Goal: Task Accomplishment & Management: Manage account settings

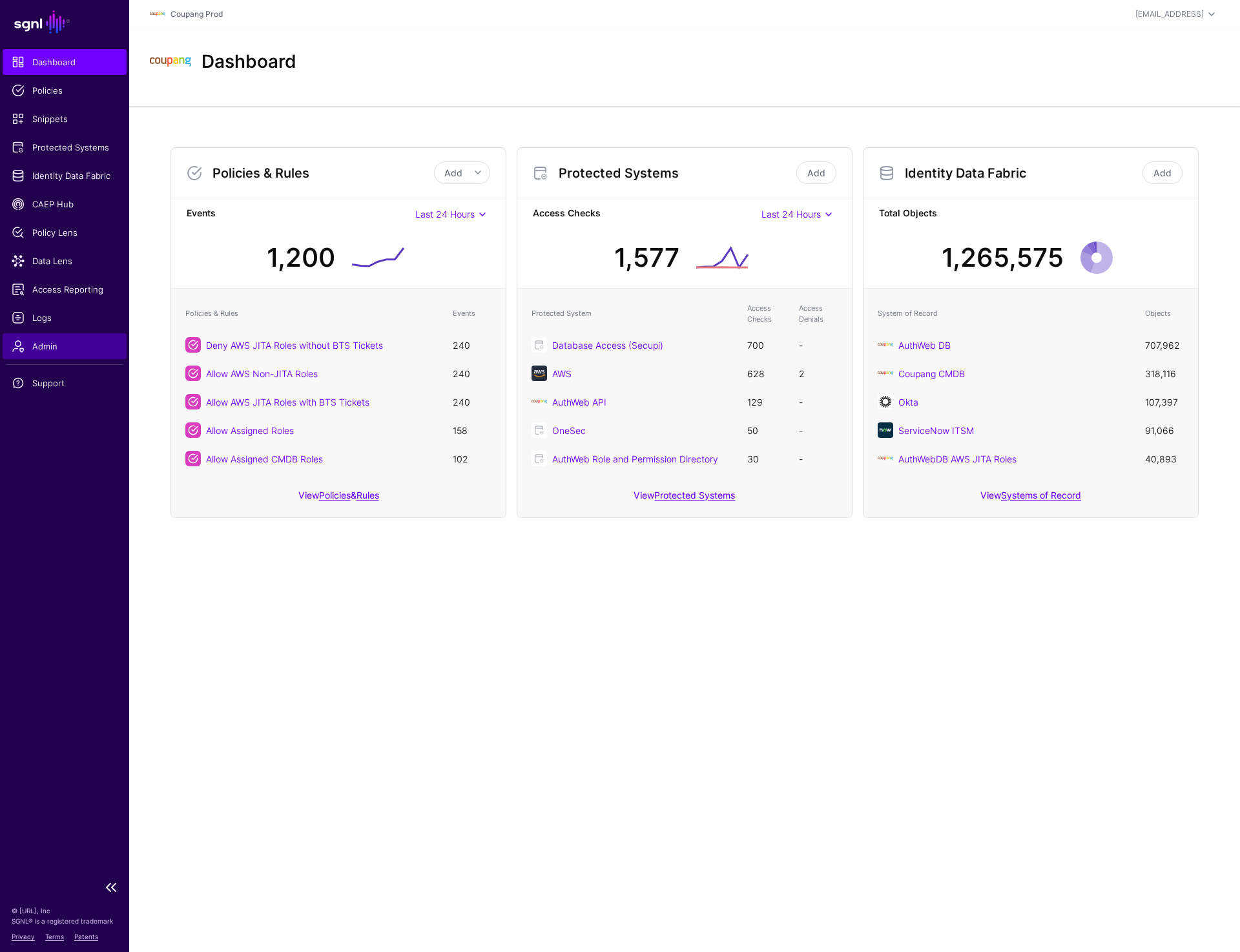
click at [71, 340] on span "Admin" at bounding box center [65, 346] width 106 height 13
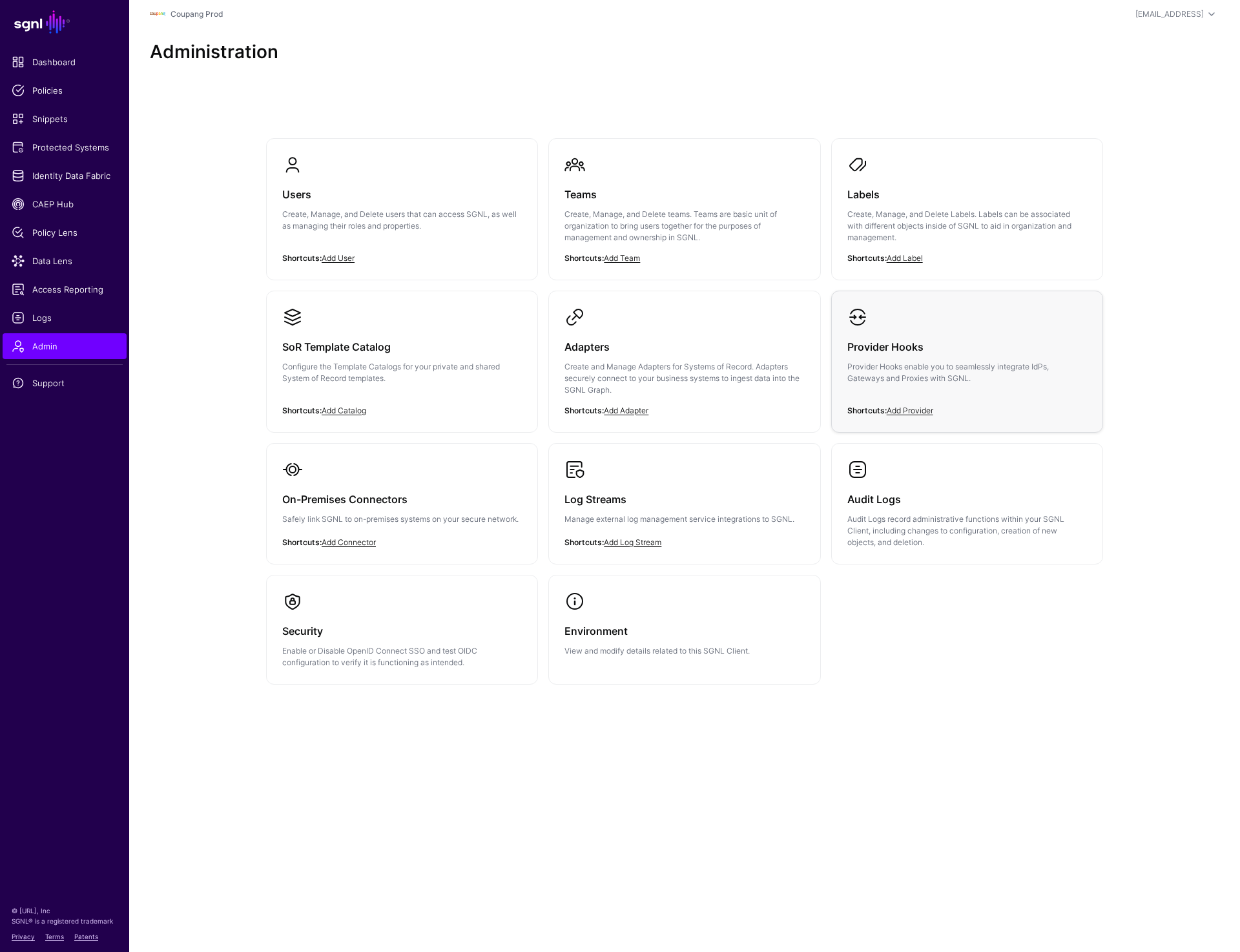
click at [927, 320] on link "Provider Hooks Provider Hooks enable you to seamlessly integrate IdPs, Gateways…" at bounding box center [967, 356] width 271 height 130
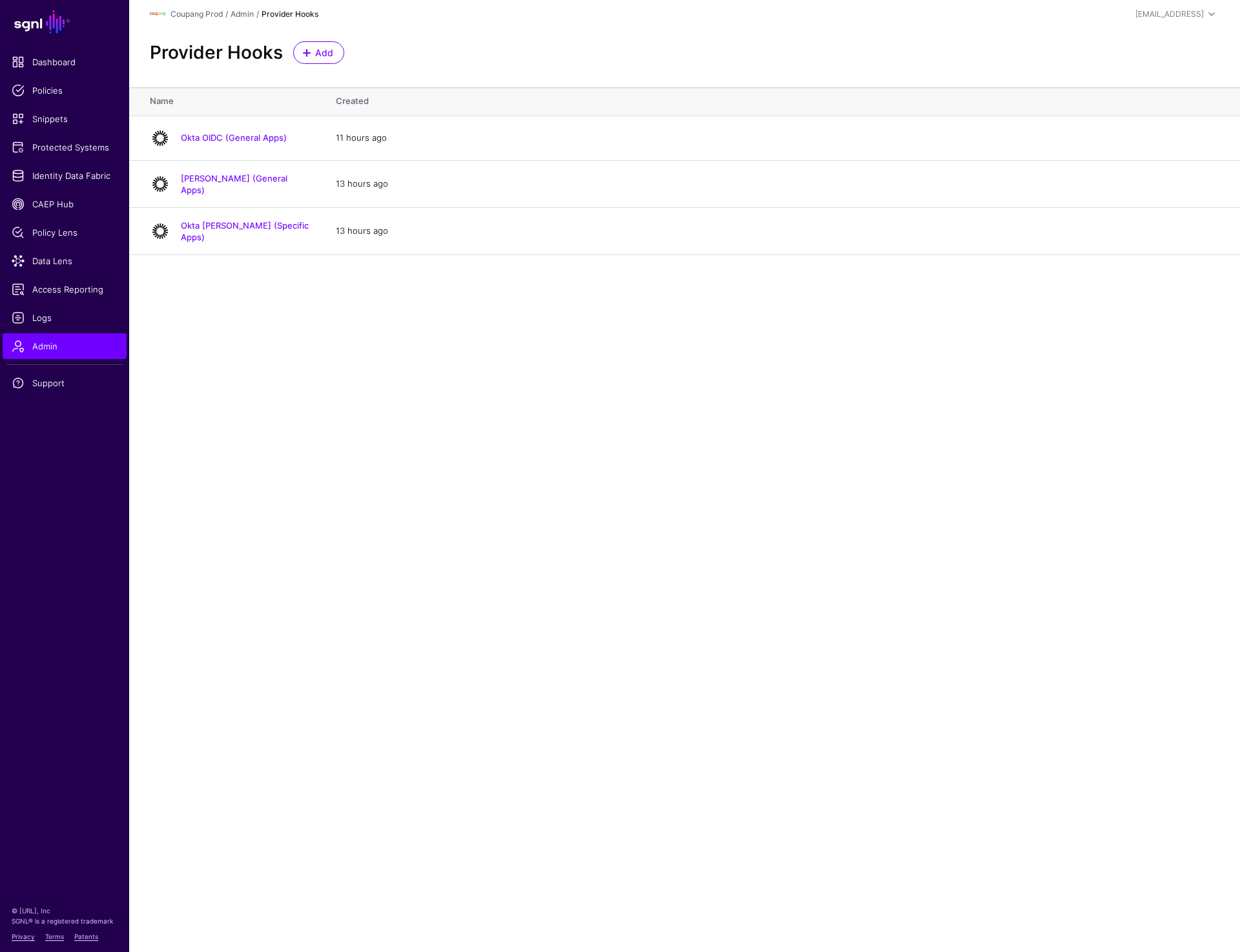
click at [305, 368] on main "SGNL Dashboard Policies Snippets Protected Systems Identity Data Fabric CAEP Hu…" at bounding box center [620, 476] width 1240 height 952
click at [256, 179] on link "Okta SAML (General Apps)" at bounding box center [234, 184] width 106 height 22
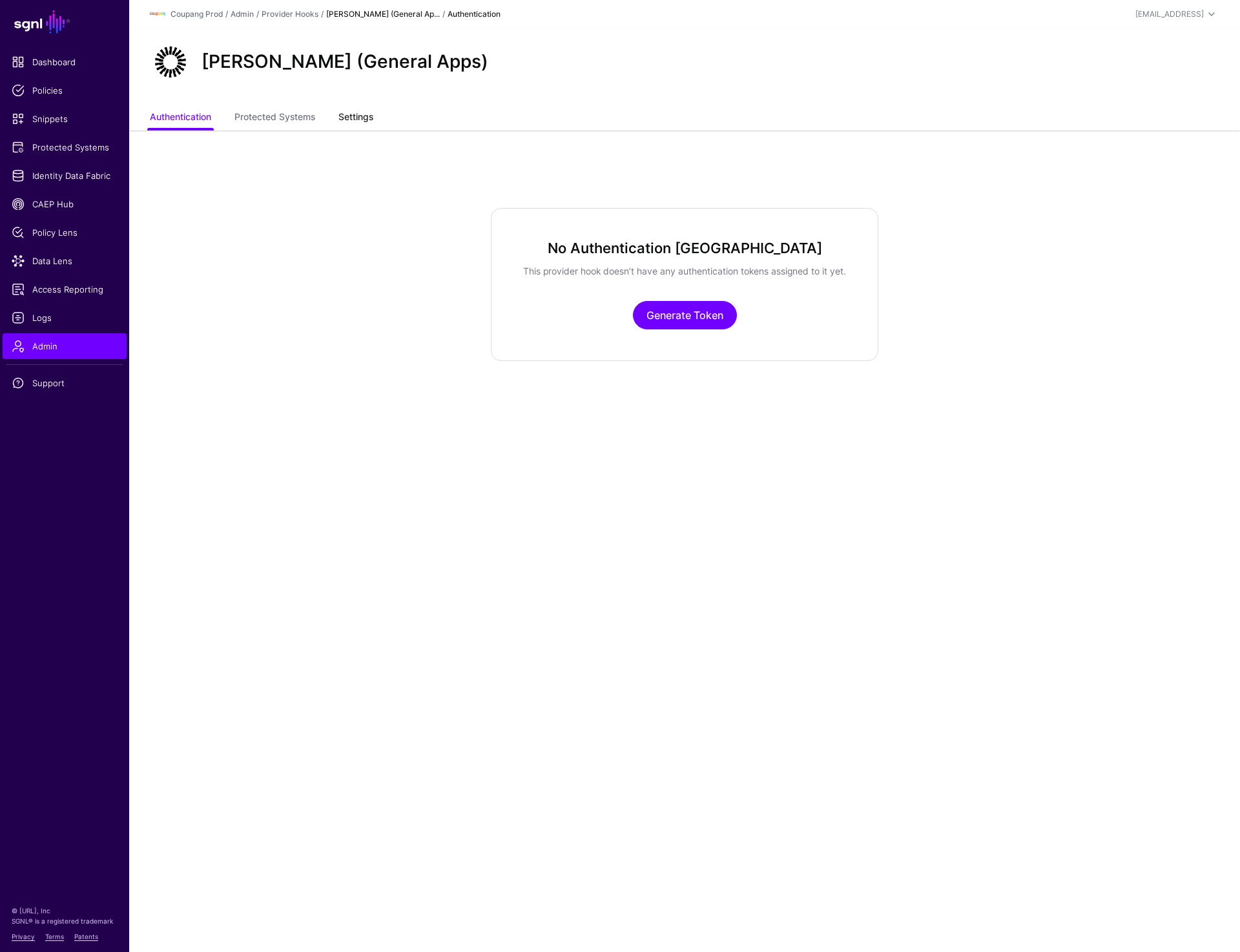
click at [355, 111] on link "Settings" at bounding box center [356, 118] width 35 height 25
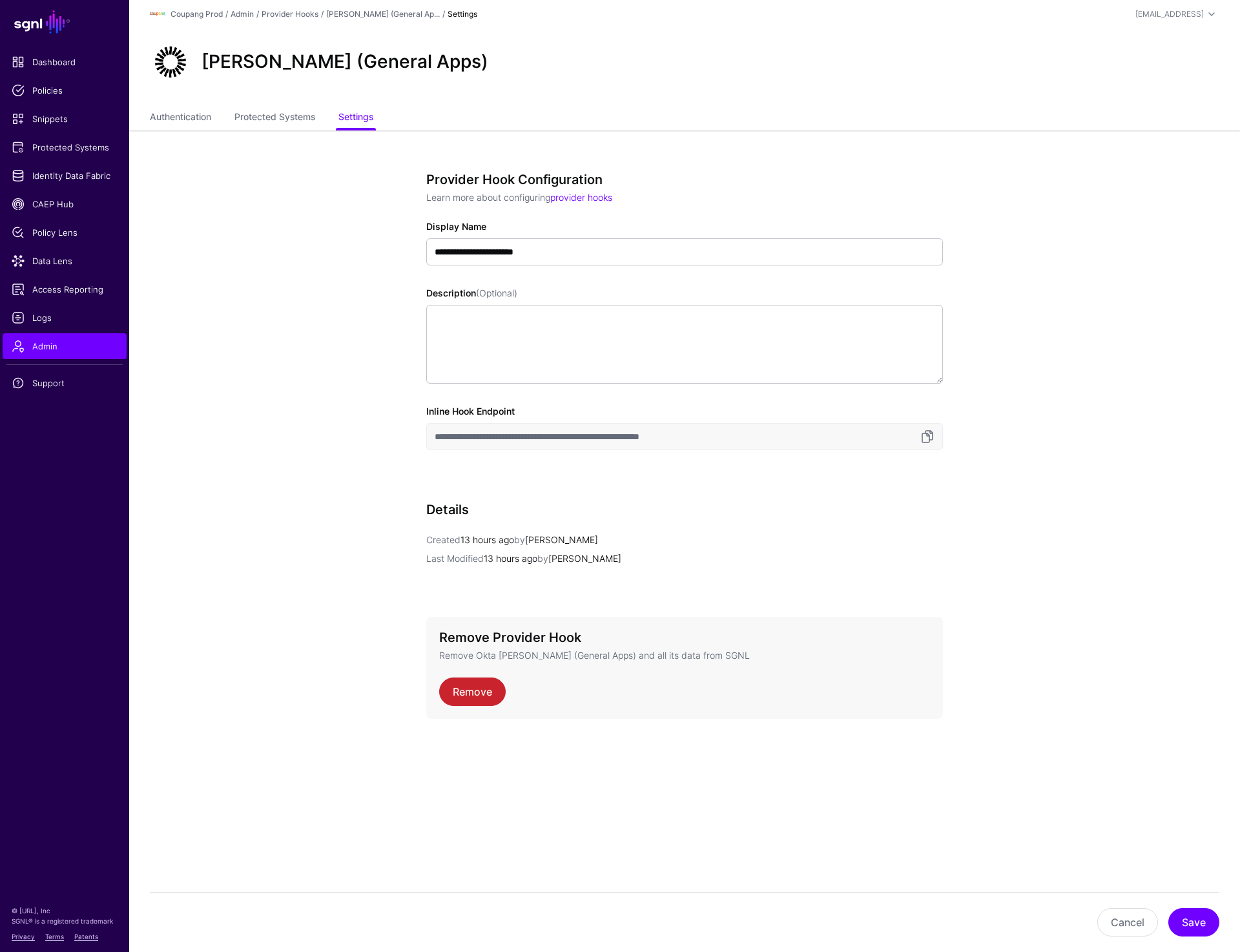
click at [345, 473] on app-admin-providers-item-edit "**********" at bounding box center [685, 484] width 1111 height 708
click at [64, 178] on span "Identity Data Fabric" at bounding box center [65, 175] width 106 height 13
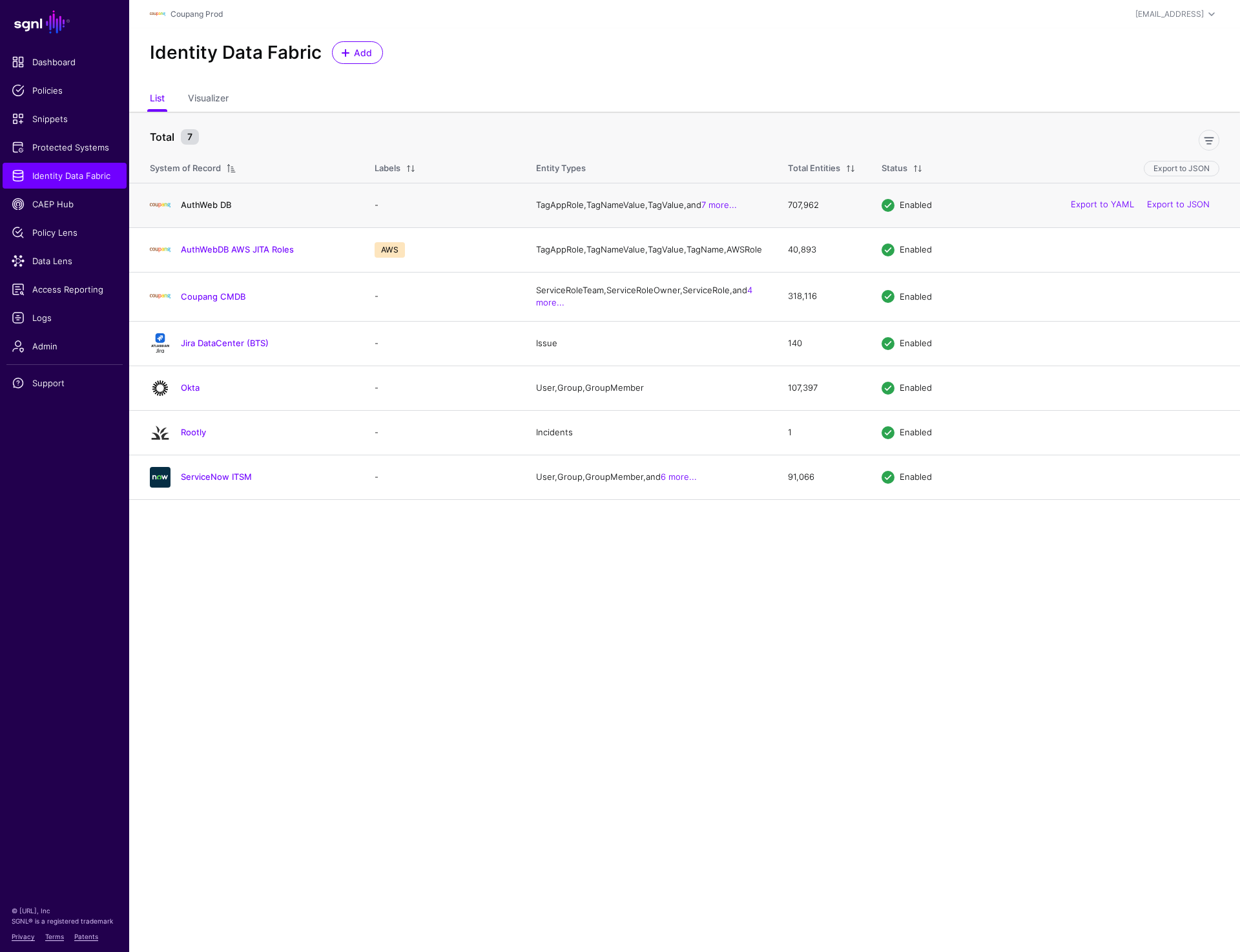
click at [208, 210] on link "AuthWeb DB" at bounding box center [206, 205] width 51 height 10
click at [186, 393] on link "Okta" at bounding box center [190, 388] width 19 height 10
click at [47, 145] on span "Protected Systems" at bounding box center [65, 147] width 106 height 13
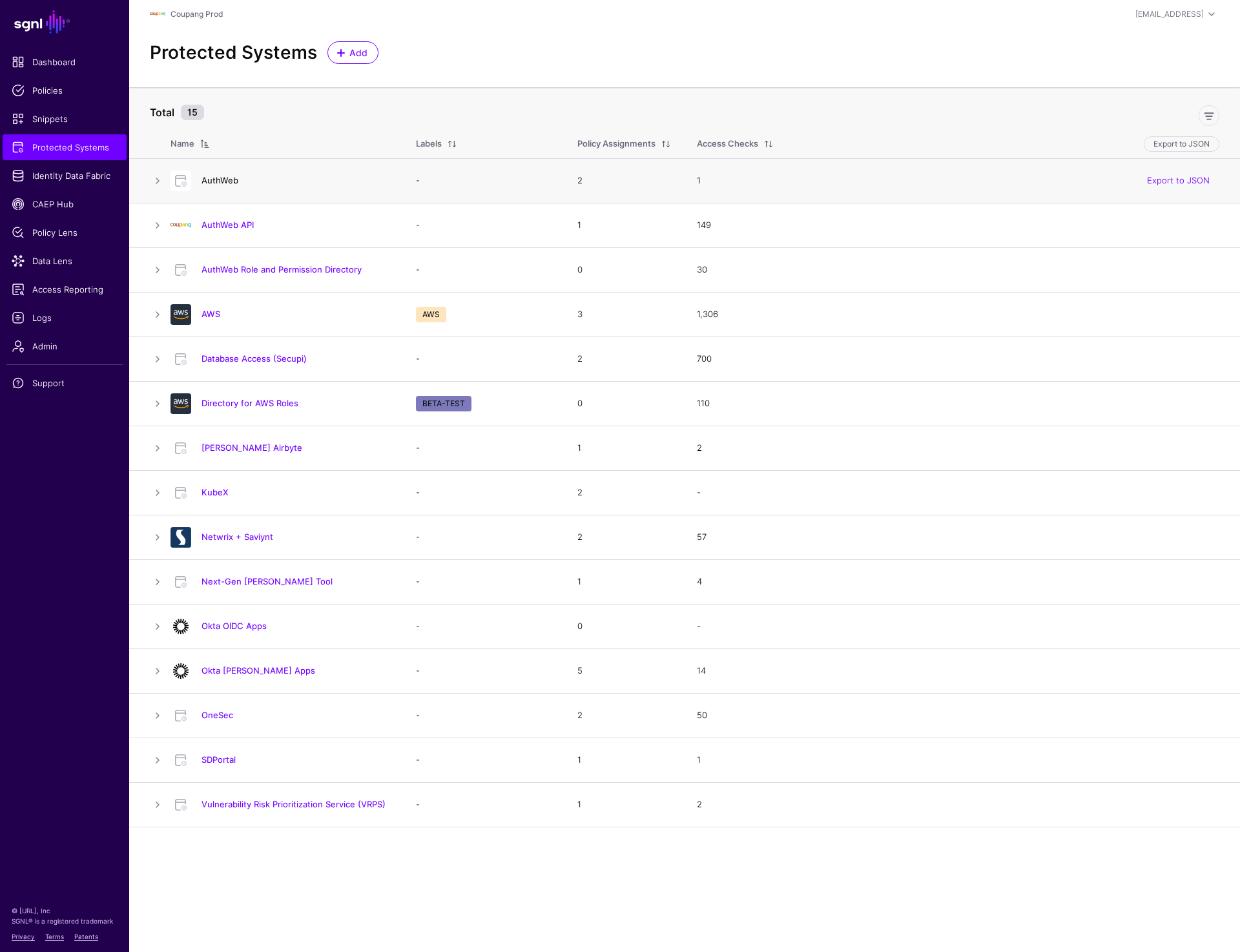
click at [214, 178] on link "AuthWeb" at bounding box center [220, 180] width 37 height 10
click at [214, 184] on link "AuthWeb" at bounding box center [220, 180] width 37 height 10
click at [238, 229] on link "AuthWeb API" at bounding box center [227, 225] width 52 height 10
click at [232, 222] on link "AuthWeb API" at bounding box center [227, 225] width 52 height 10
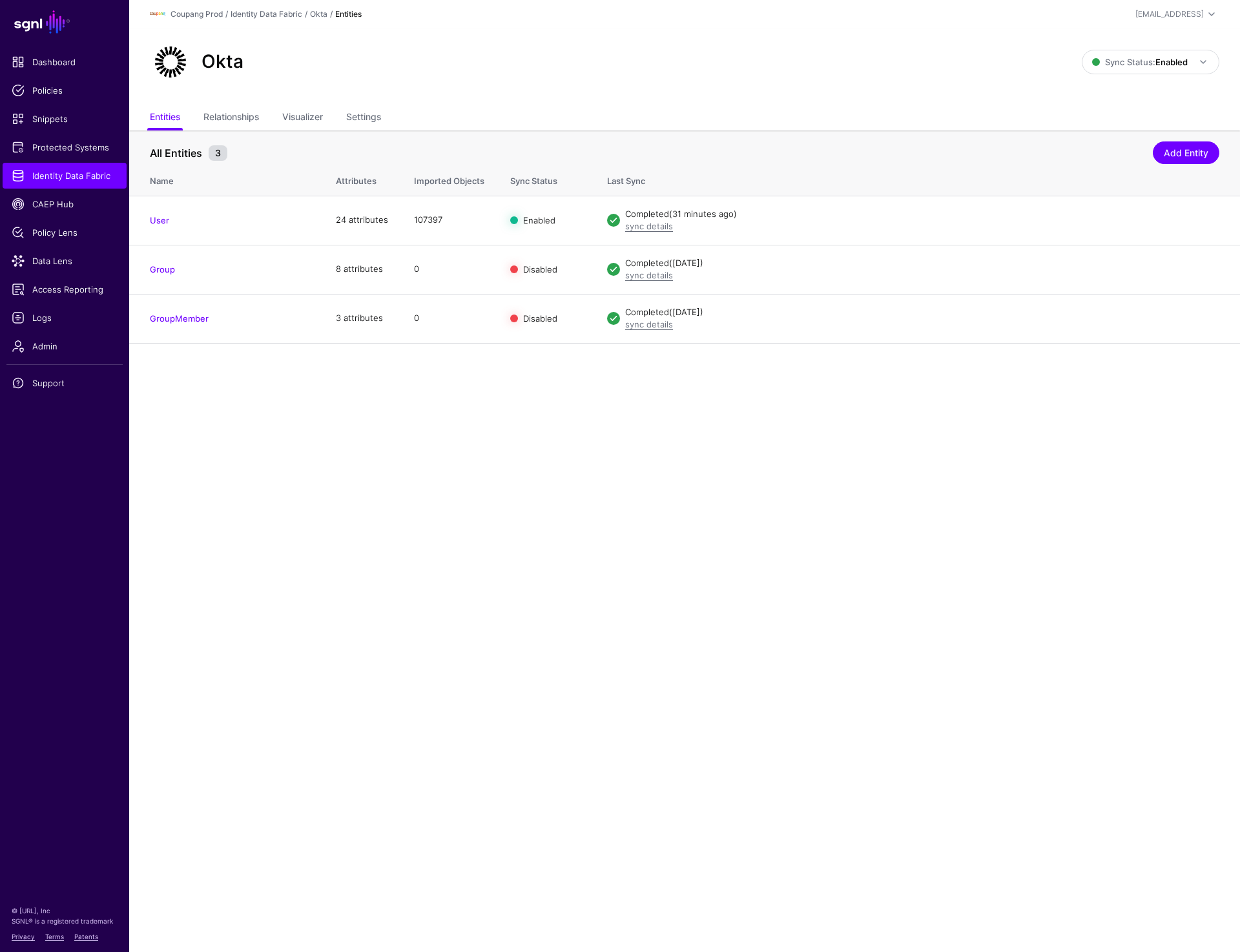
click at [651, 67] on div "Okta" at bounding box center [616, 62] width 942 height 41
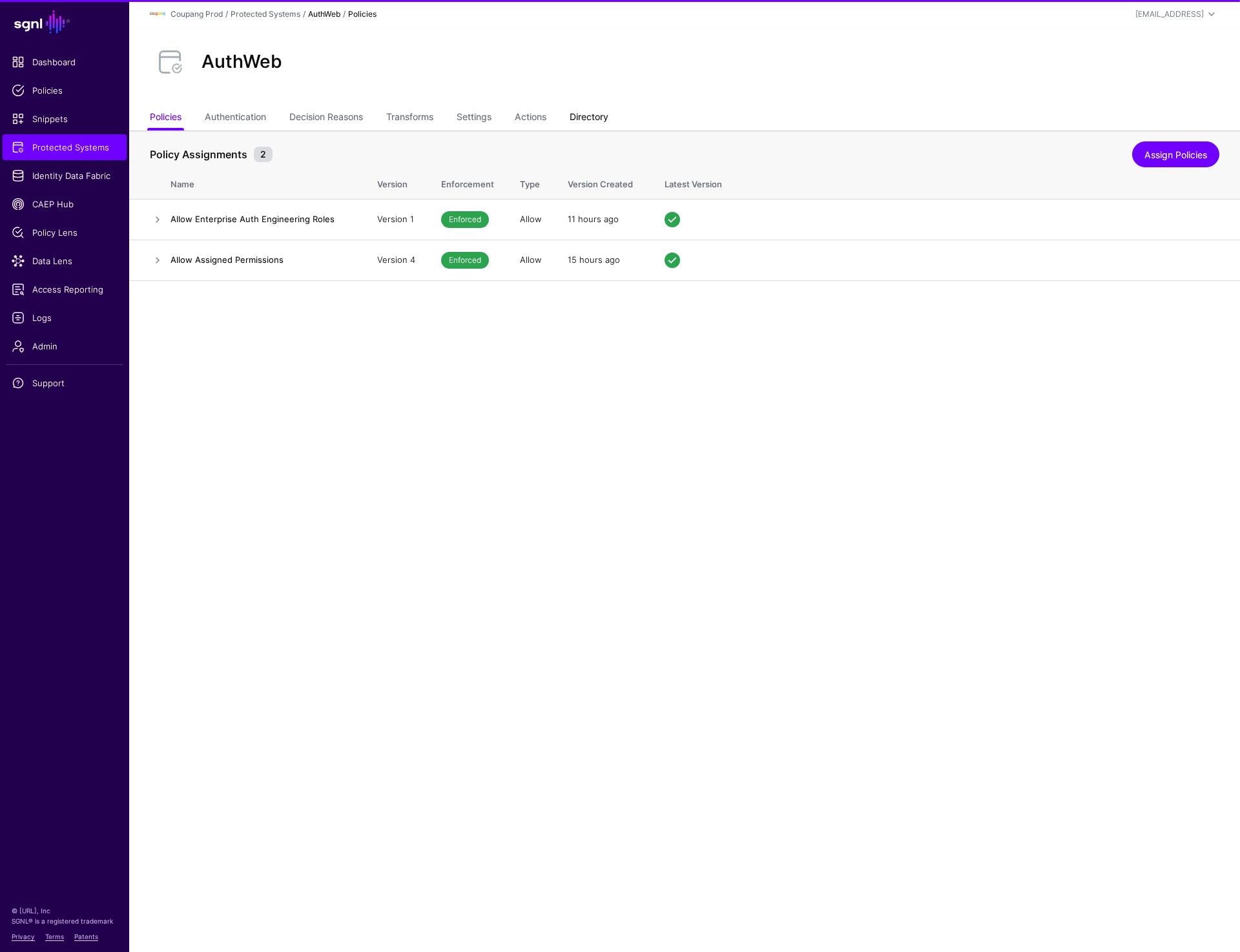
click at [591, 119] on link "Directory" at bounding box center [588, 118] width 39 height 25
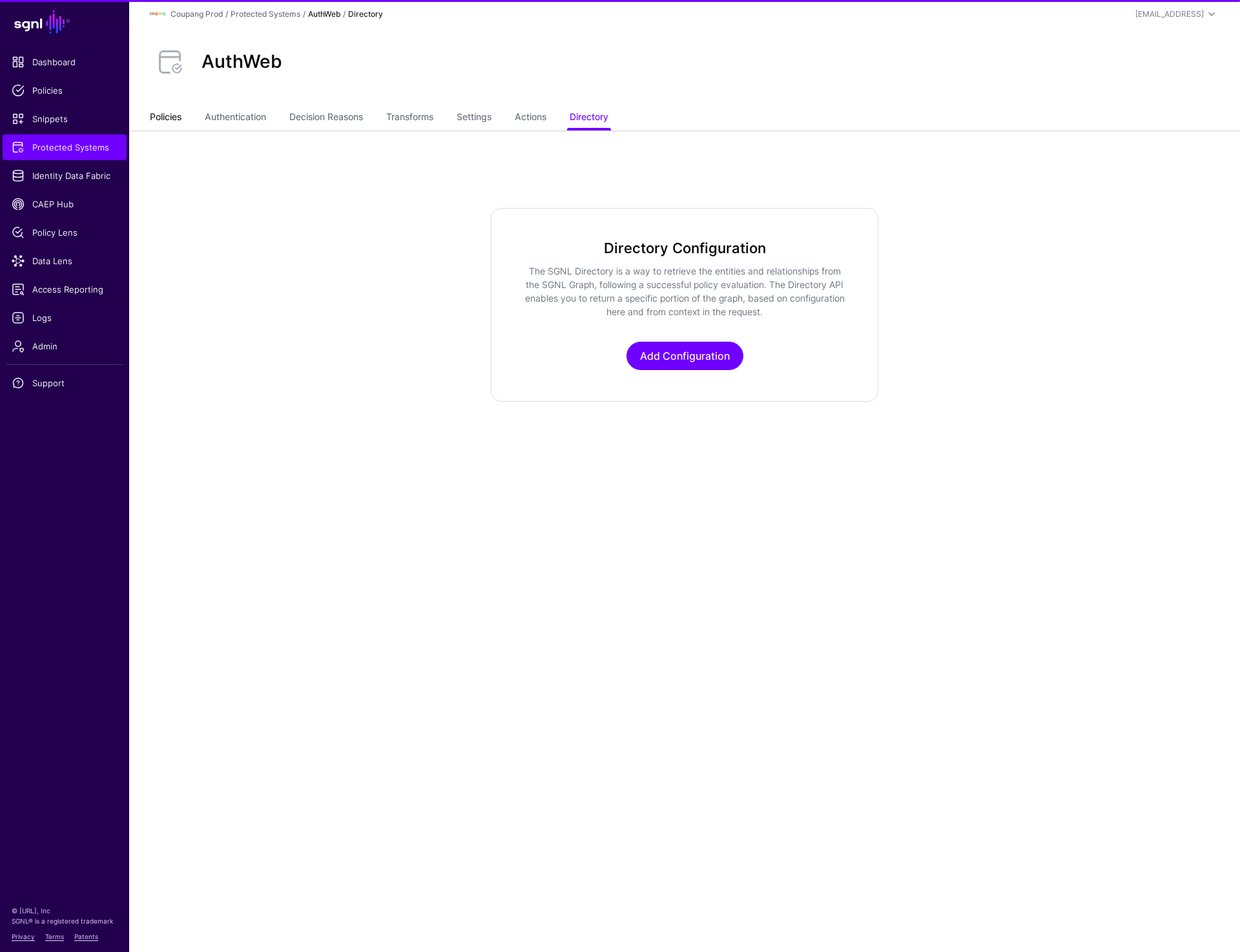
click at [153, 112] on link "Policies" at bounding box center [166, 118] width 32 height 25
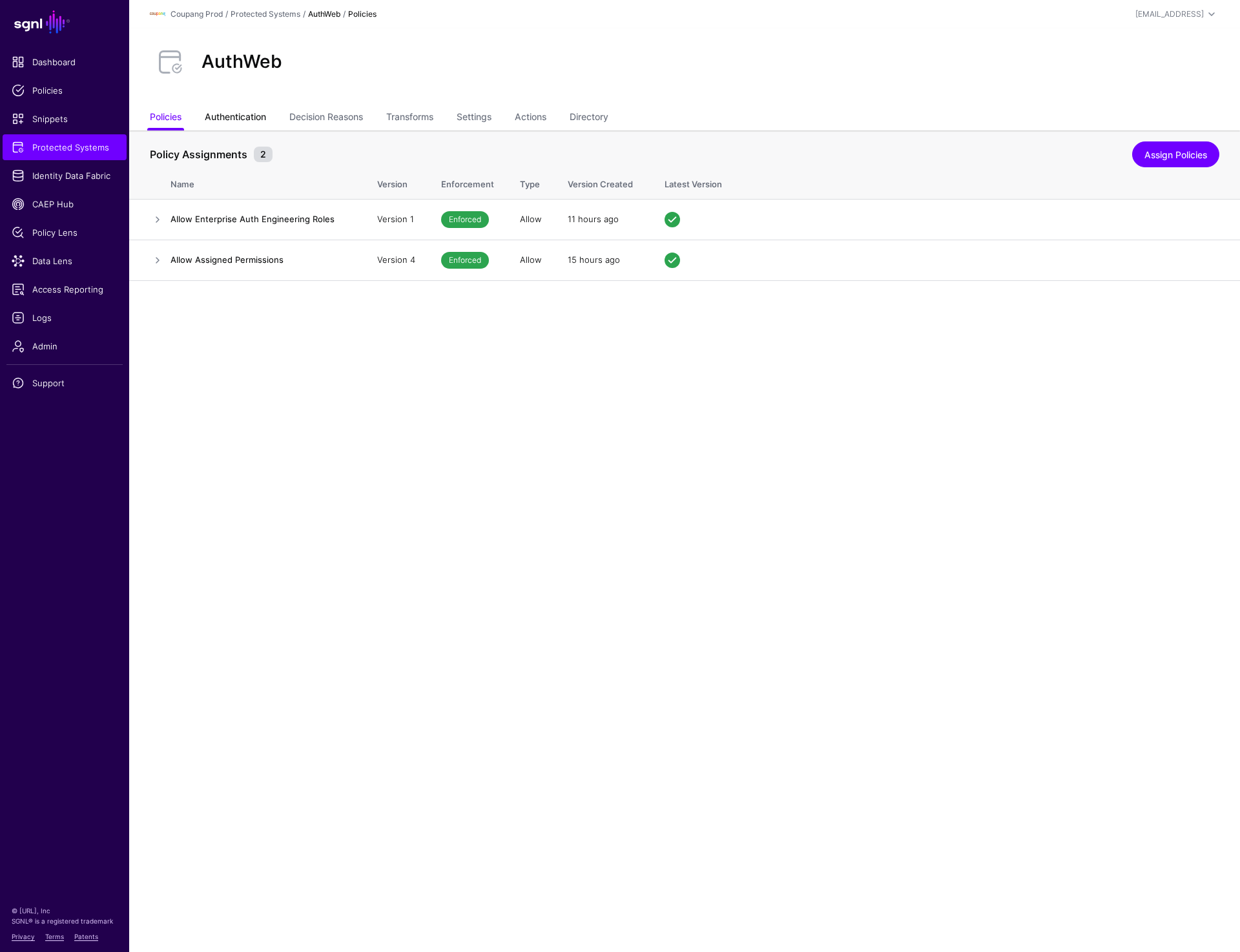
click at [252, 121] on link "Authentication" at bounding box center [236, 118] width 62 height 25
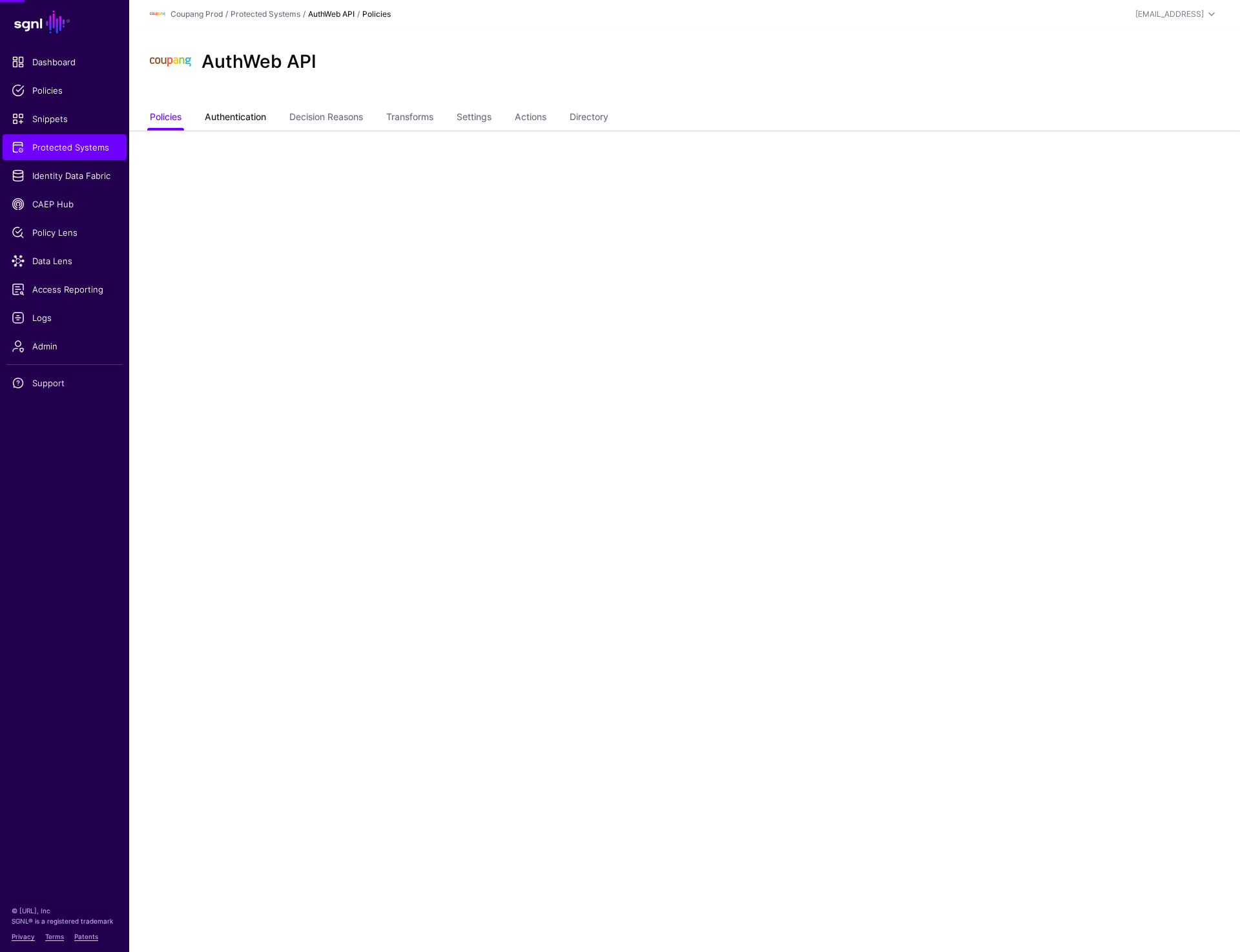
click at [216, 122] on link "Authentication" at bounding box center [236, 118] width 62 height 25
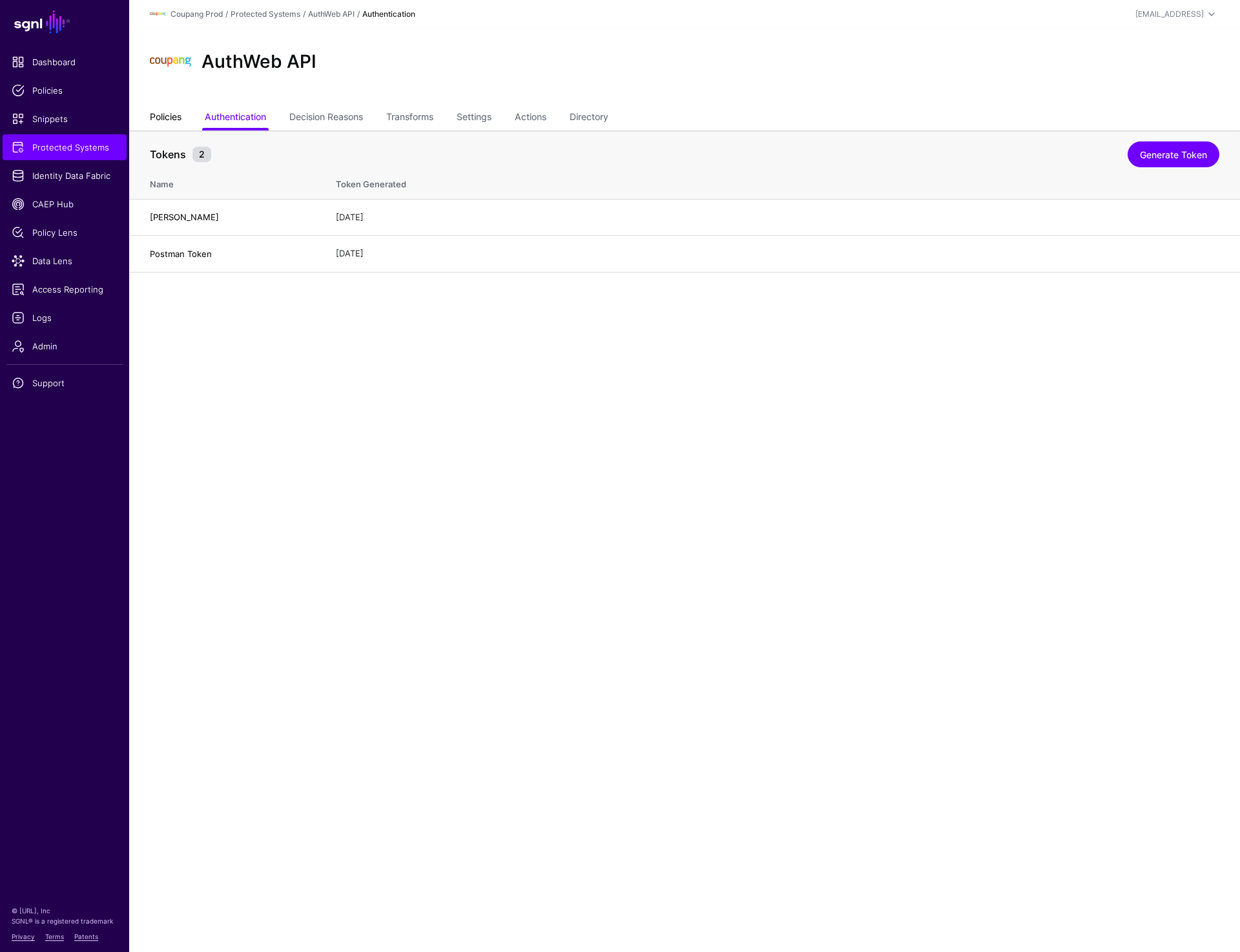
click at [170, 123] on link "Policies" at bounding box center [166, 118] width 32 height 25
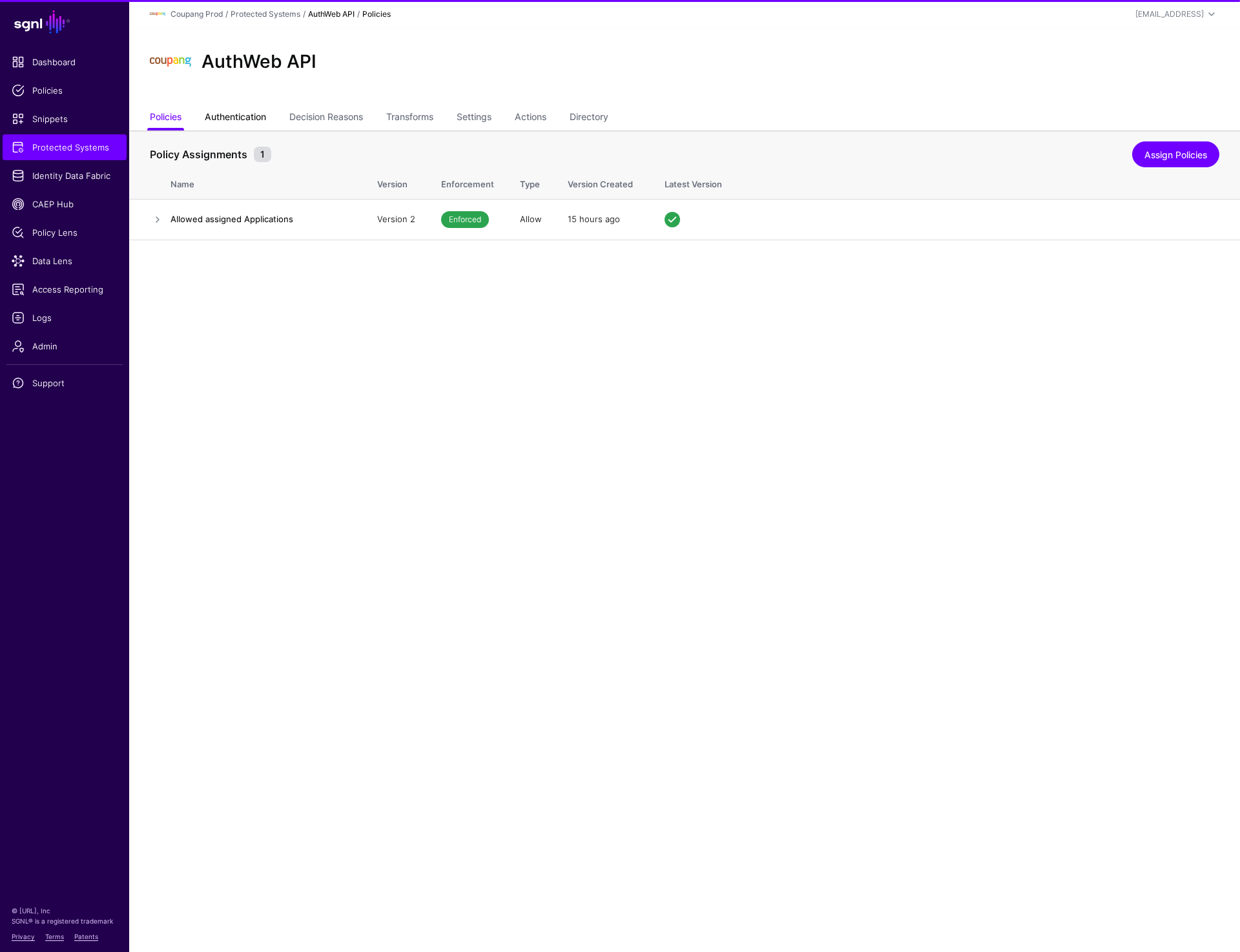
click at [232, 117] on link "Authentication" at bounding box center [236, 118] width 62 height 25
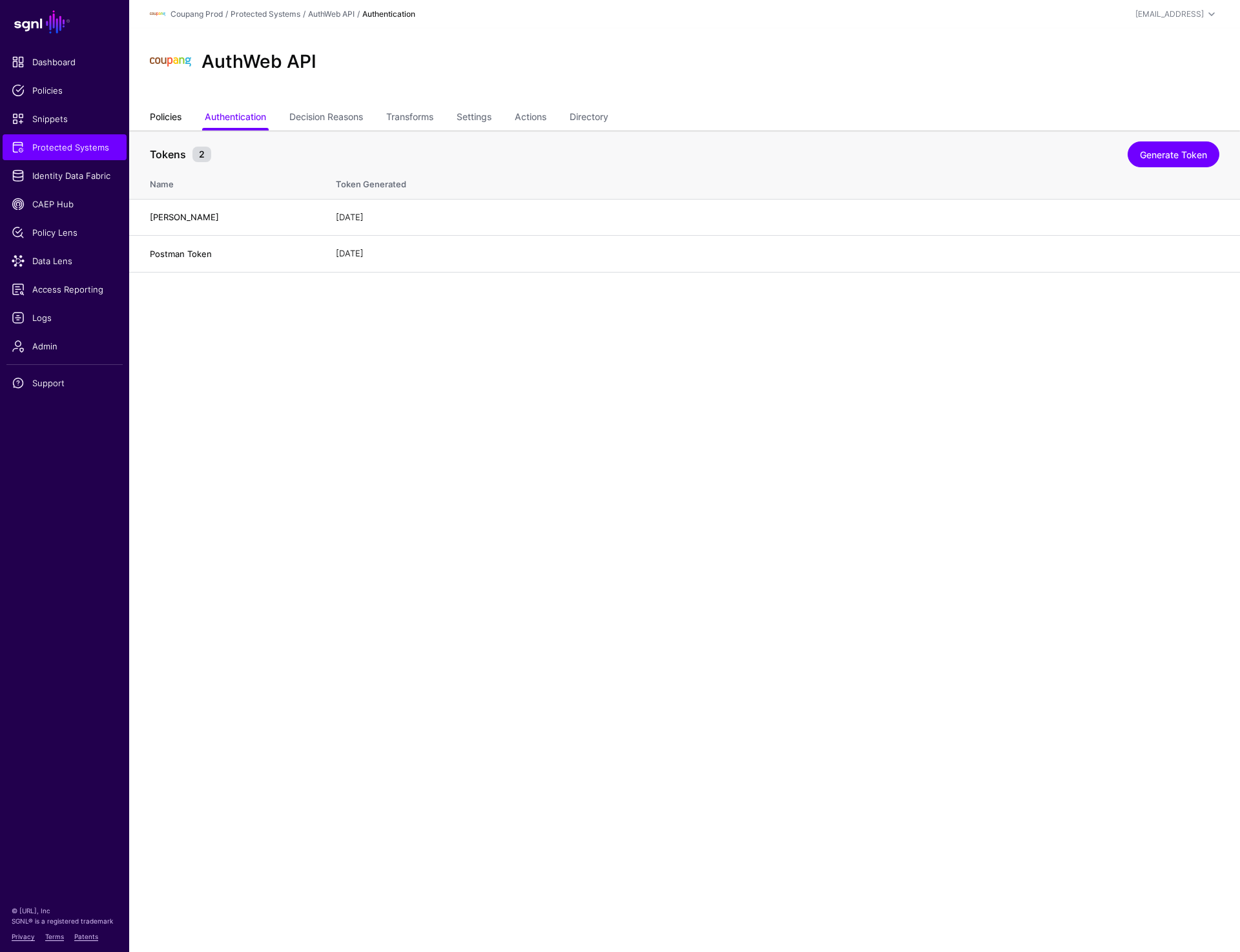
click at [180, 117] on link "Policies" at bounding box center [166, 118] width 32 height 25
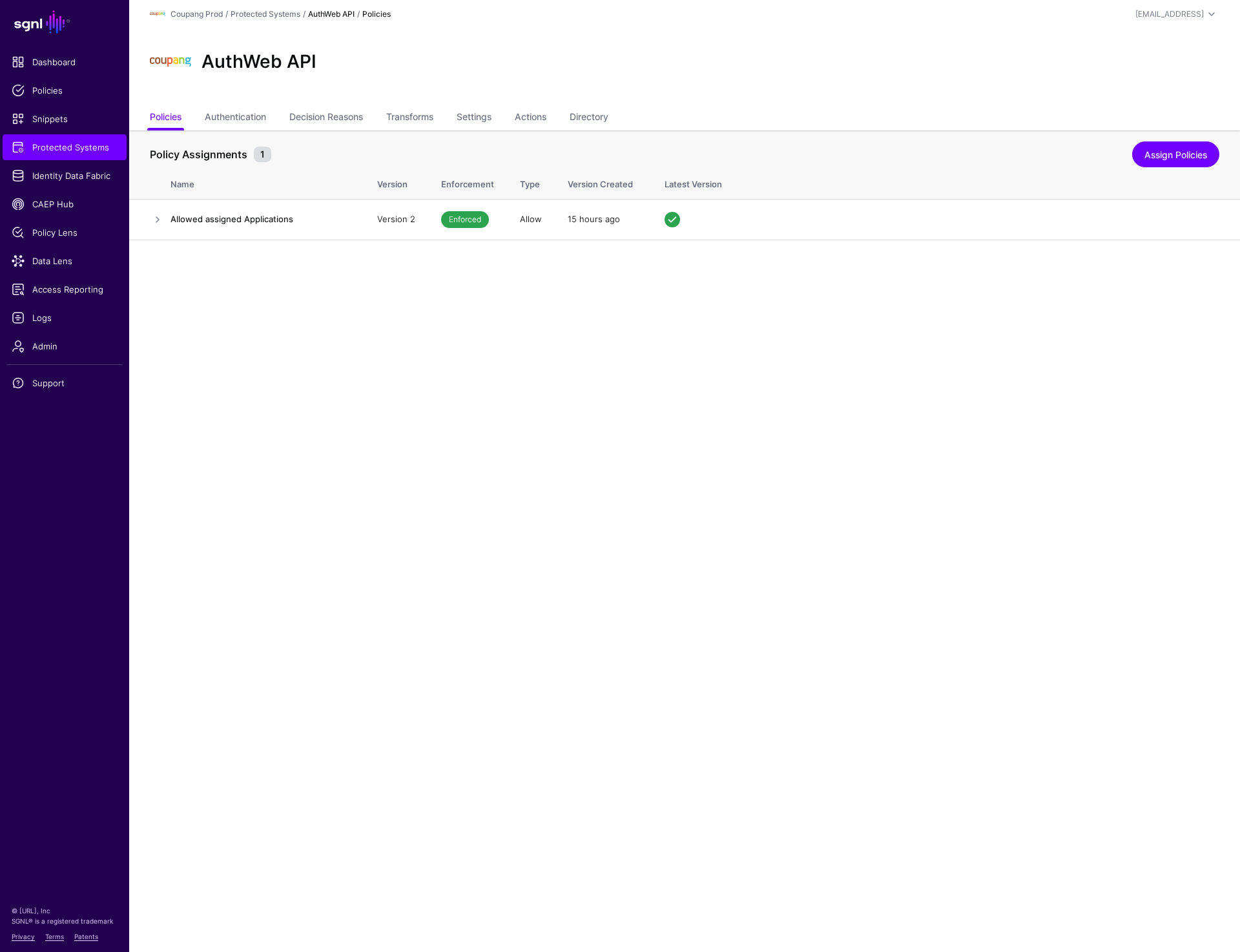
click at [639, 391] on main "SGNL Dashboard Policies Snippets Protected Systems Identity Data Fabric CAEP Hu…" at bounding box center [620, 476] width 1240 height 952
click at [587, 112] on link "Directory" at bounding box center [588, 118] width 39 height 25
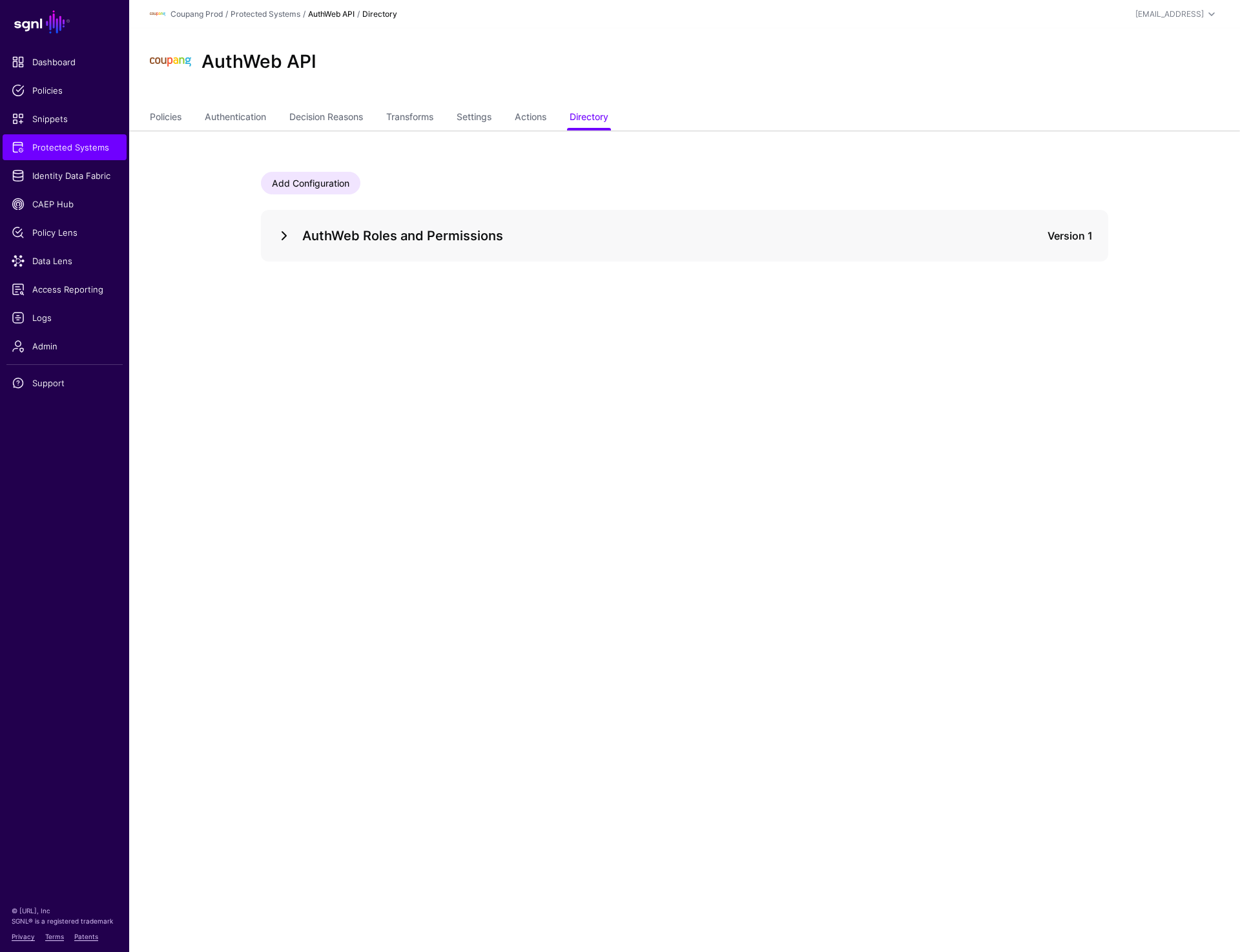
click at [277, 234] on link at bounding box center [284, 236] width 15 height 15
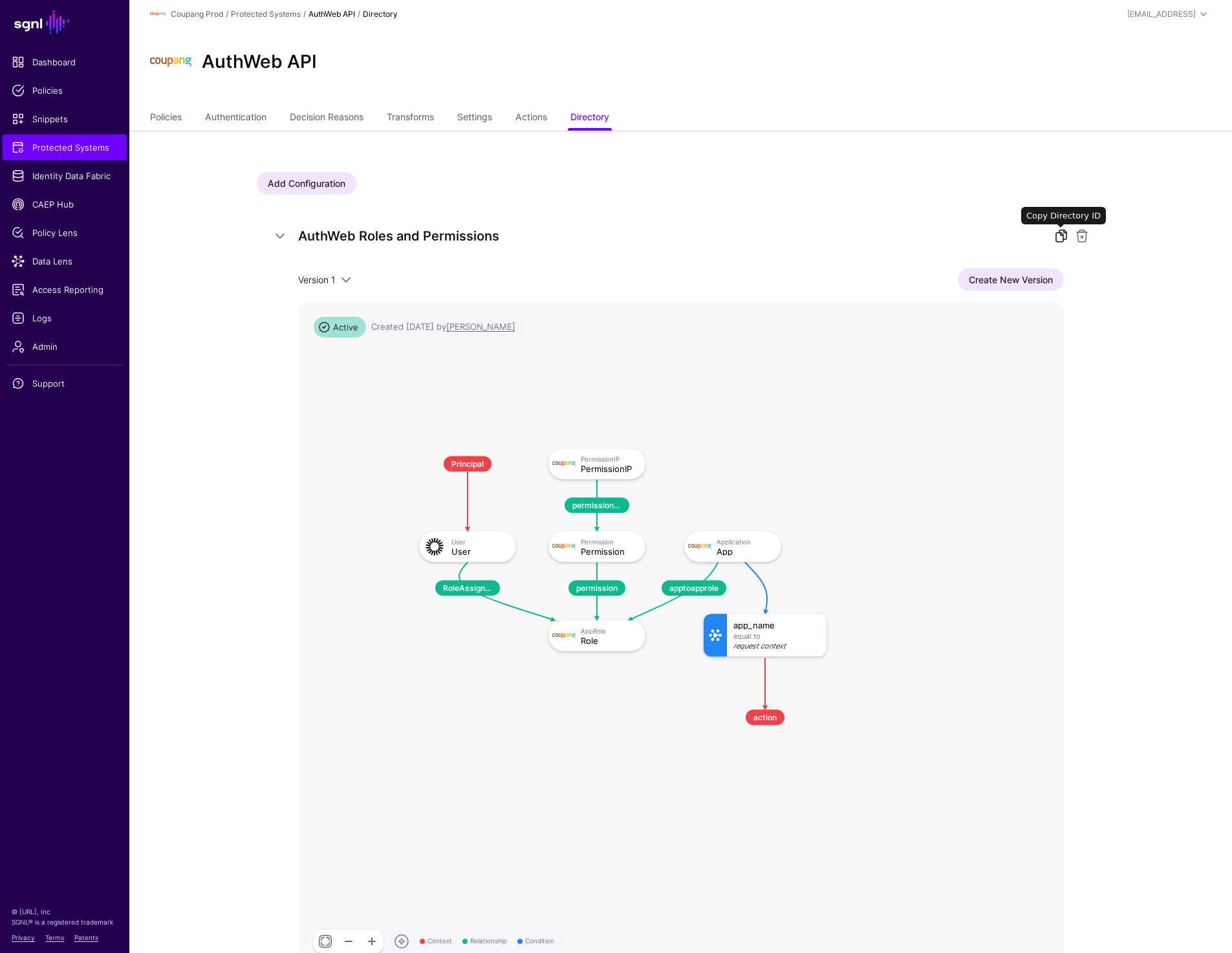
click at [1058, 232] on link at bounding box center [1061, 236] width 15 height 15
click at [1057, 233] on link at bounding box center [1061, 236] width 15 height 15
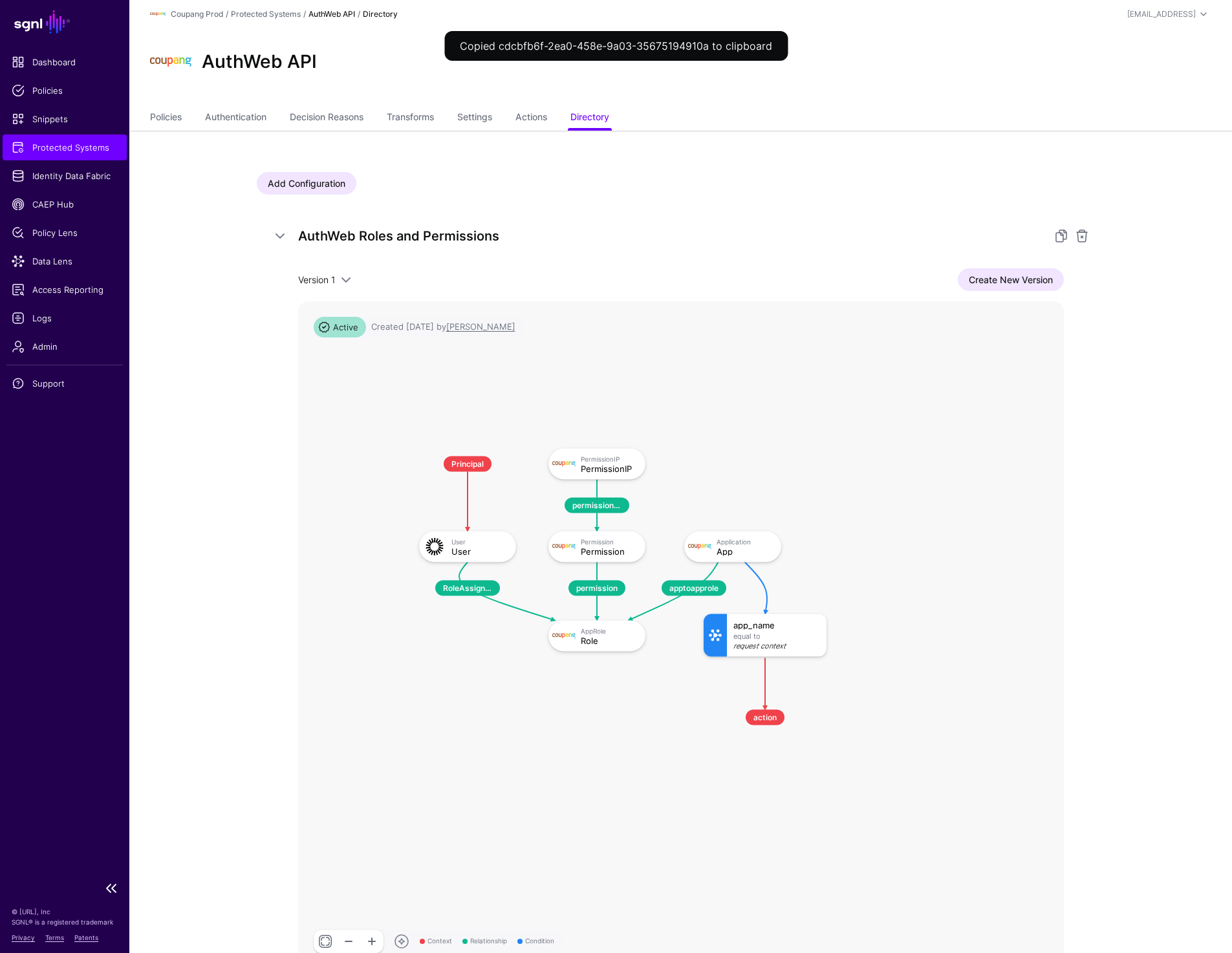
click at [106, 151] on span "Protected Systems" at bounding box center [65, 147] width 106 height 13
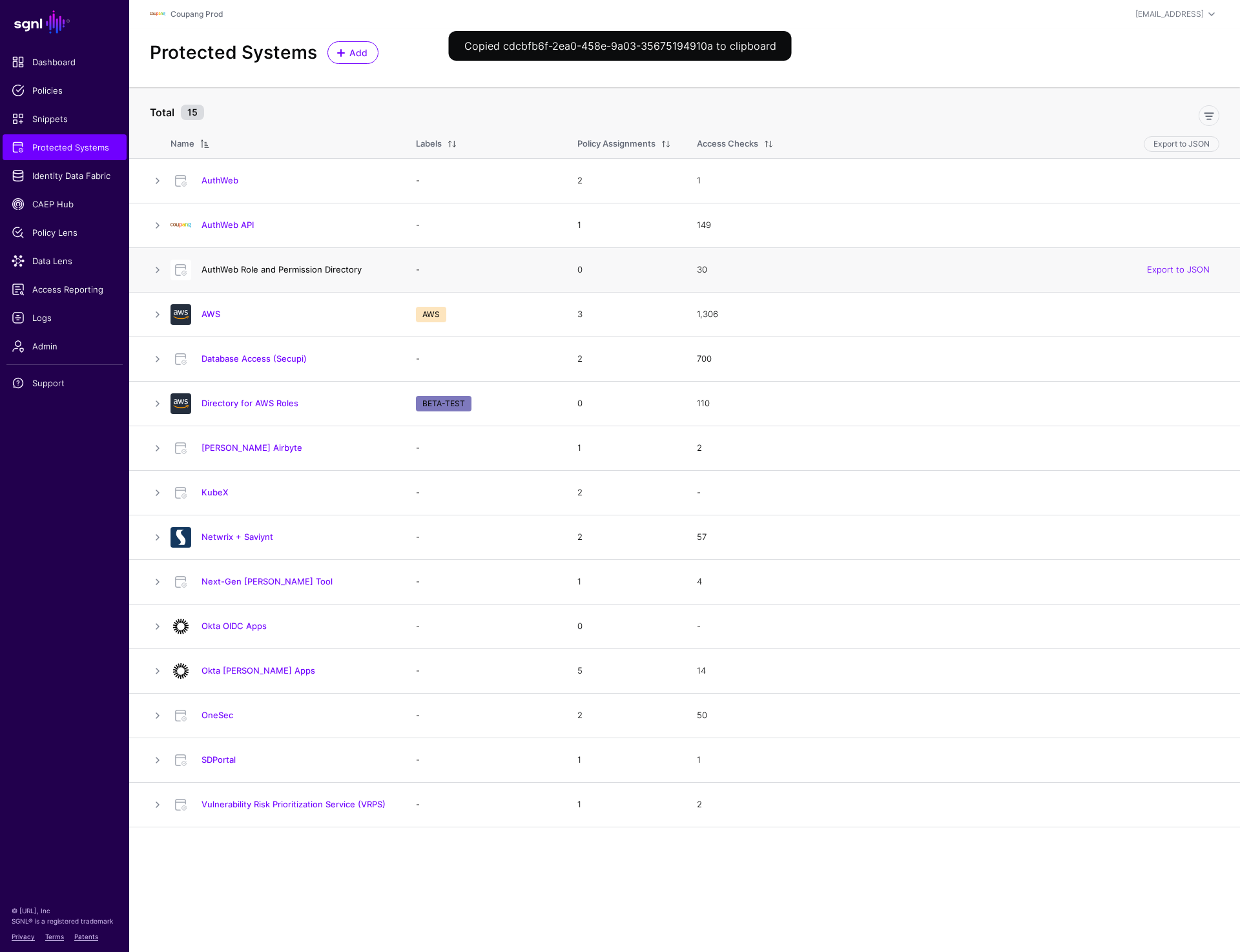
click at [303, 267] on link "AuthWeb Role and Permission Directory" at bounding box center [281, 269] width 160 height 10
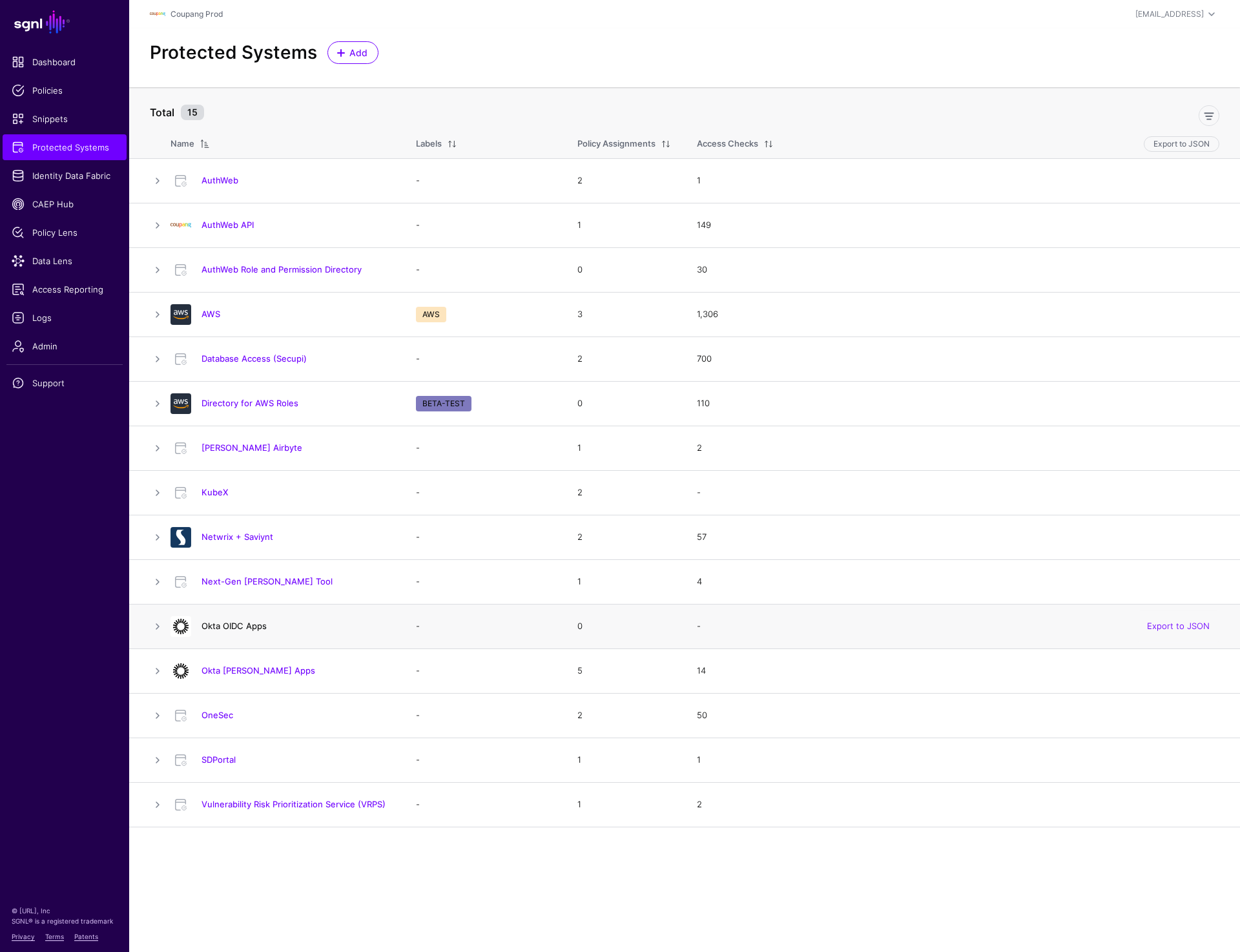
click at [233, 624] on link "Okta OIDC Apps" at bounding box center [234, 626] width 65 height 10
click at [232, 668] on link "Okta [PERSON_NAME] Apps" at bounding box center [258, 671] width 114 height 10
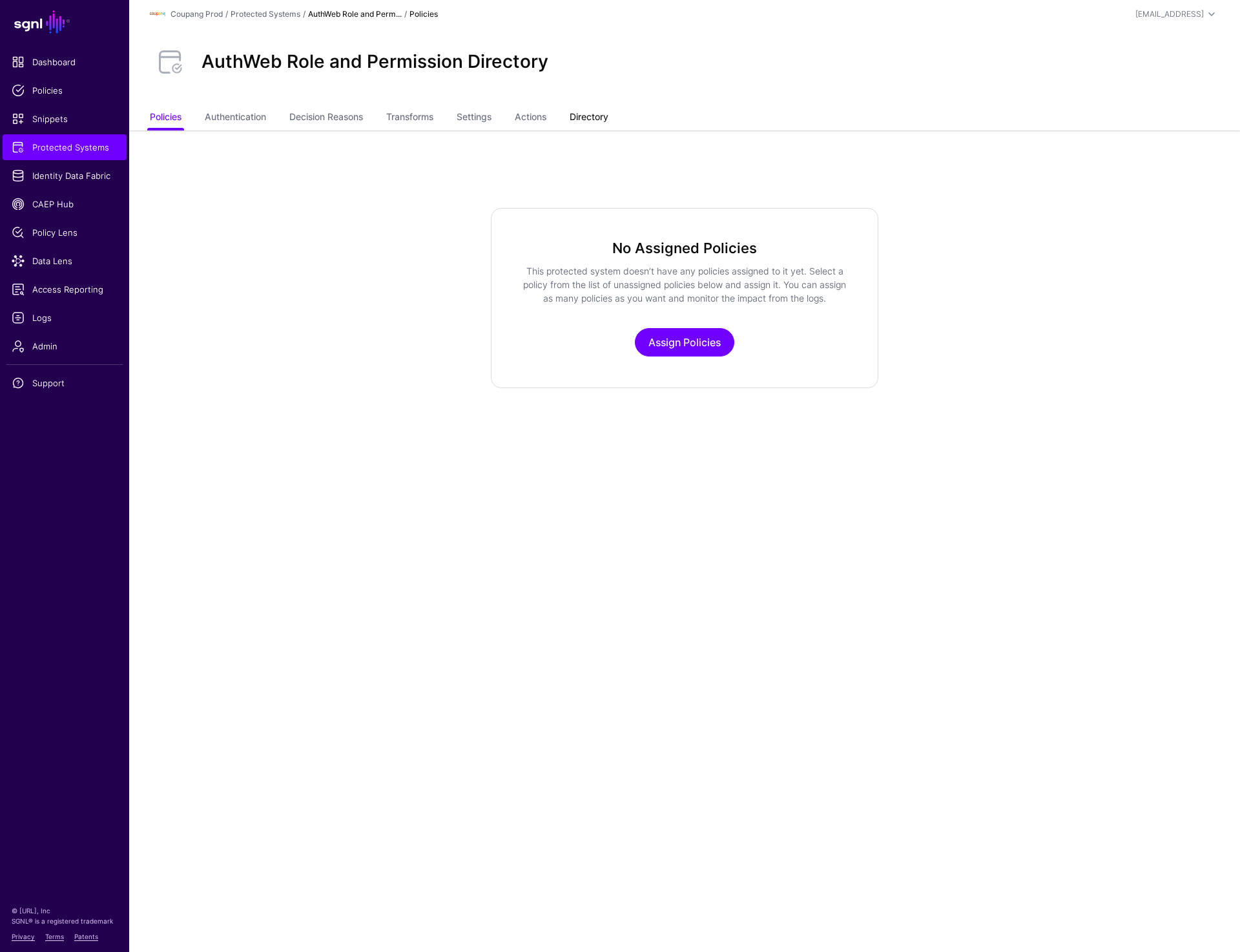
click at [596, 117] on link "Directory" at bounding box center [588, 118] width 39 height 25
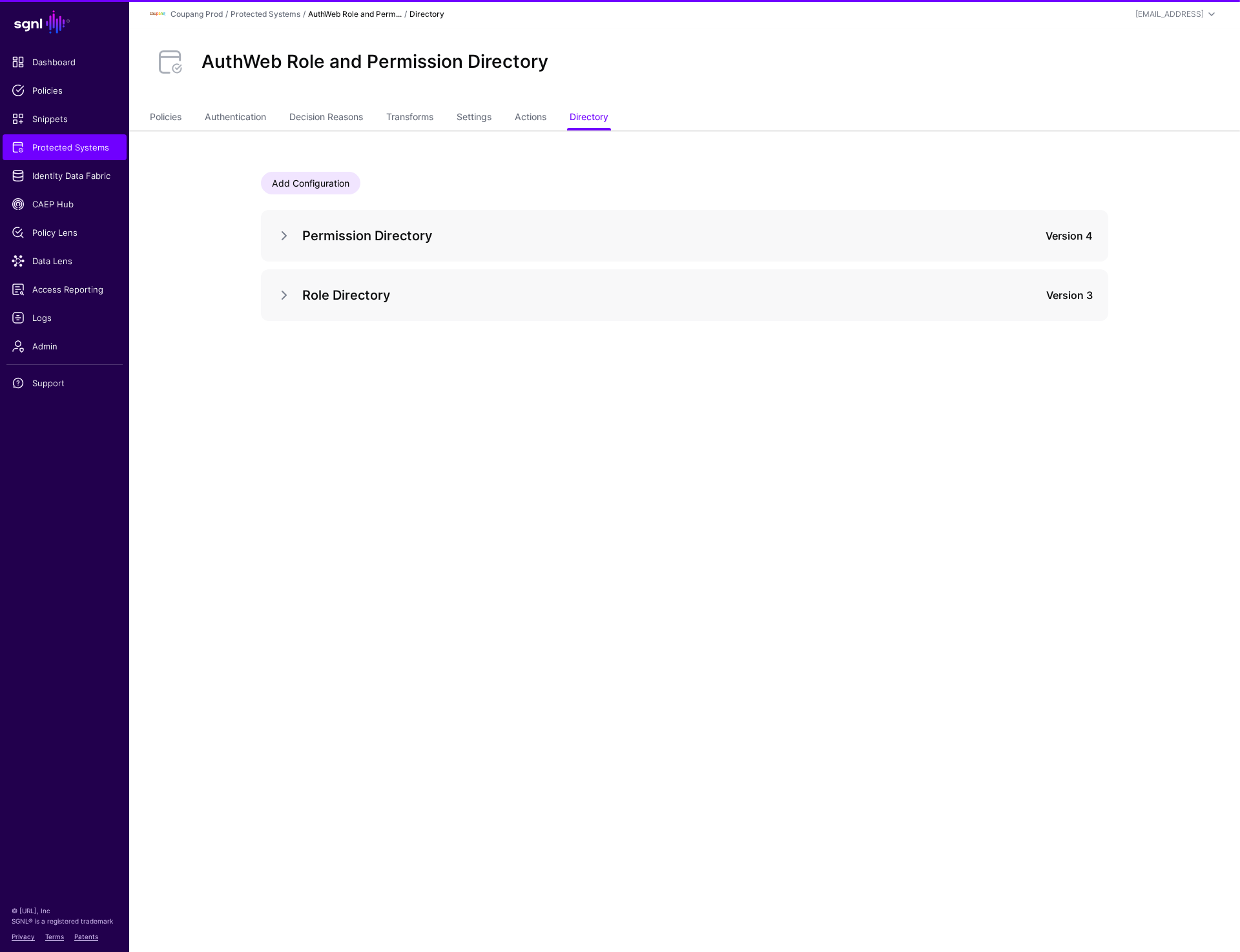
click at [275, 232] on div "Permission Directory Version 4" at bounding box center [684, 236] width 847 height 51
click at [274, 238] on div "Permission Directory Version 4" at bounding box center [684, 236] width 847 height 51
click at [280, 238] on link at bounding box center [284, 236] width 15 height 15
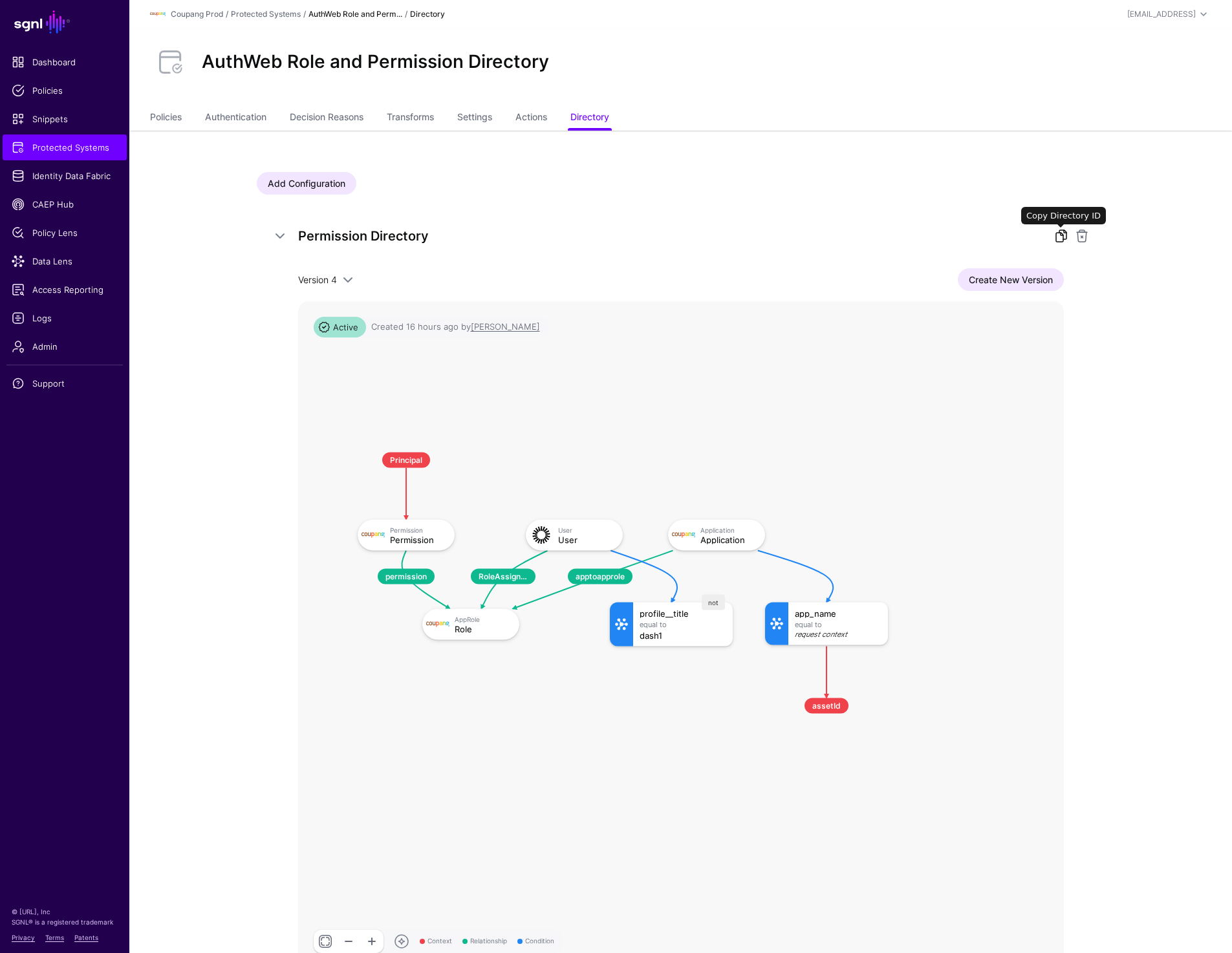
click at [1063, 234] on link at bounding box center [1061, 236] width 15 height 15
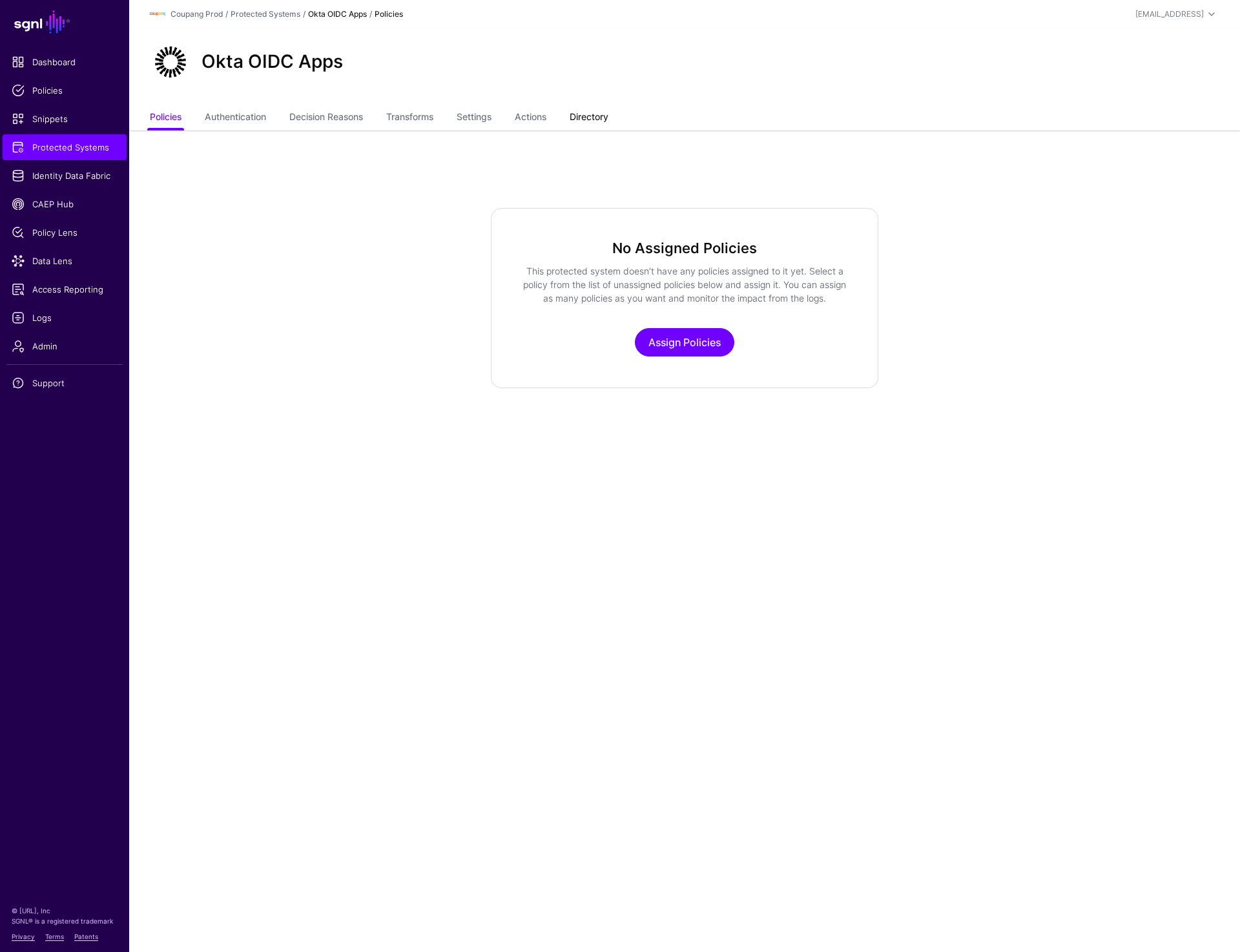
click at [598, 119] on link "Directory" at bounding box center [588, 118] width 39 height 25
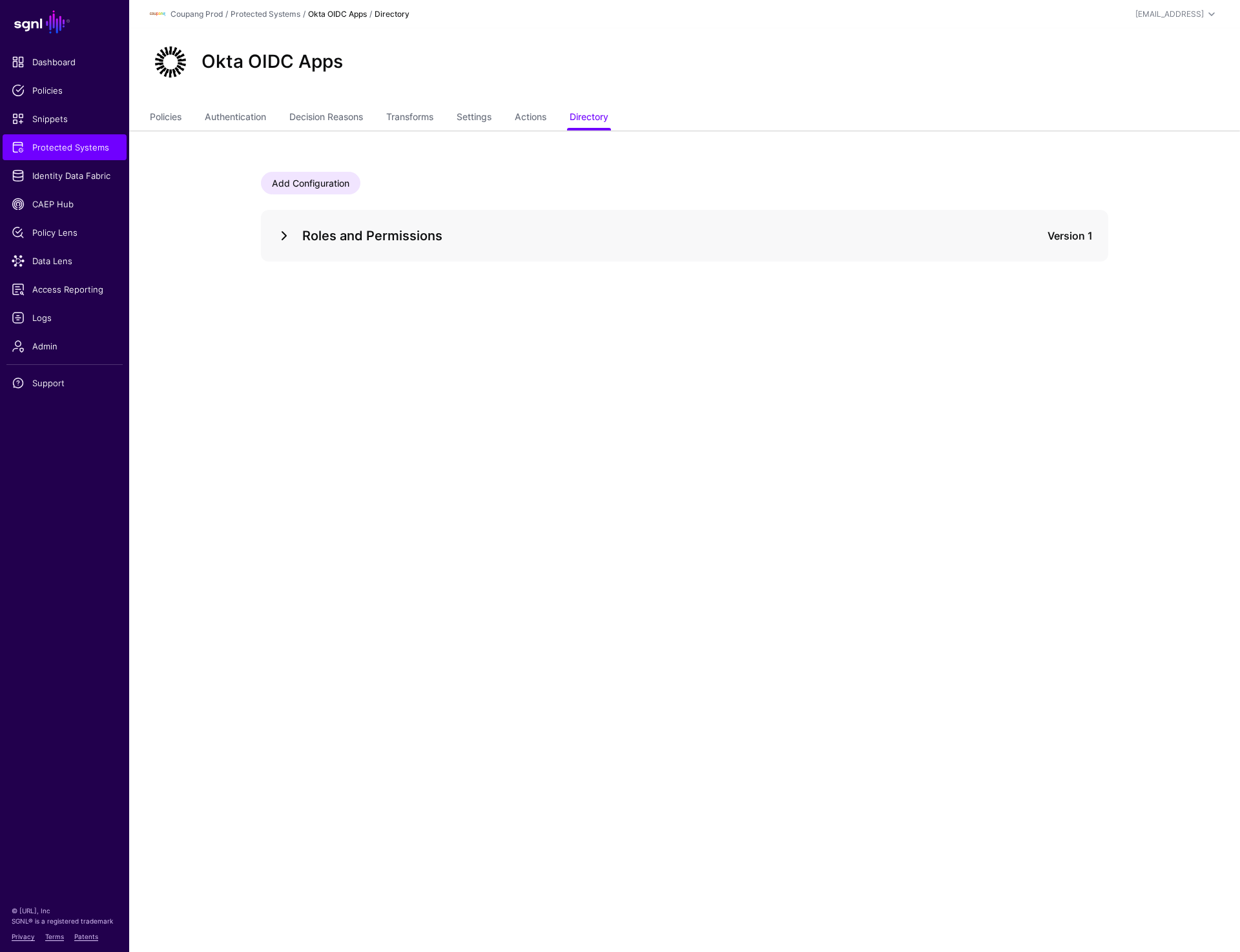
click at [276, 239] on link at bounding box center [284, 236] width 15 height 15
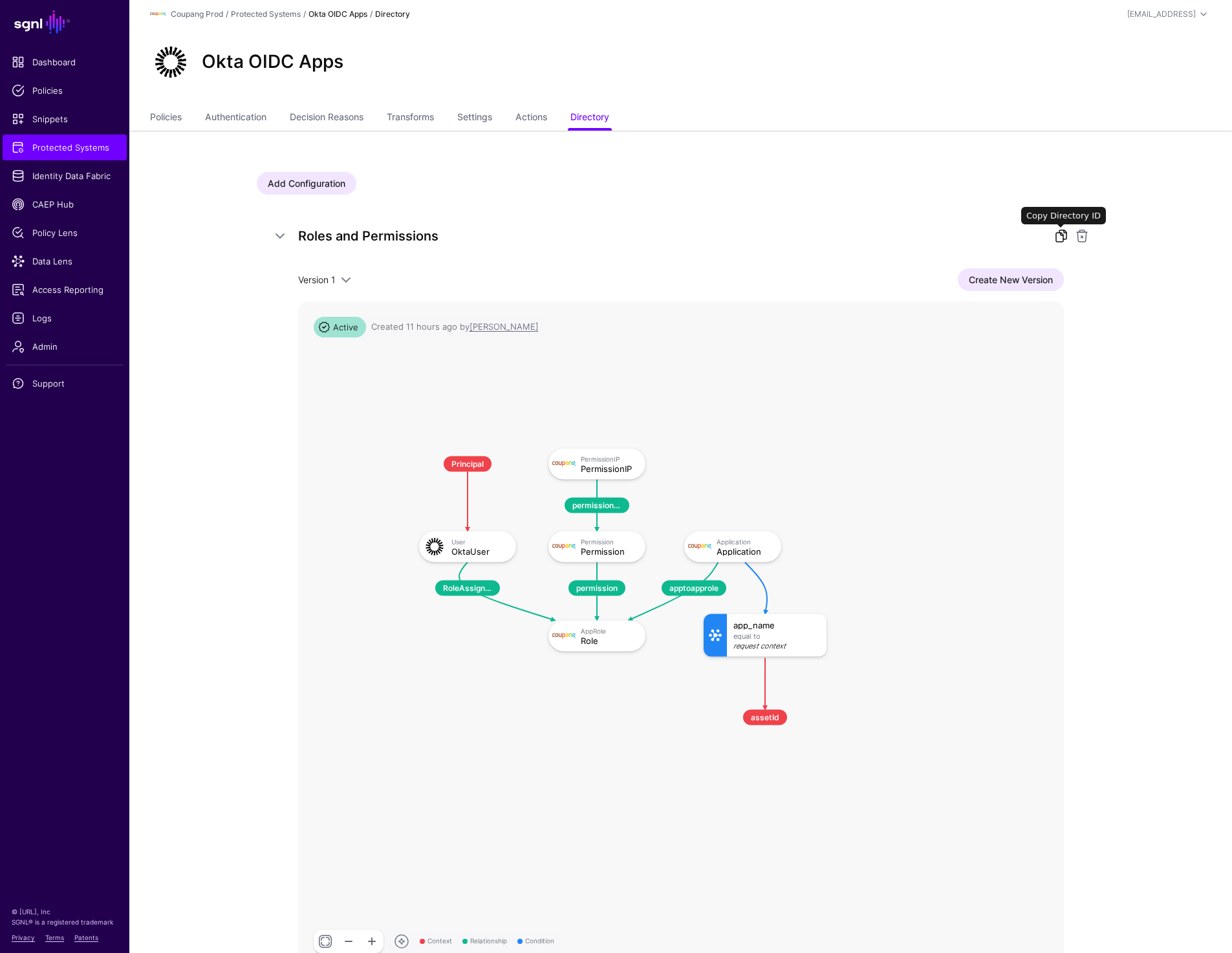
click at [1057, 239] on link at bounding box center [1061, 236] width 15 height 15
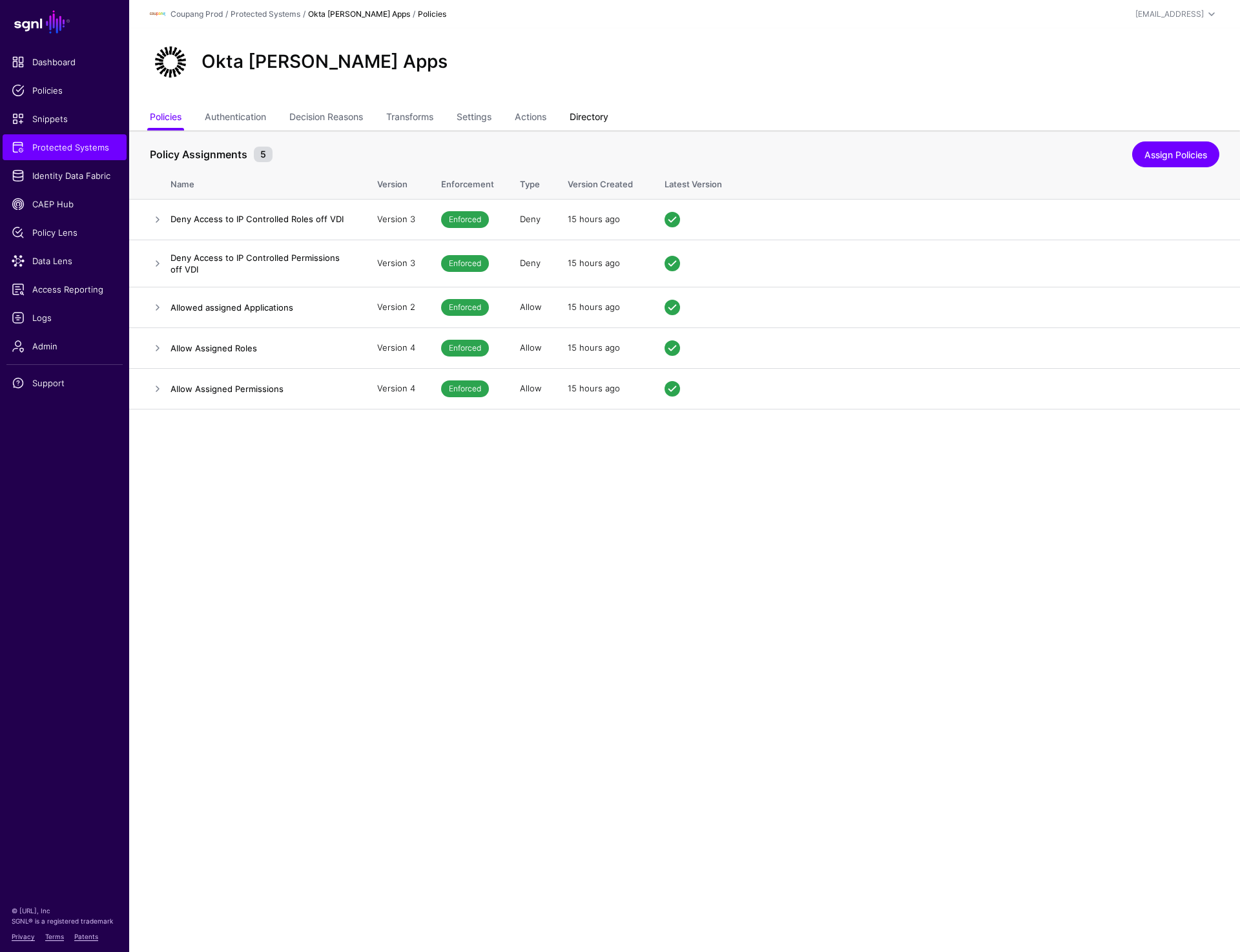
click at [601, 107] on link "Directory" at bounding box center [588, 118] width 39 height 25
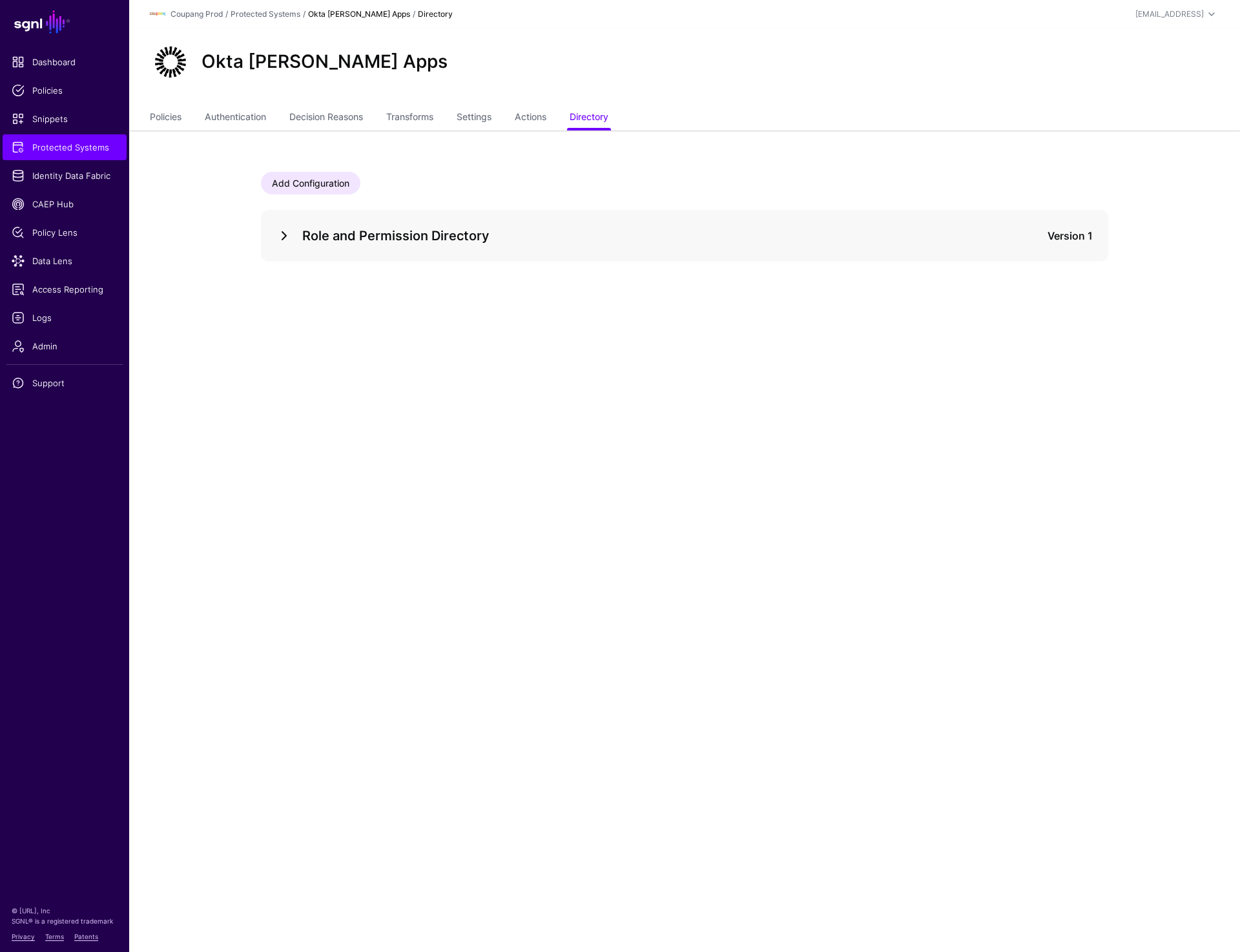
click at [277, 243] on link at bounding box center [284, 236] width 15 height 15
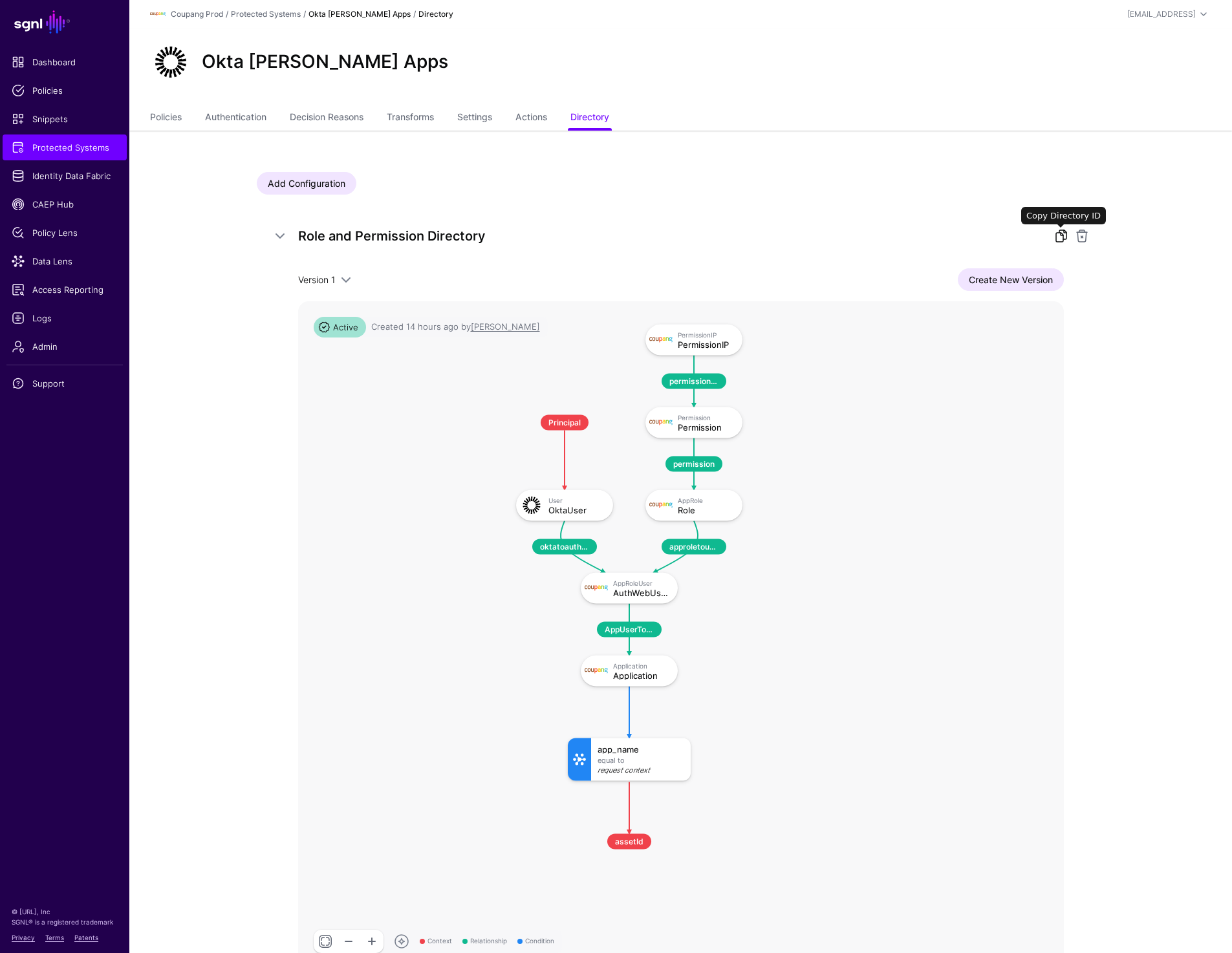
click at [1065, 237] on link at bounding box center [1061, 236] width 15 height 15
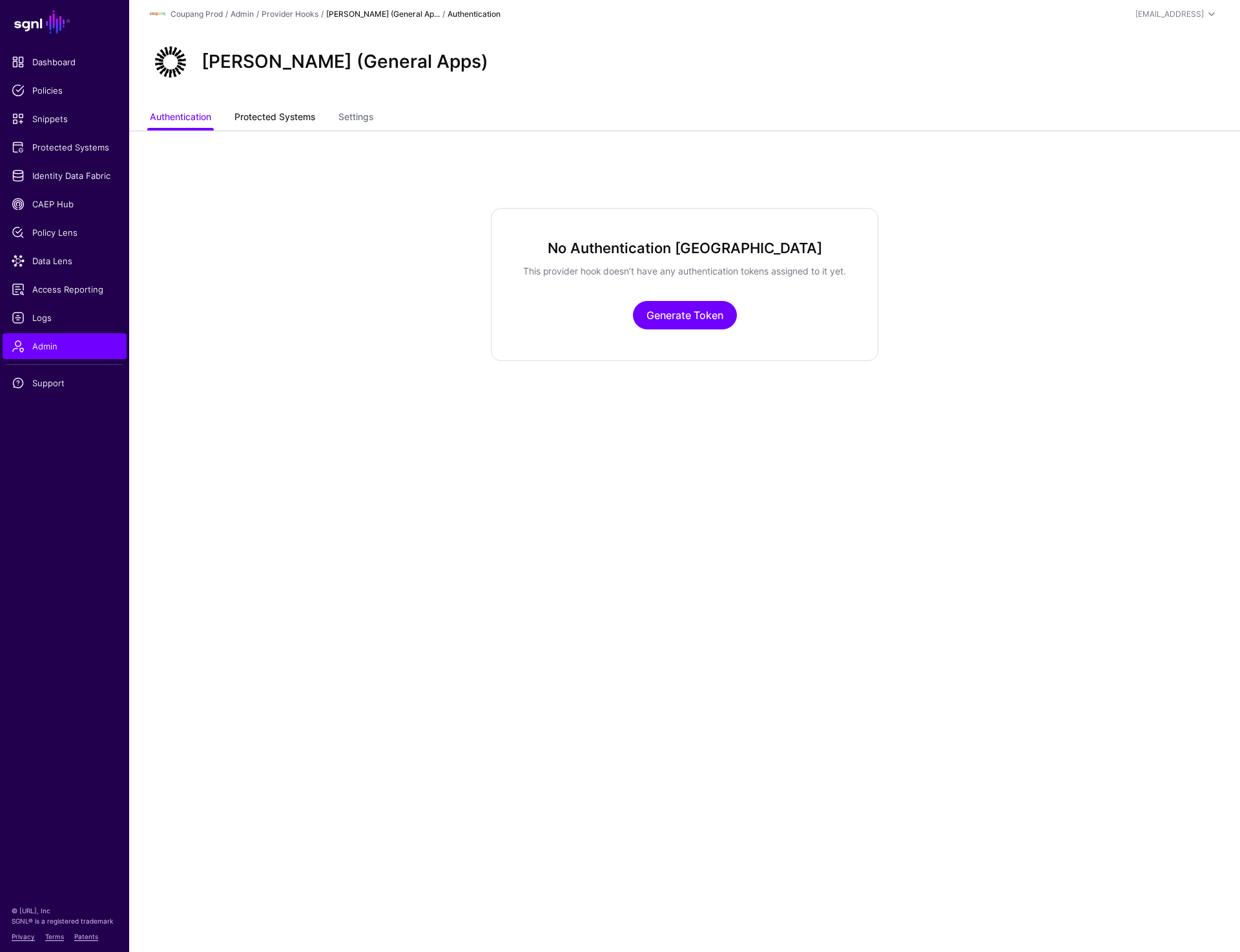
click at [262, 109] on link "Protected Systems" at bounding box center [274, 118] width 81 height 25
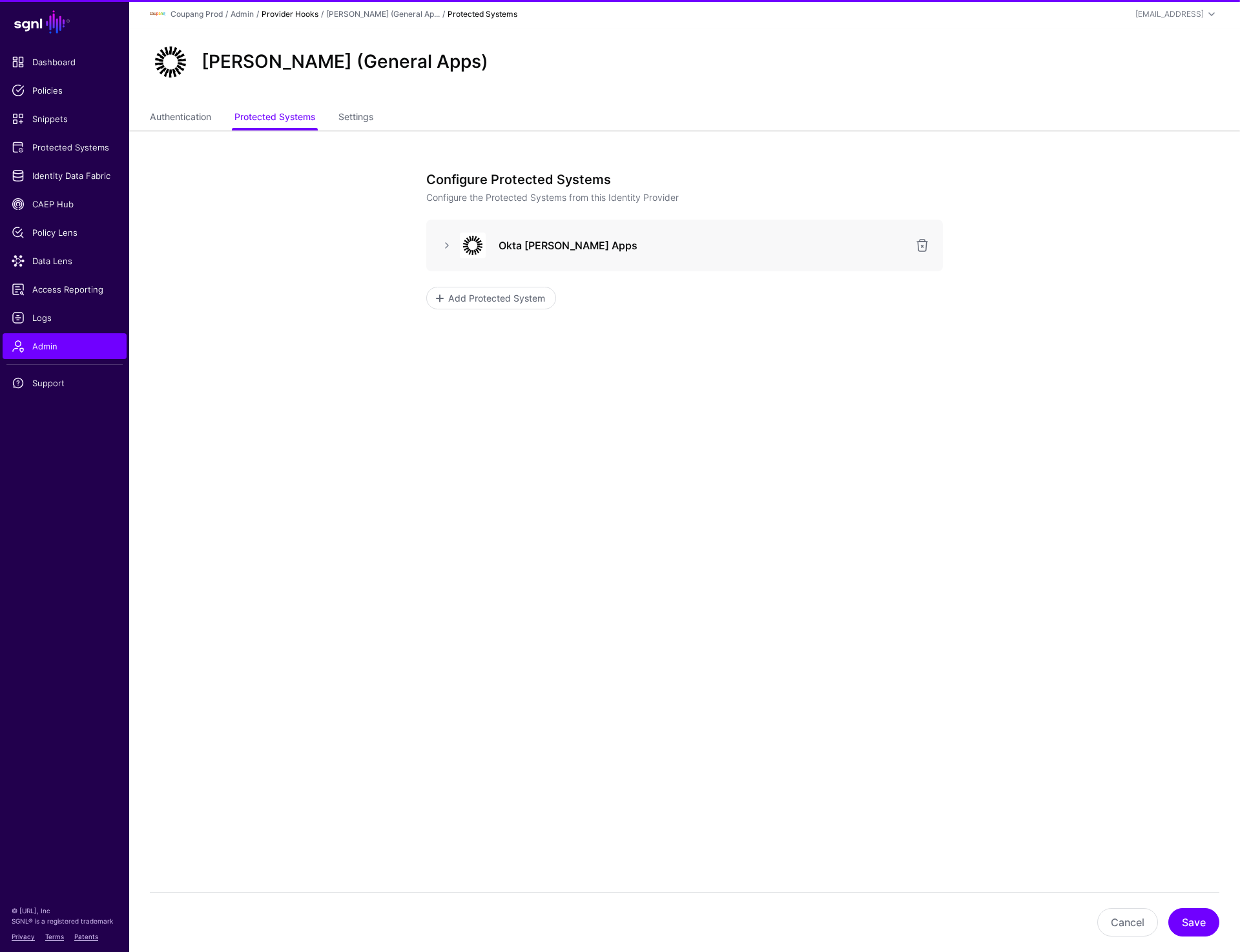
click at [295, 9] on link "Provider Hooks" at bounding box center [290, 14] width 57 height 9
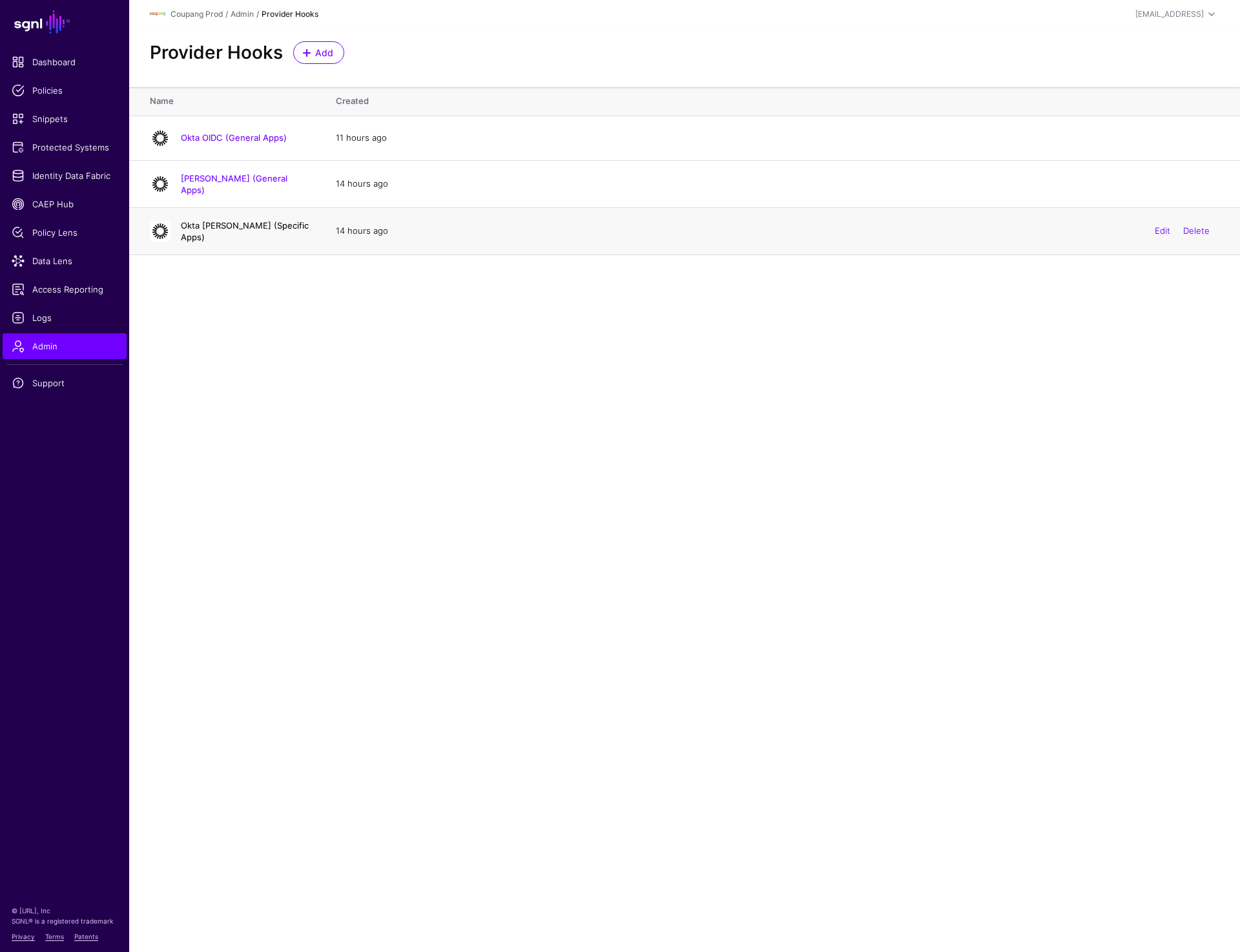
click at [216, 230] on link "Okta SAML (Specific Apps)" at bounding box center [244, 232] width 128 height 22
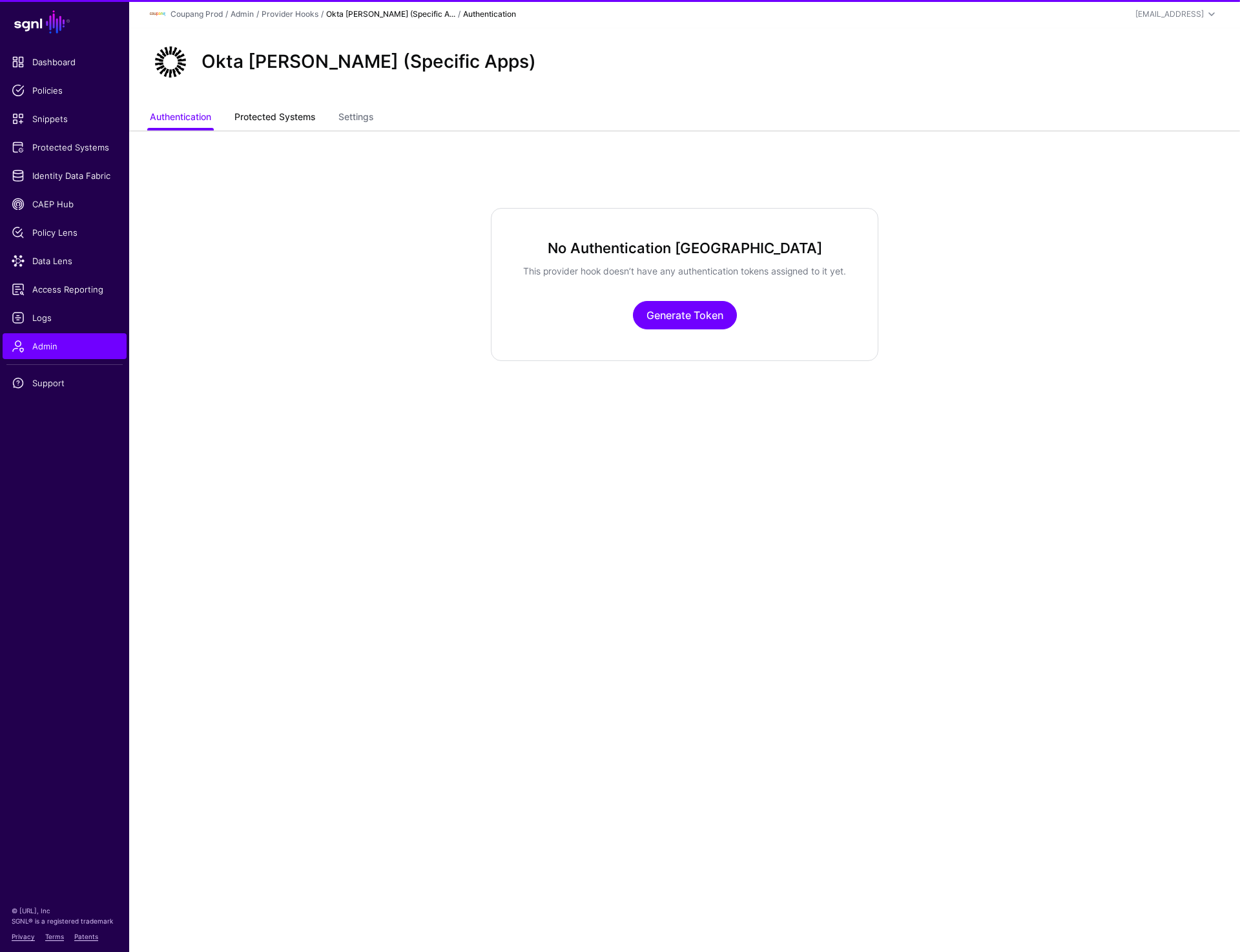
click at [273, 117] on link "Protected Systems" at bounding box center [274, 118] width 81 height 25
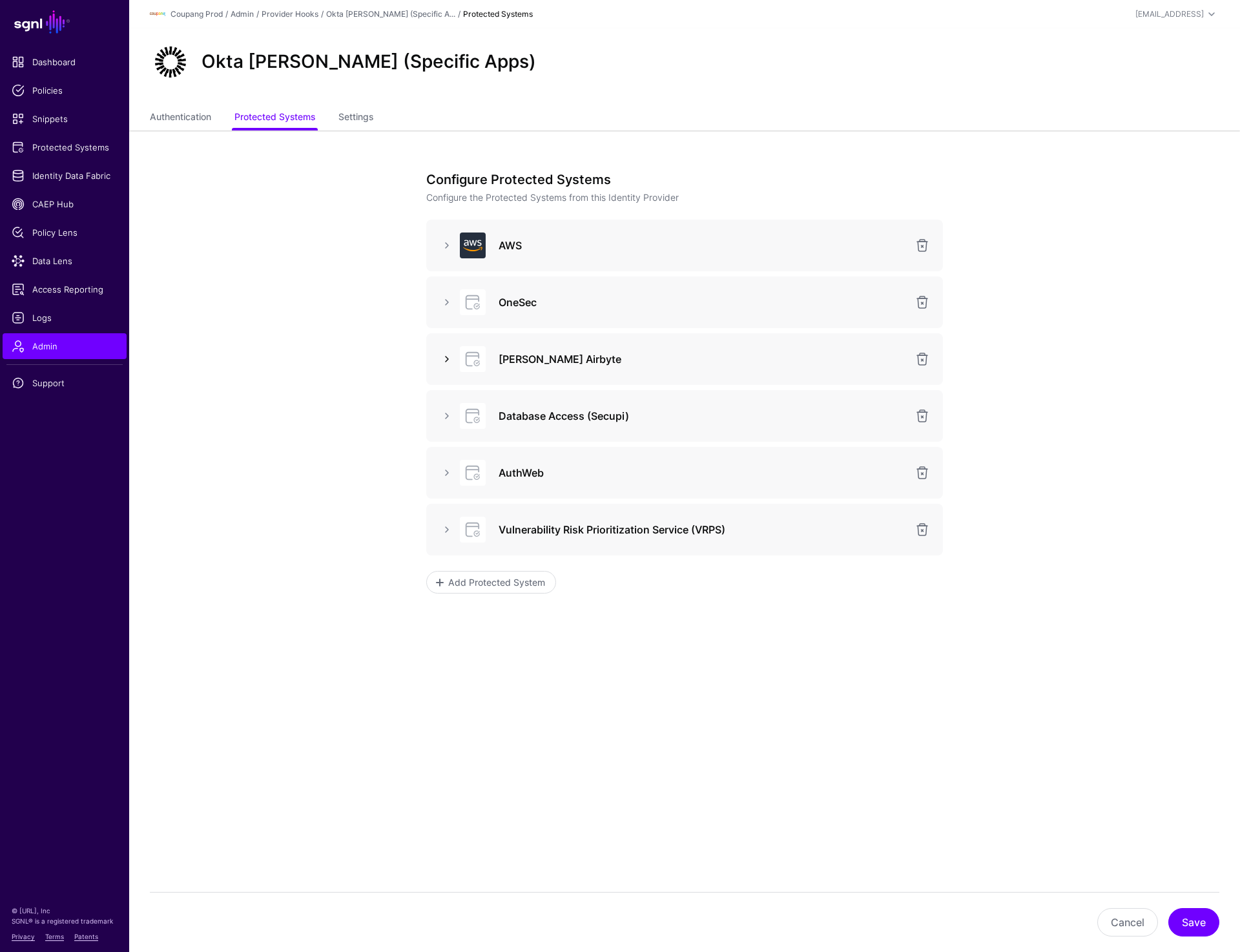
click at [443, 354] on link at bounding box center [447, 359] width 15 height 15
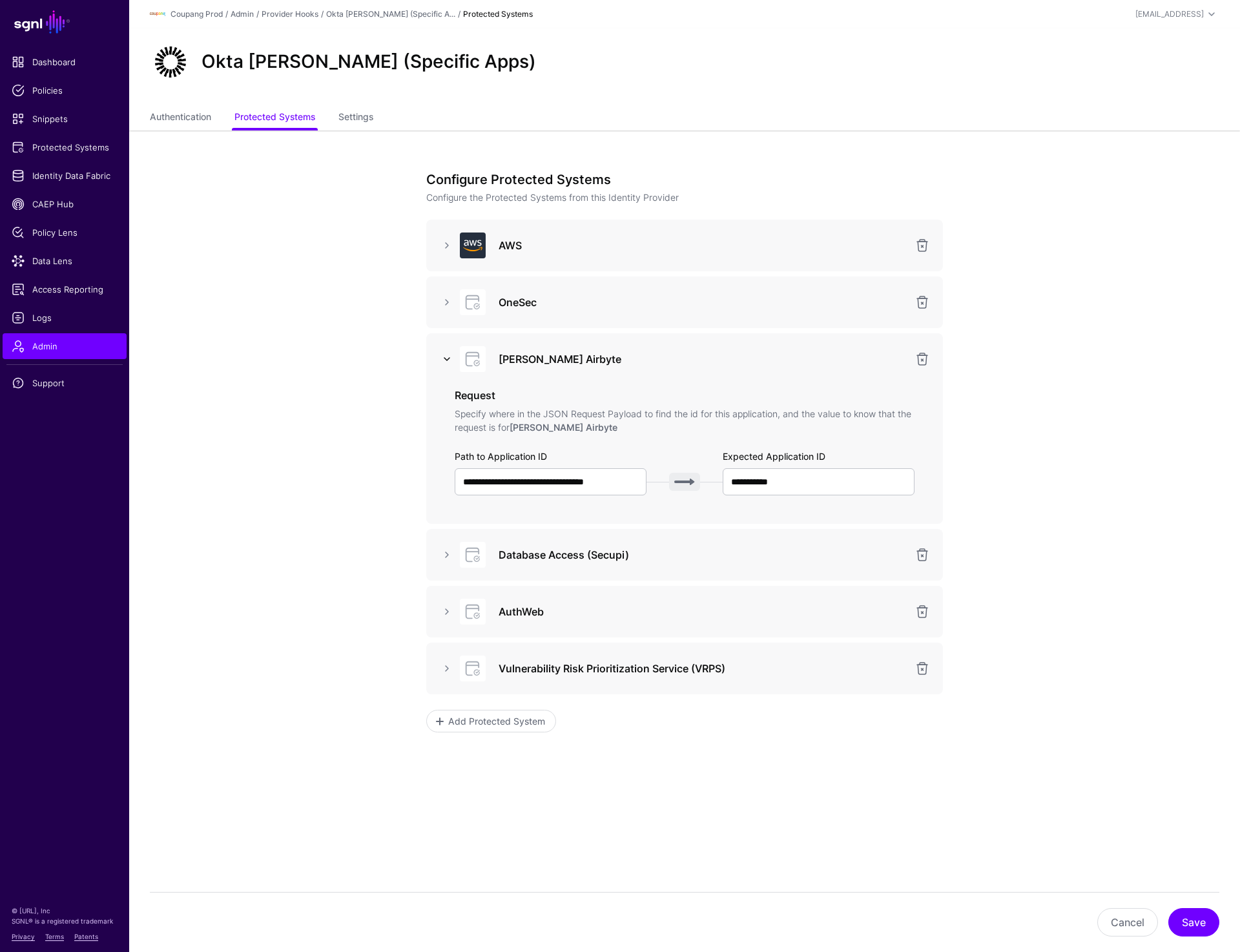
click at [443, 354] on link at bounding box center [447, 359] width 15 height 15
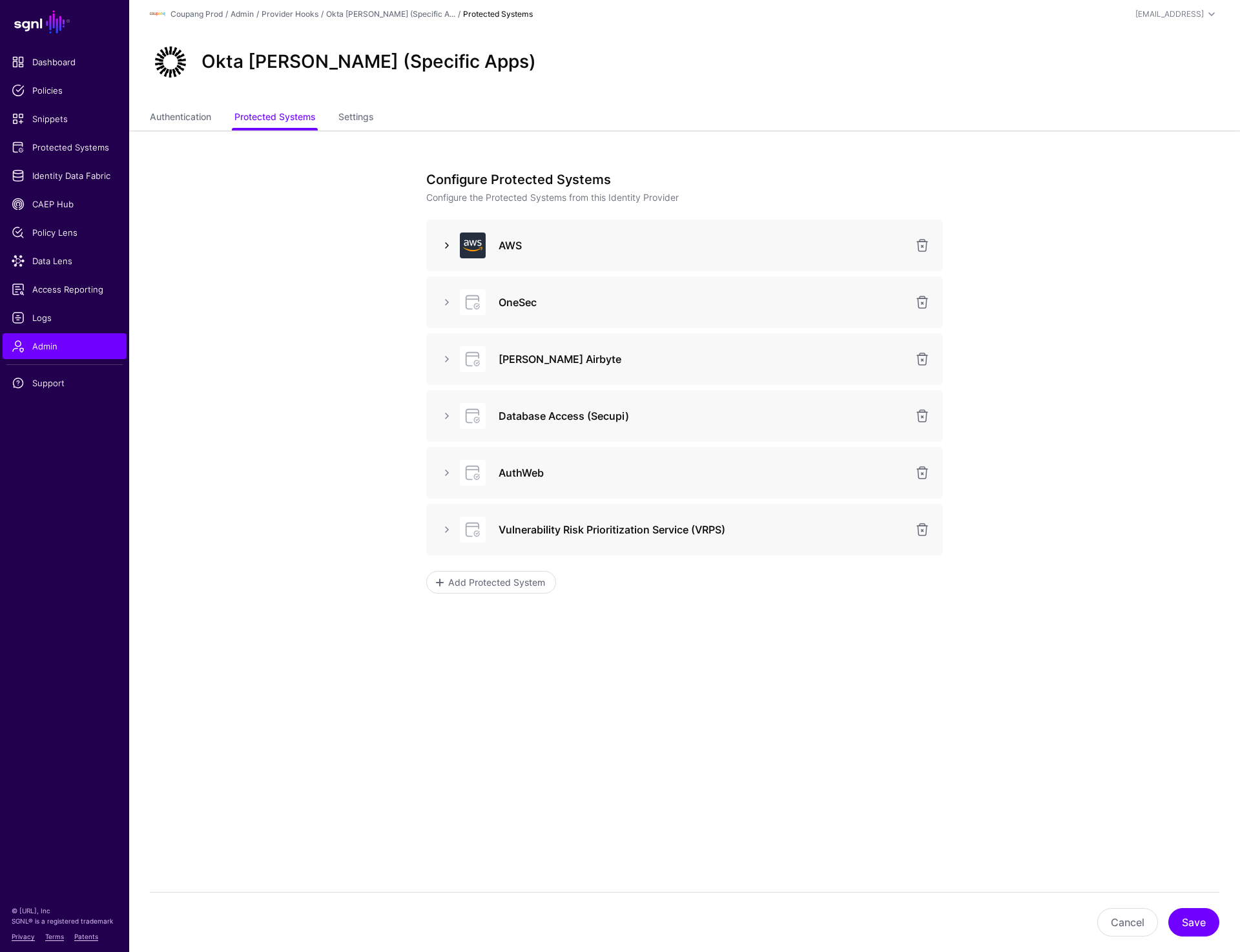
click at [447, 248] on link at bounding box center [447, 245] width 15 height 15
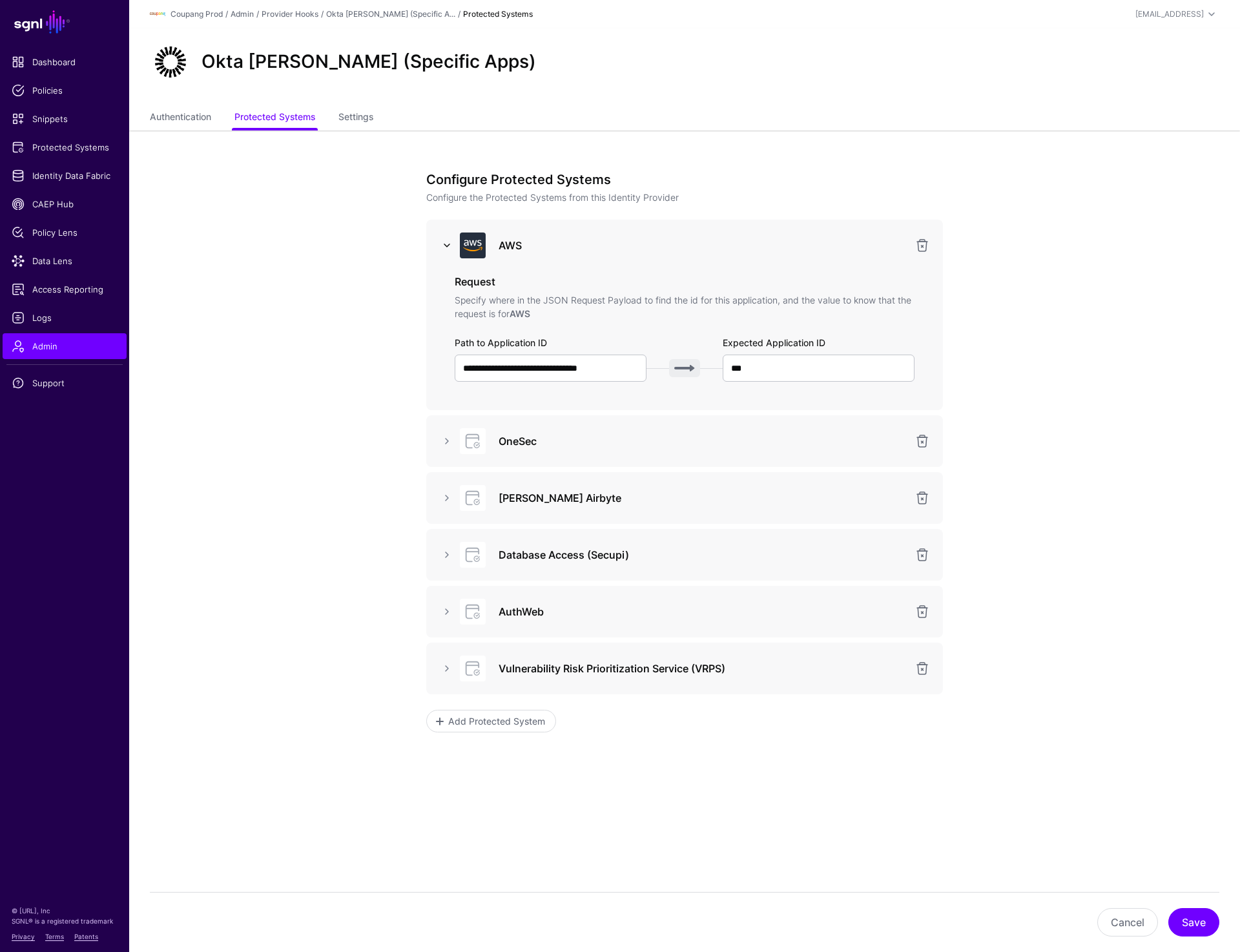
click at [447, 248] on link at bounding box center [447, 245] width 15 height 15
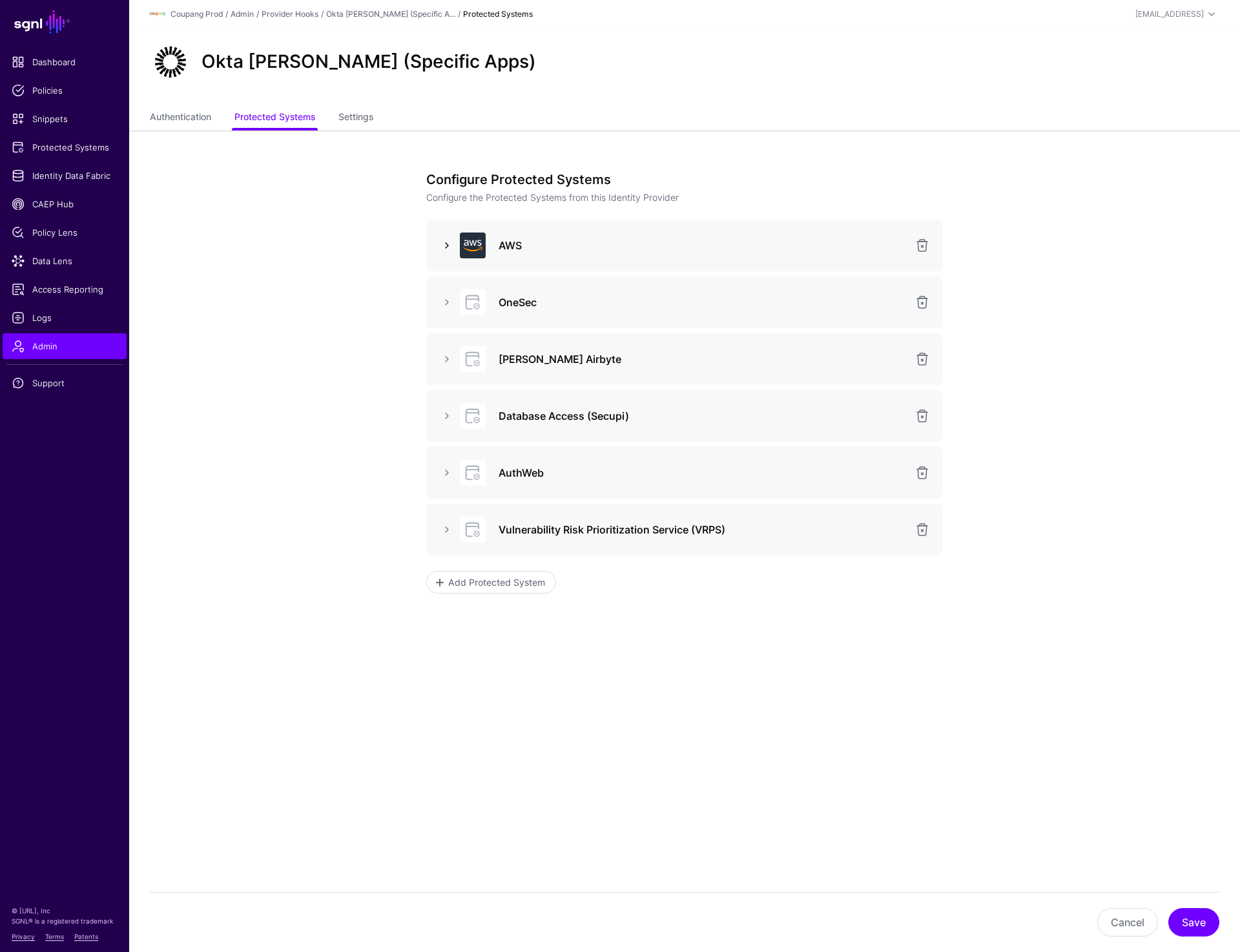
click at [448, 239] on link at bounding box center [447, 245] width 15 height 15
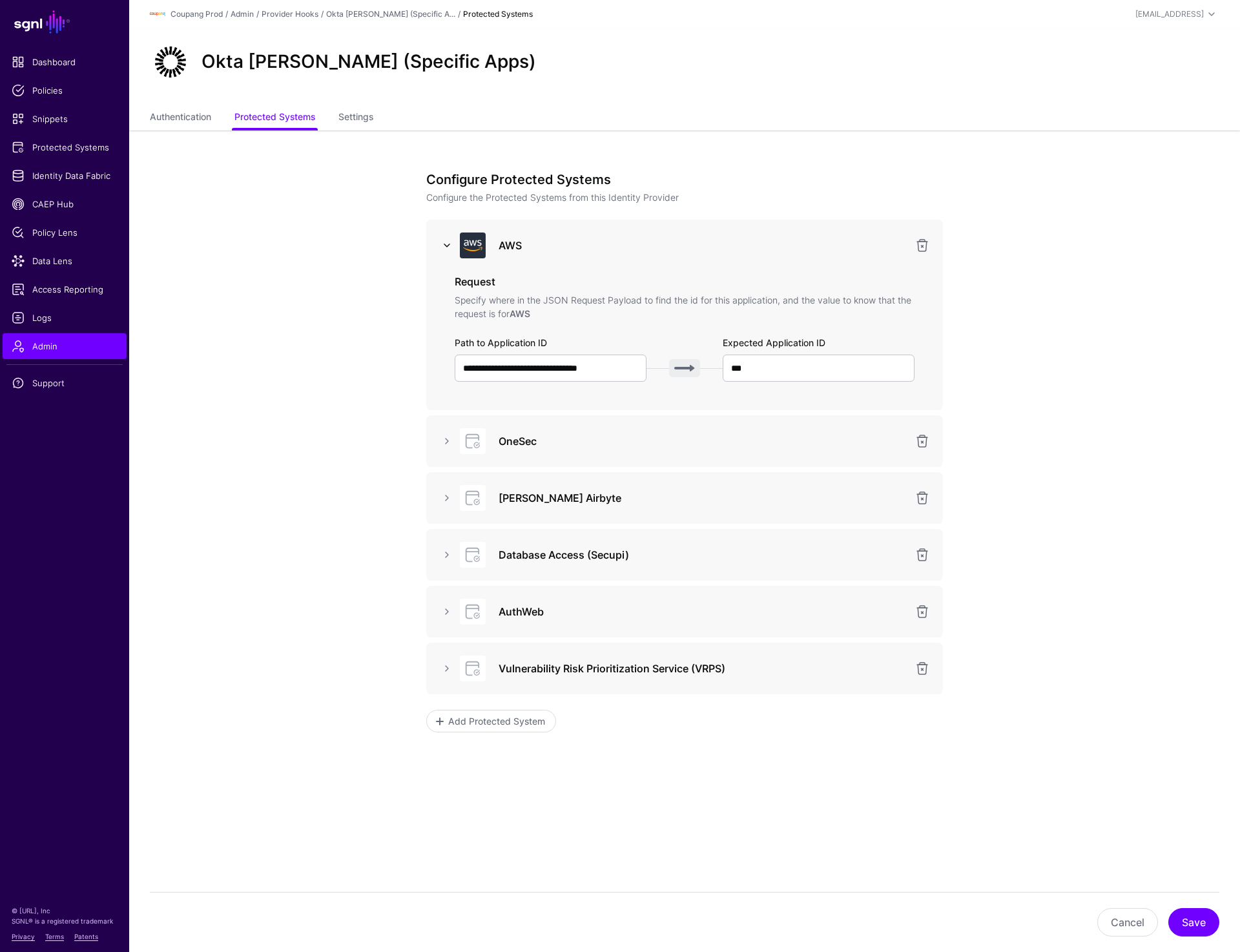
click at [448, 239] on link at bounding box center [447, 245] width 15 height 15
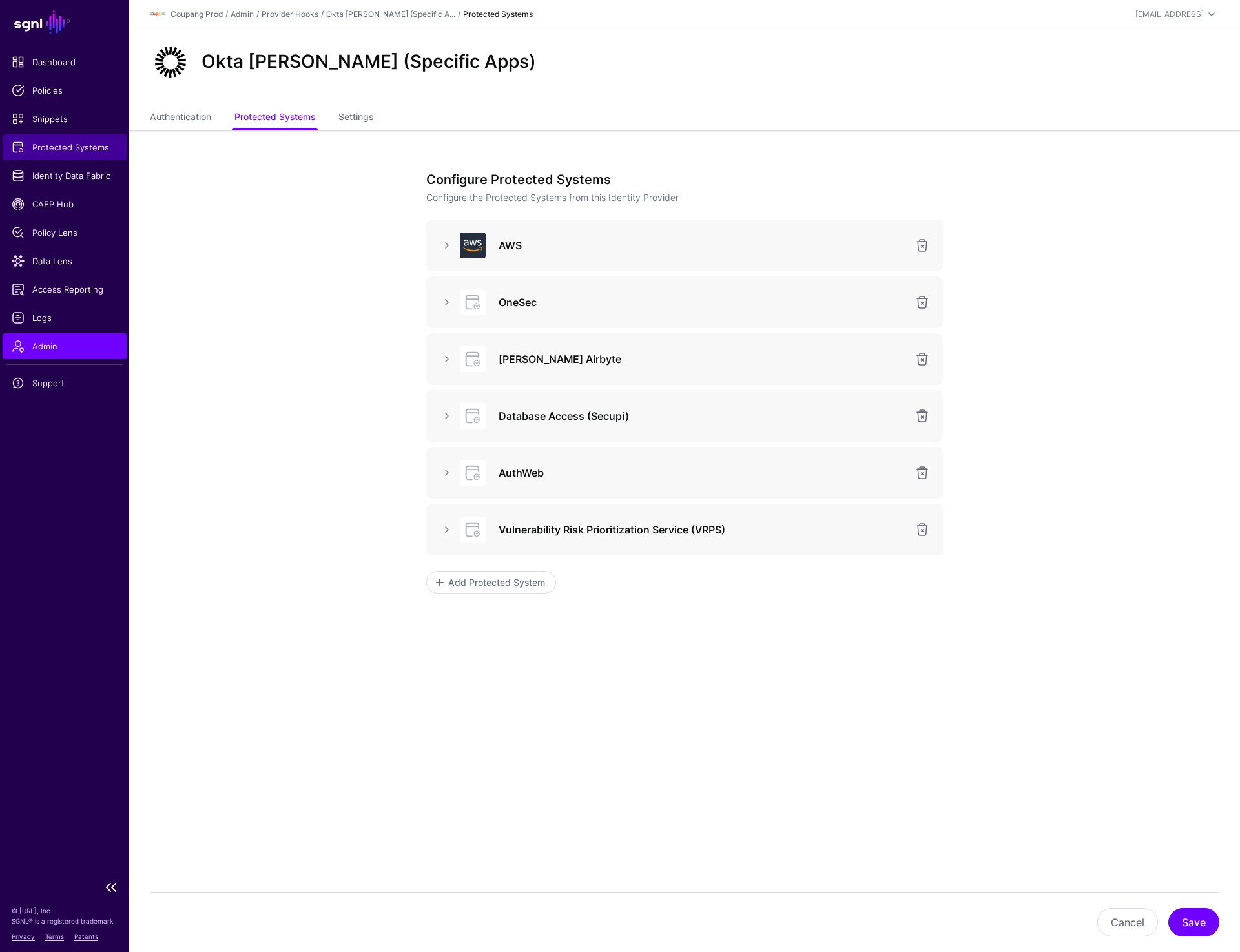
click at [47, 150] on span "Protected Systems" at bounding box center [65, 147] width 106 height 13
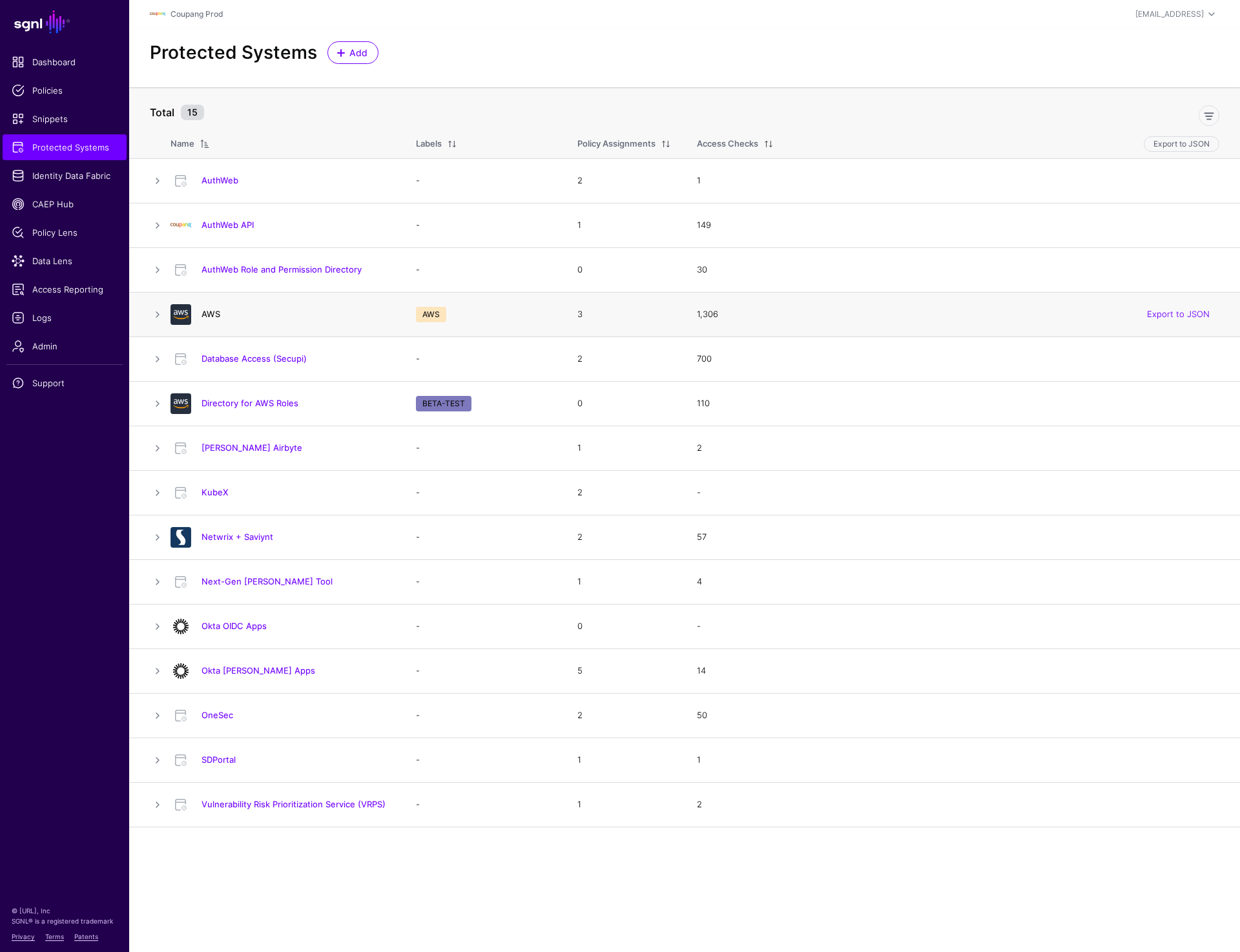
click at [212, 318] on link "AWS" at bounding box center [211, 314] width 19 height 10
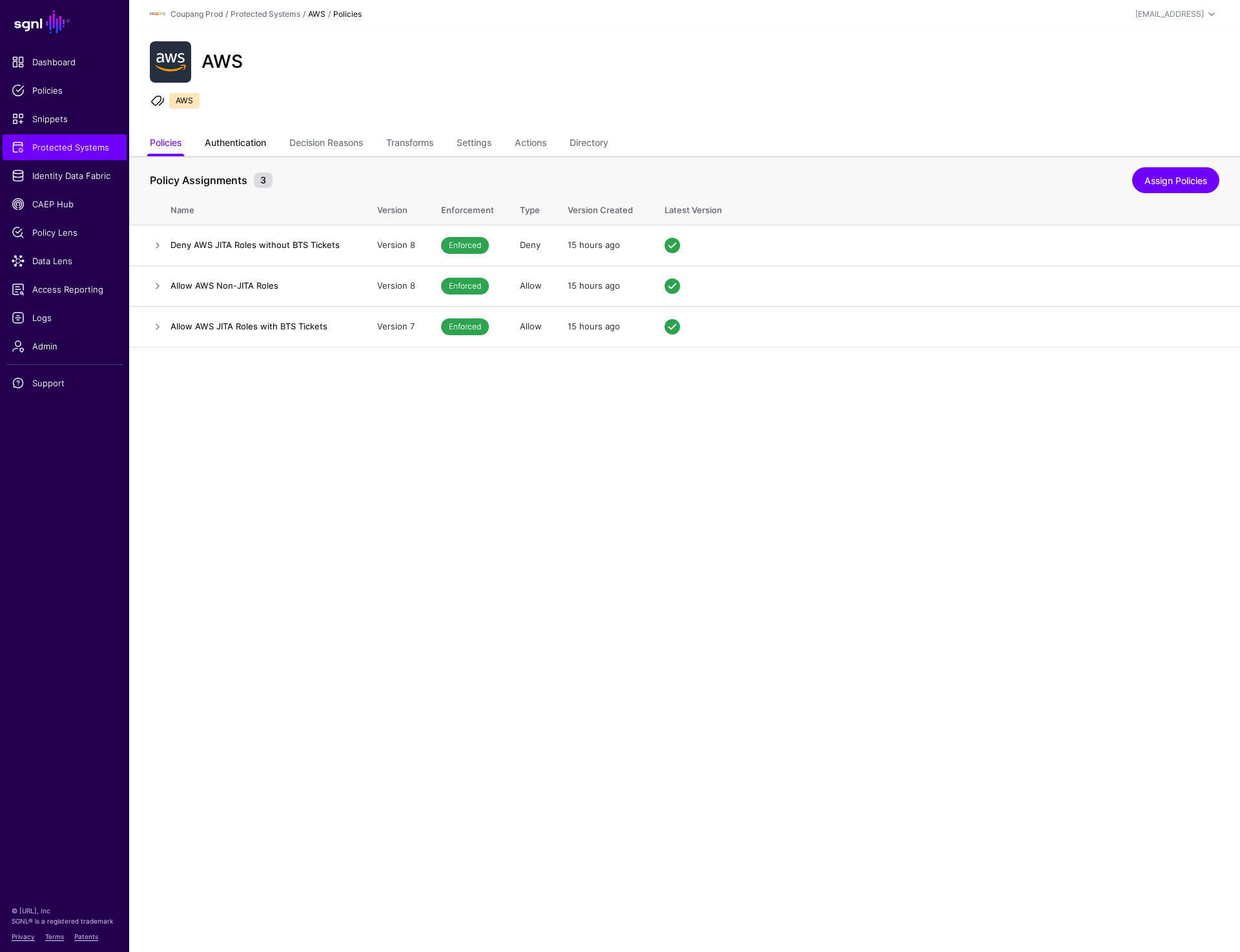
click at [251, 139] on link "Authentication" at bounding box center [236, 144] width 62 height 25
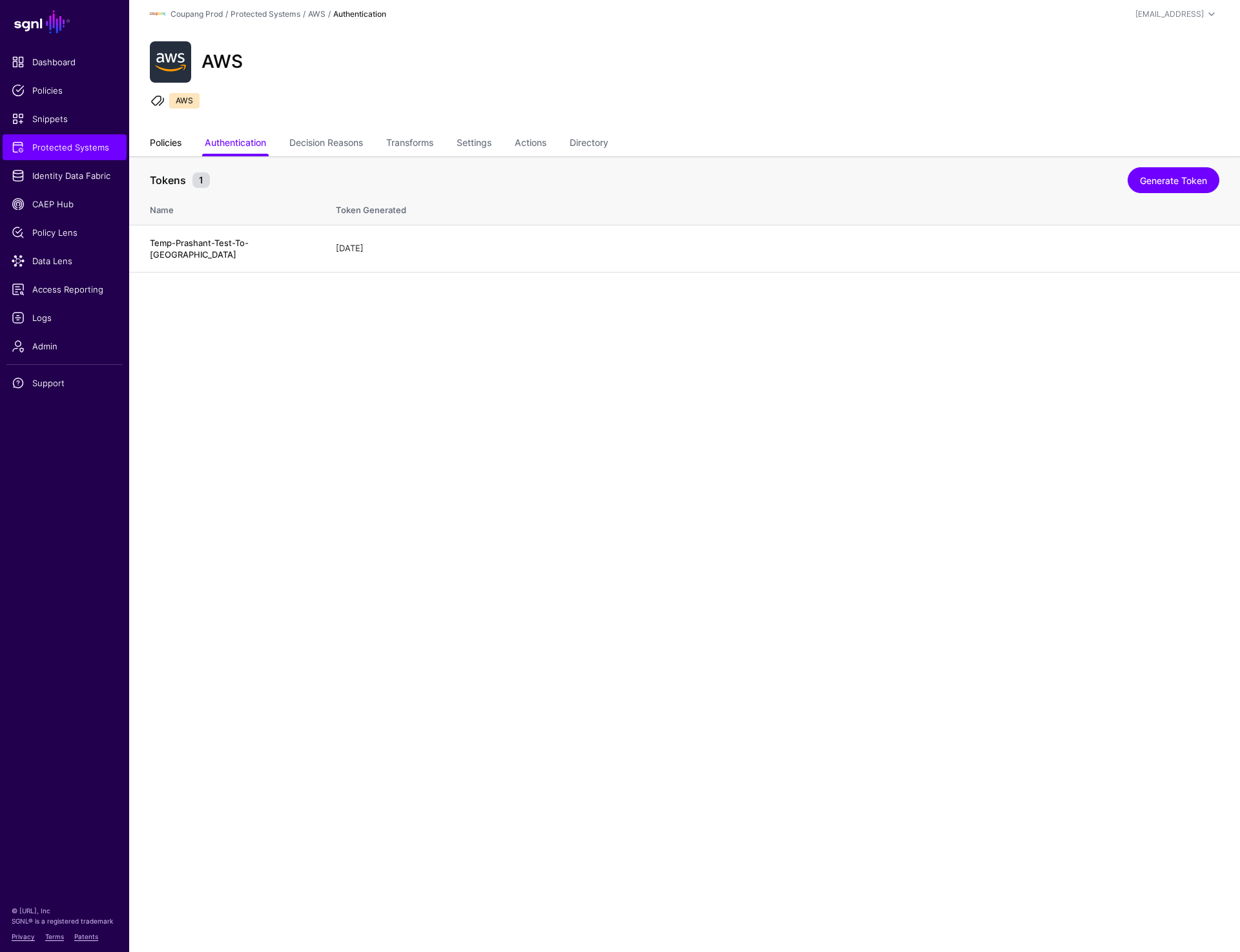
click at [172, 140] on link "Policies" at bounding box center [166, 144] width 32 height 25
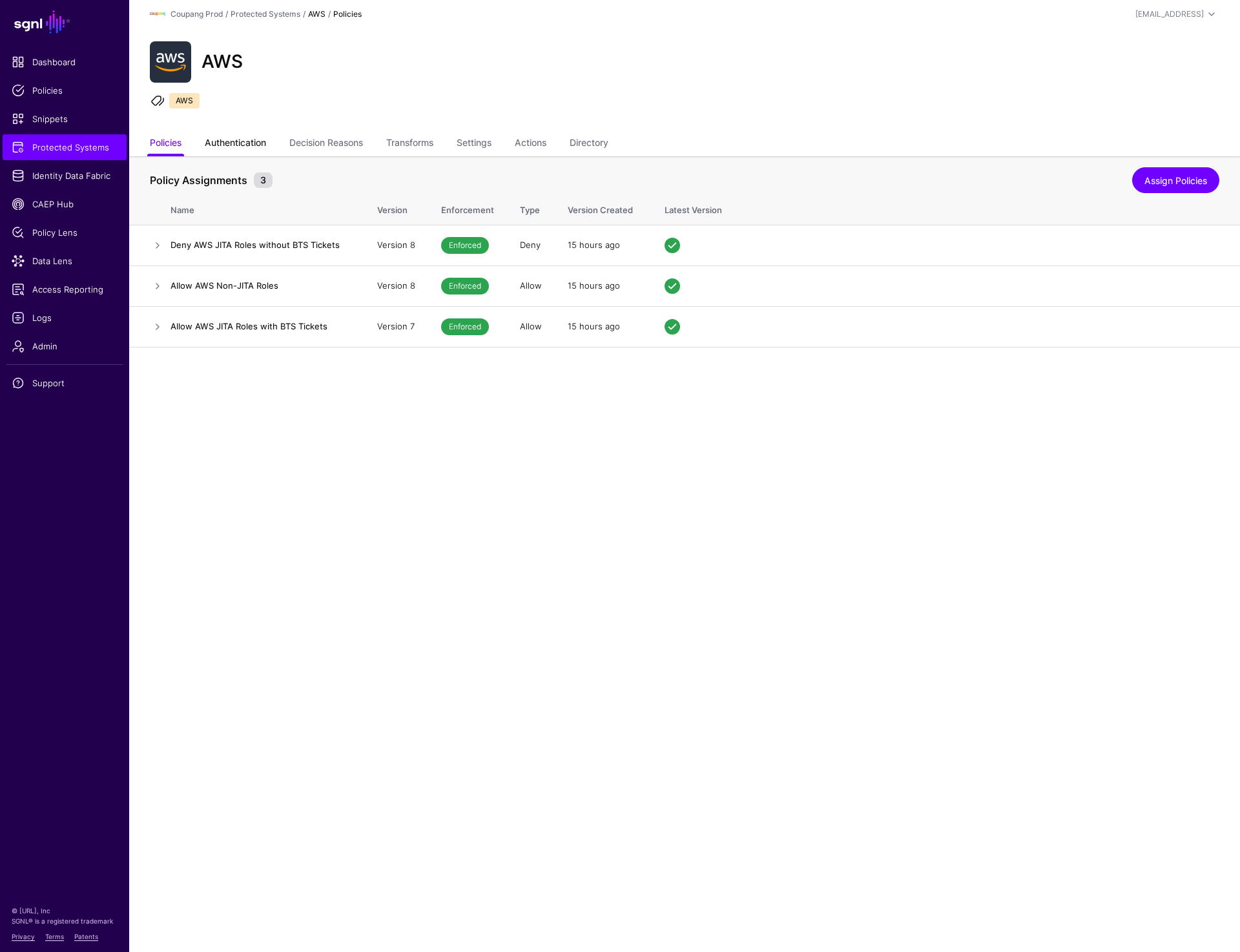
click at [250, 142] on link "Authentication" at bounding box center [236, 144] width 62 height 25
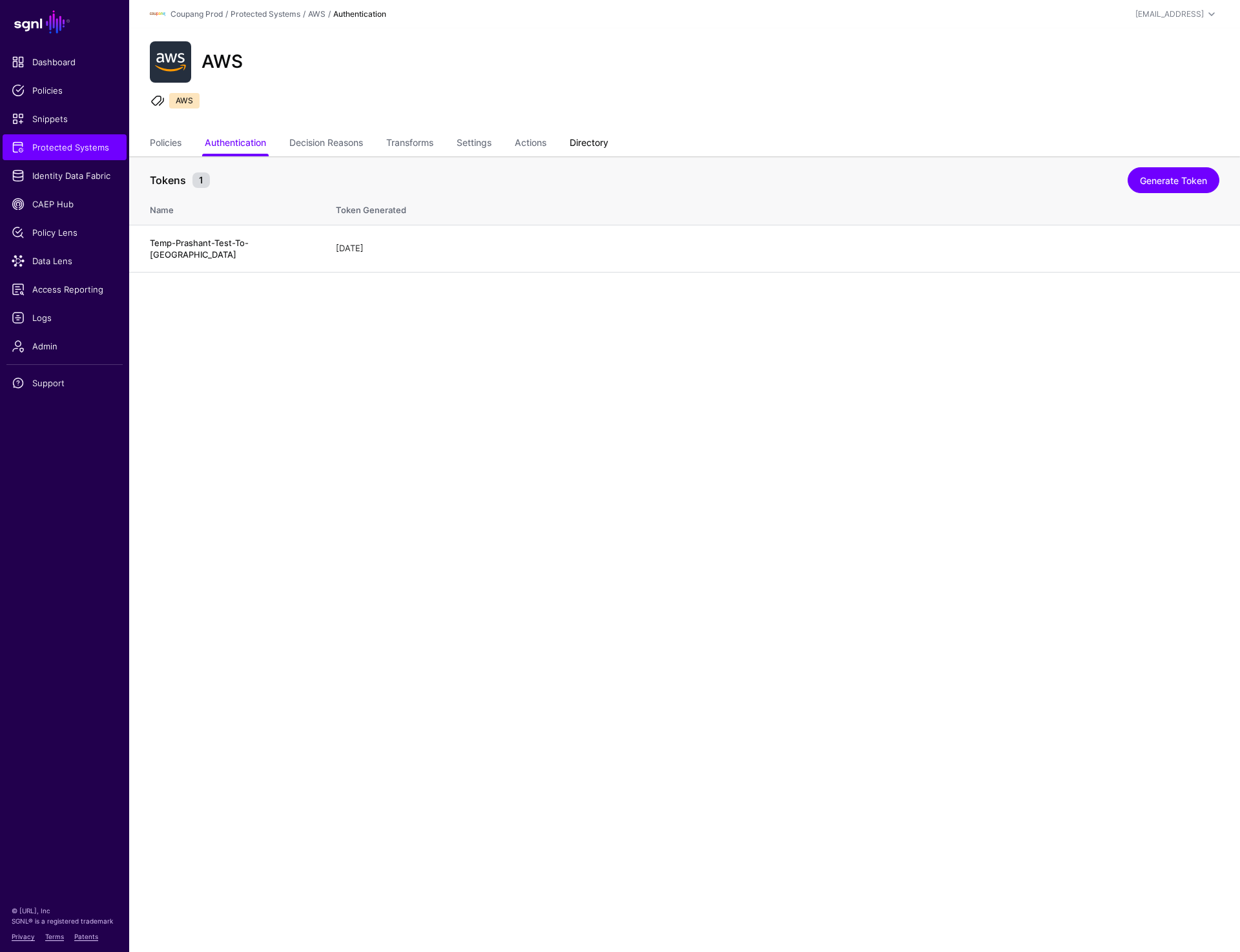
click at [598, 137] on link "Directory" at bounding box center [588, 144] width 39 height 25
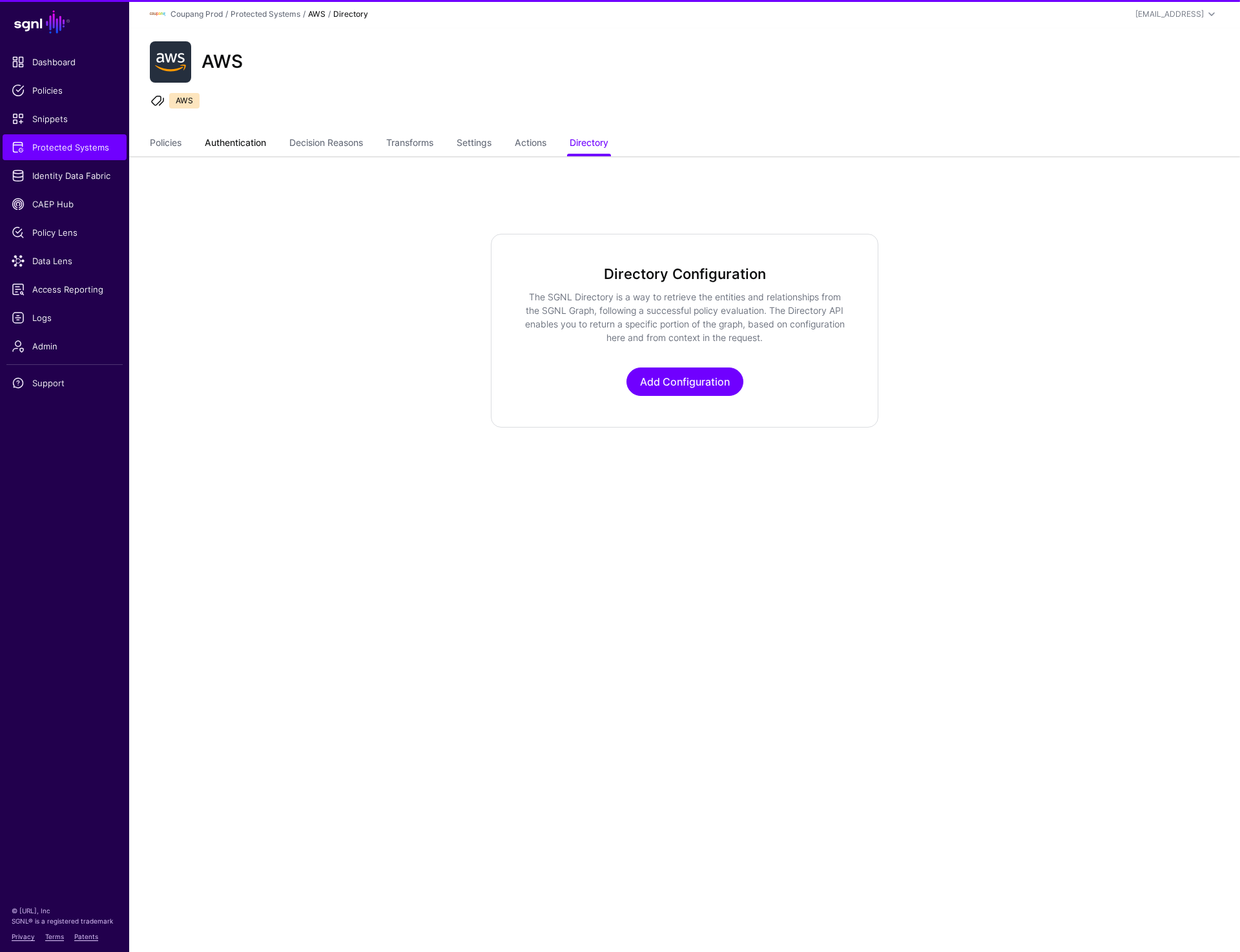
click at [234, 148] on link "Authentication" at bounding box center [236, 144] width 62 height 25
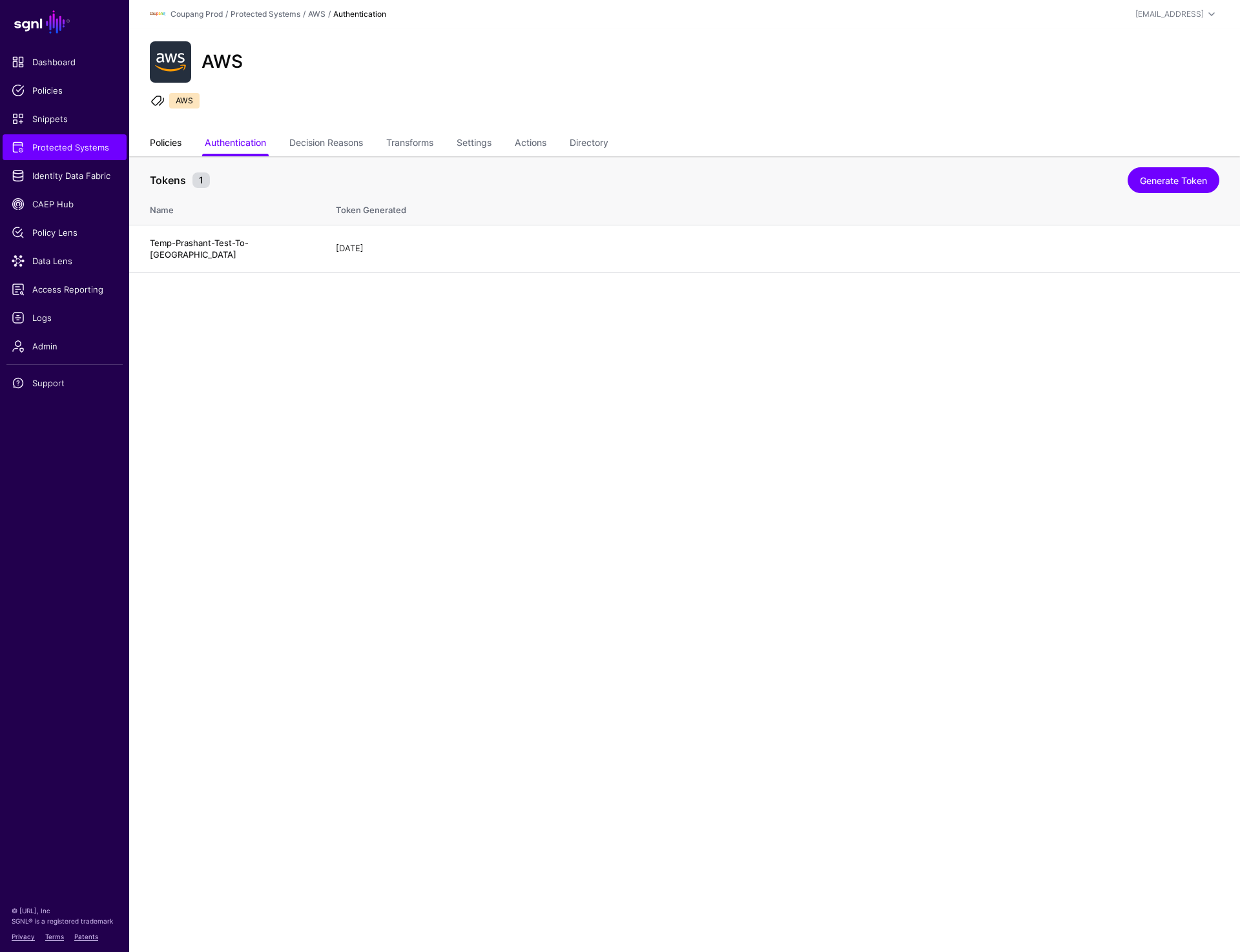
click at [166, 148] on link "Policies" at bounding box center [166, 144] width 32 height 25
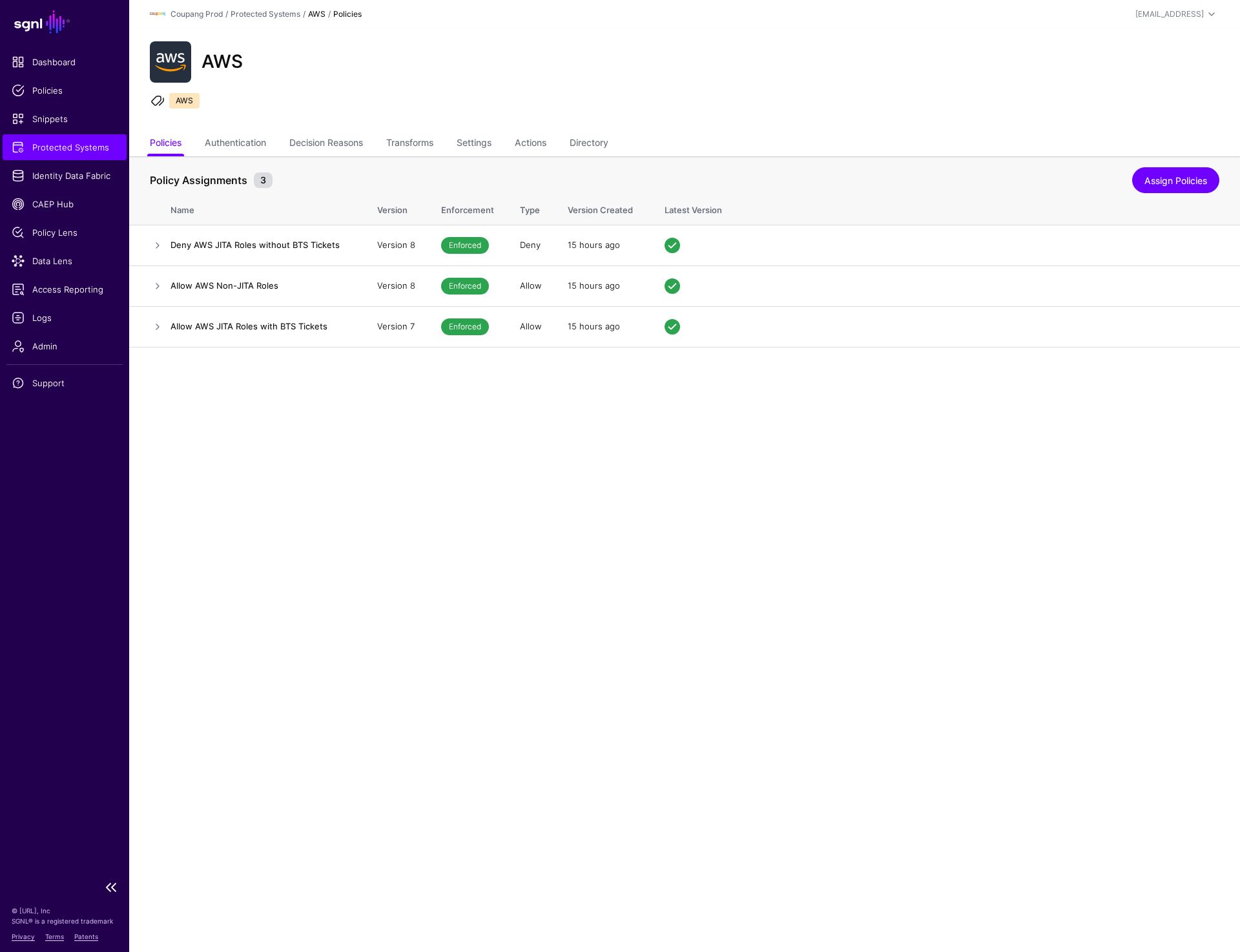
click at [87, 146] on span "Protected Systems" at bounding box center [65, 147] width 106 height 13
click at [593, 133] on link "Directory" at bounding box center [588, 144] width 39 height 25
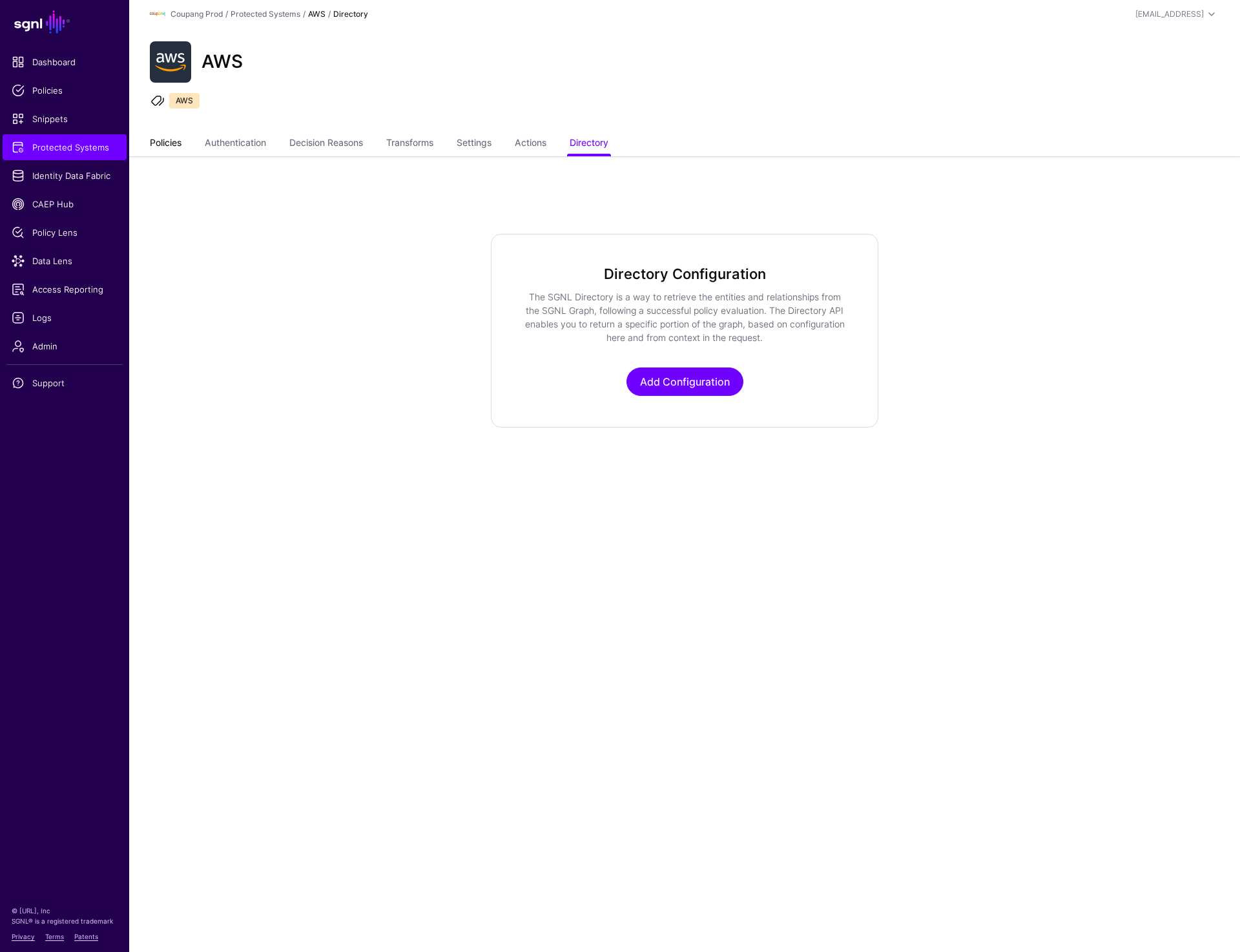
click at [158, 142] on link "Policies" at bounding box center [166, 144] width 32 height 25
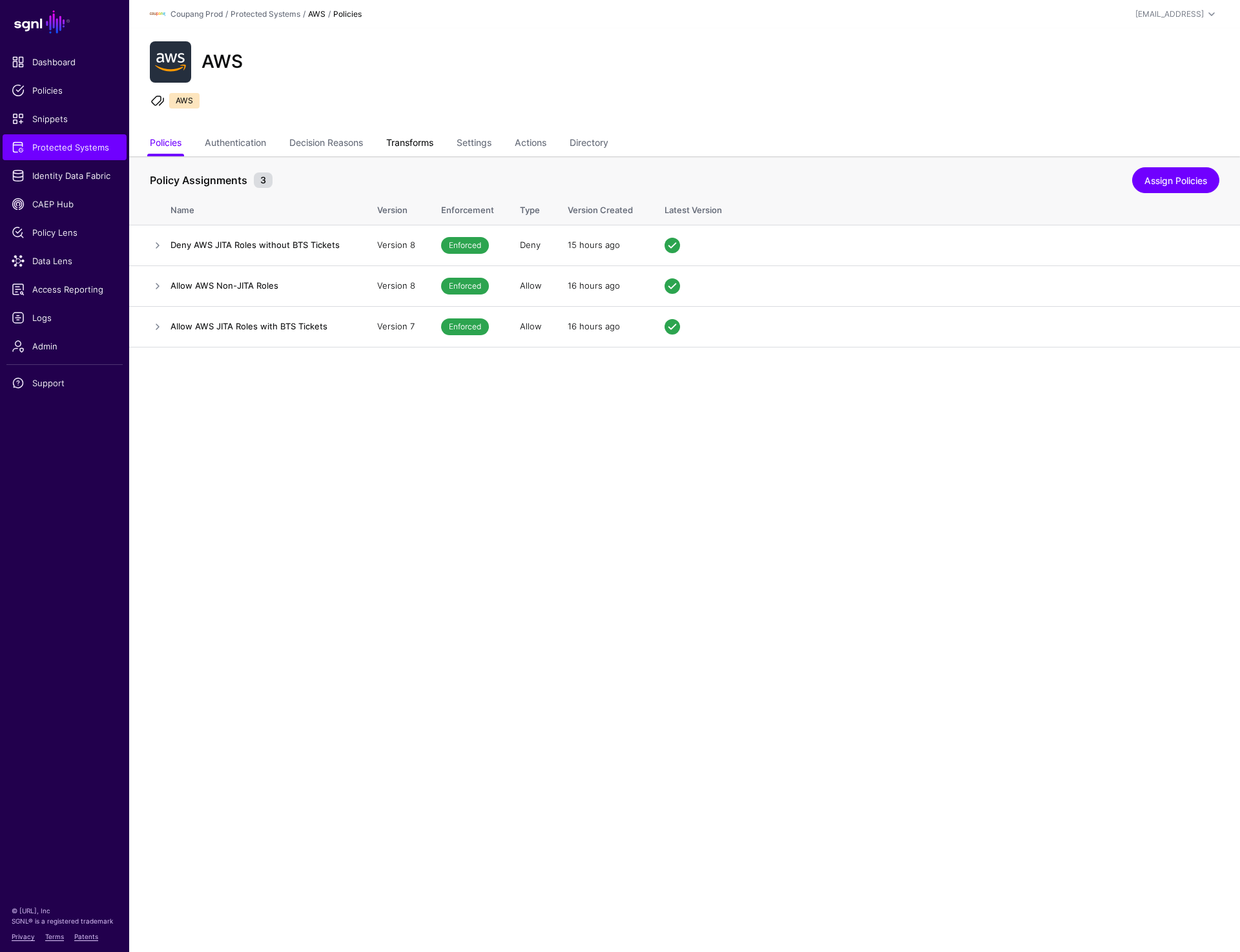
click at [408, 150] on link "Transforms" at bounding box center [409, 144] width 47 height 25
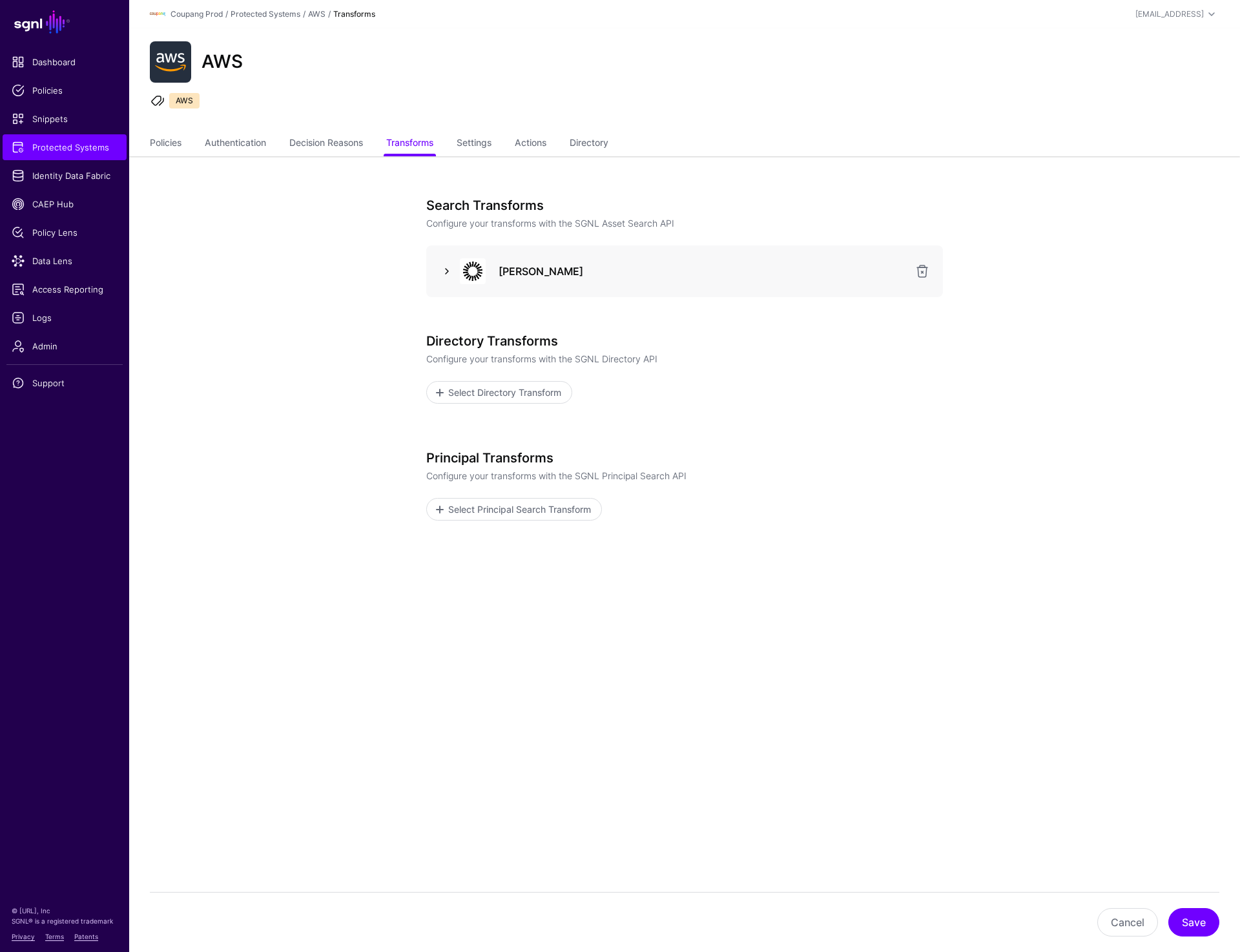
click at [444, 269] on link at bounding box center [447, 271] width 15 height 15
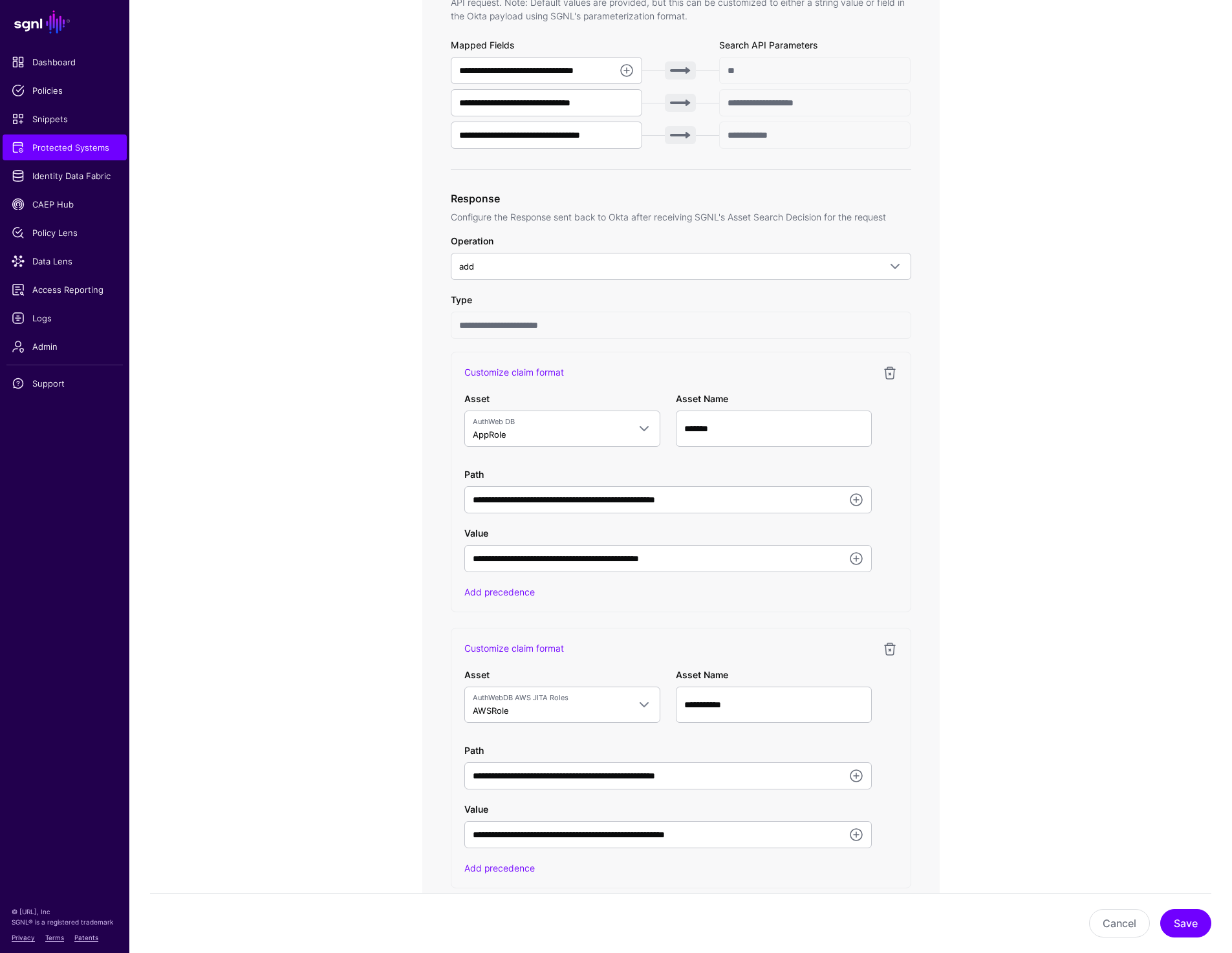
scroll to position [518, 0]
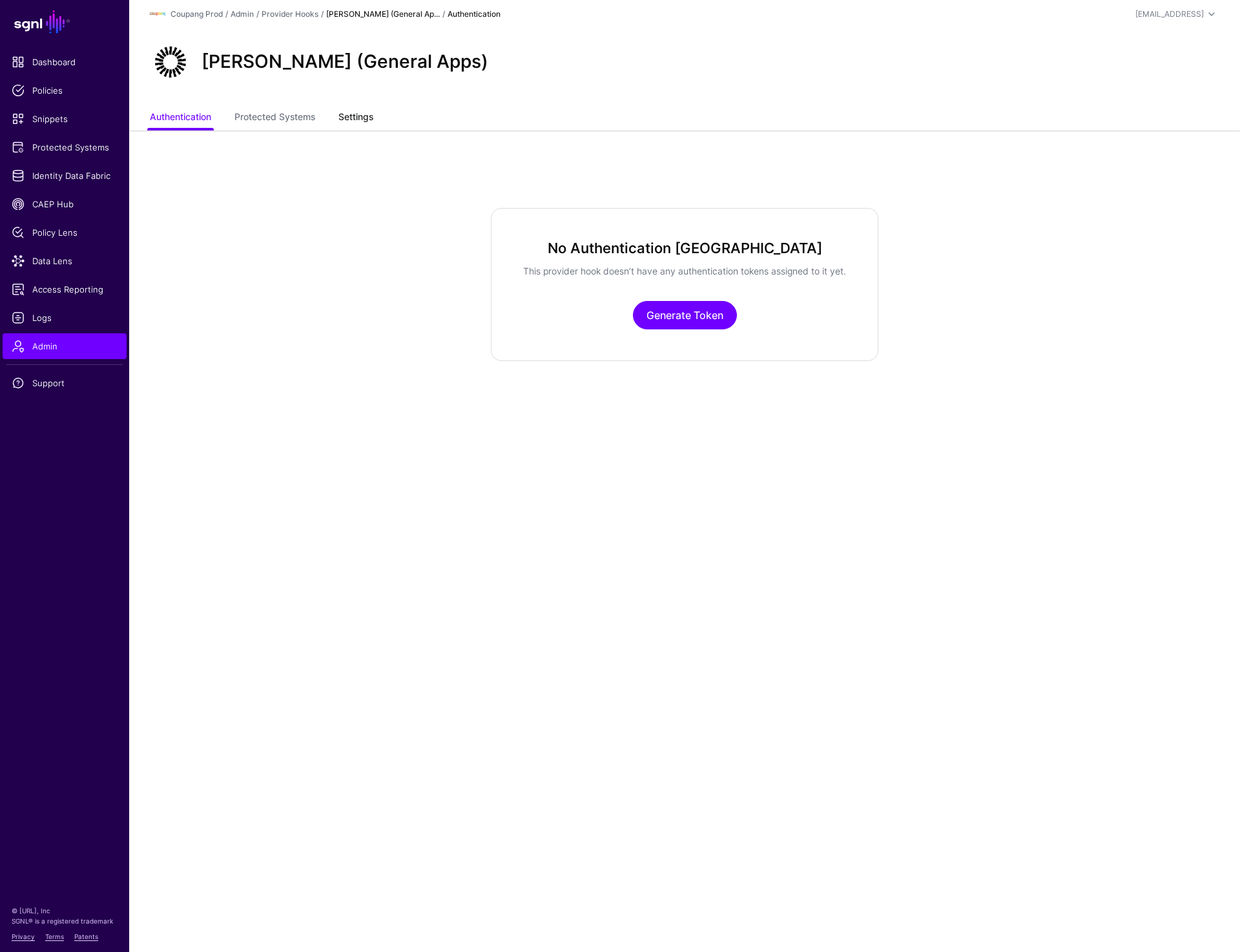
click at [344, 121] on link "Settings" at bounding box center [356, 118] width 35 height 25
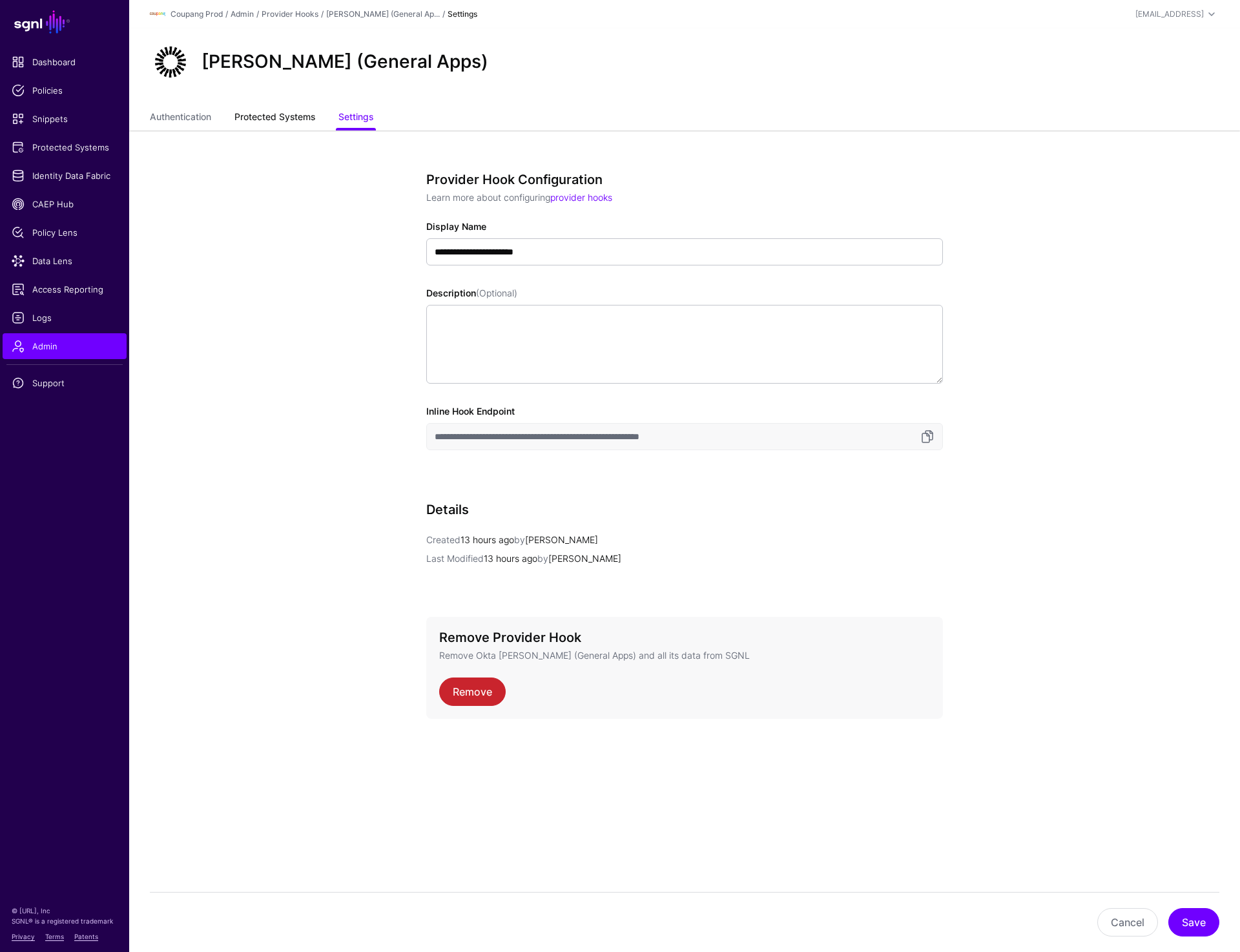
click at [282, 119] on link "Protected Systems" at bounding box center [274, 118] width 81 height 25
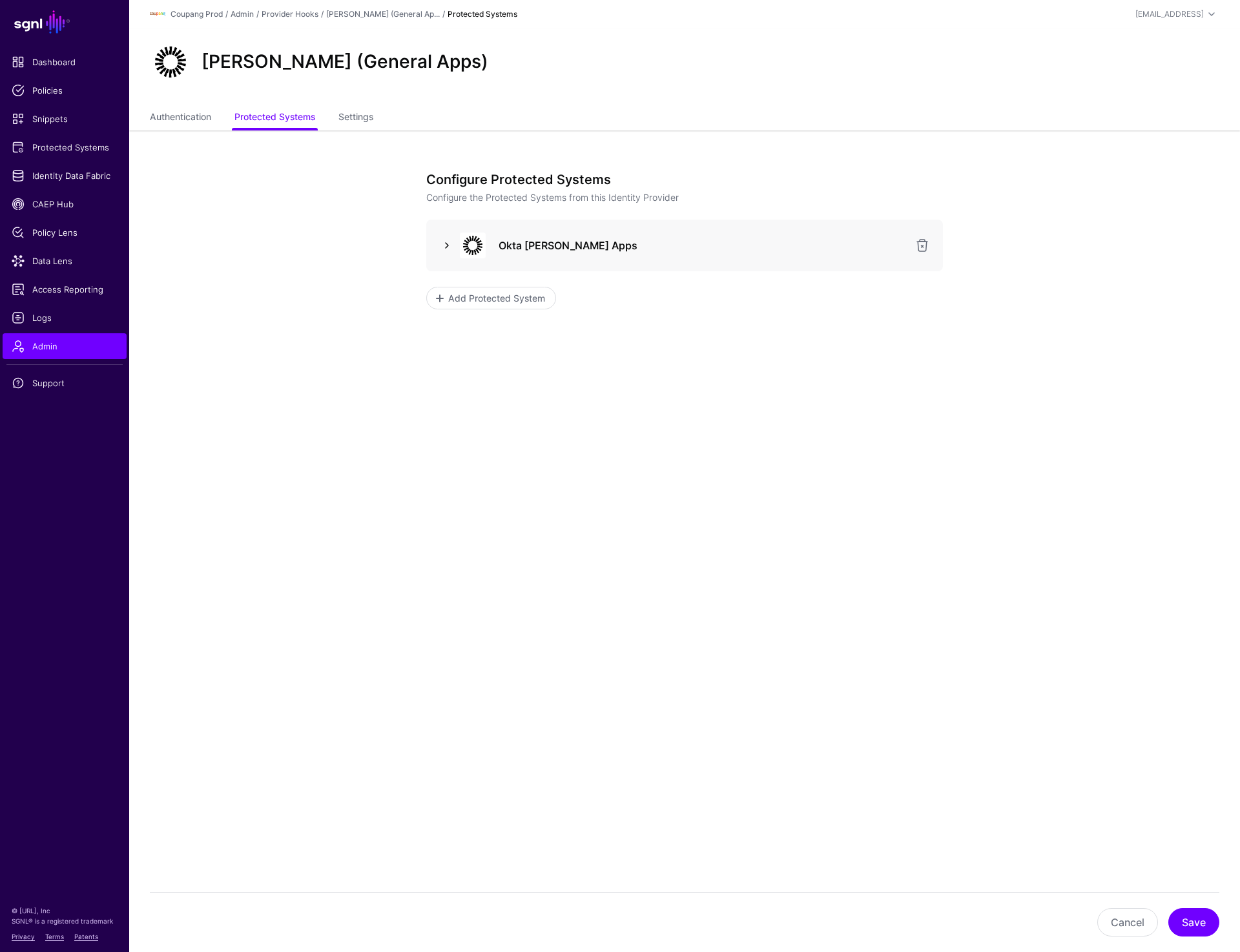
click at [440, 249] on link at bounding box center [447, 245] width 15 height 15
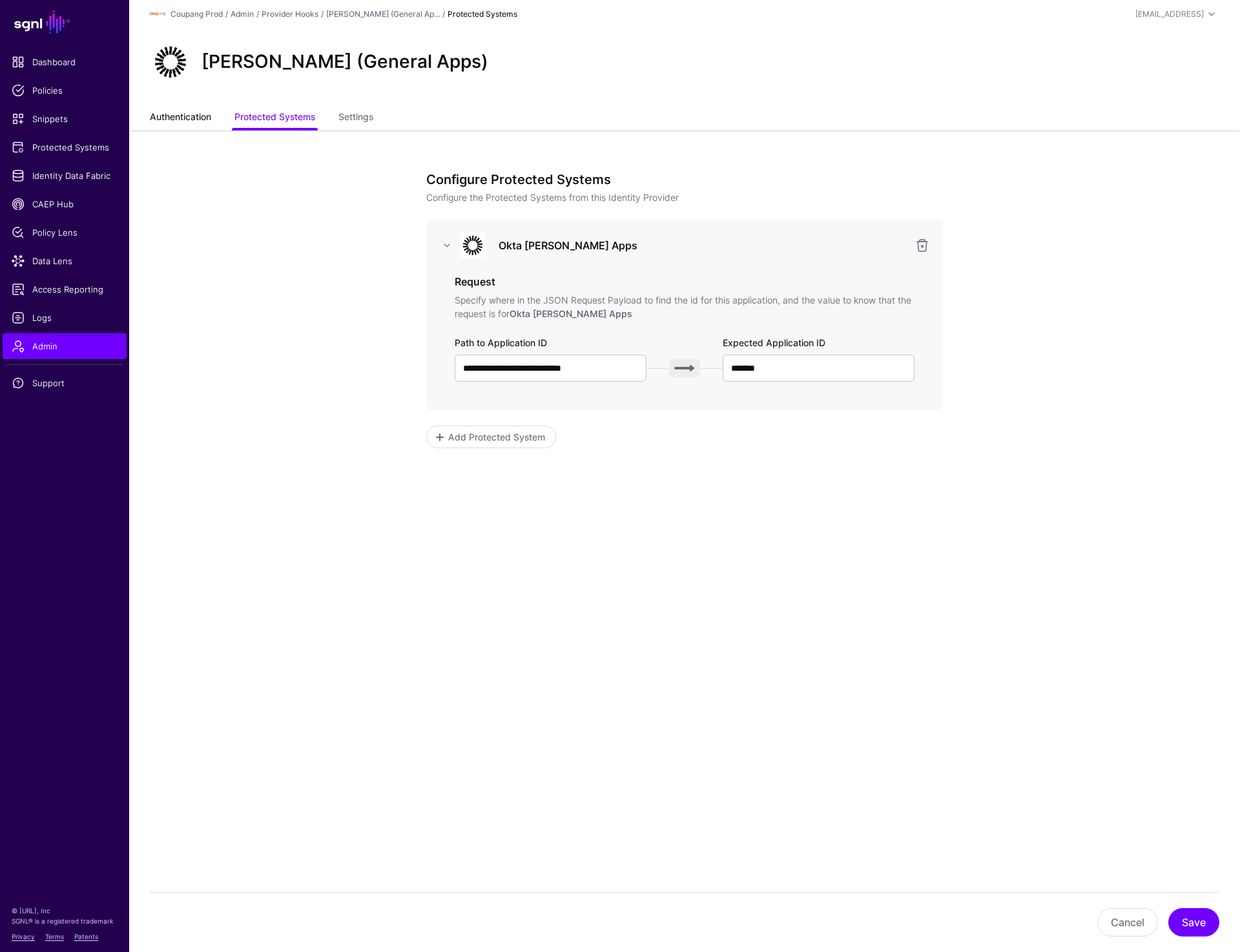
click at [181, 117] on link "Authentication" at bounding box center [181, 118] width 62 height 25
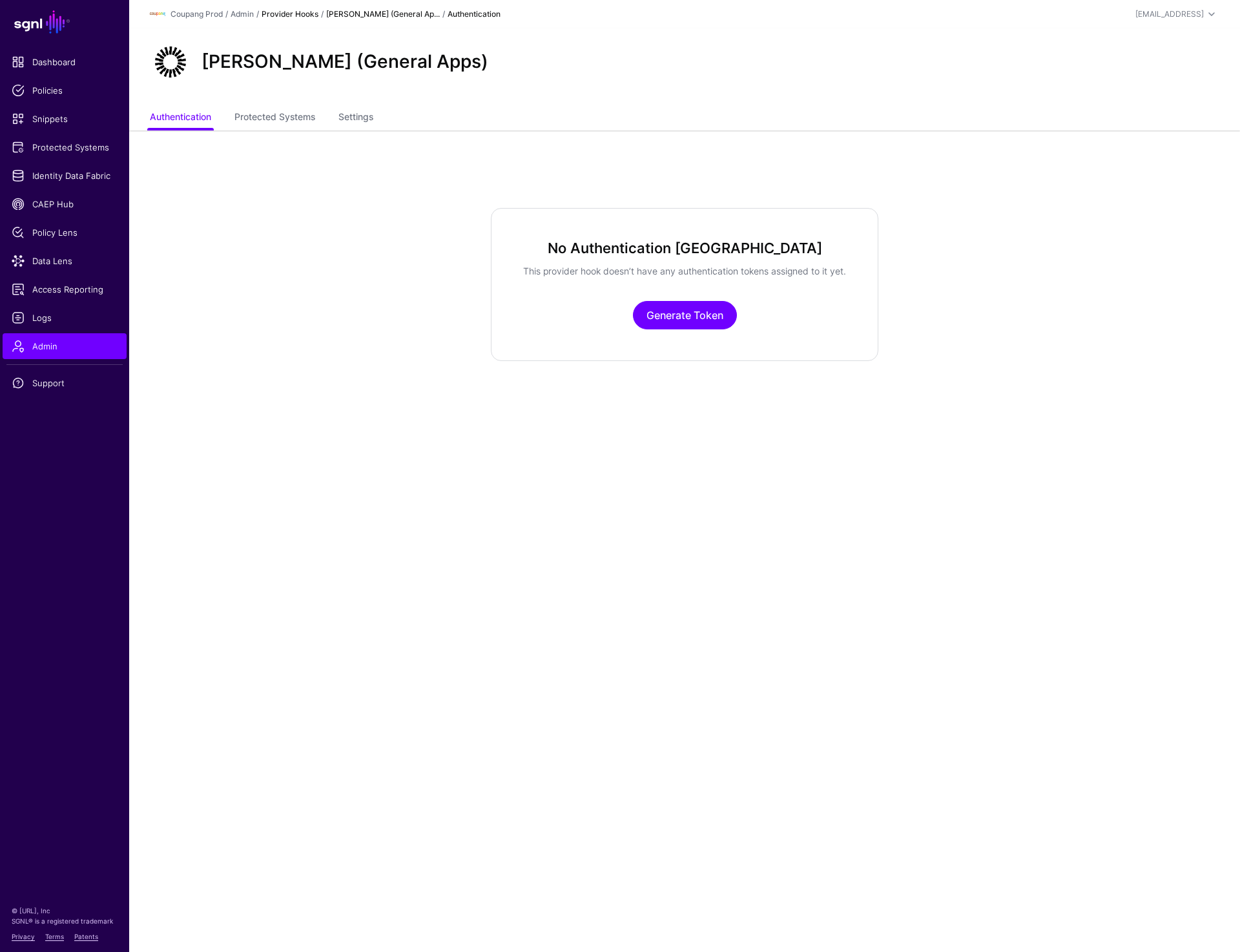
click at [311, 9] on link "Provider Hooks" at bounding box center [290, 14] width 57 height 9
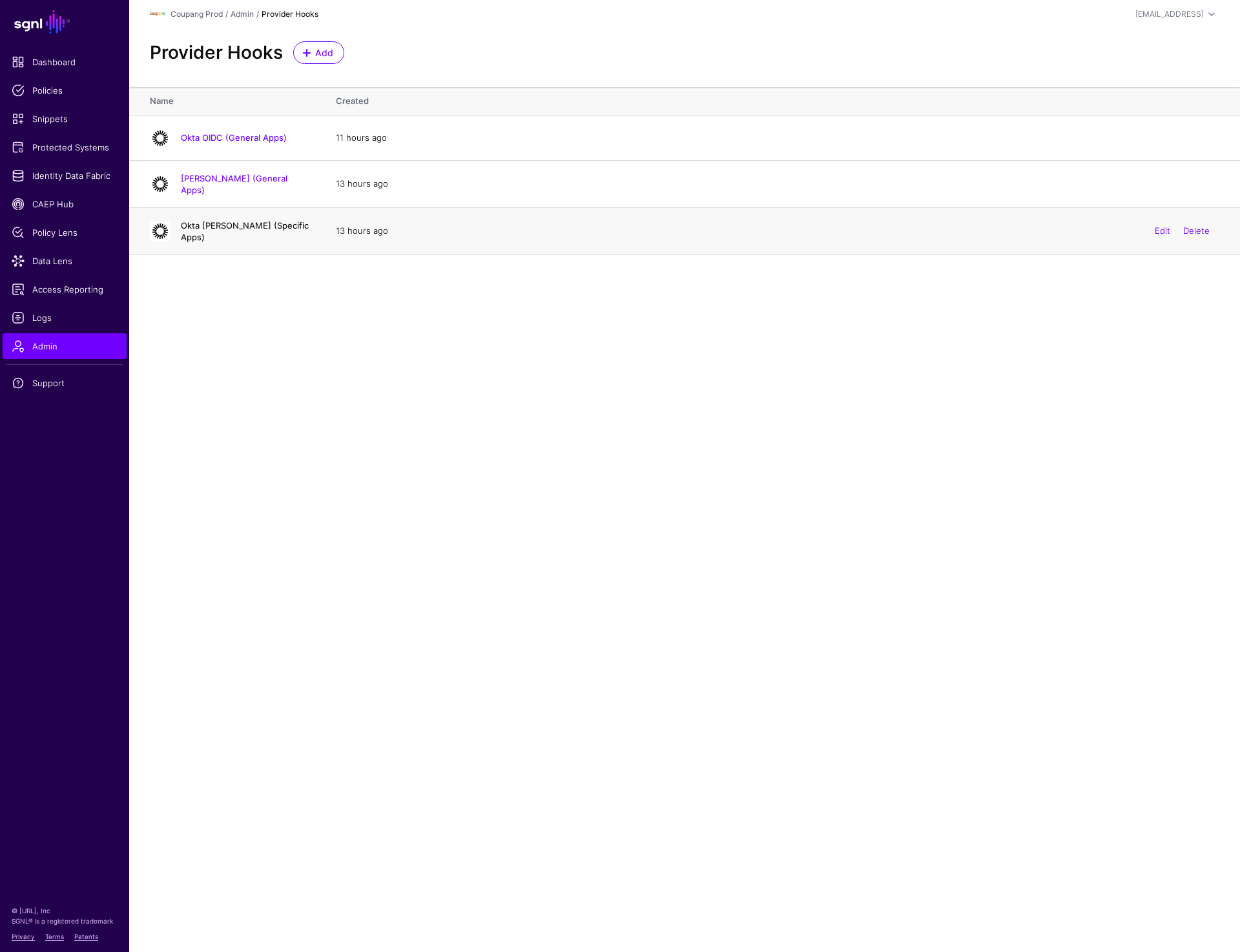
click at [229, 225] on link "Okta SAML (Specific Apps)" at bounding box center [244, 232] width 128 height 22
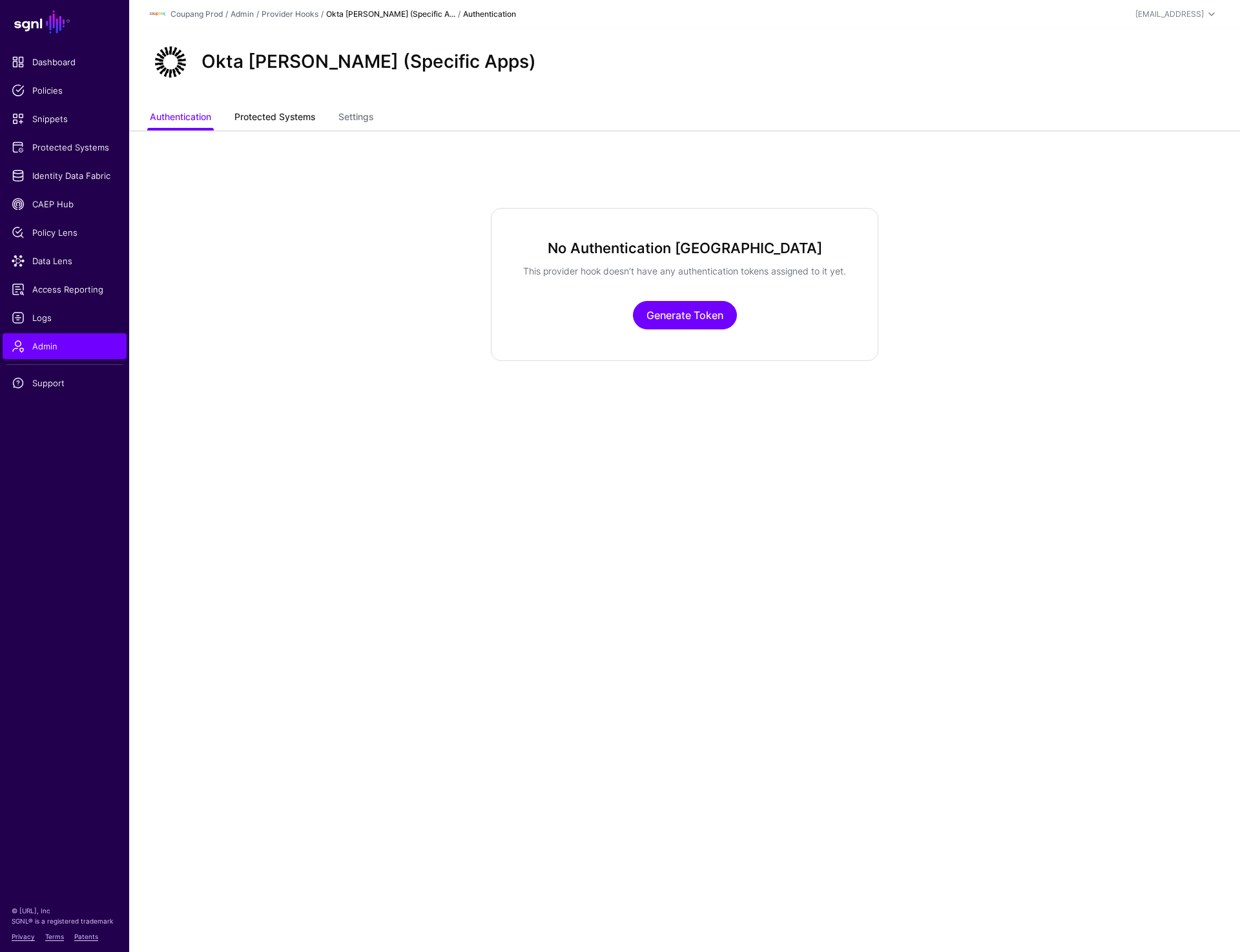
click at [299, 114] on link "Protected Systems" at bounding box center [274, 118] width 81 height 25
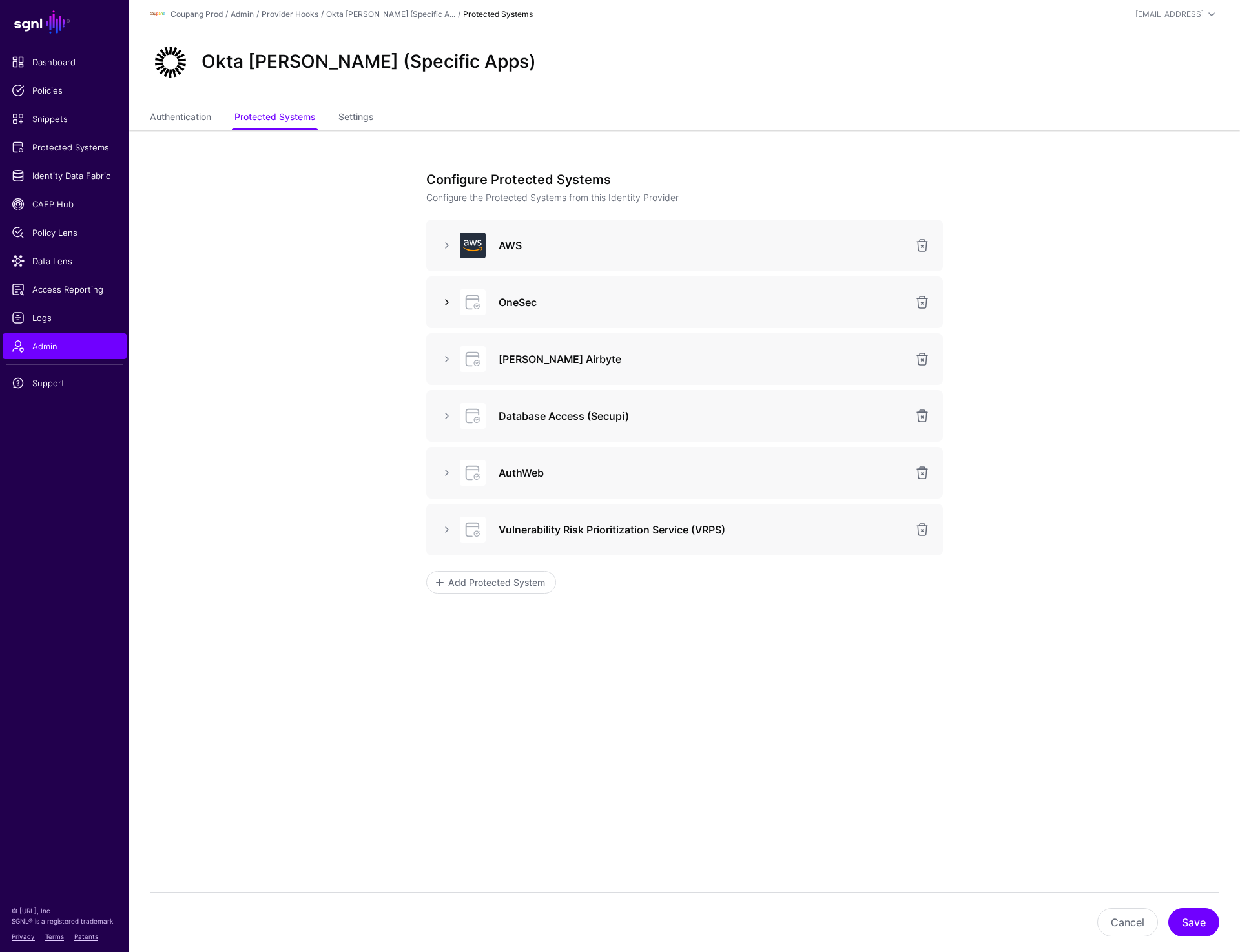
click at [449, 300] on link at bounding box center [447, 303] width 15 height 15
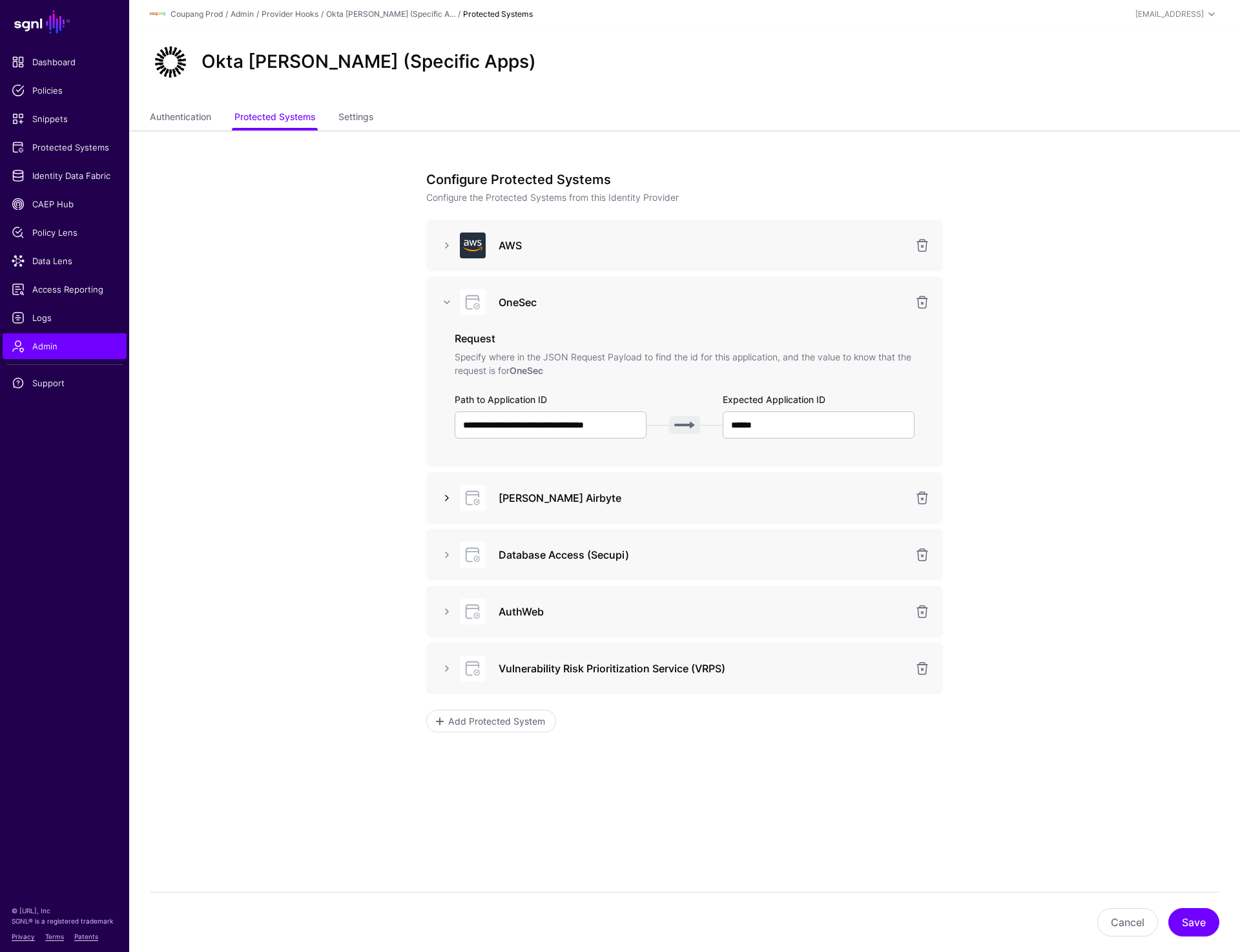
click at [448, 494] on link at bounding box center [447, 498] width 15 height 15
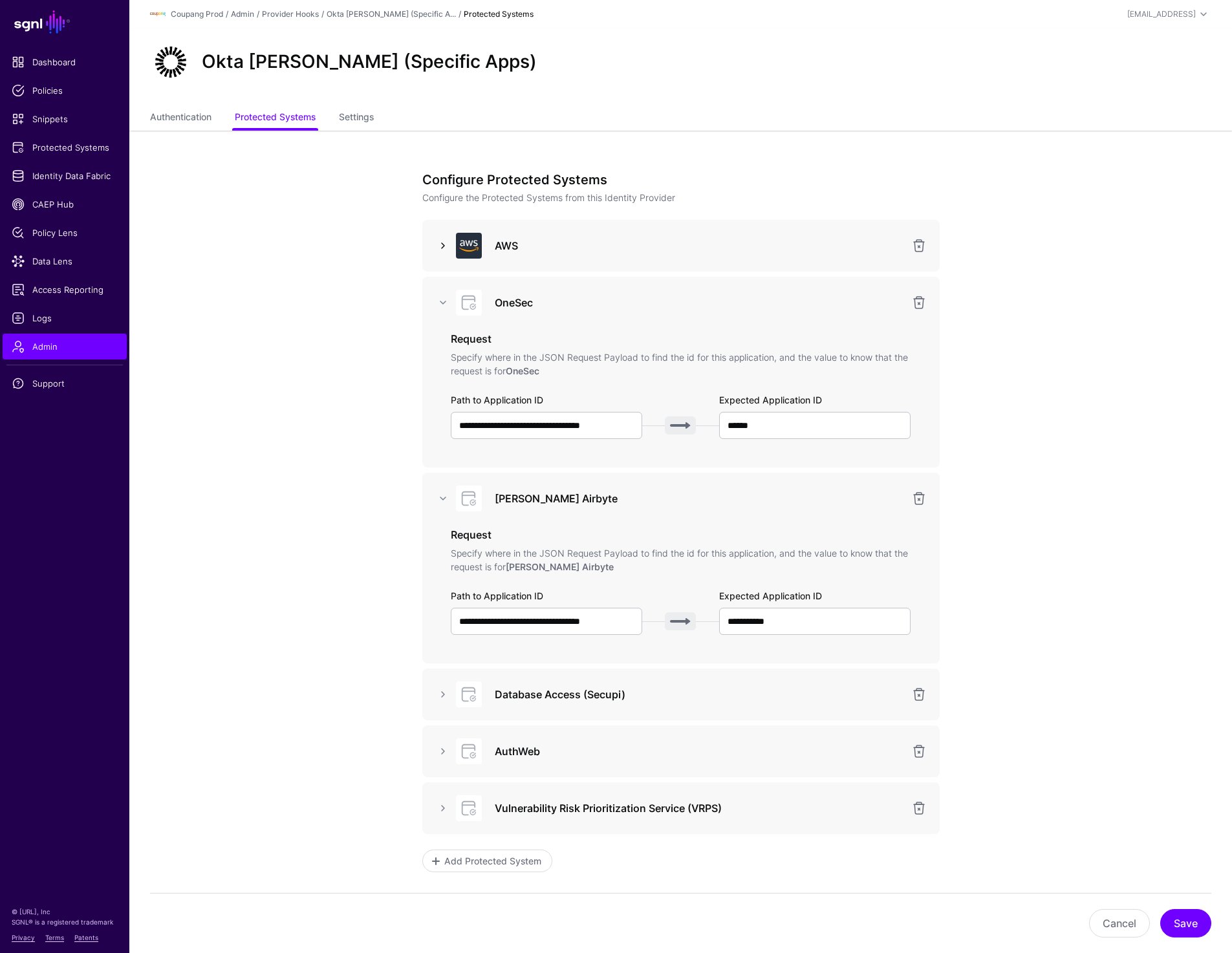
click at [442, 246] on link at bounding box center [443, 246] width 15 height 15
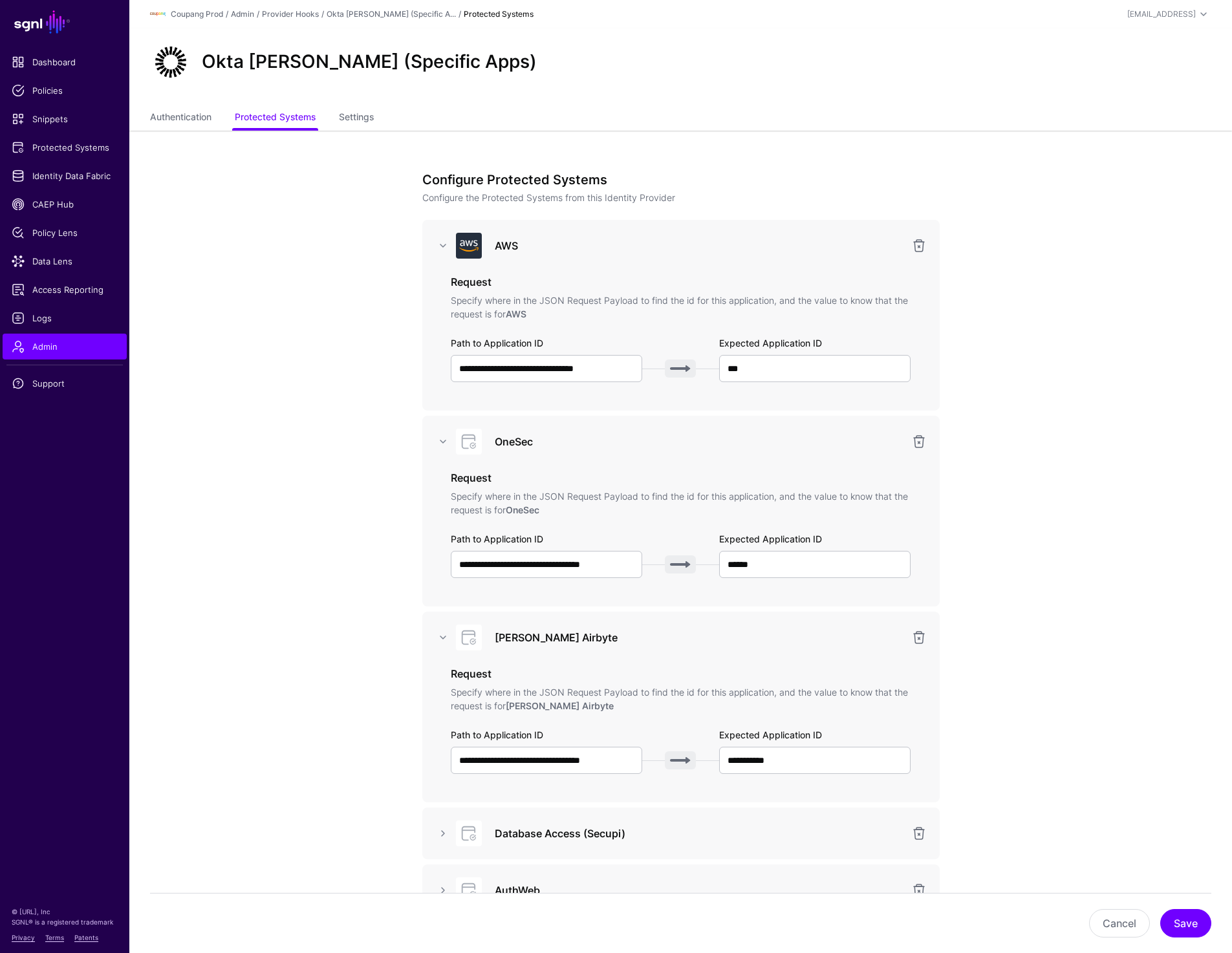
scroll to position [234, 0]
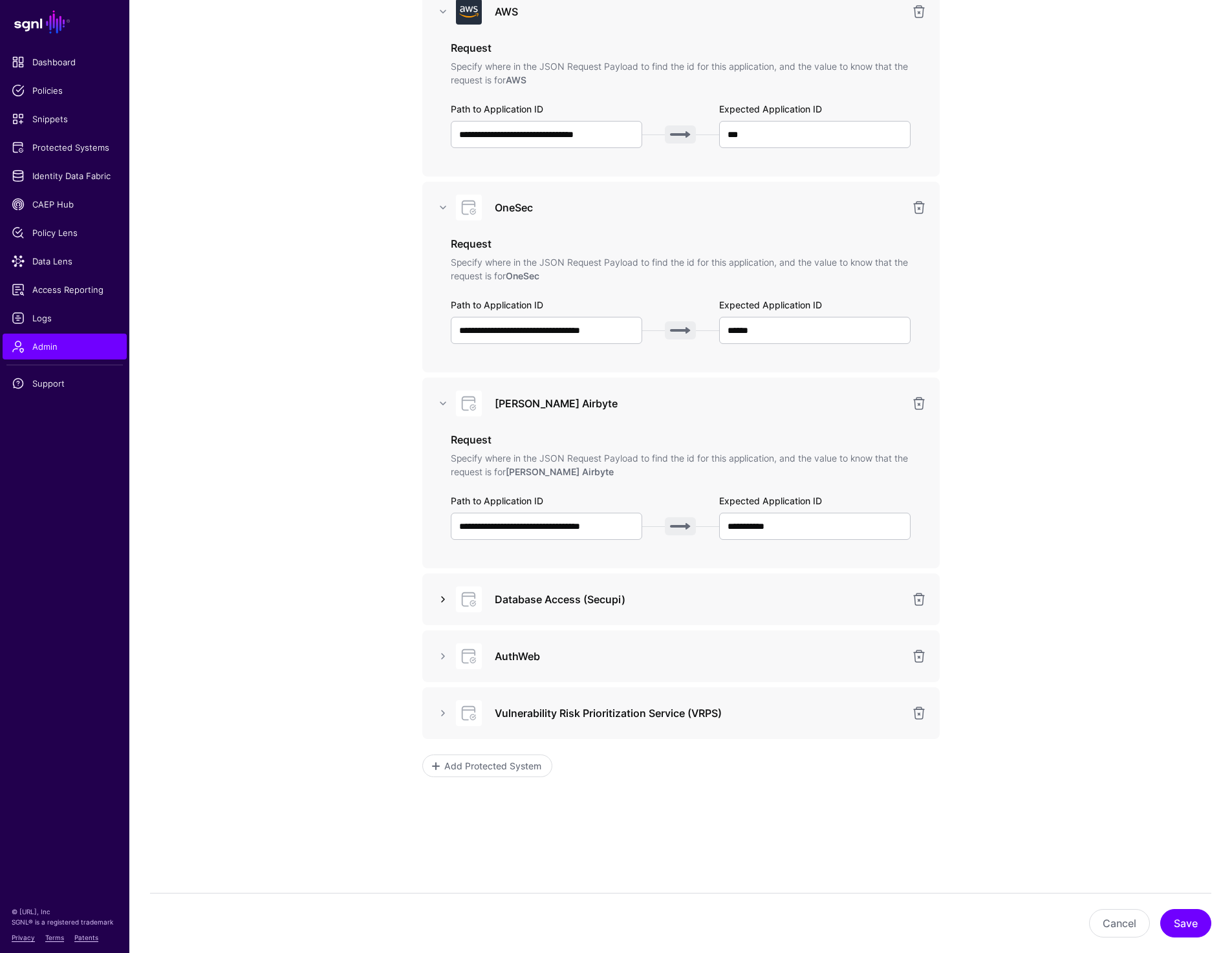
click at [442, 604] on link at bounding box center [443, 599] width 15 height 15
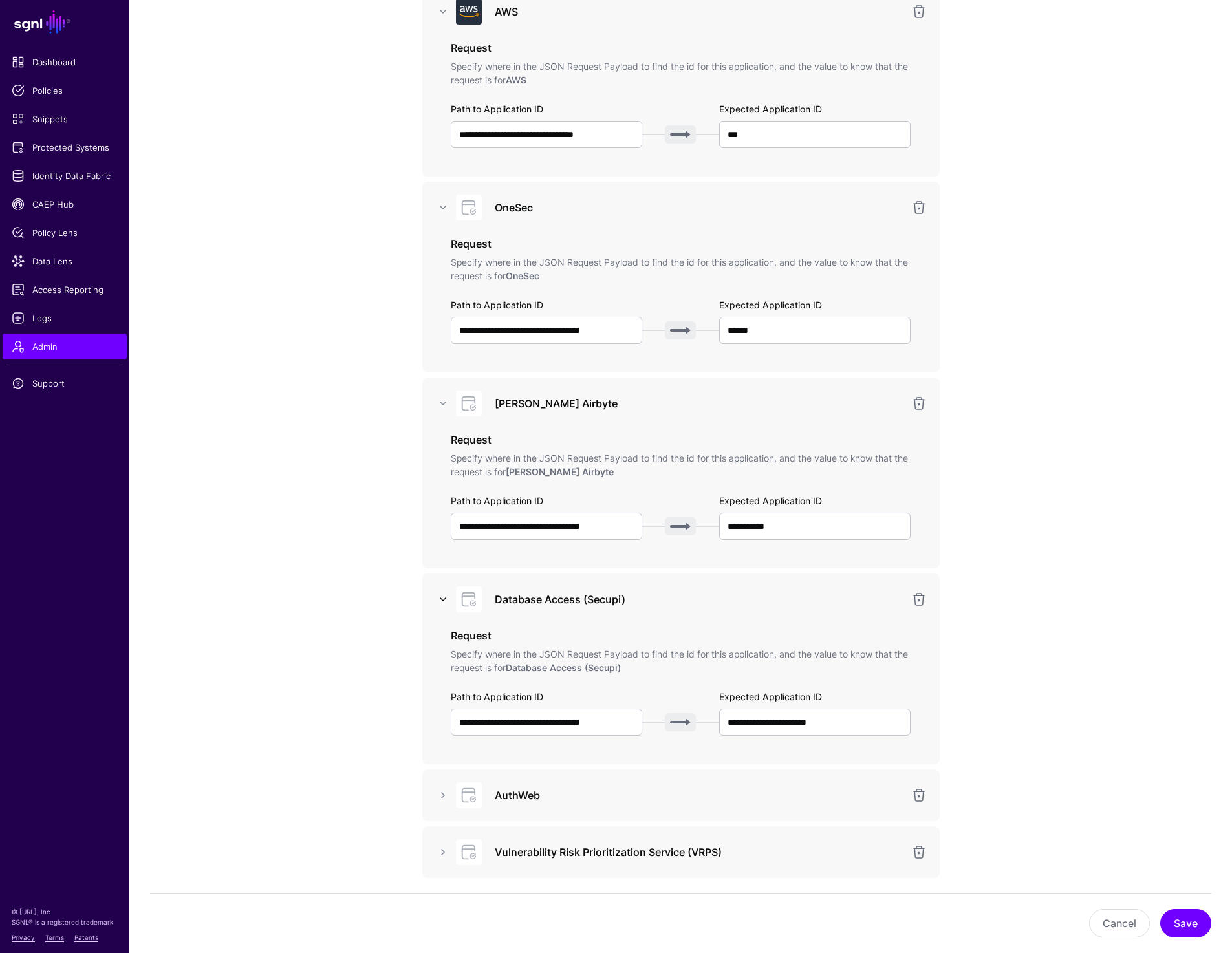
scroll to position [373, 0]
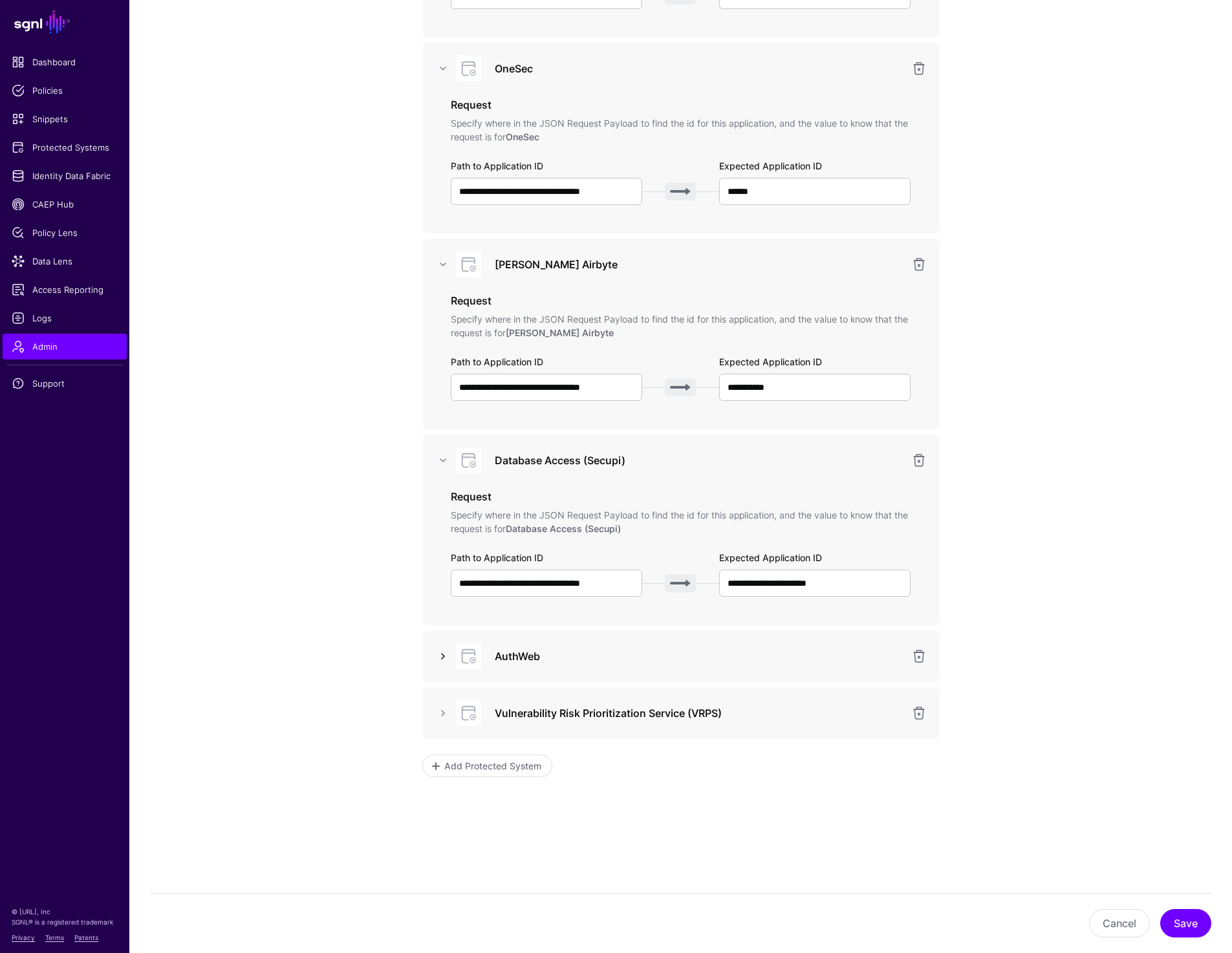
click at [447, 654] on link at bounding box center [443, 657] width 15 height 15
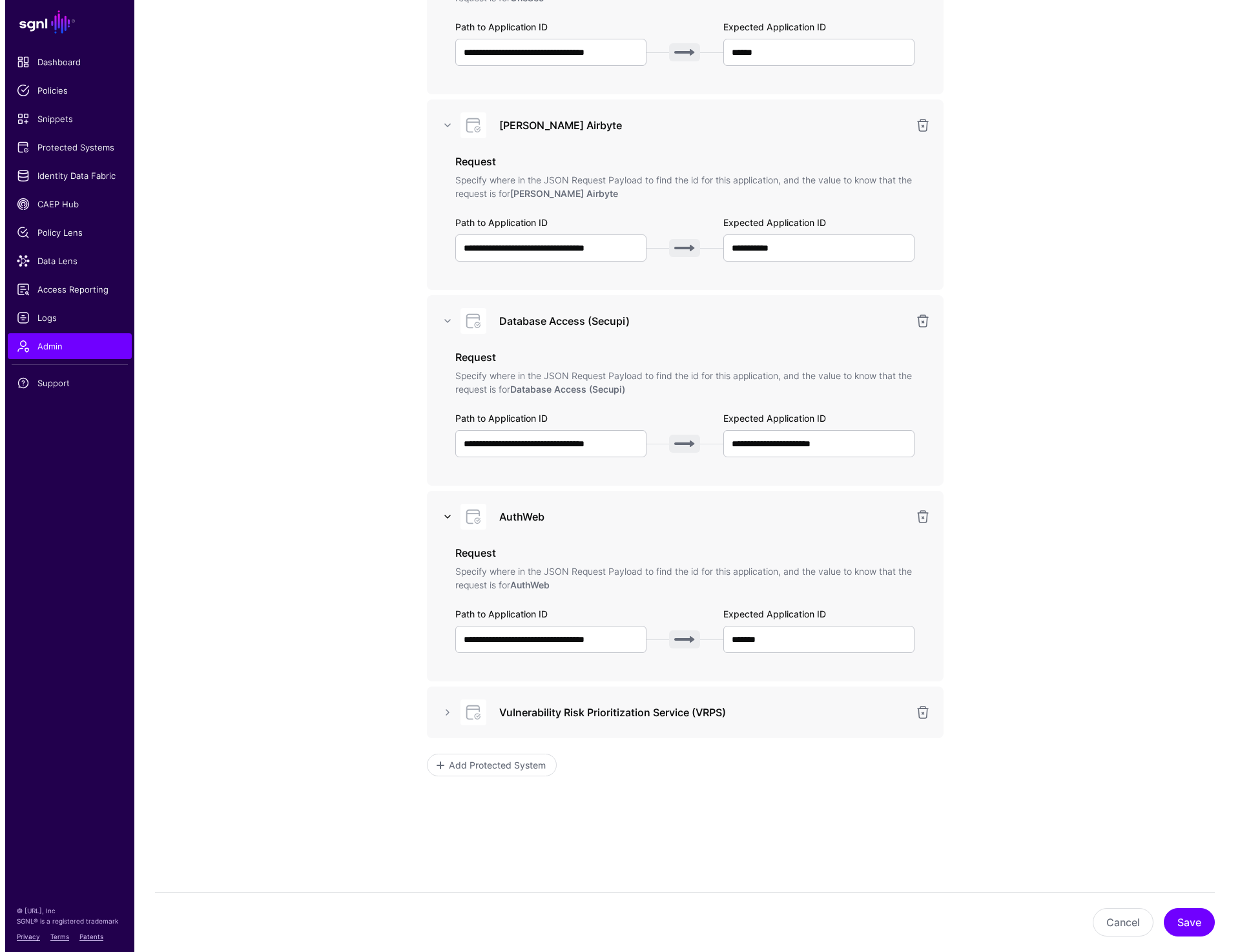
scroll to position [0, 0]
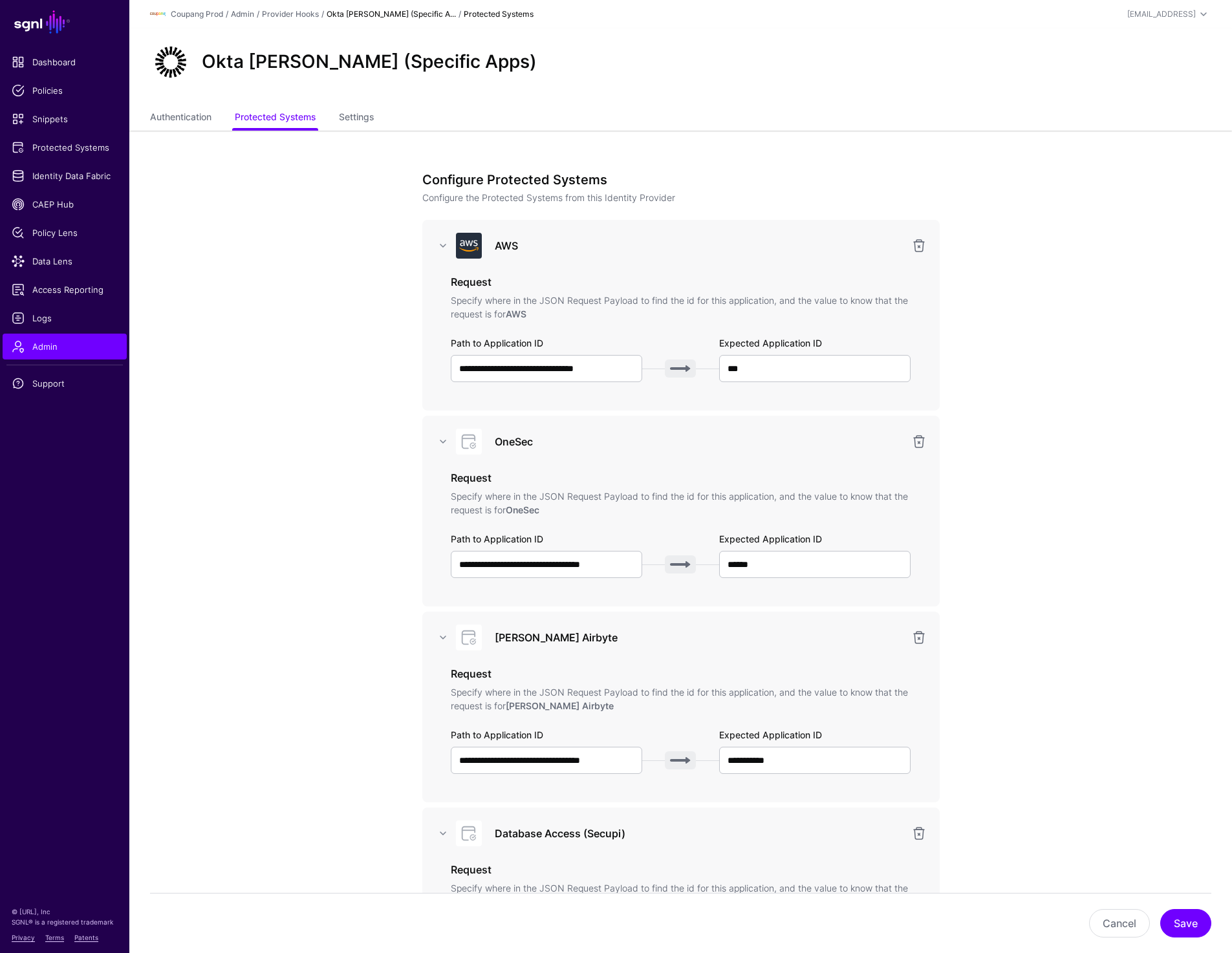
click at [371, 12] on link "Okta SAML (Specific A..." at bounding box center [391, 14] width 130 height 9
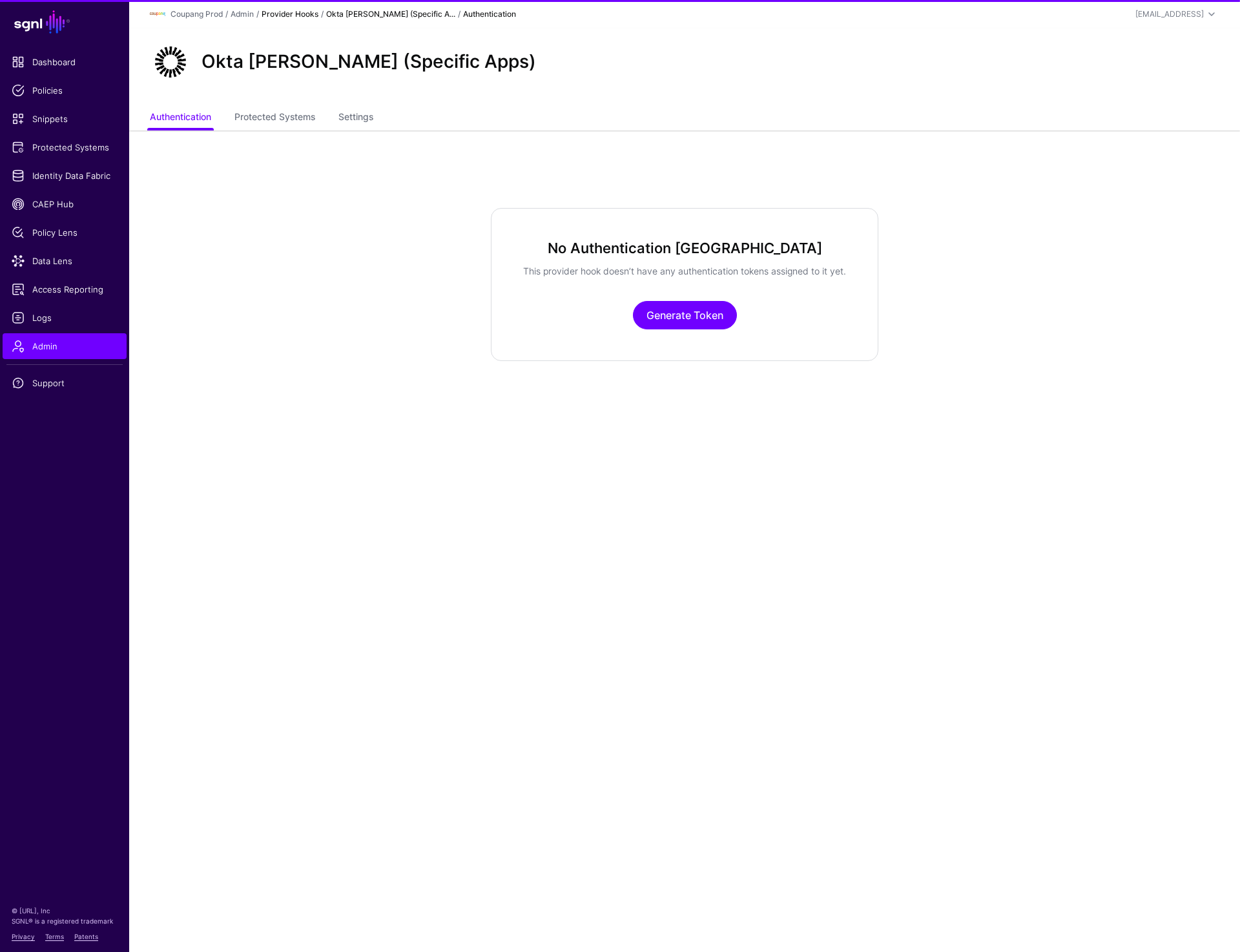
click at [297, 10] on link "Provider Hooks" at bounding box center [290, 14] width 57 height 9
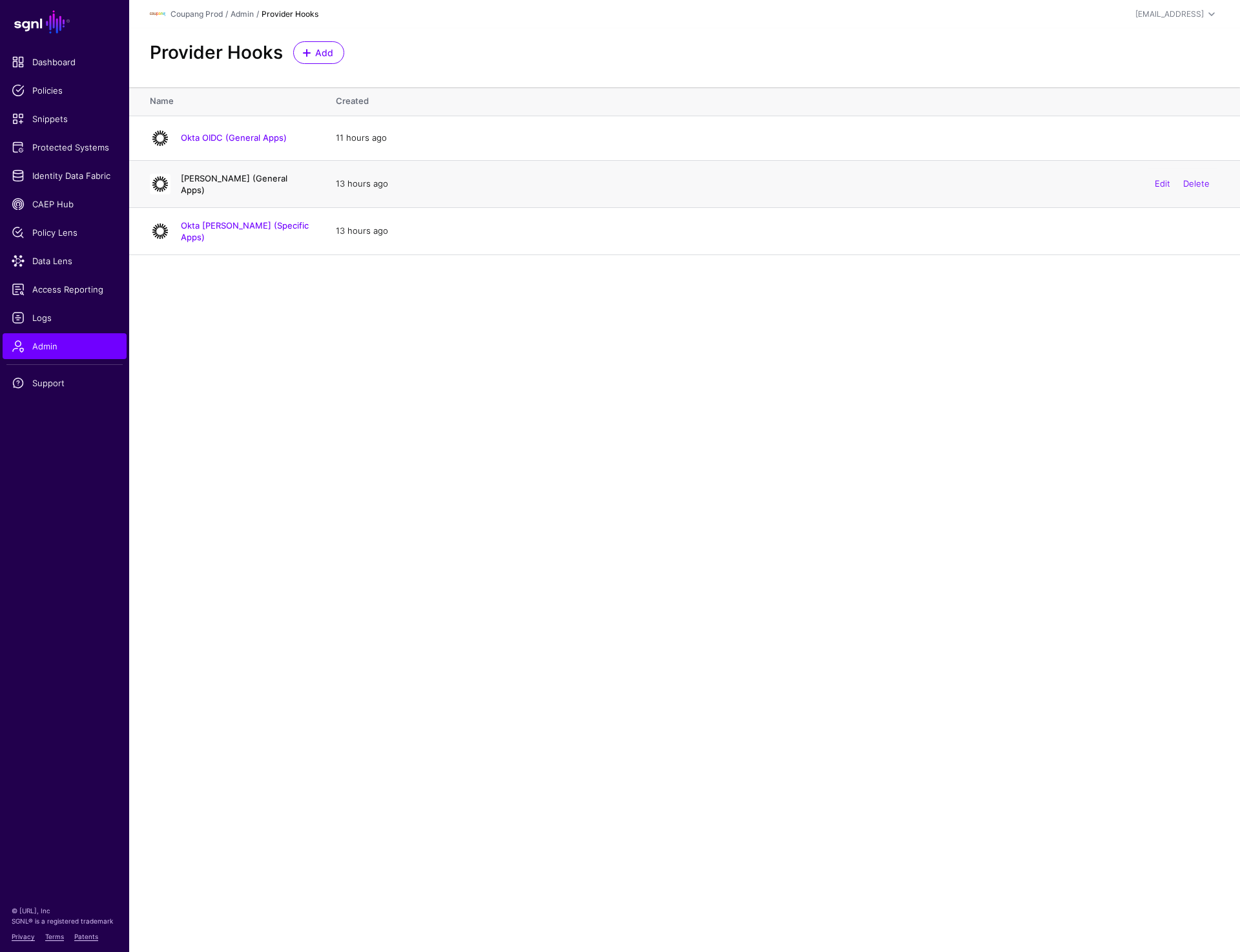
click at [229, 183] on link "[PERSON_NAME] (General Apps)" at bounding box center [234, 184] width 106 height 22
click at [119, 466] on ul "Dashboard Policies Snippets Protected Systems Identity Data Fabric CAEP Hub Pol…" at bounding box center [64, 461] width 129 height 824
click at [211, 177] on h4 "[PERSON_NAME] (General Apps)" at bounding box center [245, 184] width 129 height 23
click at [259, 183] on link "[PERSON_NAME] (General Apps)" at bounding box center [234, 184] width 106 height 22
click at [229, 136] on link "Okta OIDC (General Apps)" at bounding box center [234, 137] width 106 height 10
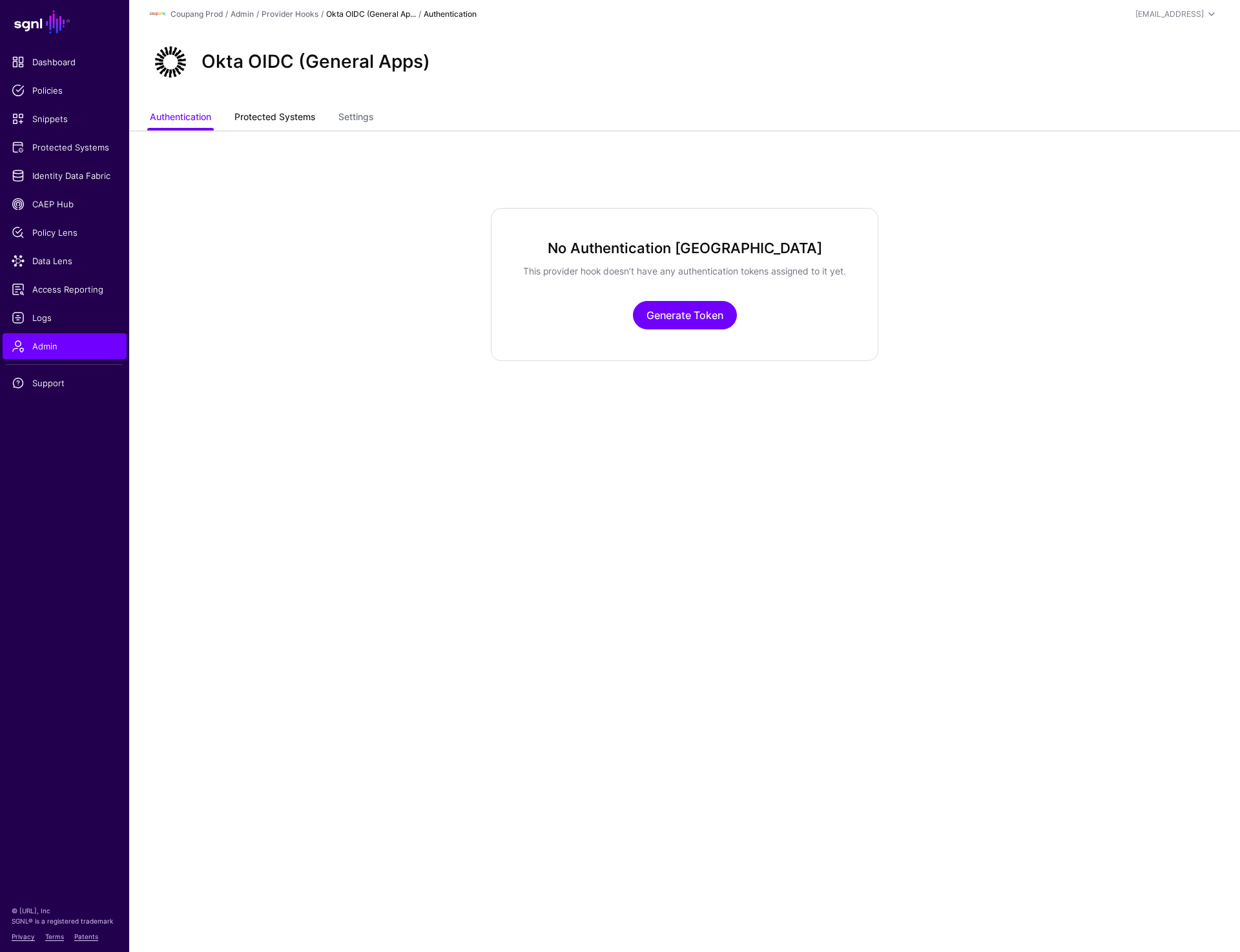
click at [266, 121] on link "Protected Systems" at bounding box center [274, 118] width 81 height 25
click at [350, 117] on link "Settings" at bounding box center [356, 118] width 35 height 25
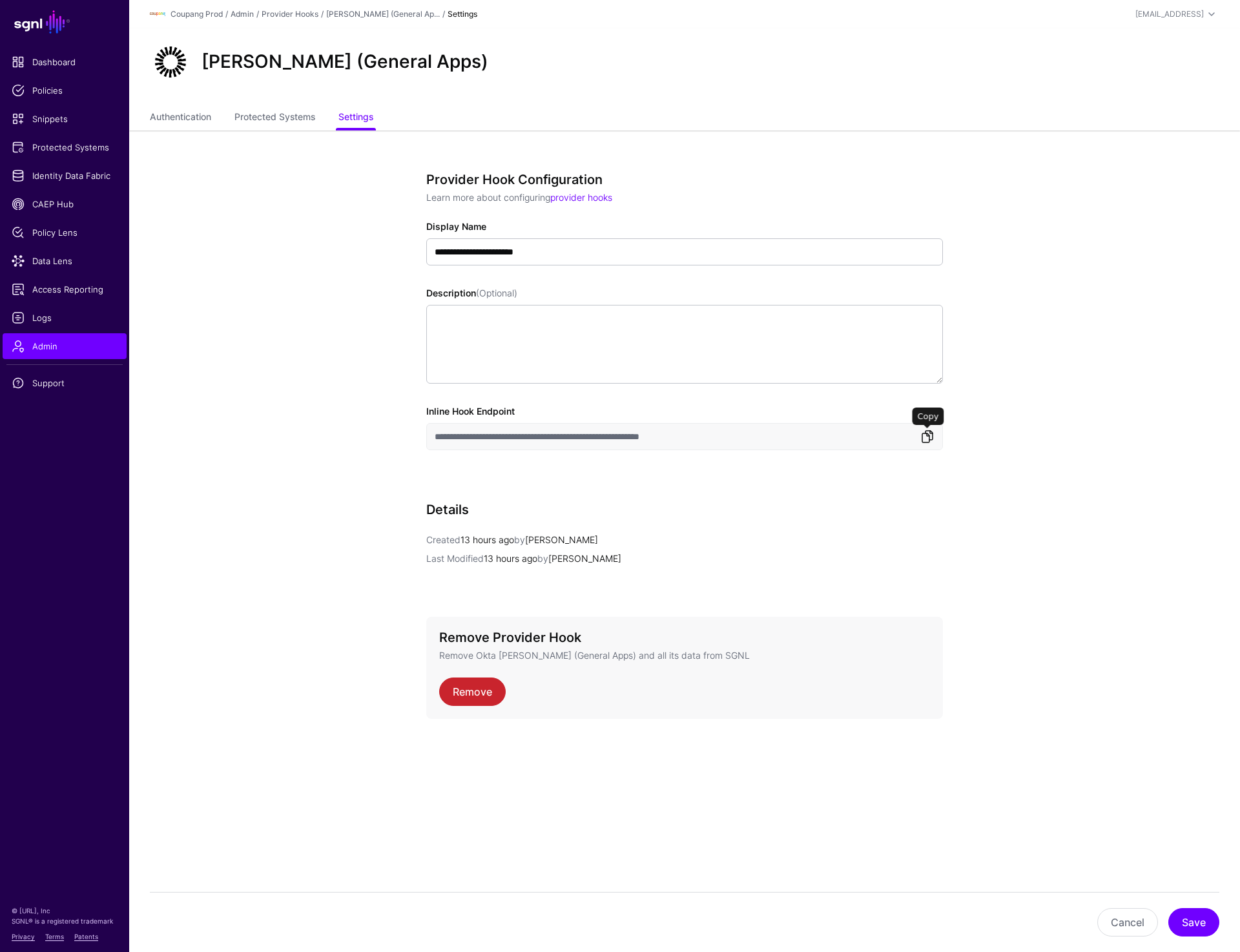
click at [926, 442] on link at bounding box center [928, 437] width 15 height 15
click at [926, 439] on link at bounding box center [928, 437] width 15 height 15
click at [295, 12] on link "Provider Hooks" at bounding box center [290, 14] width 57 height 9
click at [176, 120] on link "Authentication" at bounding box center [181, 118] width 62 height 25
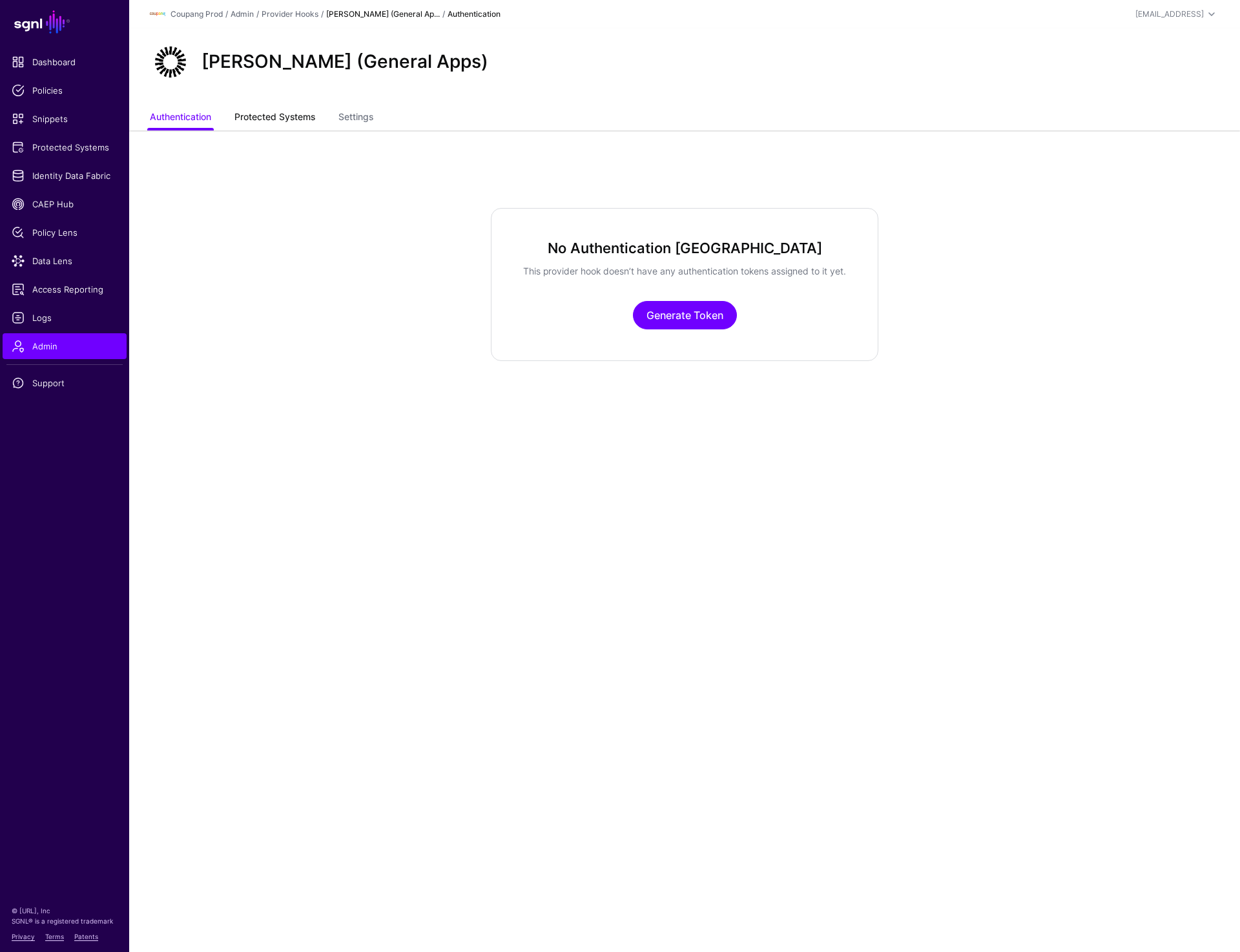
click at [244, 125] on link "Protected Systems" at bounding box center [274, 118] width 81 height 25
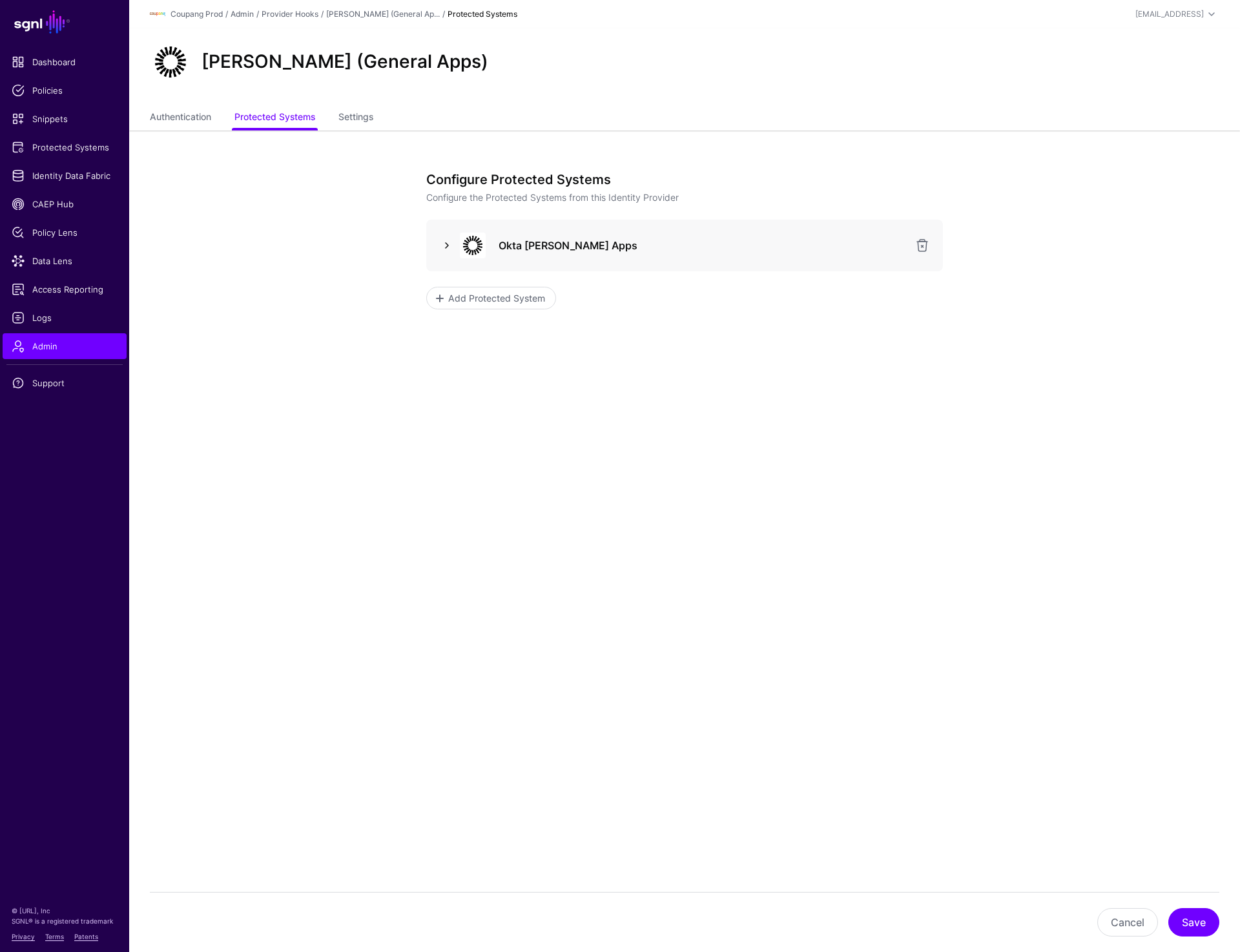
click at [441, 238] on link at bounding box center [447, 245] width 15 height 15
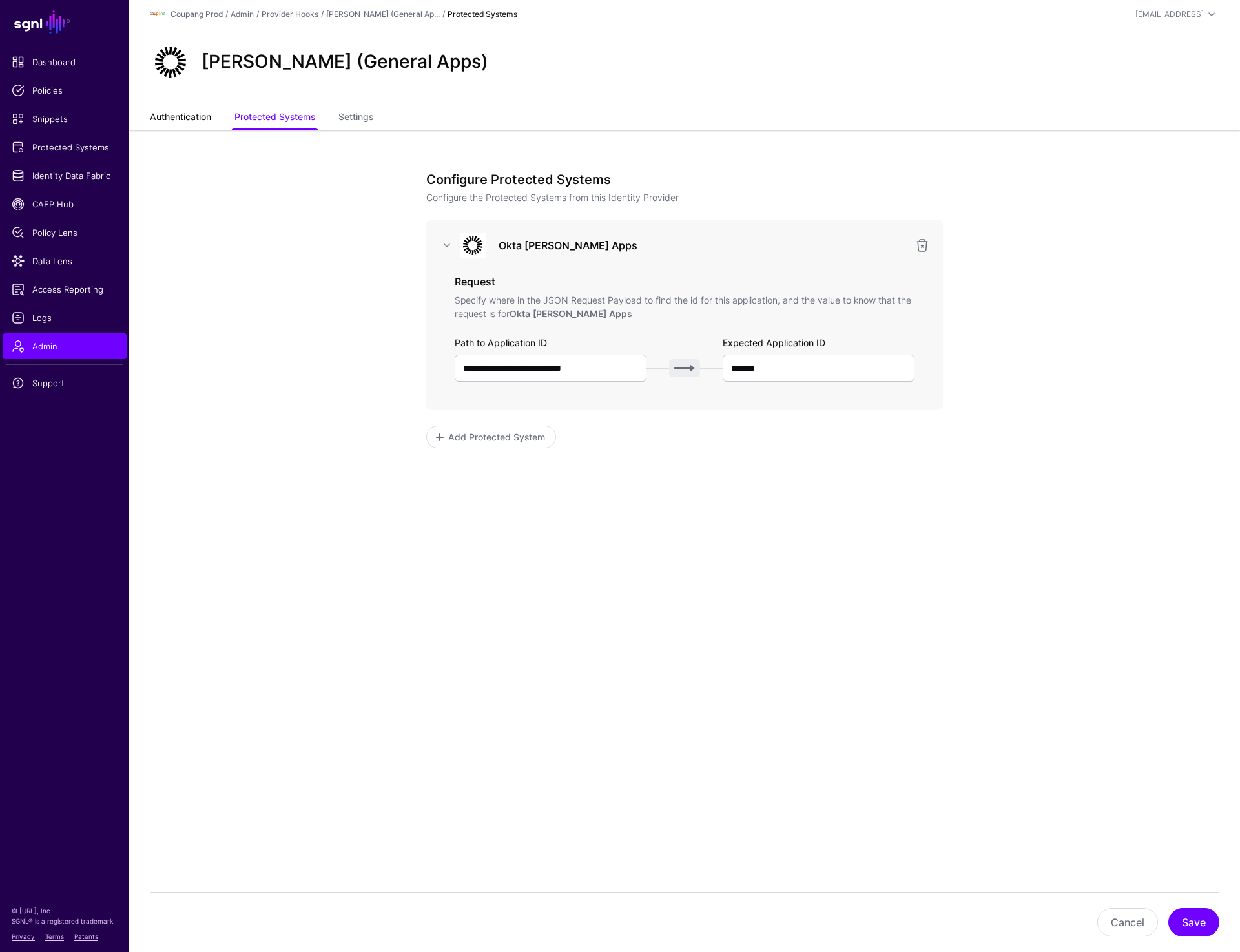
click at [172, 118] on link "Authentication" at bounding box center [181, 118] width 62 height 25
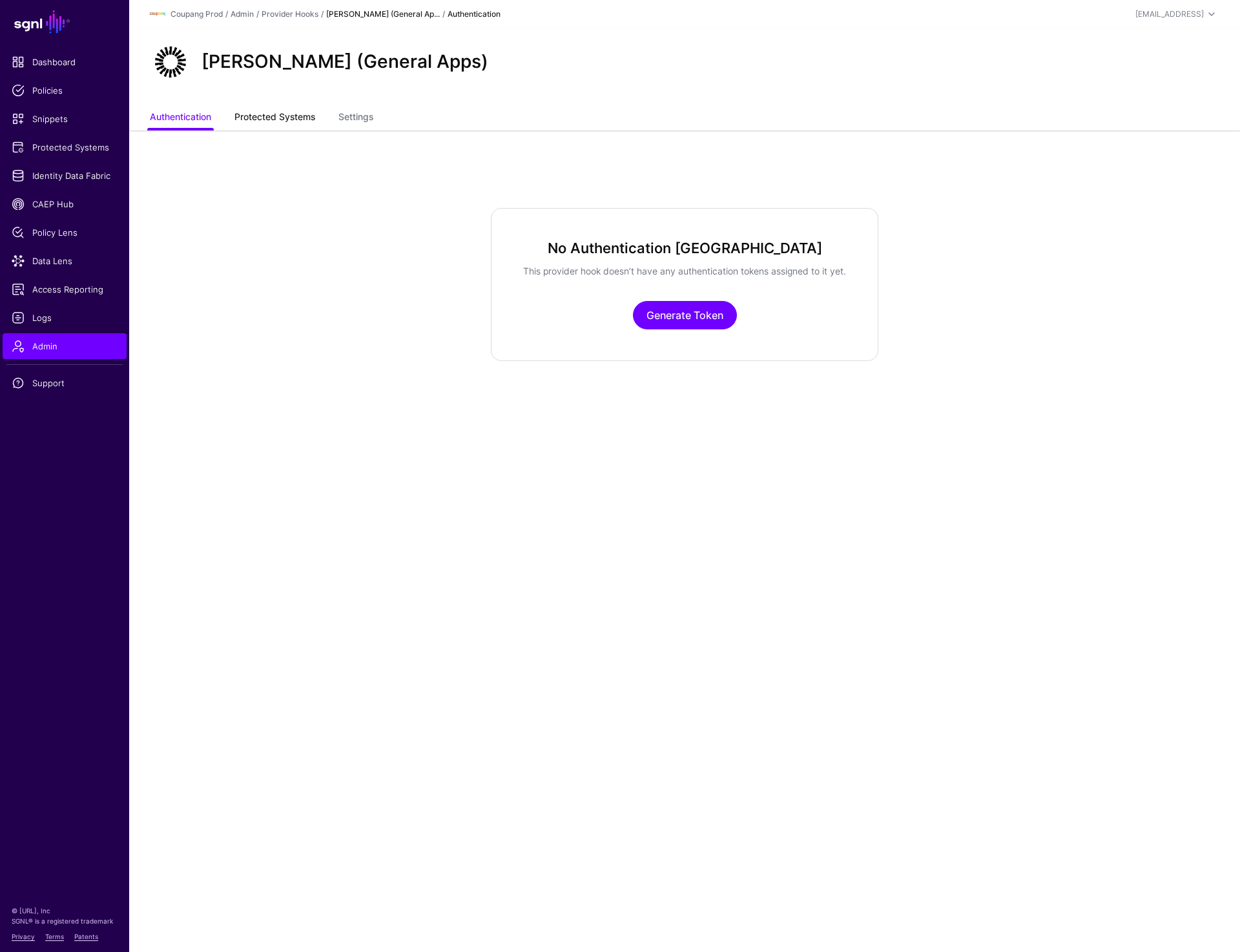
click at [271, 123] on link "Protected Systems" at bounding box center [274, 118] width 81 height 25
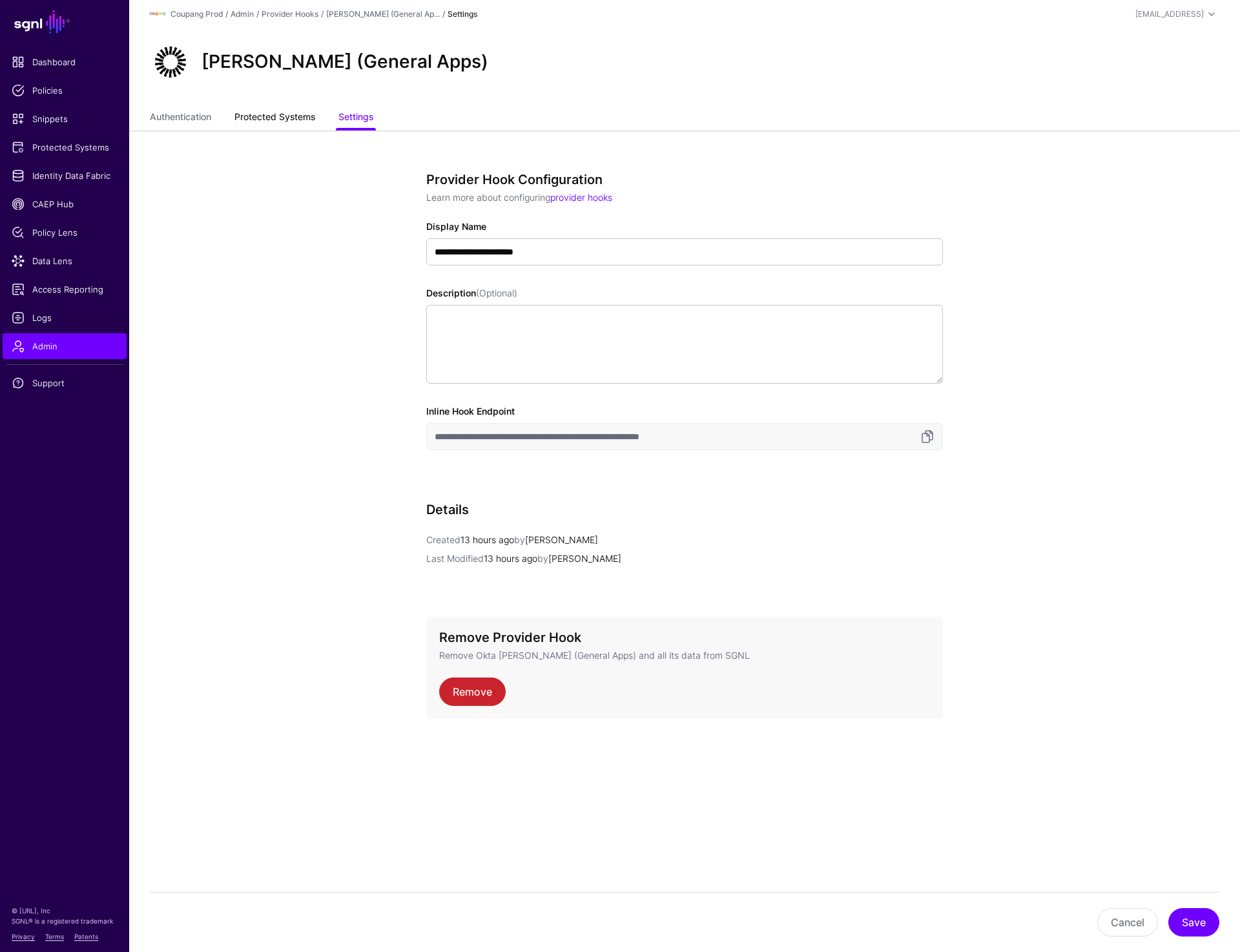
click at [271, 124] on link "Protected Systems" at bounding box center [274, 118] width 81 height 25
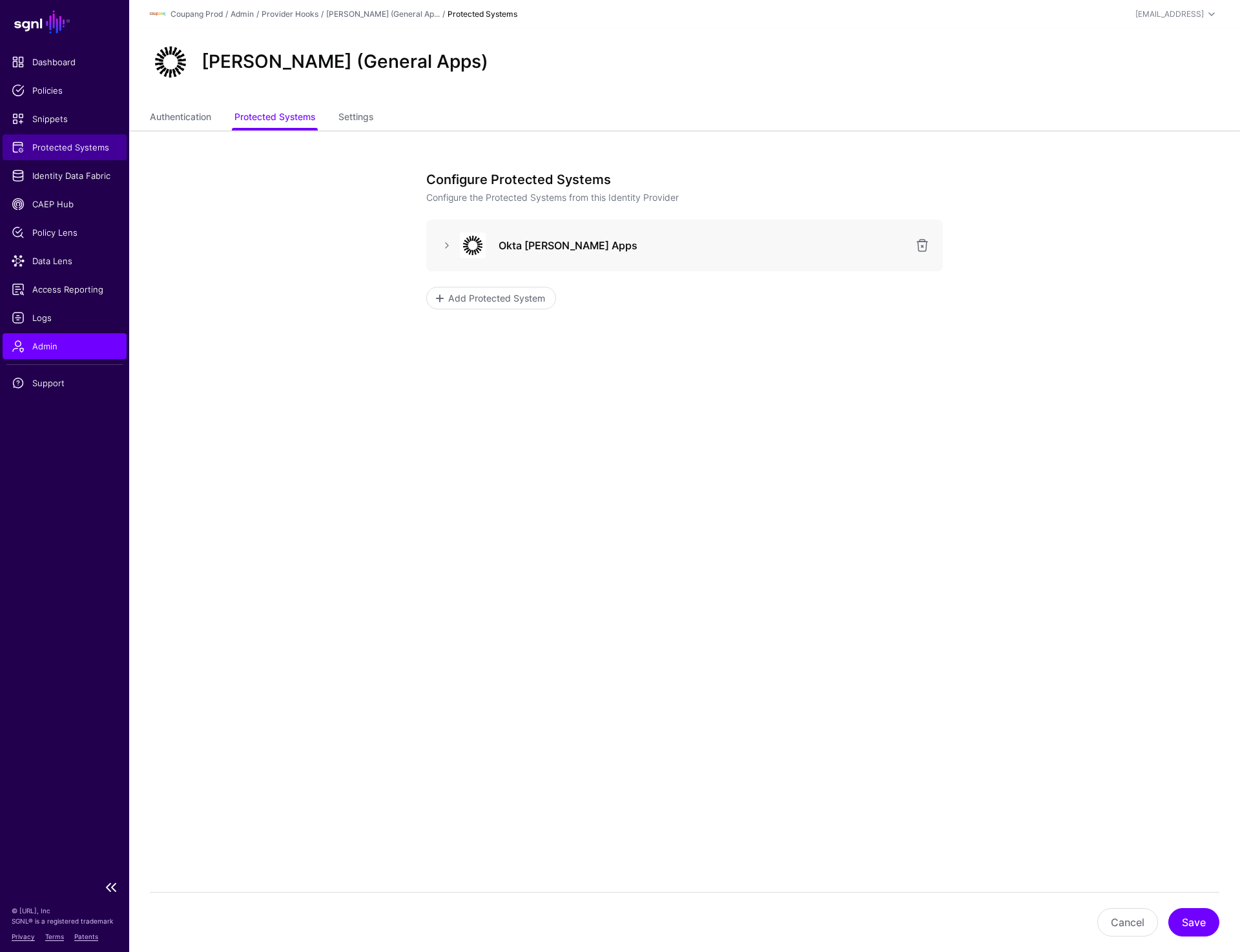
click at [66, 143] on span "Protected Systems" at bounding box center [65, 147] width 106 height 13
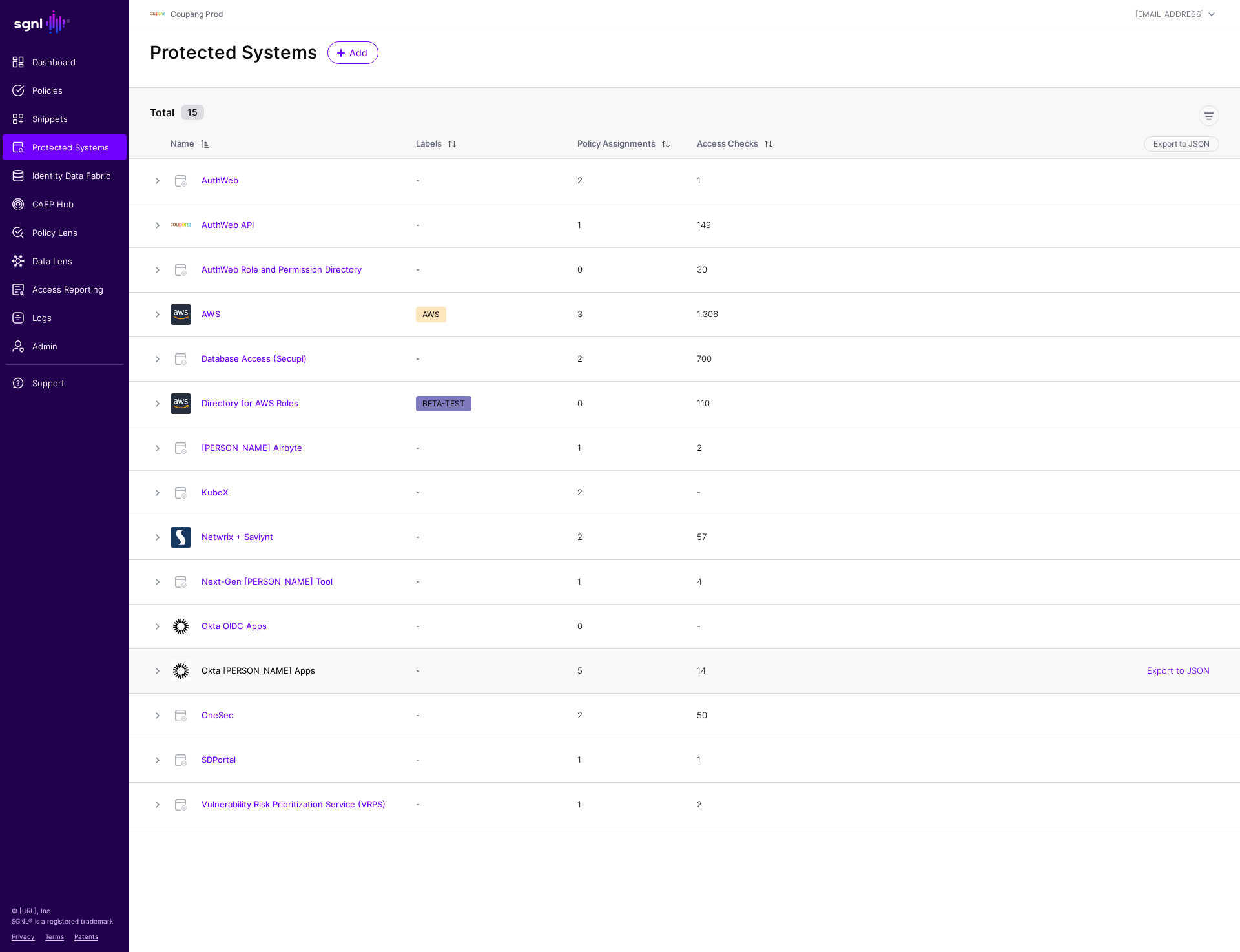
click at [233, 666] on link "Okta [PERSON_NAME] Apps" at bounding box center [258, 671] width 114 height 10
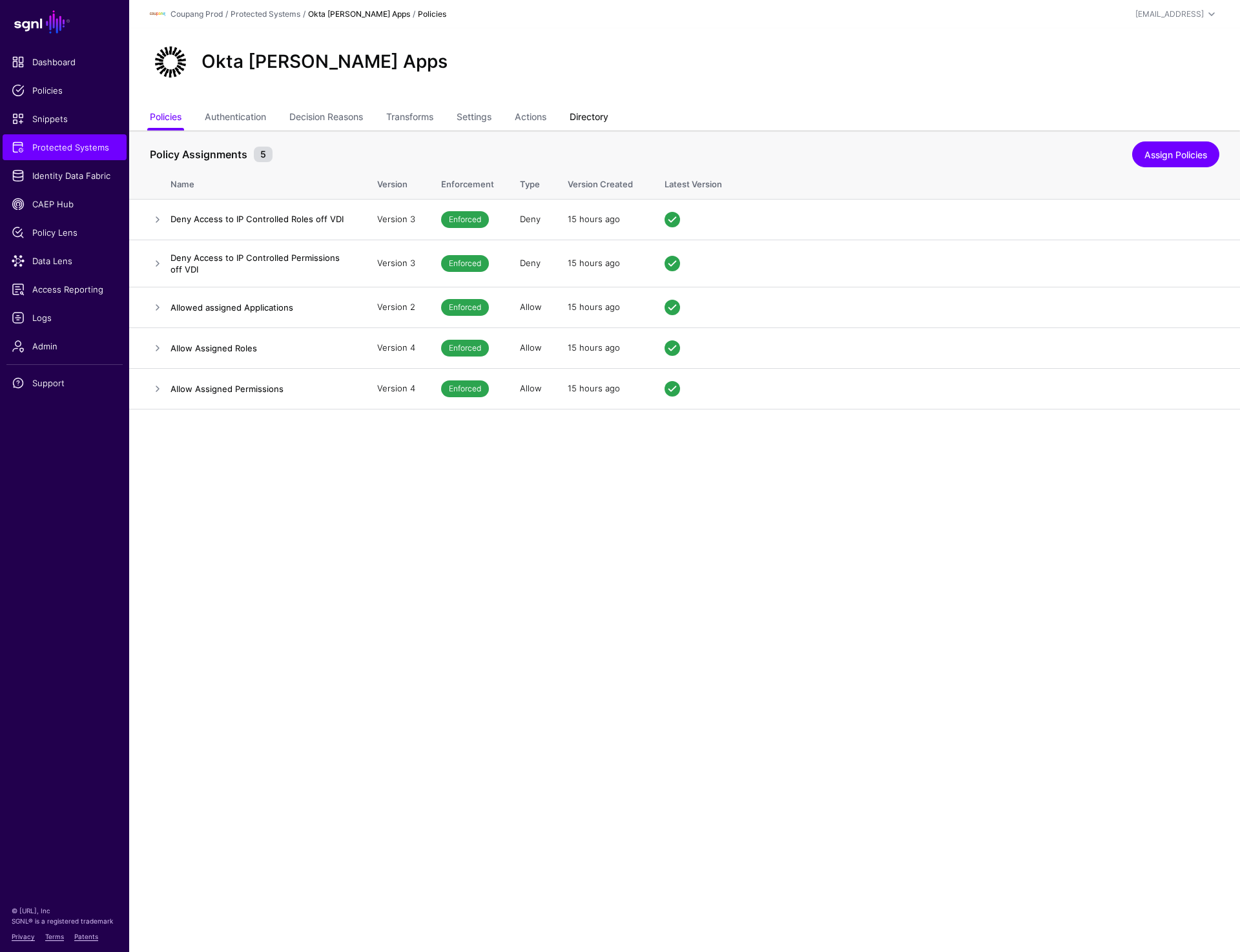
click at [593, 117] on link "Directory" at bounding box center [588, 118] width 39 height 25
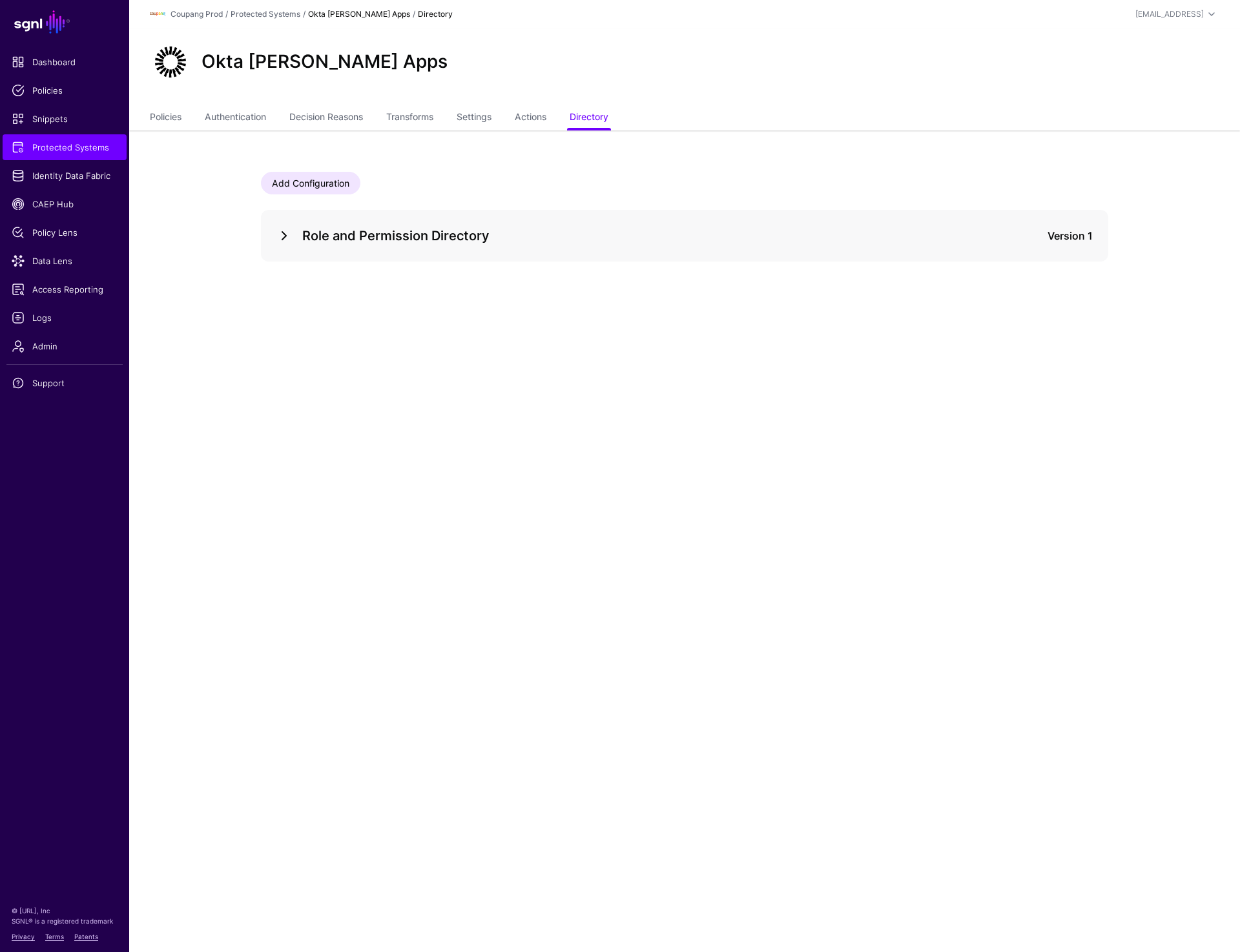
click at [278, 240] on link at bounding box center [284, 236] width 15 height 15
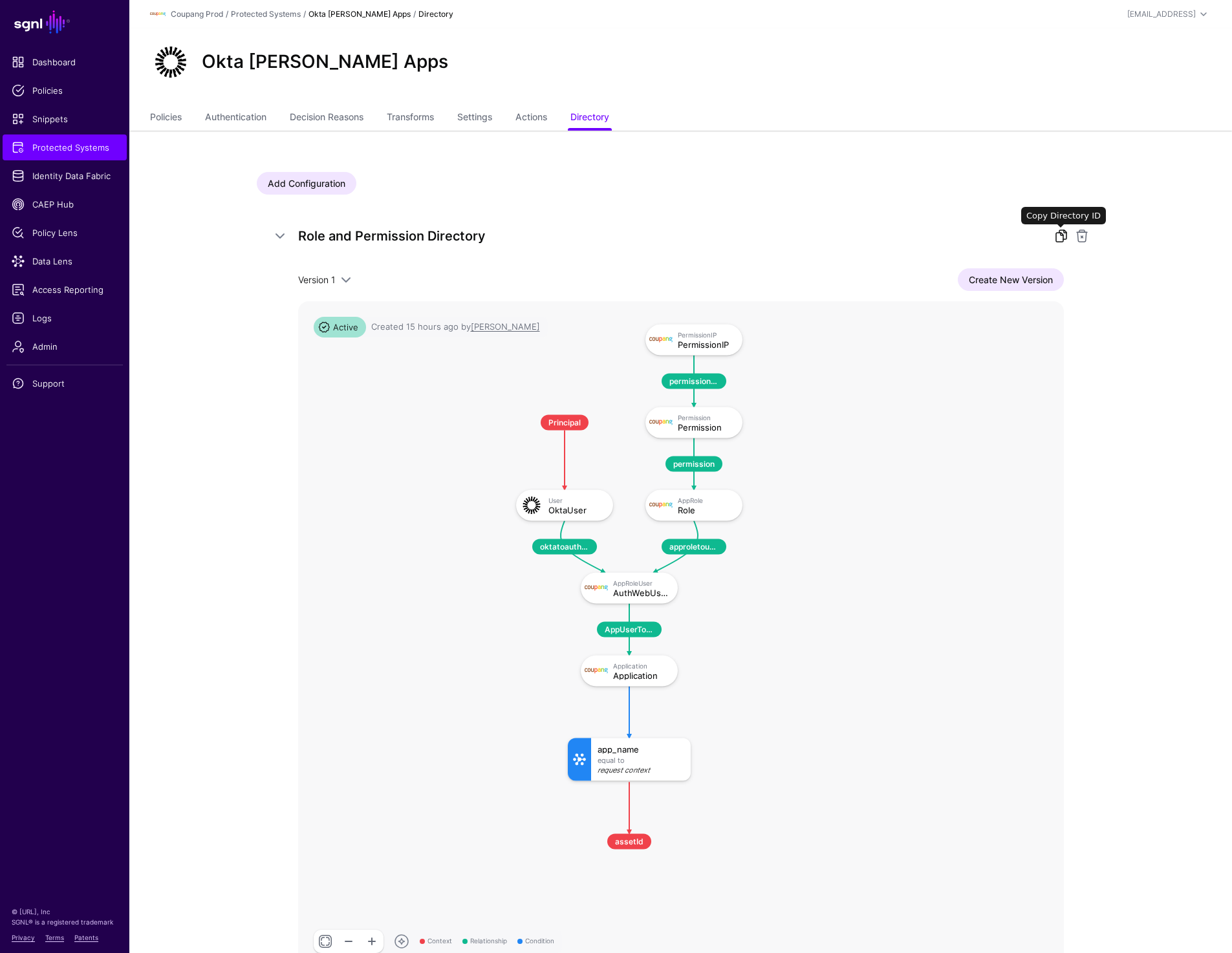
click at [1058, 237] on link at bounding box center [1061, 236] width 15 height 15
click at [1059, 229] on link at bounding box center [1061, 236] width 15 height 15
click at [156, 114] on link "Policies" at bounding box center [166, 118] width 32 height 25
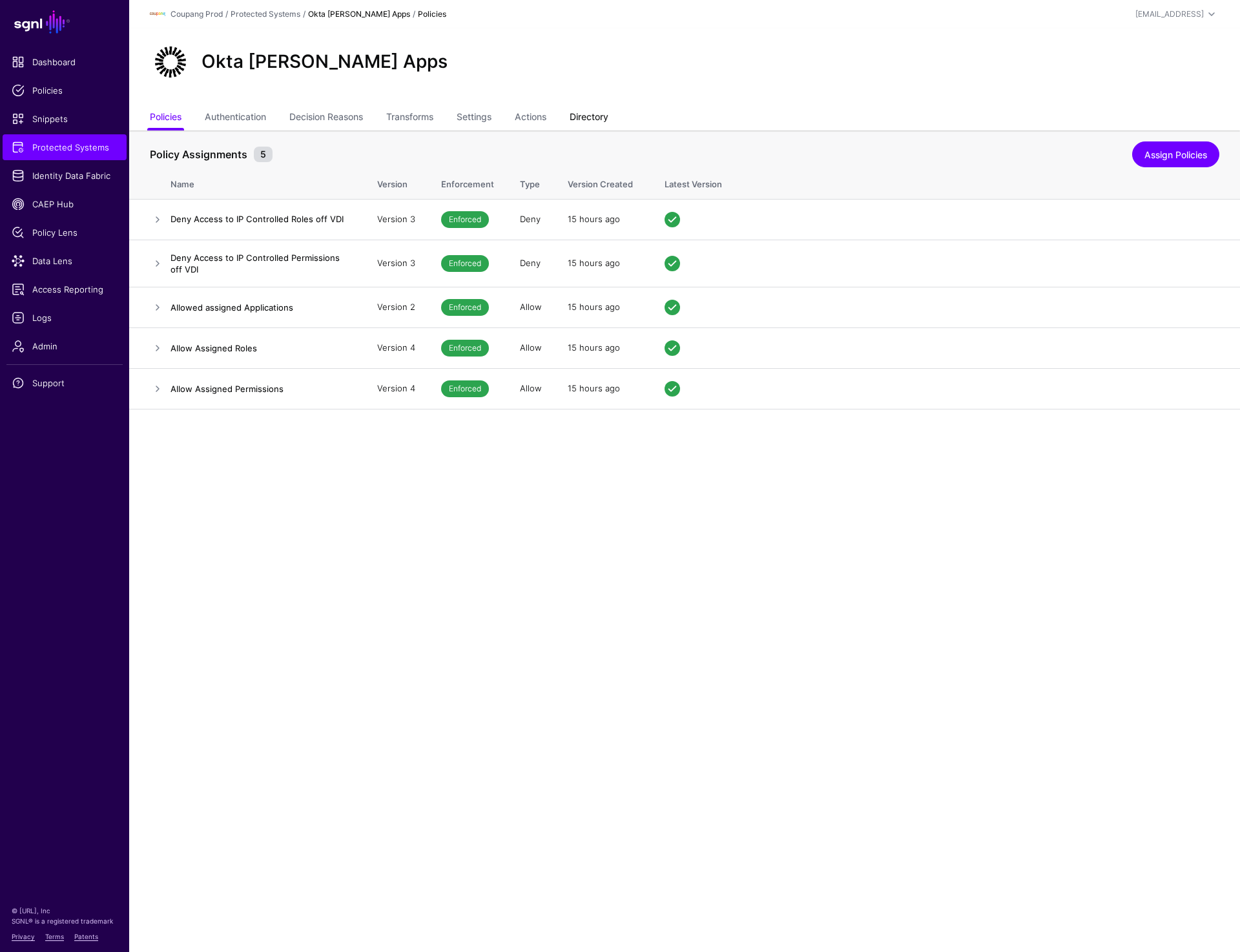
click at [590, 119] on link "Directory" at bounding box center [588, 118] width 39 height 25
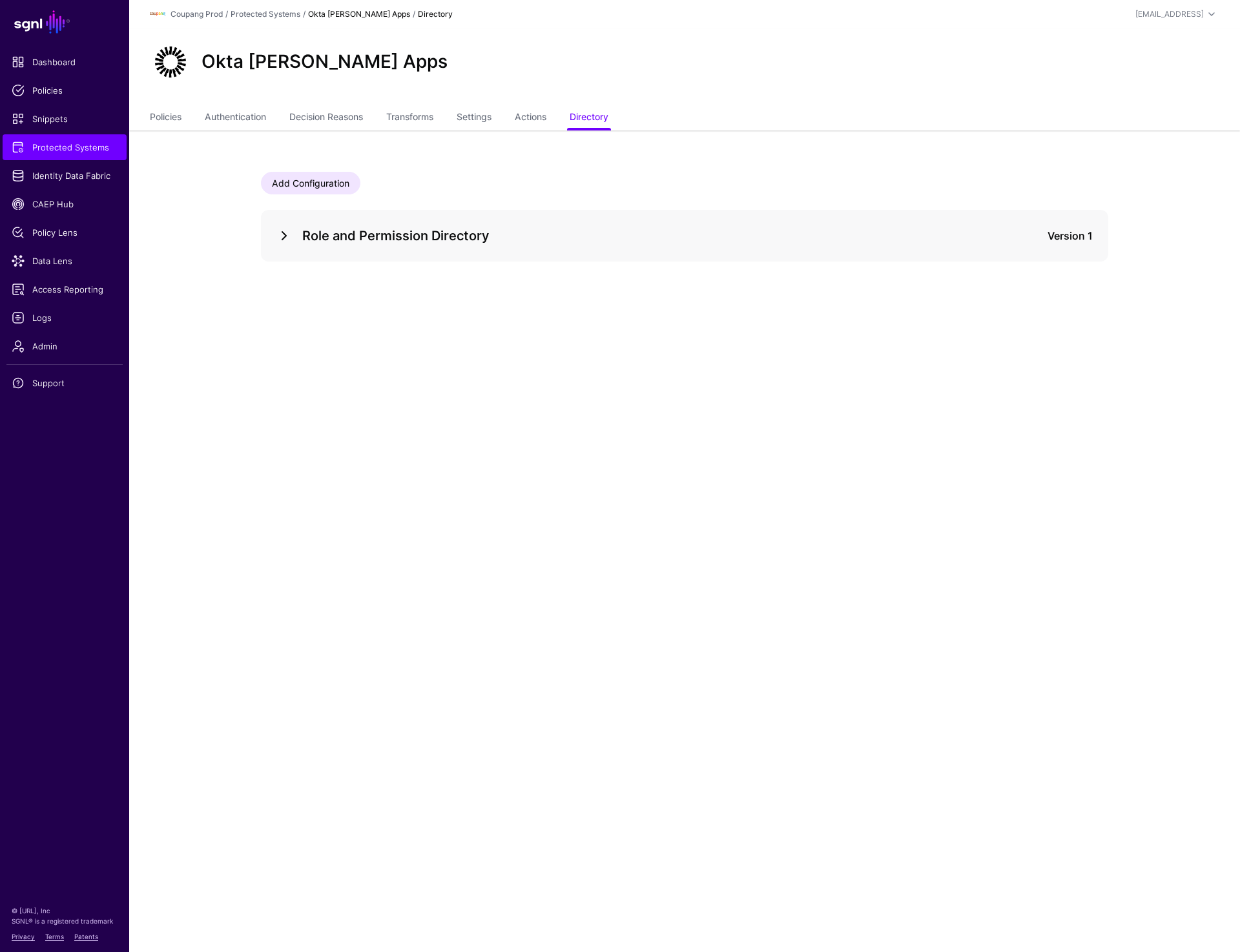
click at [278, 238] on link at bounding box center [284, 236] width 15 height 15
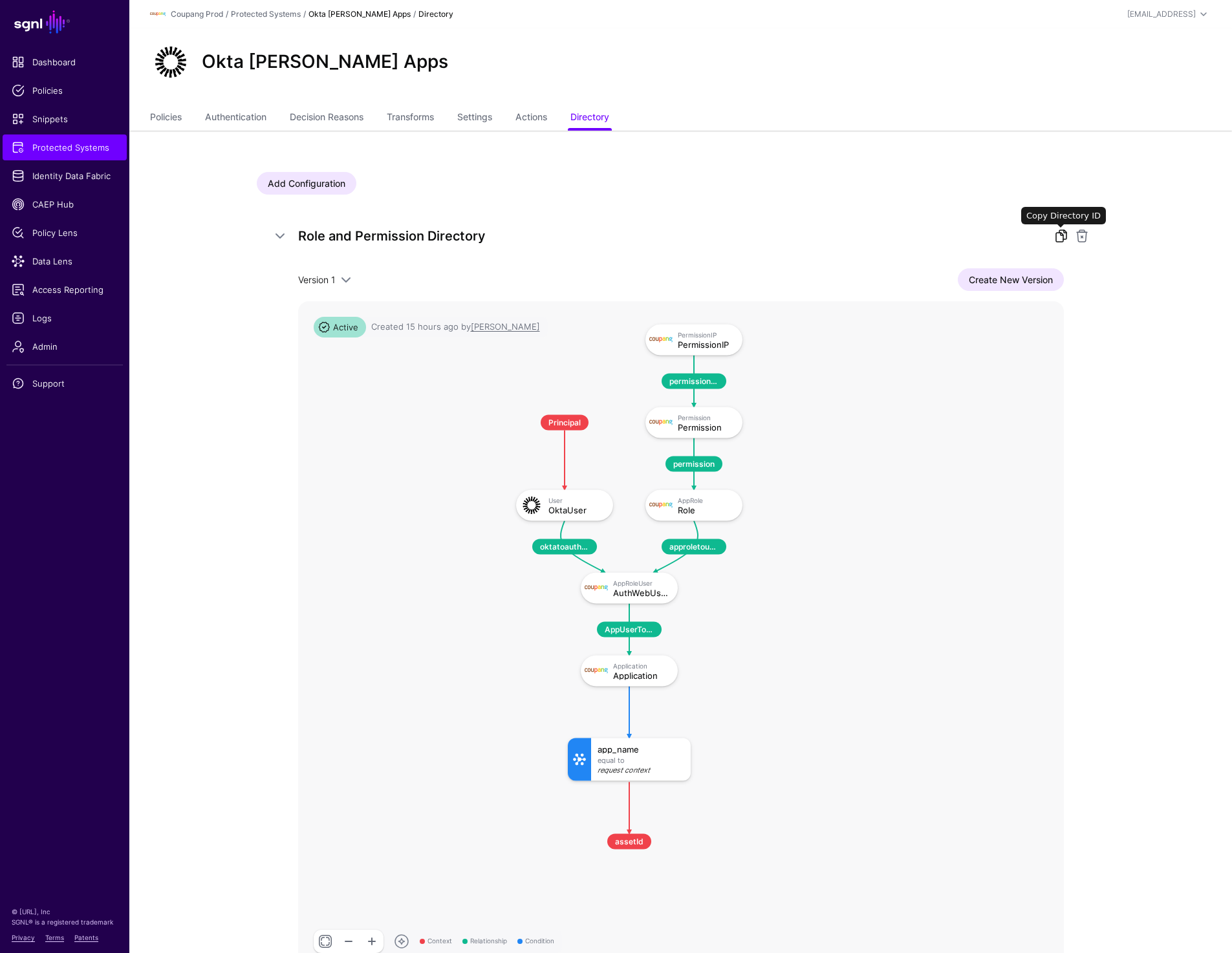
click at [1057, 234] on link at bounding box center [1061, 236] width 15 height 15
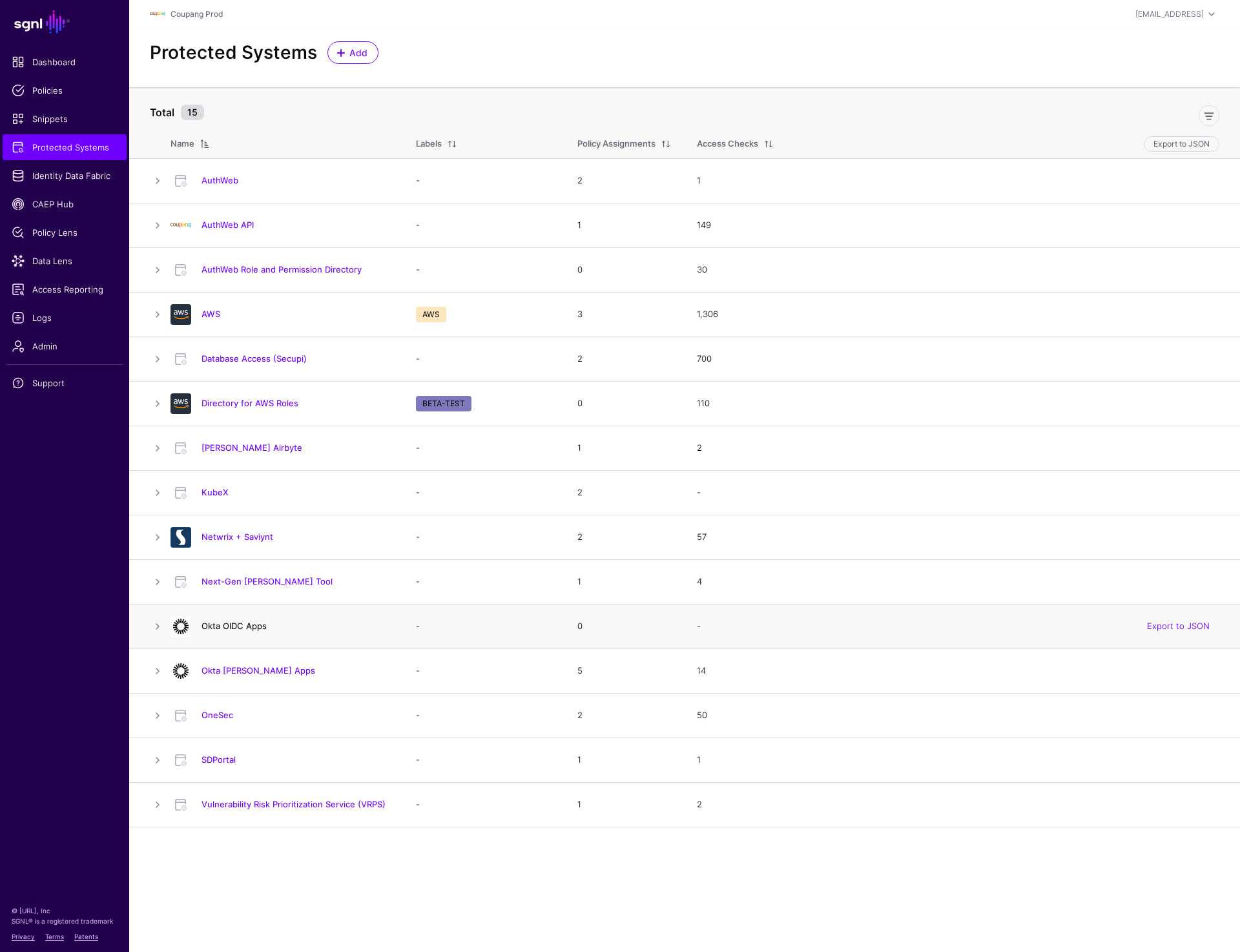
click at [241, 624] on link "Okta OIDC Apps" at bounding box center [234, 626] width 65 height 10
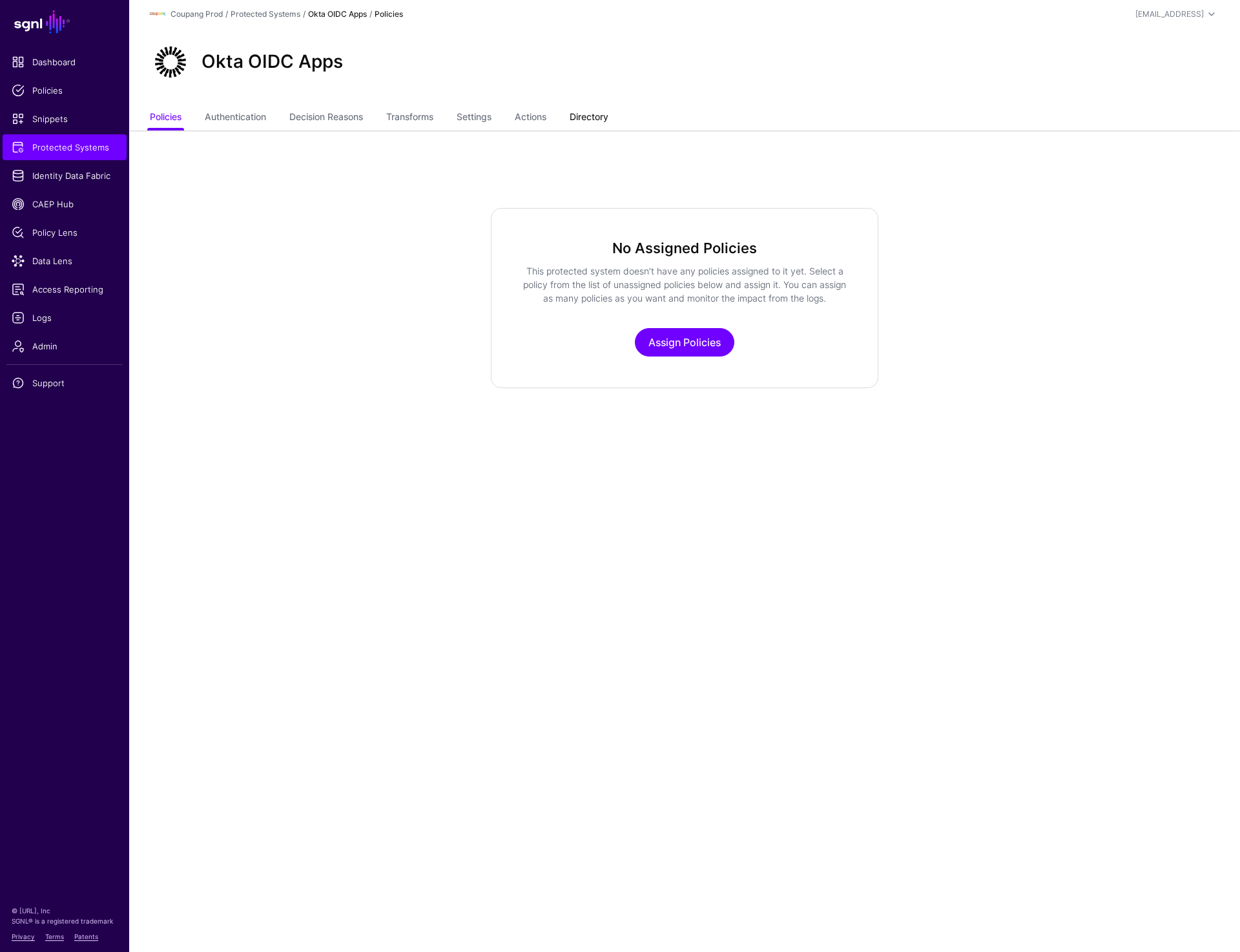
click at [601, 124] on link "Directory" at bounding box center [588, 118] width 39 height 25
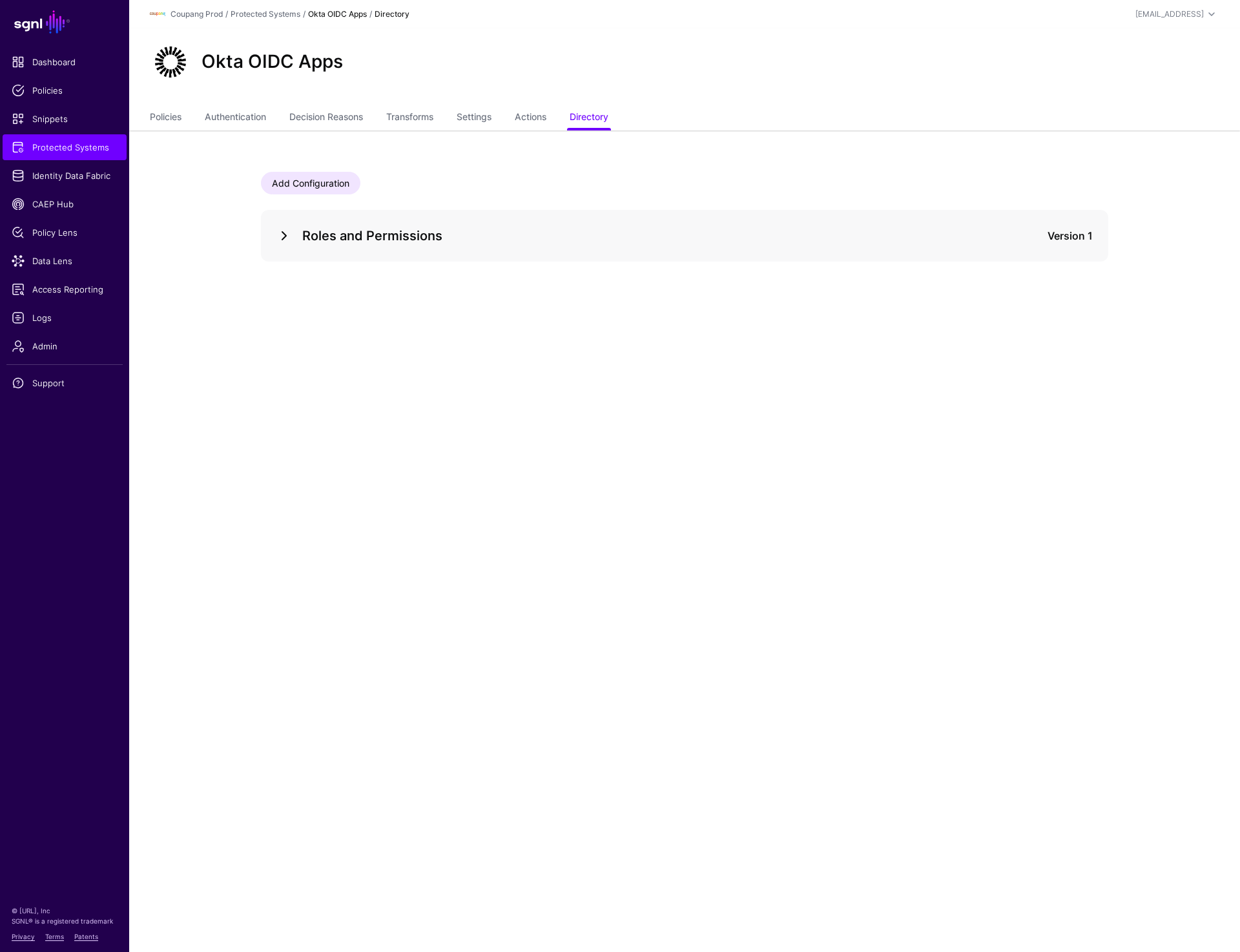
click at [278, 234] on link at bounding box center [284, 236] width 15 height 15
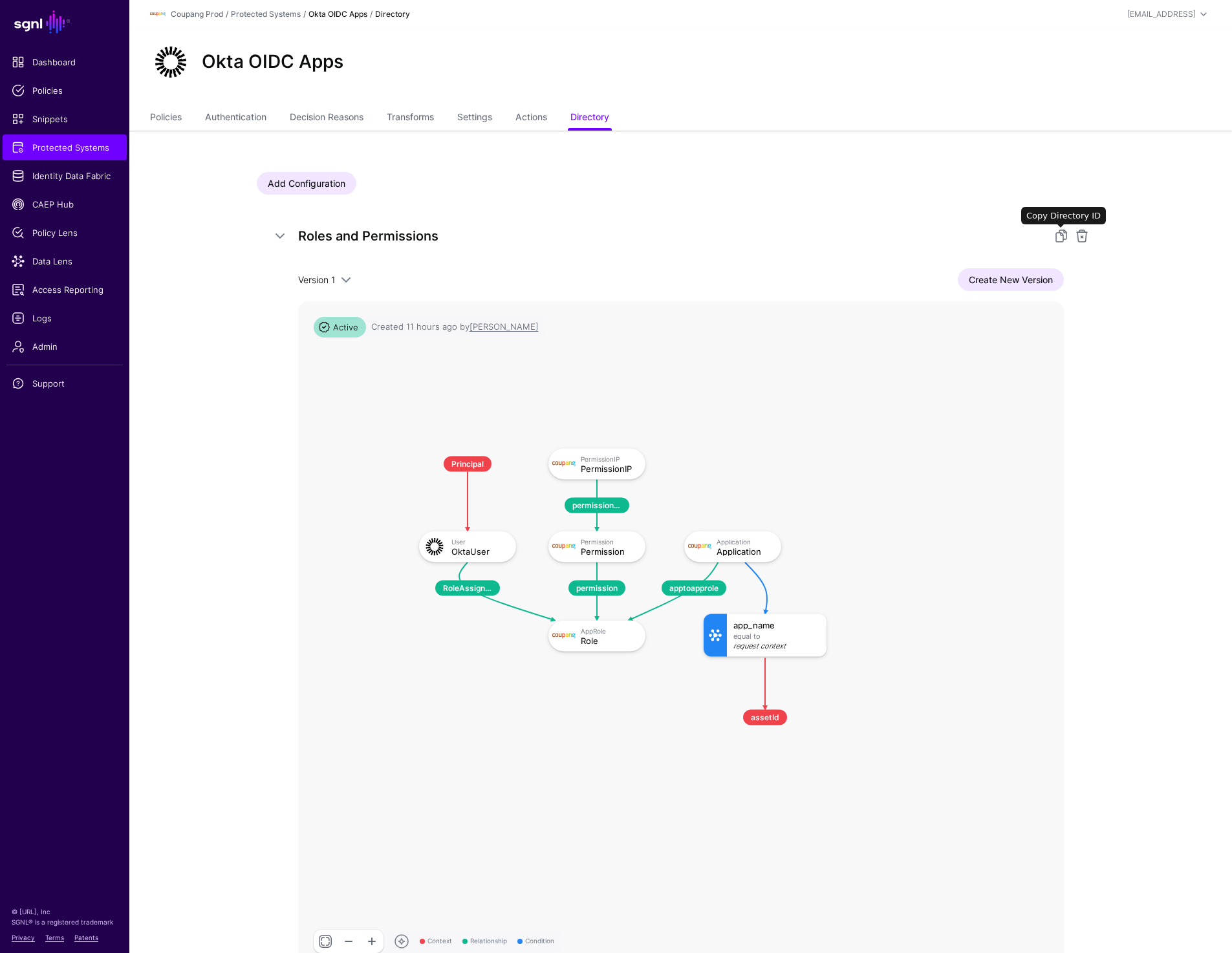
click at [1052, 234] on div at bounding box center [1064, 236] width 52 height 15
click at [1058, 240] on link at bounding box center [1061, 236] width 15 height 15
click at [1054, 237] on link at bounding box center [1061, 236] width 15 height 15
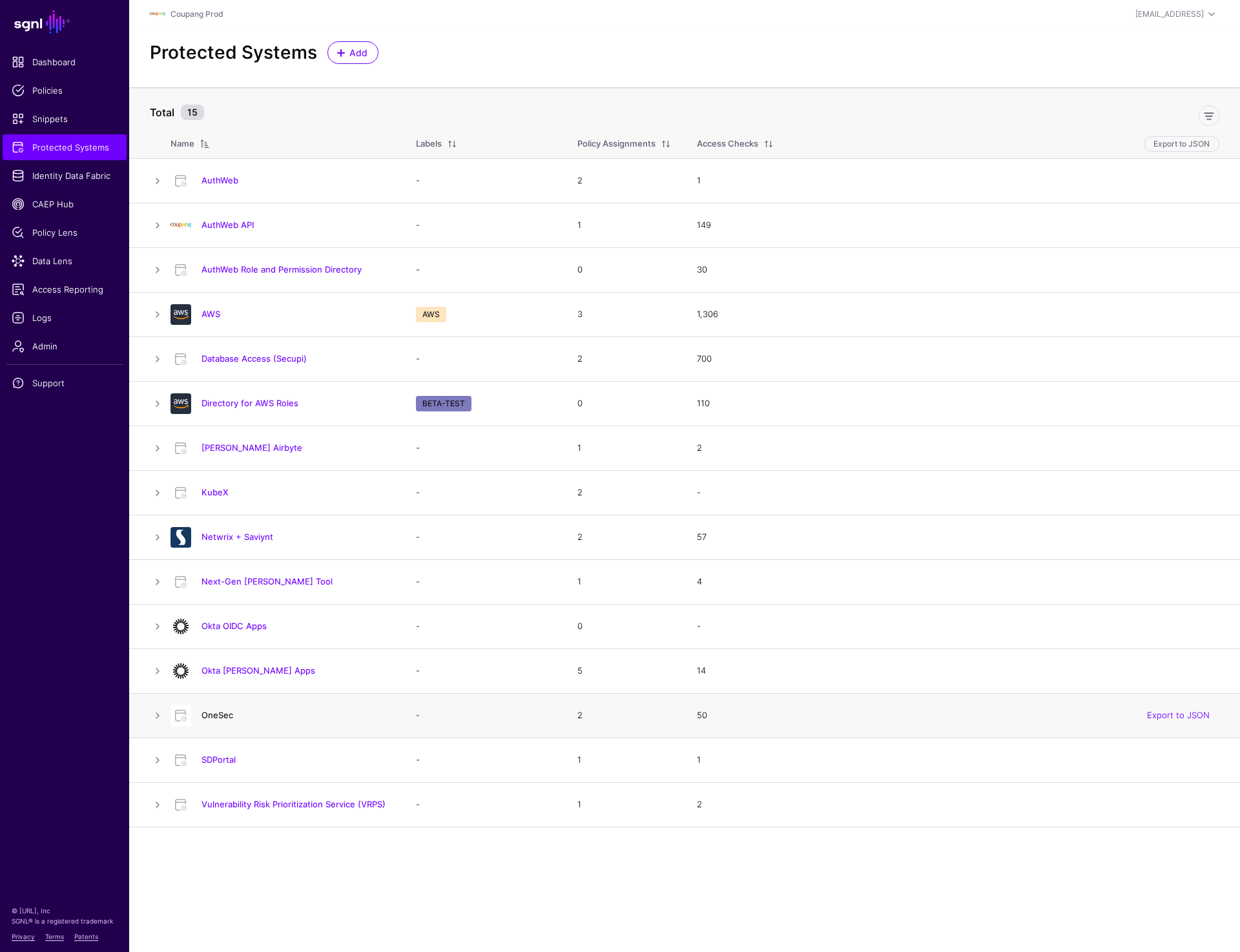
click at [221, 713] on link "OneSec" at bounding box center [217, 715] width 32 height 10
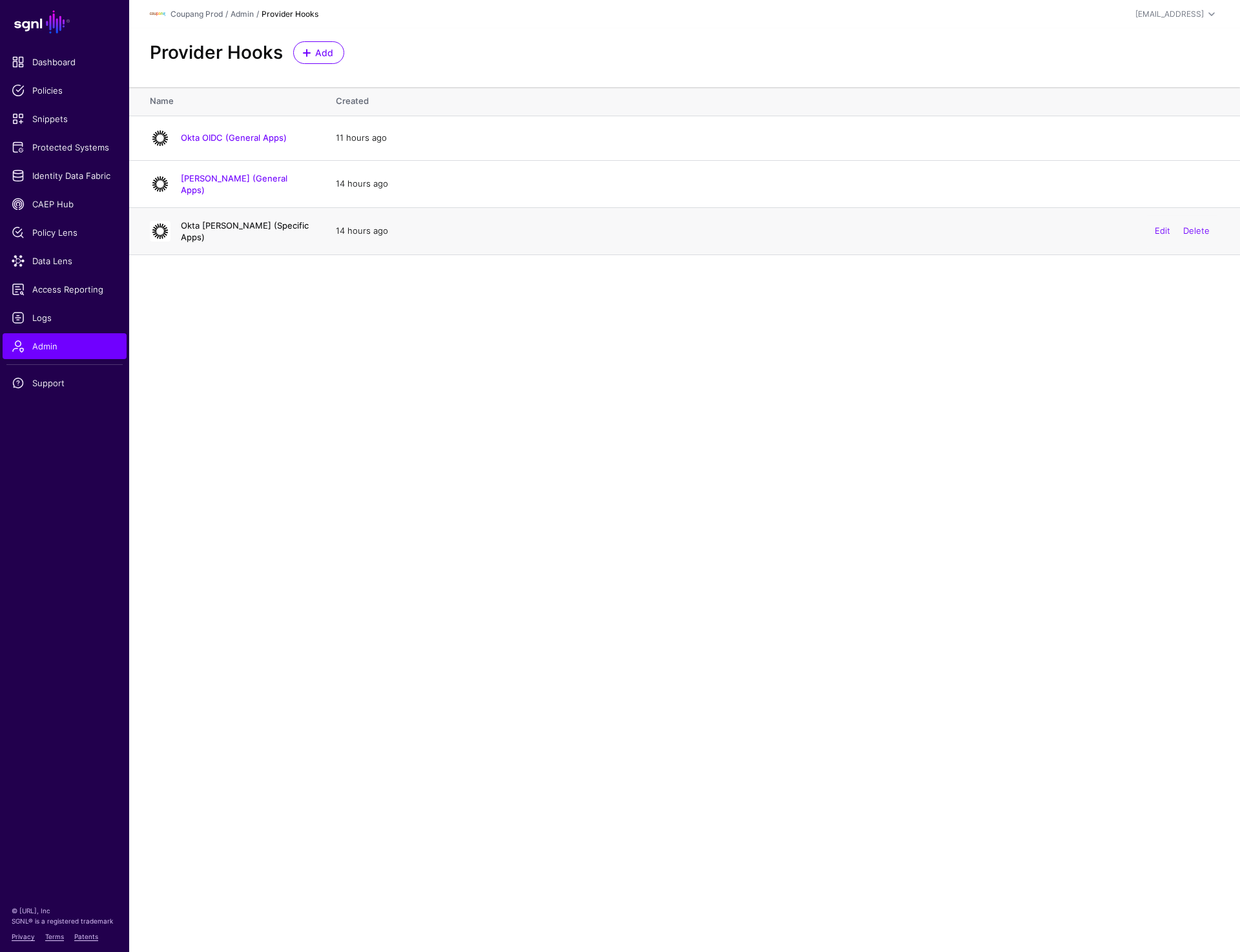
click link "Okta [PERSON_NAME] (Specific Apps)"
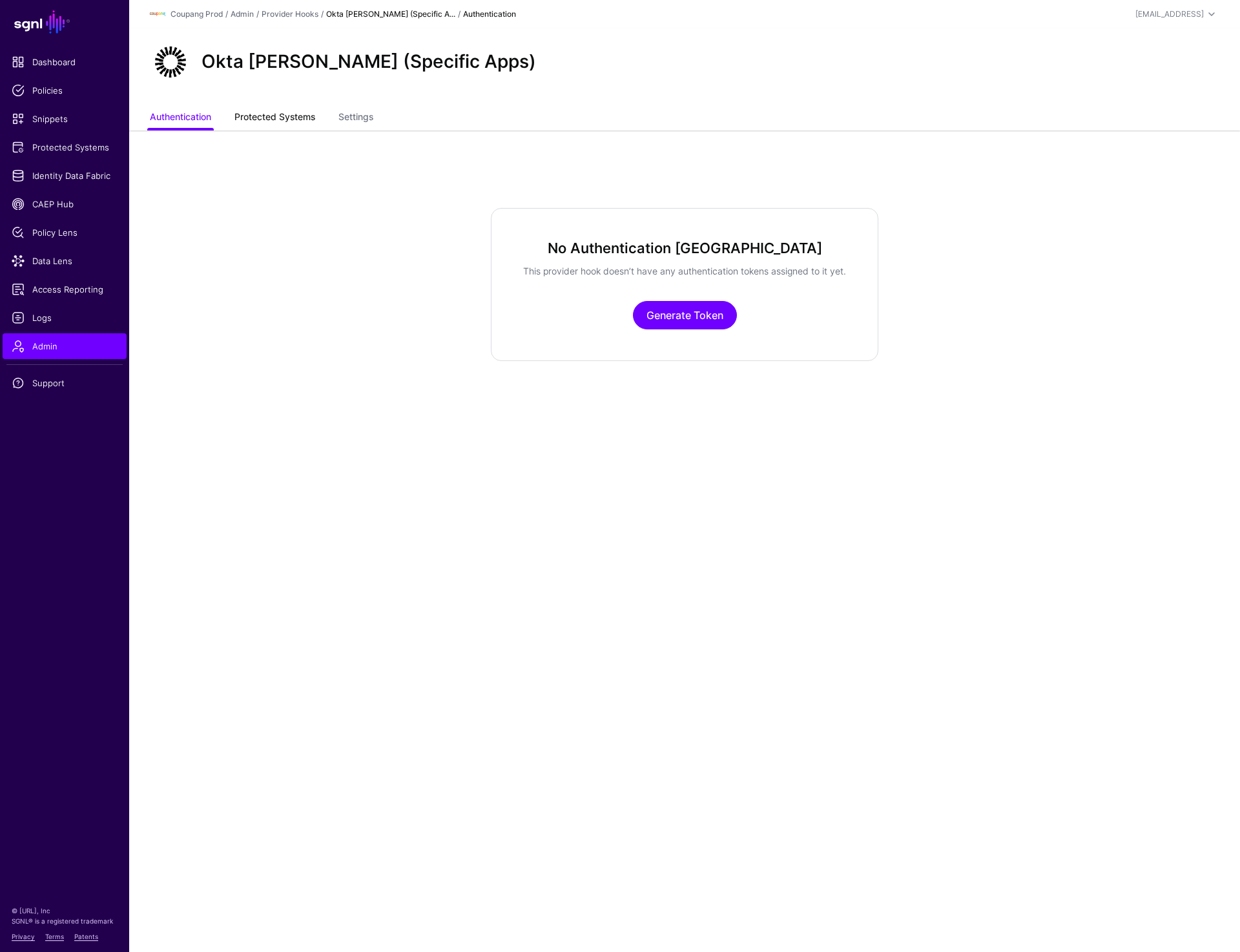
click link "Protected Systems"
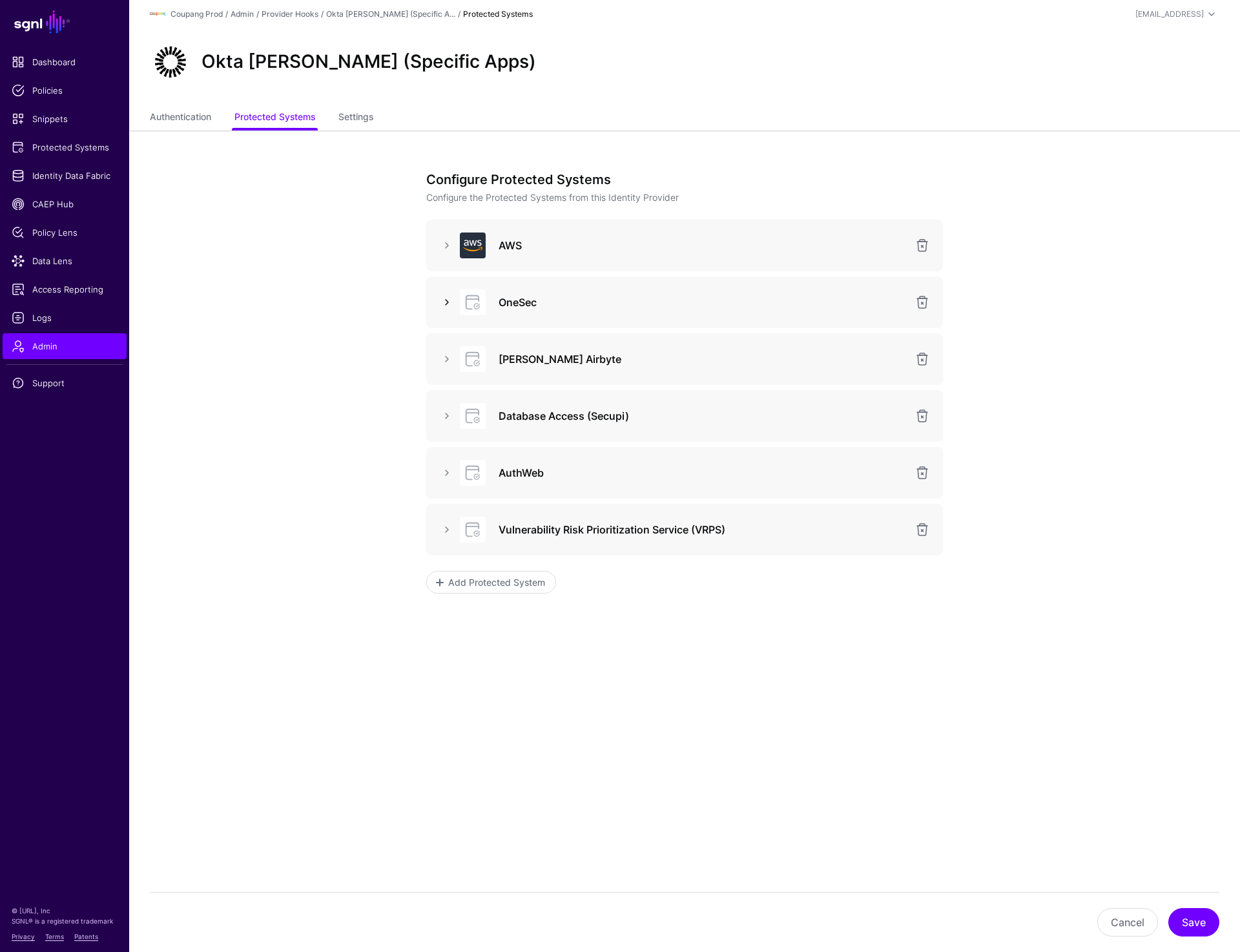
click link
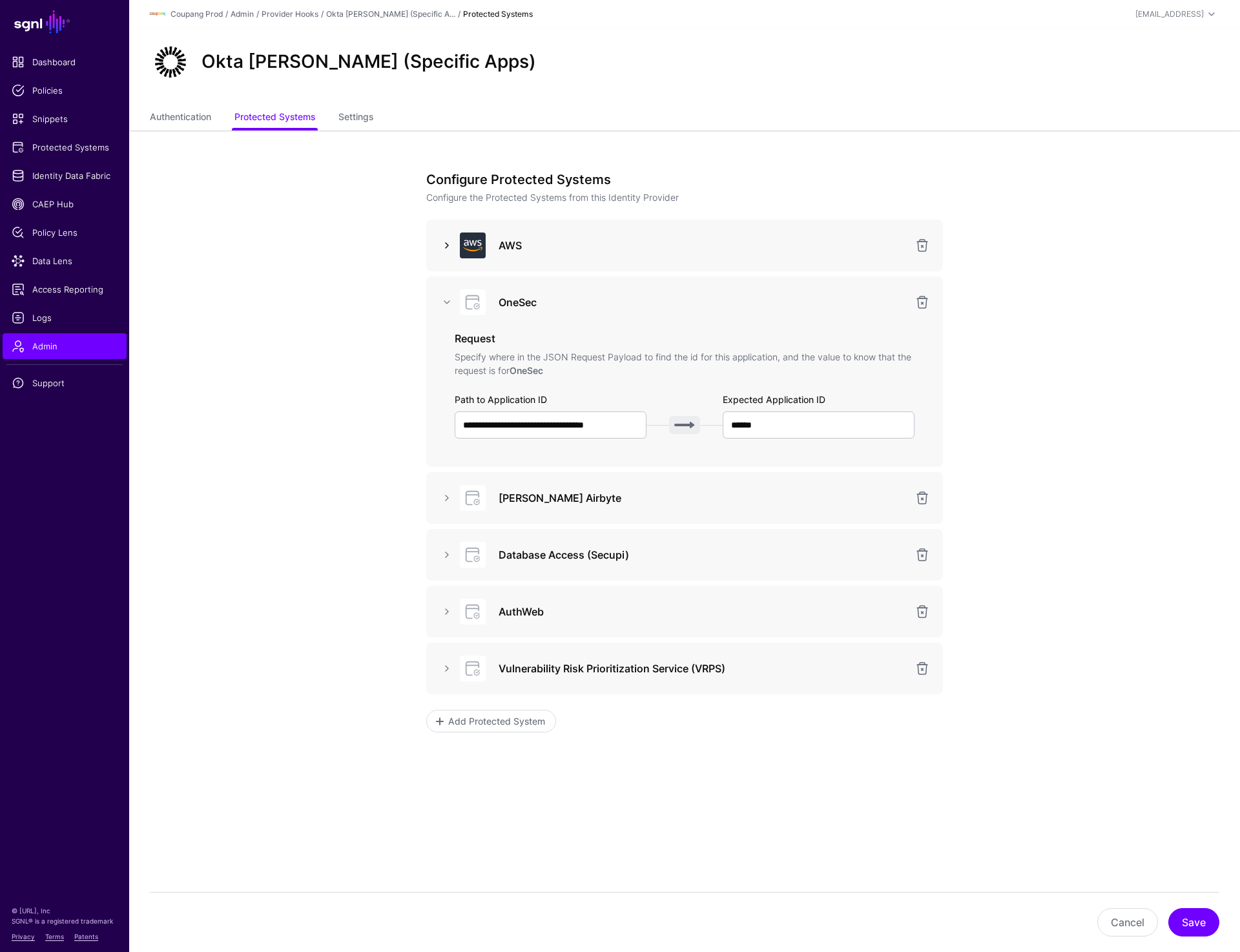
click link
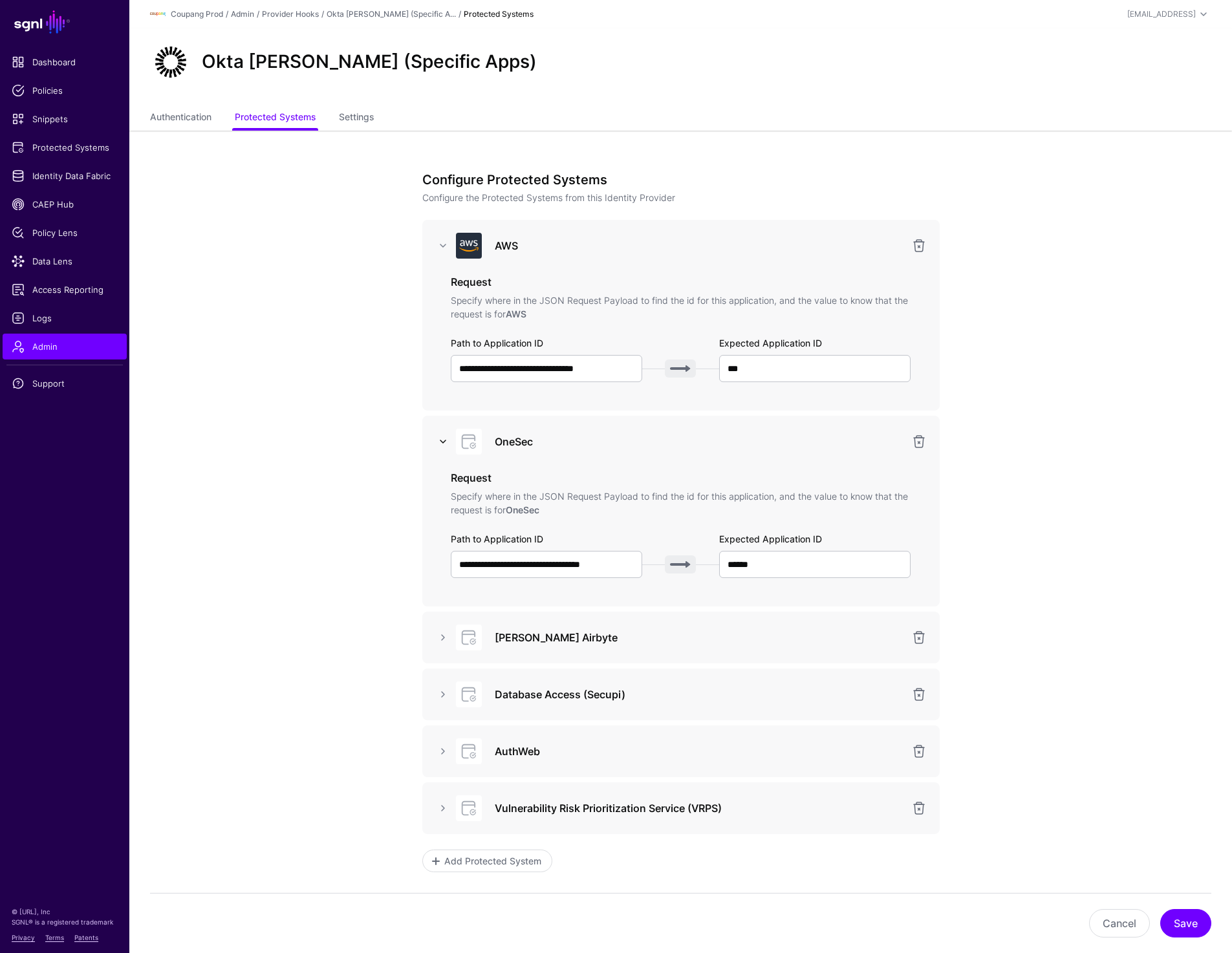
click link
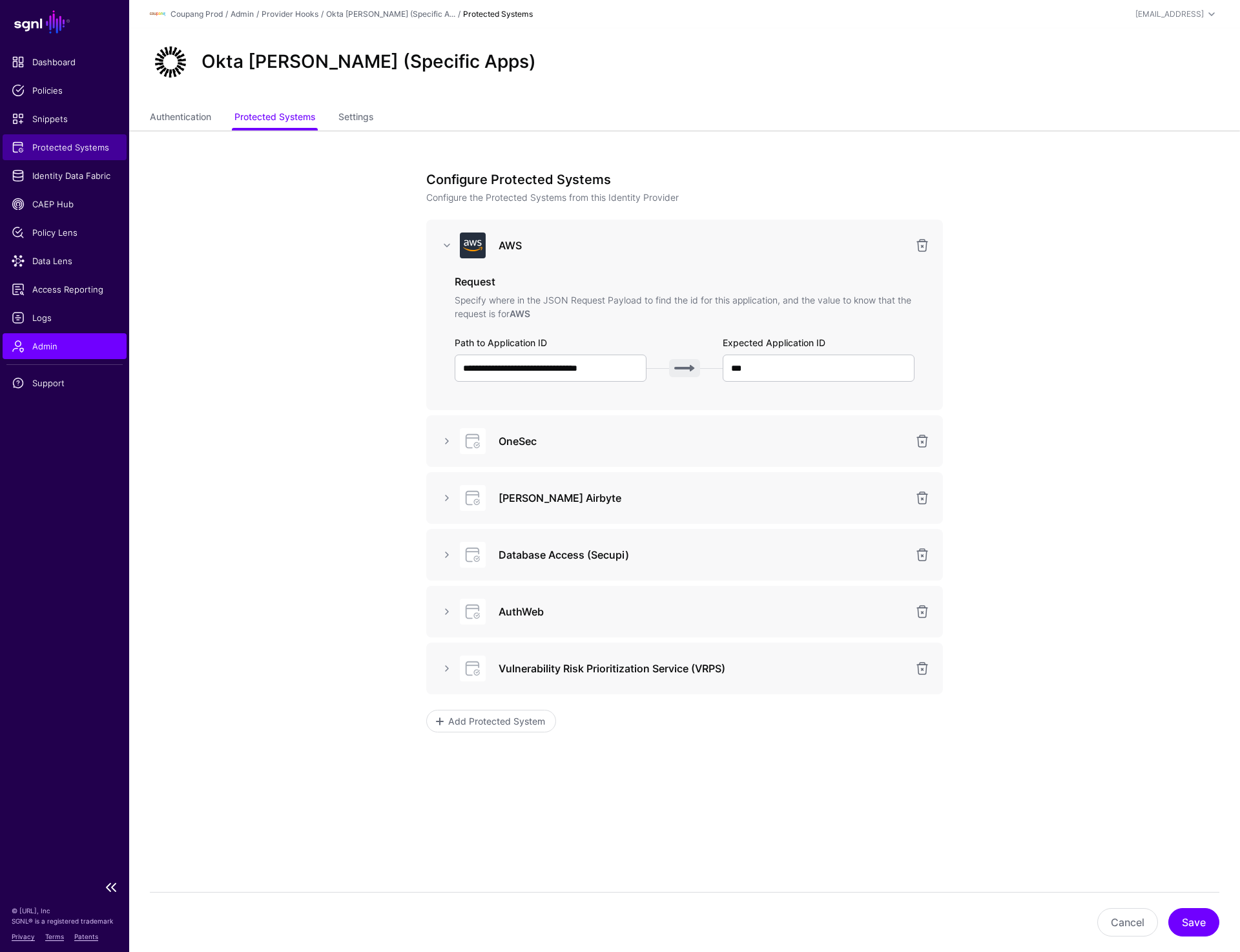
click span "Protected Systems"
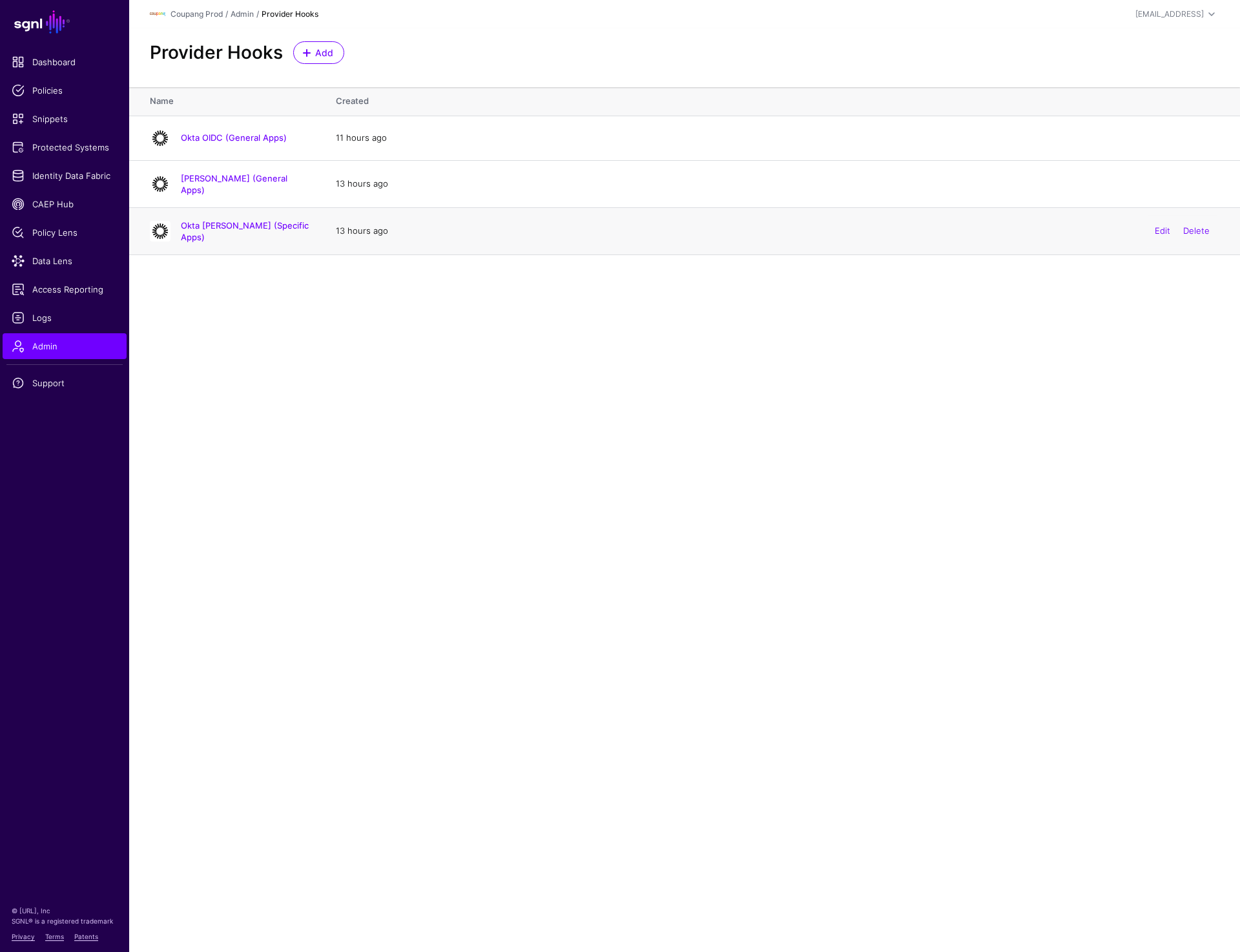
click at [239, 234] on div "Okta [PERSON_NAME] (Specific Apps)" at bounding box center [230, 231] width 171 height 23
click at [237, 226] on link "Okta [PERSON_NAME] (Specific Apps)" at bounding box center [244, 232] width 128 height 22
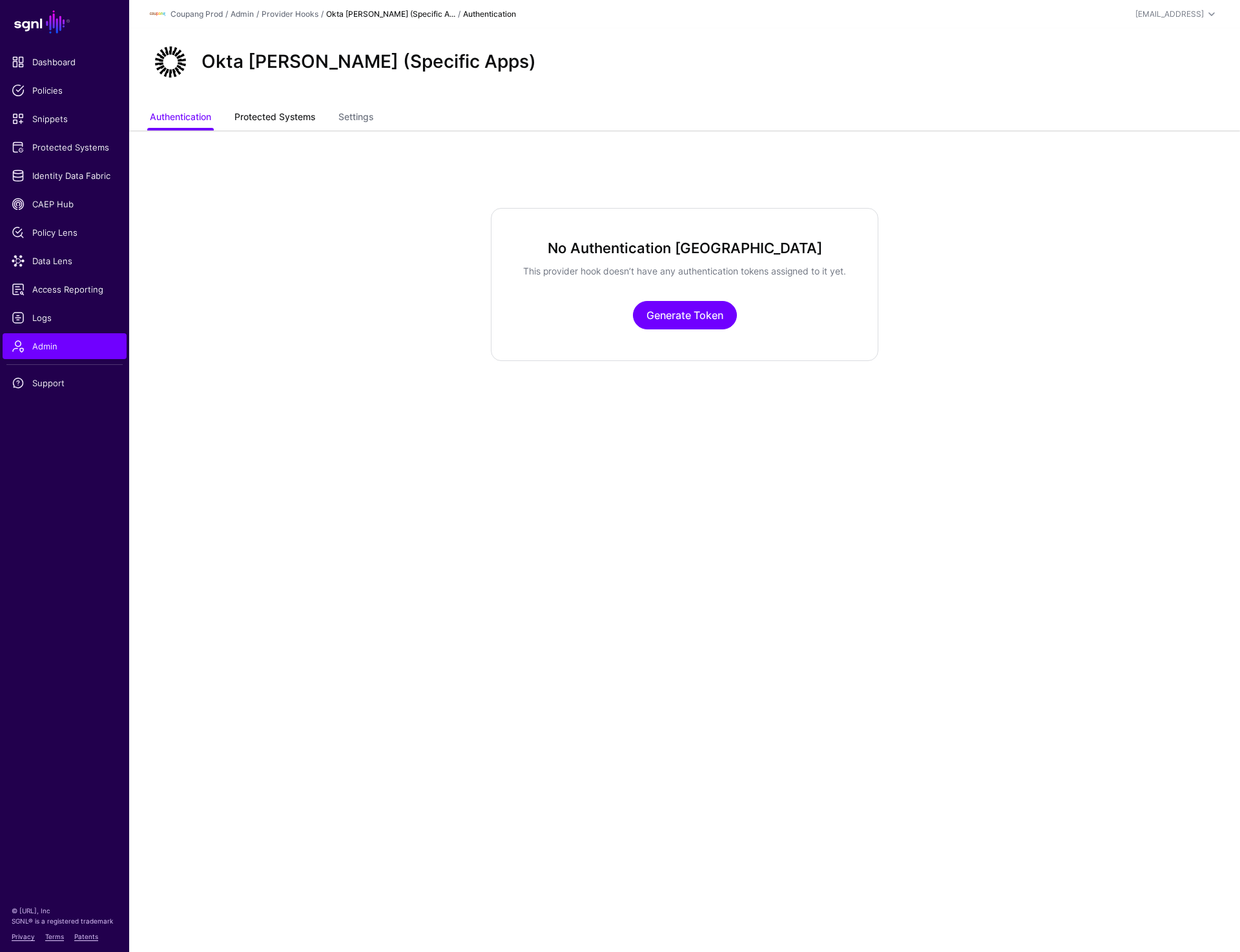
click at [244, 122] on link "Protected Systems" at bounding box center [274, 118] width 81 height 25
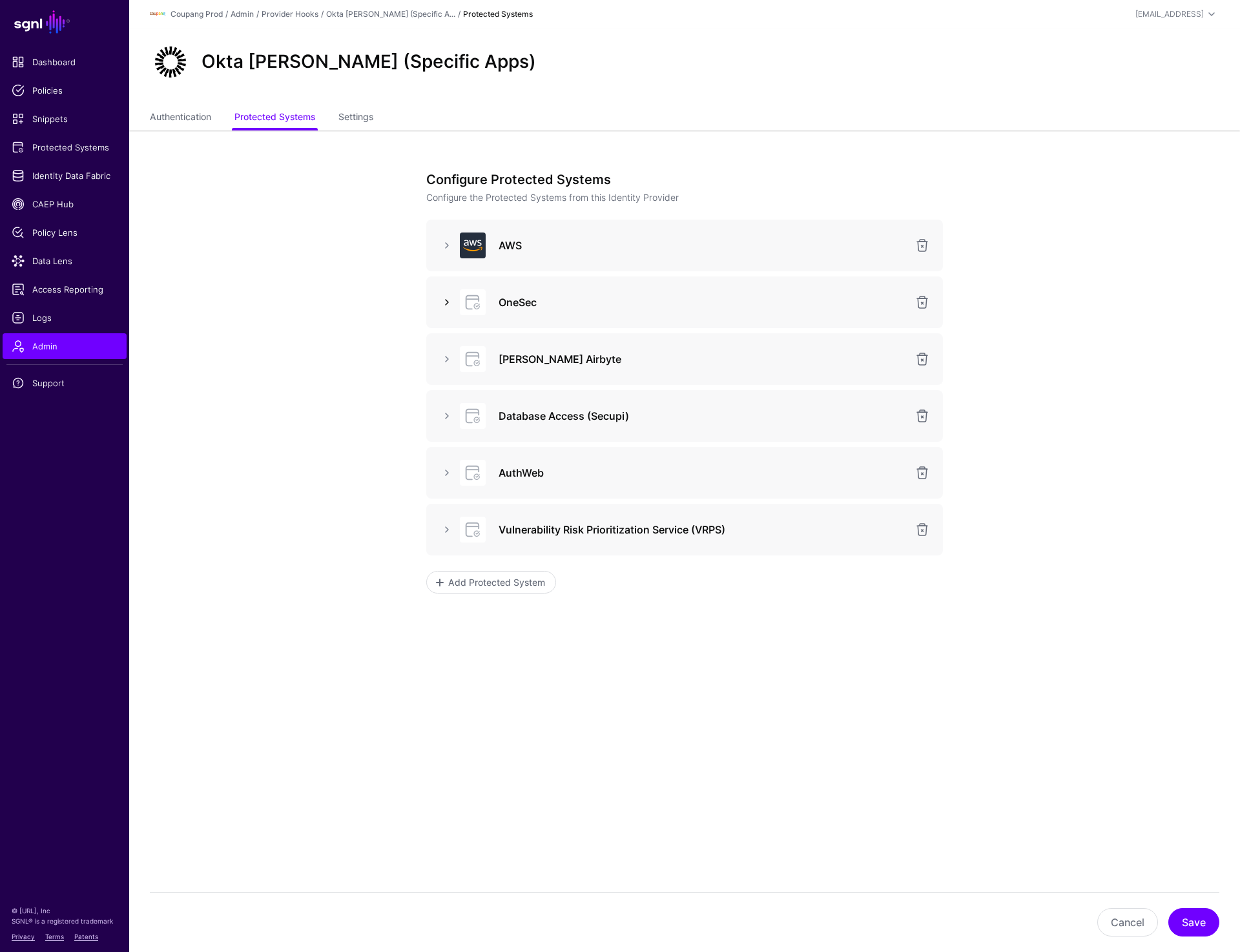
click at [452, 301] on link at bounding box center [447, 303] width 15 height 15
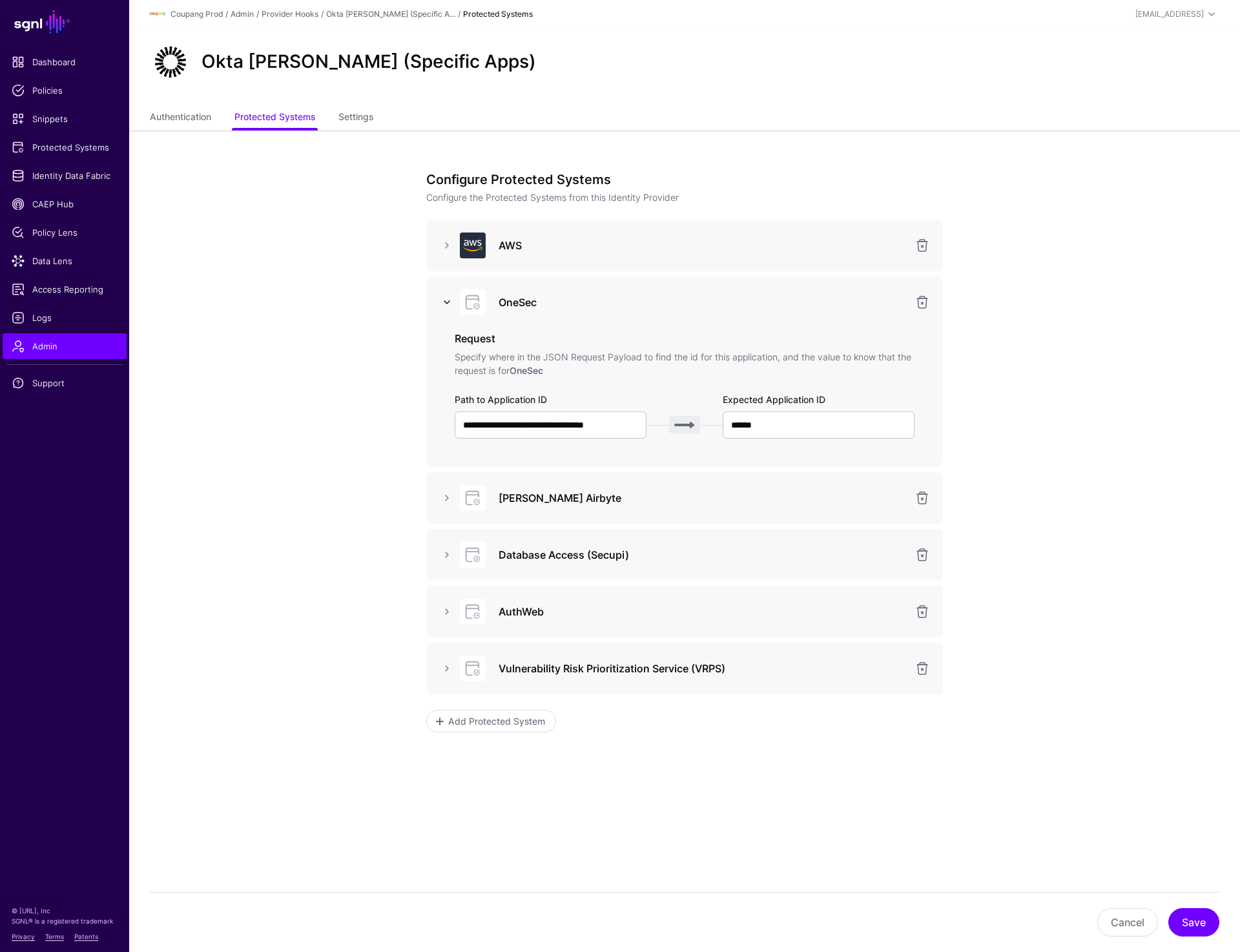
click at [452, 301] on link at bounding box center [447, 303] width 15 height 15
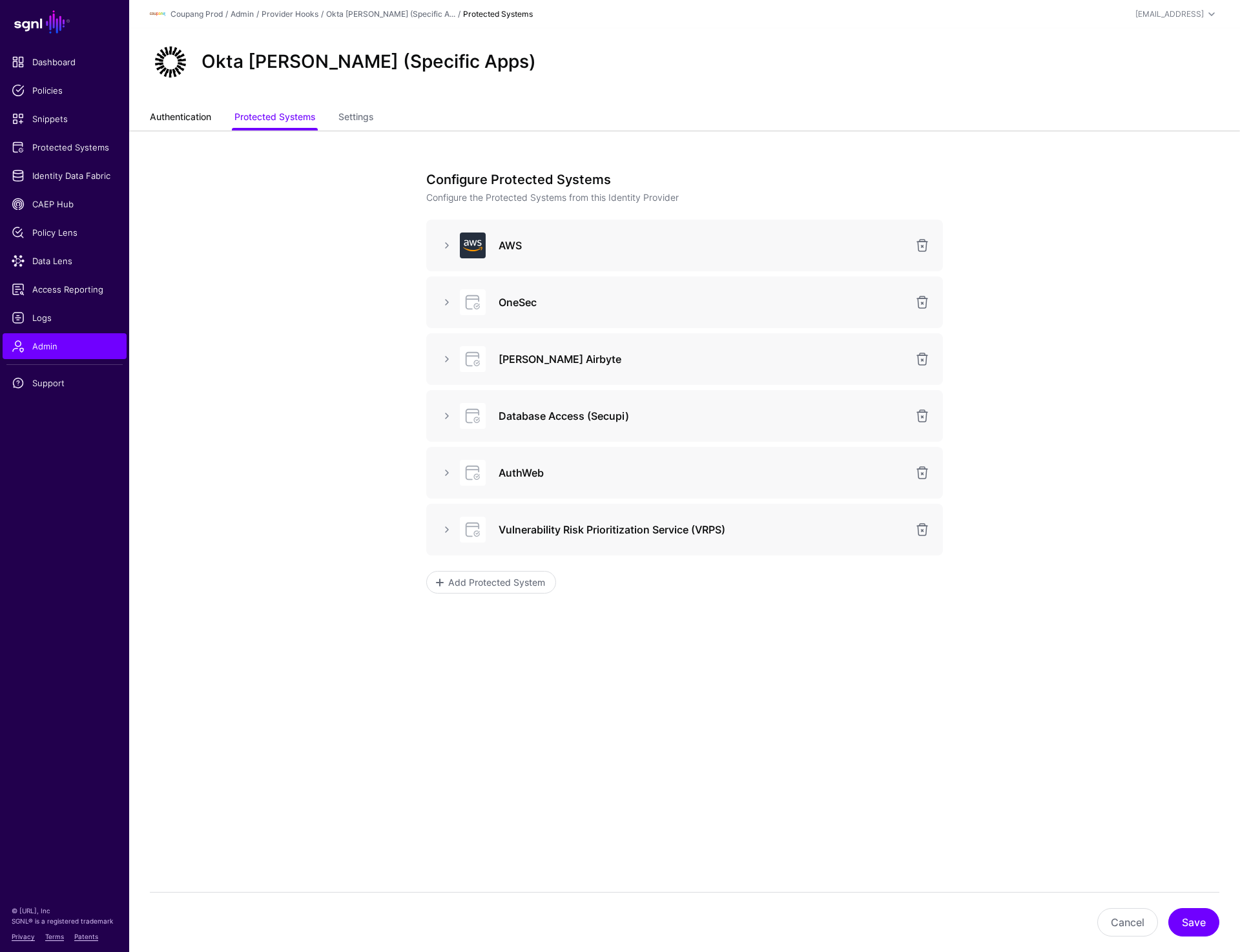
click at [183, 116] on link "Authentication" at bounding box center [181, 118] width 62 height 25
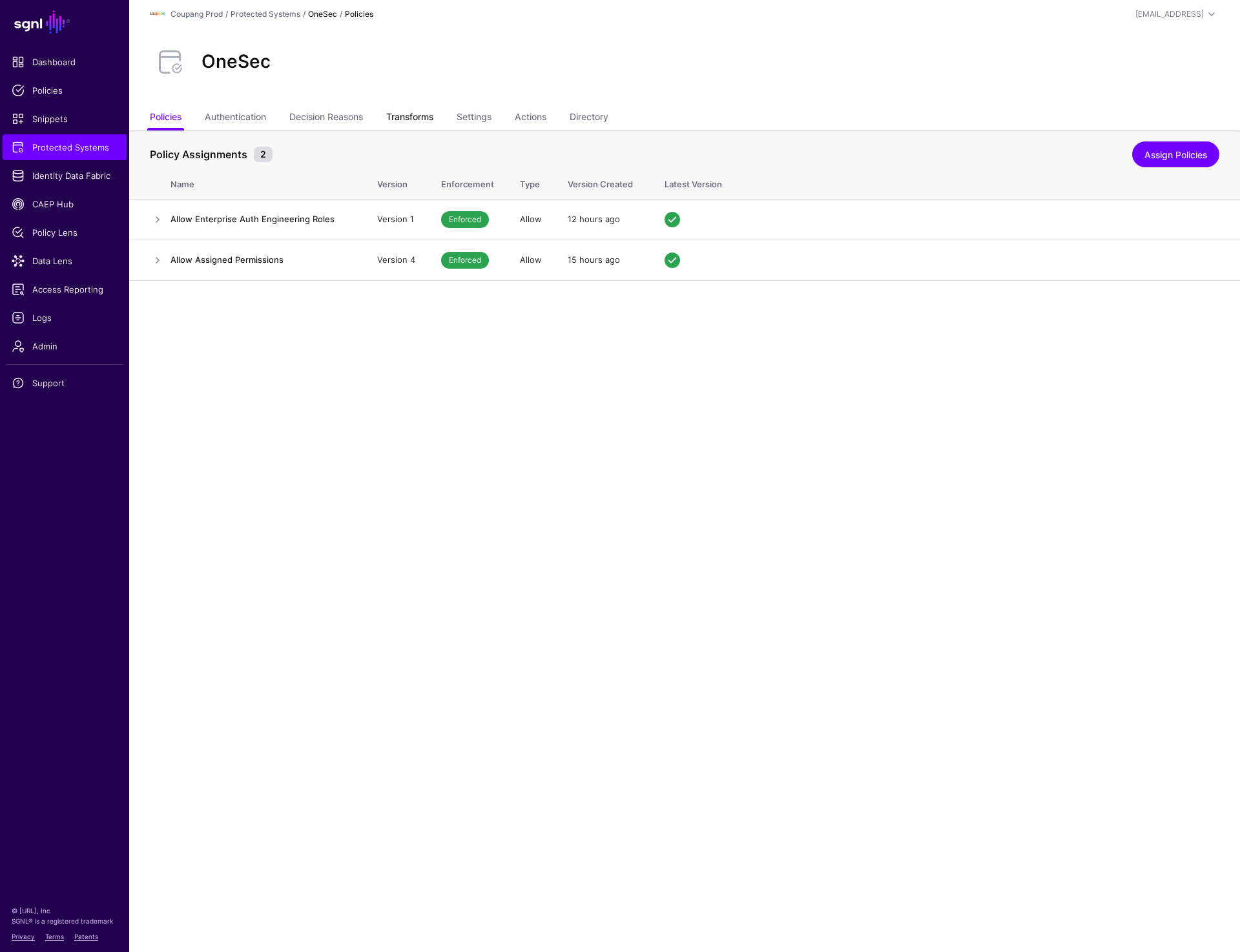
click at [428, 111] on link "Transforms" at bounding box center [409, 118] width 47 height 25
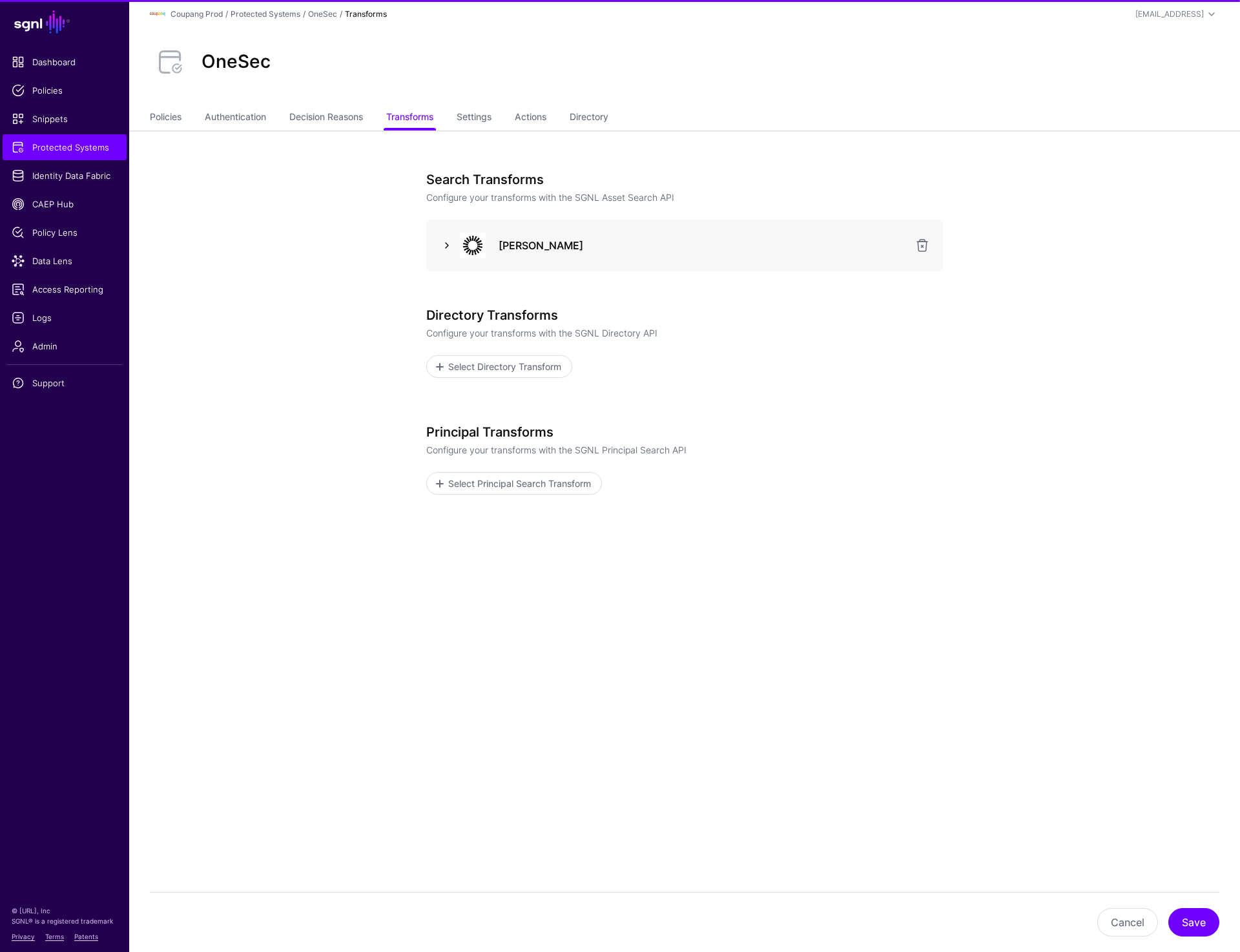
click at [442, 243] on link at bounding box center [447, 245] width 15 height 15
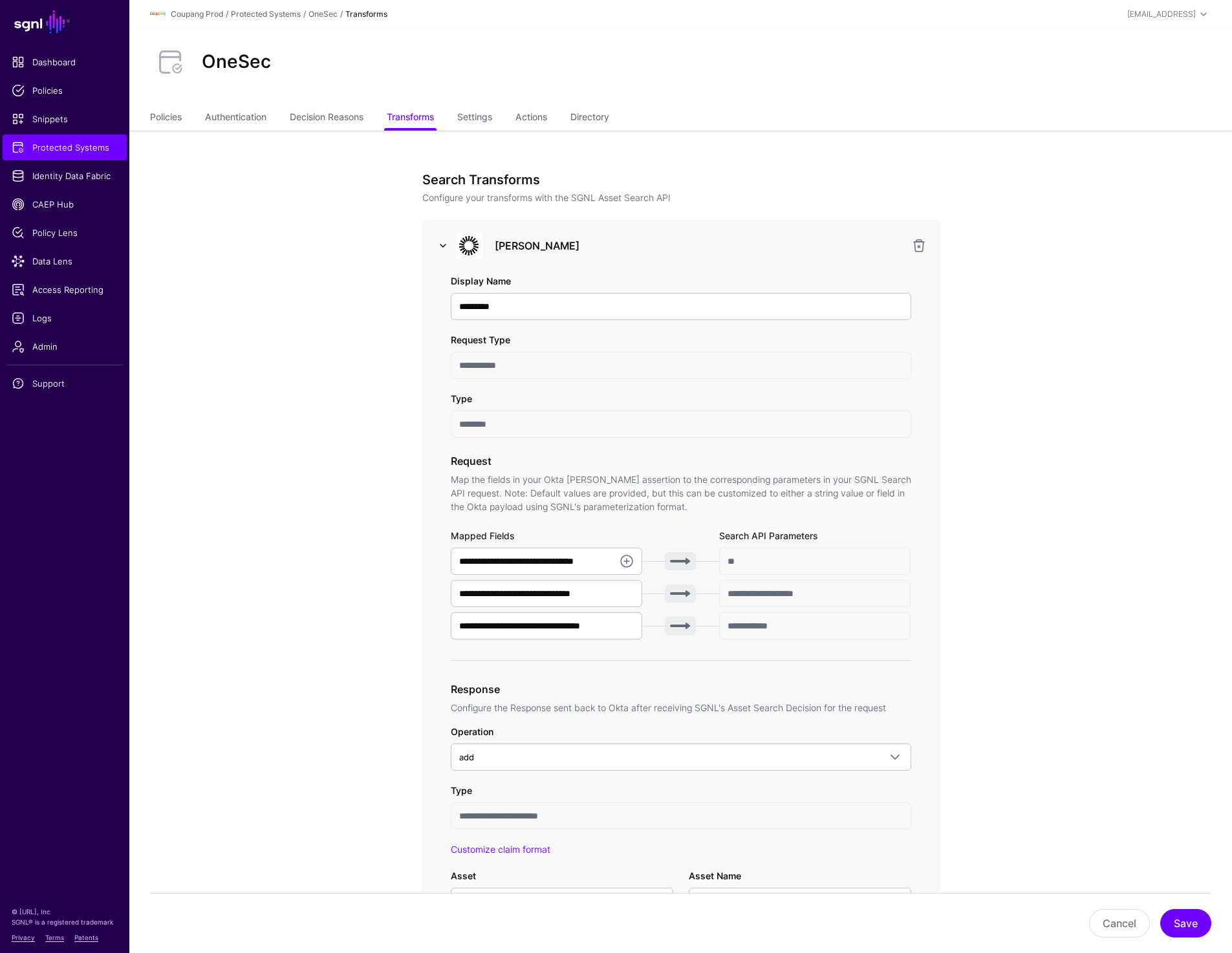
click at [440, 251] on link at bounding box center [443, 246] width 15 height 15
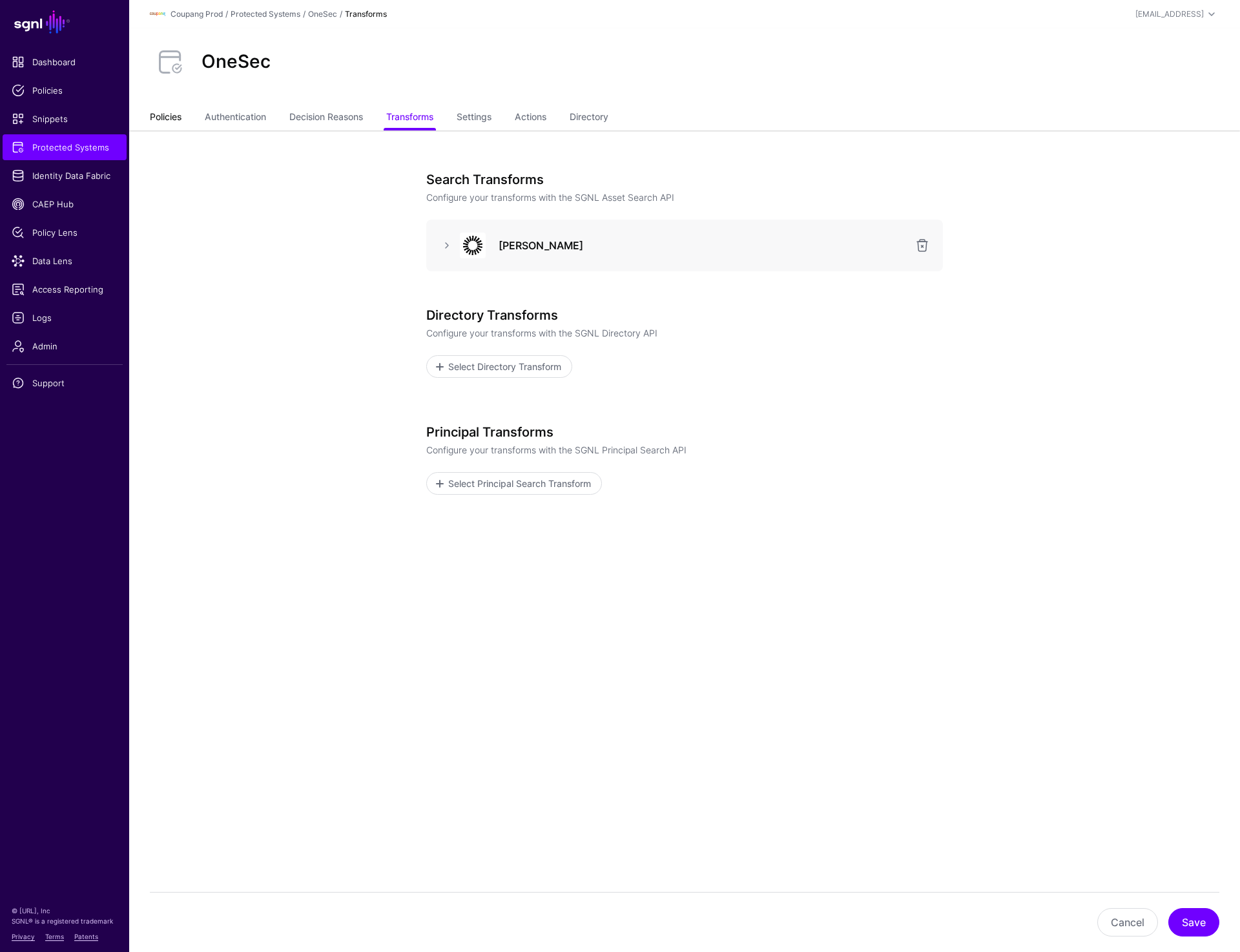
click at [162, 116] on link "Policies" at bounding box center [166, 118] width 32 height 25
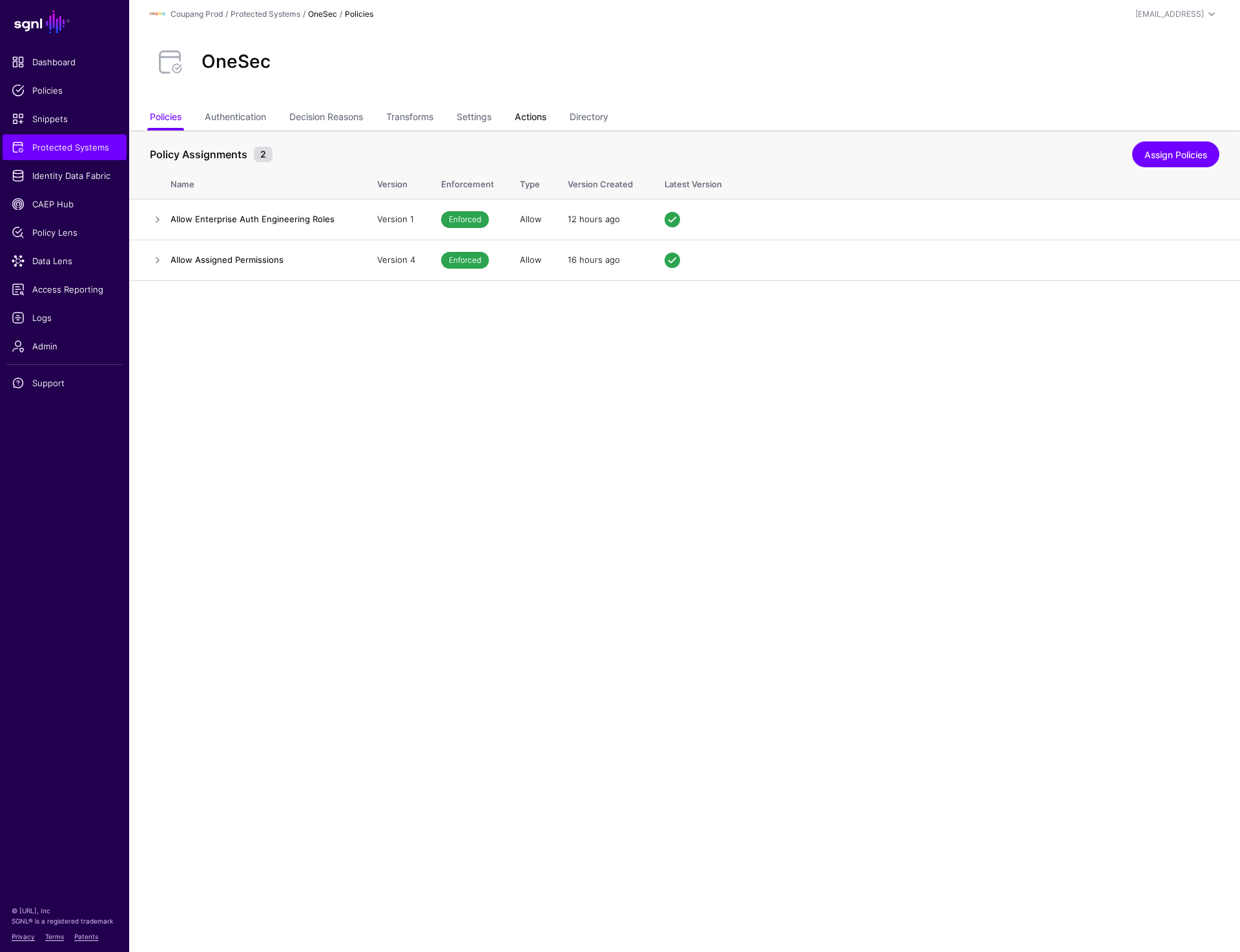
click at [541, 117] on link "Actions" at bounding box center [530, 118] width 32 height 25
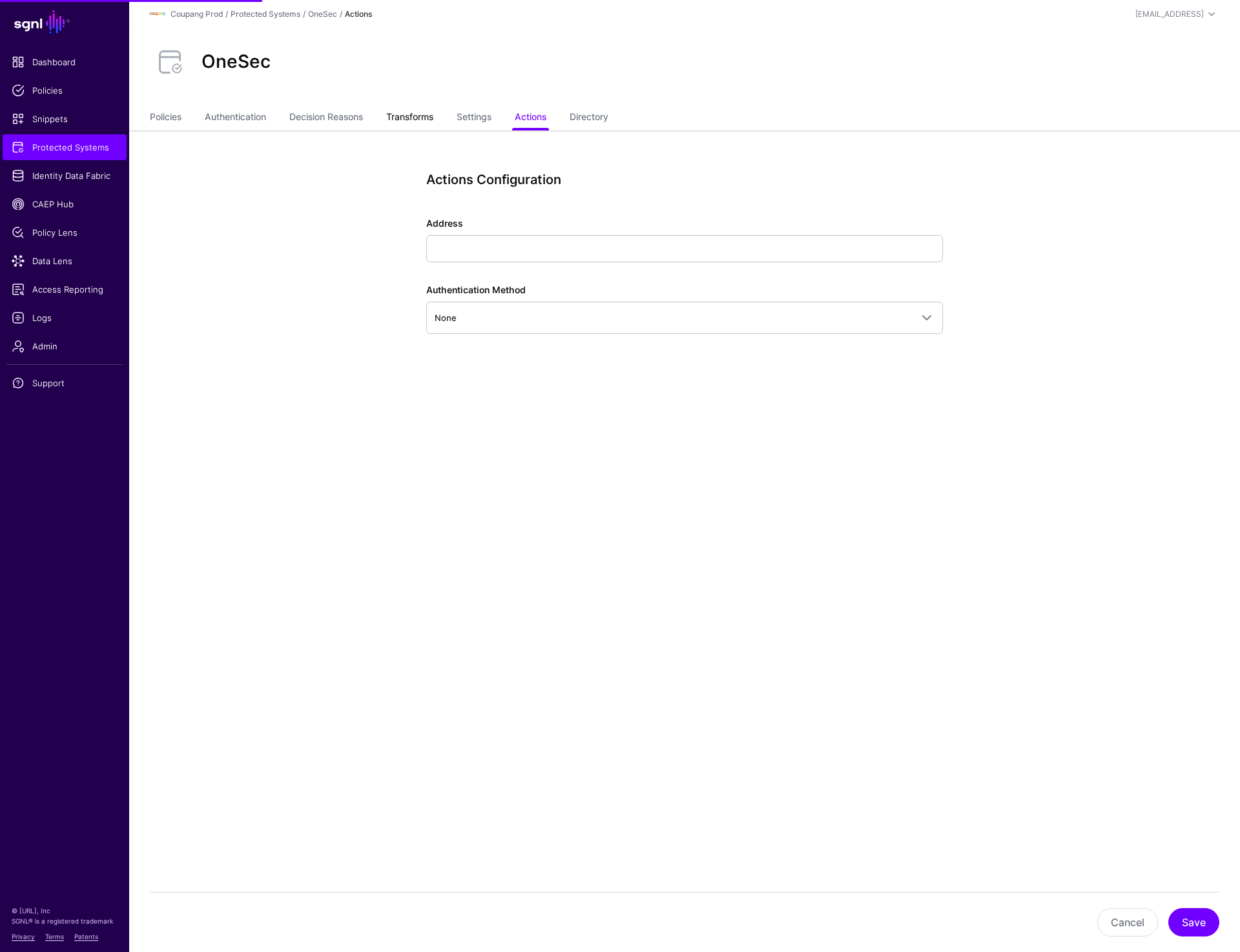
click at [400, 122] on link "Transforms" at bounding box center [409, 118] width 47 height 25
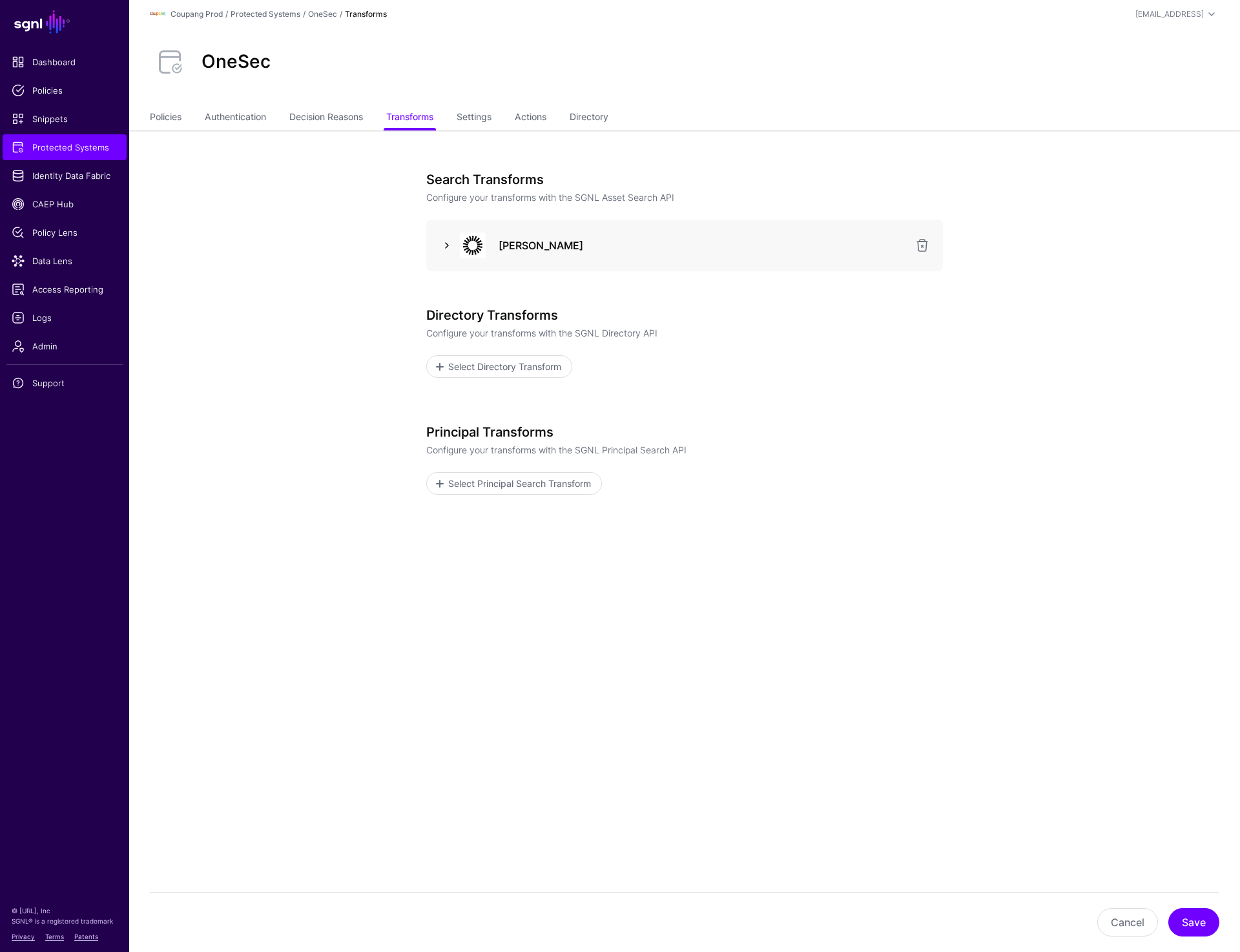
click at [440, 246] on link at bounding box center [447, 245] width 15 height 15
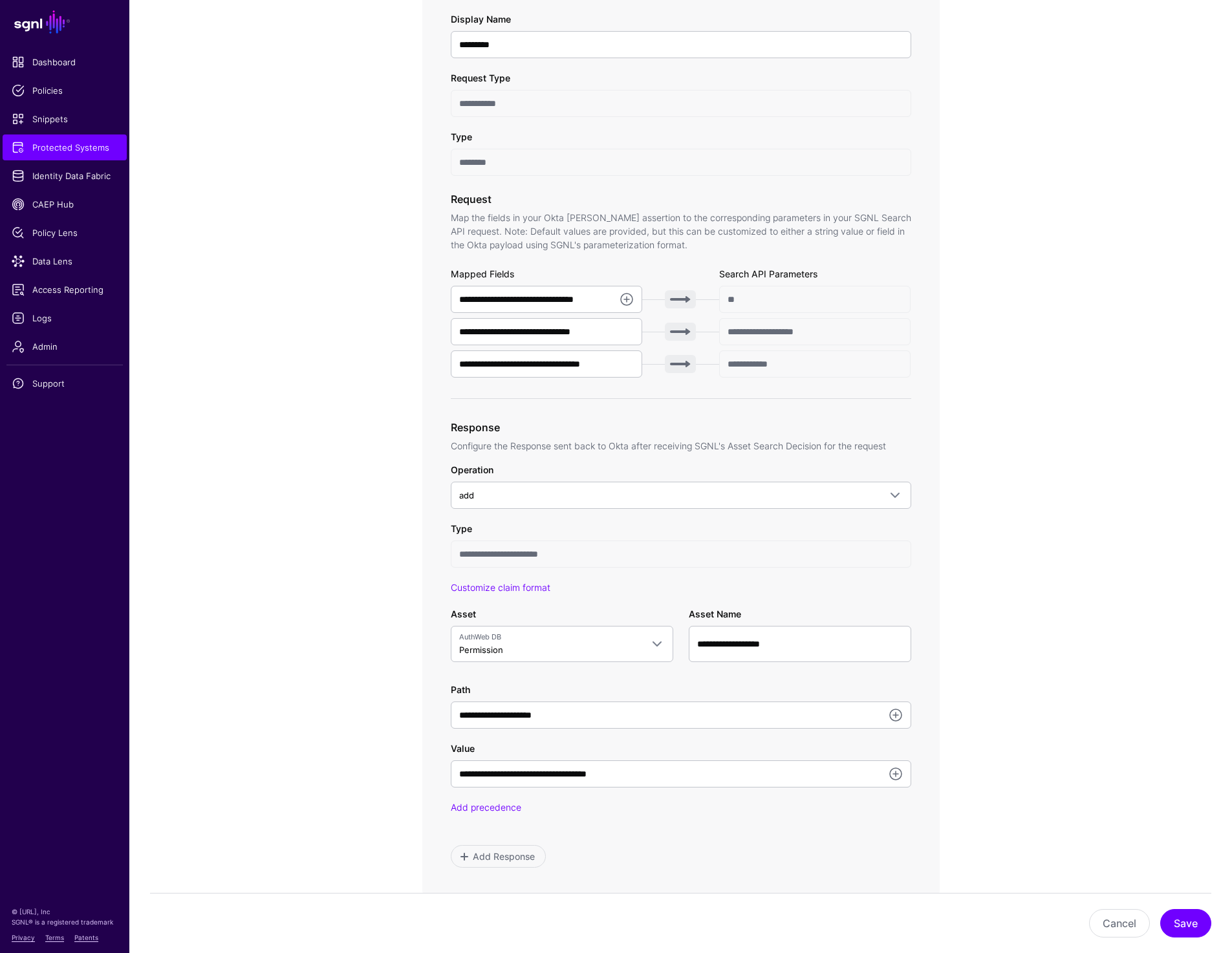
scroll to position [263, 0]
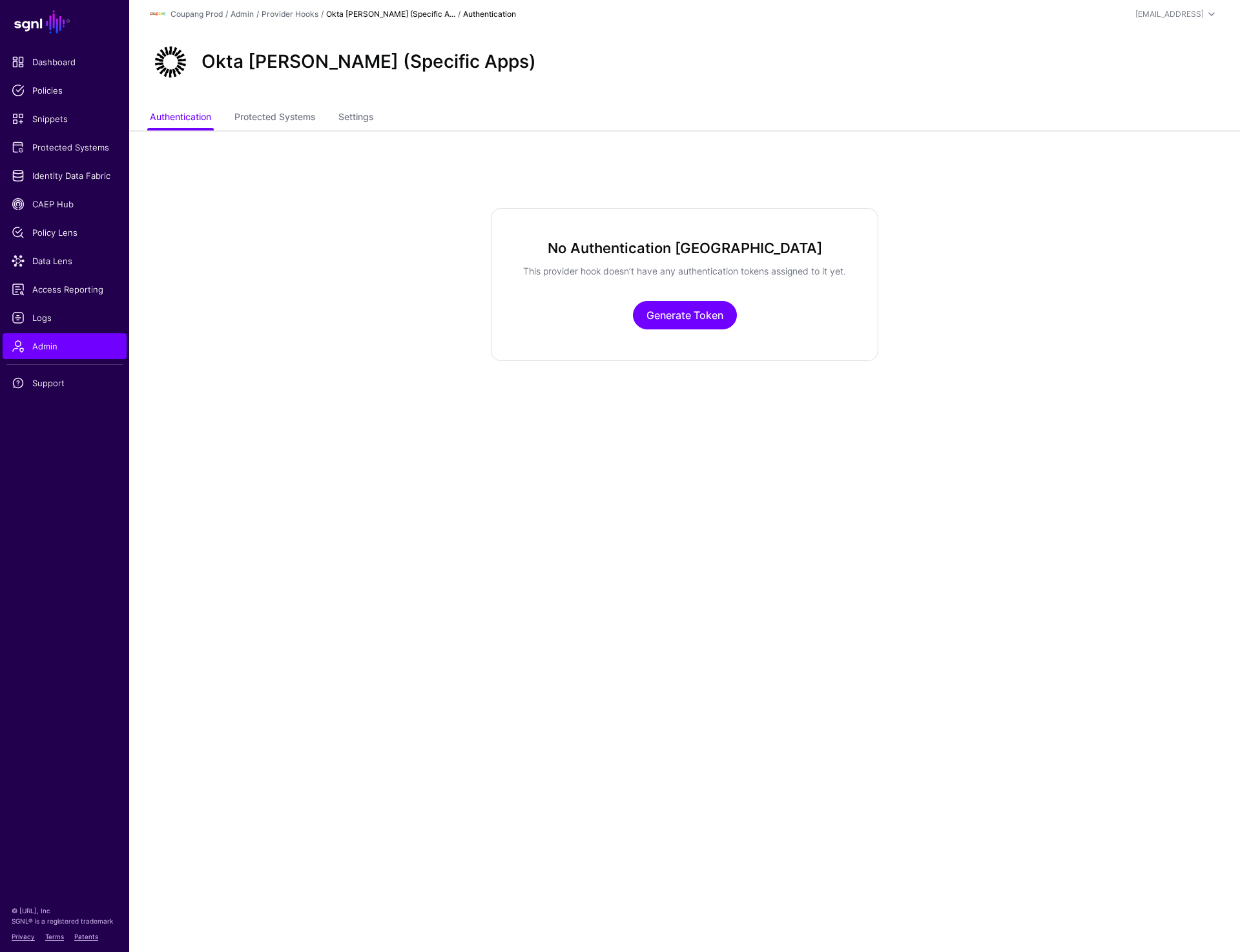
click at [954, 87] on div "Okta SAML (Specific Apps)" at bounding box center [685, 67] width 1111 height 77
click at [284, 292] on app-admin-providers-item-authentication "No Authentication Tokens This provider hook doesn’t have any authentication tok…" at bounding box center [685, 285] width 1111 height 154
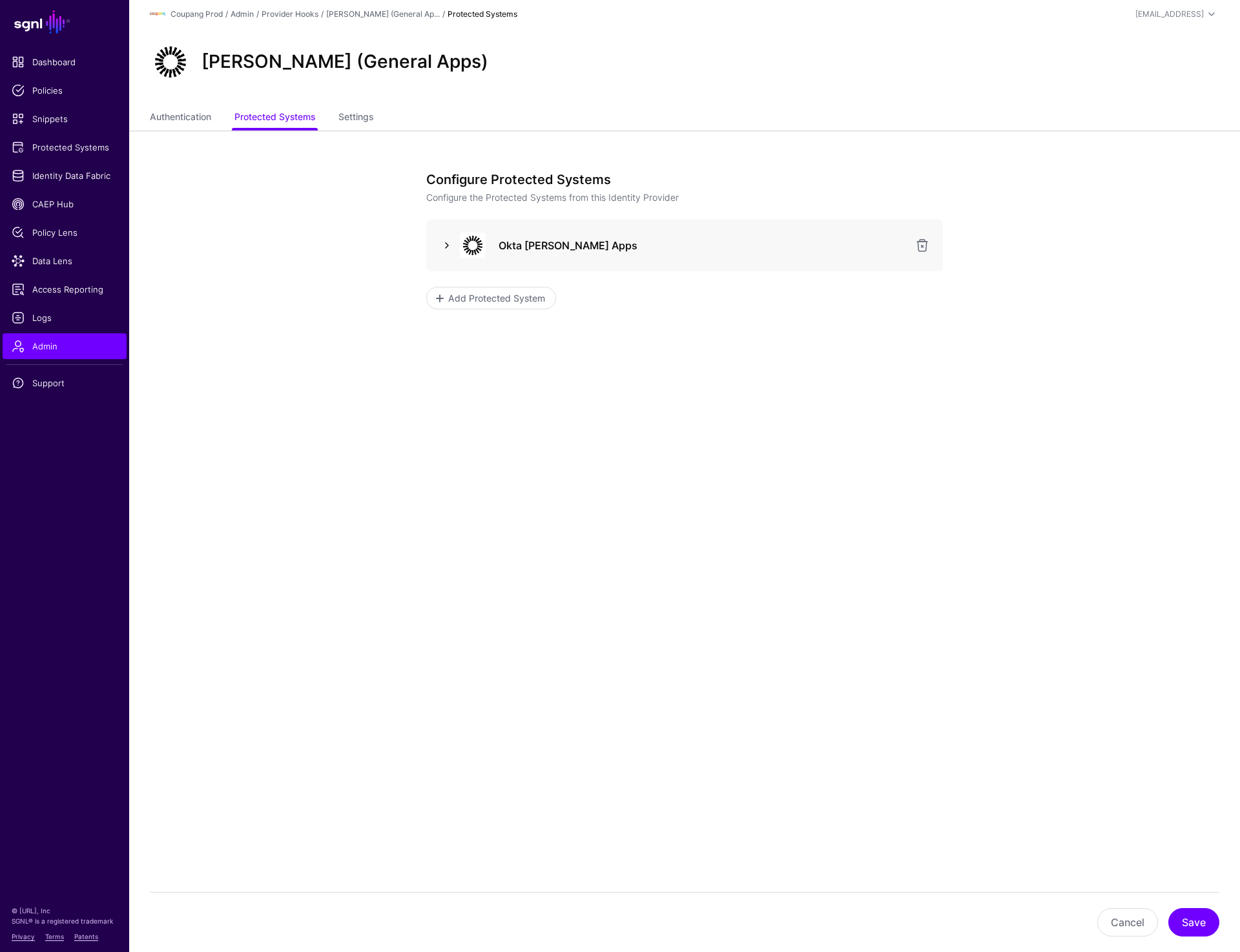
click at [442, 243] on link at bounding box center [447, 245] width 15 height 15
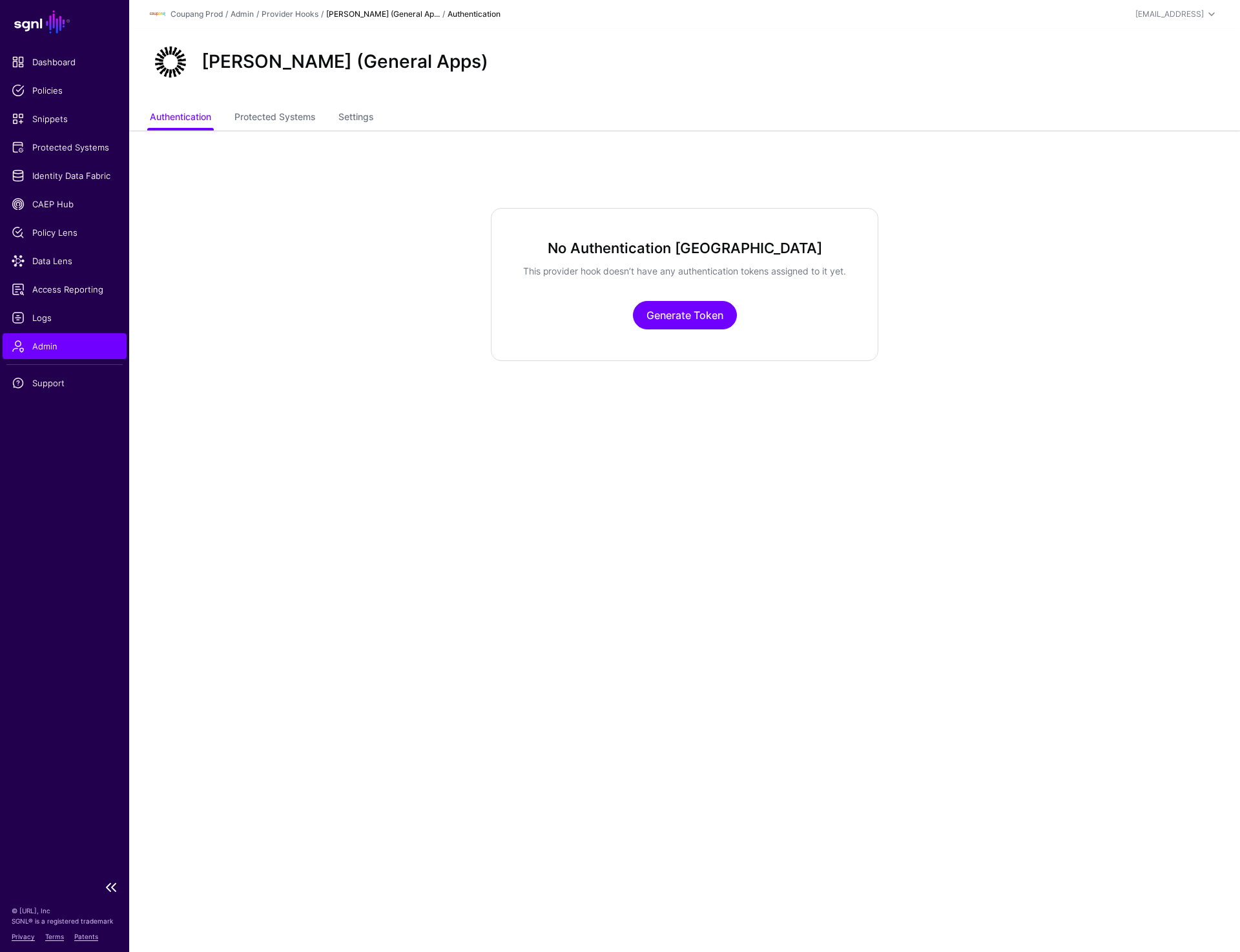
click at [48, 349] on span "Admin" at bounding box center [65, 346] width 106 height 13
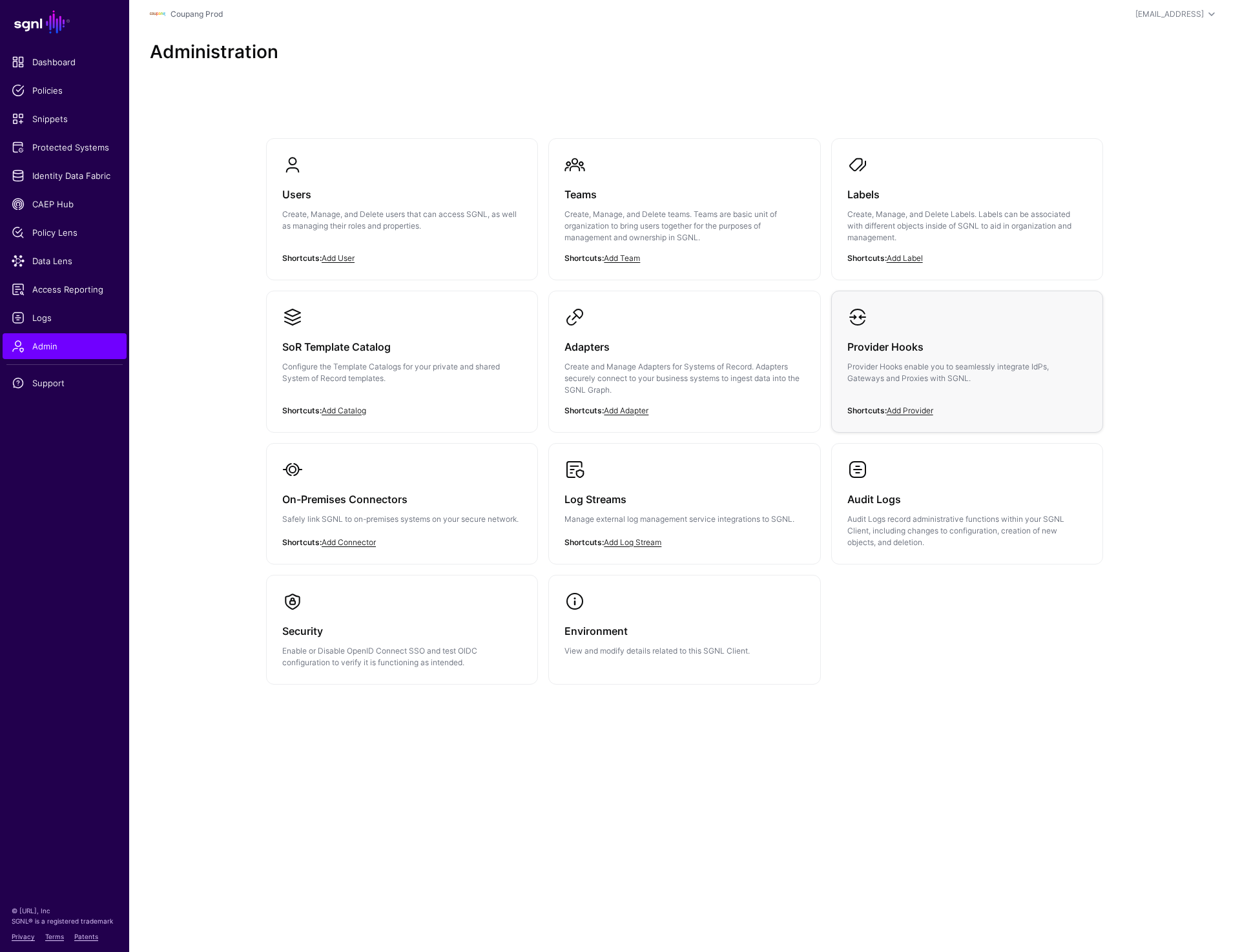
click at [882, 381] on p "Provider Hooks enable you to seamlessly integrate IdPs, Gateways and Proxies wi…" at bounding box center [966, 372] width 239 height 23
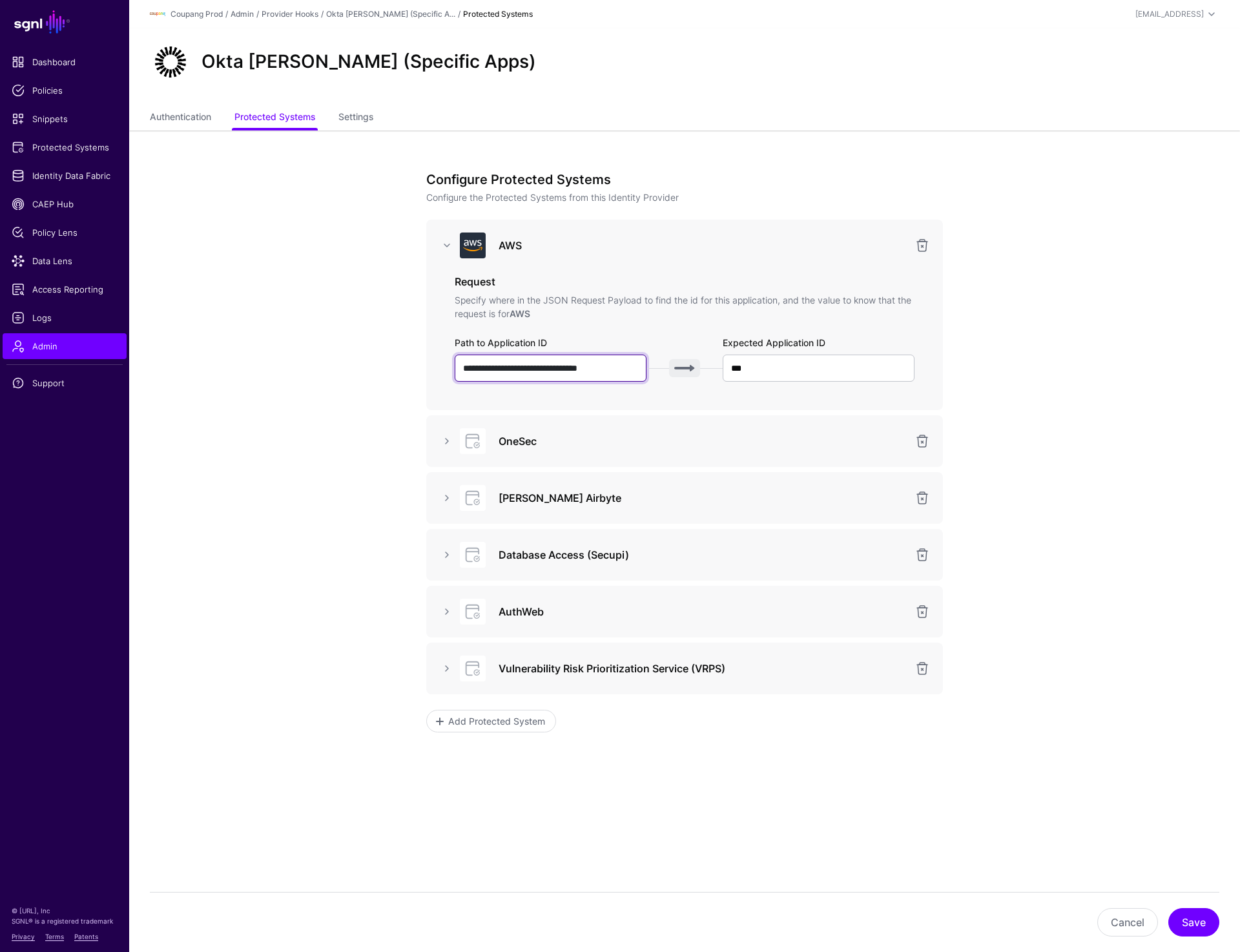
drag, startPoint x: 478, startPoint y: 363, endPoint x: 600, endPoint y: 363, distance: 122.0
click at [600, 363] on input "**********" at bounding box center [551, 369] width 192 height 27
drag, startPoint x: 816, startPoint y: 368, endPoint x: 659, endPoint y: 368, distance: 157.0
click at [659, 368] on div "**********" at bounding box center [684, 369] width 460 height 27
type input "********"
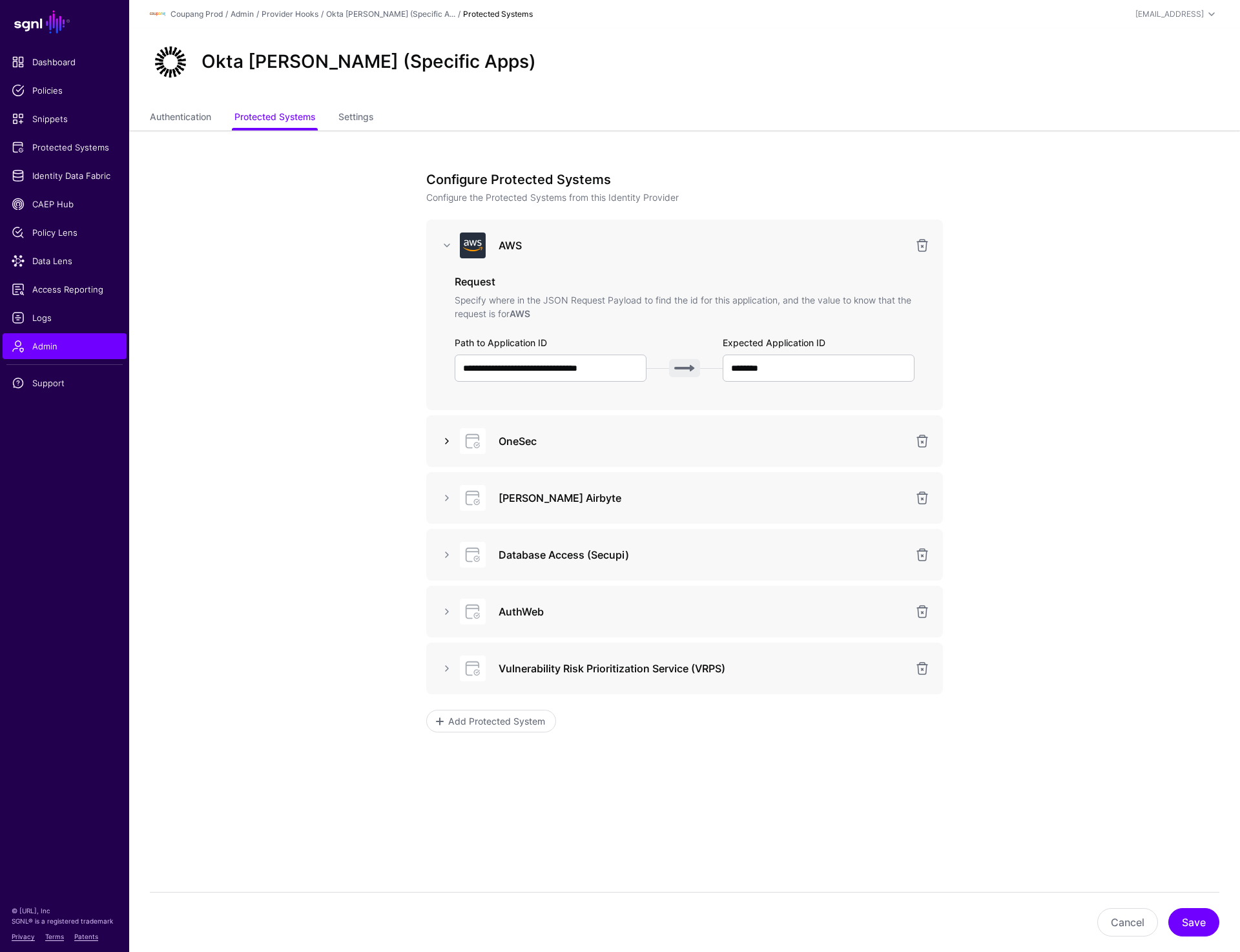
click at [449, 442] on link at bounding box center [447, 441] width 15 height 15
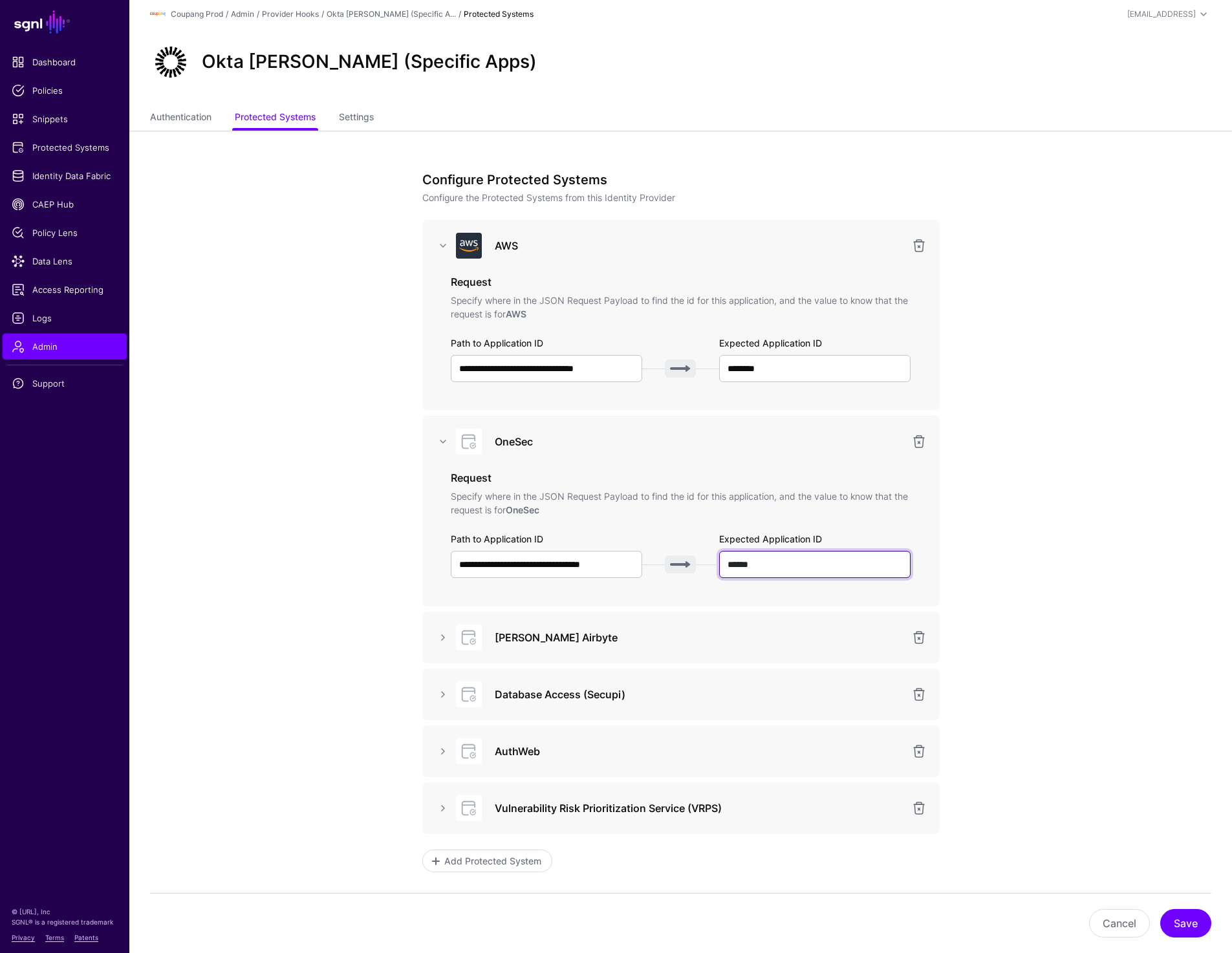
click at [769, 570] on input "******" at bounding box center [816, 565] width 192 height 27
type input "******"
click at [445, 251] on link at bounding box center [443, 246] width 15 height 15
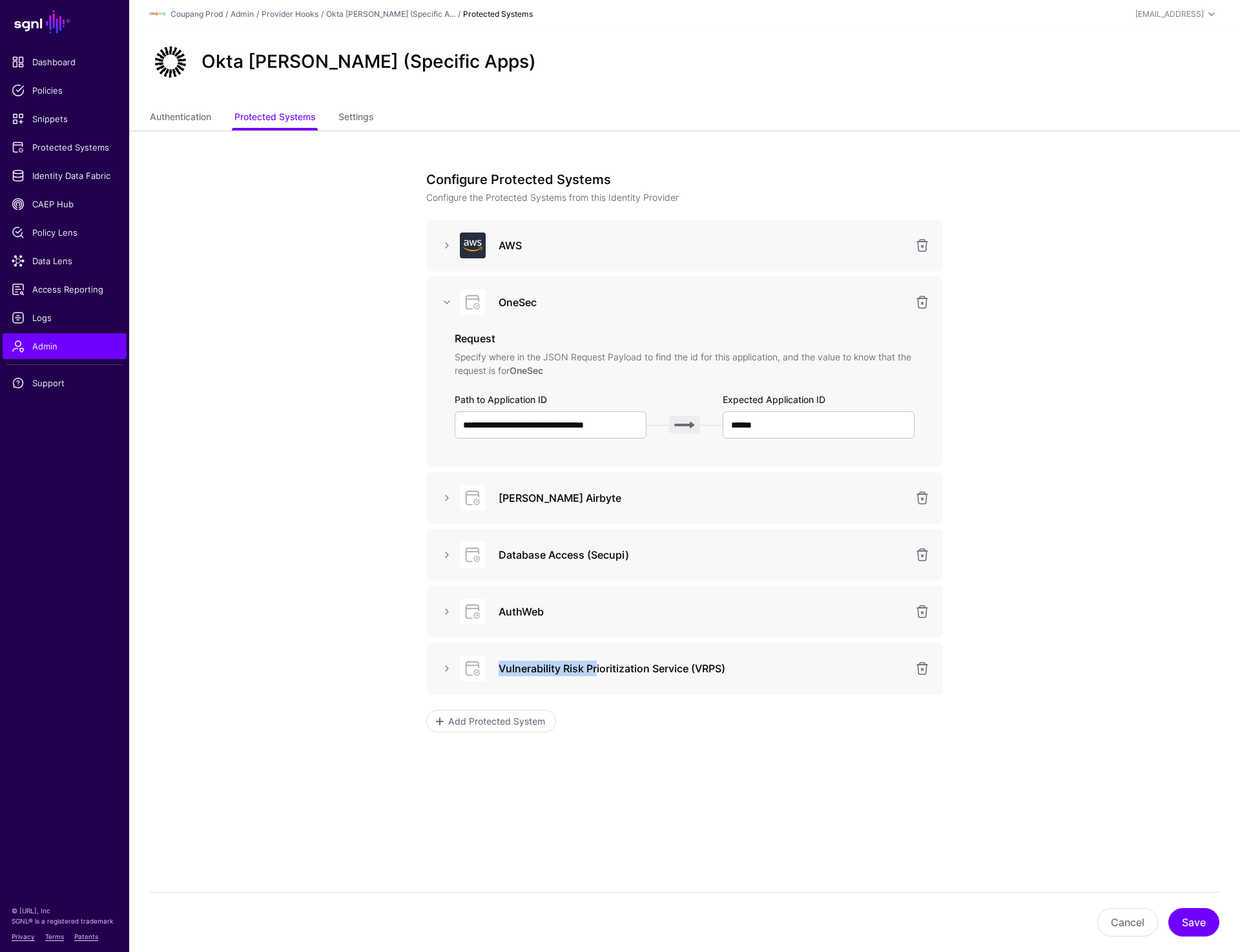
drag, startPoint x: 498, startPoint y: 670, endPoint x: 596, endPoint y: 670, distance: 98.0
click at [596, 670] on div "Vulnerability Risk Prioritization Service (VRPS)" at bounding box center [703, 669] width 424 height 15
drag, startPoint x: 559, startPoint y: 614, endPoint x: 494, endPoint y: 614, distance: 65.0
click at [494, 614] on div "AuthWeb" at bounding box center [703, 612] width 424 height 15
drag, startPoint x: 665, startPoint y: 555, endPoint x: 516, endPoint y: 557, distance: 149.0
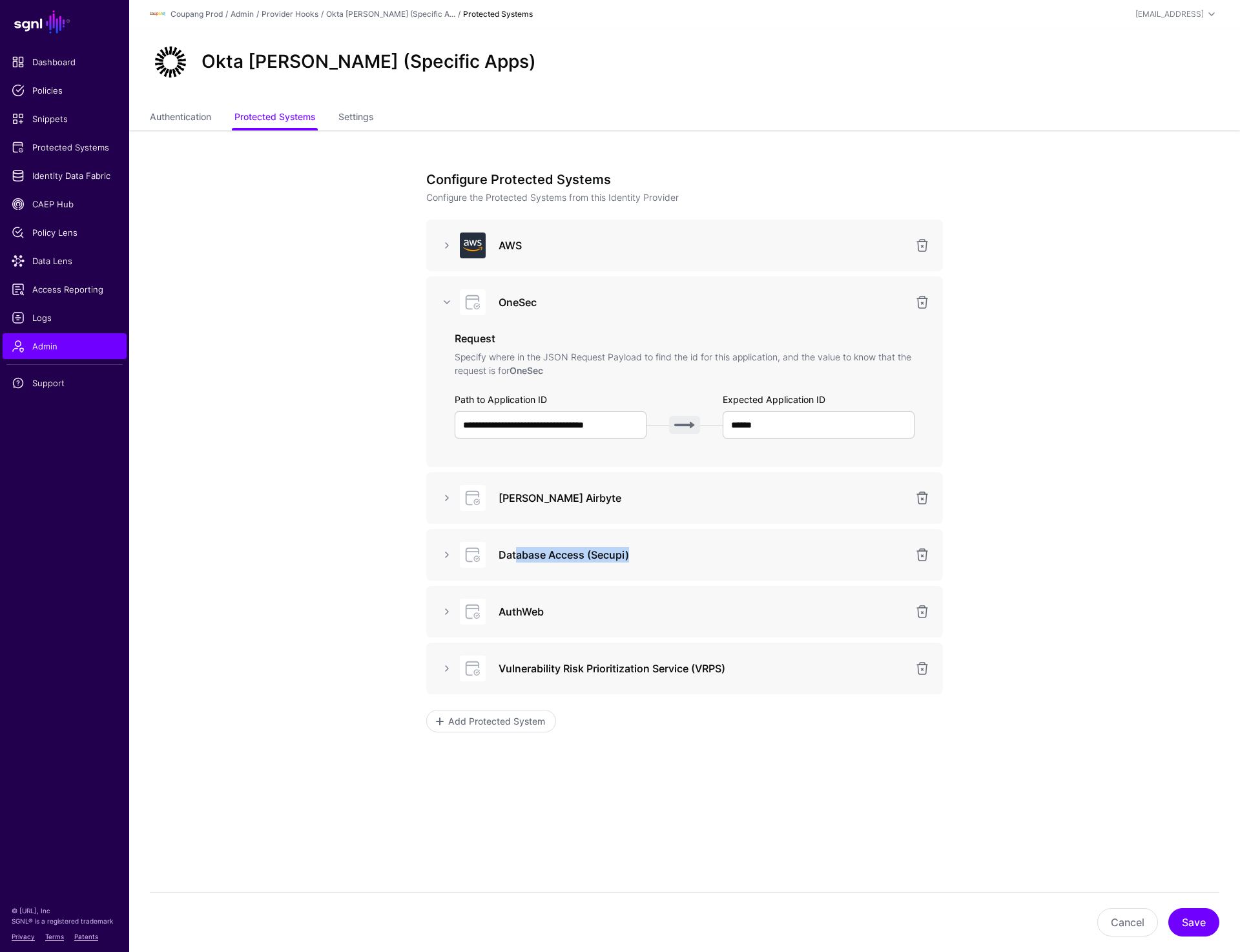
click at [516, 557] on h3 "Database Access (Secupi)" at bounding box center [703, 555] width 408 height 15
drag, startPoint x: 562, startPoint y: 500, endPoint x: 470, endPoint y: 500, distance: 92.0
click at [470, 500] on div "EDW Airbyte" at bounding box center [683, 498] width 462 height 26
click at [540, 243] on h3 "AWS" at bounding box center [703, 245] width 408 height 15
click at [88, 154] on link "Protected Systems" at bounding box center [64, 148] width 124 height 26
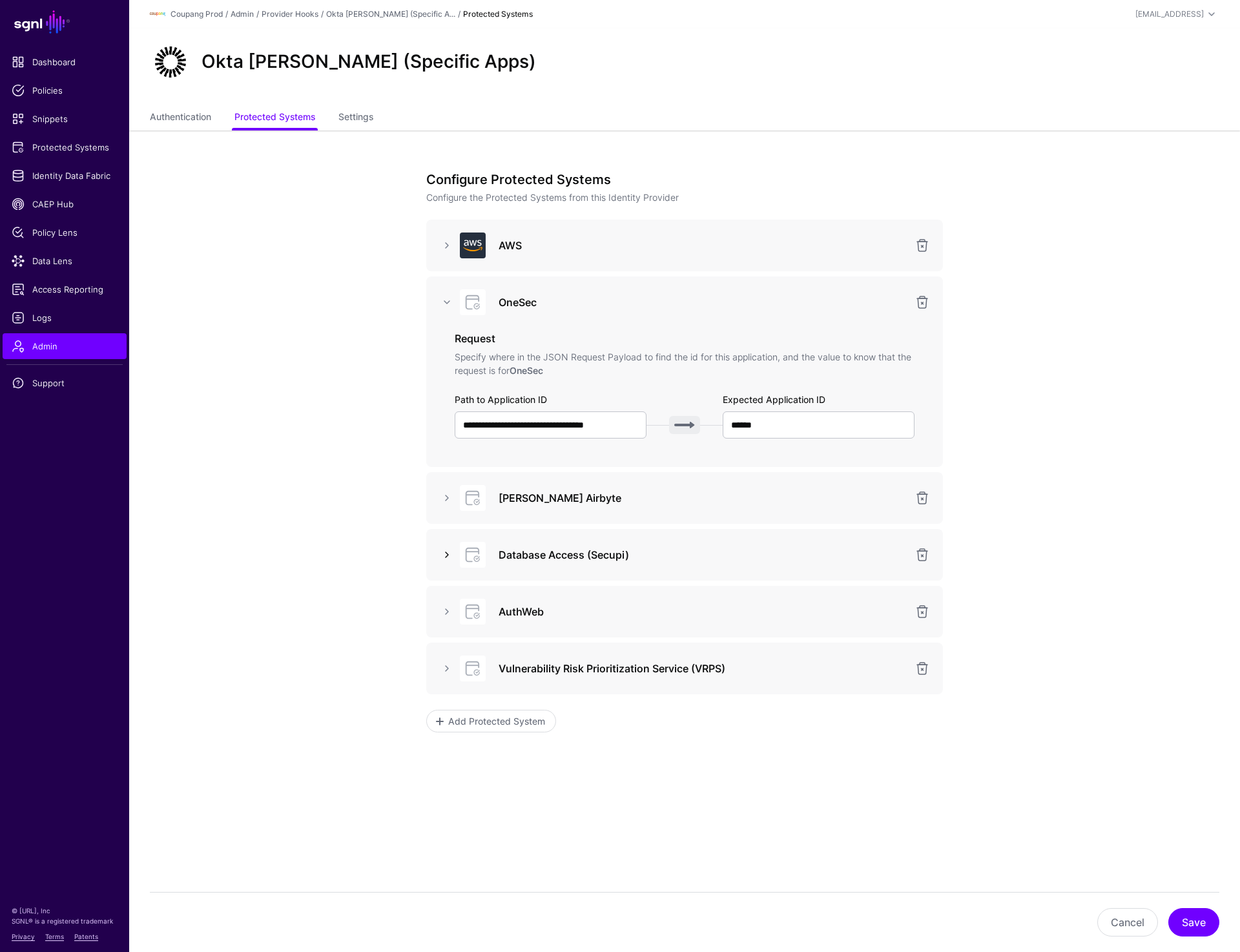
click at [450, 552] on link at bounding box center [447, 555] width 15 height 15
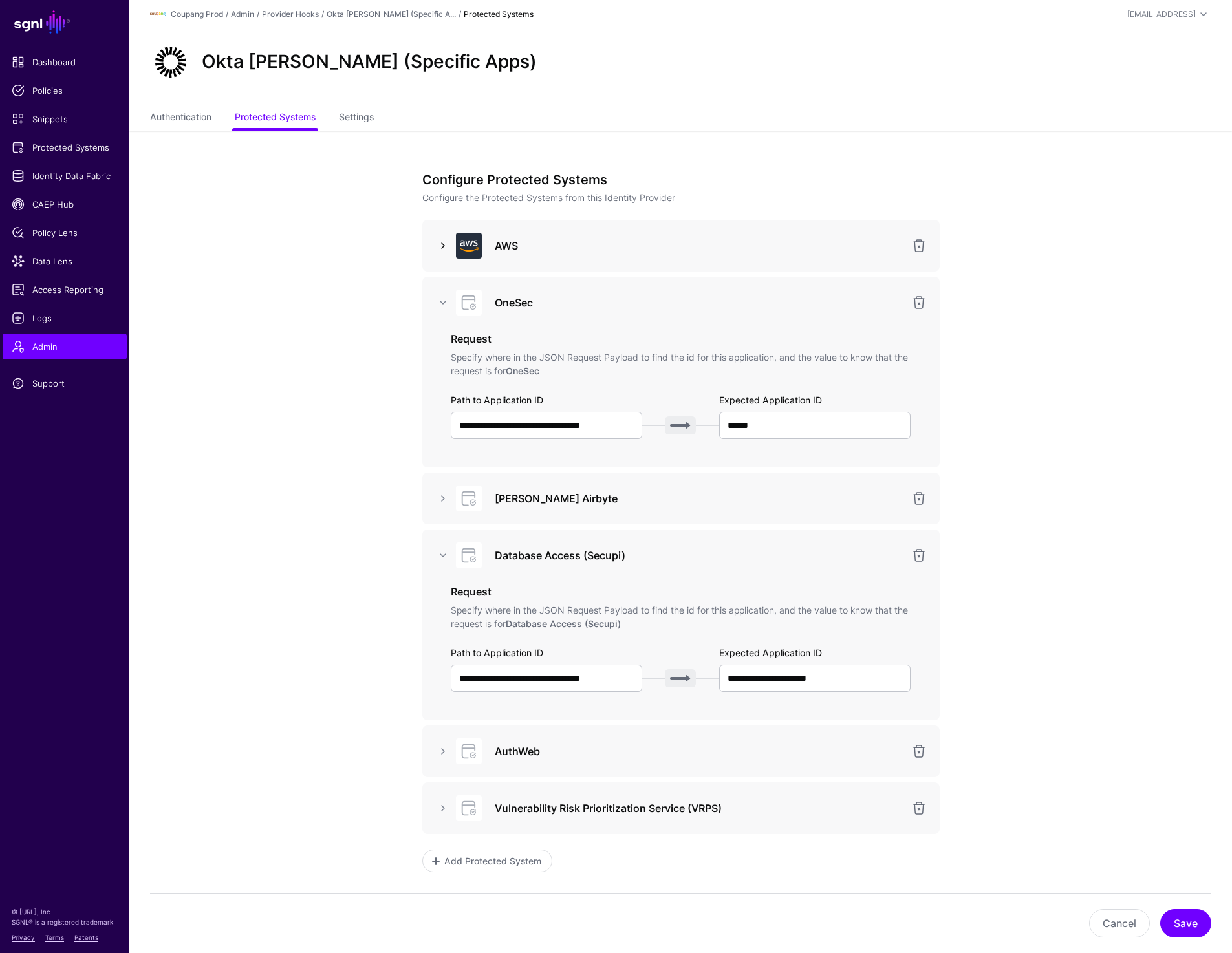
click at [439, 242] on link at bounding box center [443, 246] width 15 height 15
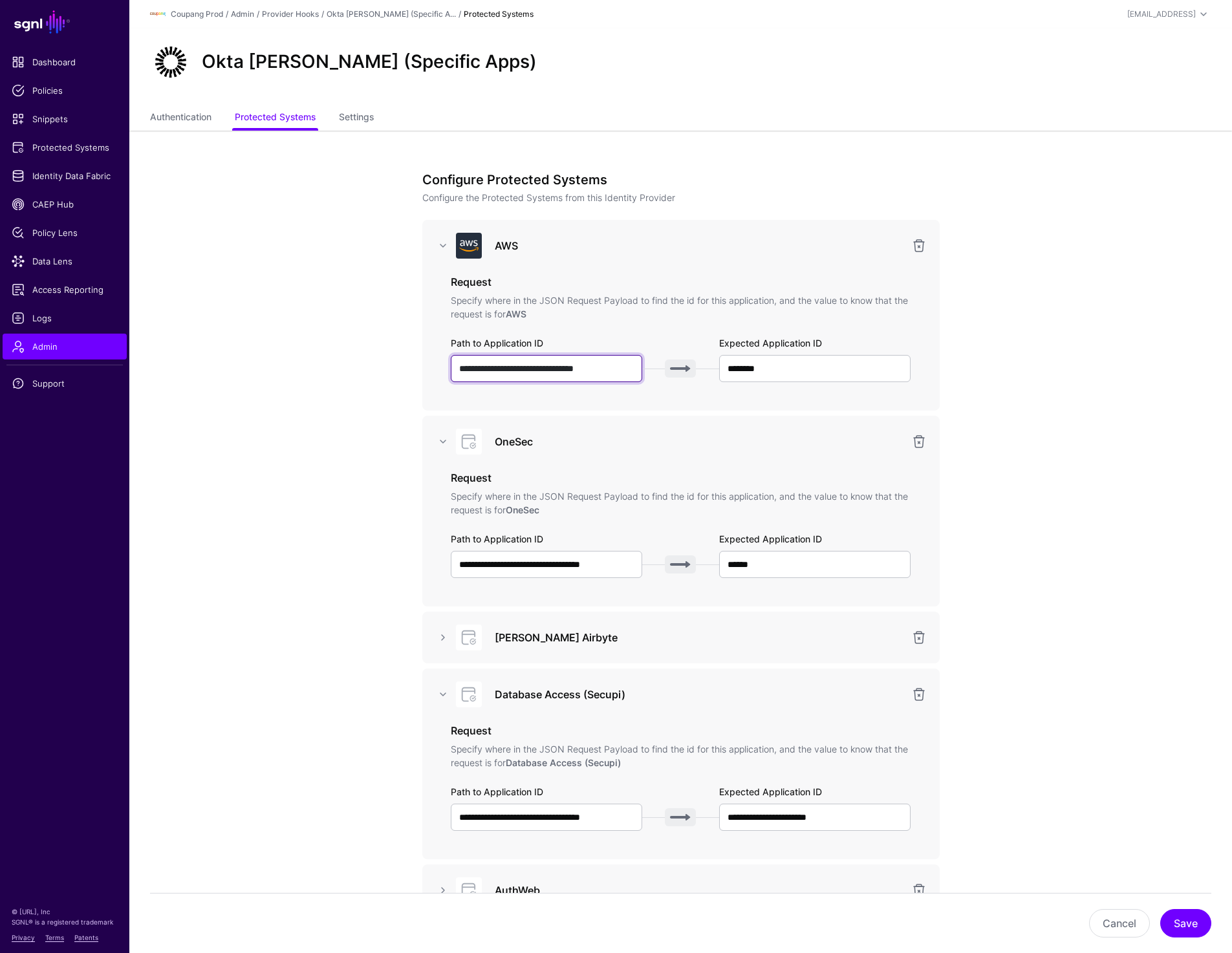
click at [615, 368] on input "**********" at bounding box center [547, 369] width 192 height 27
paste input "**********"
click at [469, 367] on input "**********" at bounding box center [547, 369] width 192 height 27
paste input "**********"
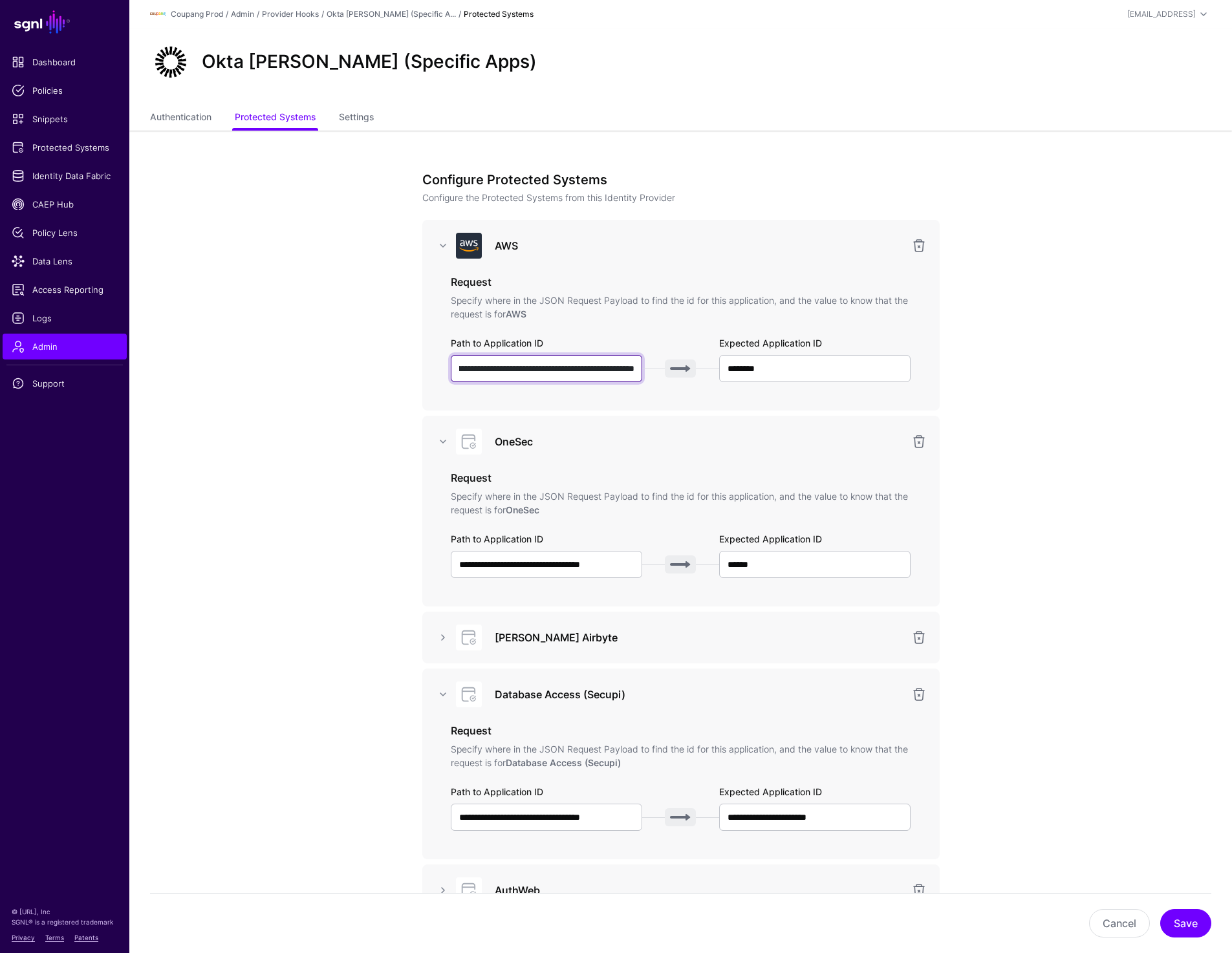
type input "**********"
click at [786, 368] on input "********" at bounding box center [816, 369] width 192 height 27
click at [770, 562] on input "******" at bounding box center [816, 565] width 192 height 27
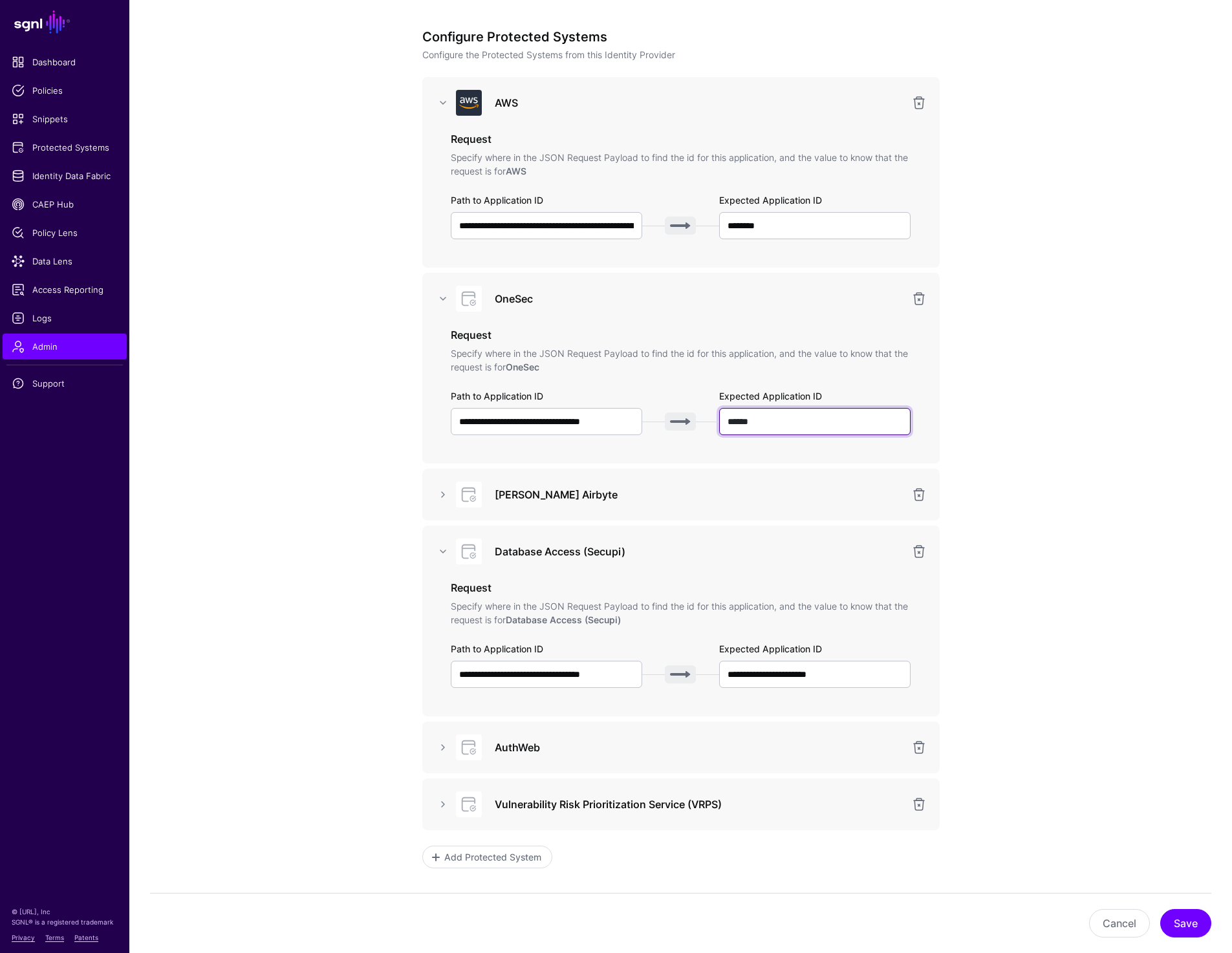
scroll to position [193, 0]
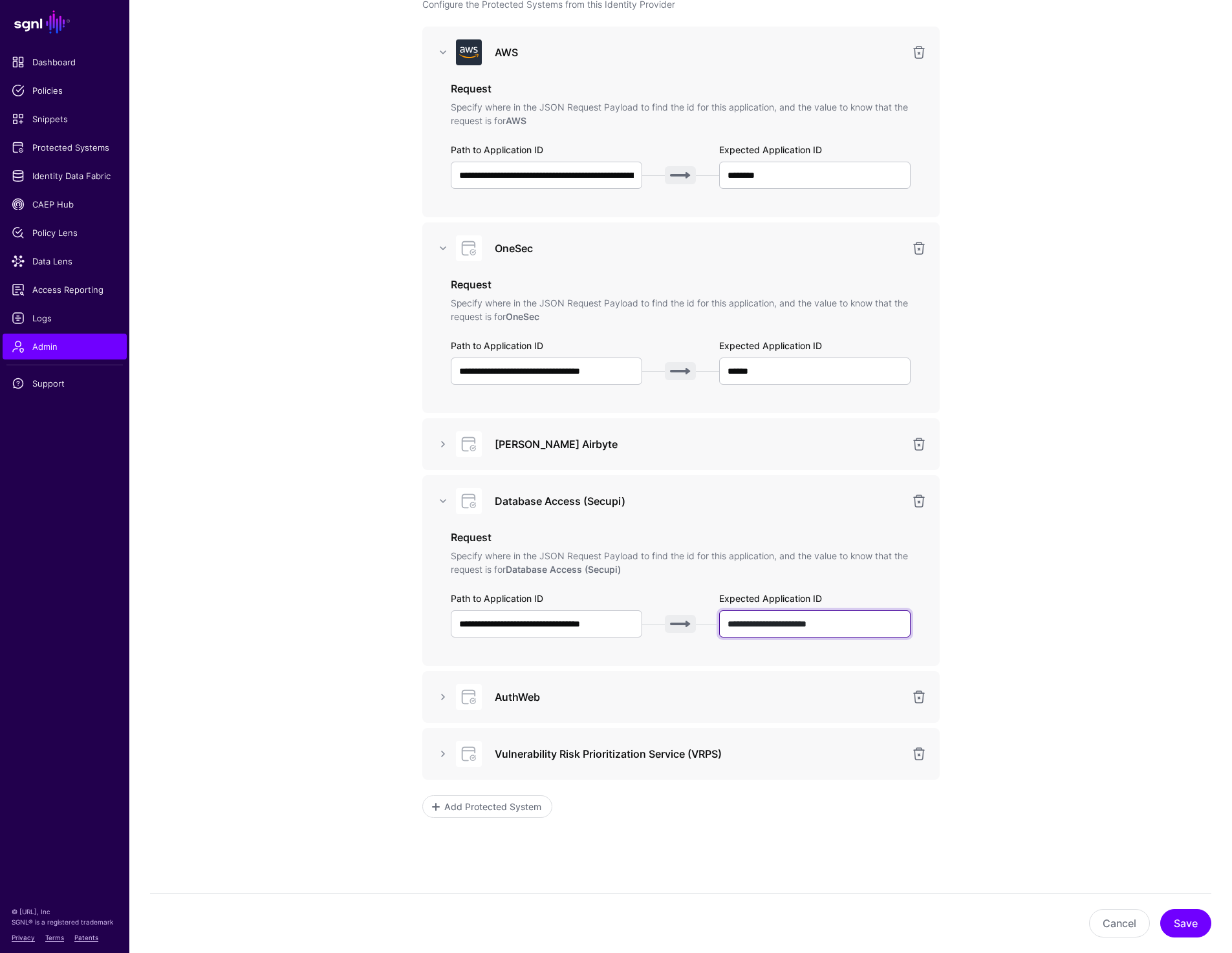
click at [793, 630] on input "**********" at bounding box center [816, 624] width 192 height 27
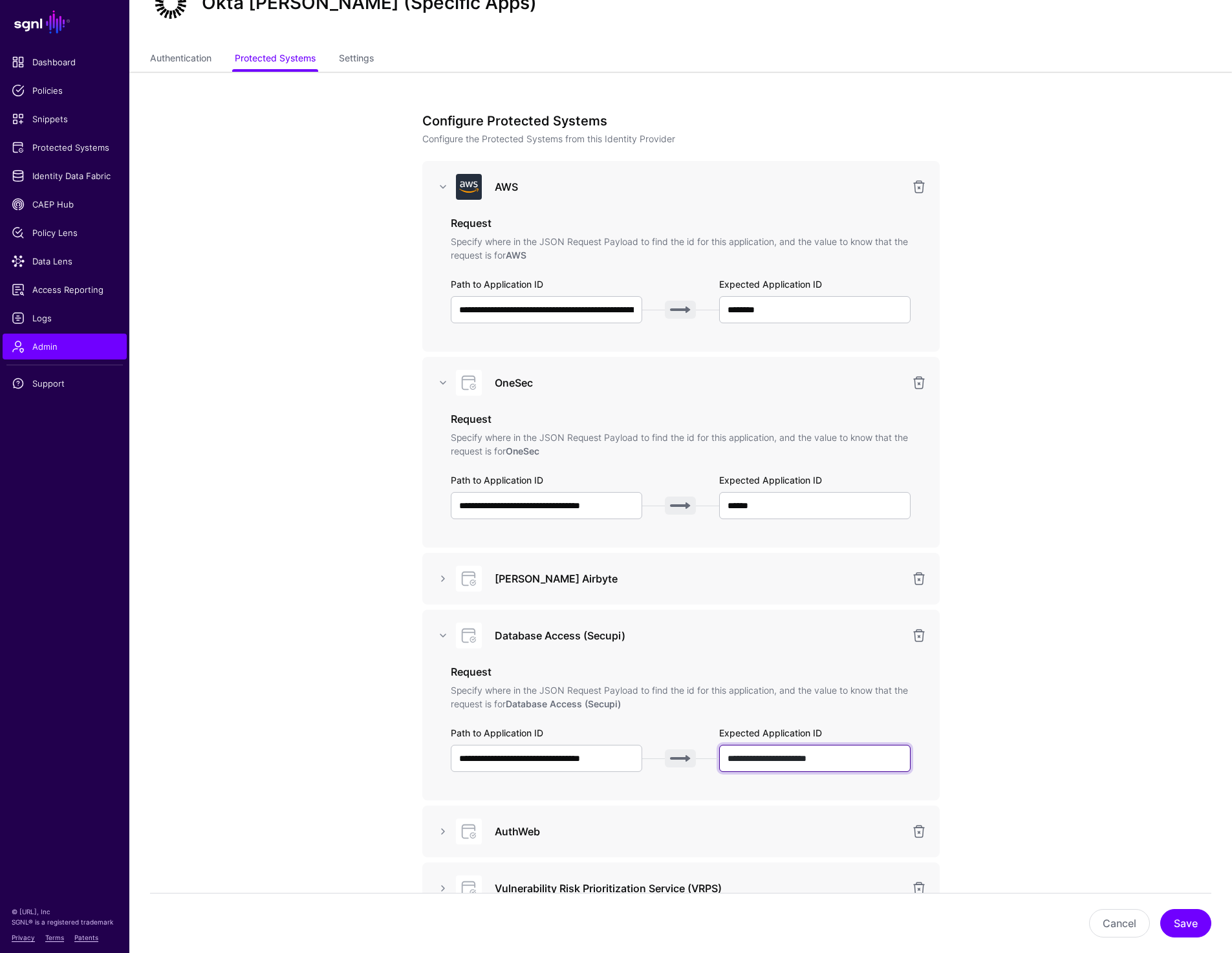
scroll to position [70, 0]
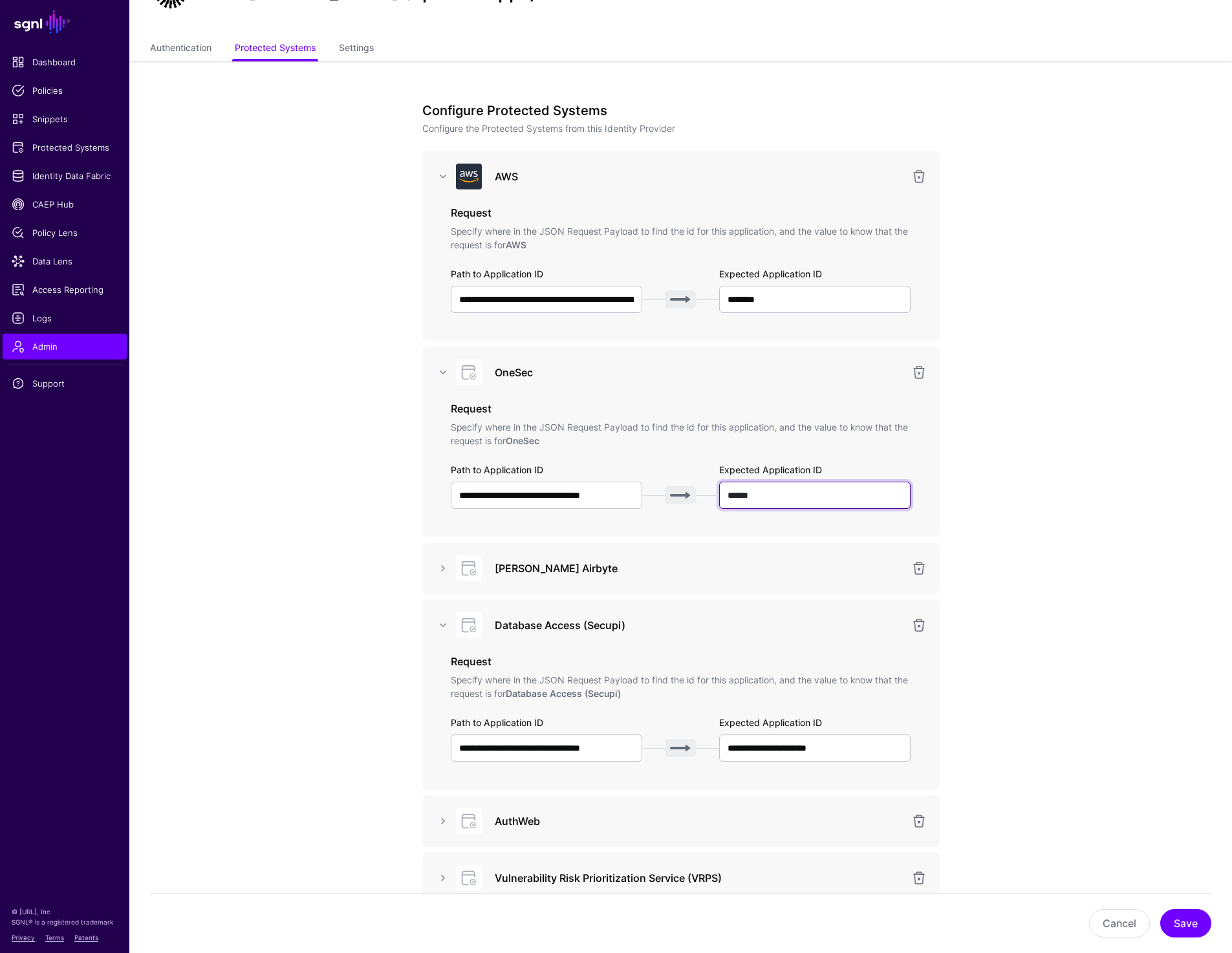
click at [766, 487] on input "******" at bounding box center [816, 495] width 192 height 27
drag, startPoint x: 848, startPoint y: 751, endPoint x: 801, endPoint y: 746, distance: 47.3
click at [801, 746] on input "**********" at bounding box center [816, 749] width 192 height 27
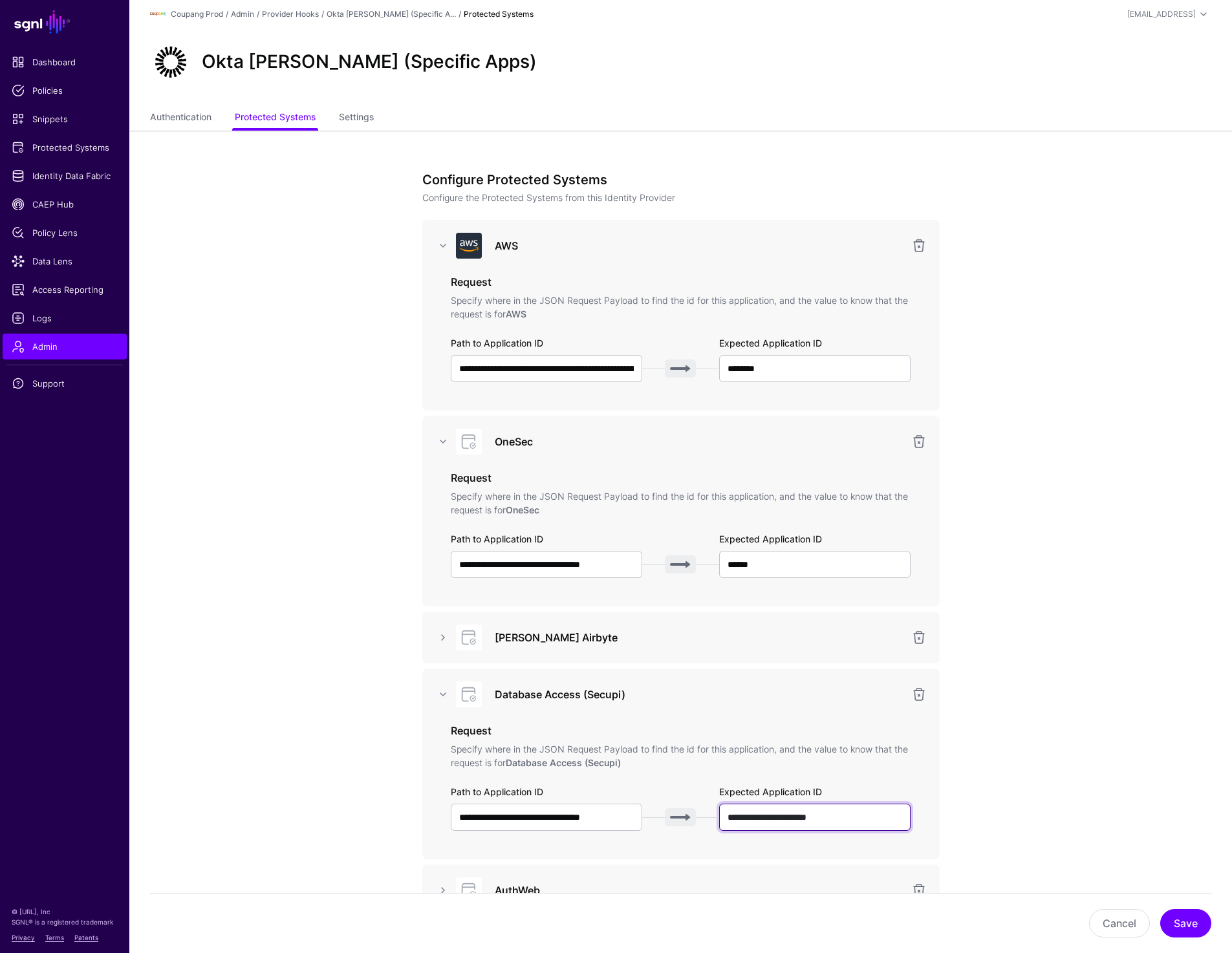
scroll to position [0, 0]
click at [1061, 324] on app-admin-providers-item-integrations "**********" at bounding box center [681, 659] width 1102 height 1057
click at [590, 366] on input "**********" at bounding box center [547, 369] width 192 height 27
click at [1032, 398] on app-admin-providers-item-integrations "**********" at bounding box center [681, 659] width 1102 height 1057
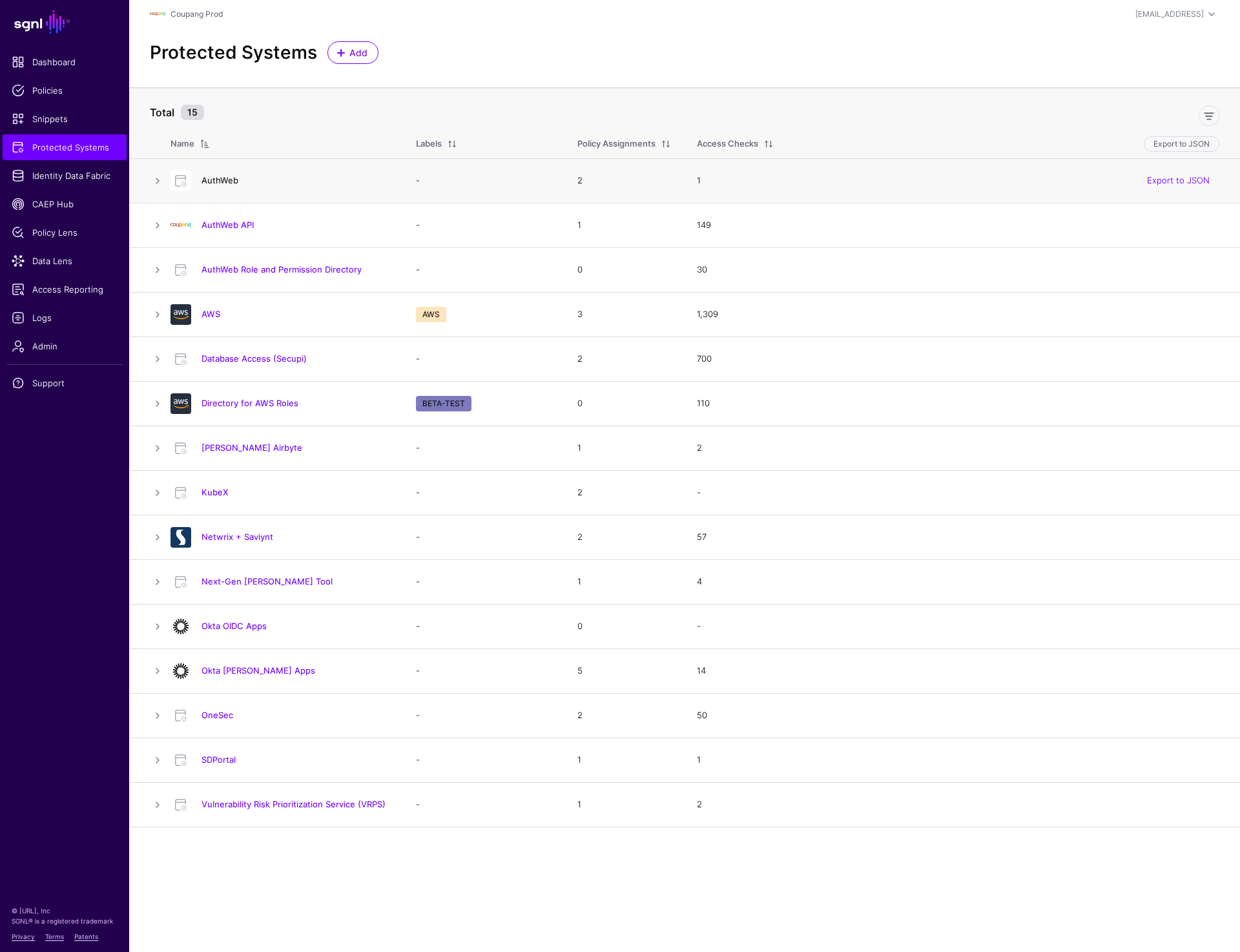
click at [209, 184] on link "AuthWeb" at bounding box center [220, 180] width 37 height 10
click at [245, 226] on link "AuthWeb API" at bounding box center [227, 225] width 52 height 10
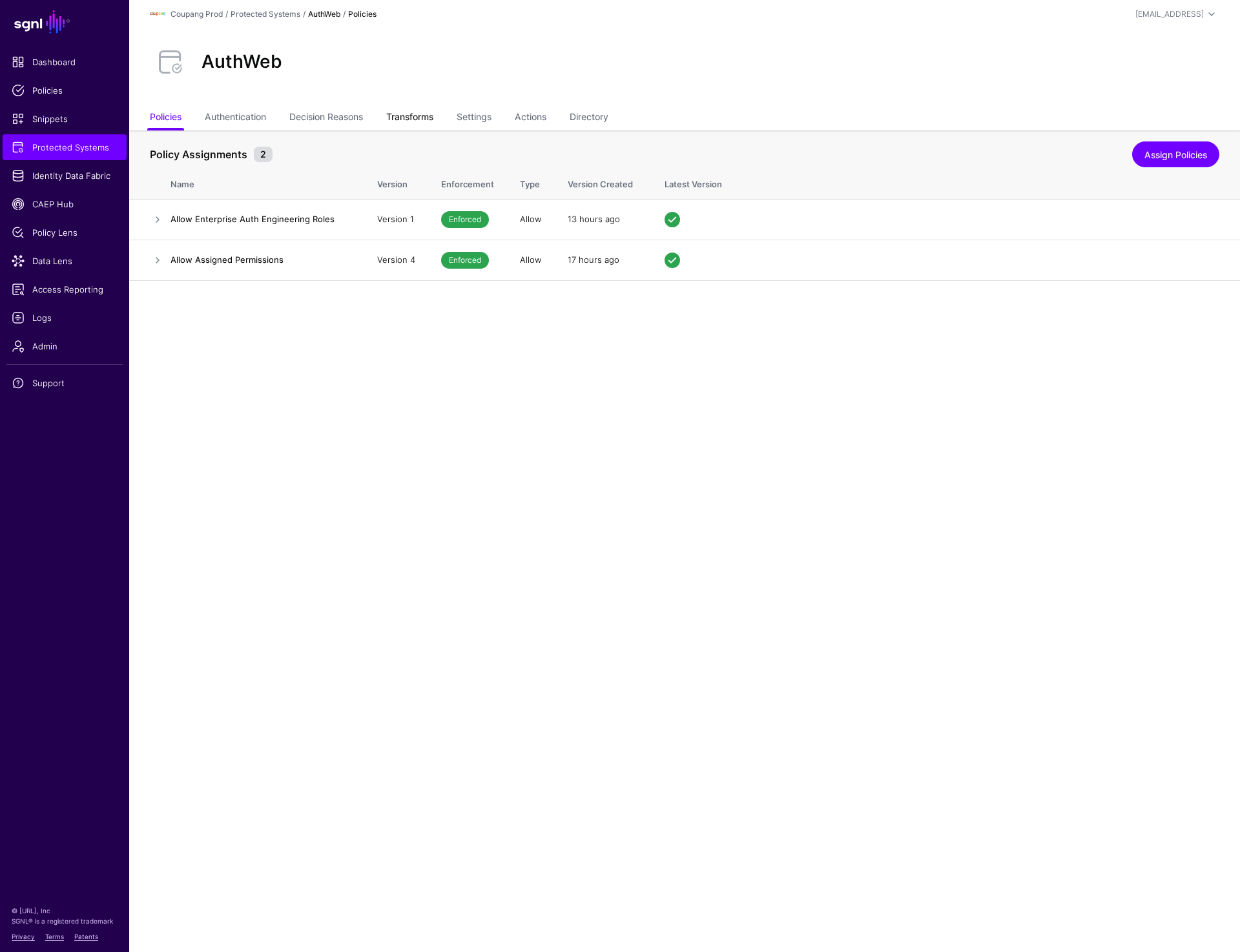
click at [394, 113] on link "Transforms" at bounding box center [409, 118] width 47 height 25
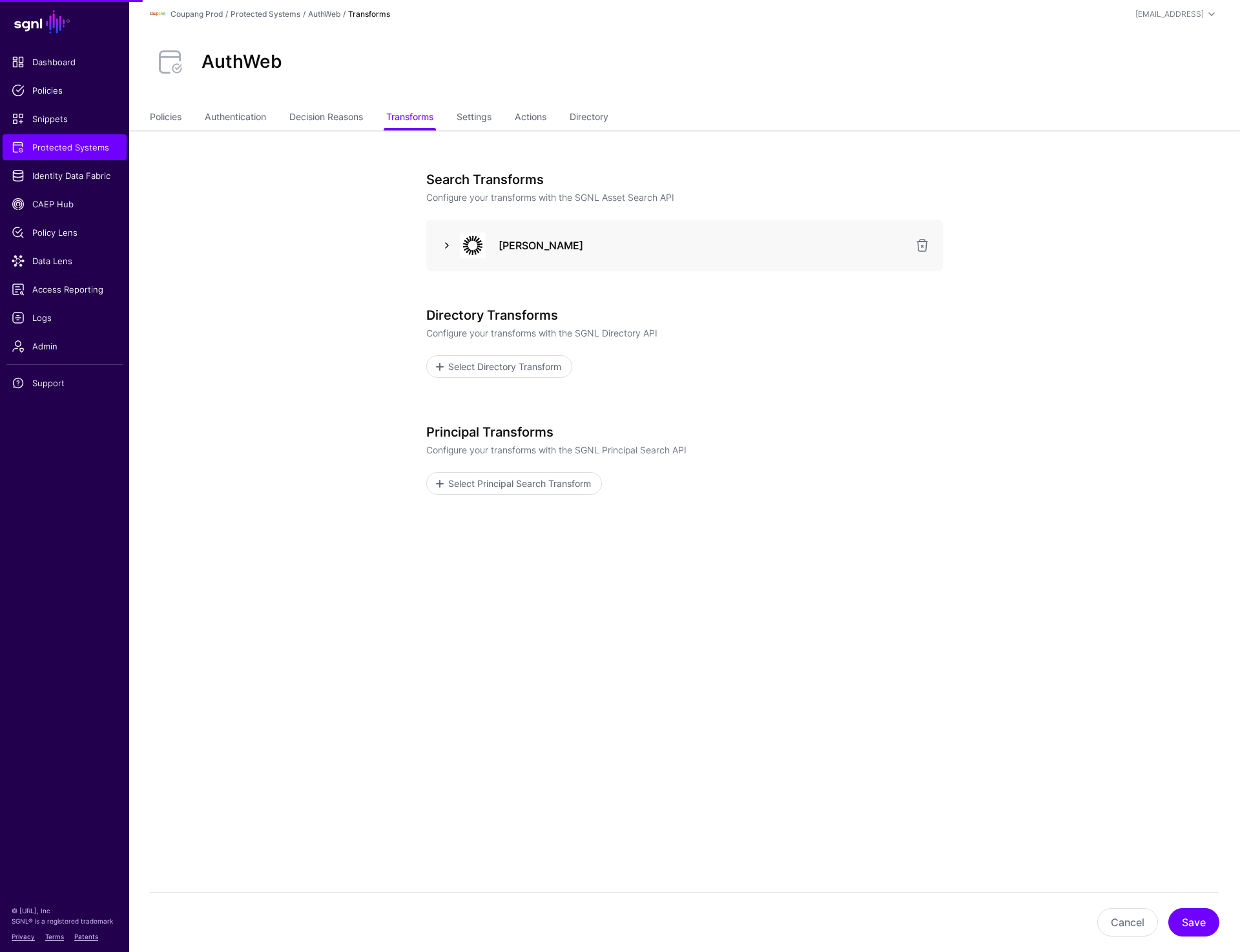
click at [447, 239] on link at bounding box center [447, 245] width 15 height 15
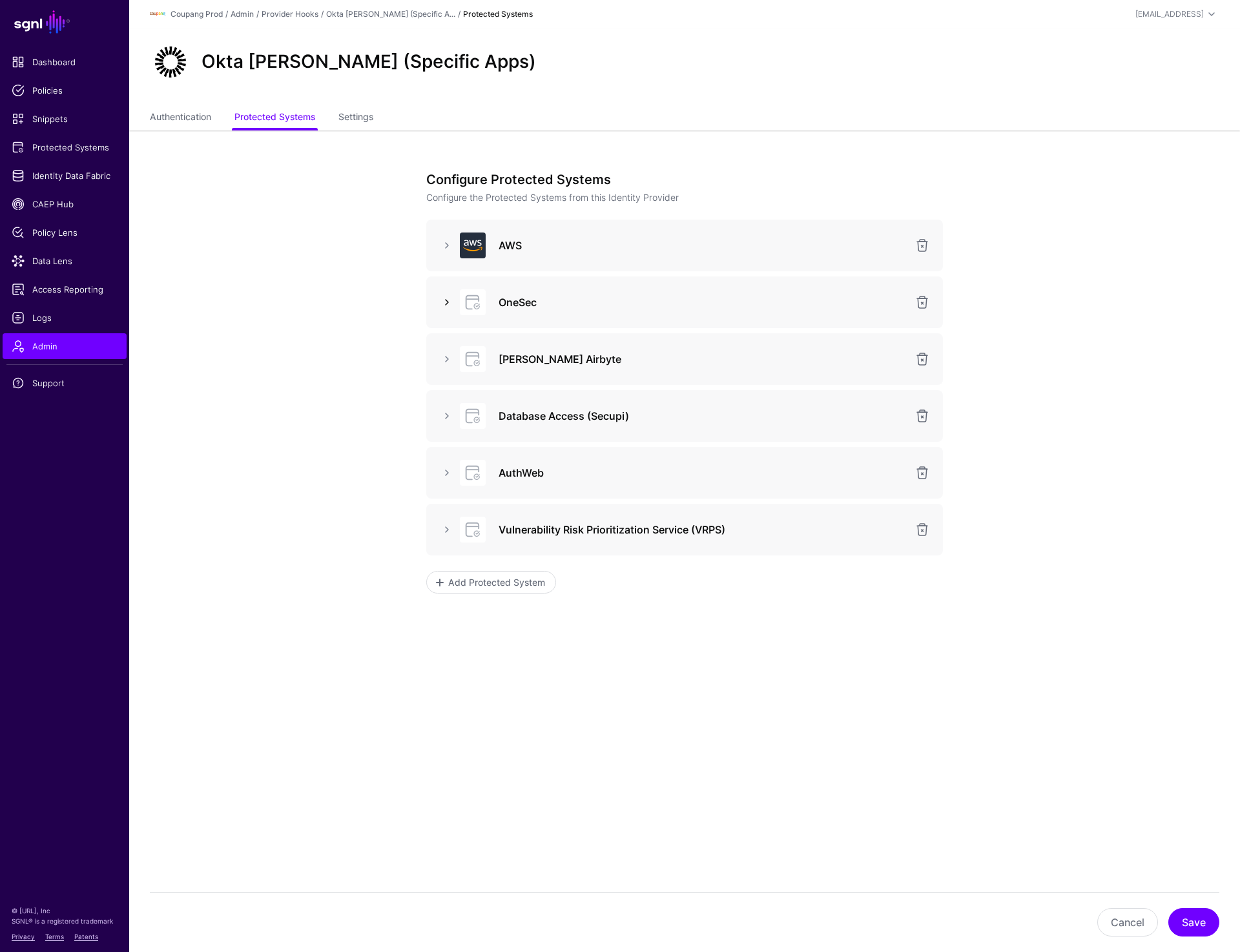
click at [450, 303] on link at bounding box center [447, 303] width 15 height 15
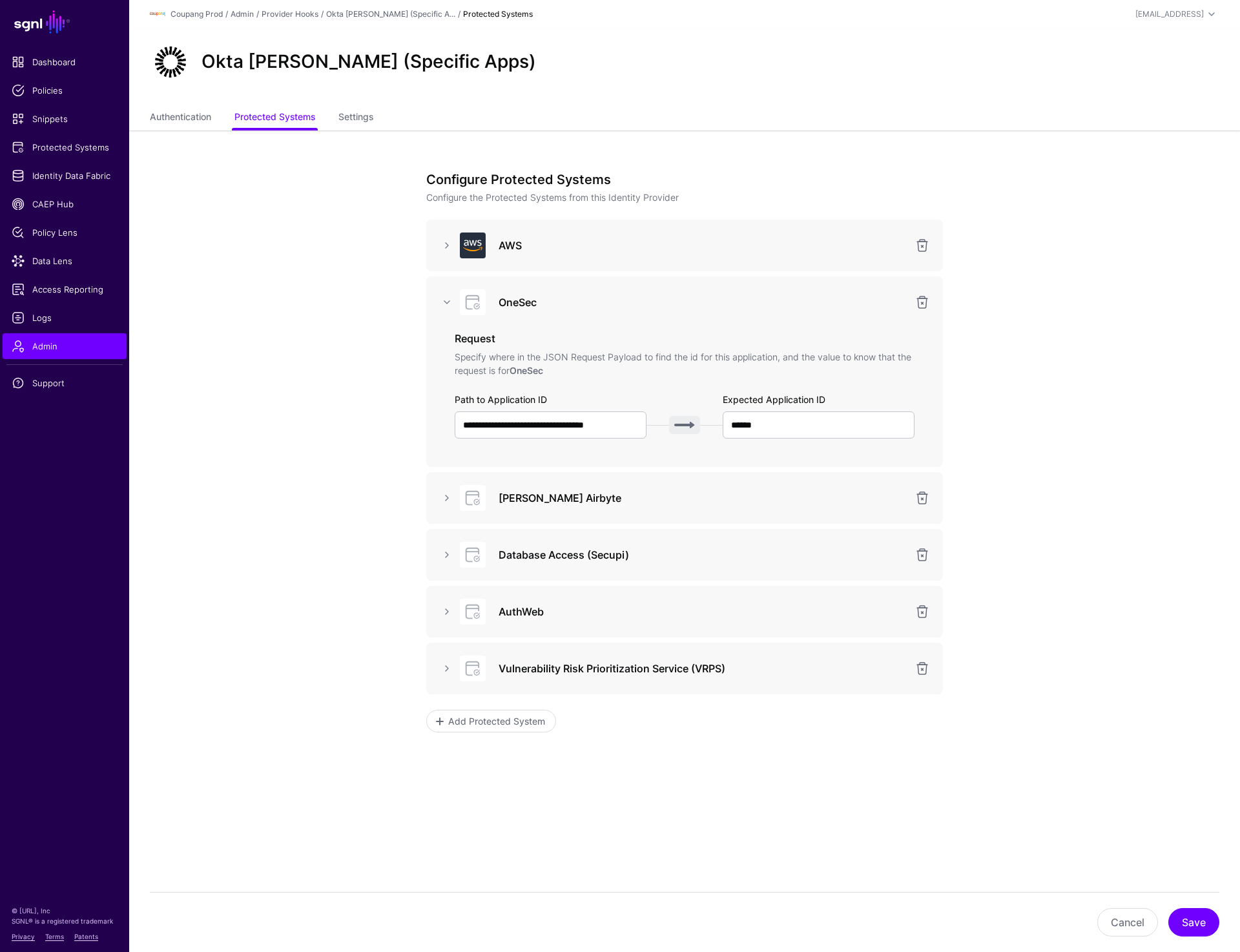
click at [261, 179] on app-admin-providers-item-integrations "**********" at bounding box center [685, 519] width 1111 height 778
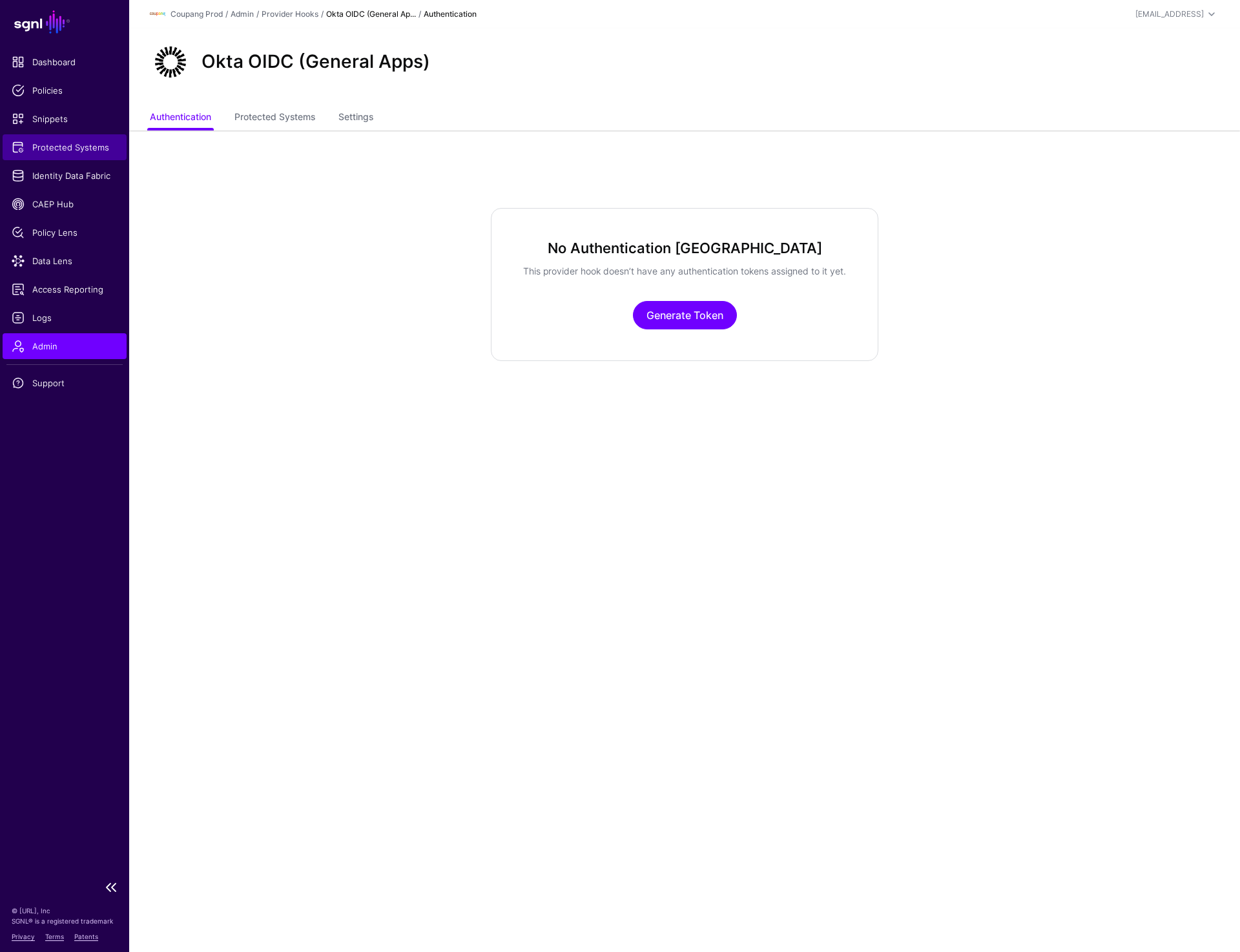
click at [69, 154] on span "Protected Systems" at bounding box center [65, 147] width 106 height 13
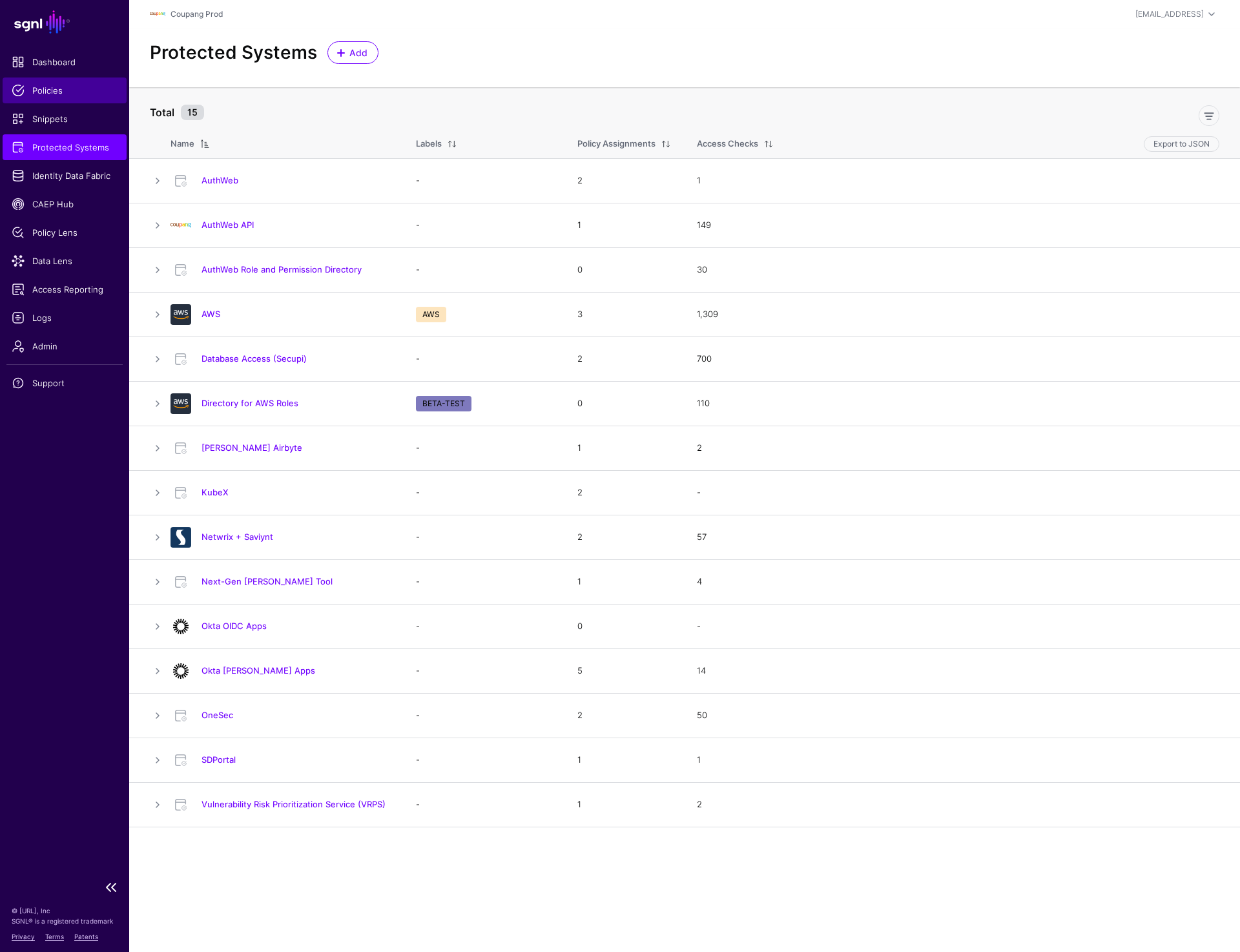
click at [46, 89] on span "Policies" at bounding box center [65, 90] width 106 height 13
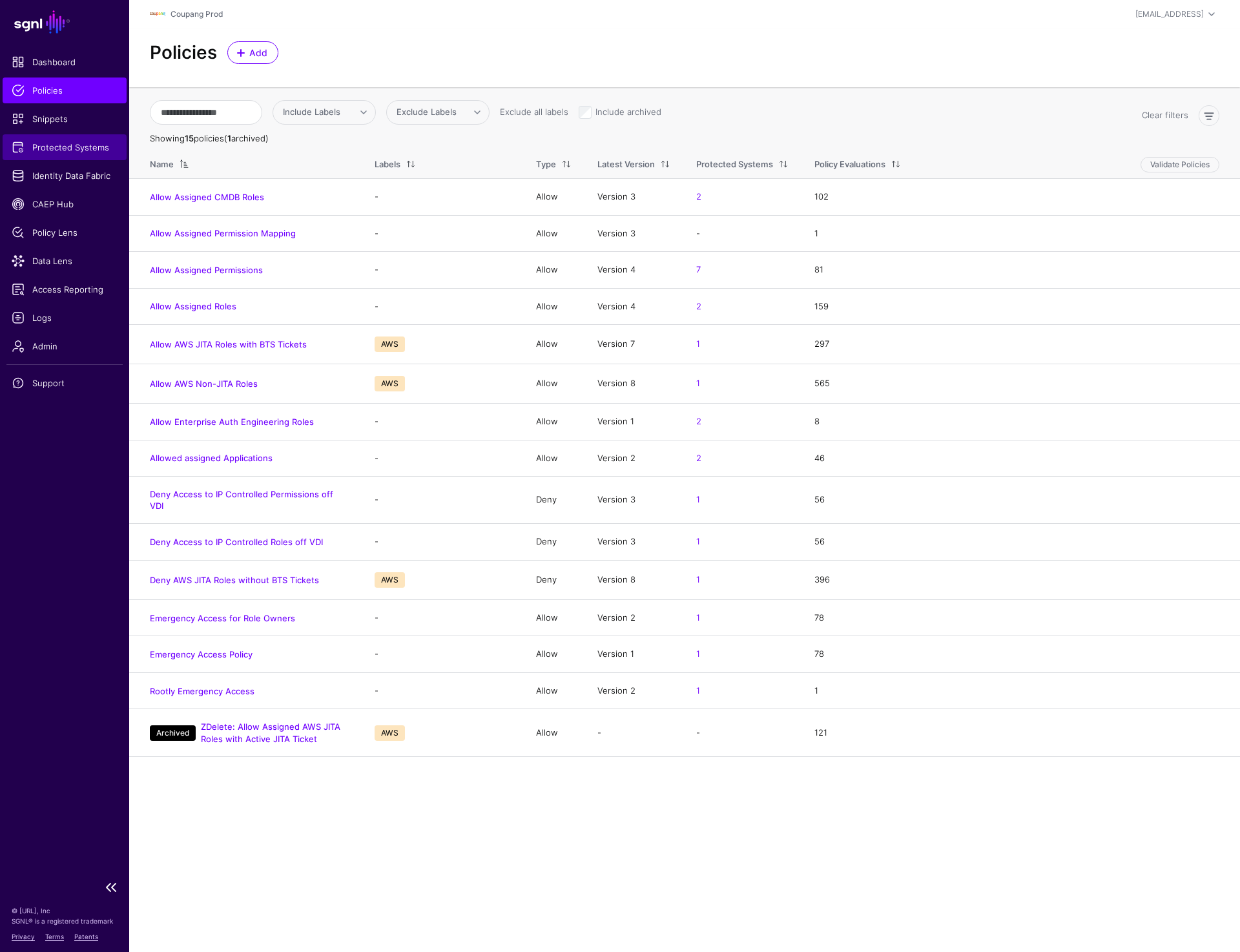
click at [62, 142] on span "Protected Systems" at bounding box center [65, 147] width 106 height 13
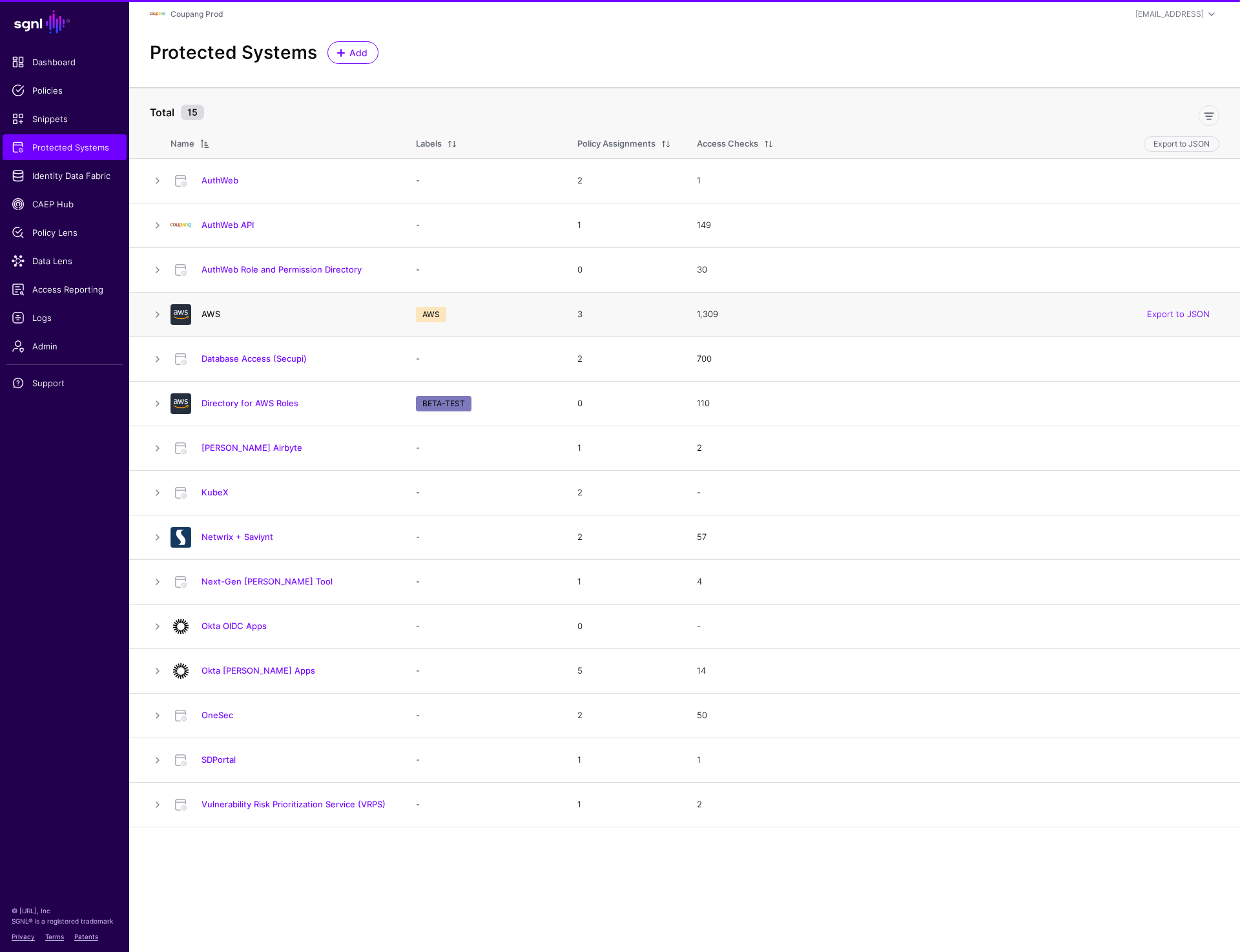
click at [206, 318] on link "AWS" at bounding box center [211, 314] width 19 height 10
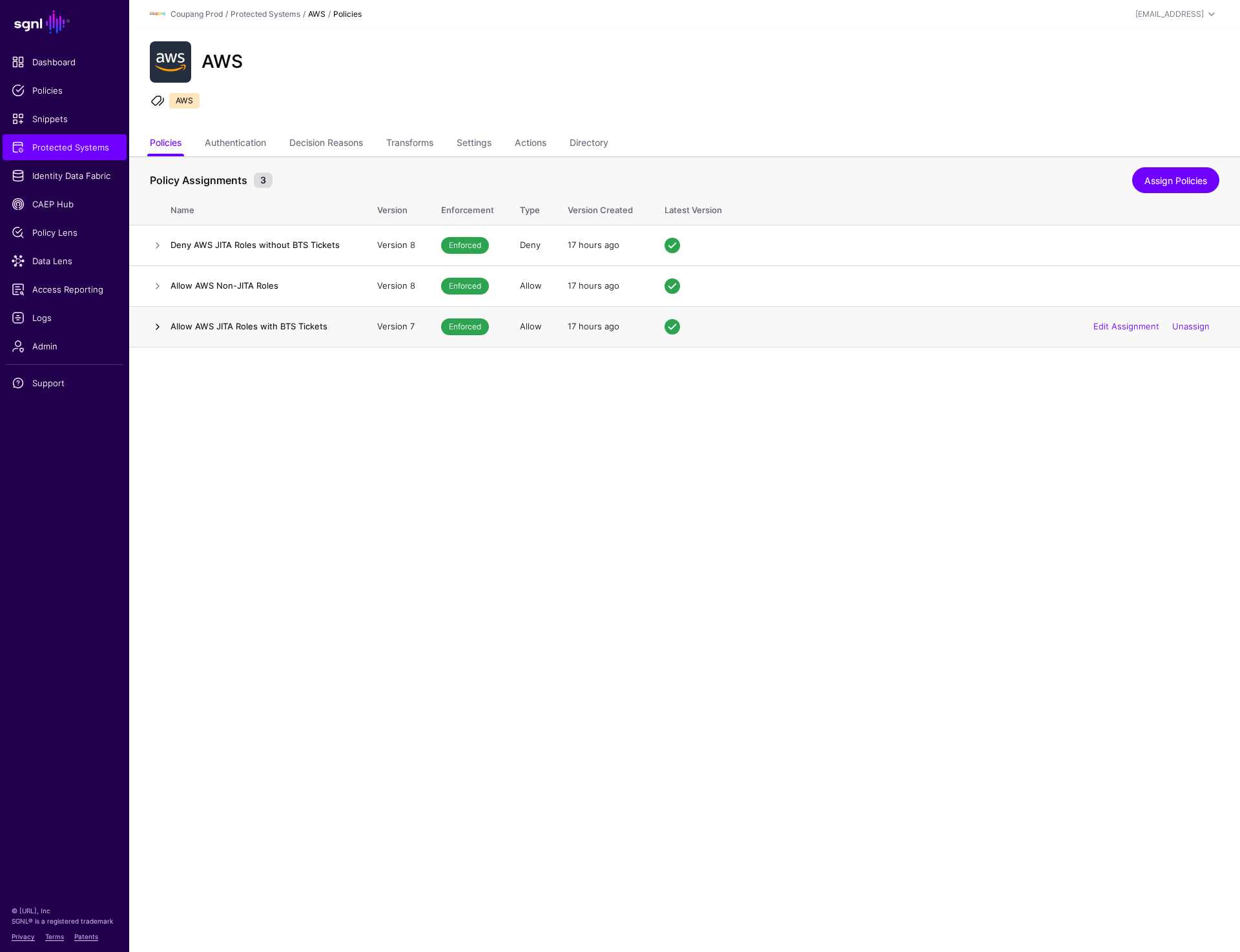
click at [156, 332] on link at bounding box center [158, 327] width 15 height 15
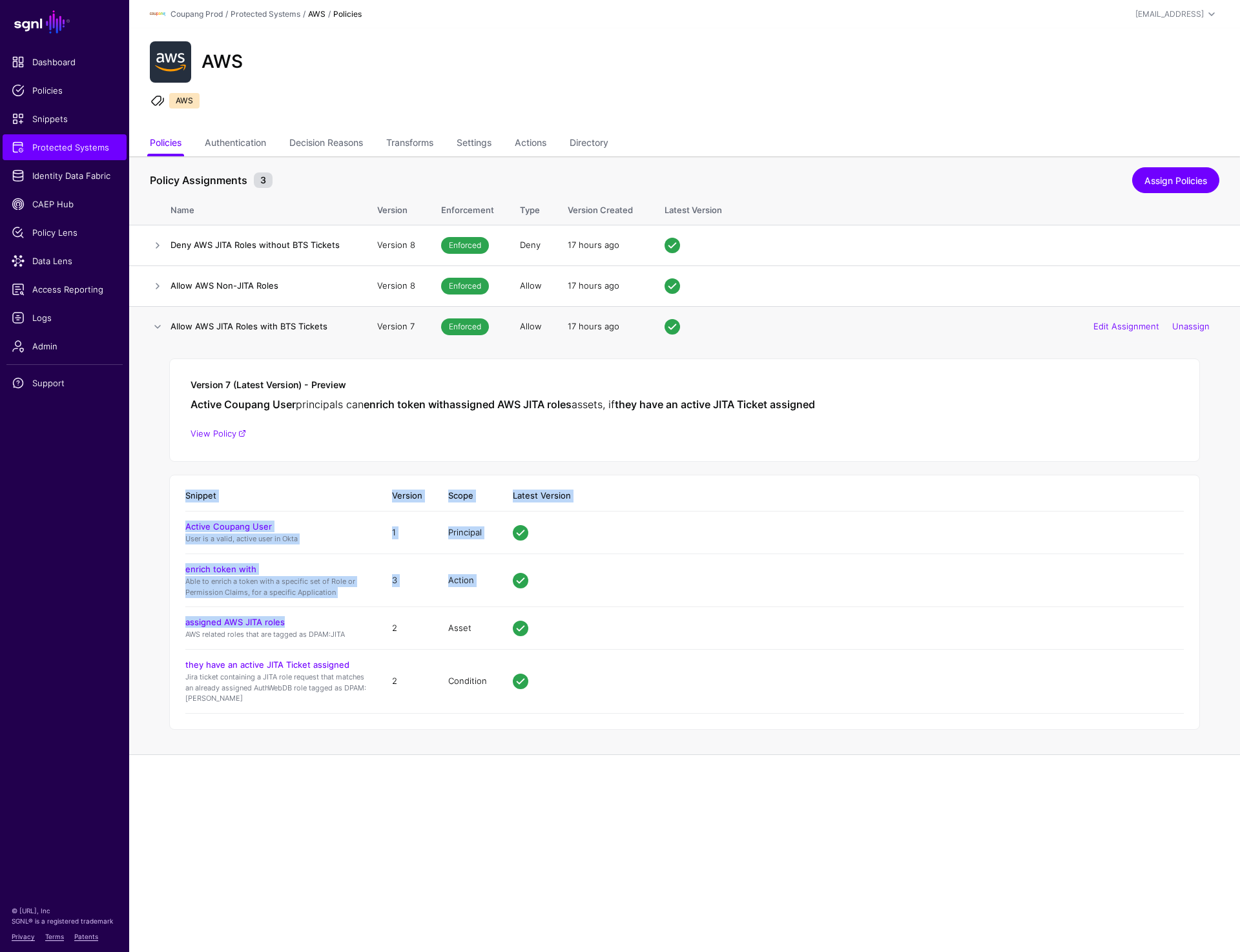
drag, startPoint x: 173, startPoint y: 620, endPoint x: 328, endPoint y: 622, distance: 155.0
click at [328, 622] on div "Snippet Version Scope Latest Version Active Coupang User User is a valid, activ…" at bounding box center [684, 603] width 1031 height 256
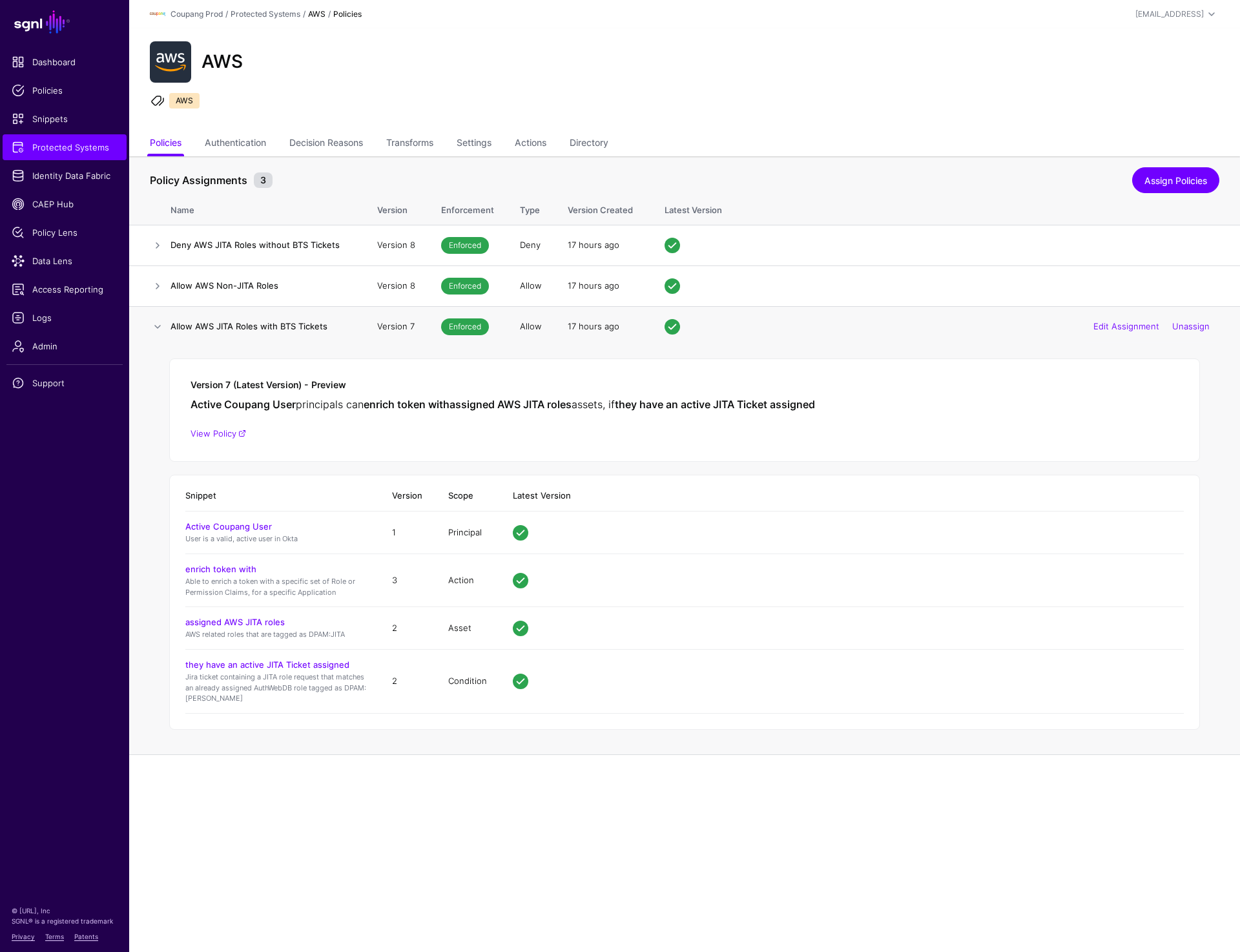
click at [328, 624] on h4 "assigned AWS JITA roles" at bounding box center [275, 623] width 181 height 12
drag, startPoint x: 328, startPoint y: 624, endPoint x: 203, endPoint y: 623, distance: 125.0
click at [203, 623] on h4 "assigned AWS JITA roles" at bounding box center [275, 623] width 181 height 12
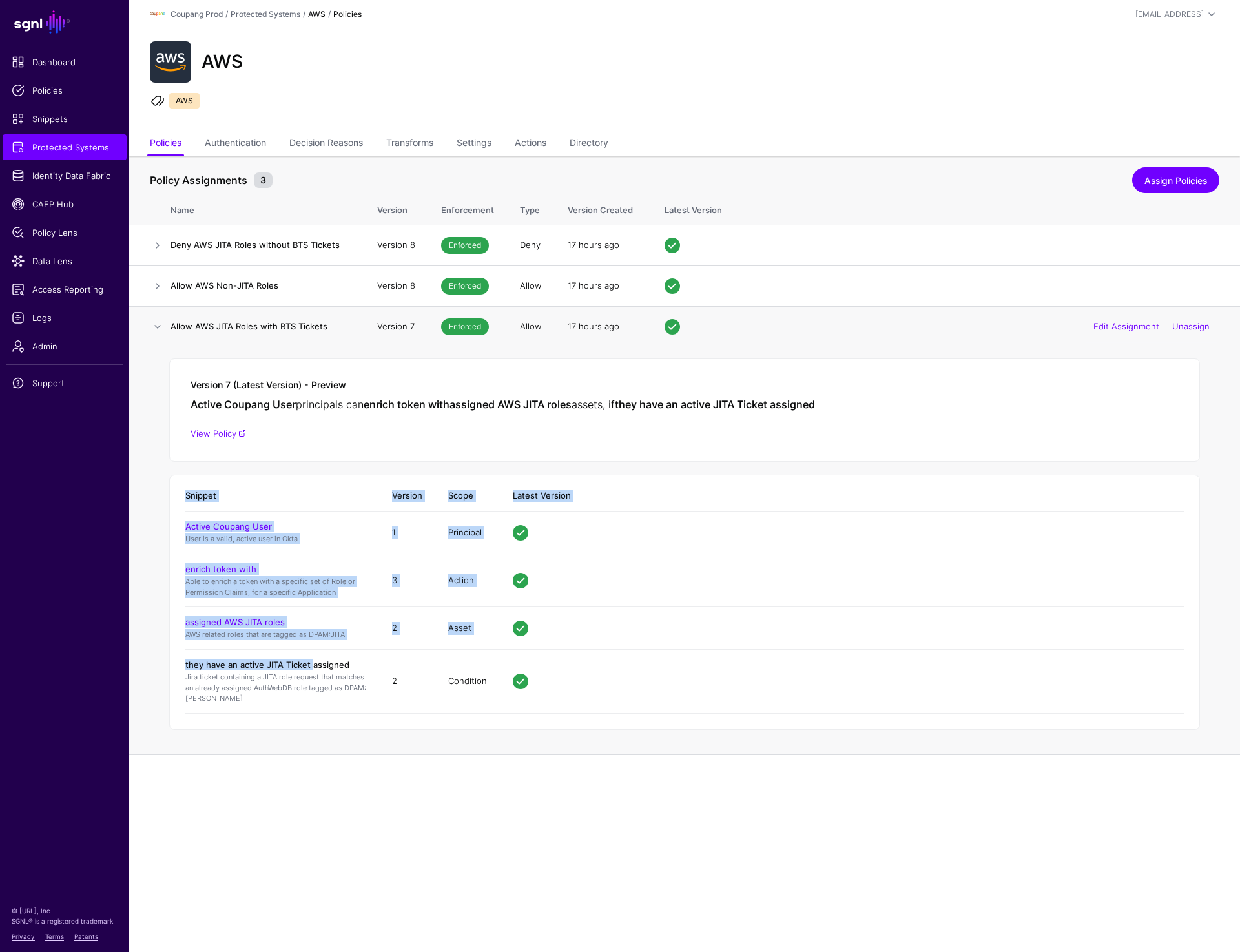
drag, startPoint x: 172, startPoint y: 669, endPoint x: 313, endPoint y: 669, distance: 141.0
click at [313, 669] on div "Snippet Version Scope Latest Version Active Coupang User User is a valid, activ…" at bounding box center [684, 603] width 1031 height 256
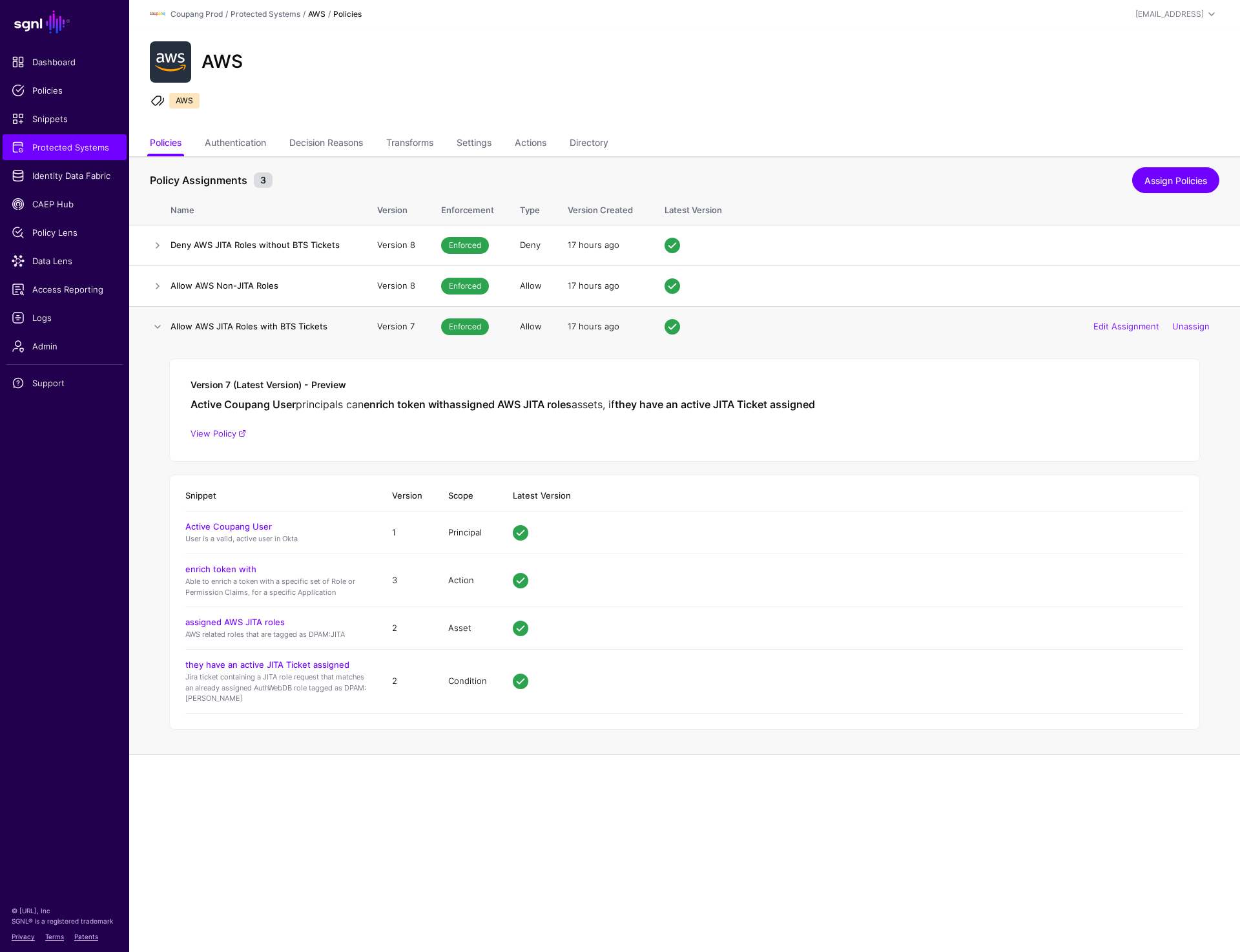
click at [358, 694] on p "Jira ticket containing a JITA role request that matches an already assigned Aut…" at bounding box center [275, 688] width 181 height 33
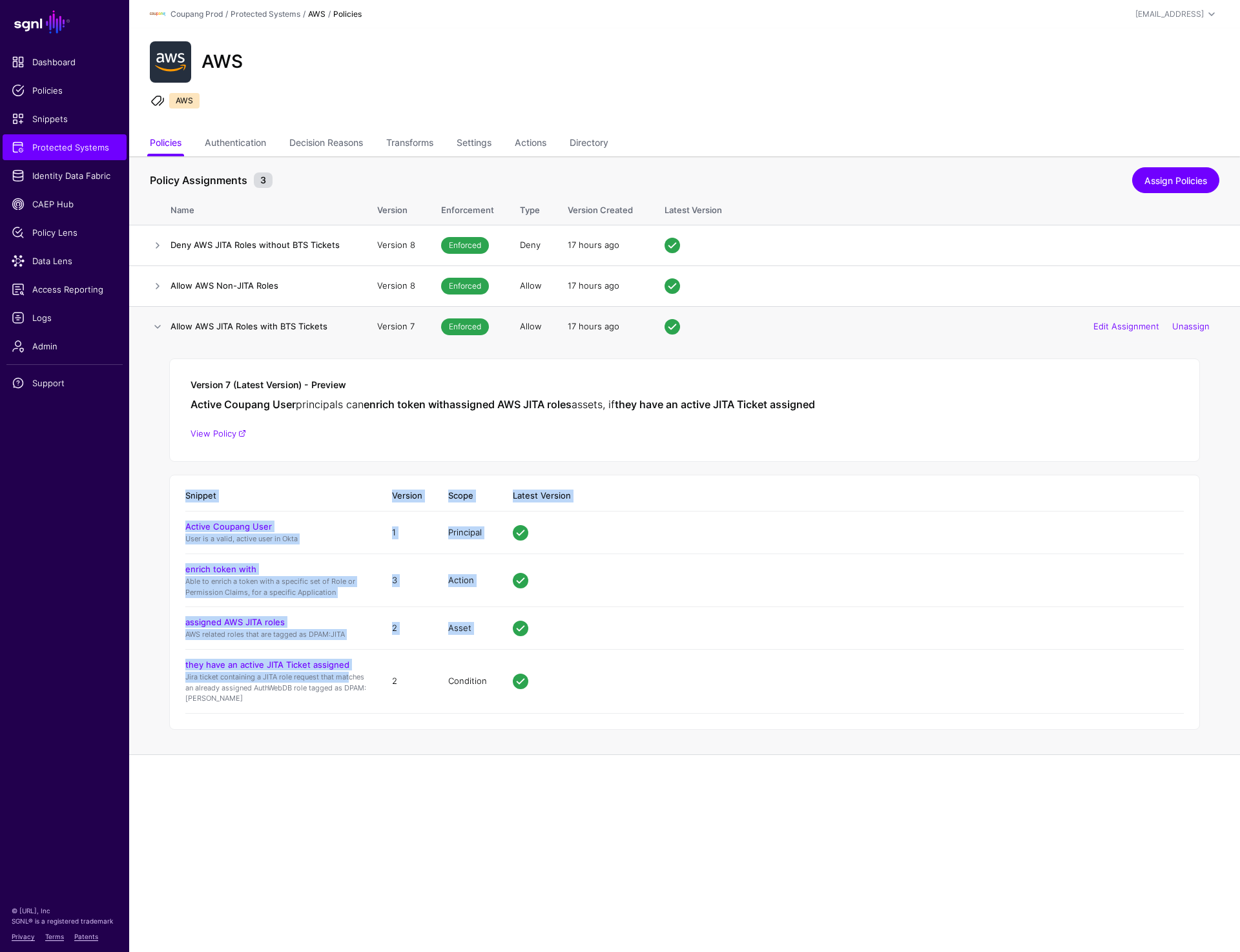
drag, startPoint x: 350, startPoint y: 674, endPoint x: 178, endPoint y: 664, distance: 172.3
click at [179, 664] on div "Snippet Version Scope Latest Version Active Coupang User User is a valid, activ…" at bounding box center [684, 603] width 1031 height 256
click at [164, 664] on td "Version 7 (Latest Version) - Preview Active Coupang User principals can enrich …" at bounding box center [685, 551] width 1111 height 408
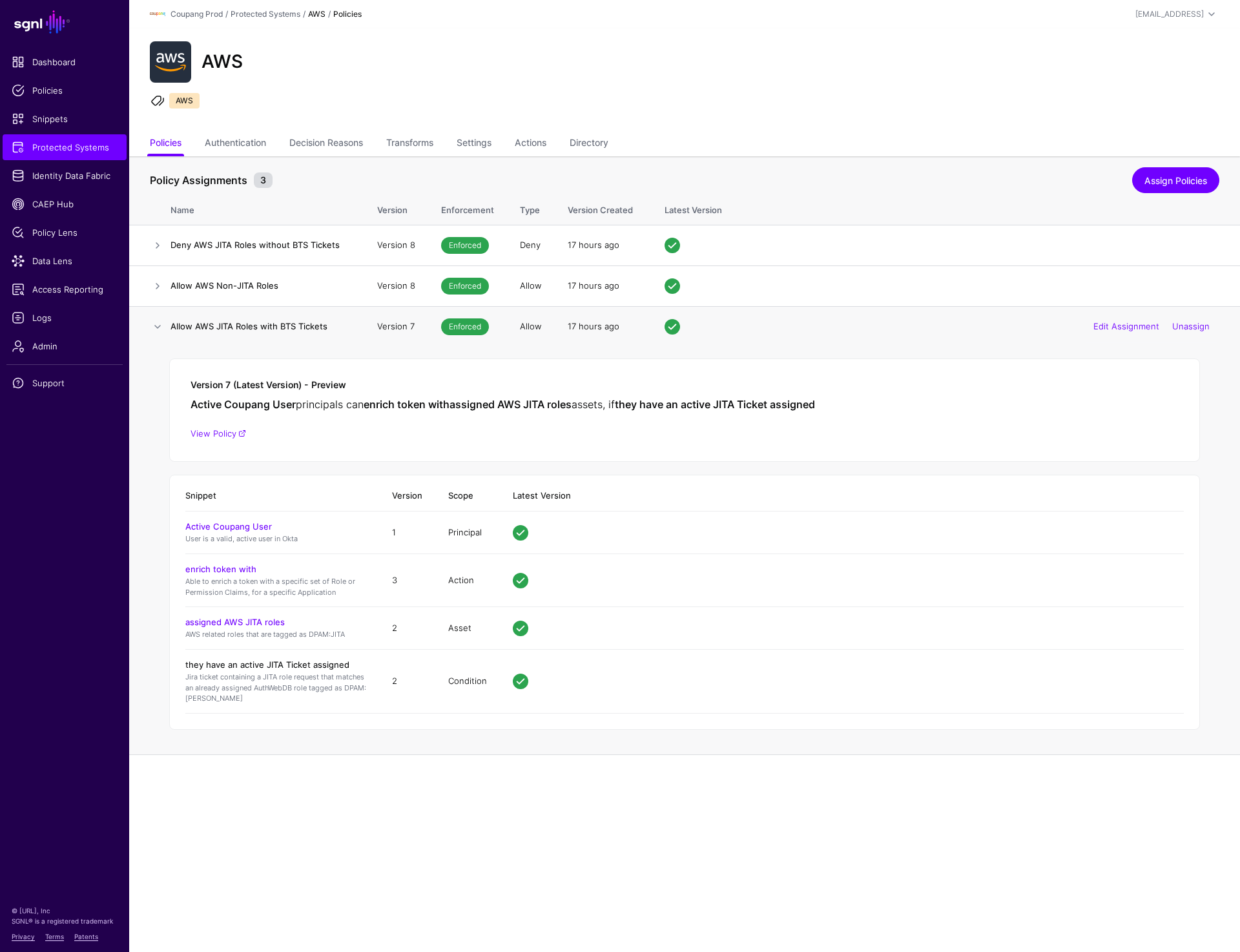
click at [199, 663] on link "they have an active JITA Ticket assigned" at bounding box center [267, 665] width 164 height 10
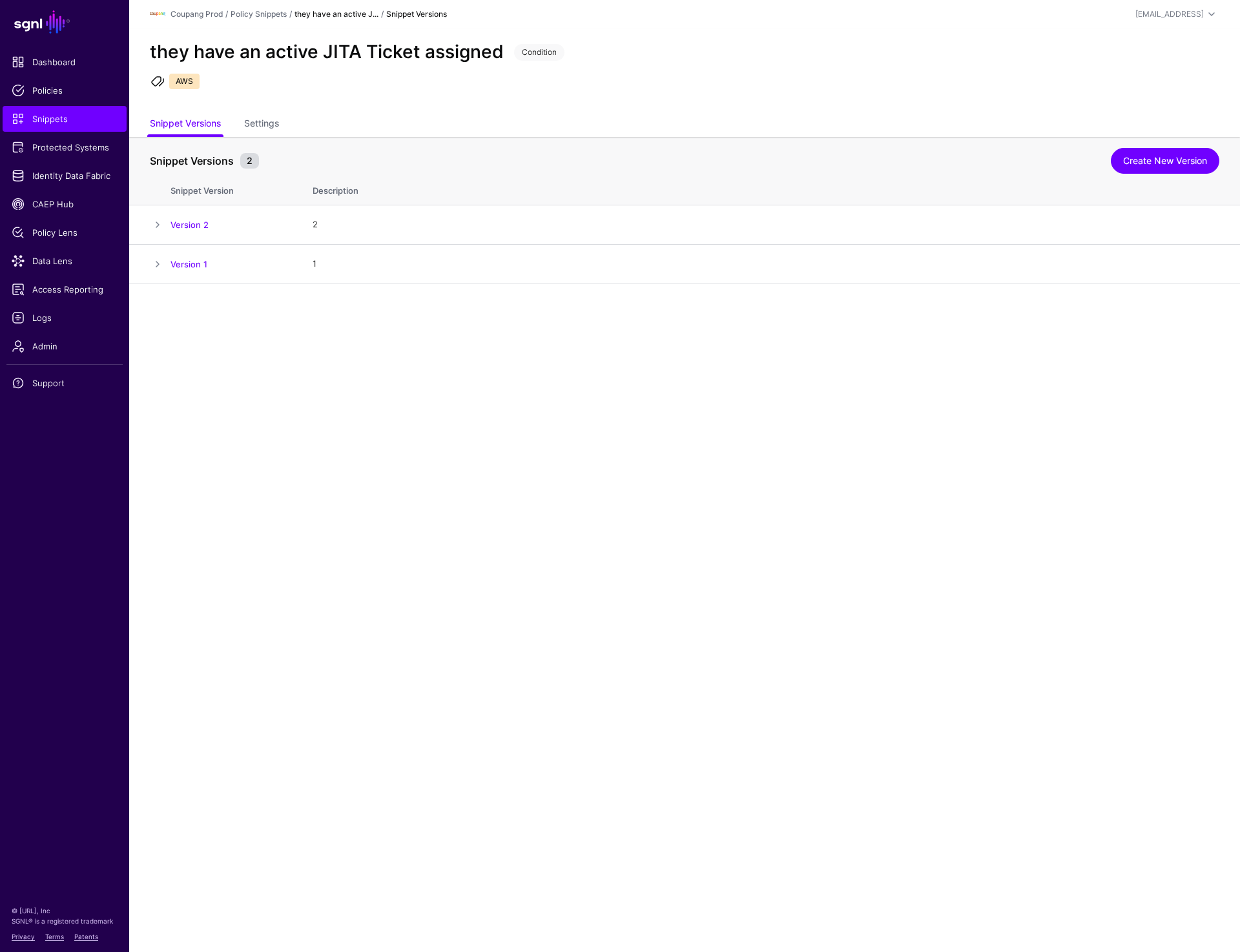
click at [351, 352] on main "SGNL Dashboard Policies Snippets Protected Systems Identity Data Fabric CAEP Hu…" at bounding box center [620, 476] width 1240 height 952
click at [33, 114] on span "Snippets" at bounding box center [65, 118] width 106 height 13
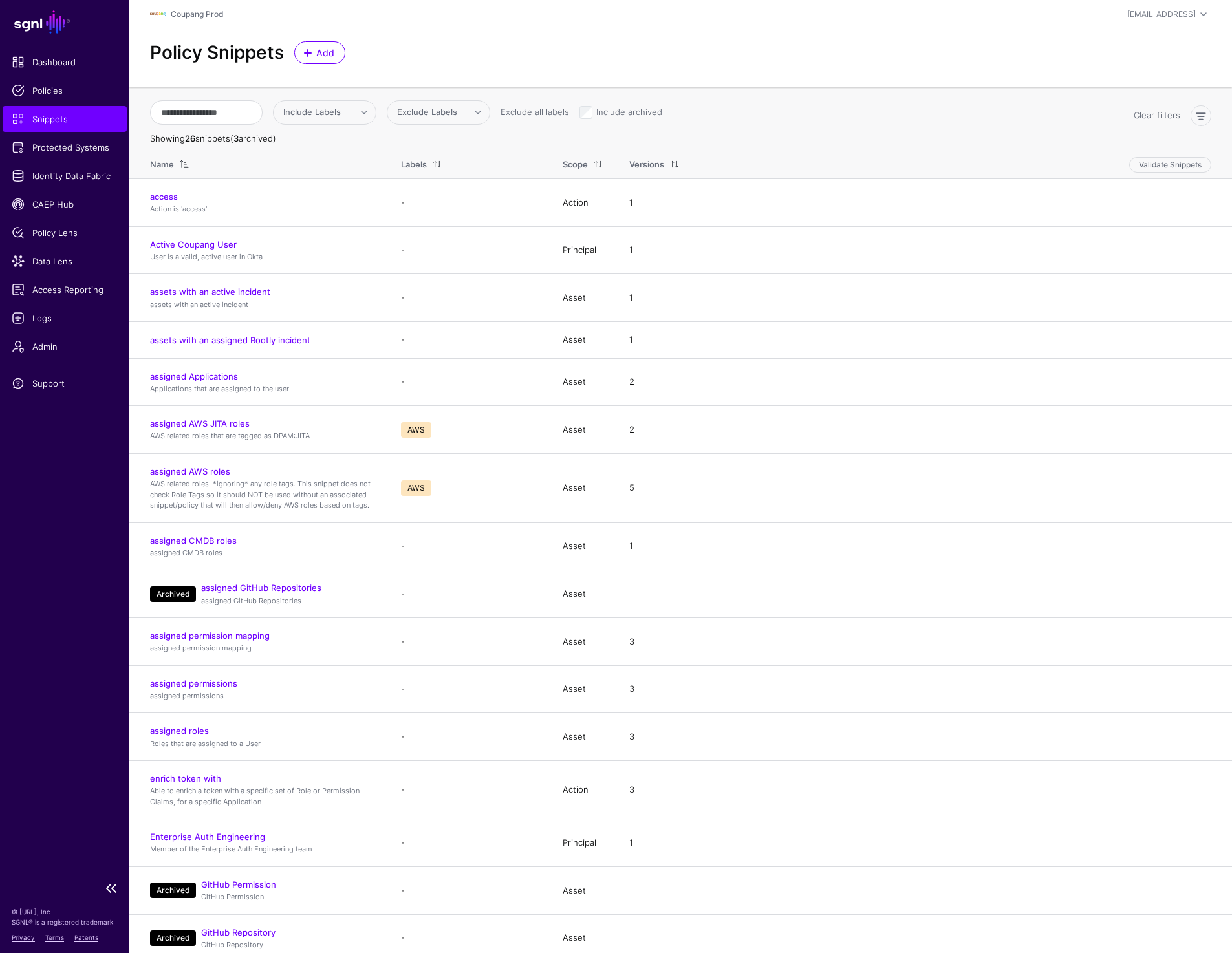
click at [72, 124] on span "Snippets" at bounding box center [65, 118] width 106 height 13
click at [74, 147] on span "Protected Systems" at bounding box center [65, 147] width 106 height 13
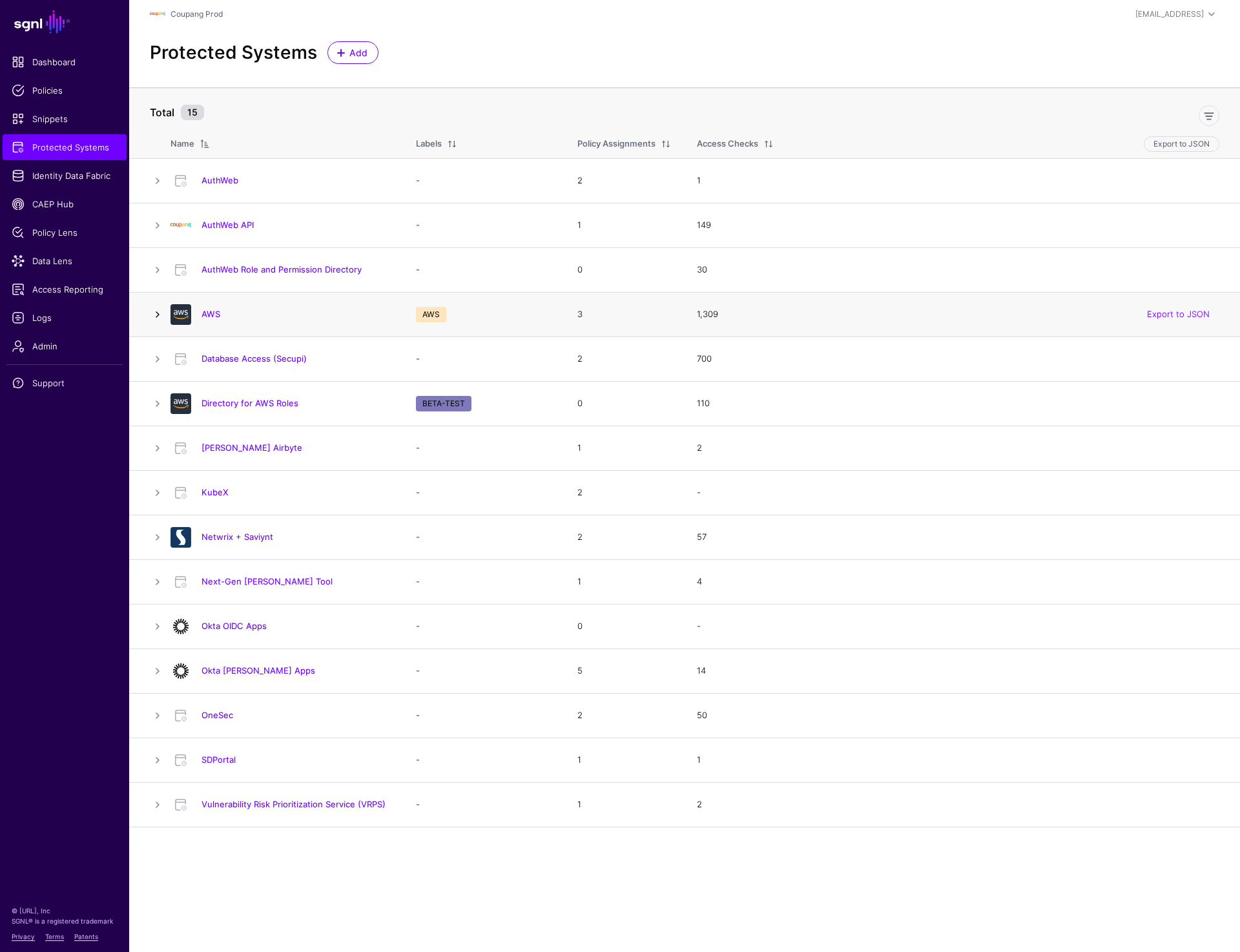
click at [161, 316] on link at bounding box center [158, 315] width 15 height 15
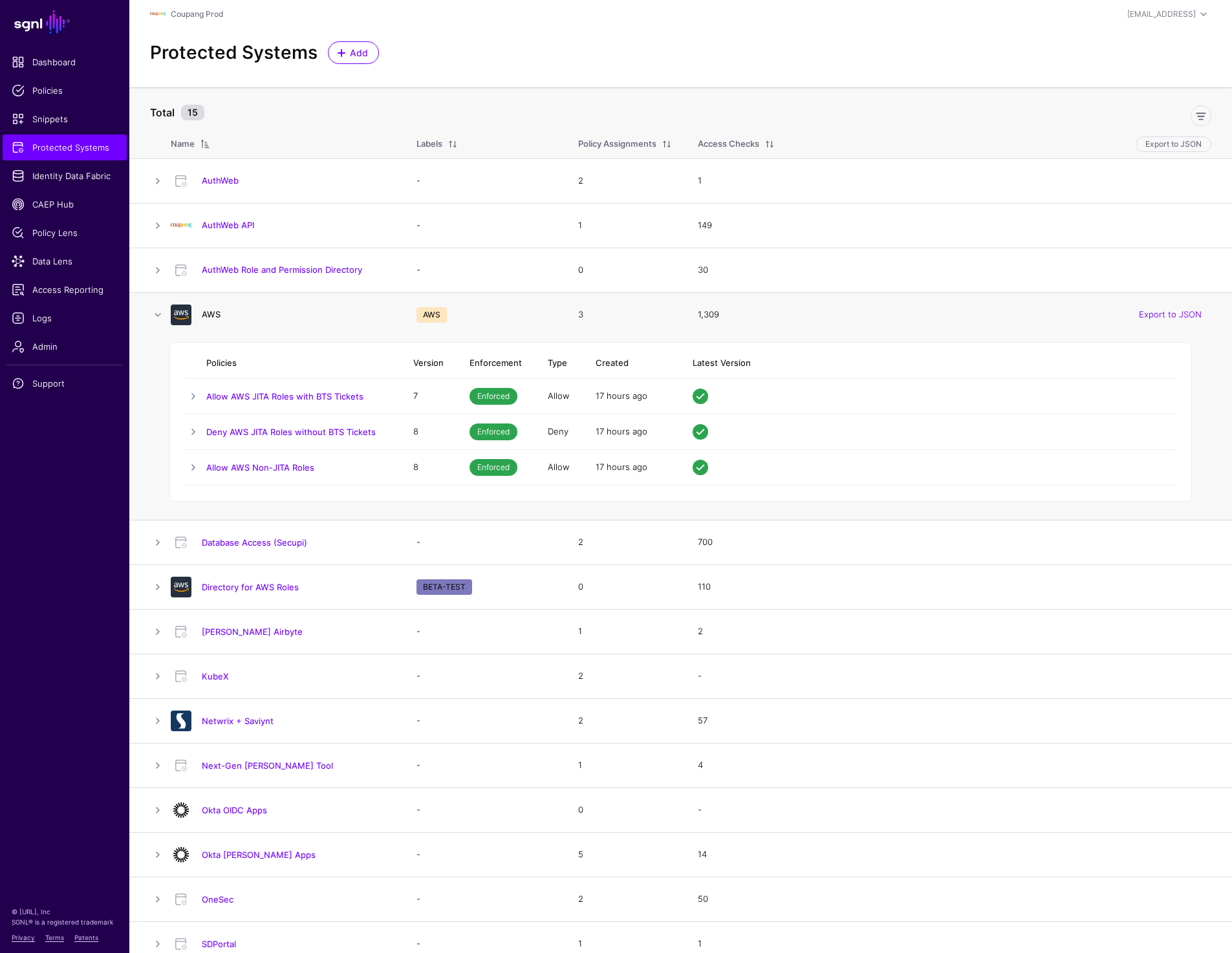
drag, startPoint x: 234, startPoint y: 313, endPoint x: 219, endPoint y: 313, distance: 15.0
click at [219, 313] on h4 "AWS" at bounding box center [296, 314] width 189 height 12
click at [693, 52] on div "Protected Systems Add" at bounding box center [681, 52] width 1071 height 22
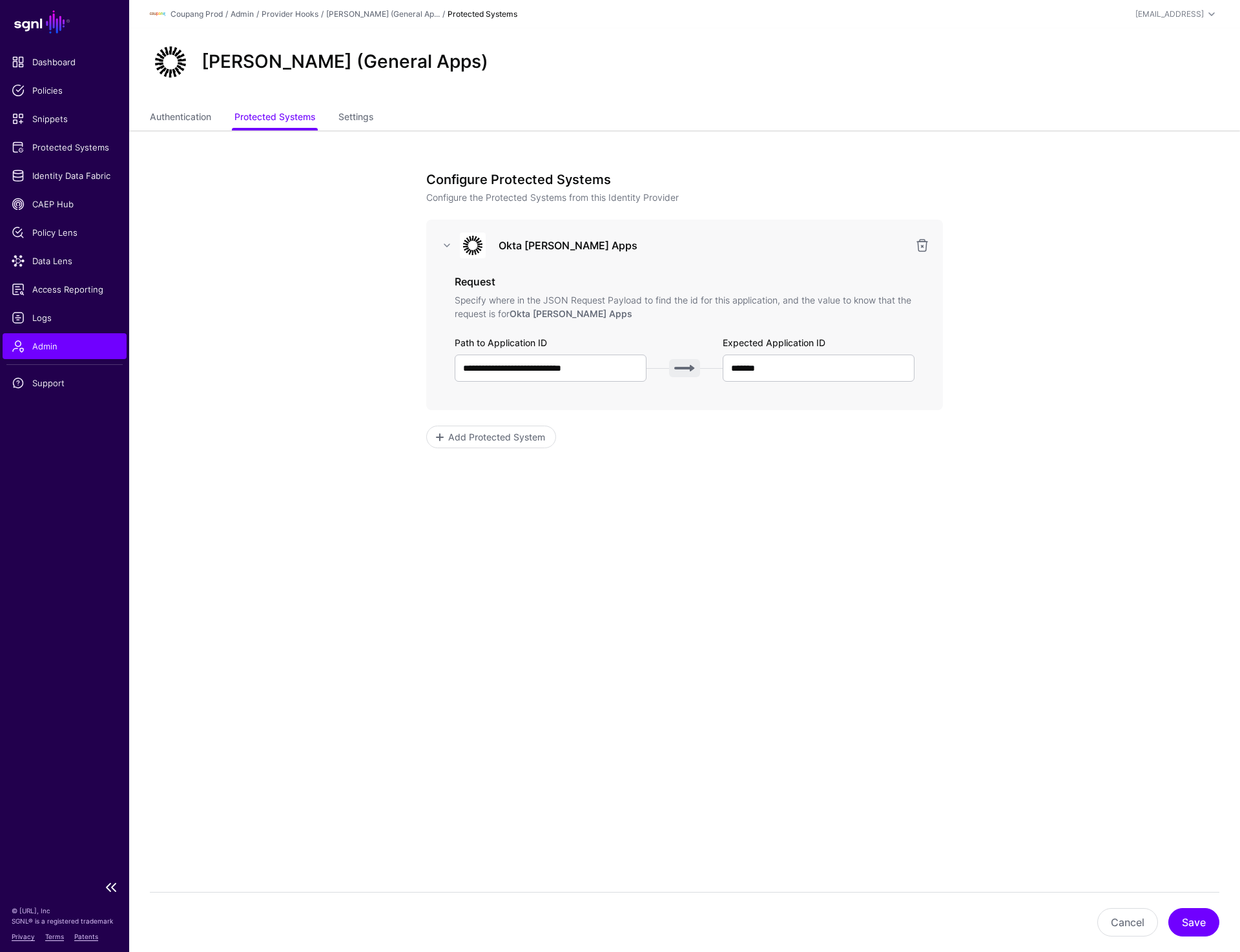
click at [46, 346] on span "Admin" at bounding box center [65, 346] width 106 height 13
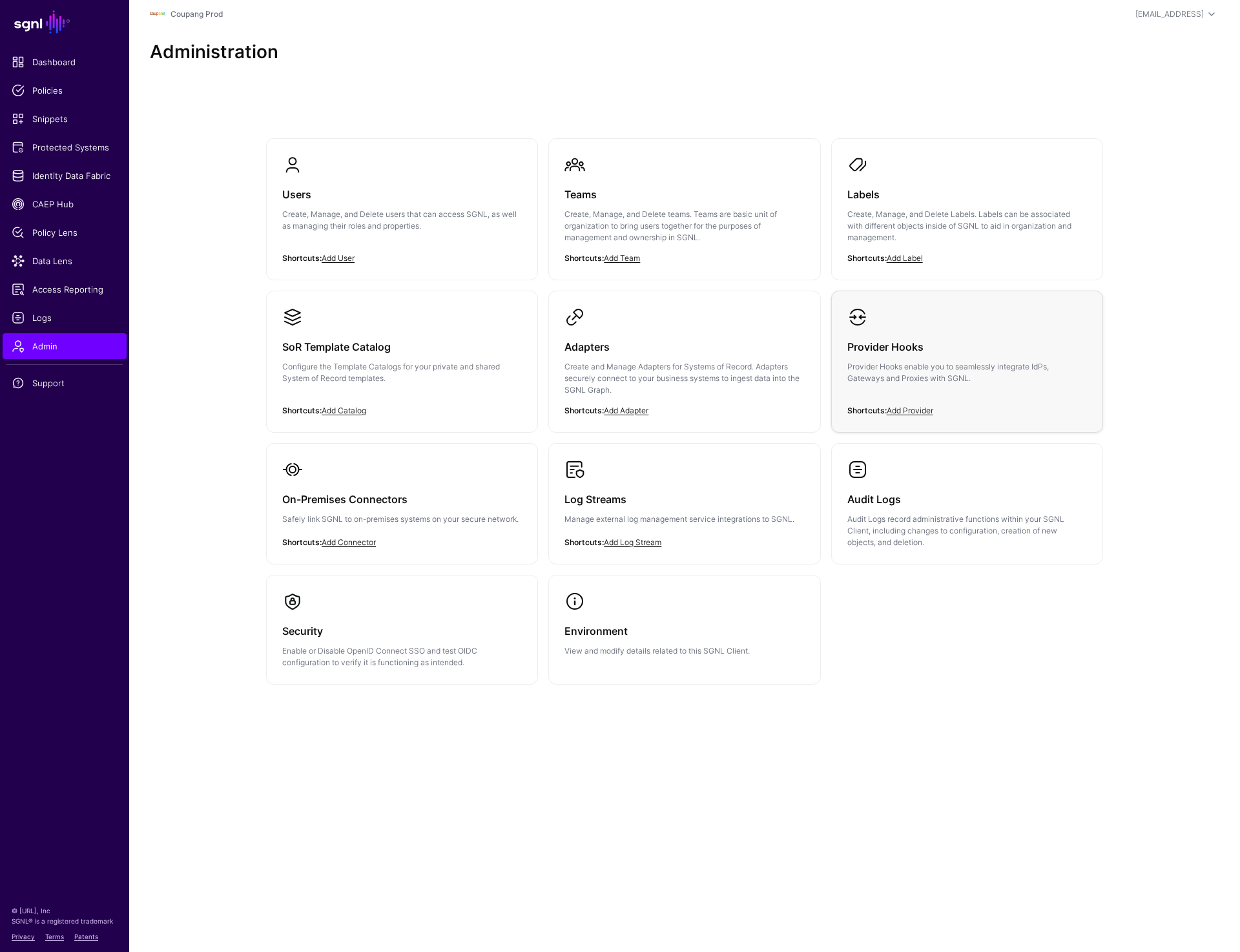
click at [851, 355] on h3 "Provider Hooks" at bounding box center [966, 346] width 239 height 18
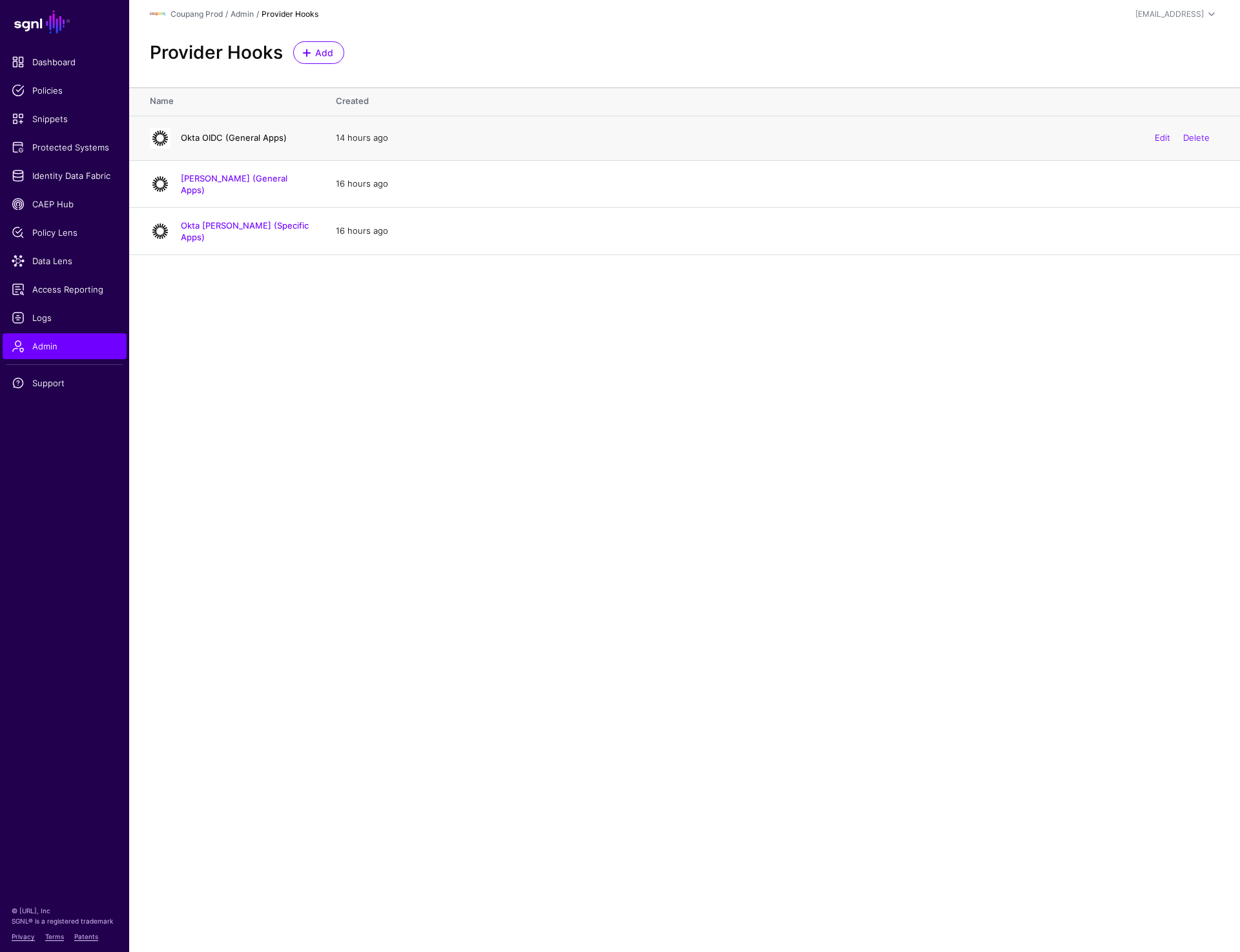
click at [221, 134] on link "Okta OIDC (General Apps)" at bounding box center [234, 137] width 106 height 10
click at [238, 178] on link "[PERSON_NAME] (General Apps)" at bounding box center [234, 184] width 106 height 22
click at [238, 229] on link "Okta [PERSON_NAME] (Specific Apps)" at bounding box center [244, 232] width 128 height 22
click at [242, 137] on link "Okta OIDC (General Apps)" at bounding box center [234, 137] width 106 height 10
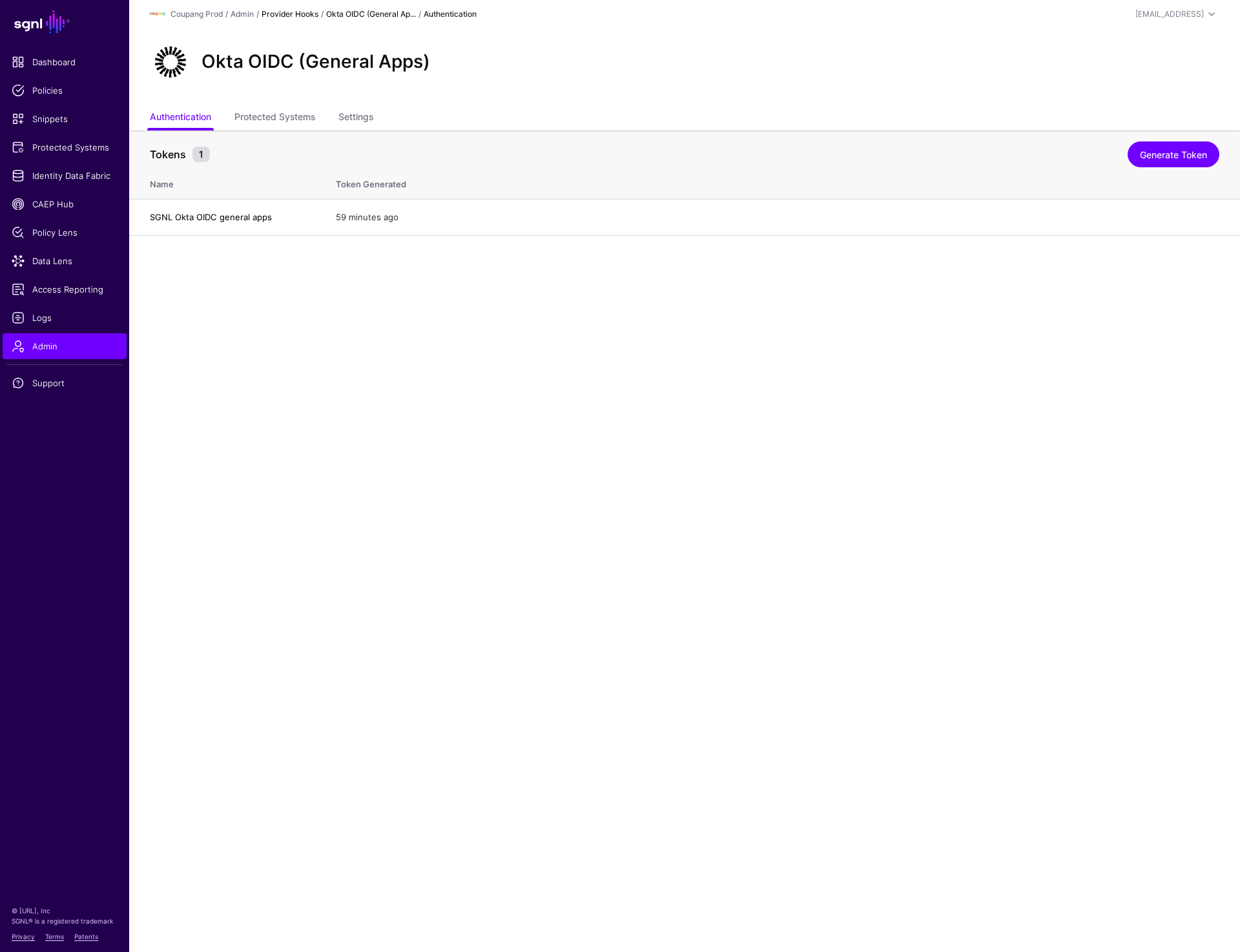
click at [285, 12] on link "Provider Hooks" at bounding box center [290, 14] width 57 height 9
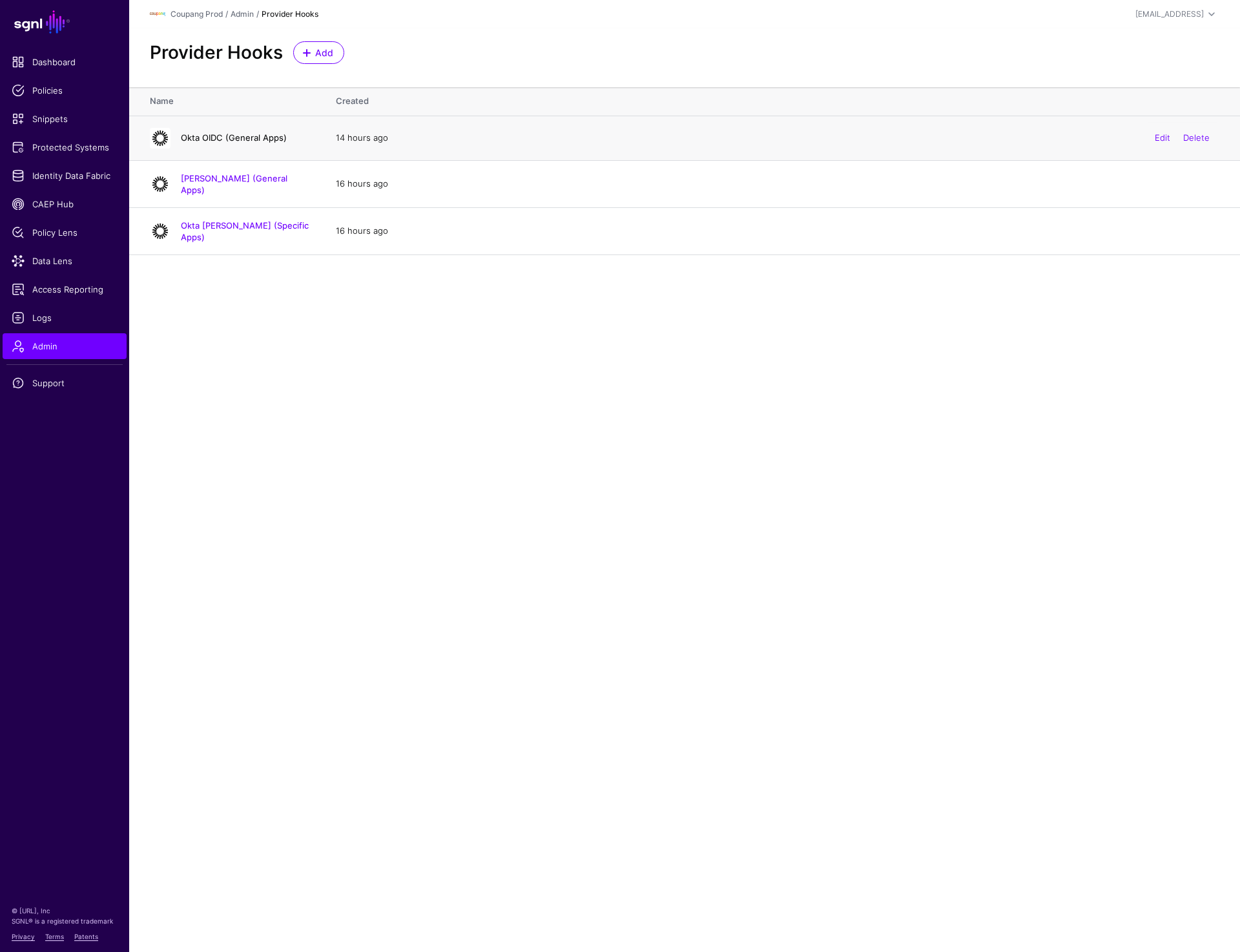
click at [213, 138] on link "Okta OIDC (General Apps)" at bounding box center [234, 137] width 106 height 10
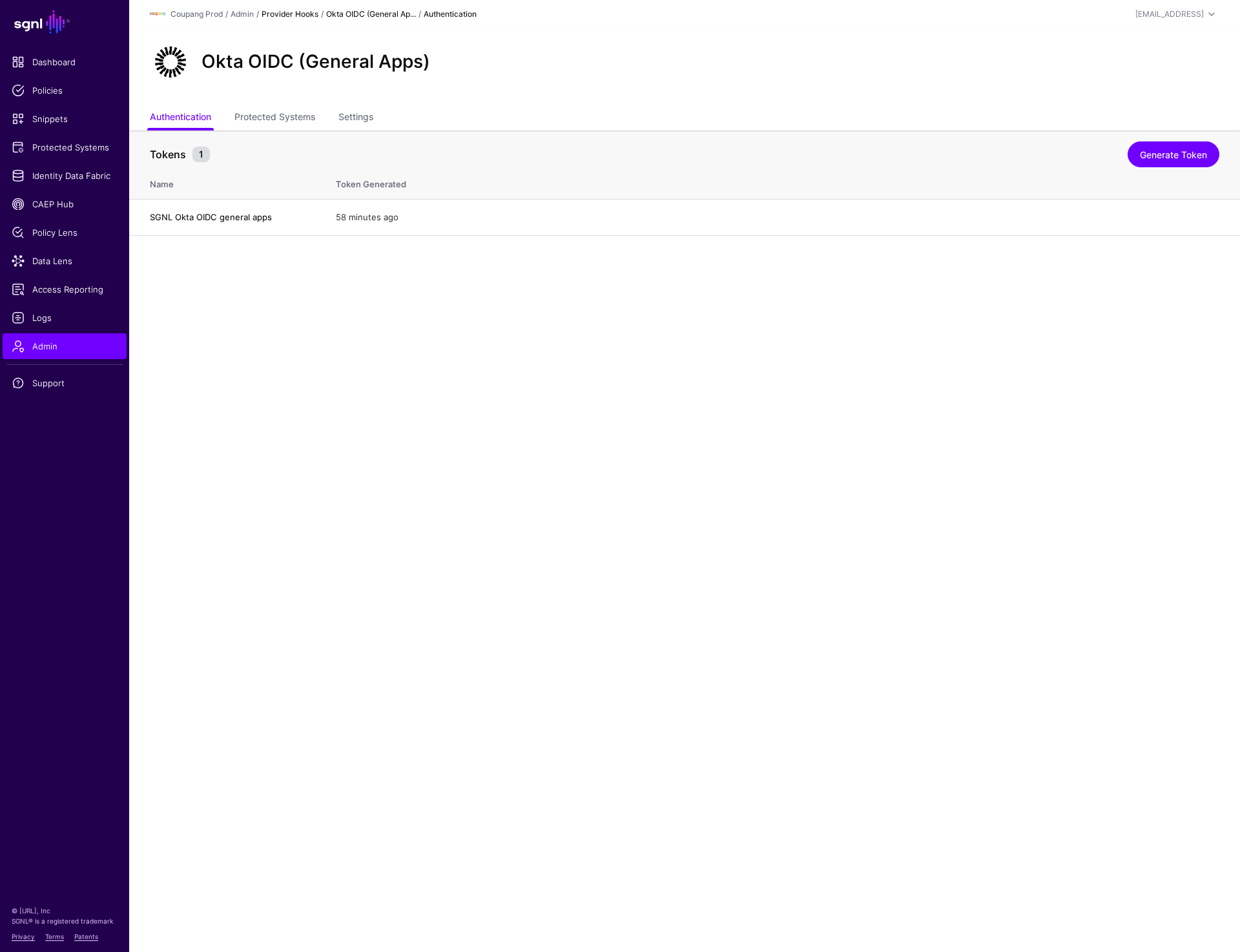
click at [287, 15] on link "Provider Hooks" at bounding box center [290, 14] width 57 height 9
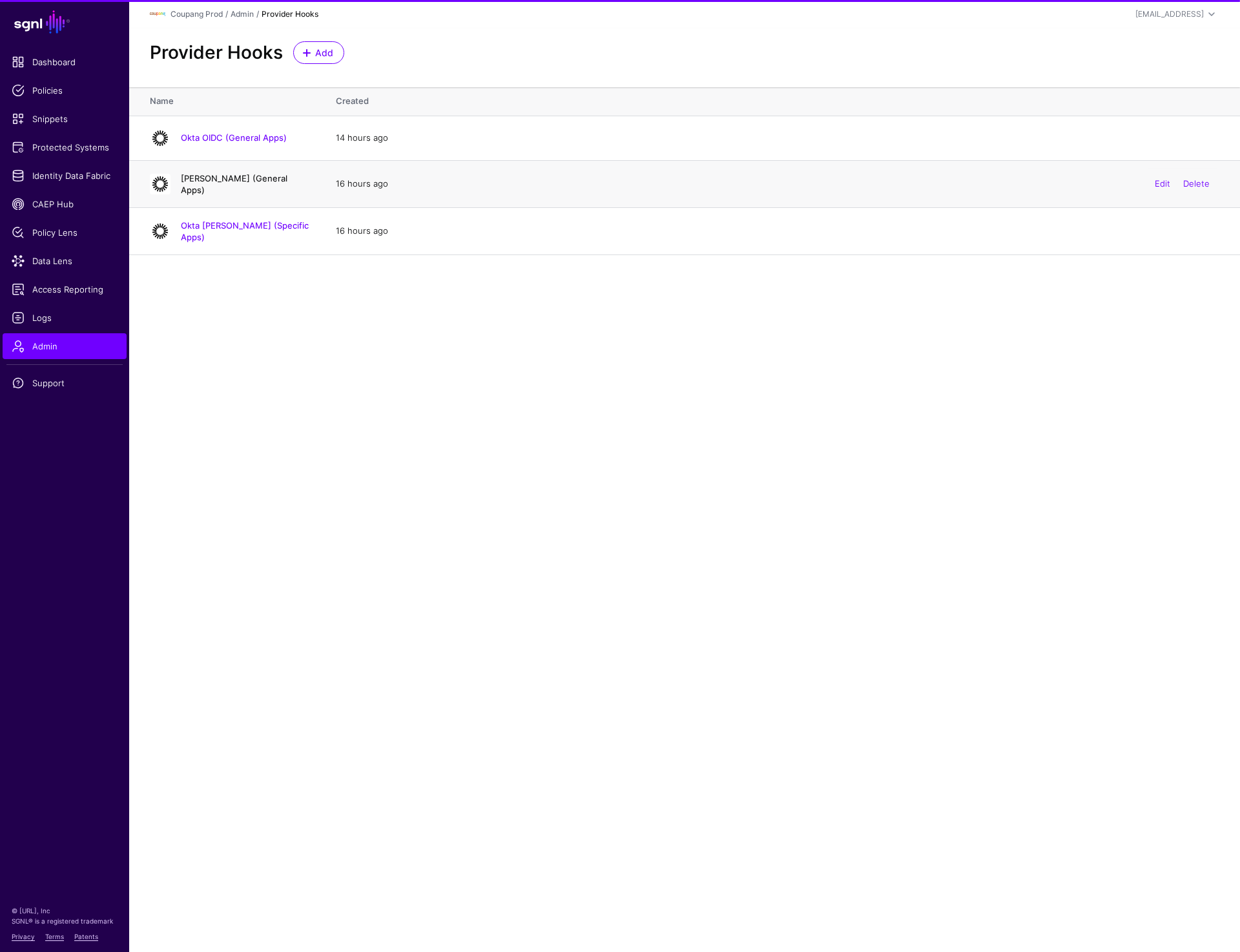
click at [210, 184] on link "[PERSON_NAME] (General Apps)" at bounding box center [234, 184] width 106 height 22
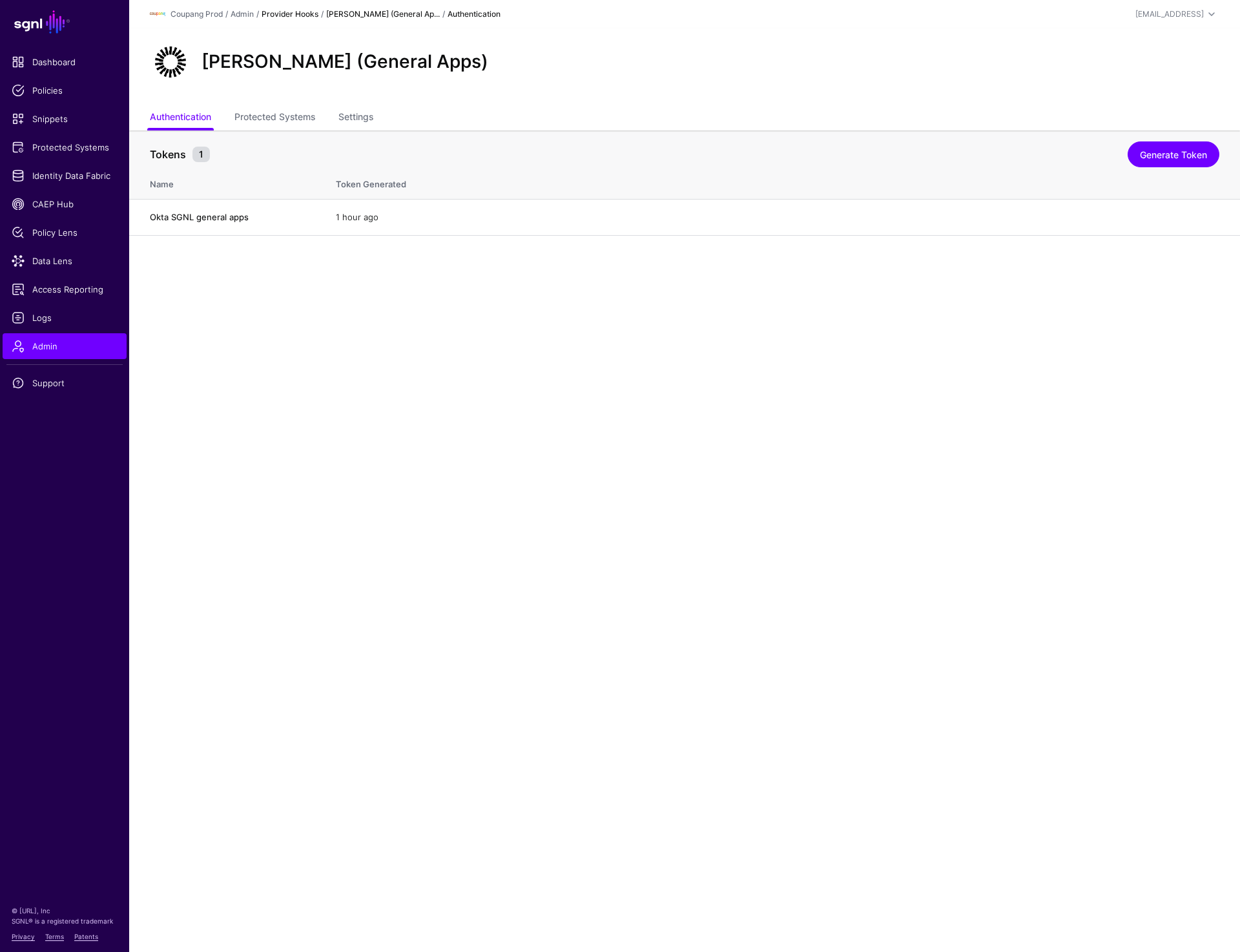
click at [300, 15] on link "Provider Hooks" at bounding box center [290, 14] width 57 height 9
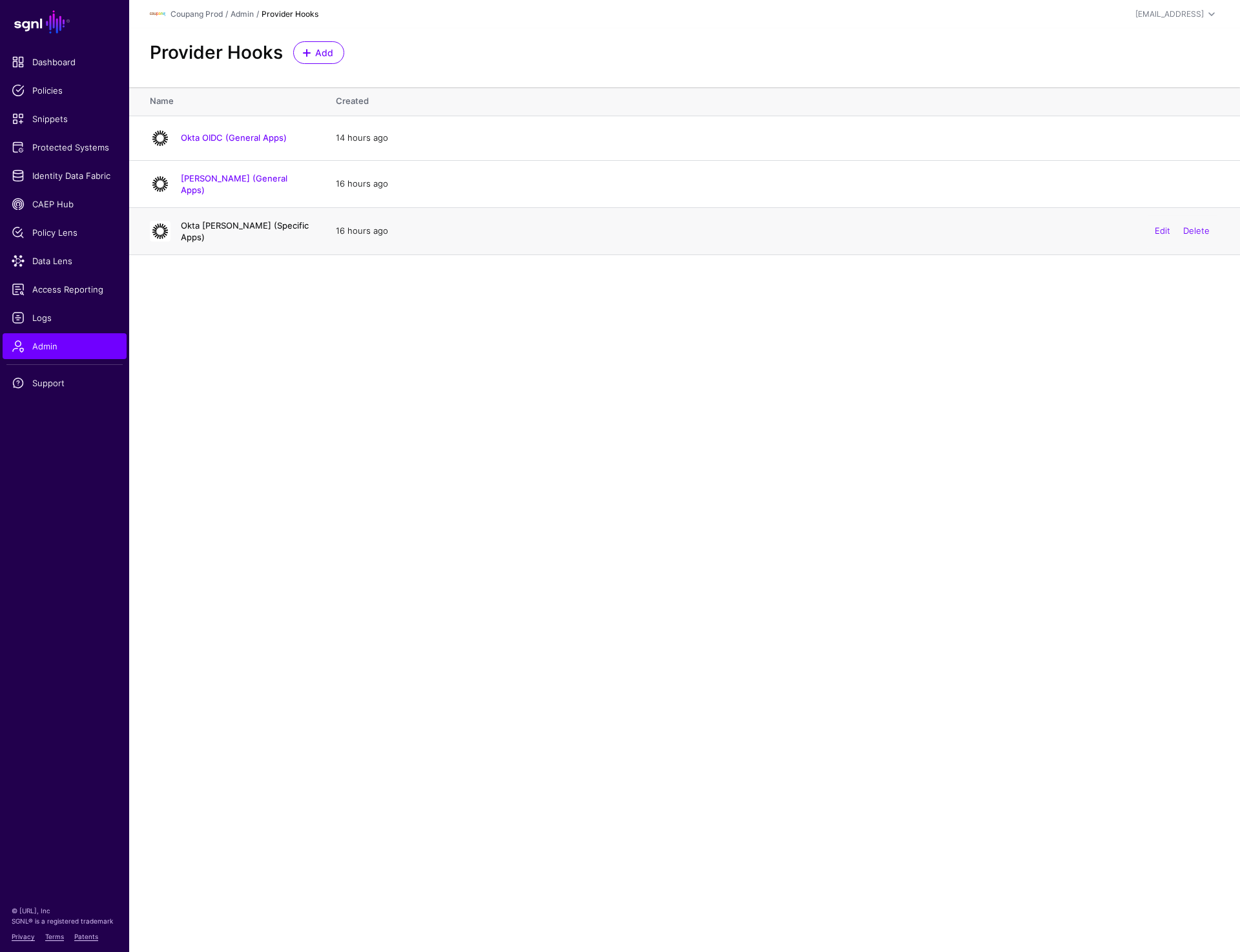
click at [235, 226] on link "Okta [PERSON_NAME] (Specific Apps)" at bounding box center [244, 232] width 128 height 22
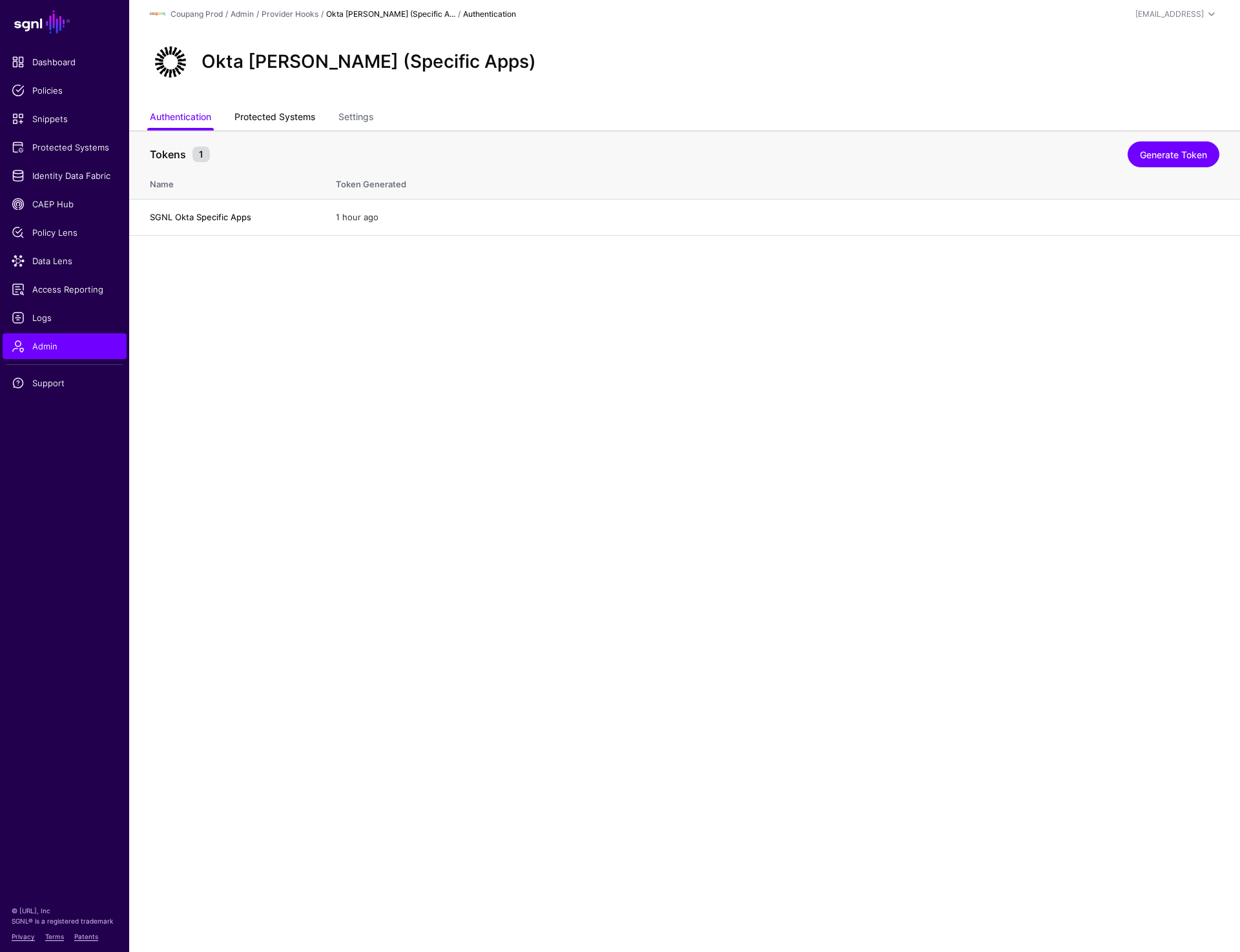
click at [287, 123] on link "Protected Systems" at bounding box center [274, 118] width 81 height 25
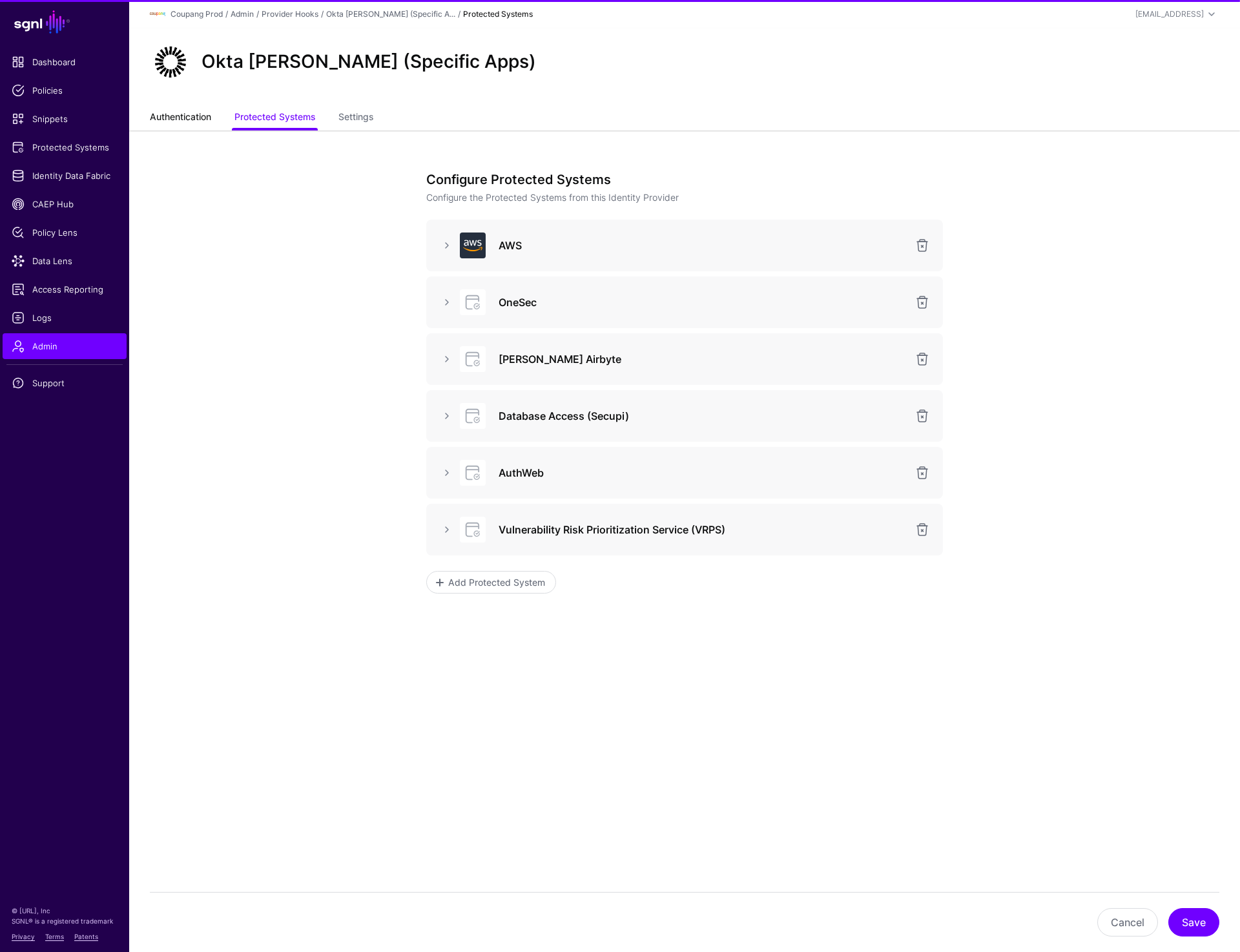
click at [166, 111] on link "Authentication" at bounding box center [181, 118] width 62 height 25
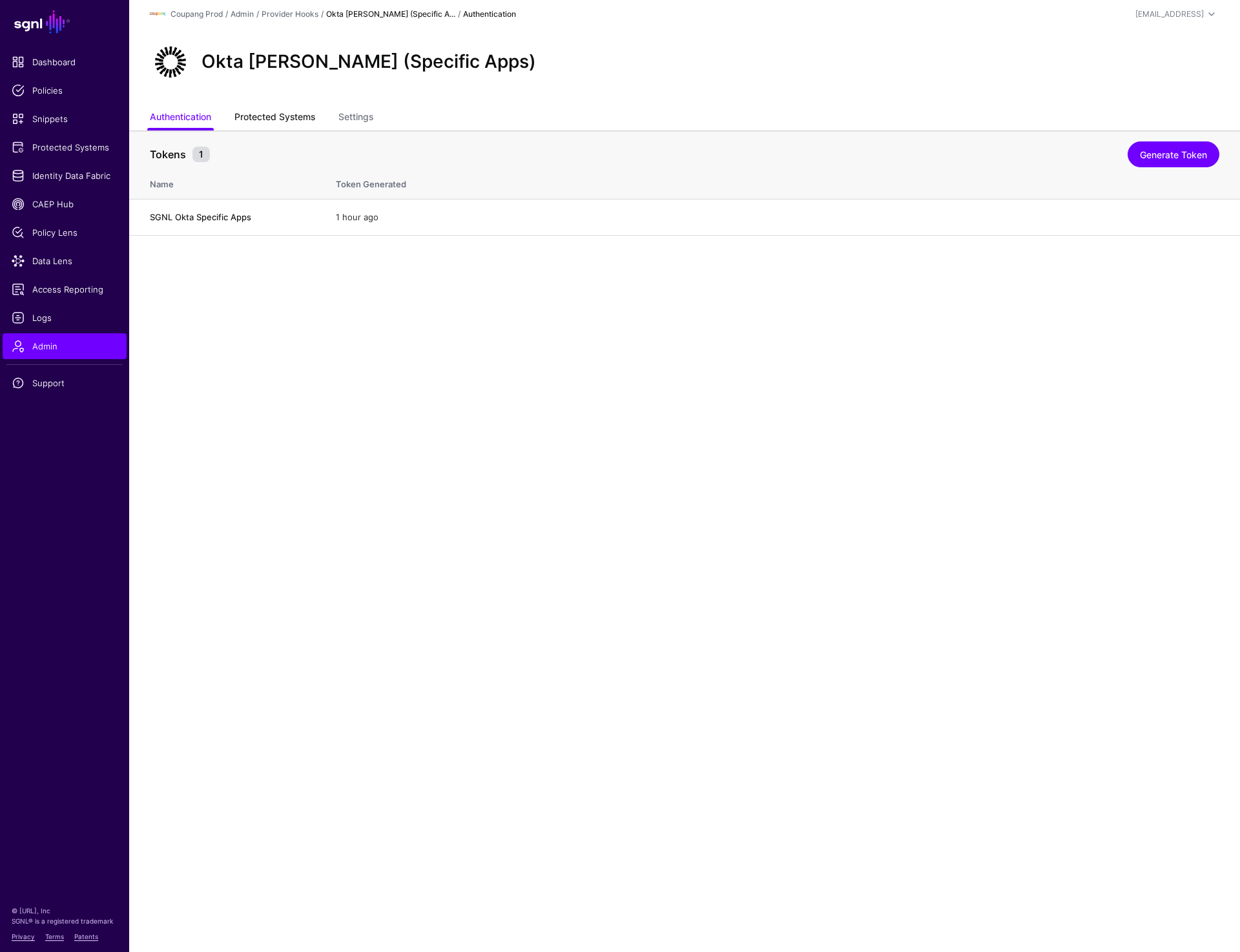
click at [281, 124] on link "Protected Systems" at bounding box center [274, 118] width 81 height 25
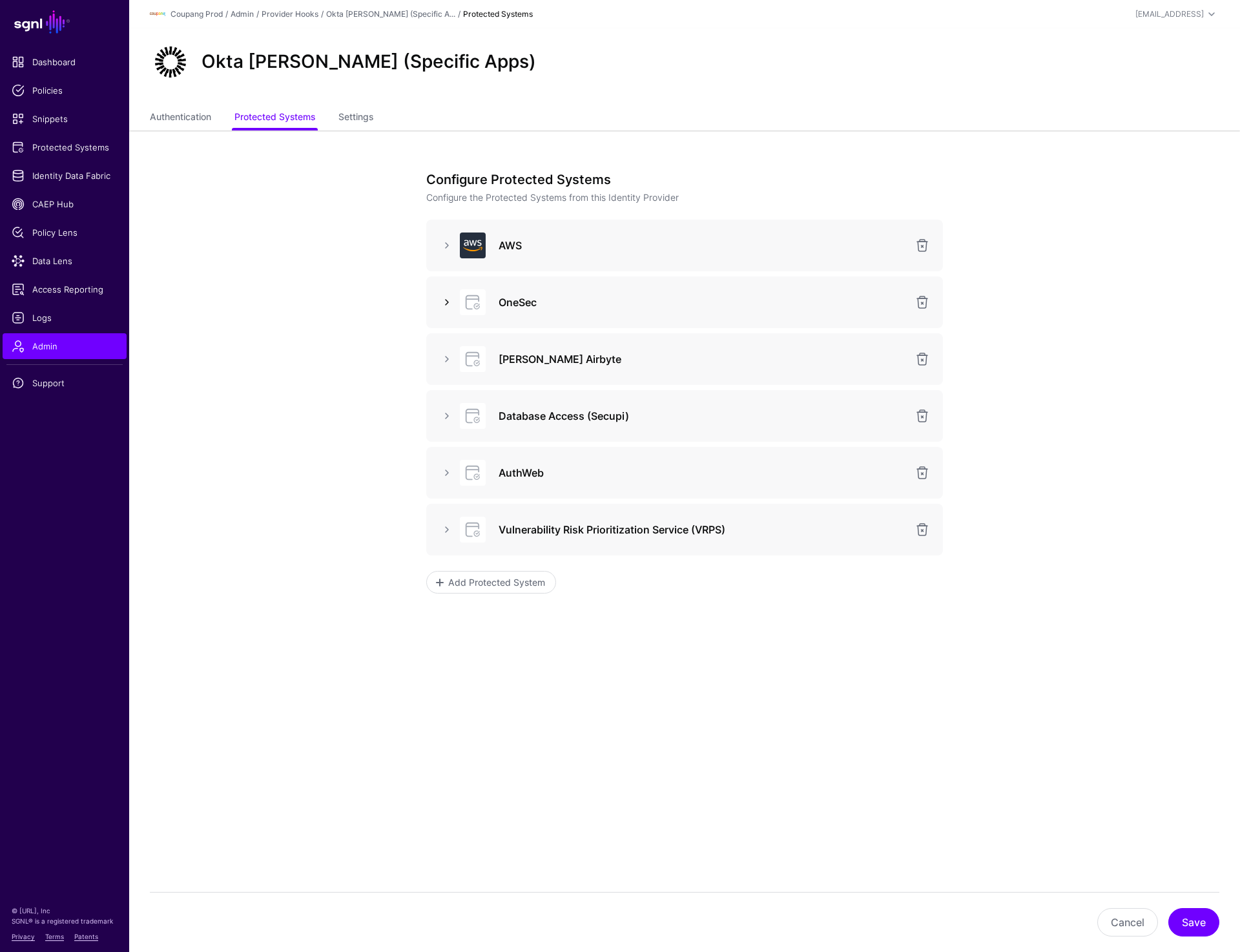
click at [447, 300] on link at bounding box center [447, 303] width 15 height 15
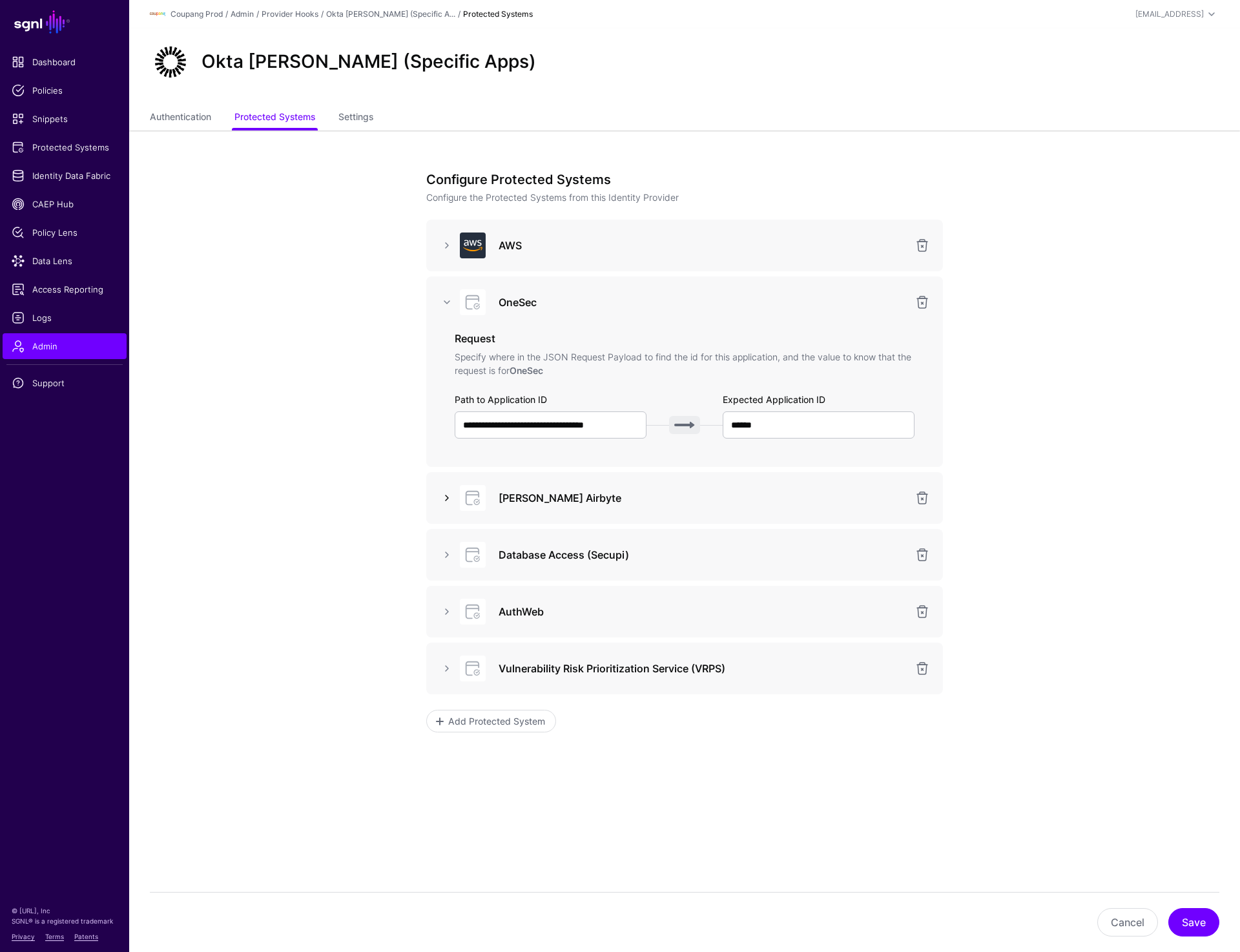
click at [449, 495] on link at bounding box center [447, 498] width 15 height 15
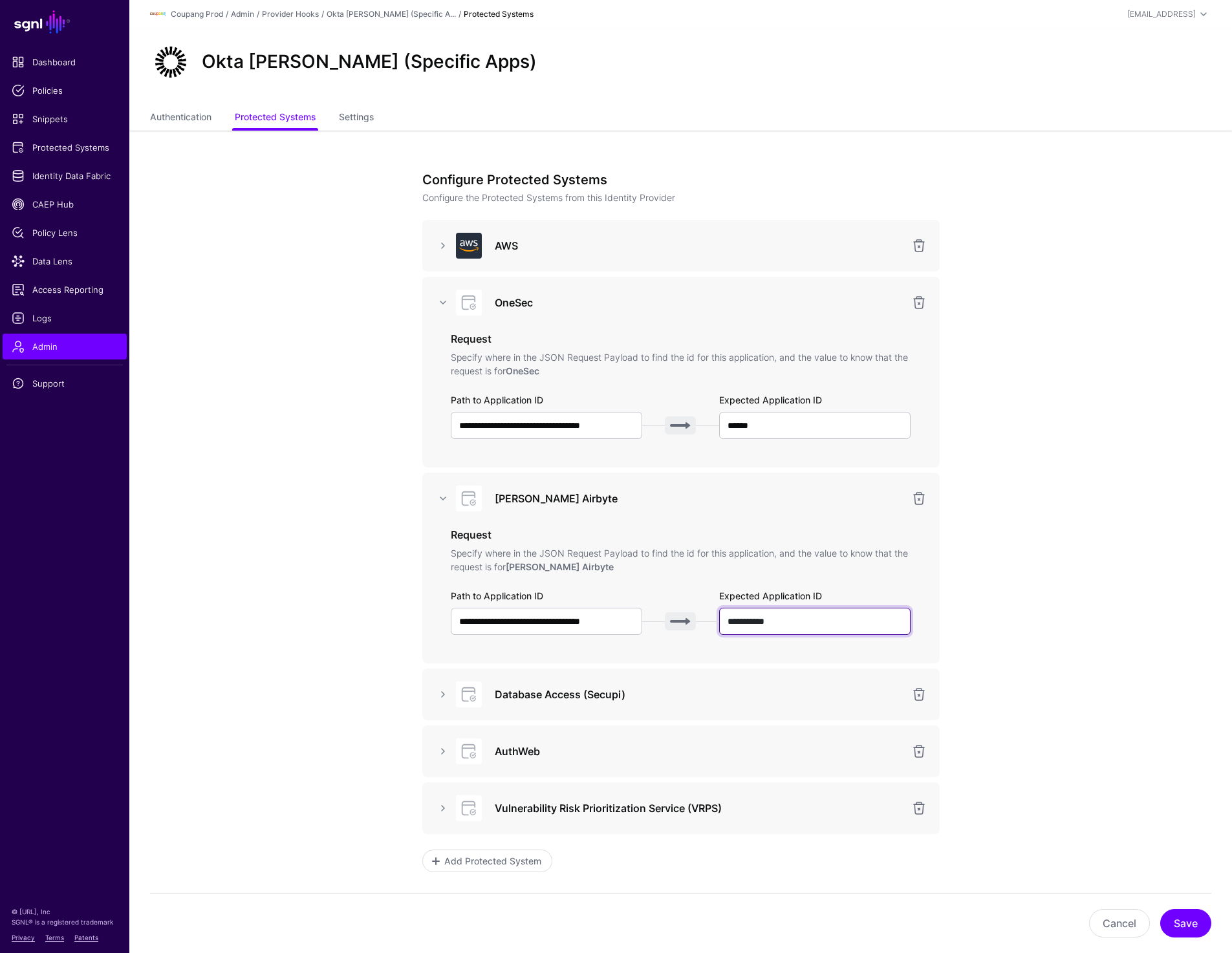
click at [782, 627] on input "**********" at bounding box center [816, 622] width 192 height 27
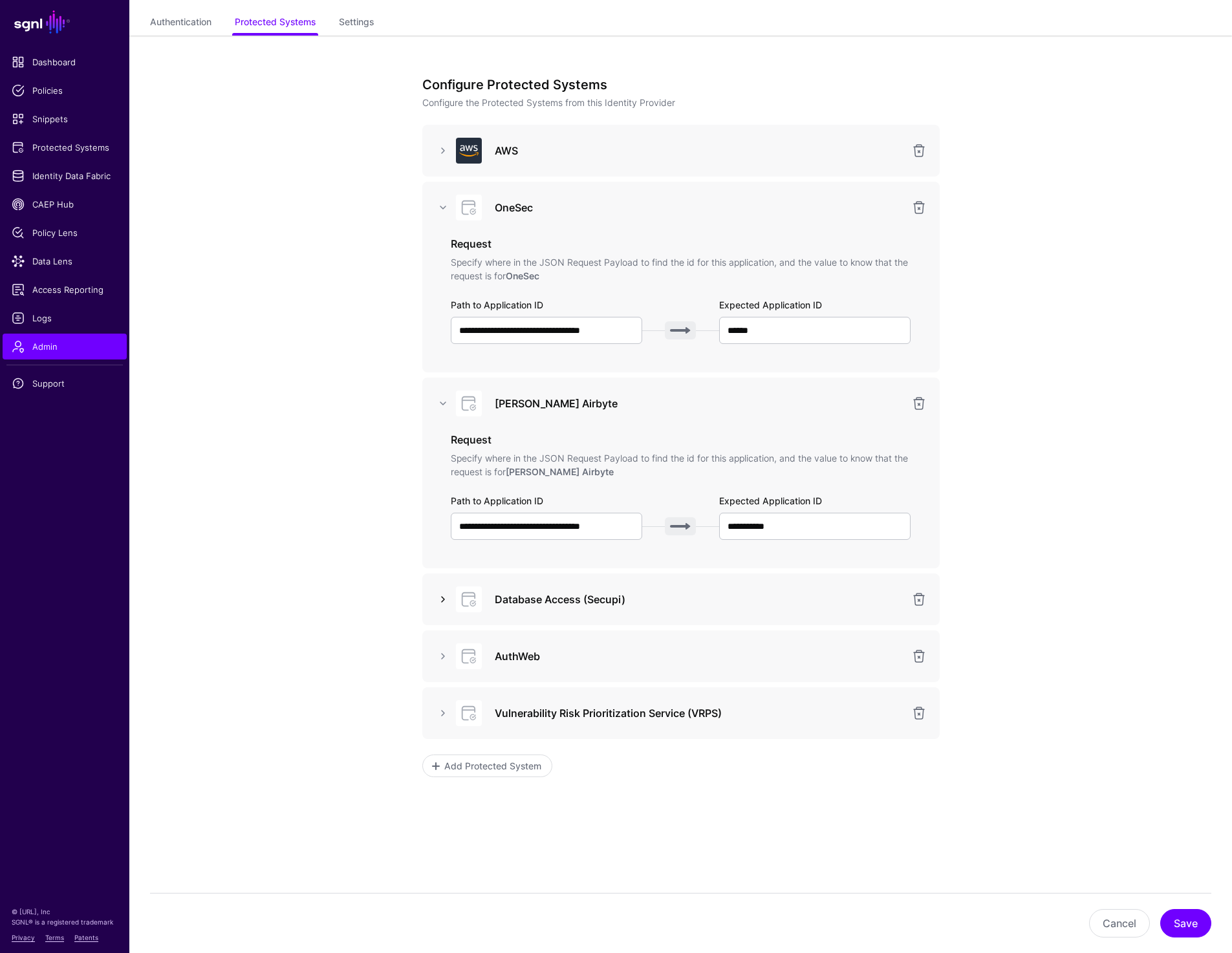
click at [445, 597] on link at bounding box center [443, 599] width 15 height 15
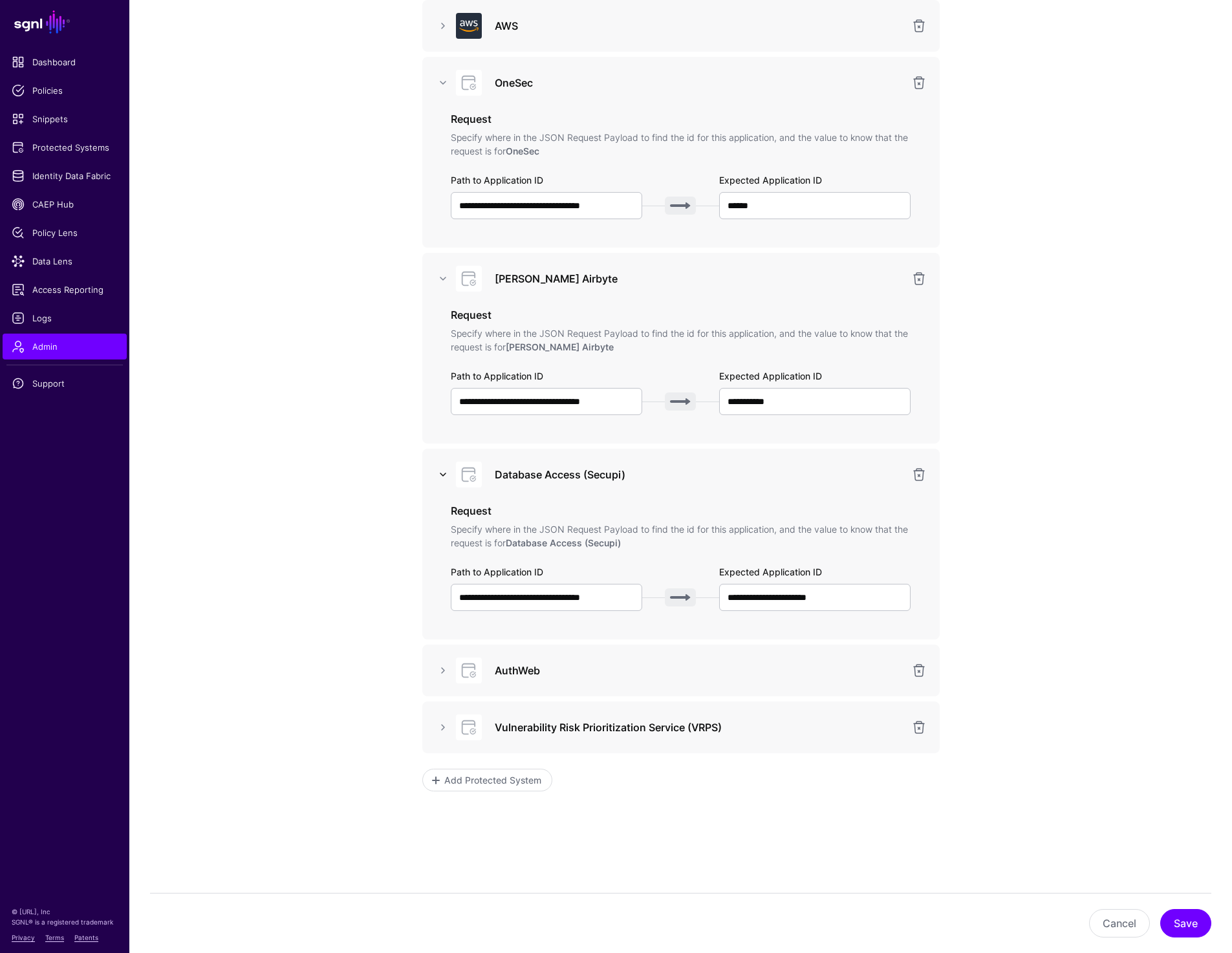
scroll to position [234, 0]
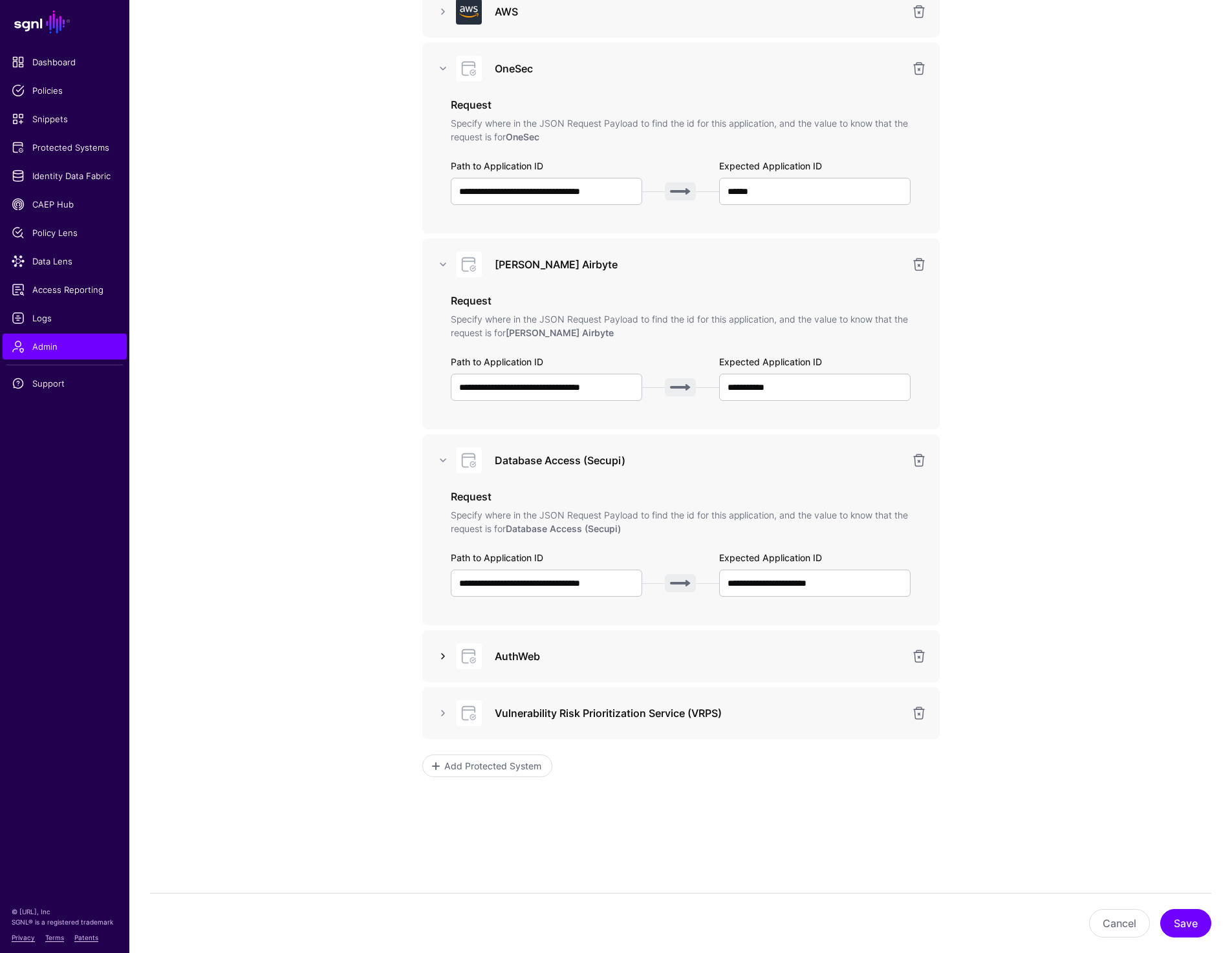
click at [441, 660] on link at bounding box center [443, 657] width 15 height 15
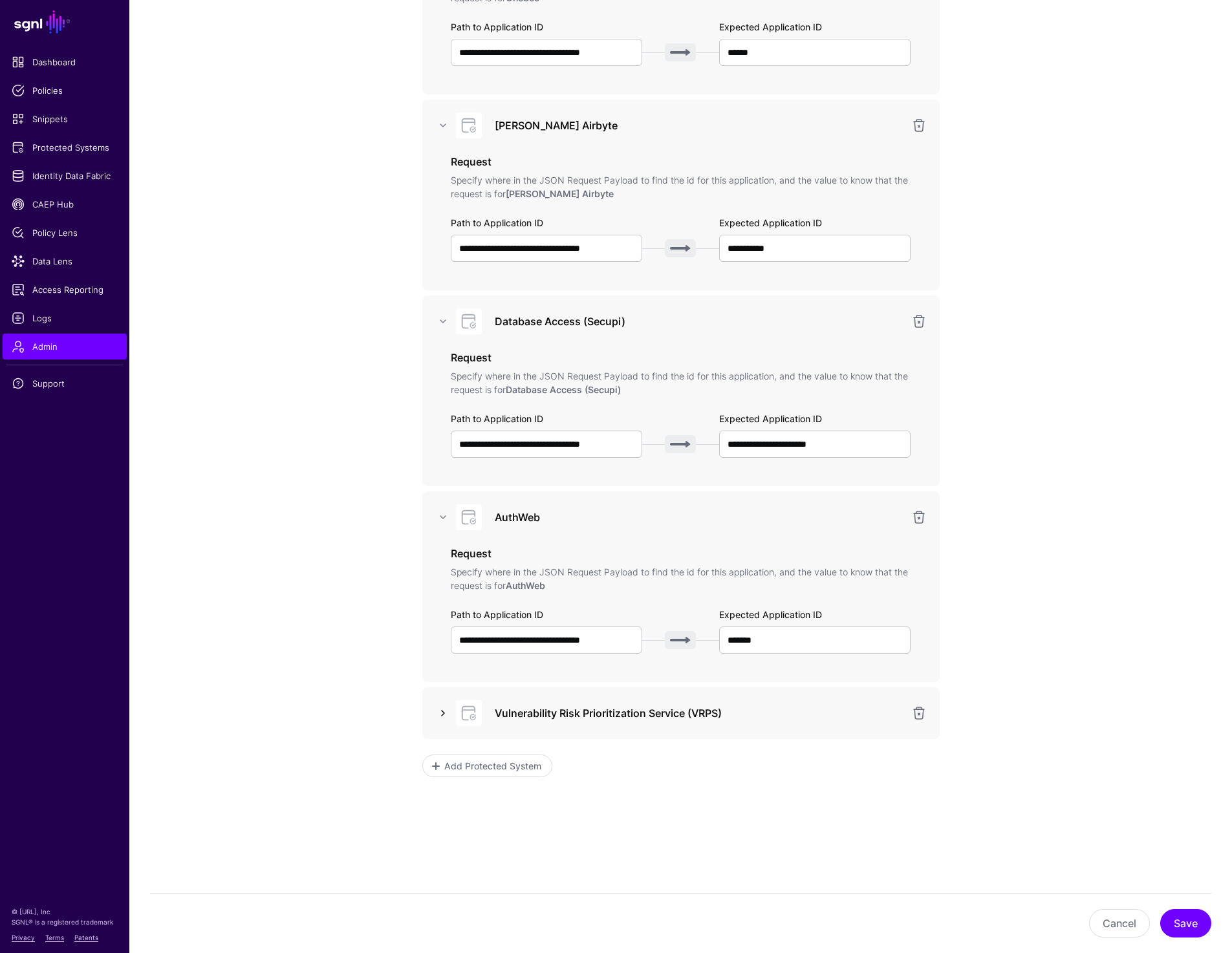
click at [444, 713] on link at bounding box center [443, 713] width 15 height 15
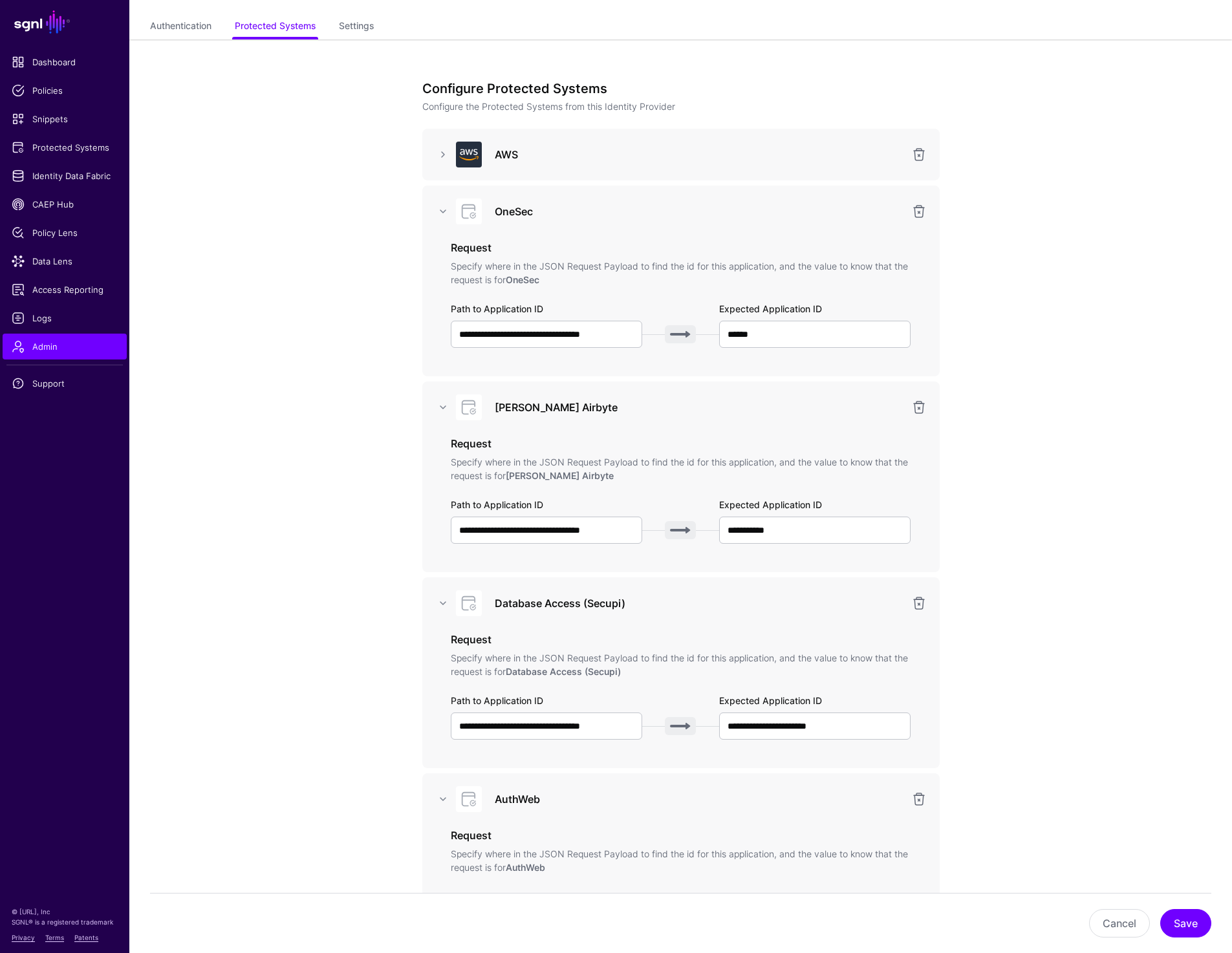
scroll to position [51, 0]
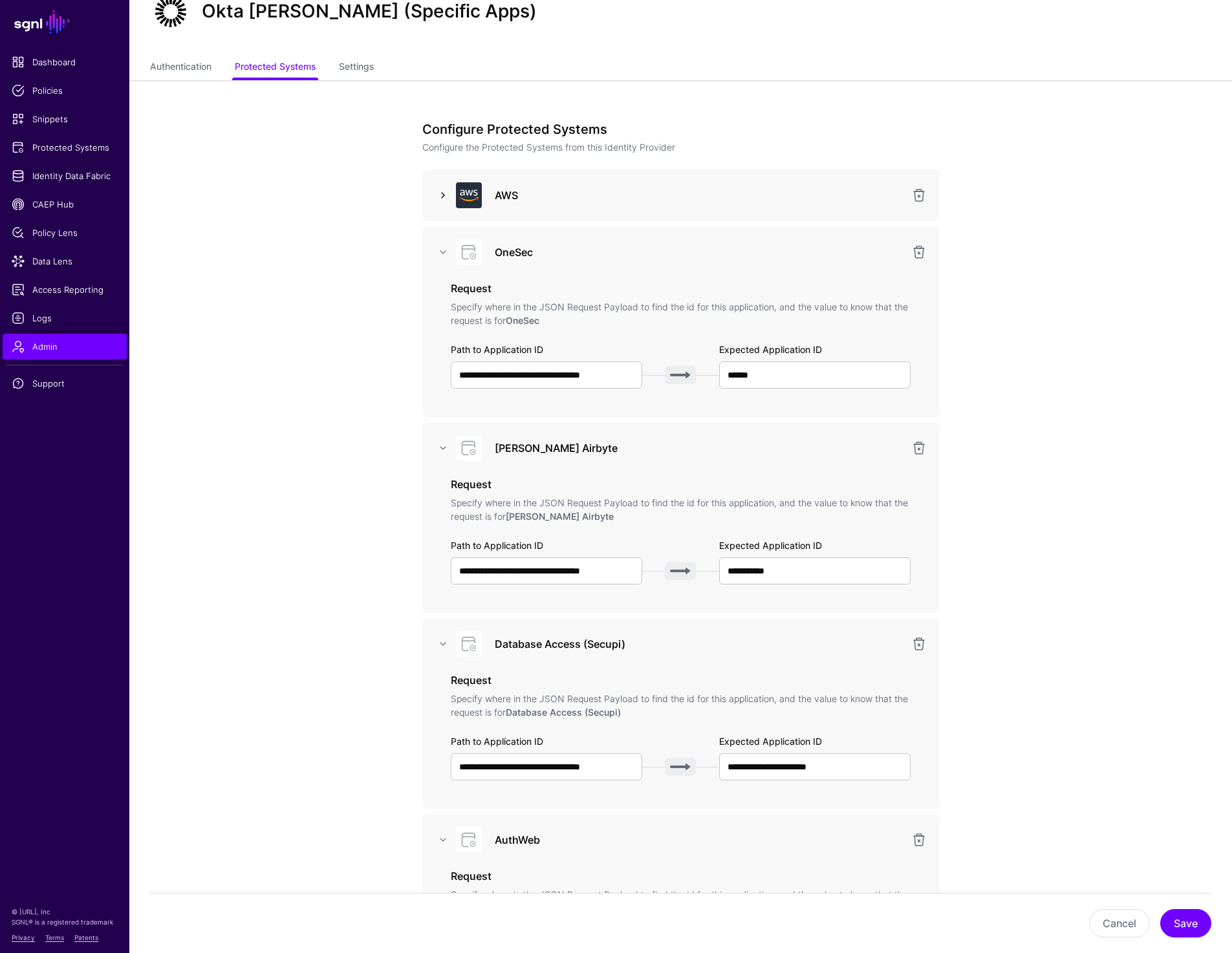
click at [439, 203] on div "AWS" at bounding box center [681, 195] width 497 height 26
click at [439, 190] on link at bounding box center [443, 195] width 15 height 15
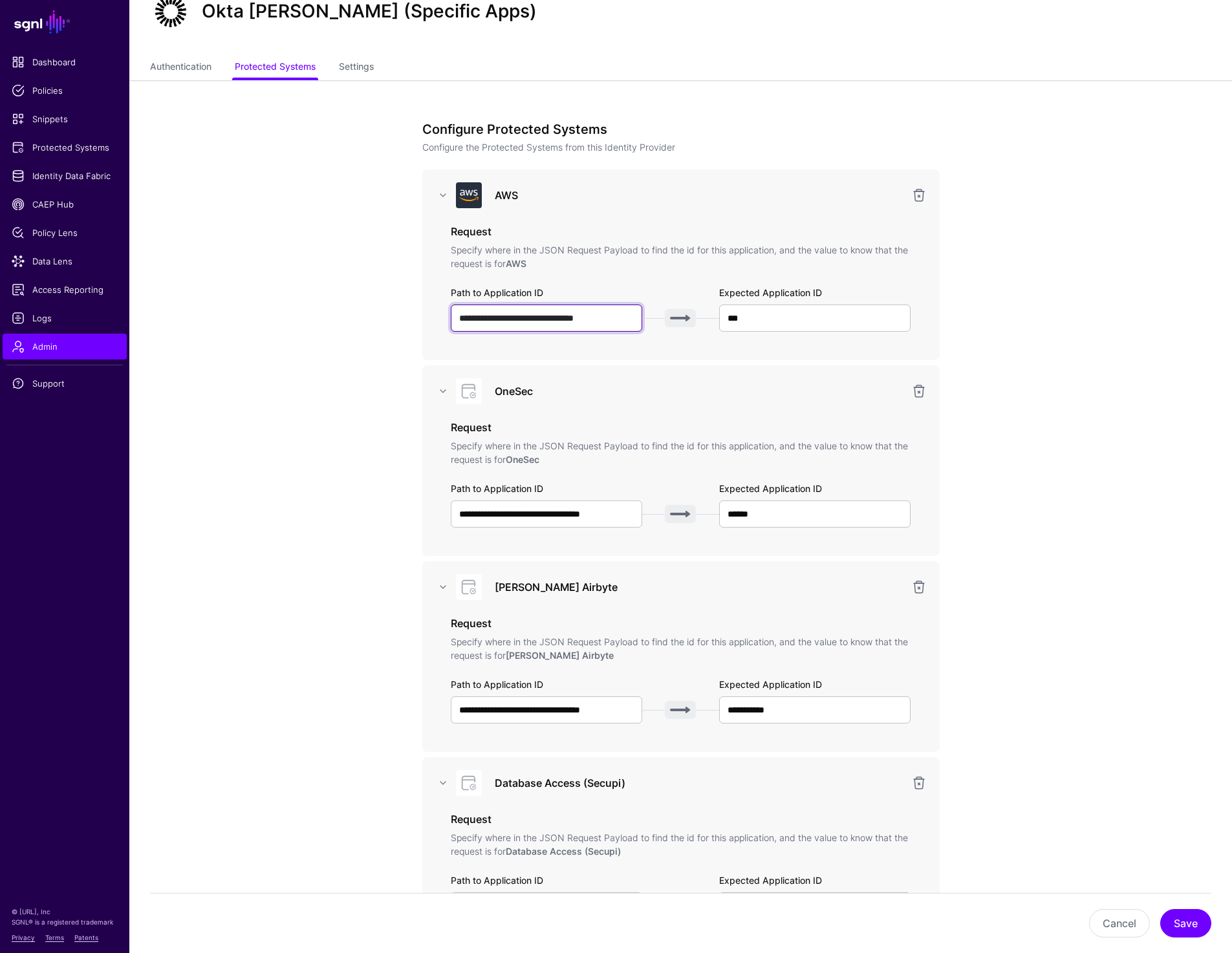
drag, startPoint x: 470, startPoint y: 319, endPoint x: 595, endPoint y: 319, distance: 125.0
click at [595, 319] on input "**********" at bounding box center [547, 319] width 192 height 27
click at [765, 319] on input "***" at bounding box center [816, 319] width 192 height 27
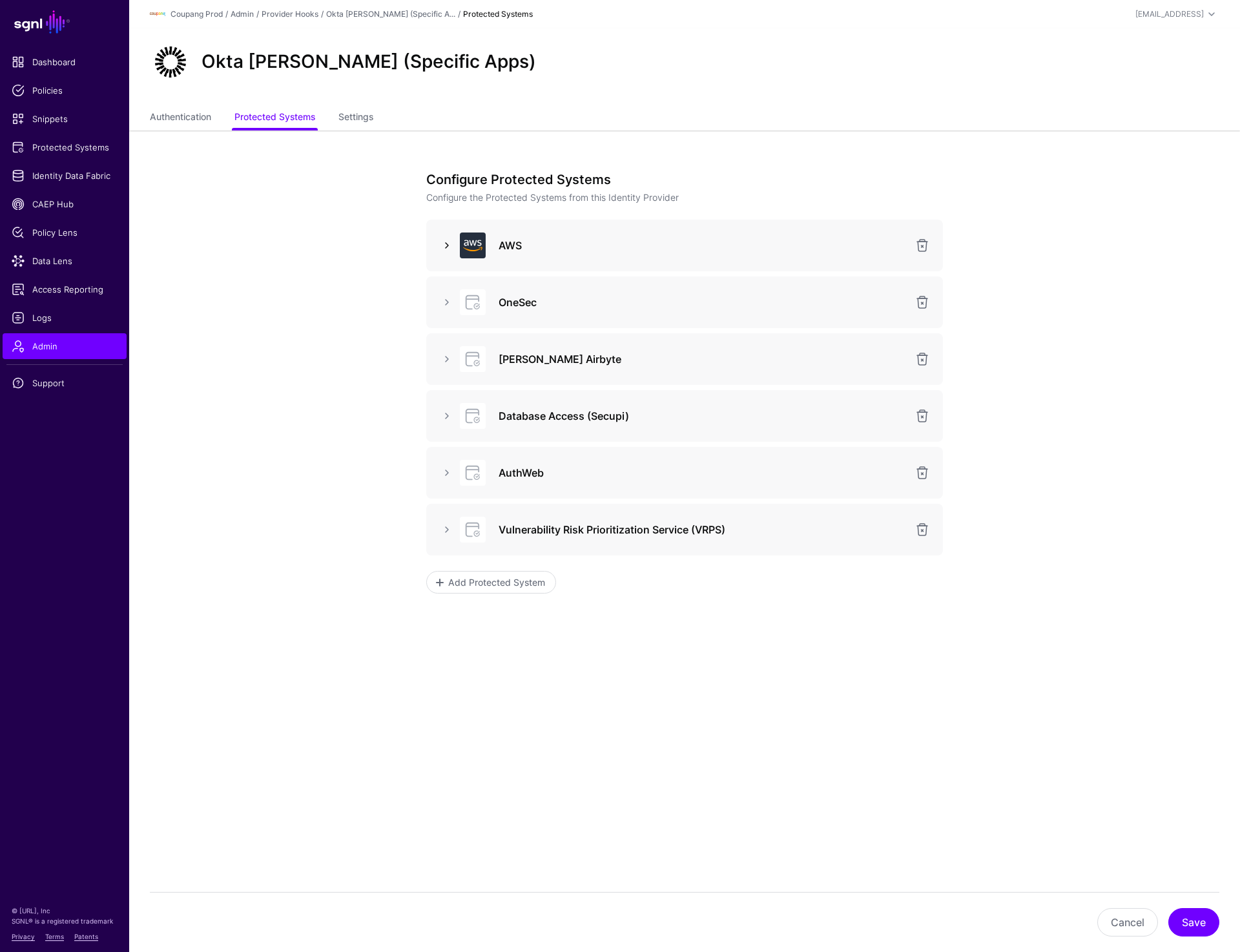
click at [449, 243] on link at bounding box center [447, 245] width 15 height 15
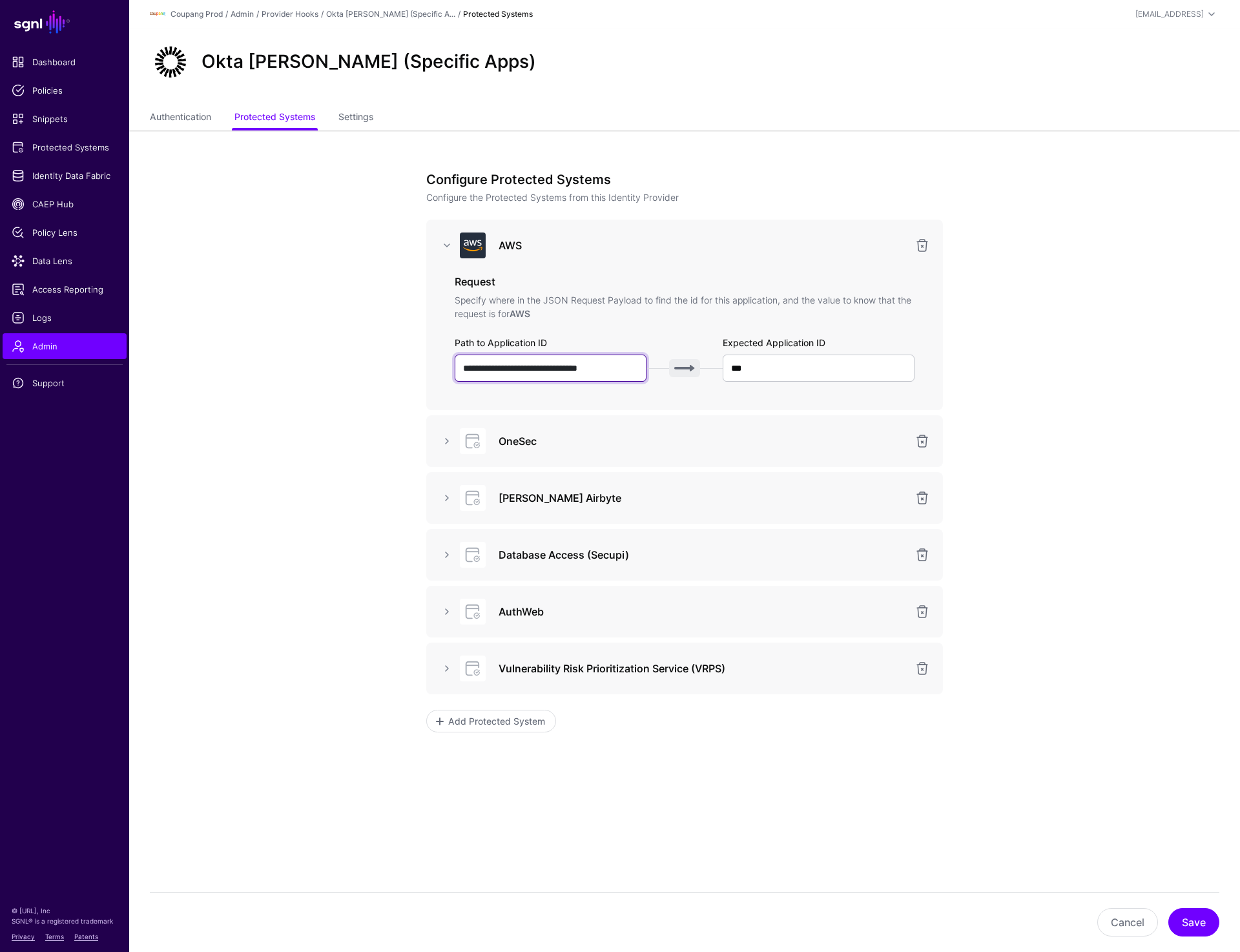
click at [566, 371] on input "**********" at bounding box center [551, 369] width 192 height 27
click at [599, 371] on input "**********" at bounding box center [551, 369] width 192 height 27
paste input "**********"
click at [476, 365] on input "**********" at bounding box center [551, 369] width 192 height 27
click at [613, 370] on input "**********" at bounding box center [551, 369] width 192 height 27
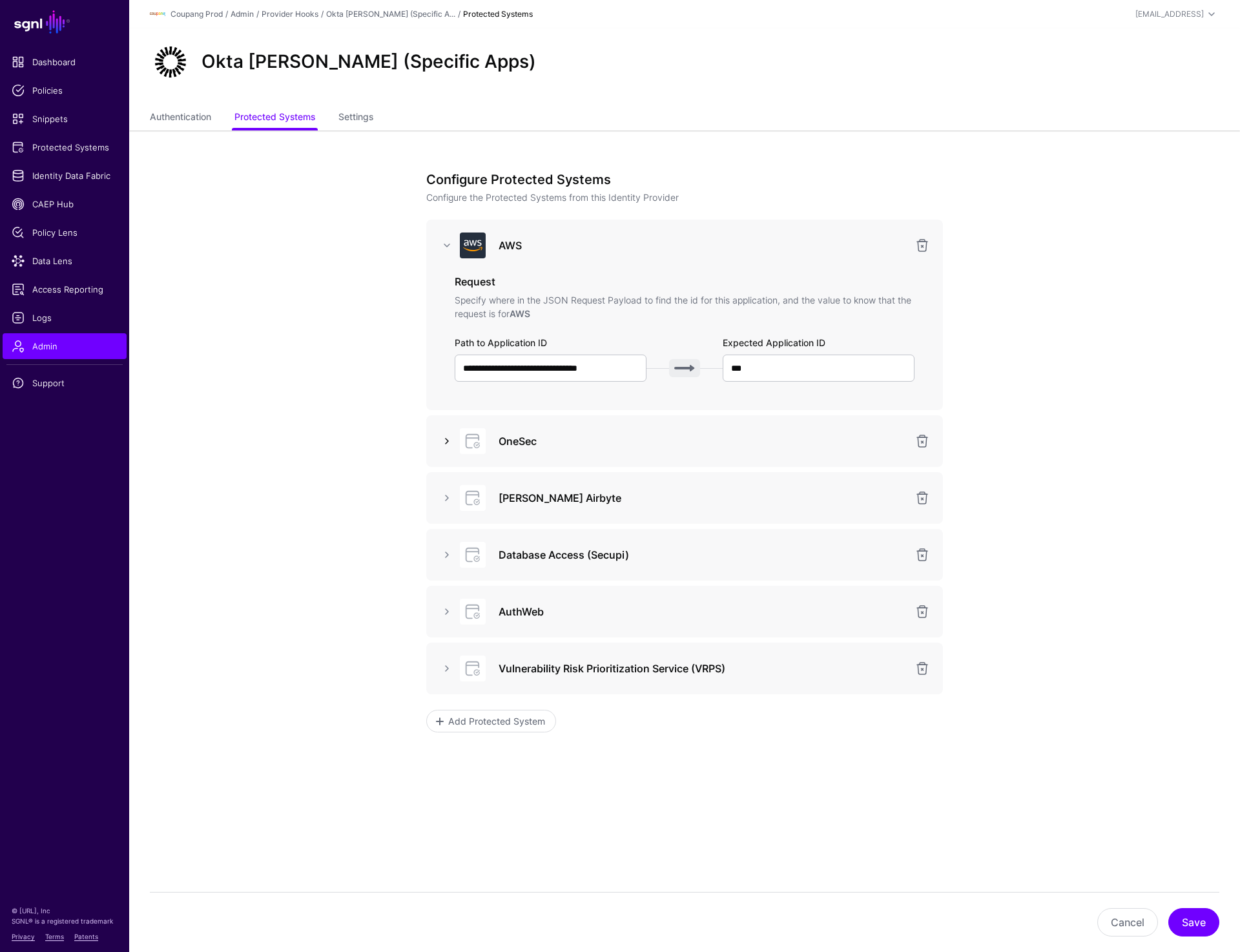
click at [449, 440] on link at bounding box center [447, 441] width 15 height 15
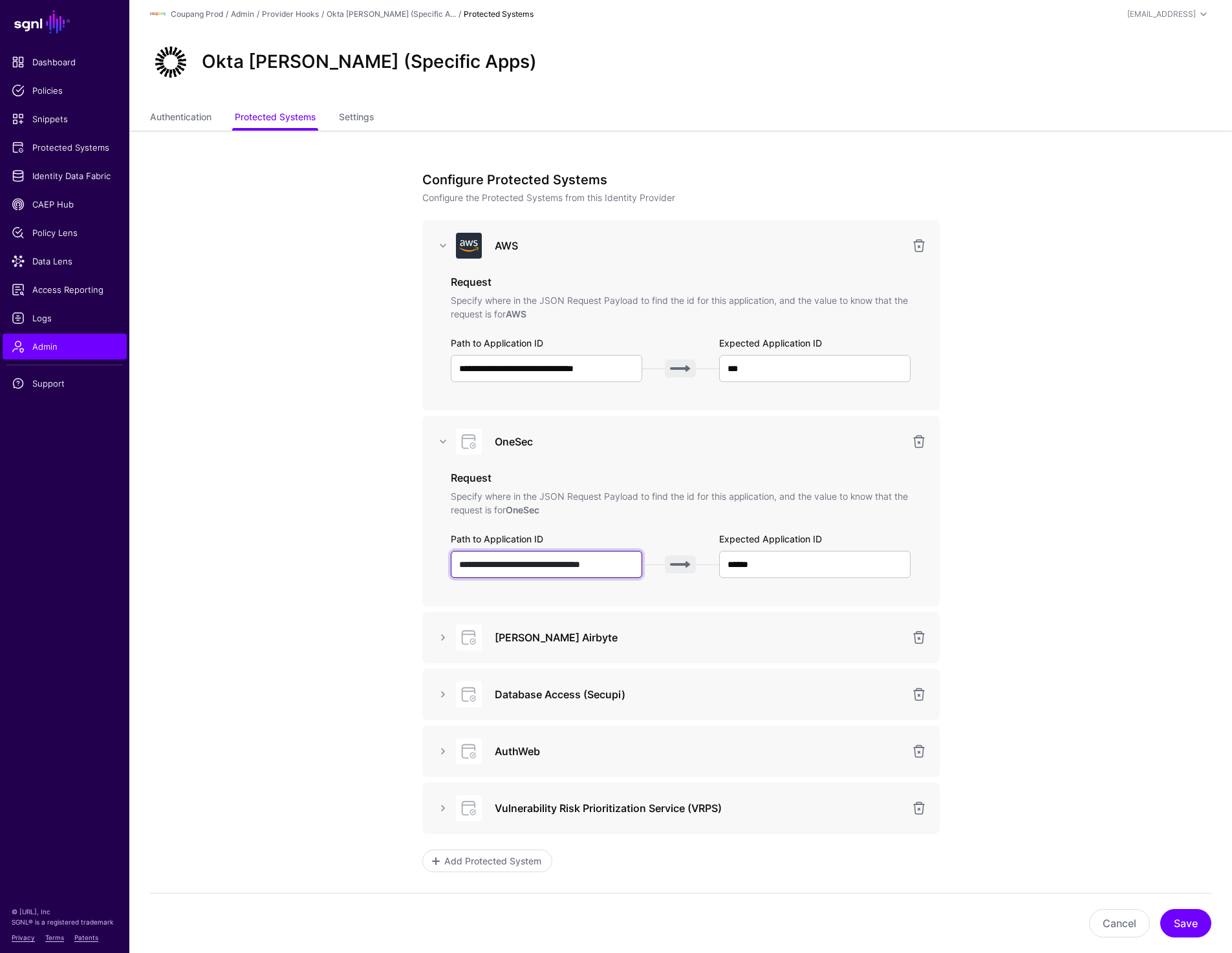
click at [586, 561] on input "**********" at bounding box center [547, 565] width 192 height 27
click at [575, 375] on input "**********" at bounding box center [547, 369] width 192 height 27
paste input "**********"
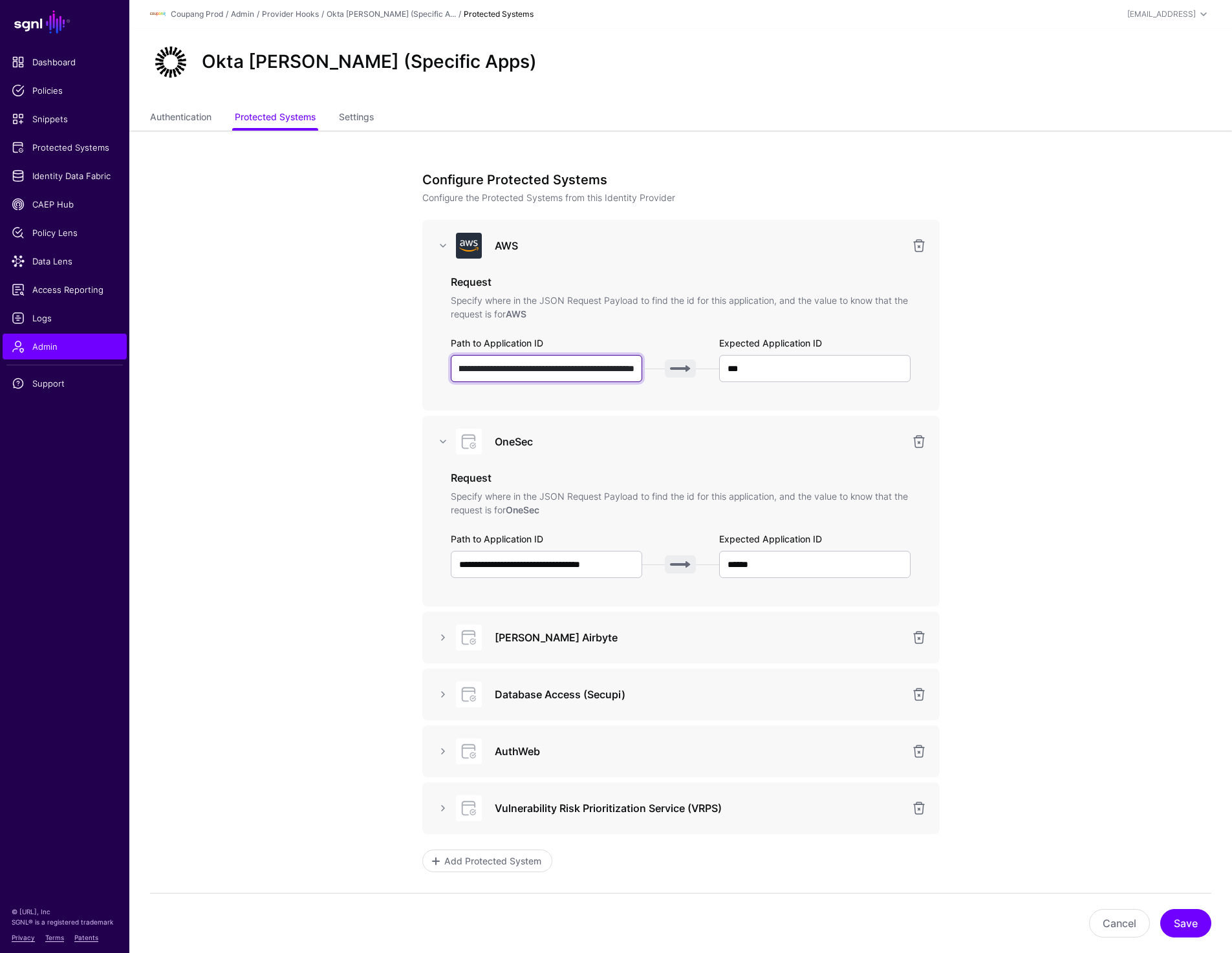
type input "**********"
click at [1023, 393] on app-admin-providers-item-integrations "**********" at bounding box center [681, 589] width 1102 height 918
click at [822, 371] on input "***" at bounding box center [816, 369] width 192 height 27
type input "********"
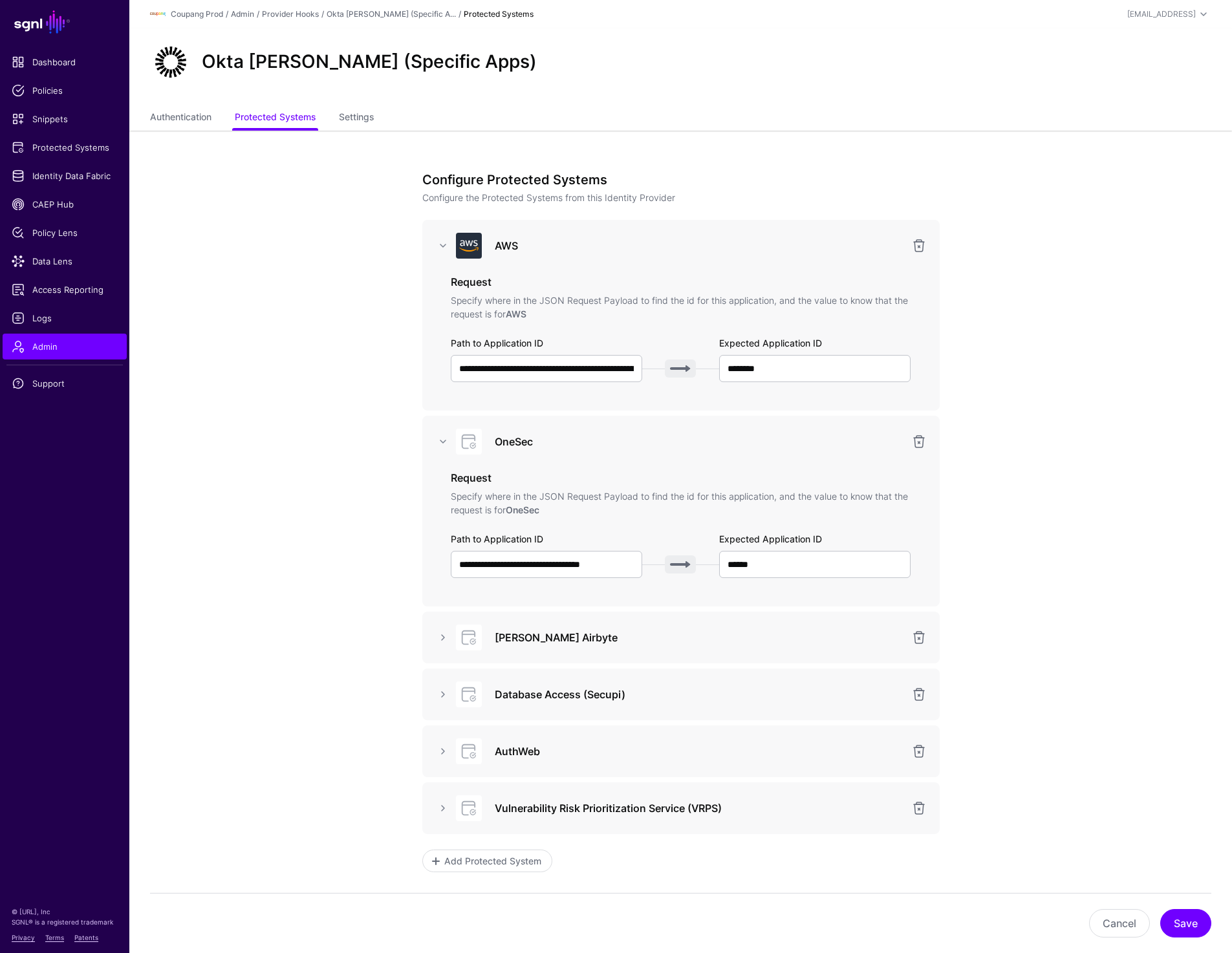
click at [1134, 386] on app-admin-providers-item-integrations "**********" at bounding box center [681, 589] width 1102 height 918
click at [442, 630] on link at bounding box center [443, 638] width 15 height 15
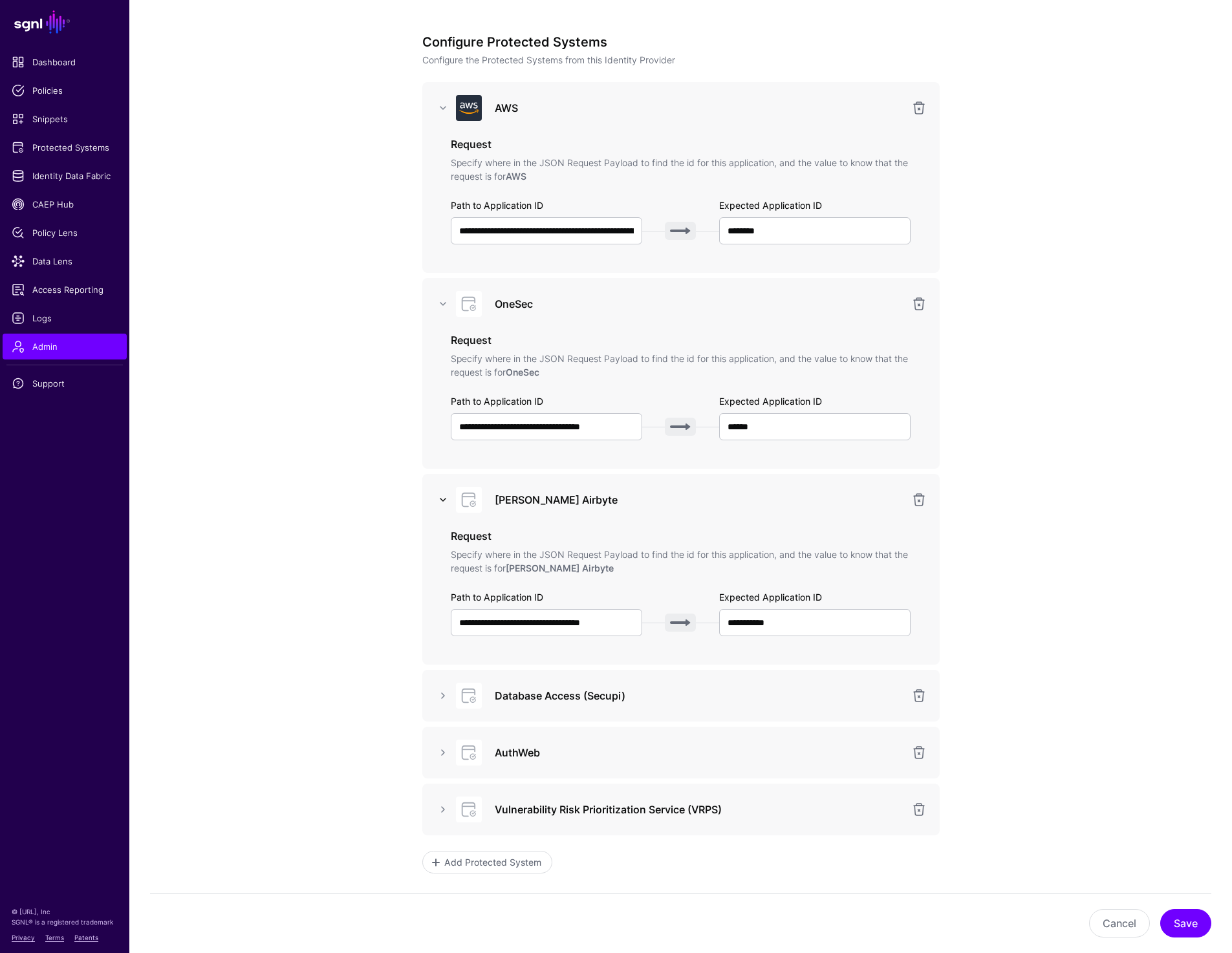
scroll to position [228, 0]
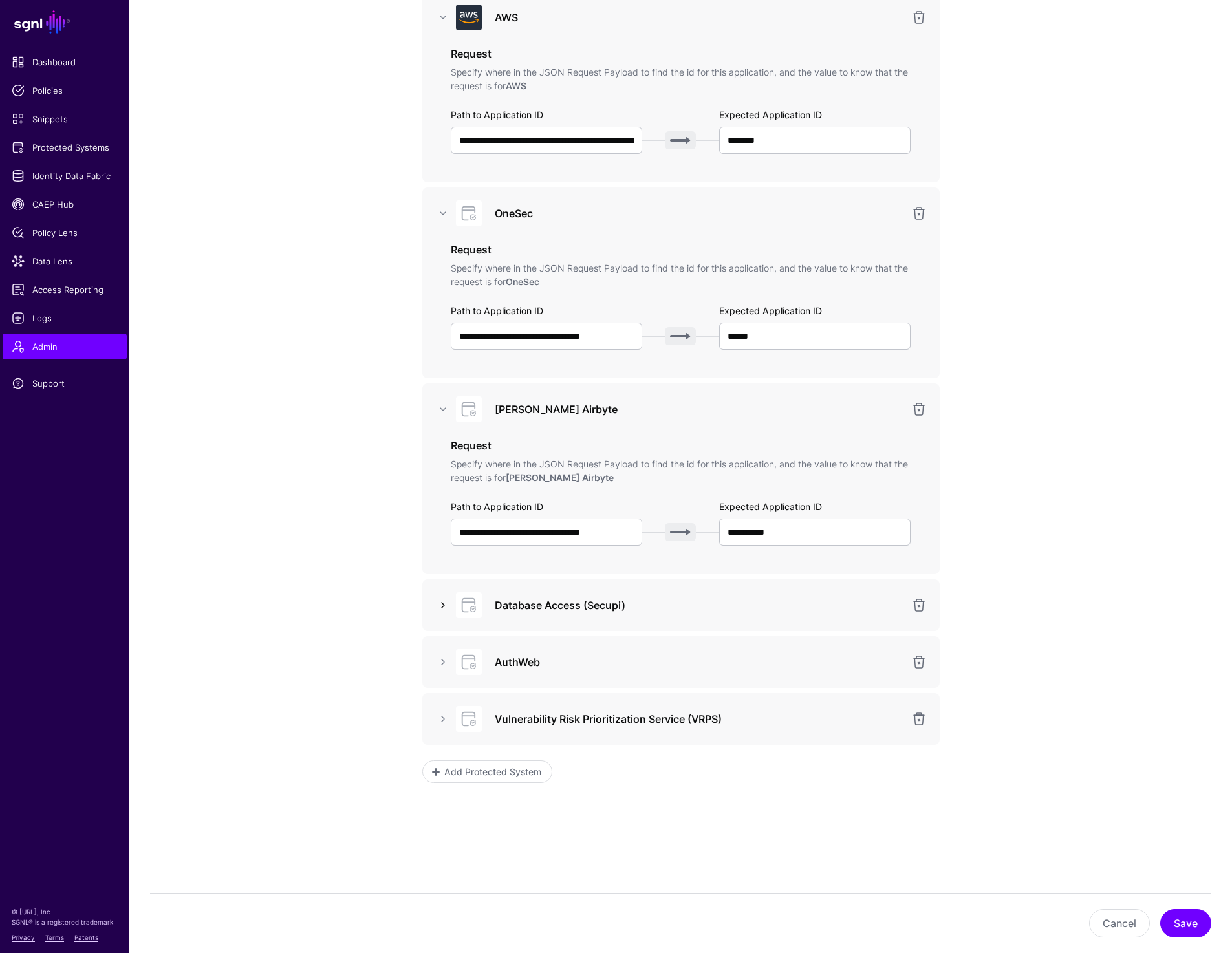
click at [442, 605] on link at bounding box center [443, 605] width 15 height 15
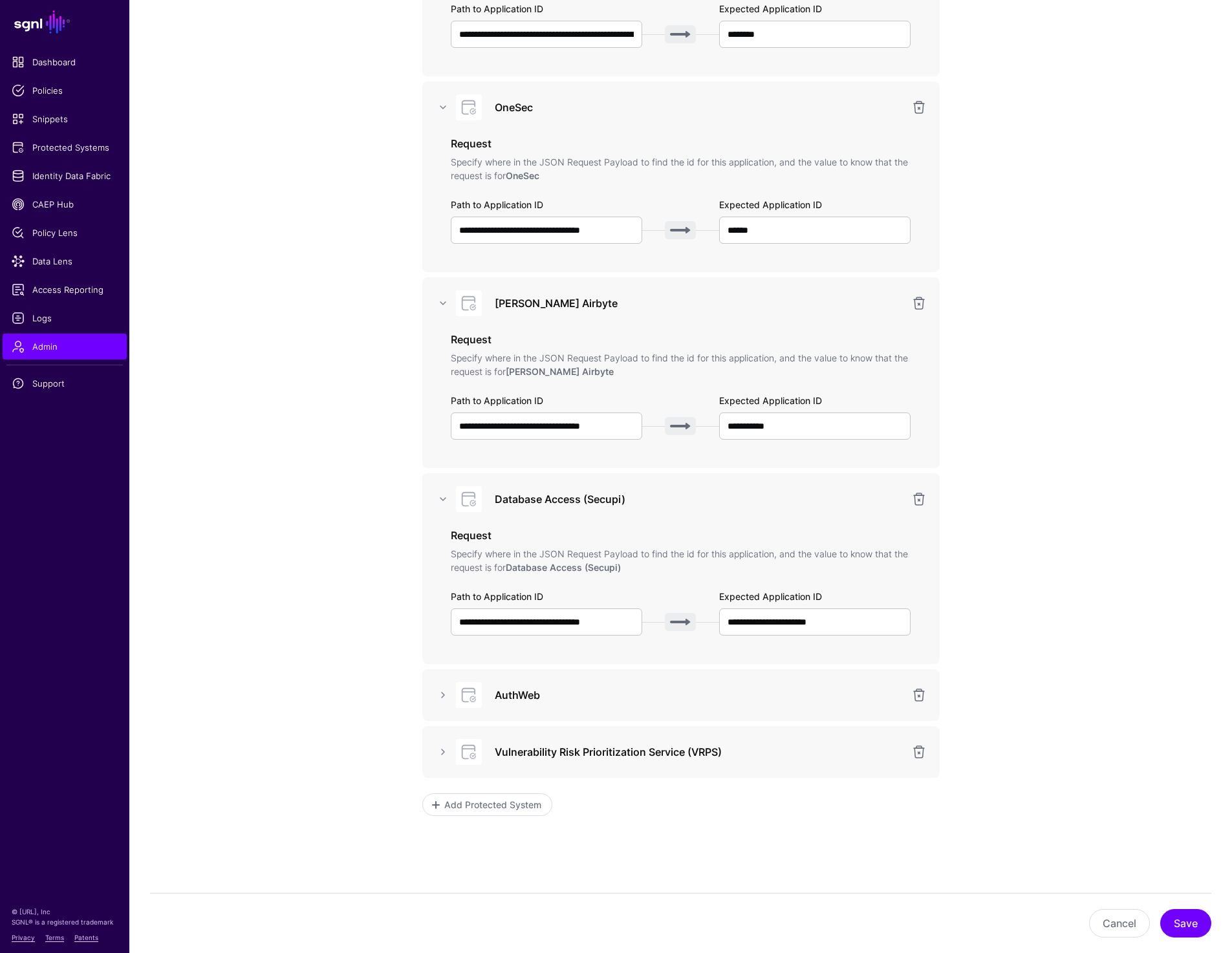
scroll to position [373, 0]
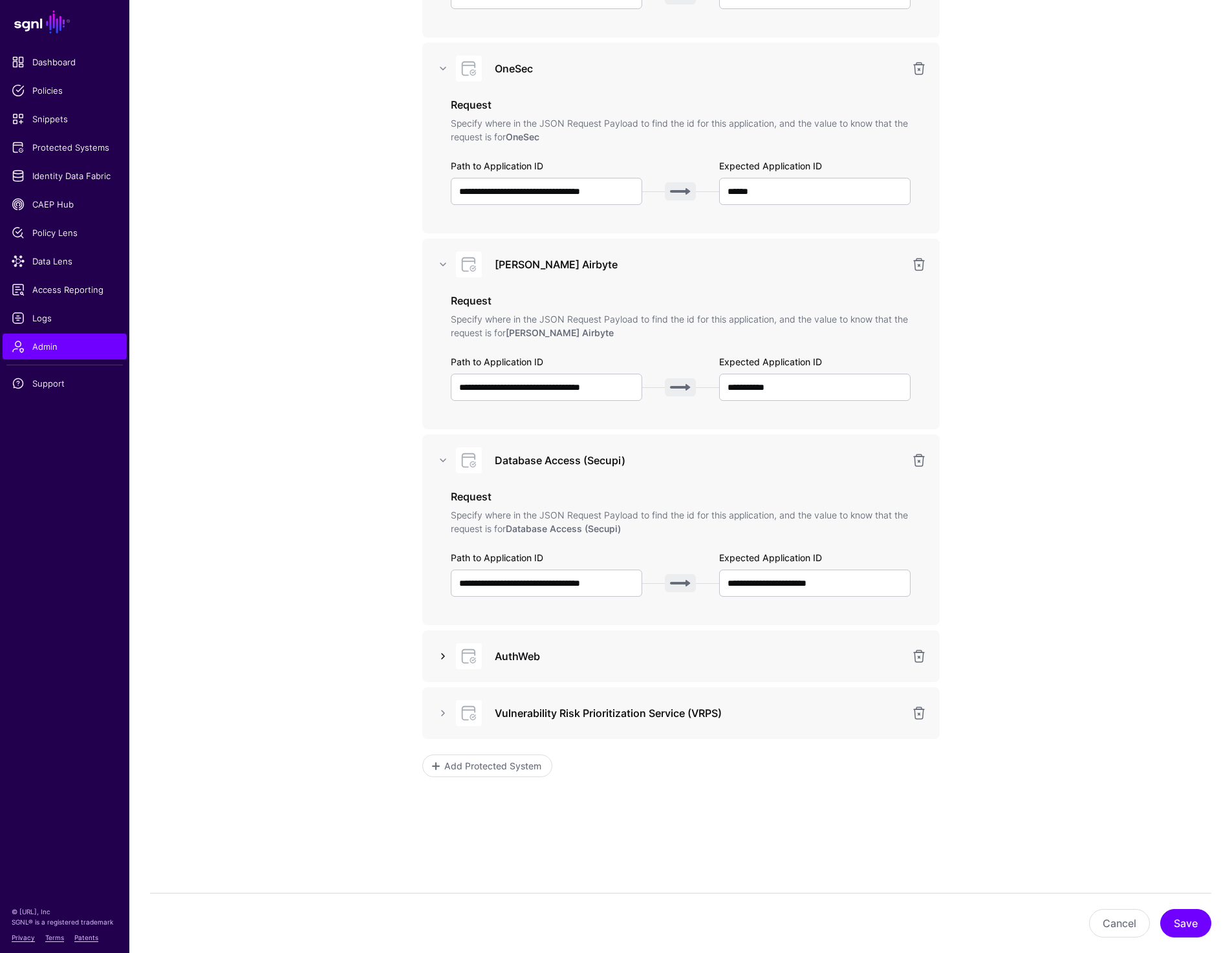
click at [445, 653] on link at bounding box center [443, 657] width 15 height 15
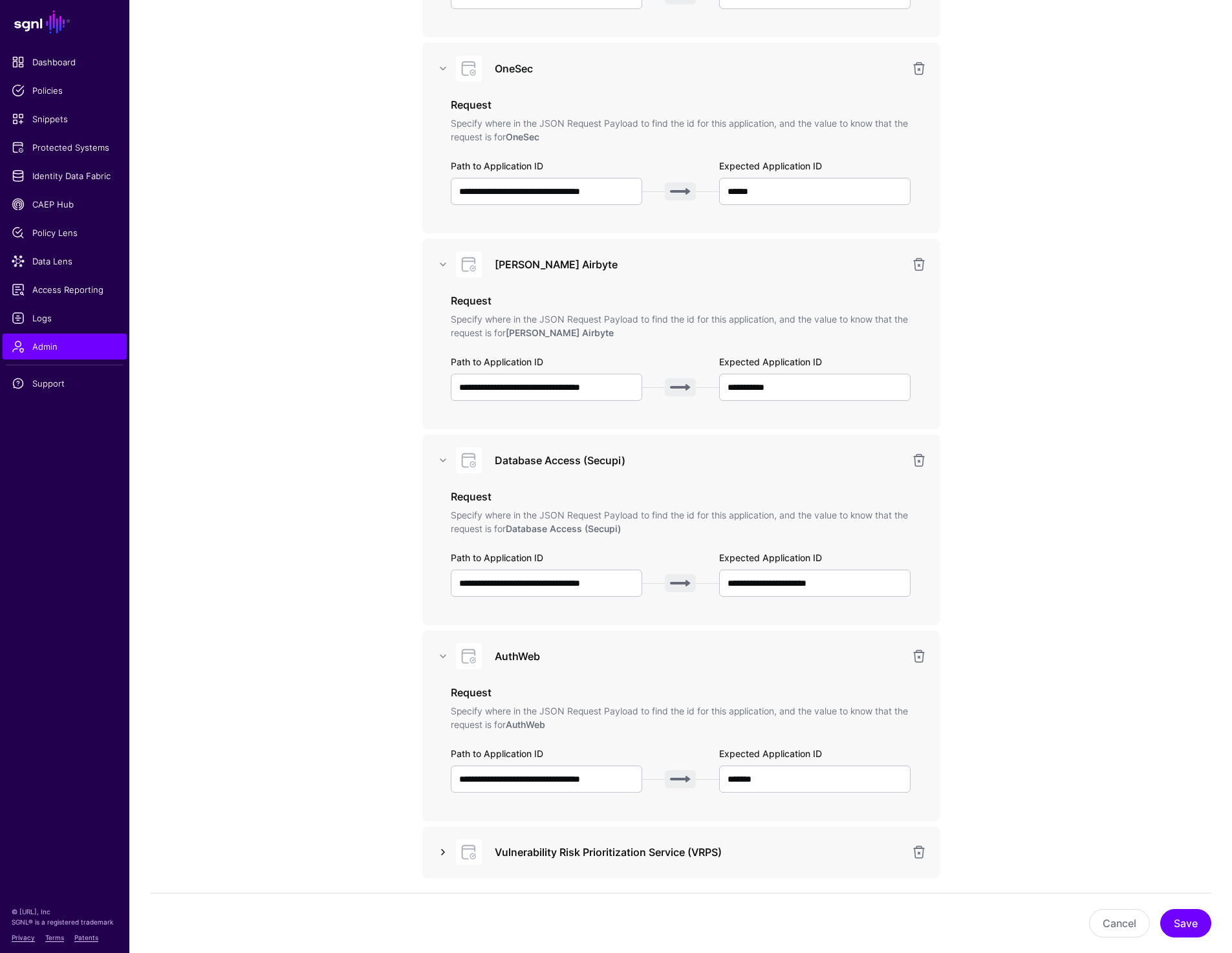
click at [440, 850] on link at bounding box center [443, 853] width 15 height 15
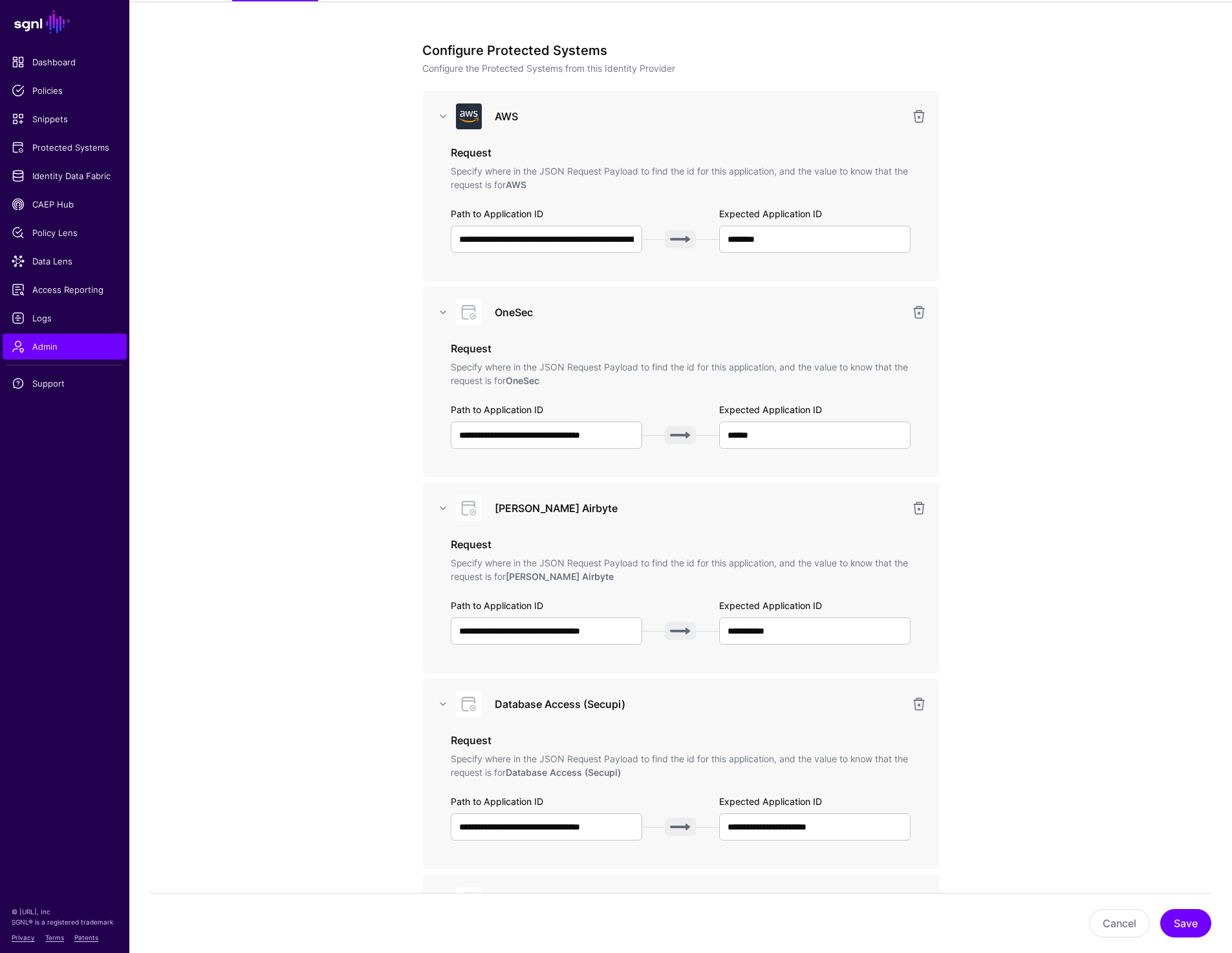
scroll to position [125, 0]
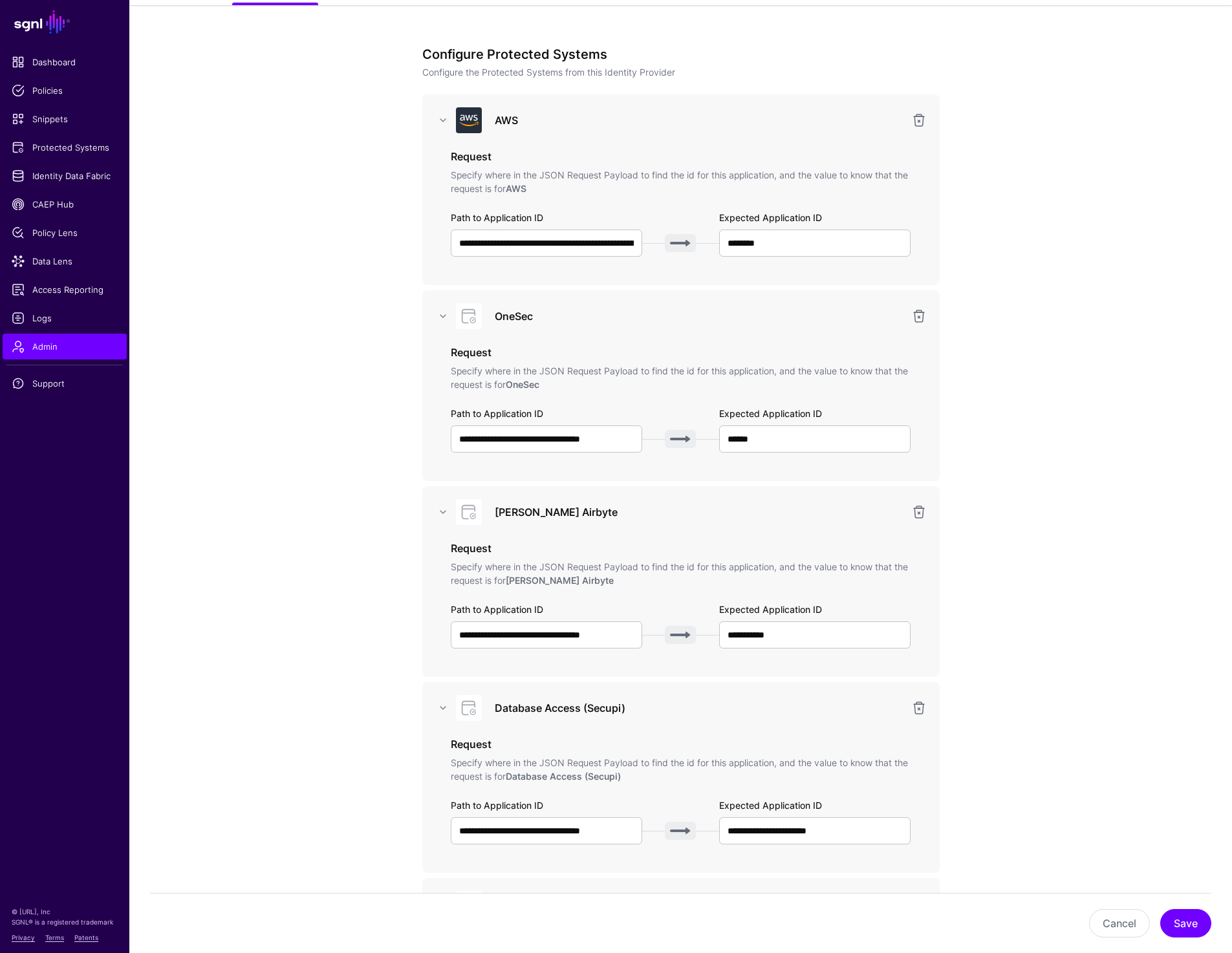
click at [1050, 285] on app-admin-providers-item-integrations "**********" at bounding box center [681, 742] width 1102 height 1474
click at [553, 245] on input "**********" at bounding box center [547, 243] width 192 height 27
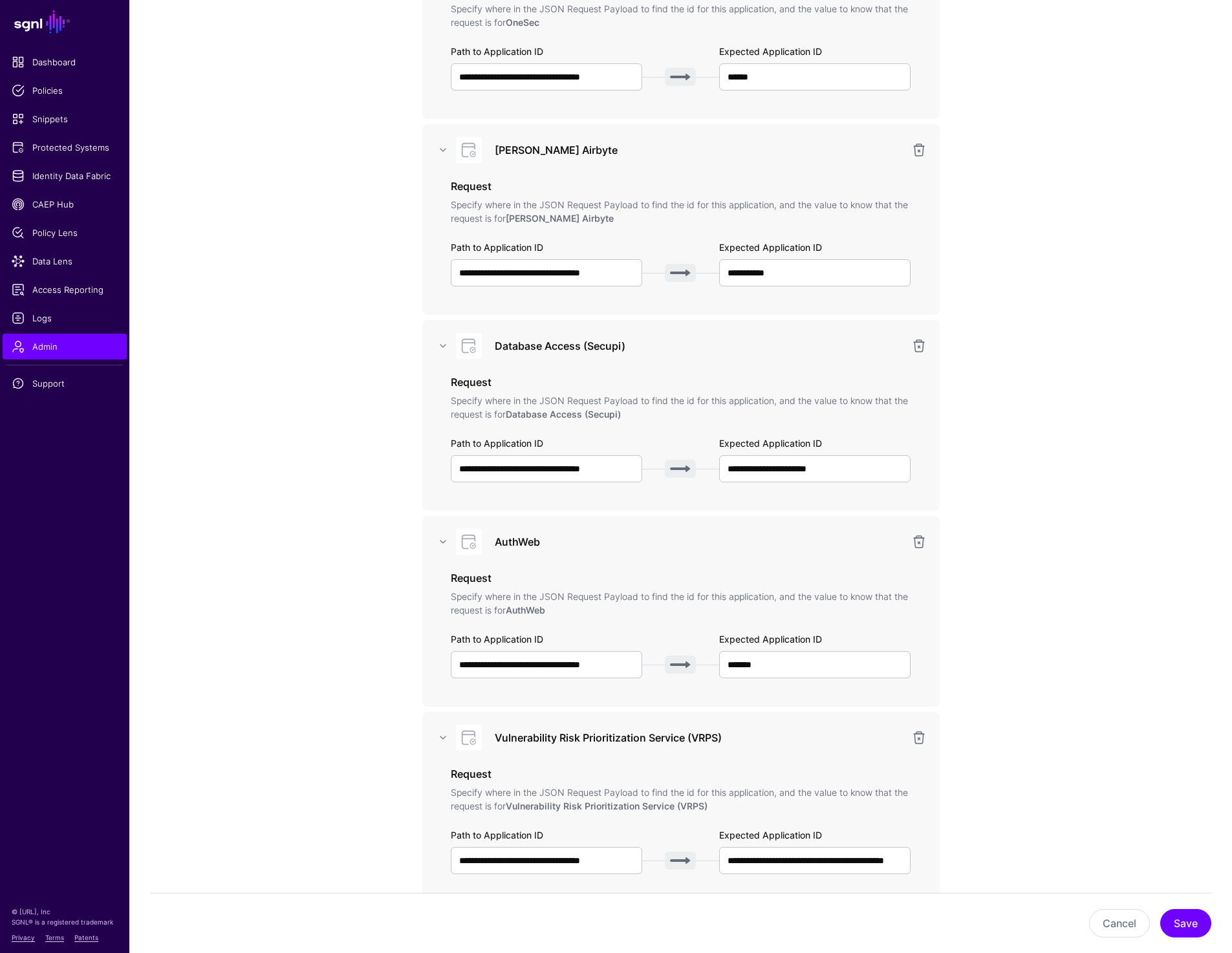
scroll to position [478, 0]
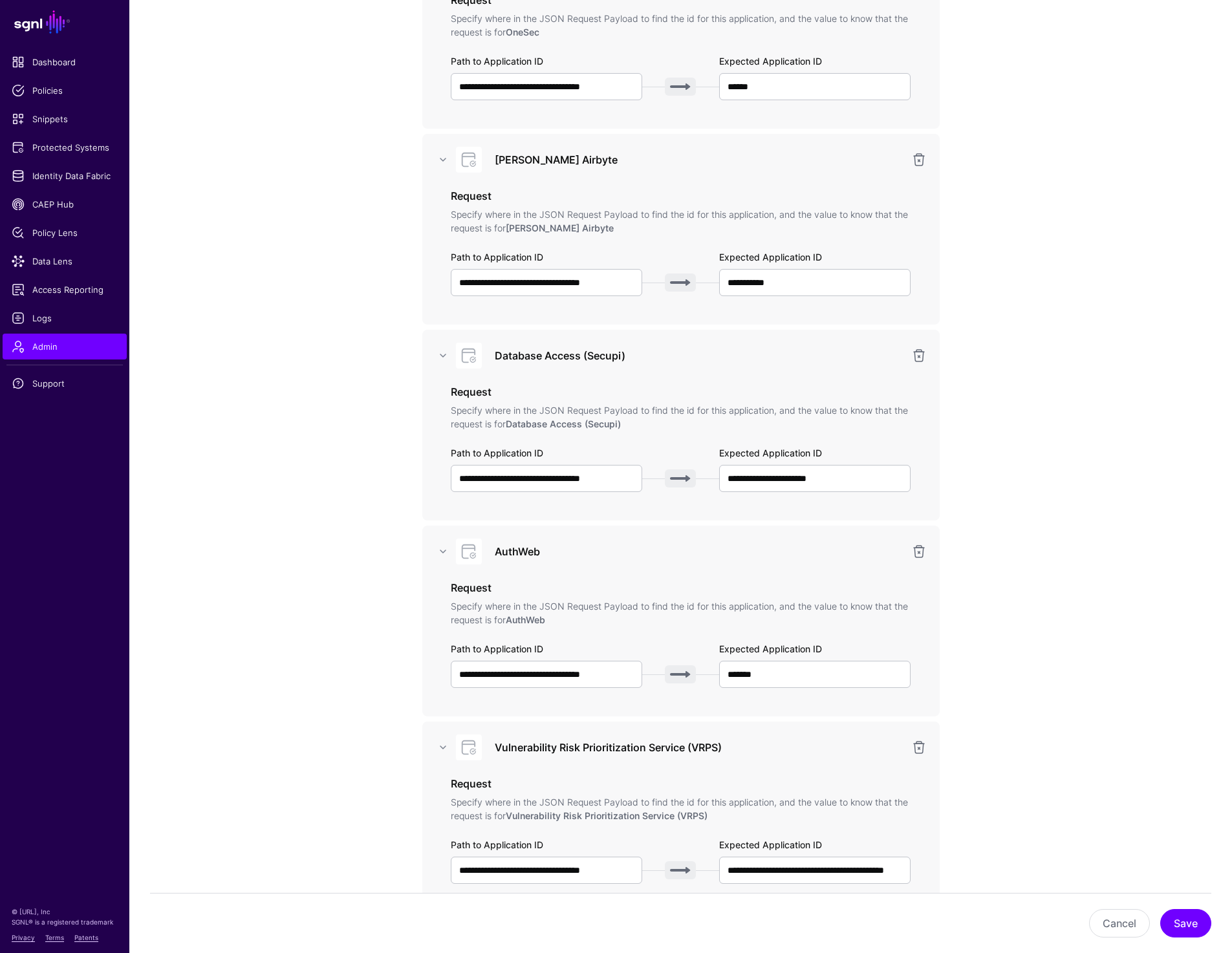
click at [460, 49] on div "**********" at bounding box center [681, 46] width 460 height 108
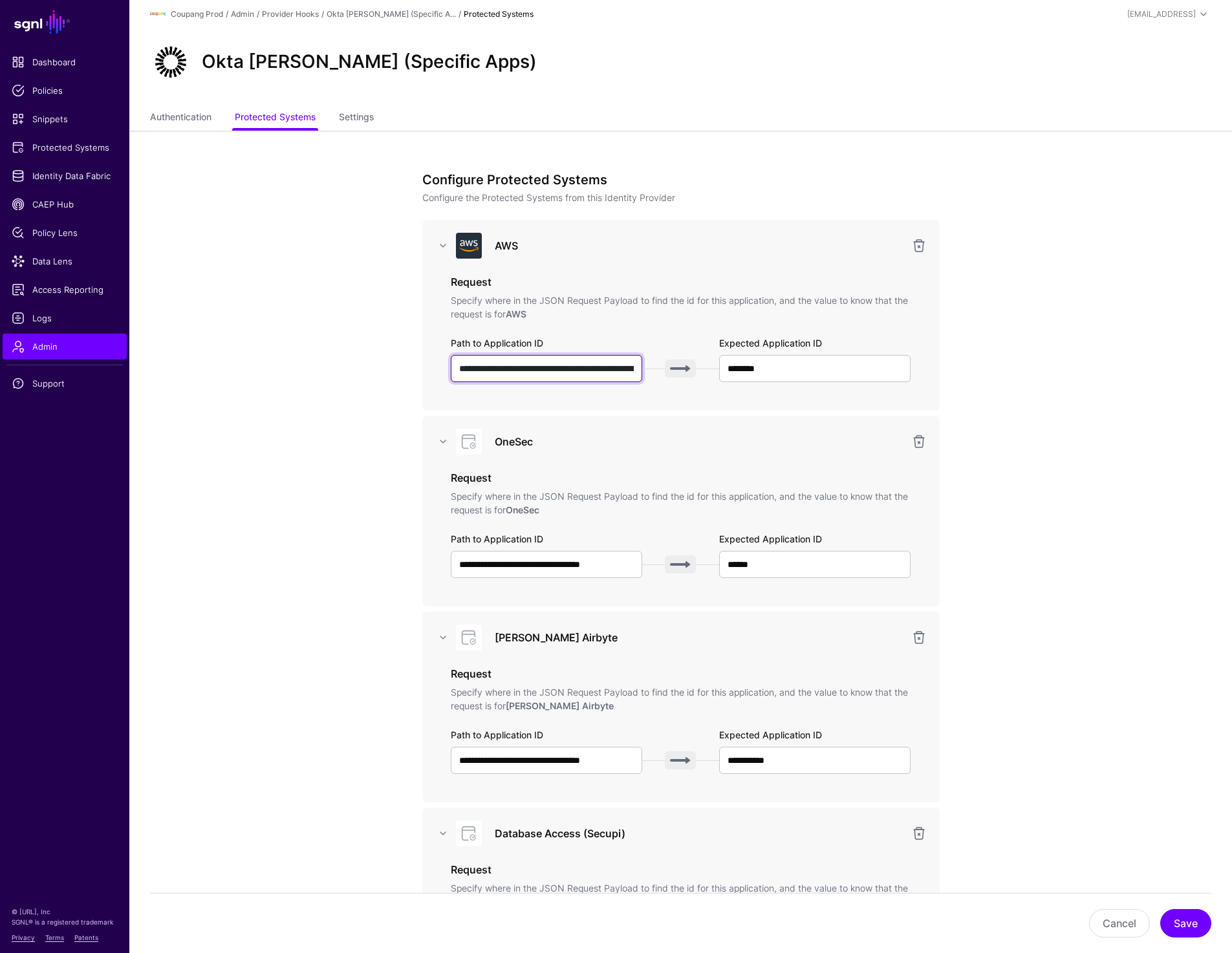
click at [521, 367] on input "**********" at bounding box center [547, 369] width 192 height 27
click at [670, 219] on div "**********" at bounding box center [681, 808] width 518 height 1272
click at [636, 596] on div "**********" at bounding box center [681, 511] width 518 height 191
click at [40, 149] on span "Protected Systems" at bounding box center [65, 147] width 106 height 13
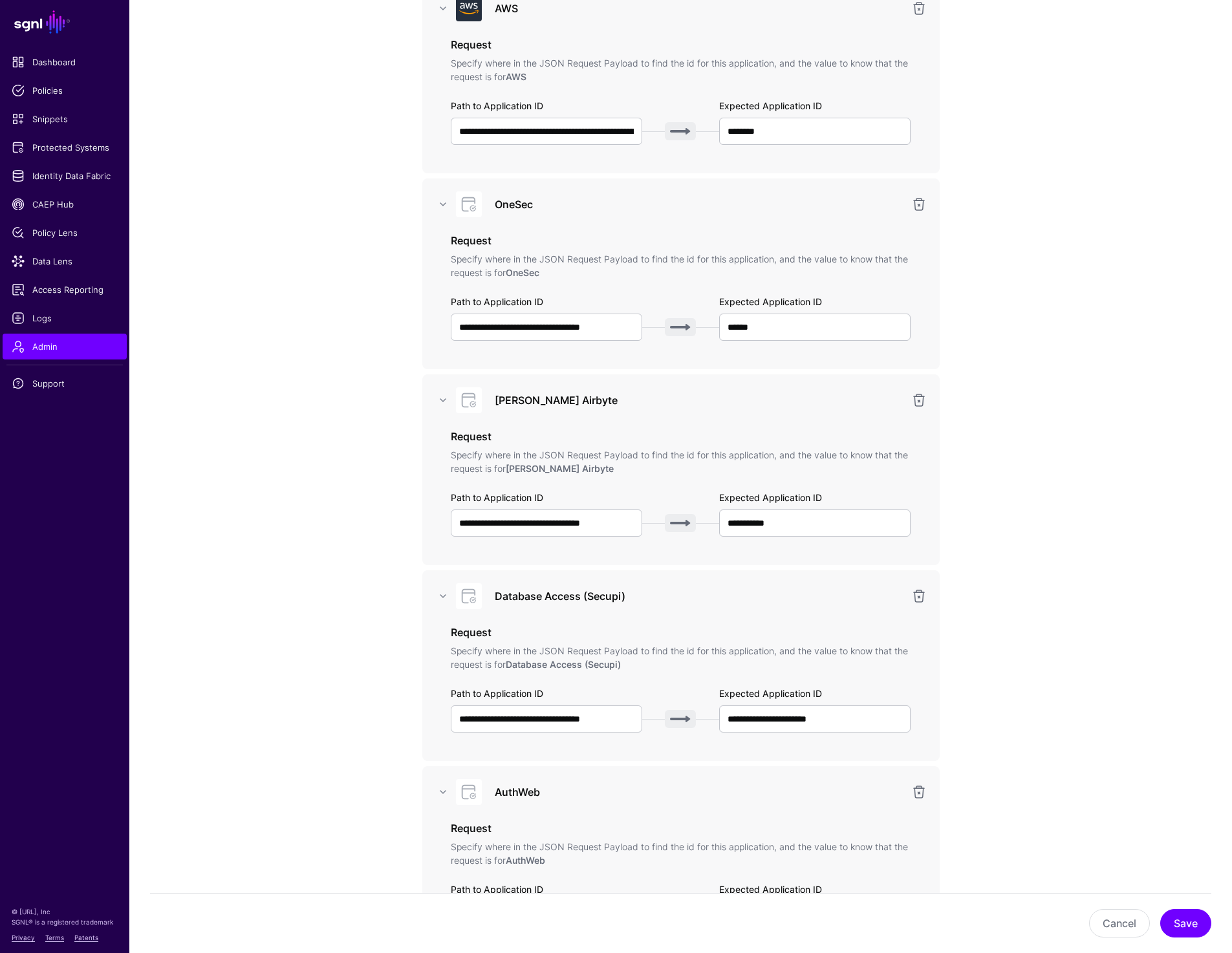
scroll to position [207, 0]
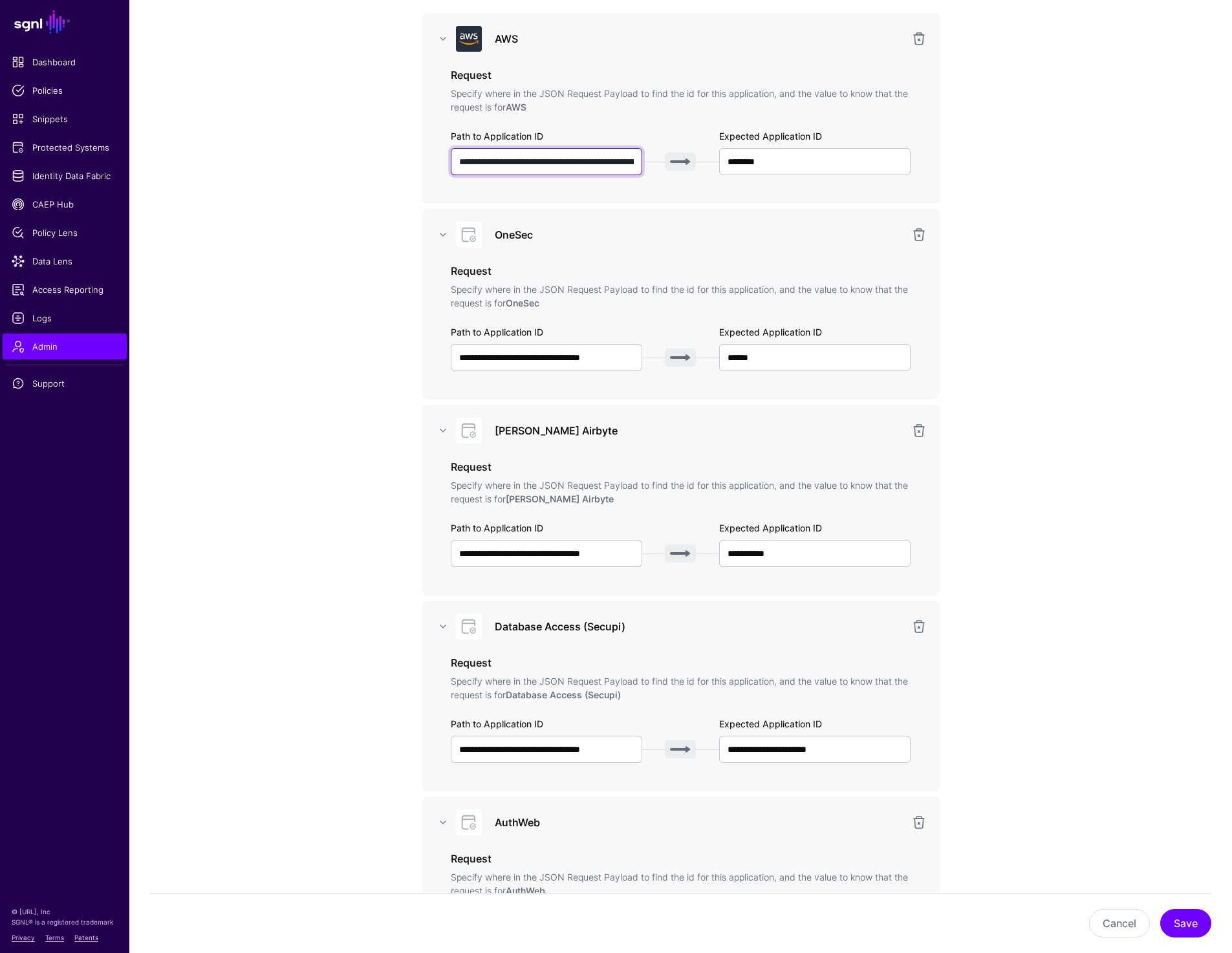
click at [532, 167] on input "**********" at bounding box center [547, 162] width 192 height 27
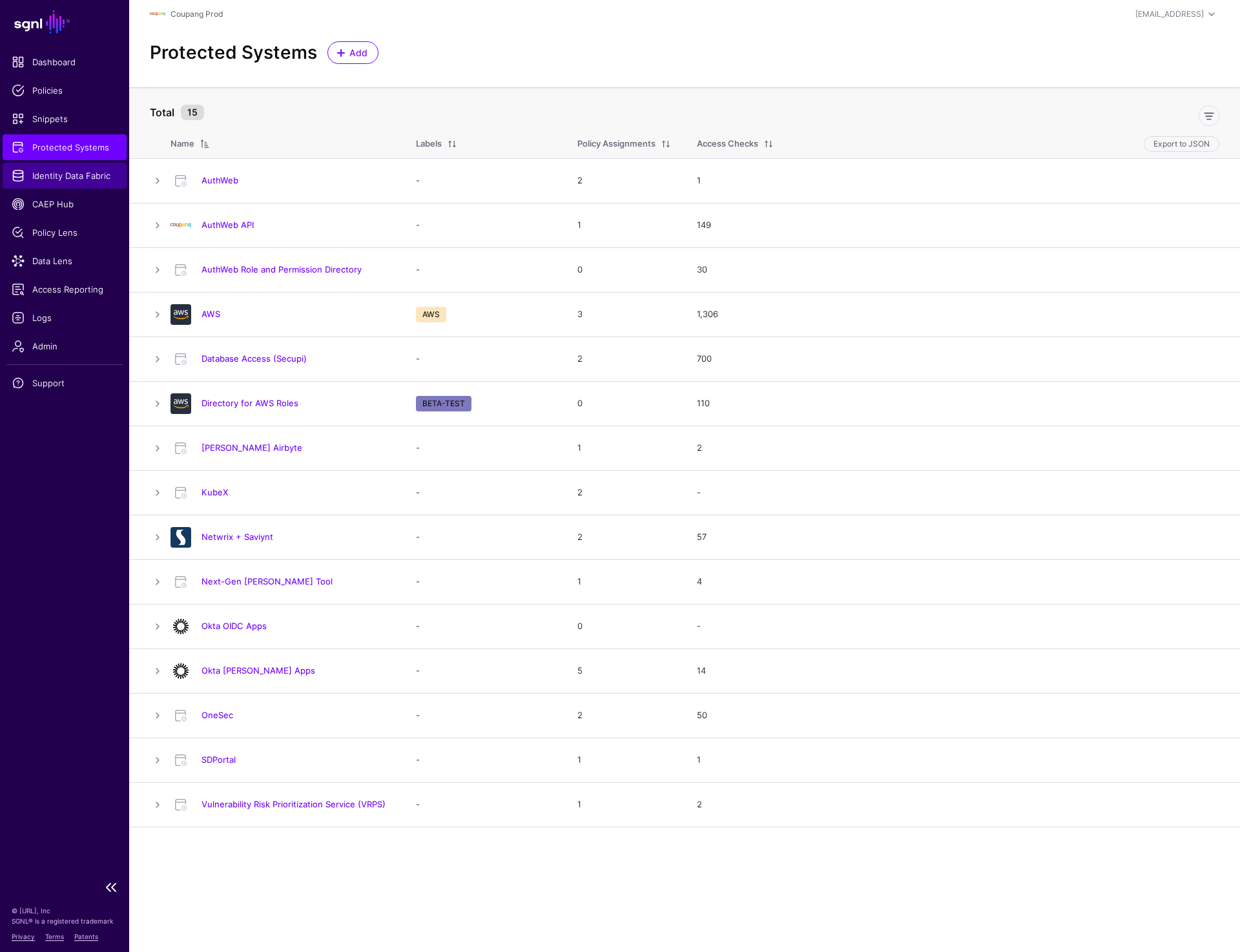
click at [57, 166] on link "Identity Data Fabric" at bounding box center [64, 176] width 124 height 26
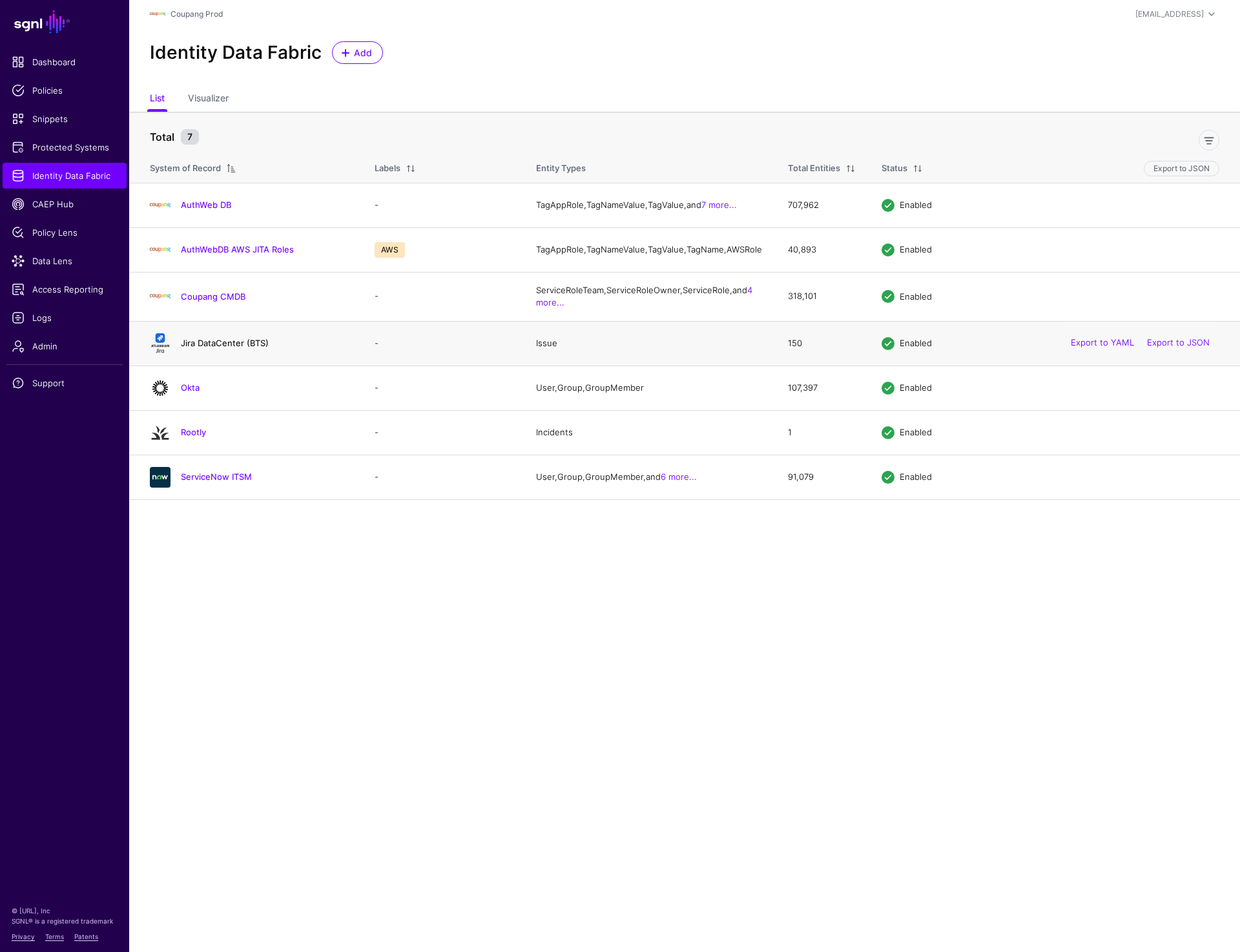
click at [214, 348] on link "Jira DataCenter (BTS)" at bounding box center [225, 343] width 87 height 10
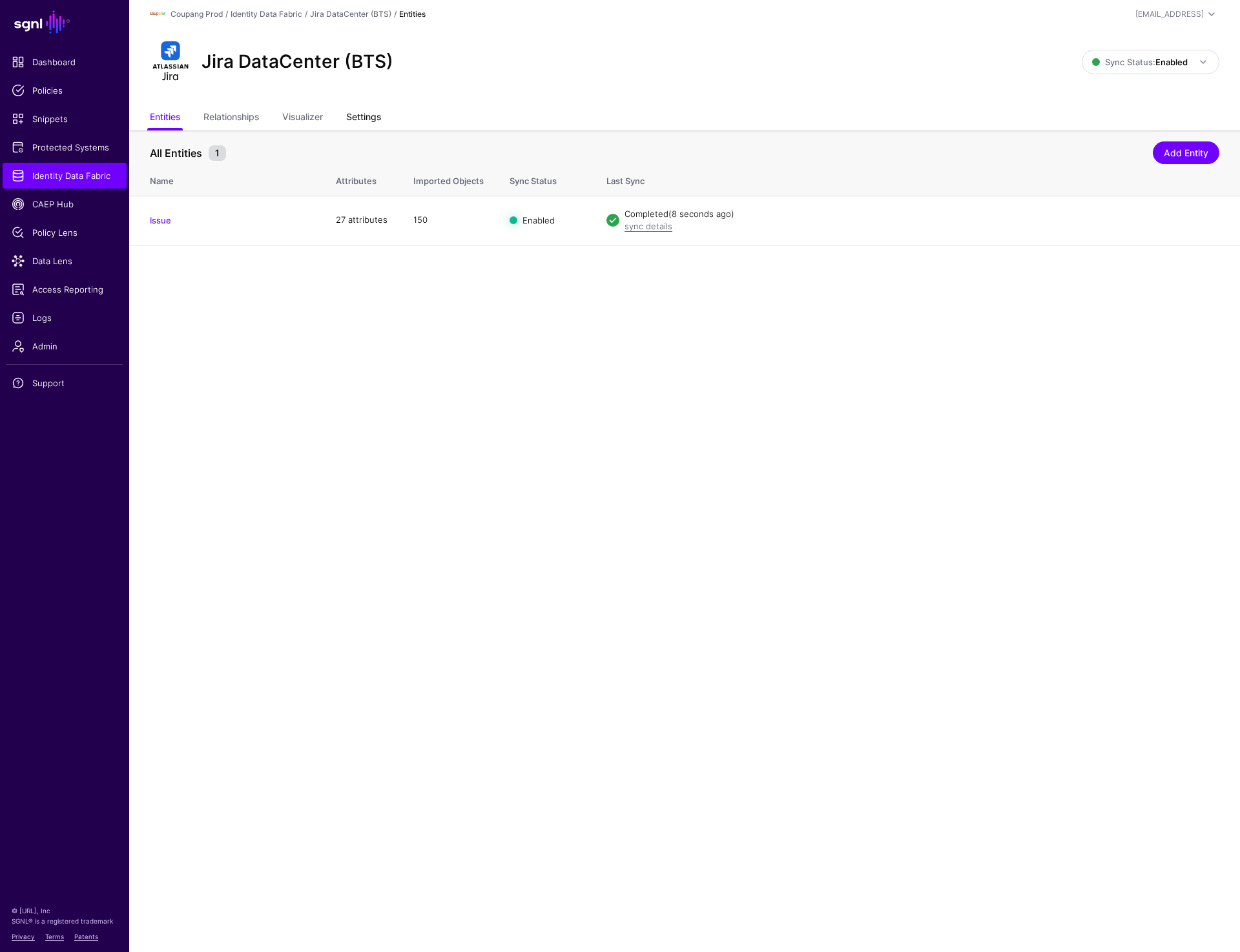
click at [370, 119] on link "Settings" at bounding box center [364, 118] width 35 height 25
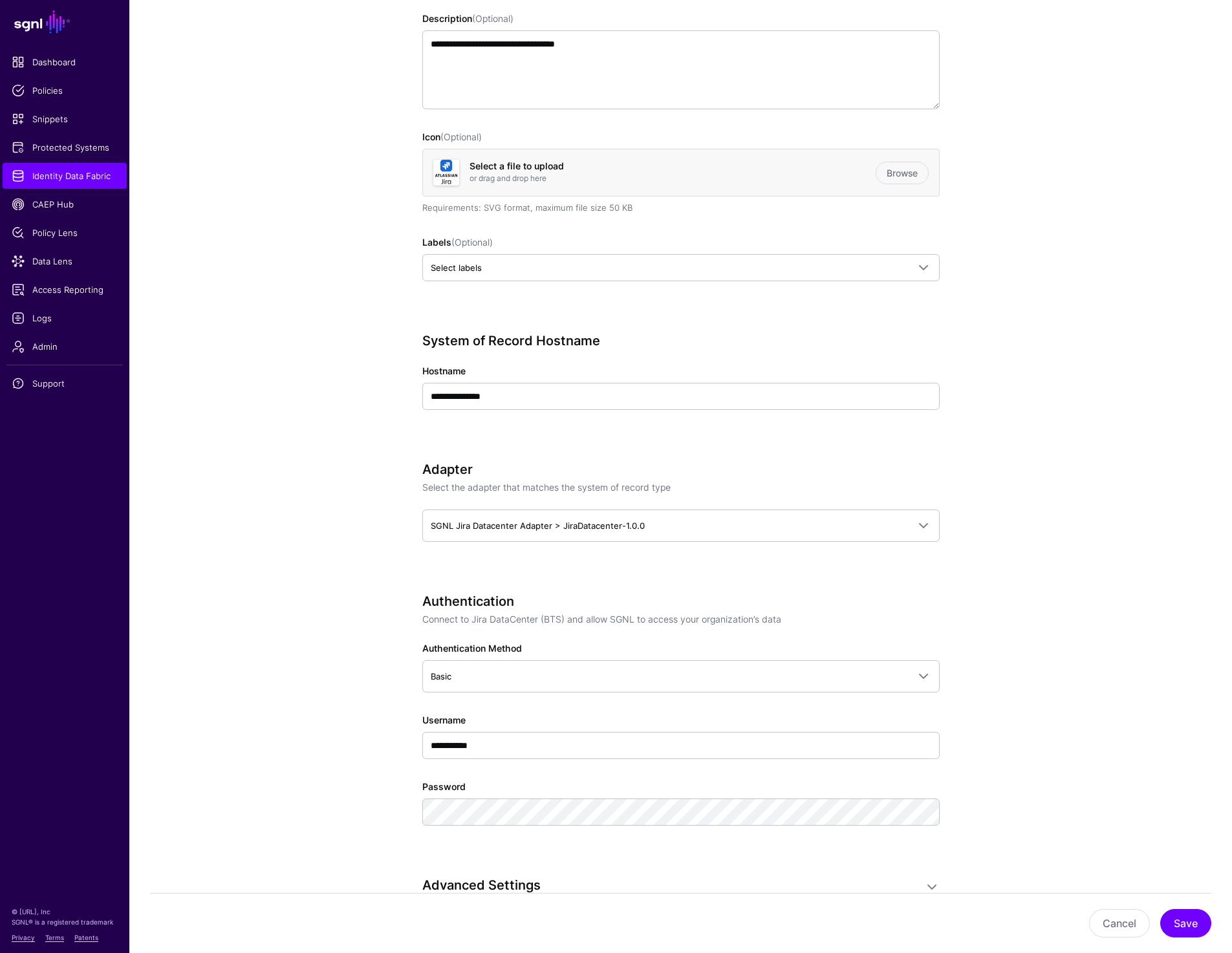
scroll to position [276, 0]
click at [289, 503] on app-datasources-details-form "**********" at bounding box center [681, 828] width 1102 height 1946
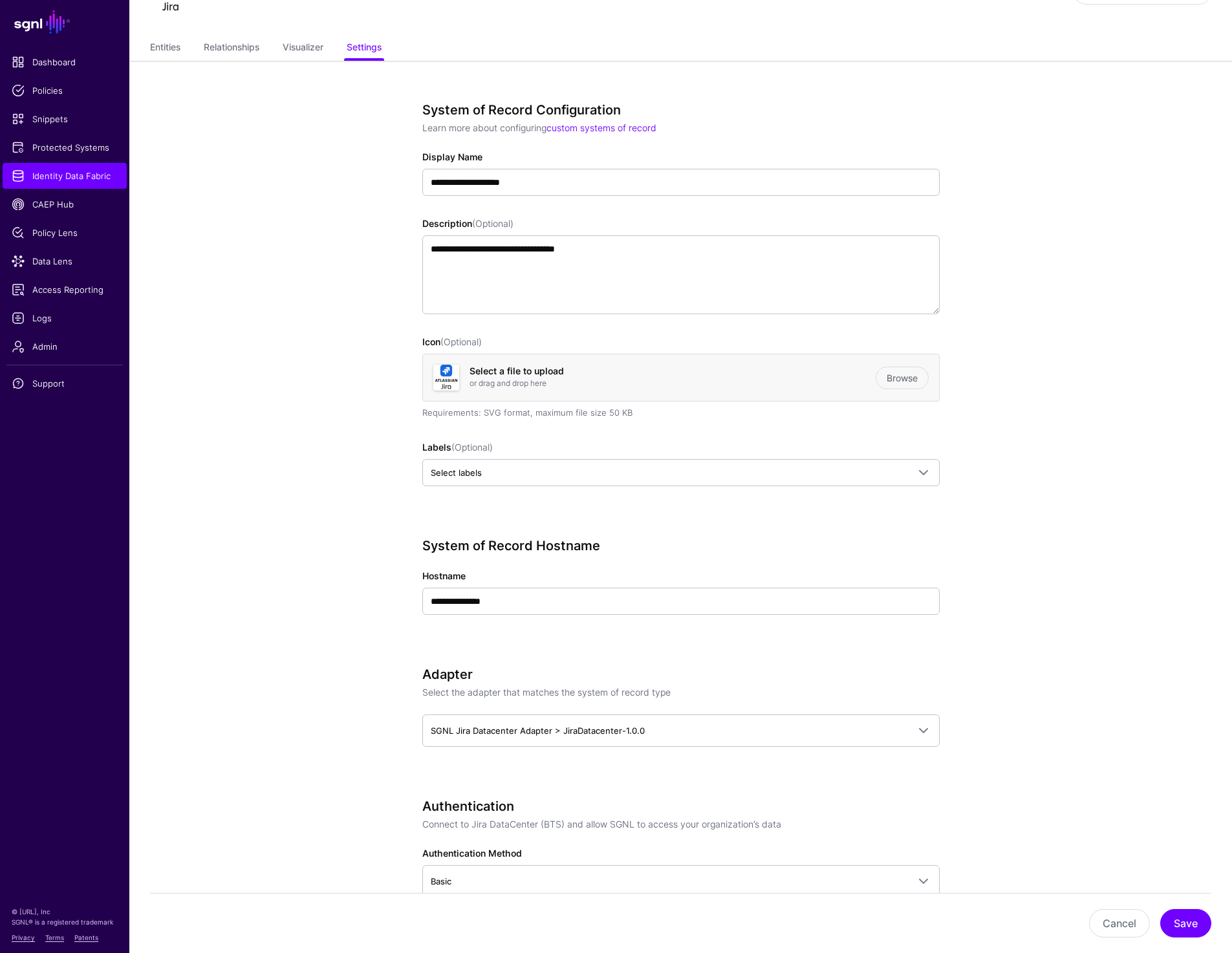
scroll to position [0, 0]
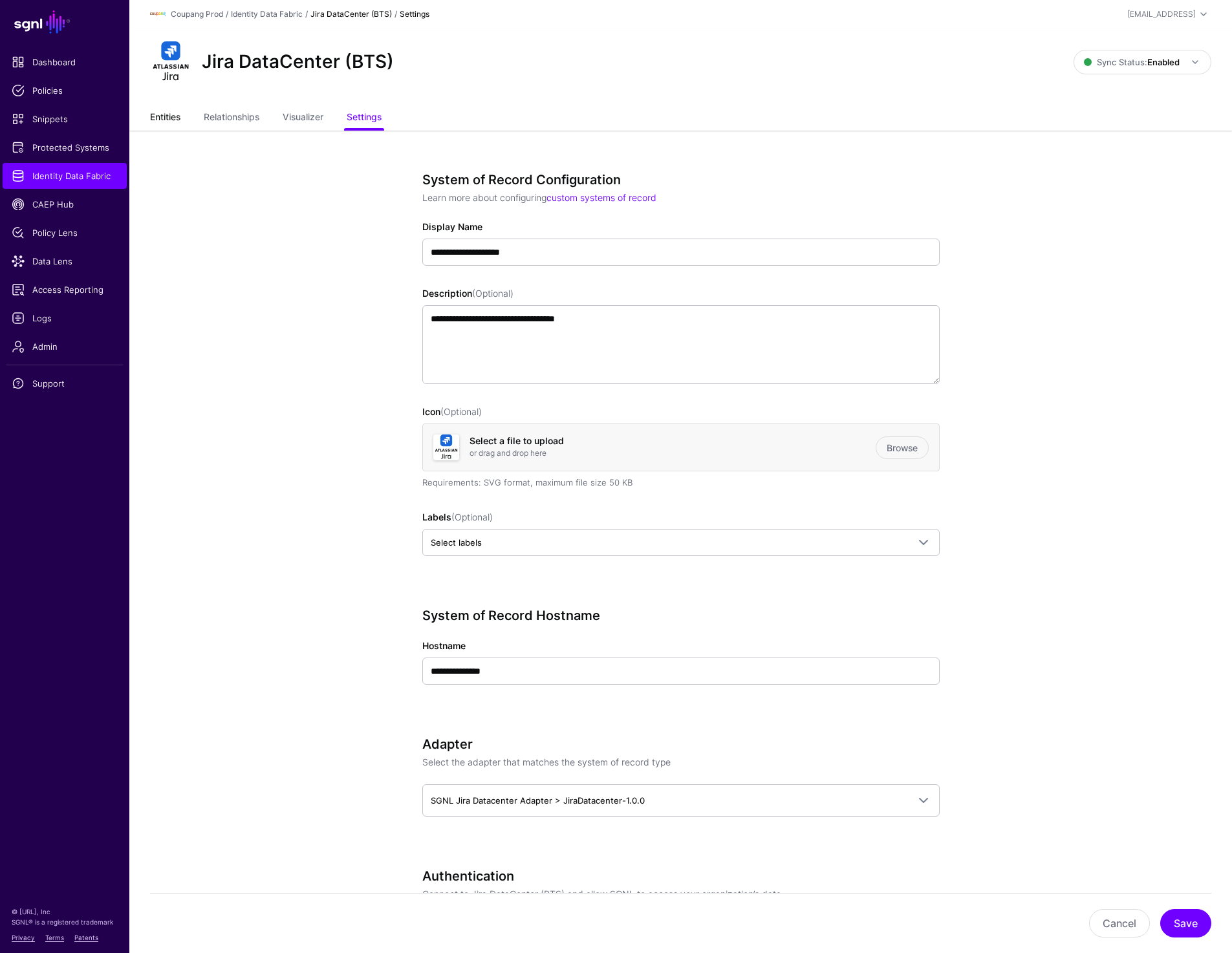
click at [157, 122] on link "Entities" at bounding box center [165, 118] width 30 height 25
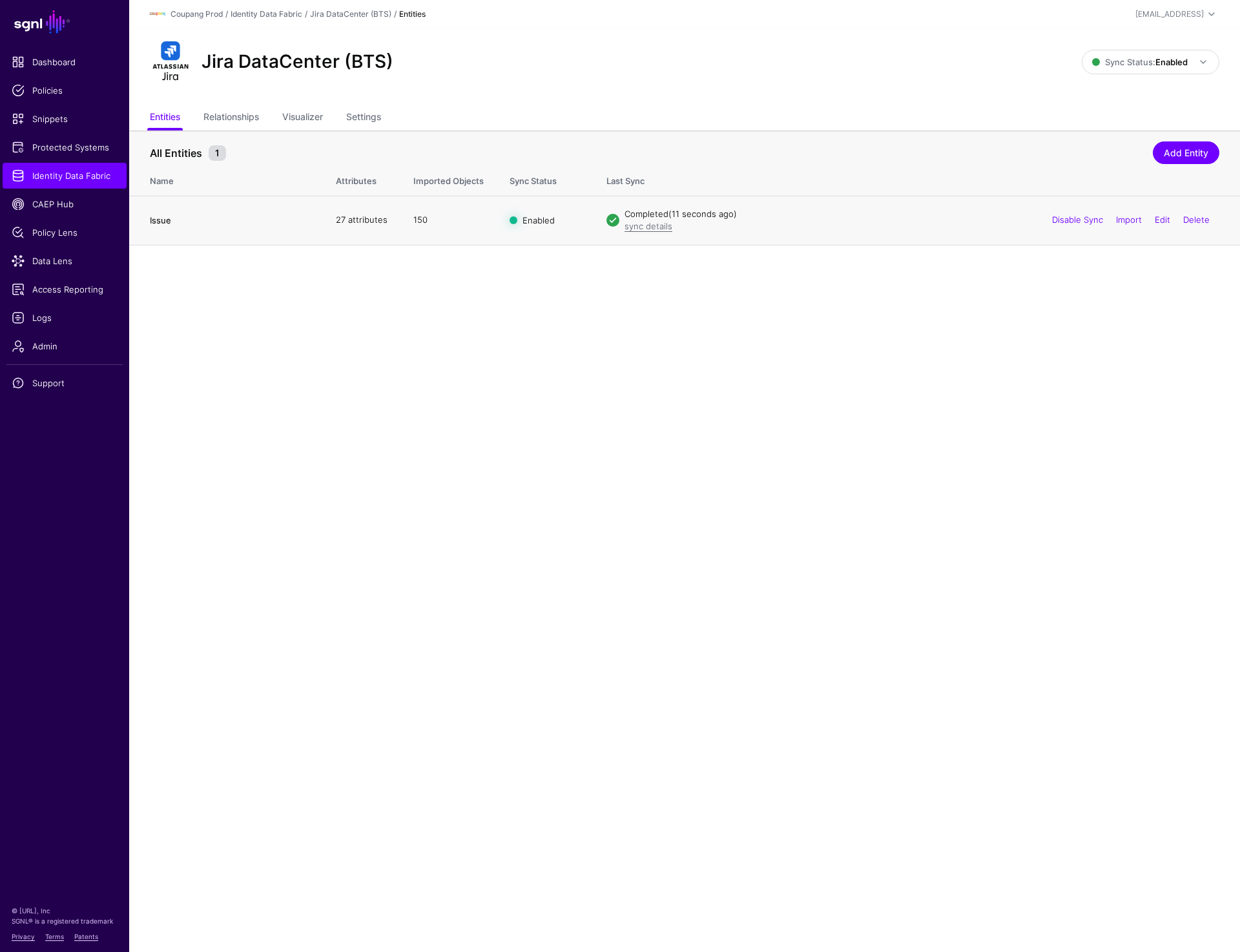
click at [170, 223] on link "Issue" at bounding box center [160, 220] width 21 height 10
click at [358, 117] on link "Settings" at bounding box center [364, 118] width 35 height 25
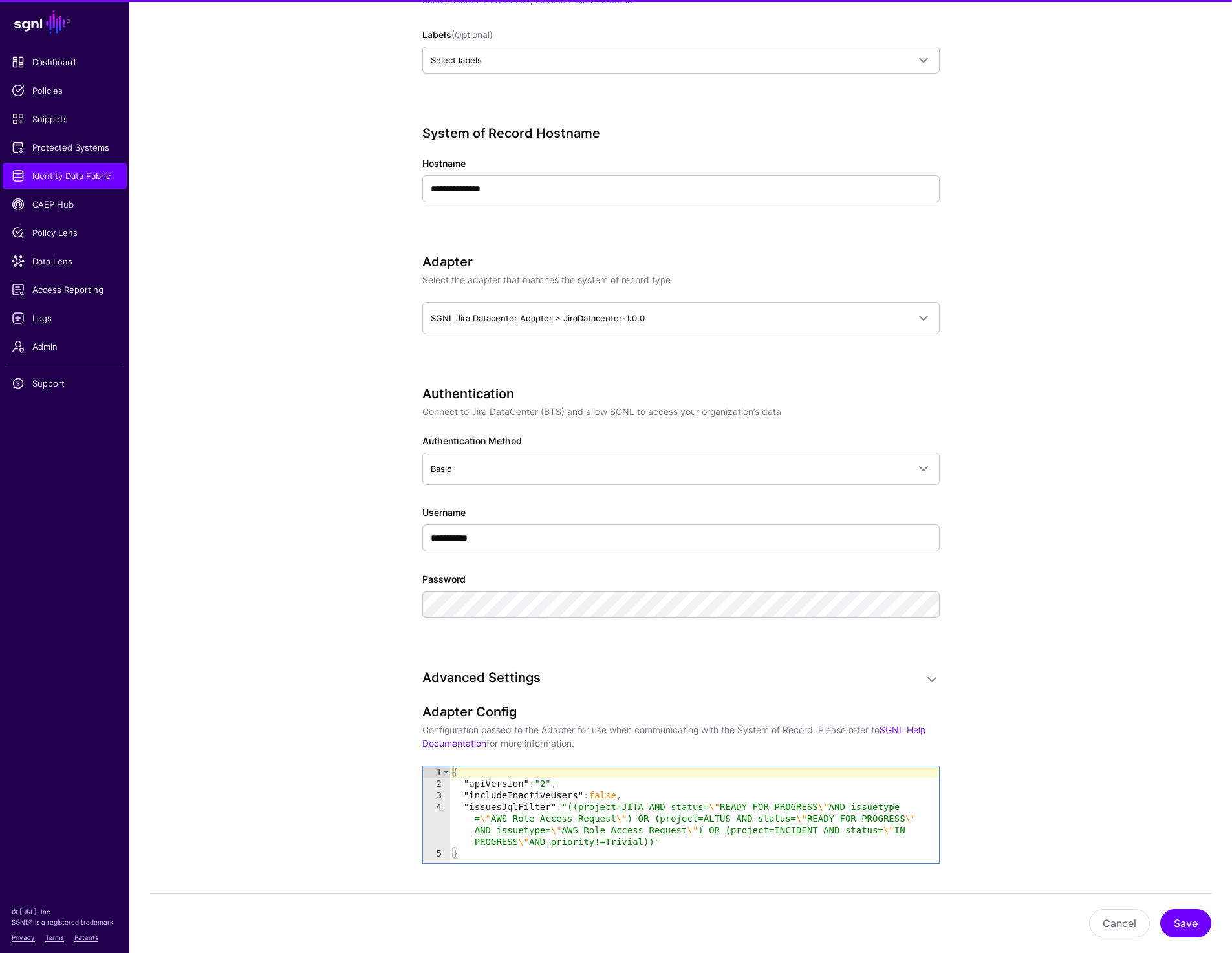
scroll to position [862, 0]
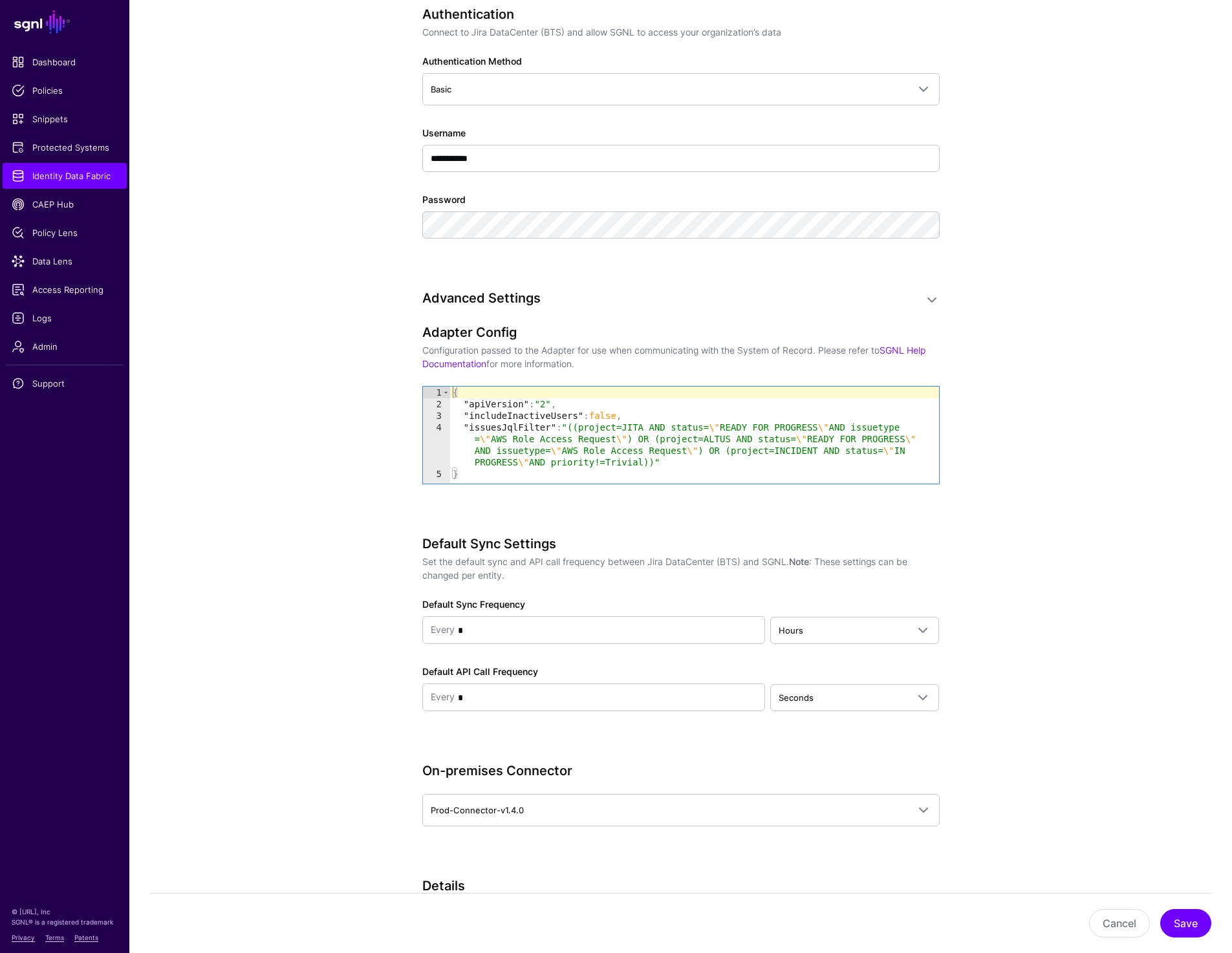
click at [240, 209] on app-datasources-details-form "**********" at bounding box center [681, 241] width 1102 height 1946
click at [101, 179] on span "Identity Data Fabric" at bounding box center [65, 175] width 106 height 13
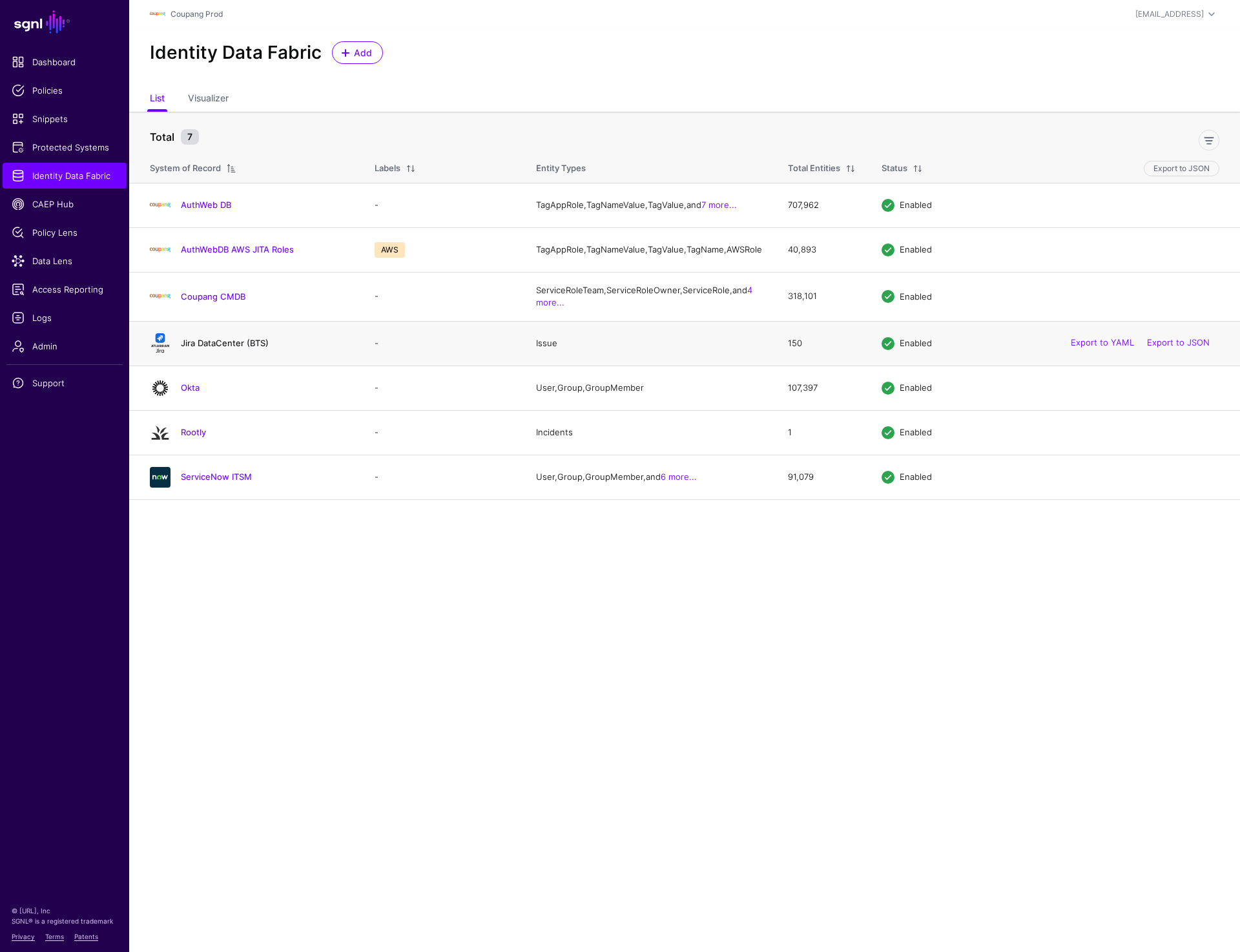
click at [193, 348] on link "Jira DataCenter (BTS)" at bounding box center [225, 343] width 87 height 10
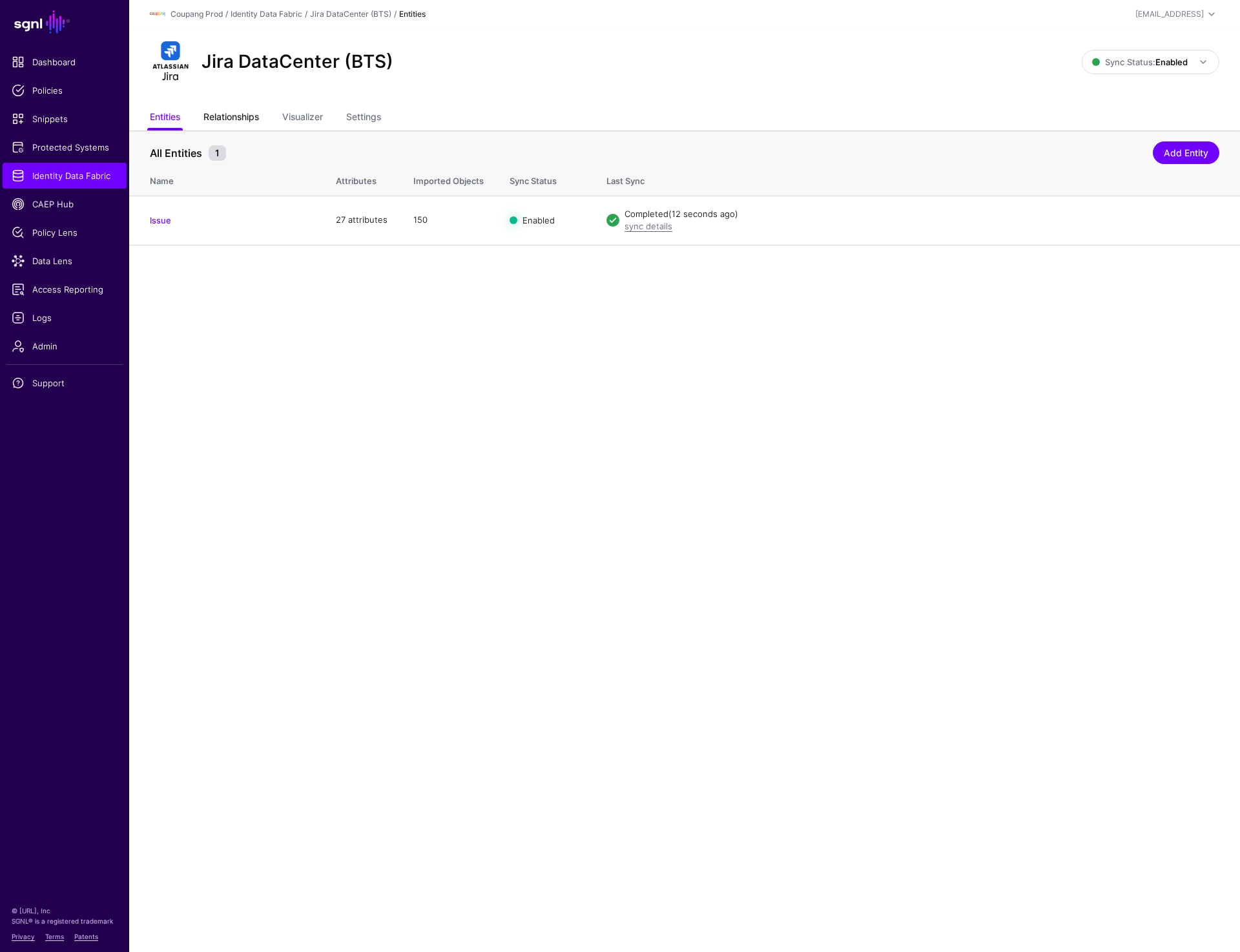
click at [234, 122] on link "Relationships" at bounding box center [231, 118] width 56 height 25
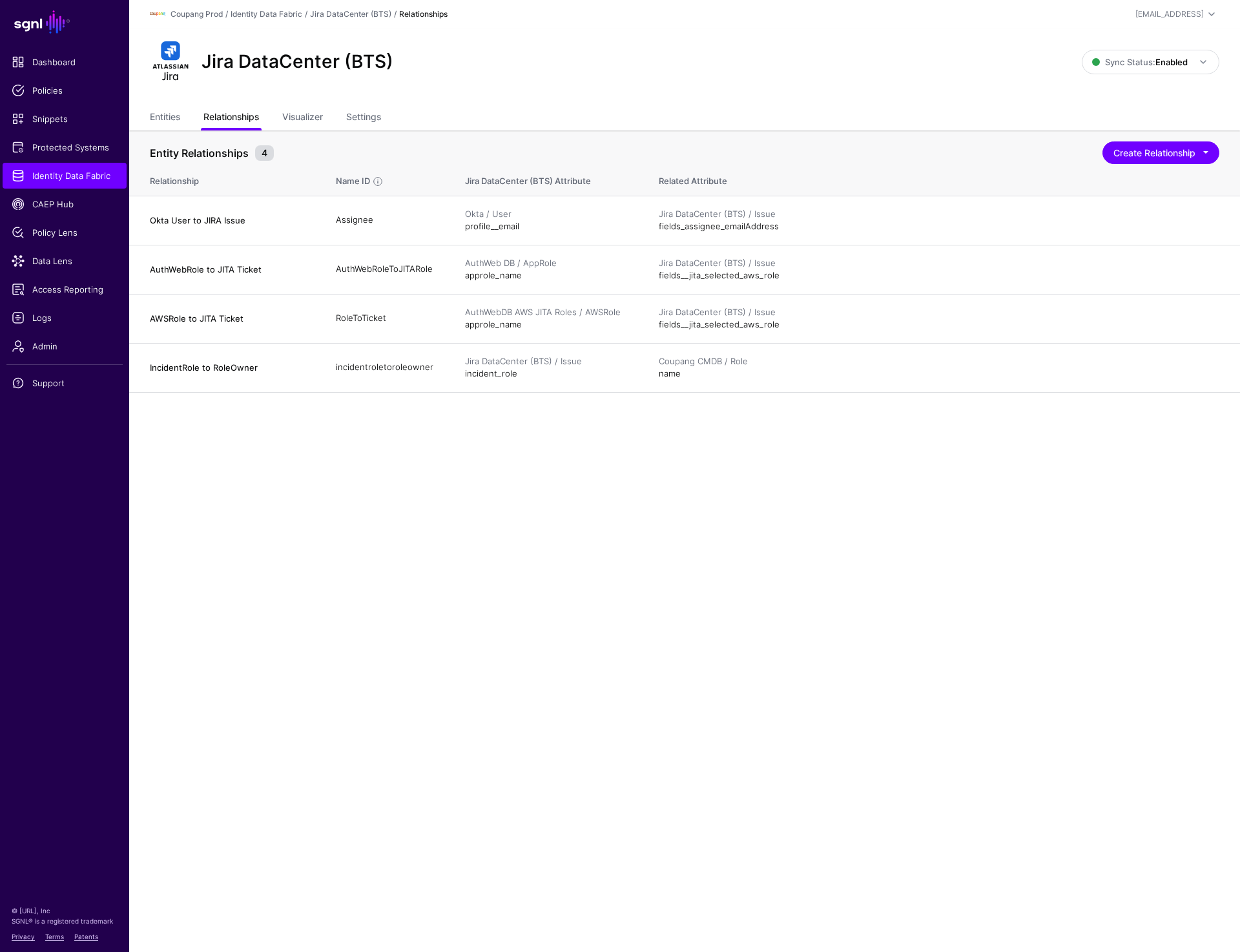
click at [222, 124] on link "Relationships" at bounding box center [231, 118] width 56 height 25
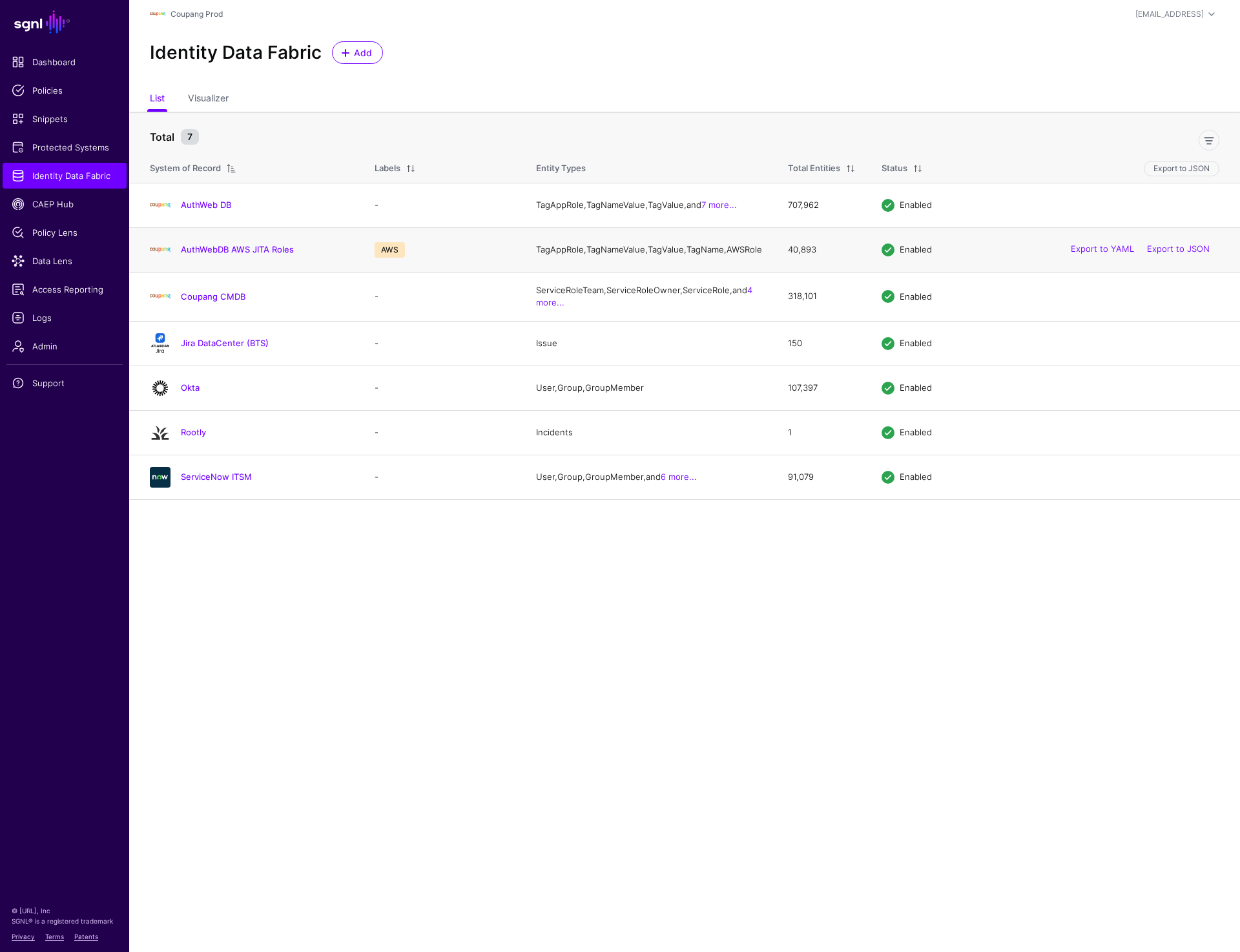
click at [215, 261] on div "AuthWebDB AWS JITA Roles" at bounding box center [250, 250] width 209 height 21
click at [215, 255] on link "AuthWebDB AWS JITA Roles" at bounding box center [238, 250] width 113 height 10
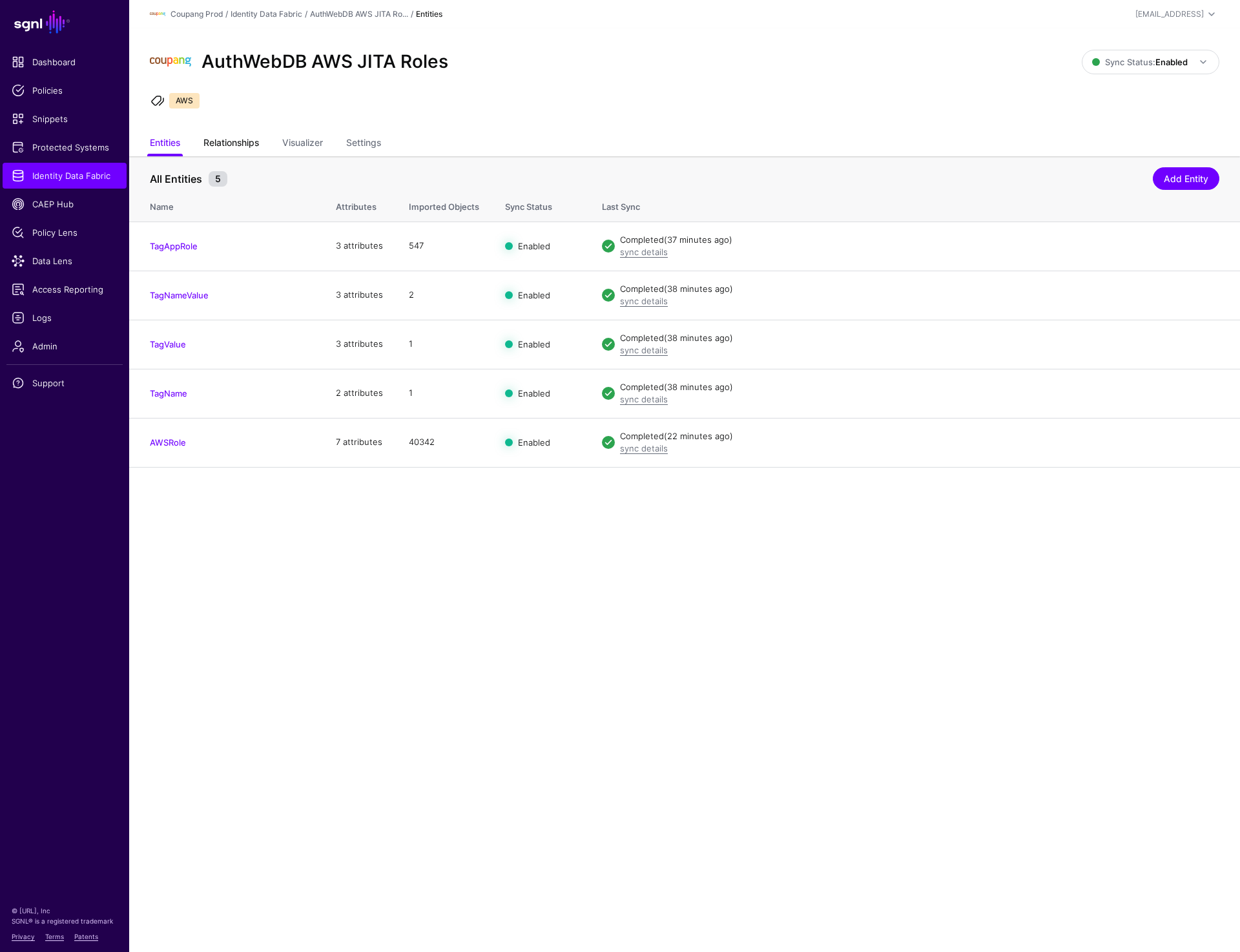
click at [234, 144] on link "Relationships" at bounding box center [231, 144] width 56 height 25
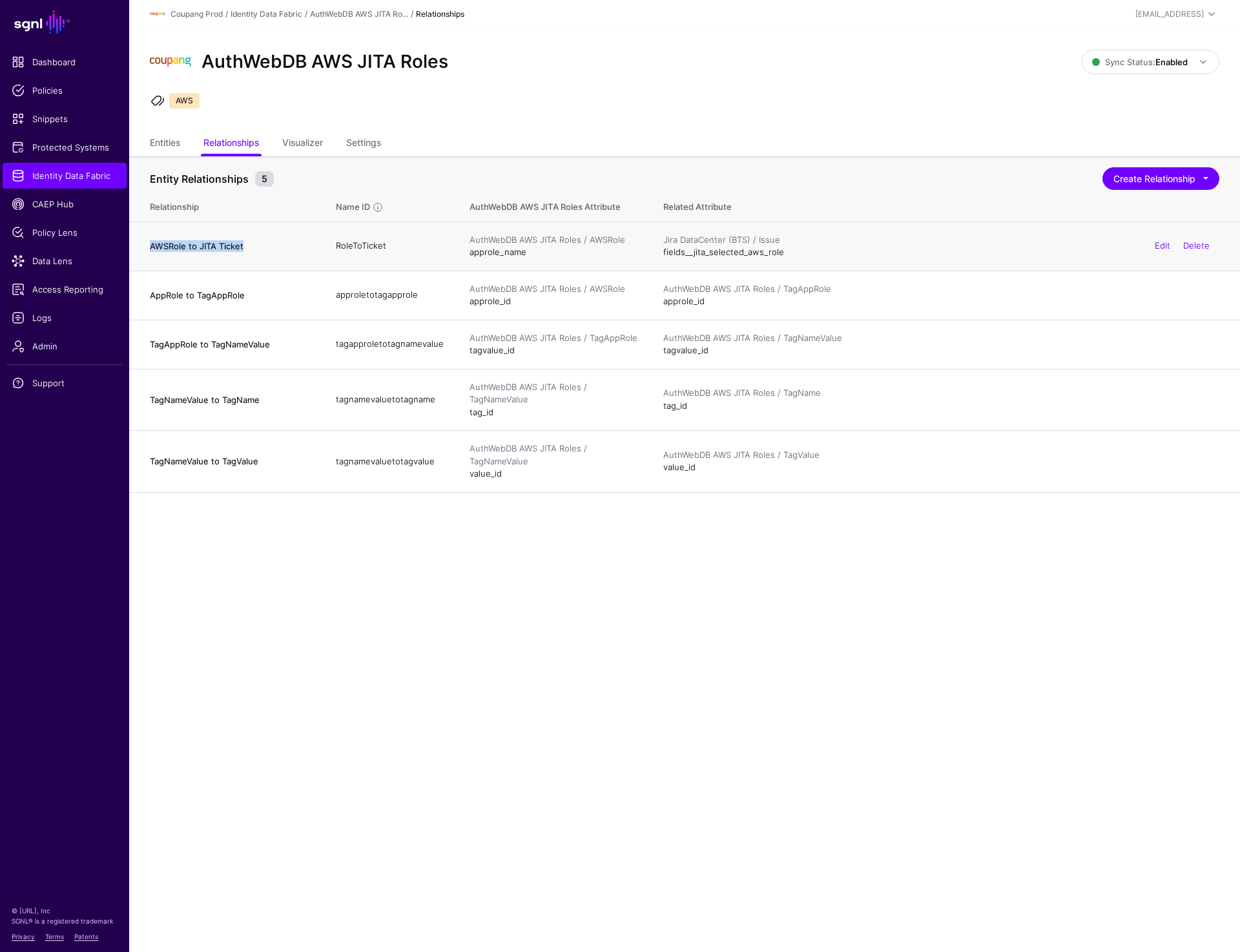
drag, startPoint x: 148, startPoint y: 244, endPoint x: 276, endPoint y: 244, distance: 128.0
click at [276, 244] on td "AWSRole to JITA Ticket" at bounding box center [226, 245] width 194 height 49
copy h4 "AWSRole to JITA Ticket"
click at [154, 243] on h4 "AWSRole to JITA Ticket" at bounding box center [230, 246] width 160 height 12
drag, startPoint x: 154, startPoint y: 243, endPoint x: 275, endPoint y: 243, distance: 121.0
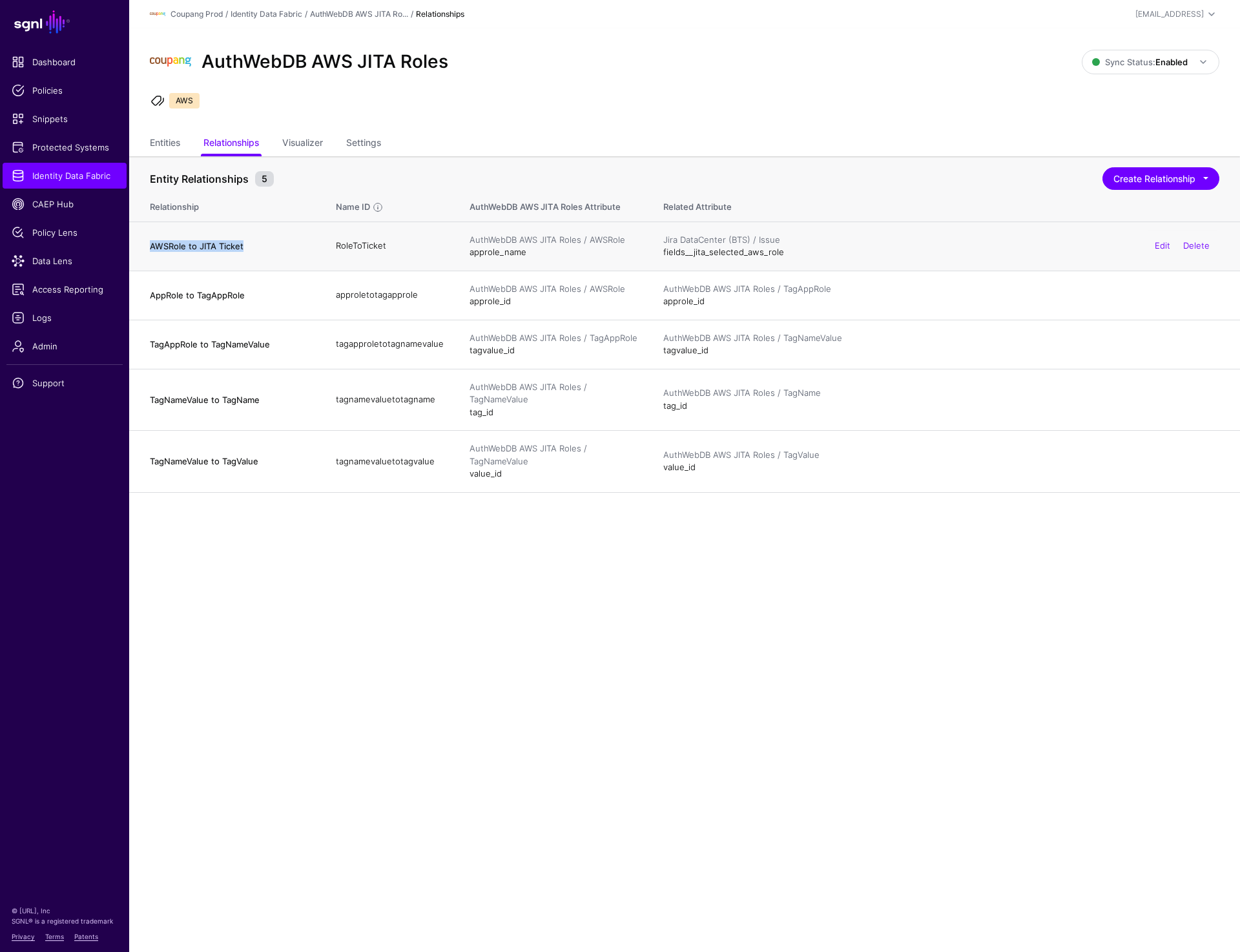
click at [275, 243] on h4 "AWSRole to JITA Ticket" at bounding box center [230, 246] width 160 height 12
drag, startPoint x: 146, startPoint y: 243, endPoint x: 274, endPoint y: 243, distance: 128.0
click at [274, 243] on td "AWSRole to JITA Ticket" at bounding box center [226, 245] width 194 height 49
copy h4 "AWSRole to JITA Ticket"
click at [75, 167] on link "Identity Data Fabric" at bounding box center [64, 176] width 124 height 26
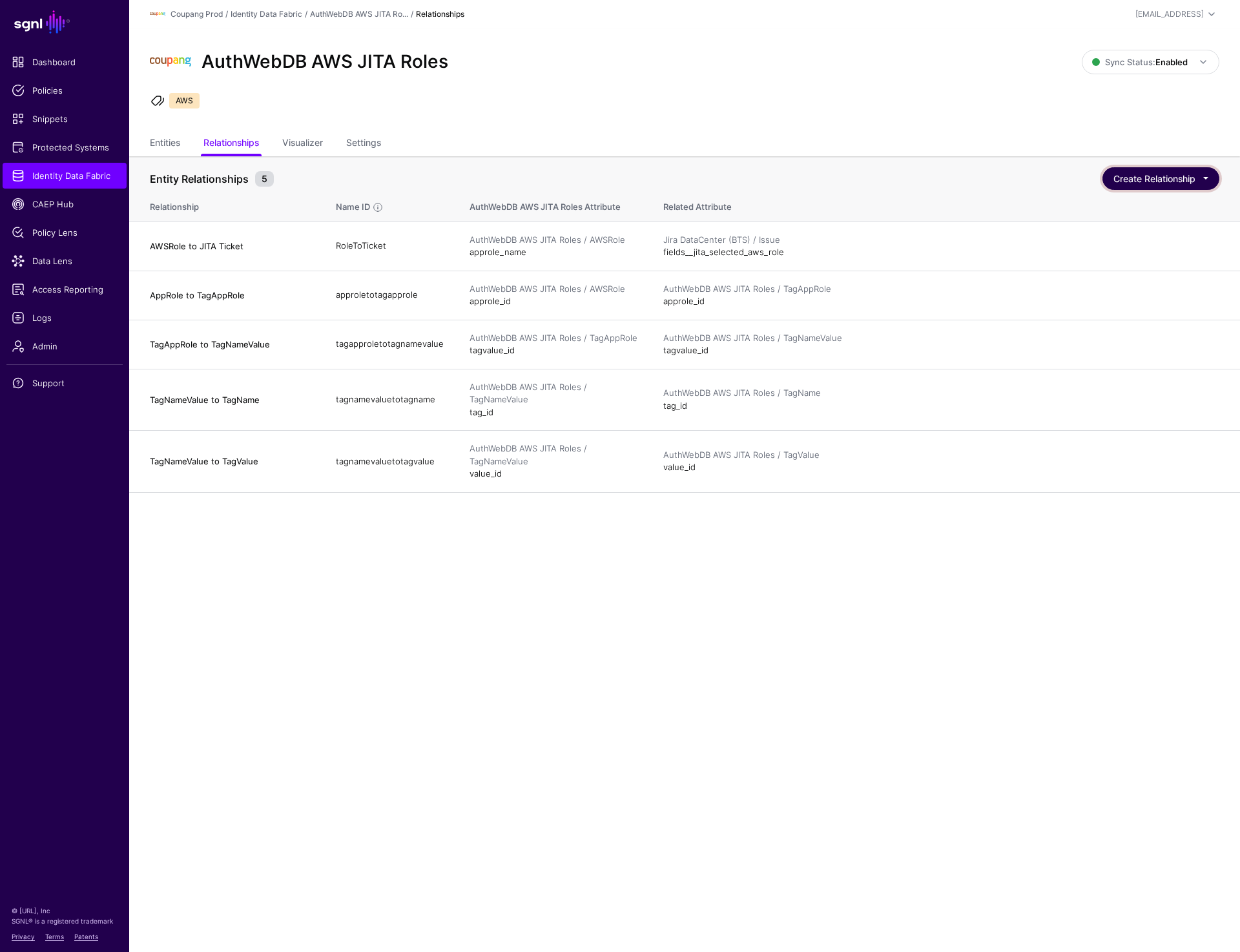
click at [1200, 184] on button "Create Relationship" at bounding box center [1161, 178] width 117 height 22
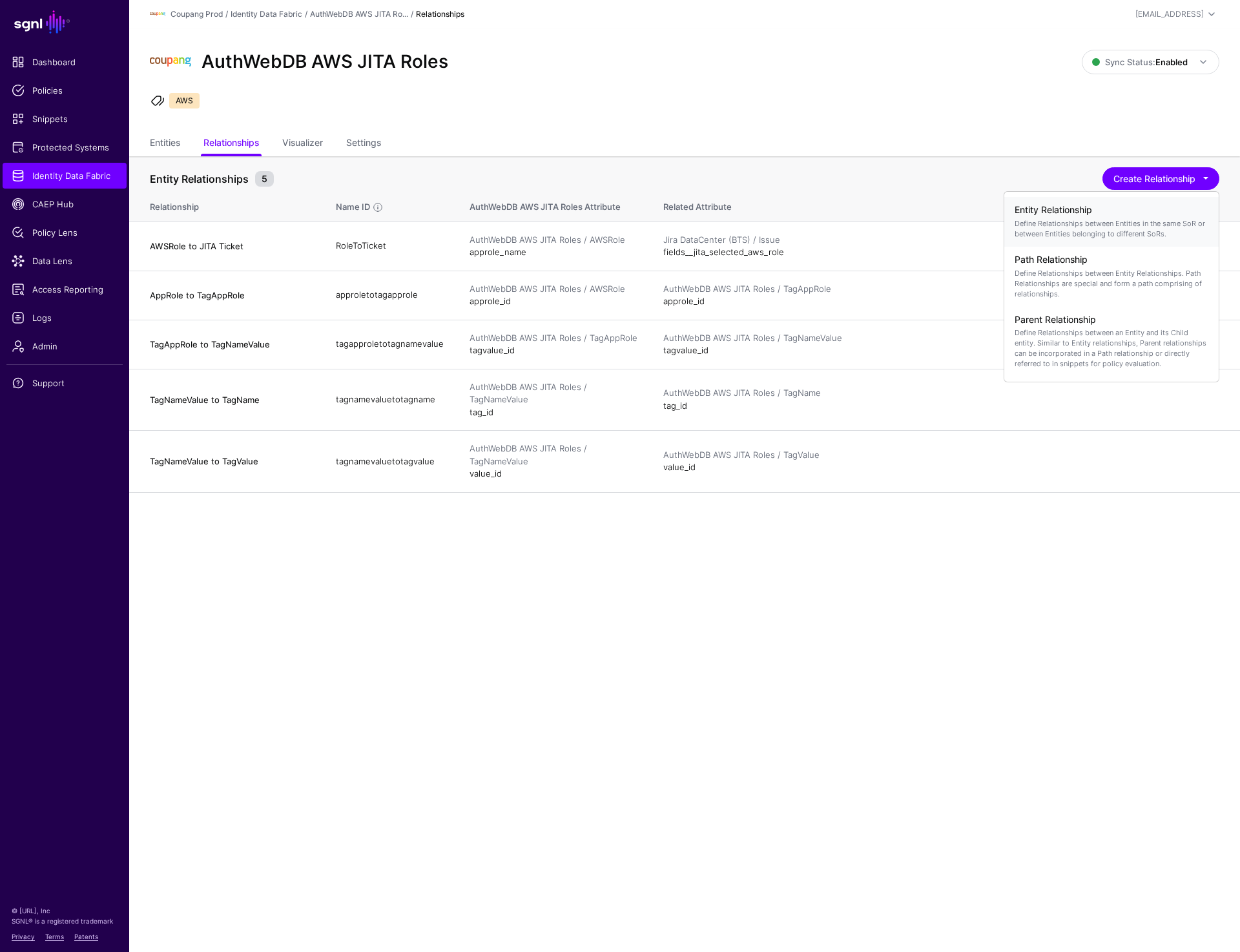
click at [1118, 226] on p "Define Relationships between Entities in the same SoR or between Entities belon…" at bounding box center [1111, 229] width 194 height 21
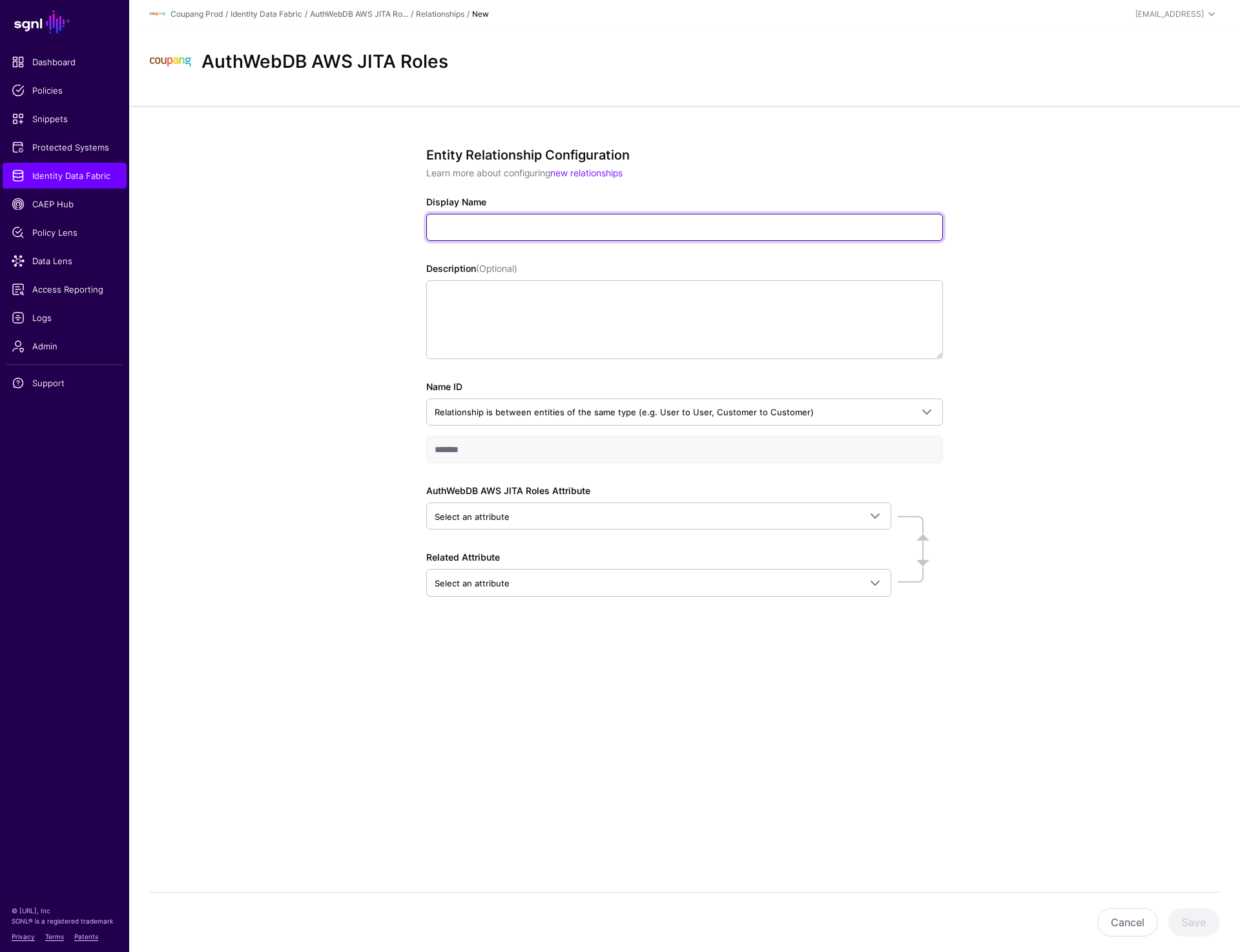
click at [470, 224] on input "Display Name" at bounding box center [684, 227] width 517 height 27
paste input "**********"
click at [497, 229] on input "**********" at bounding box center [684, 227] width 517 height 27
type input "**********"
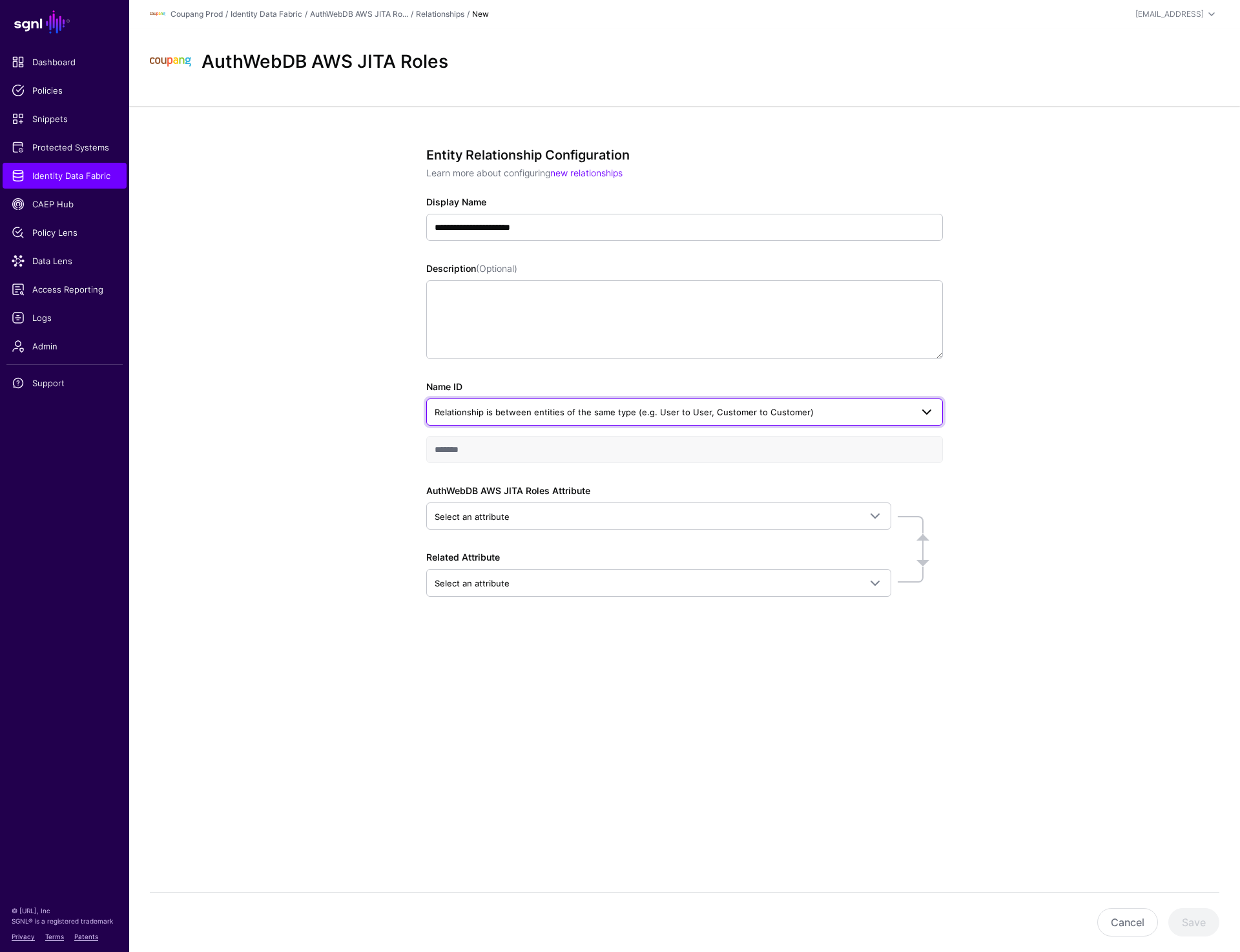
click at [562, 418] on span "Relationship is between entities of the same type (e.g. User to User, Customer …" at bounding box center [673, 412] width 477 height 15
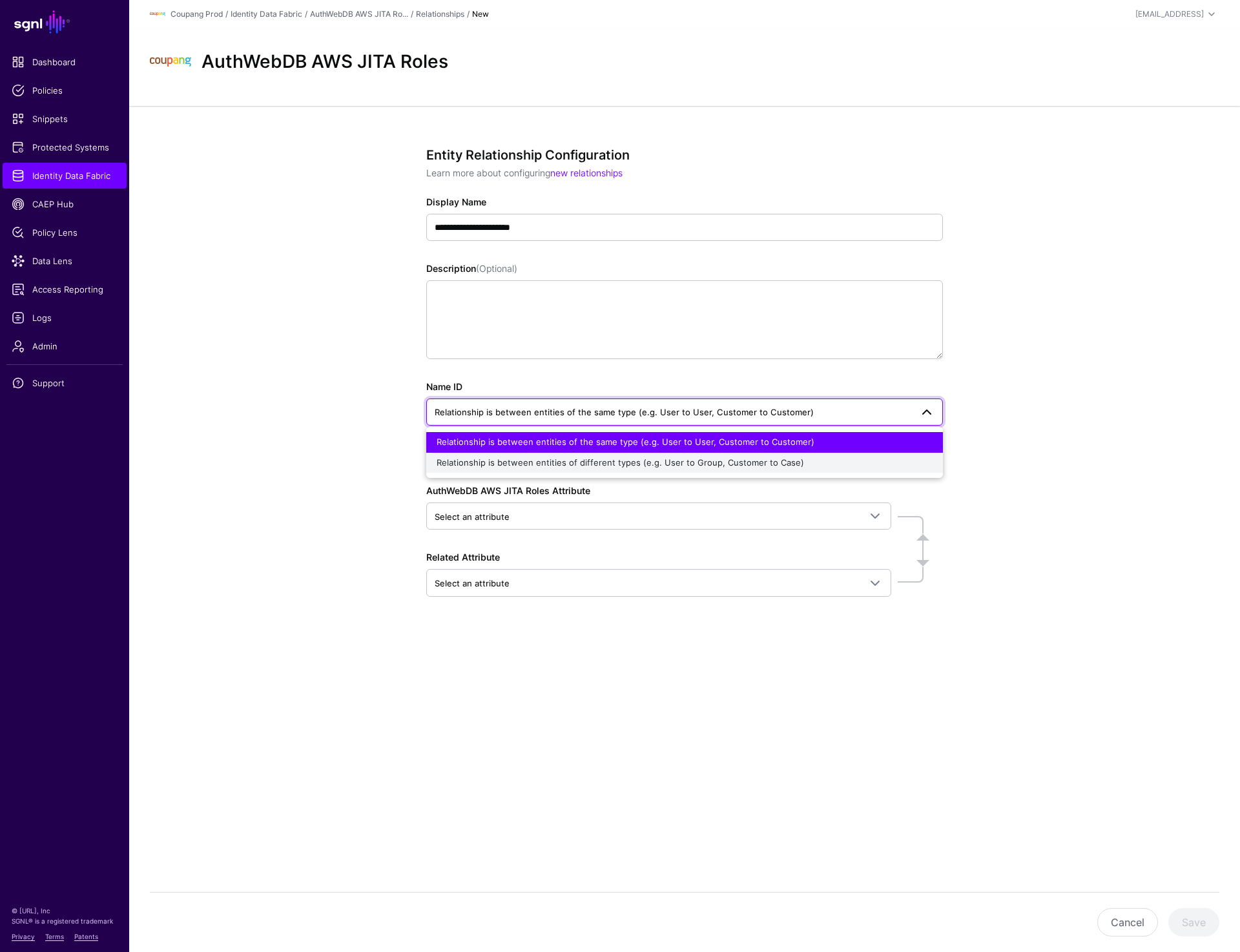
click at [551, 464] on span "Relationship is between entities of different types (e.g. User to Group, Custom…" at bounding box center [620, 462] width 368 height 10
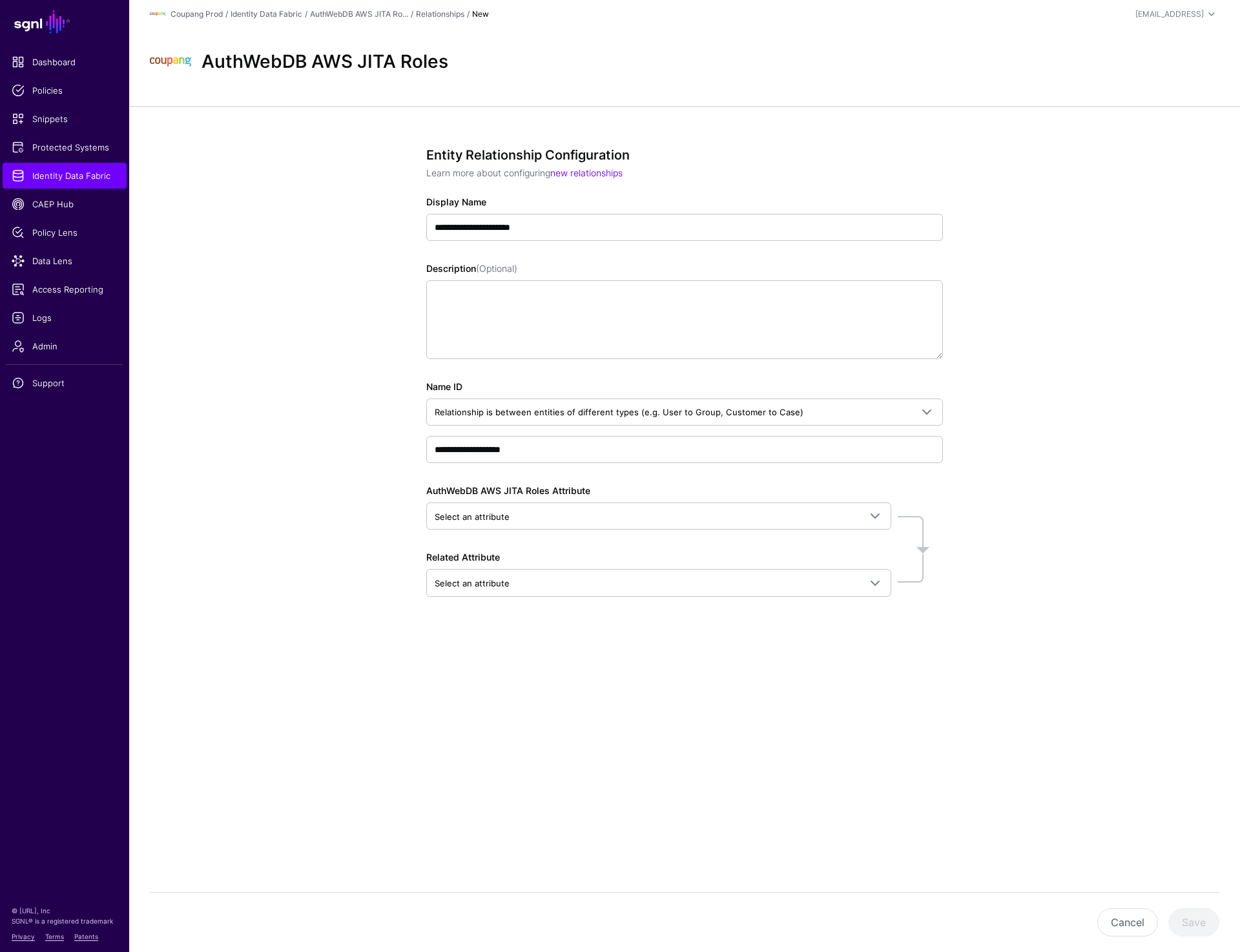
click at [997, 387] on div "**********" at bounding box center [685, 419] width 1111 height 625
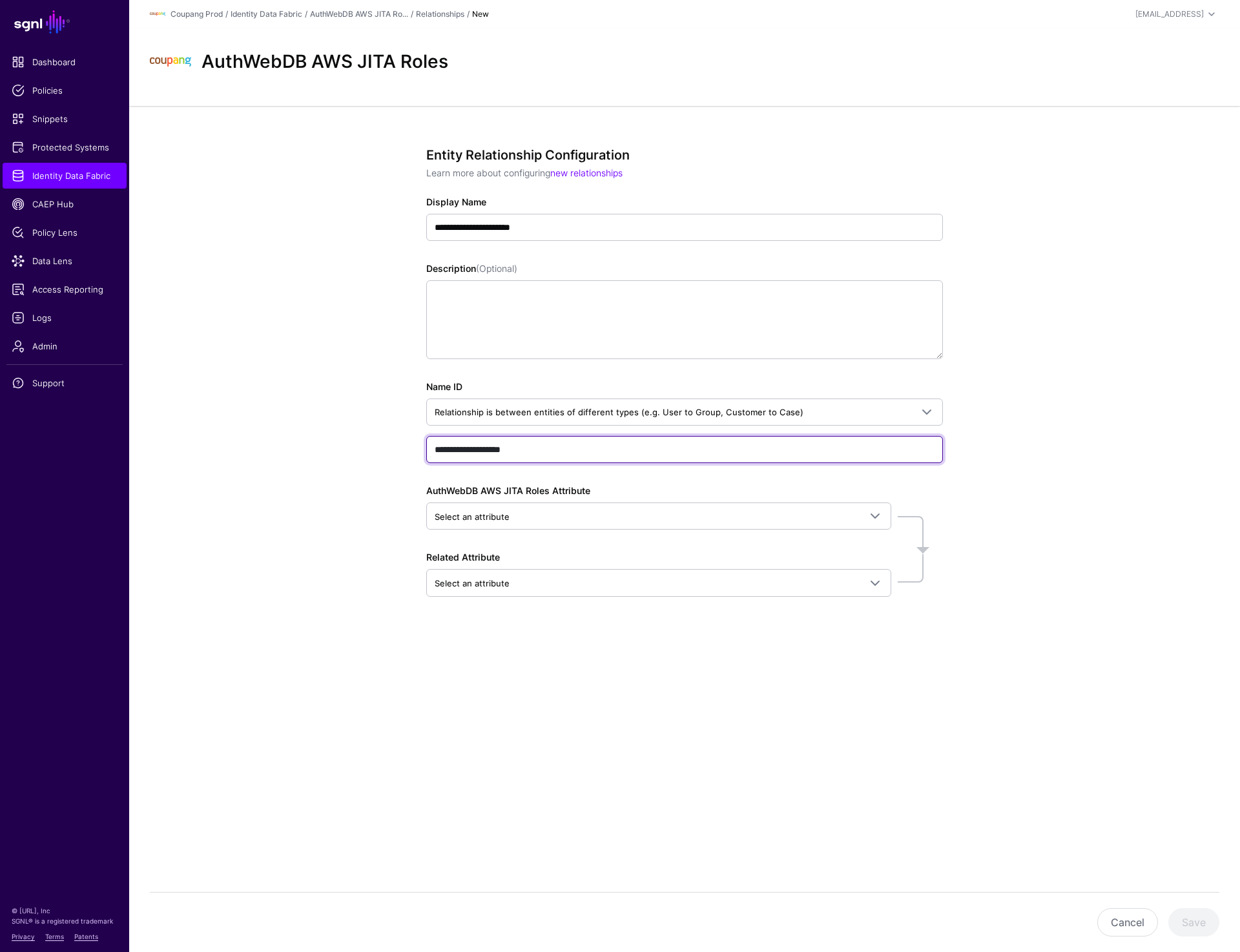
click at [449, 452] on input "**********" at bounding box center [684, 449] width 517 height 27
type input "**********"
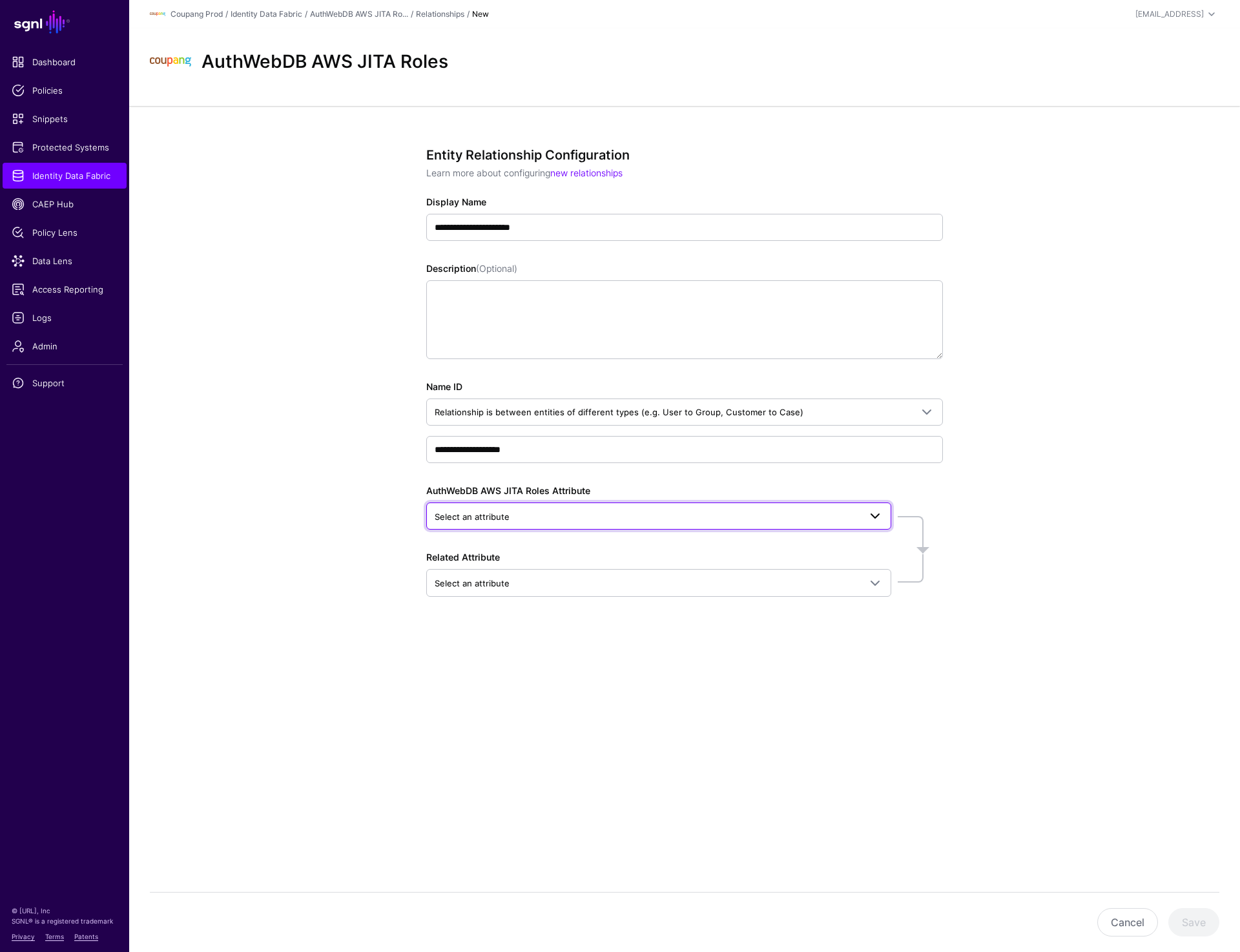
click at [580, 520] on span "Select an attribute" at bounding box center [647, 516] width 425 height 15
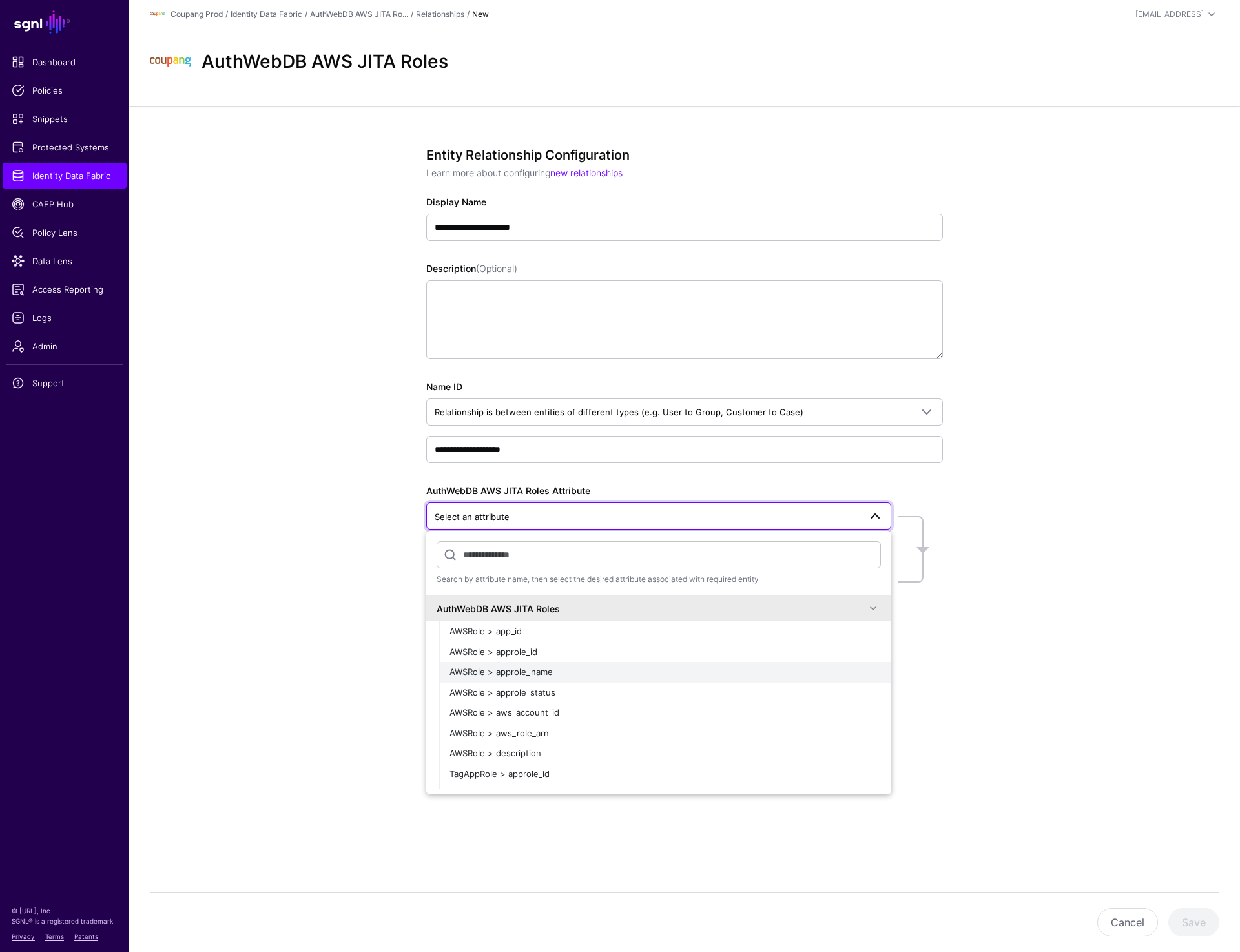
click at [570, 670] on div "AWSRole > approle_name" at bounding box center [665, 672] width 431 height 13
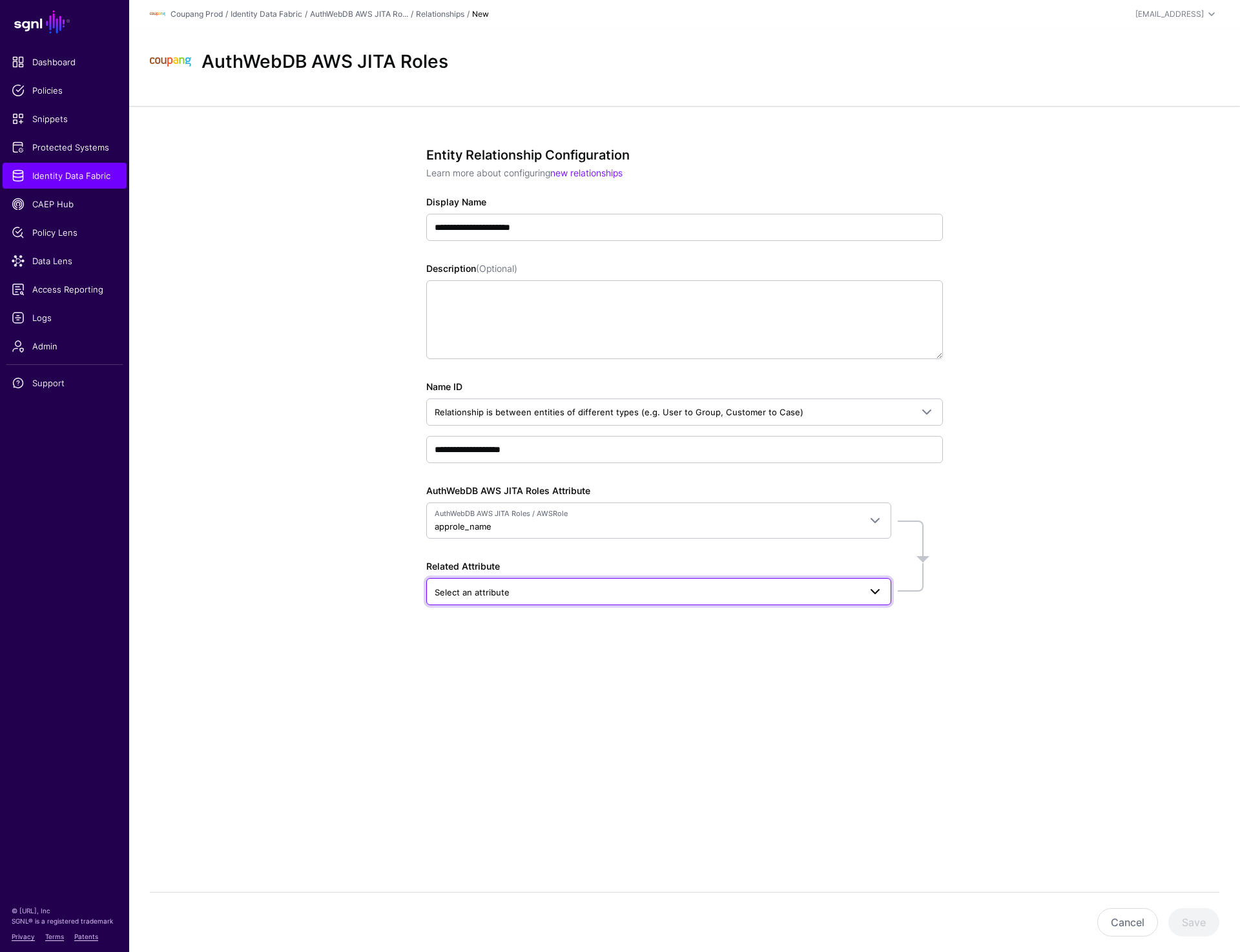
click at [562, 600] on link "Select an attribute" at bounding box center [659, 592] width 465 height 27
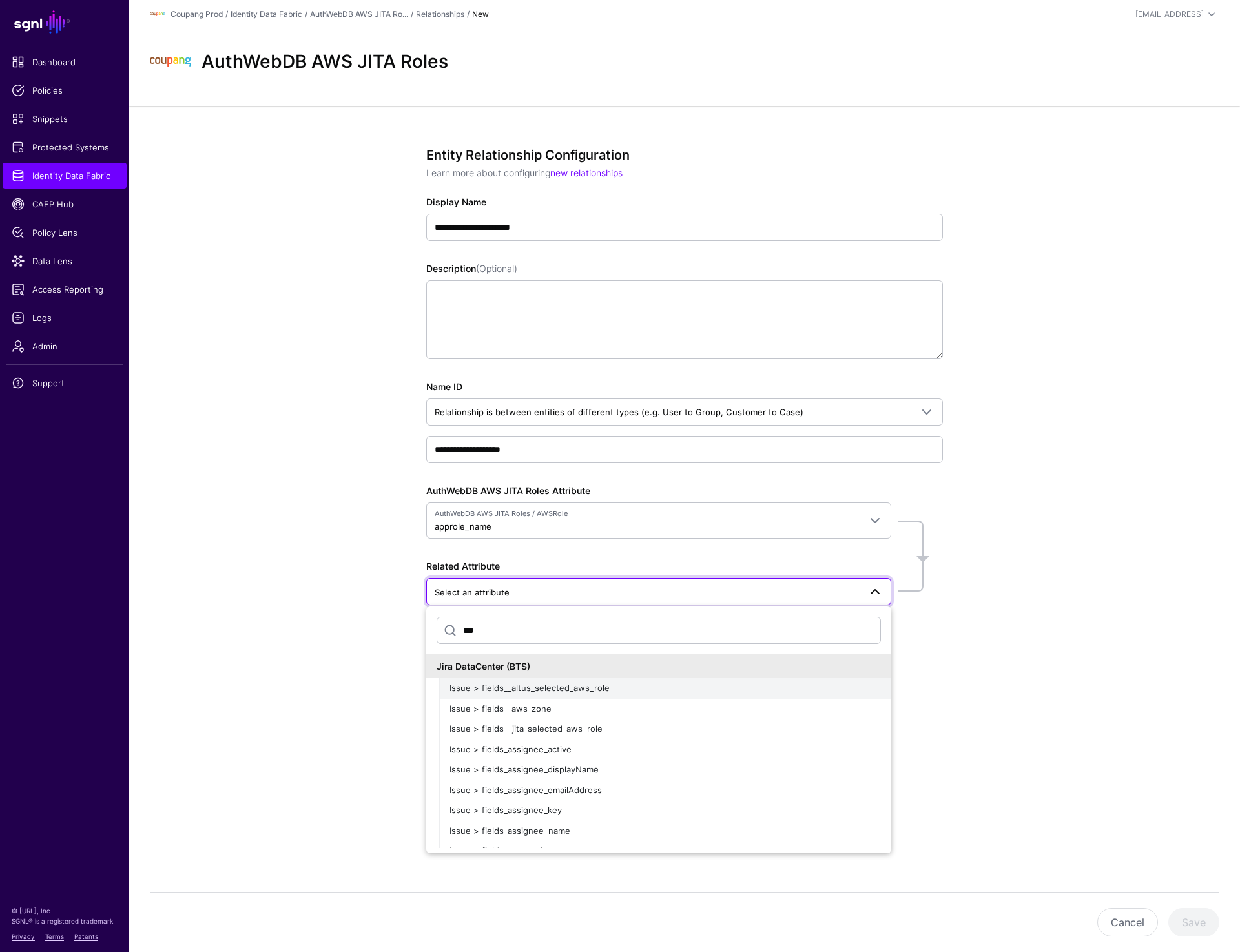
type input "***"
click at [575, 690] on span "Issue > fields__altus_selected_aws_role" at bounding box center [529, 688] width 160 height 10
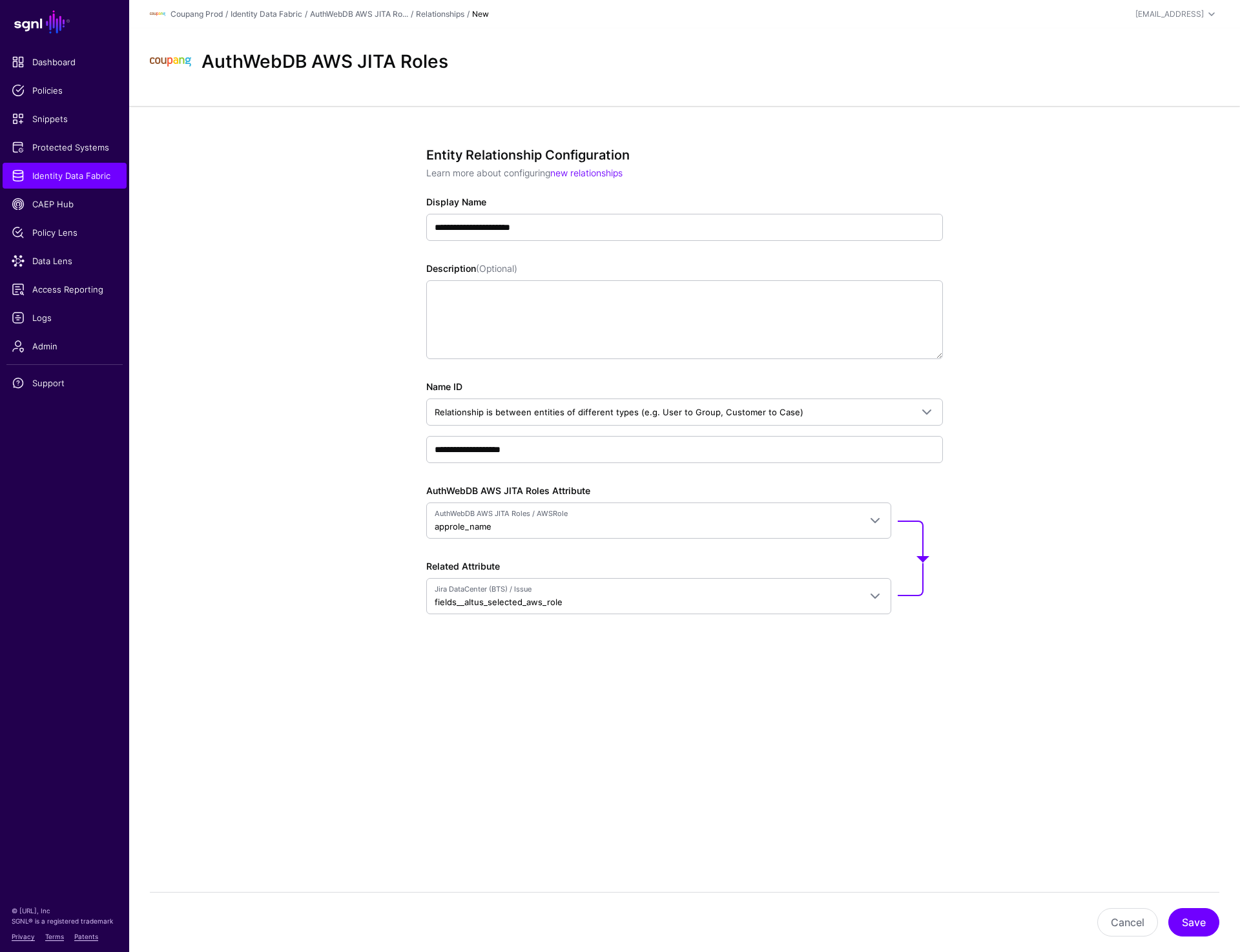
click at [1044, 556] on div "**********" at bounding box center [685, 428] width 1111 height 643
click at [894, 823] on main "**********" at bounding box center [620, 476] width 1240 height 952
click at [1193, 924] on button "Save" at bounding box center [1195, 922] width 51 height 28
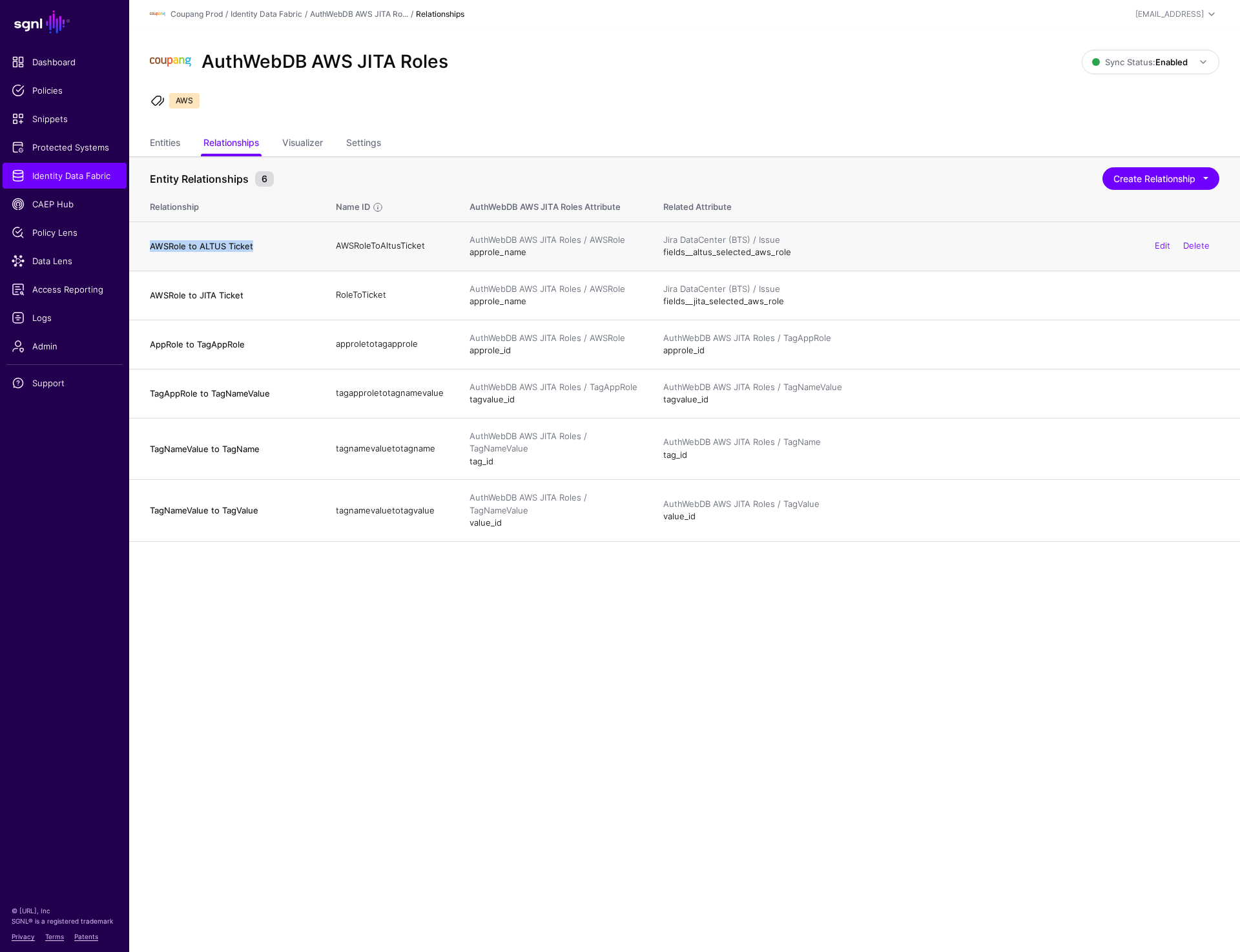
drag, startPoint x: 151, startPoint y: 250, endPoint x: 263, endPoint y: 250, distance: 112.0
click at [263, 250] on h4 "AWSRole to ALTUS Ticket" at bounding box center [230, 246] width 160 height 12
copy h4 "AWSRole to ALTUS Ticket"
drag, startPoint x: 151, startPoint y: 295, endPoint x: 249, endPoint y: 295, distance: 98.0
click at [249, 295] on h4 "AWSRole to JITA Ticket" at bounding box center [230, 295] width 160 height 12
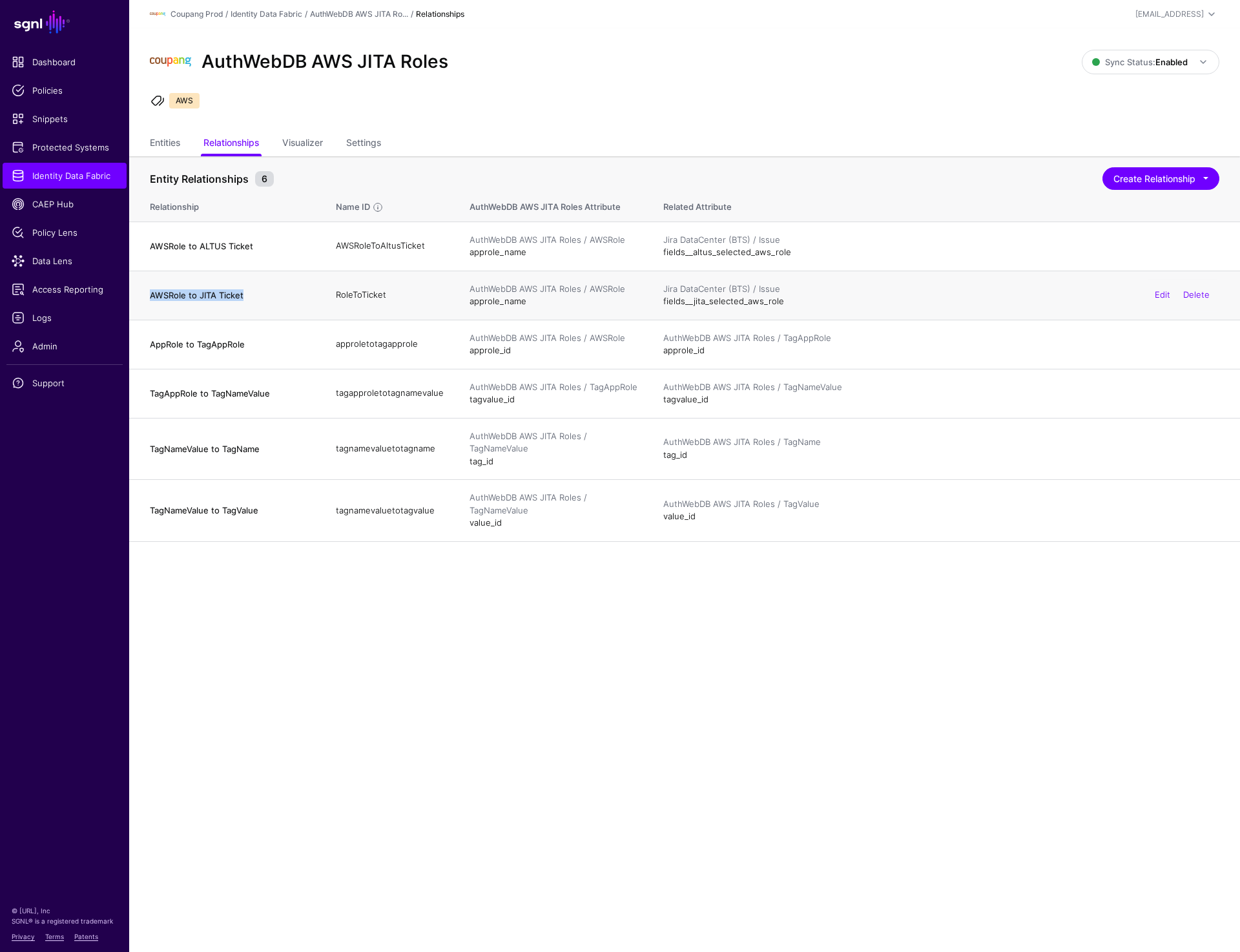
copy h4 "AWSRole to JITA Ticket"
click at [400, 247] on td "AWSRoleToAltusTicket" at bounding box center [390, 245] width 134 height 49
copy td "AWSRoleToAltusTicket"
click at [702, 304] on div "Jira DataCenter (BTS) / Issue fields__jita_selected_aws_role Edit Delete" at bounding box center [942, 295] width 557 height 25
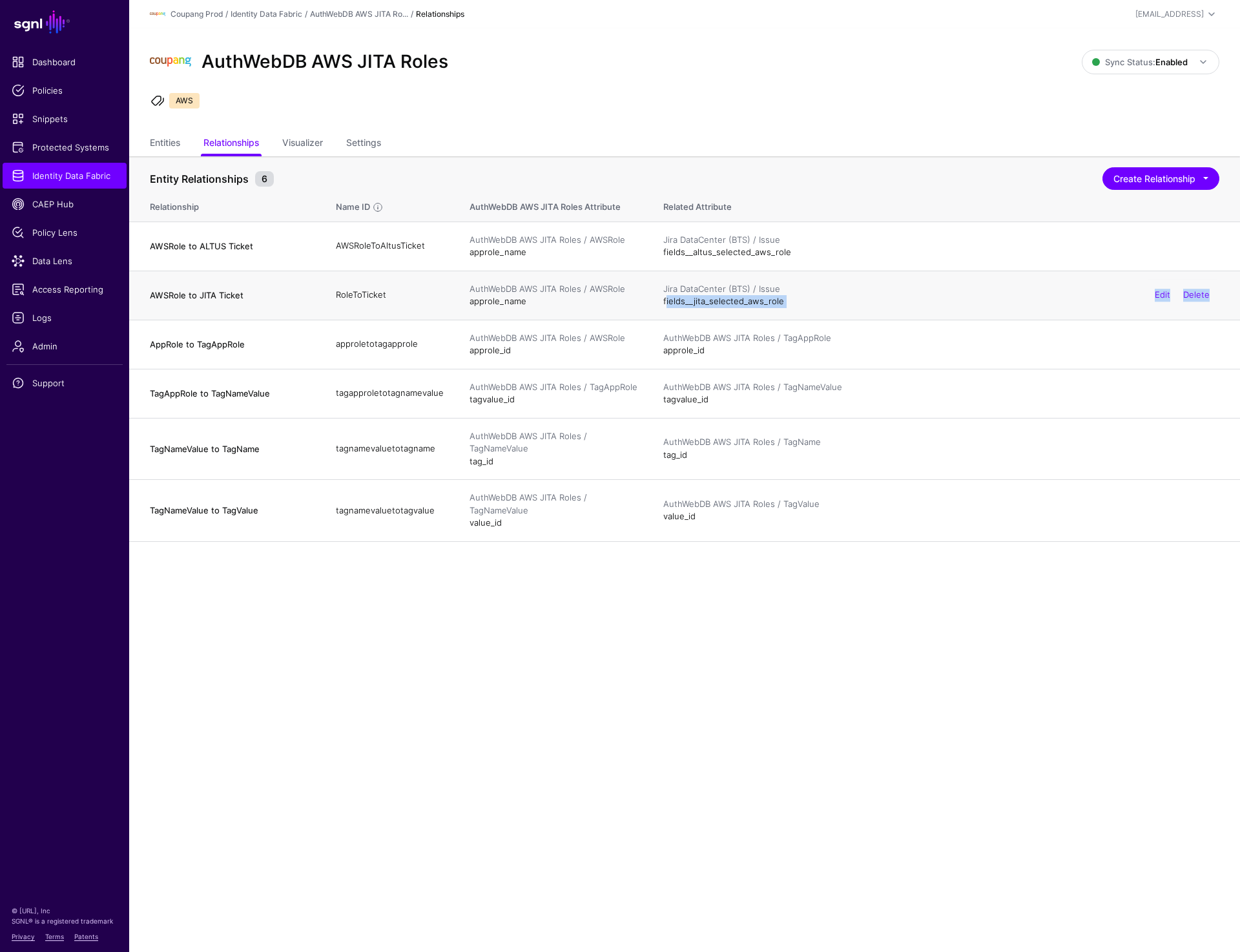
click at [702, 304] on div "Jira DataCenter (BTS) / Issue fields__jita_selected_aws_role Edit Delete" at bounding box center [942, 295] width 557 height 25
copy div "fields__jita_selected_aws_role Edit Delete"
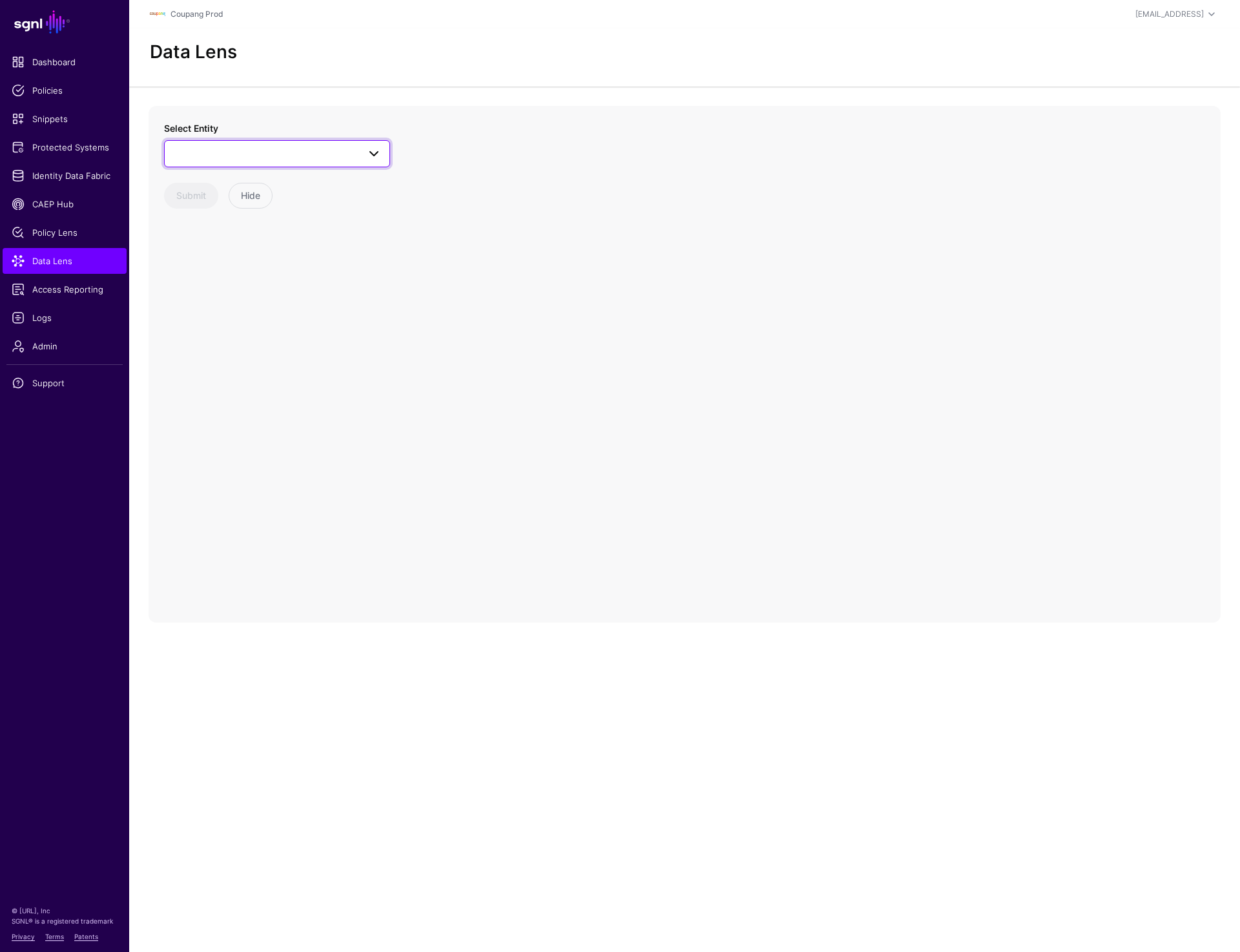
click at [223, 142] on link at bounding box center [277, 154] width 226 height 27
type input "***"
click at [209, 253] on div "Issue" at bounding box center [283, 250] width 192 height 13
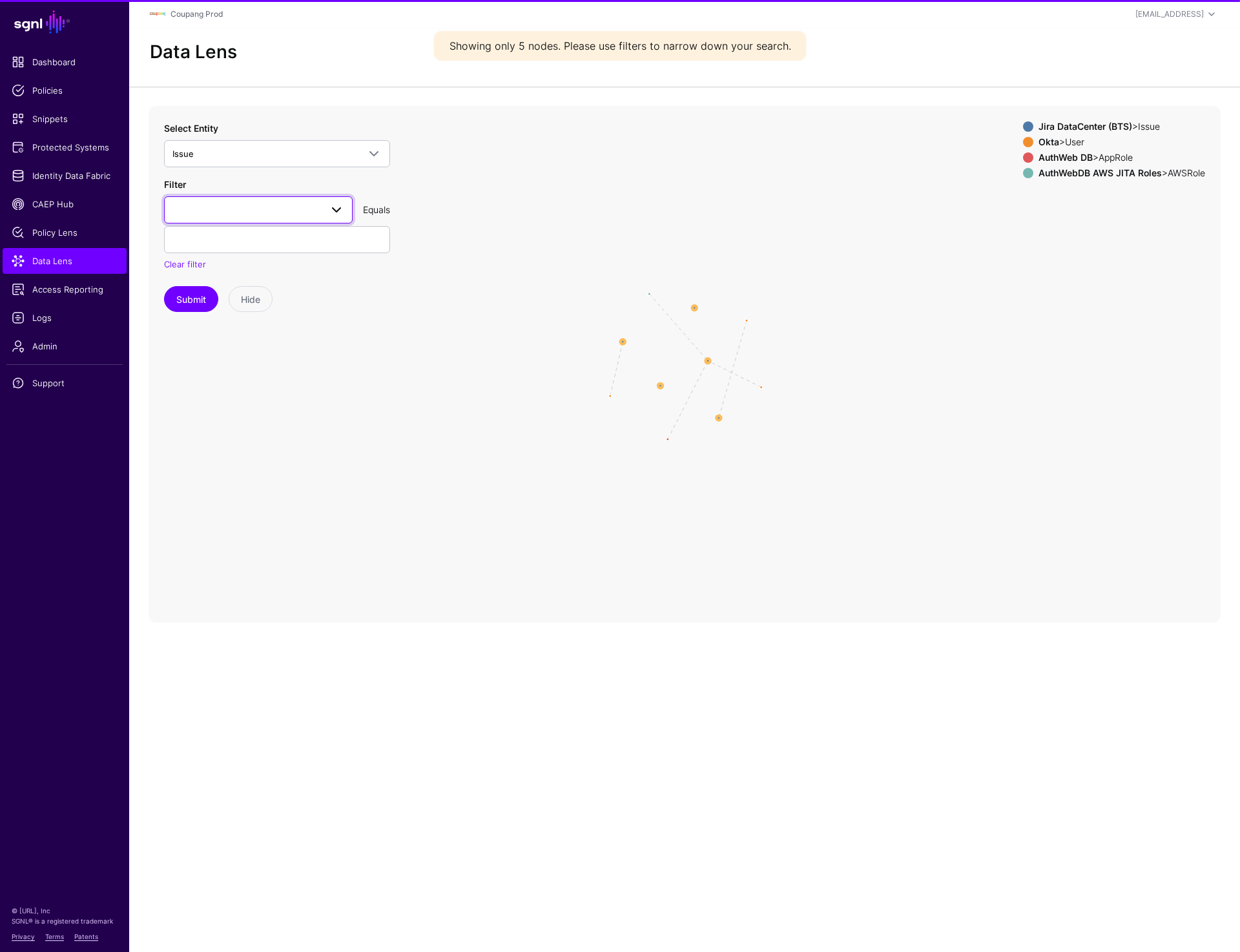
click at [237, 212] on span at bounding box center [258, 210] width 172 height 15
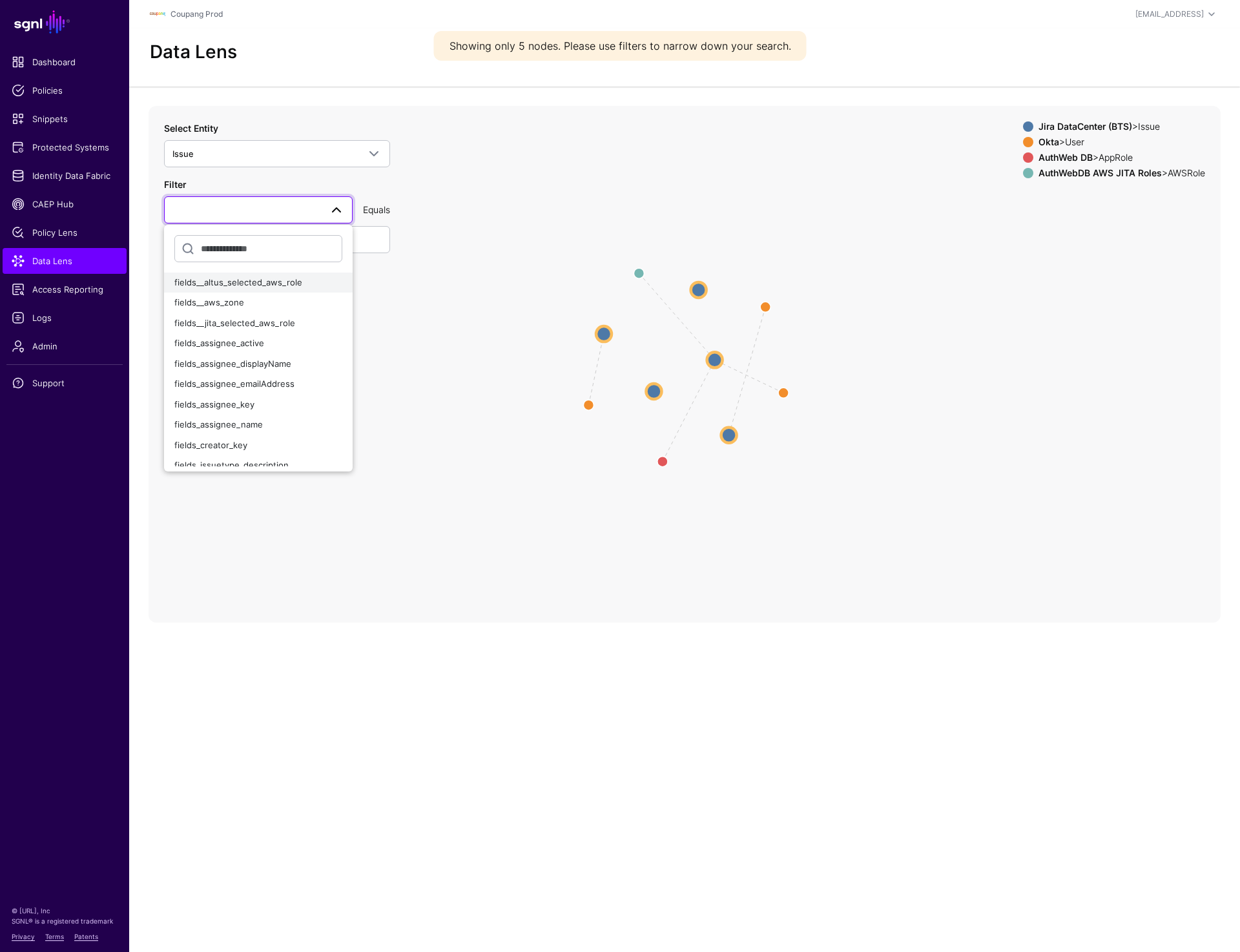
click at [258, 281] on span "fields__altus_selected_aws_role" at bounding box center [238, 282] width 128 height 10
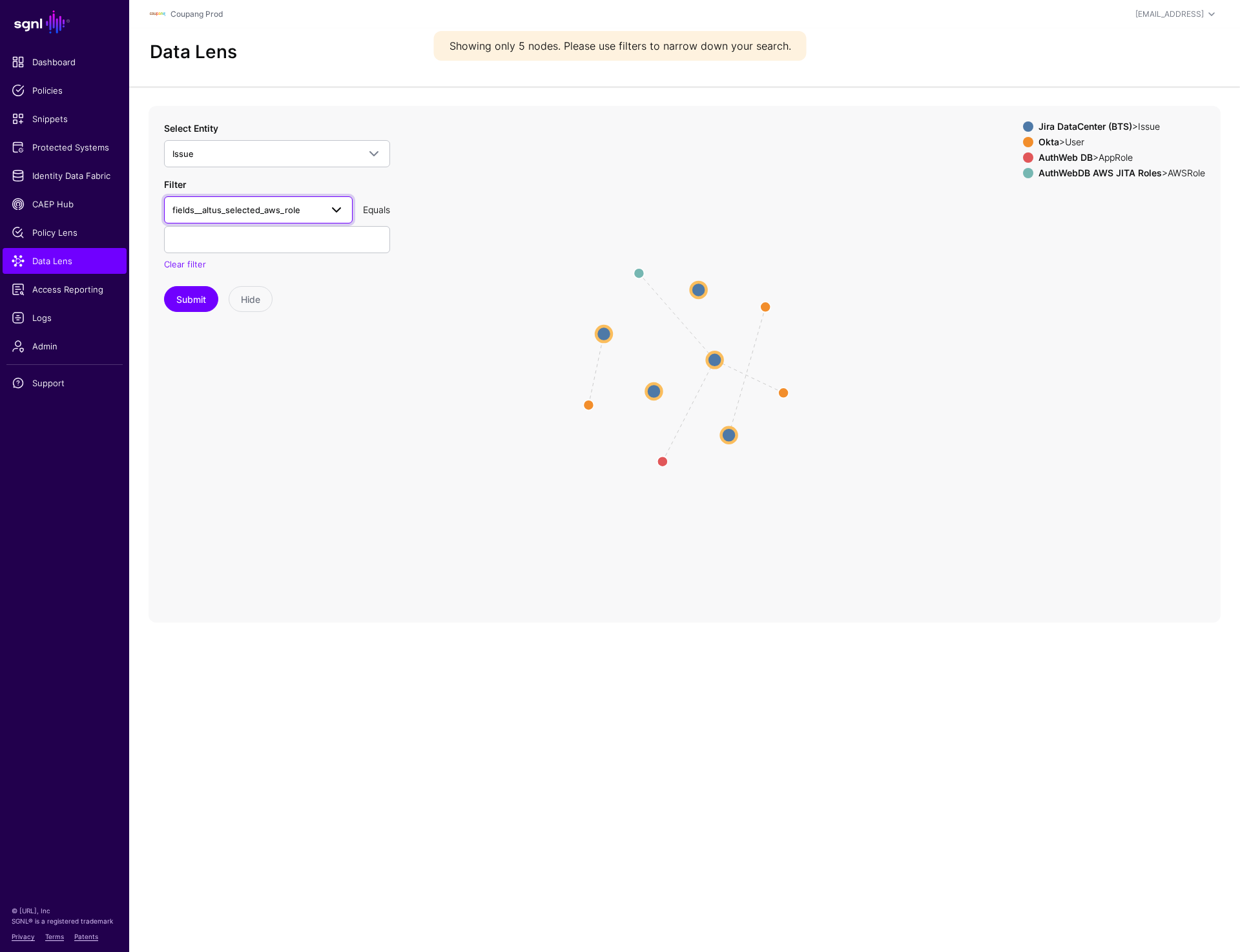
click at [269, 205] on span "fields__altus_selected_aws_role" at bounding box center [236, 210] width 128 height 10
click at [237, 408] on span "fields_project_key" at bounding box center [210, 407] width 73 height 10
click at [245, 244] on input "text" at bounding box center [277, 240] width 226 height 27
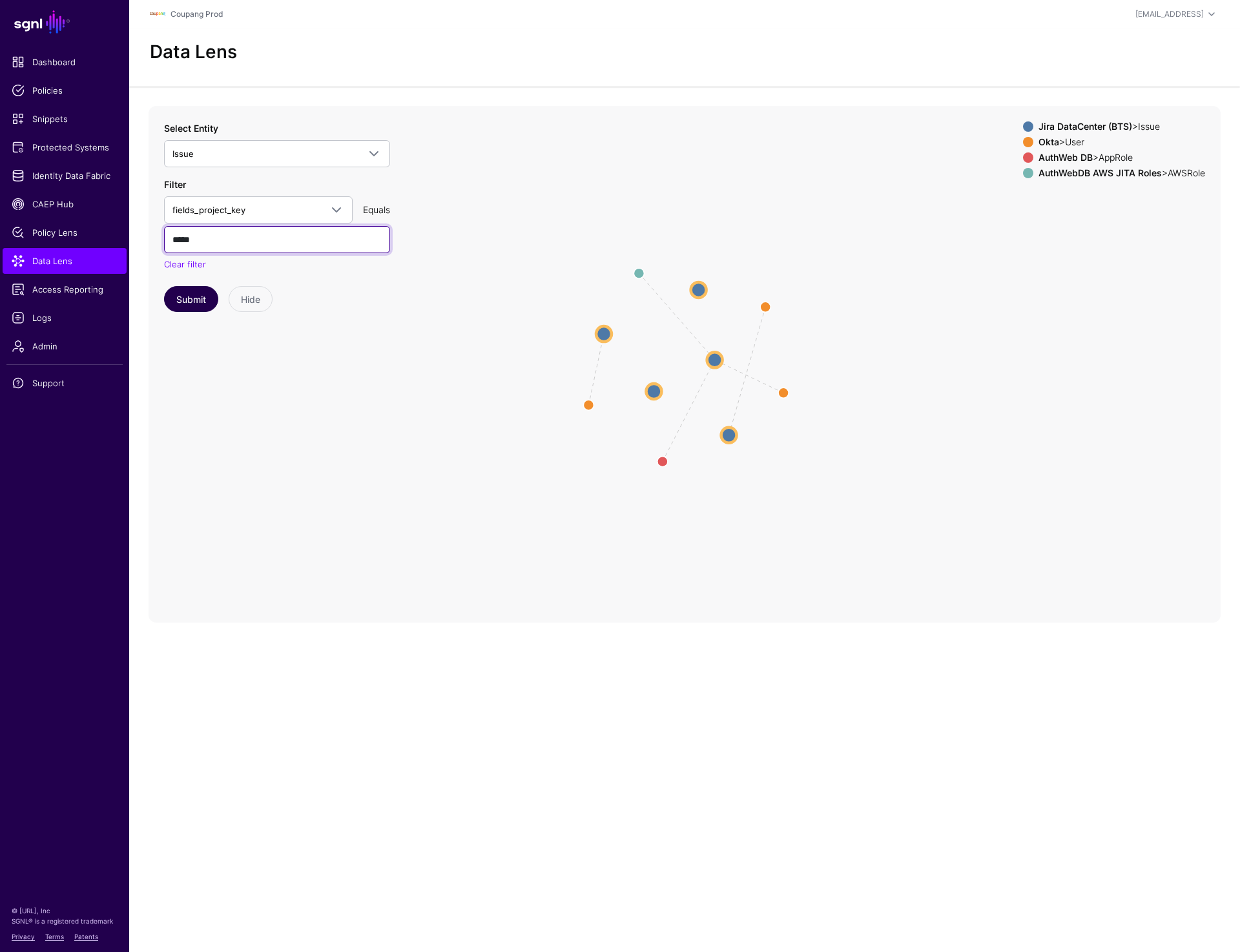
type input "*****"
click at [191, 308] on button "Submit" at bounding box center [190, 299] width 54 height 26
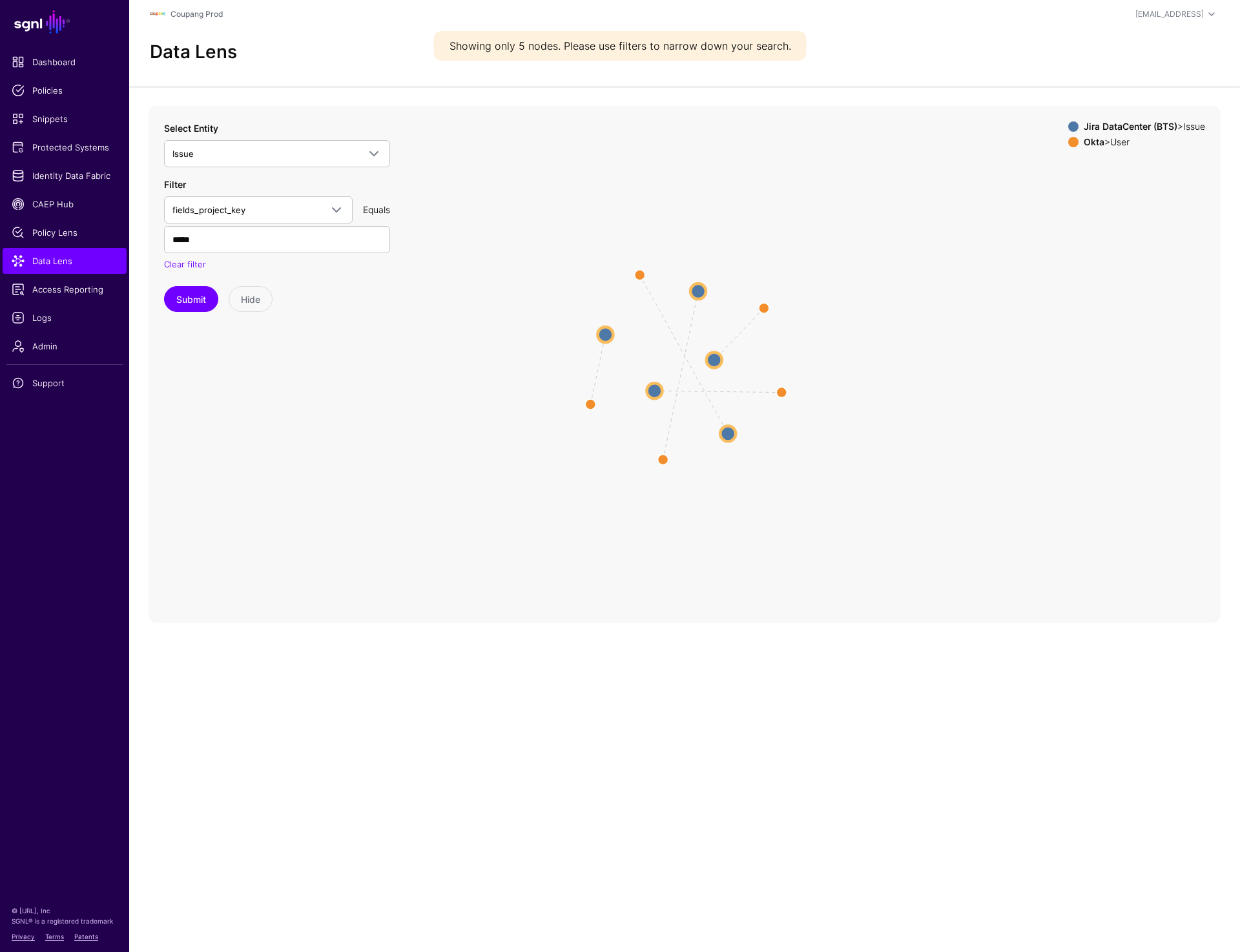
click at [651, 392] on circle at bounding box center [654, 391] width 15 height 15
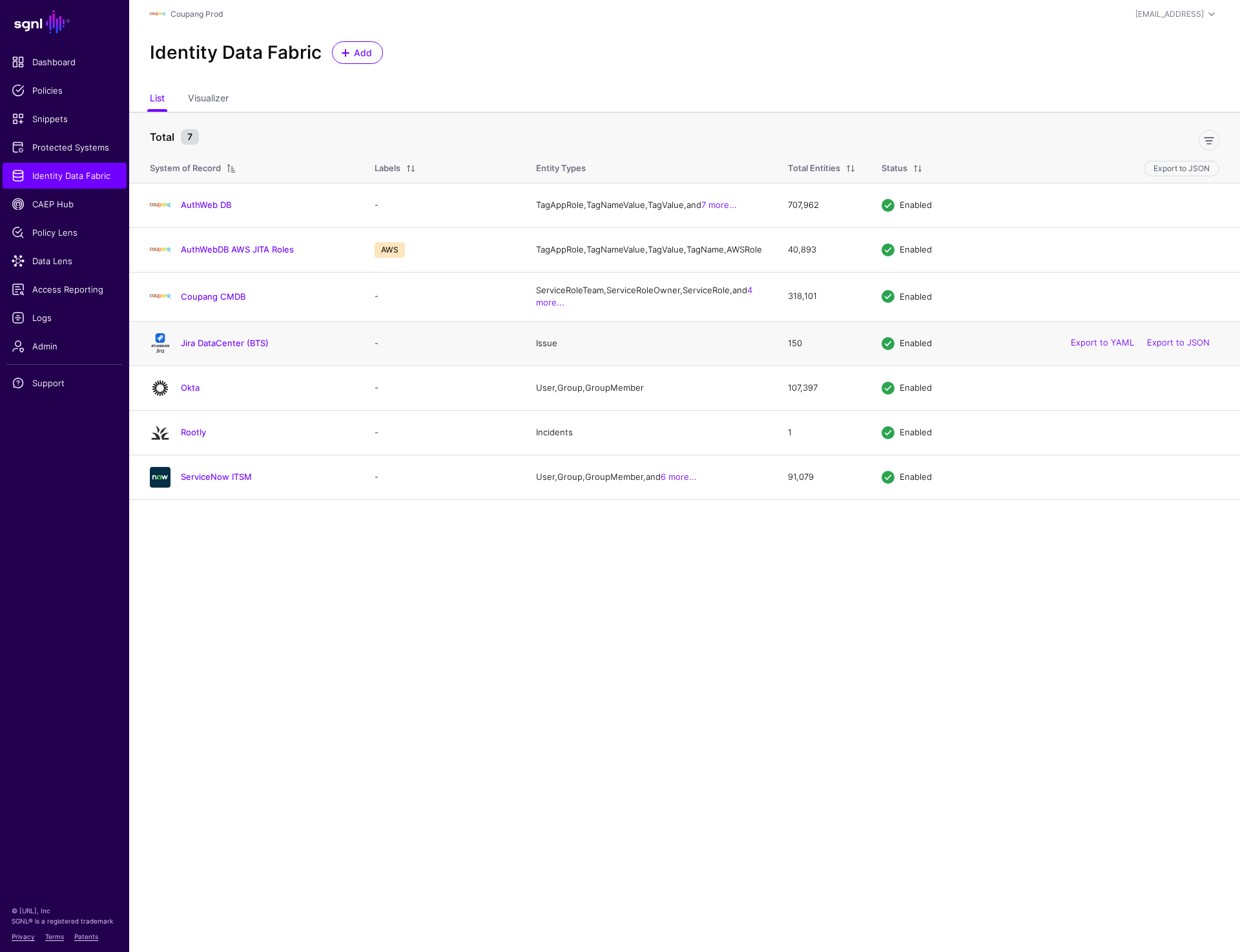
click at [225, 346] on h4 "Jira DataCenter (BTS)" at bounding box center [265, 343] width 168 height 12
click at [220, 348] on link "Jira DataCenter (BTS)" at bounding box center [225, 343] width 87 height 10
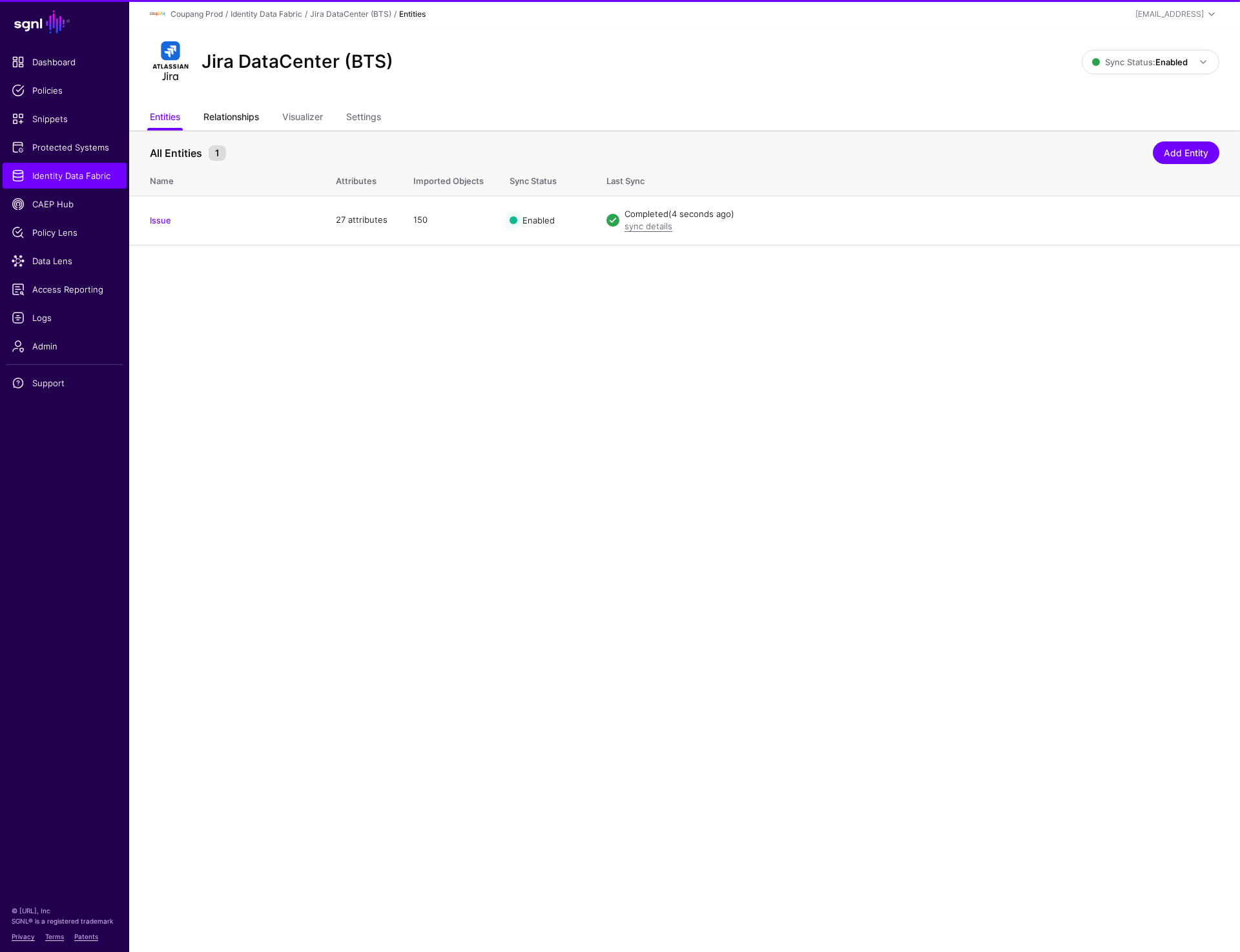
click at [226, 124] on link "Relationships" at bounding box center [231, 118] width 56 height 25
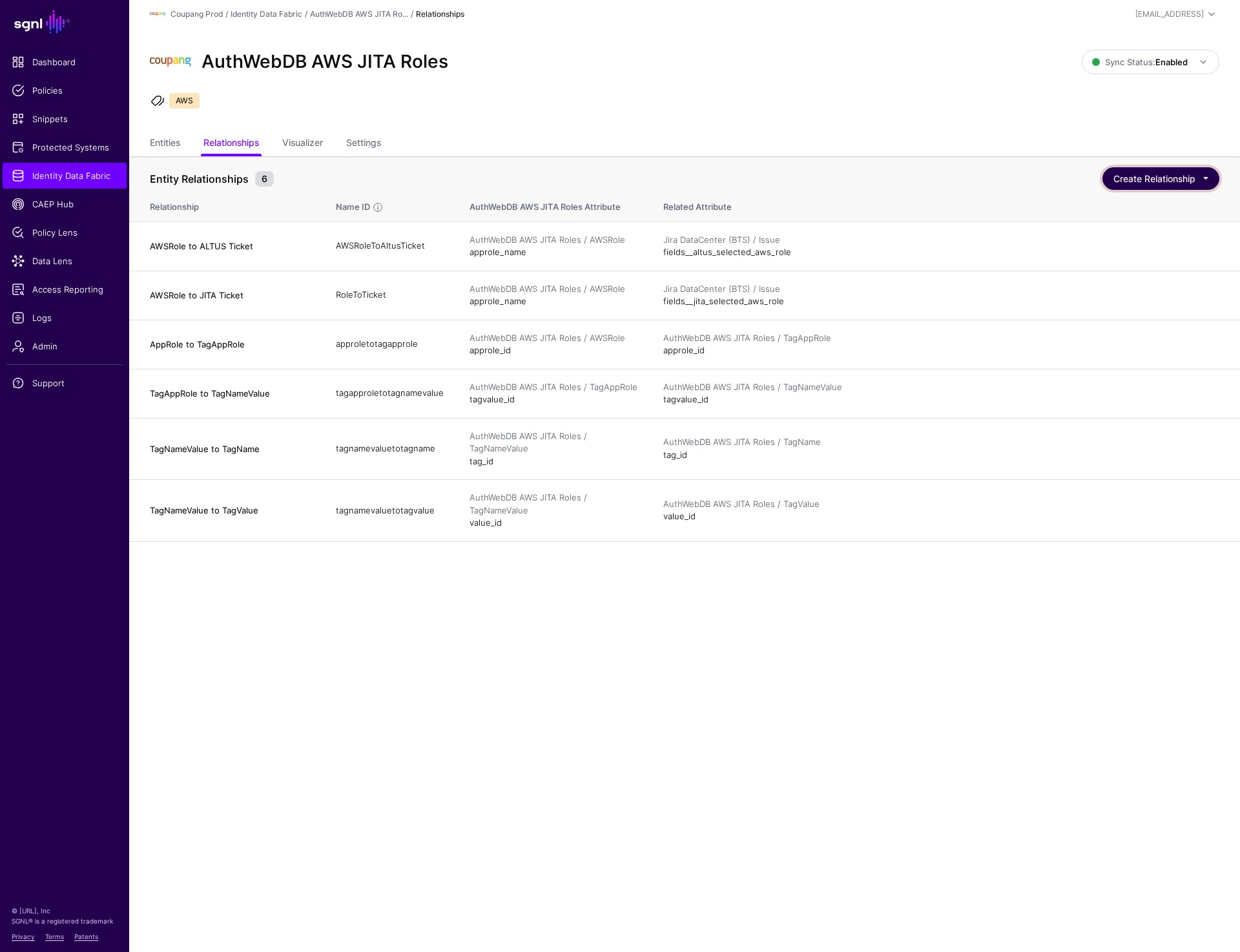
click at [1159, 179] on button "Create Relationship" at bounding box center [1161, 178] width 117 height 22
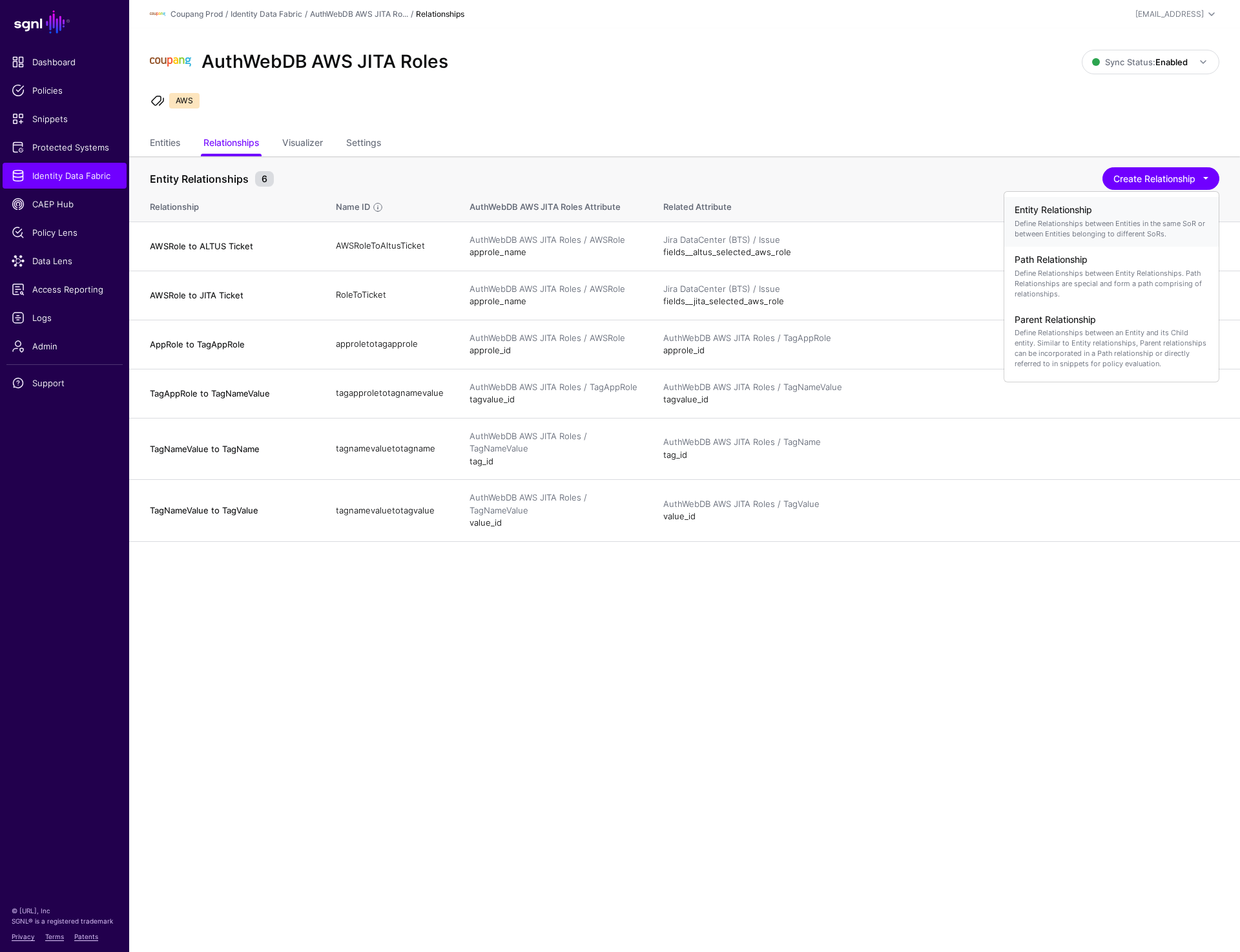
click at [1102, 226] on p "Define Relationships between Entities in the same SoR or between Entities belon…" at bounding box center [1111, 229] width 194 height 21
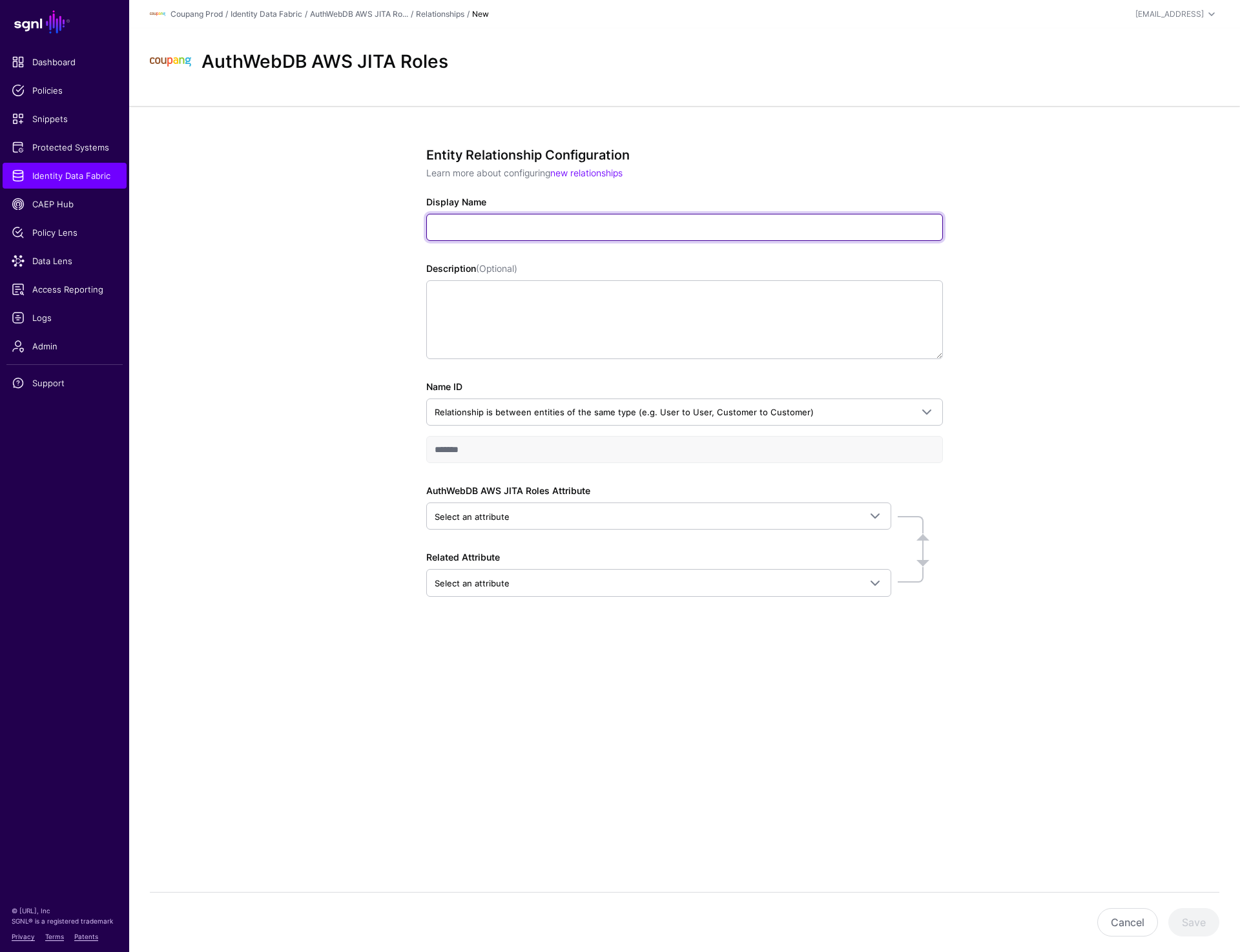
click at [551, 222] on input "Display Name" at bounding box center [684, 227] width 517 height 27
paste input "**********"
type input "**********"
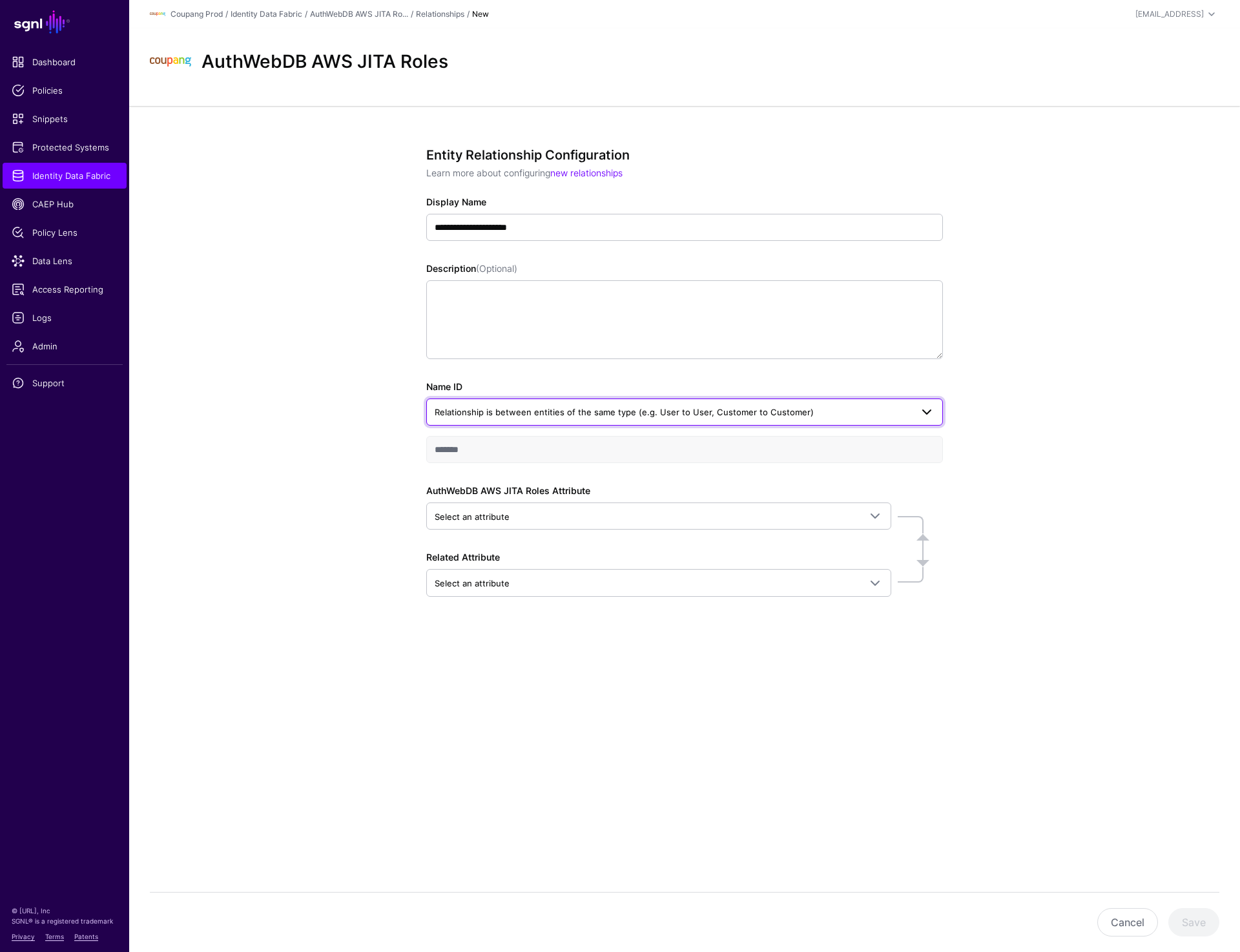
click at [531, 416] on span "Relationship is between entities of the same type (e.g. User to User, Customer …" at bounding box center [624, 413] width 379 height 10
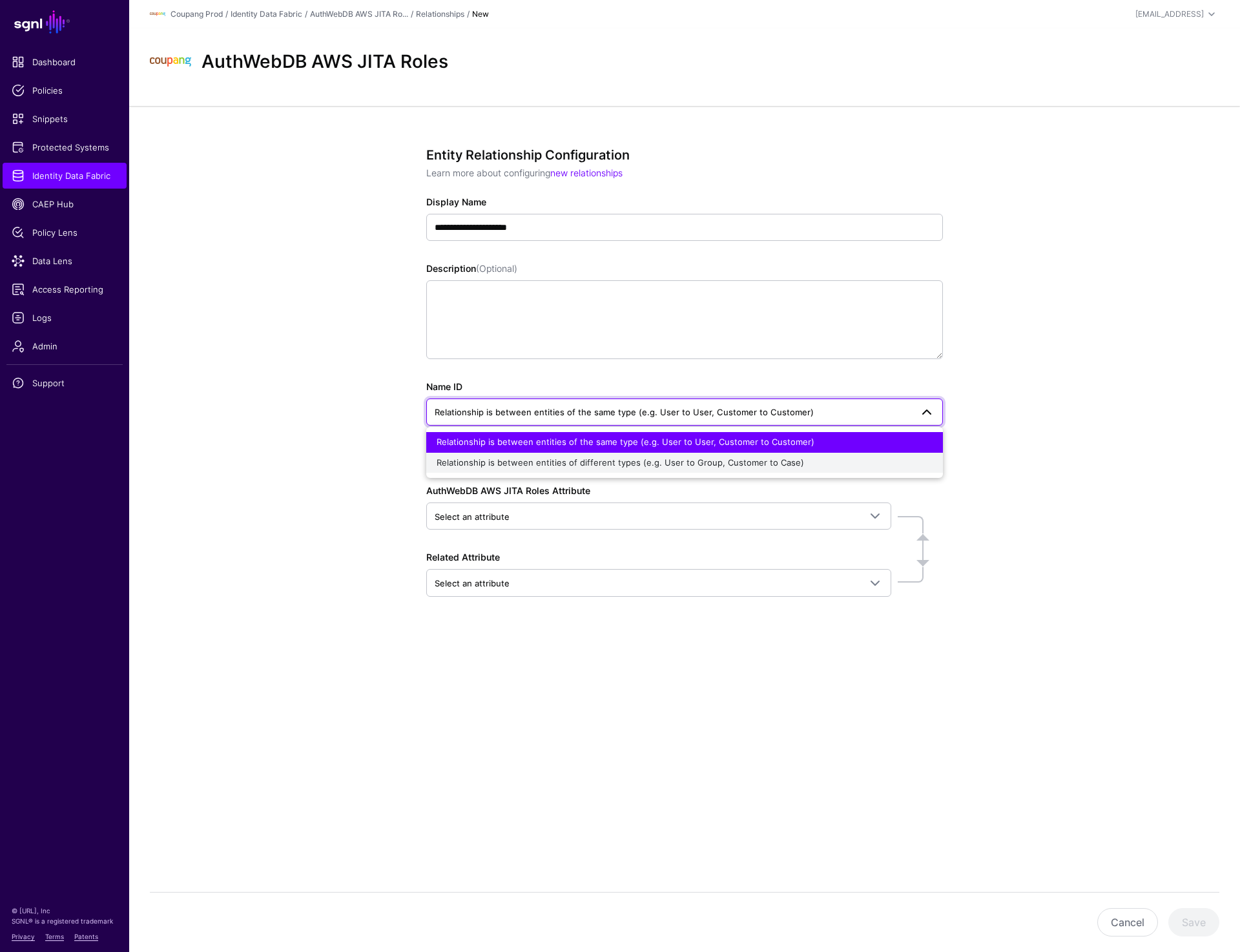
click at [515, 467] on span "Relationship is between entities of different types (e.g. User to Group, Custom…" at bounding box center [620, 462] width 368 height 10
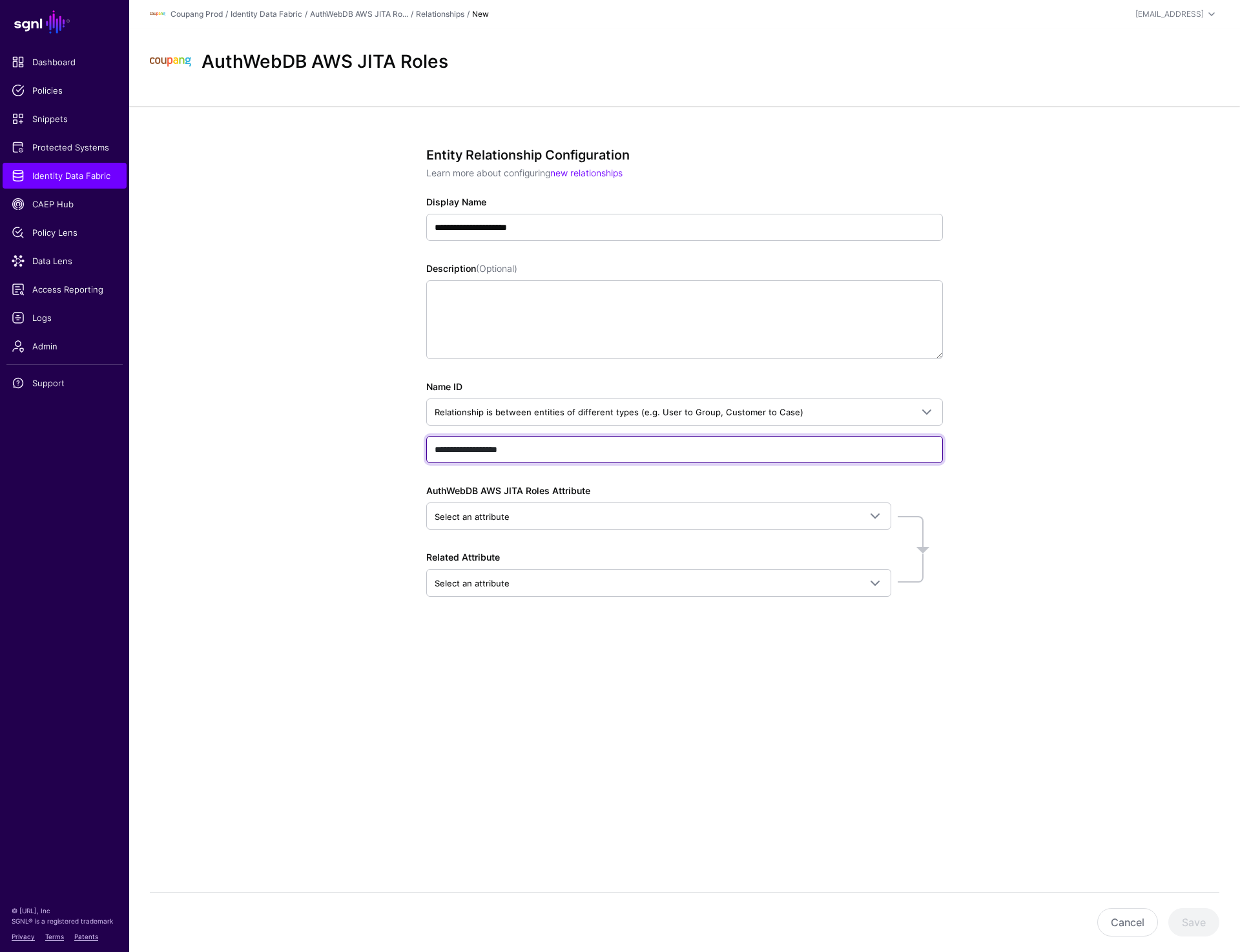
click at [551, 453] on input "**********" at bounding box center [684, 449] width 517 height 27
paste input "*"
click at [491, 452] on input "**********" at bounding box center [684, 449] width 517 height 27
type input "**********"
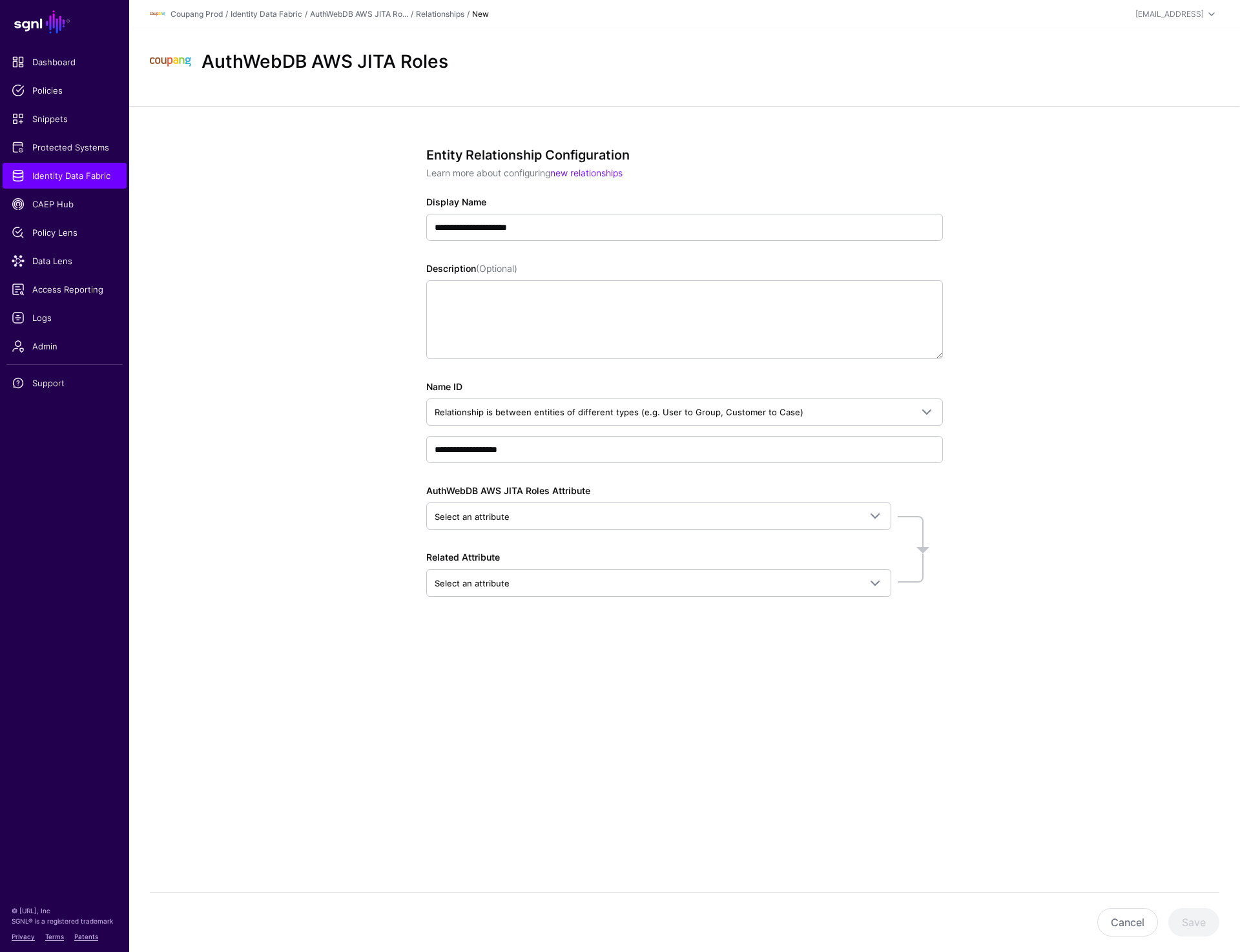
click at [1117, 494] on div "**********" at bounding box center [685, 419] width 1111 height 625
click at [881, 517] on span at bounding box center [876, 516] width 15 height 15
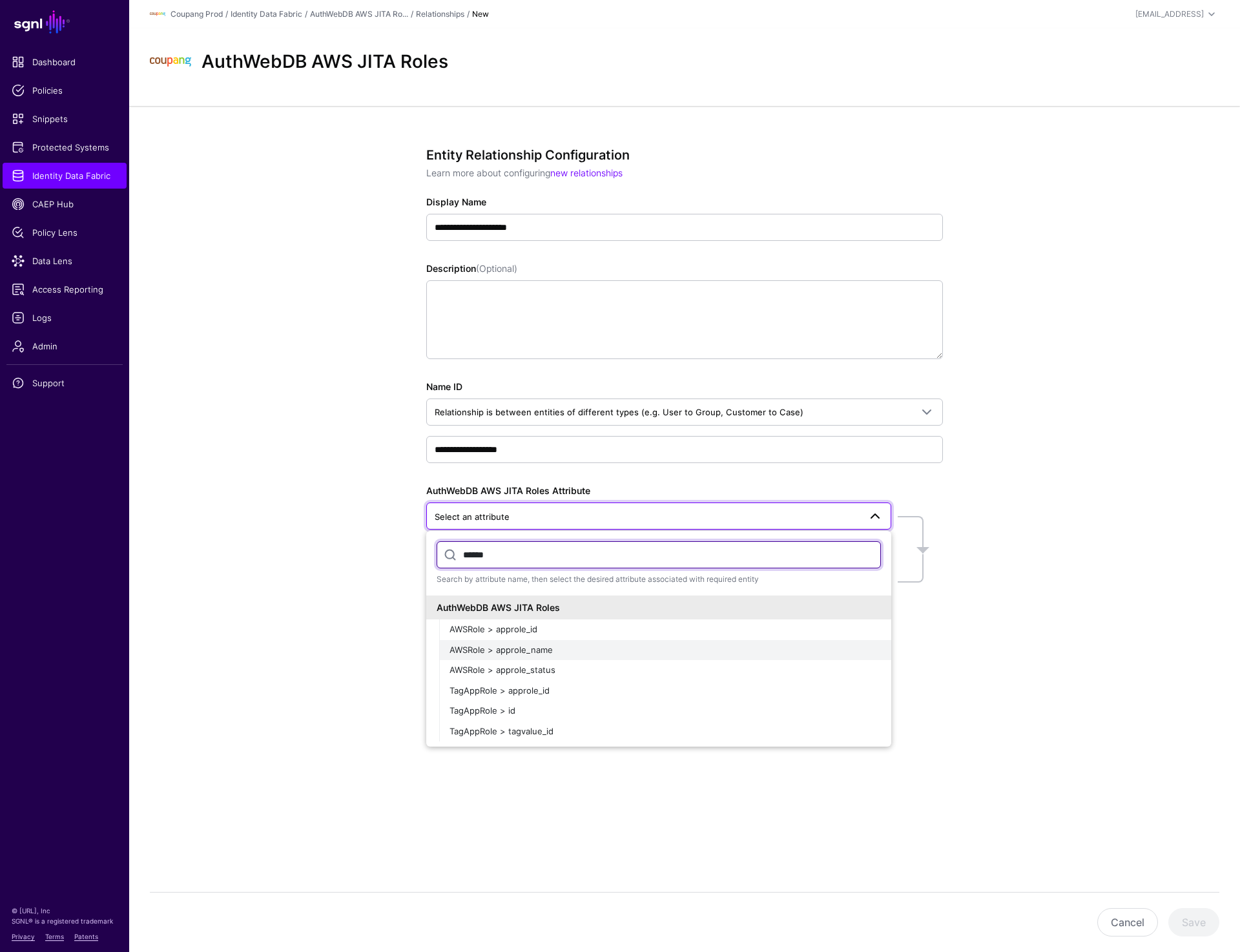
type input "******"
click at [573, 643] on button "AWSRole > approle_name" at bounding box center [665, 651] width 452 height 21
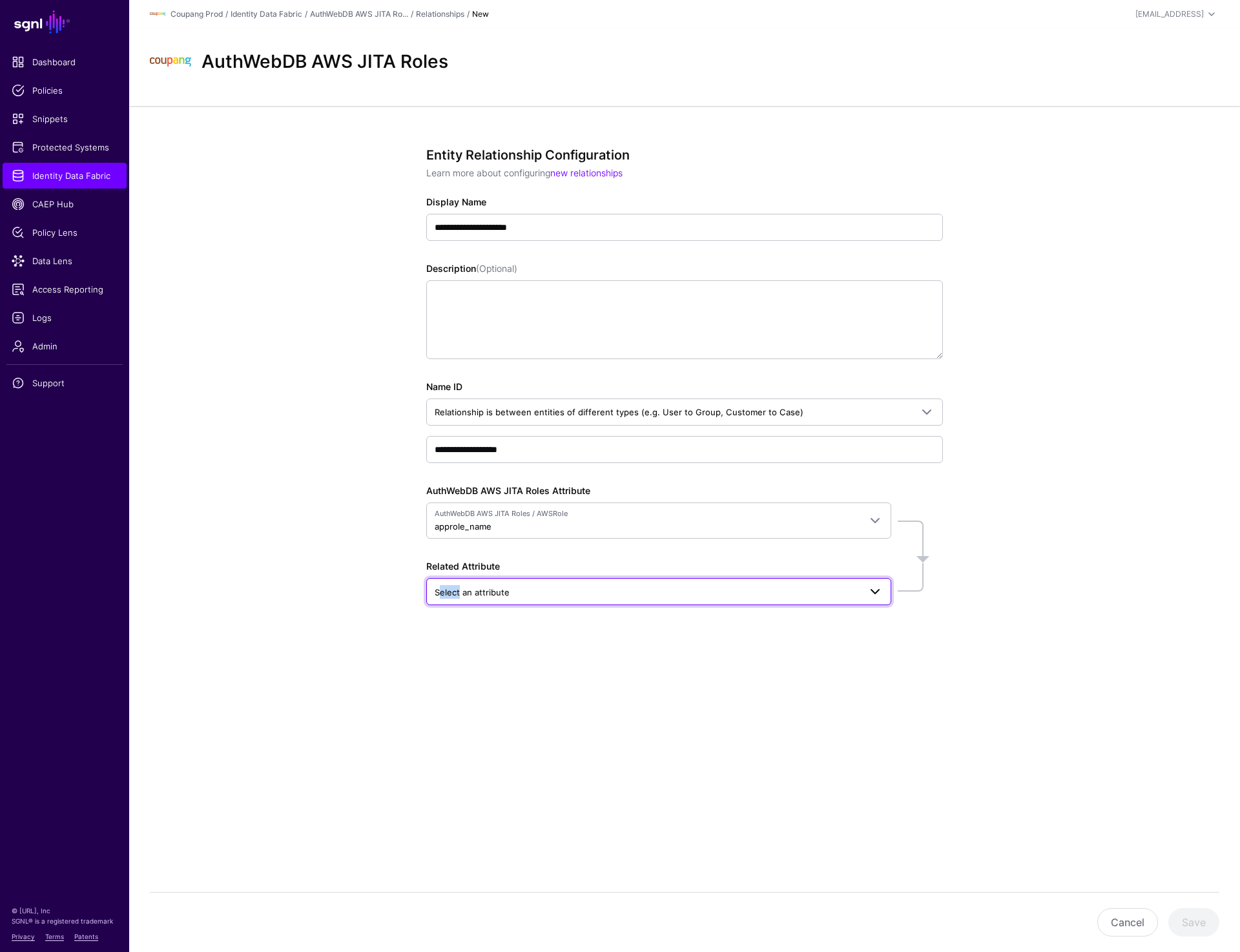
click at [455, 585] on span "Select an attribute" at bounding box center [659, 592] width 448 height 15
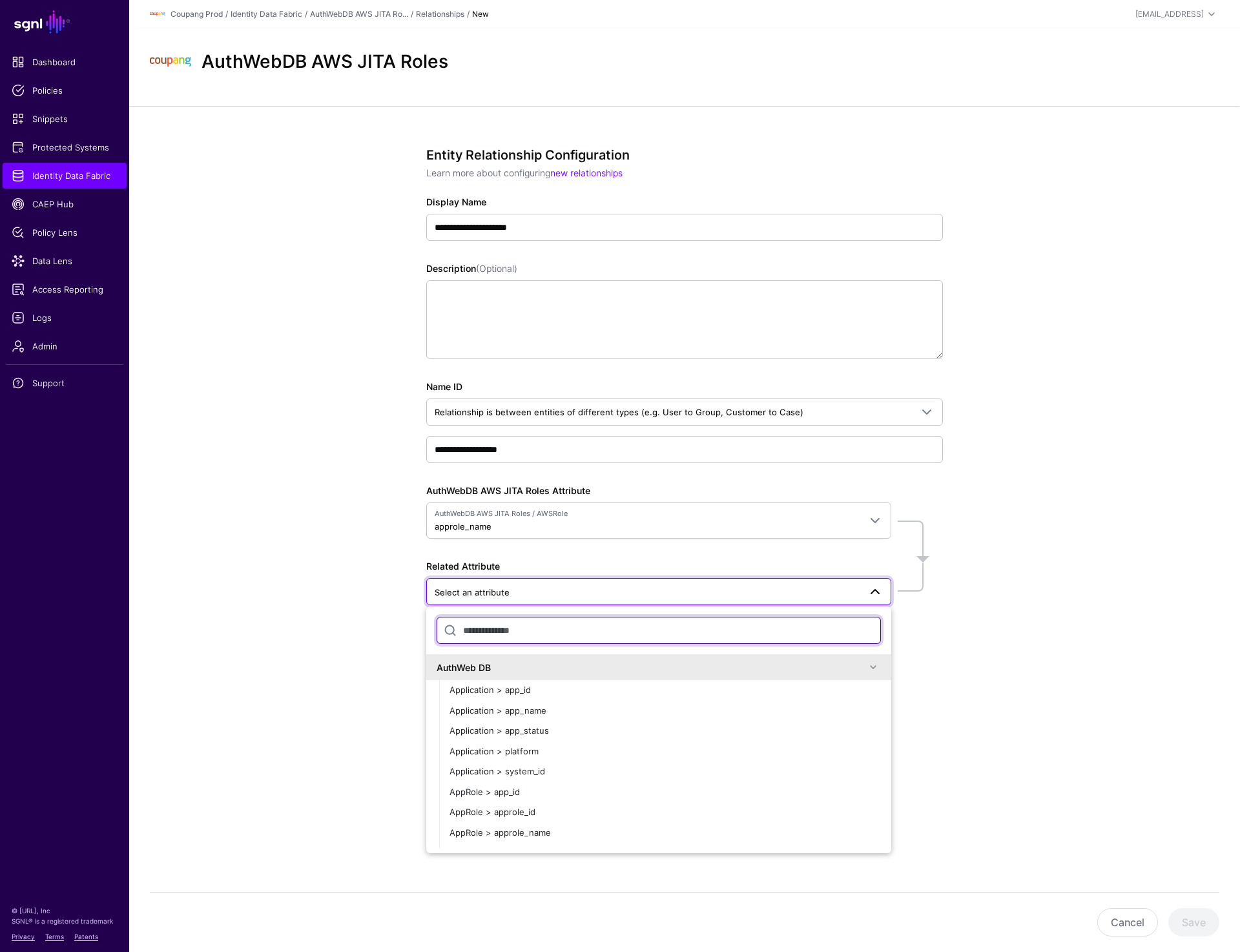
paste input "**********"
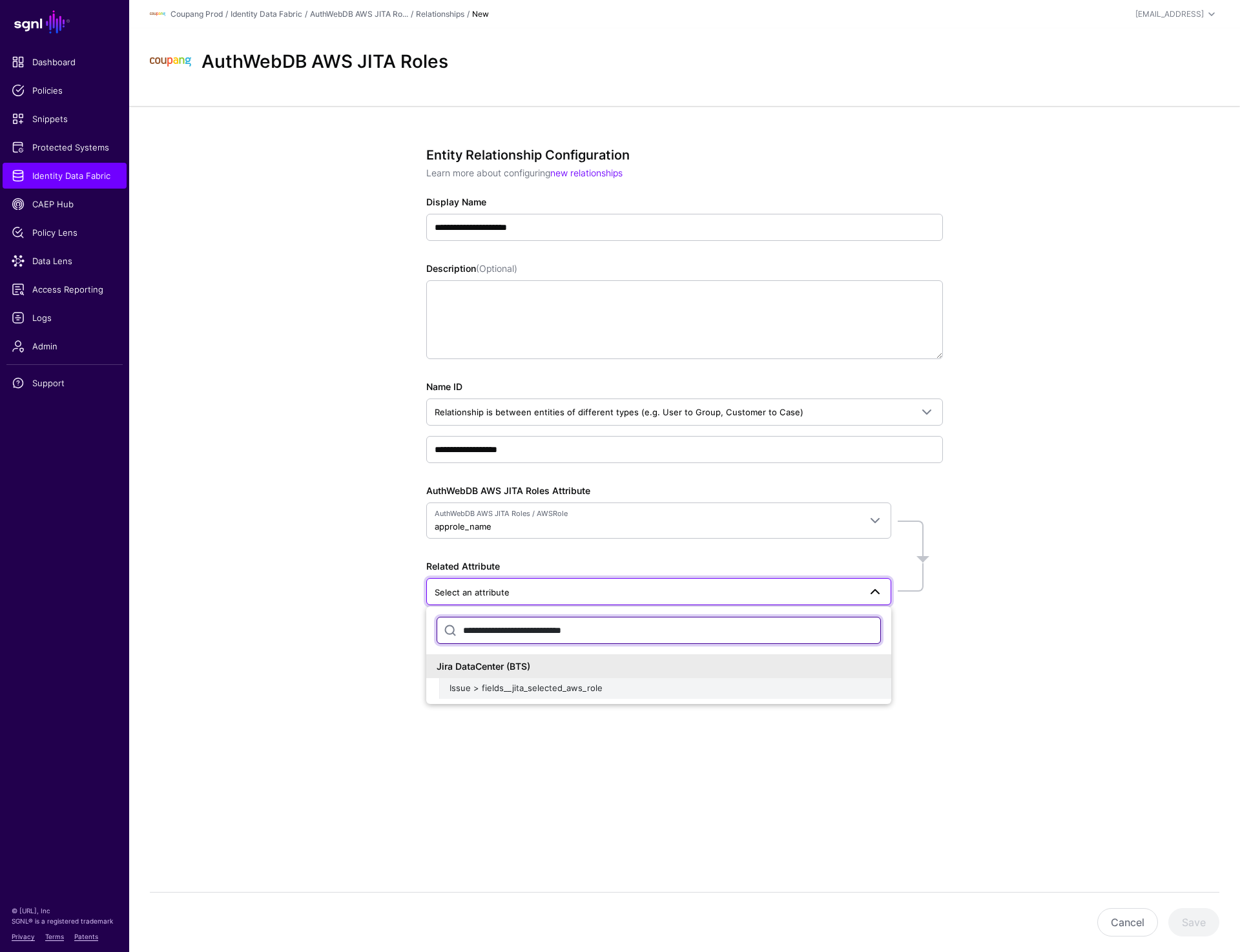
type input "**********"
click at [533, 692] on span "Issue > fields__jita_selected_aws_role" at bounding box center [526, 688] width 153 height 10
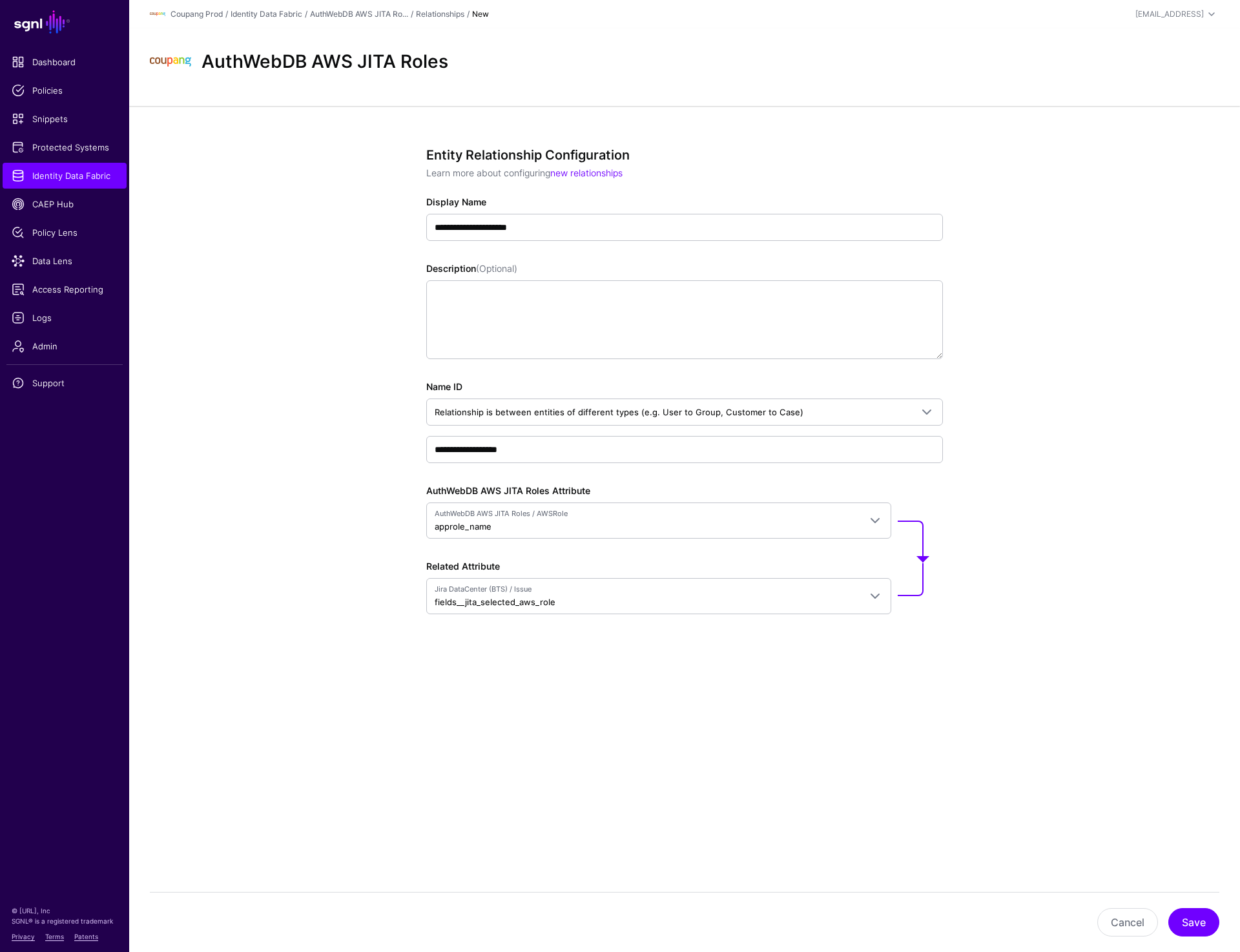
click at [1092, 409] on div "**********" at bounding box center [685, 428] width 1111 height 643
click at [1088, 431] on div "**********" at bounding box center [685, 428] width 1111 height 643
click at [1185, 932] on button "Save" at bounding box center [1195, 922] width 51 height 28
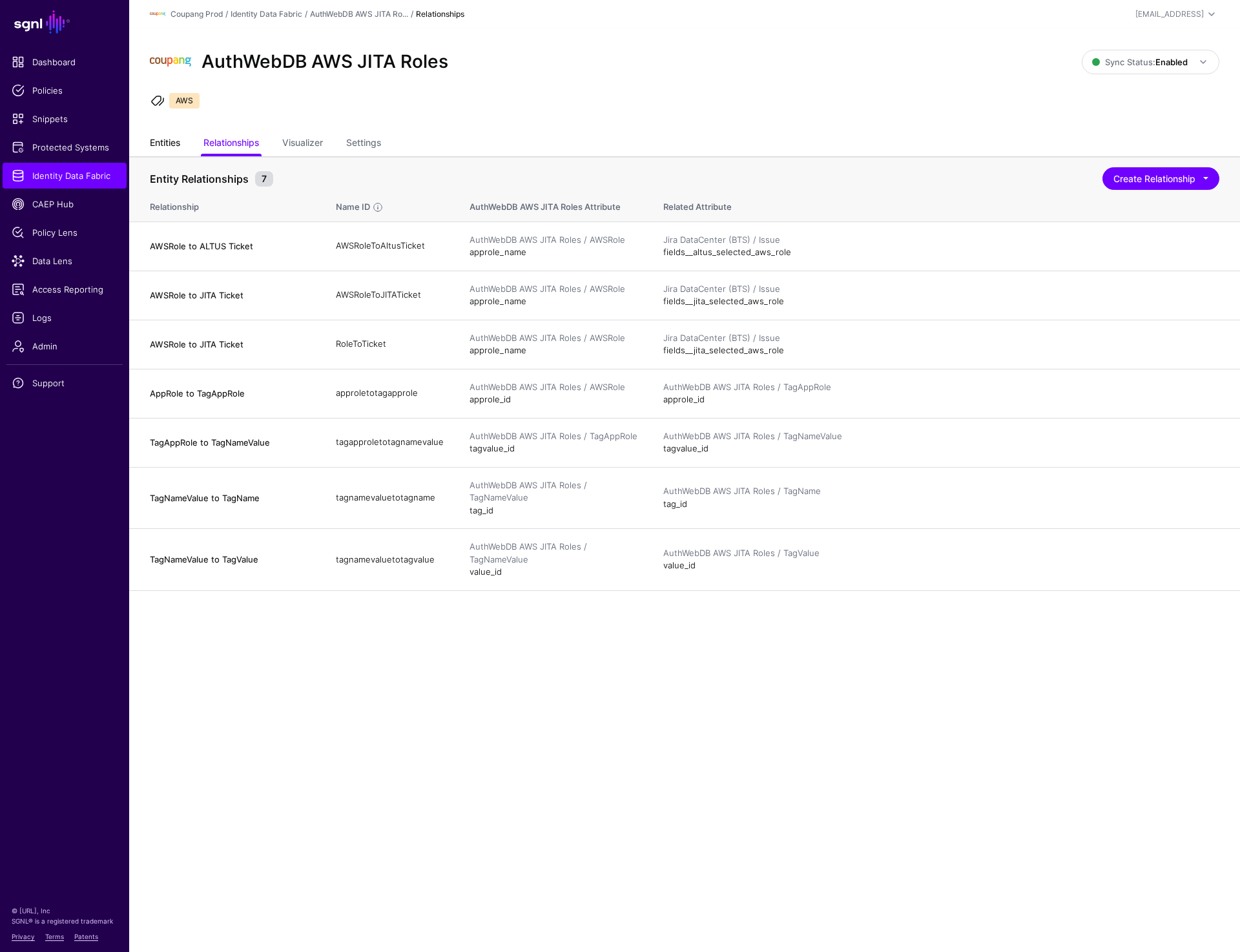
click at [161, 135] on link "Entities" at bounding box center [165, 144] width 30 height 25
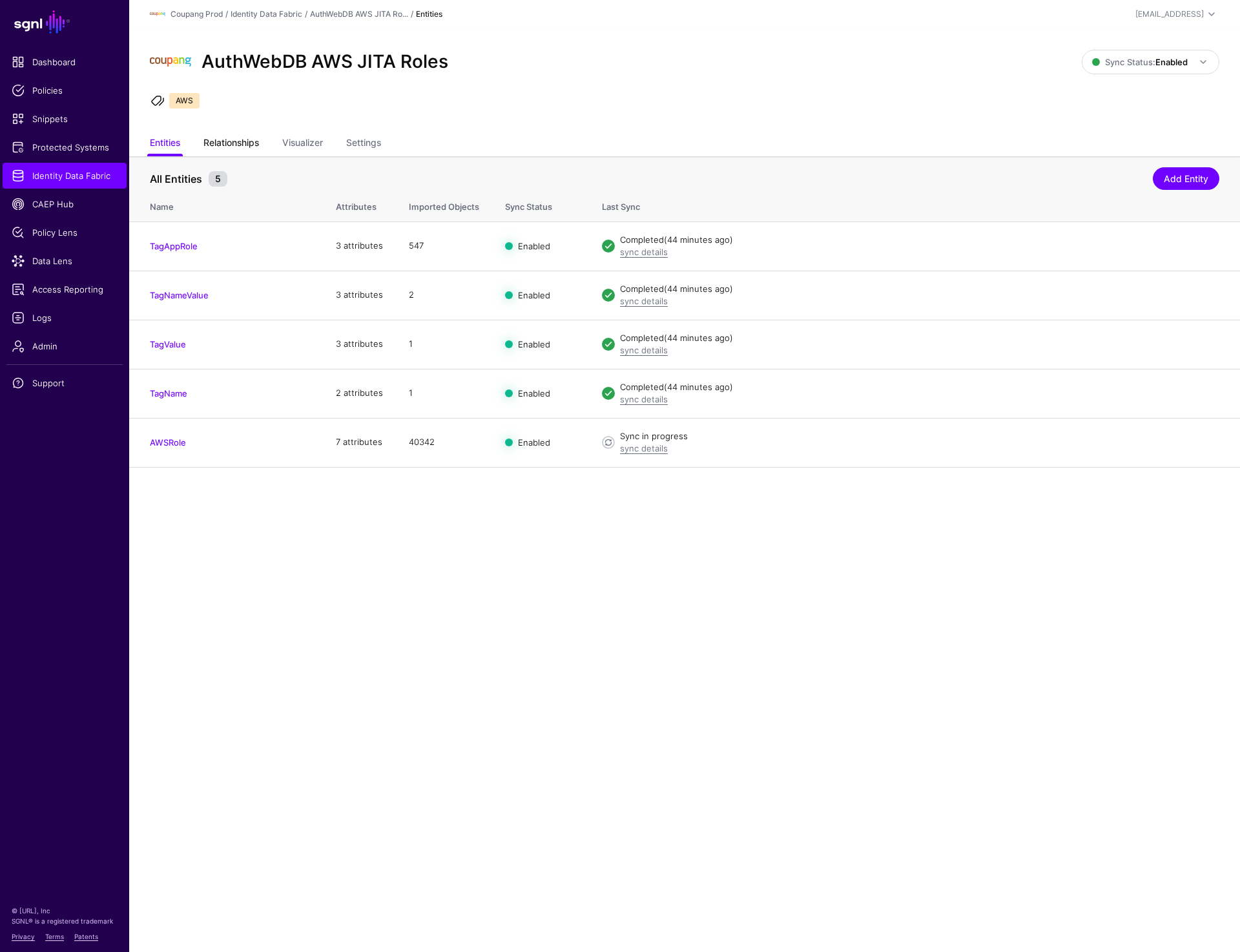
click at [211, 142] on link "Relationships" at bounding box center [231, 144] width 56 height 25
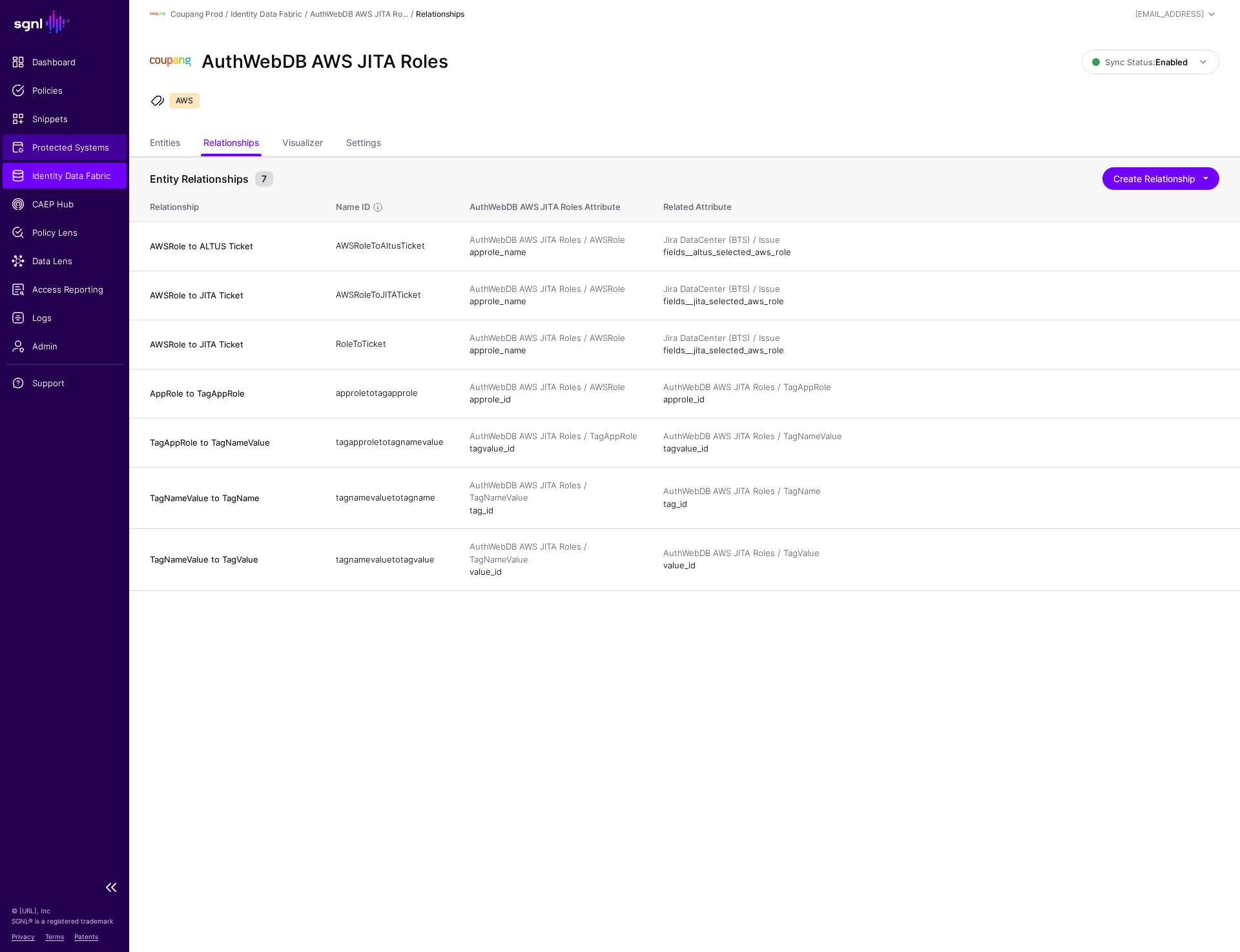
click at [59, 140] on link "Protected Systems" at bounding box center [64, 148] width 124 height 26
click at [1195, 292] on link "Delete" at bounding box center [1196, 294] width 27 height 10
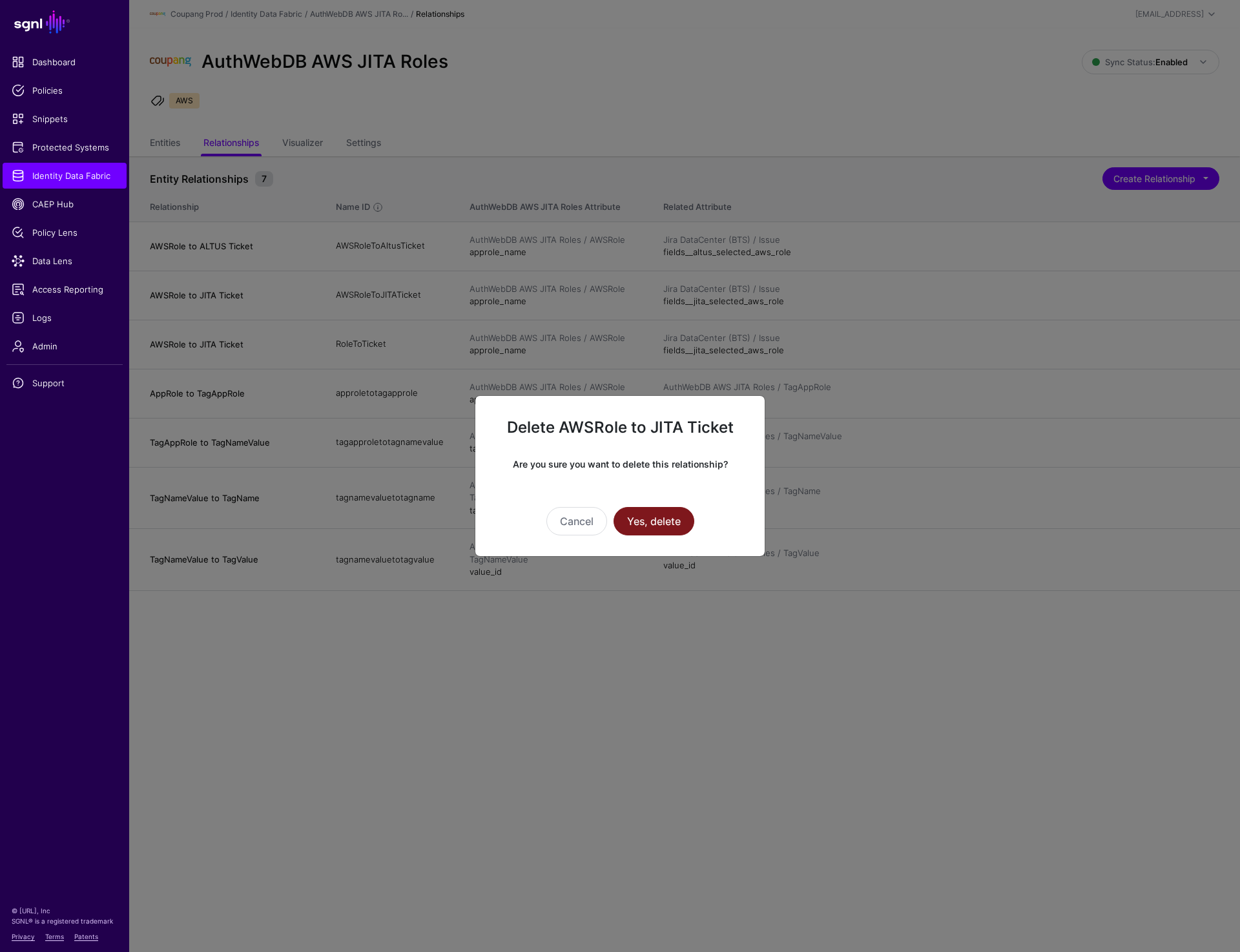
click at [671, 528] on button "Yes, delete" at bounding box center [654, 521] width 81 height 28
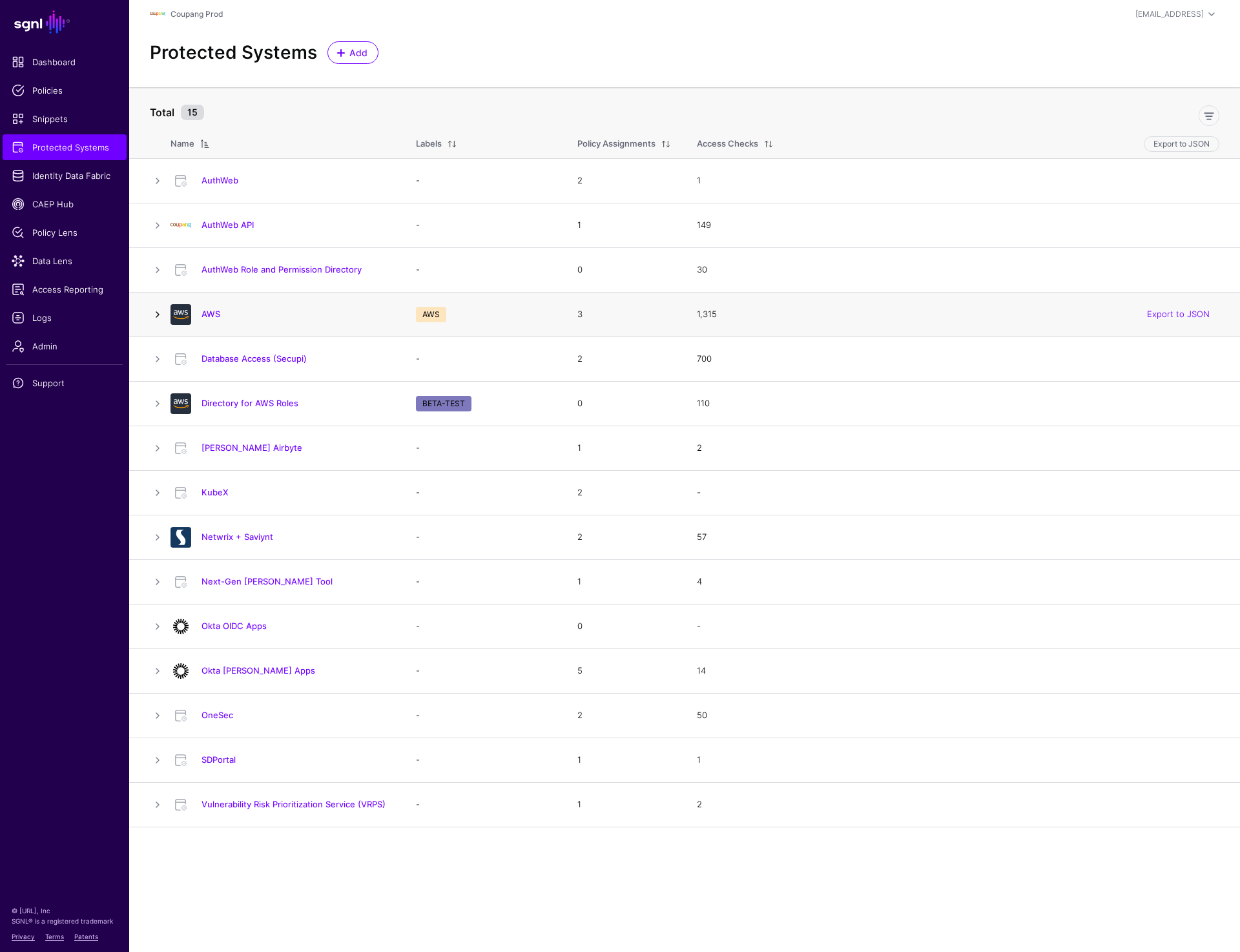
click at [153, 311] on link at bounding box center [158, 315] width 15 height 15
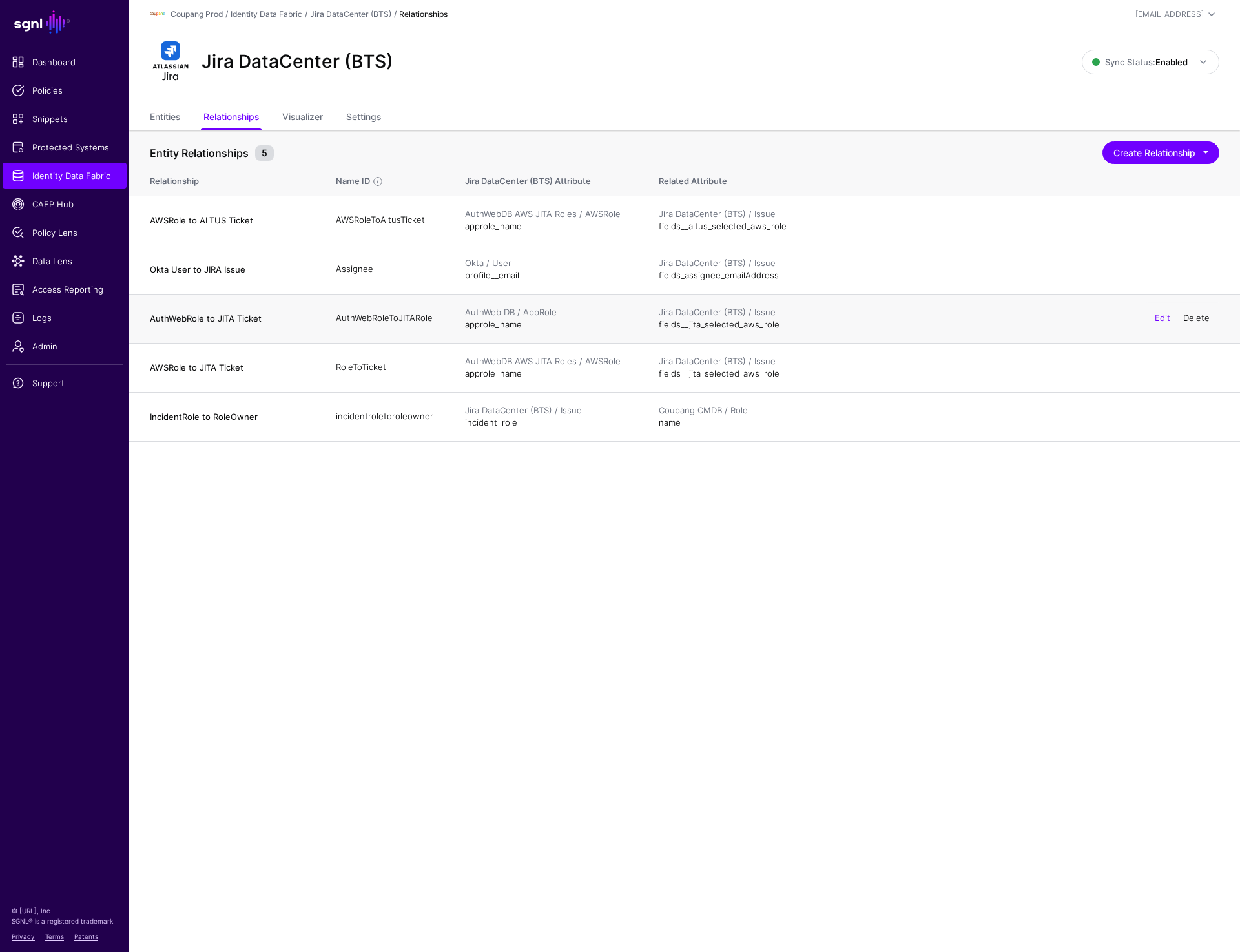
click at [1201, 317] on link "Delete" at bounding box center [1196, 318] width 27 height 10
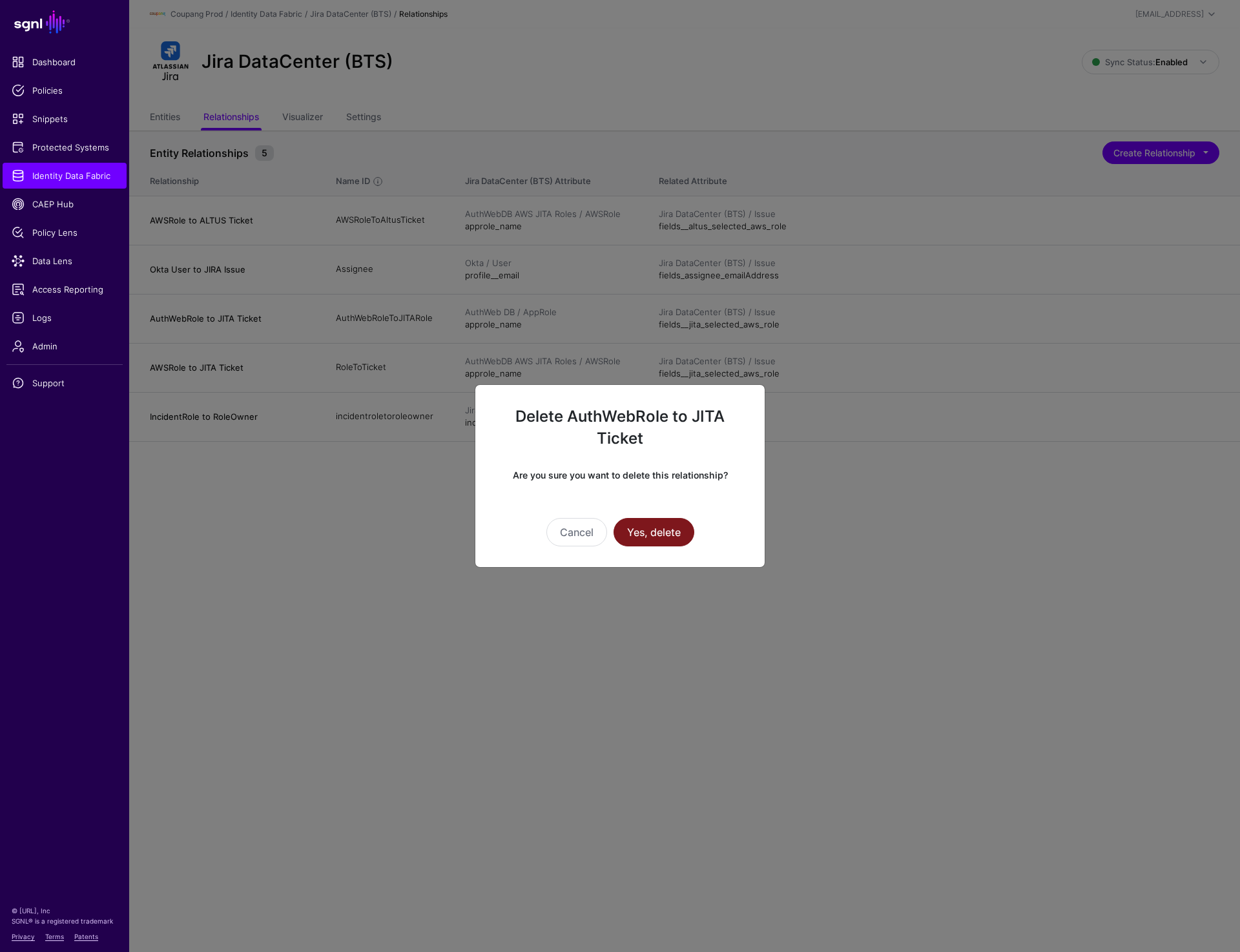
click at [637, 535] on button "Yes, delete" at bounding box center [654, 532] width 81 height 28
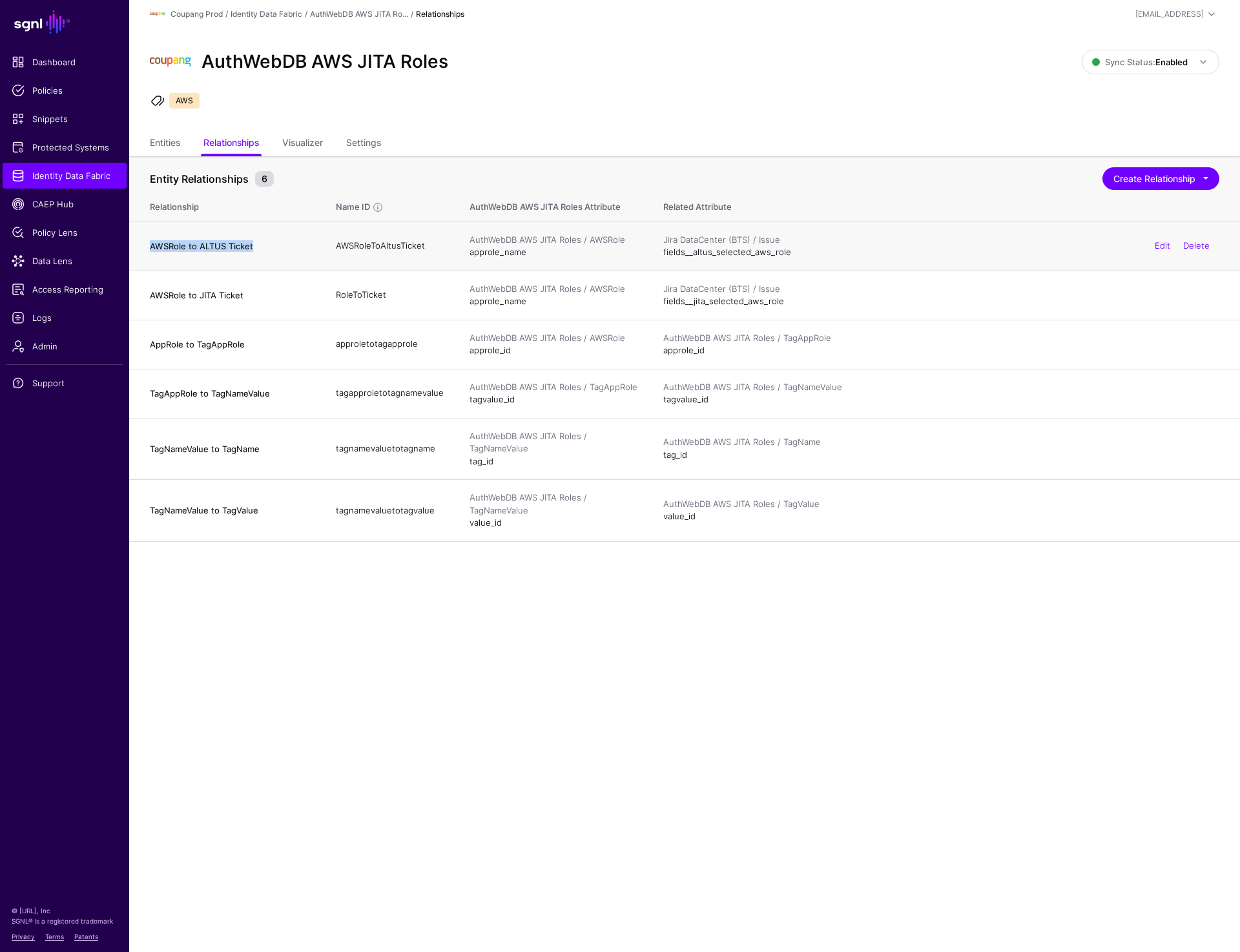
drag, startPoint x: 142, startPoint y: 245, endPoint x: 256, endPoint y: 245, distance: 114.0
click at [256, 245] on td "AWSRole to ALTUS Ticket" at bounding box center [226, 245] width 194 height 49
copy h4 "AWSRole to ALTUS Ticket"
click at [365, 247] on td "AWSRoleToAltusTicket" at bounding box center [390, 245] width 134 height 49
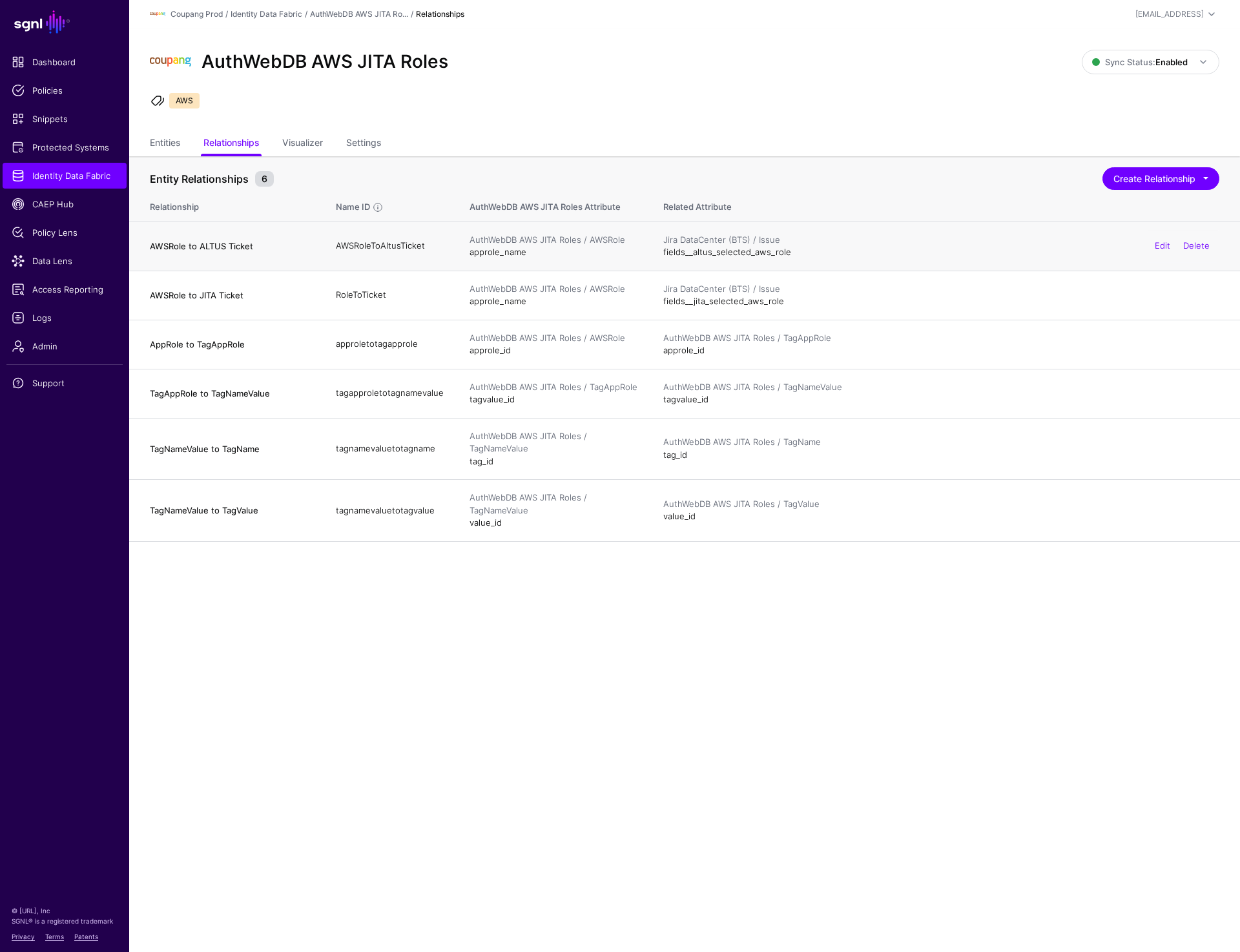
copy td "AWSRoleToAltusTicket"
click at [1158, 175] on button "Create Relationship" at bounding box center [1161, 178] width 117 height 22
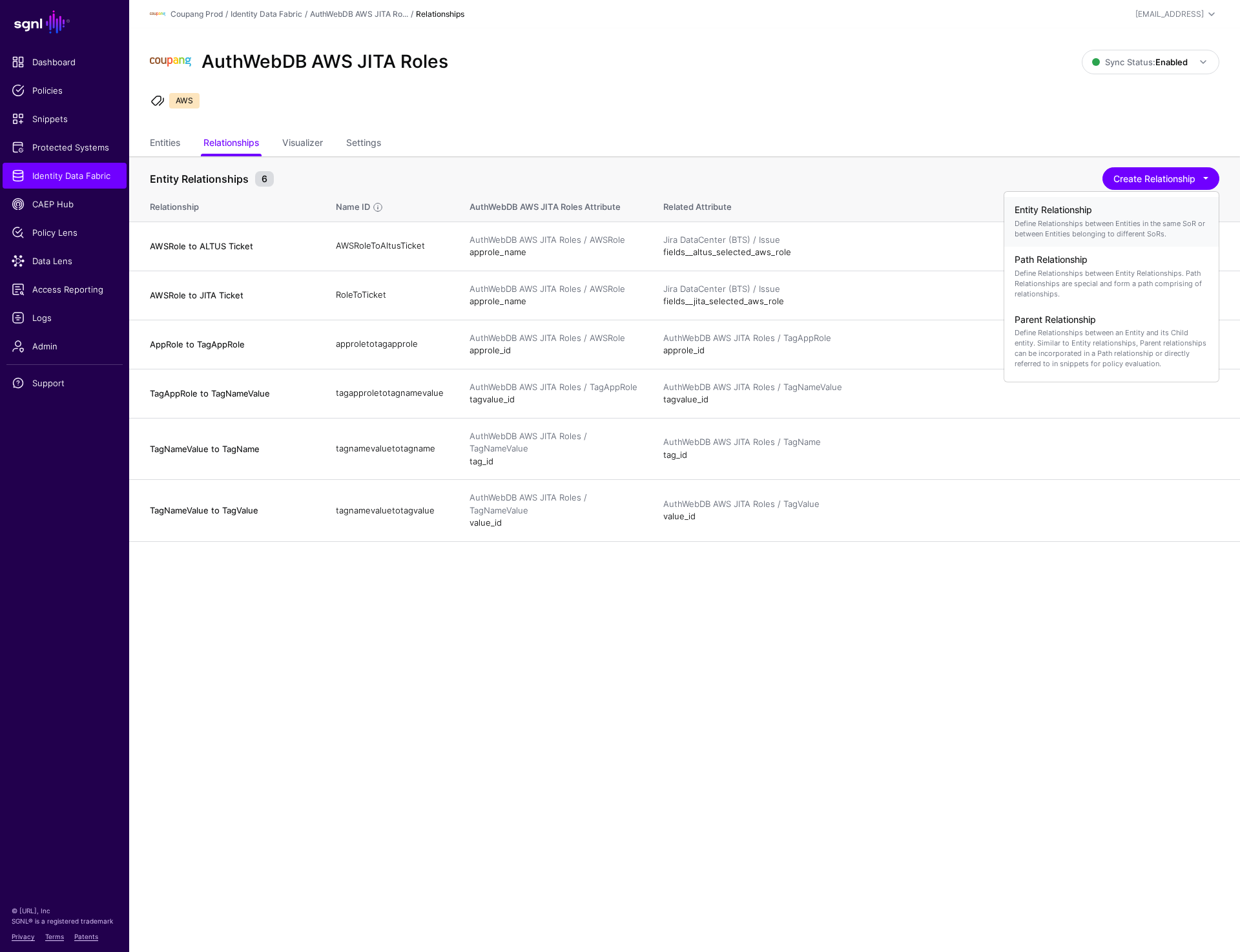
click at [1105, 224] on p "Define Relationships between Entities in the same SoR or between Entities belon…" at bounding box center [1111, 229] width 194 height 21
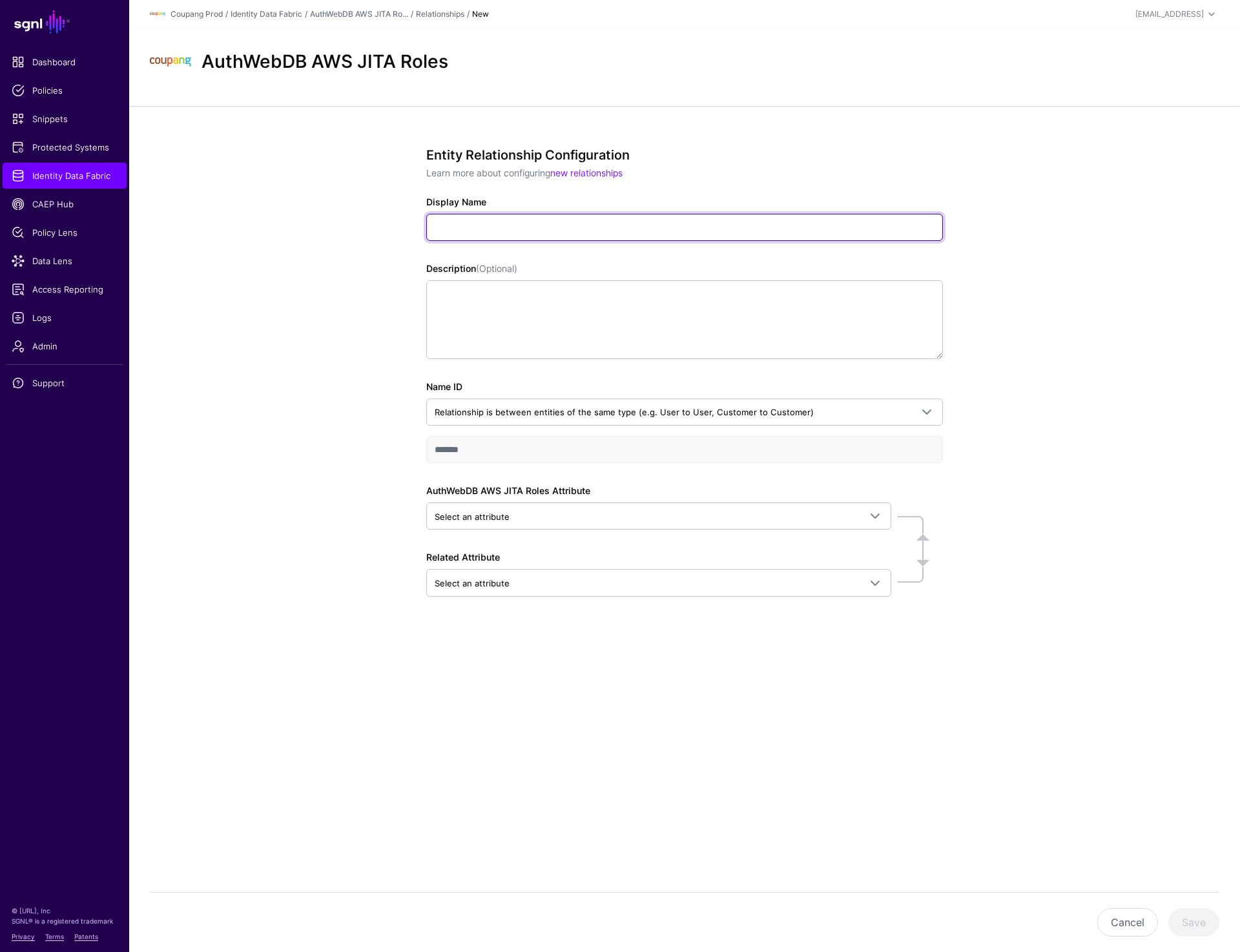
click at [490, 234] on input "Display Name" at bounding box center [684, 227] width 517 height 27
paste input "**********"
type input "**********"
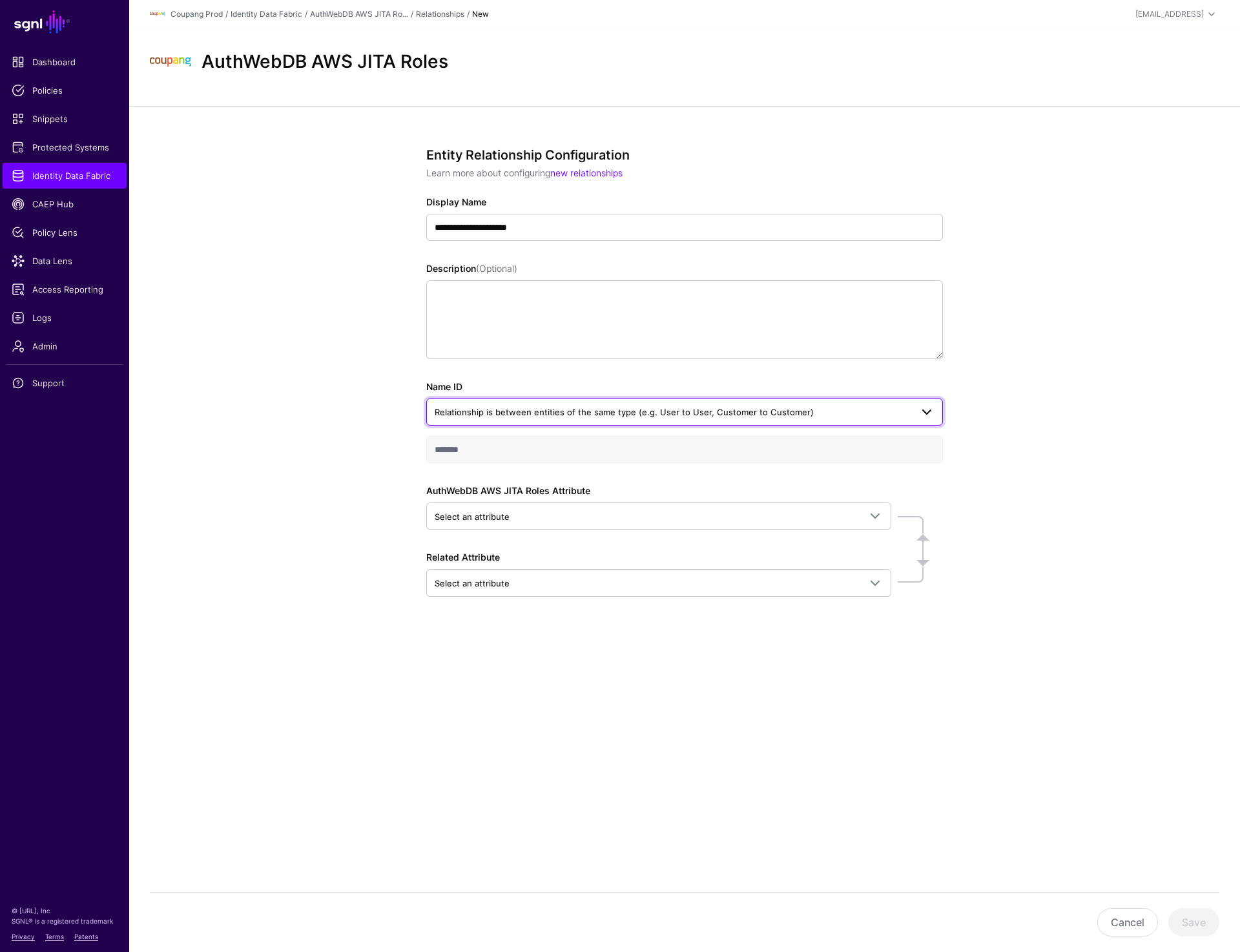
click at [545, 406] on span "Relationship is between entities of the same type (e.g. User to User, Customer …" at bounding box center [673, 412] width 477 height 15
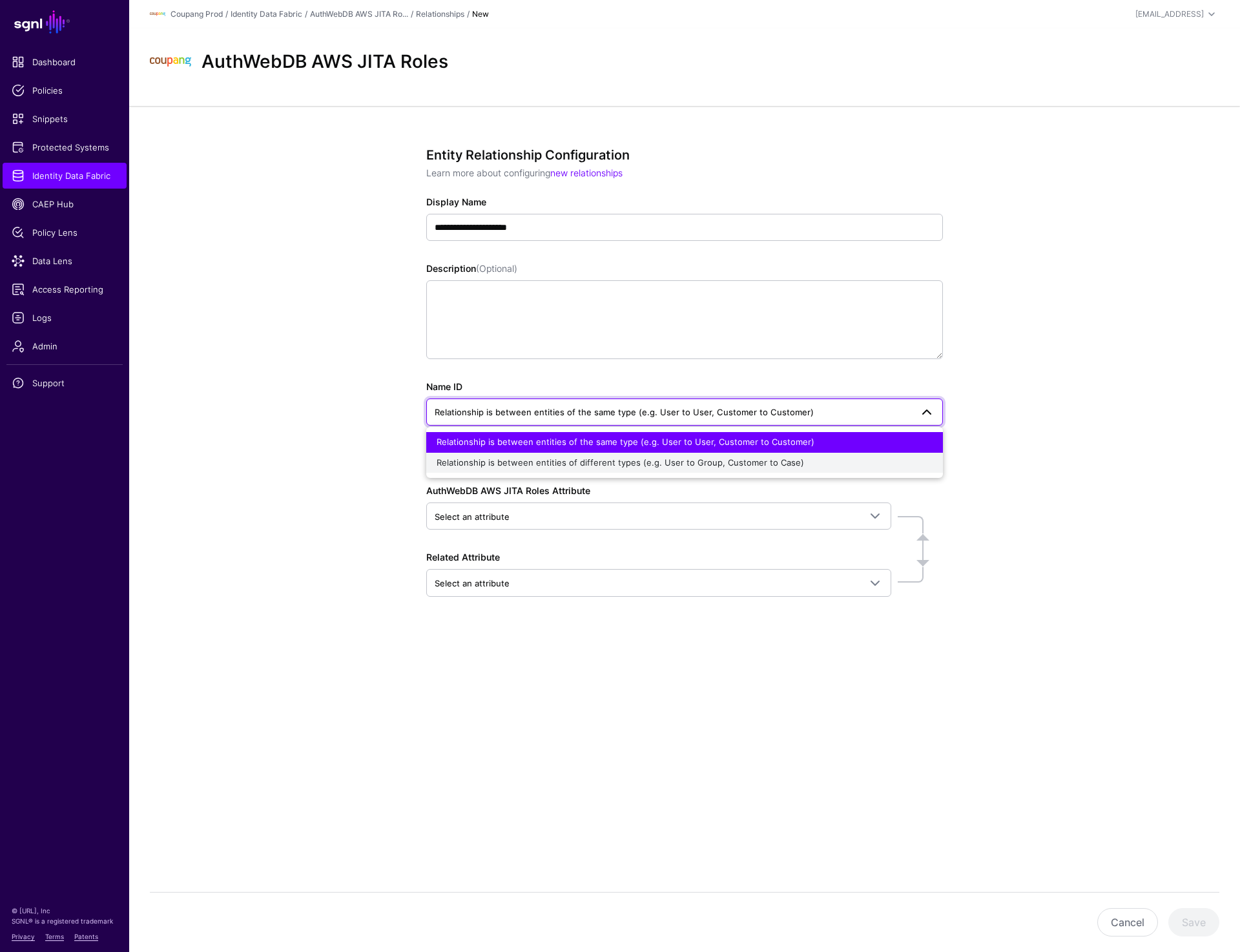
click at [530, 460] on span "Relationship is between entities of different types (e.g. User to Group, Custom…" at bounding box center [620, 462] width 368 height 10
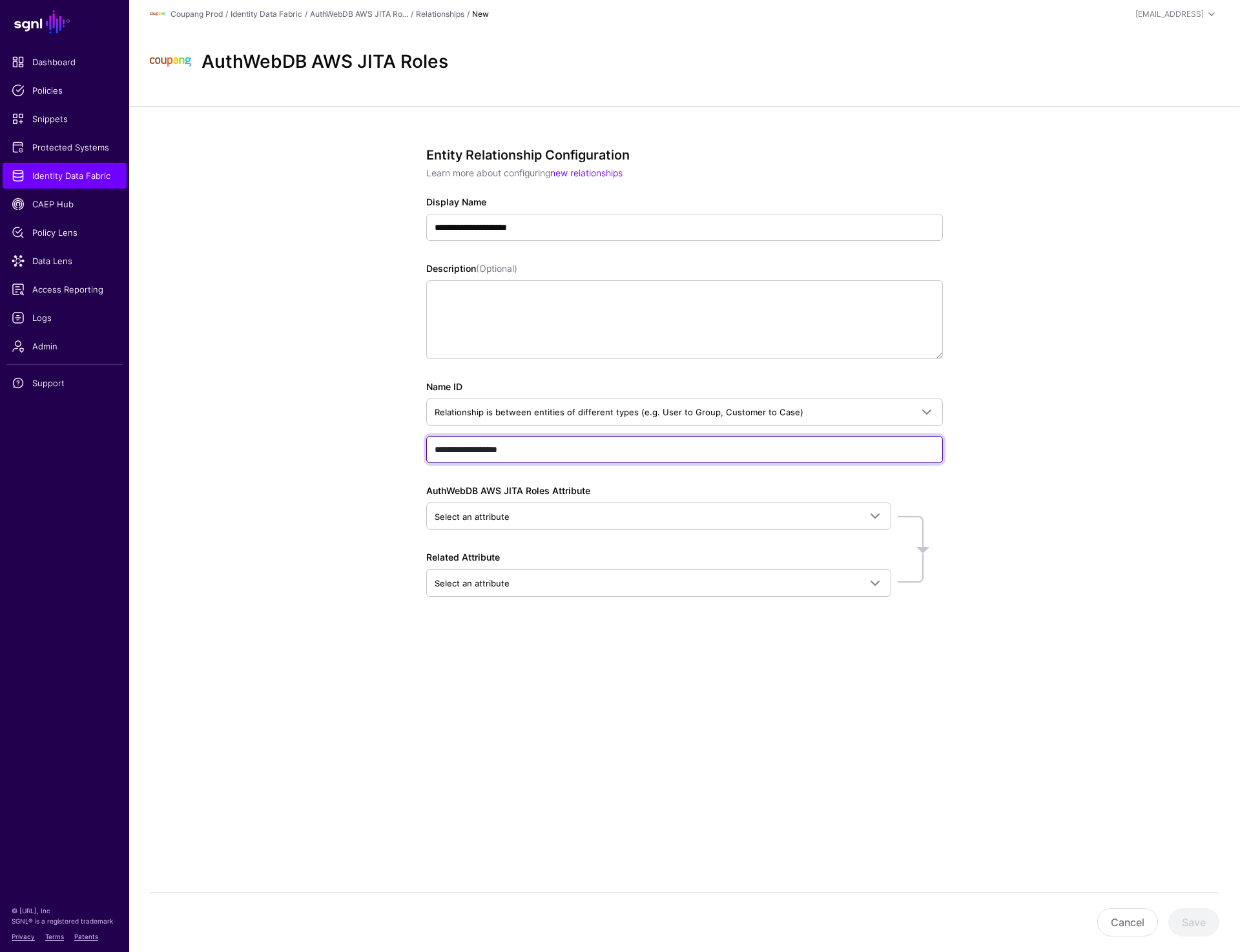
click at [541, 452] on input "**********" at bounding box center [684, 449] width 517 height 27
paste input "*"
type input "**********"
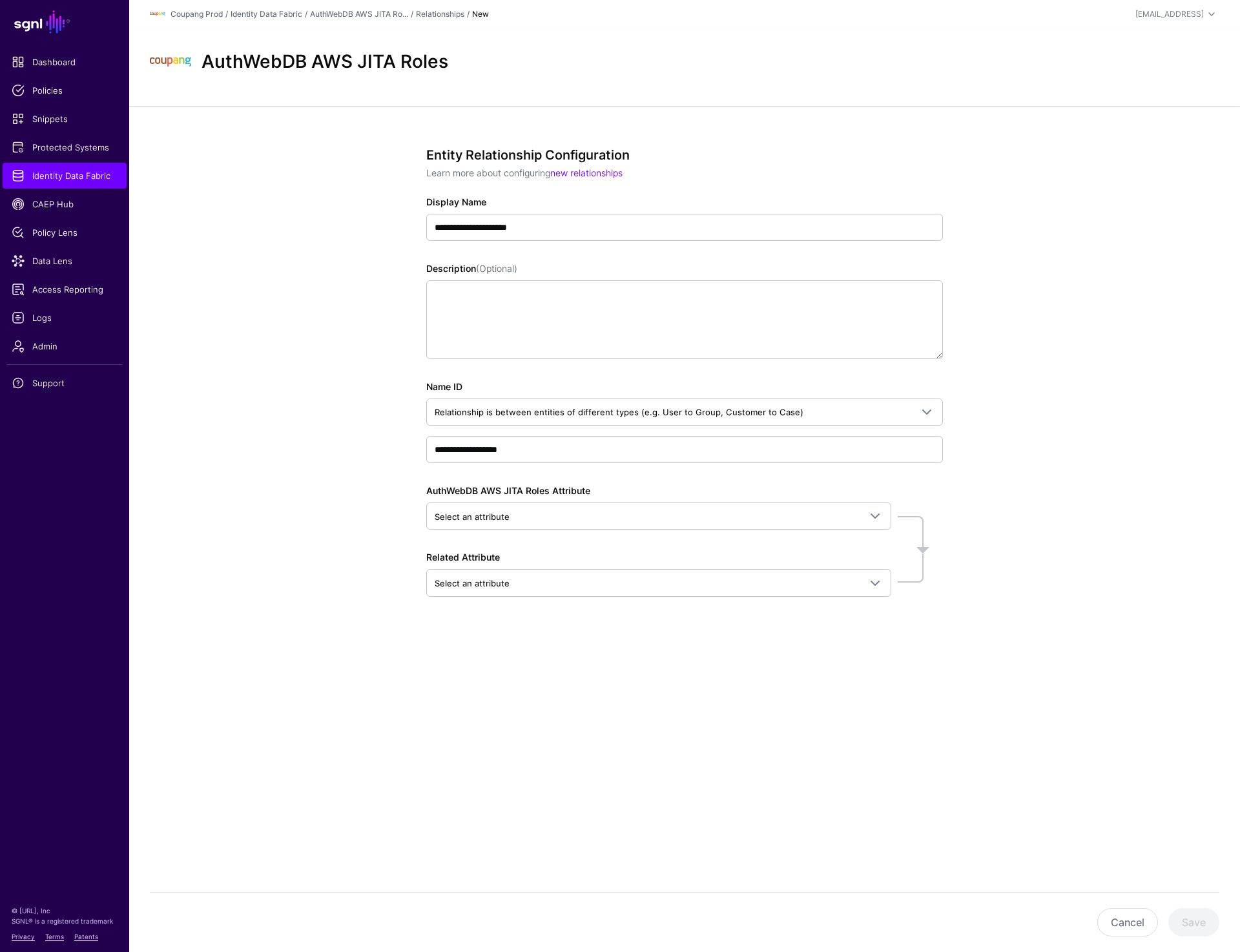
click at [276, 583] on div "**********" at bounding box center [685, 419] width 1111 height 625
click at [479, 512] on span "Select an attribute" at bounding box center [472, 517] width 75 height 10
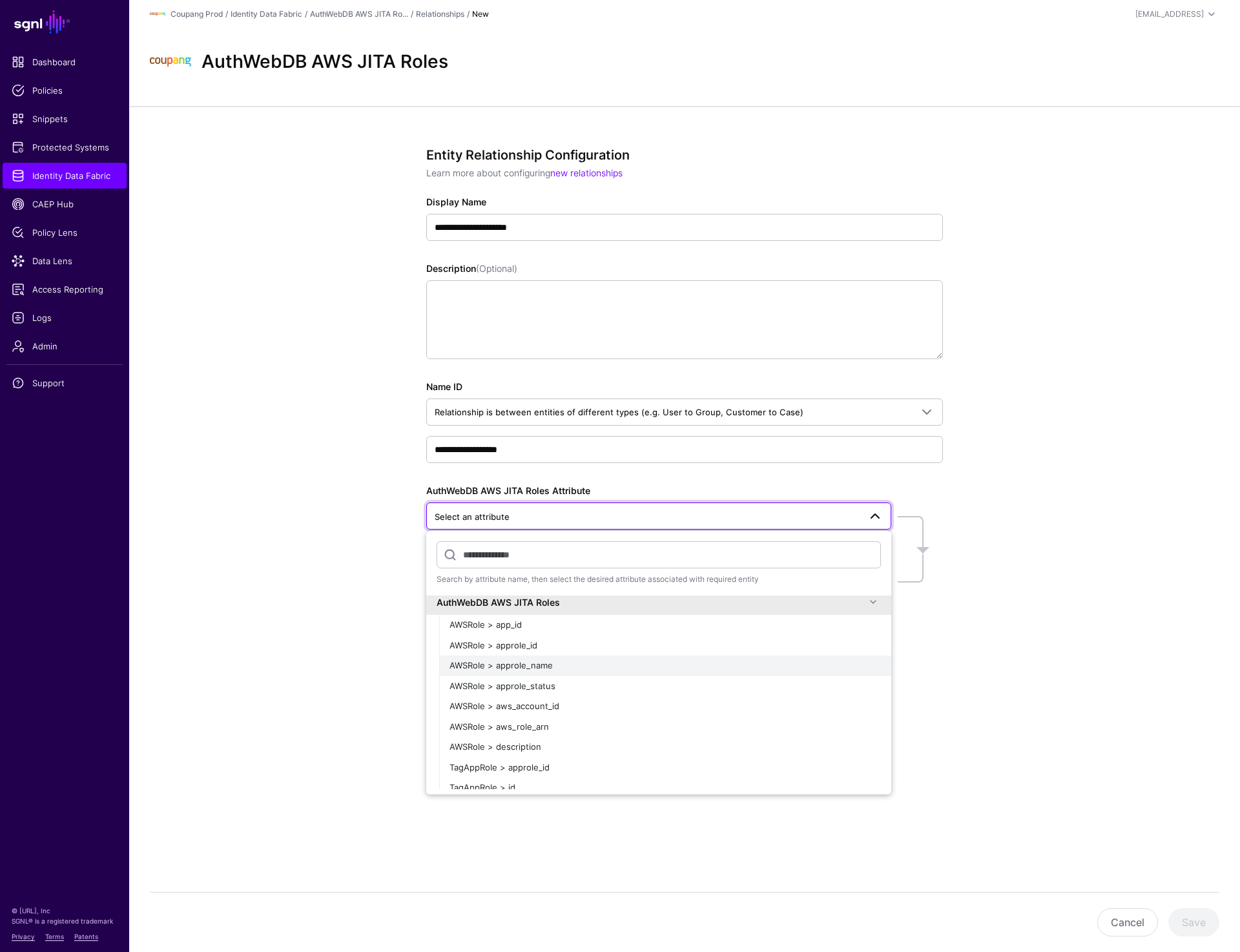
scroll to position [13, 0]
click at [557, 659] on div "AWSRole > approle_name" at bounding box center [665, 660] width 431 height 13
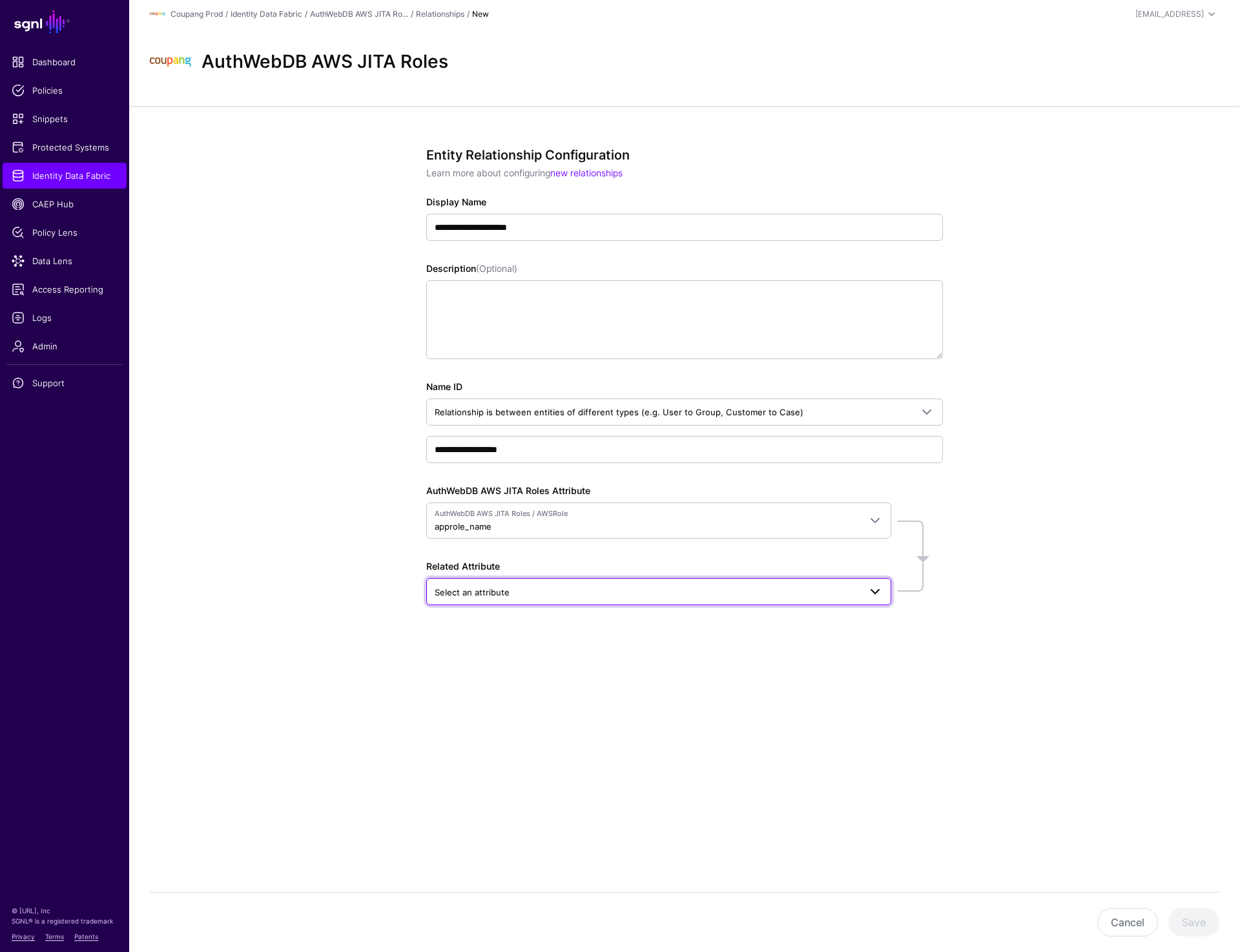
click at [557, 593] on span "Select an attribute" at bounding box center [647, 593] width 425 height 15
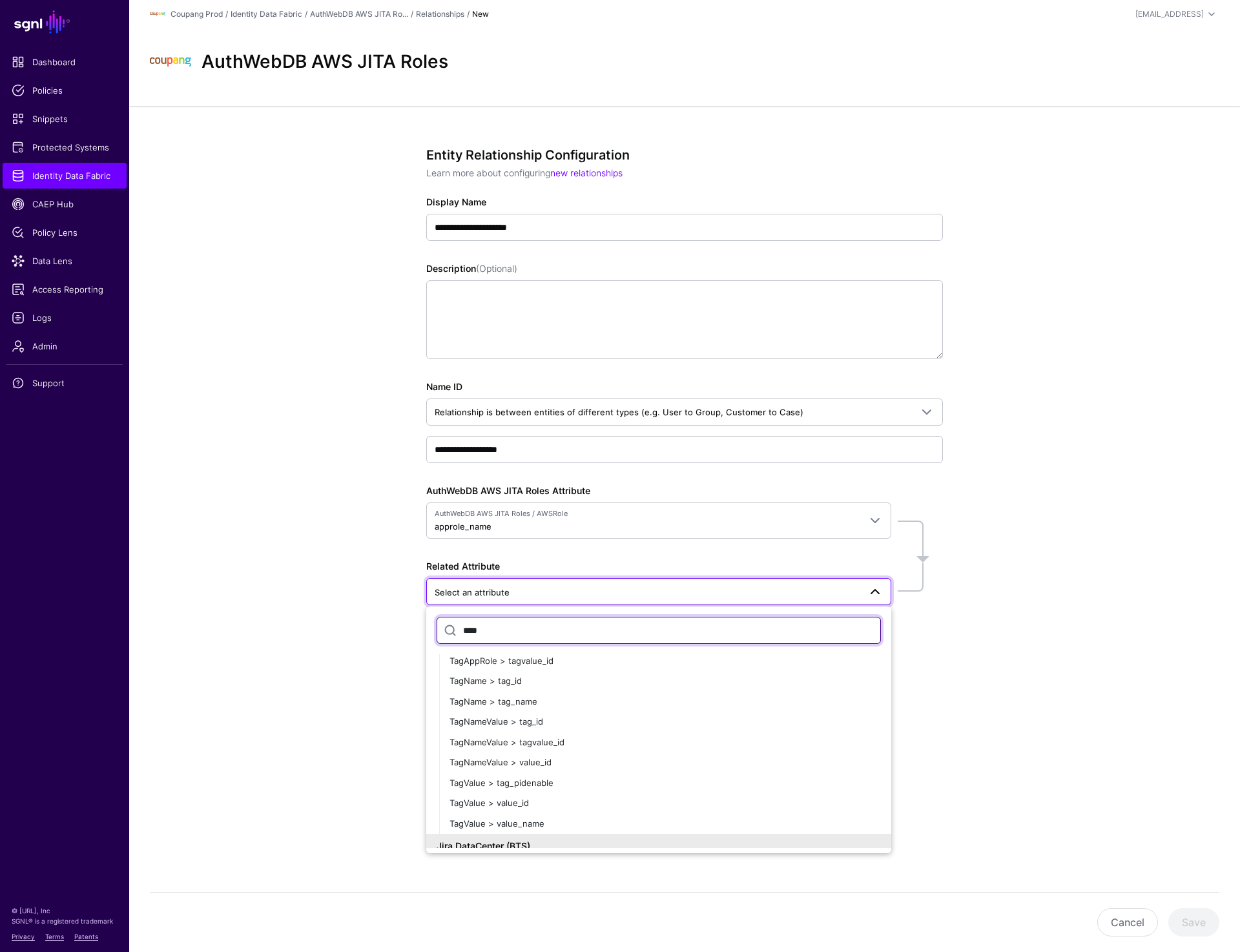
scroll to position [240, 0]
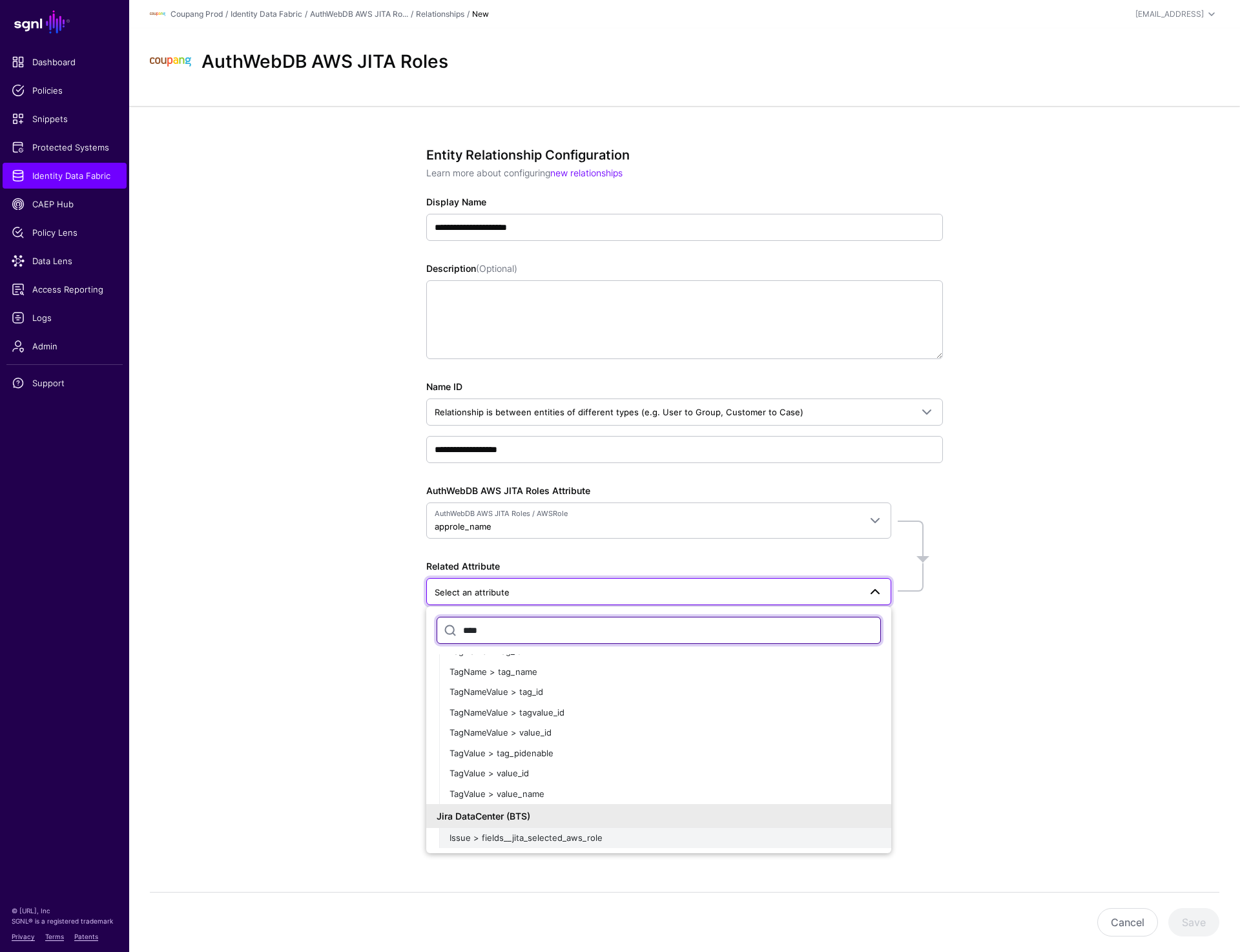
type input "****"
click at [552, 842] on span "Issue > fields__jita_selected_aws_role" at bounding box center [526, 838] width 153 height 10
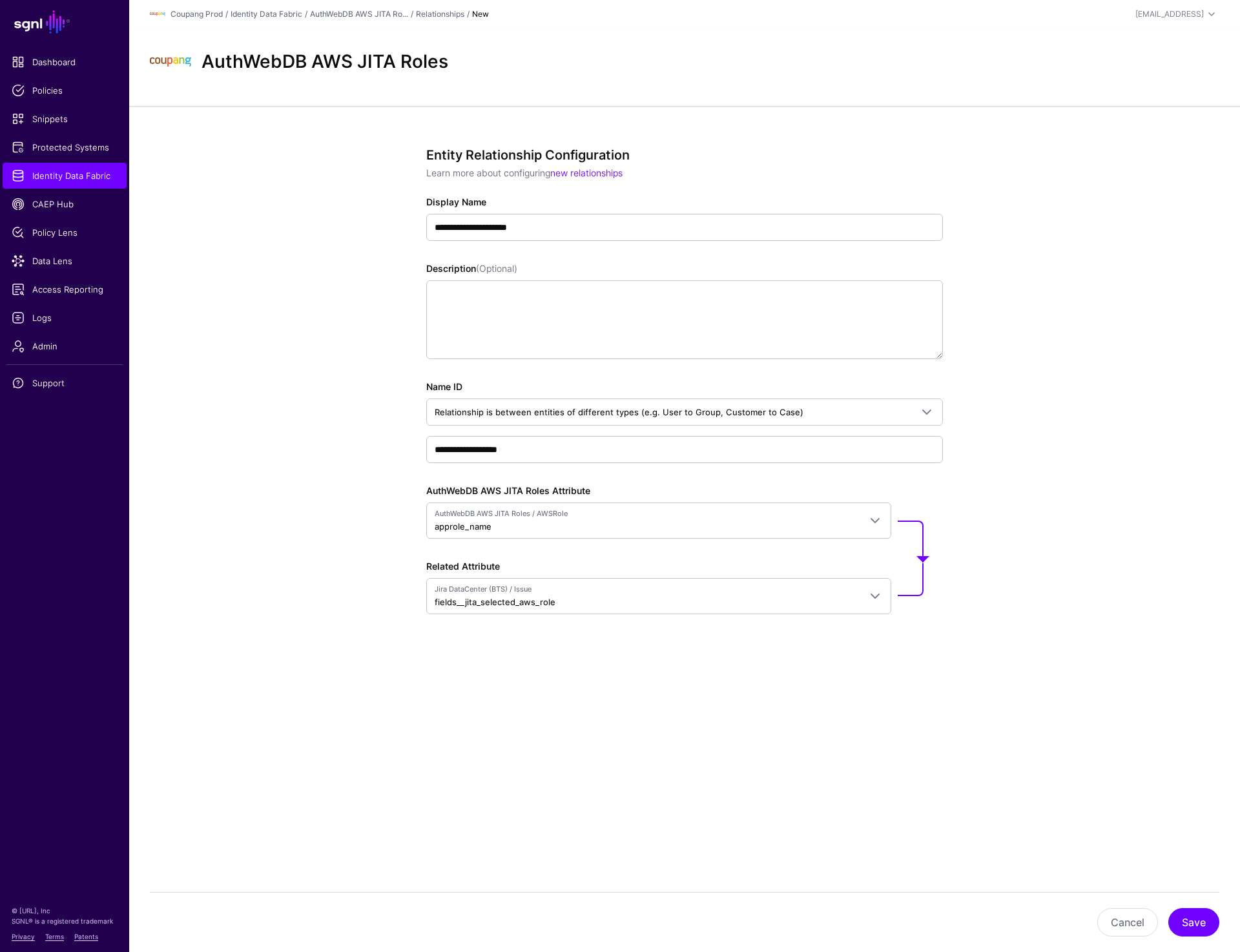
click at [1131, 483] on div "**********" at bounding box center [685, 428] width 1111 height 643
click at [1064, 434] on div "**********" at bounding box center [685, 428] width 1111 height 643
click at [1189, 927] on button "Save" at bounding box center [1195, 922] width 51 height 28
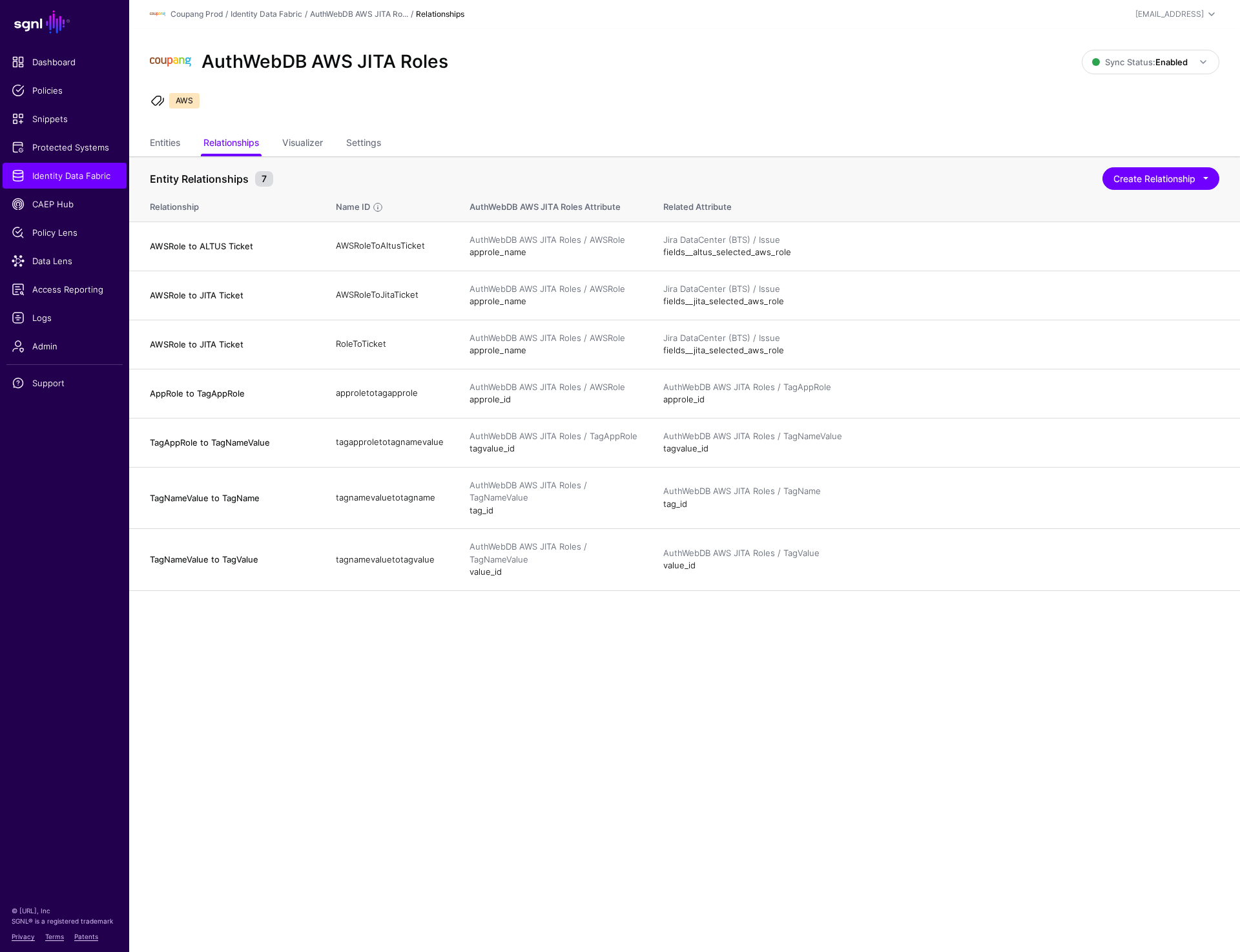
click at [604, 780] on main "SGNL Dashboard Policies Snippets Protected Systems Identity Data Fabric CAEP Hu…" at bounding box center [620, 476] width 1240 height 952
click at [64, 154] on link "Protected Systems" at bounding box center [64, 148] width 124 height 26
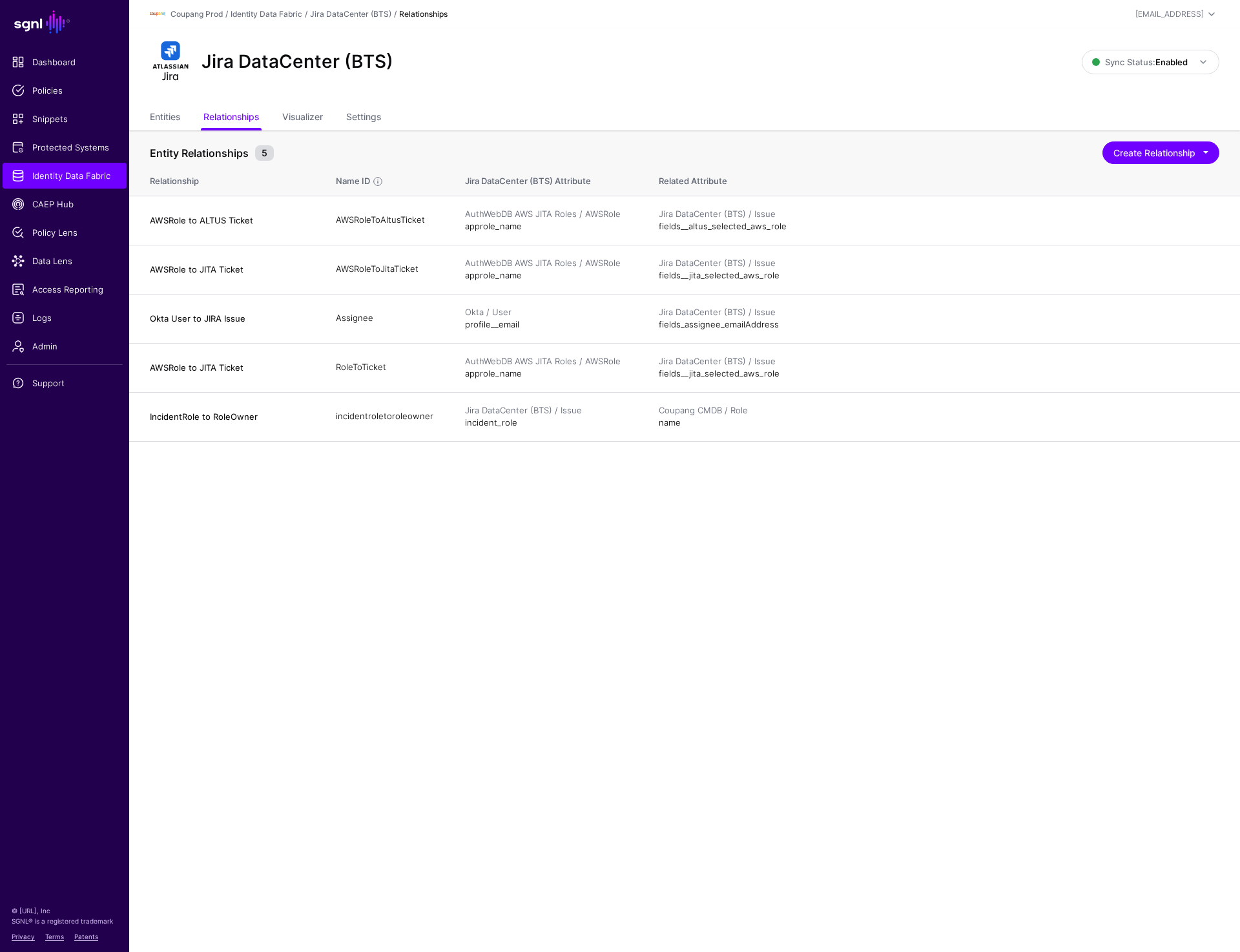
click at [795, 570] on main "SGNL Dashboard Policies Snippets Protected Systems Identity Data Fabric CAEP Hu…" at bounding box center [620, 476] width 1240 height 952
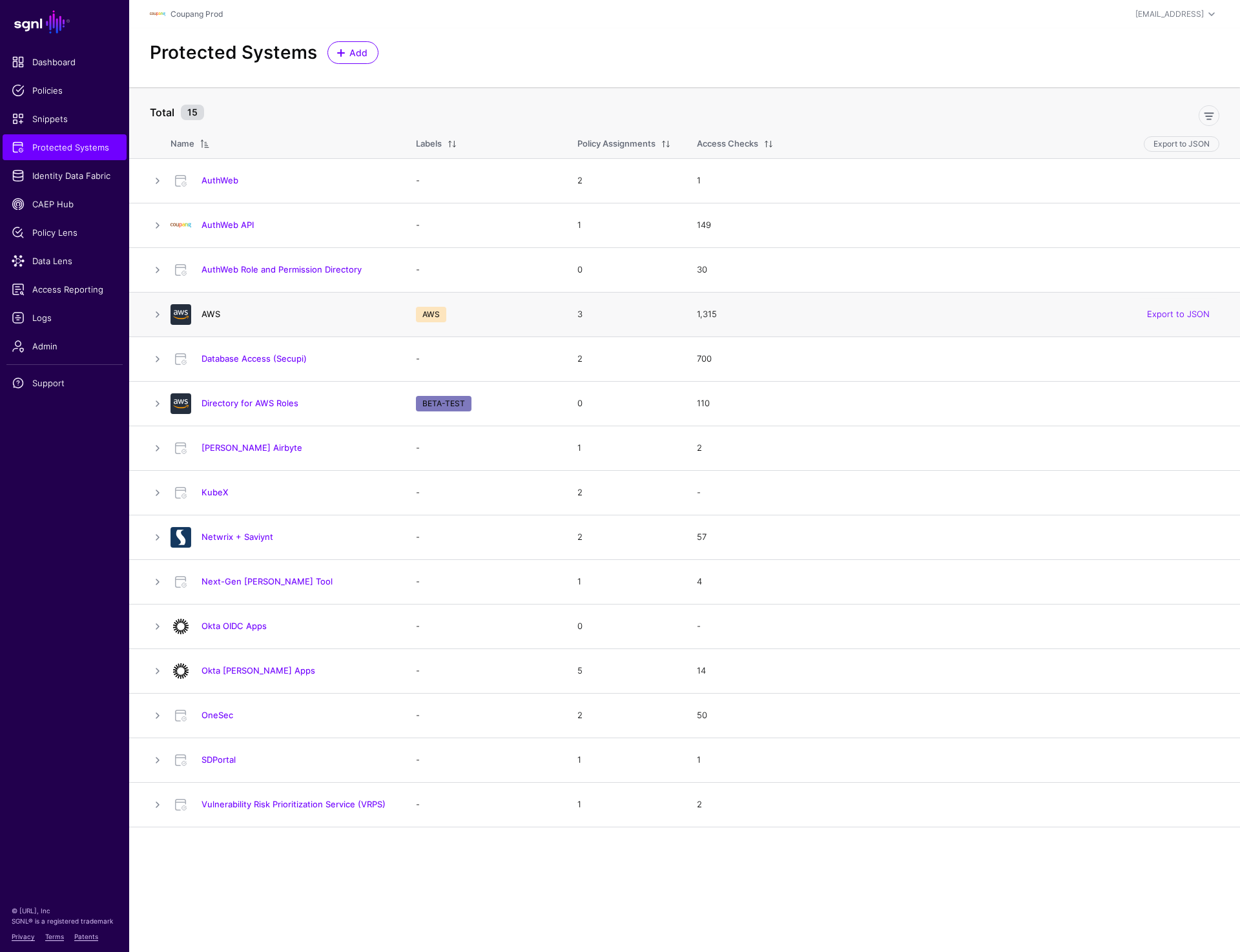
click at [204, 312] on link "AWS" at bounding box center [211, 314] width 19 height 10
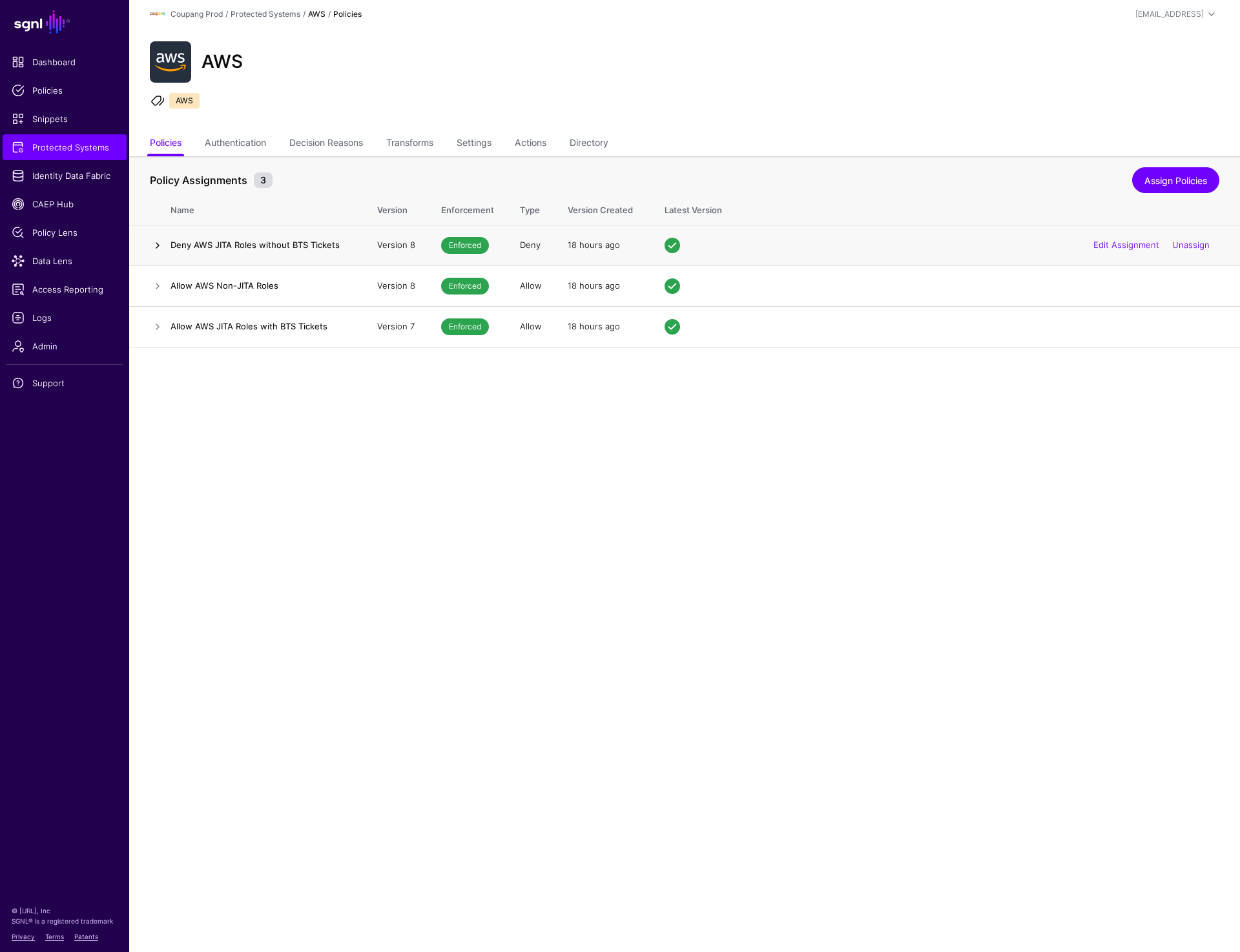
click at [157, 245] on link at bounding box center [158, 245] width 15 height 15
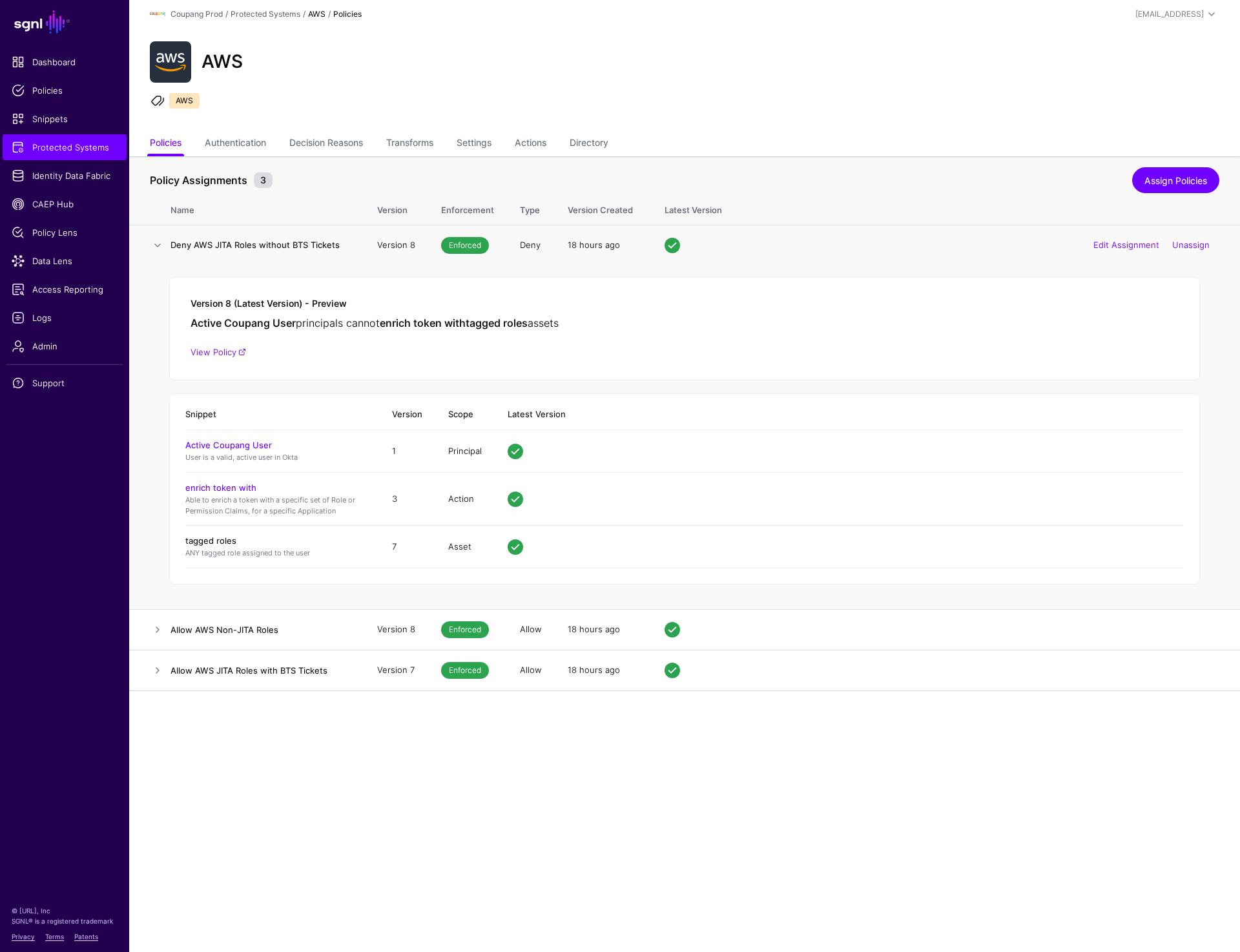
click at [222, 540] on link "tagged roles" at bounding box center [211, 540] width 51 height 10
click at [164, 242] on link at bounding box center [158, 245] width 15 height 15
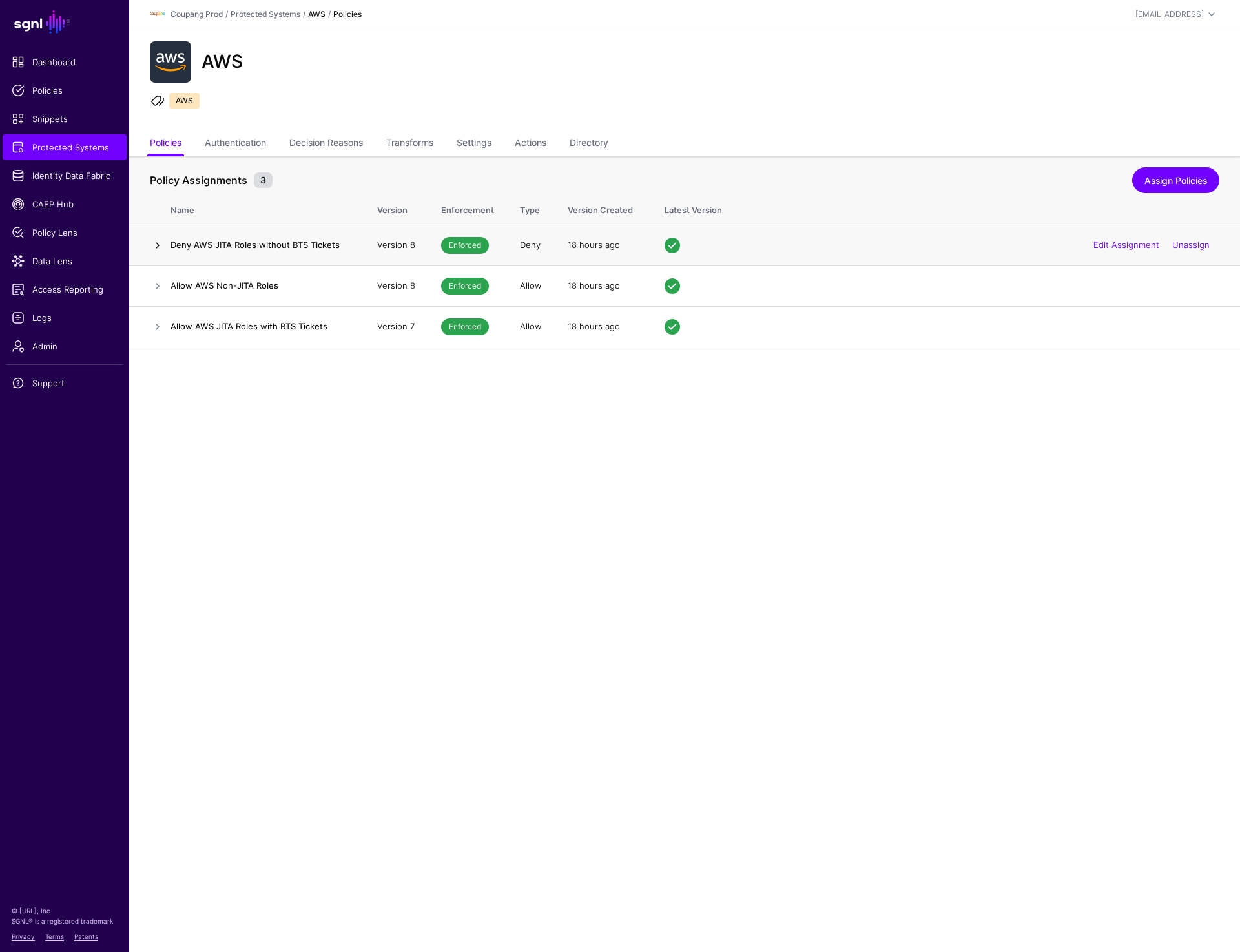
click at [156, 243] on link at bounding box center [158, 245] width 15 height 15
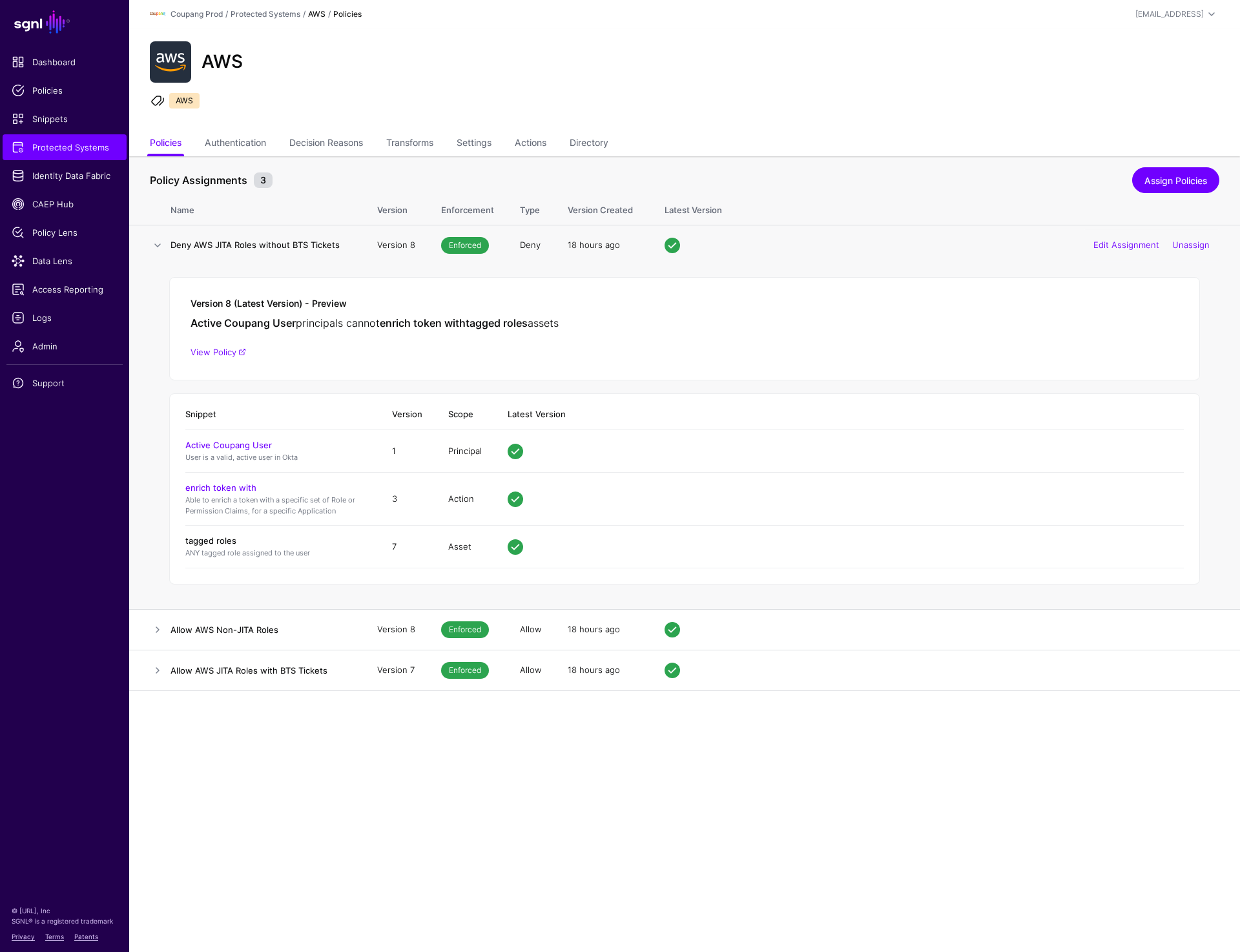
click at [221, 540] on link "tagged roles" at bounding box center [211, 540] width 51 height 10
click at [156, 245] on link at bounding box center [158, 245] width 15 height 15
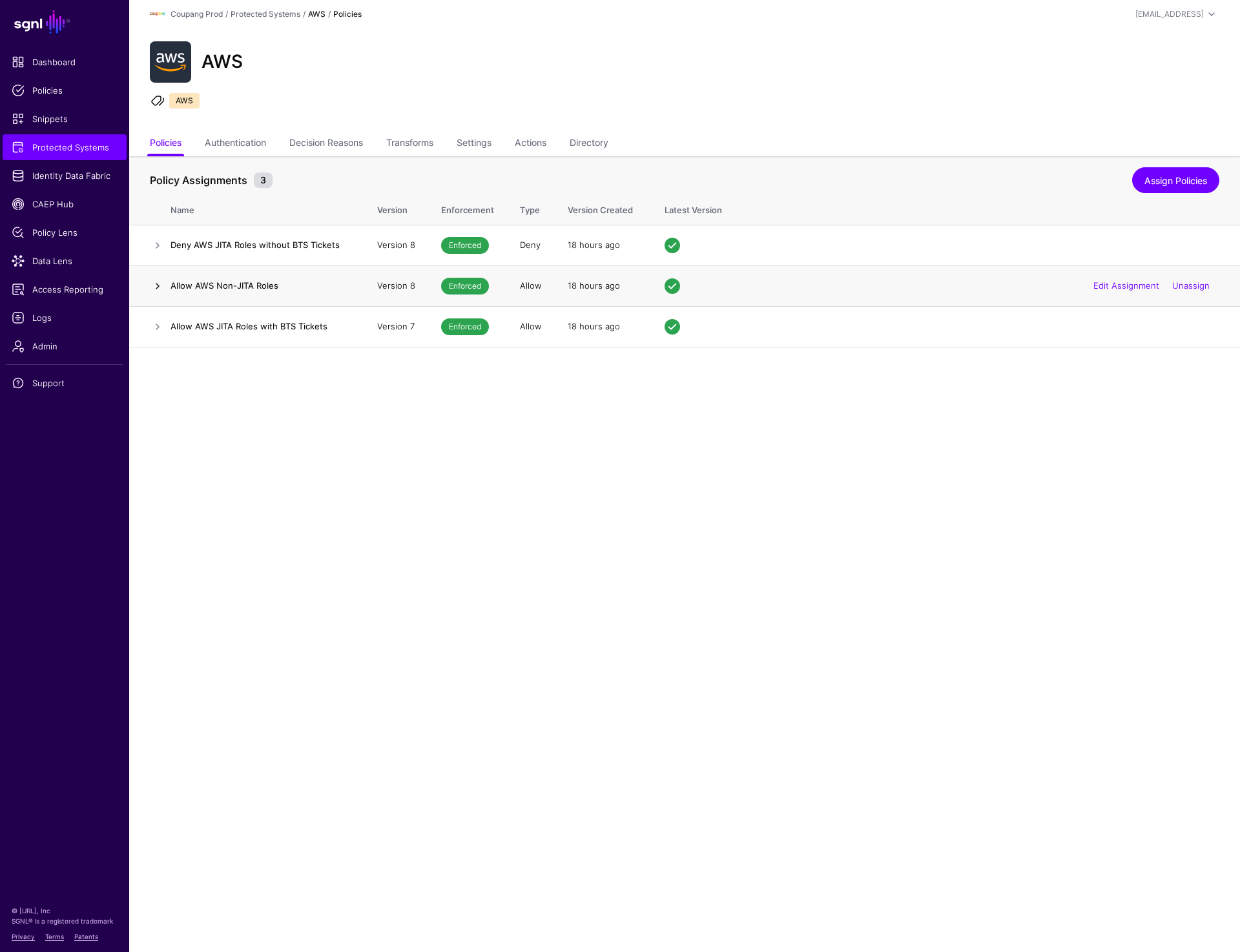
click at [153, 286] on link at bounding box center [158, 286] width 15 height 15
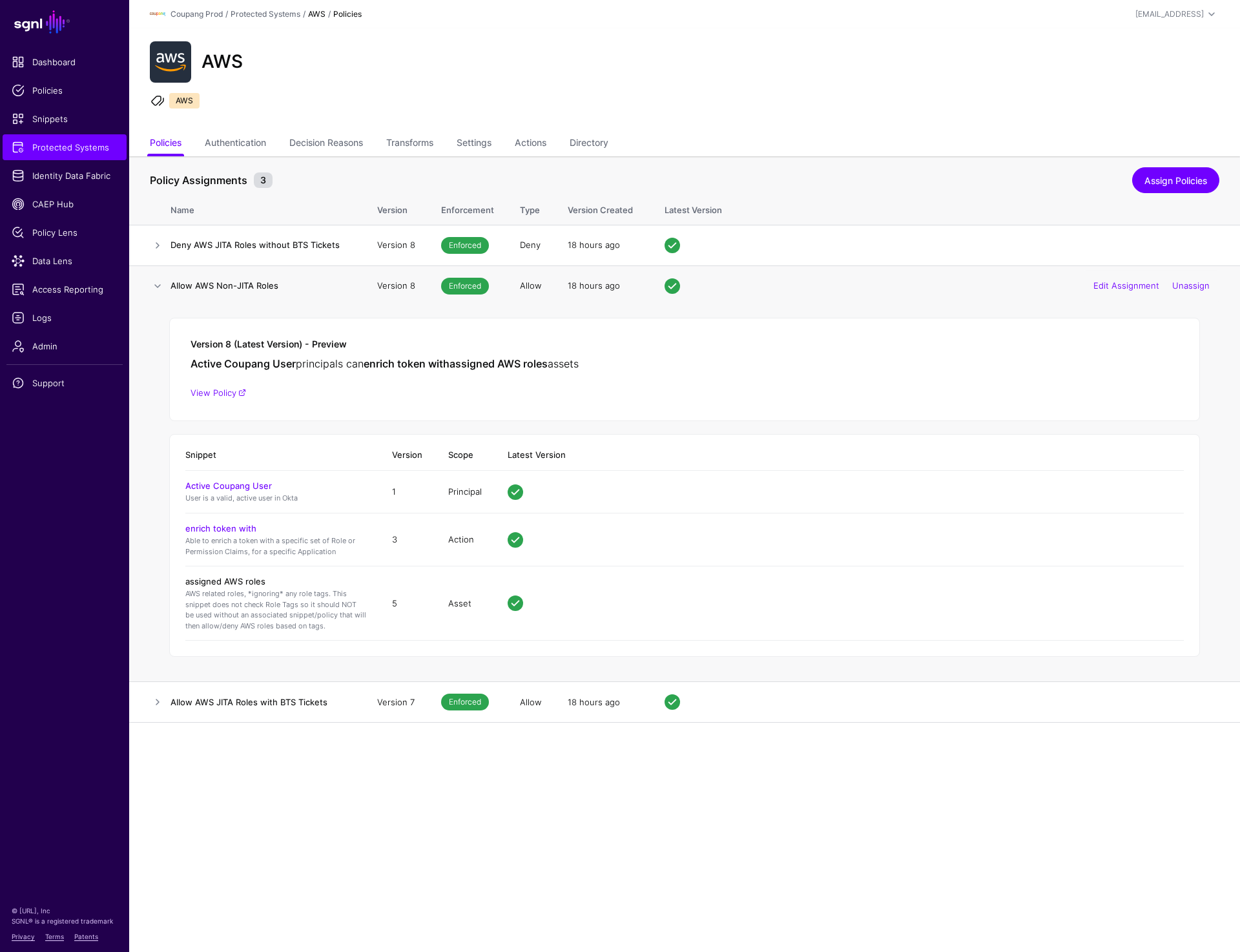
click at [220, 581] on link "assigned AWS roles" at bounding box center [225, 581] width 80 height 10
click at [491, 138] on link "Settings" at bounding box center [474, 144] width 35 height 25
click at [153, 286] on link at bounding box center [158, 286] width 15 height 15
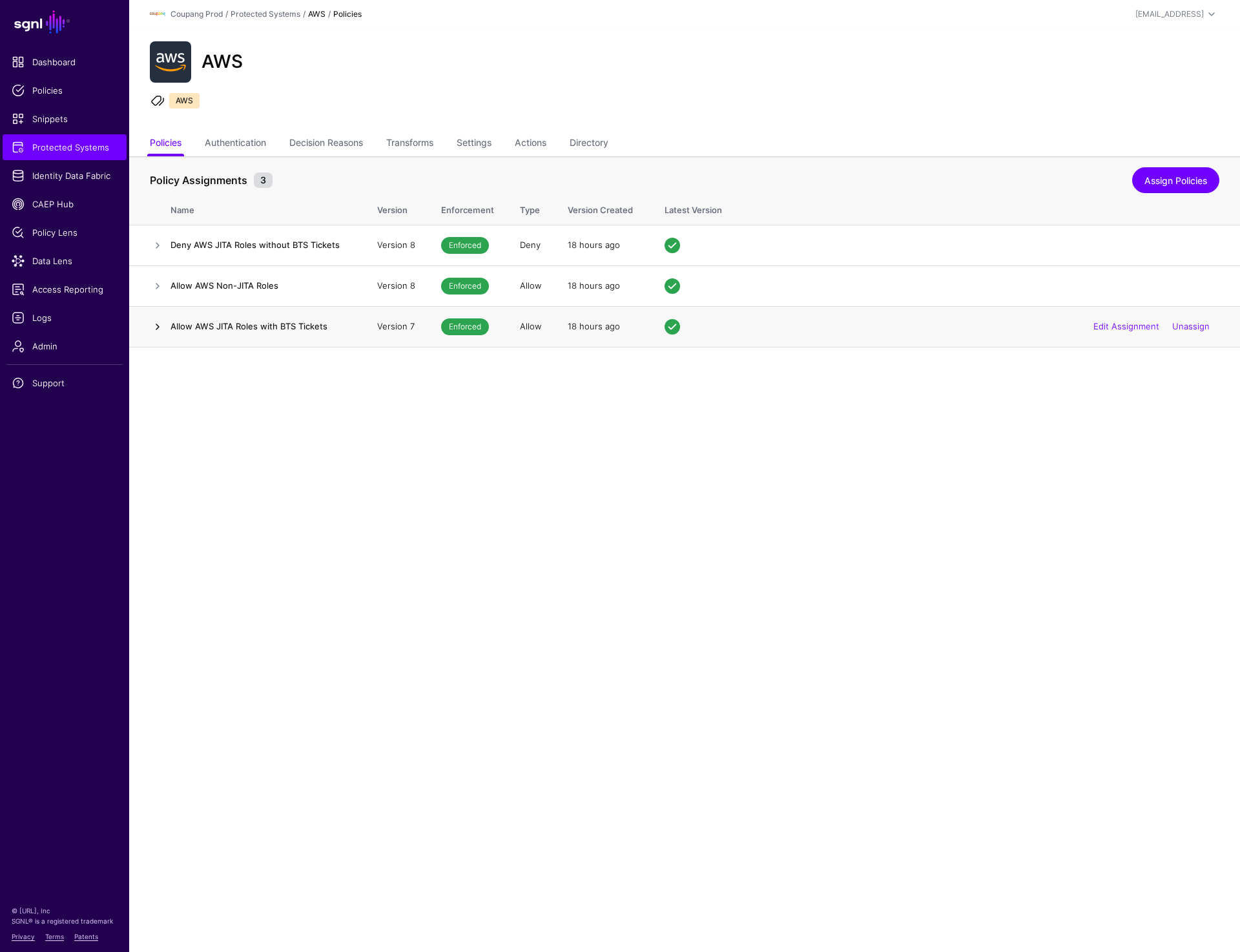
click at [153, 329] on link at bounding box center [158, 327] width 15 height 15
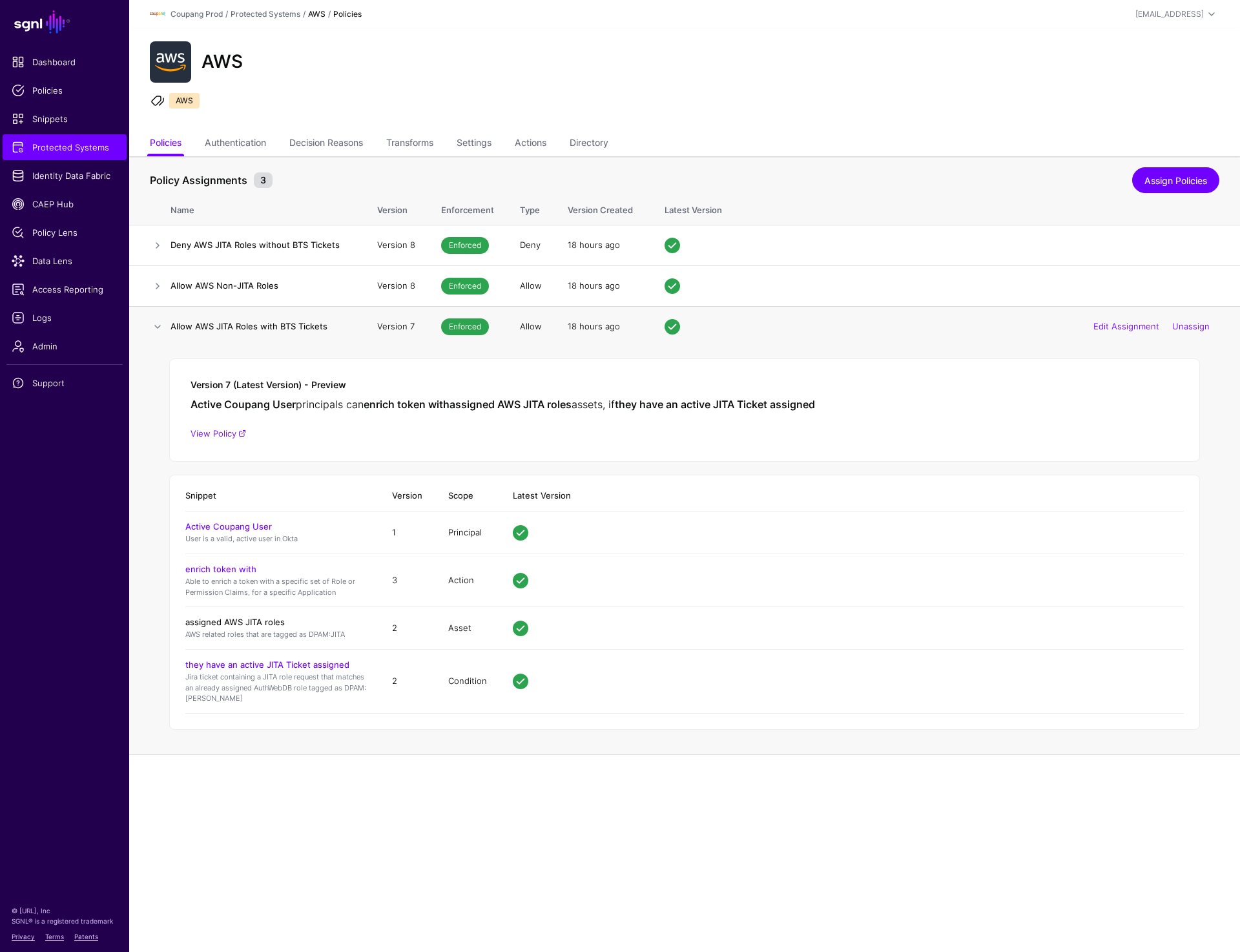
click at [256, 624] on link "assigned AWS JITA roles" at bounding box center [235, 622] width 99 height 10
click at [157, 244] on link at bounding box center [158, 245] width 15 height 15
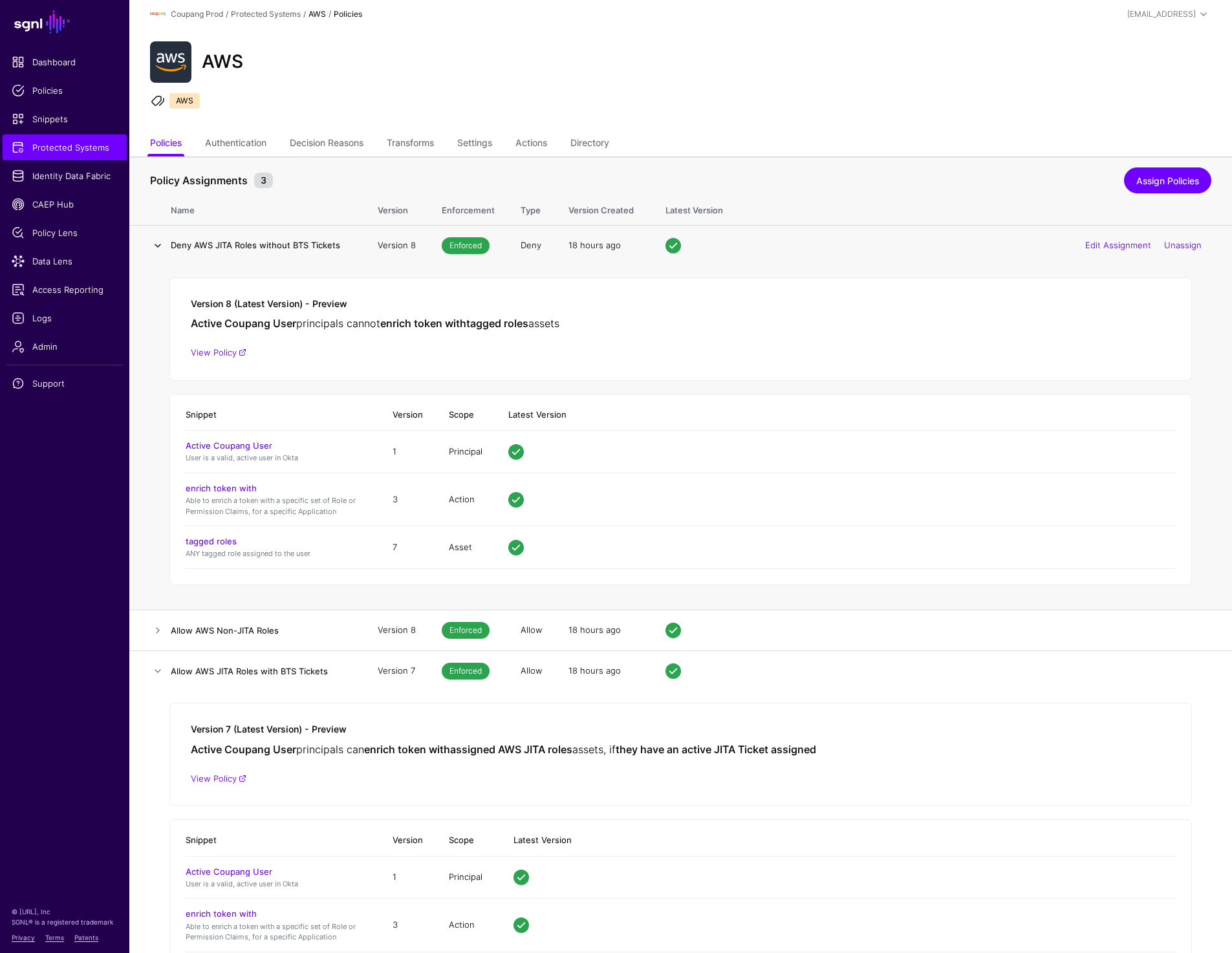
click at [157, 244] on link at bounding box center [158, 246] width 15 height 15
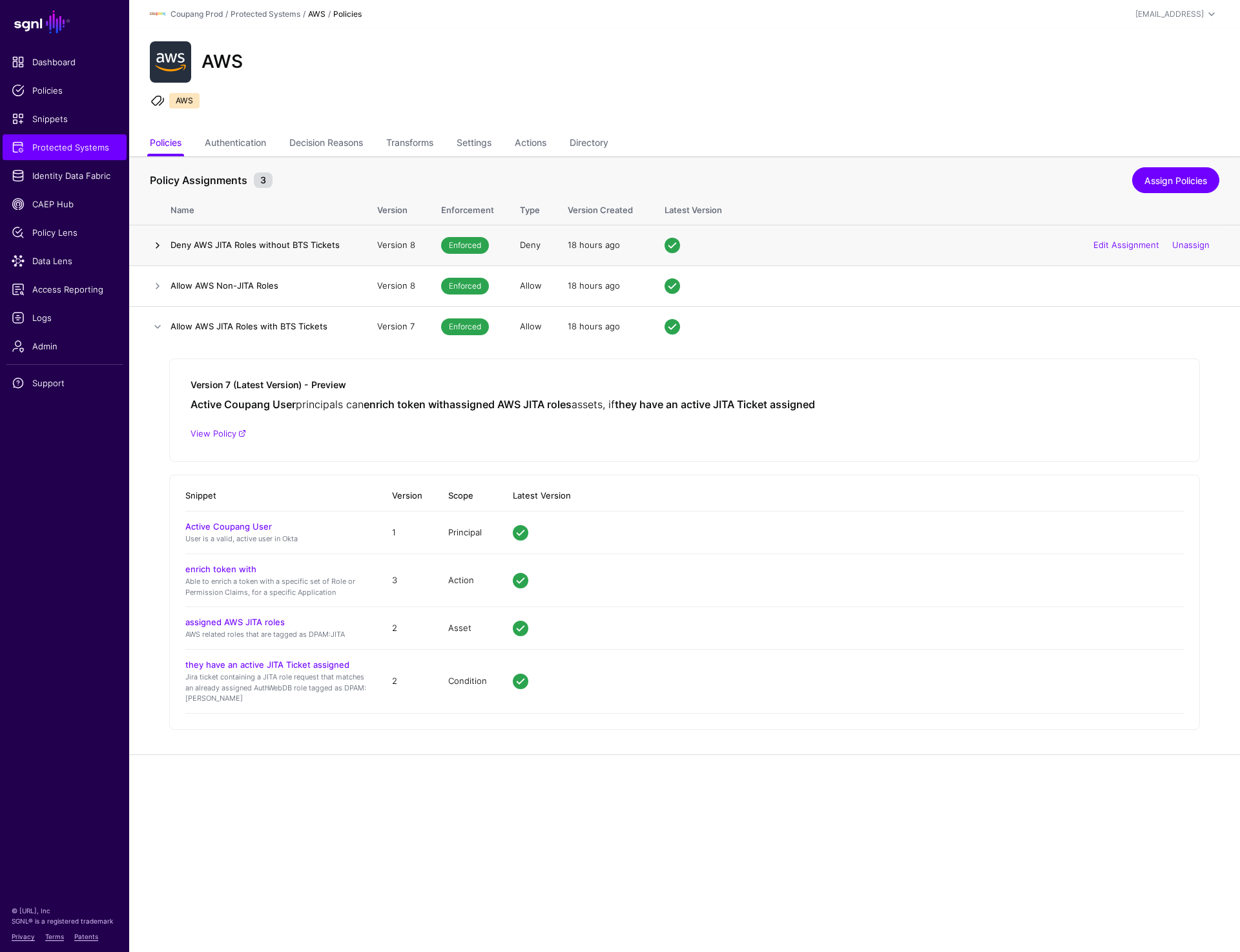
click at [157, 244] on link at bounding box center [158, 245] width 15 height 15
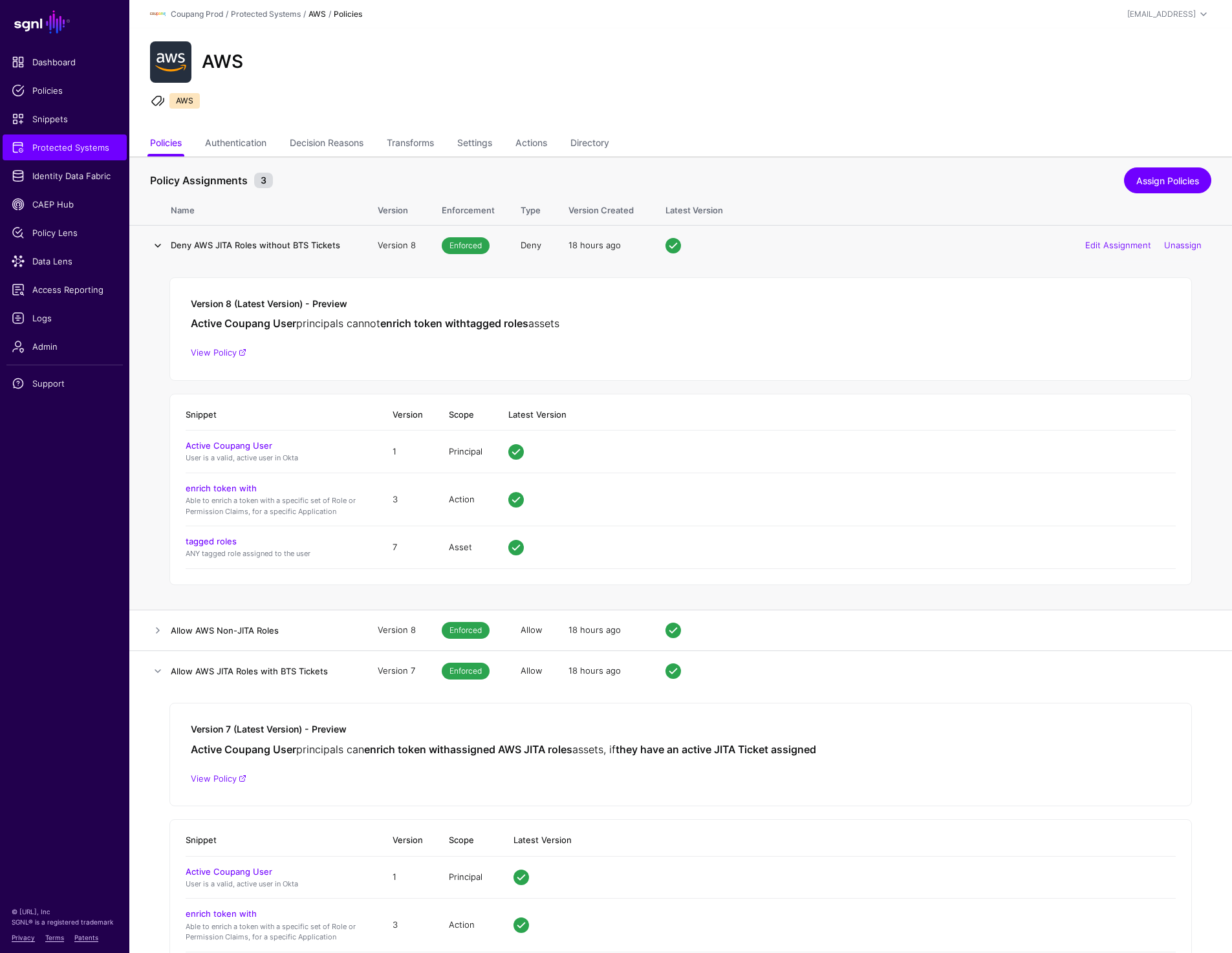
click at [159, 245] on link at bounding box center [158, 246] width 15 height 15
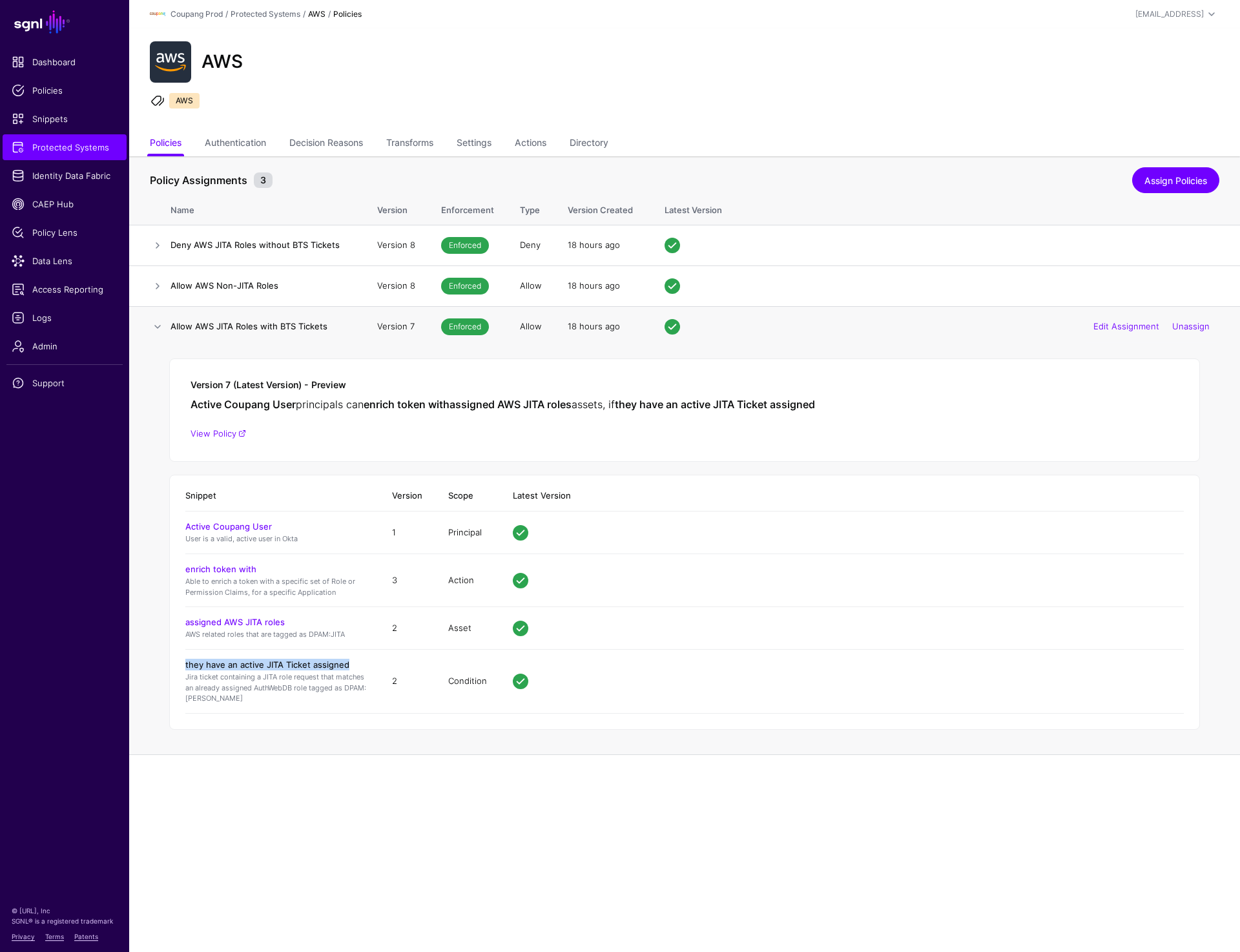
click at [256, 665] on link "they have an active JITA Ticket assigned" at bounding box center [267, 665] width 164 height 10
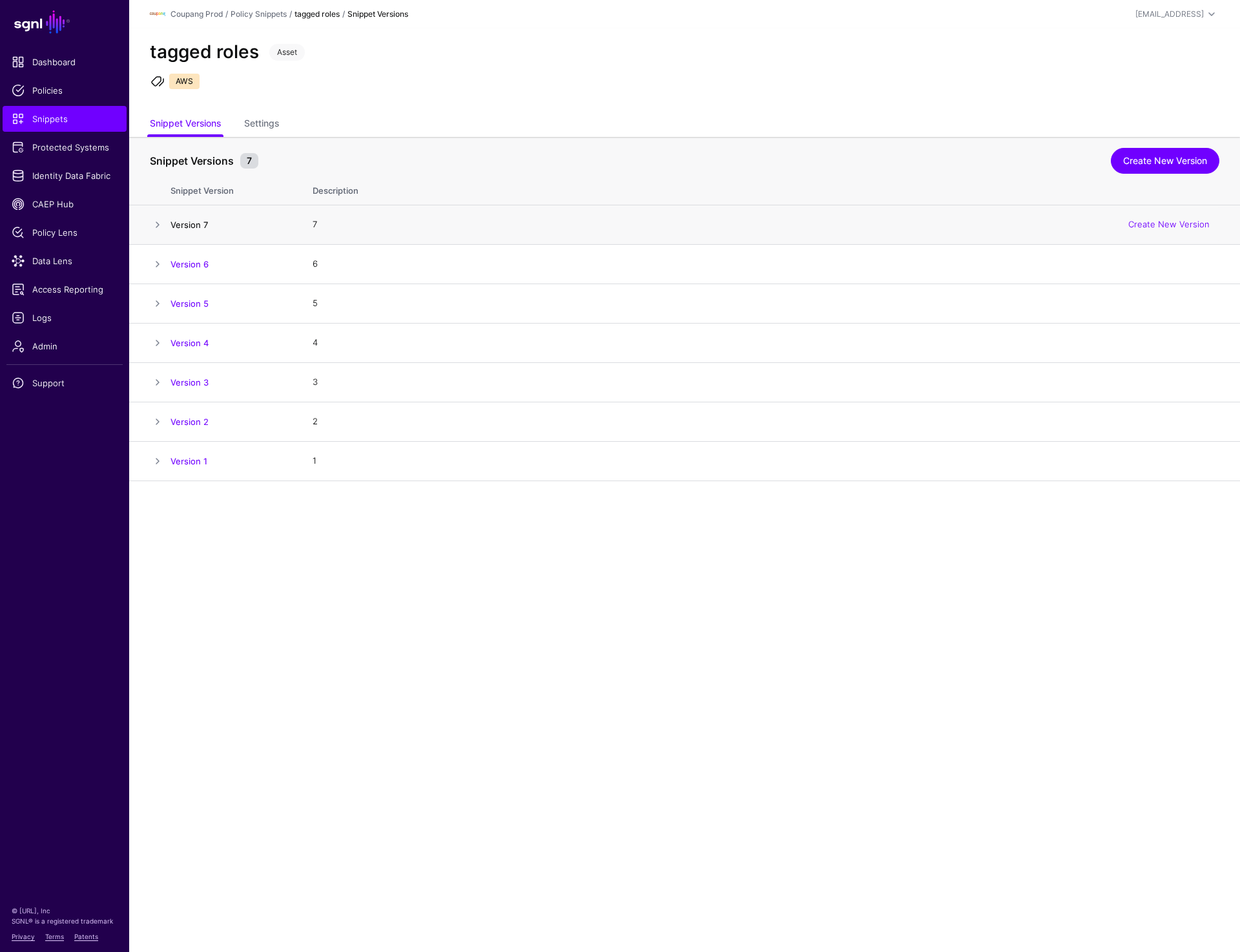
click at [178, 226] on link "Version 7" at bounding box center [190, 225] width 38 height 10
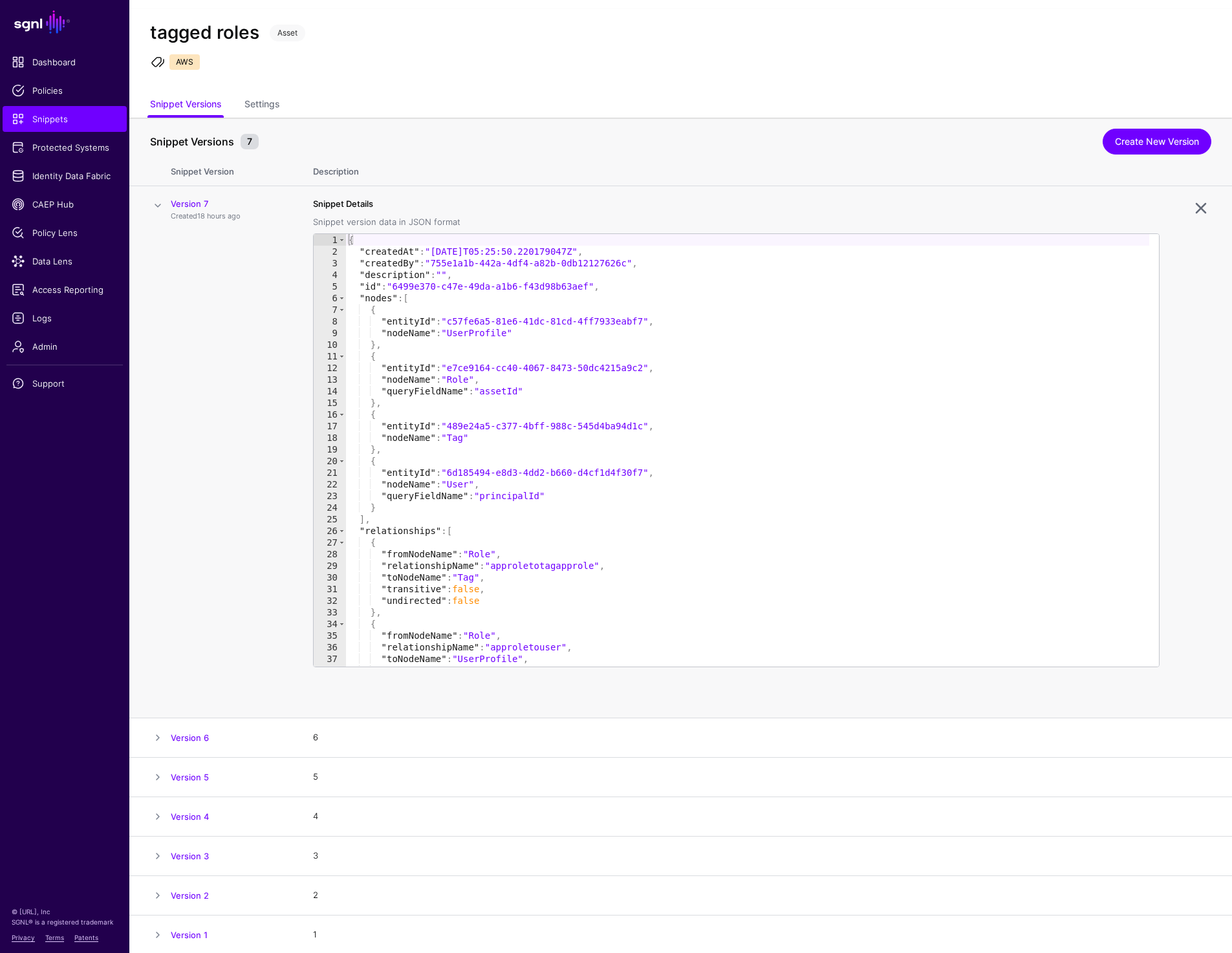
scroll to position [21, 0]
click at [1118, 137] on link "Create New Version" at bounding box center [1156, 140] width 109 height 26
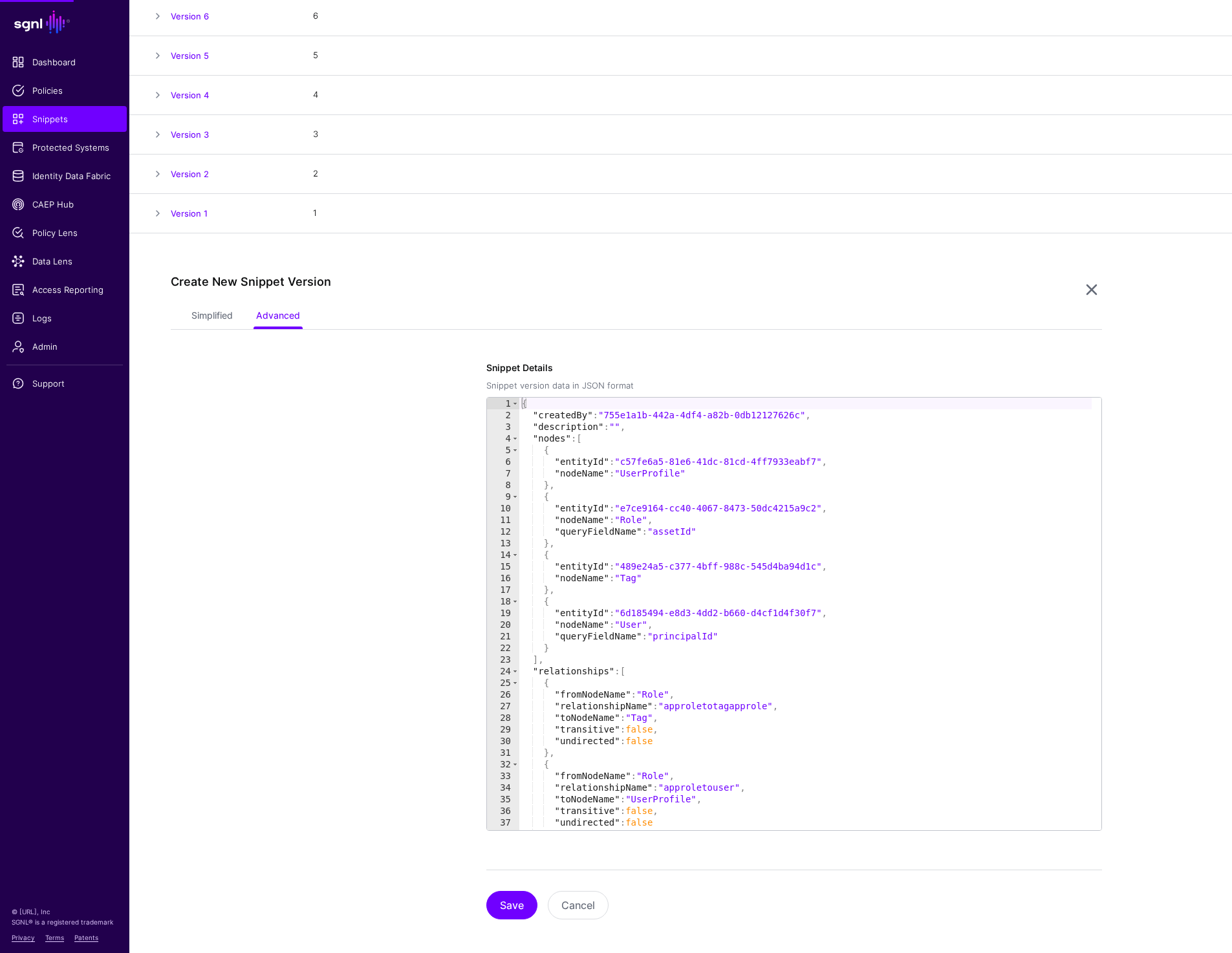
scroll to position [256, 0]
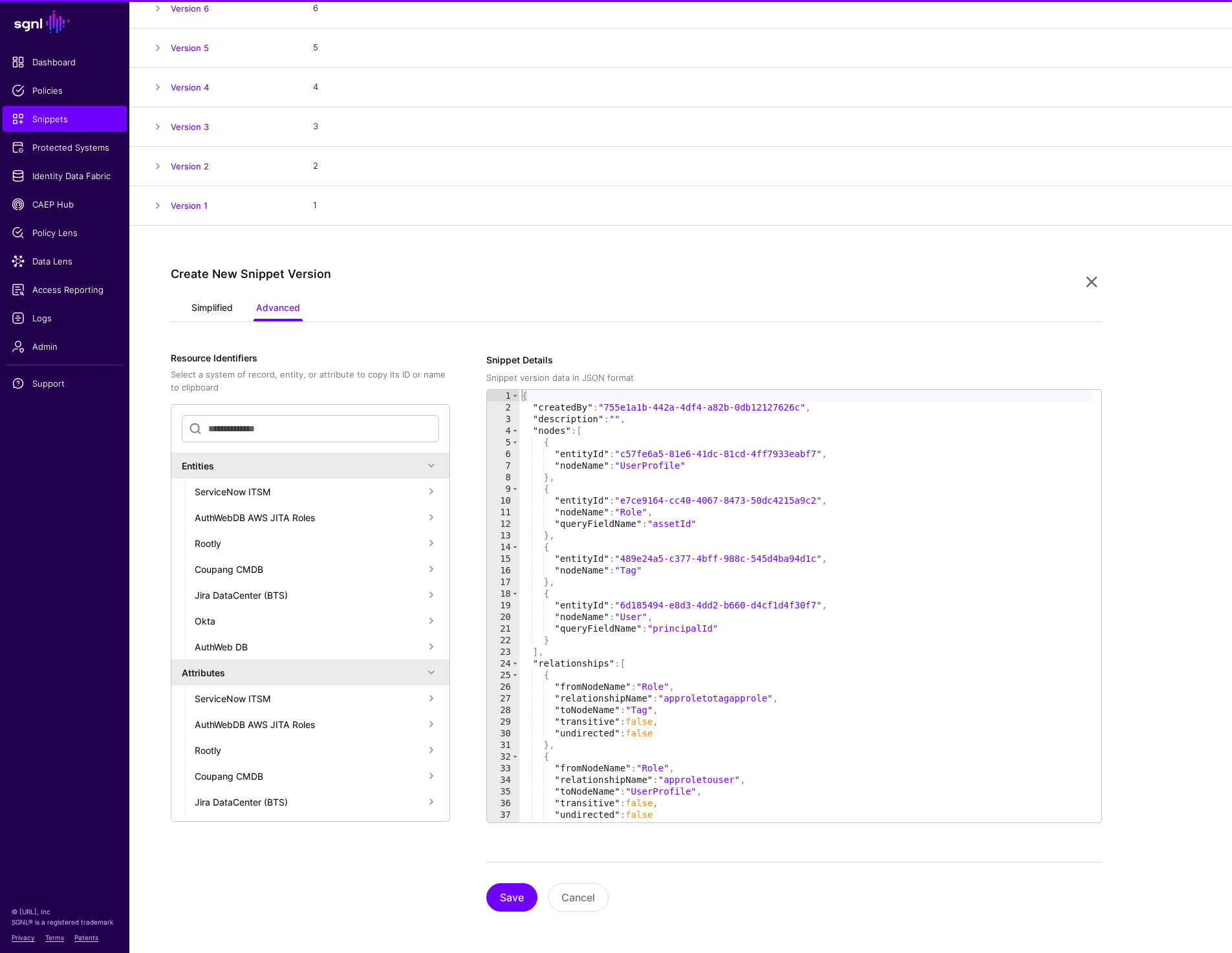
click at [209, 307] on link "Simplified" at bounding box center [212, 309] width 41 height 25
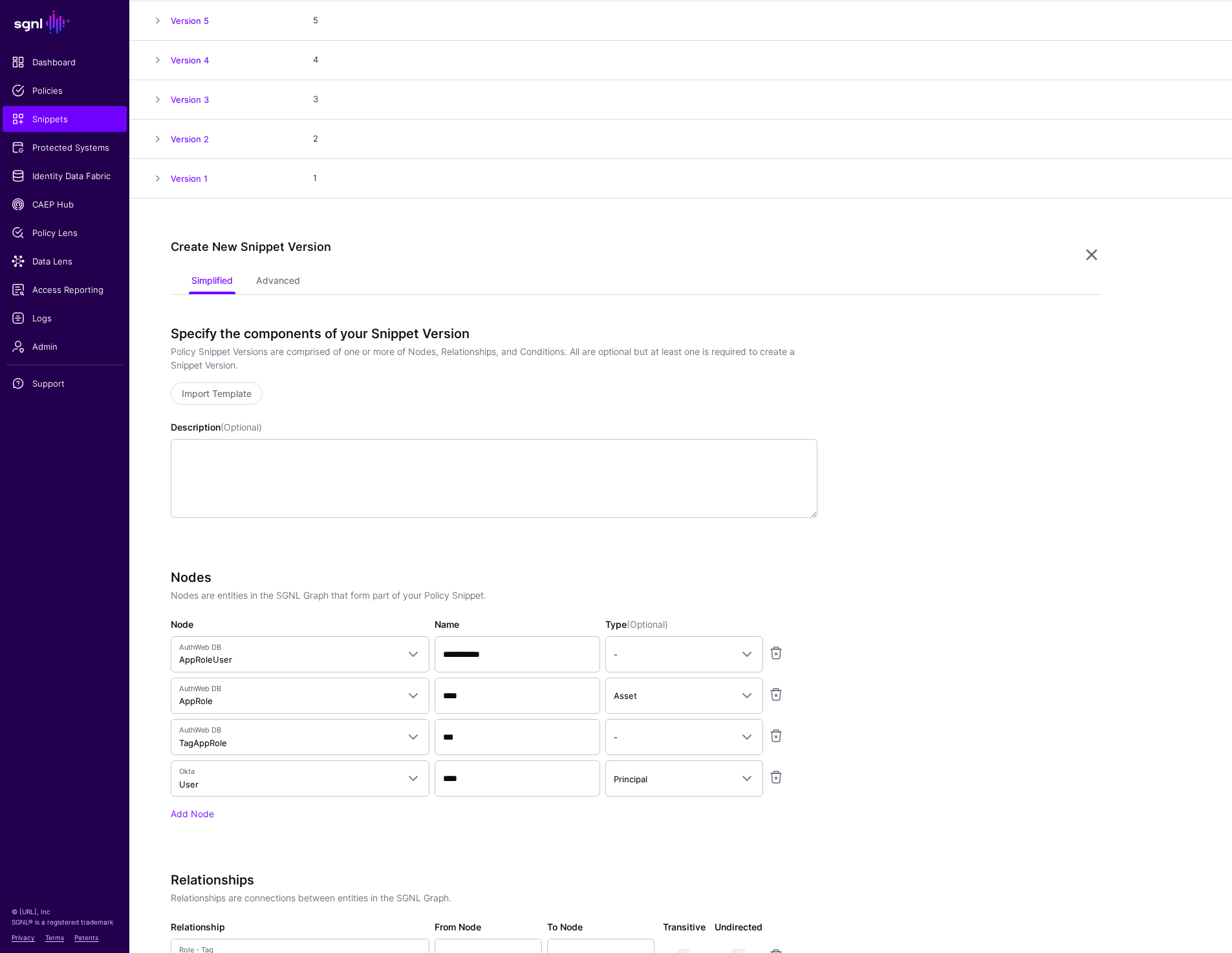
scroll to position [232, 0]
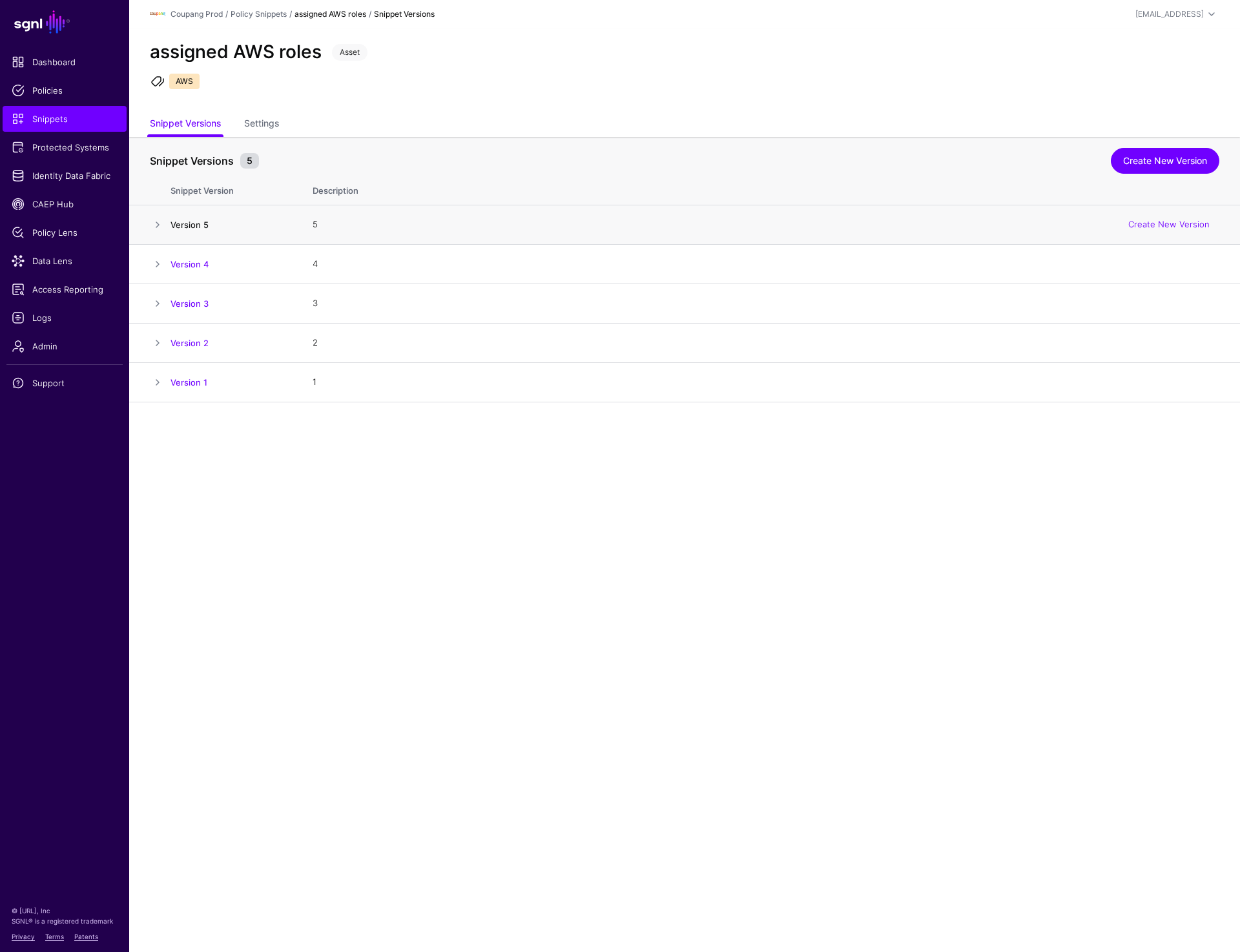
click at [172, 220] on link "Version 5" at bounding box center [190, 225] width 38 height 10
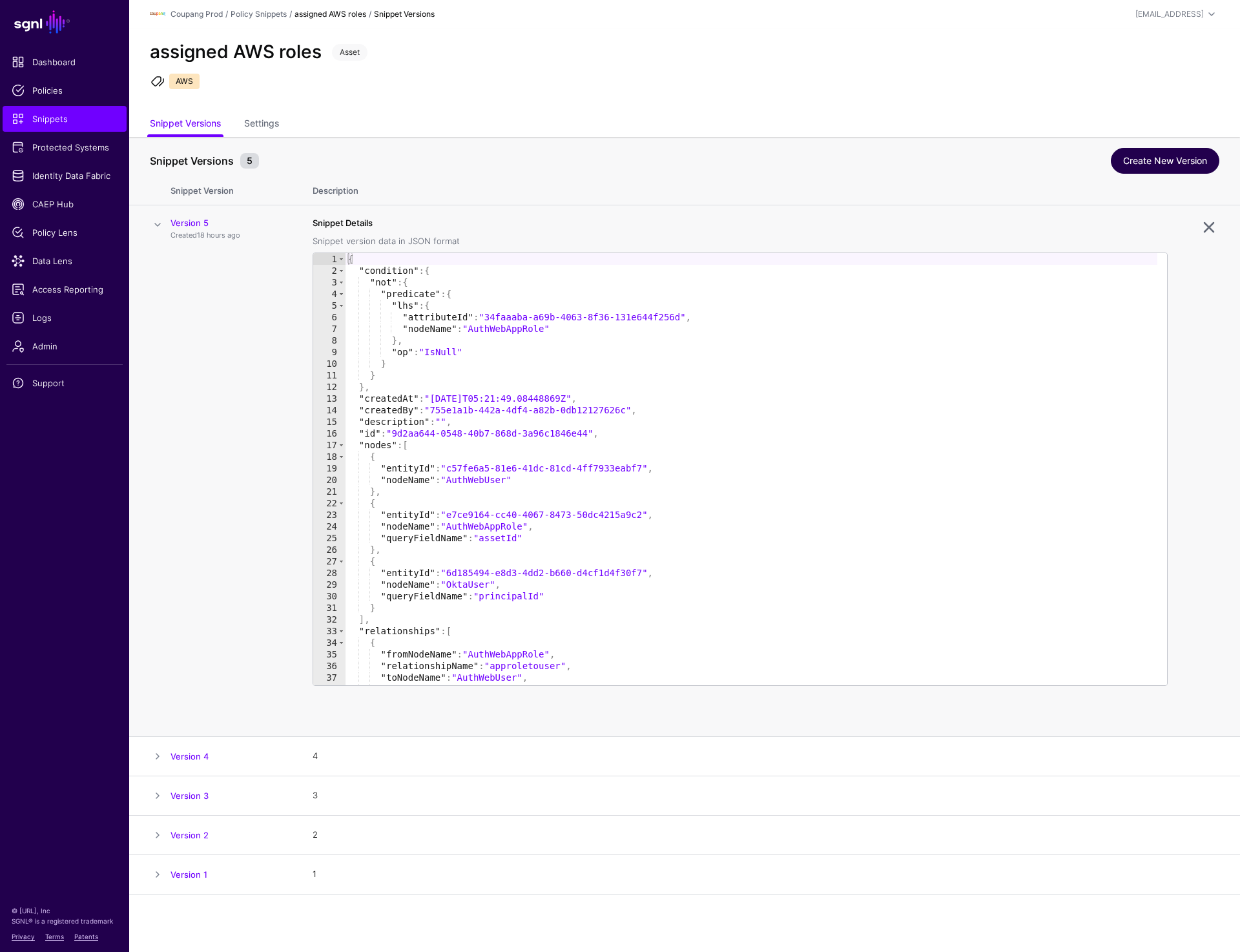
click at [1141, 161] on link "Create New Version" at bounding box center [1165, 161] width 109 height 26
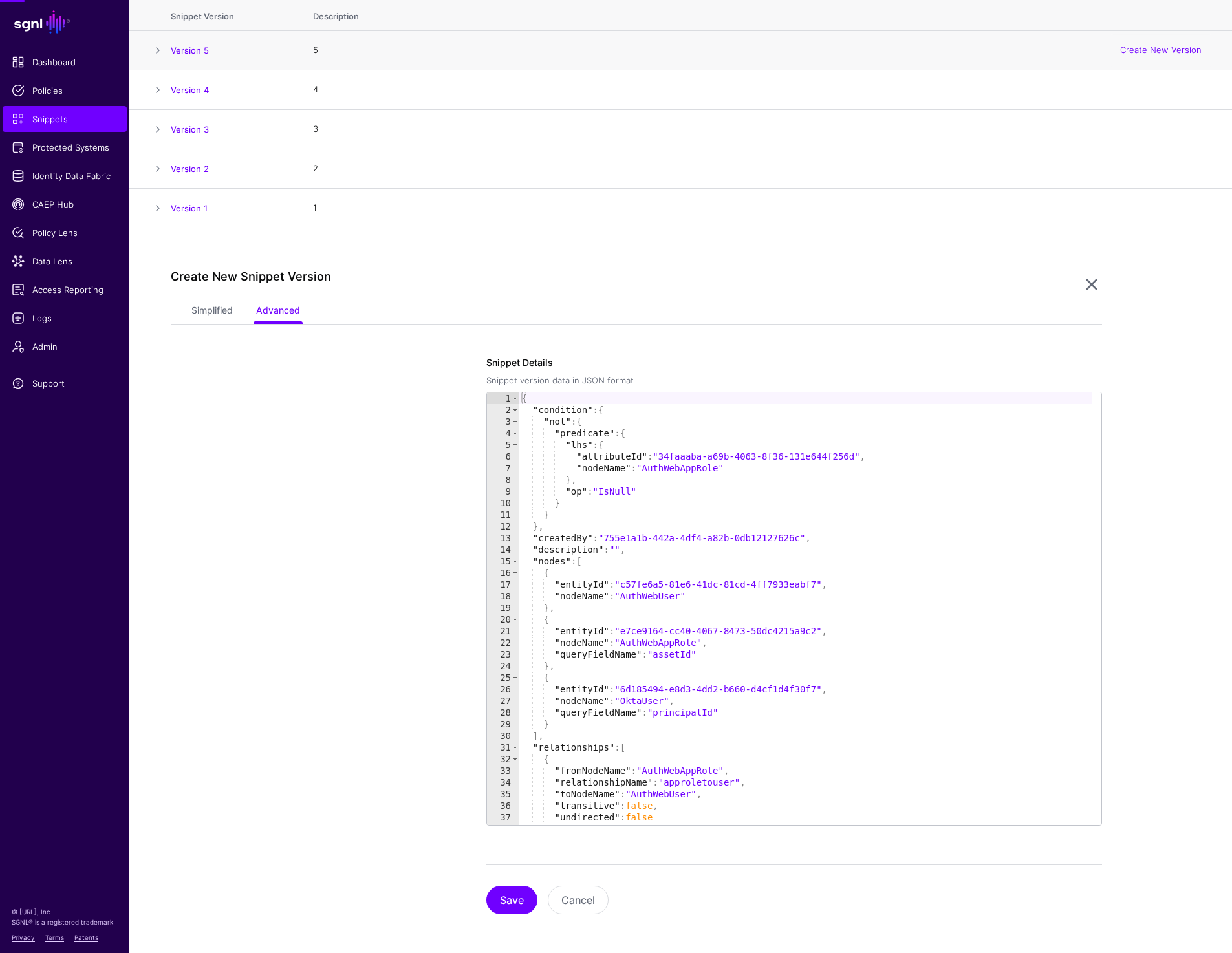
scroll to position [177, 0]
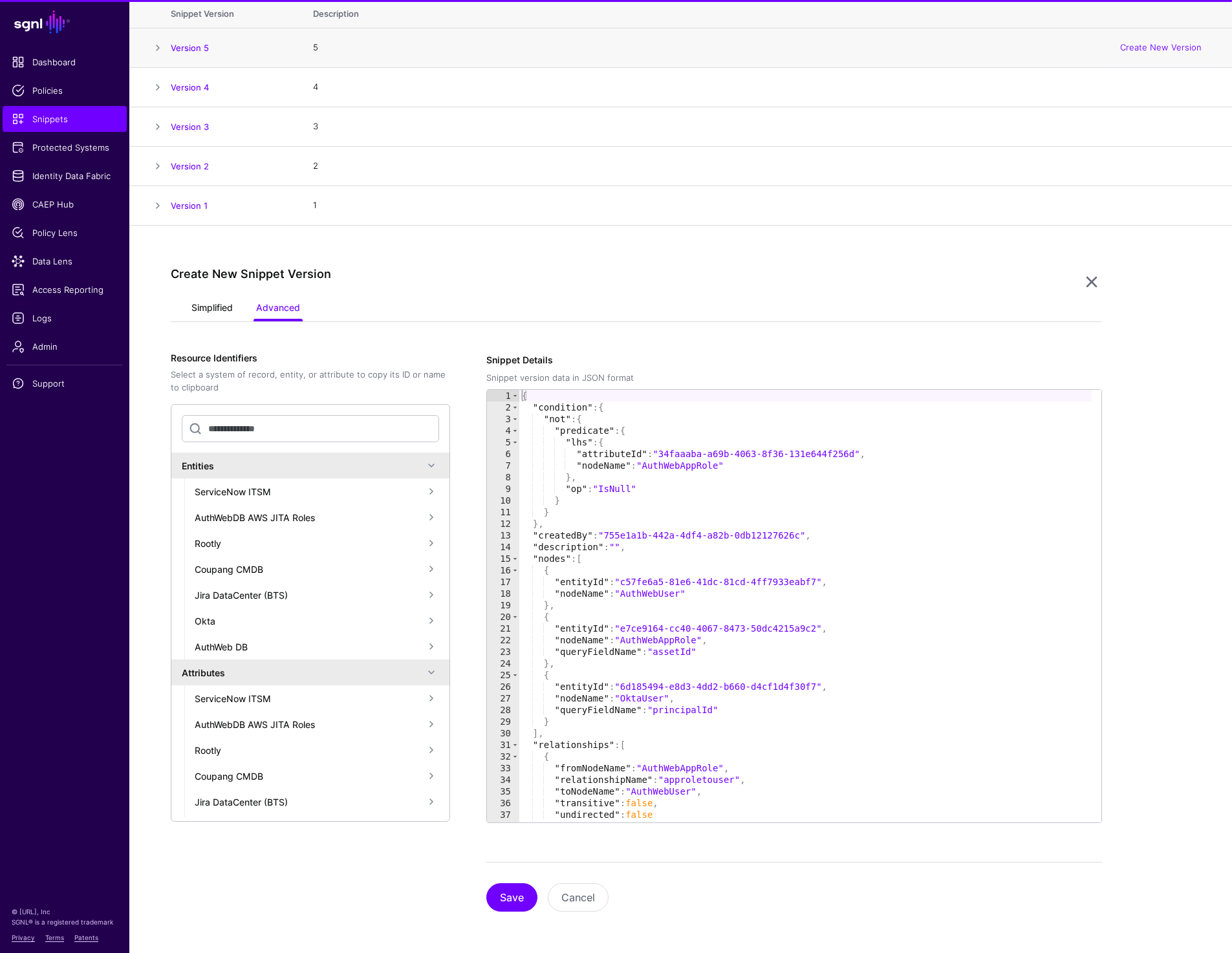
click at [214, 307] on link "Simplified" at bounding box center [212, 309] width 41 height 25
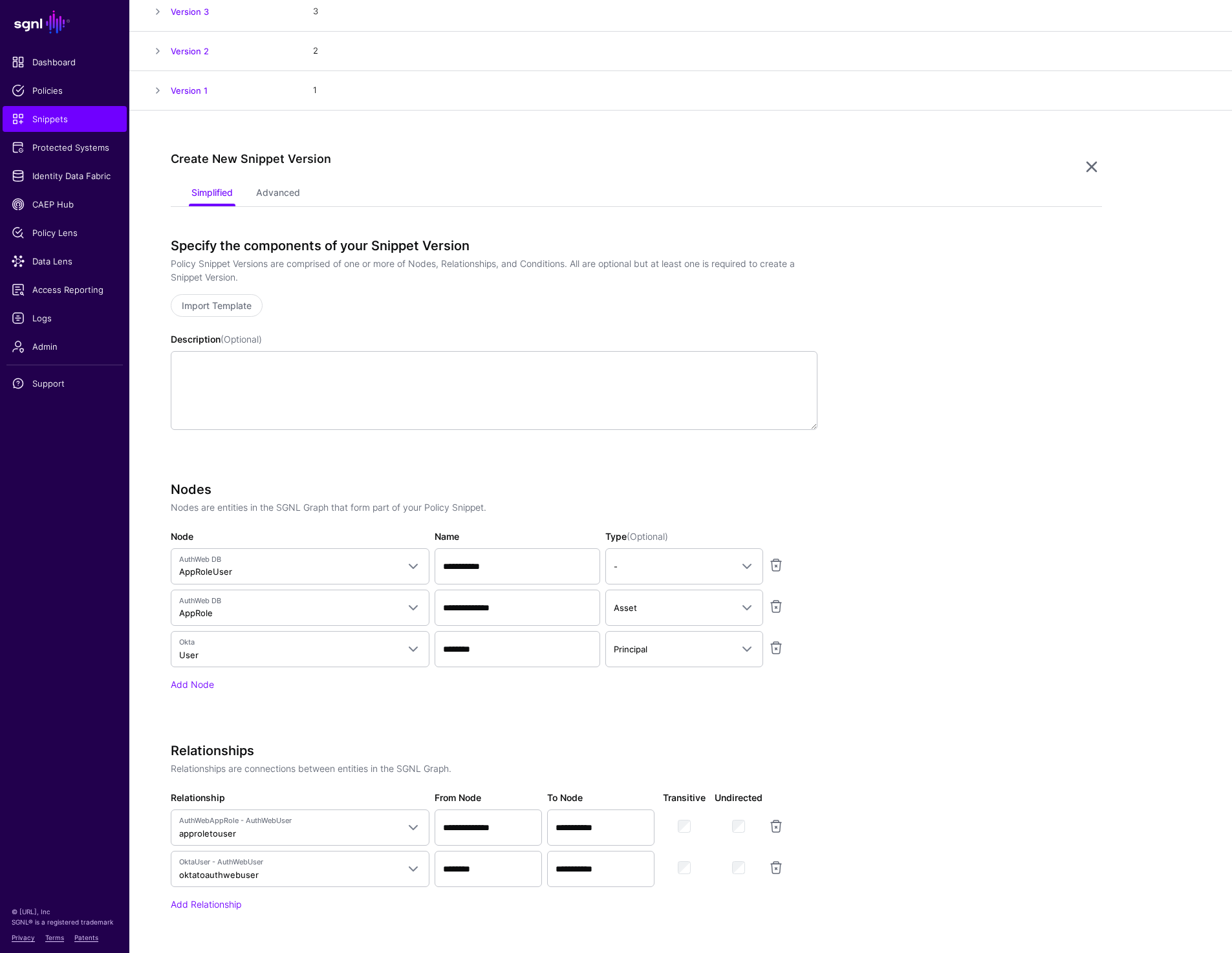
scroll to position [0, 0]
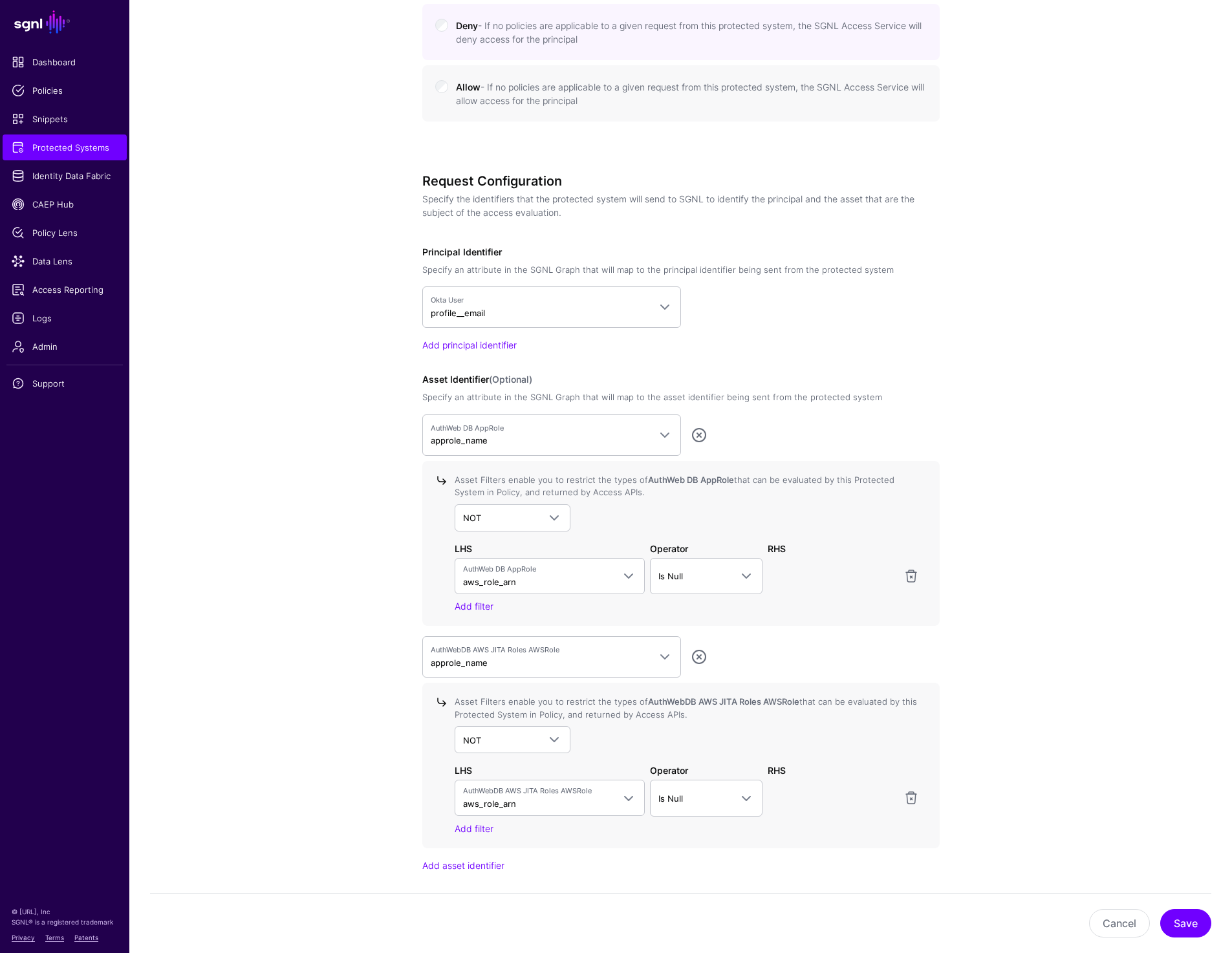
scroll to position [871, 0]
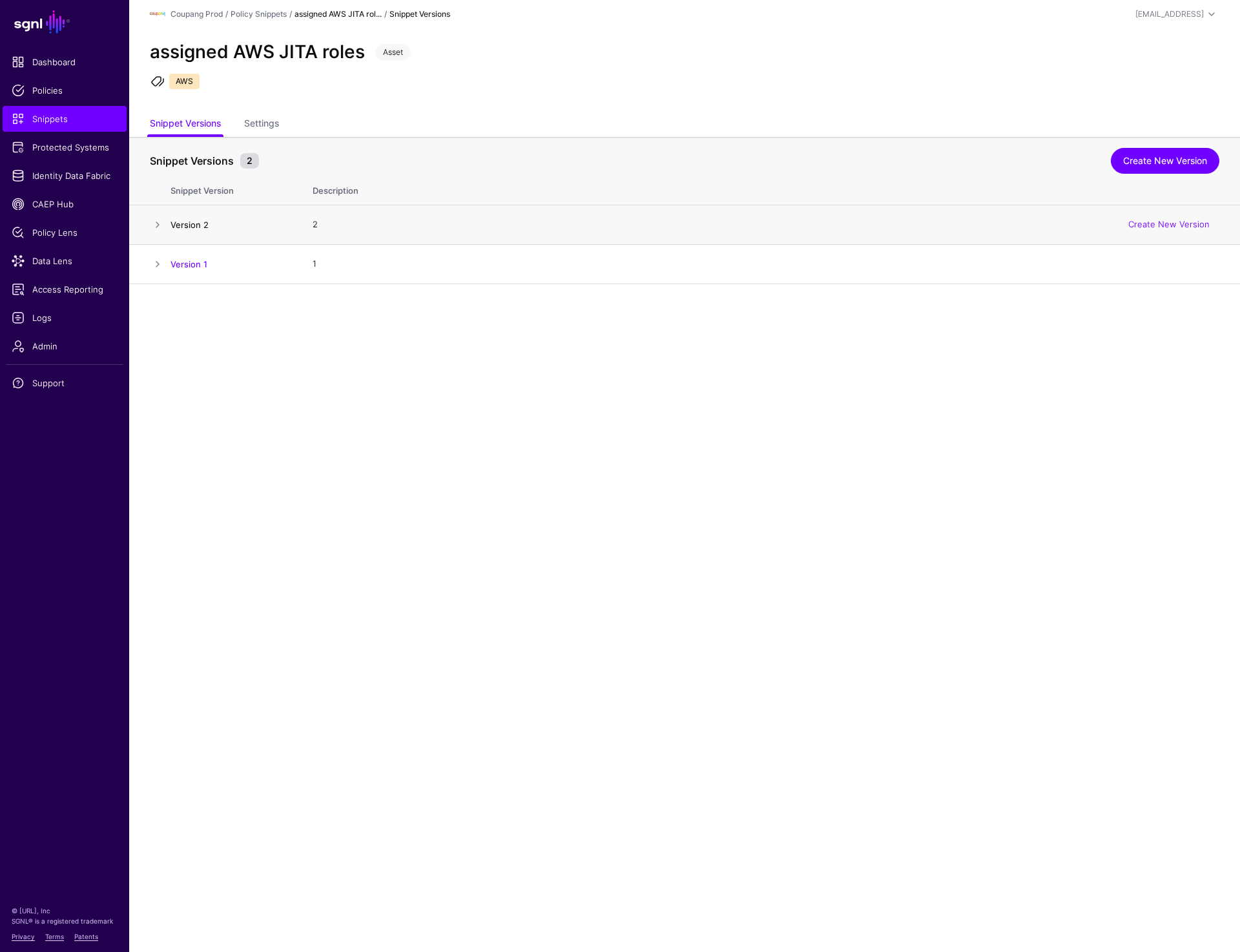
click at [171, 224] on link "Version 2" at bounding box center [190, 225] width 38 height 10
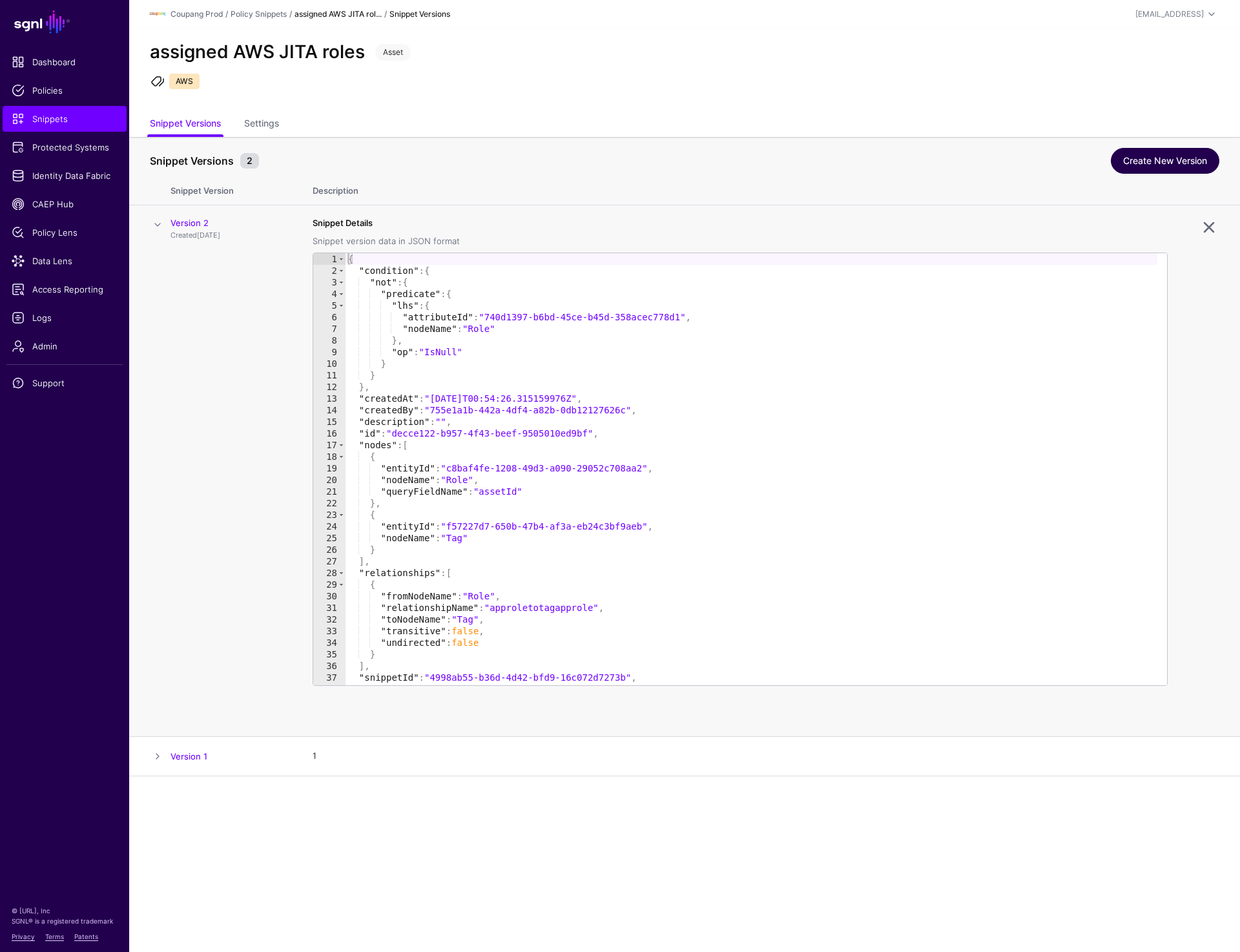
click at [1133, 161] on link "Create New Version" at bounding box center [1165, 161] width 109 height 26
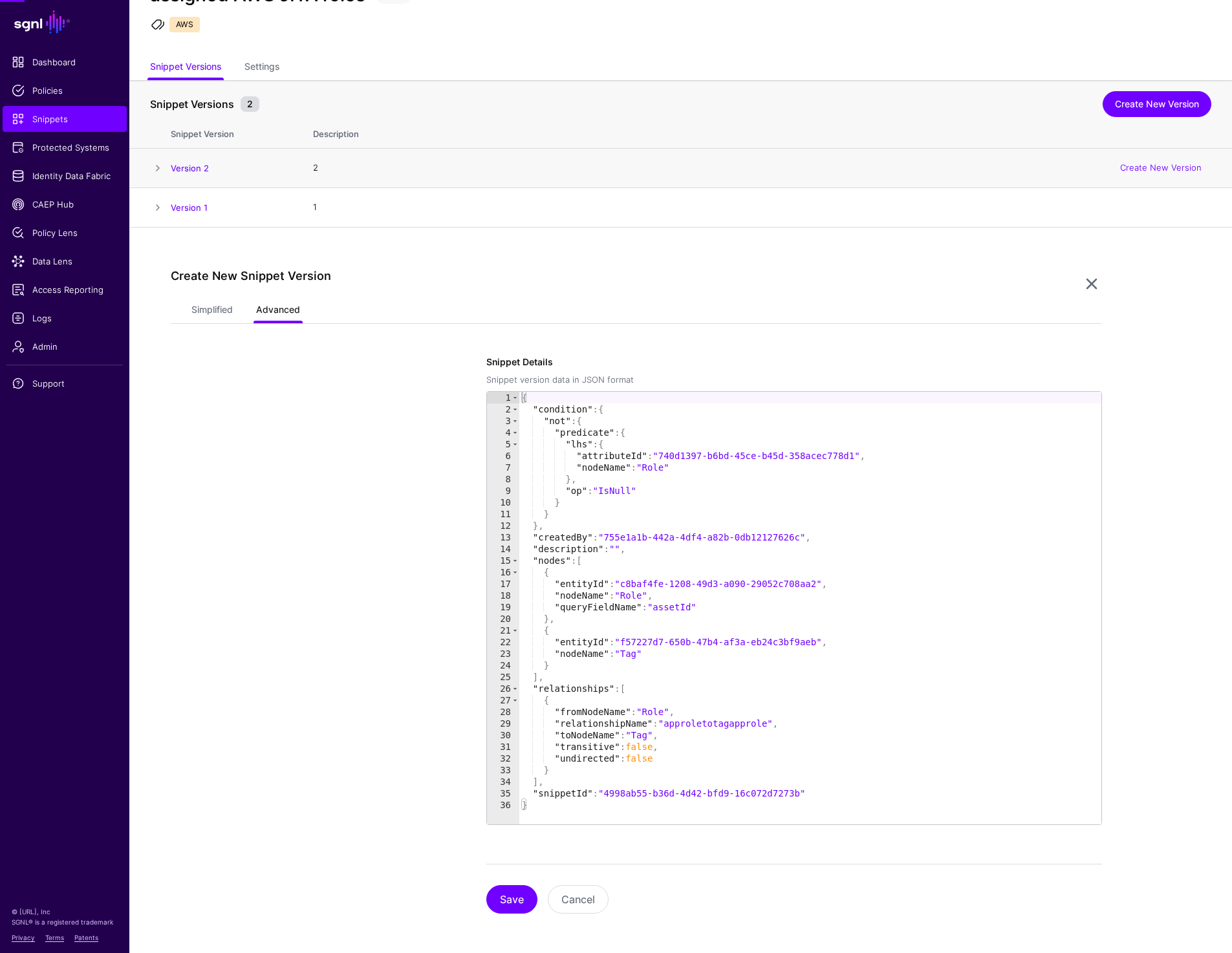
scroll to position [59, 0]
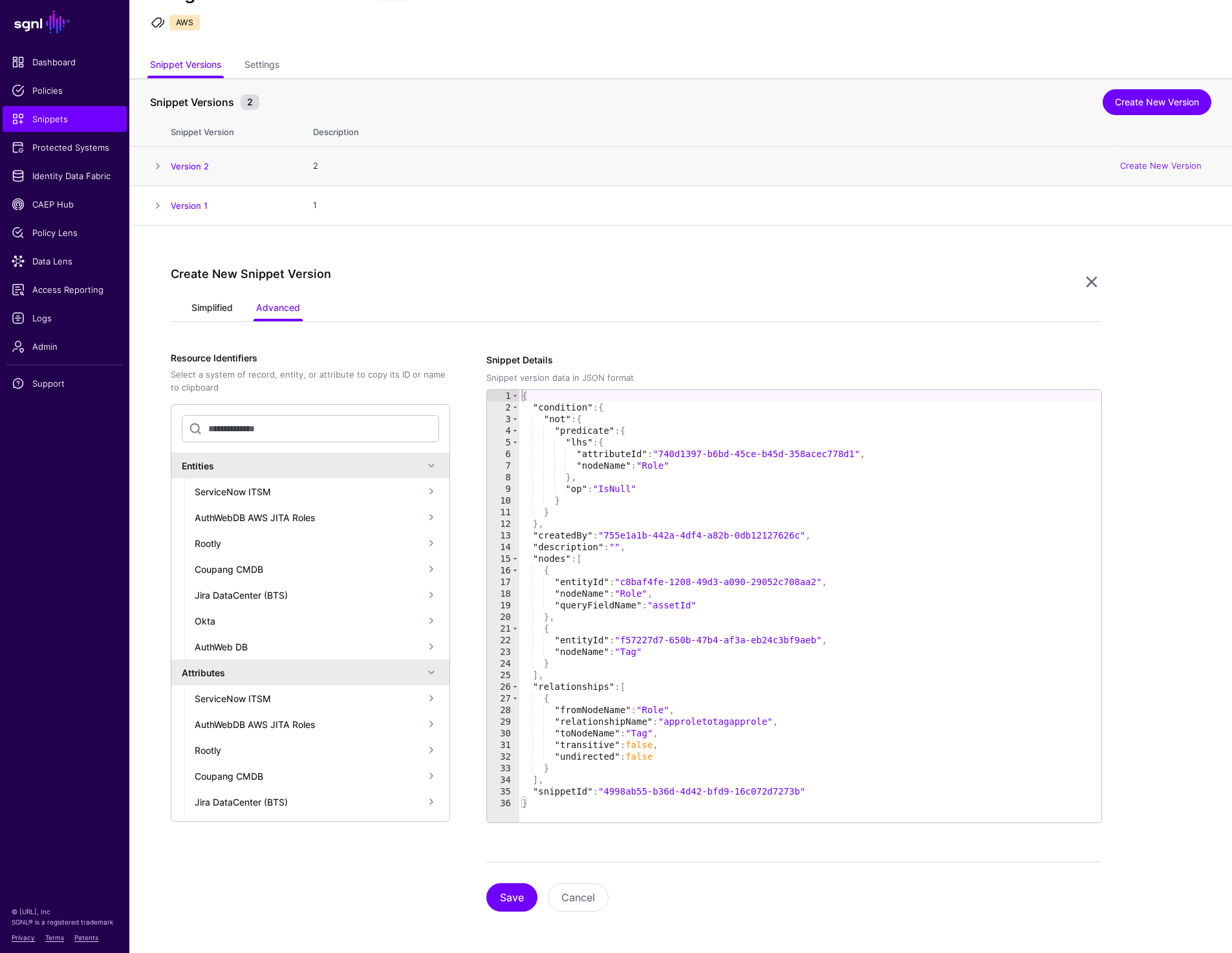
click at [213, 313] on link "Simplified" at bounding box center [212, 309] width 41 height 25
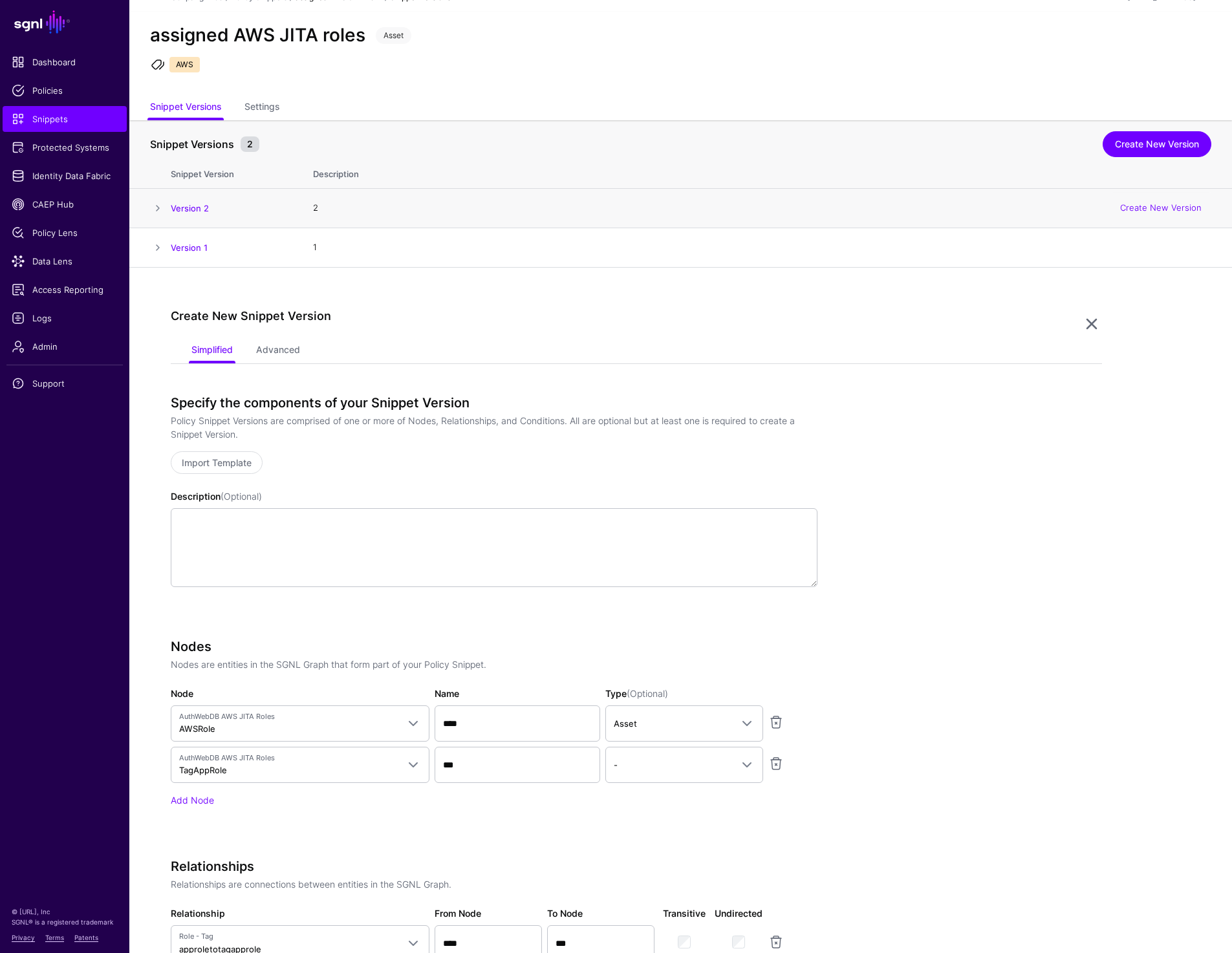
scroll to position [0, 0]
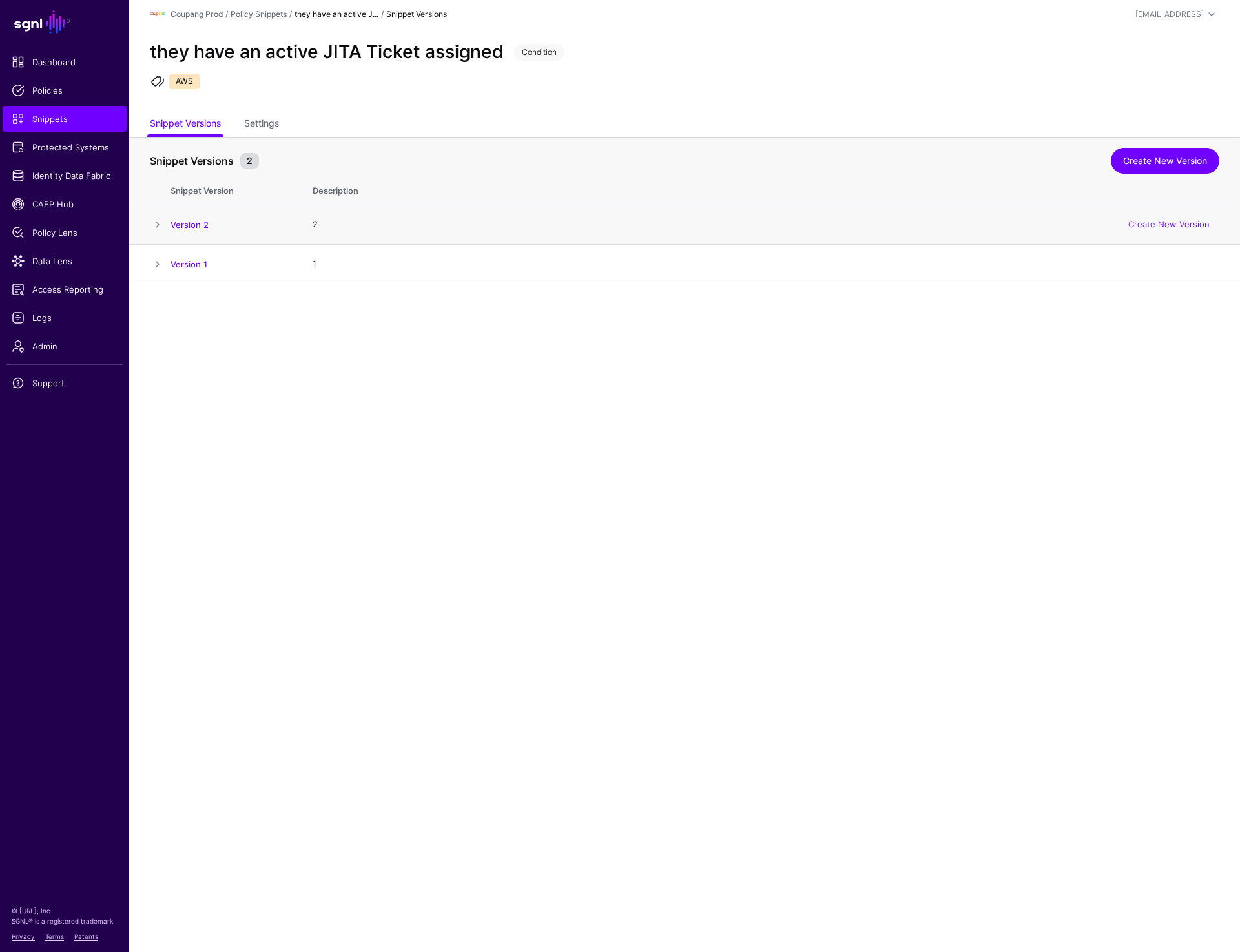
click at [159, 219] on span at bounding box center [158, 225] width 15 height 15
click at [265, 121] on link "Settings" at bounding box center [262, 124] width 35 height 25
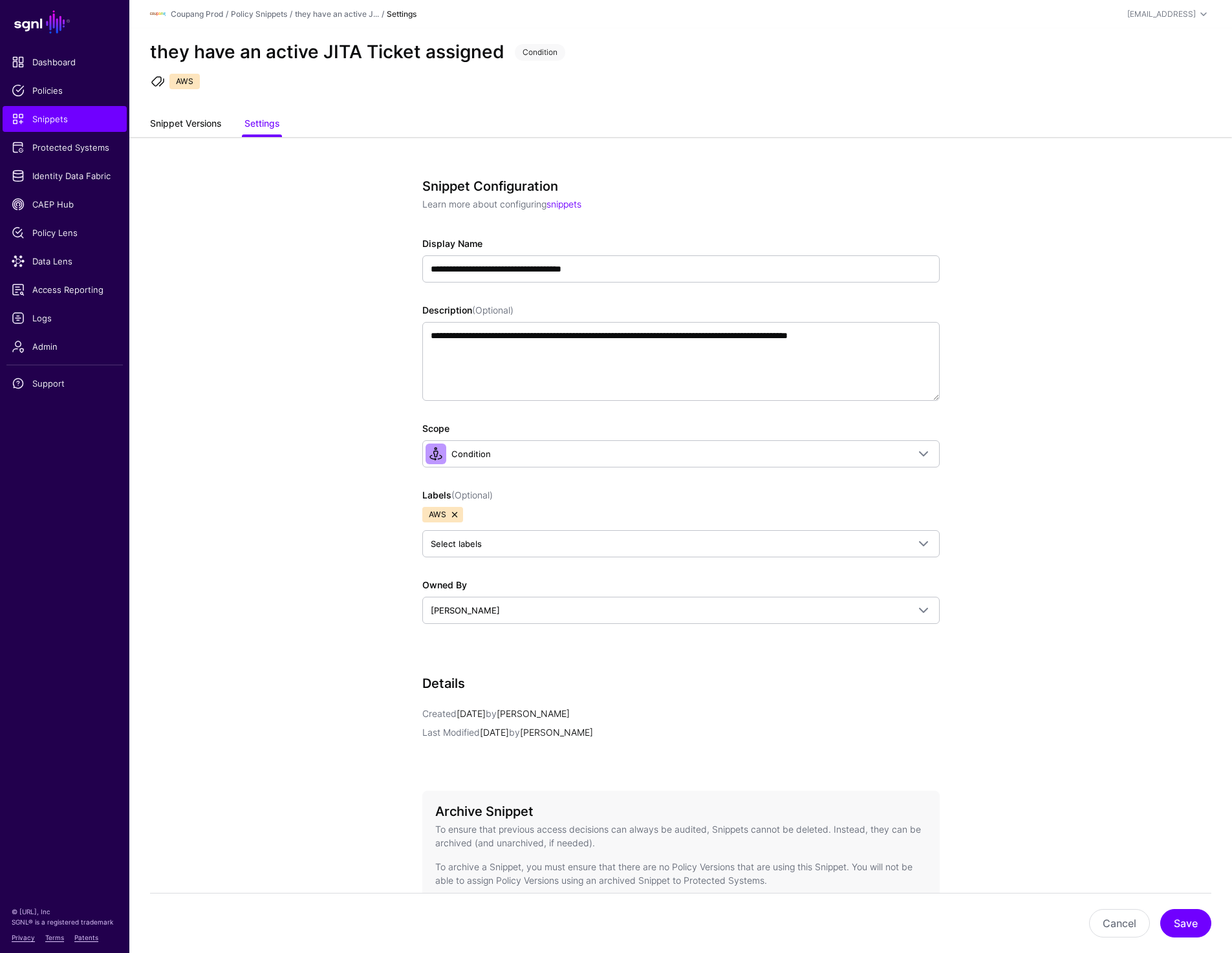
click at [175, 128] on link "Snippet Versions" at bounding box center [185, 124] width 71 height 25
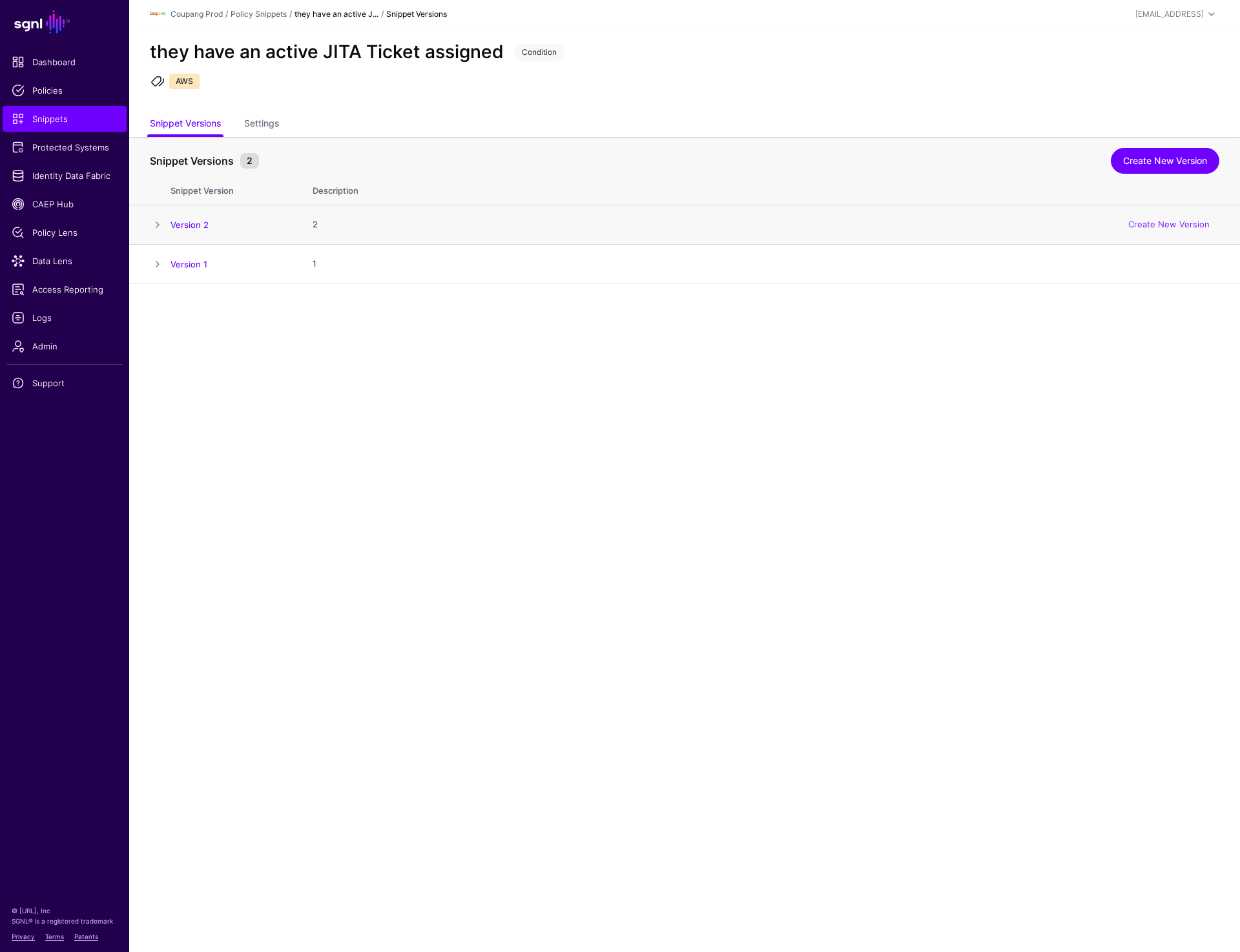
click at [158, 224] on span at bounding box center [158, 225] width 15 height 15
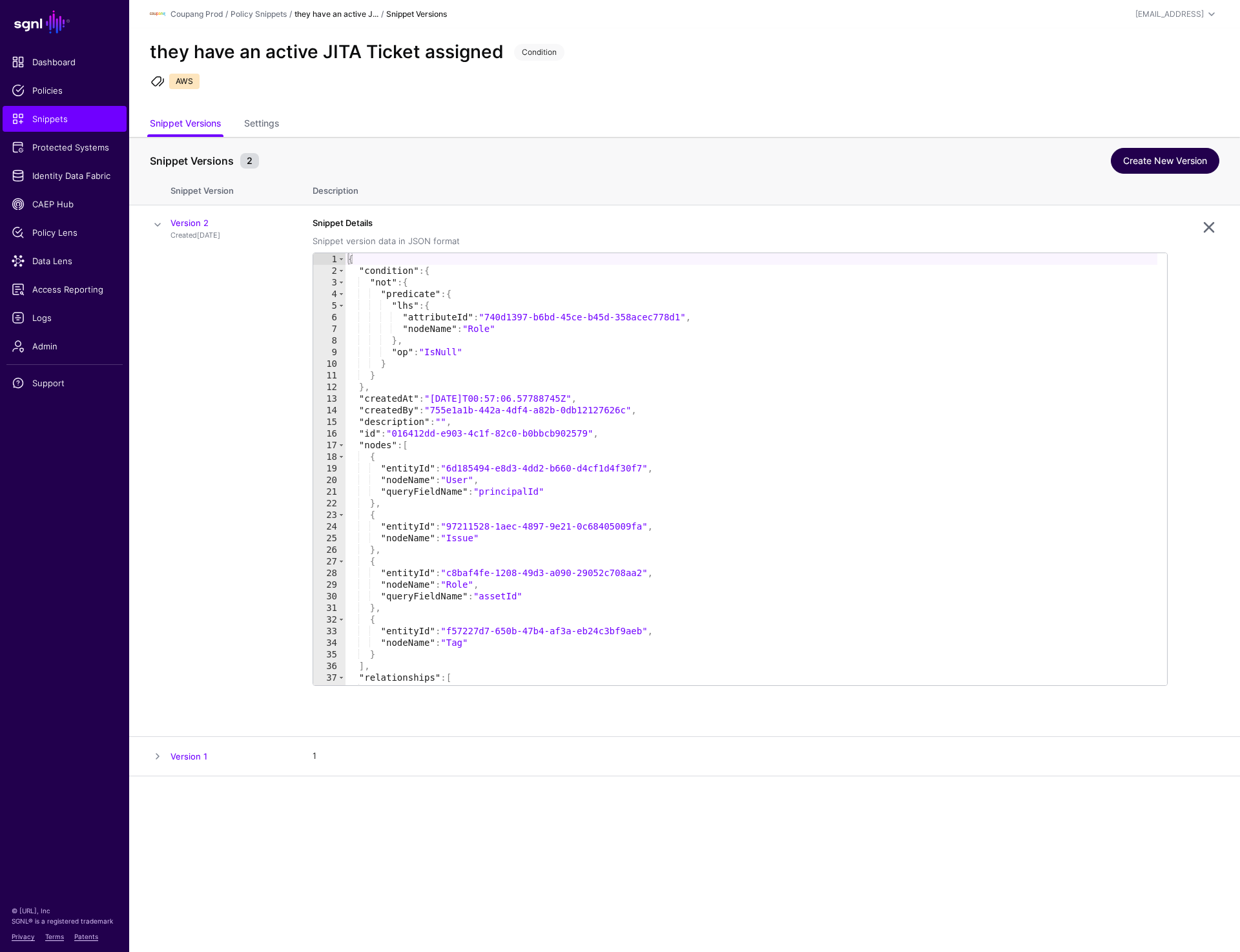
click at [1171, 153] on link "Create New Version" at bounding box center [1165, 161] width 109 height 26
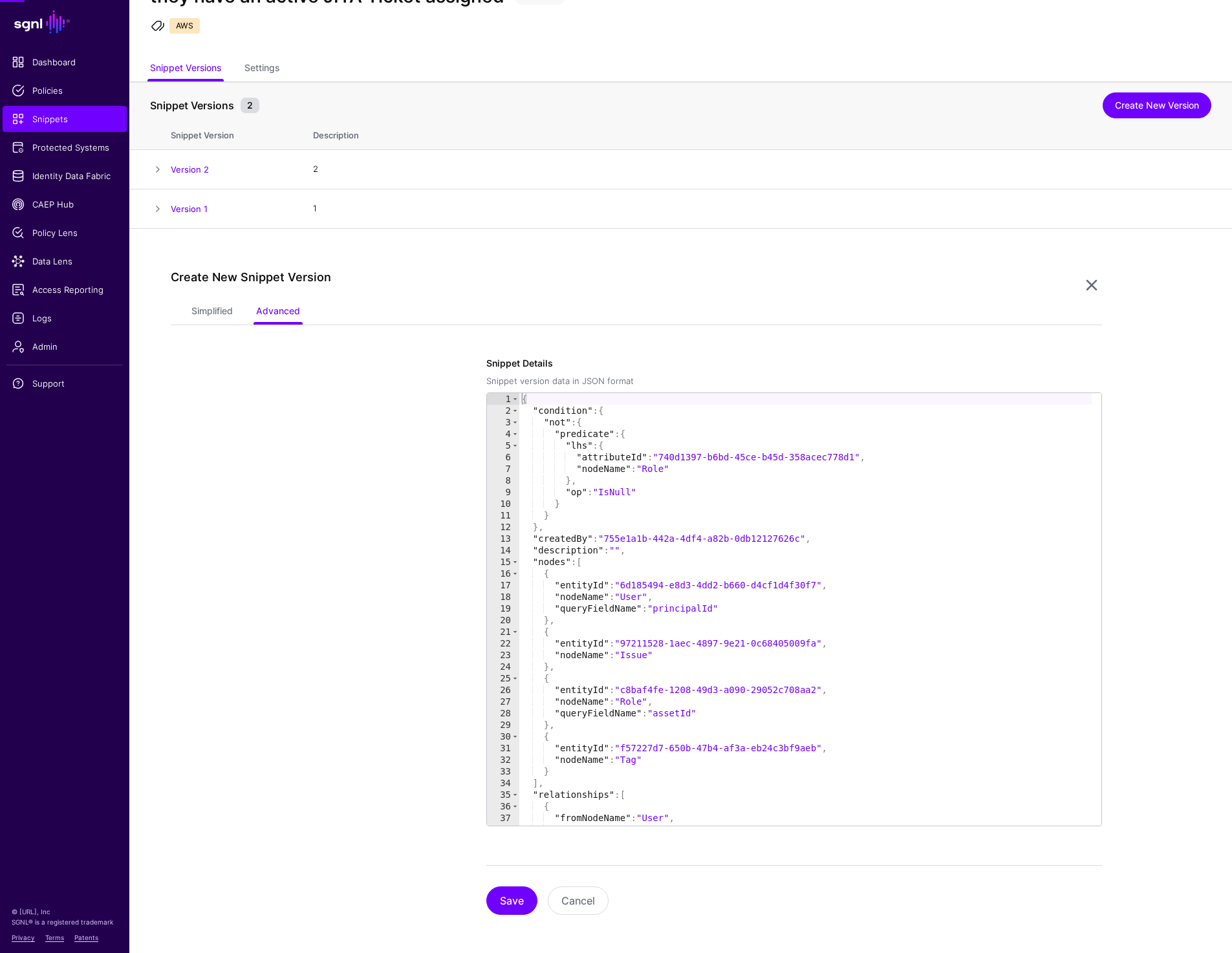
scroll to position [59, 0]
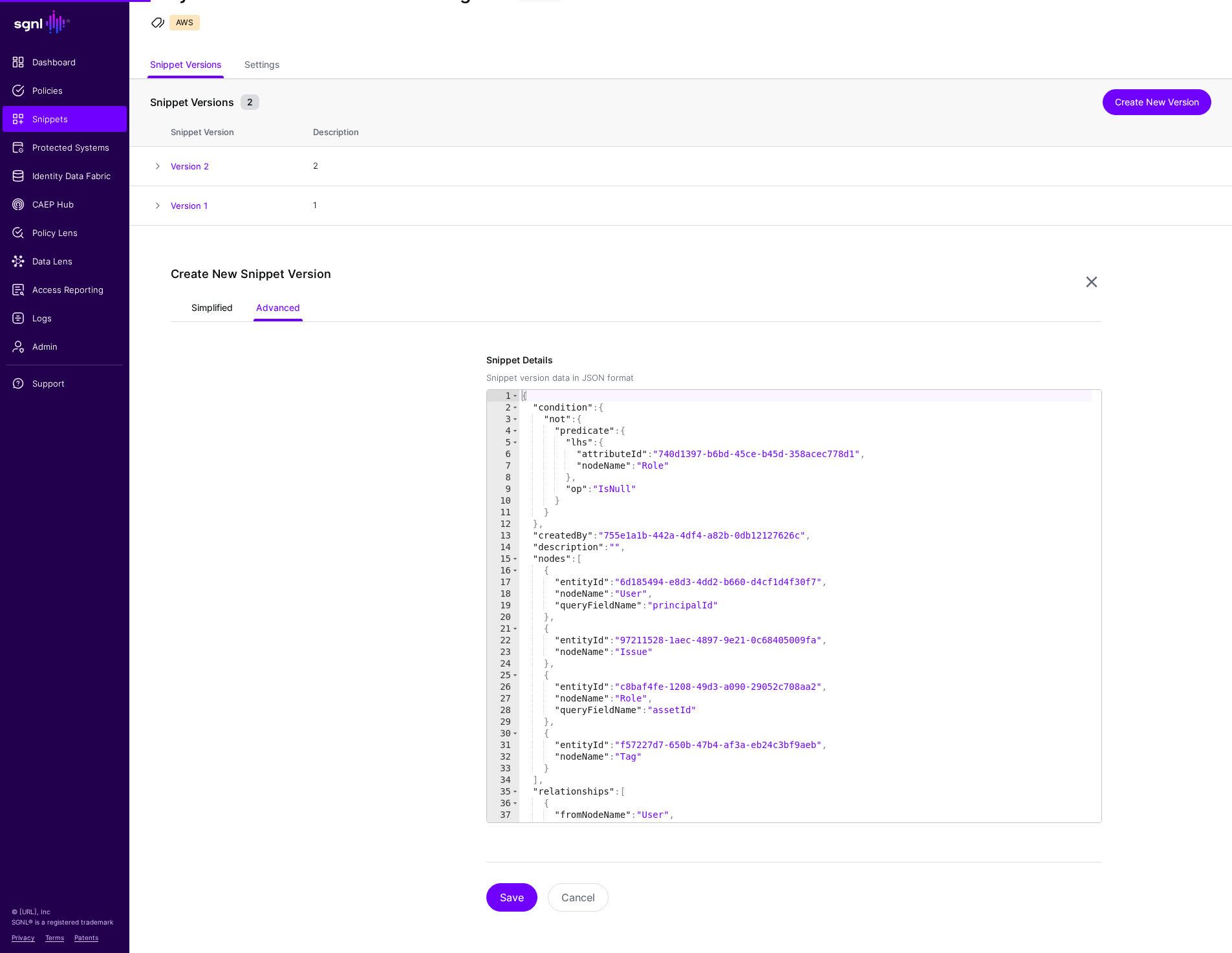
click at [201, 303] on link "Simplified" at bounding box center [212, 309] width 41 height 25
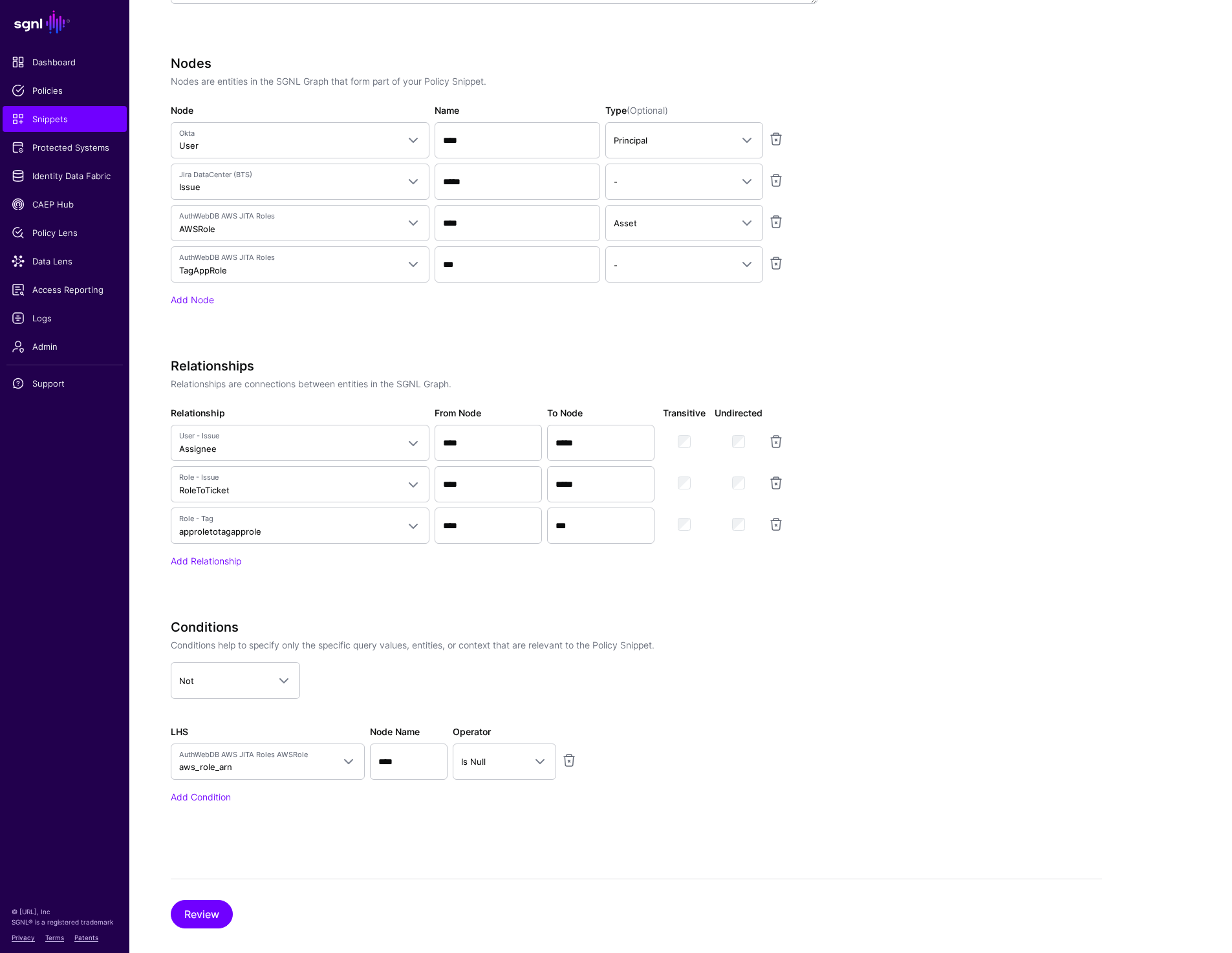
scroll to position [616, 0]
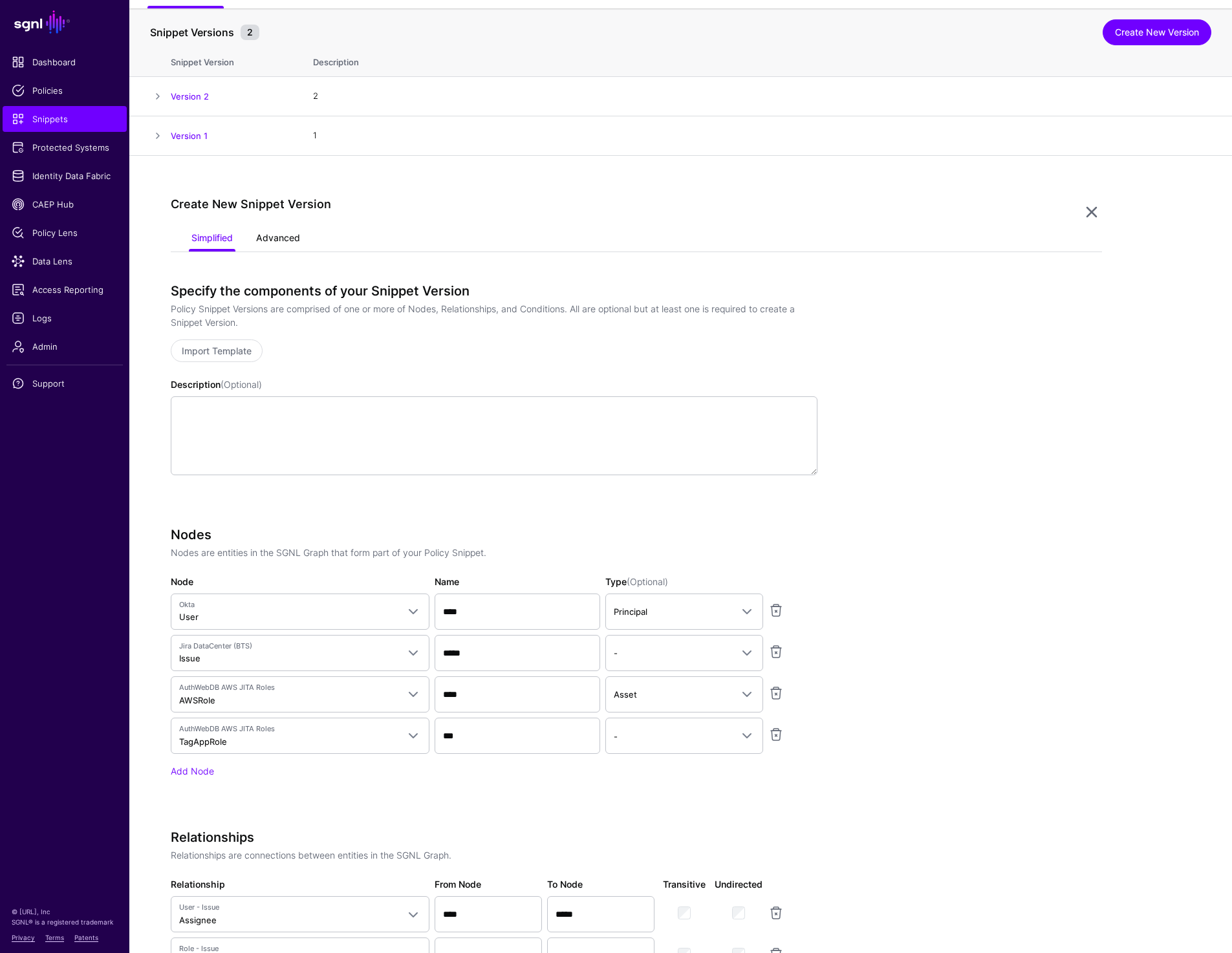
click at [291, 229] on link "Advanced" at bounding box center [277, 239] width 44 height 25
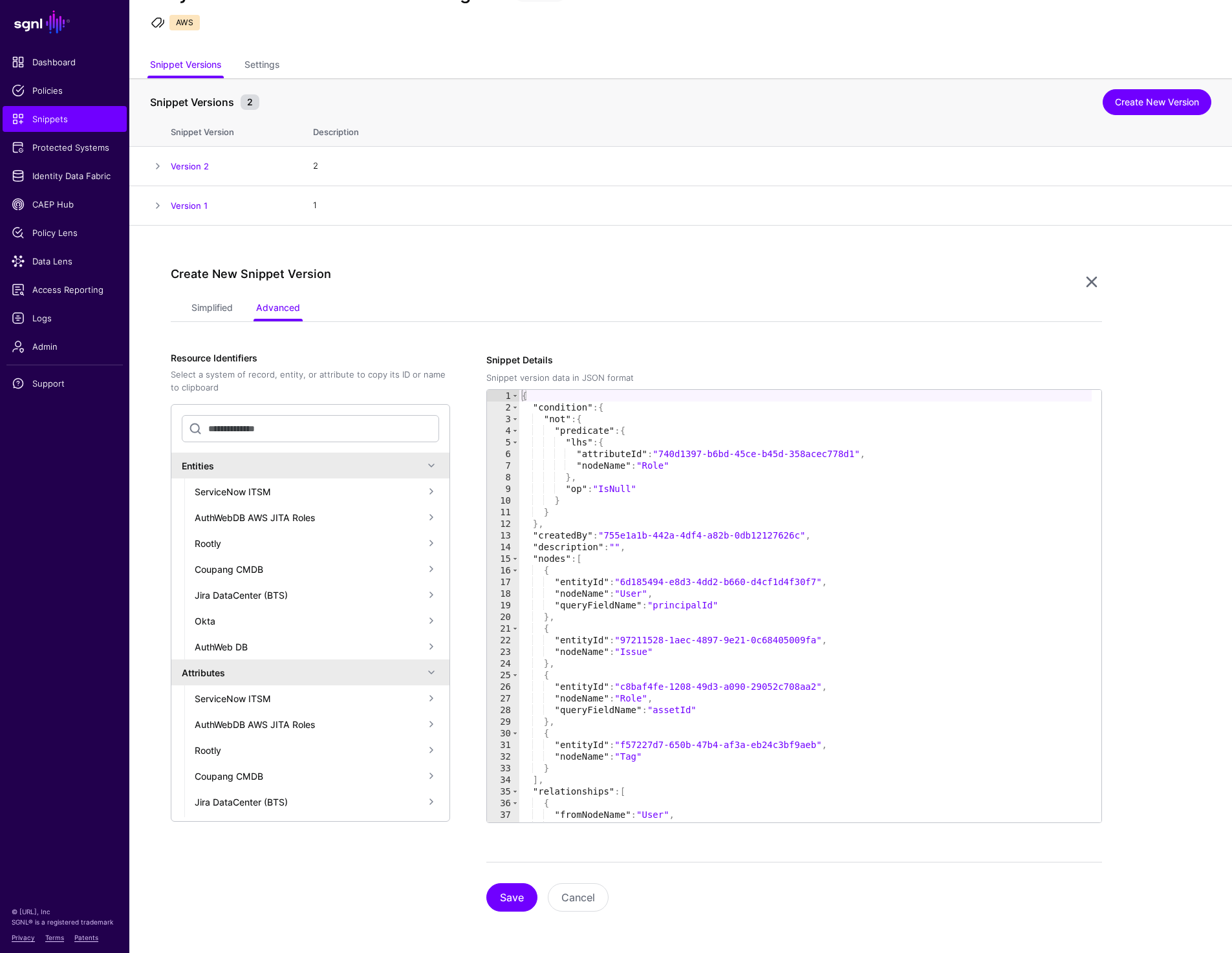
type textarea "*"
click at [728, 514] on div "{ "condition" : { "not" : { "predicate" : { "lhs" : { "attributeId" : "740d1397…" at bounding box center [805, 617] width 573 height 456
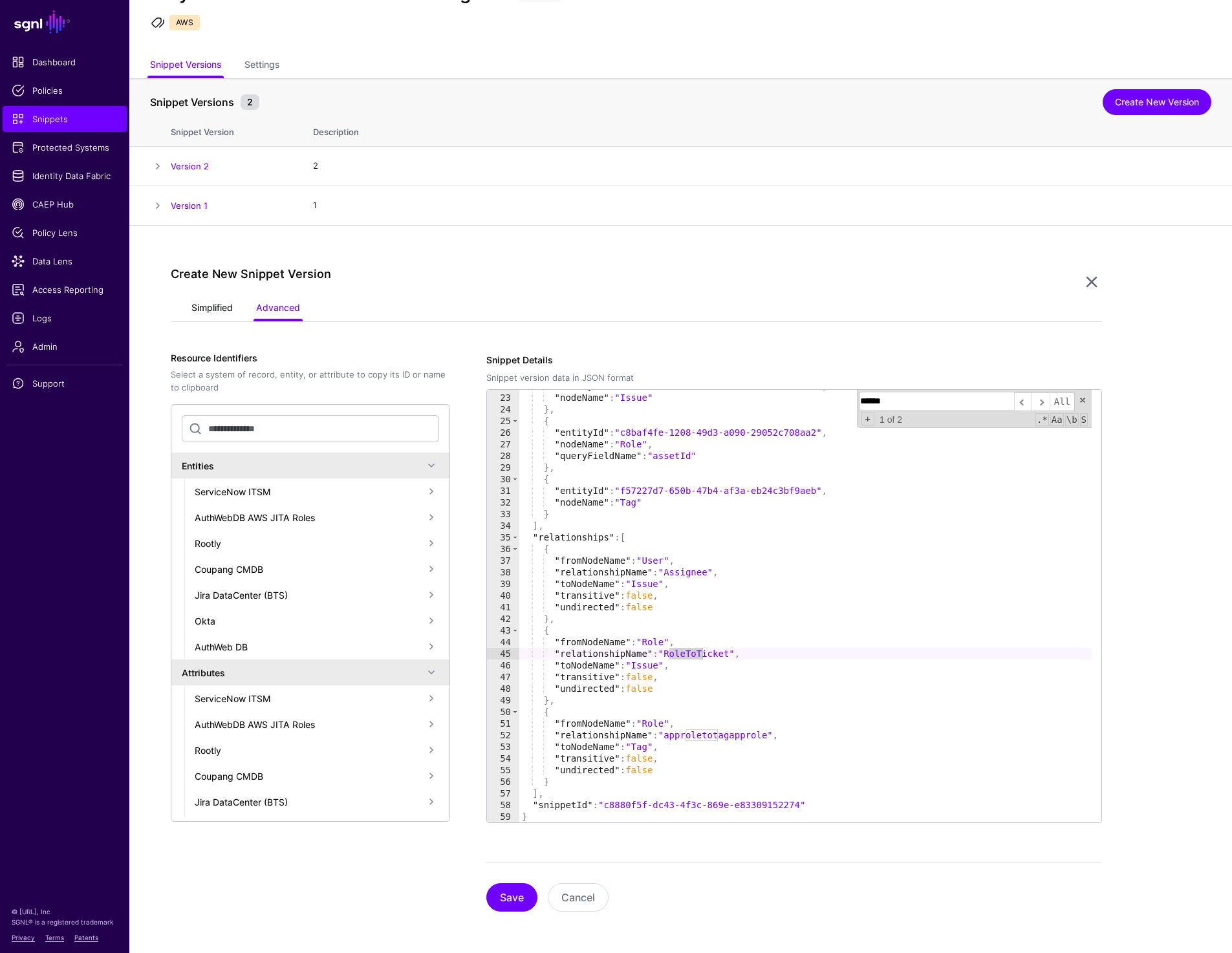
type input "******"
click at [203, 308] on link "Simplified" at bounding box center [212, 309] width 41 height 25
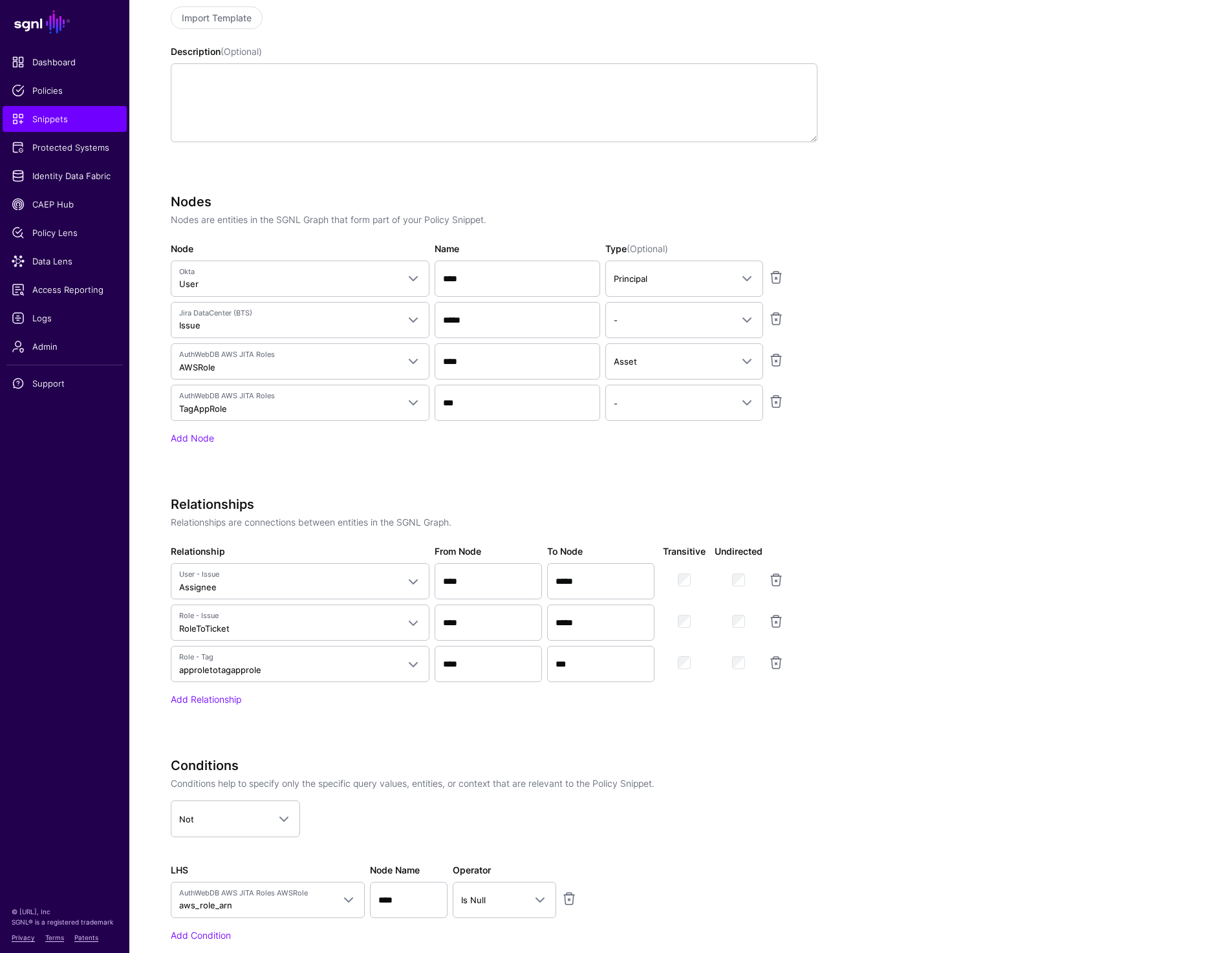
scroll to position [580, 0]
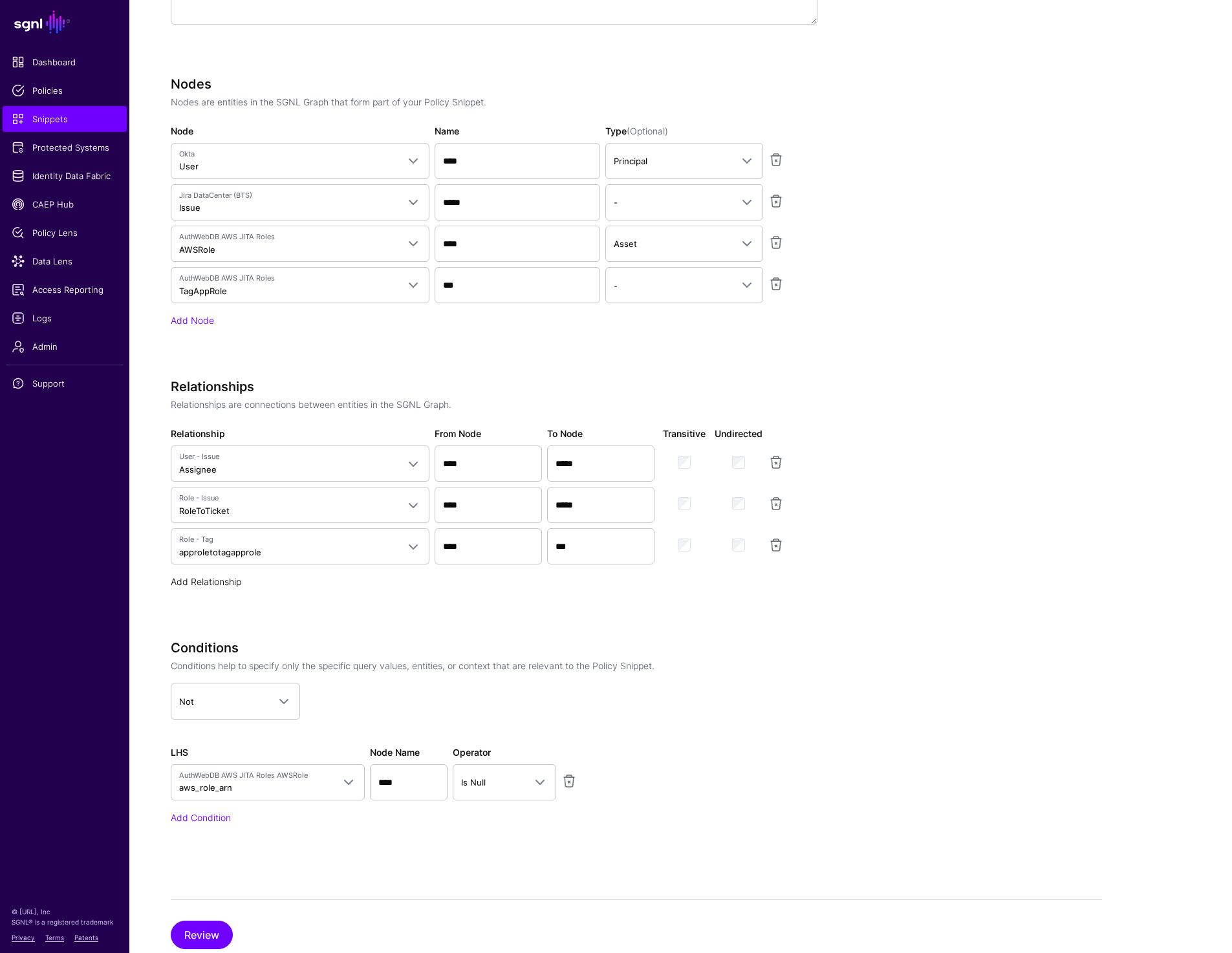
click at [231, 580] on link "Add Relationship" at bounding box center [206, 581] width 70 height 11
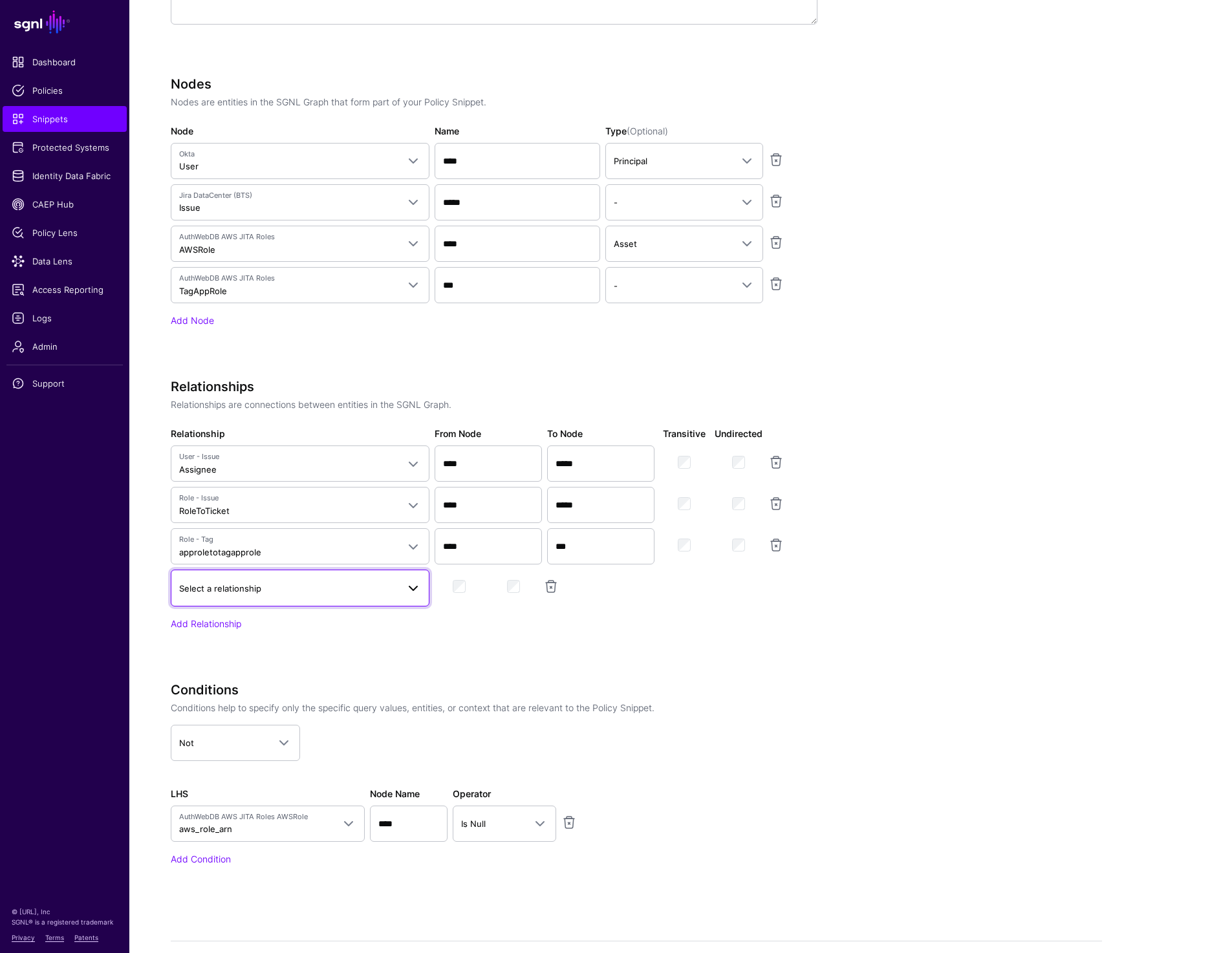
click at [270, 589] on span "Select a relationship" at bounding box center [288, 588] width 219 height 15
click at [283, 663] on div "AWSRole to JITA Ticket" at bounding box center [300, 665] width 238 height 13
click at [777, 502] on link at bounding box center [776, 504] width 15 height 15
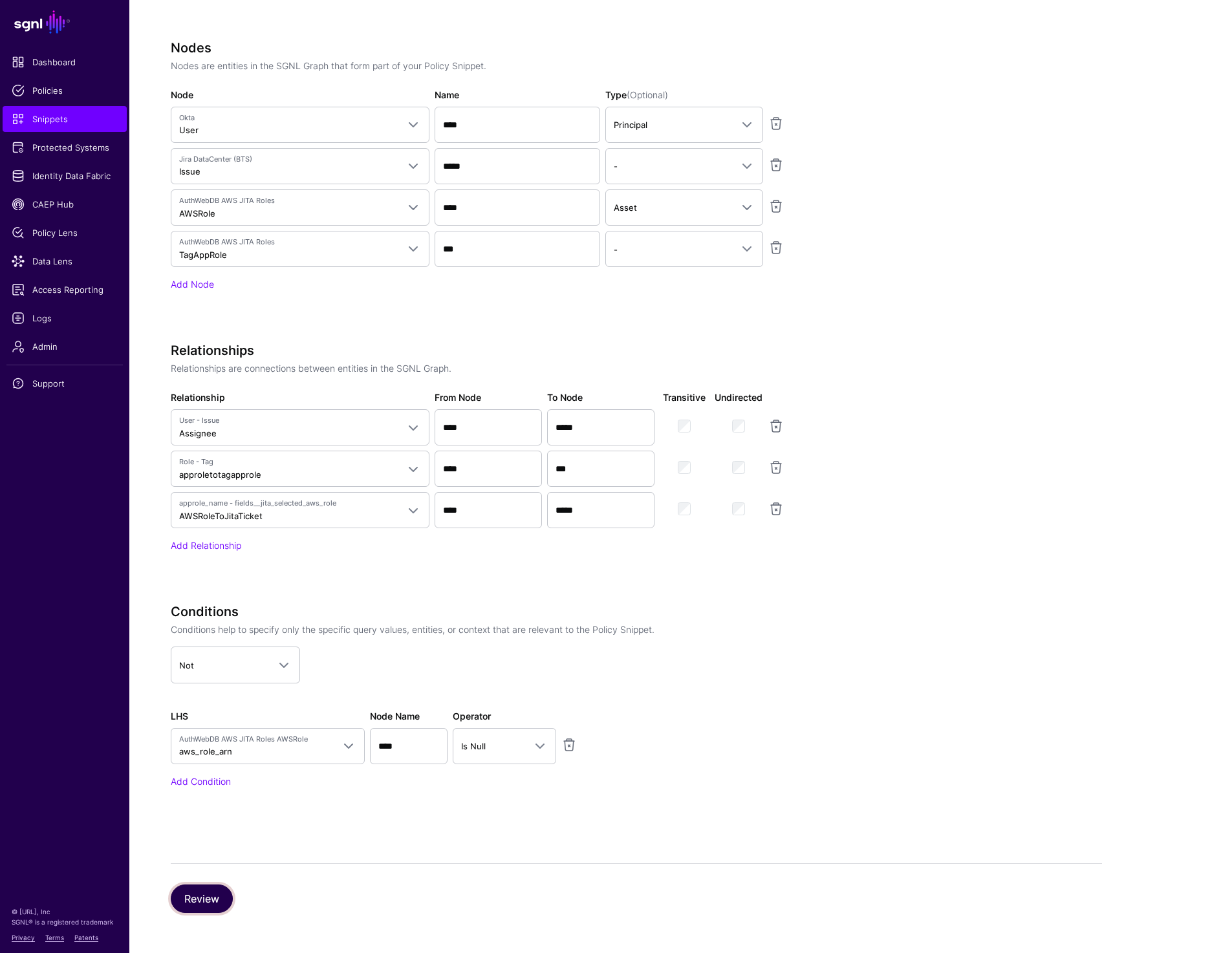
click at [189, 889] on button "Review" at bounding box center [202, 899] width 62 height 28
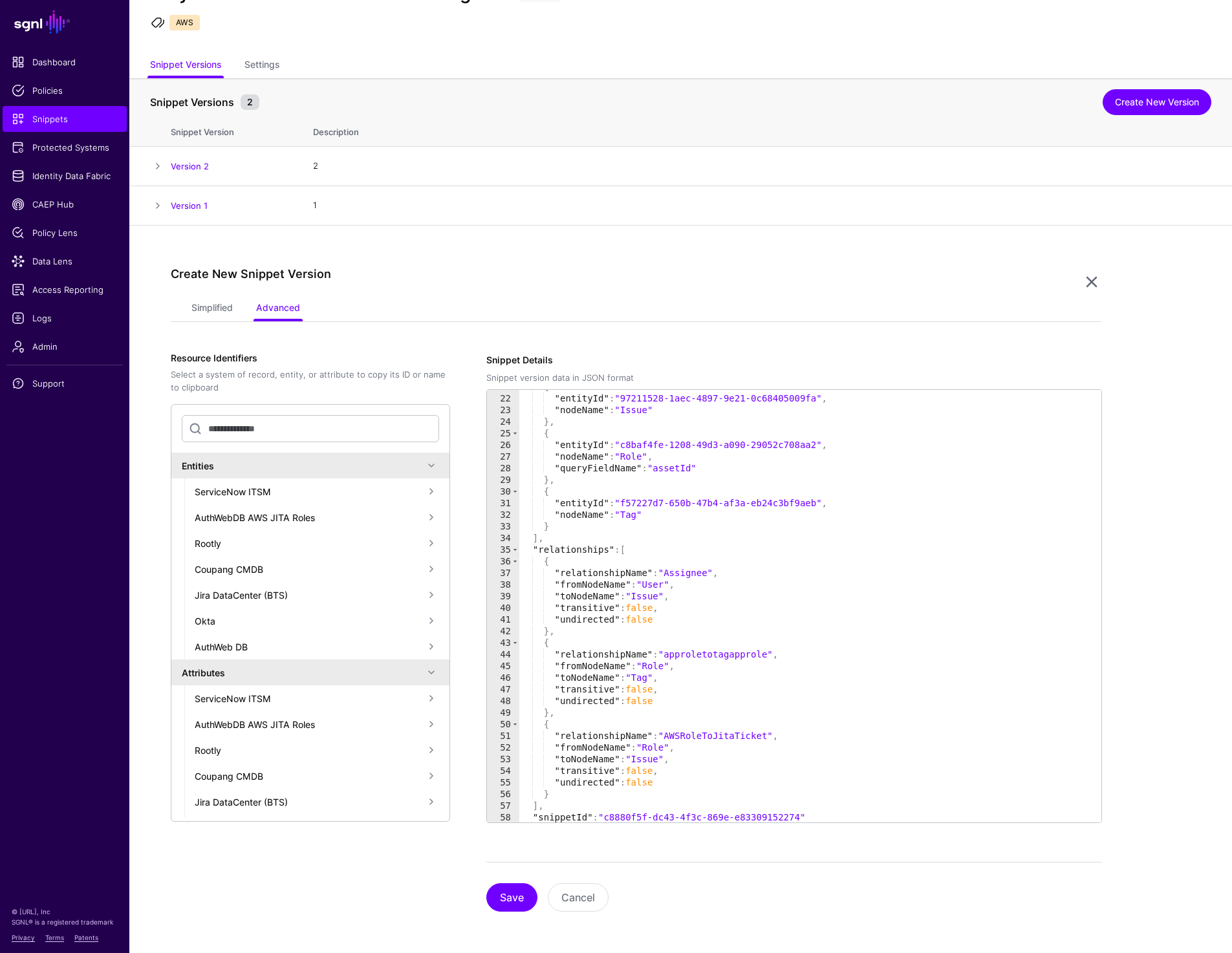
scroll to position [254, 0]
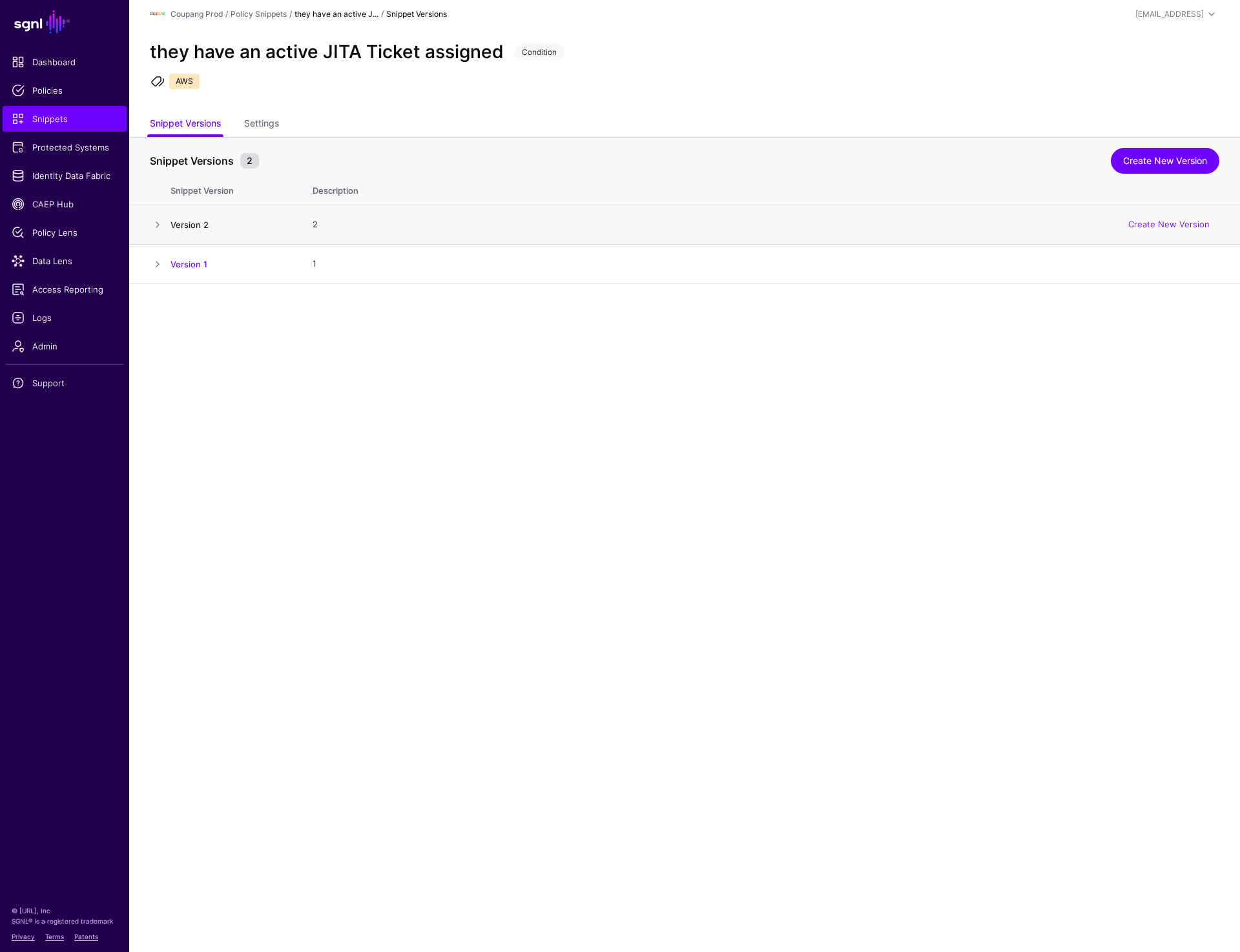
click at [195, 226] on link "Version 2" at bounding box center [190, 225] width 38 height 10
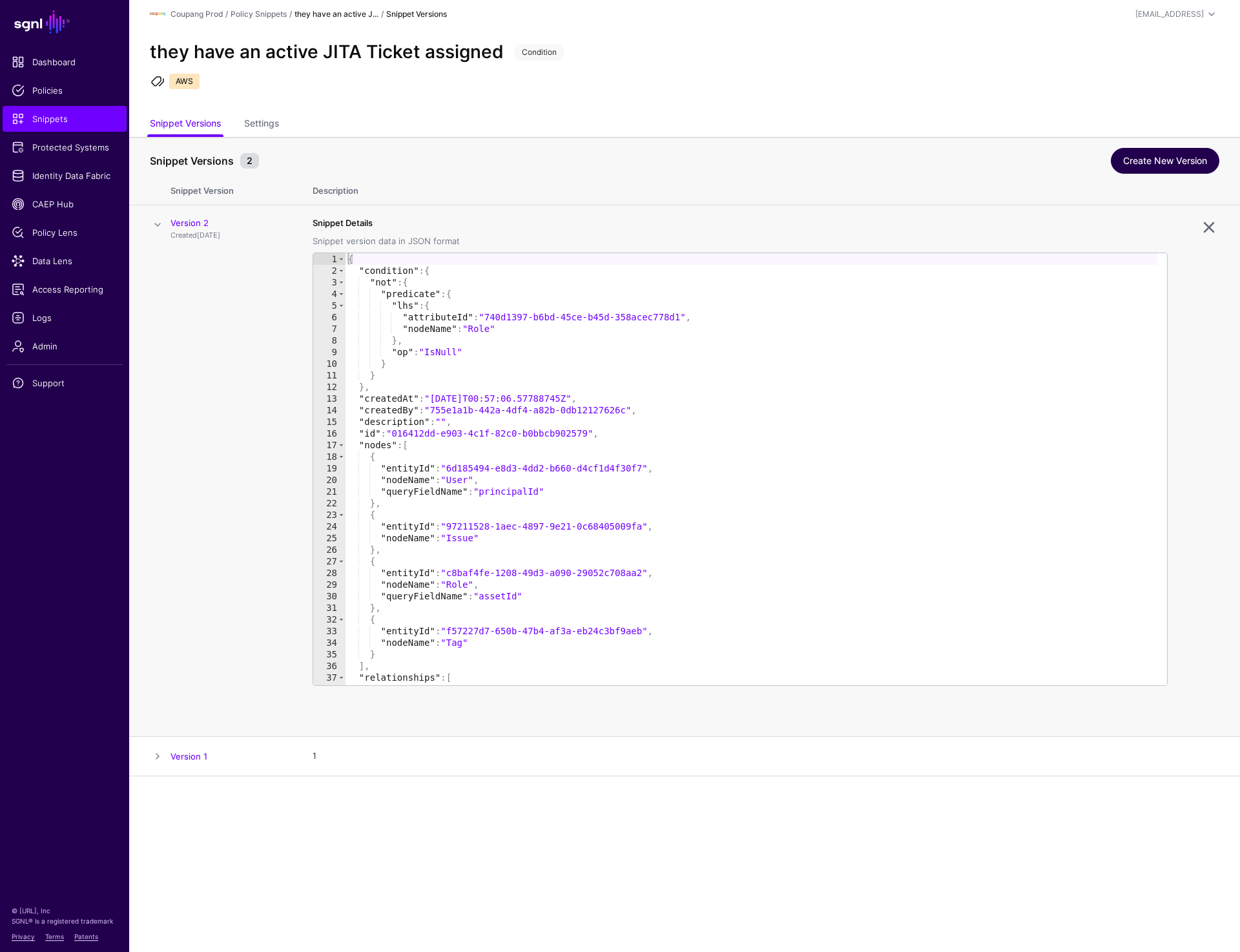
click at [1199, 155] on link "Create New Version" at bounding box center [1165, 161] width 109 height 26
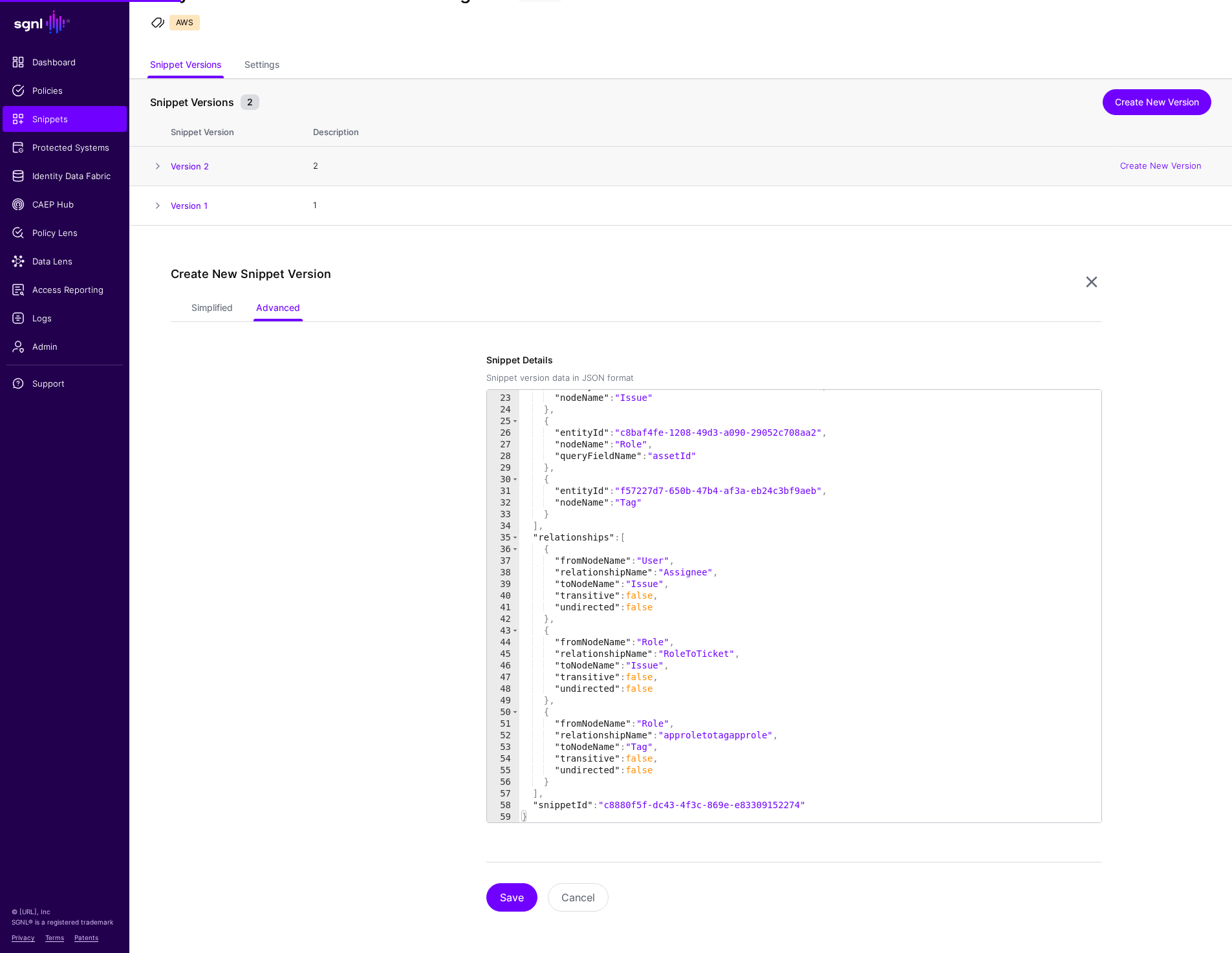
scroll to position [254, 0]
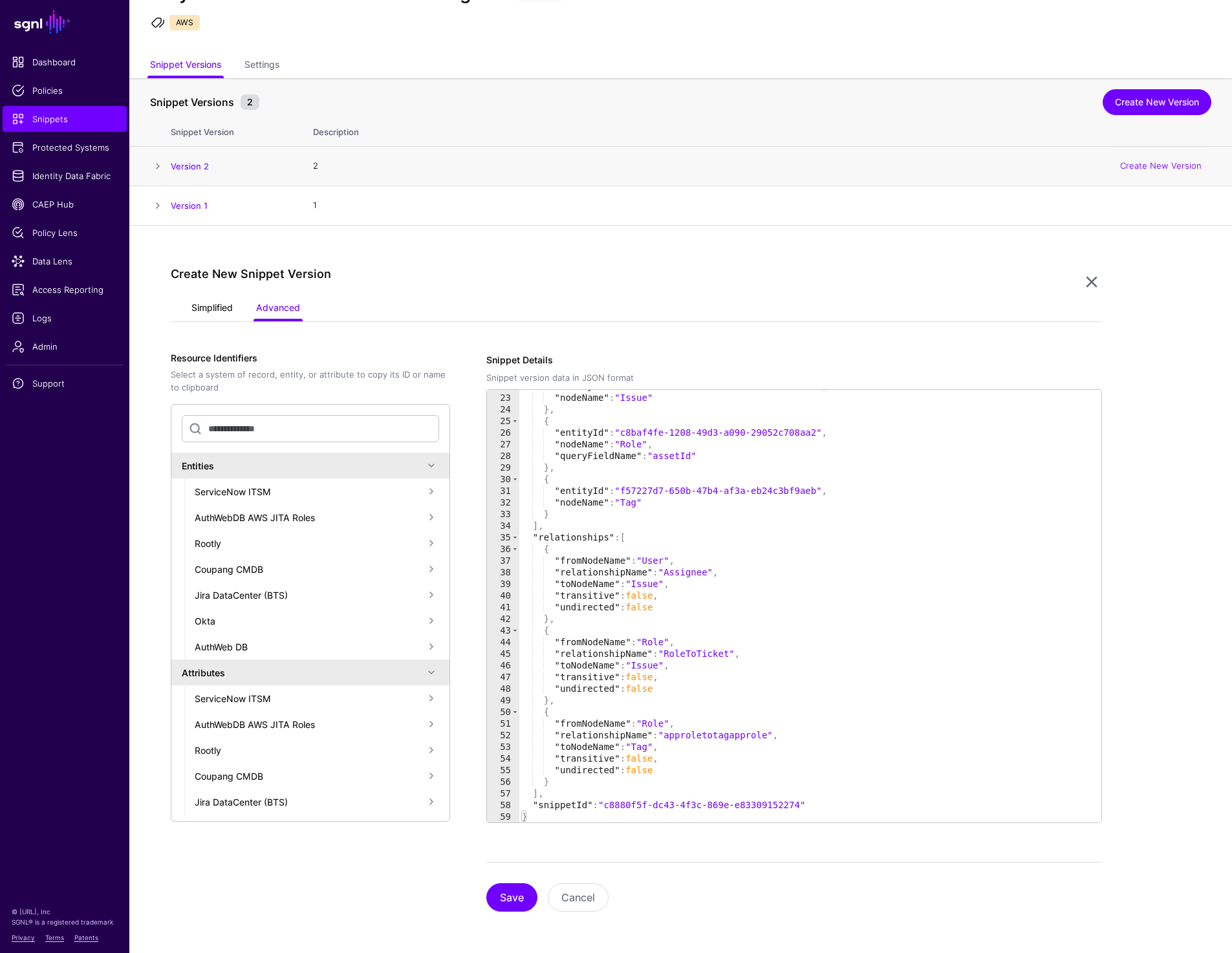
click at [218, 303] on link "Simplified" at bounding box center [212, 309] width 41 height 25
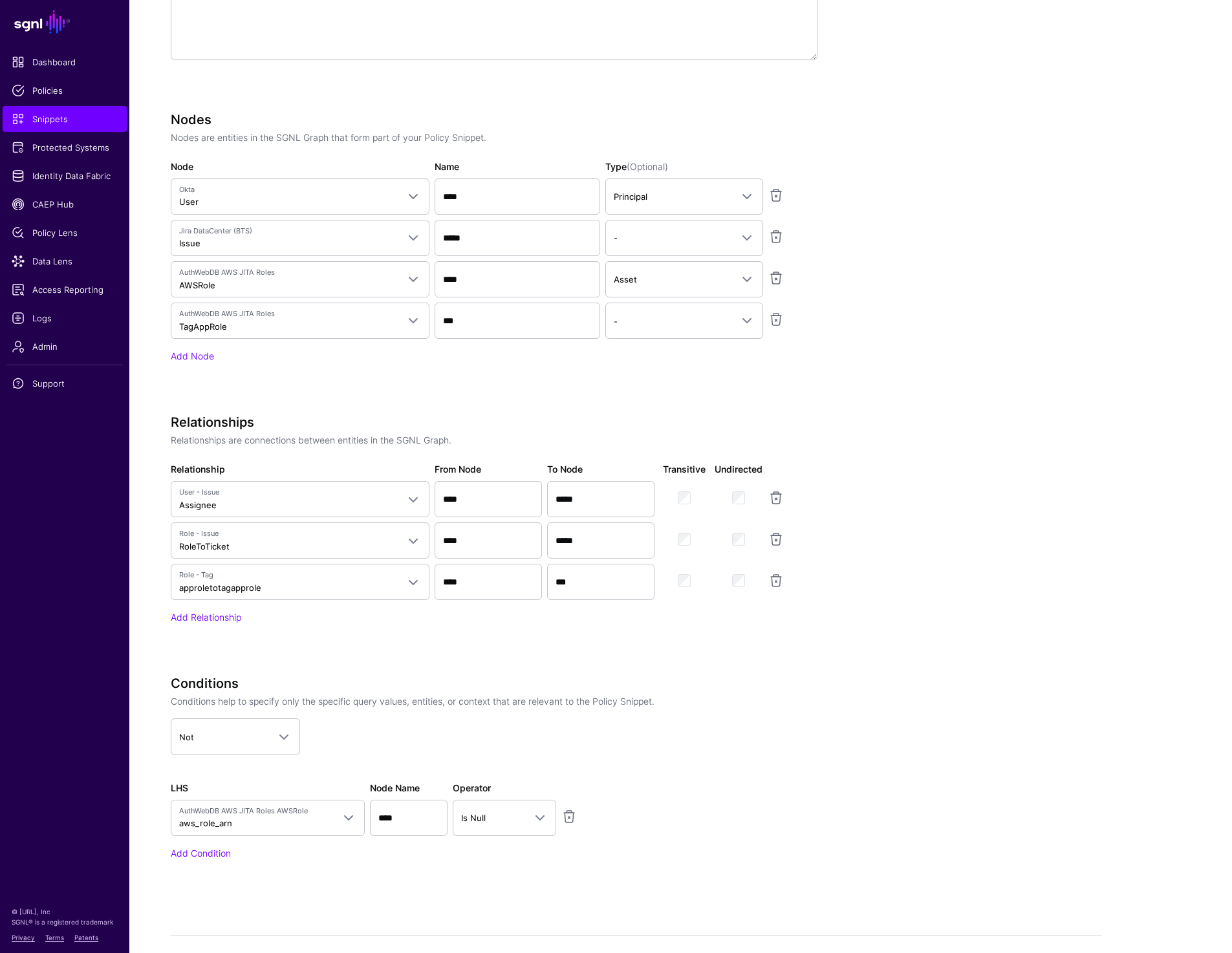
scroll to position [580, 0]
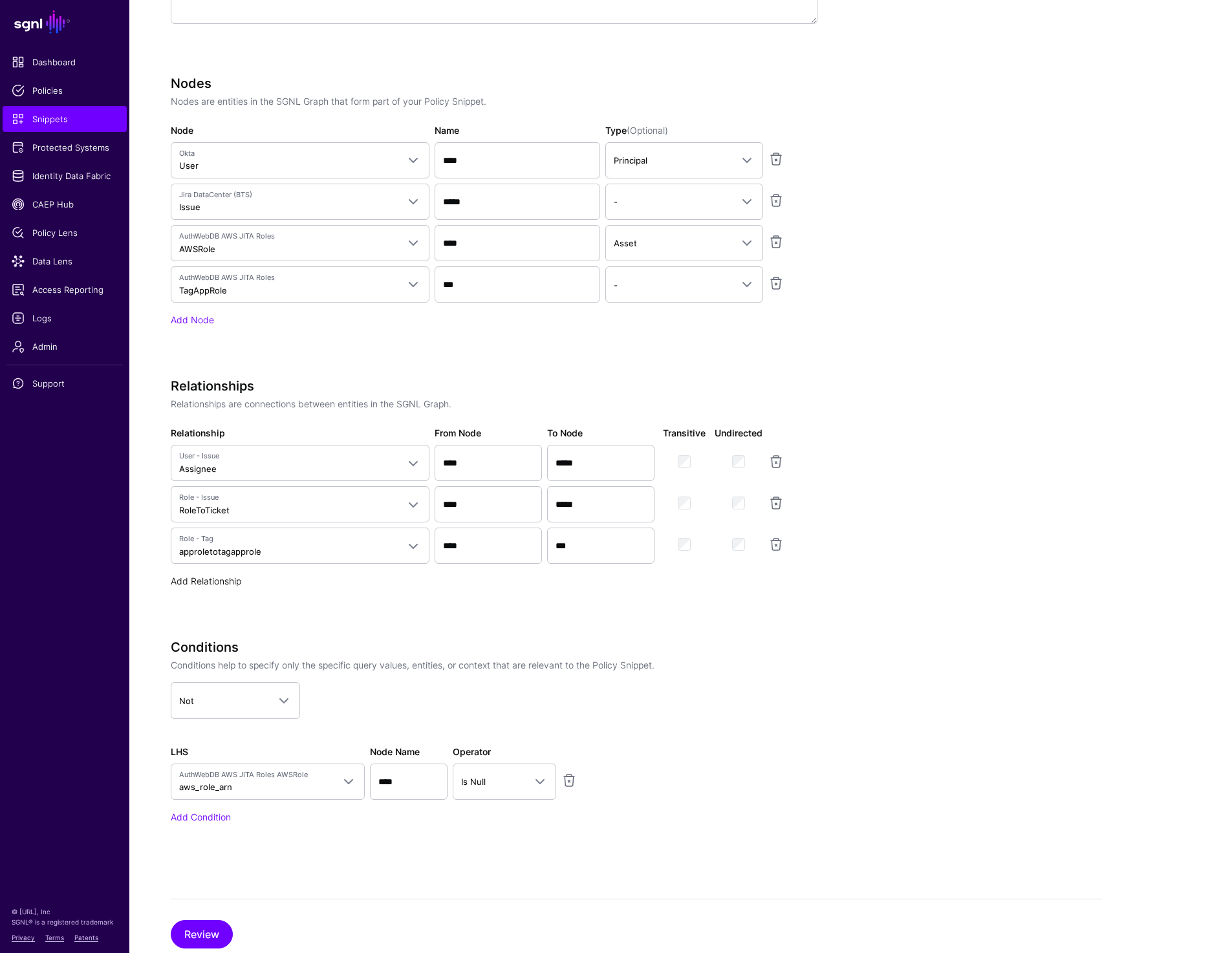
click at [194, 581] on link "Add Relationship" at bounding box center [206, 580] width 70 height 11
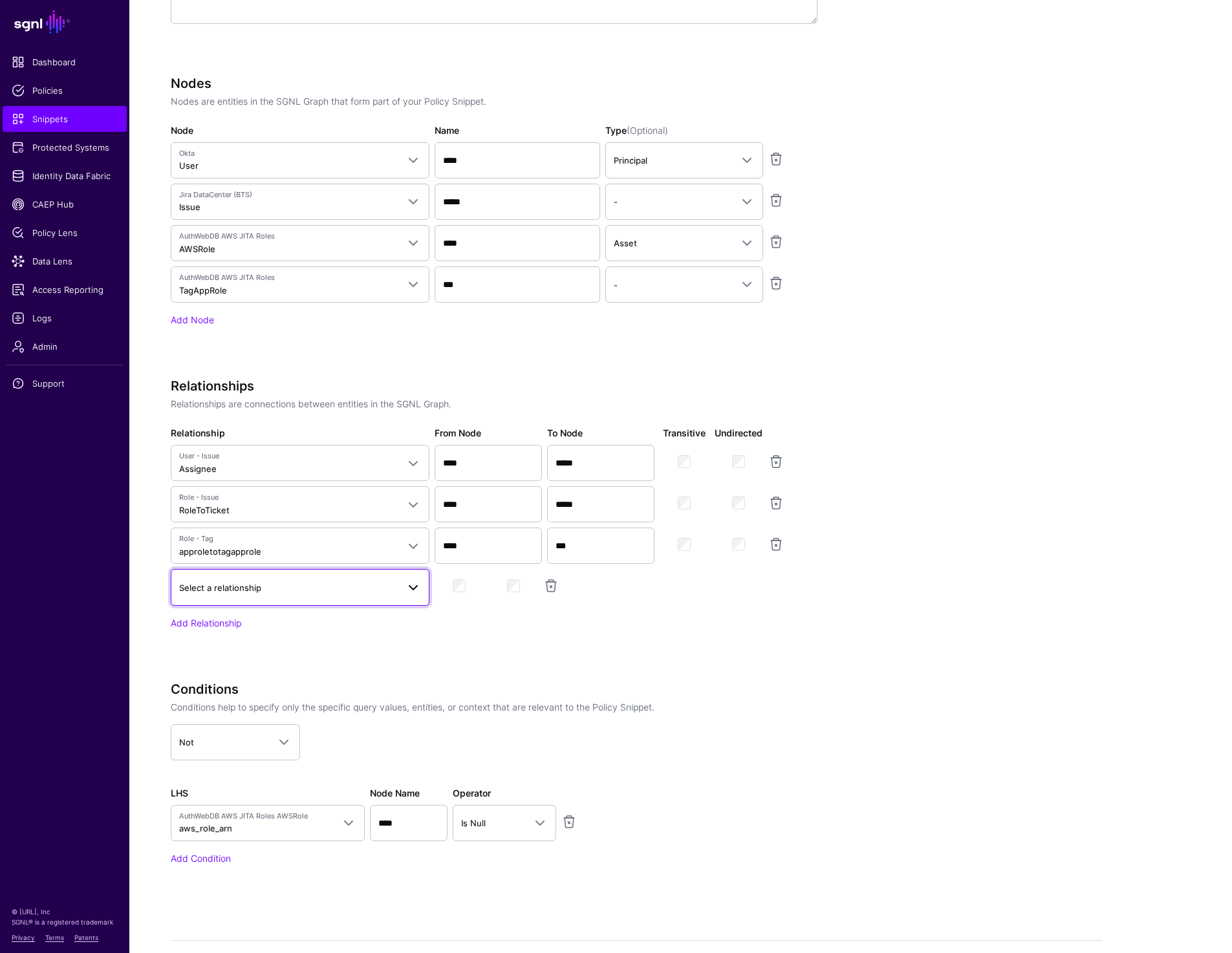
click at [266, 593] on span "Select a relationship" at bounding box center [288, 587] width 219 height 15
click at [284, 662] on div "AWSRole to JITA Ticket" at bounding box center [300, 665] width 238 height 13
click at [779, 505] on link at bounding box center [776, 503] width 15 height 15
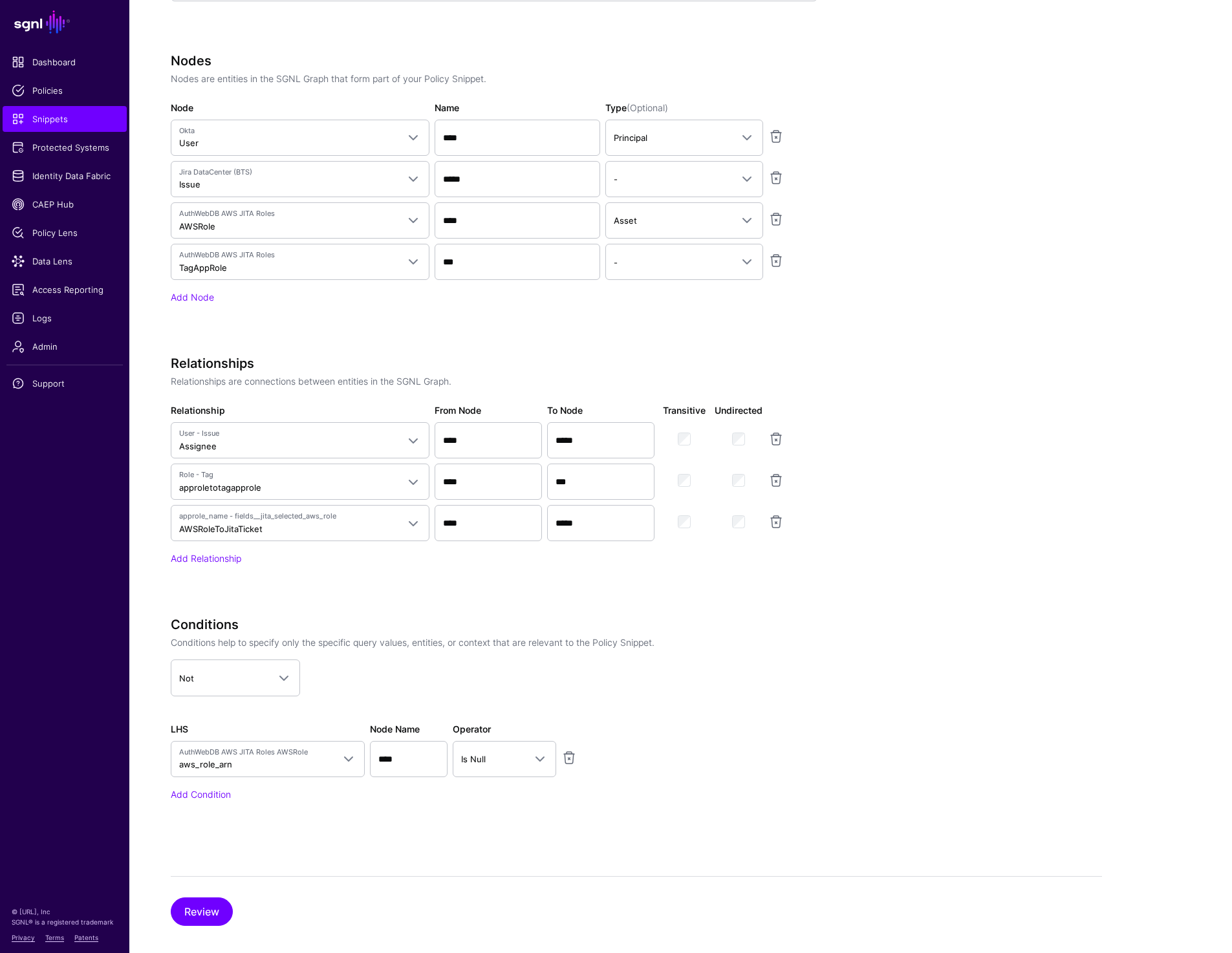
scroll to position [616, 0]
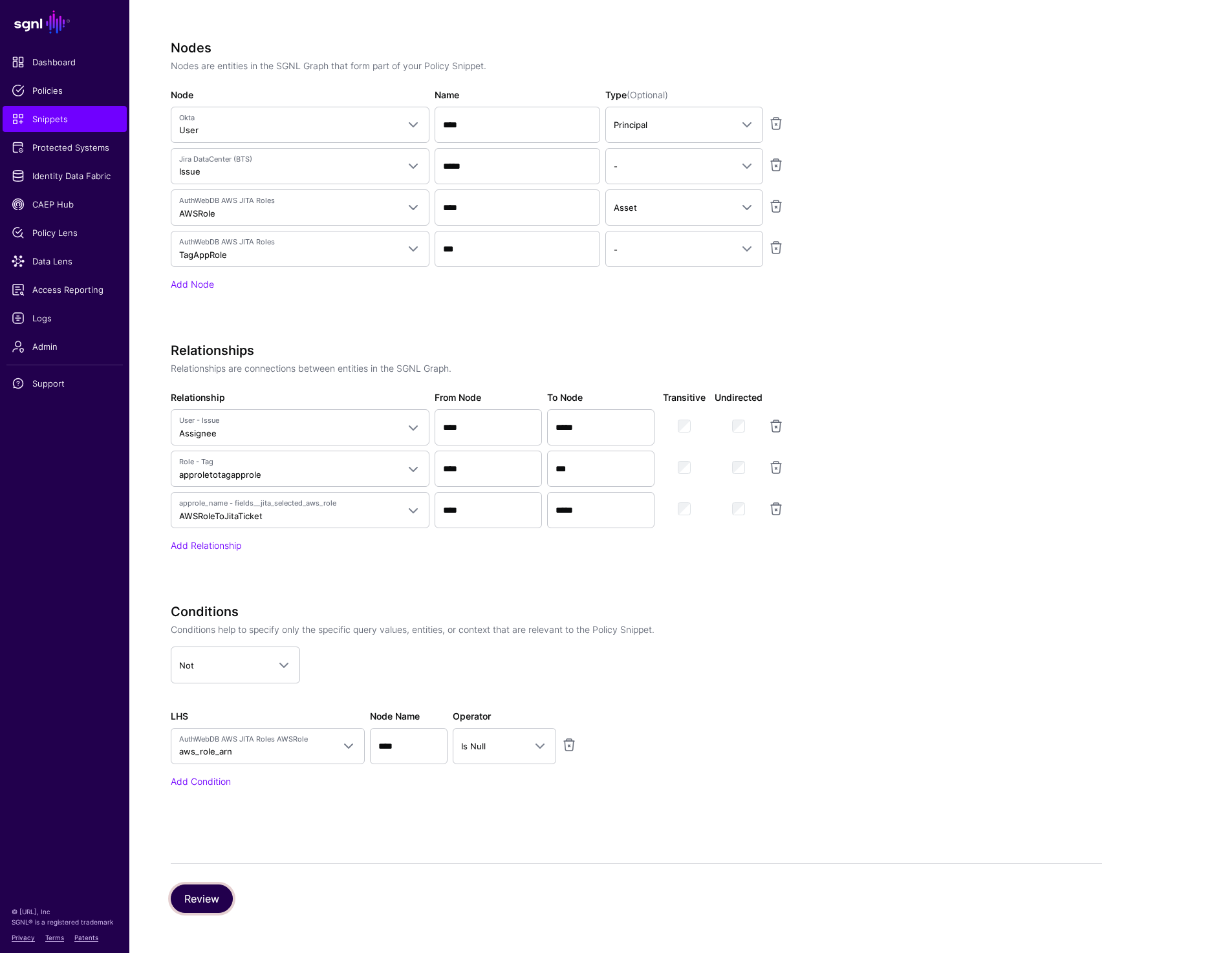
click at [197, 898] on button "Review" at bounding box center [202, 899] width 62 height 28
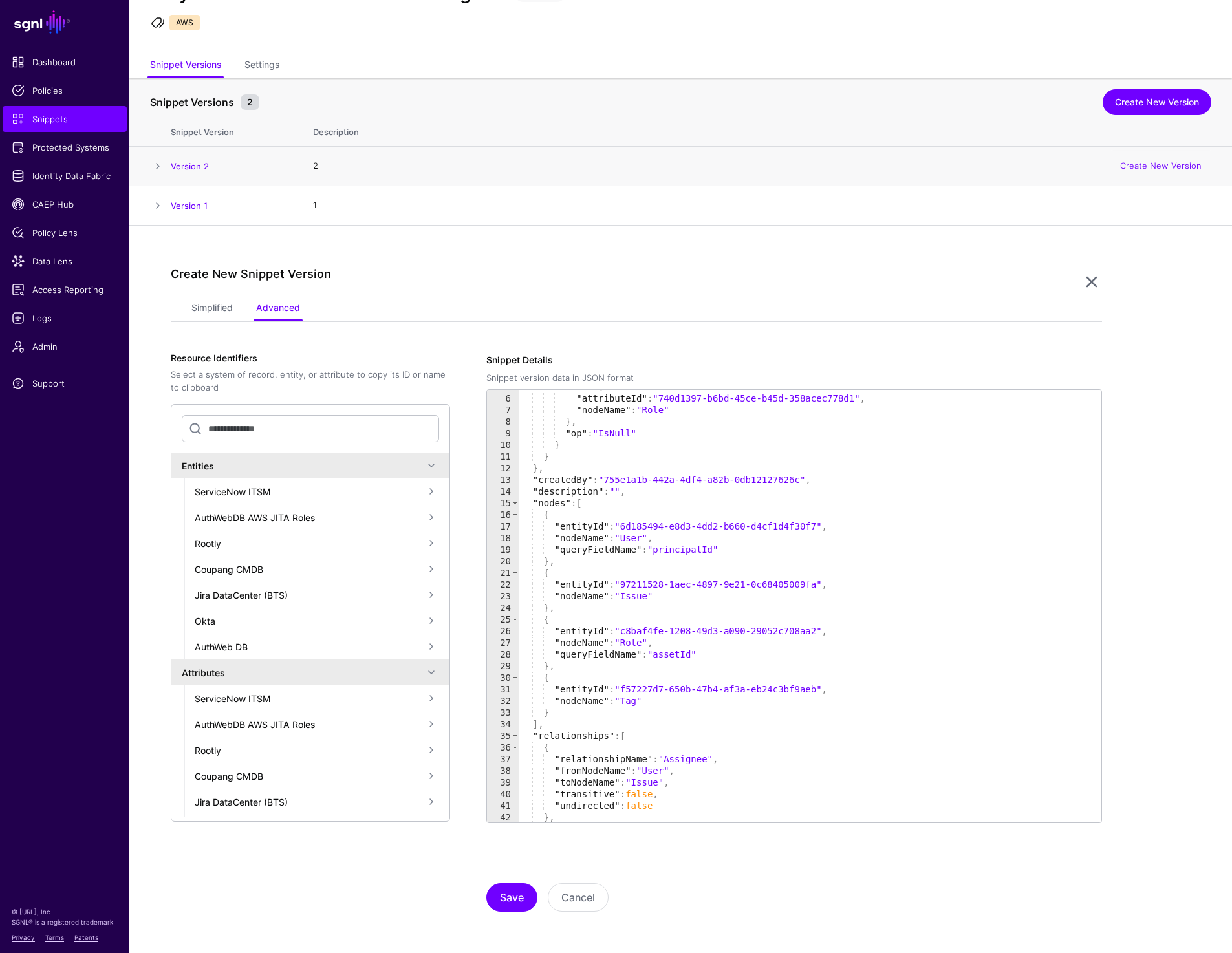
scroll to position [254, 0]
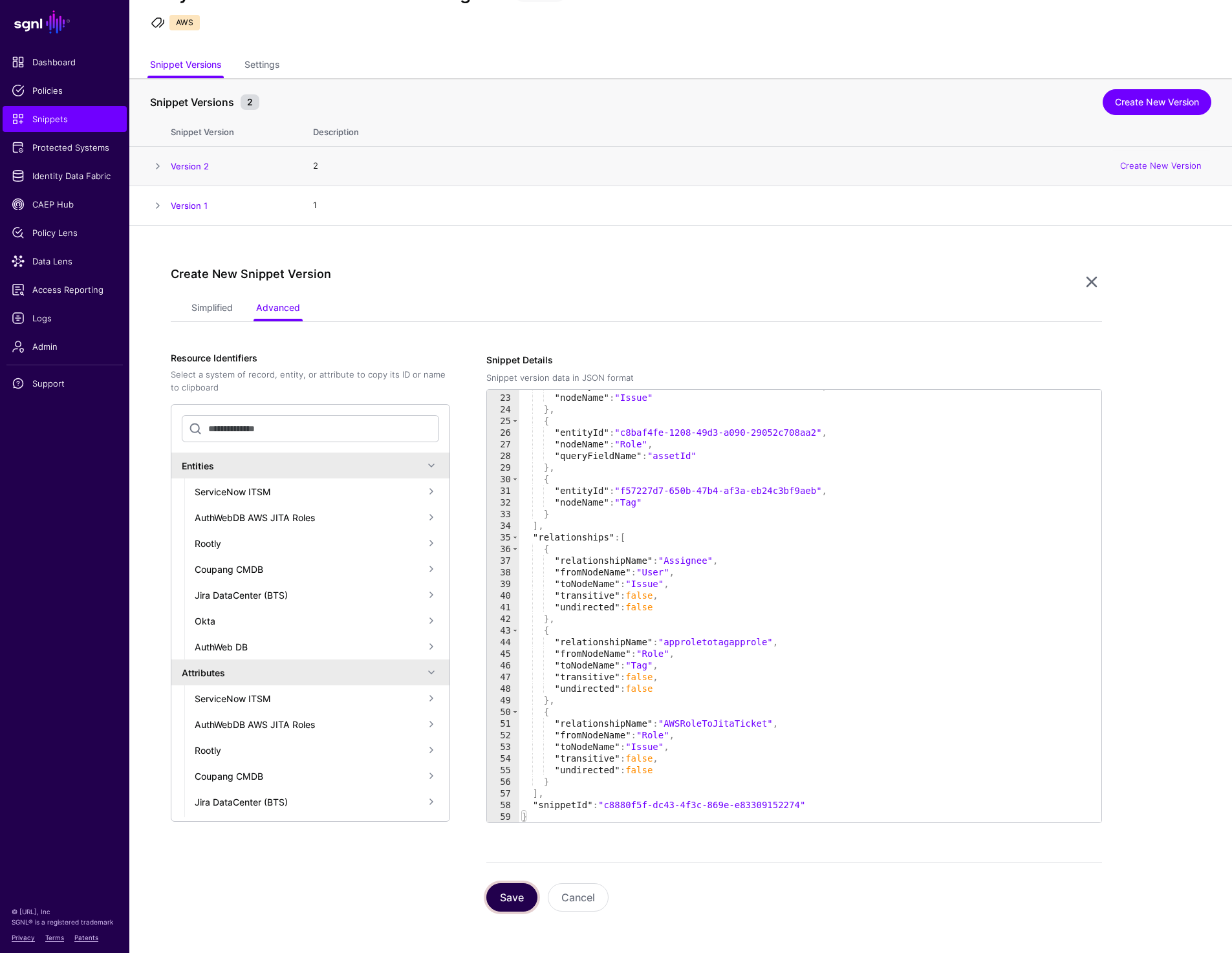
click at [502, 901] on button "Save" at bounding box center [512, 897] width 52 height 28
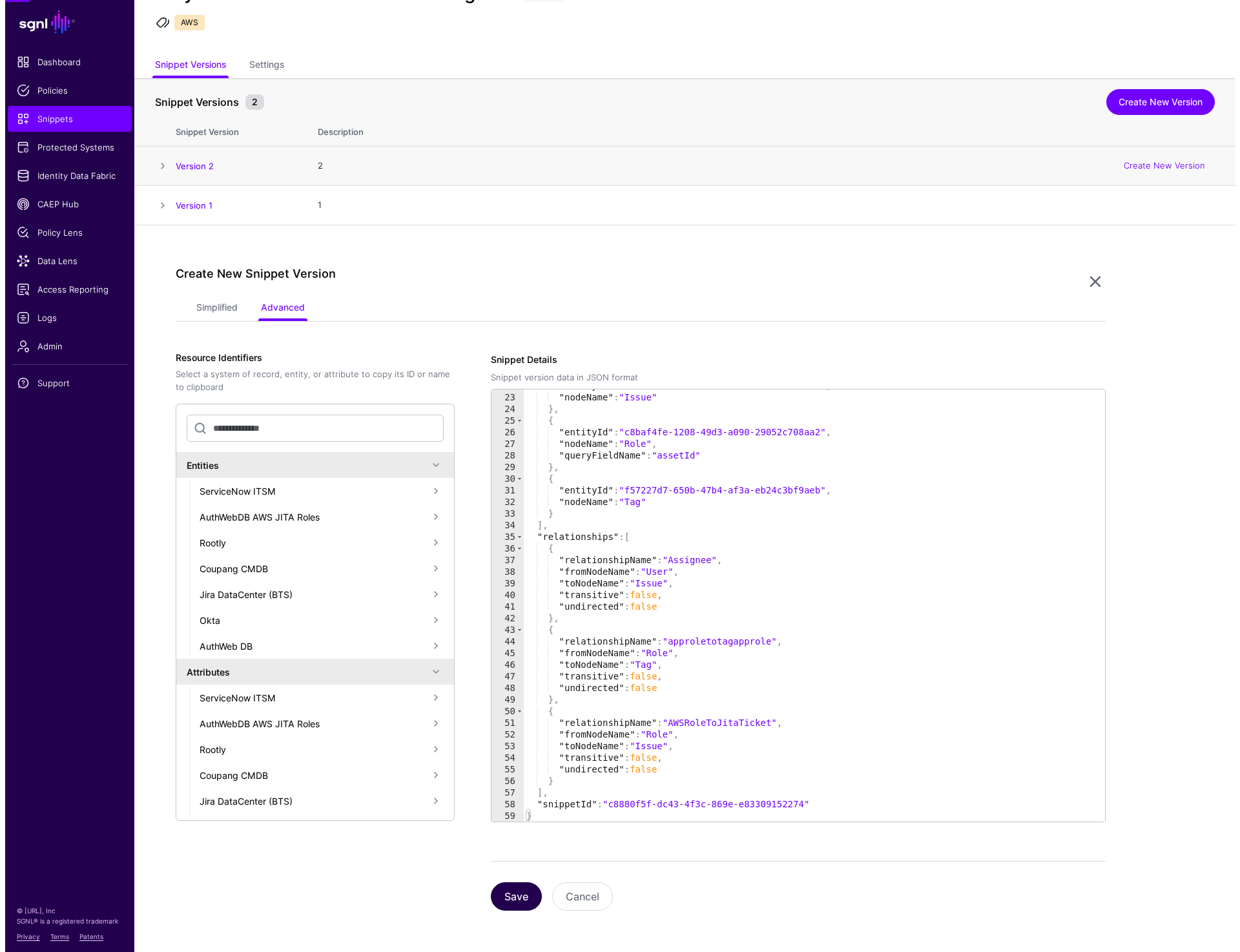
scroll to position [0, 0]
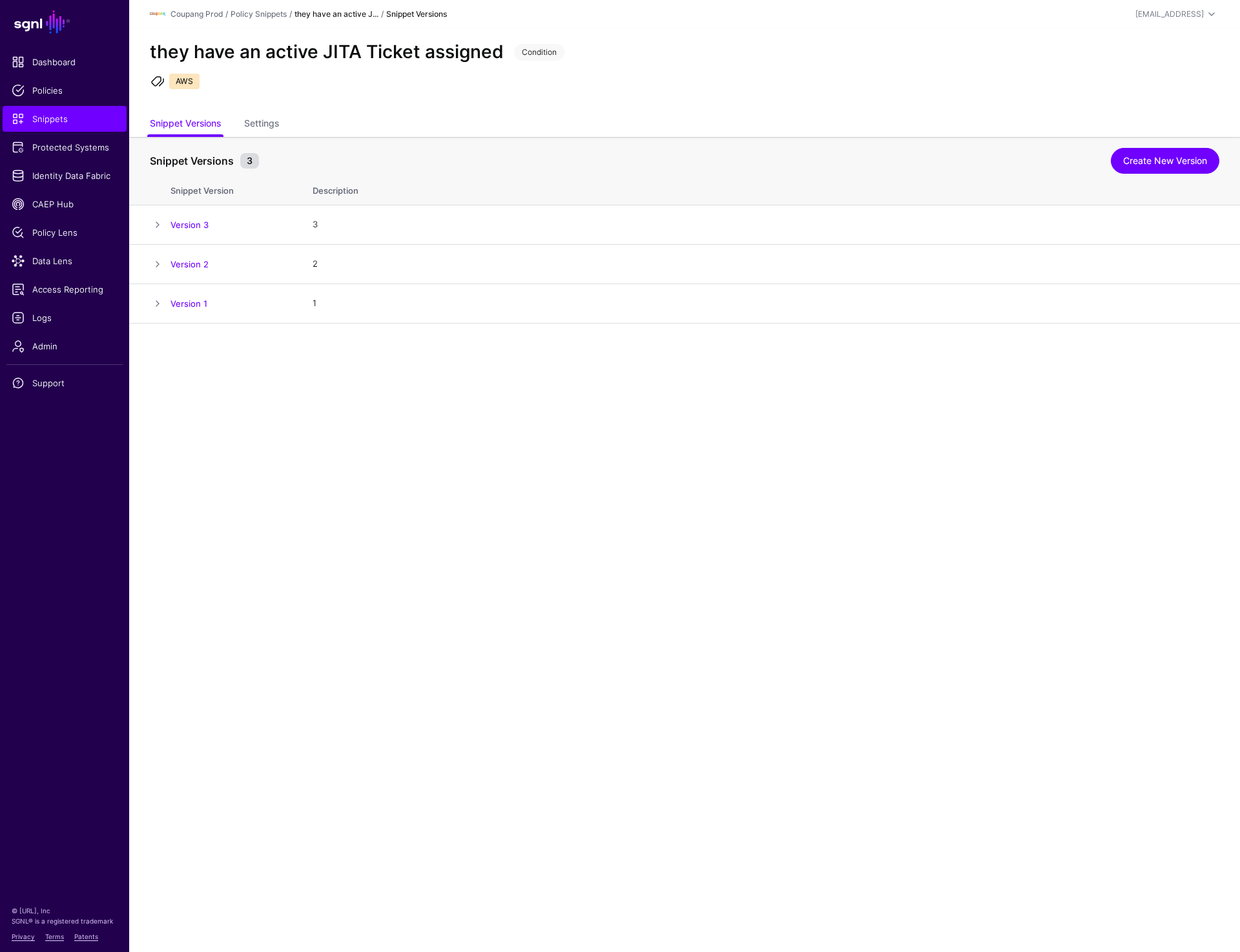
click at [592, 93] on div "they have an active JITA Ticket assigned Condition AWS" at bounding box center [685, 70] width 1111 height 84
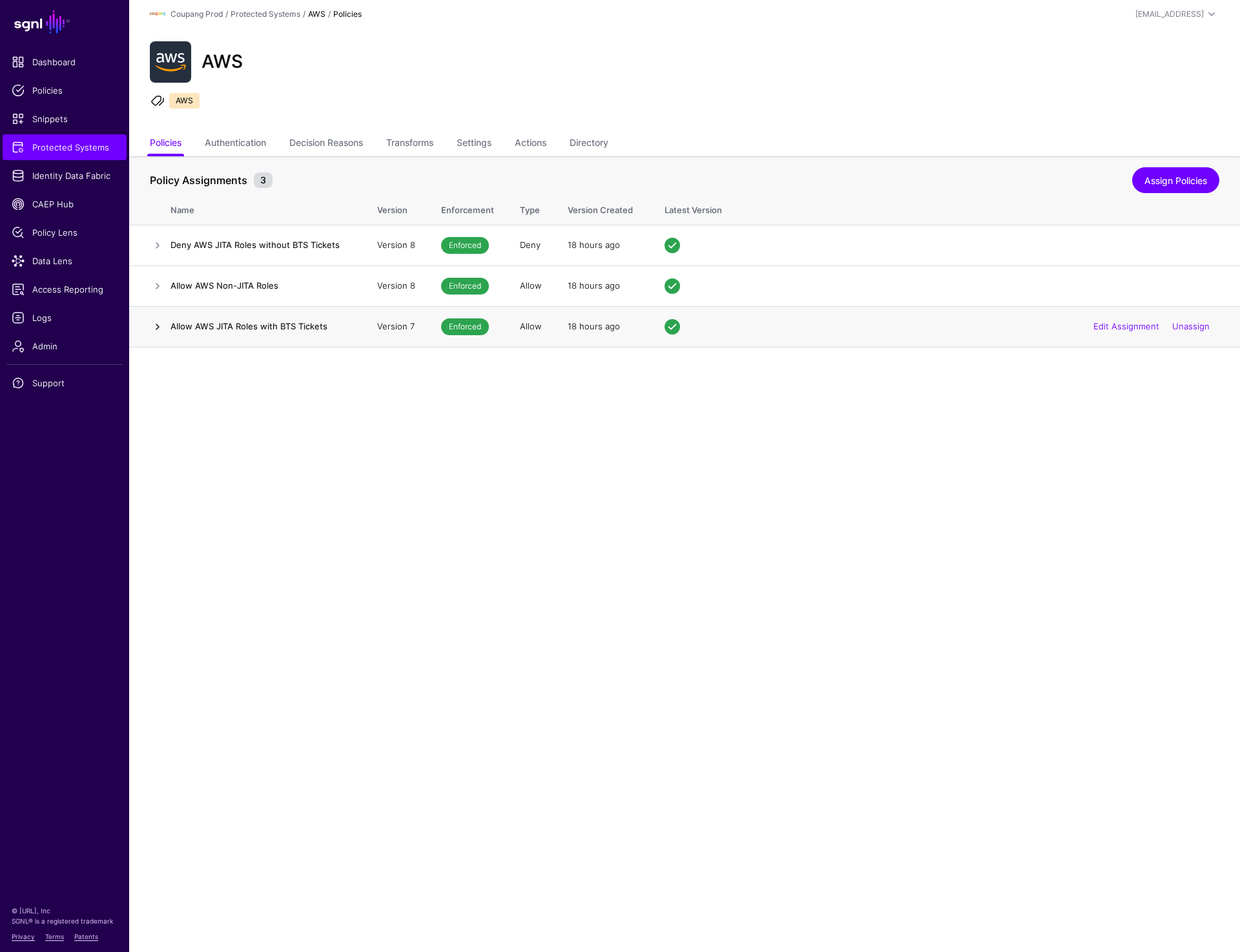
click at [151, 328] on link at bounding box center [158, 327] width 15 height 15
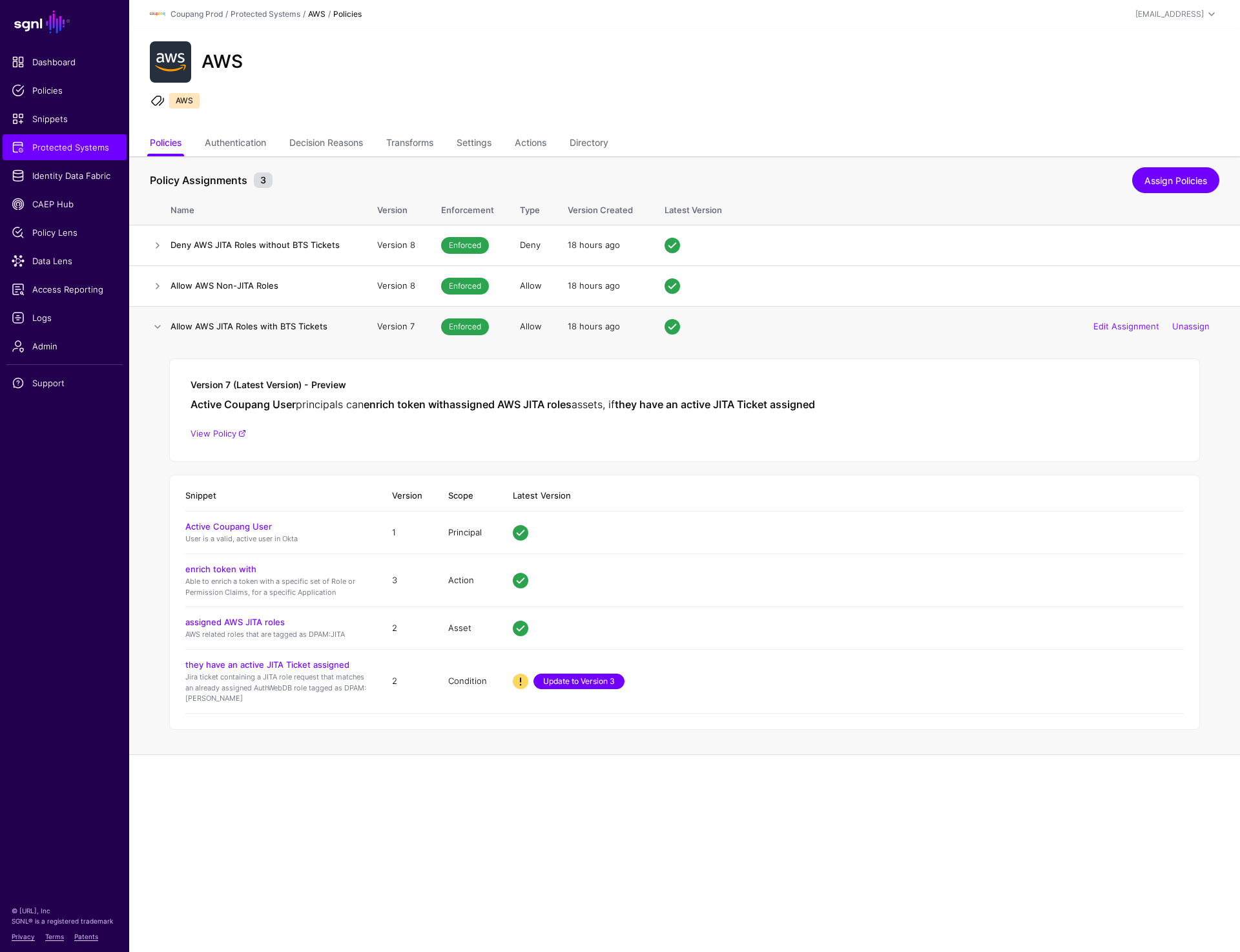
click at [587, 676] on link "Update to Version 3" at bounding box center [579, 682] width 91 height 15
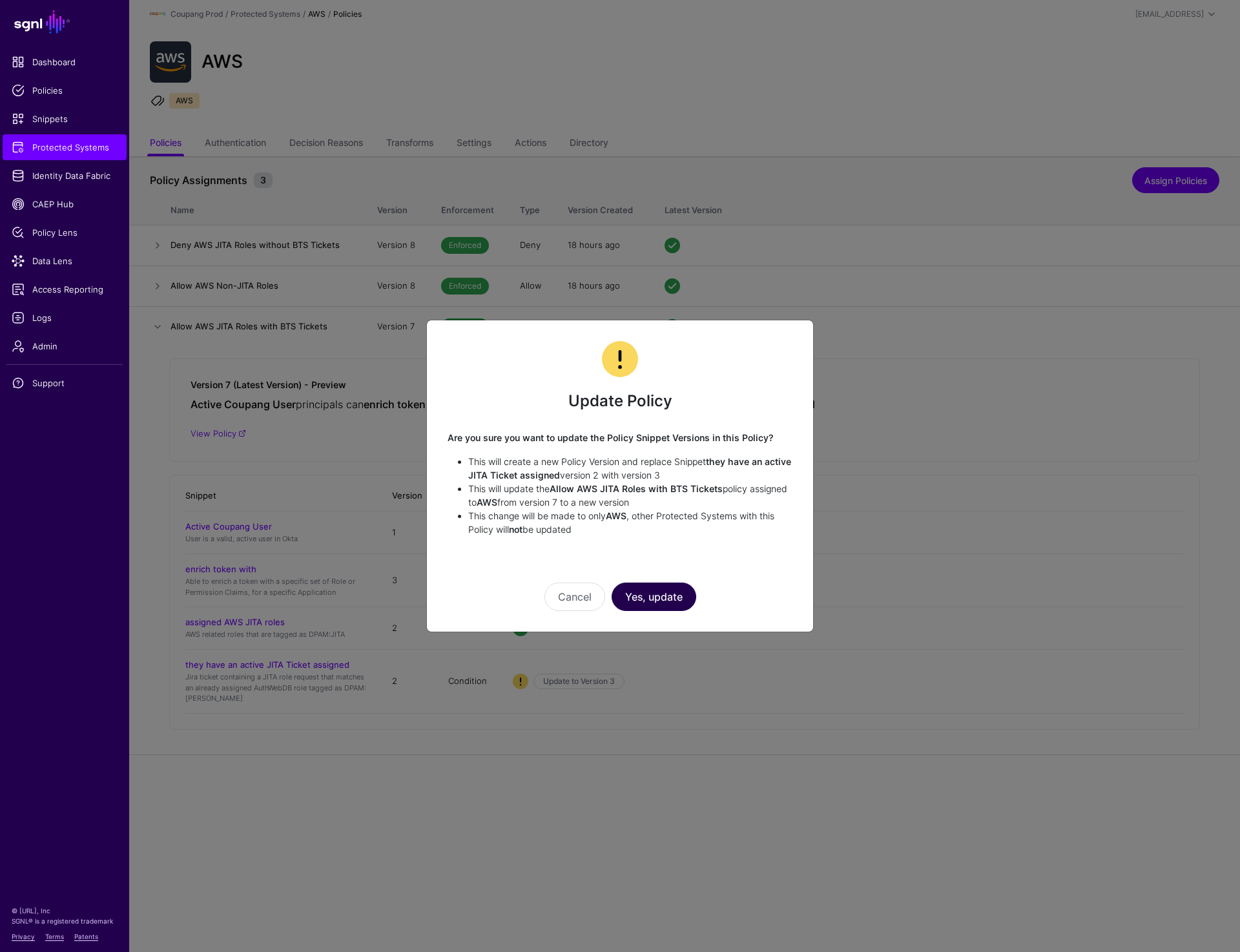
click at [656, 596] on button "Yes, update" at bounding box center [653, 596] width 85 height 28
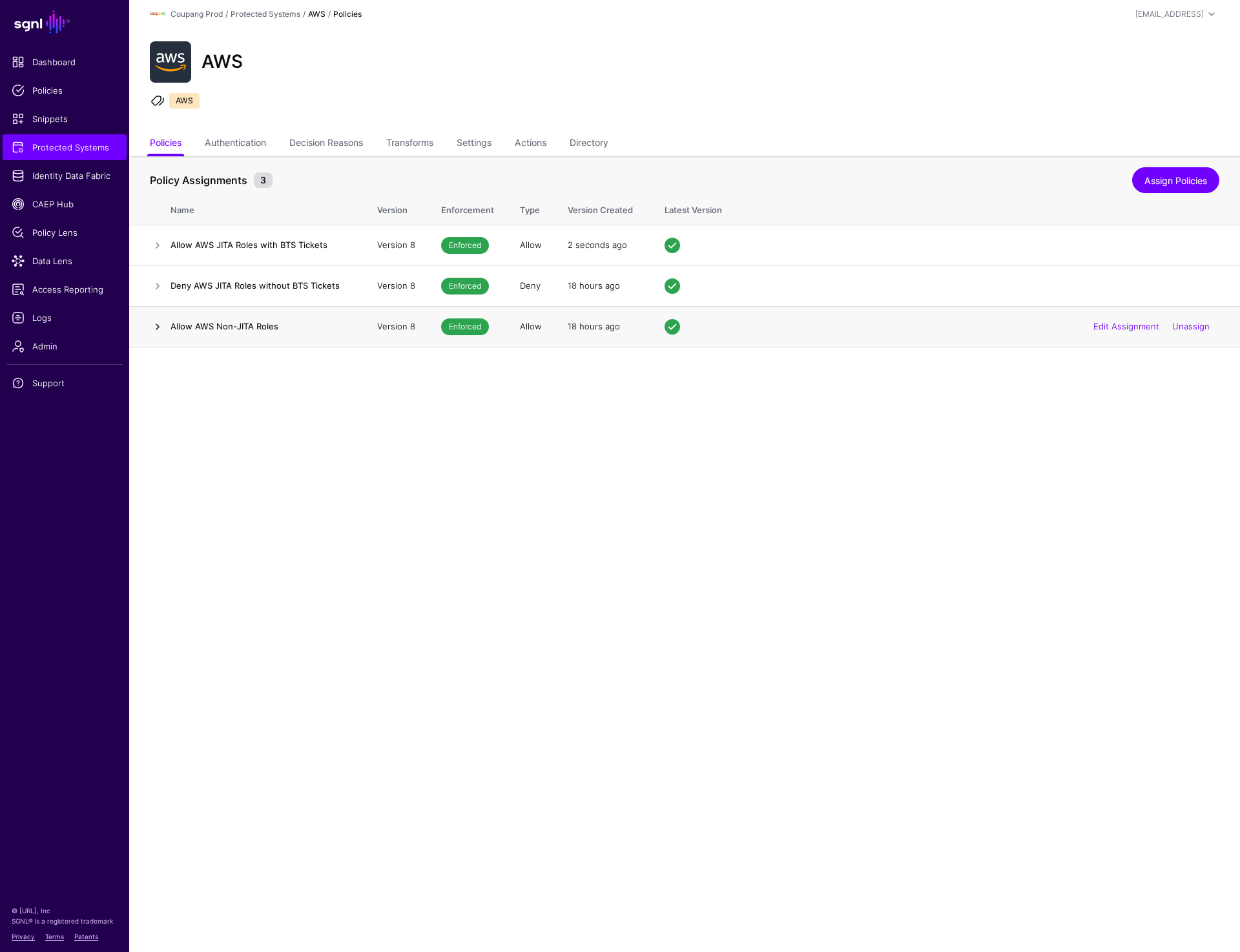
click at [154, 328] on link at bounding box center [158, 327] width 15 height 15
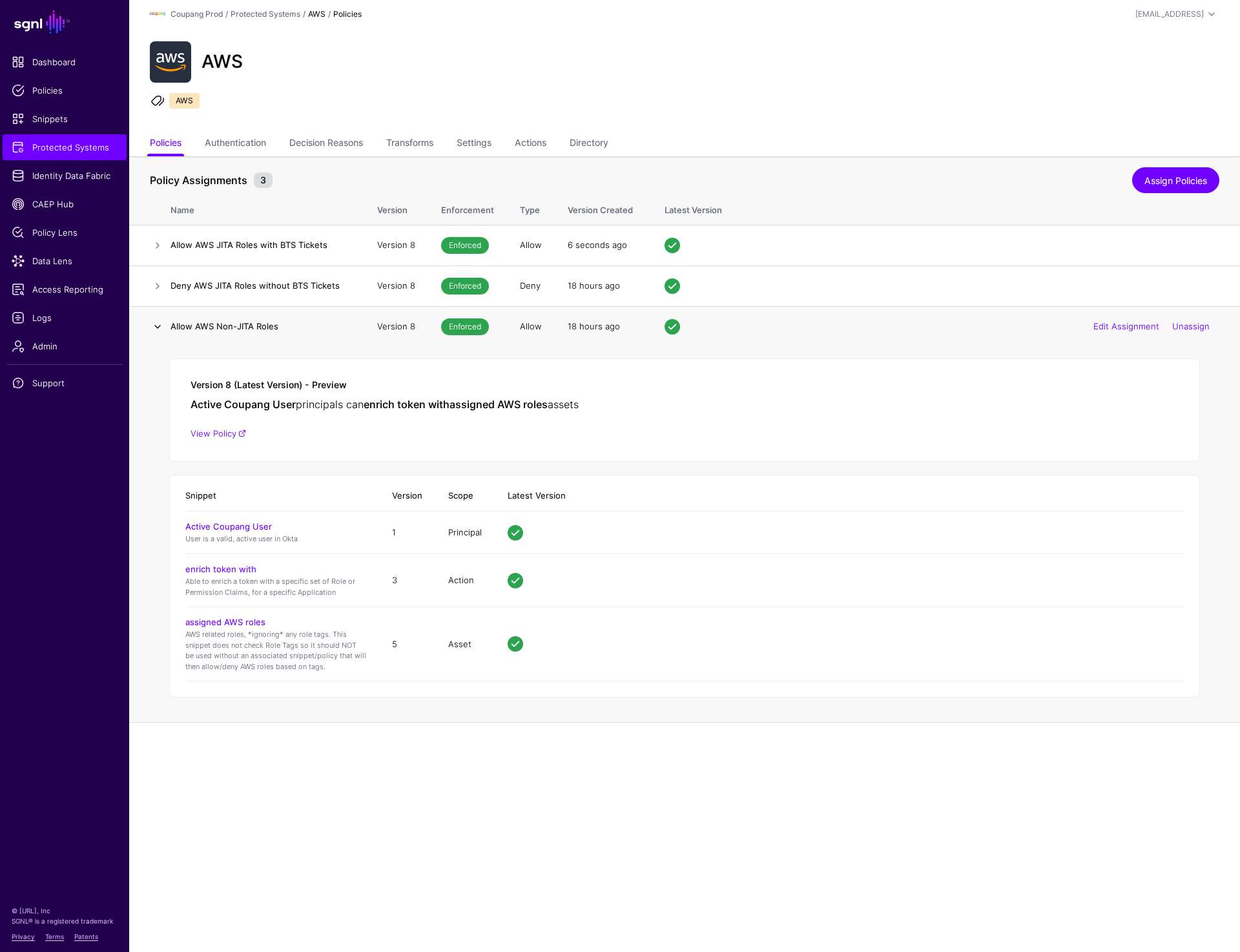
click at [153, 325] on link at bounding box center [158, 327] width 15 height 15
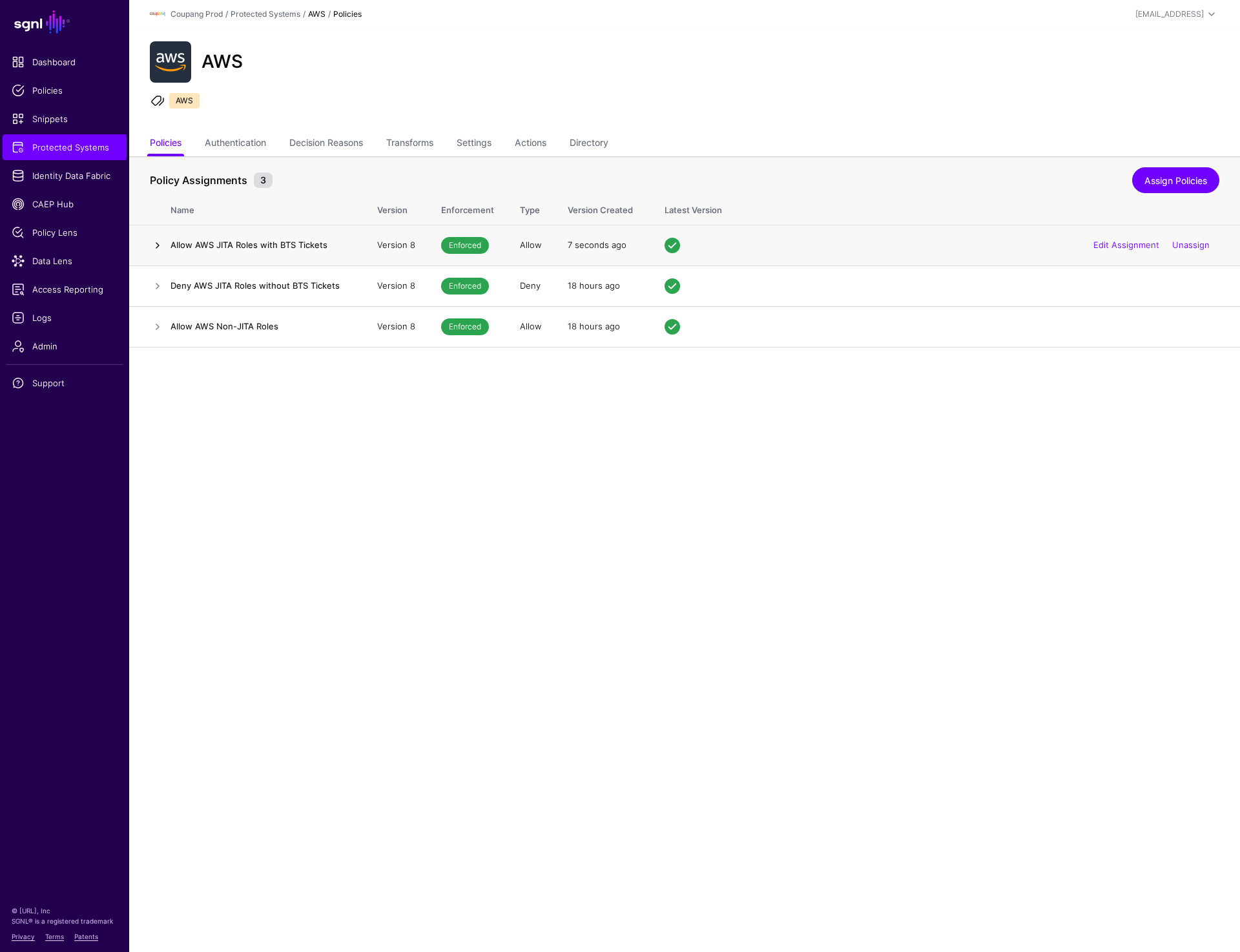
click at [154, 242] on link at bounding box center [158, 245] width 15 height 15
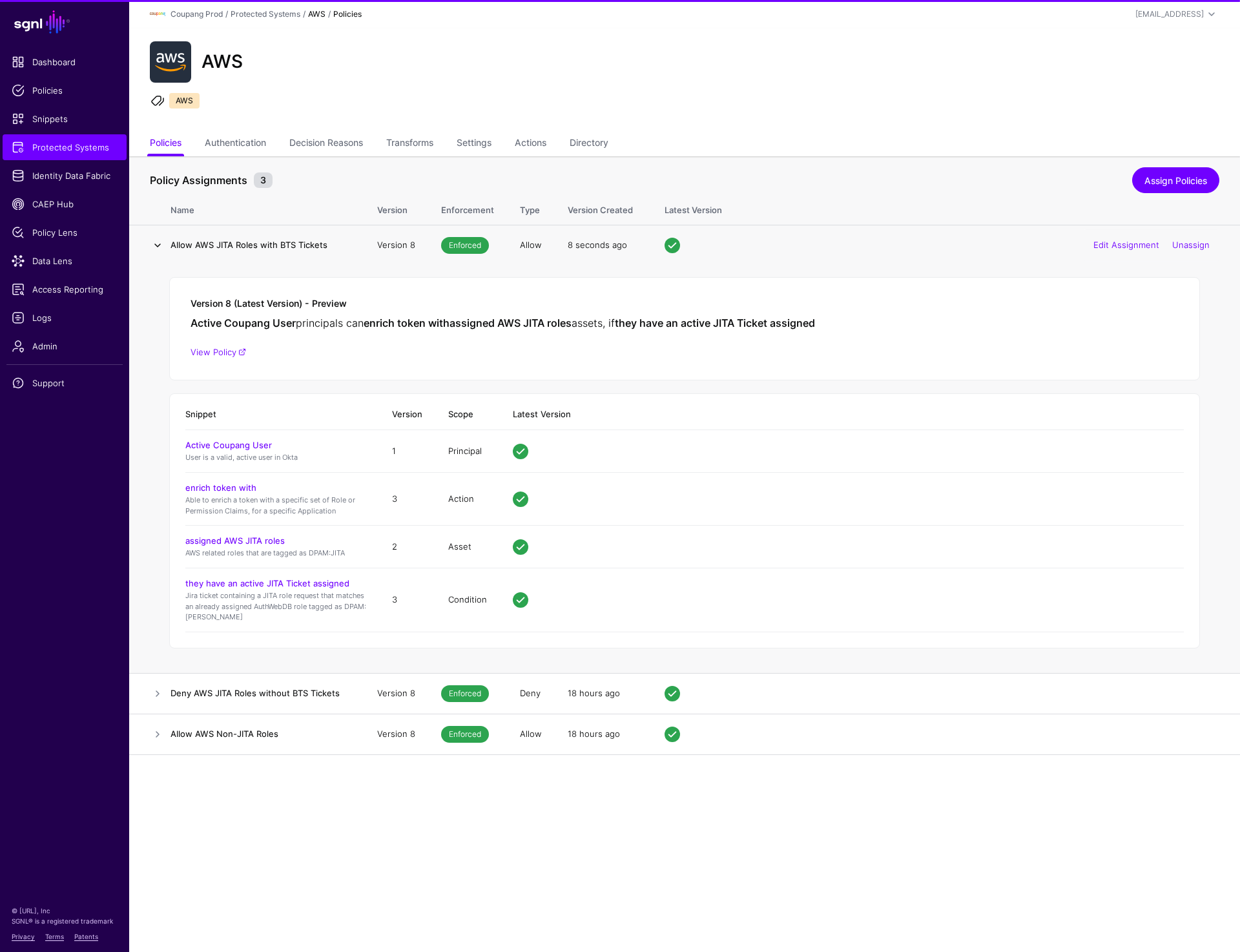
click at [154, 242] on link at bounding box center [158, 245] width 15 height 15
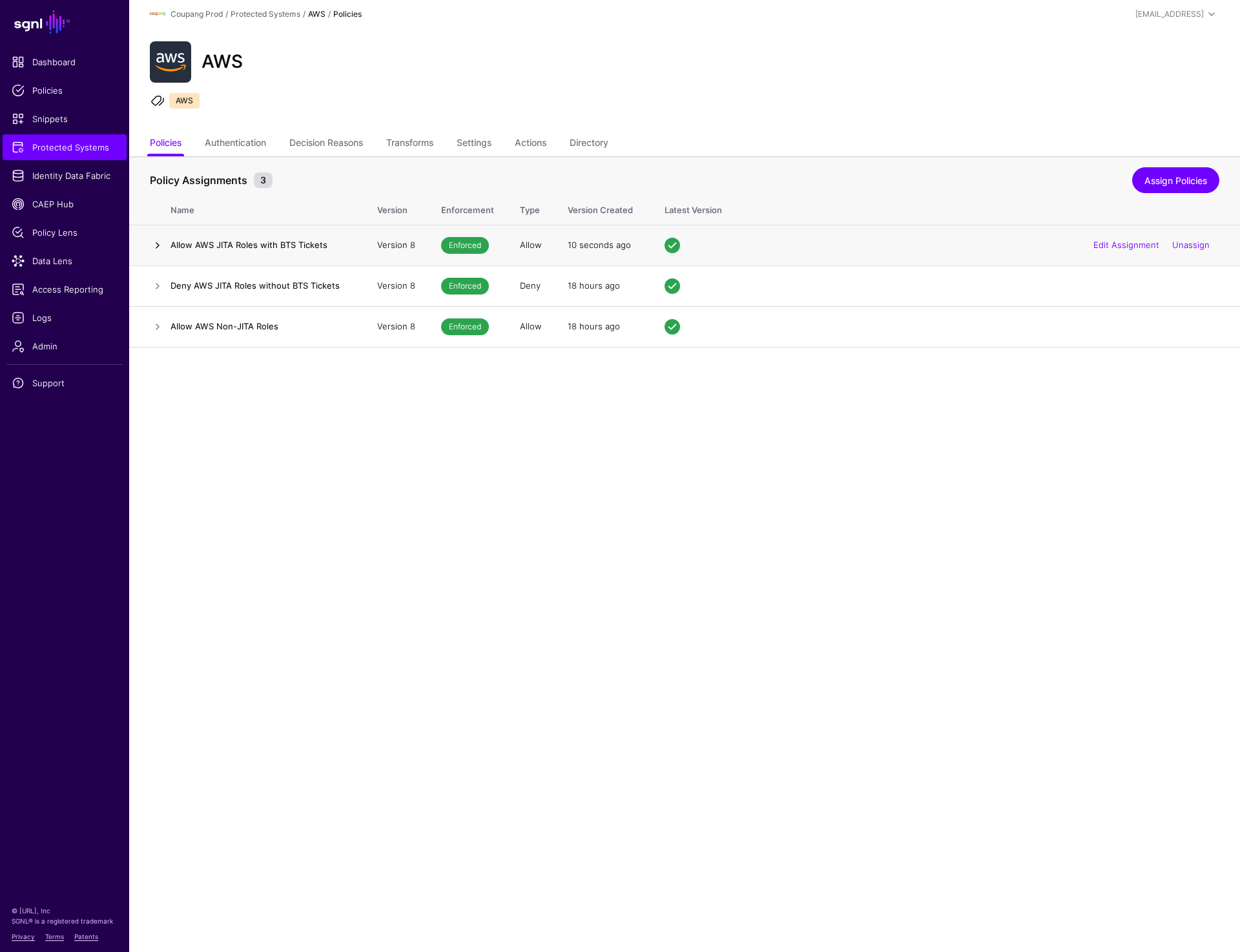
click at [156, 247] on link at bounding box center [158, 245] width 15 height 15
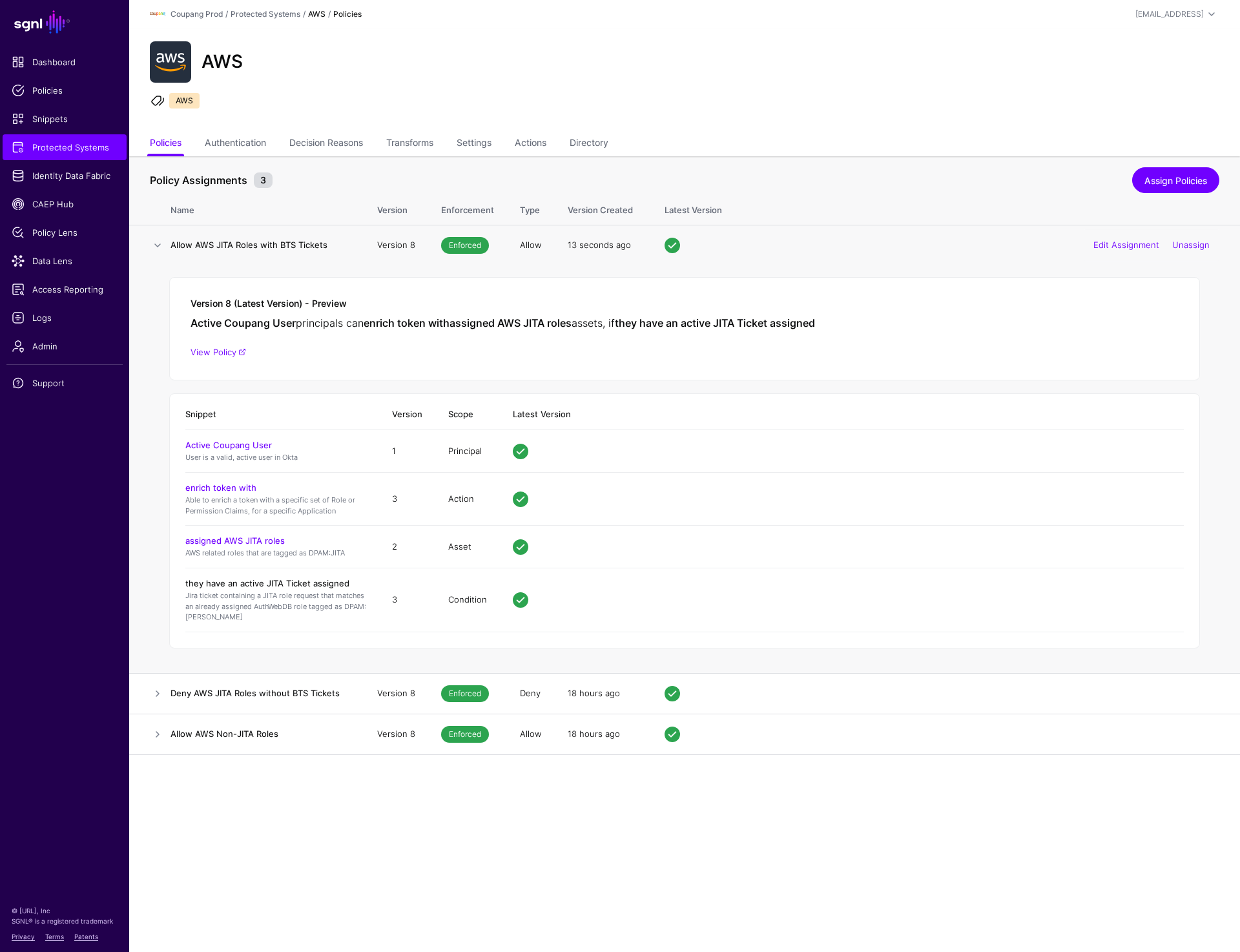
click at [298, 580] on link "they have an active JITA Ticket assigned" at bounding box center [267, 583] width 164 height 10
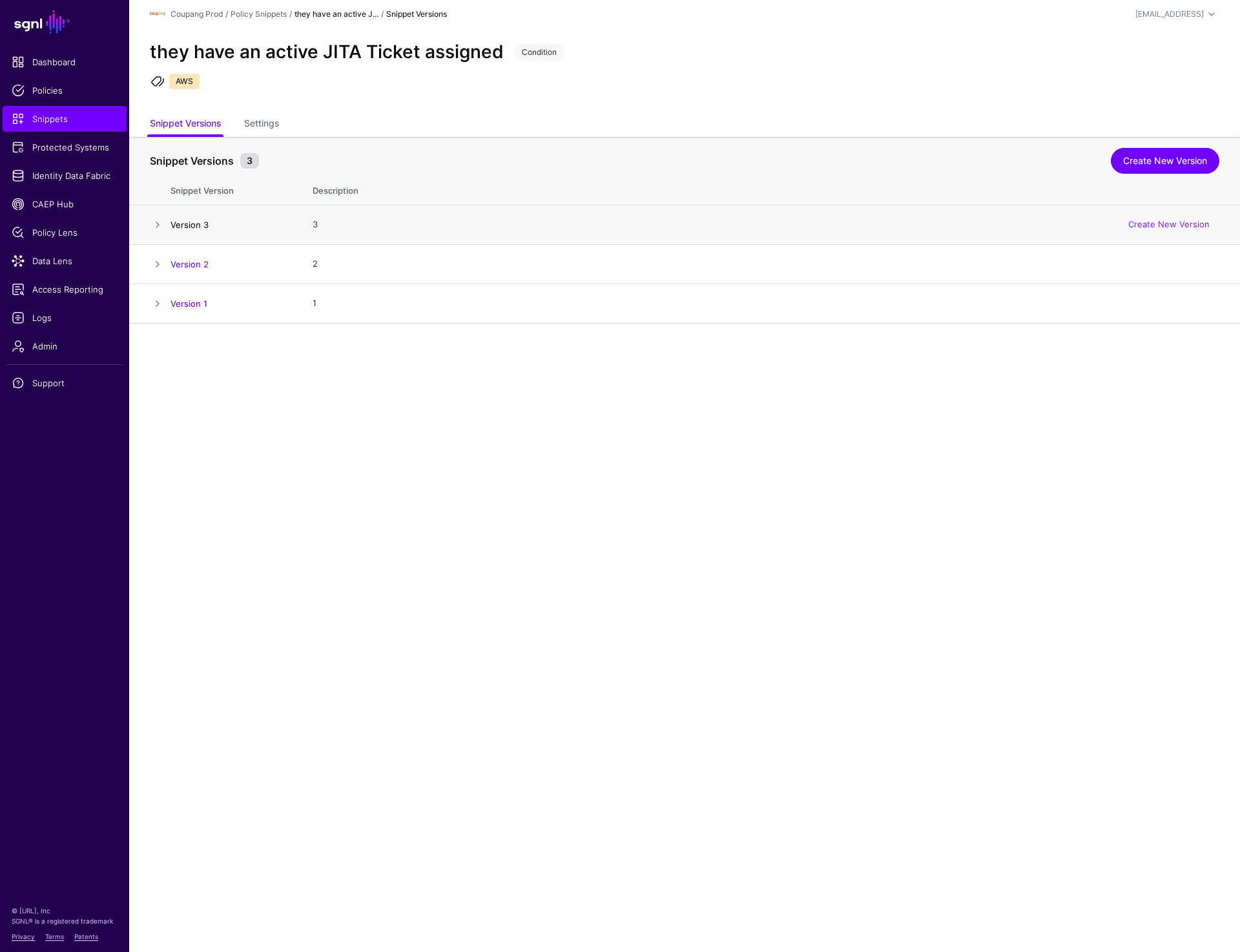
click at [178, 225] on link "Version 3" at bounding box center [190, 225] width 38 height 10
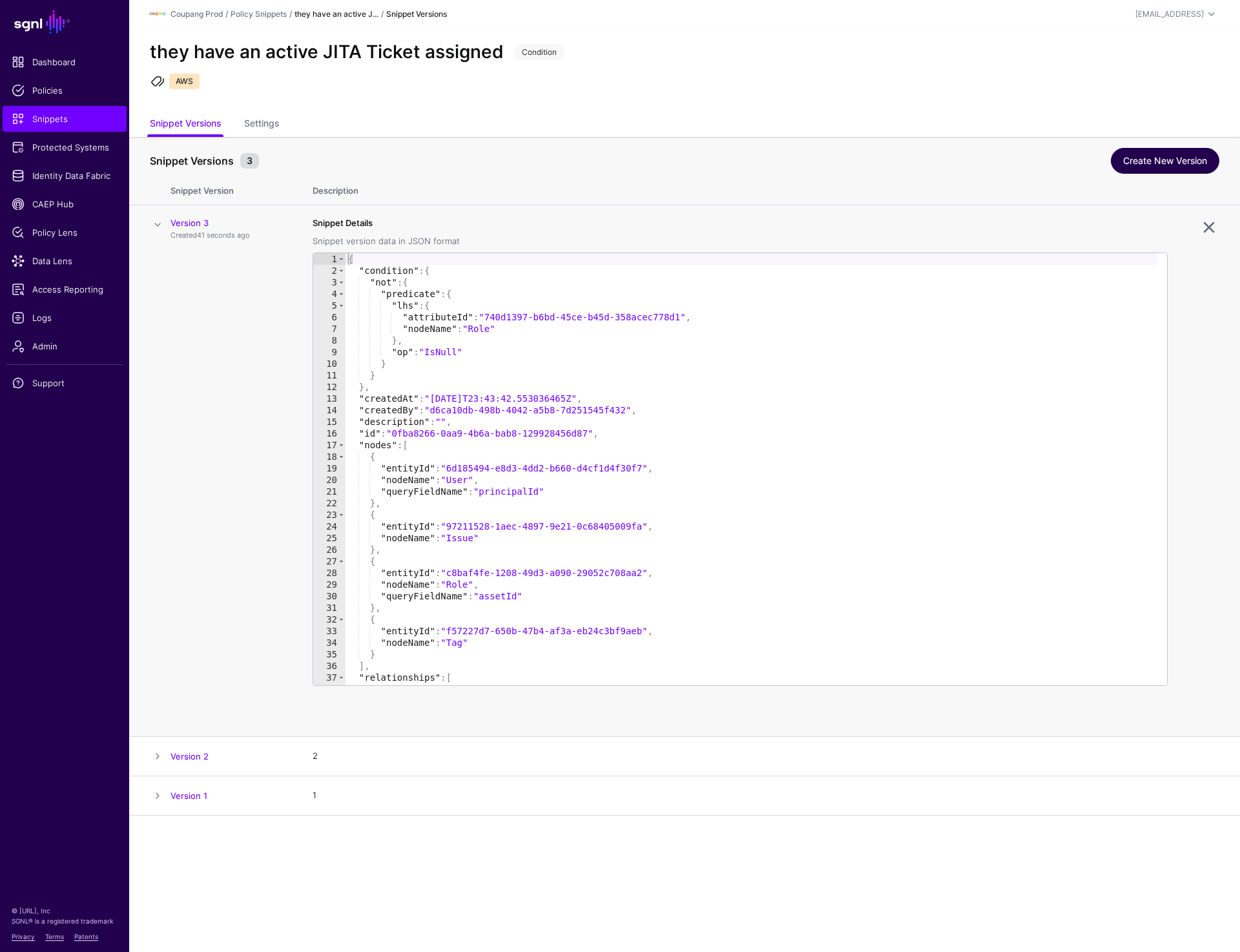
click at [1143, 161] on link "Create New Version" at bounding box center [1165, 161] width 109 height 26
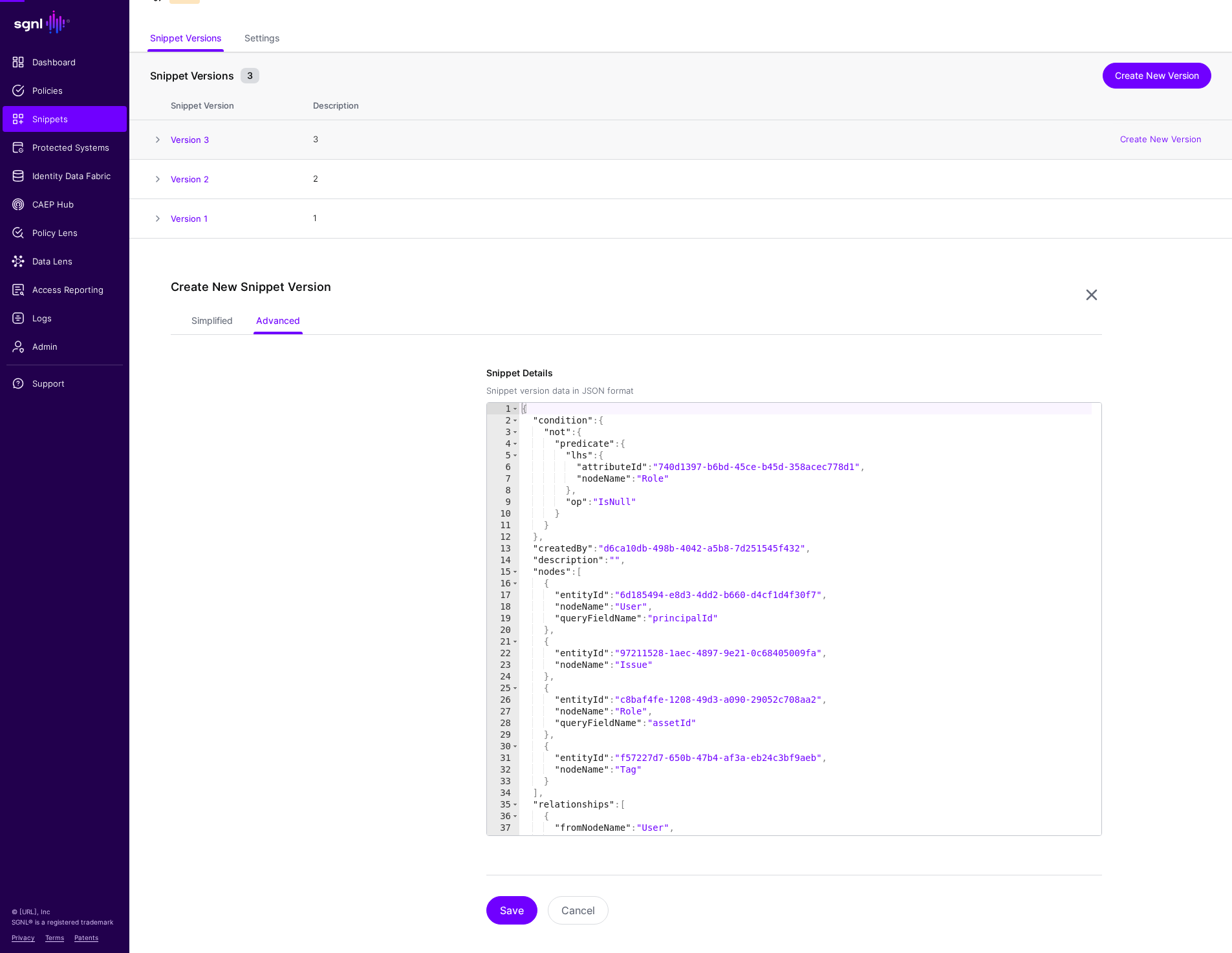
scroll to position [99, 0]
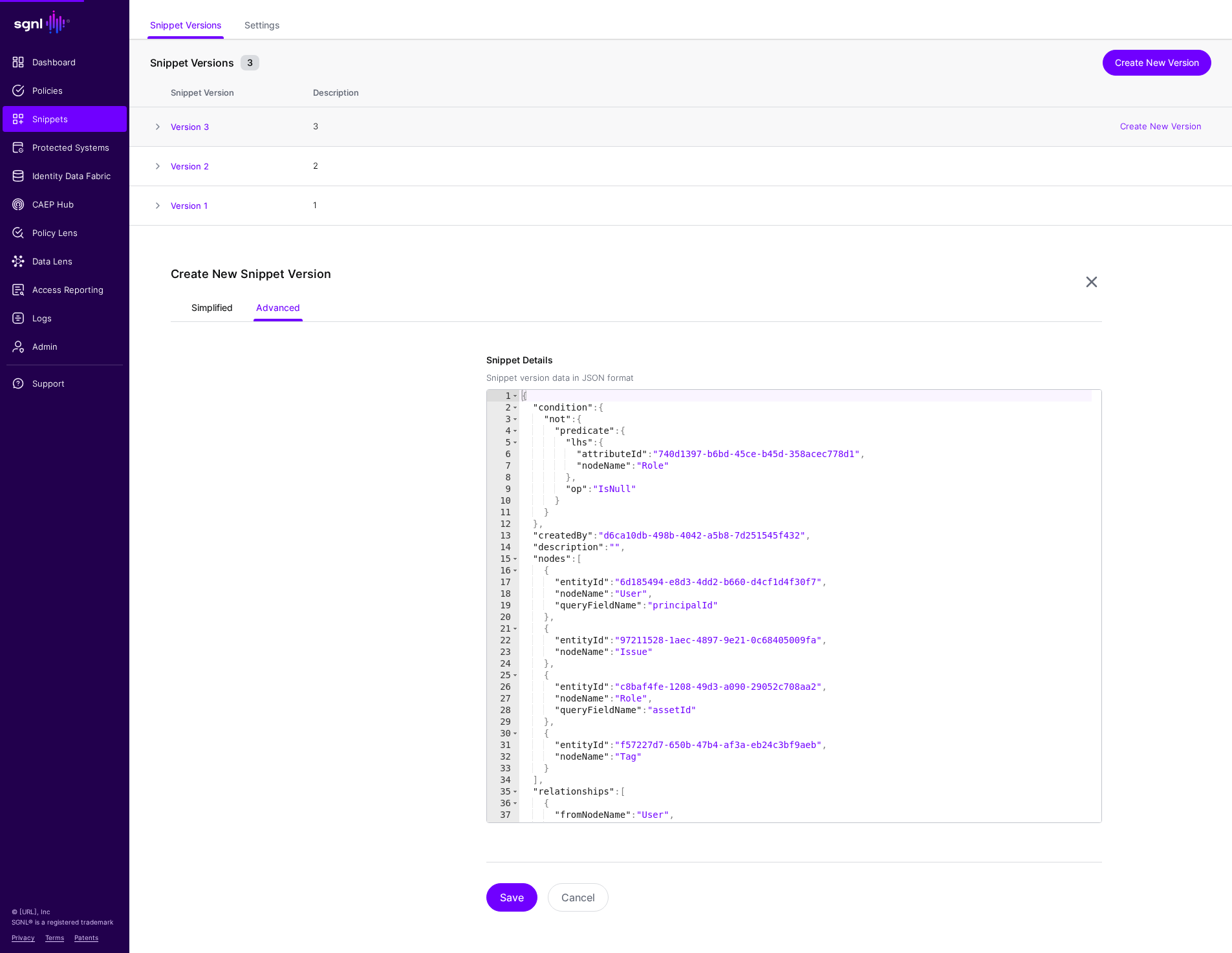
click at [204, 308] on link "Simplified" at bounding box center [212, 309] width 41 height 25
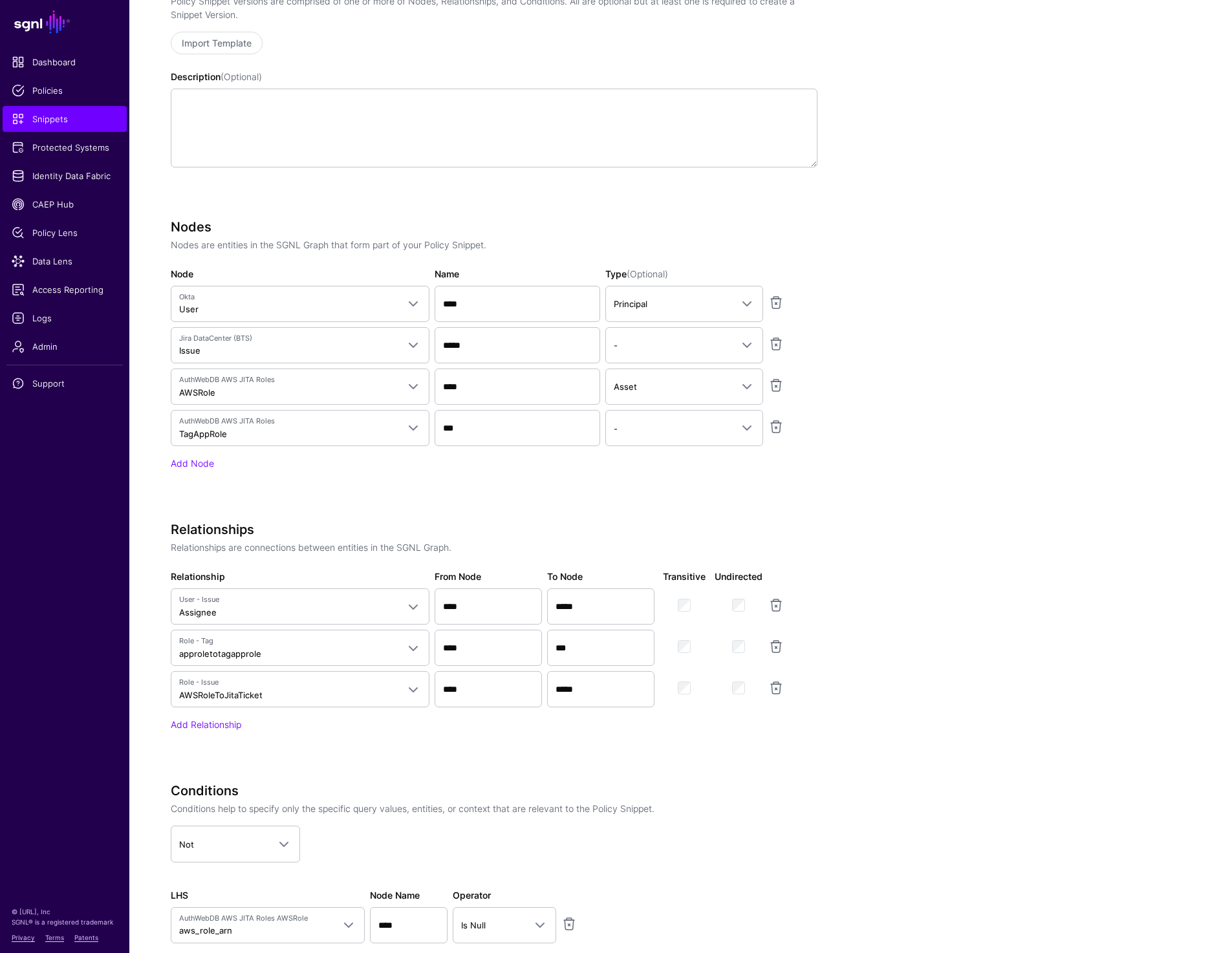
scroll to position [338, 0]
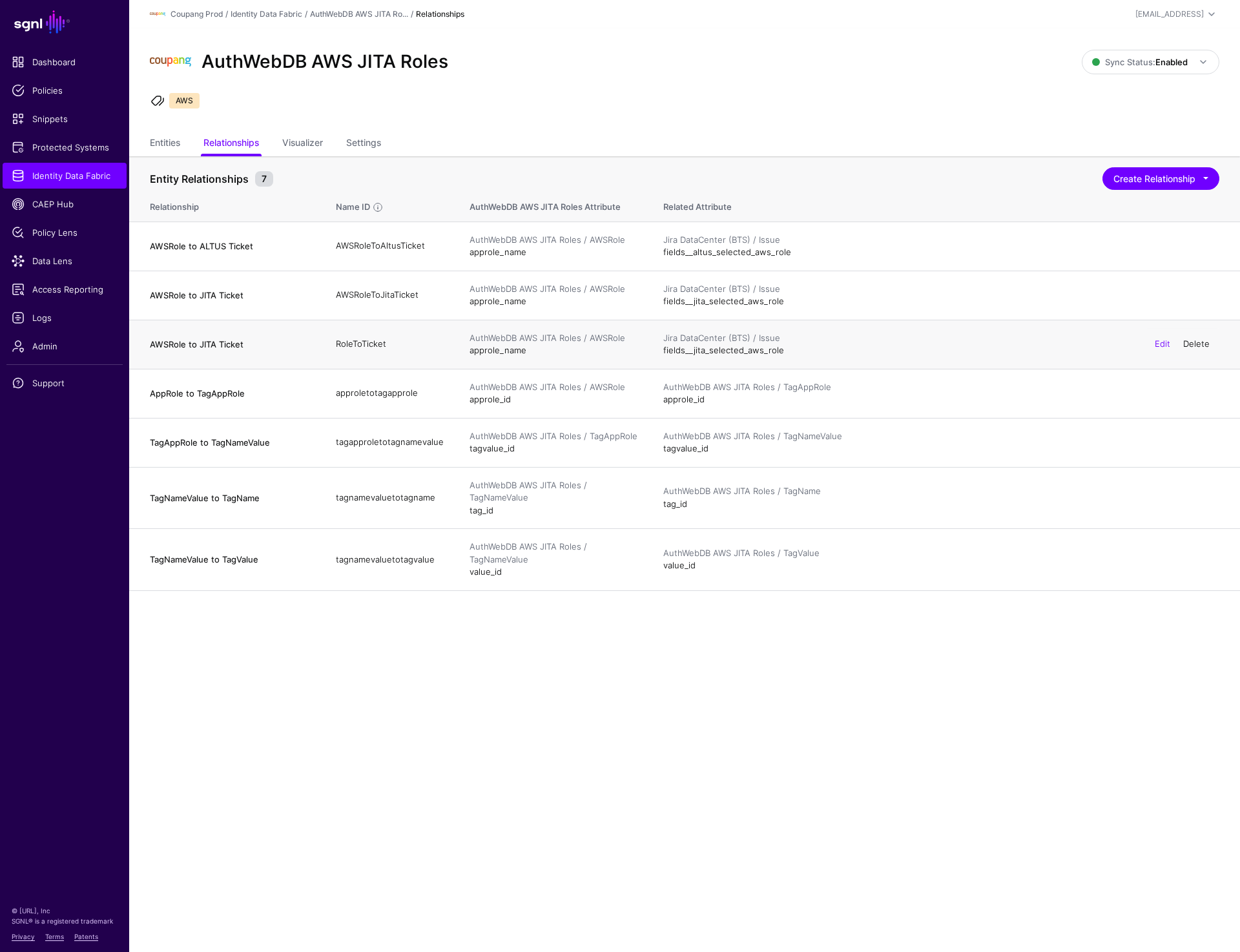
click at [1200, 342] on link "Delete" at bounding box center [1196, 344] width 27 height 10
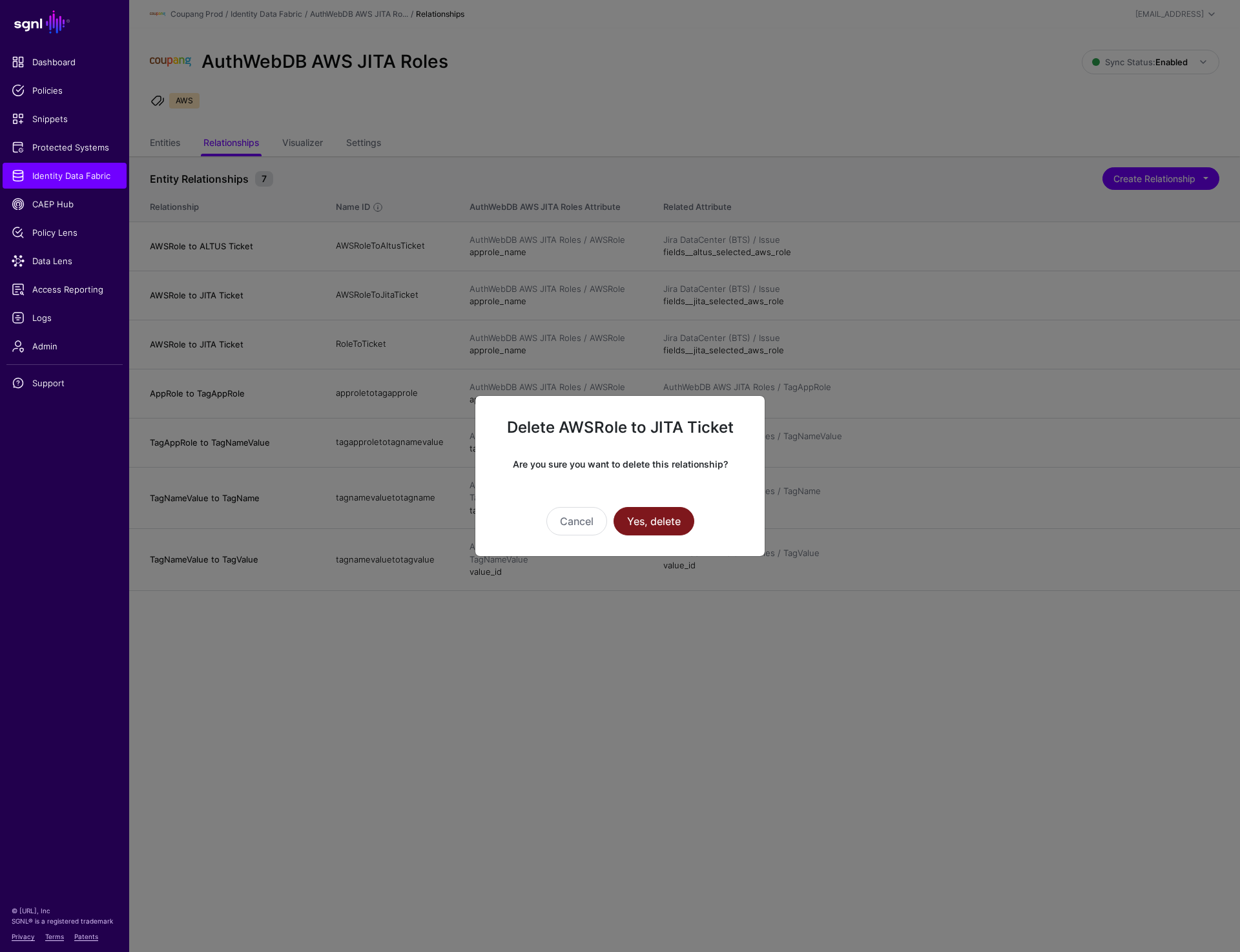
click at [674, 512] on button "Yes, delete" at bounding box center [654, 521] width 81 height 28
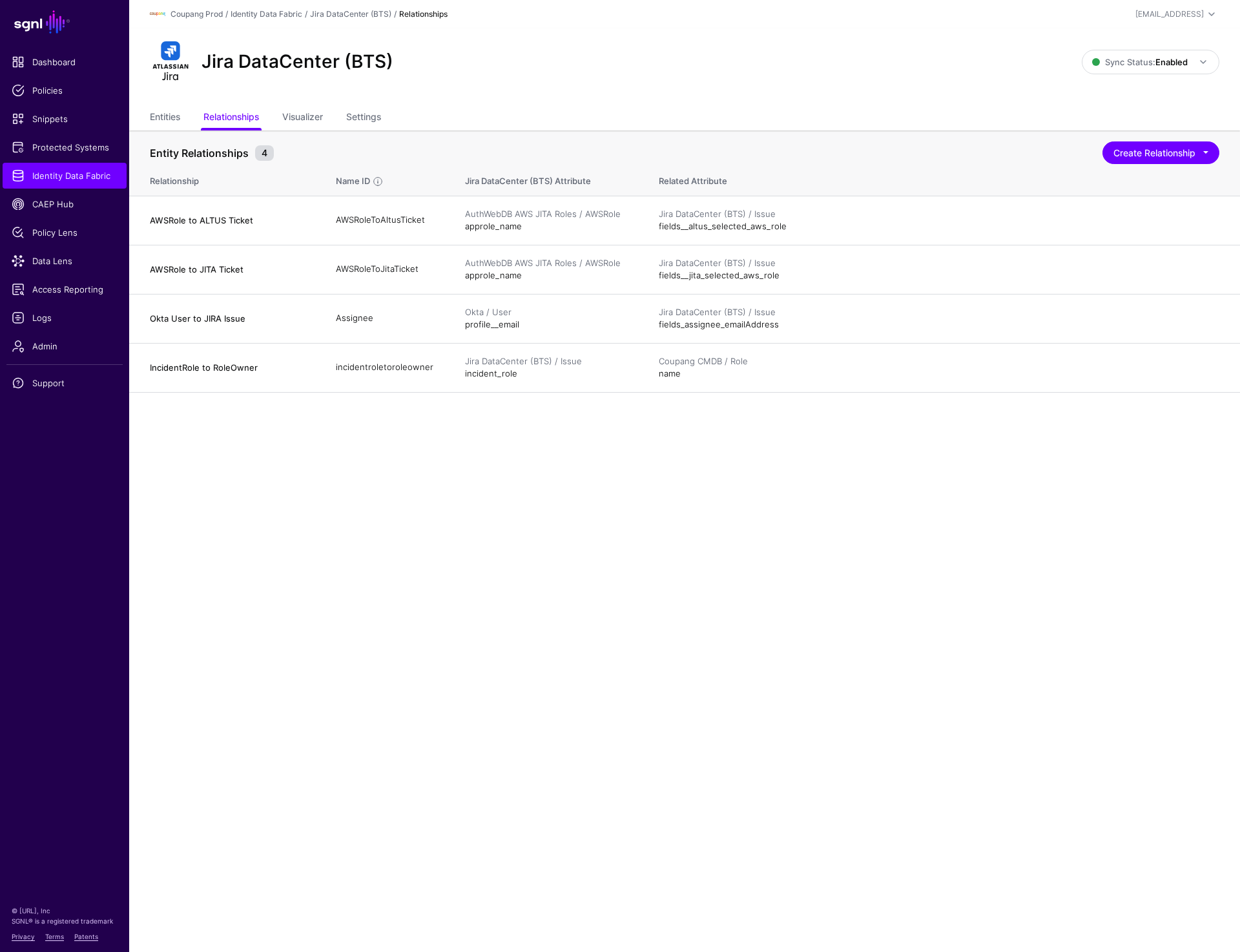
click at [358, 516] on main "SGNL Dashboard Policies Snippets Protected Systems Identity Data Fabric CAEP Hu…" at bounding box center [620, 476] width 1240 height 952
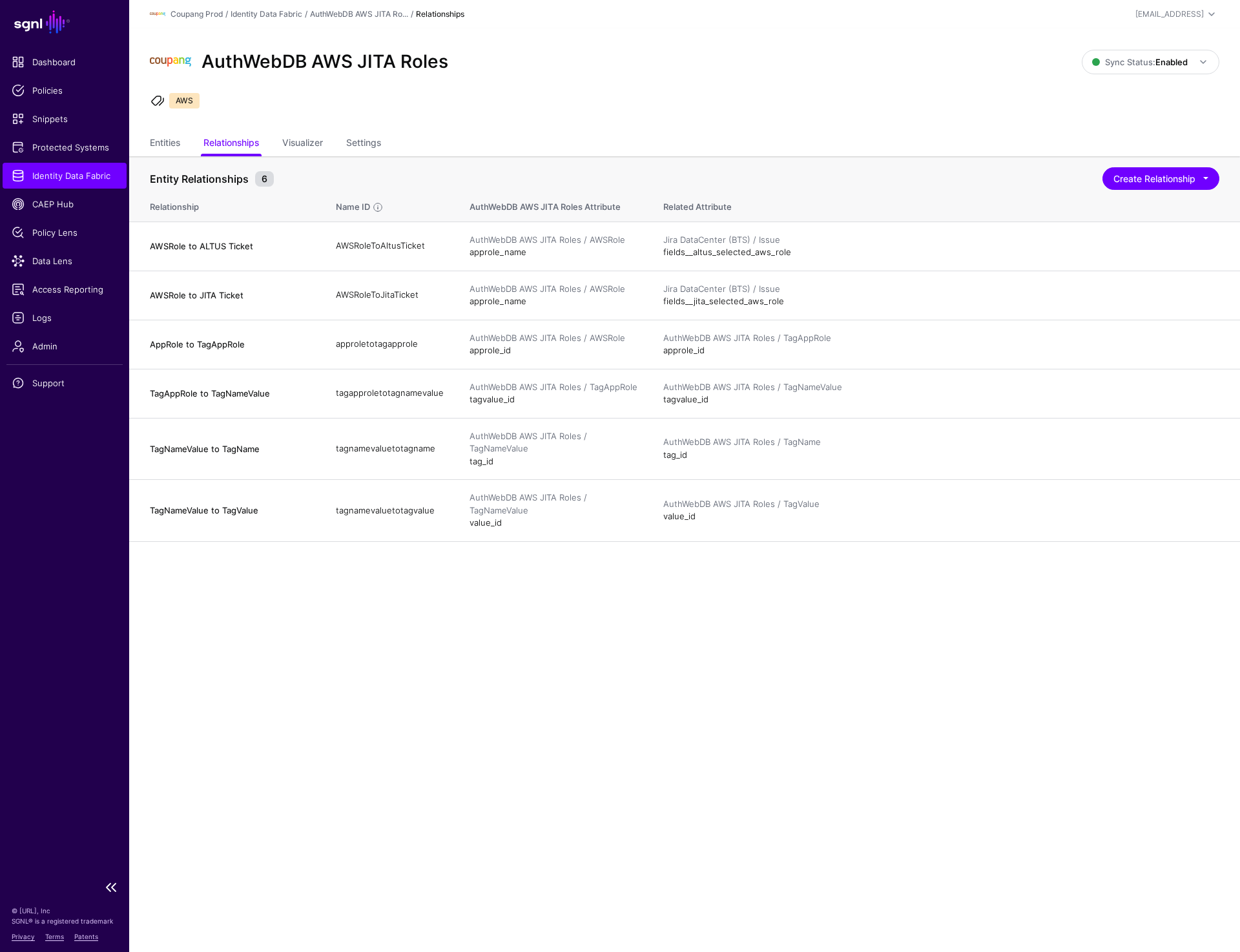
click at [74, 179] on span "Identity Data Fabric" at bounding box center [65, 175] width 106 height 13
click at [69, 154] on link "Protected Systems" at bounding box center [64, 148] width 124 height 26
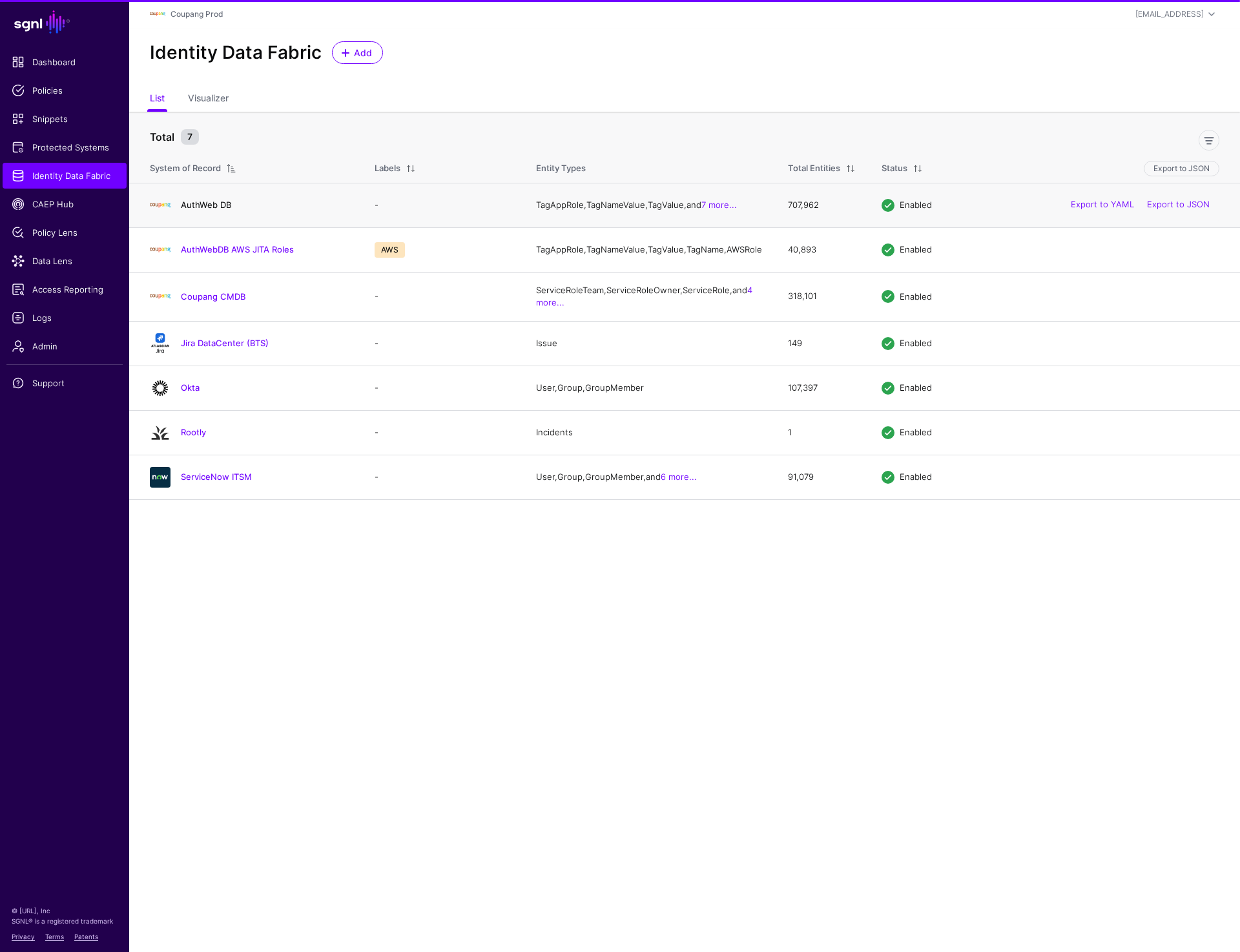
click at [214, 210] on link "AuthWeb DB" at bounding box center [206, 205] width 51 height 10
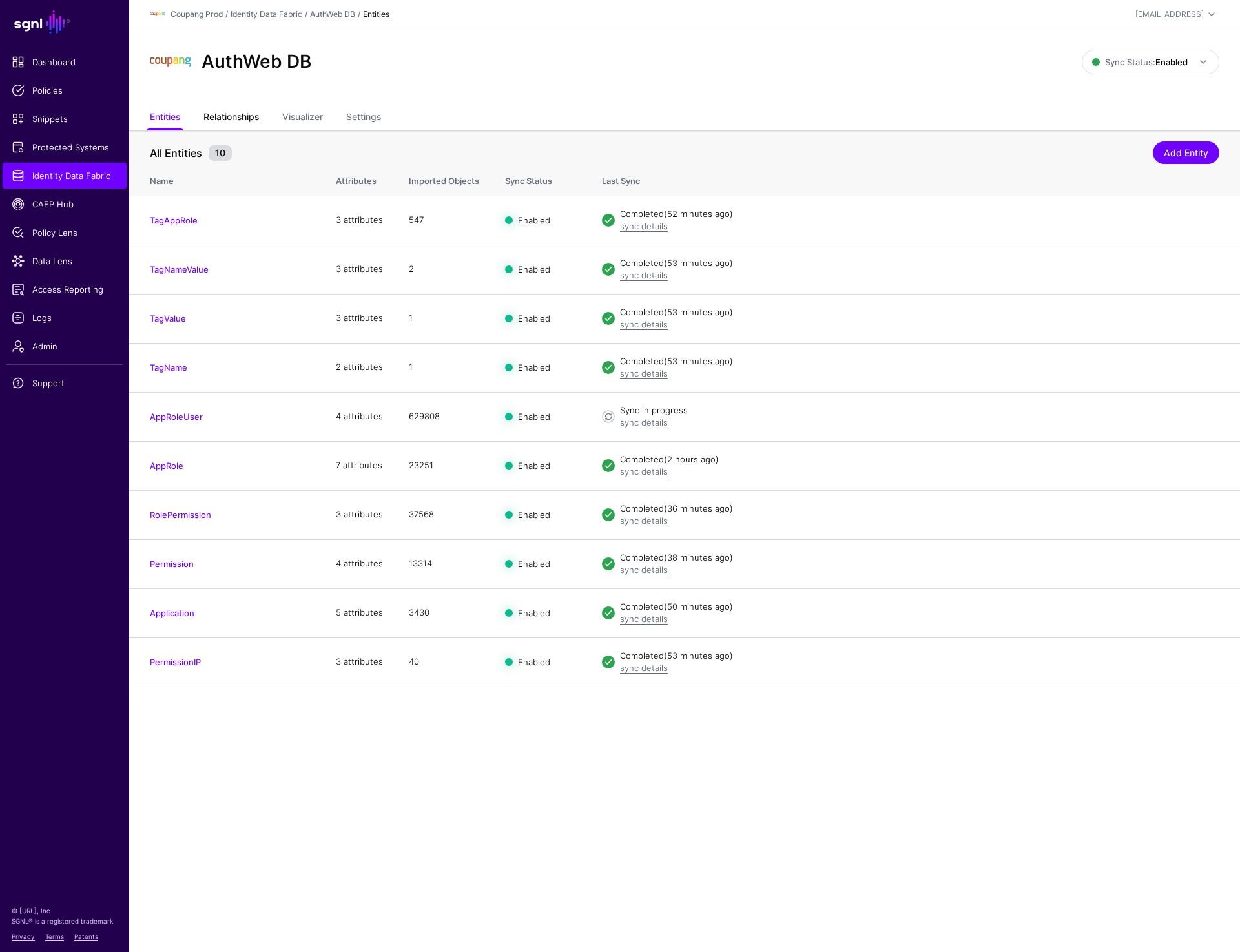
click at [248, 116] on link "Relationships" at bounding box center [231, 118] width 56 height 25
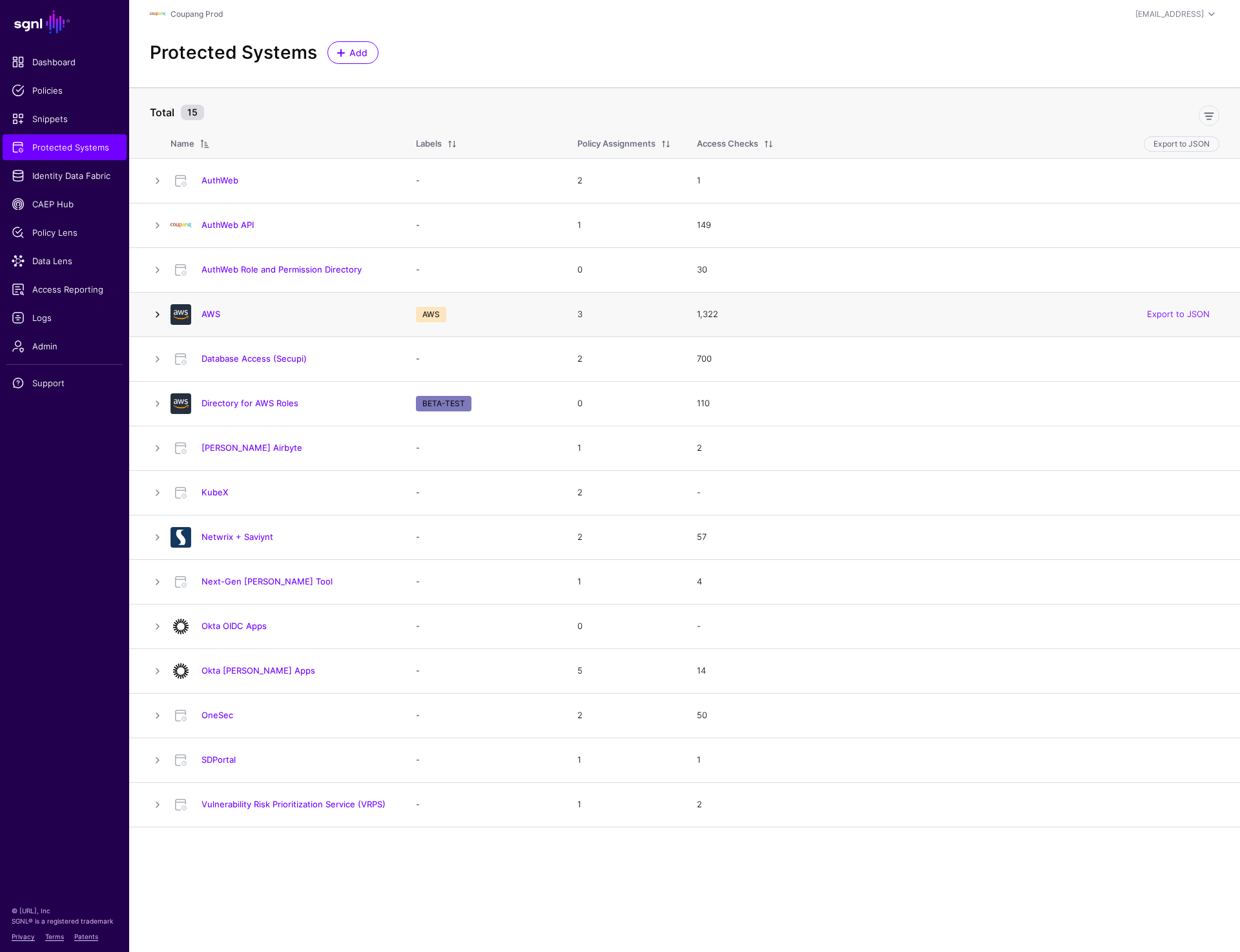
click at [160, 315] on link at bounding box center [158, 315] width 15 height 15
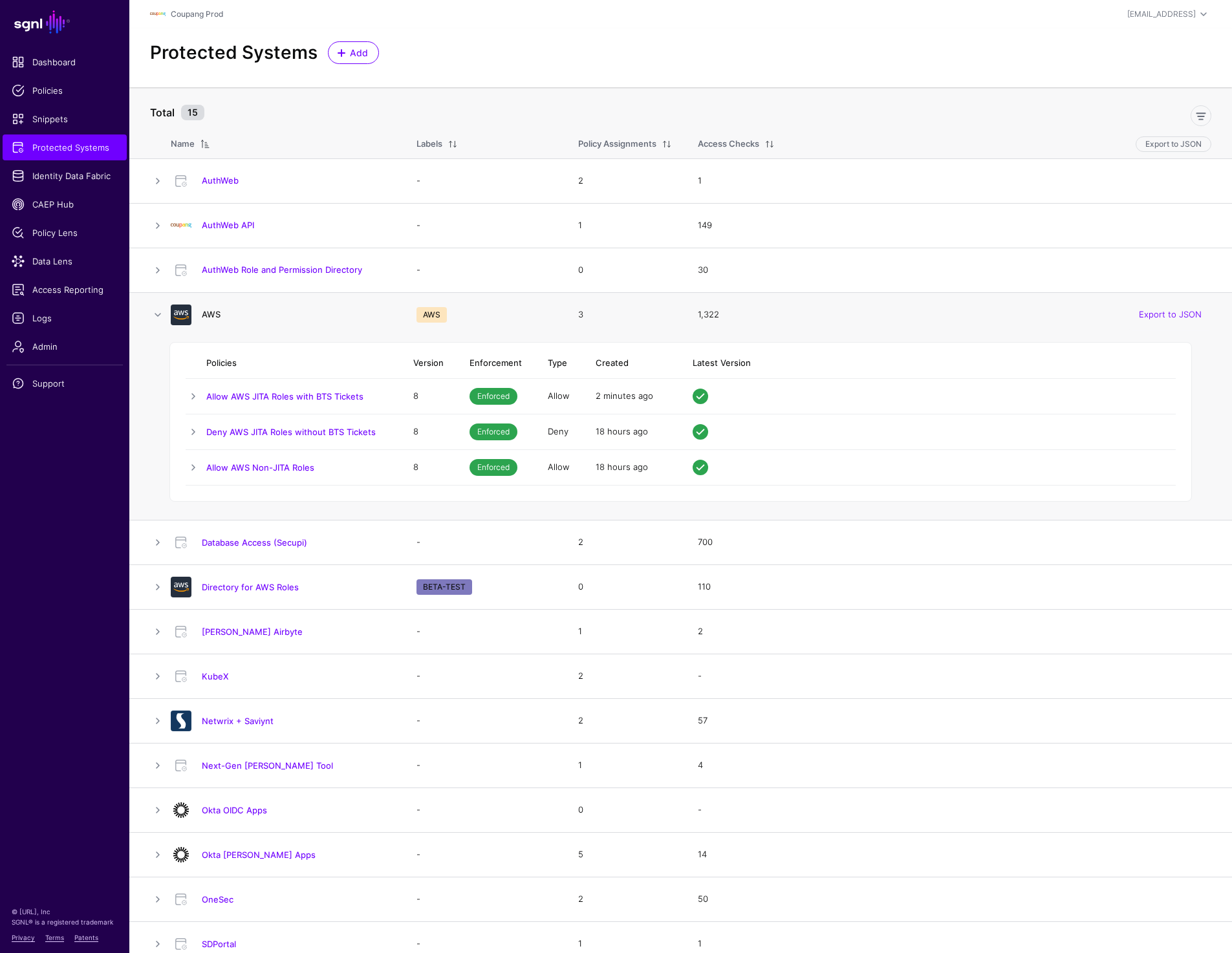
click at [209, 316] on link "AWS" at bounding box center [211, 314] width 19 height 10
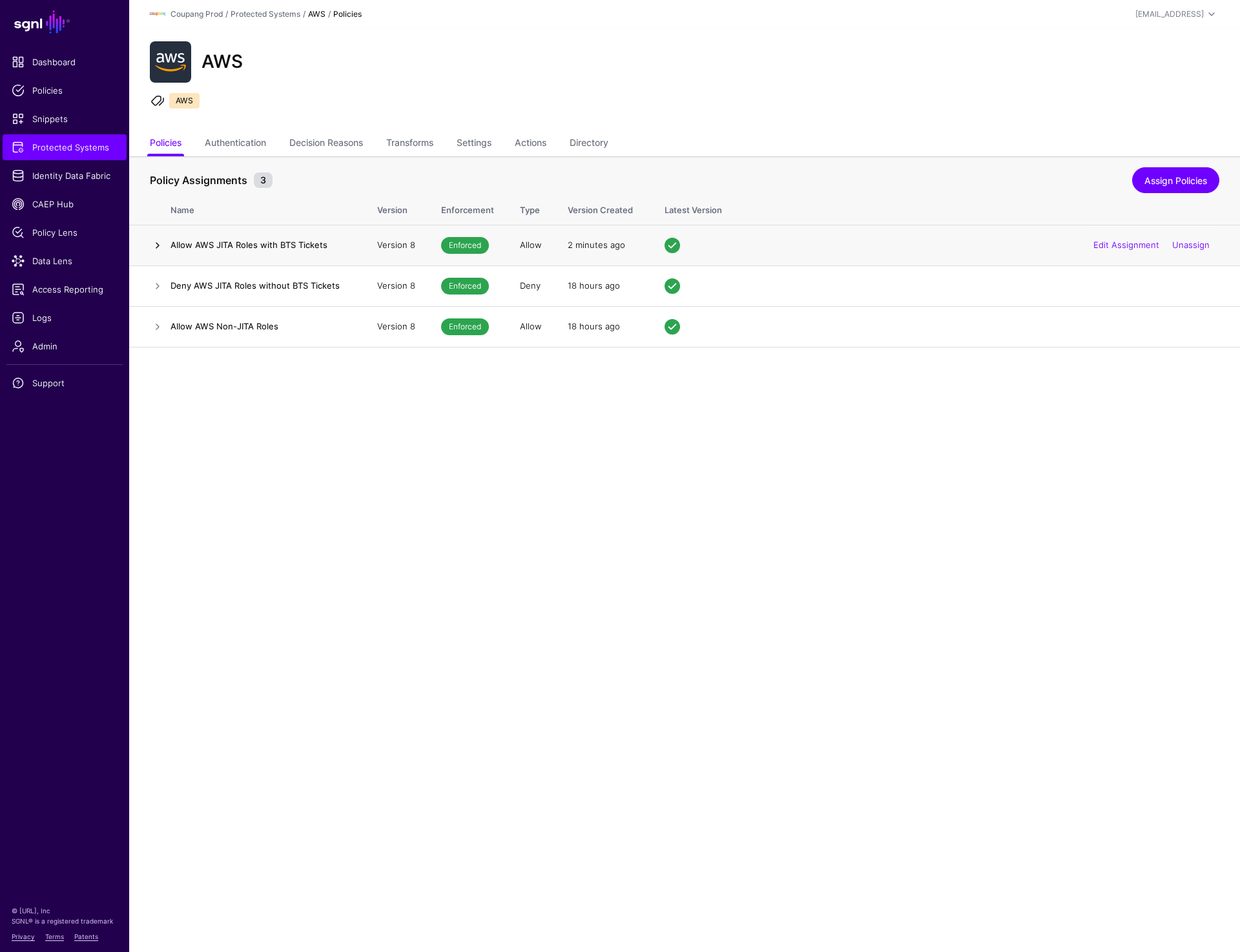
click at [153, 241] on link at bounding box center [158, 245] width 15 height 15
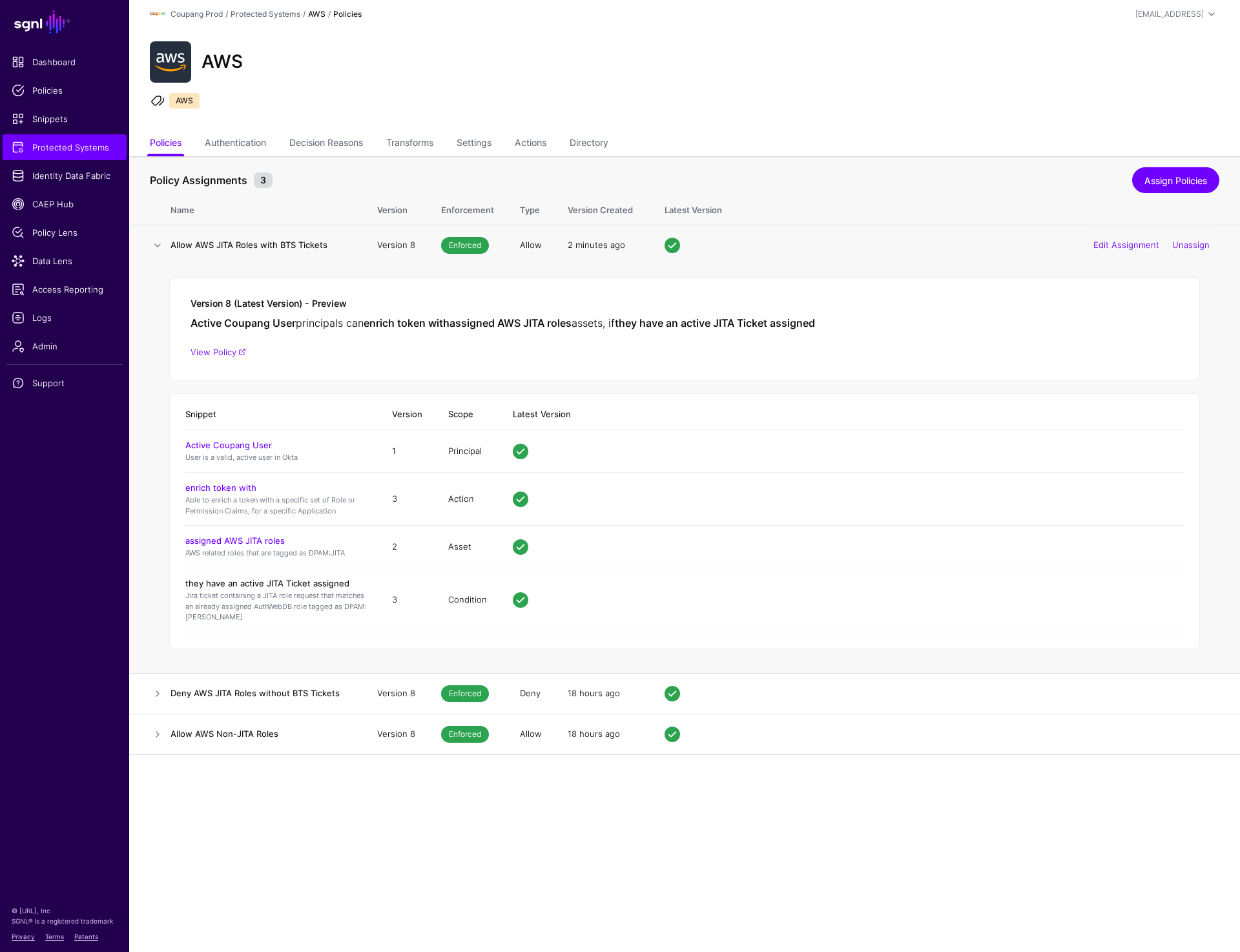
click at [248, 581] on link "they have an active JITA Ticket assigned" at bounding box center [267, 583] width 164 height 10
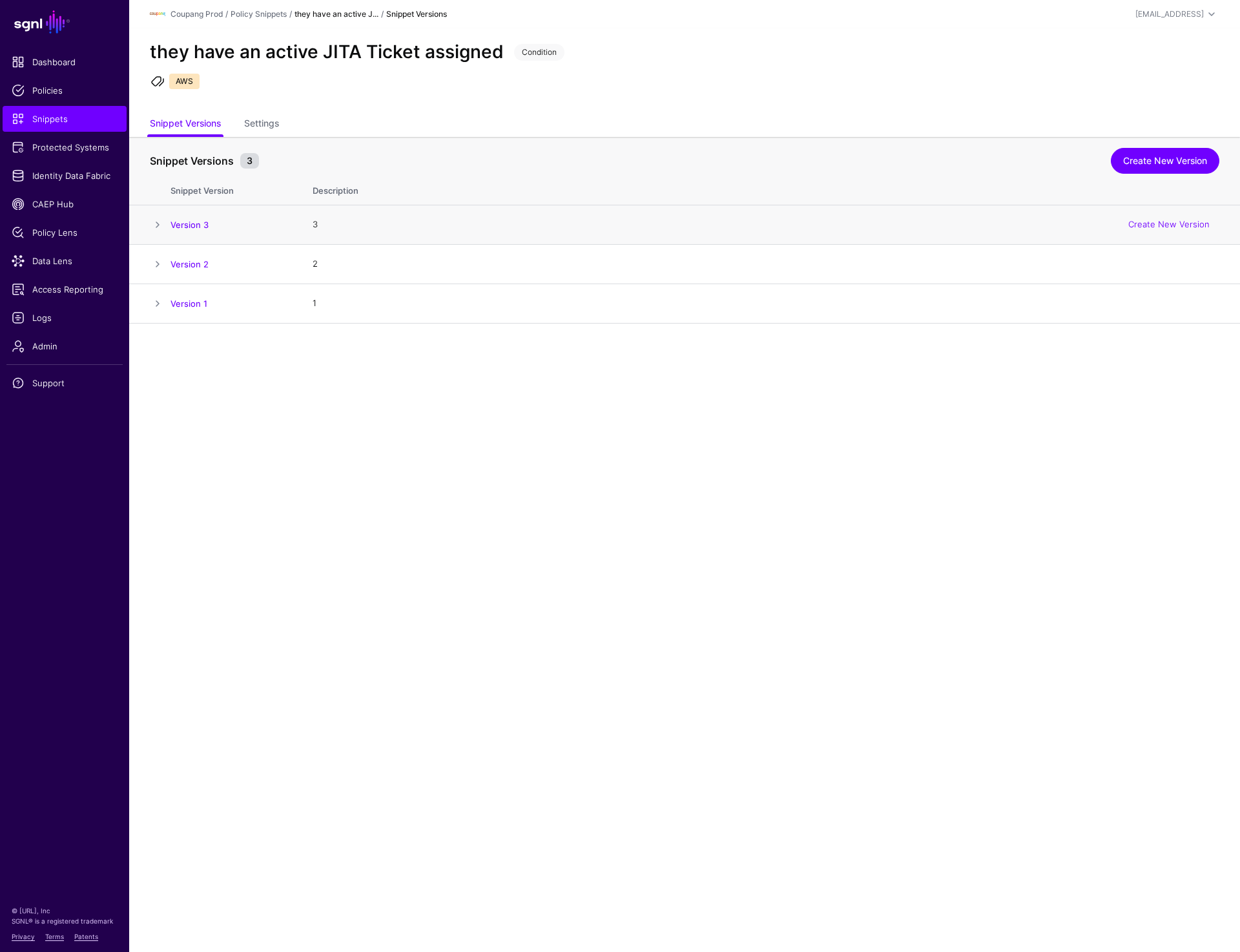
click at [159, 223] on span at bounding box center [158, 225] width 15 height 15
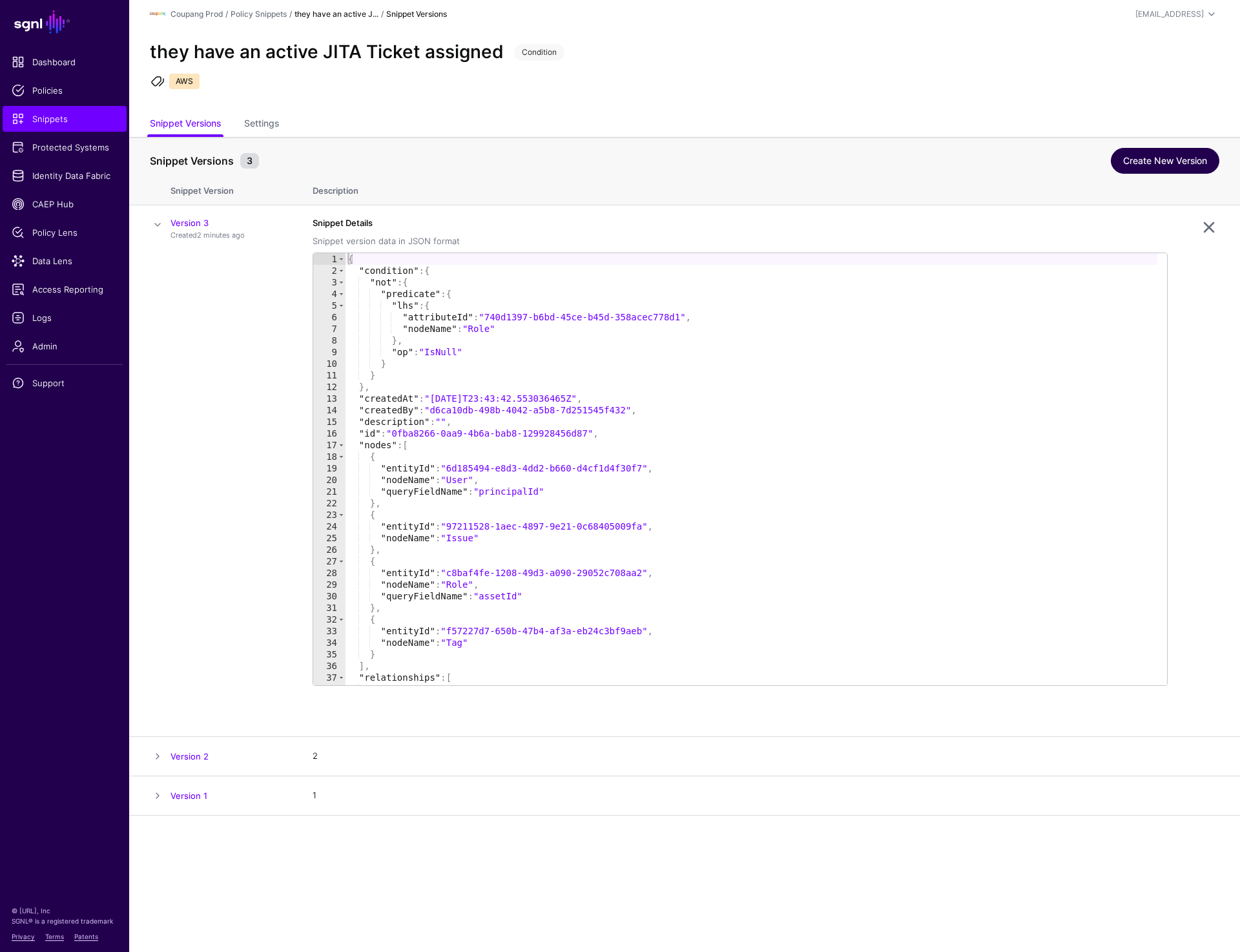
click at [1176, 164] on link "Create New Version" at bounding box center [1165, 161] width 109 height 26
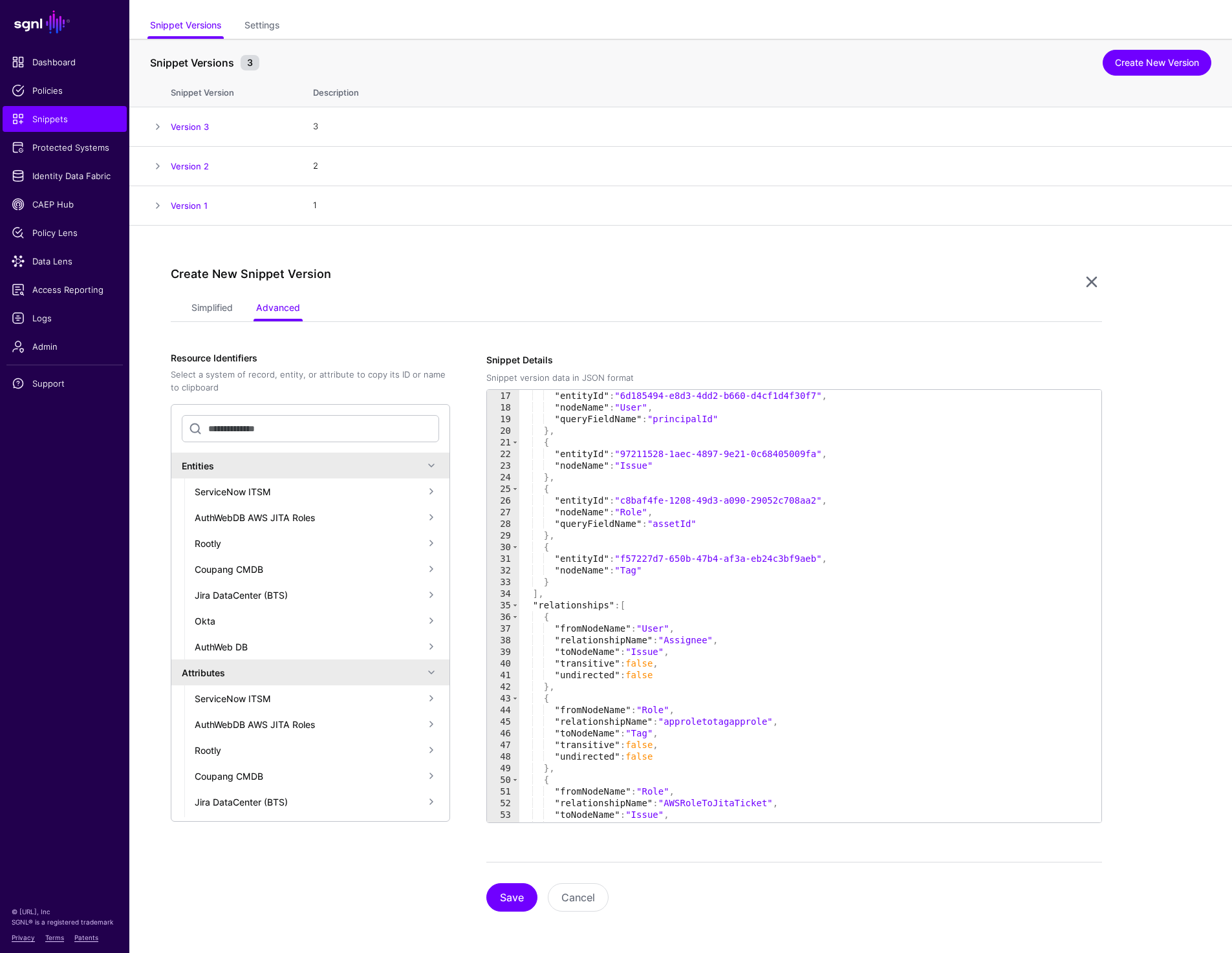
scroll to position [254, 0]
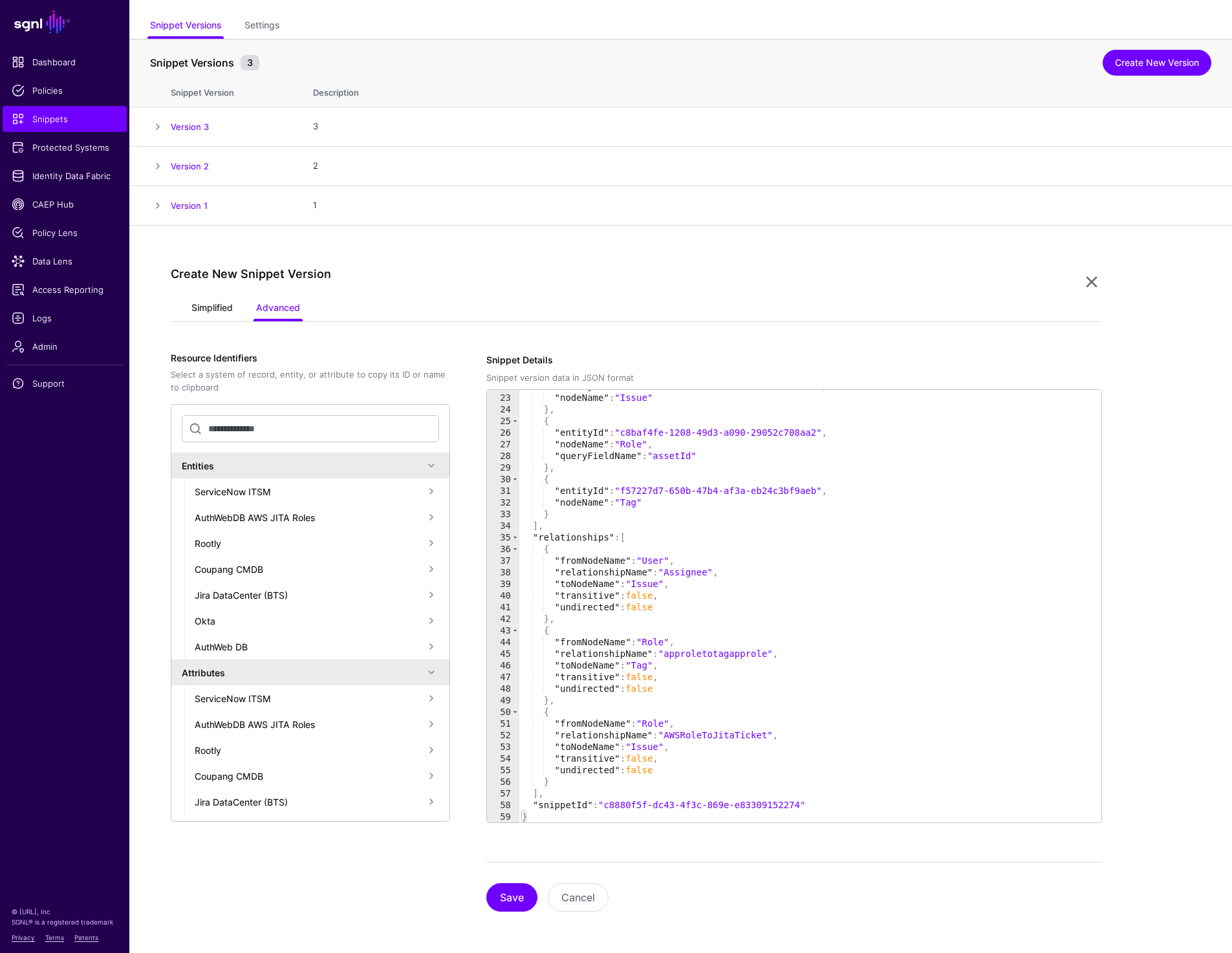
click at [212, 306] on link "Simplified" at bounding box center [212, 309] width 41 height 25
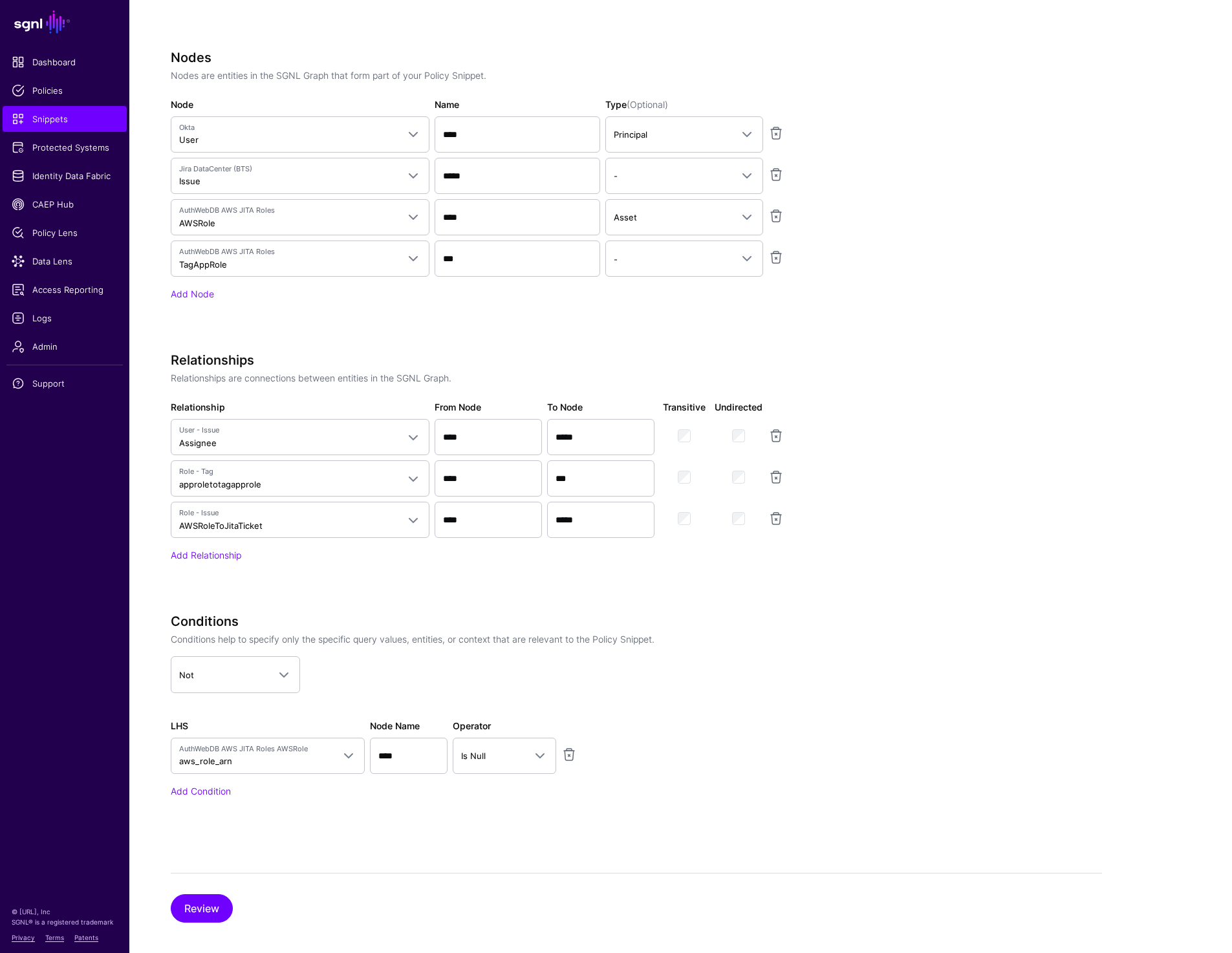
scroll to position [646, 0]
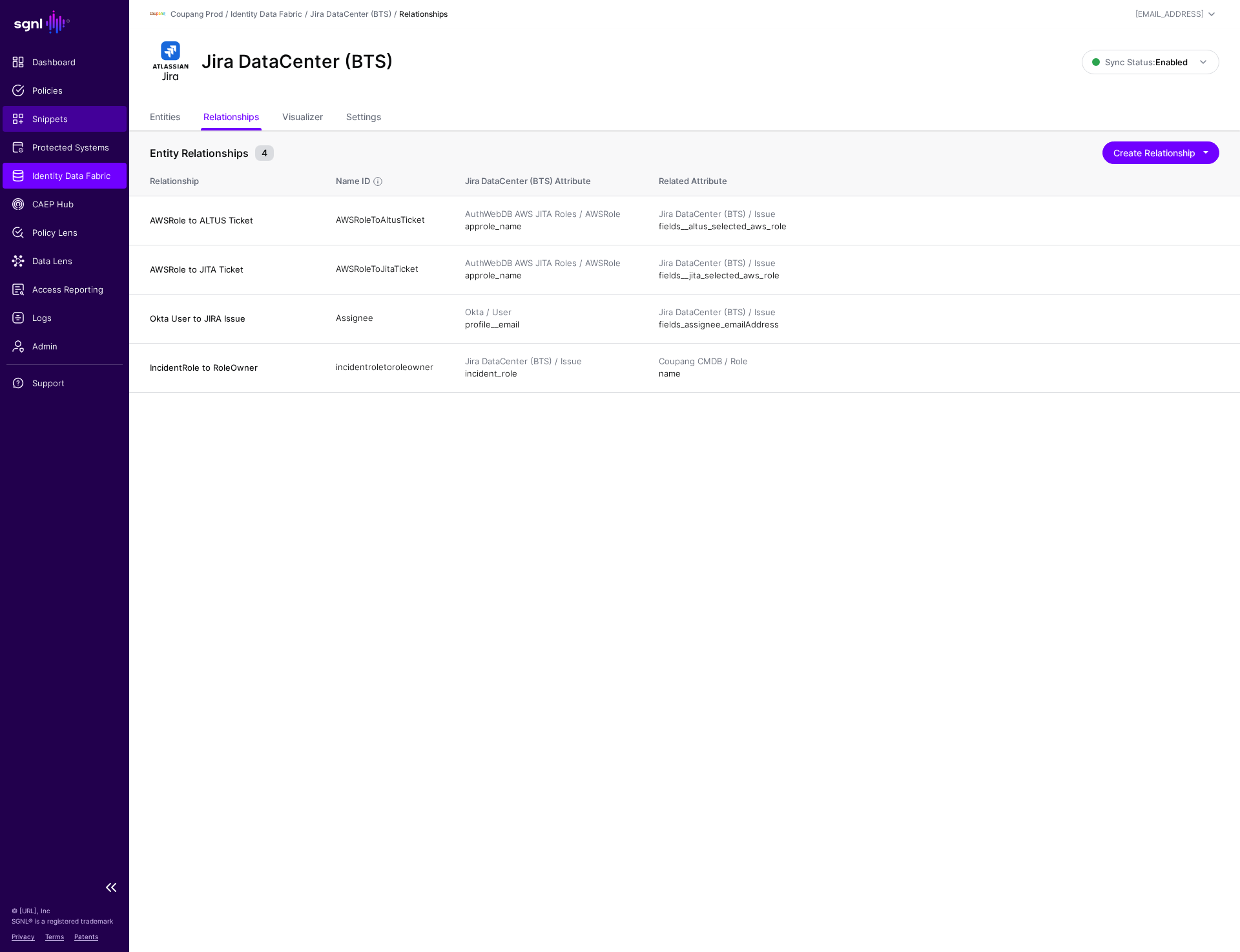
click at [54, 123] on span "Snippets" at bounding box center [65, 118] width 106 height 13
click at [51, 344] on span "Admin" at bounding box center [65, 346] width 106 height 13
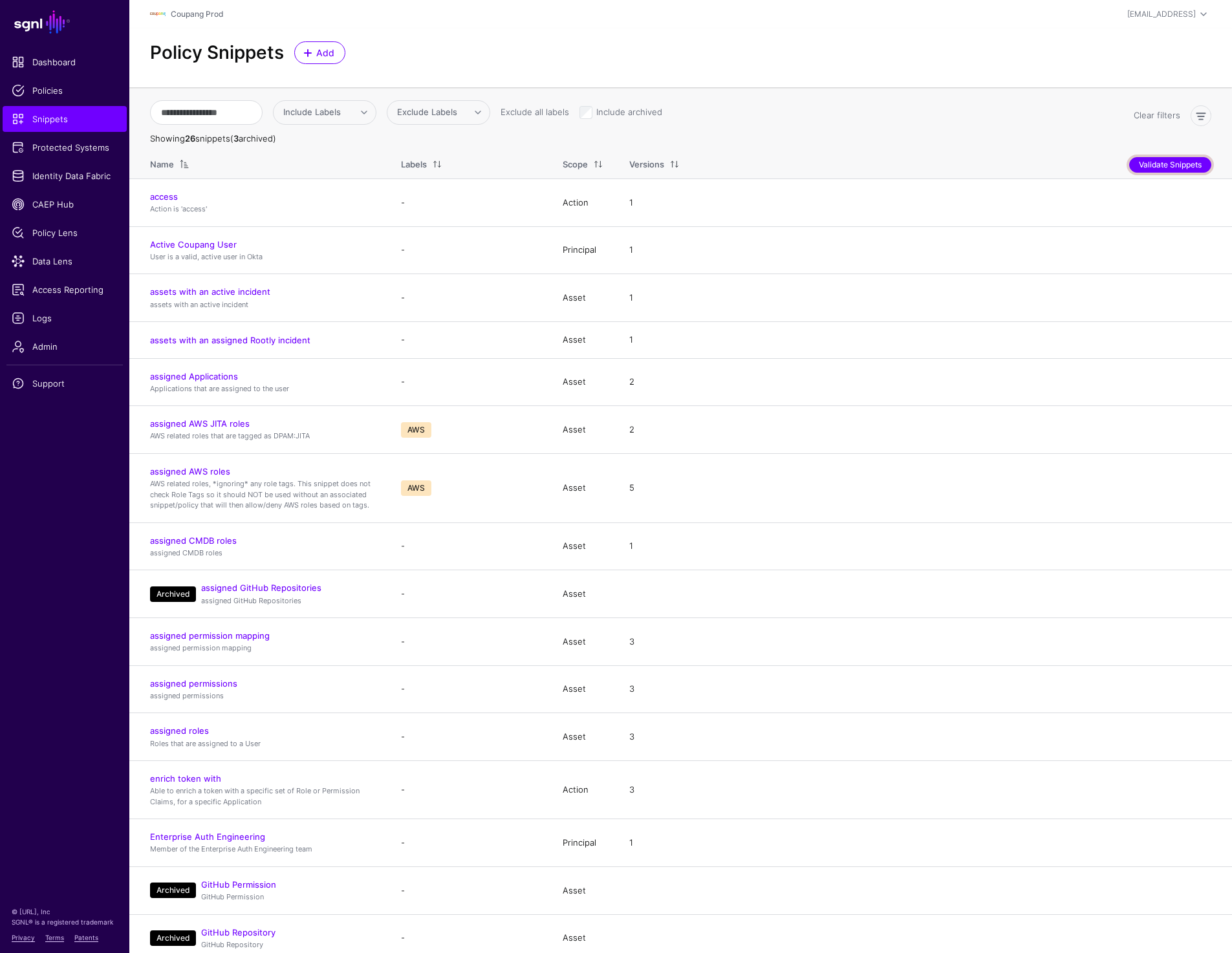
click at [1175, 163] on button "Validate Snippets" at bounding box center [1170, 165] width 82 height 15
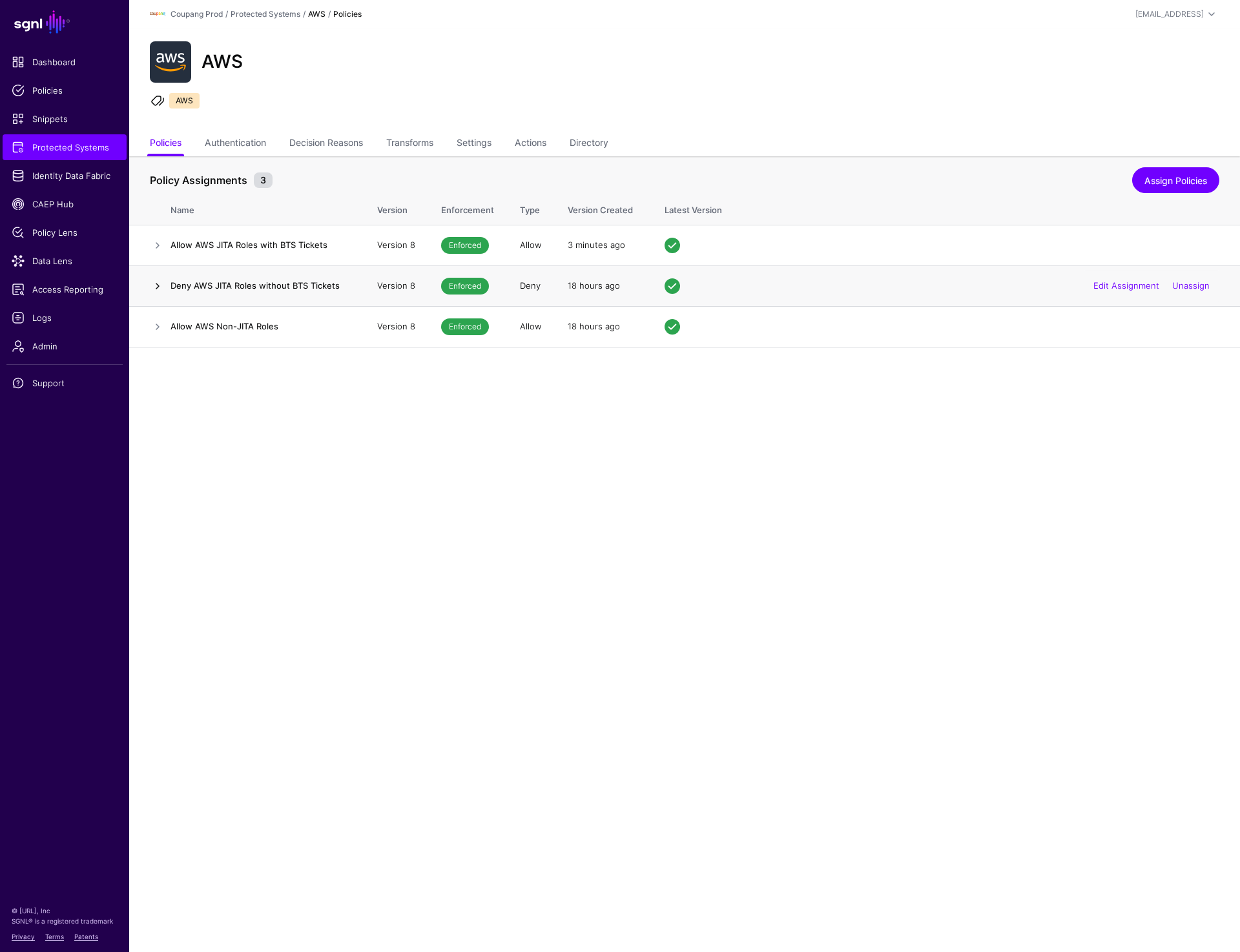
click at [156, 288] on link at bounding box center [158, 286] width 15 height 15
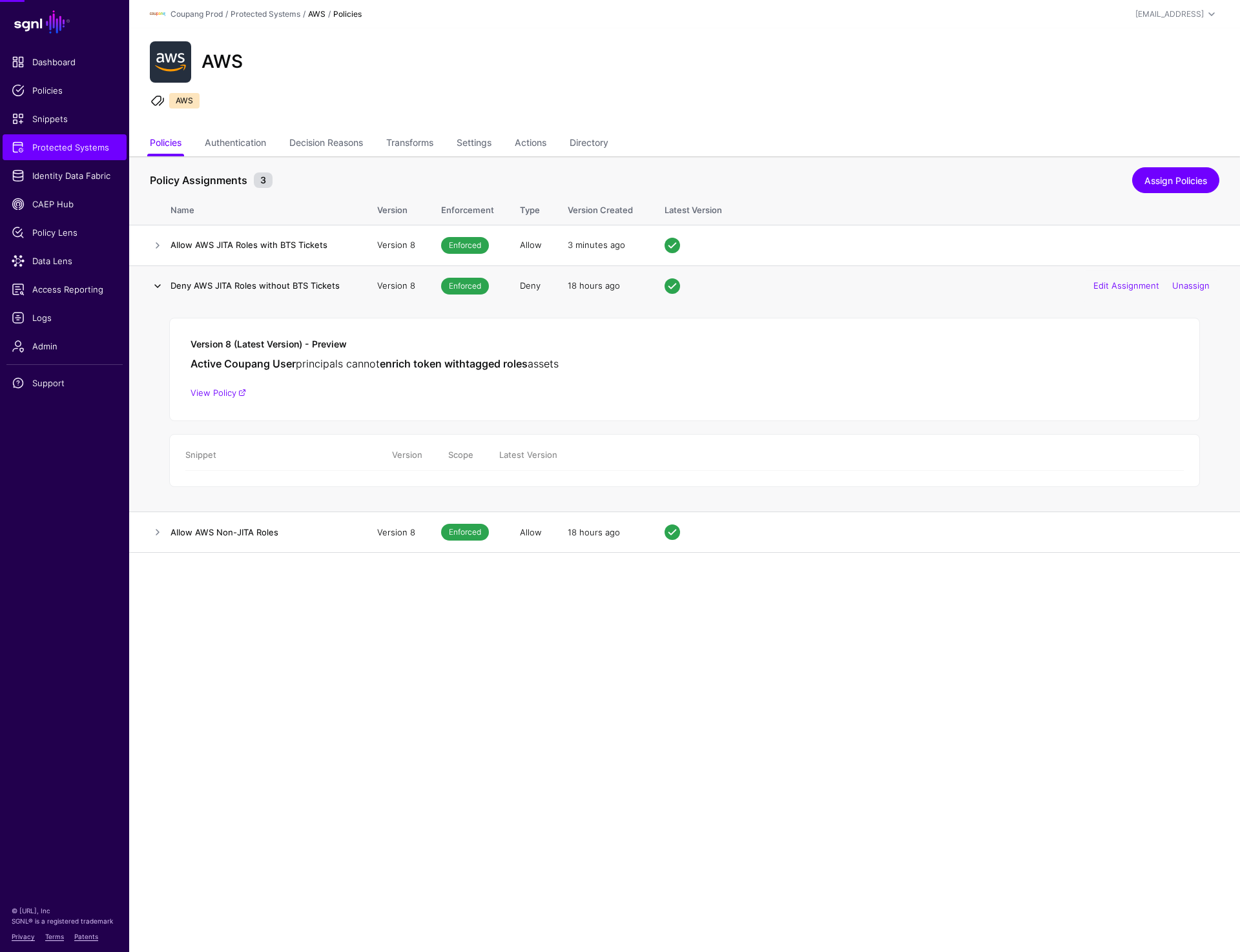
click at [156, 288] on link at bounding box center [158, 286] width 15 height 15
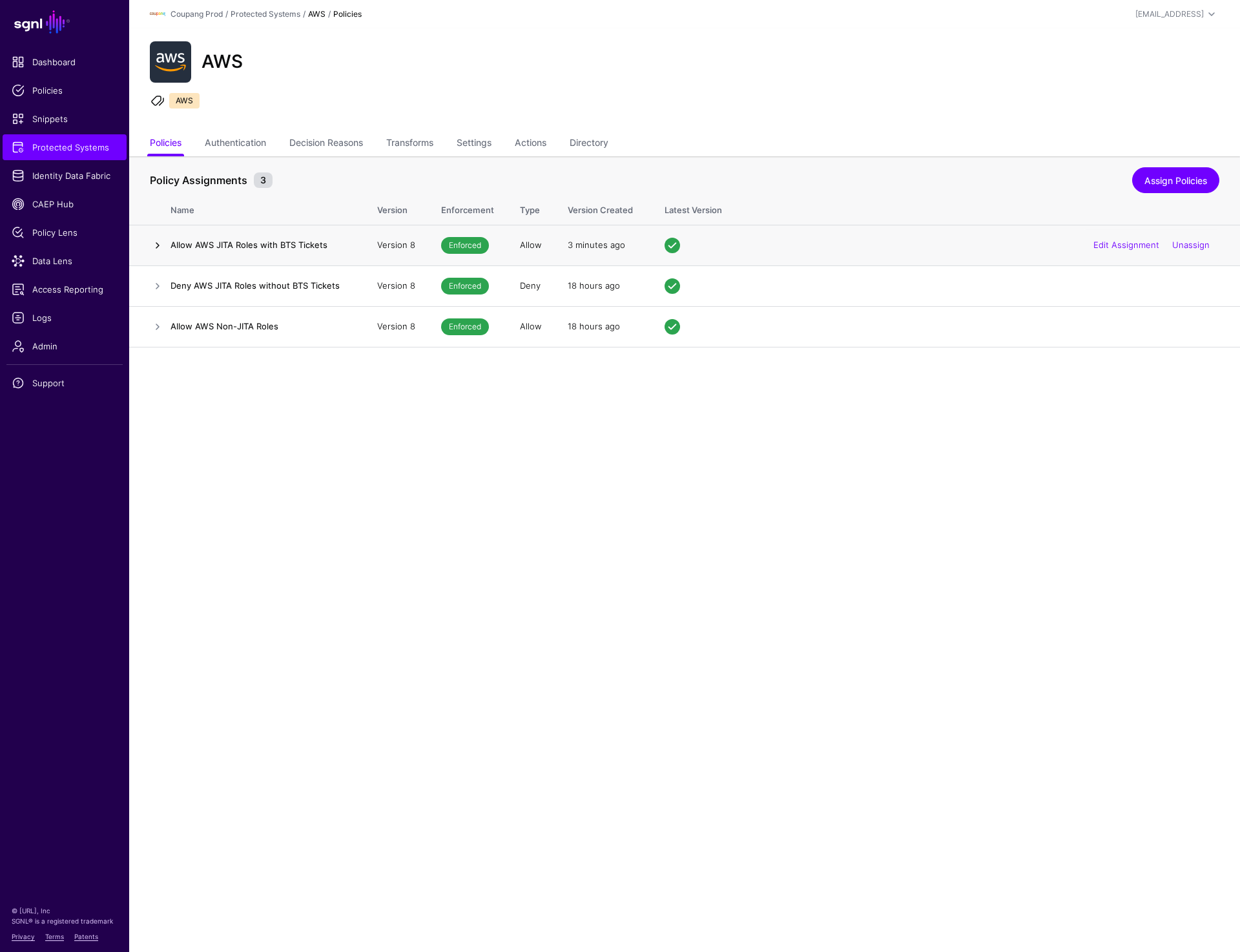
click at [158, 244] on link at bounding box center [158, 245] width 15 height 15
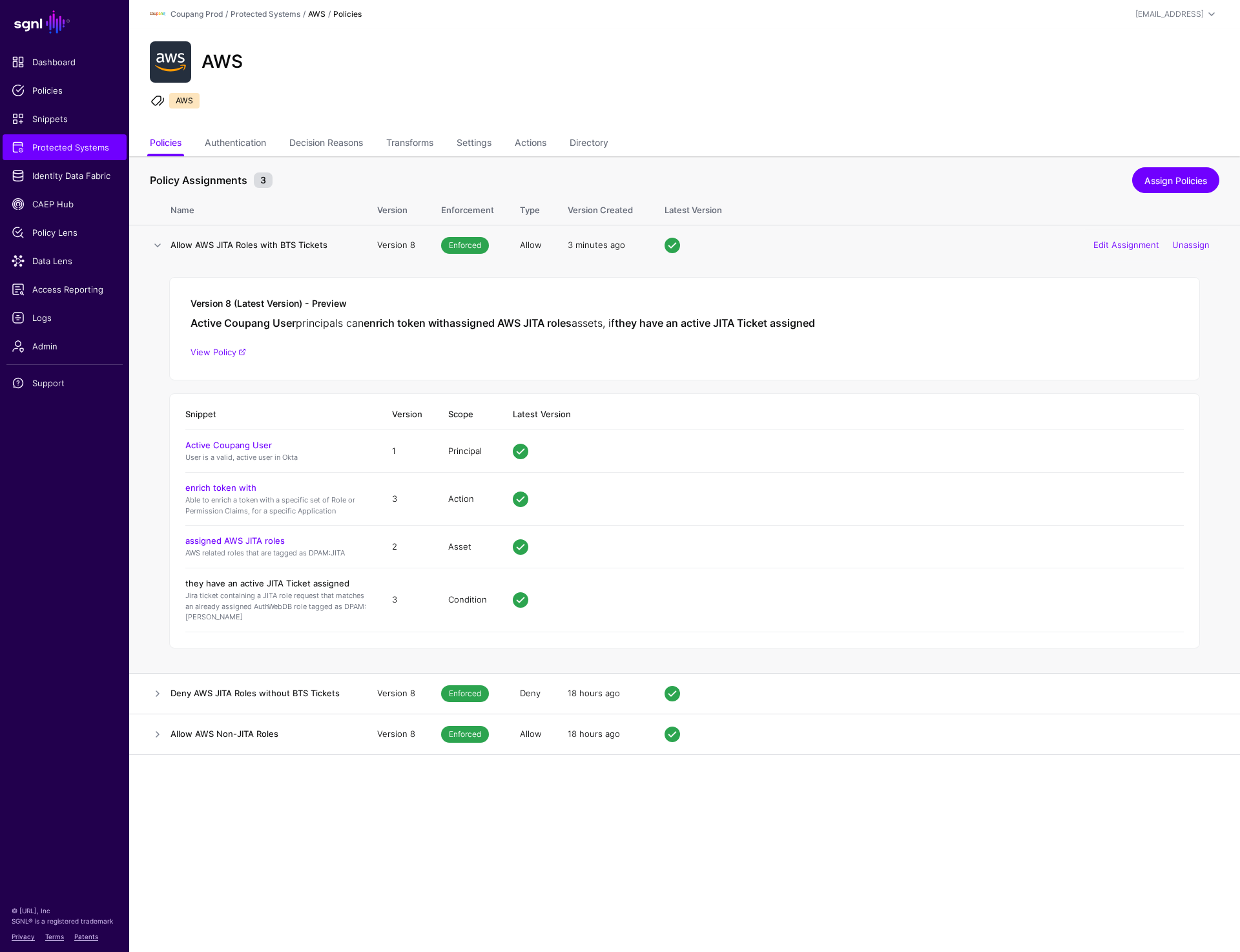
click at [220, 583] on link "they have an active JITA Ticket assigned" at bounding box center [267, 583] width 164 height 10
click at [210, 350] on link "View Policy" at bounding box center [218, 352] width 56 height 10
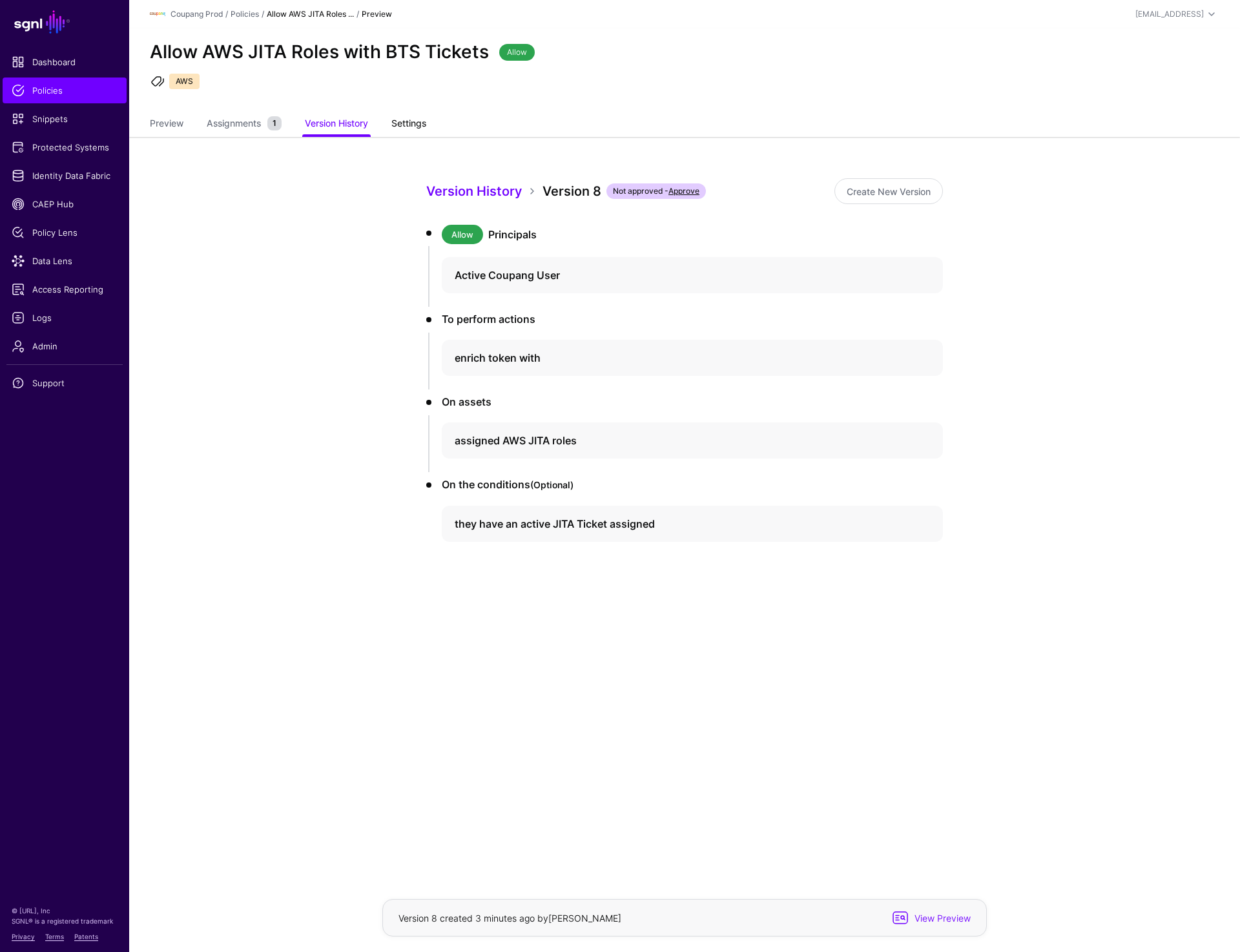
click at [413, 115] on link "Settings" at bounding box center [409, 124] width 35 height 25
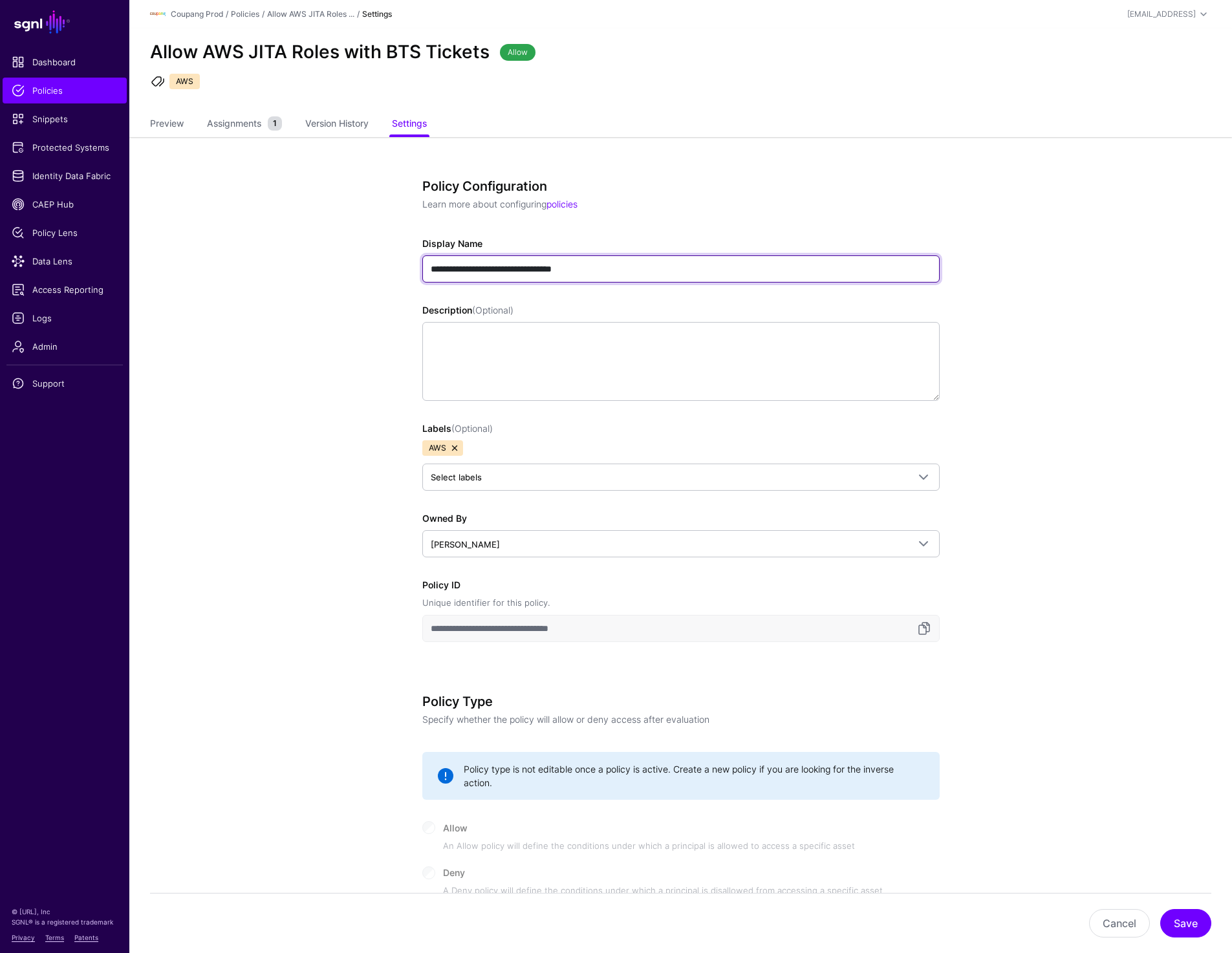
click at [561, 271] on input "**********" at bounding box center [681, 270] width 518 height 27
type input "**********"
click at [1193, 926] on button "Save" at bounding box center [1186, 923] width 52 height 28
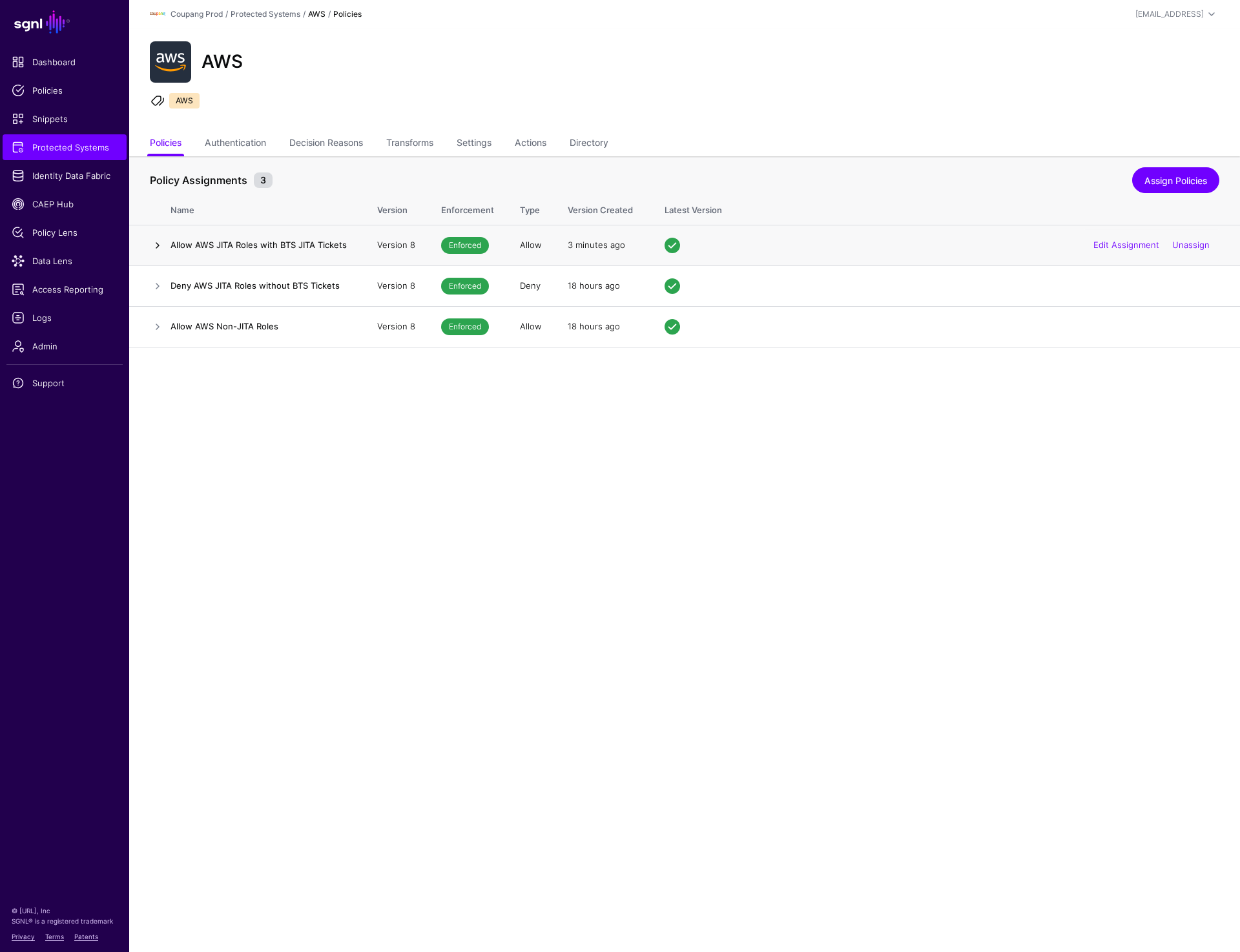
click at [156, 245] on link at bounding box center [158, 245] width 15 height 15
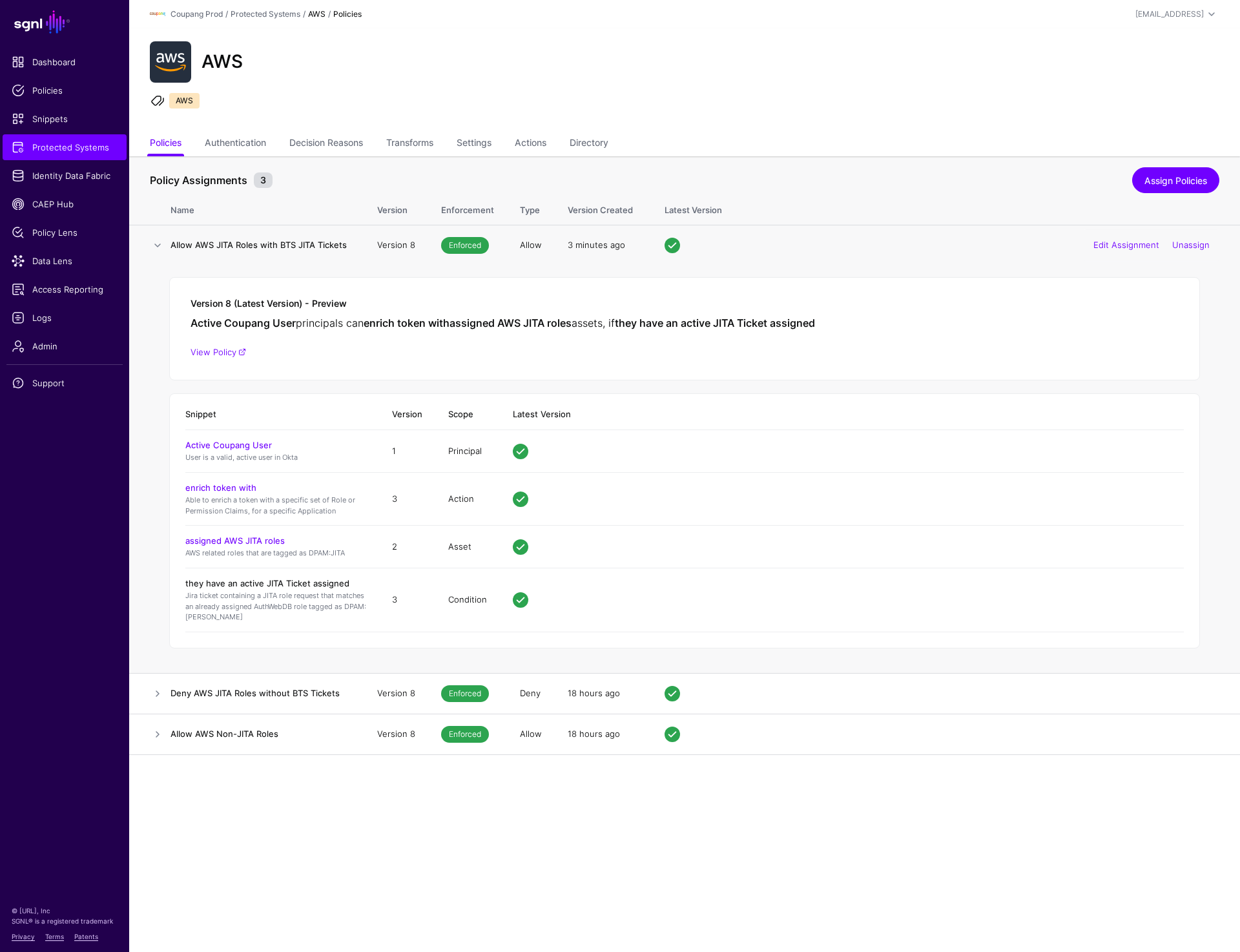
click at [244, 582] on link "they have an active JITA Ticket assigned" at bounding box center [267, 583] width 164 height 10
click at [57, 90] on span "Policies" at bounding box center [65, 90] width 106 height 13
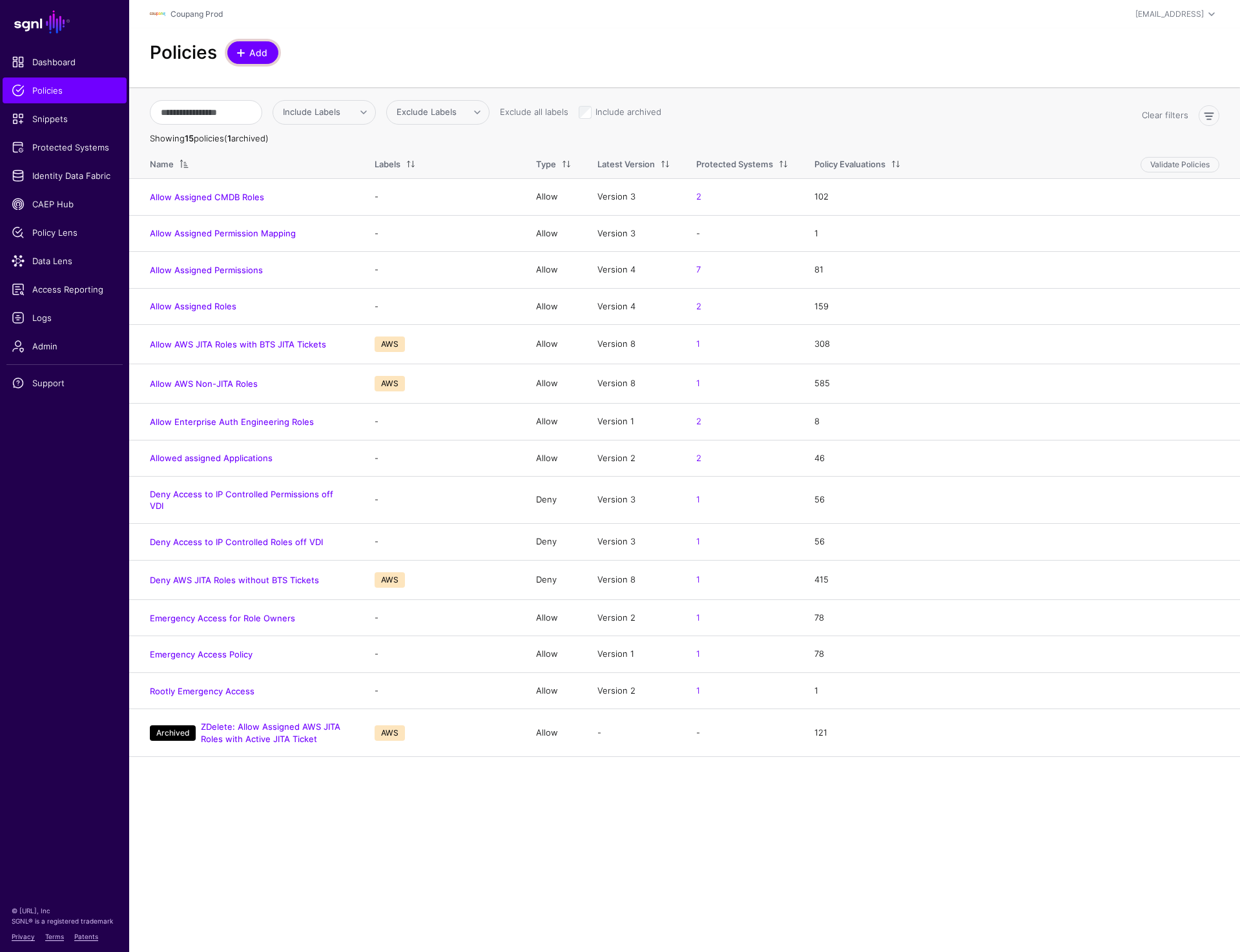
click at [243, 51] on span at bounding box center [241, 53] width 10 height 10
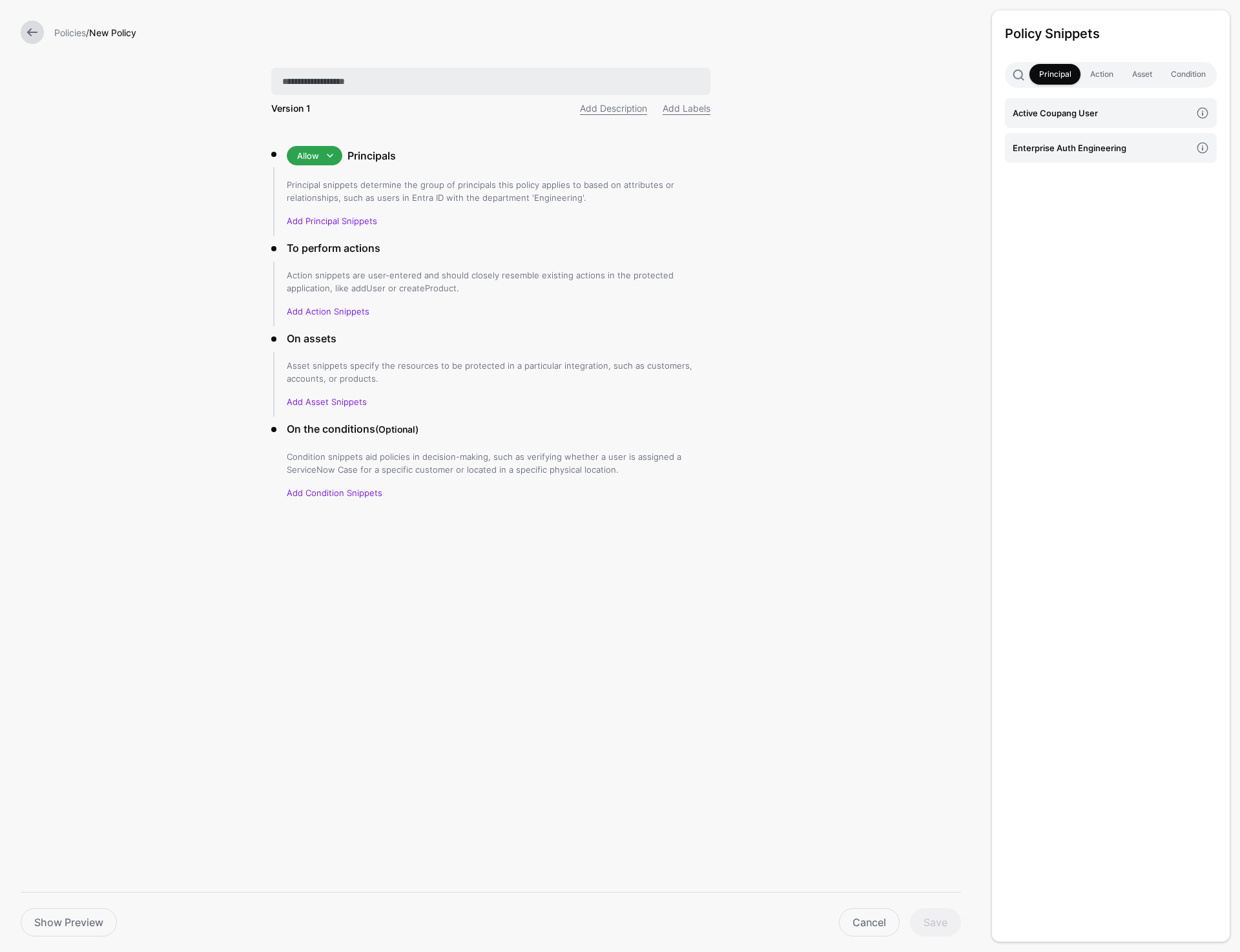
click at [334, 80] on input "text" at bounding box center [491, 81] width 439 height 27
click at [422, 79] on input "**********" at bounding box center [491, 81] width 439 height 27
type input "**********"
click at [1062, 114] on h4 "Active Coupang User" at bounding box center [1102, 113] width 178 height 15
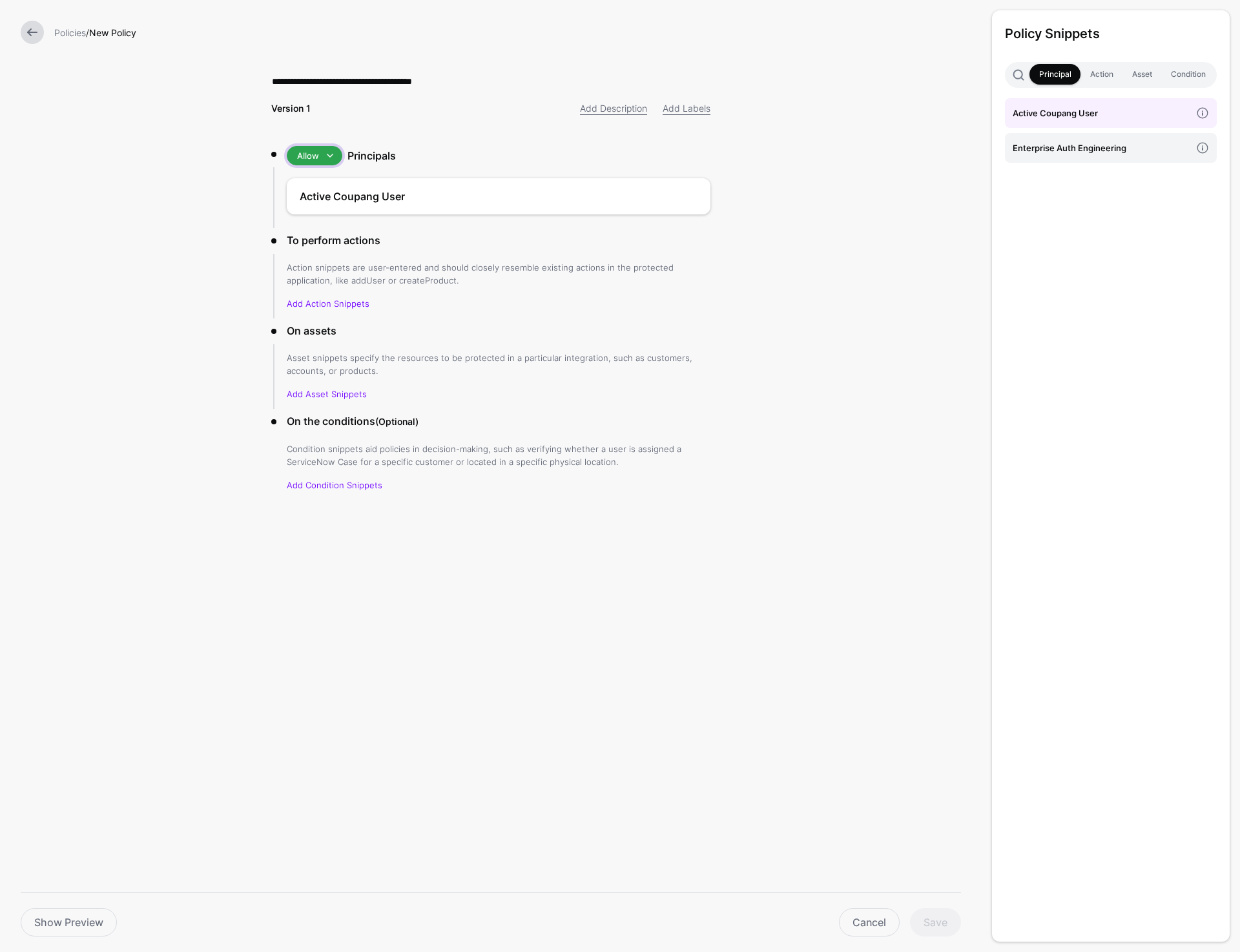
click at [326, 158] on span at bounding box center [330, 156] width 15 height 15
click at [536, 110] on div "Add Description Add Labels" at bounding box center [605, 108] width 227 height 14
click at [679, 104] on link "Add Labels" at bounding box center [687, 108] width 48 height 11
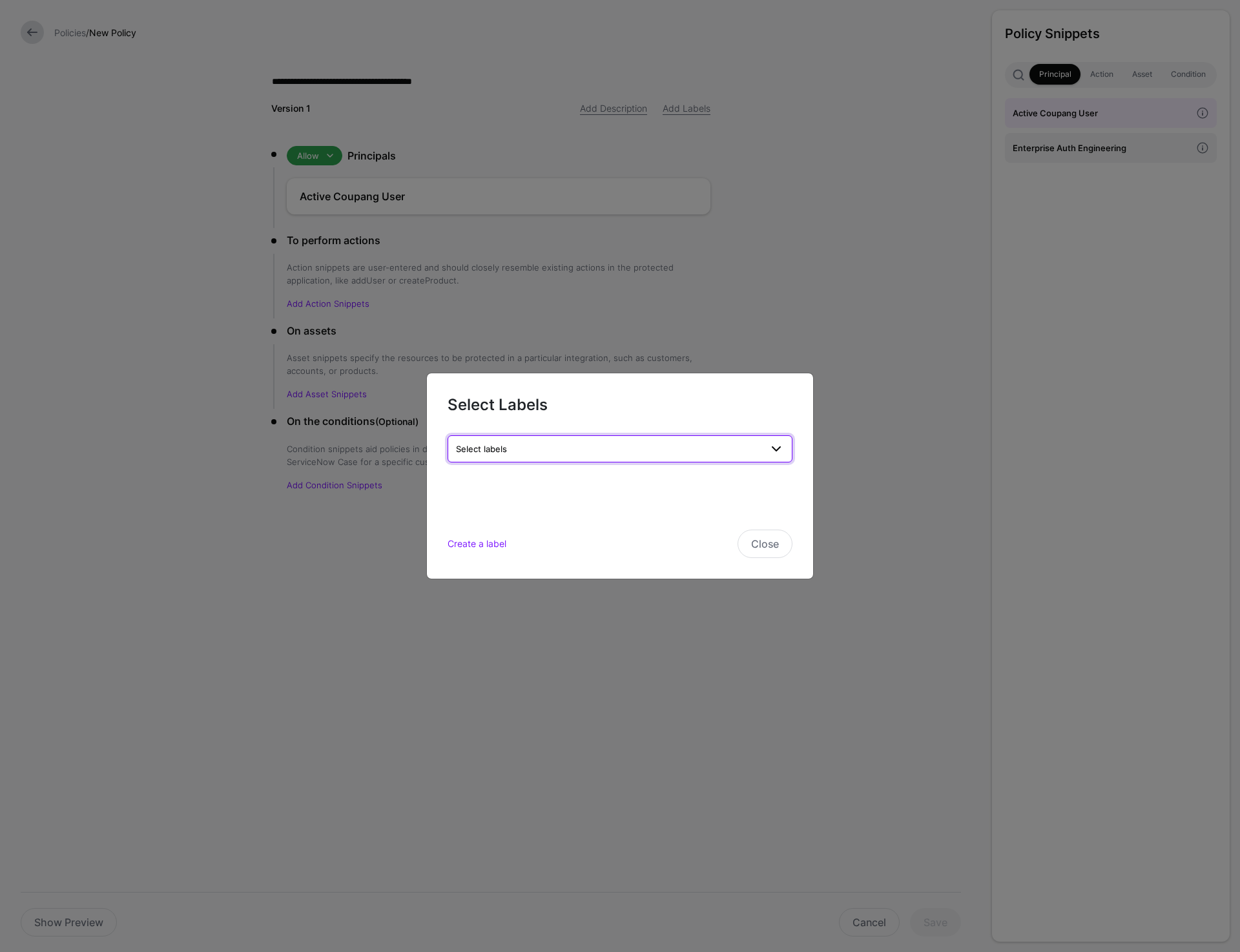
click at [502, 450] on span "Select labels" at bounding box center [482, 449] width 51 height 10
click at [473, 521] on span "AWS" at bounding box center [471, 519] width 17 height 9
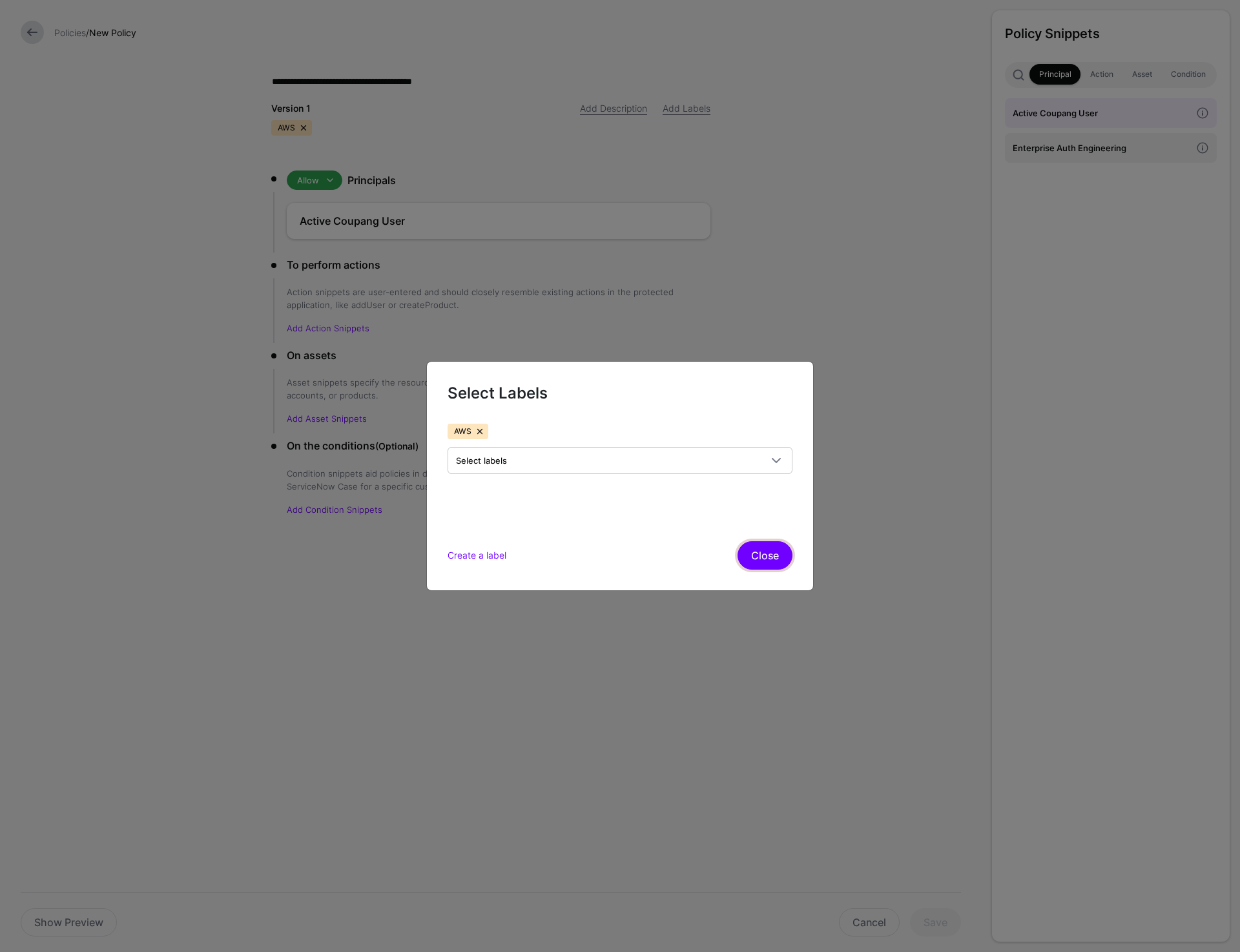
click at [778, 557] on button "Close" at bounding box center [765, 555] width 55 height 28
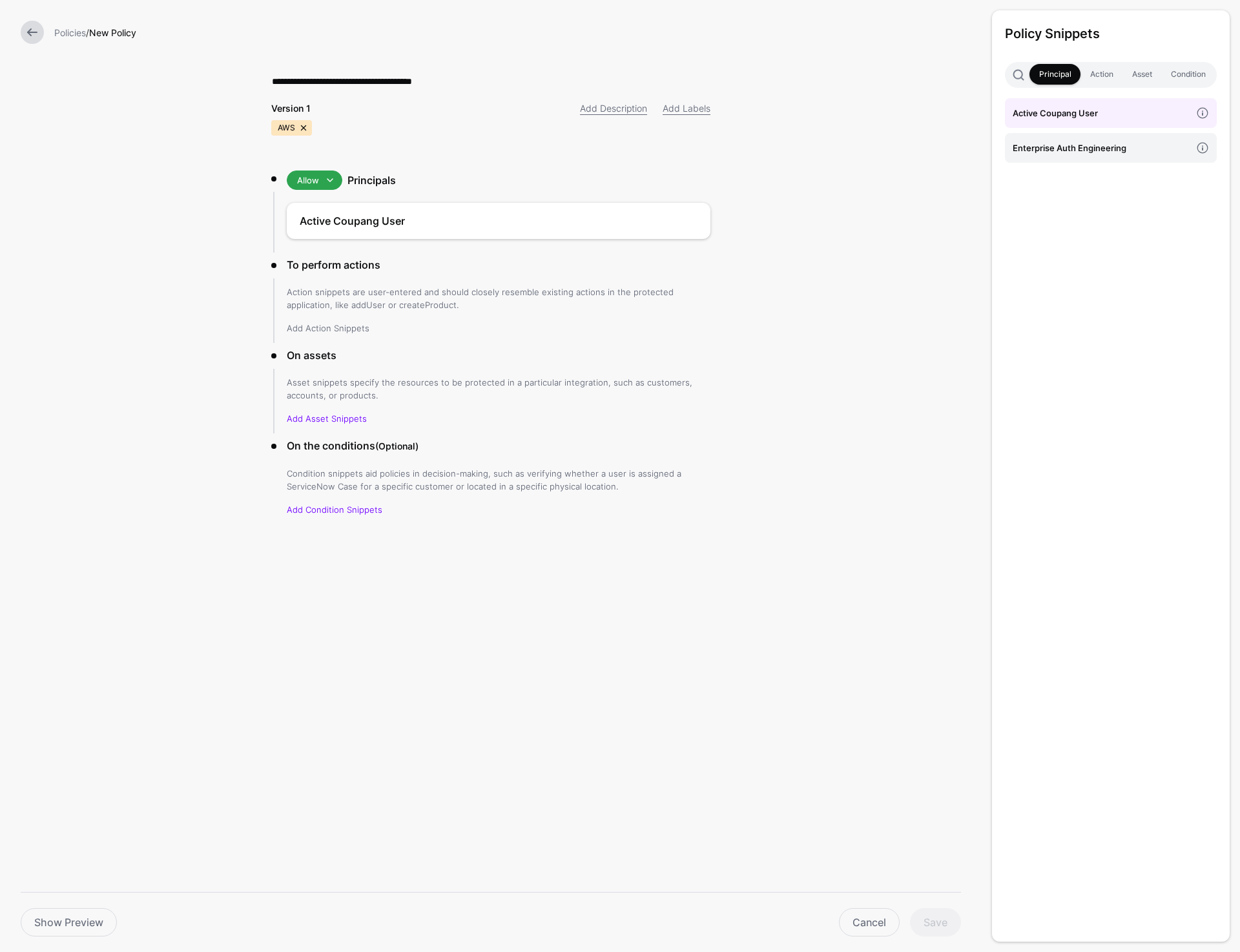
click at [328, 324] on link "Add Action Snippets" at bounding box center [328, 328] width 82 height 10
click at [1077, 145] on h4 "enrich token with" at bounding box center [1102, 148] width 178 height 15
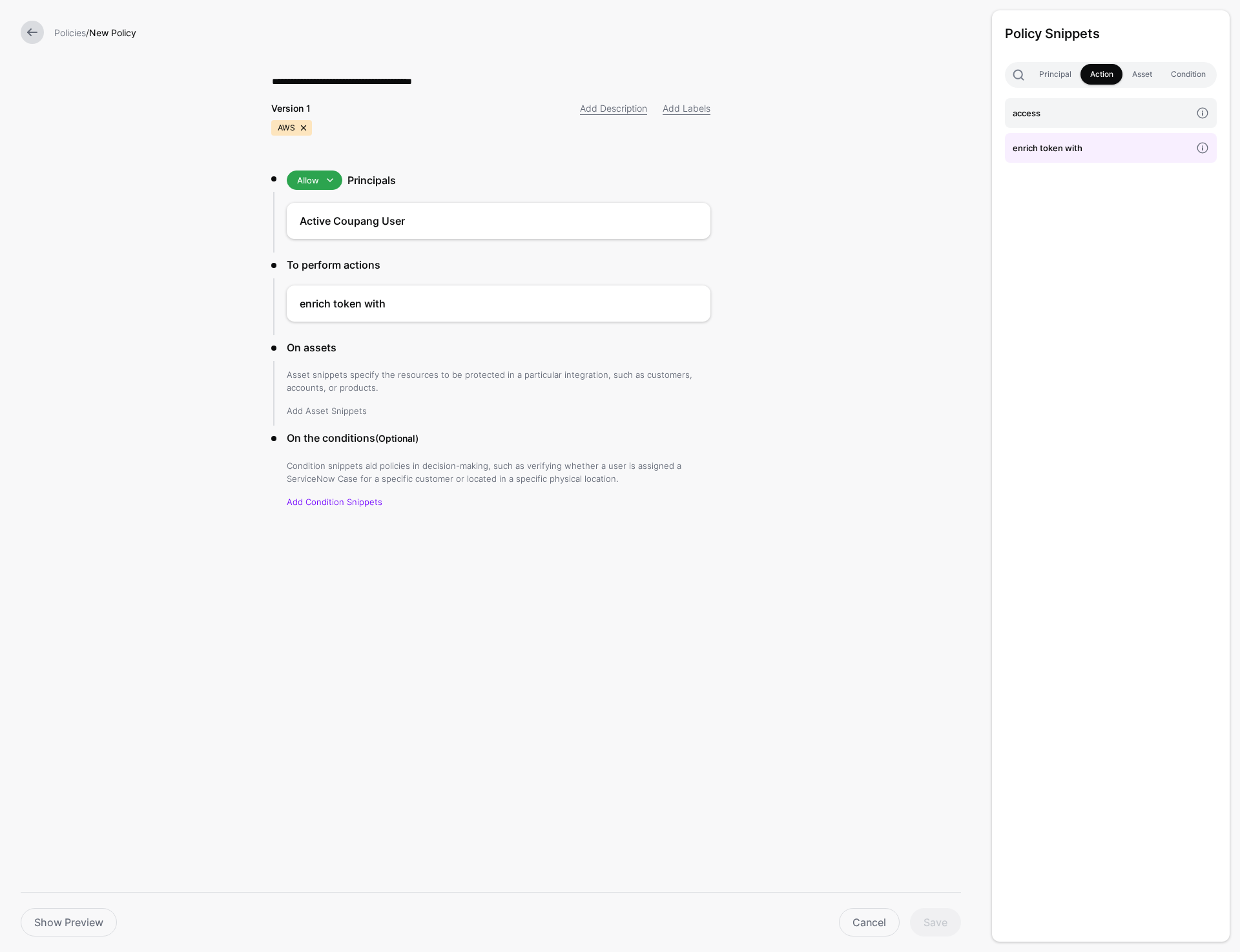
click at [342, 411] on link "Add Asset Snippets" at bounding box center [326, 411] width 80 height 10
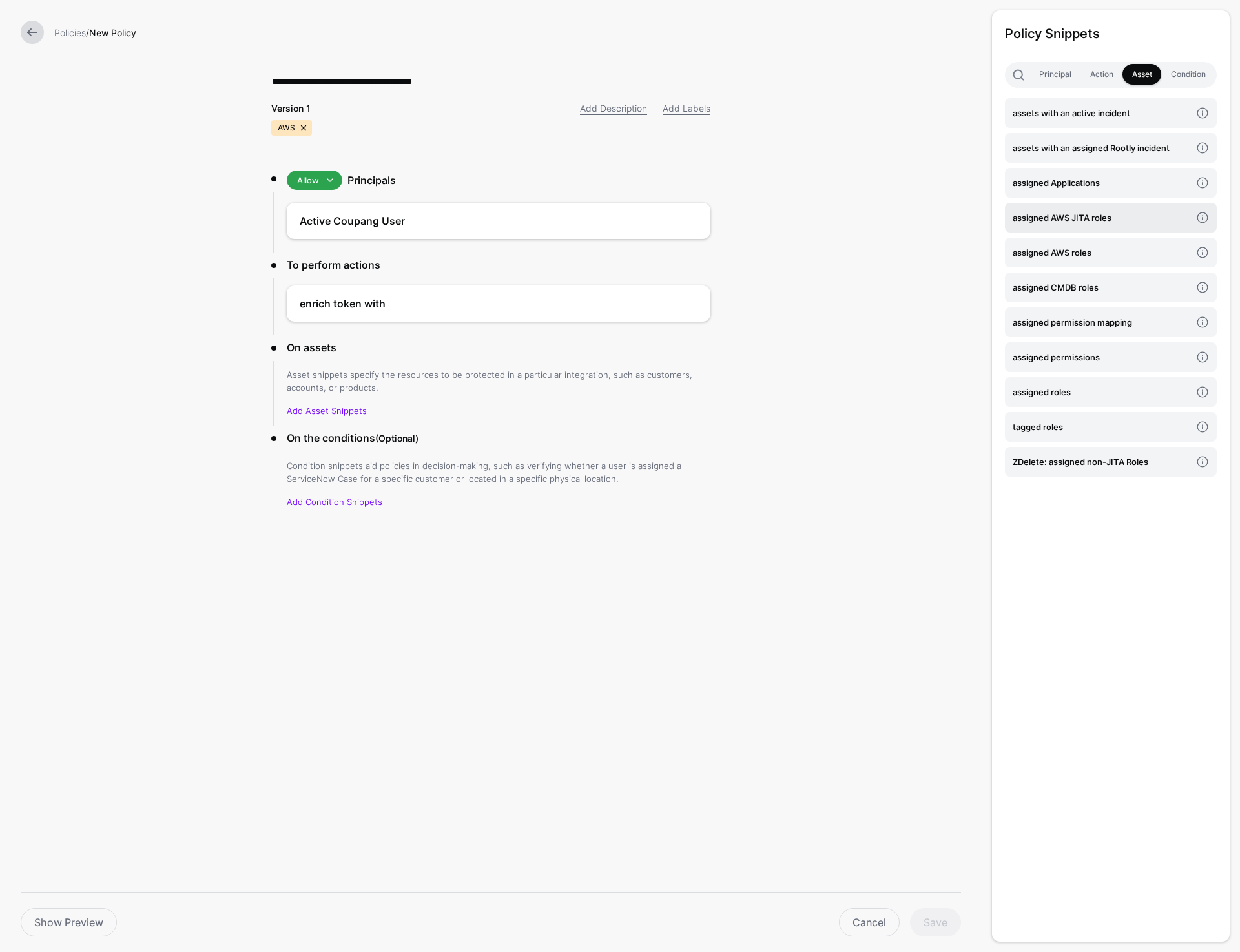
click at [1091, 213] on h4 "assigned AWS JITA roles" at bounding box center [1102, 218] width 178 height 15
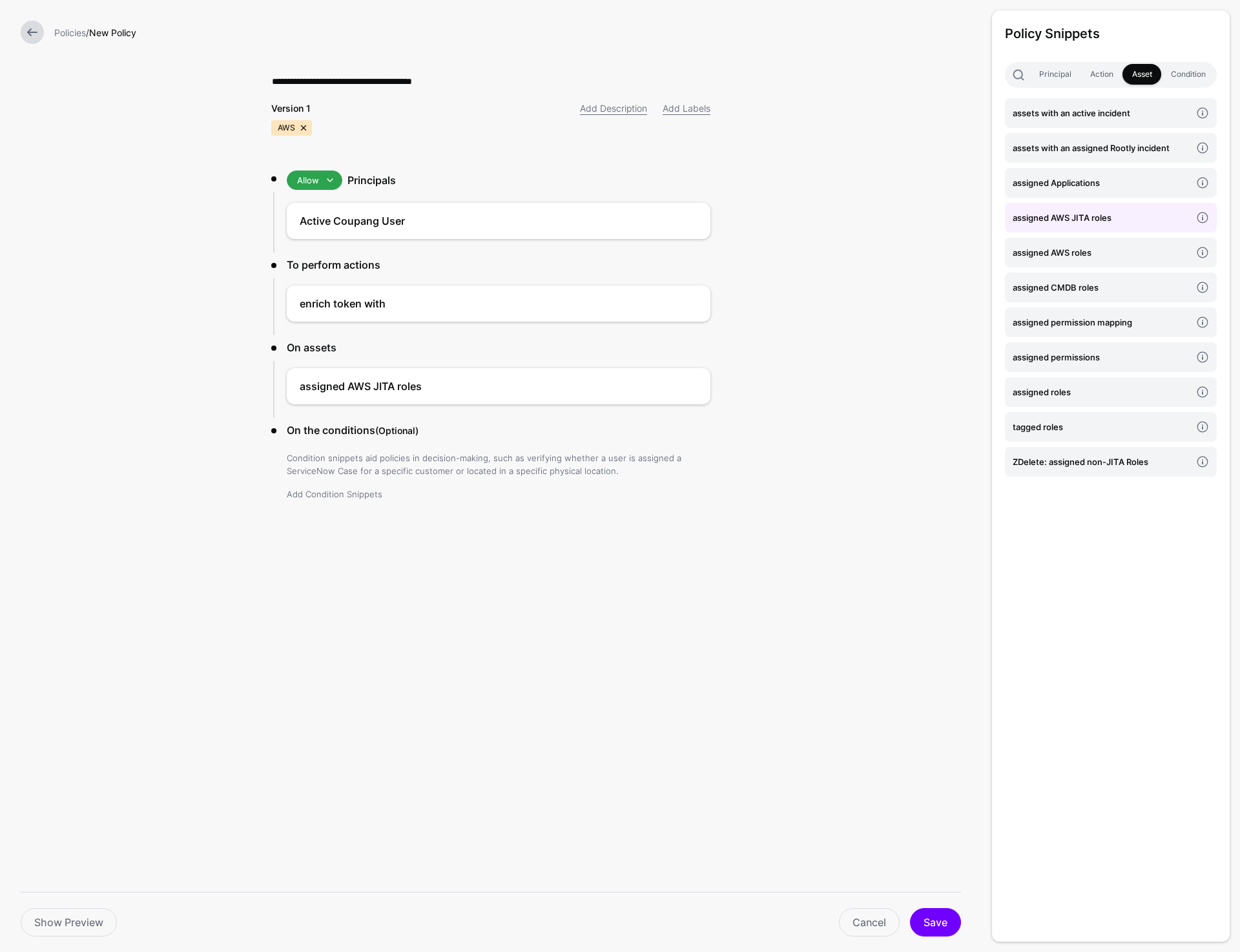
click at [342, 489] on link "Add Condition Snippets" at bounding box center [334, 494] width 95 height 10
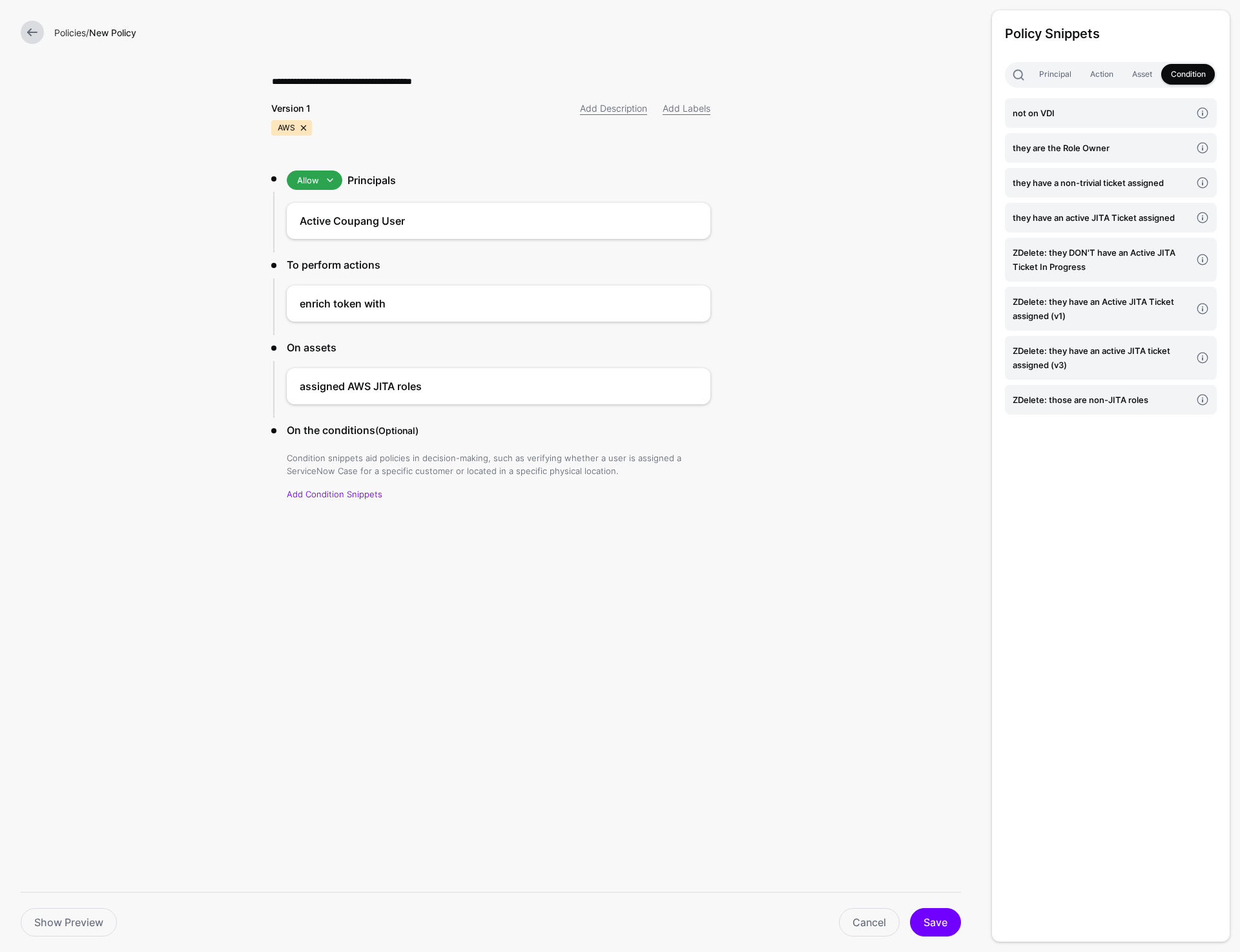
click at [68, 30] on link "Policies" at bounding box center [69, 33] width 32 height 11
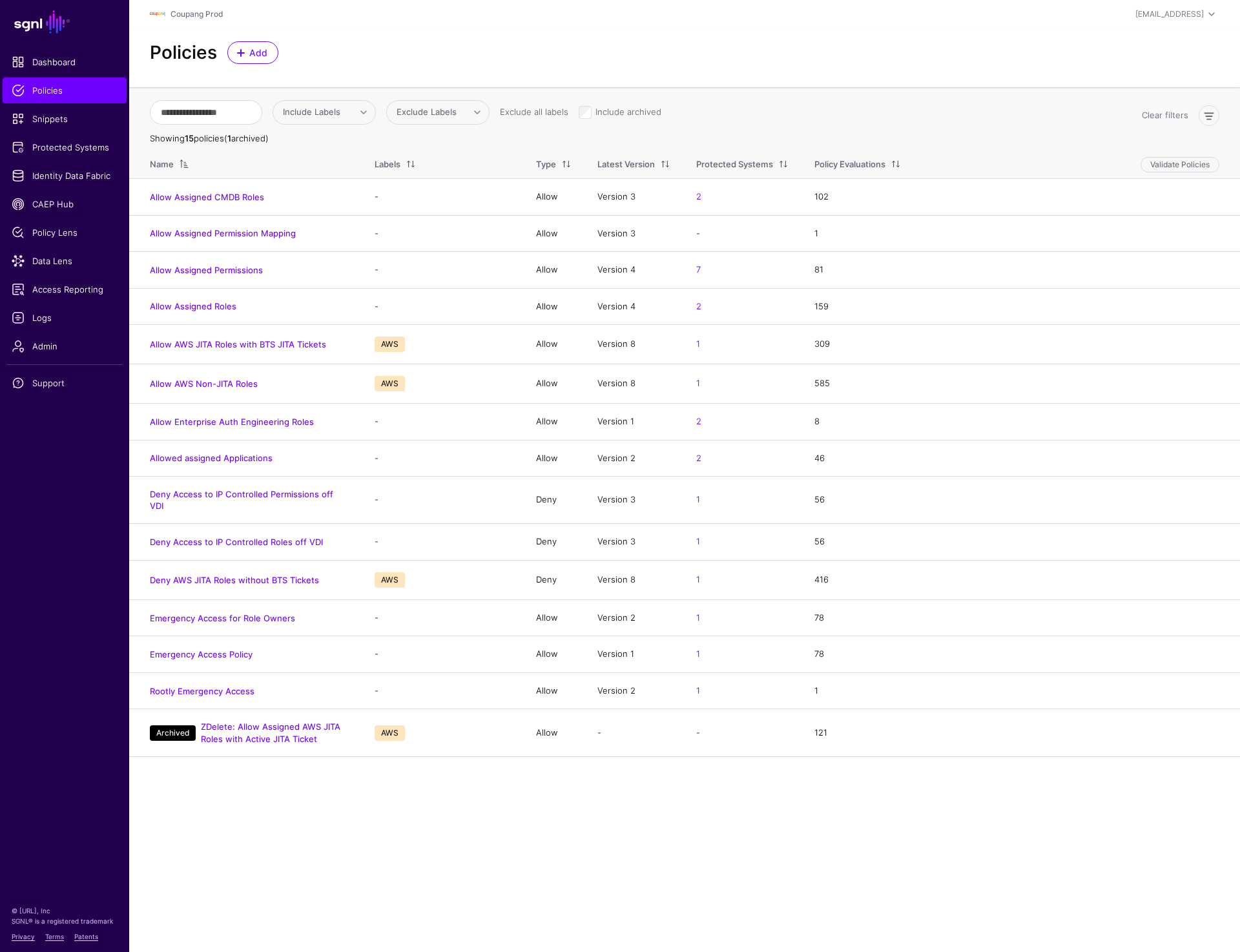
click at [936, 7] on div "prashant@sgnl.ai Prashant Nadarajan prashant@sgnl.ai Coupang Prod Log out" at bounding box center [1041, 15] width 357 height 15
click at [61, 119] on span "Snippets" at bounding box center [65, 118] width 106 height 13
click at [251, 48] on span "Add" at bounding box center [258, 52] width 21 height 14
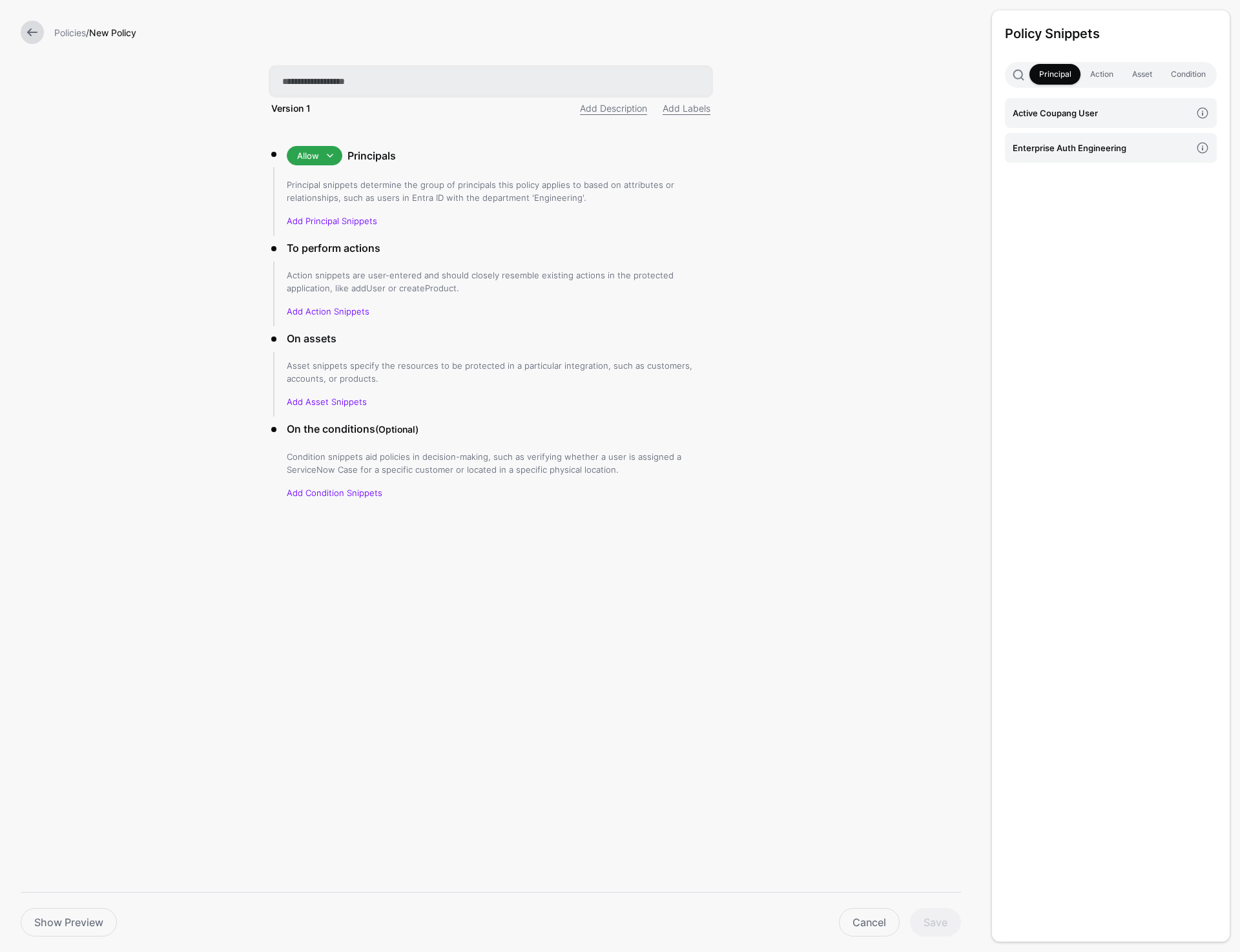
click at [323, 81] on input "text" at bounding box center [491, 81] width 439 height 27
paste input "**********"
click at [425, 81] on input "**********" at bounding box center [491, 81] width 439 height 27
type input "**********"
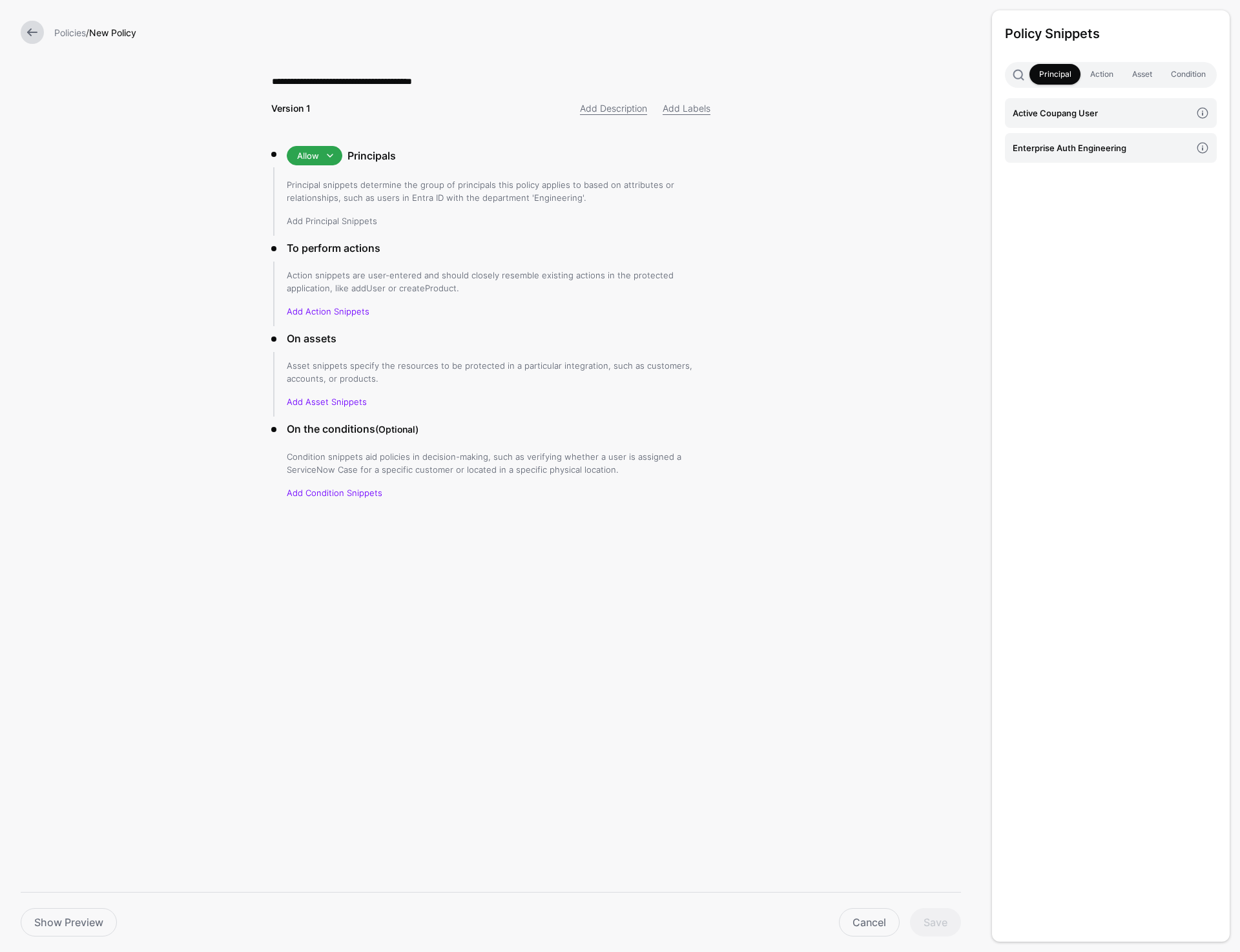
click at [310, 224] on link "Add Principal Snippets" at bounding box center [331, 221] width 90 height 10
click at [1056, 111] on h4 "Active Coupang User" at bounding box center [1102, 113] width 178 height 15
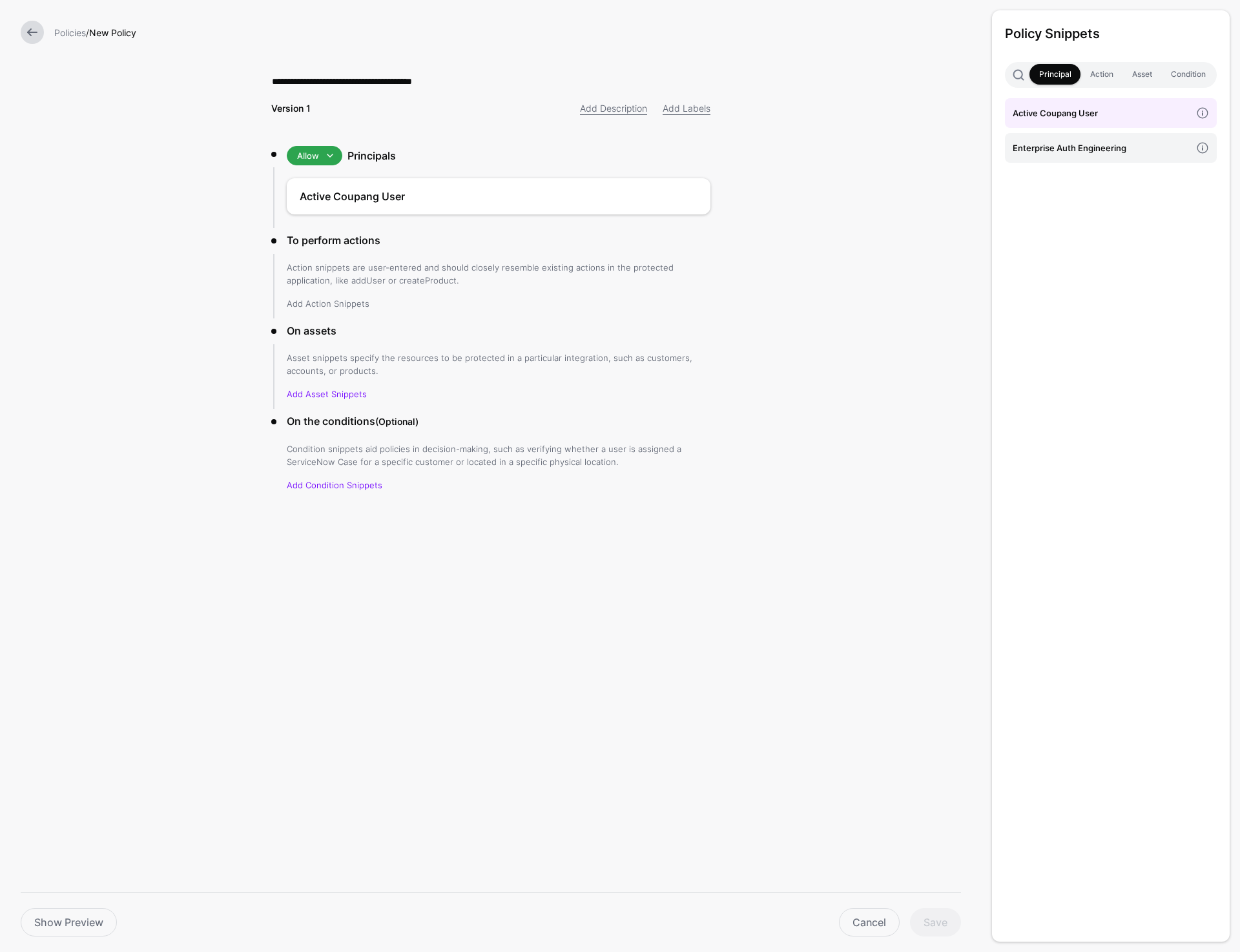
click at [337, 303] on link "Add Action Snippets" at bounding box center [328, 304] width 82 height 10
click at [1093, 142] on h4 "enrich token with" at bounding box center [1102, 148] width 178 height 15
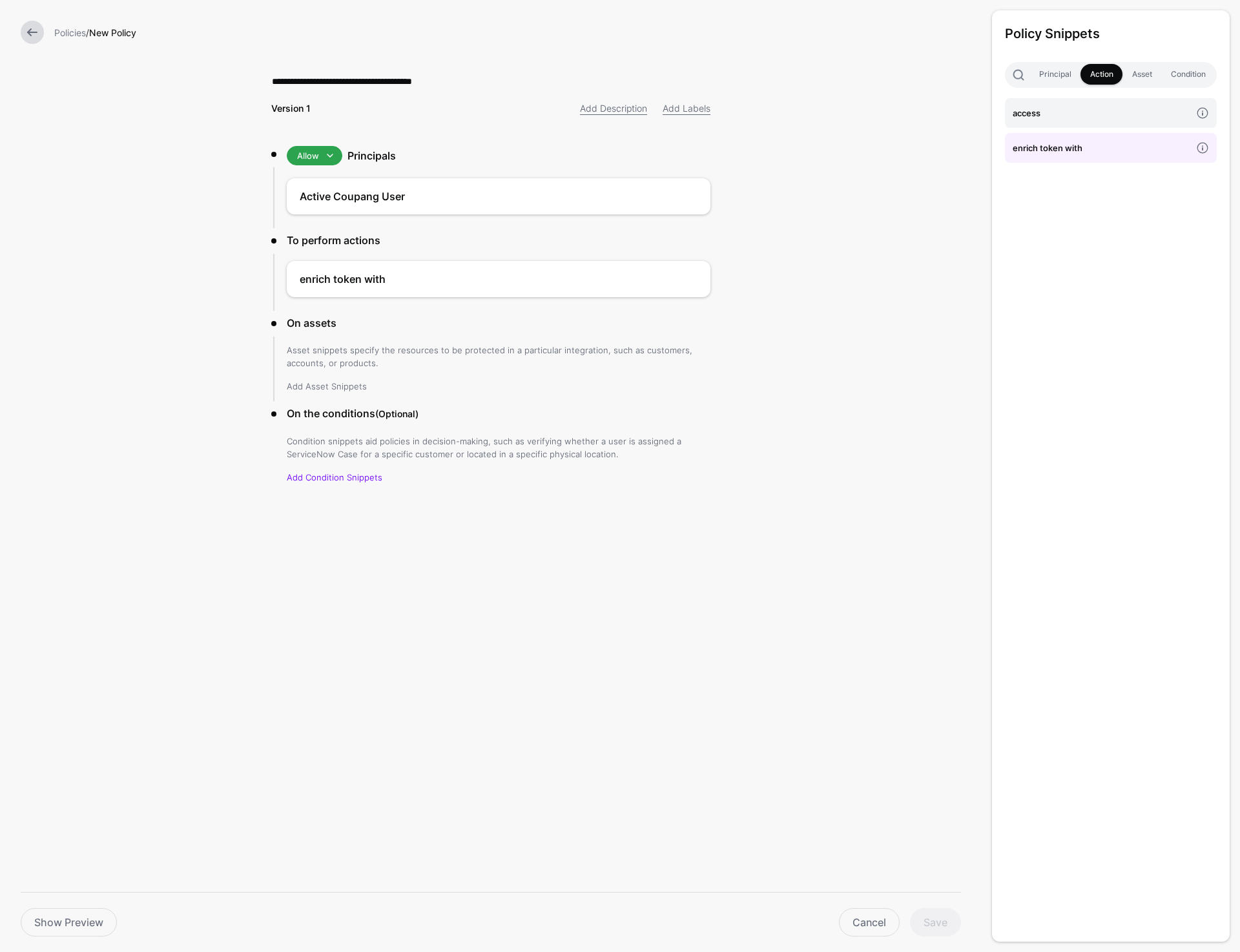
click at [339, 381] on link "Add Asset Snippets" at bounding box center [326, 386] width 80 height 10
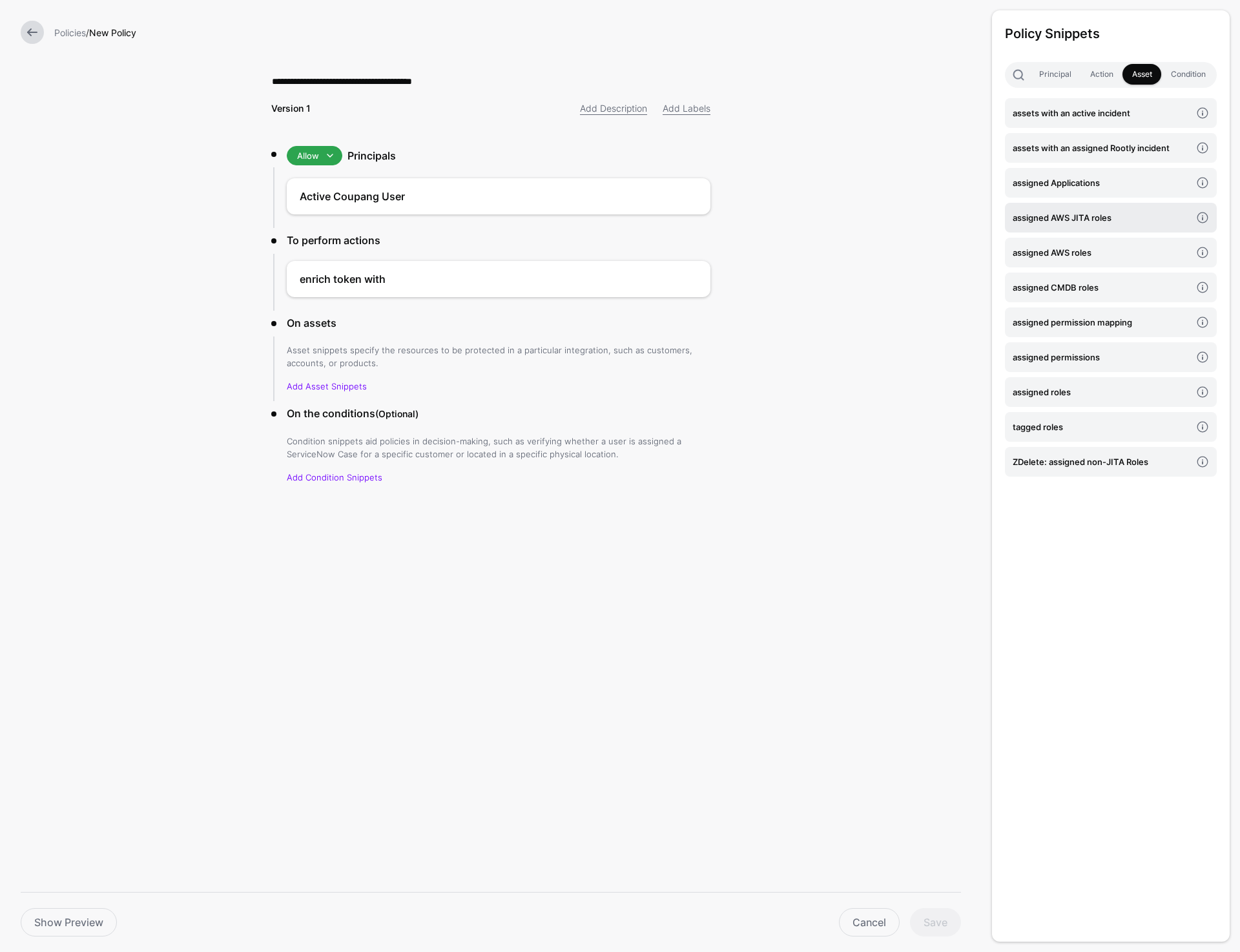
click at [1083, 211] on h4 "assigned AWS JITA roles" at bounding box center [1102, 218] width 178 height 15
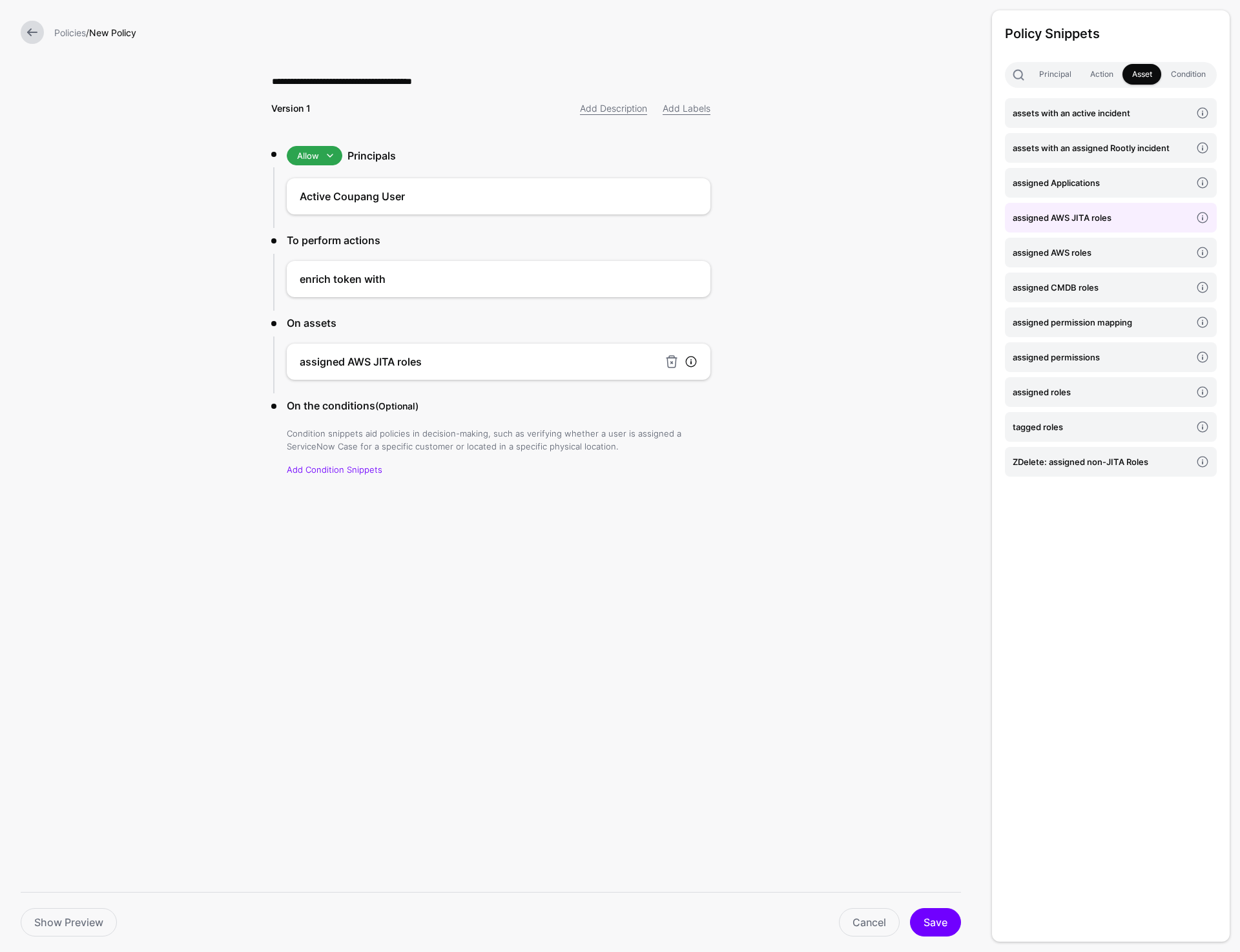
click at [690, 365] on link at bounding box center [691, 361] width 13 height 13
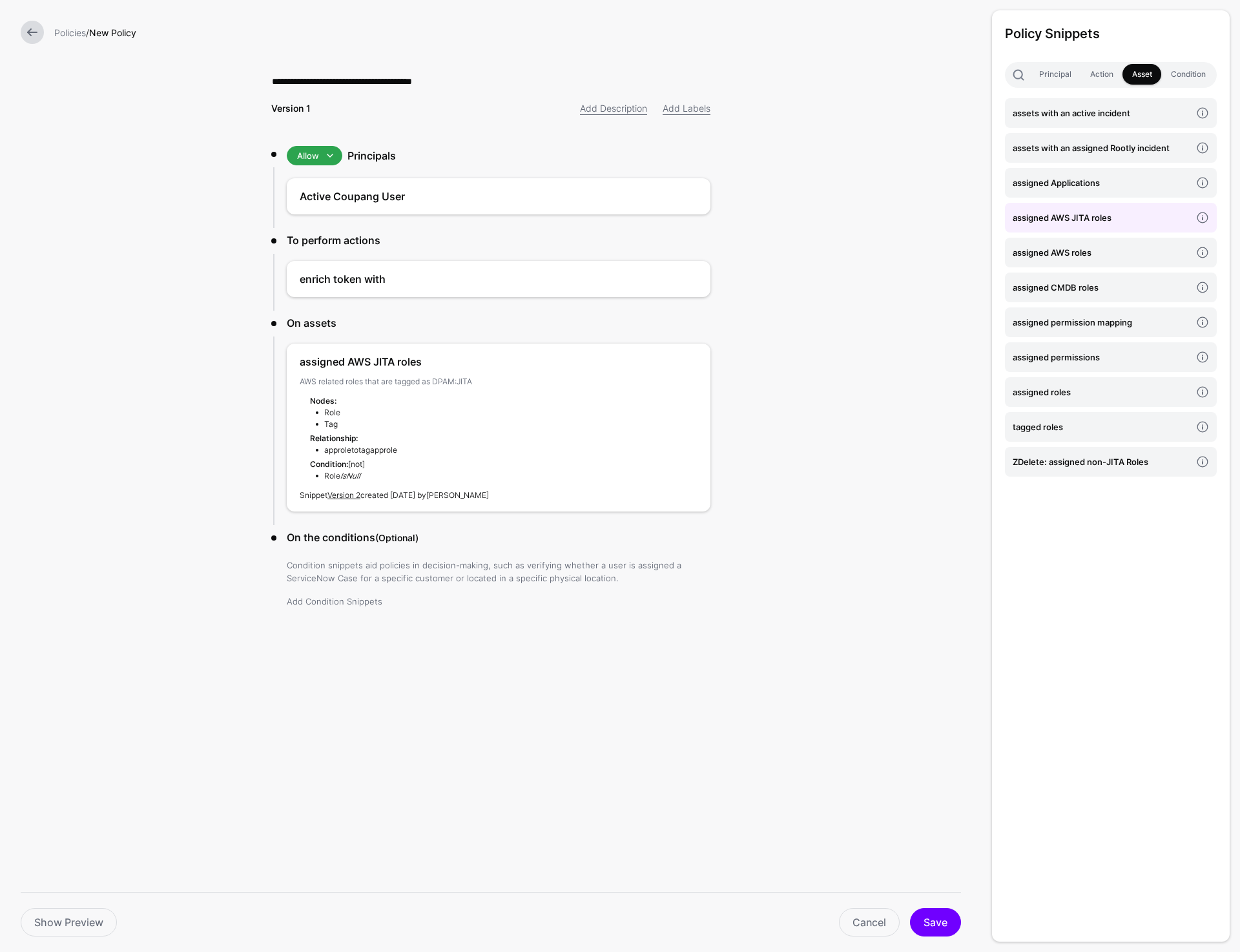
click at [330, 600] on link "Add Condition Snippets" at bounding box center [334, 601] width 95 height 10
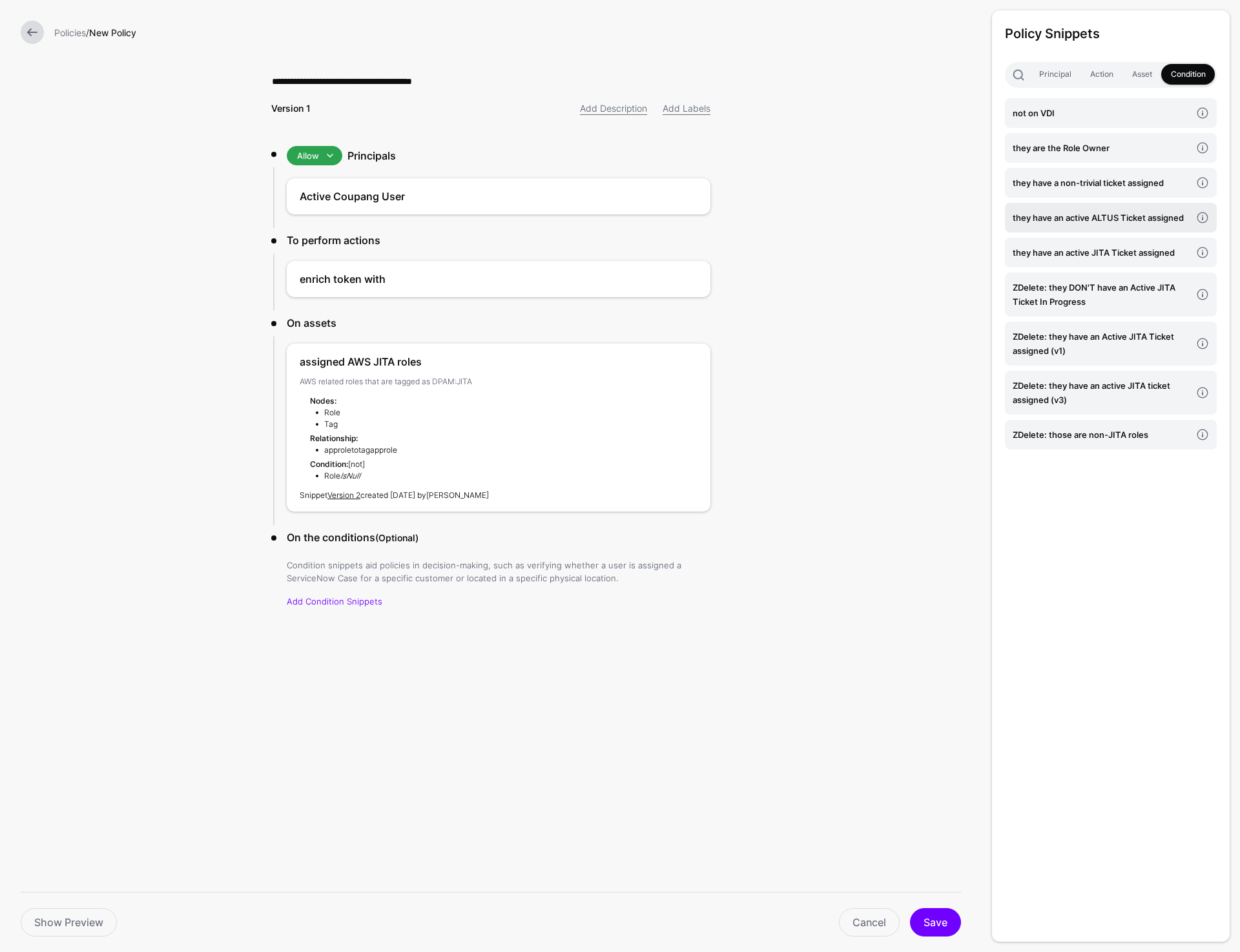
click at [1059, 220] on h4 "they have an active ALTUS Ticket assigned" at bounding box center [1102, 218] width 178 height 15
click at [700, 709] on div "**********" at bounding box center [491, 359] width 480 height 720
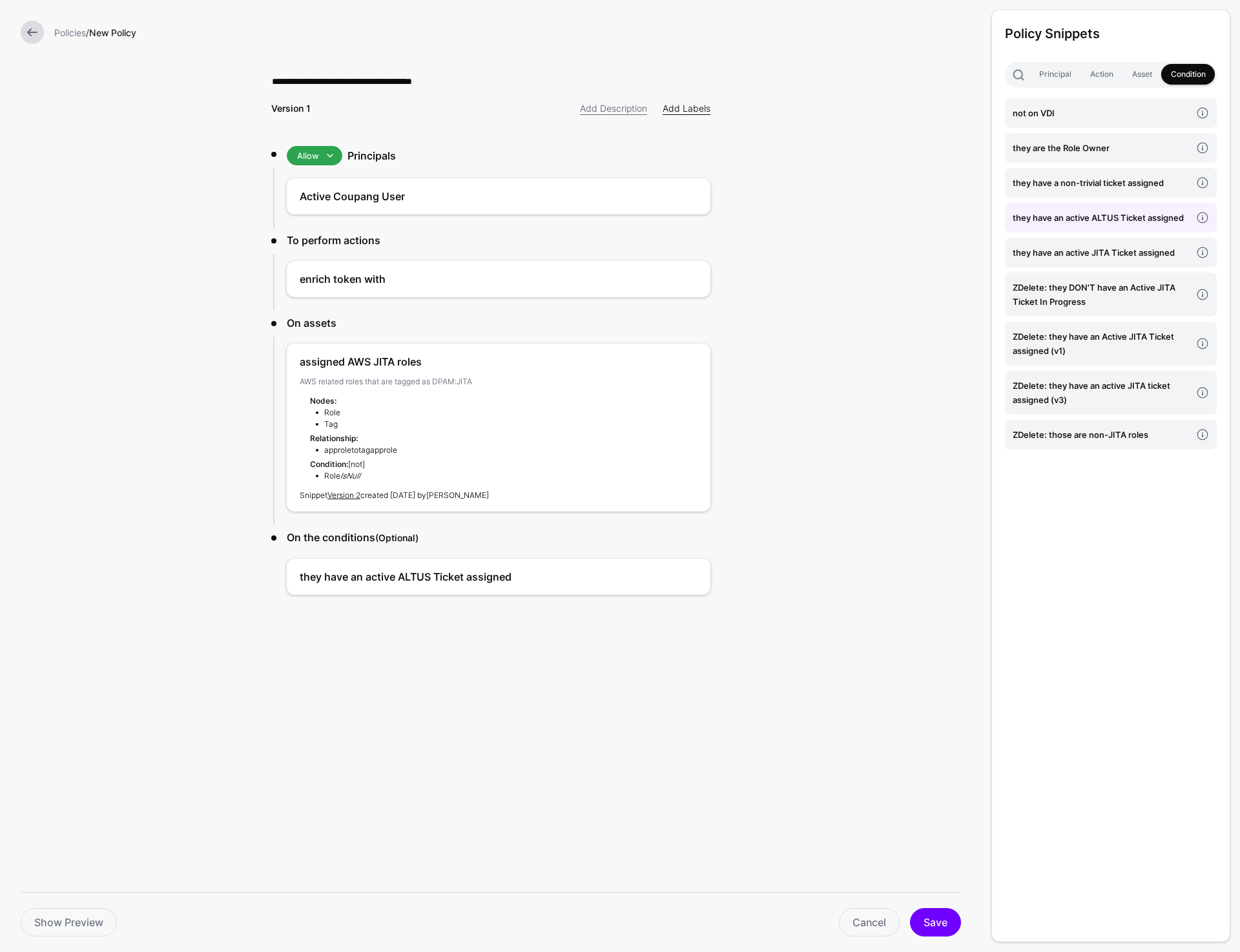
click at [685, 110] on link "Add Labels" at bounding box center [687, 108] width 48 height 11
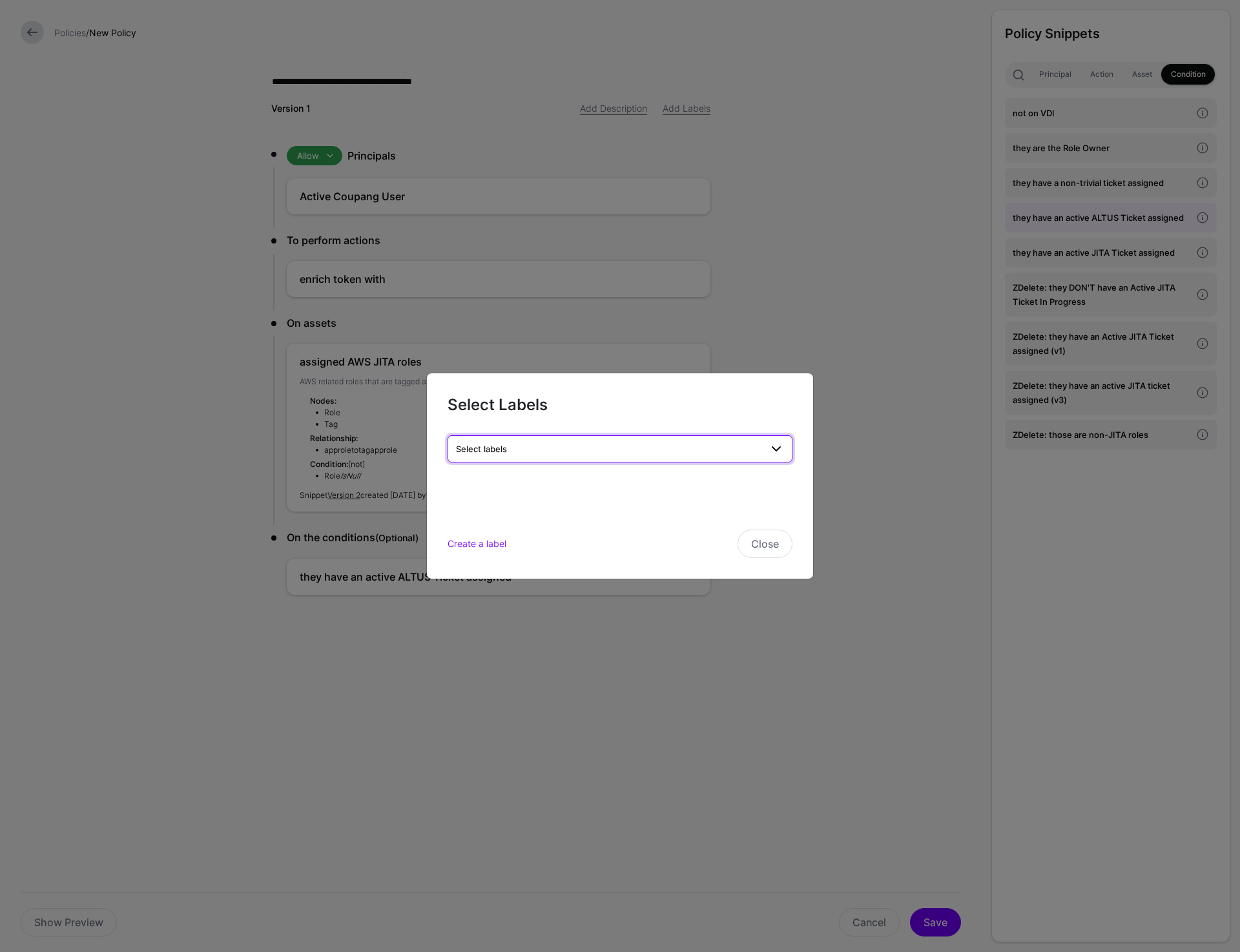
click at [578, 453] on span "Select labels" at bounding box center [609, 449] width 305 height 15
click at [475, 516] on span "AWS" at bounding box center [471, 519] width 17 height 9
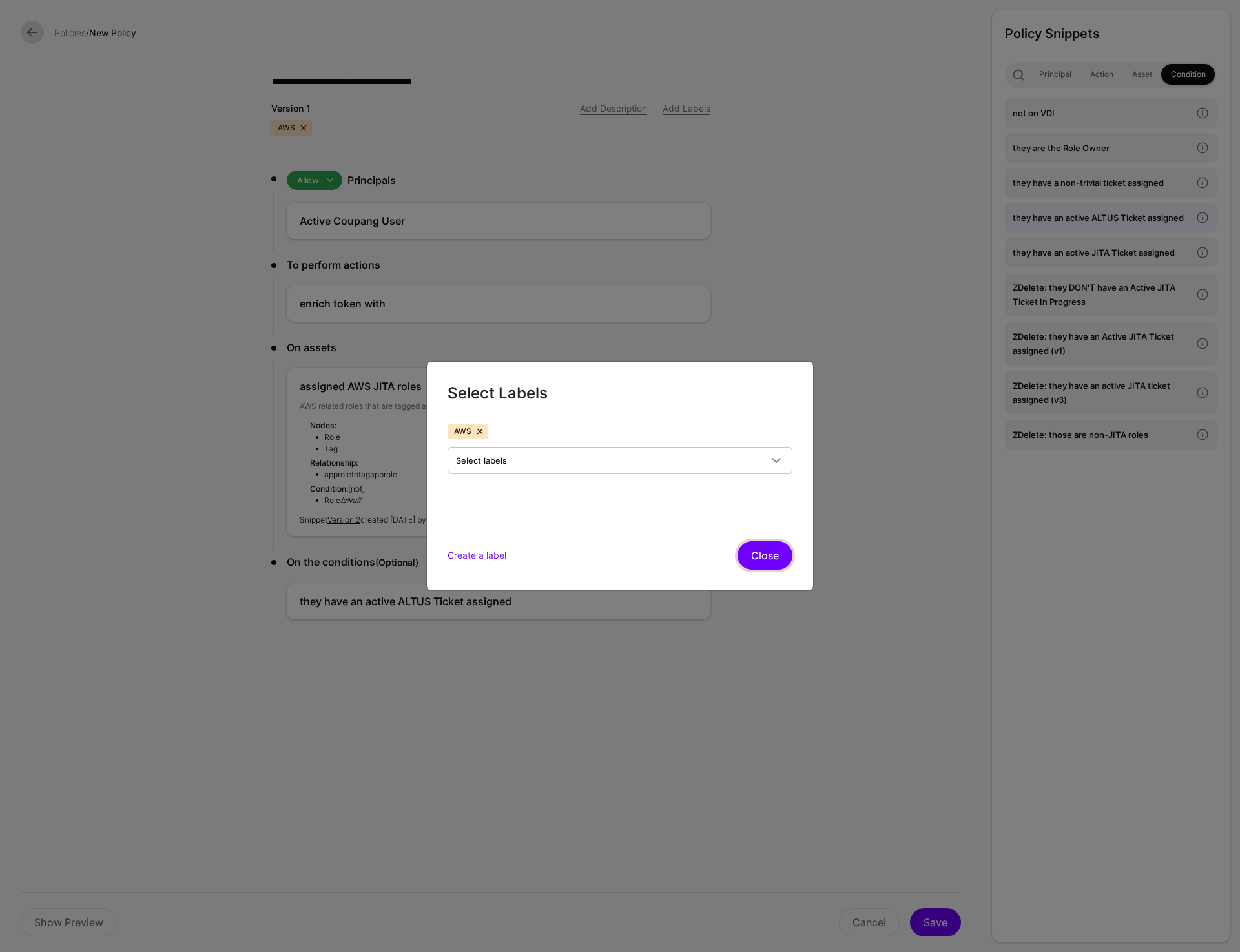
click at [755, 553] on button "Close" at bounding box center [765, 555] width 55 height 28
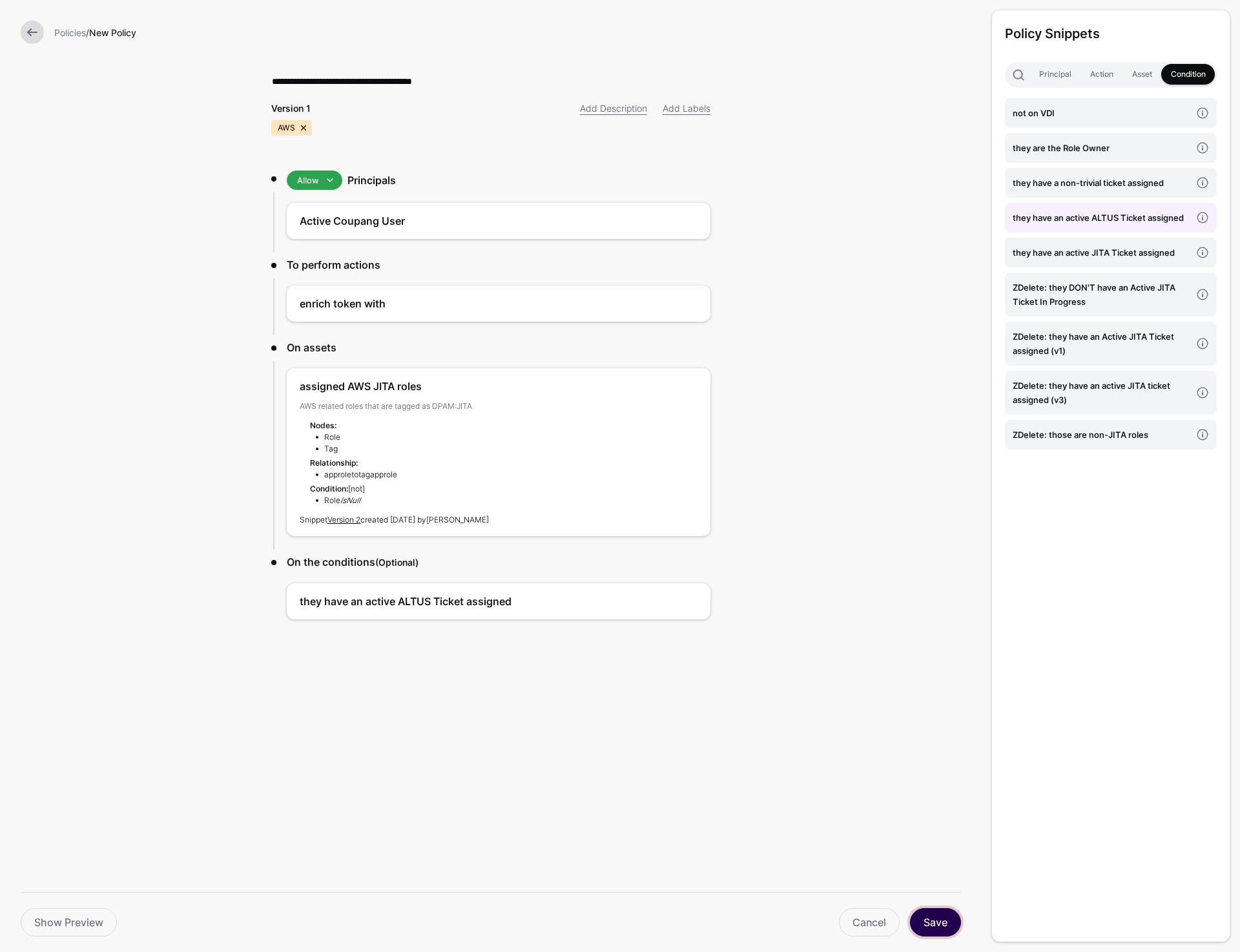
click at [932, 922] on button "Save" at bounding box center [936, 922] width 51 height 28
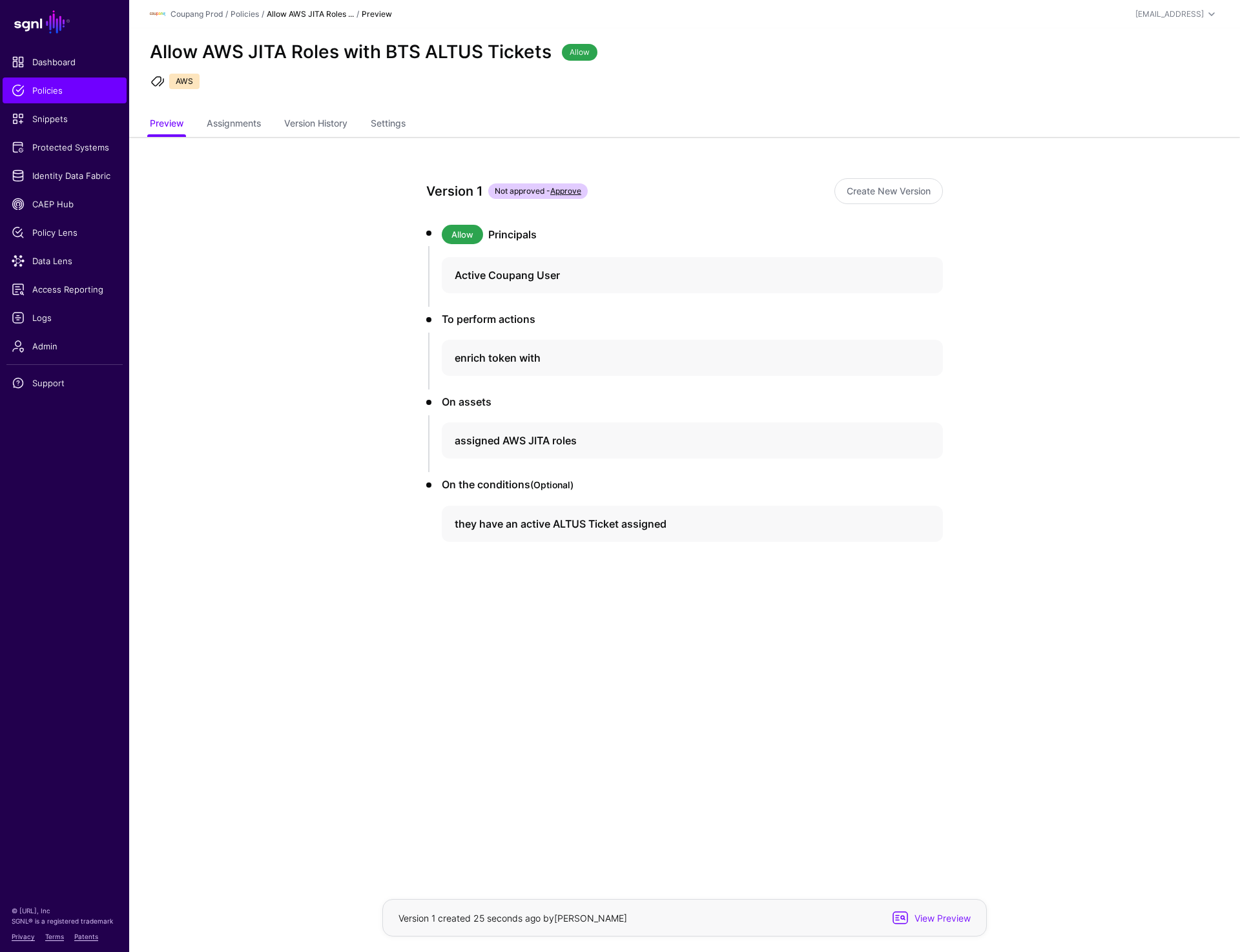
click at [686, 118] on ul "Preview Assignments Version History Settings" at bounding box center [684, 124] width 1069 height 25
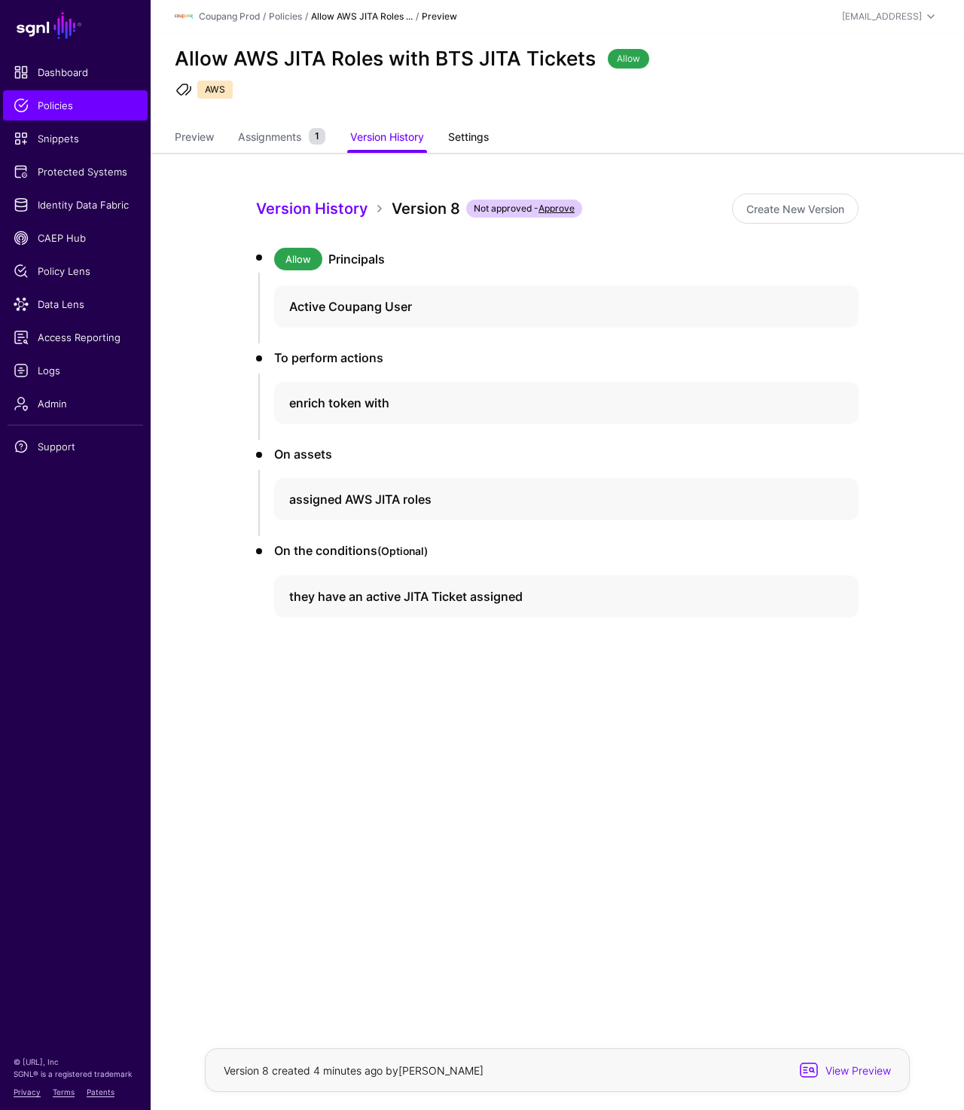
click at [472, 133] on link "Settings" at bounding box center [468, 138] width 41 height 29
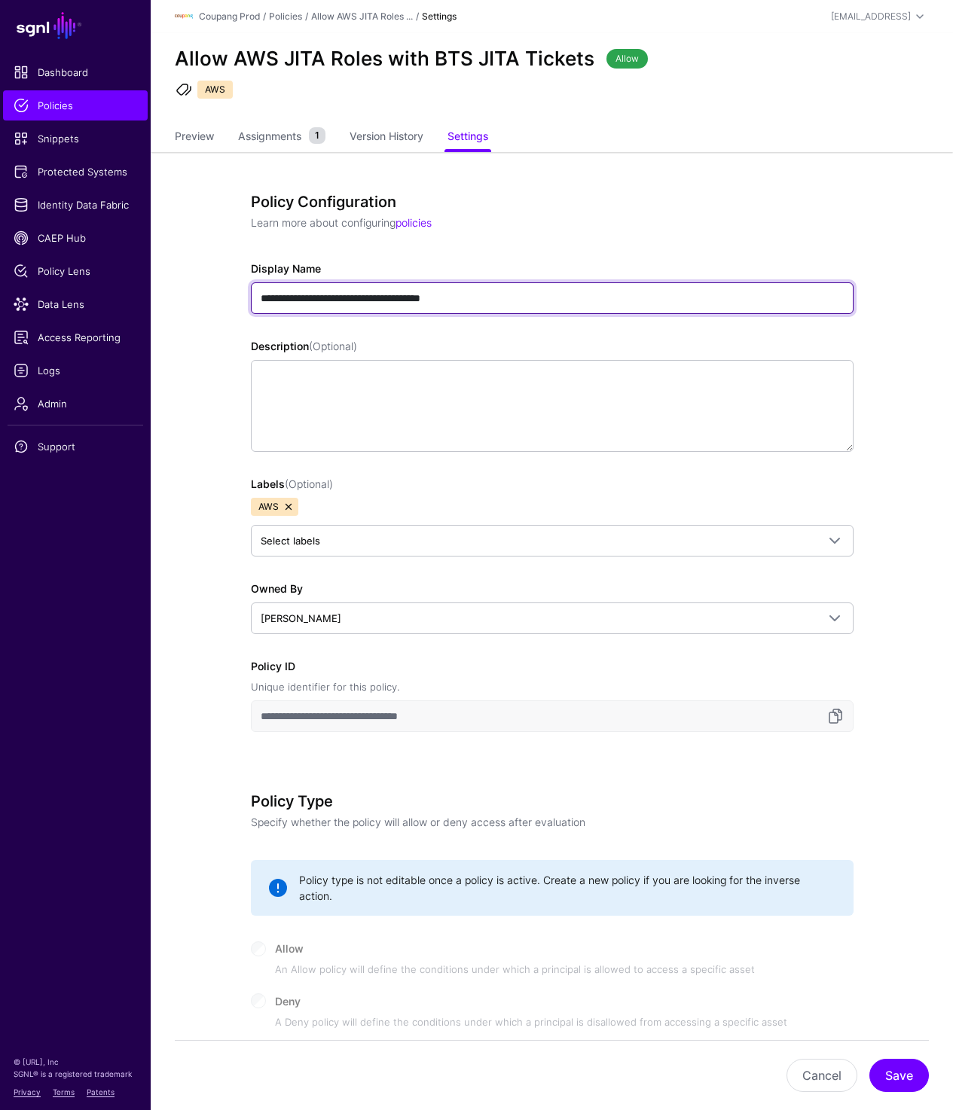
click at [506, 306] on input "**********" at bounding box center [552, 298] width 603 height 32
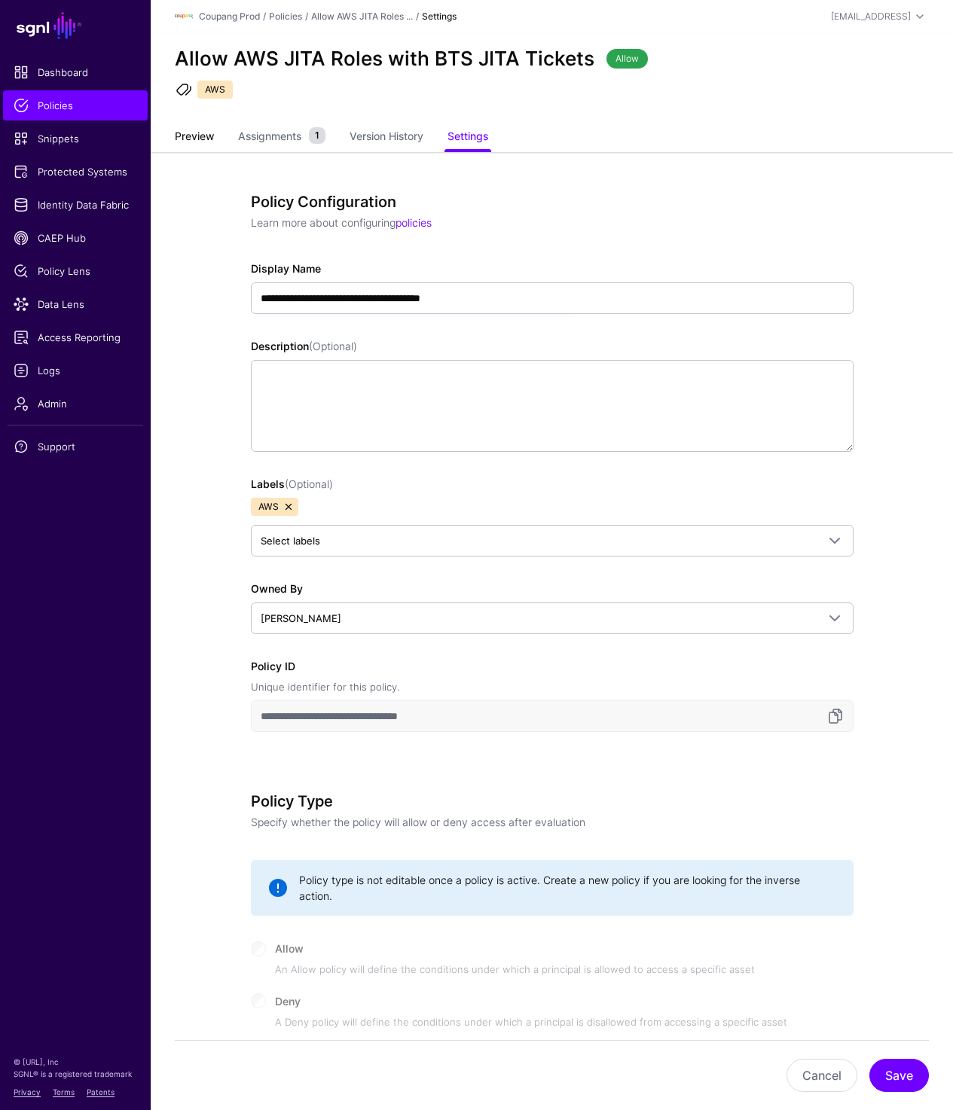
click at [193, 130] on link "Preview" at bounding box center [194, 138] width 39 height 29
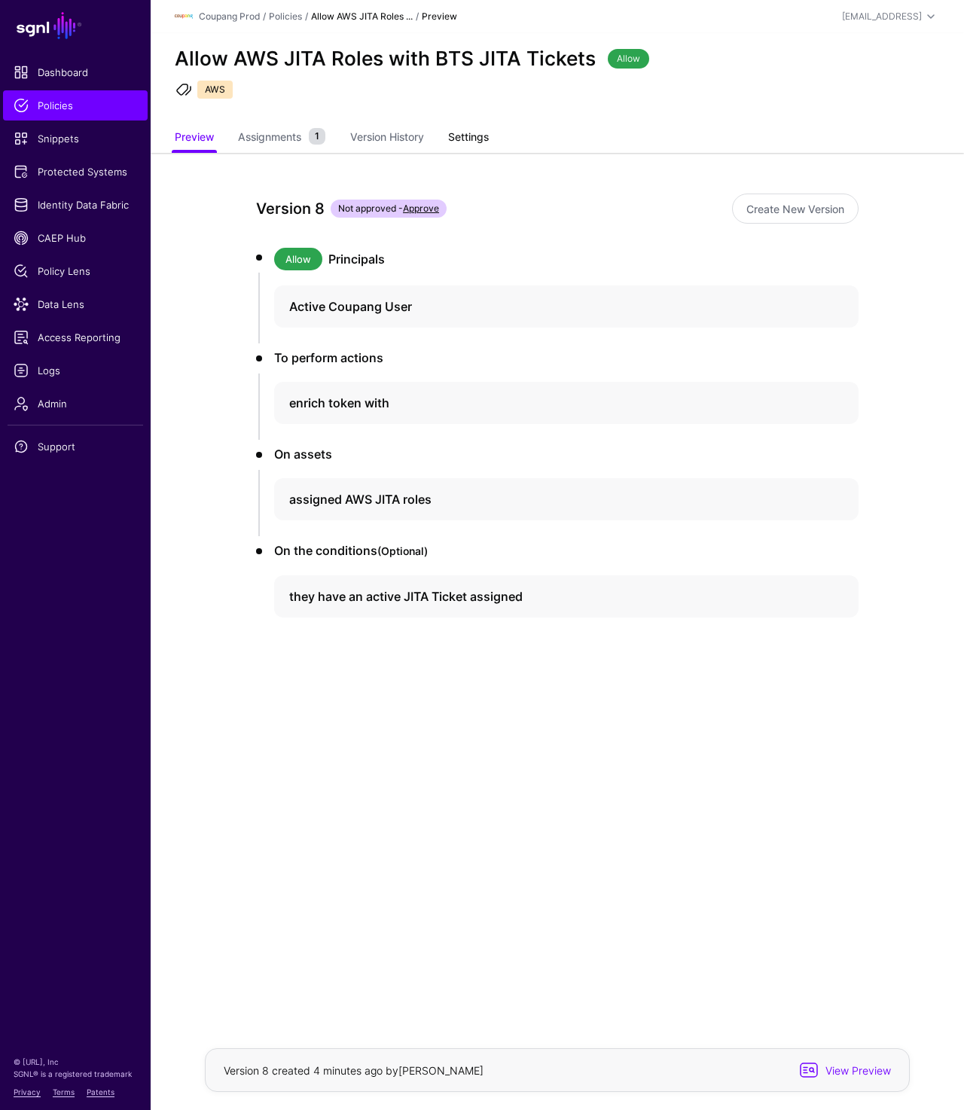
click at [481, 136] on link "Settings" at bounding box center [468, 138] width 41 height 29
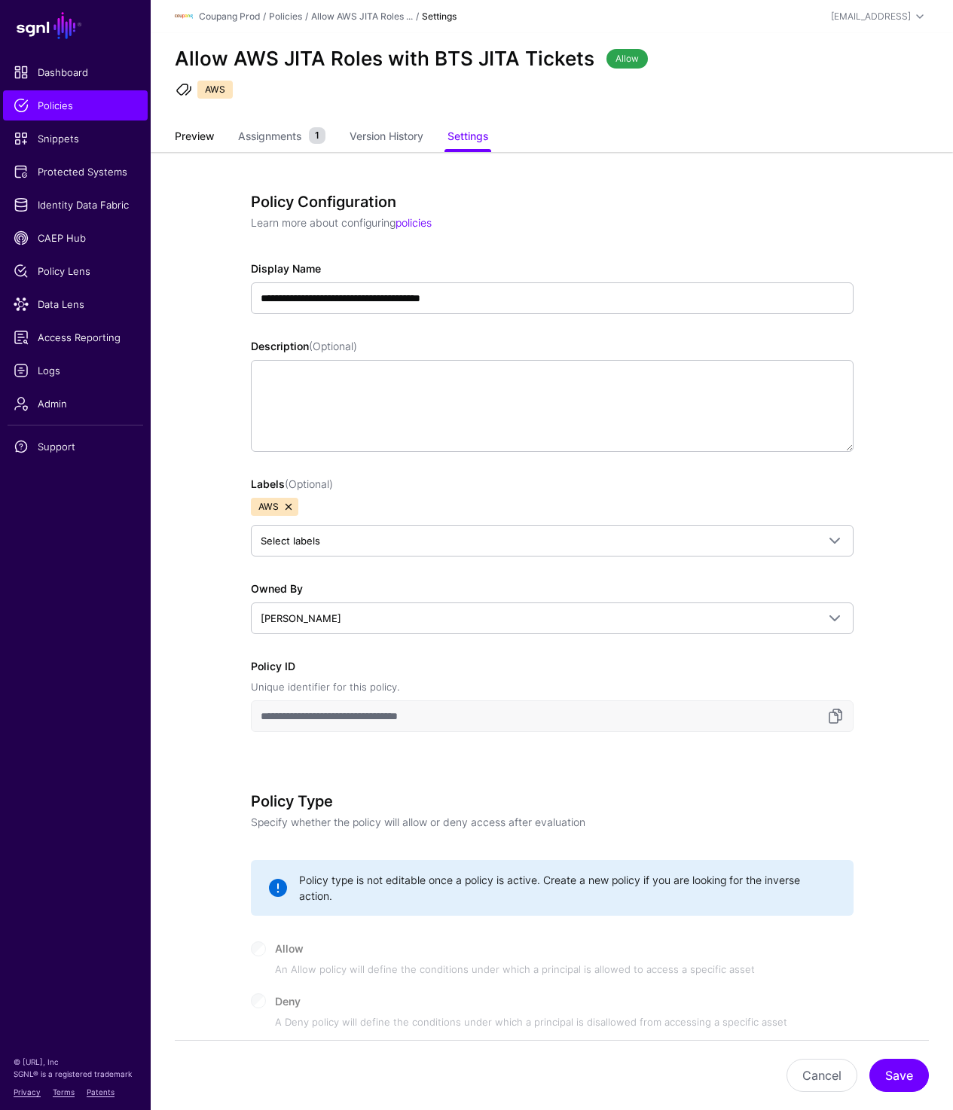
click at [191, 130] on link "Preview" at bounding box center [194, 138] width 39 height 29
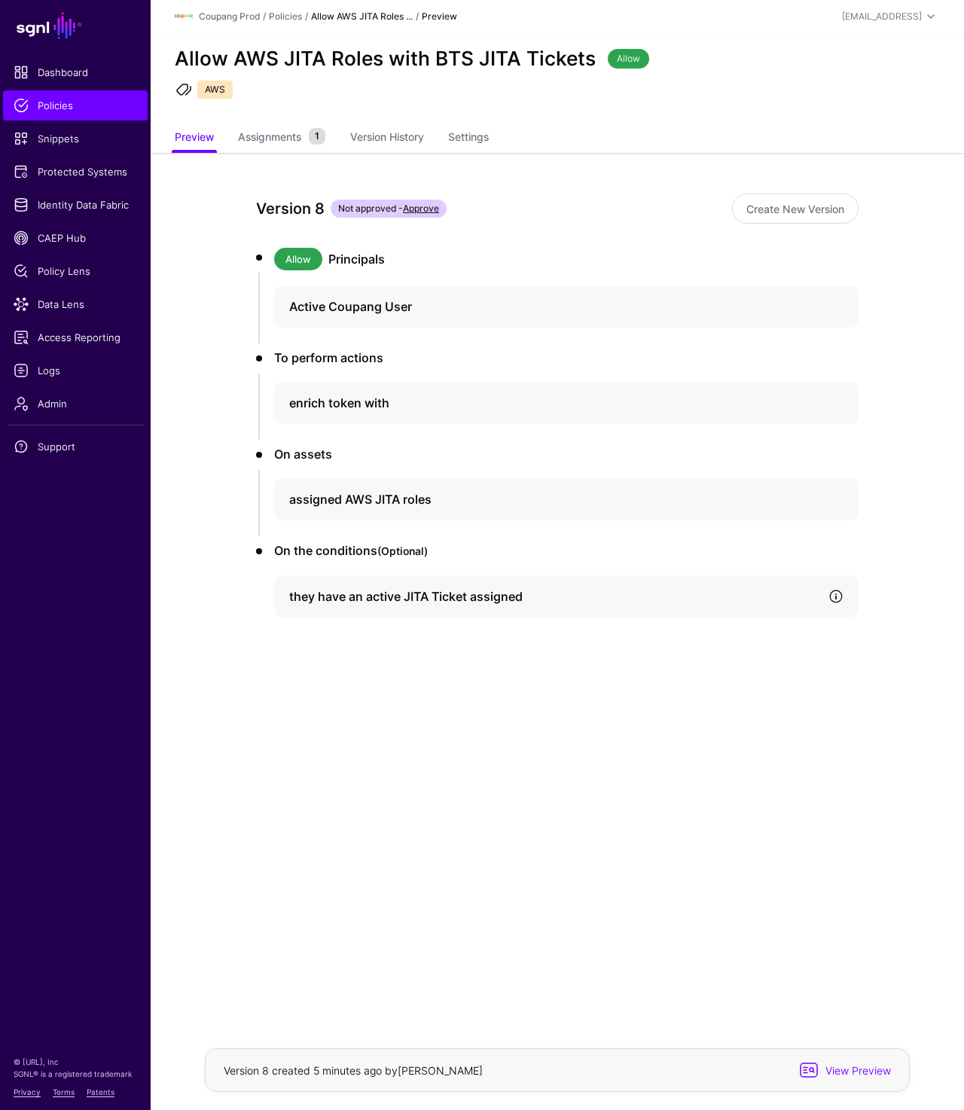
click at [835, 595] on link at bounding box center [836, 596] width 15 height 15
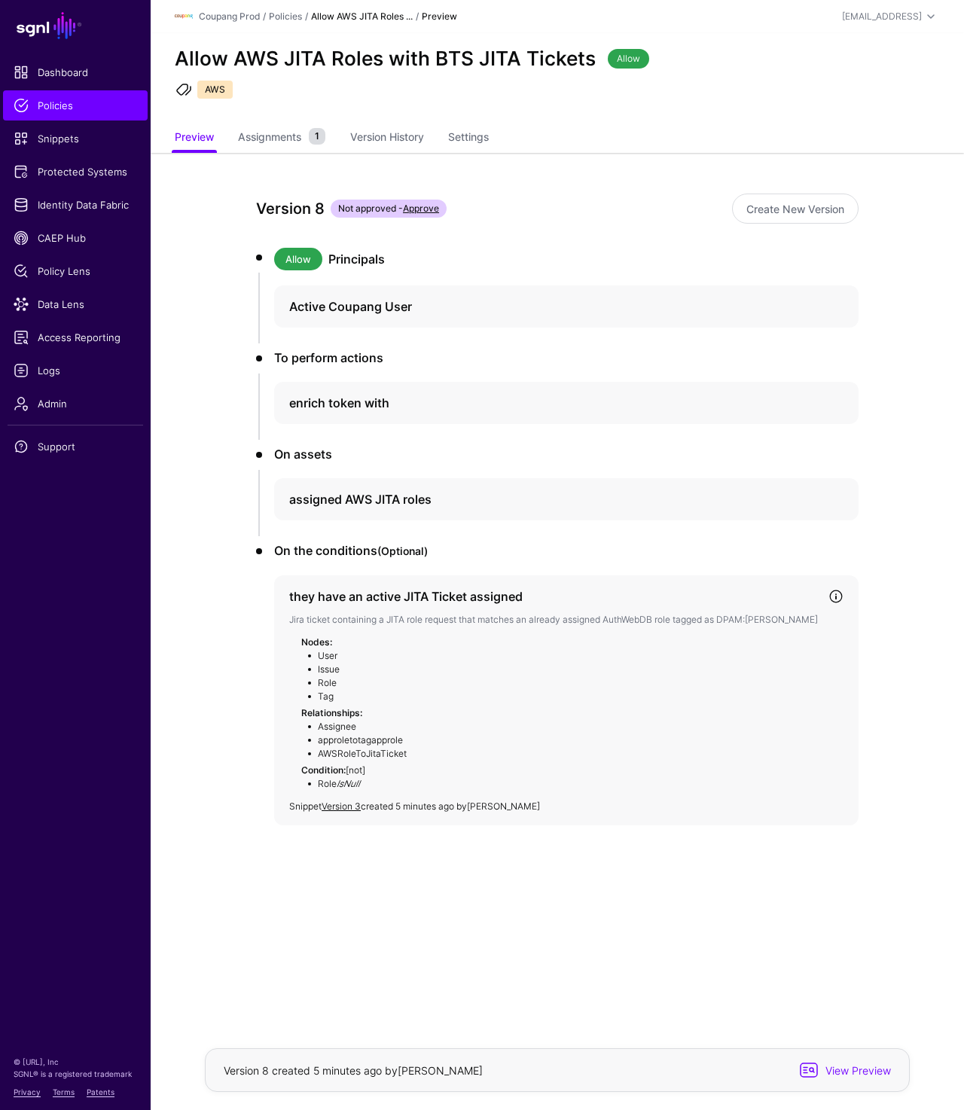
click at [337, 800] on p "Snippet Version 3 created 5 minutes ago by Prashant Nadarajan" at bounding box center [566, 807] width 554 height 14
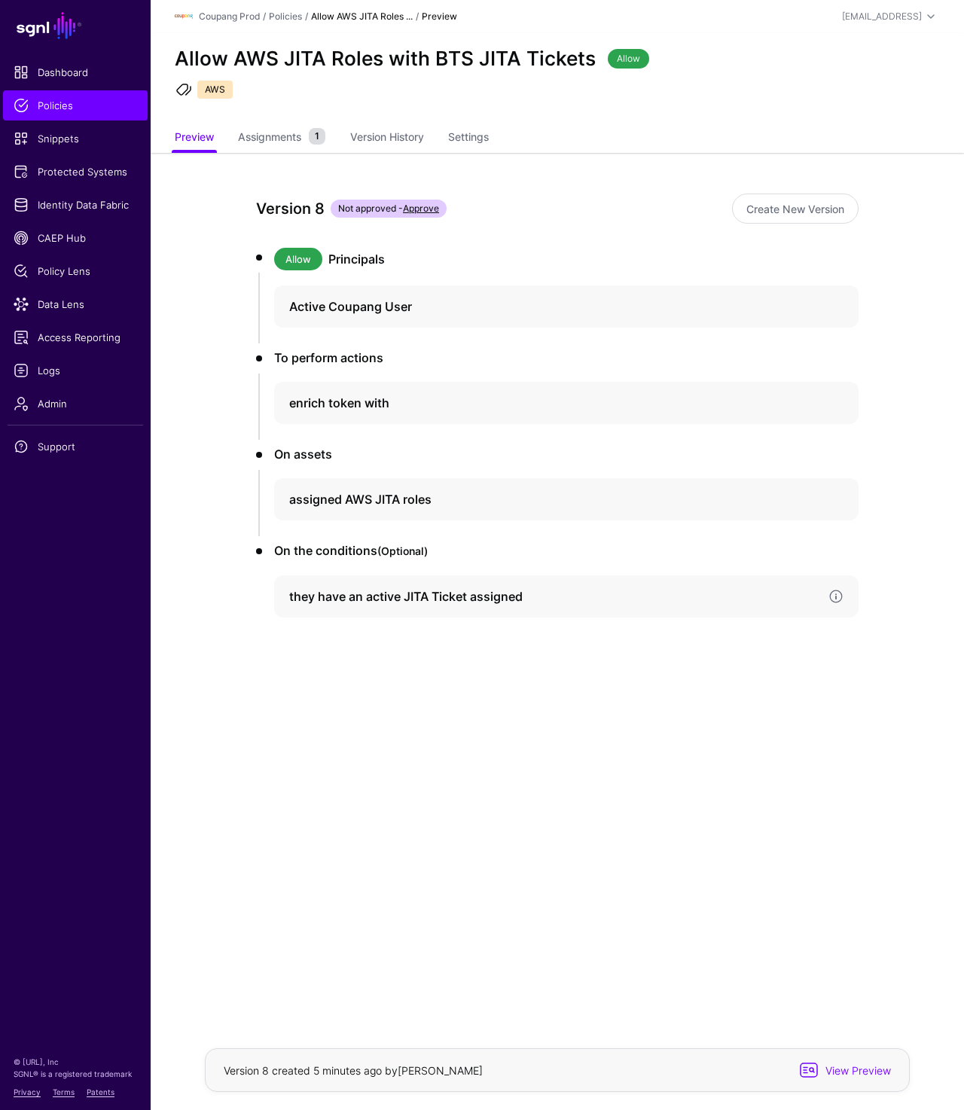
click at [637, 603] on h4 "they have an active JITA Ticket assigned" at bounding box center [552, 597] width 527 height 18
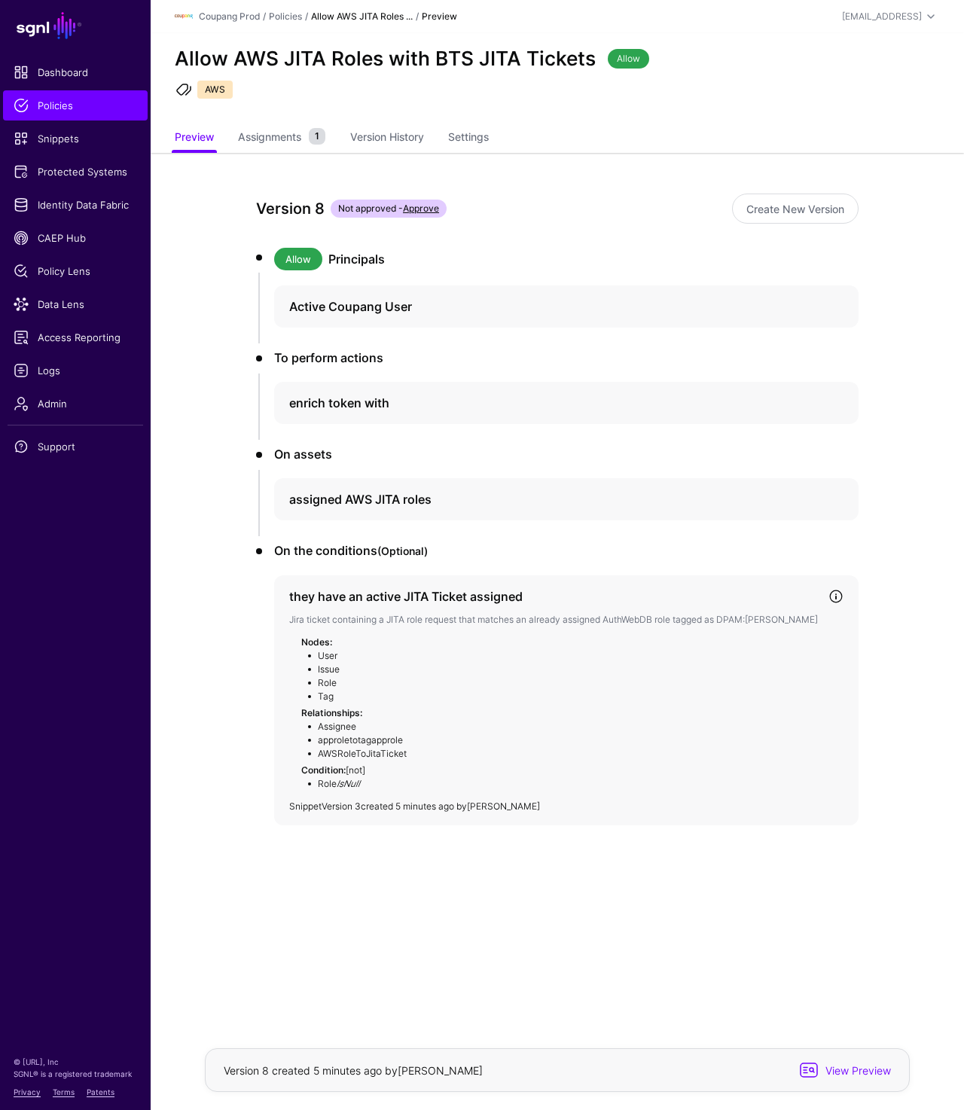
click at [339, 802] on link "Version 3" at bounding box center [341, 806] width 39 height 11
drag, startPoint x: 170, startPoint y: 62, endPoint x: 590, endPoint y: 67, distance: 419.6
click at [590, 67] on div "Allow AWS JITA Roles with BTS JITA Tickets" at bounding box center [385, 58] width 433 height 23
copy h2 "Allow AWS JITA Roles with BTS JITA Tickets"
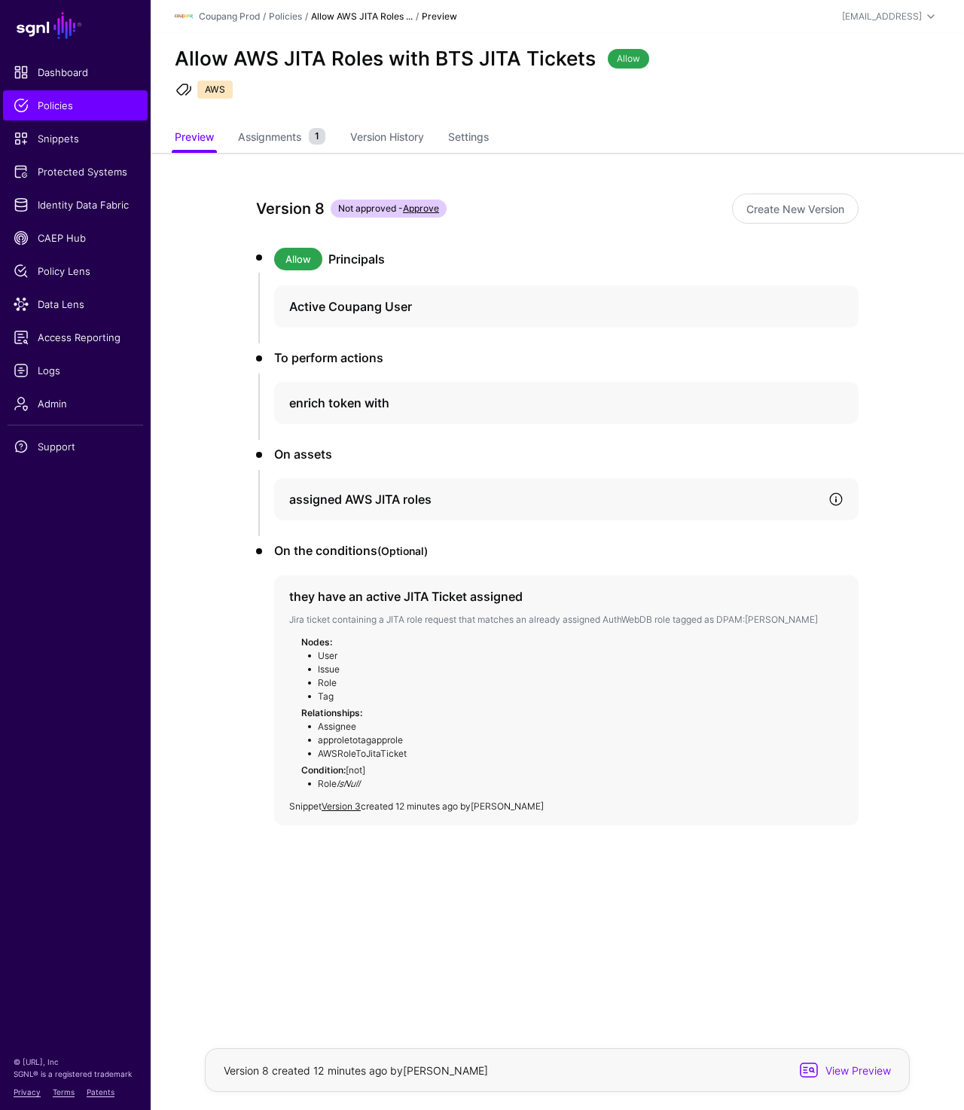
click at [838, 497] on link at bounding box center [836, 499] width 15 height 15
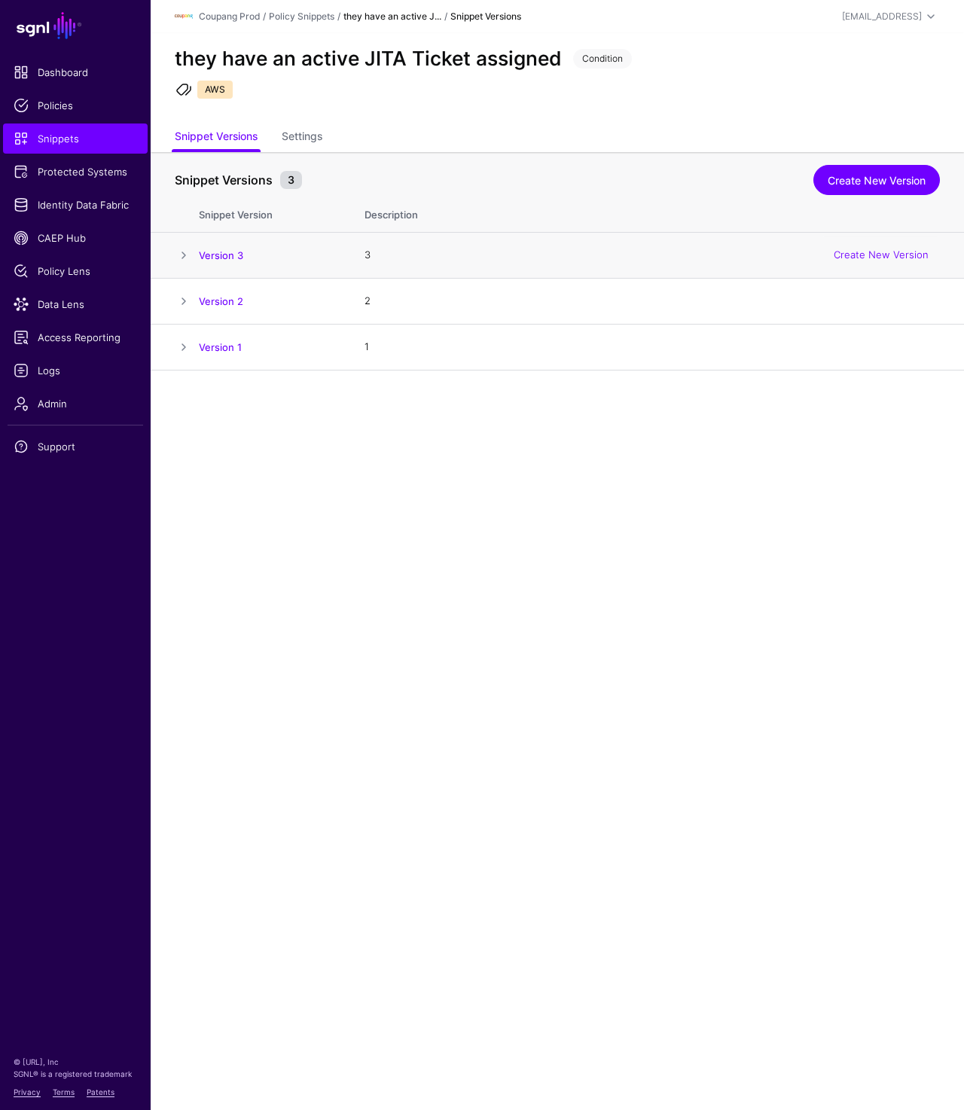
click at [182, 246] on span at bounding box center [184, 255] width 18 height 18
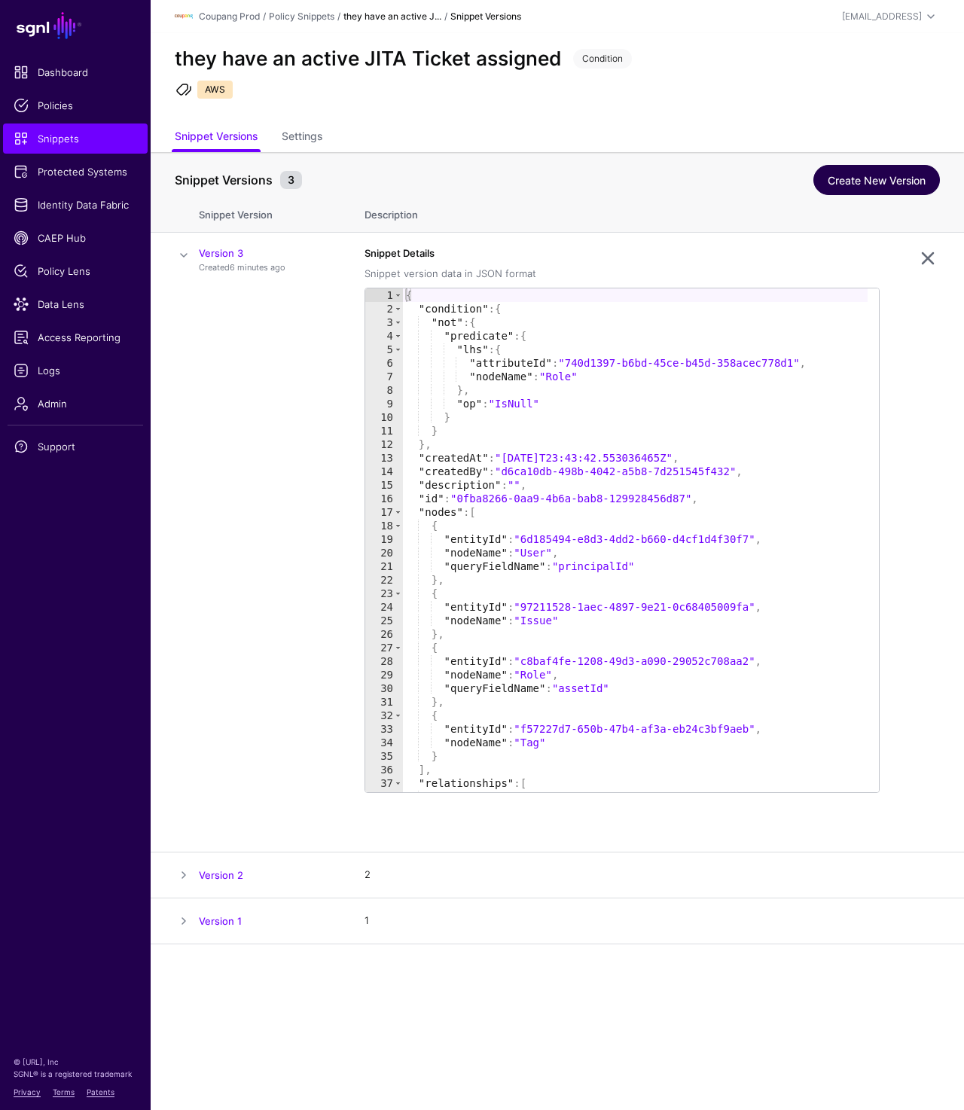
click at [836, 185] on link "Create New Version" at bounding box center [877, 180] width 127 height 30
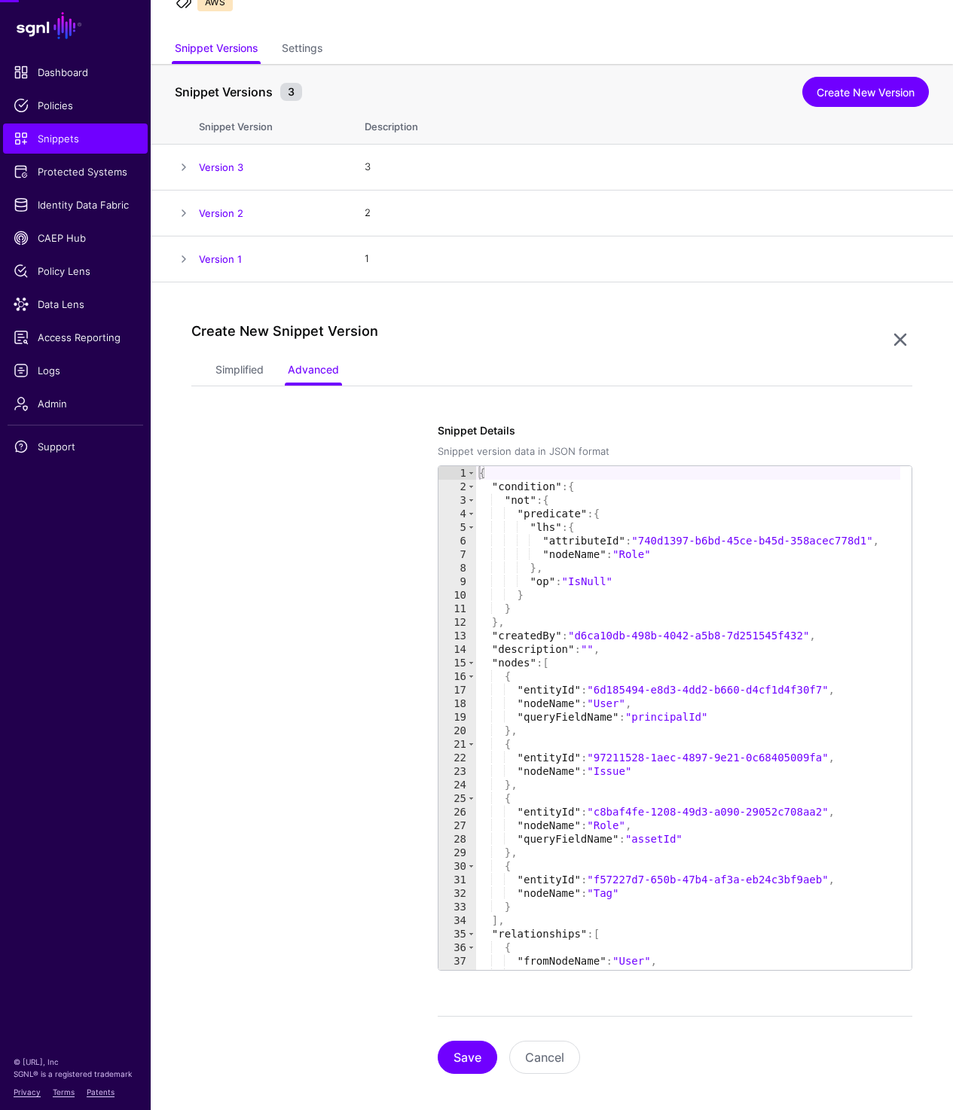
scroll to position [93, 0]
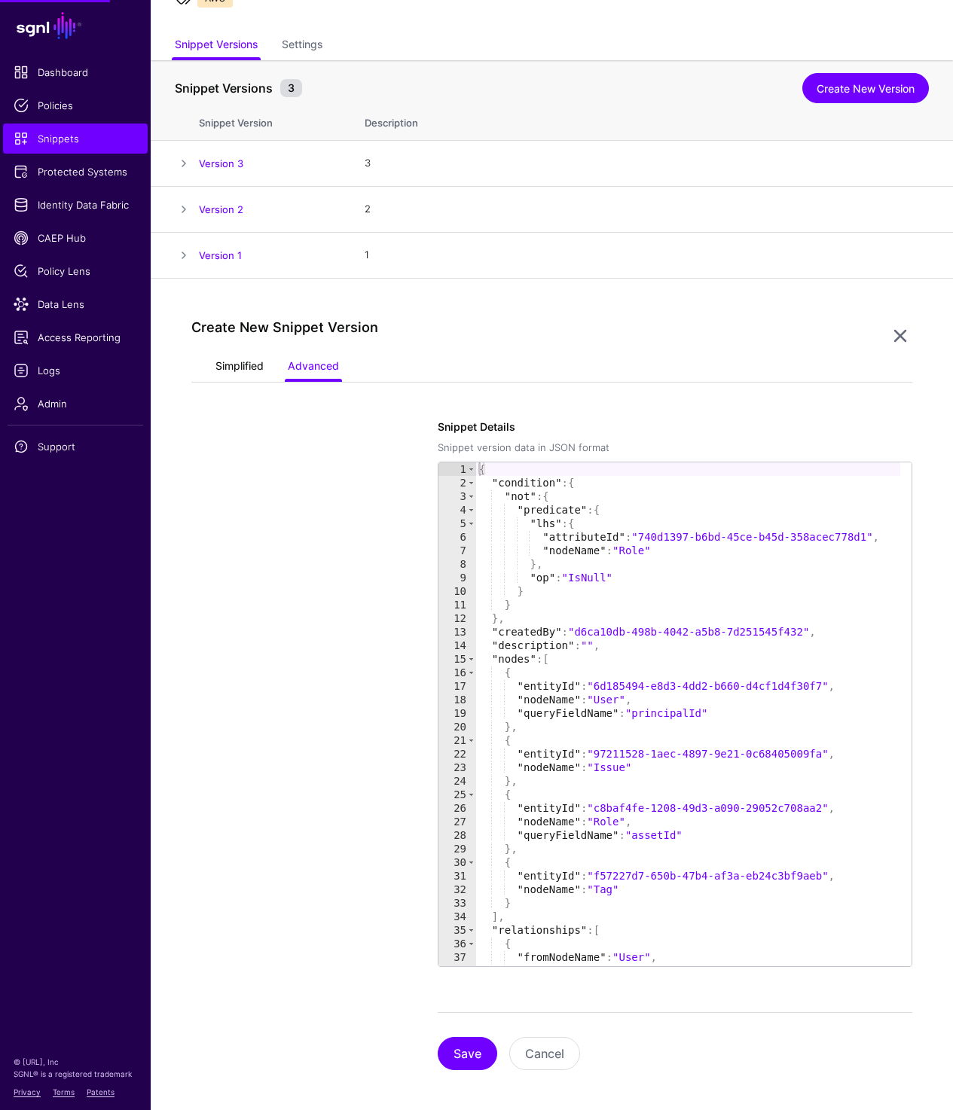
click at [239, 370] on link "Simplified" at bounding box center [239, 367] width 48 height 29
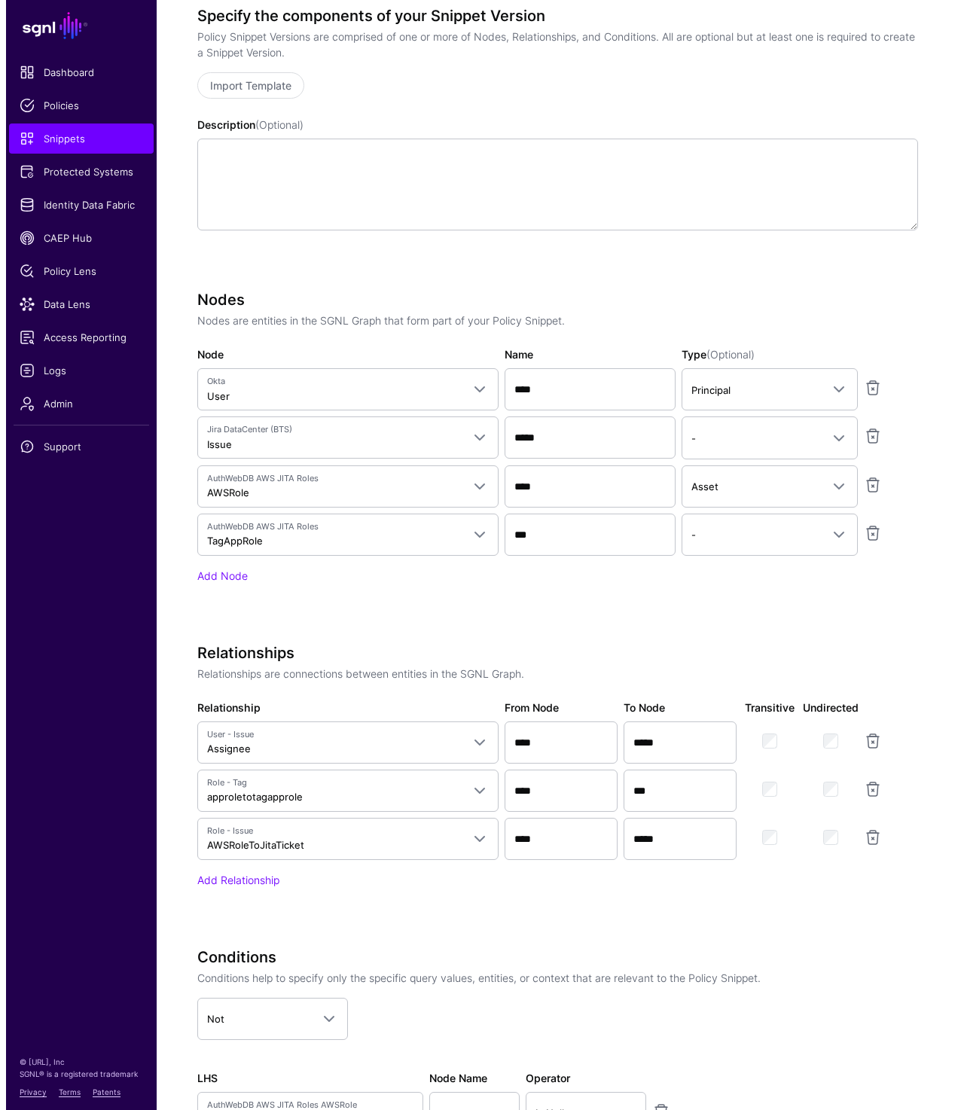
scroll to position [0, 0]
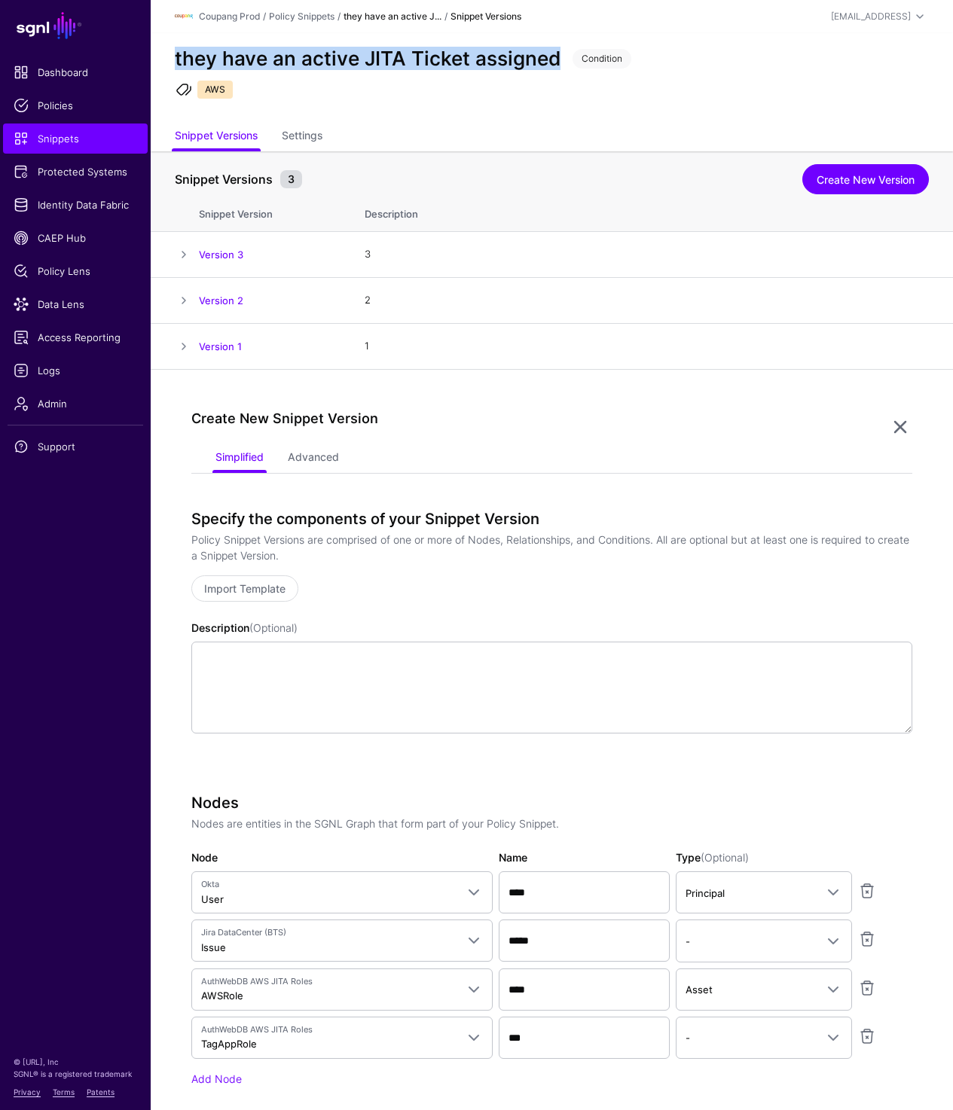
drag, startPoint x: 175, startPoint y: 60, endPoint x: 558, endPoint y: 57, distance: 383.4
click at [558, 57] on h2 "they have an active JITA Ticket assigned" at bounding box center [368, 58] width 386 height 23
copy h2 "they have an active JITA Ticket assigned"
click at [311, 137] on link "Settings" at bounding box center [302, 137] width 41 height 29
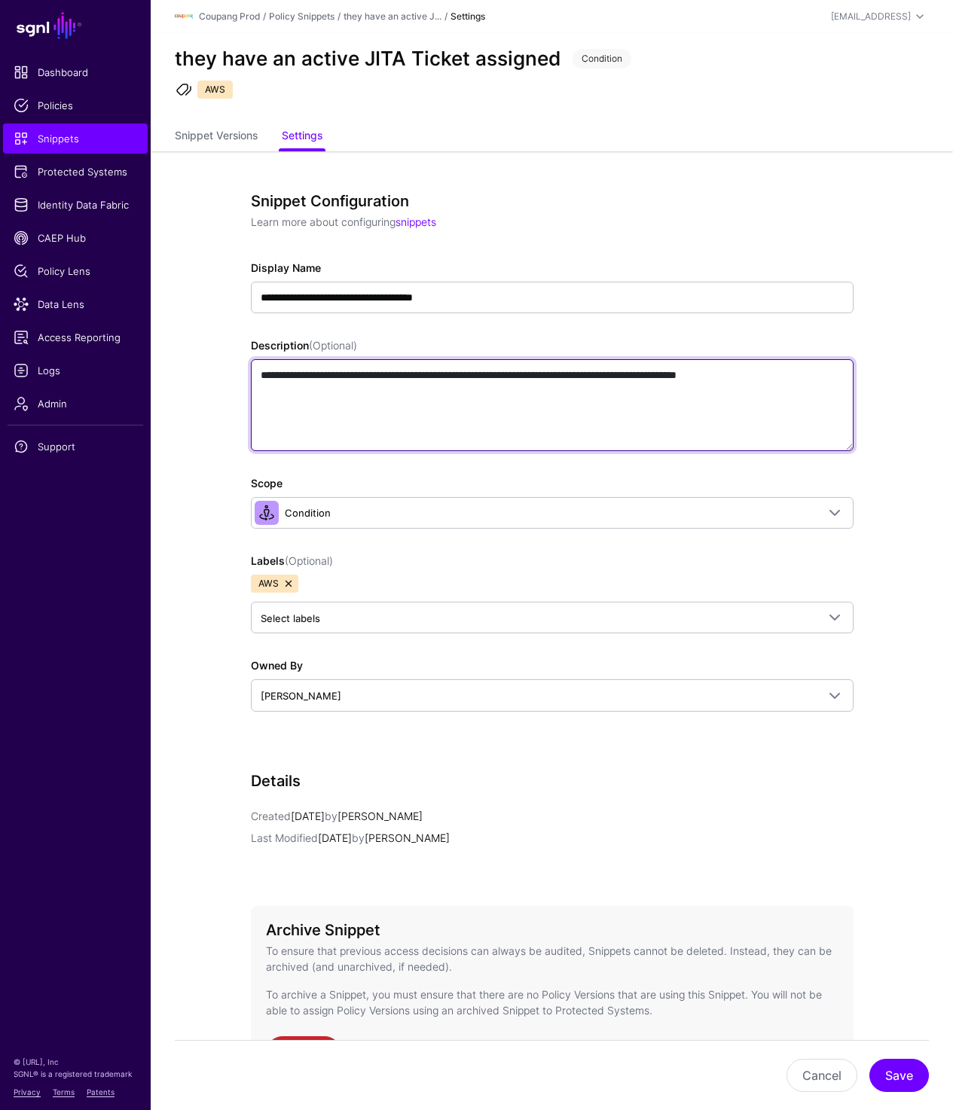
click at [391, 392] on textarea "**********" at bounding box center [552, 405] width 603 height 92
click at [276, 378] on textarea "**********" at bounding box center [552, 405] width 603 height 92
click at [395, 380] on textarea "**********" at bounding box center [552, 405] width 603 height 92
click at [338, 392] on textarea "**********" at bounding box center [552, 405] width 603 height 92
paste textarea "**********"
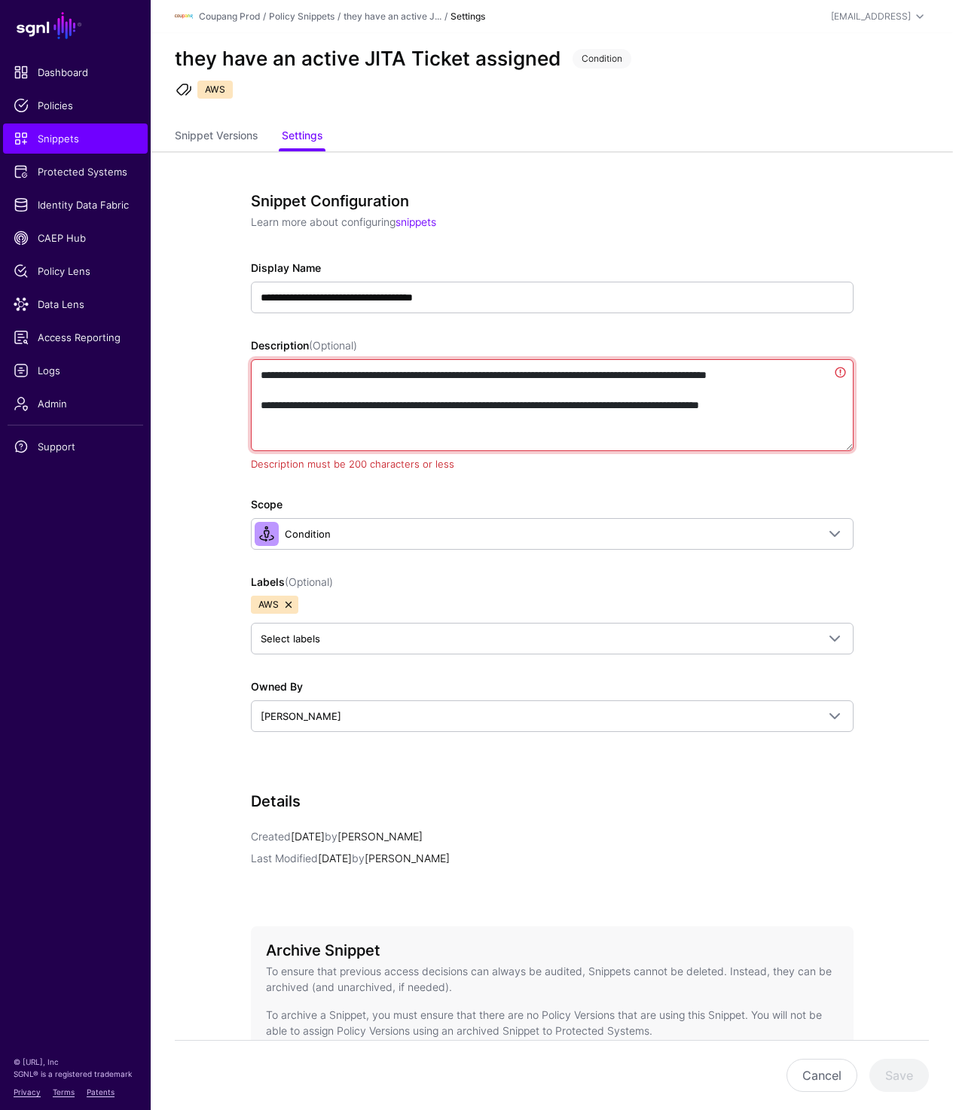
click at [337, 423] on textarea "**********" at bounding box center [552, 405] width 603 height 92
drag, startPoint x: 327, startPoint y: 392, endPoint x: 209, endPoint y: 374, distance: 119.6
click at [209, 374] on app-snippets-details-form "**********" at bounding box center [552, 697] width 802 height 1092
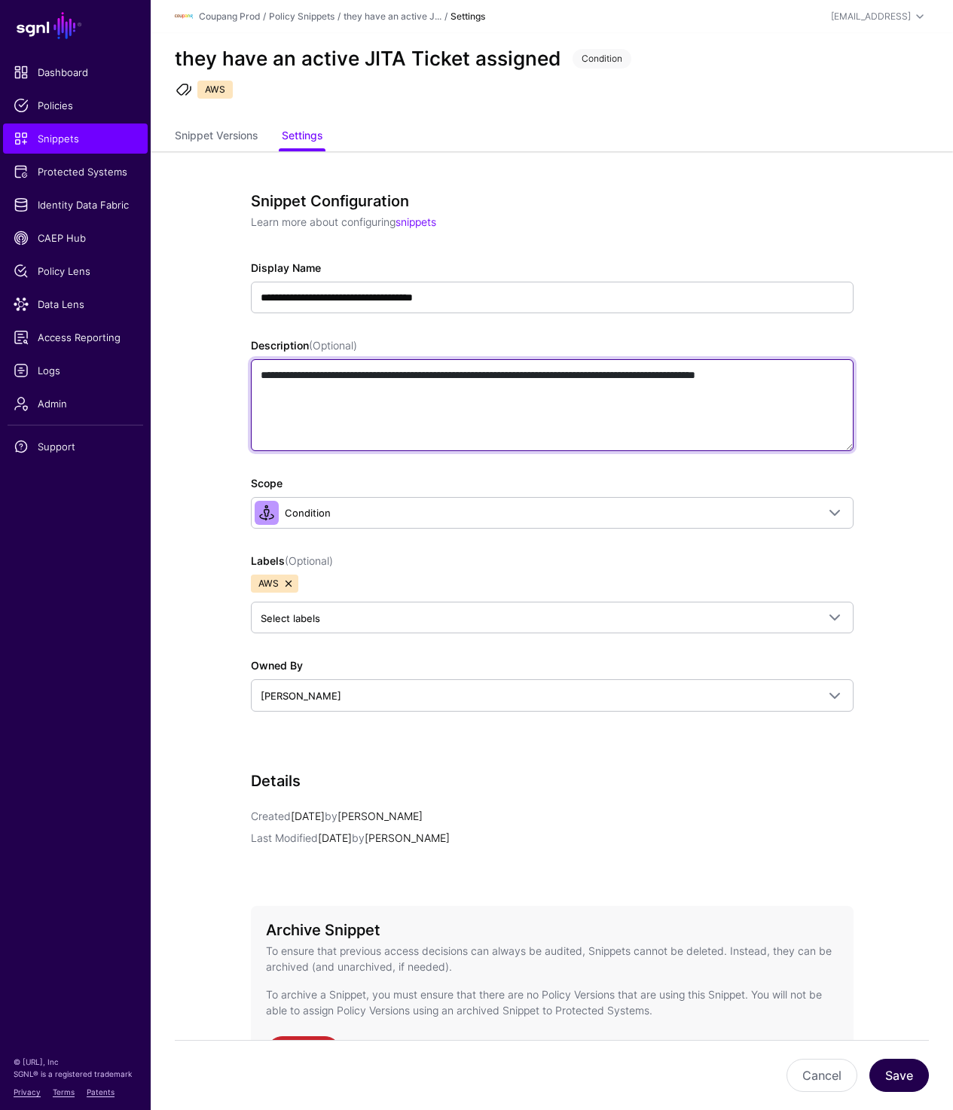
type textarea "**********"
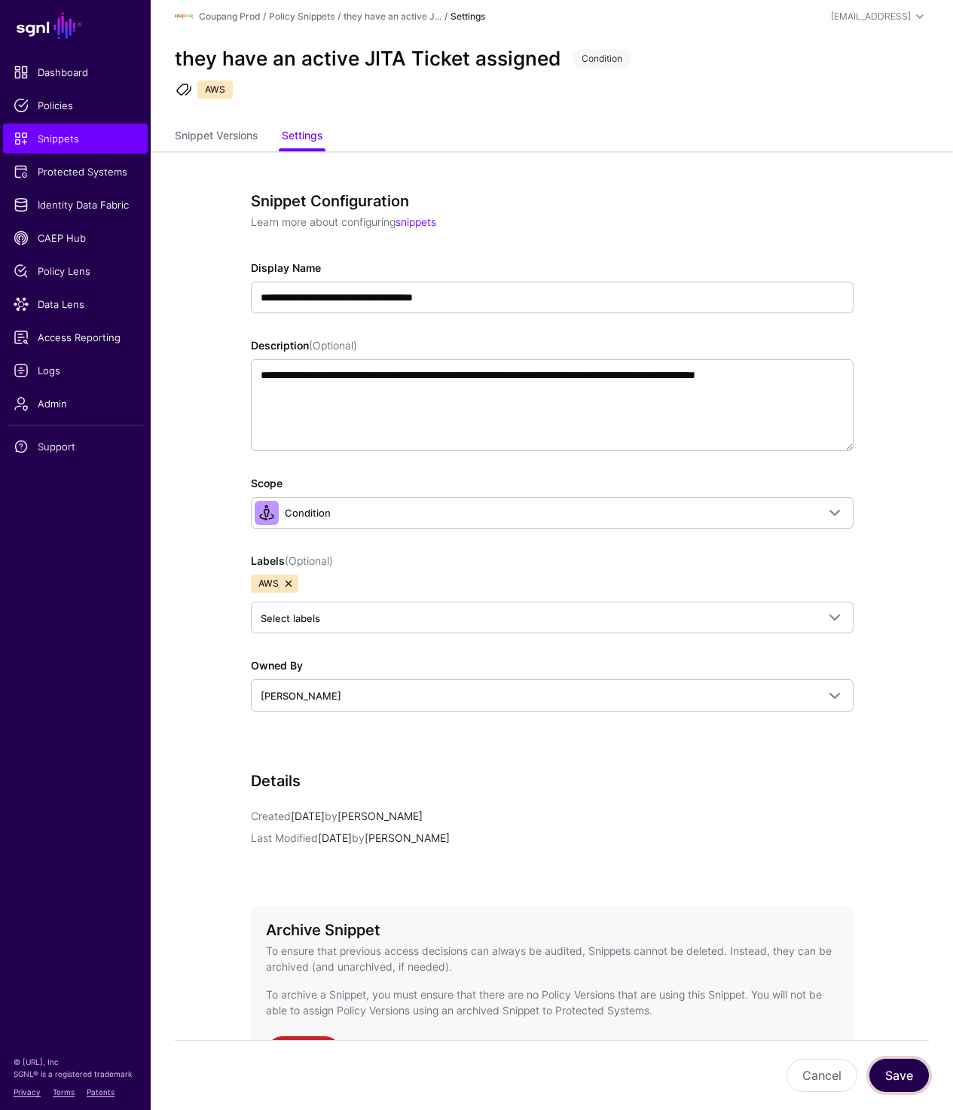
click at [899, 1074] on button "Save" at bounding box center [899, 1075] width 60 height 33
click at [198, 142] on link "Snippet Versions" at bounding box center [216, 137] width 83 height 29
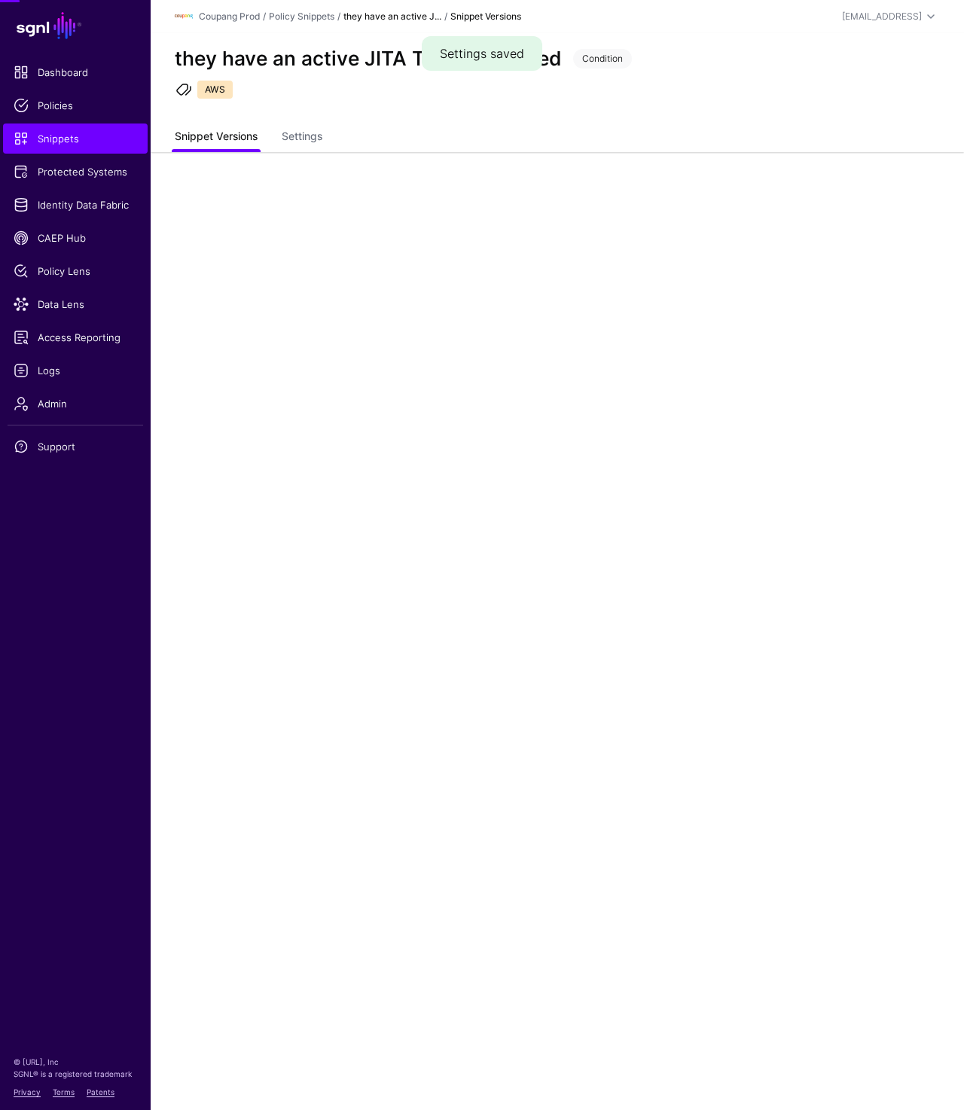
click at [198, 142] on link "Snippet Versions" at bounding box center [216, 138] width 83 height 29
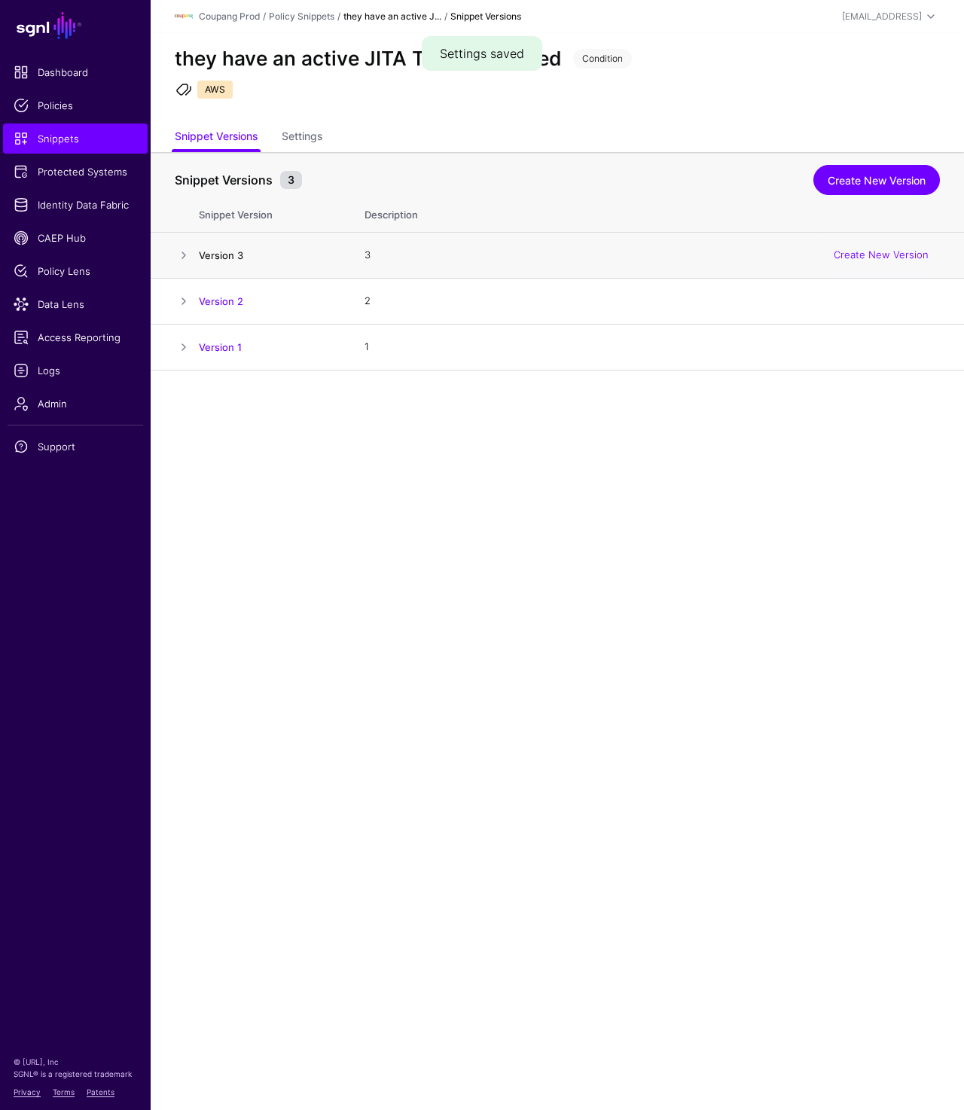
click at [203, 258] on link "Version 3" at bounding box center [221, 255] width 44 height 12
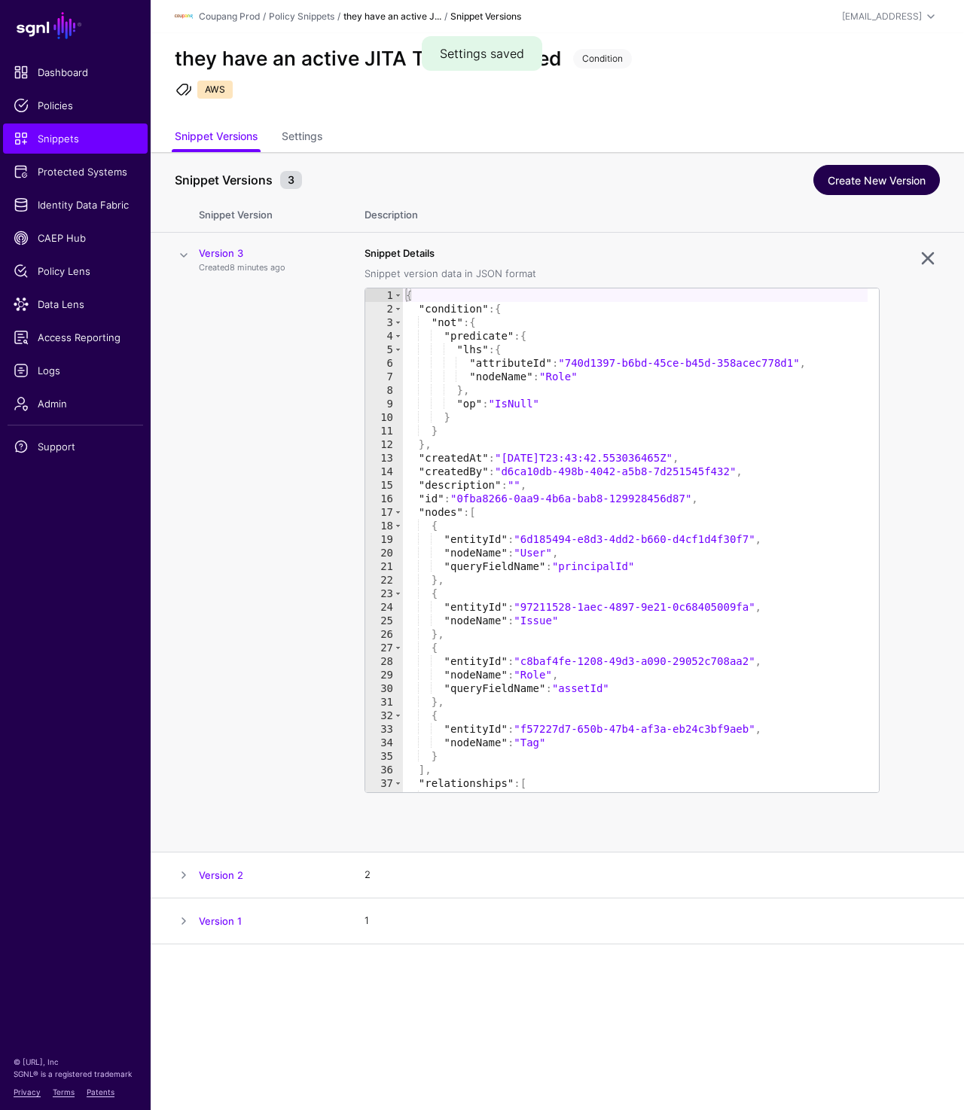
click at [855, 184] on link "Create New Version" at bounding box center [877, 180] width 127 height 30
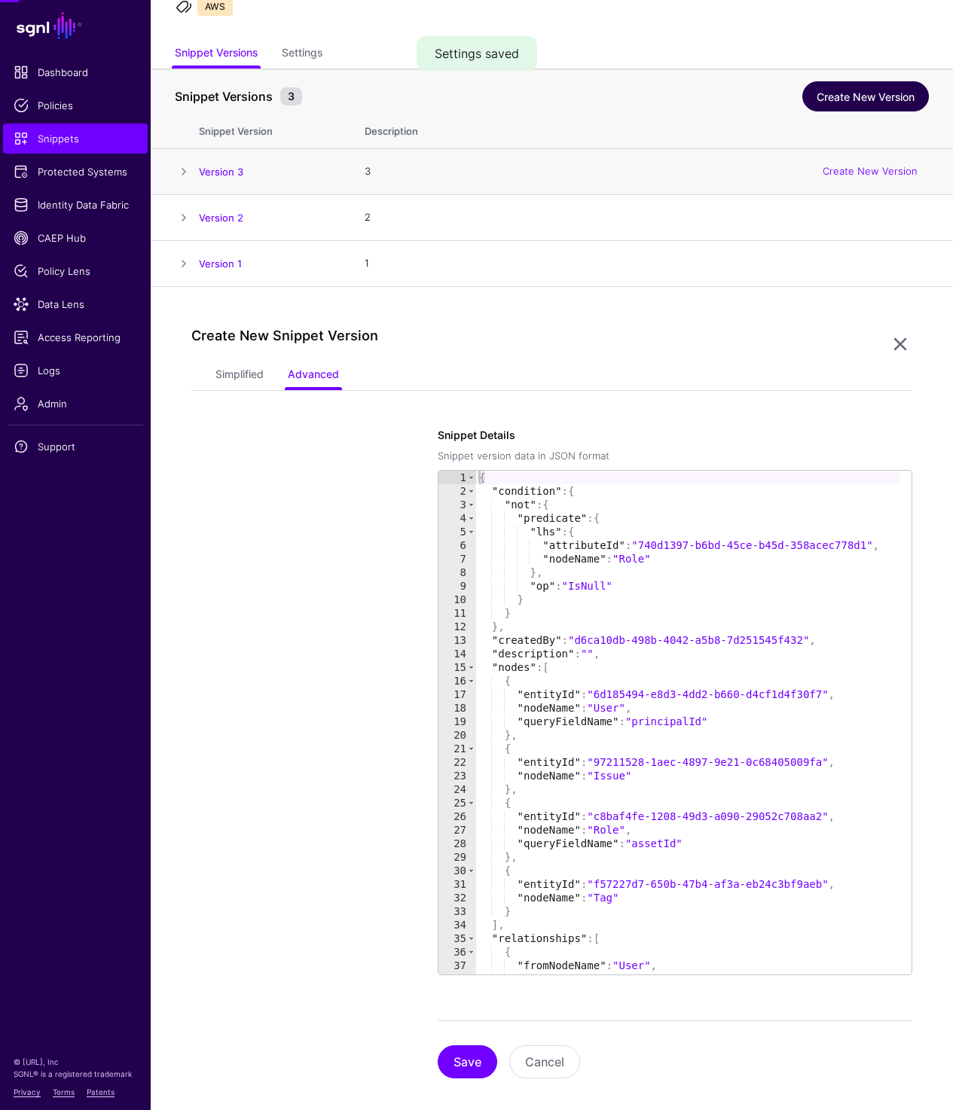
scroll to position [93, 0]
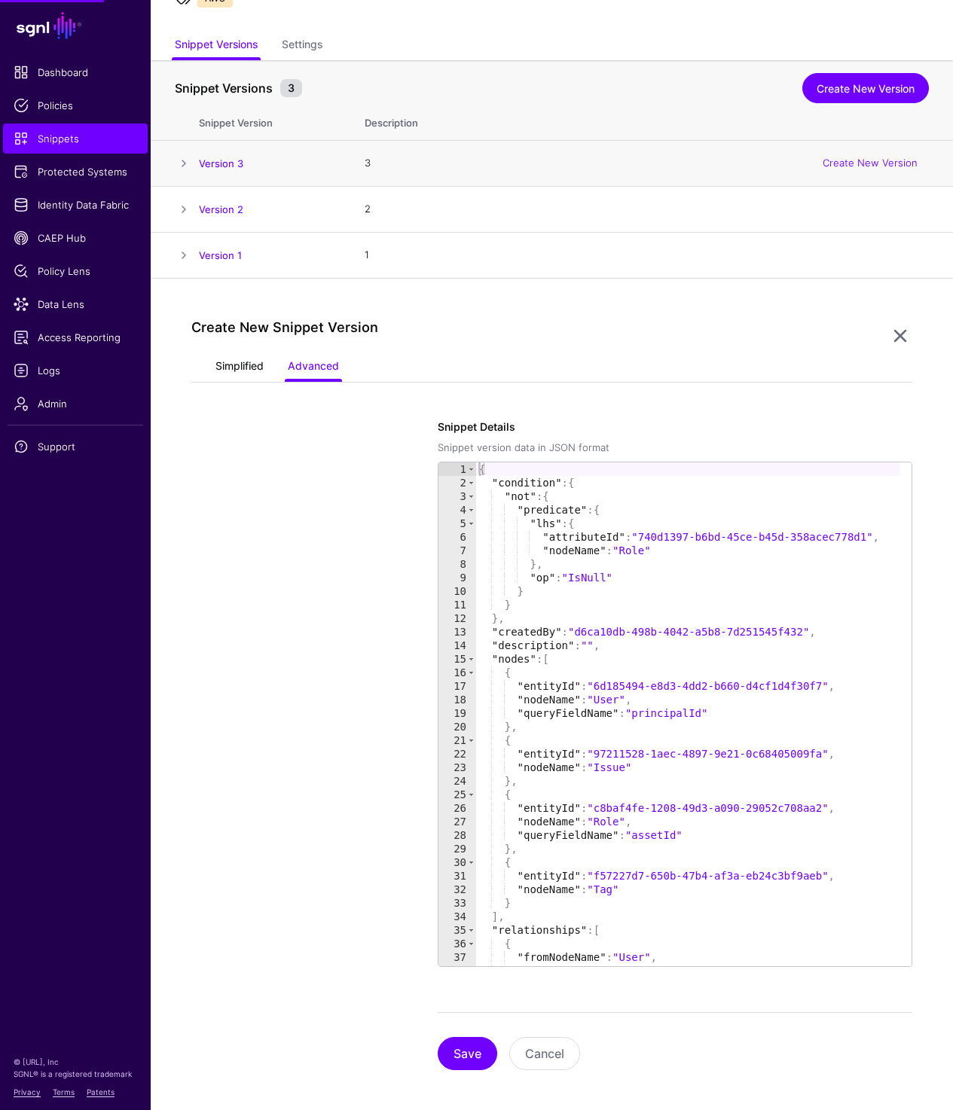
click at [236, 372] on link "Simplified" at bounding box center [239, 367] width 48 height 29
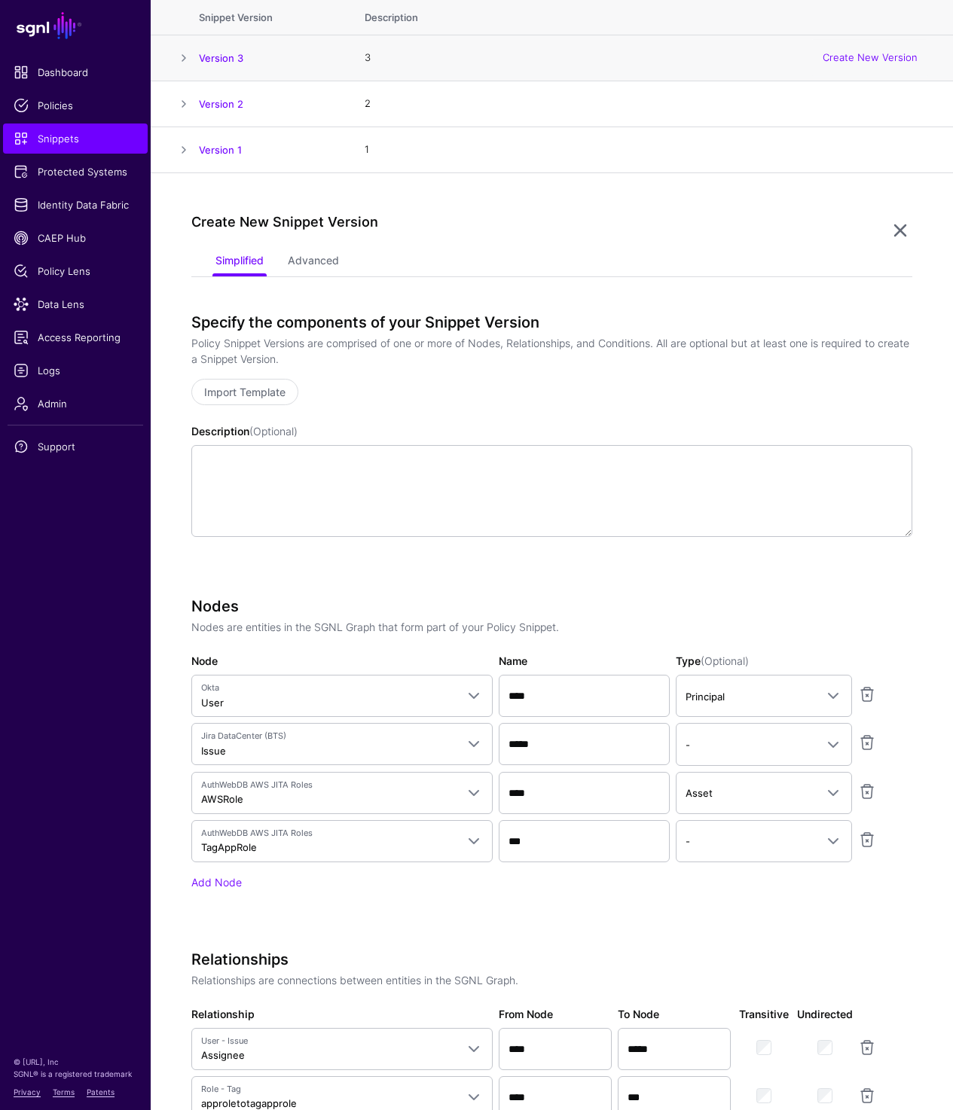
scroll to position [199, 0]
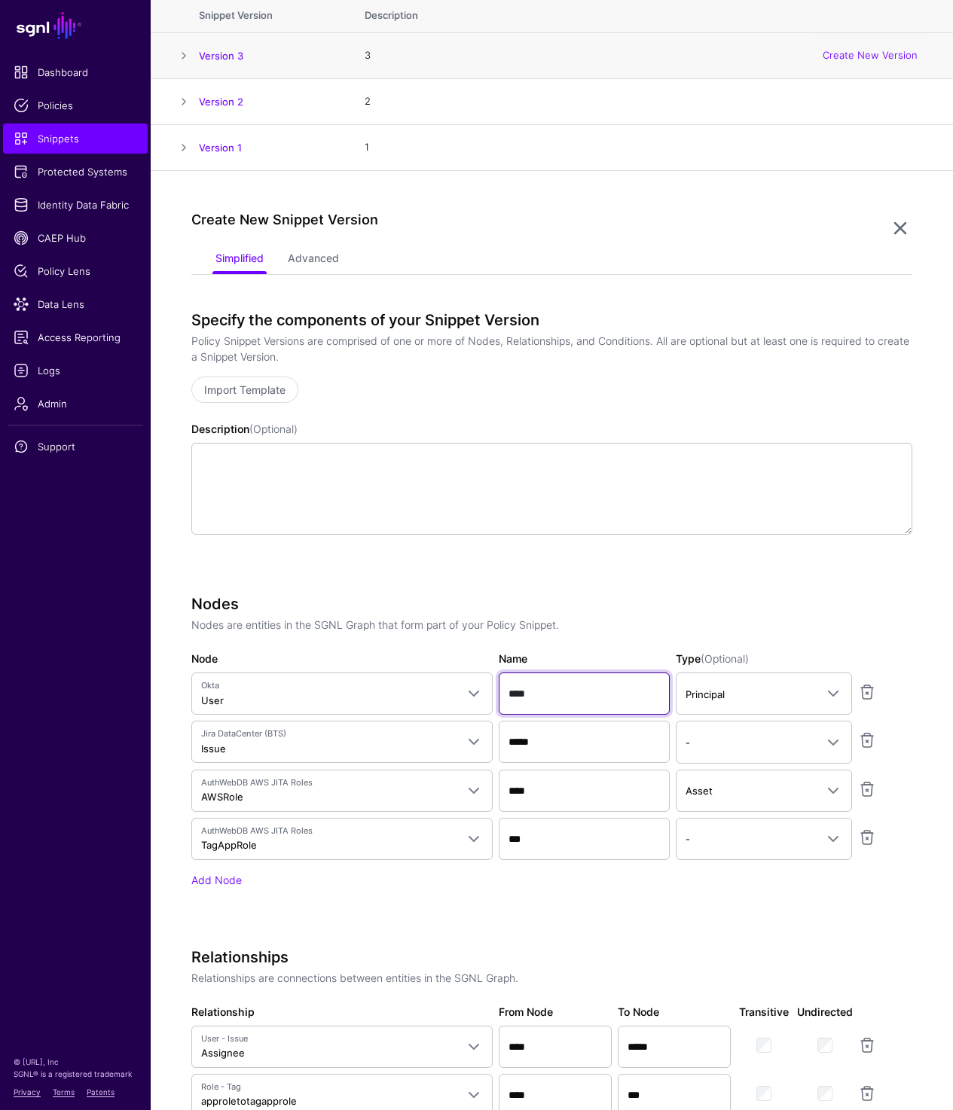
click at [542, 699] on input "****" at bounding box center [585, 694] width 172 height 42
click at [549, 747] on input "*****" at bounding box center [585, 742] width 172 height 42
click at [589, 797] on input "****" at bounding box center [585, 791] width 172 height 42
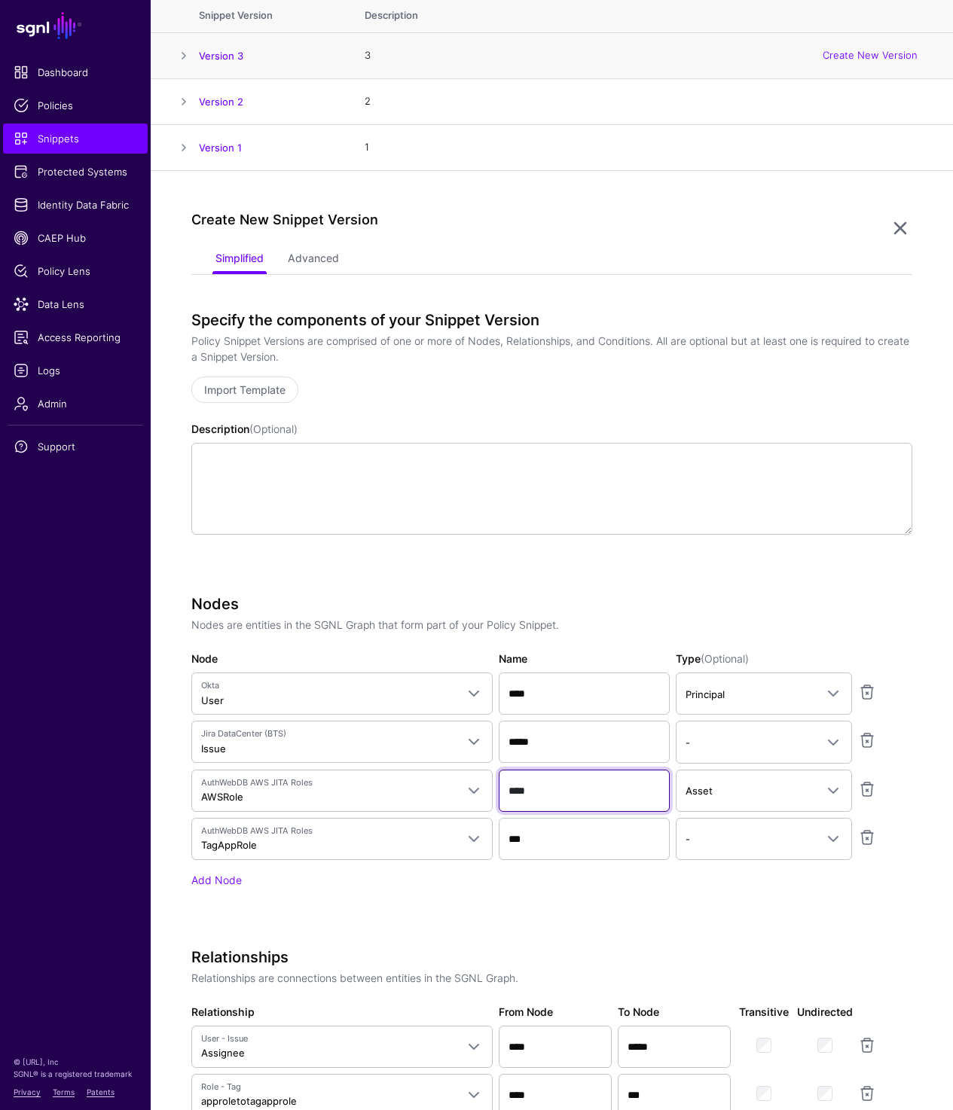
click at [589, 797] on input "****" at bounding box center [585, 791] width 172 height 42
click at [575, 846] on input "***" at bounding box center [585, 839] width 172 height 42
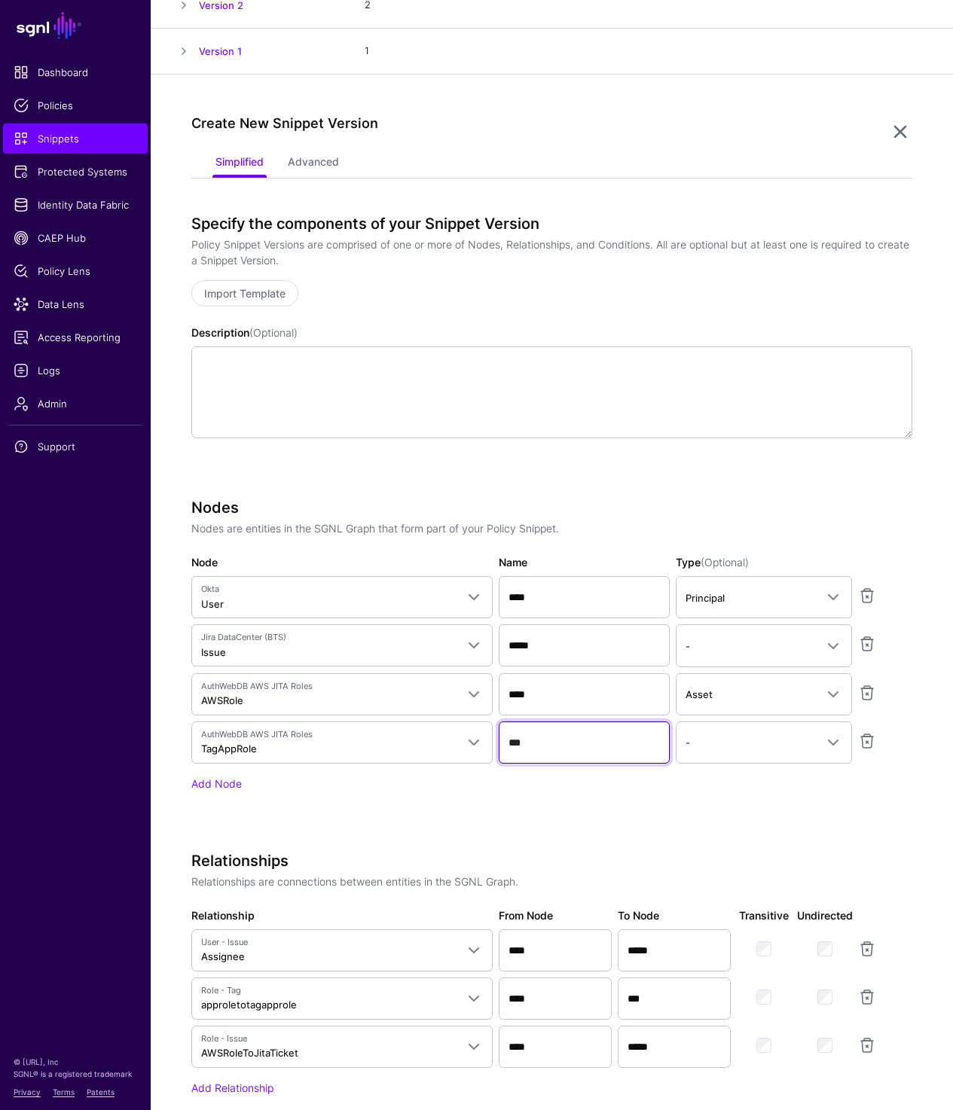
scroll to position [0, 0]
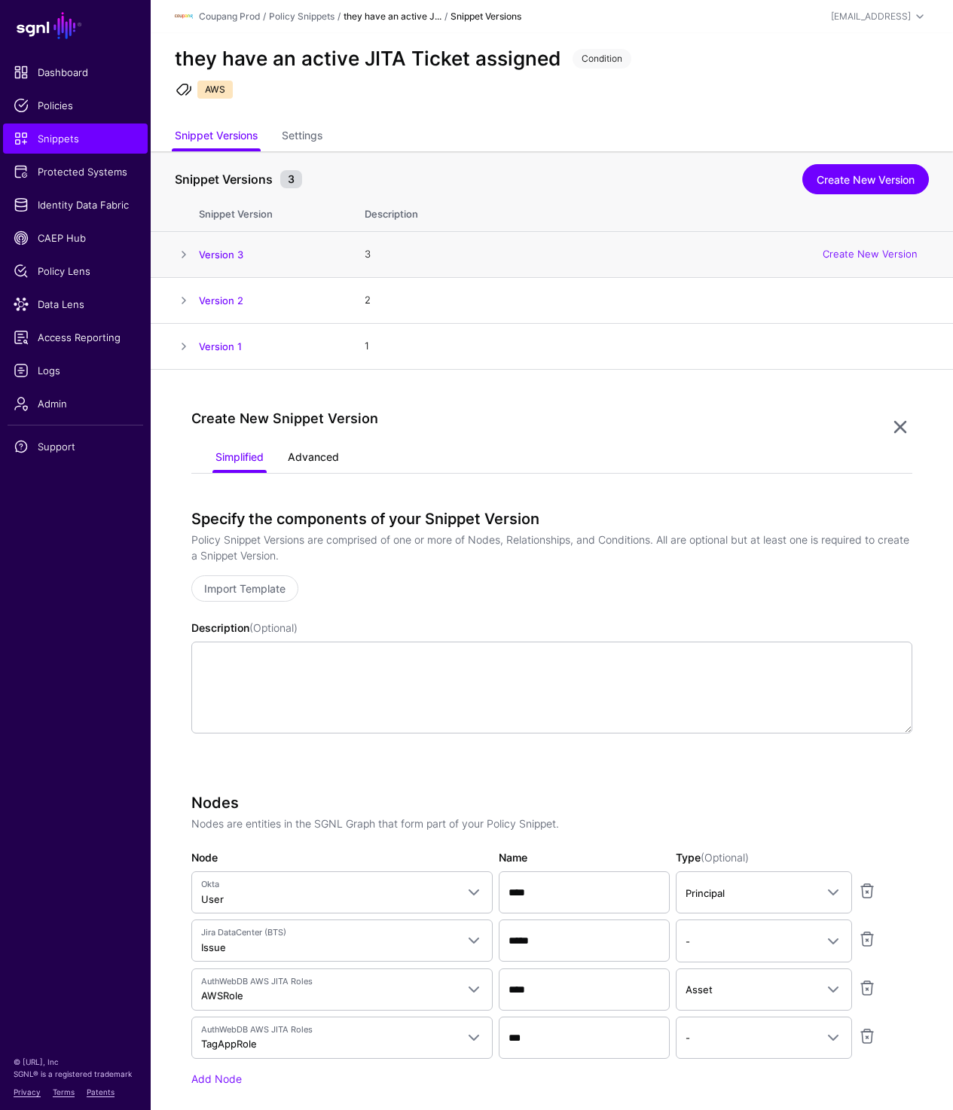
click at [319, 453] on link "Advanced" at bounding box center [313, 458] width 51 height 29
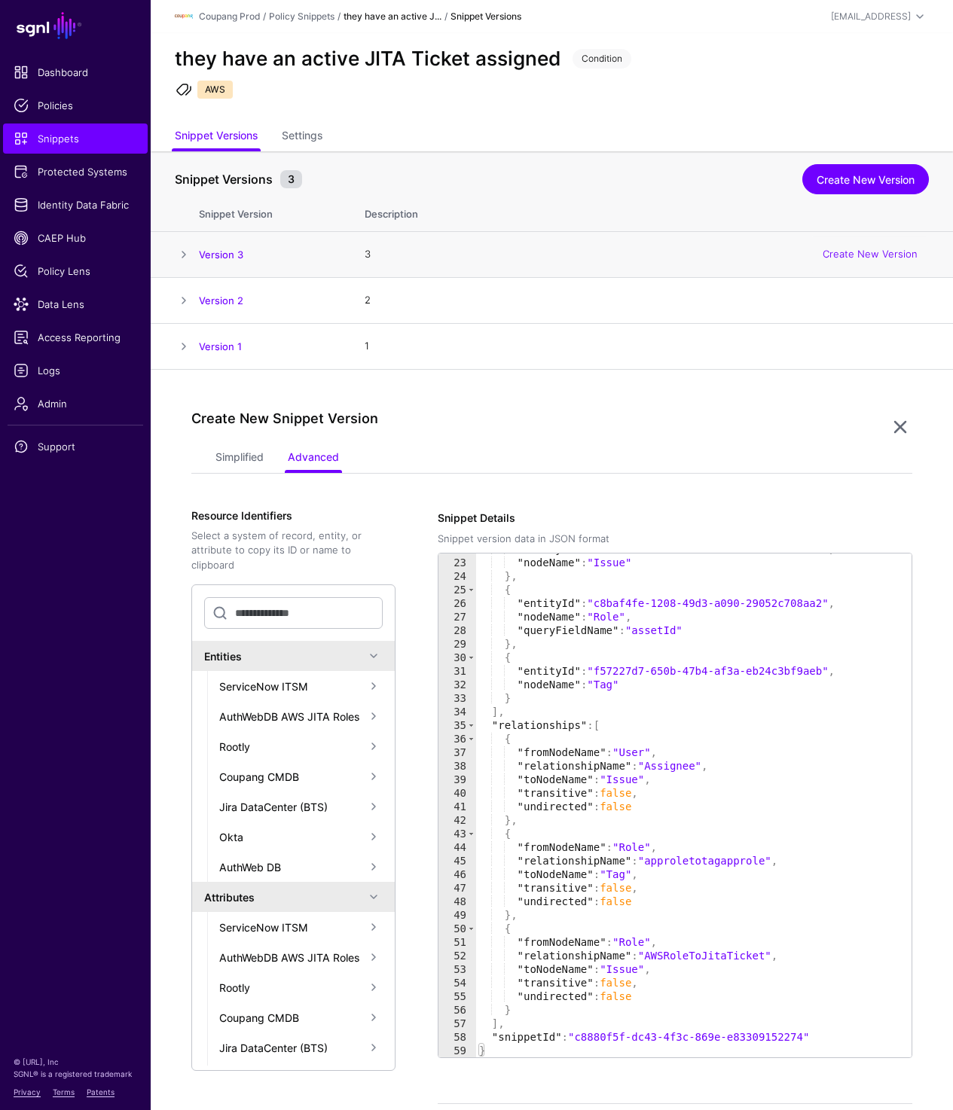
scroll to position [2, 0]
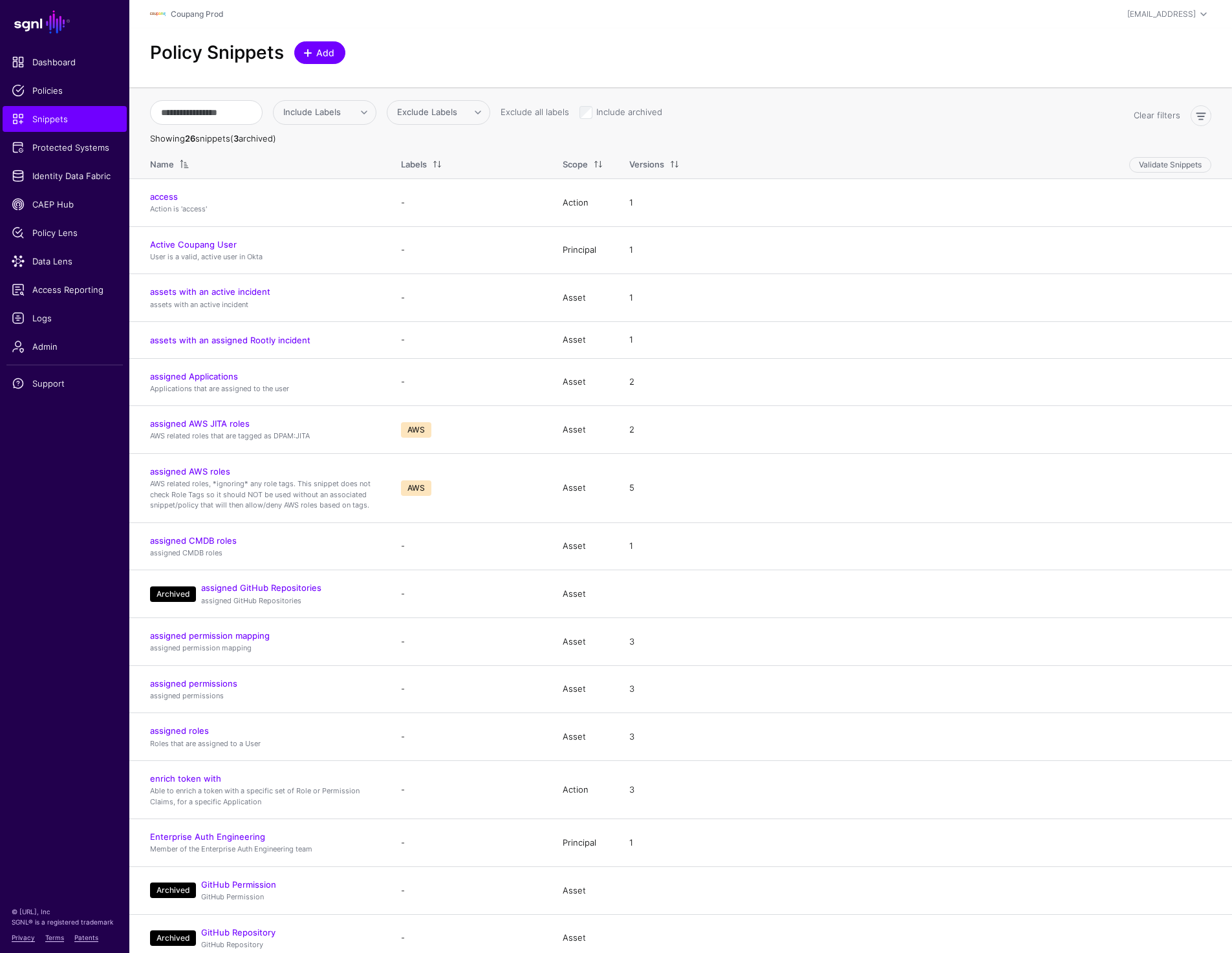
click at [313, 57] on span at bounding box center [309, 53] width 11 height 10
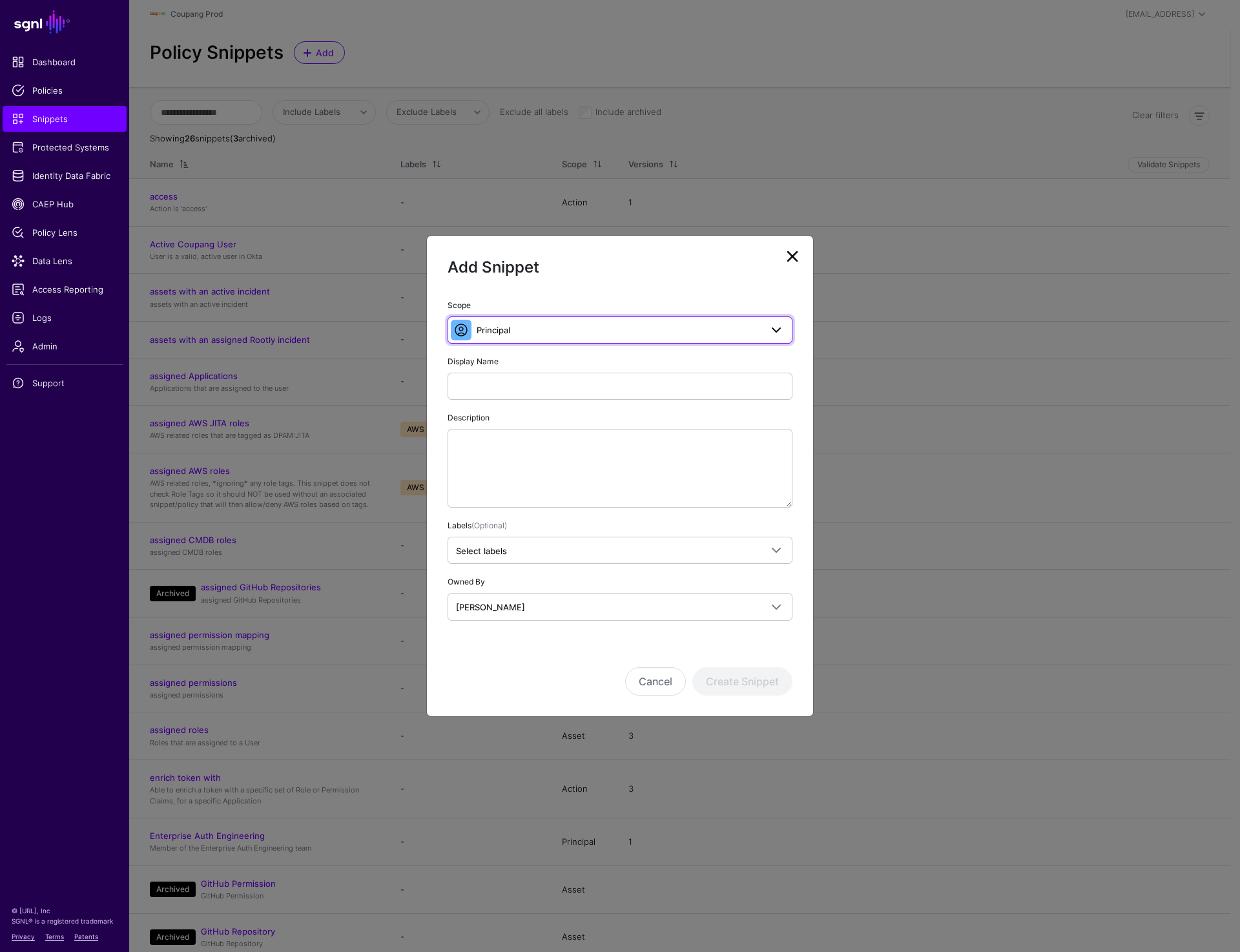
click at [510, 333] on span "Principal" at bounding box center [493, 330] width 33 height 10
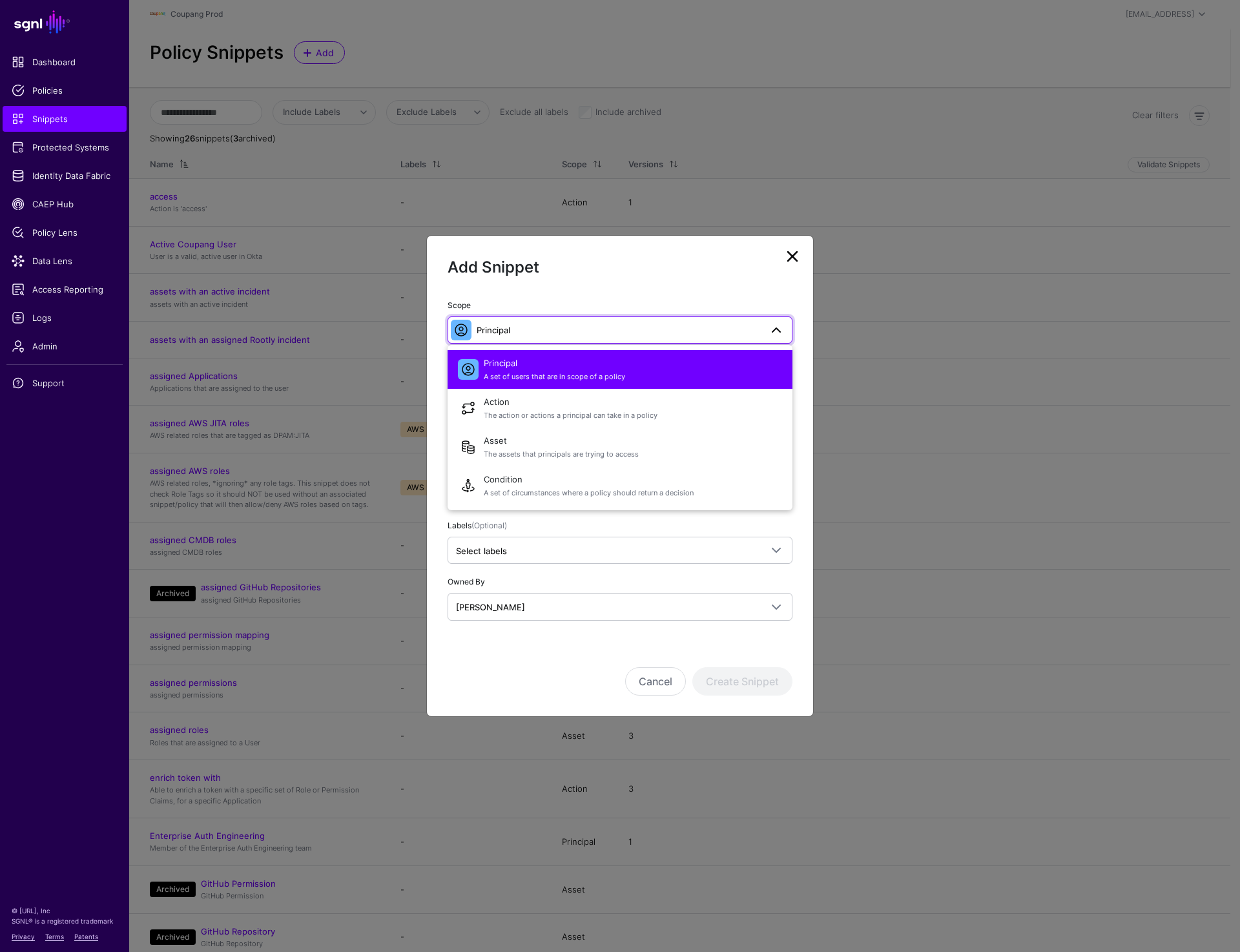
click at [510, 333] on span "Principal" at bounding box center [493, 330] width 33 height 10
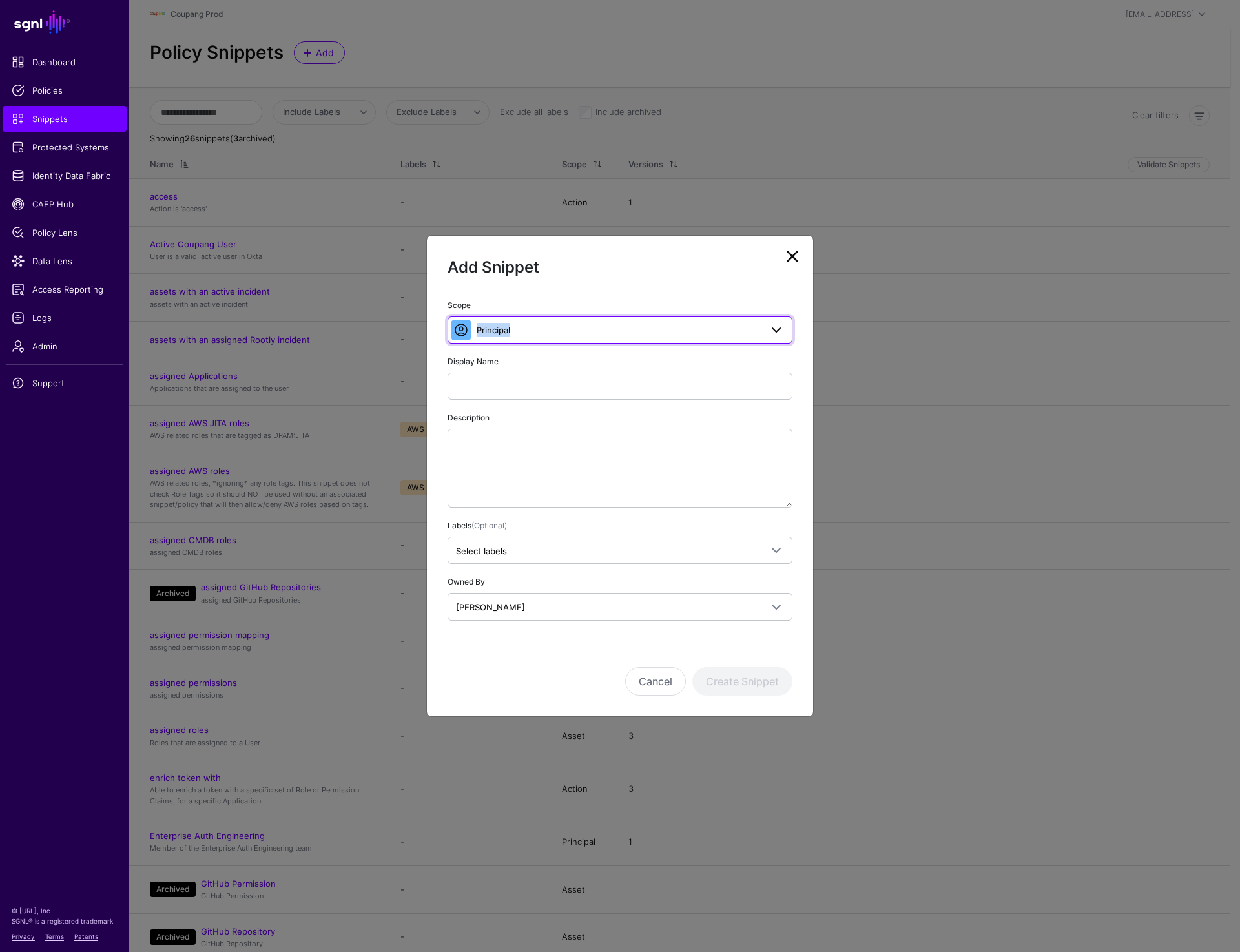
click at [510, 333] on span "Principal" at bounding box center [493, 330] width 33 height 10
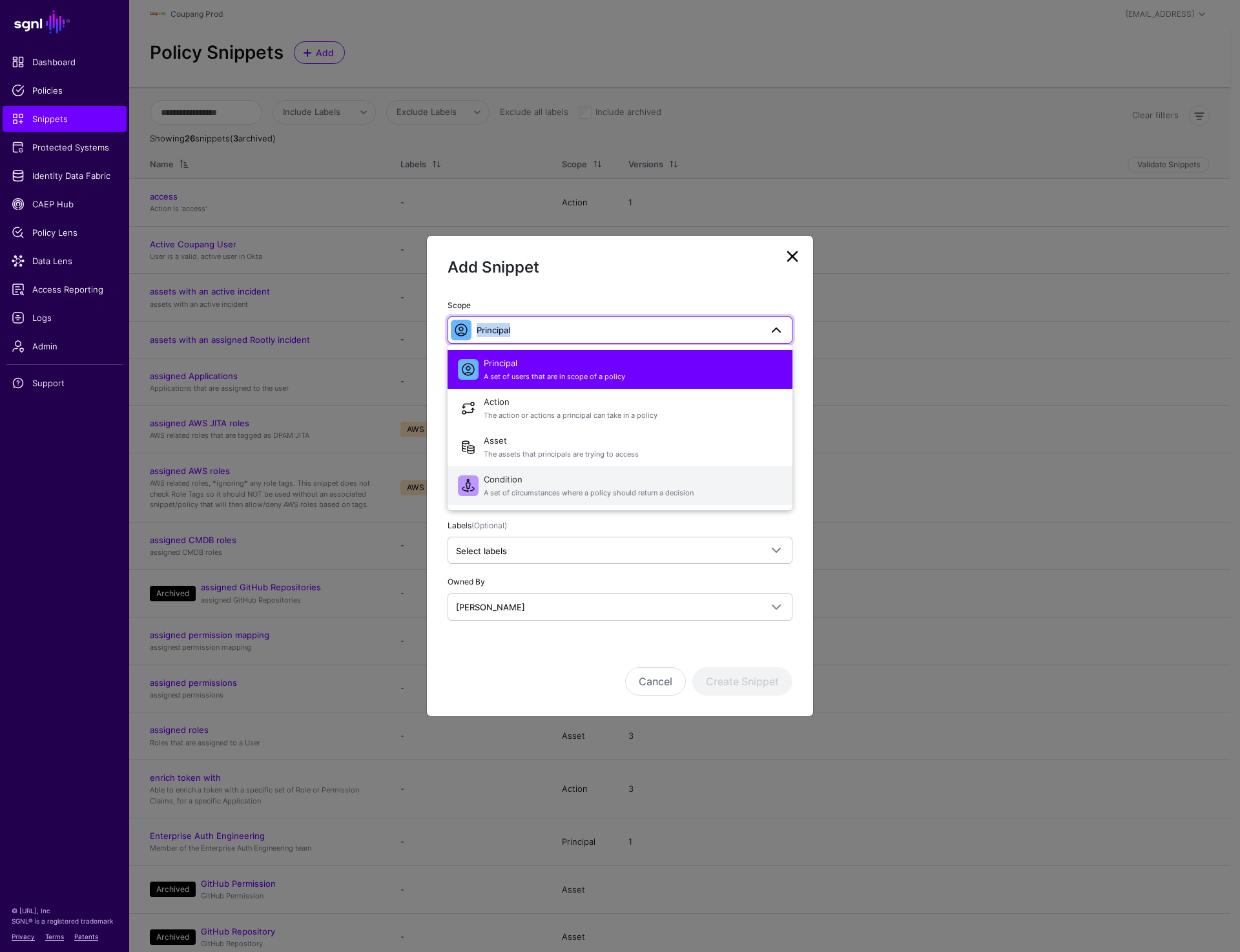
click at [507, 494] on span "A set of circumstances where a policy should return a decision" at bounding box center [633, 493] width 298 height 11
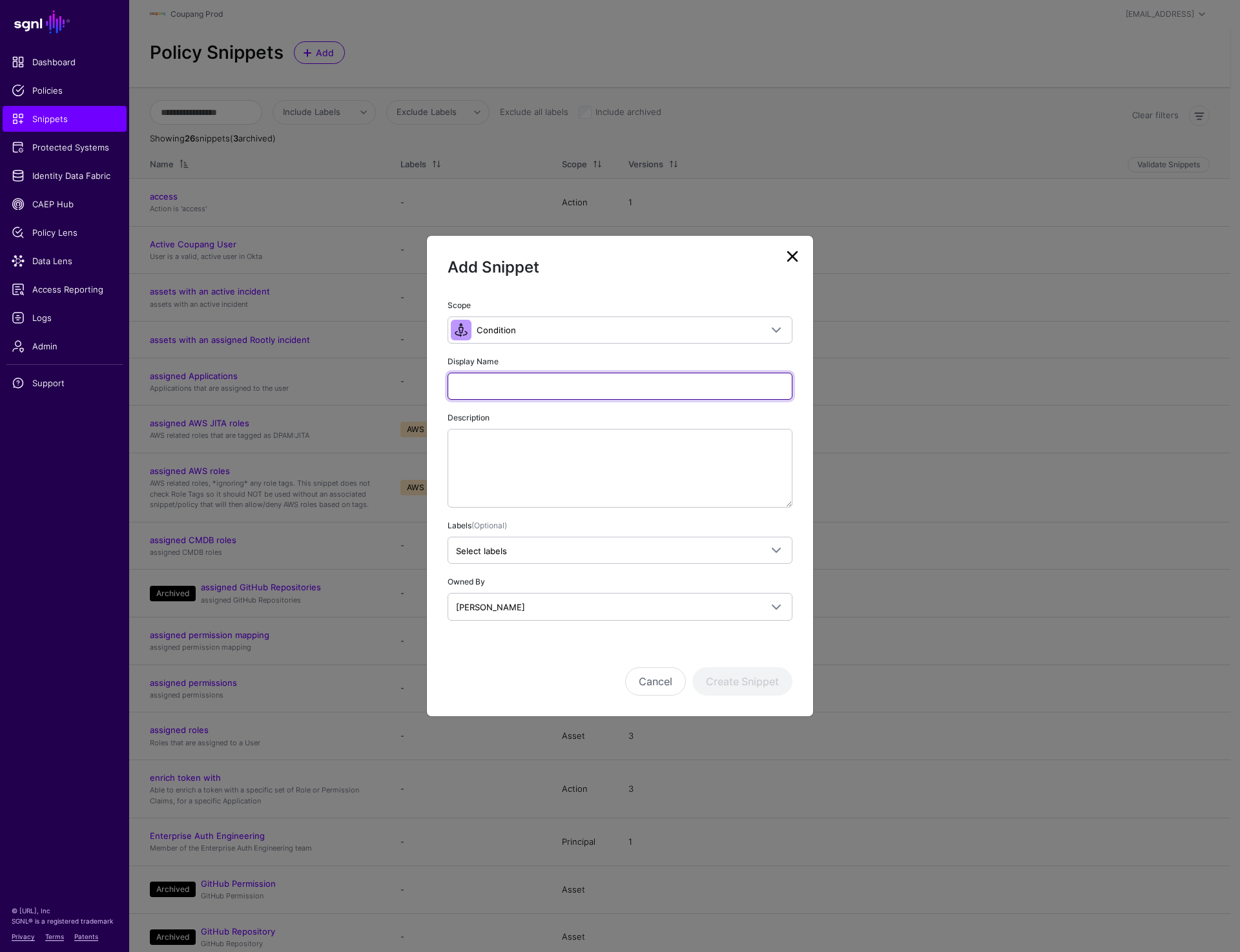
click at [503, 385] on input "Display Name" at bounding box center [620, 387] width 345 height 27
paste input "**********"
click at [554, 387] on input "**********" at bounding box center [620, 387] width 345 height 27
type input "**********"
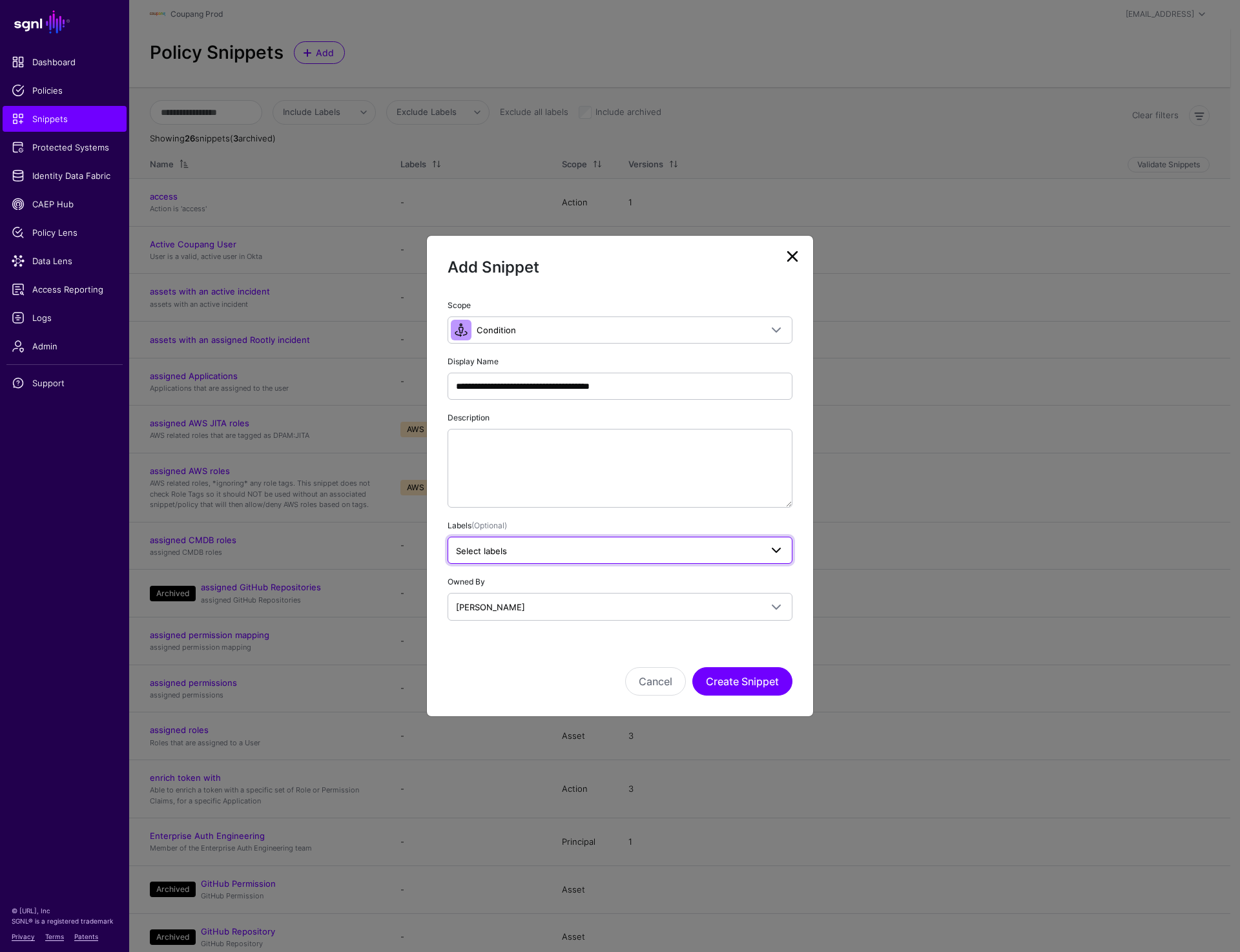
click at [546, 551] on span "Select labels" at bounding box center [609, 551] width 305 height 15
type input "***"
click at [468, 624] on span "AWS" at bounding box center [471, 621] width 17 height 9
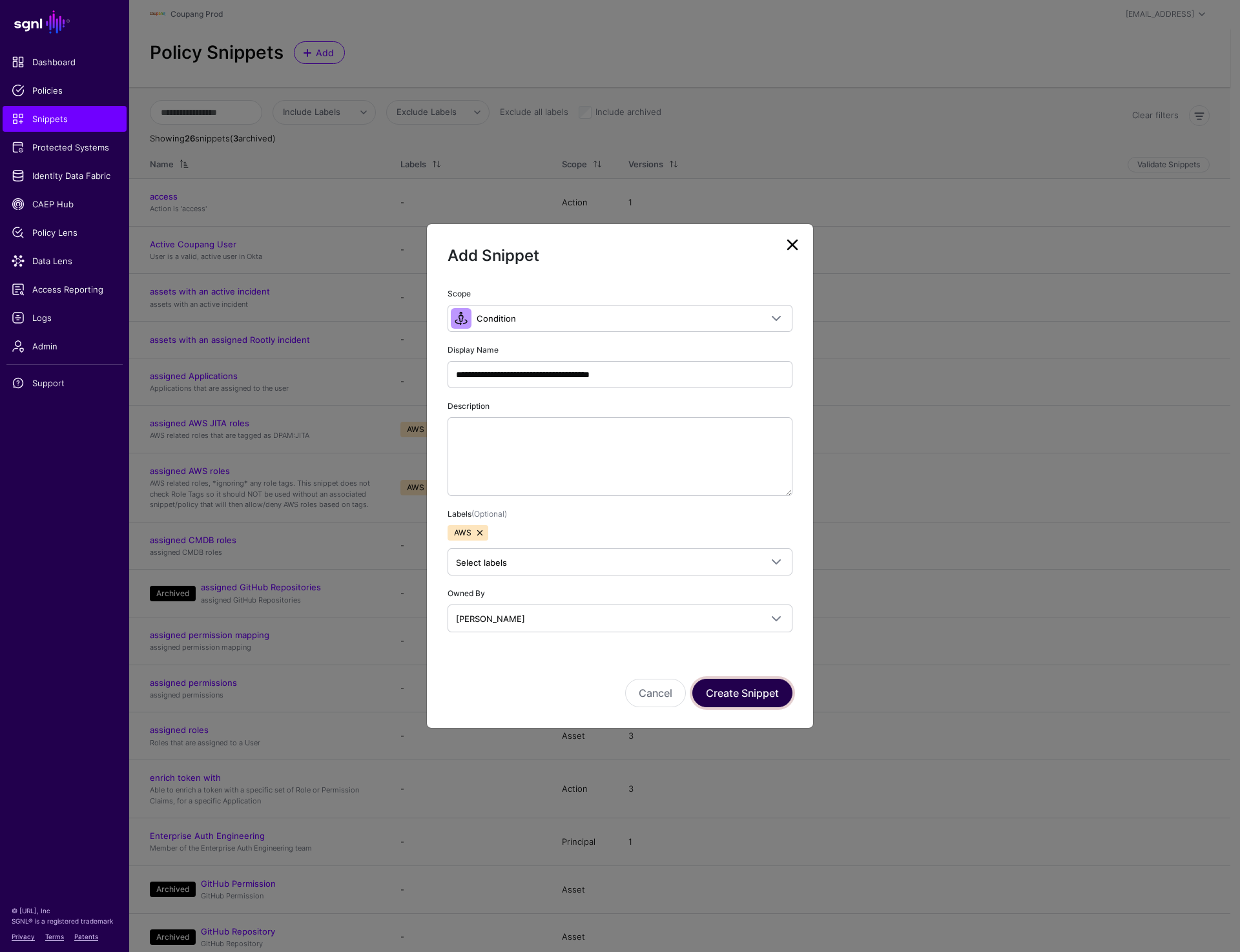
click at [750, 690] on button "Create Snippet" at bounding box center [743, 693] width 100 height 28
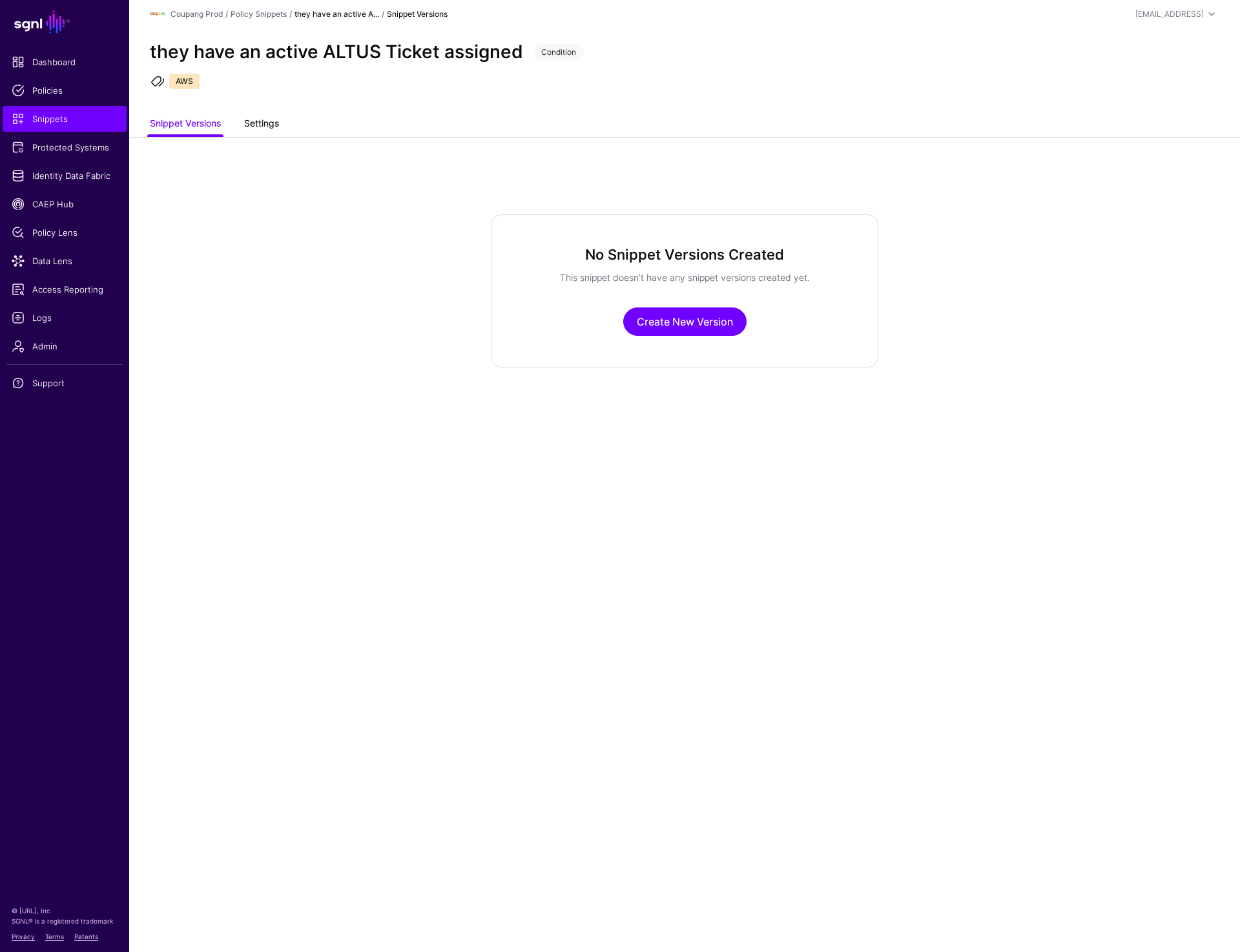
click at [258, 113] on link "Settings" at bounding box center [262, 124] width 35 height 25
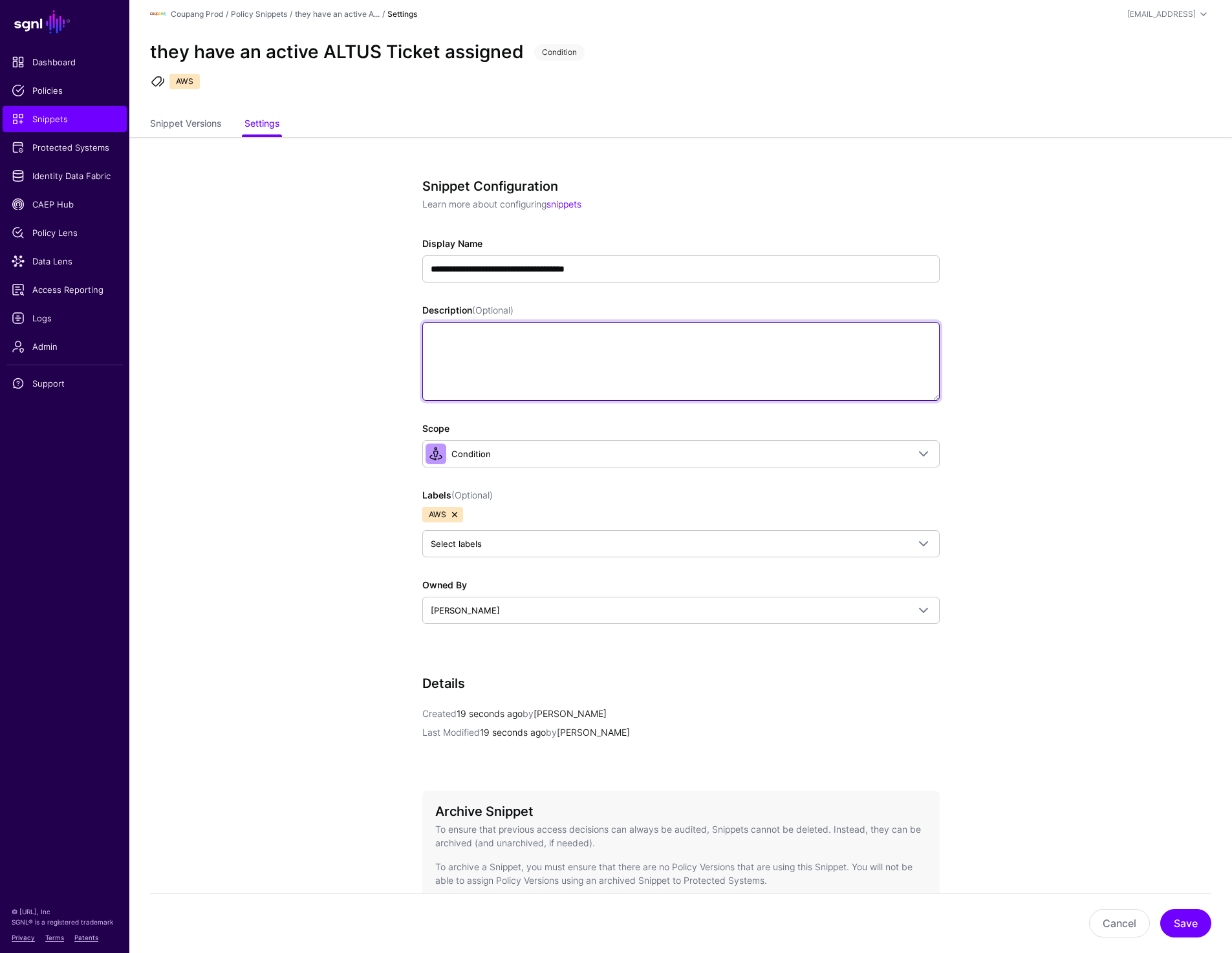
click at [512, 351] on textarea "Description (Optional)" at bounding box center [681, 361] width 518 height 79
paste textarea "**********"
click at [533, 335] on textarea "**********" at bounding box center [681, 361] width 518 height 79
click at [473, 337] on textarea "**********" at bounding box center [681, 361] width 518 height 79
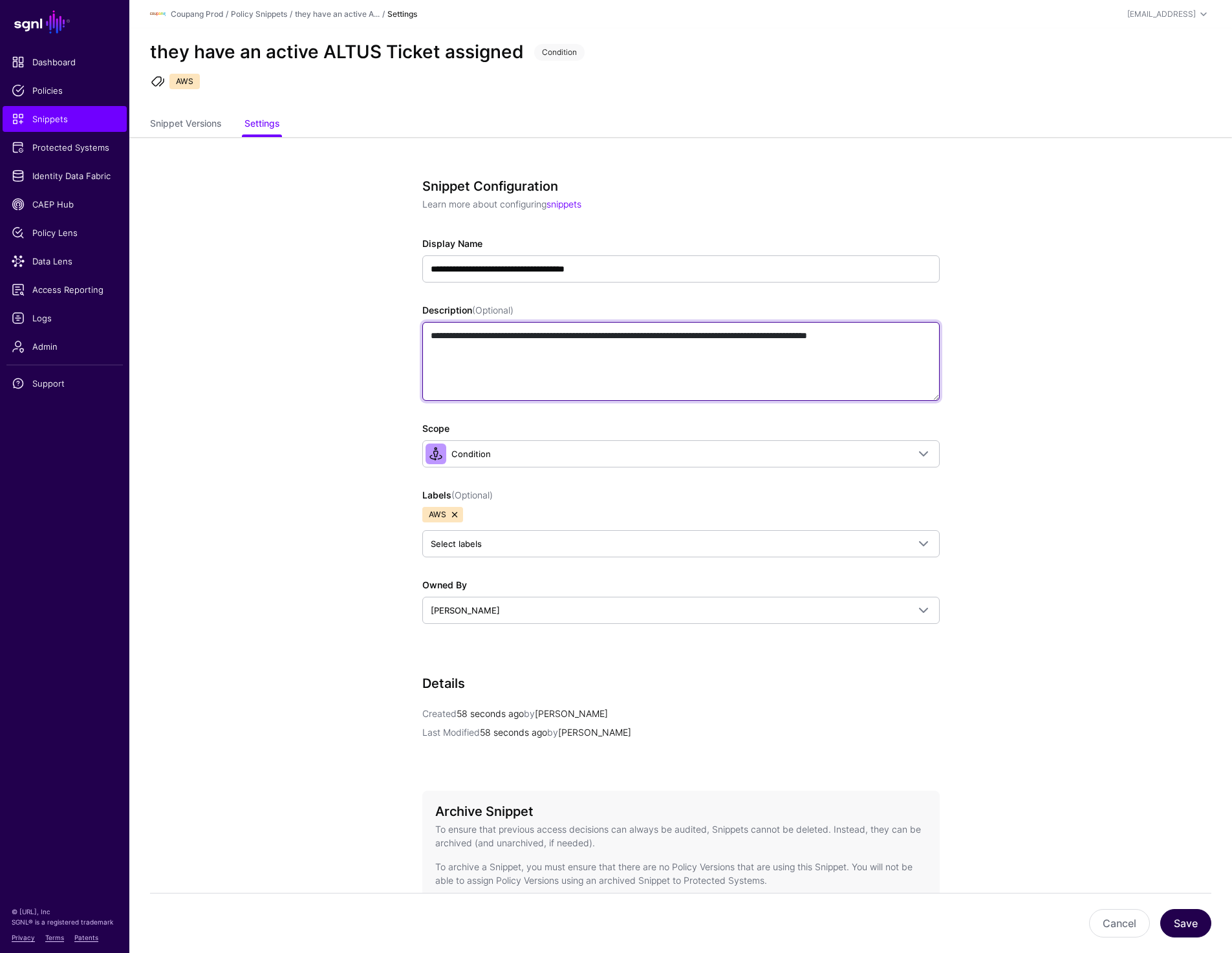
type textarea "**********"
click at [1176, 921] on button "Save" at bounding box center [1186, 923] width 52 height 28
click at [512, 357] on textarea "**********" at bounding box center [681, 361] width 518 height 79
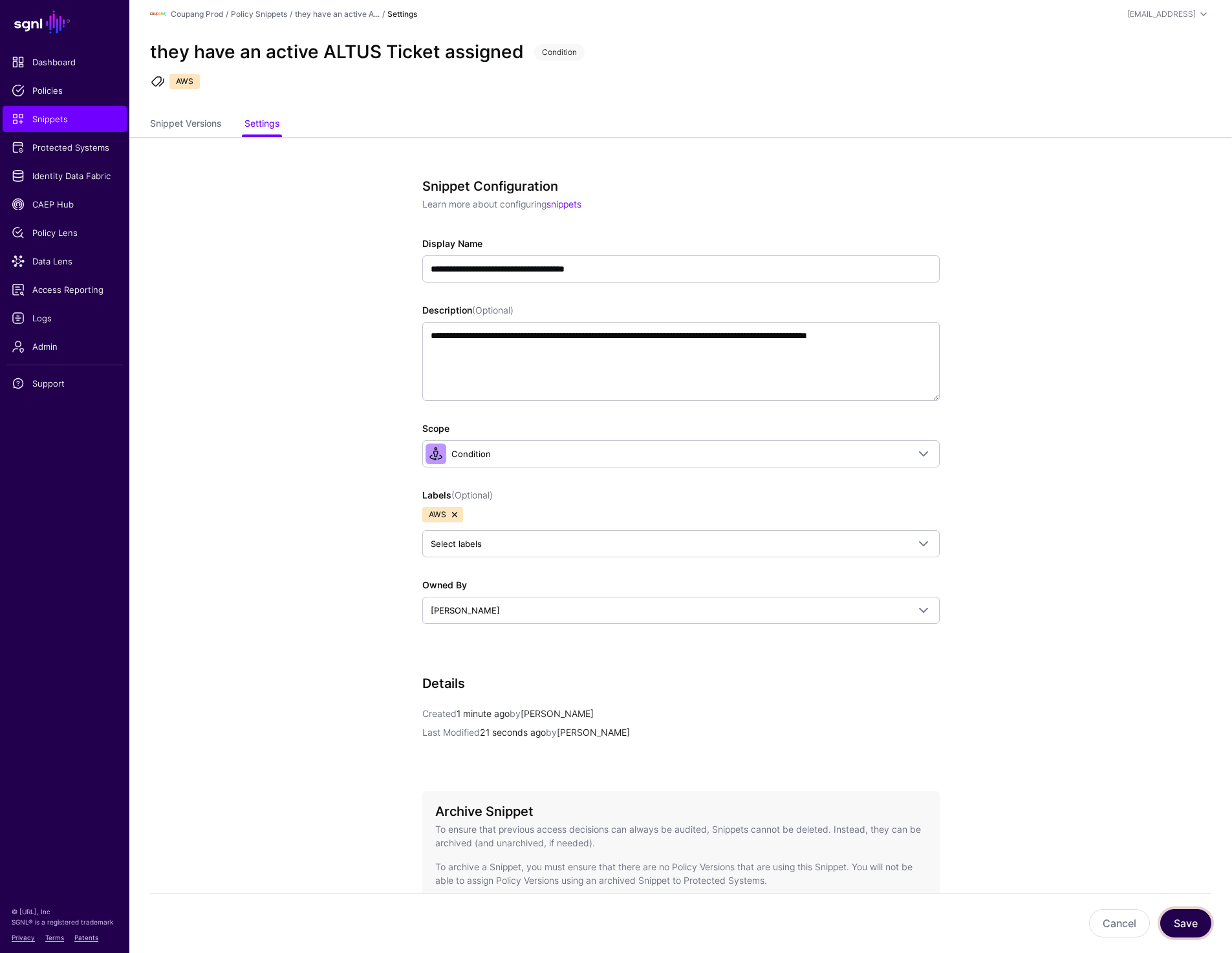
click at [1196, 929] on button "Save" at bounding box center [1186, 923] width 52 height 28
click at [179, 119] on link "Snippet Versions" at bounding box center [185, 124] width 71 height 25
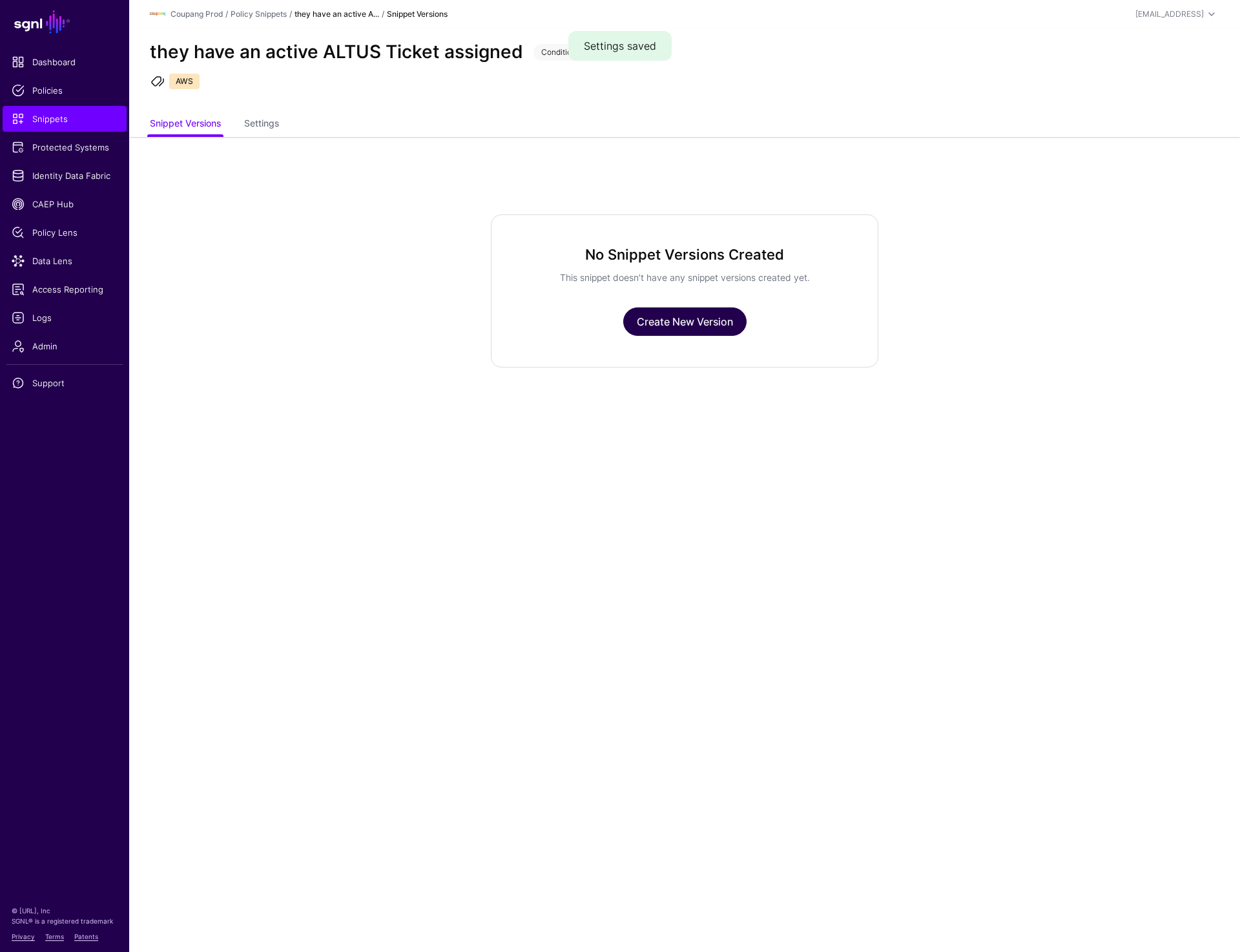
click at [688, 323] on link "Create New Version" at bounding box center [685, 322] width 123 height 28
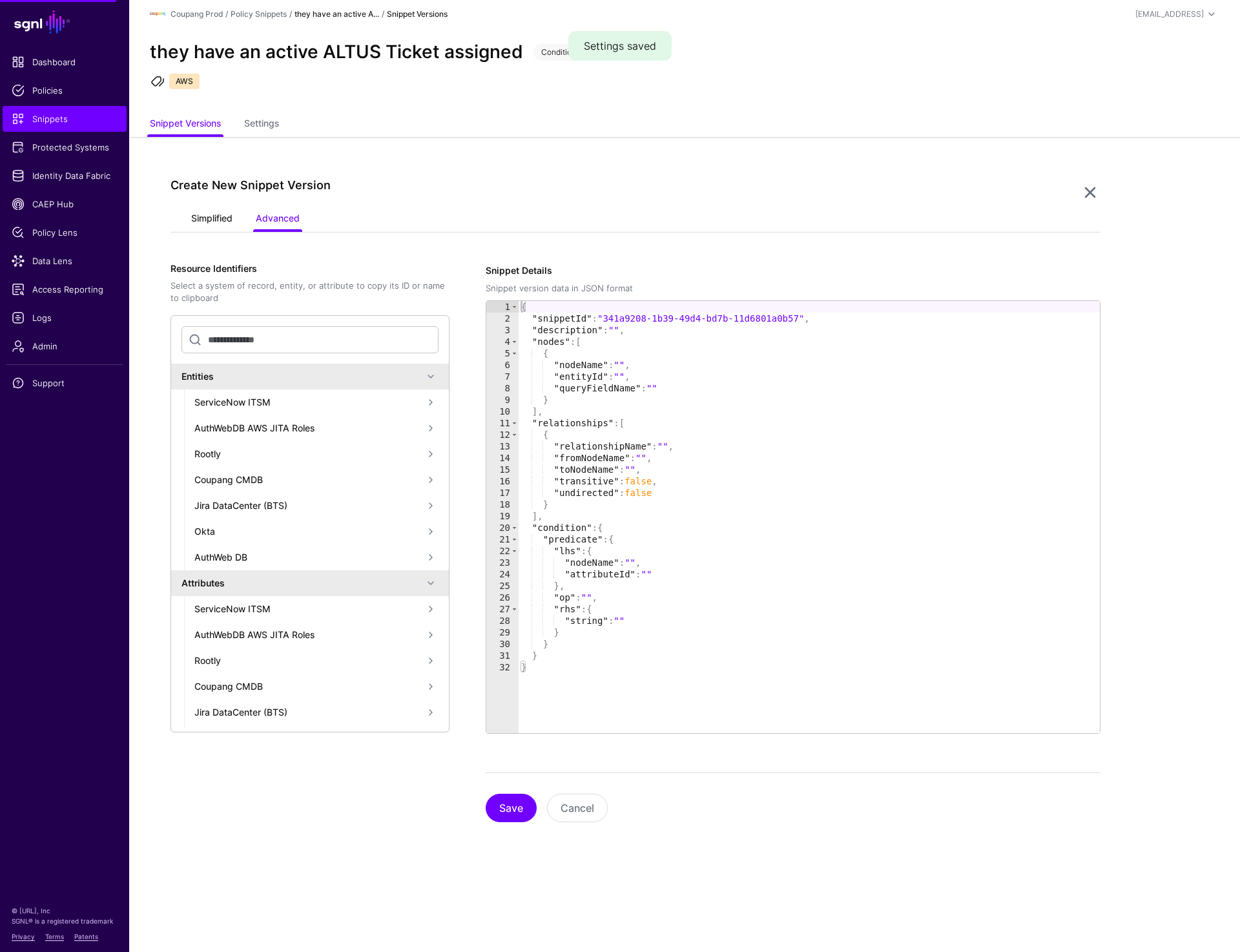
click at [214, 223] on link "Simplified" at bounding box center [212, 220] width 41 height 25
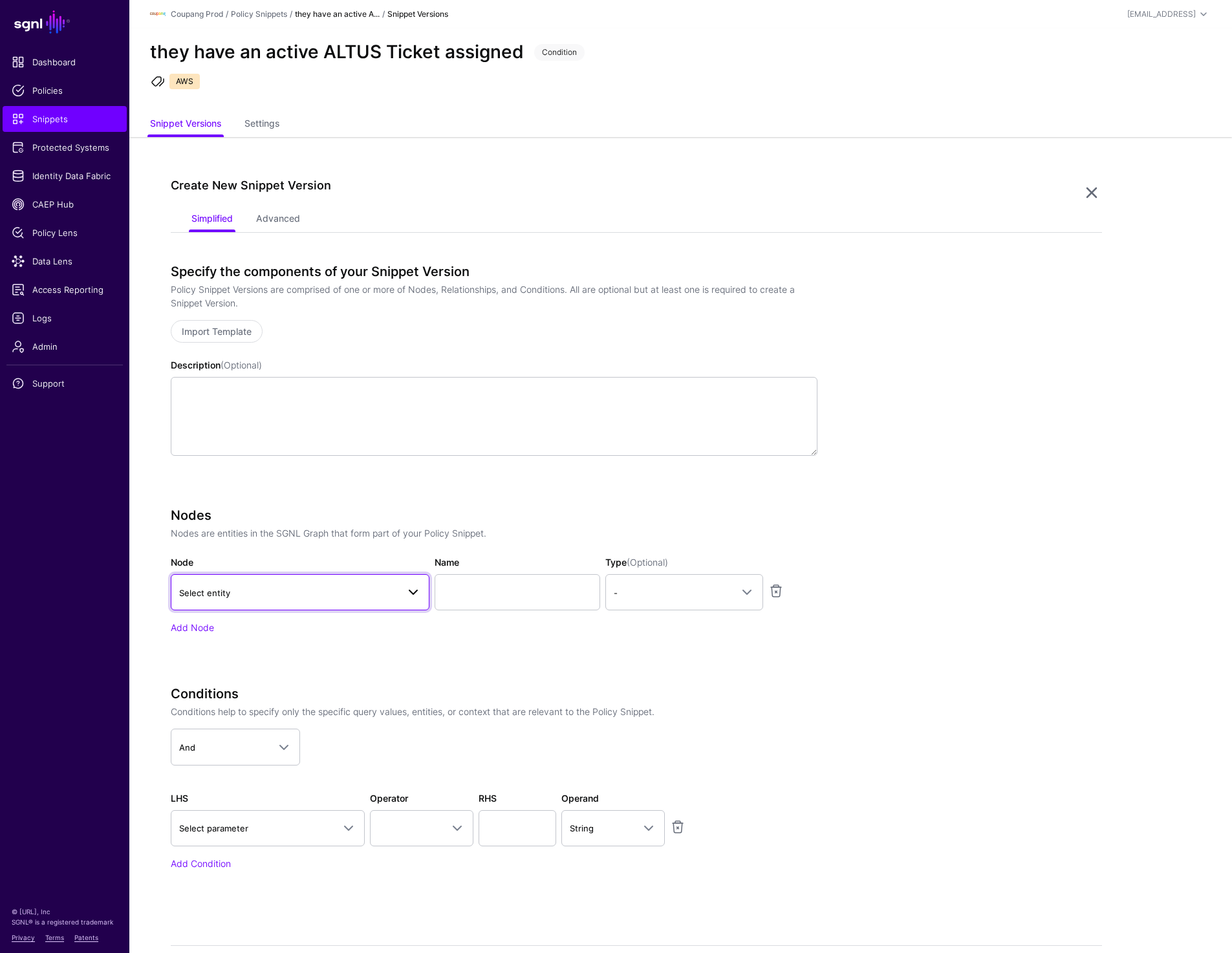
click at [298, 596] on span "Select entity" at bounding box center [288, 593] width 219 height 15
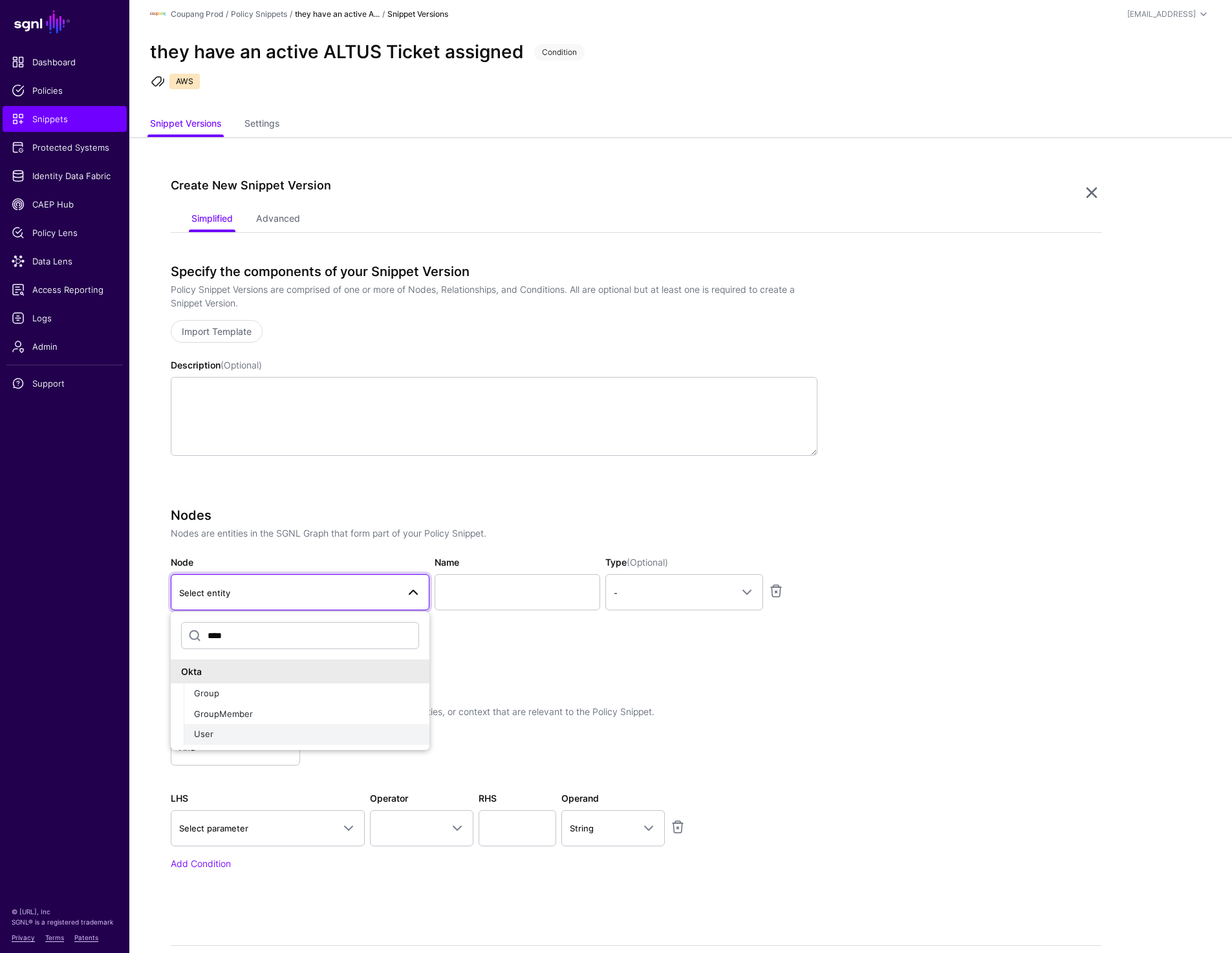
type input "****"
click at [211, 731] on span "User" at bounding box center [203, 734] width 20 height 10
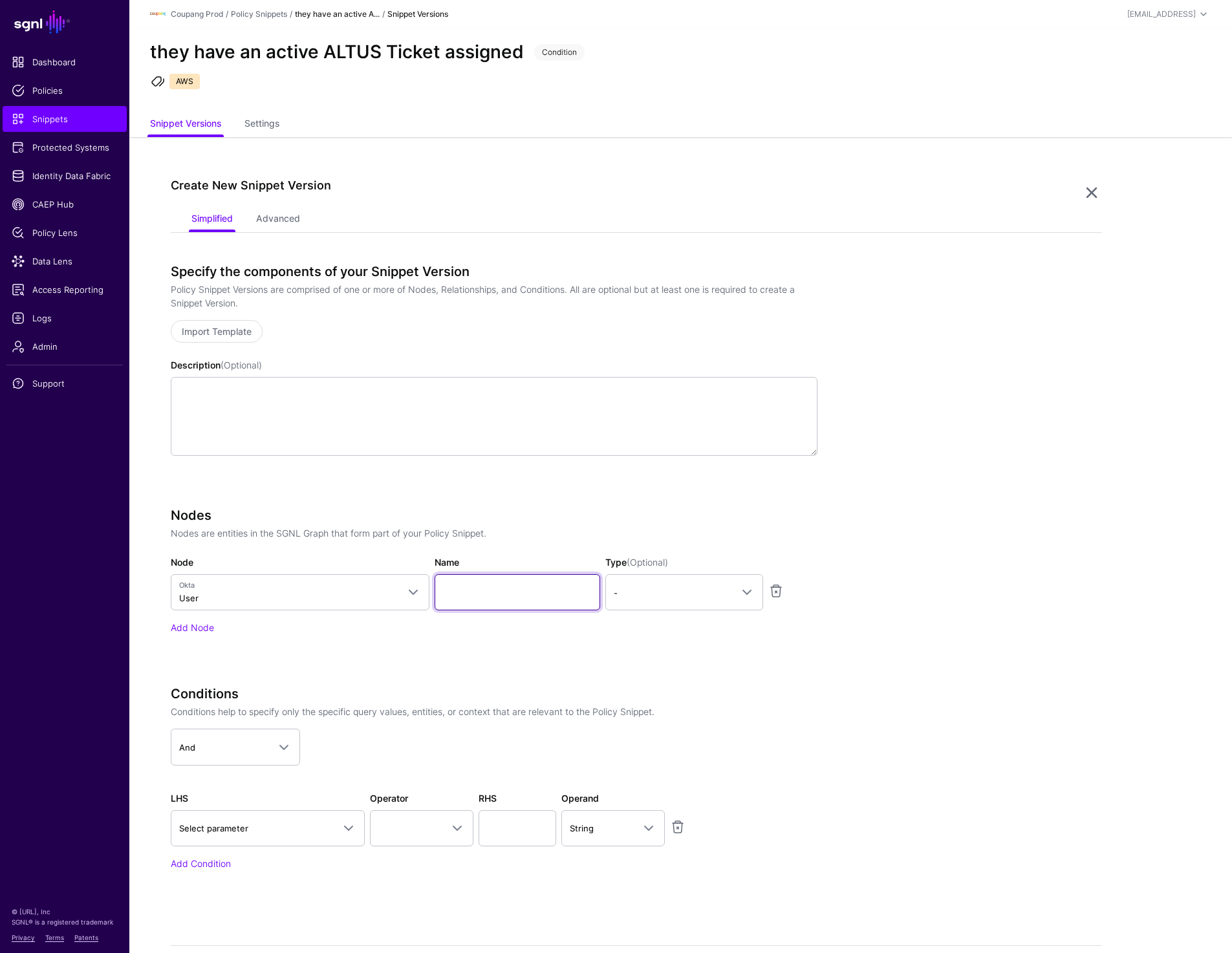
click at [492, 589] on input "Name" at bounding box center [517, 592] width 166 height 36
paste input "****"
type input "****"
click at [666, 586] on span "-" at bounding box center [672, 593] width 118 height 15
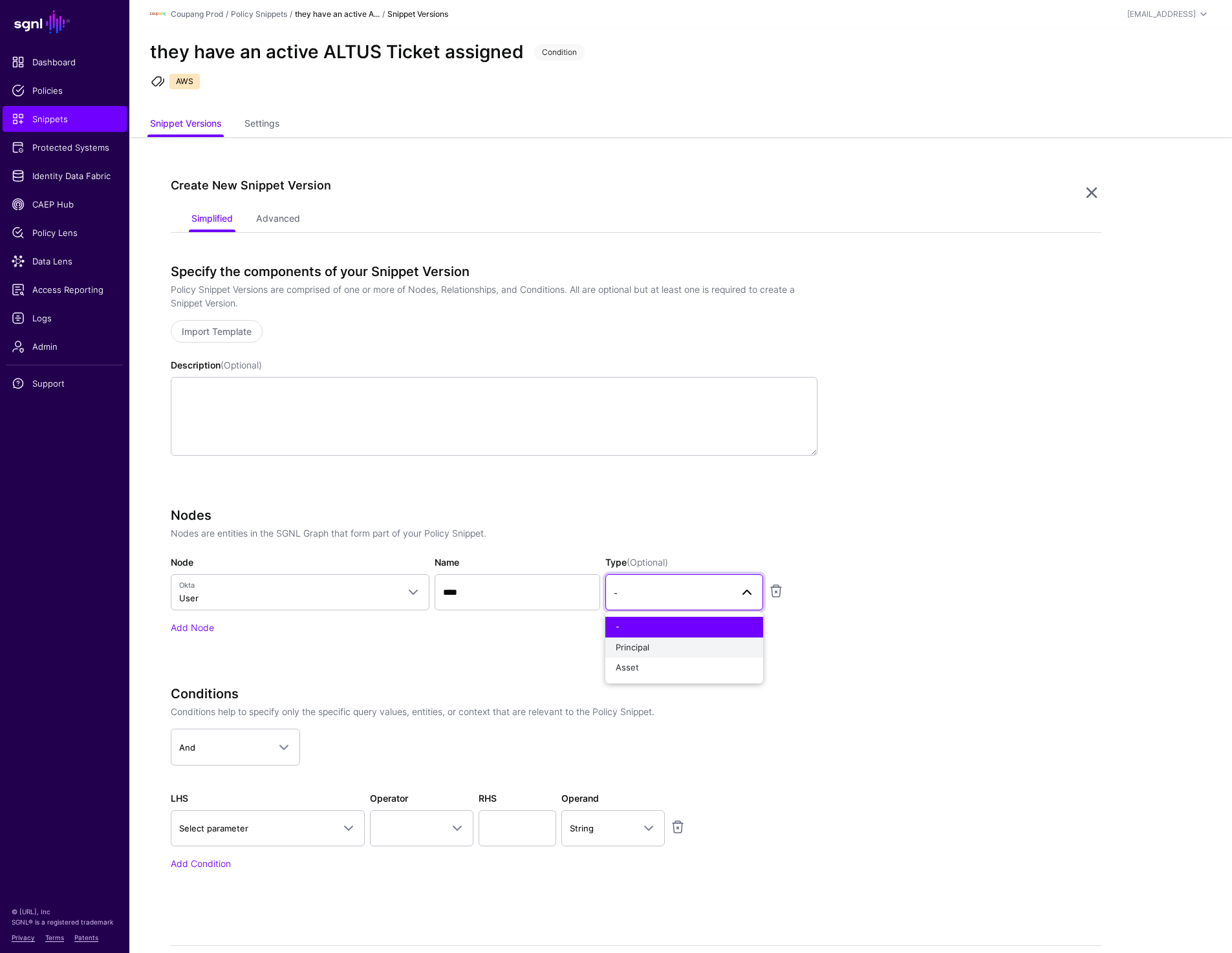
click at [654, 646] on div "Principal" at bounding box center [684, 647] width 137 height 13
click at [190, 628] on link "Add Node" at bounding box center [192, 628] width 43 height 11
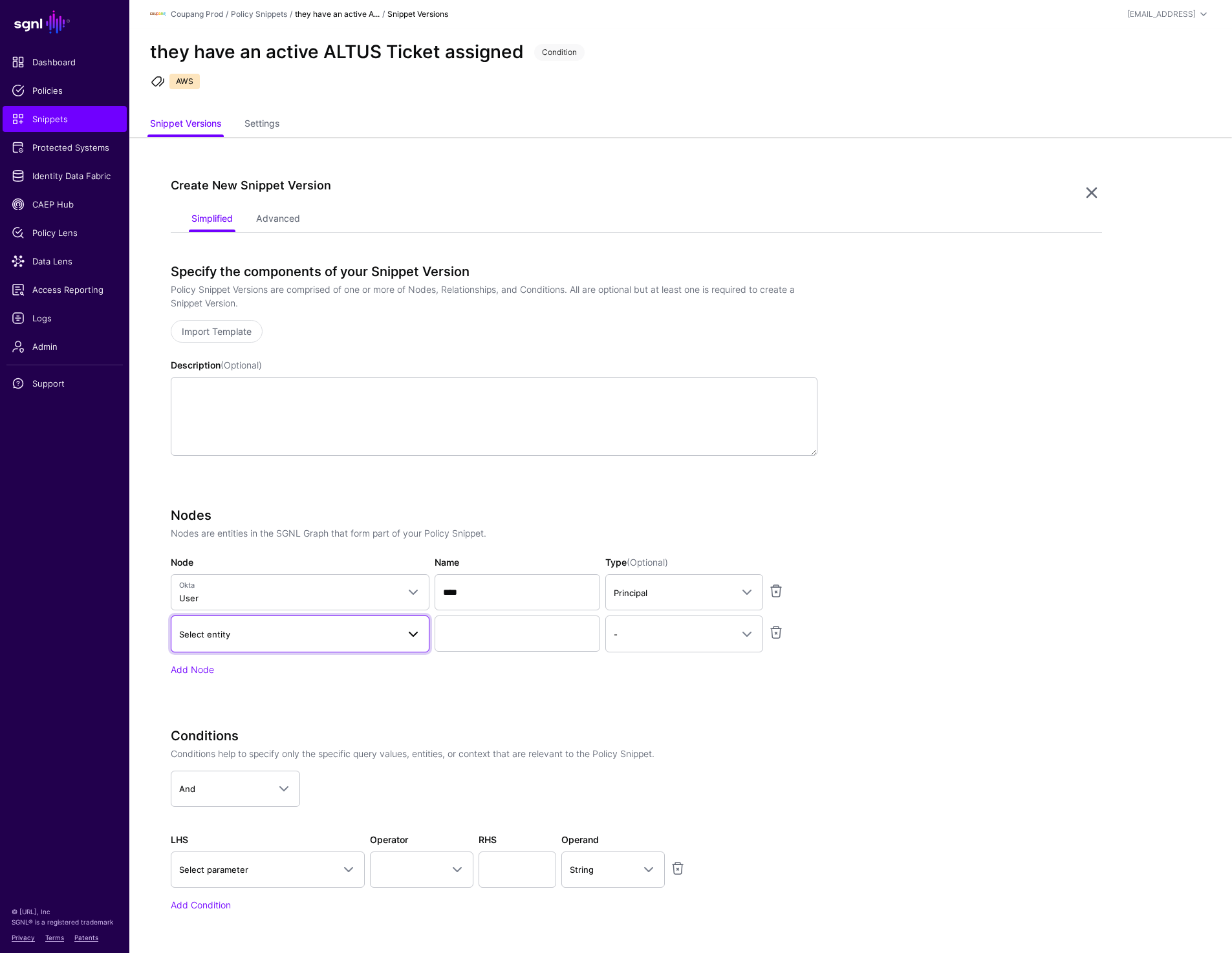
click at [281, 633] on span "Select entity" at bounding box center [288, 634] width 219 height 15
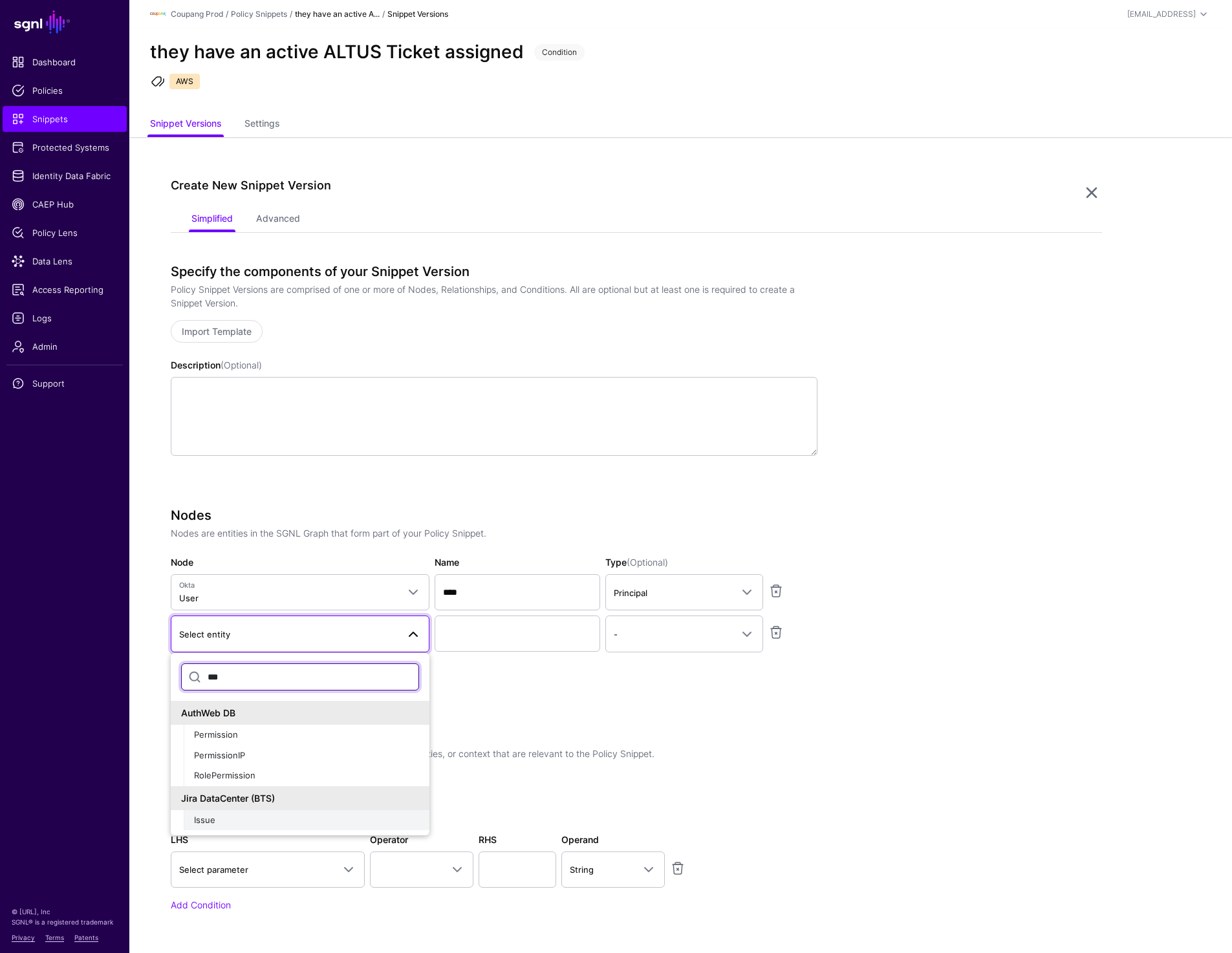
type input "***"
click at [210, 819] on span "Issue" at bounding box center [204, 820] width 21 height 10
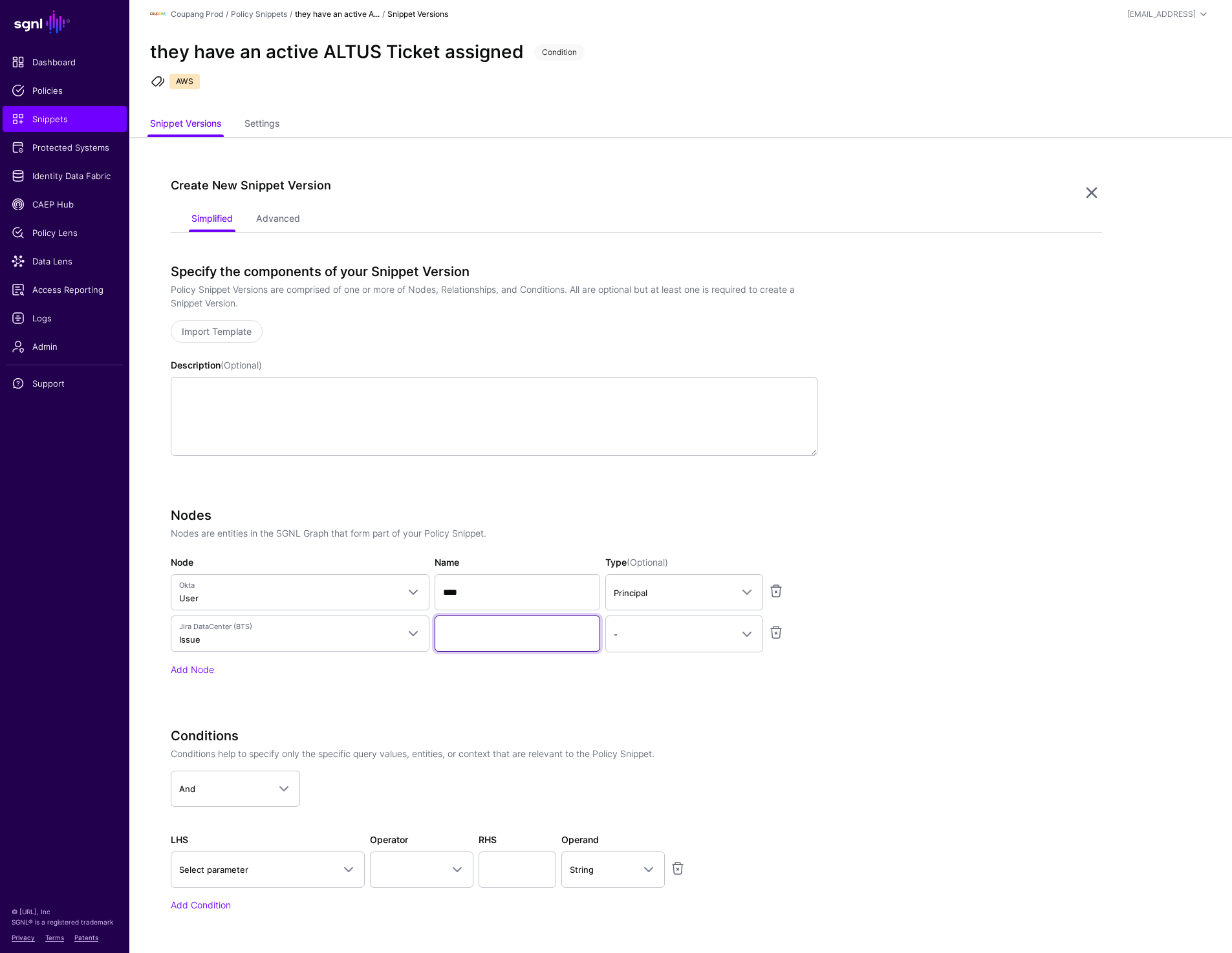
click at [507, 640] on input "Name" at bounding box center [517, 634] width 166 height 36
paste input "*****"
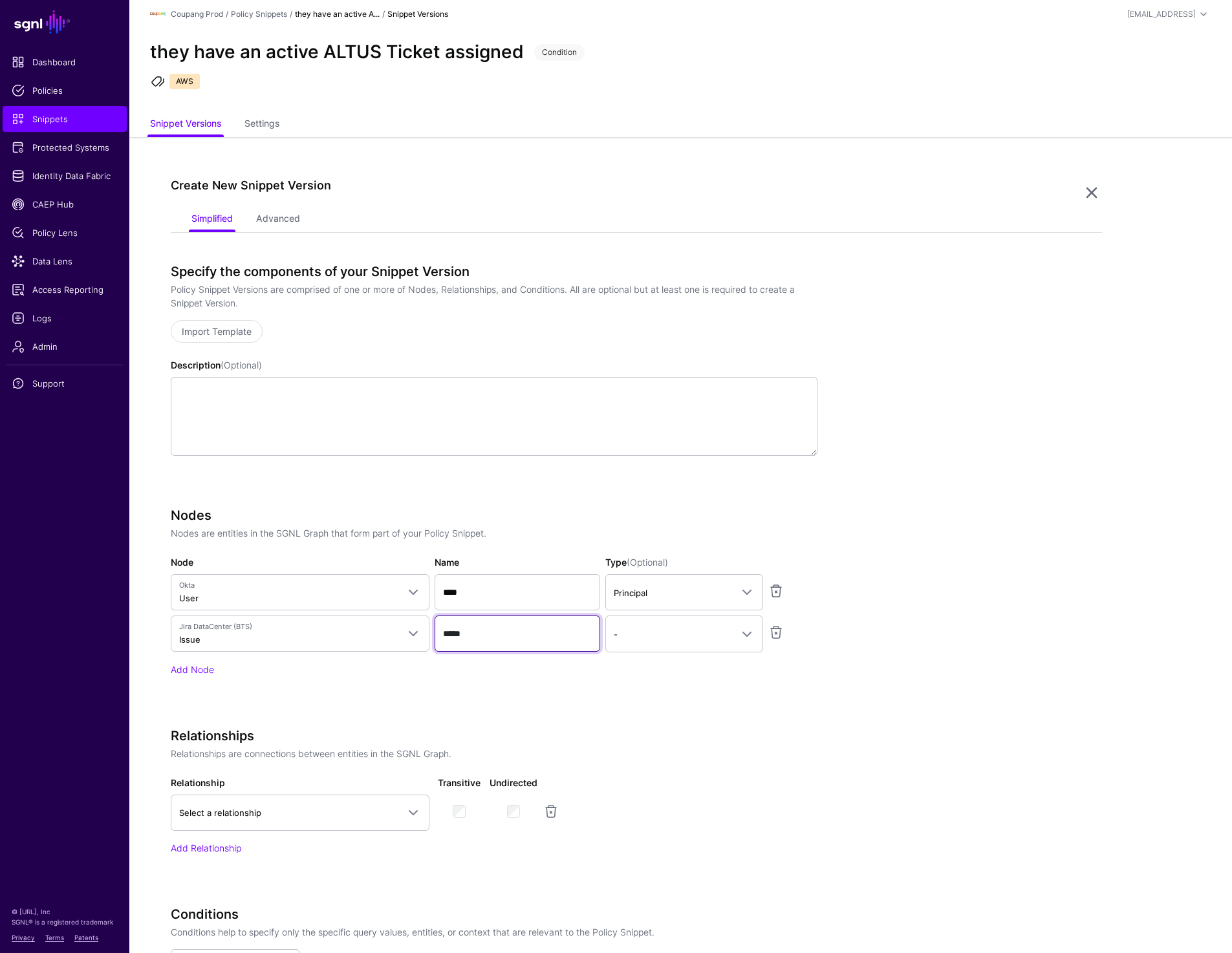
type input "*****"
click at [786, 762] on div "Relationships Relationships are connections between entities in the SGNL Graph.…" at bounding box center [494, 792] width 646 height 127
click at [195, 667] on link "Add Node" at bounding box center [192, 670] width 43 height 11
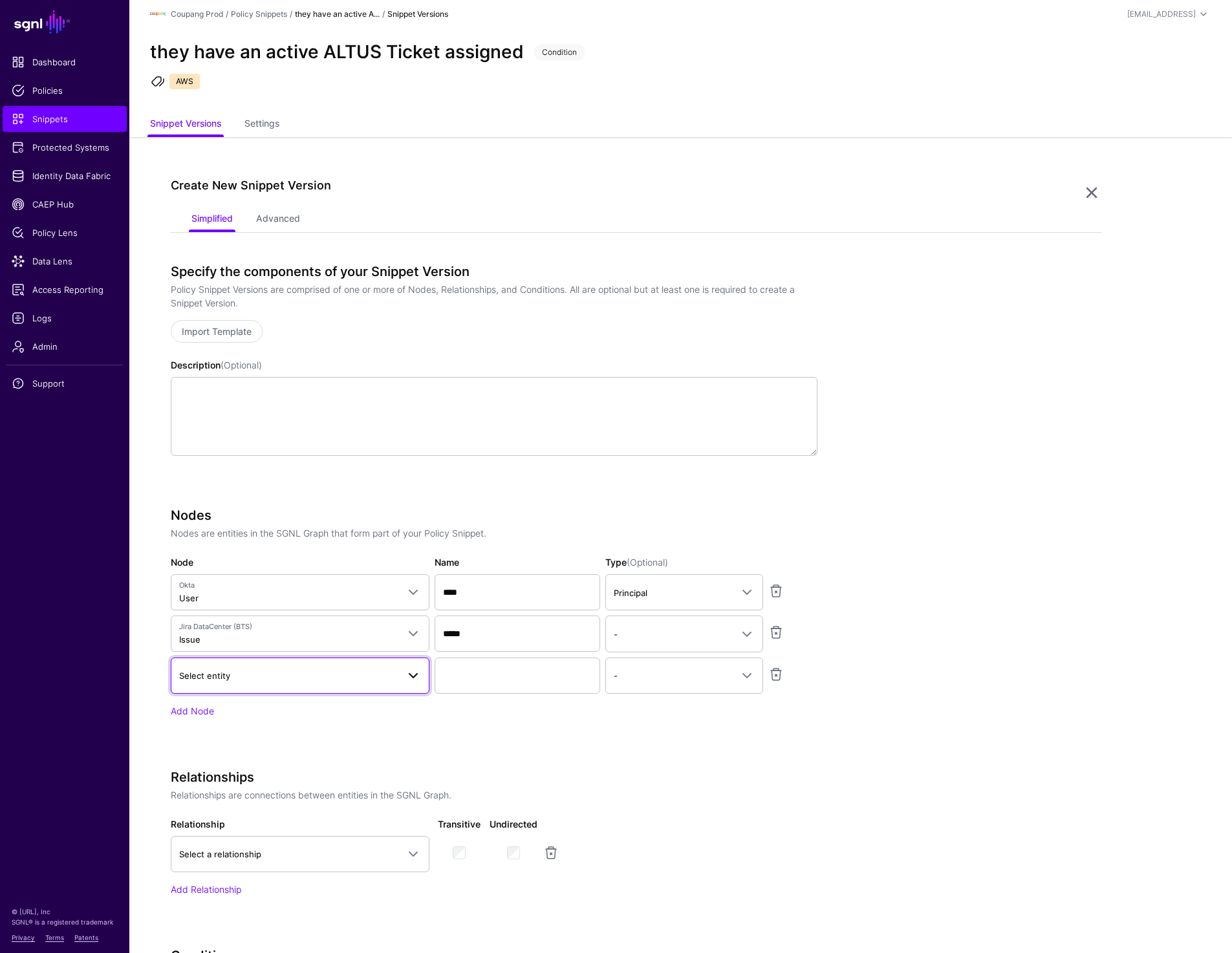
click at [292, 674] on span "Select entity" at bounding box center [288, 676] width 219 height 15
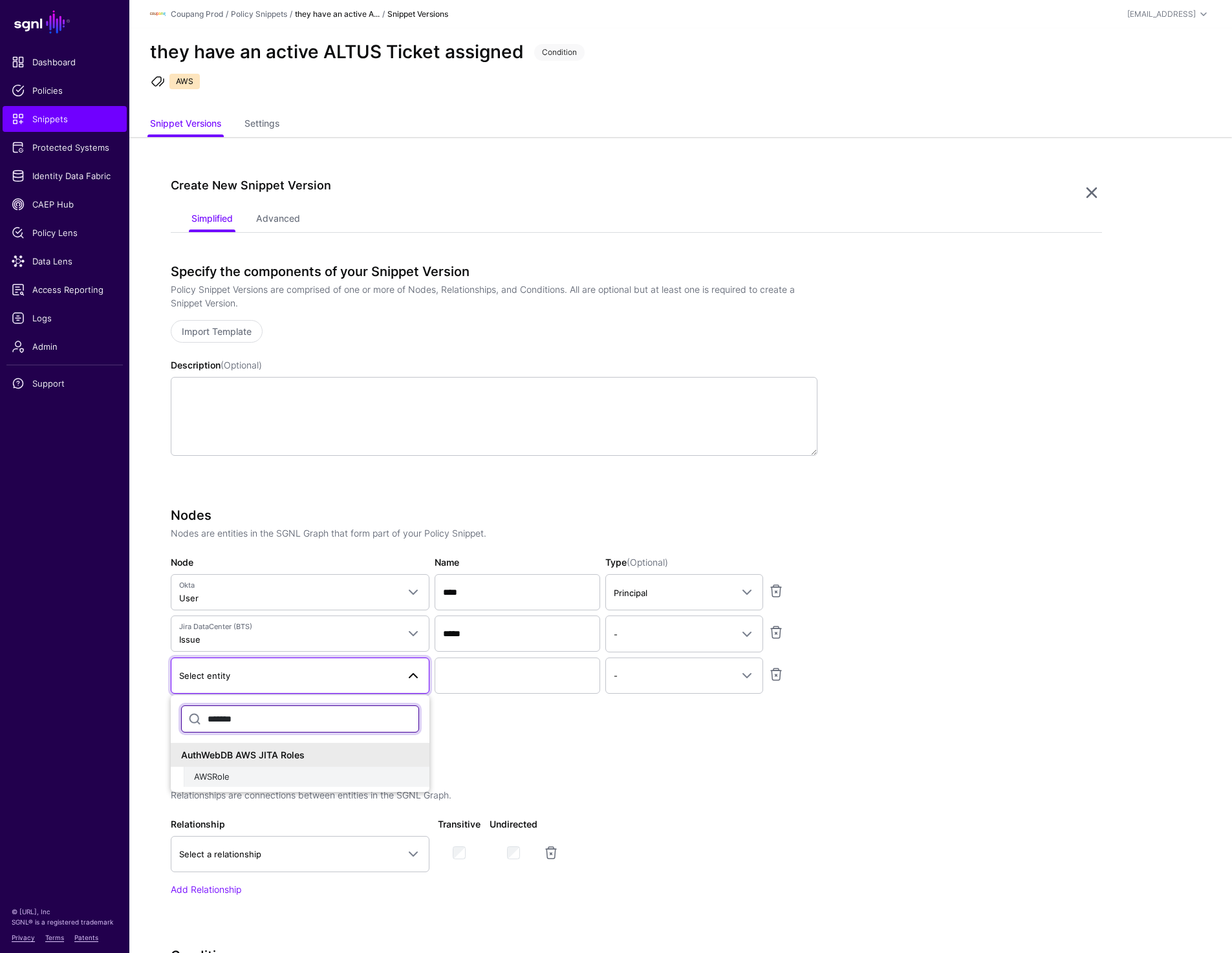
type input "*******"
click at [226, 780] on span "AWSRole" at bounding box center [211, 777] width 35 height 10
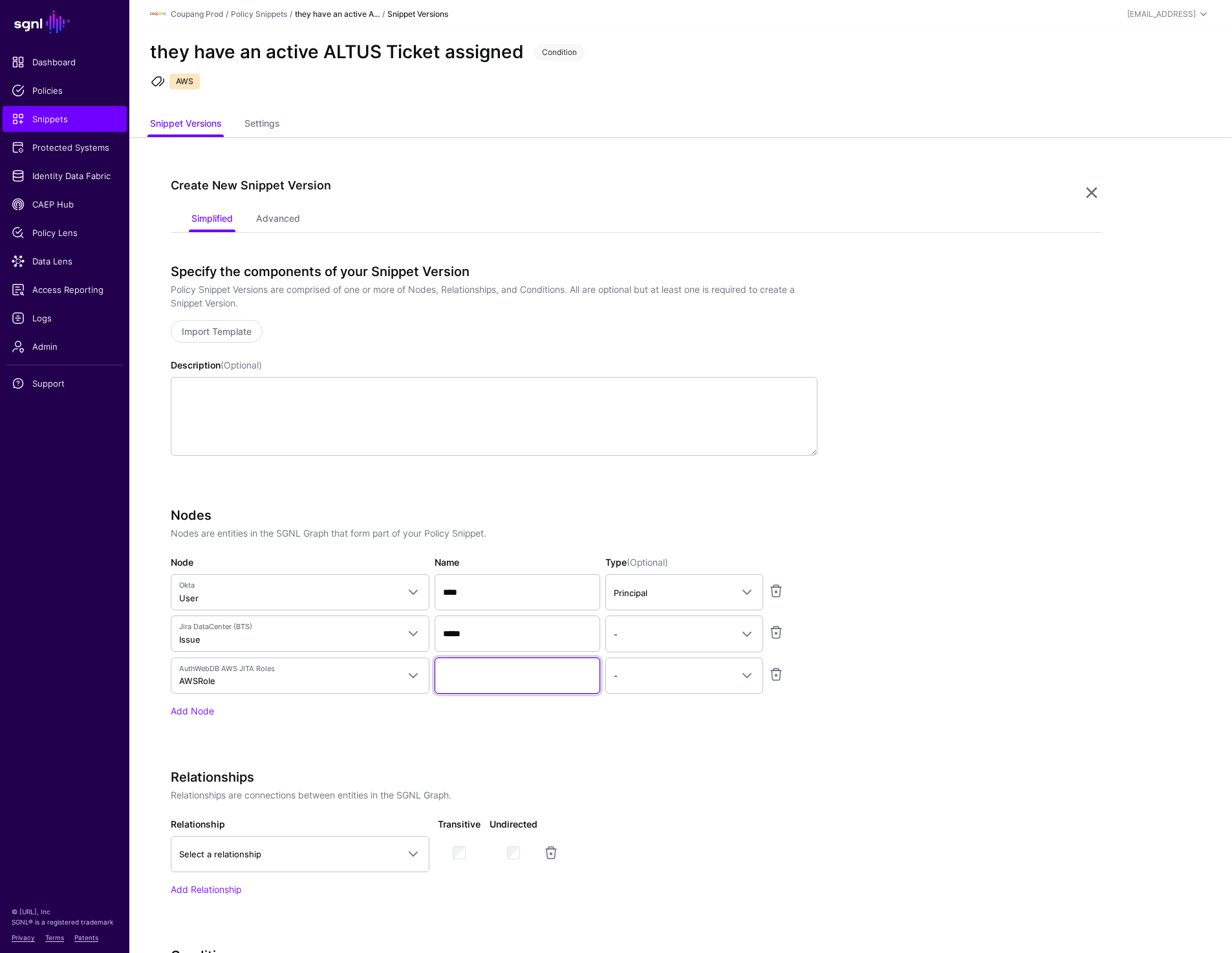
click at [478, 689] on input "Name" at bounding box center [517, 676] width 166 height 36
paste input "****"
type input "****"
click at [822, 739] on app-snippets-creator "Specify the components of your Snippet Version Policy Snippet Versions are comp…" at bounding box center [636, 715] width 932 height 904
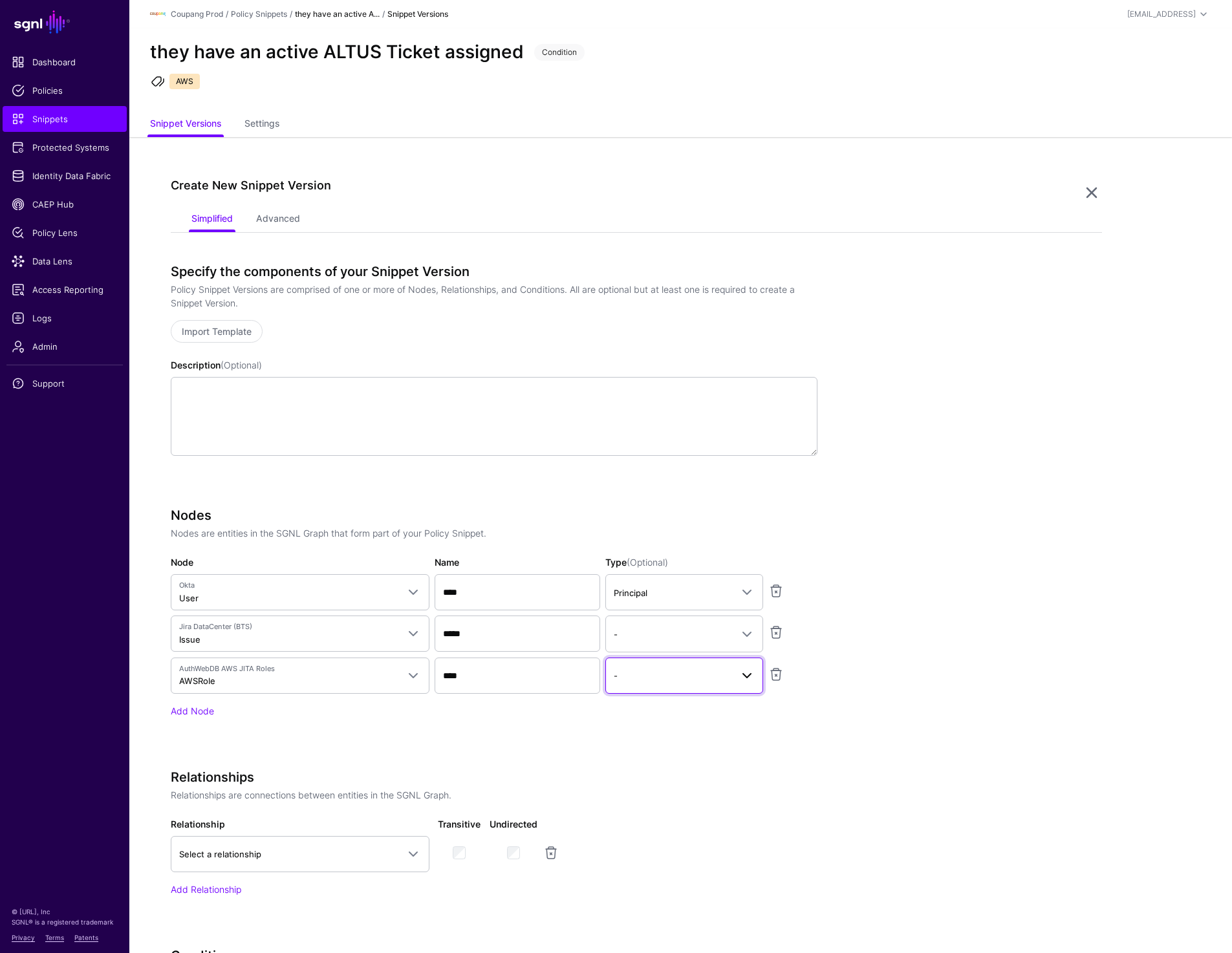
click at [659, 676] on span "-" at bounding box center [672, 676] width 118 height 15
click at [646, 756] on div "Asset" at bounding box center [684, 751] width 137 height 13
click at [880, 707] on app-snippets-creator "Specify the components of your Snippet Version Policy Snippet Versions are comp…" at bounding box center [636, 715] width 932 height 904
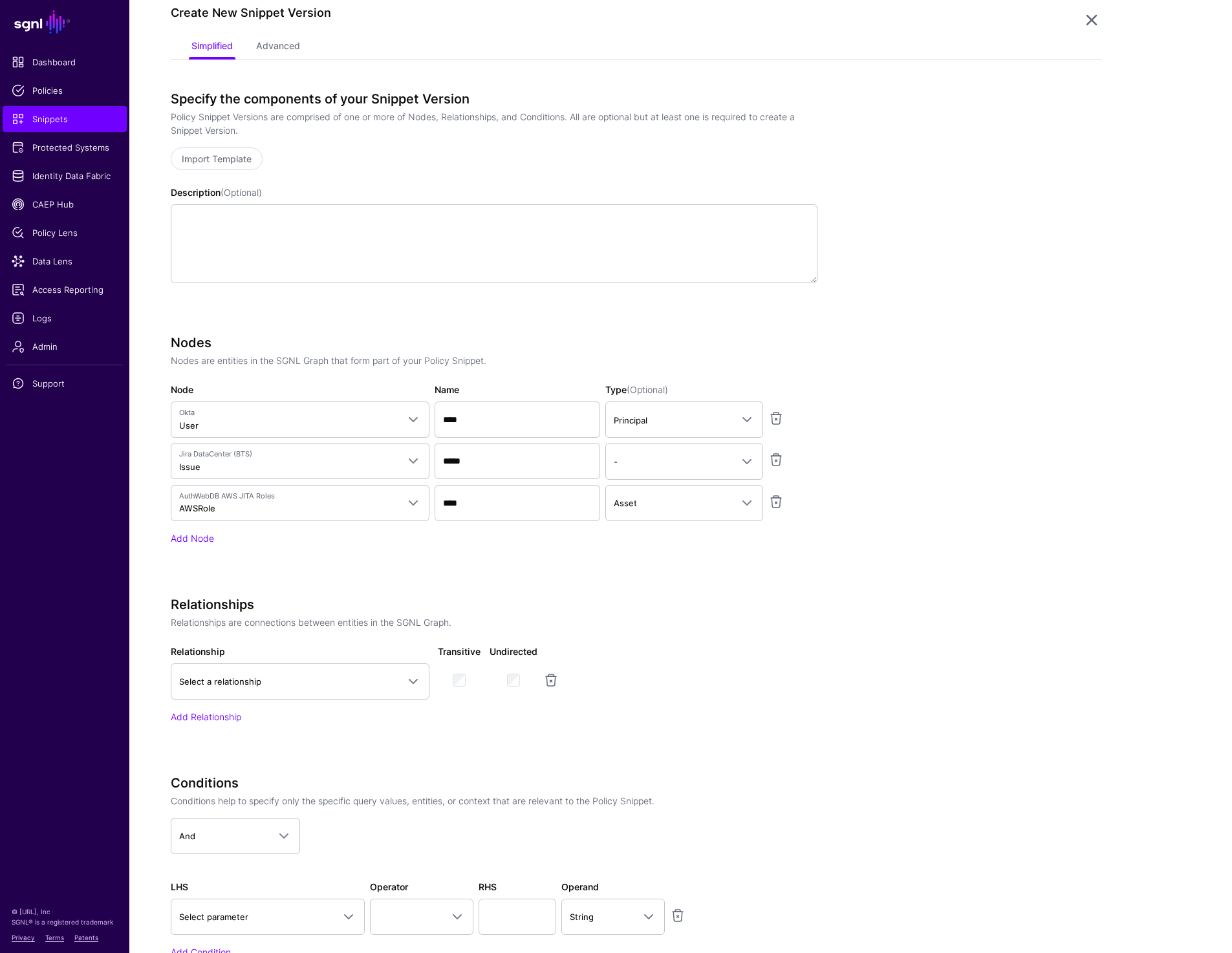
scroll to position [197, 0]
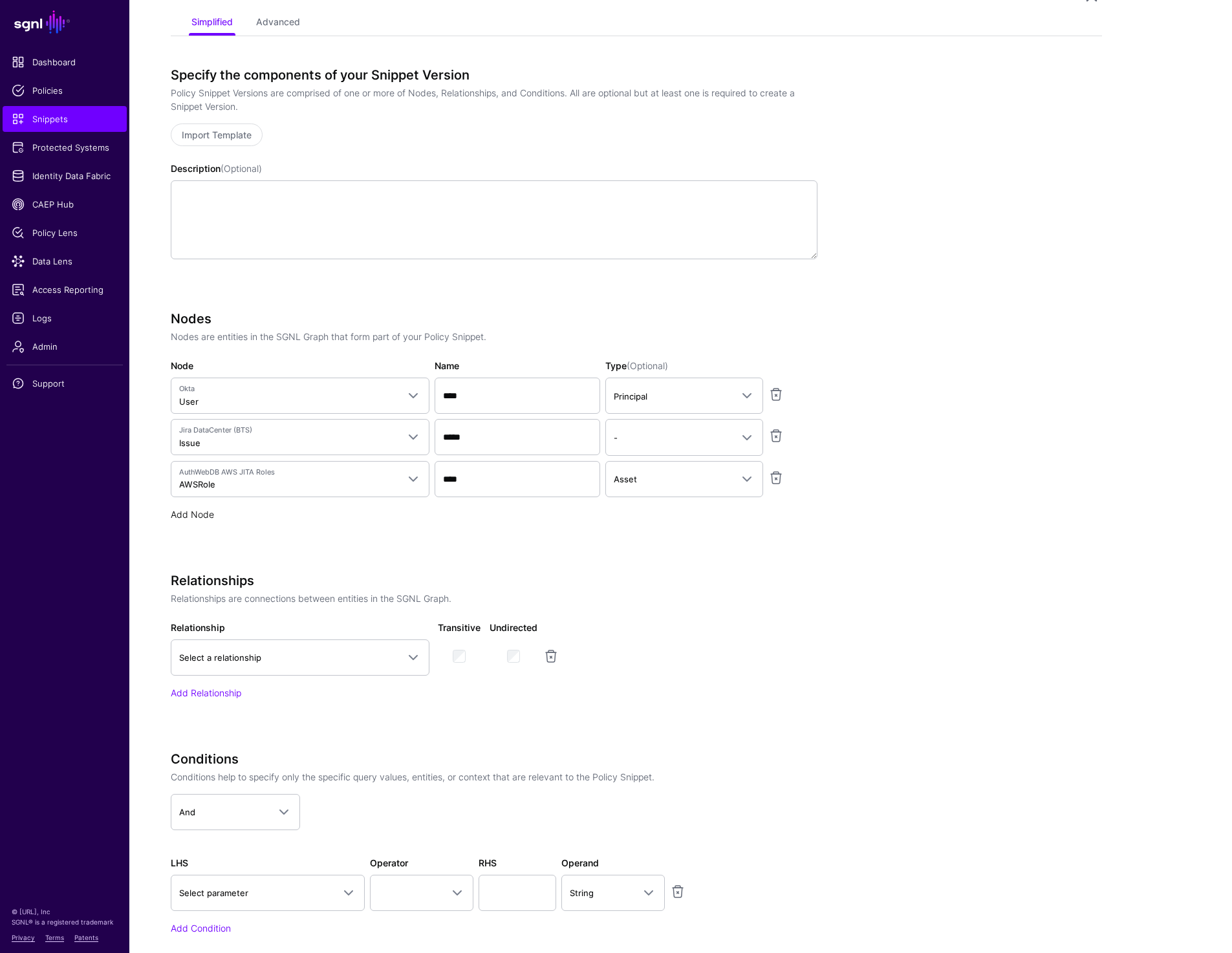
click at [199, 516] on link "Add Node" at bounding box center [192, 514] width 43 height 11
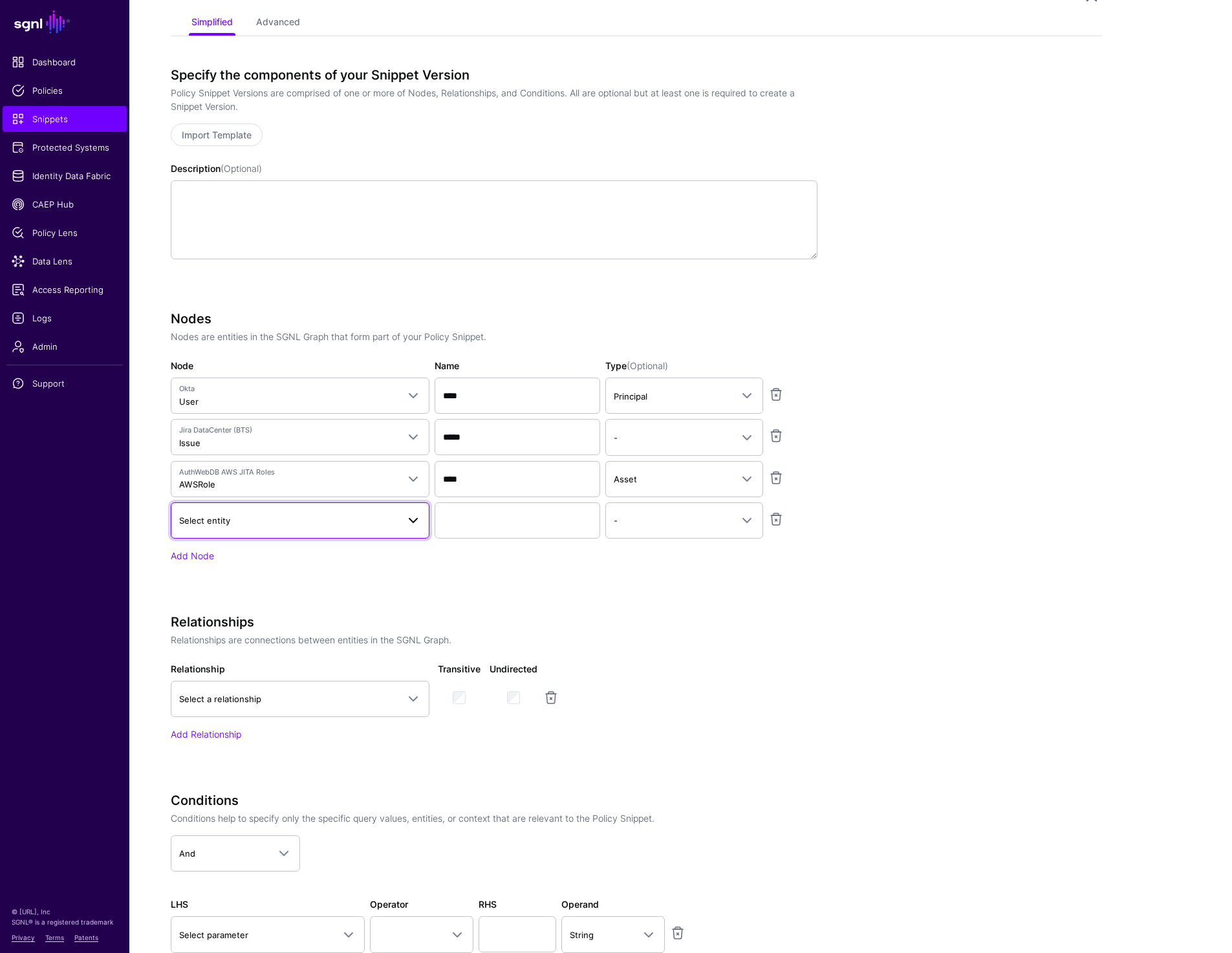
click at [228, 531] on link "Select entity" at bounding box center [300, 520] width 258 height 36
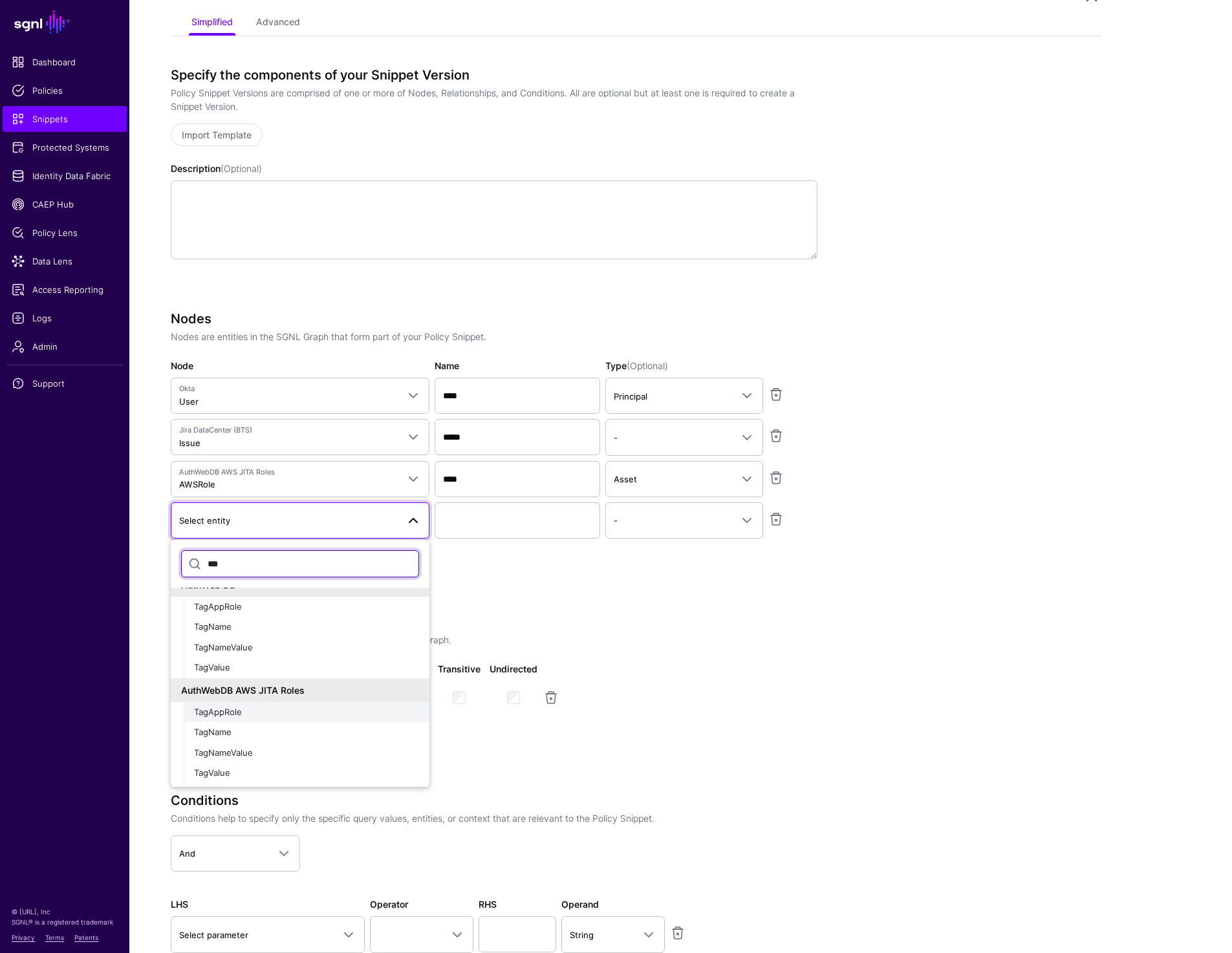
scroll to position [17, 0]
type input "***"
click at [238, 711] on span "TagAppRole" at bounding box center [218, 710] width 48 height 10
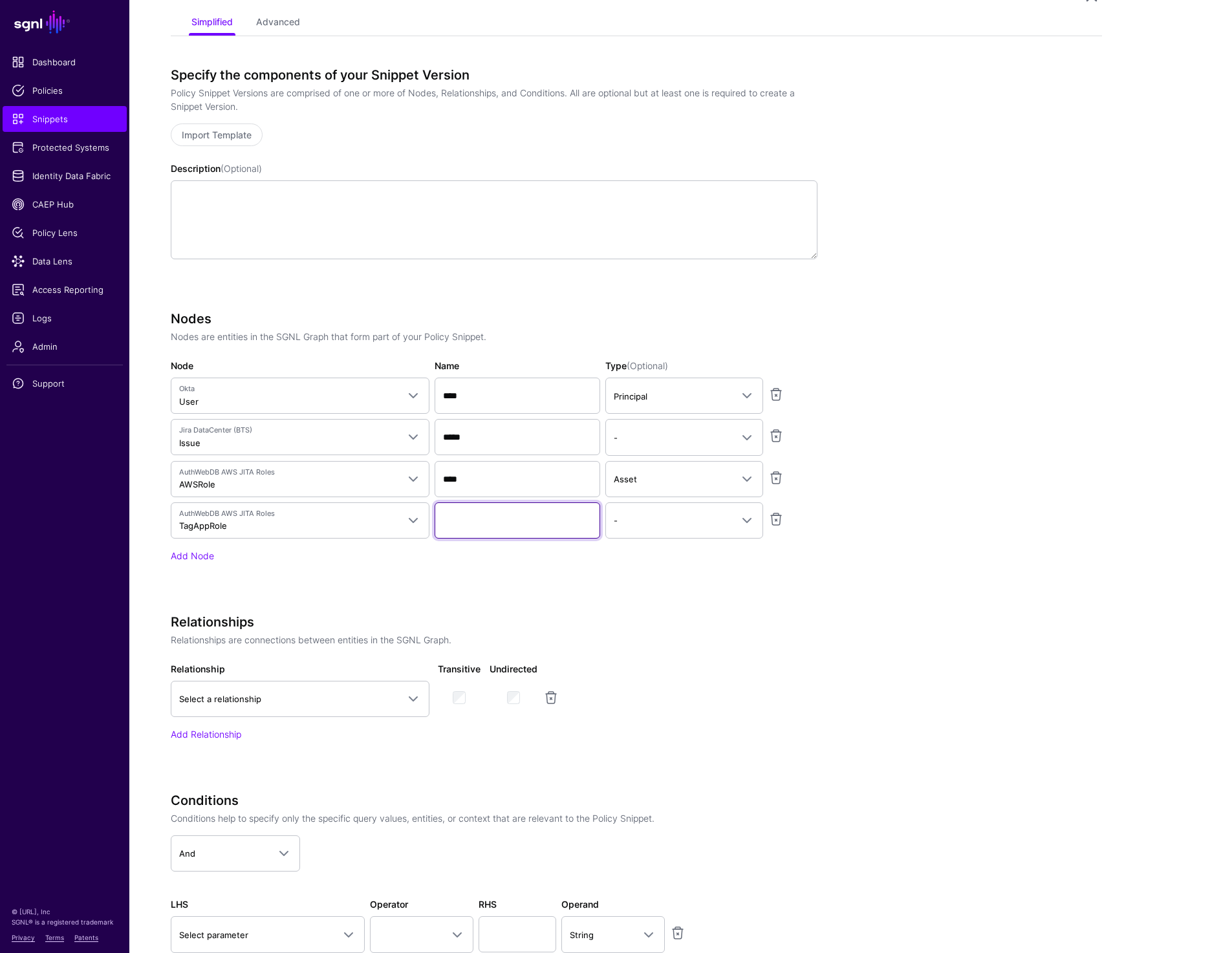
click at [482, 518] on input "Name" at bounding box center [517, 520] width 166 height 36
paste input "***"
type input "***"
click at [856, 633] on app-snippets-creator "Specify the components of your Snippet Version Policy Snippet Versions are comp…" at bounding box center [636, 539] width 932 height 945
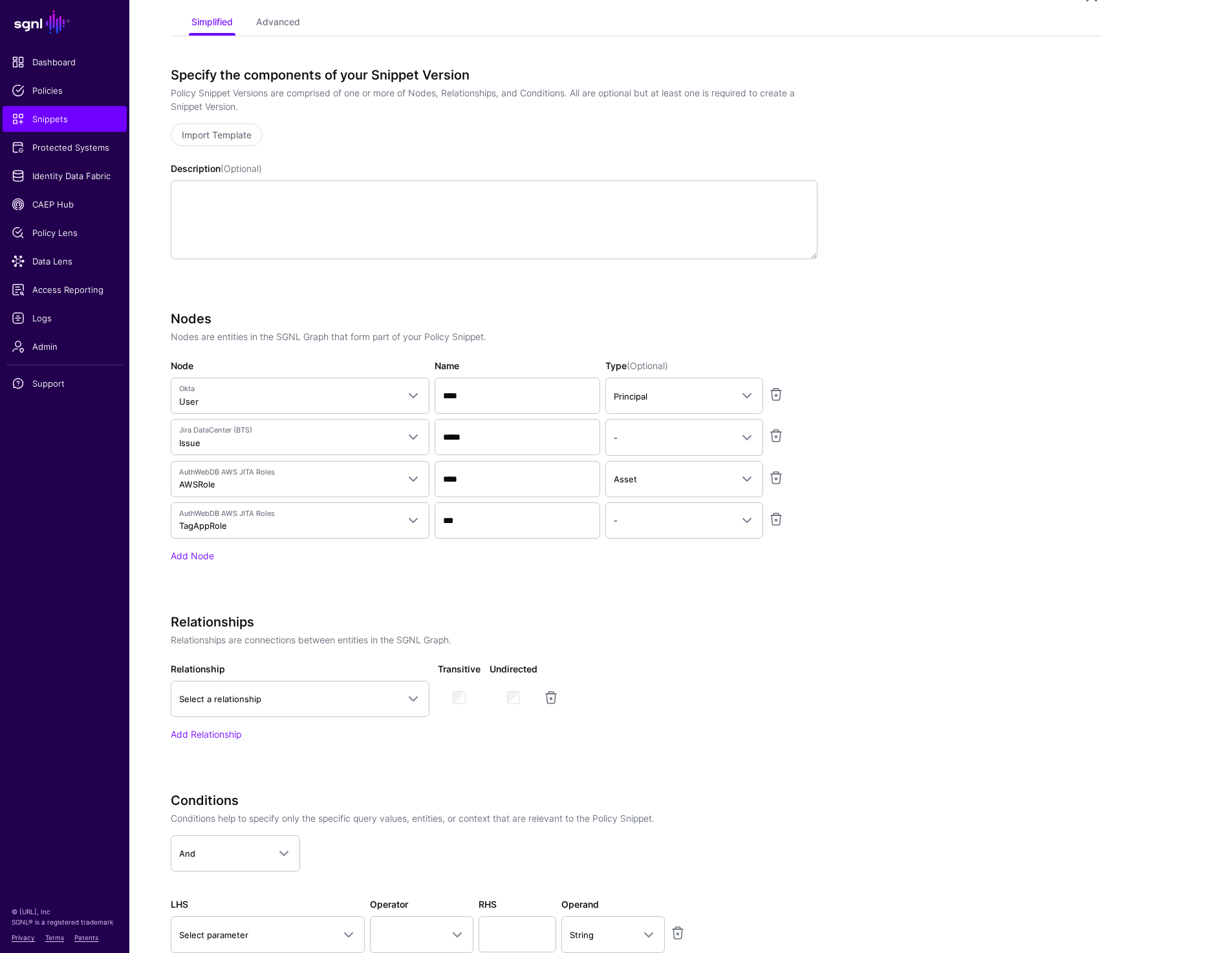
click at [812, 622] on h3 "Relationships" at bounding box center [494, 622] width 646 height 15
click at [881, 650] on app-snippets-creator "Specify the components of your Snippet Version Policy Snippet Versions are comp…" at bounding box center [636, 539] width 932 height 945
click at [282, 703] on span "Select a relationship" at bounding box center [288, 699] width 219 height 15
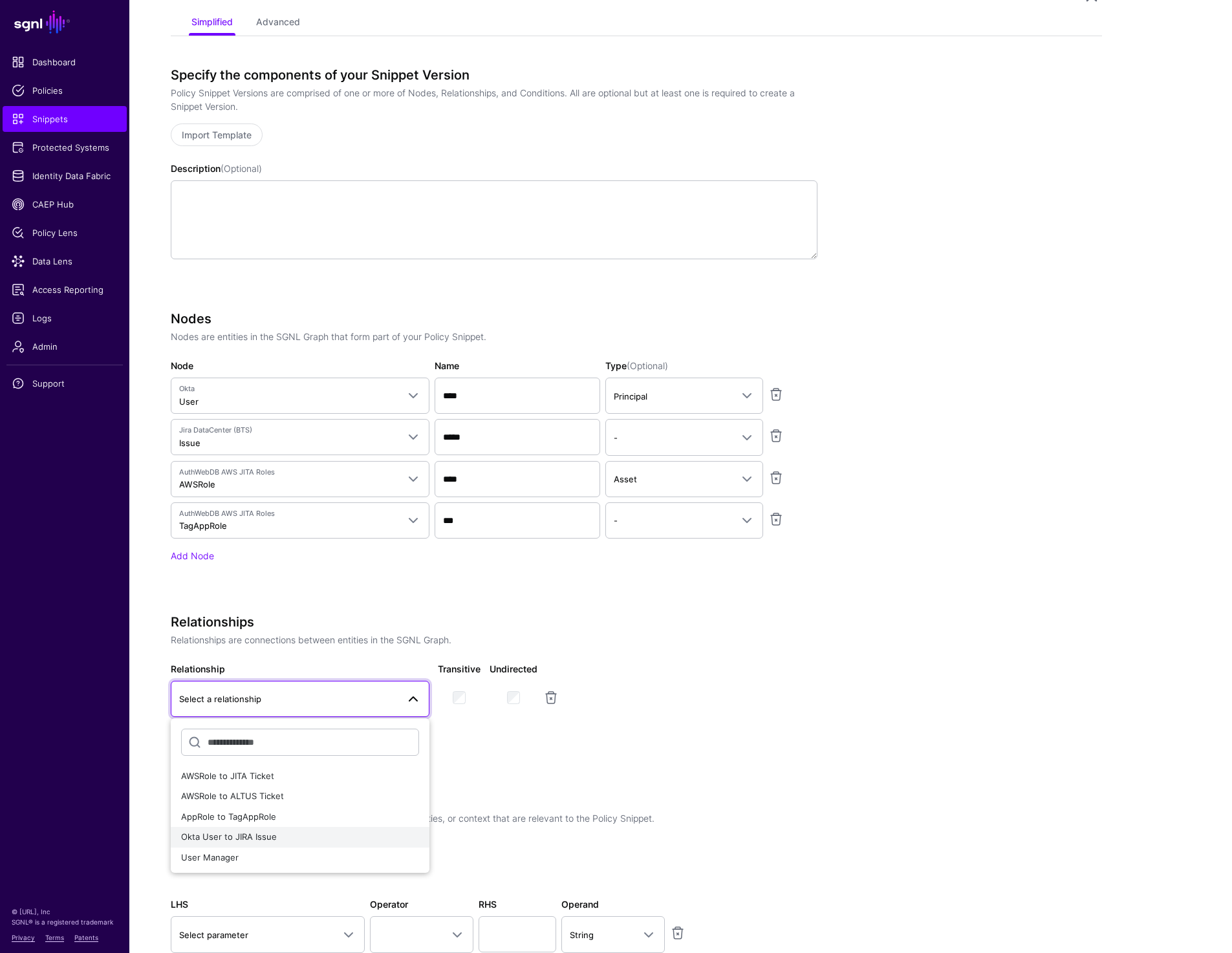
click at [242, 838] on span "Okta User to JIRA Issue" at bounding box center [228, 837] width 95 height 10
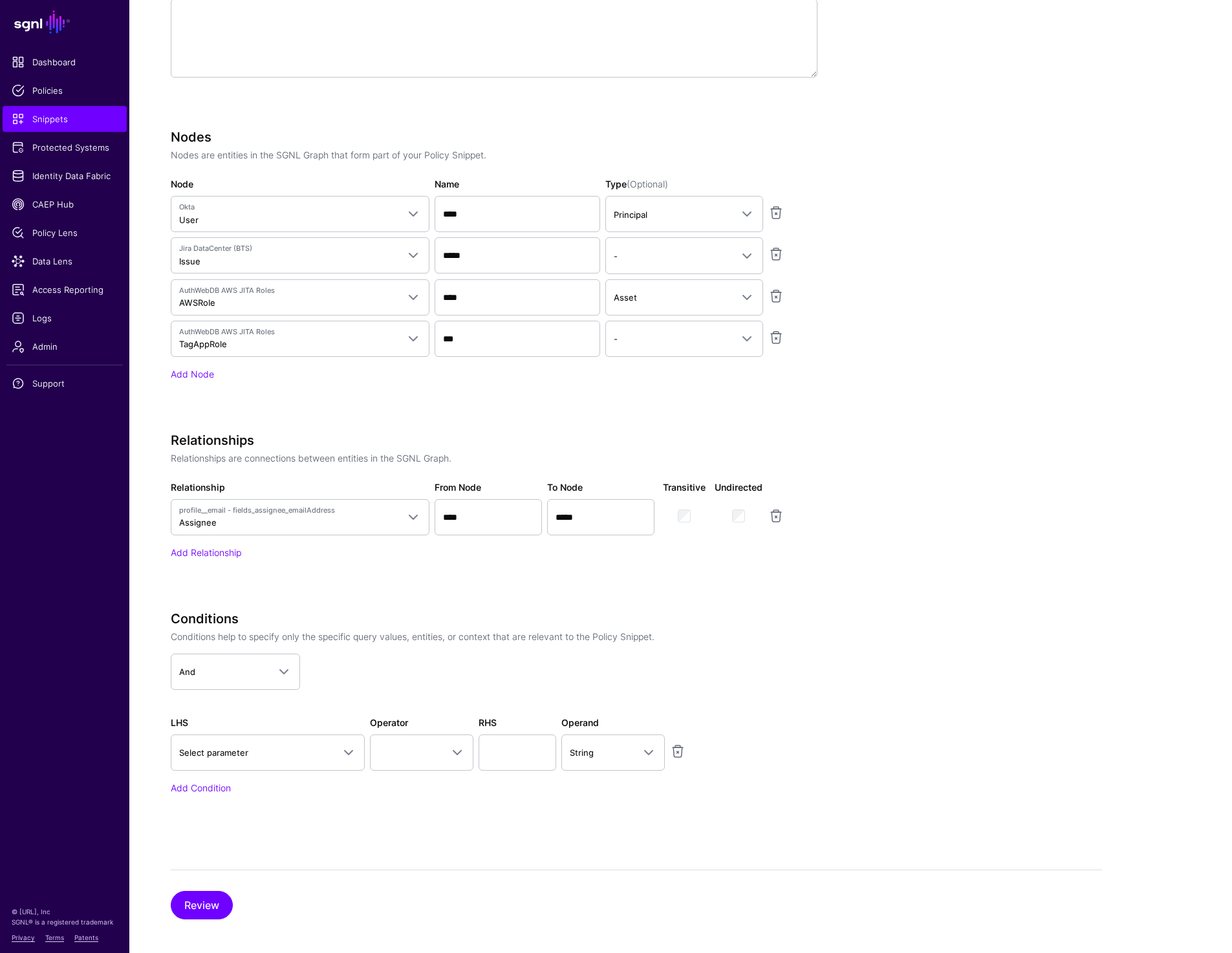
scroll to position [385, 0]
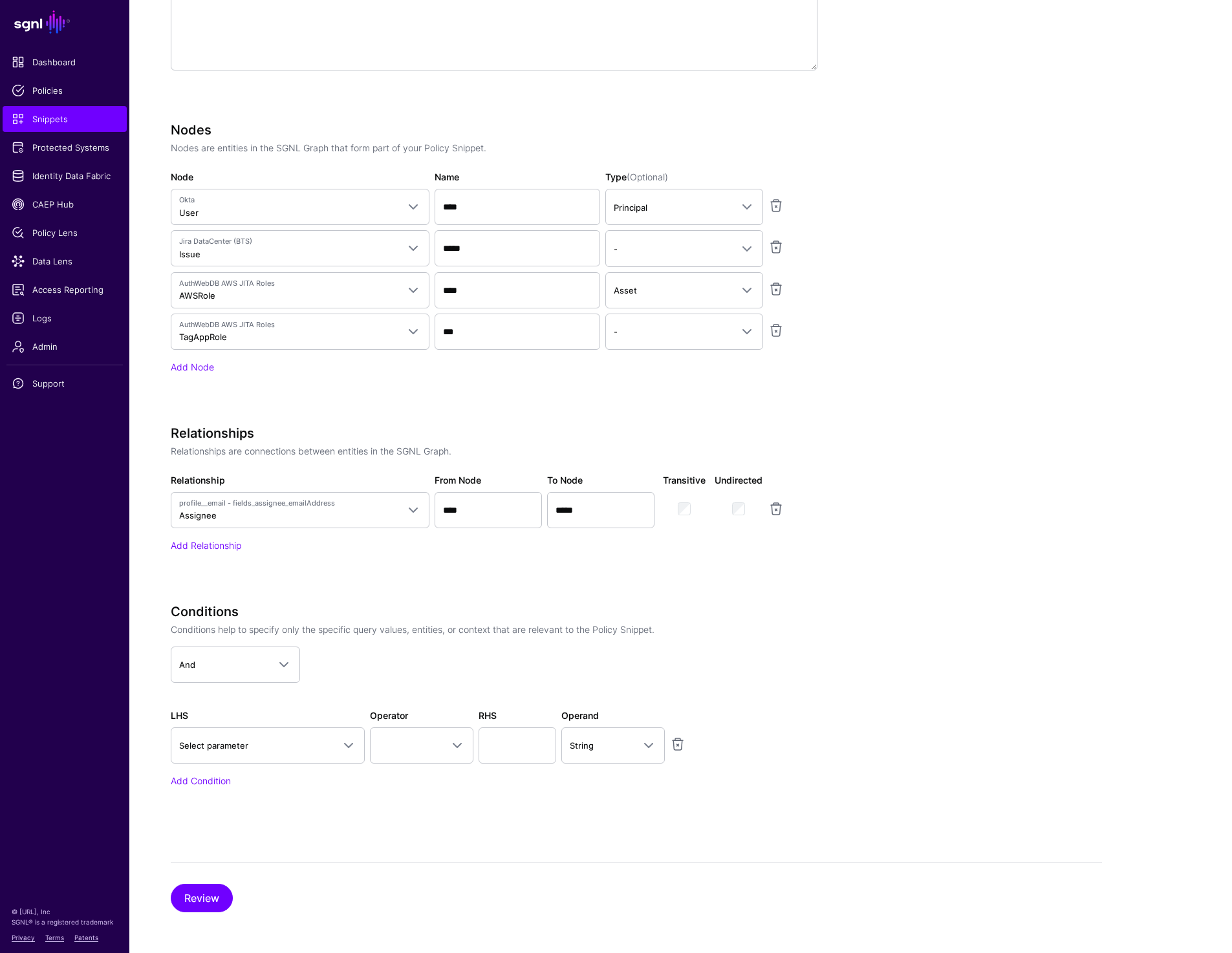
click at [215, 537] on div "Relationships Relationships are connections between entities in the SGNL Graph.…" at bounding box center [494, 489] width 646 height 127
click at [215, 540] on link "Add Relationship" at bounding box center [206, 545] width 70 height 11
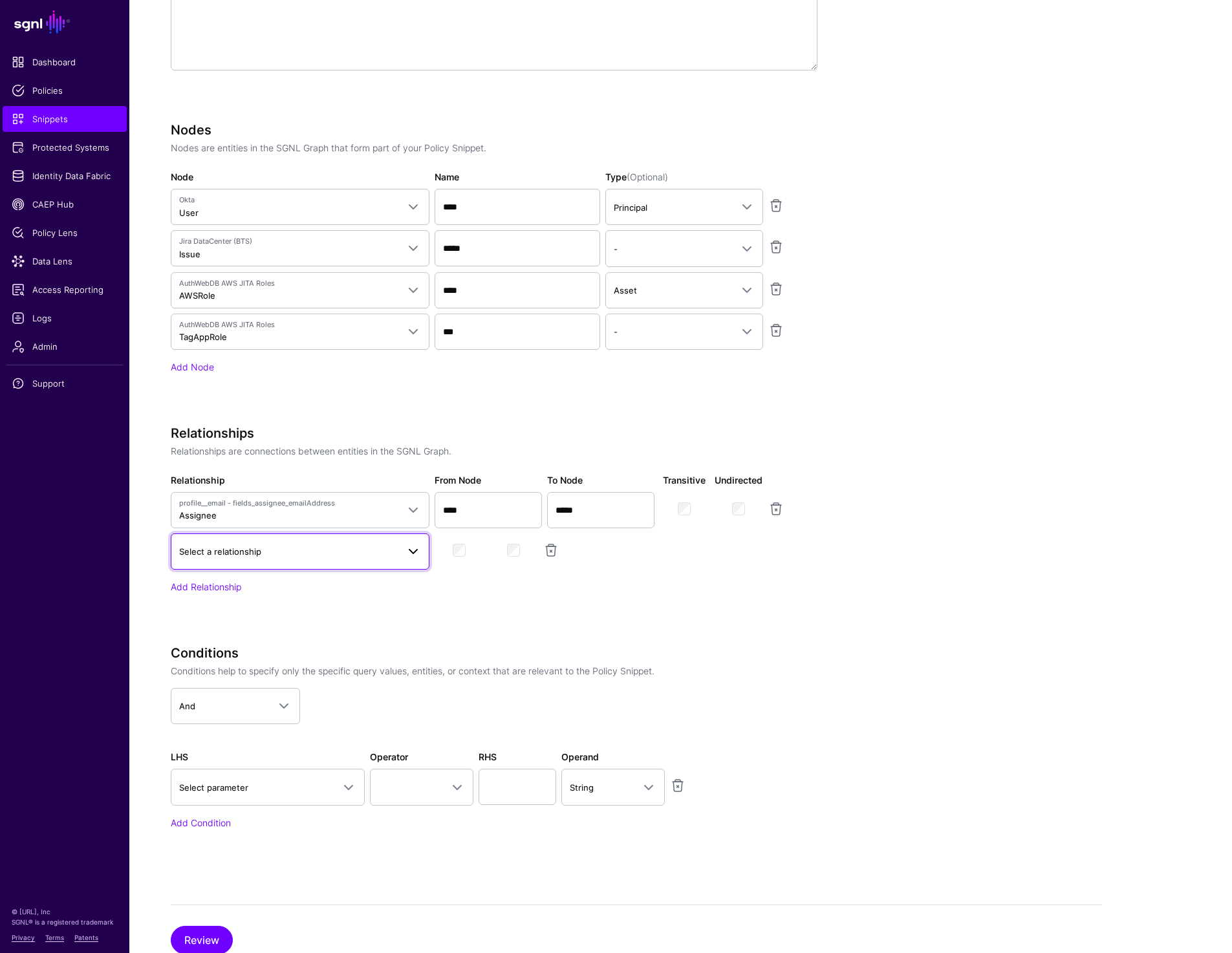
click at [235, 555] on span "Select a relationship" at bounding box center [221, 552] width 82 height 10
click at [307, 673] on div "AppRole to TagAppRole" at bounding box center [300, 670] width 238 height 13
click at [213, 586] on link "Add Relationship" at bounding box center [206, 586] width 70 height 11
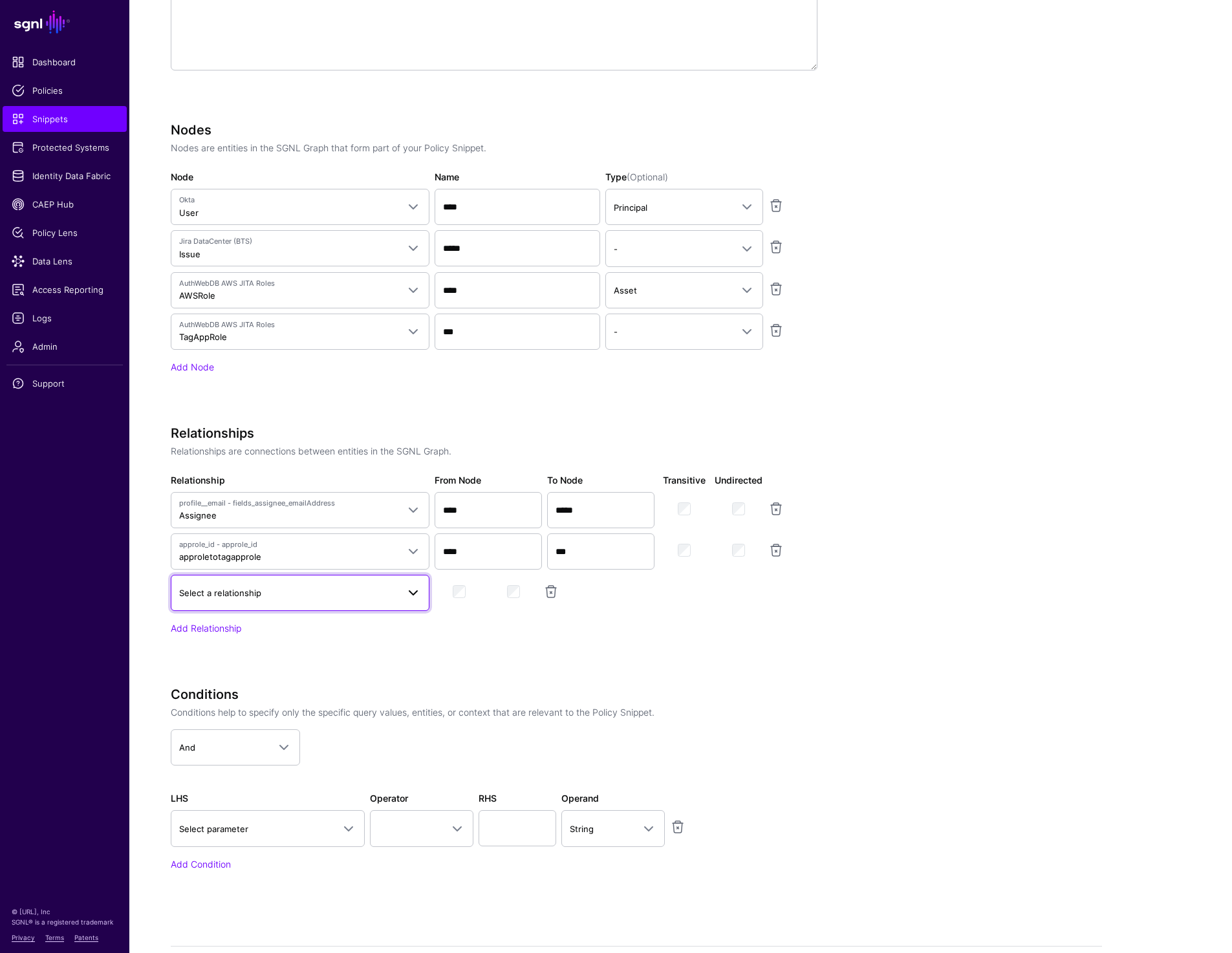
click at [236, 604] on link "Select a relationship" at bounding box center [300, 593] width 258 height 36
click at [278, 686] on span "AWSRole to ALTUS Ticket" at bounding box center [233, 690] width 103 height 10
click at [903, 675] on app-snippets-creator "Specify the components of your Snippet Version Policy Snippet Versions are comp…" at bounding box center [636, 392] width 932 height 1029
click at [1100, 544] on app-snippets-creator "Specify the components of your Snippet Version Policy Snippet Versions are comp…" at bounding box center [636, 392] width 932 height 1029
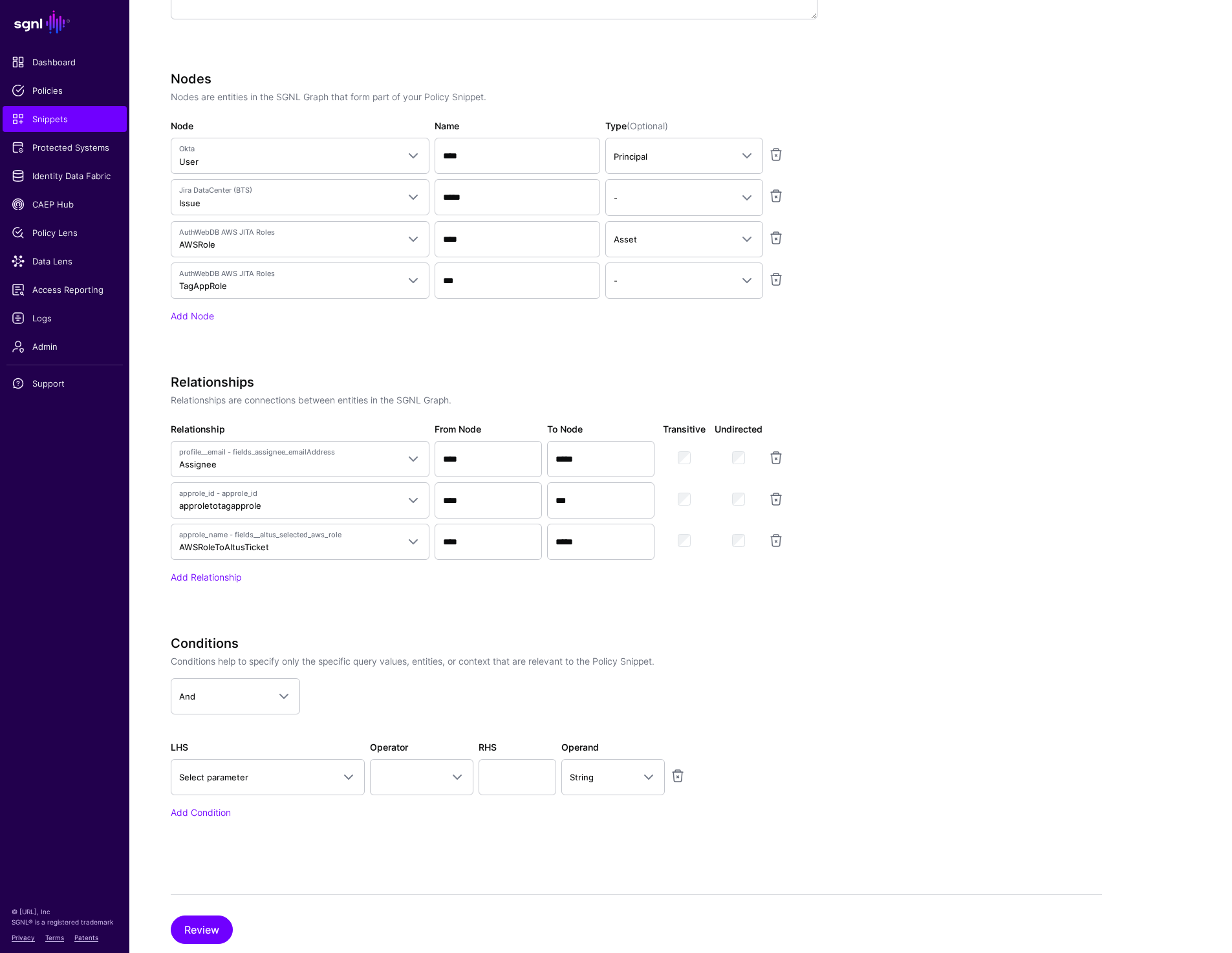
scroll to position [468, 0]
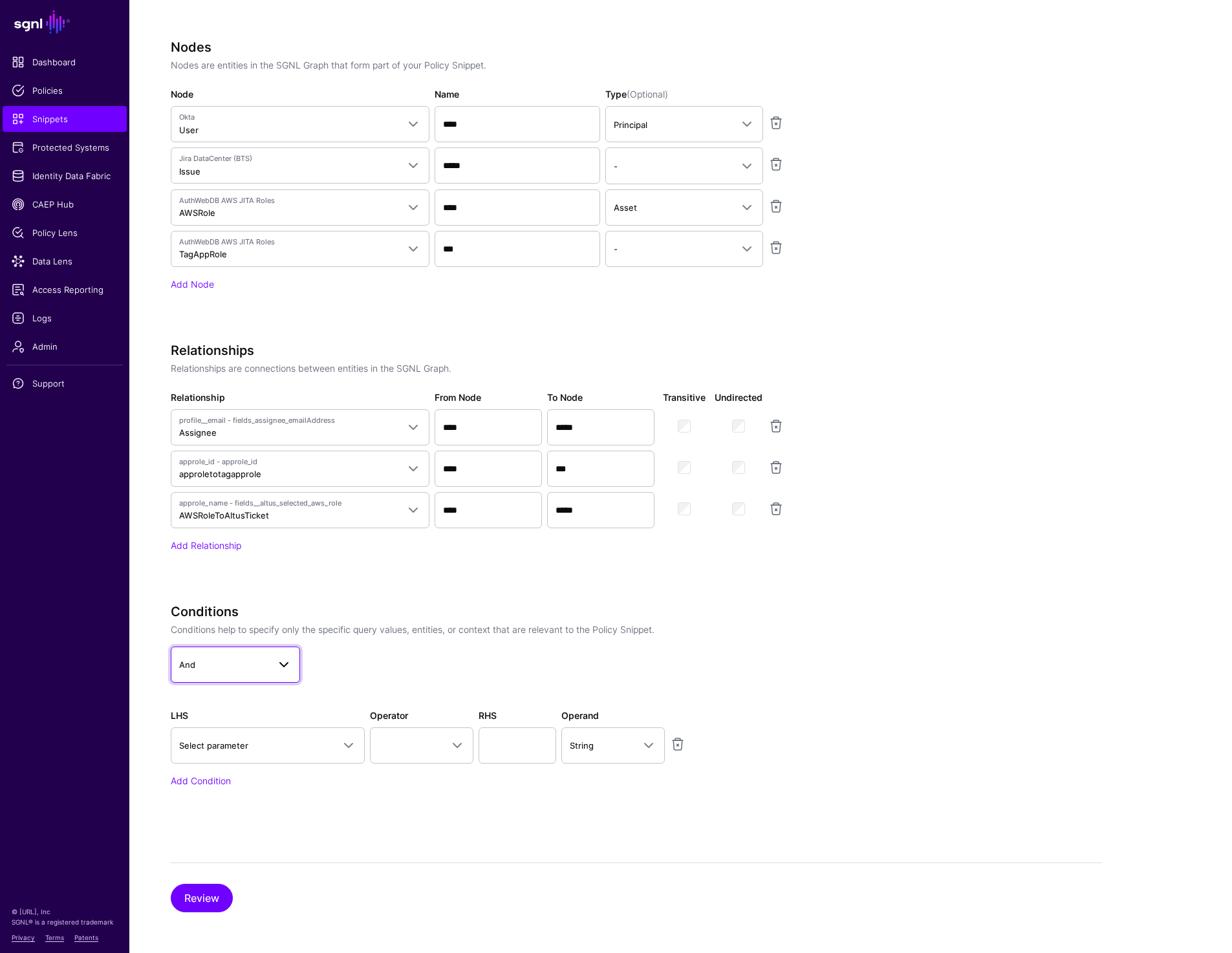
click at [235, 661] on span "And" at bounding box center [224, 665] width 89 height 15
click at [206, 735] on div "Not" at bounding box center [235, 740] width 109 height 13
click at [257, 748] on span "Select parameter" at bounding box center [256, 745] width 154 height 15
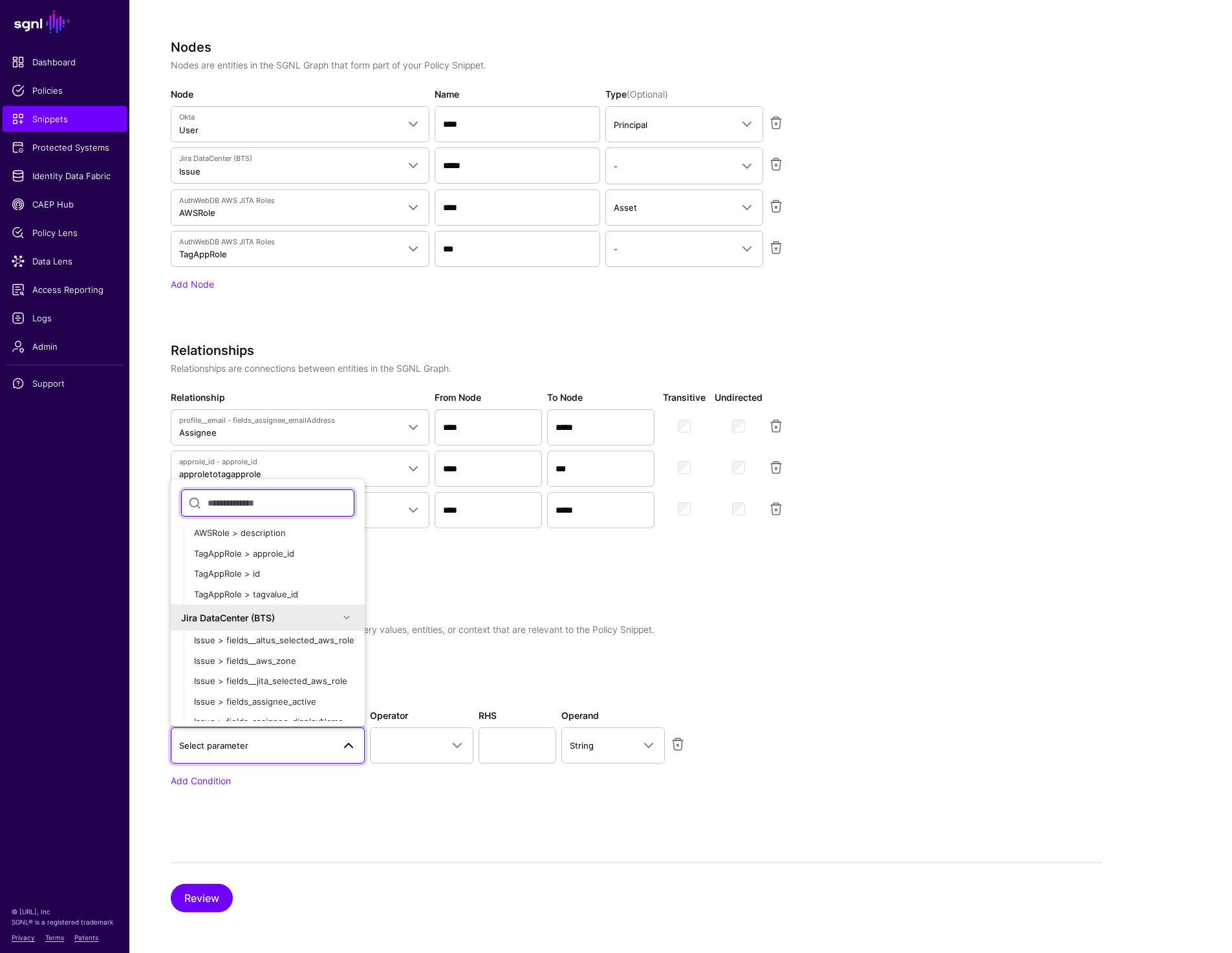
scroll to position [0, 0]
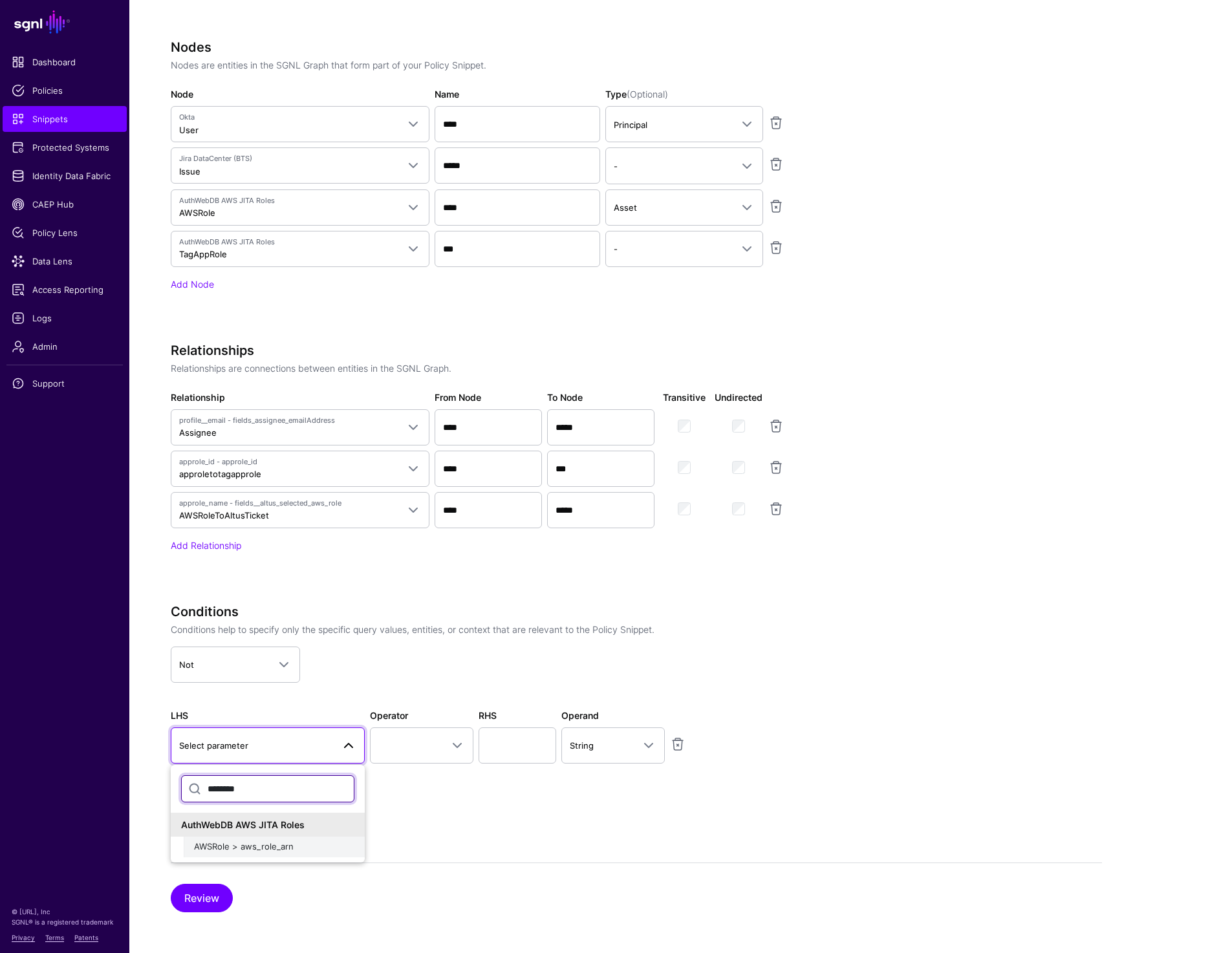
type input "********"
click at [219, 850] on span "AWSRole > aws_role_arn" at bounding box center [244, 847] width 100 height 10
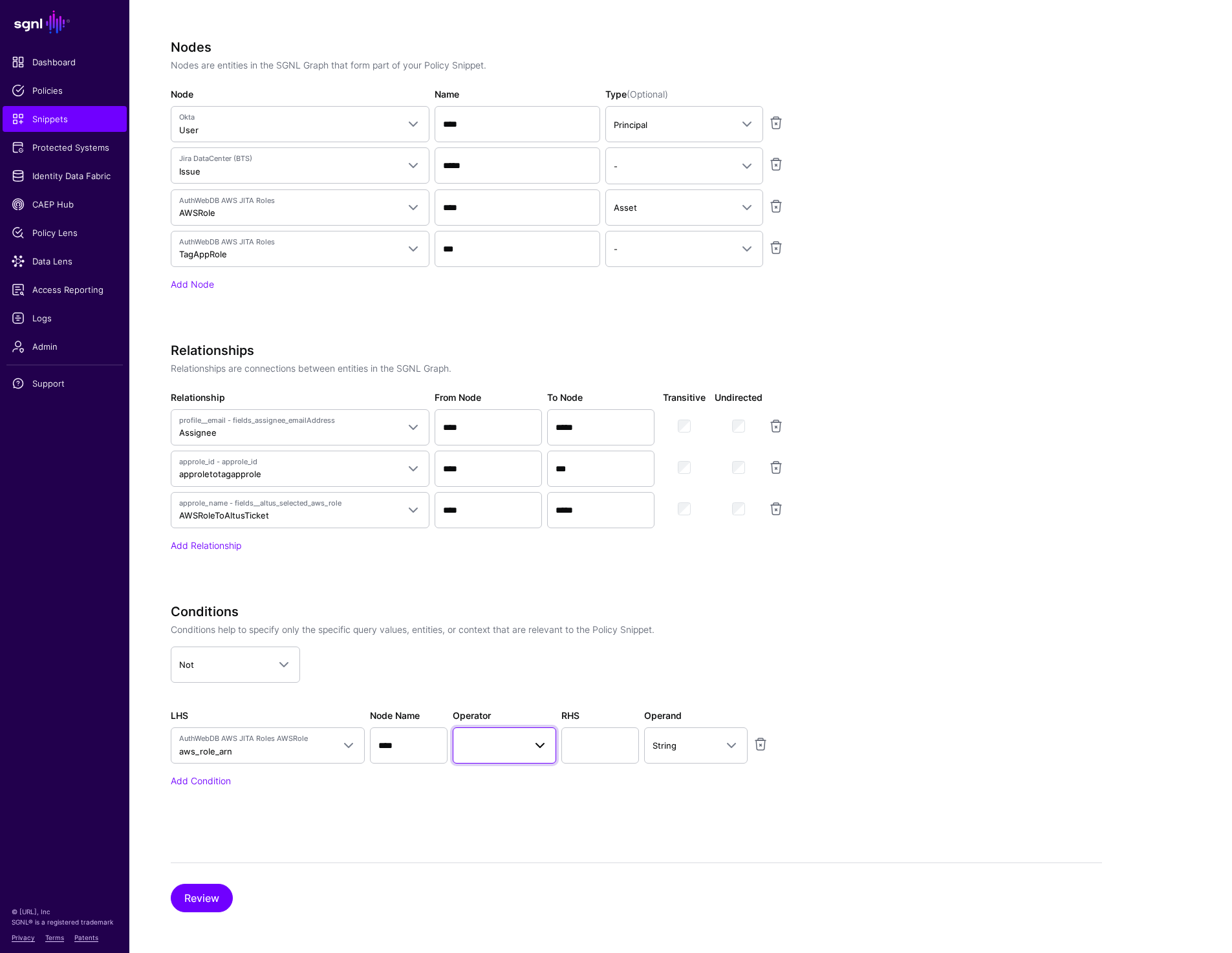
click at [513, 743] on span at bounding box center [504, 746] width 87 height 15
click at [516, 705] on div "Is Null" at bounding box center [533, 711] width 141 height 13
click at [854, 722] on app-snippets-creator "Specify the components of your Snippet Version Policy Snippet Versions are comp…" at bounding box center [636, 310] width 932 height 1029
click at [959, 711] on app-snippets-creator "Specify the components of your Snippet Version Policy Snippet Versions are comp…" at bounding box center [636, 310] width 932 height 1029
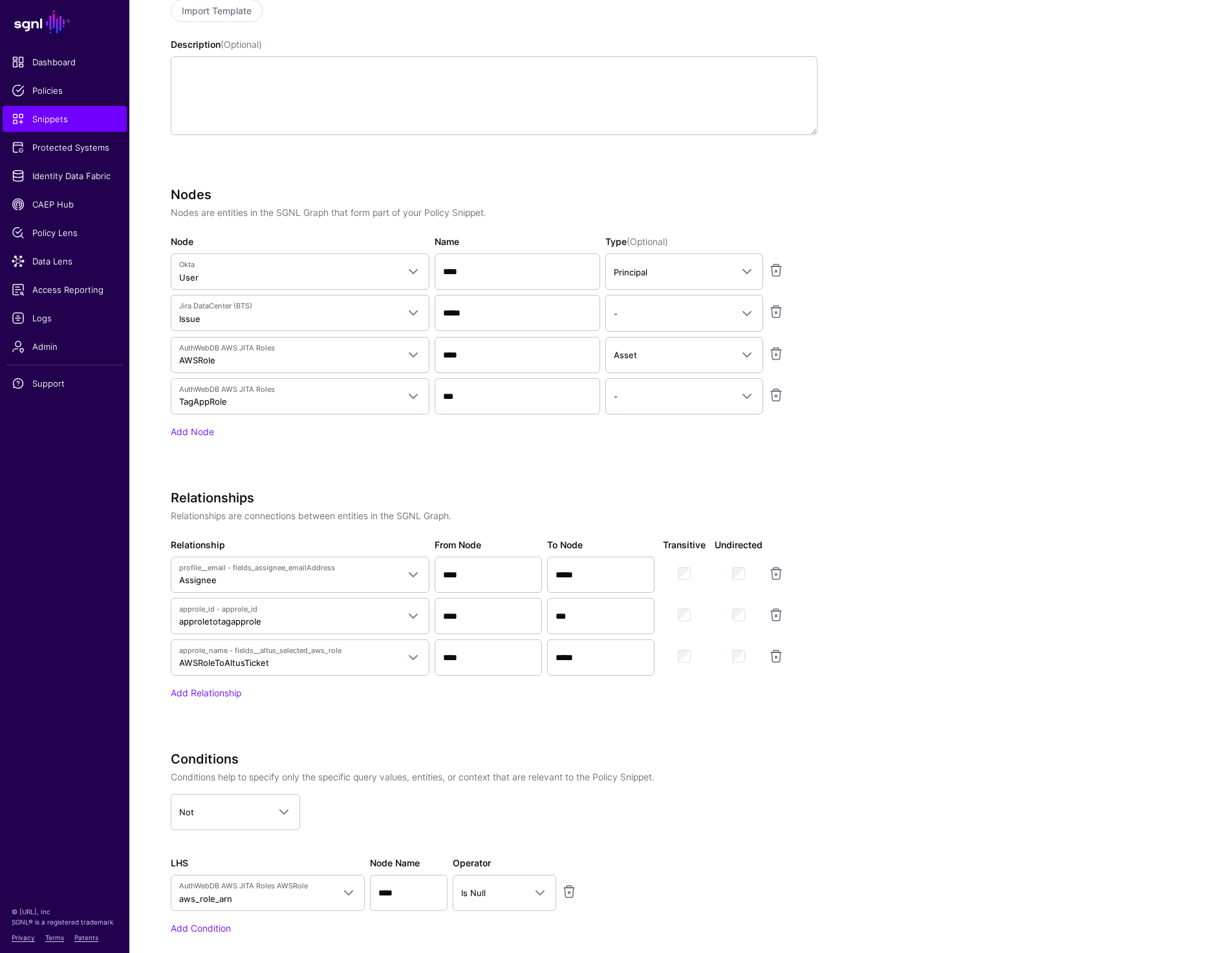
scroll to position [468, 0]
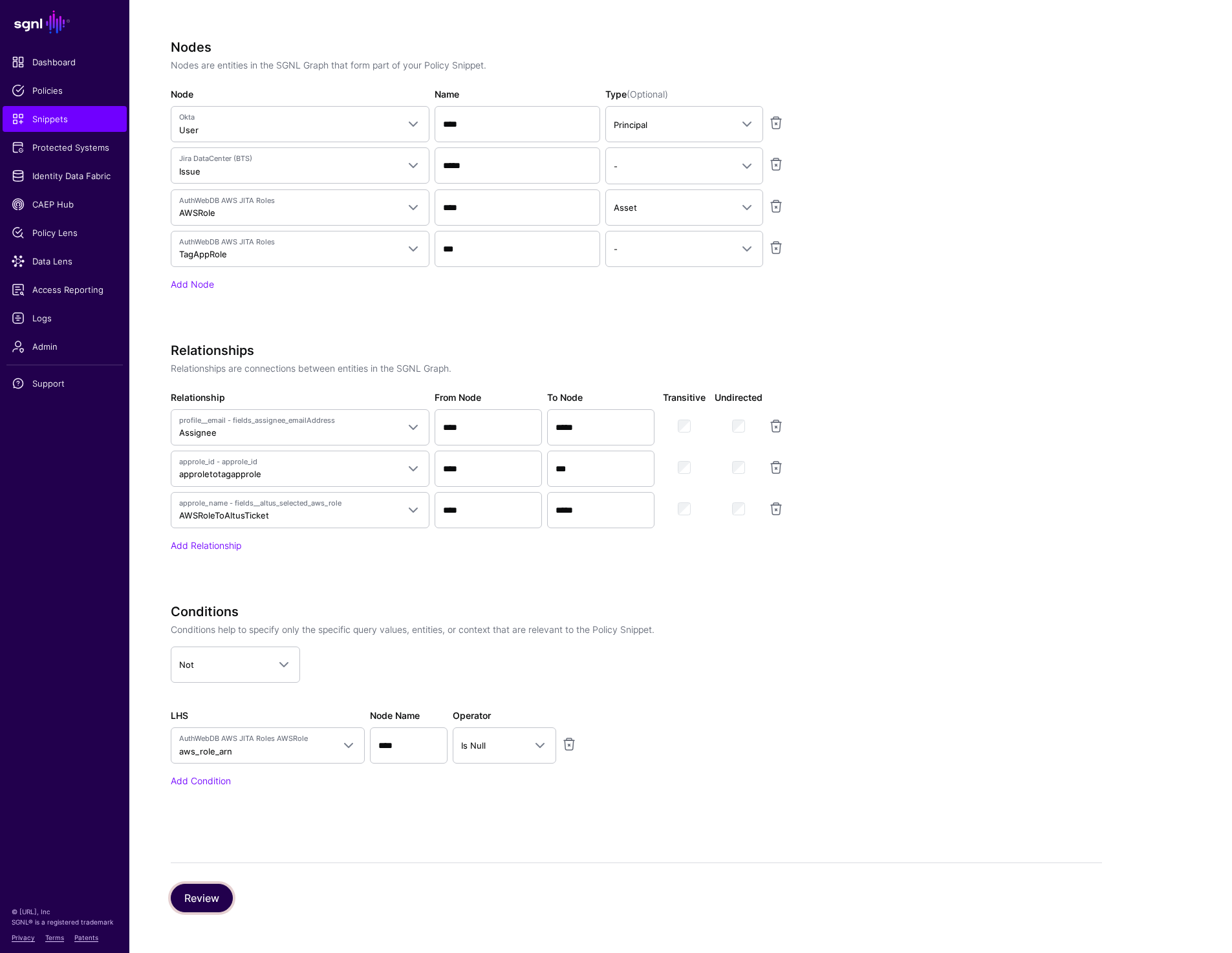
click at [200, 897] on button "Review" at bounding box center [202, 898] width 62 height 28
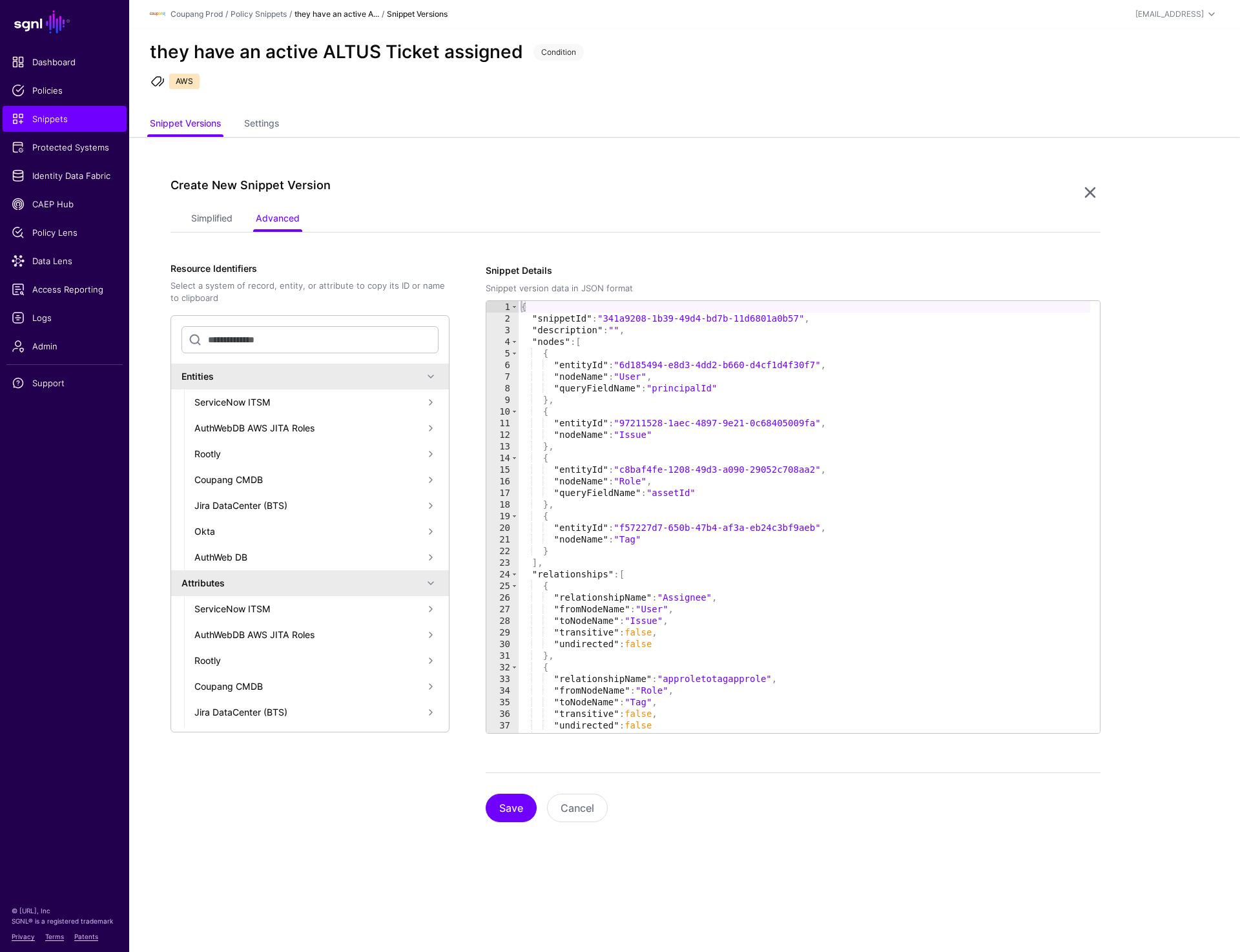
scroll to position [0, 0]
click at [507, 808] on button "Save" at bounding box center [511, 808] width 51 height 28
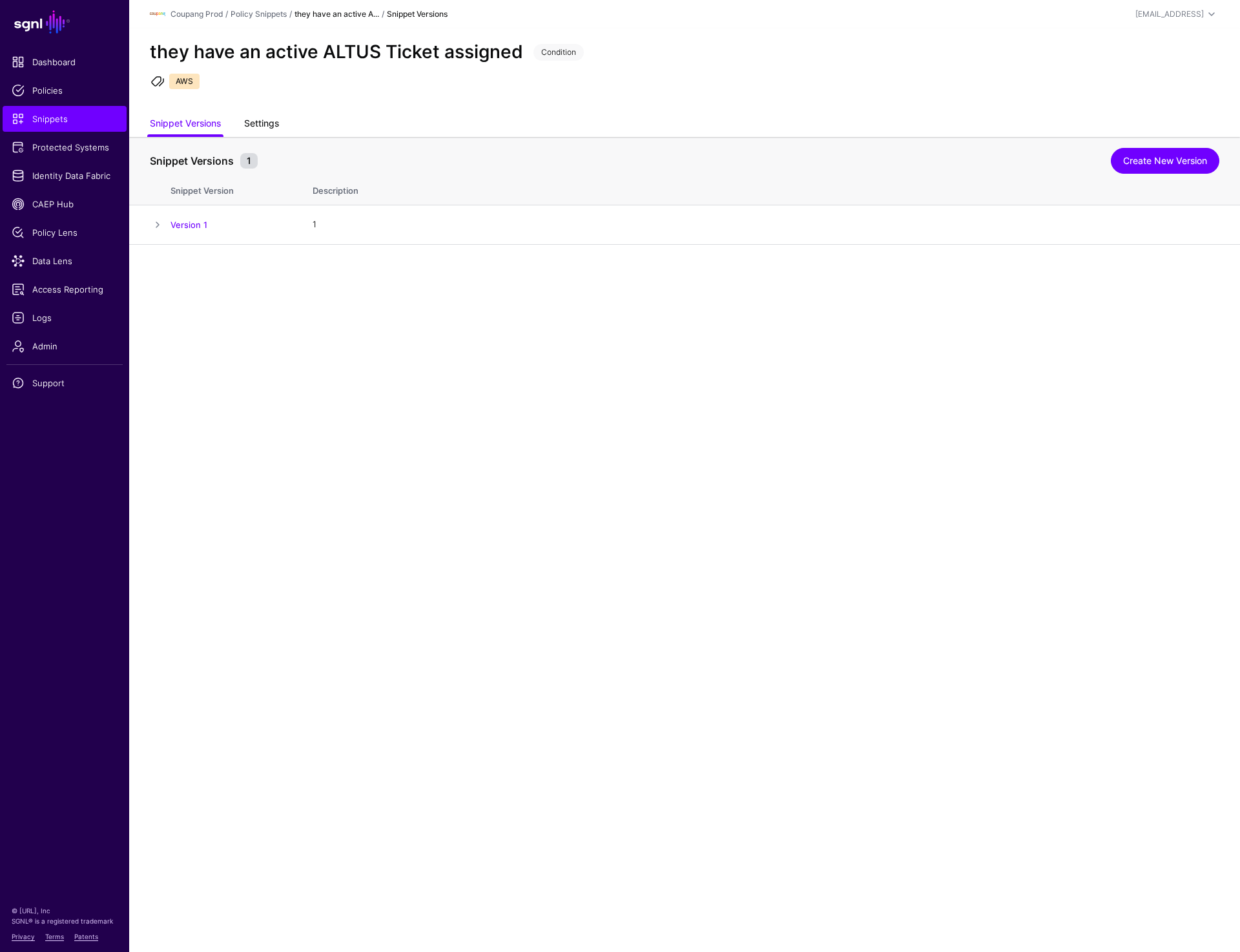
click at [277, 118] on link "Settings" at bounding box center [262, 124] width 35 height 25
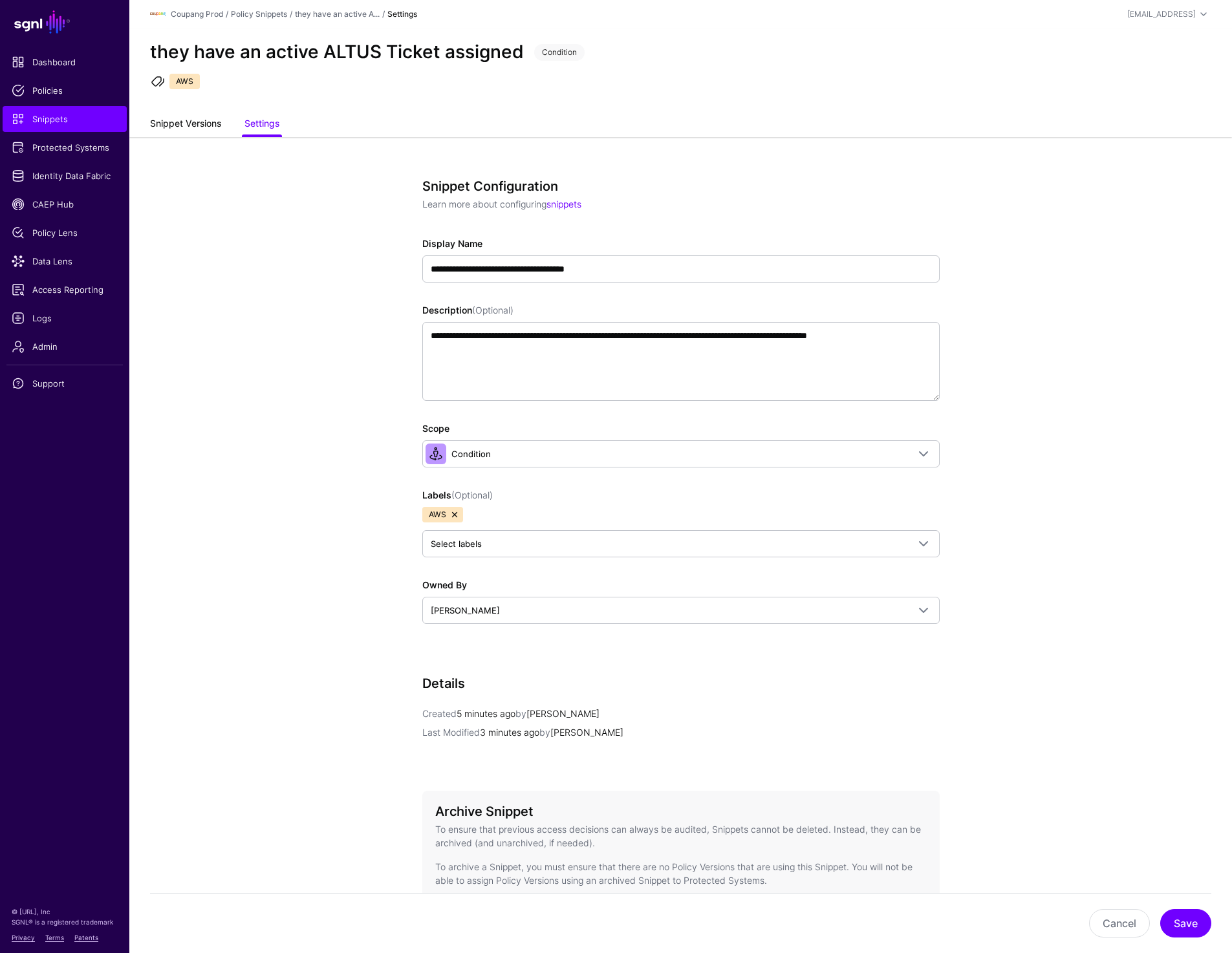
click at [206, 119] on link "Snippet Versions" at bounding box center [185, 124] width 71 height 25
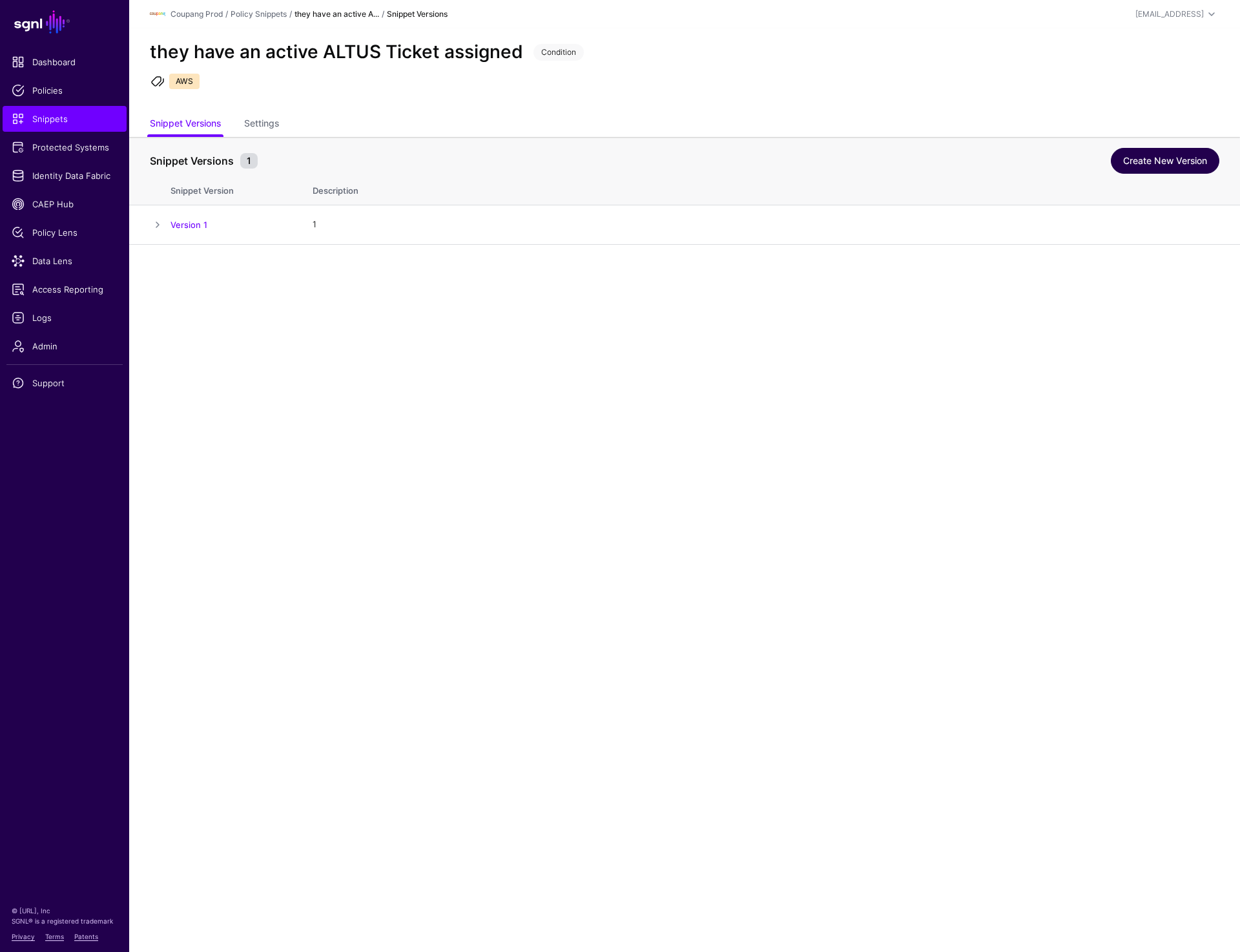
click at [1187, 162] on link "Create New Version" at bounding box center [1165, 161] width 109 height 26
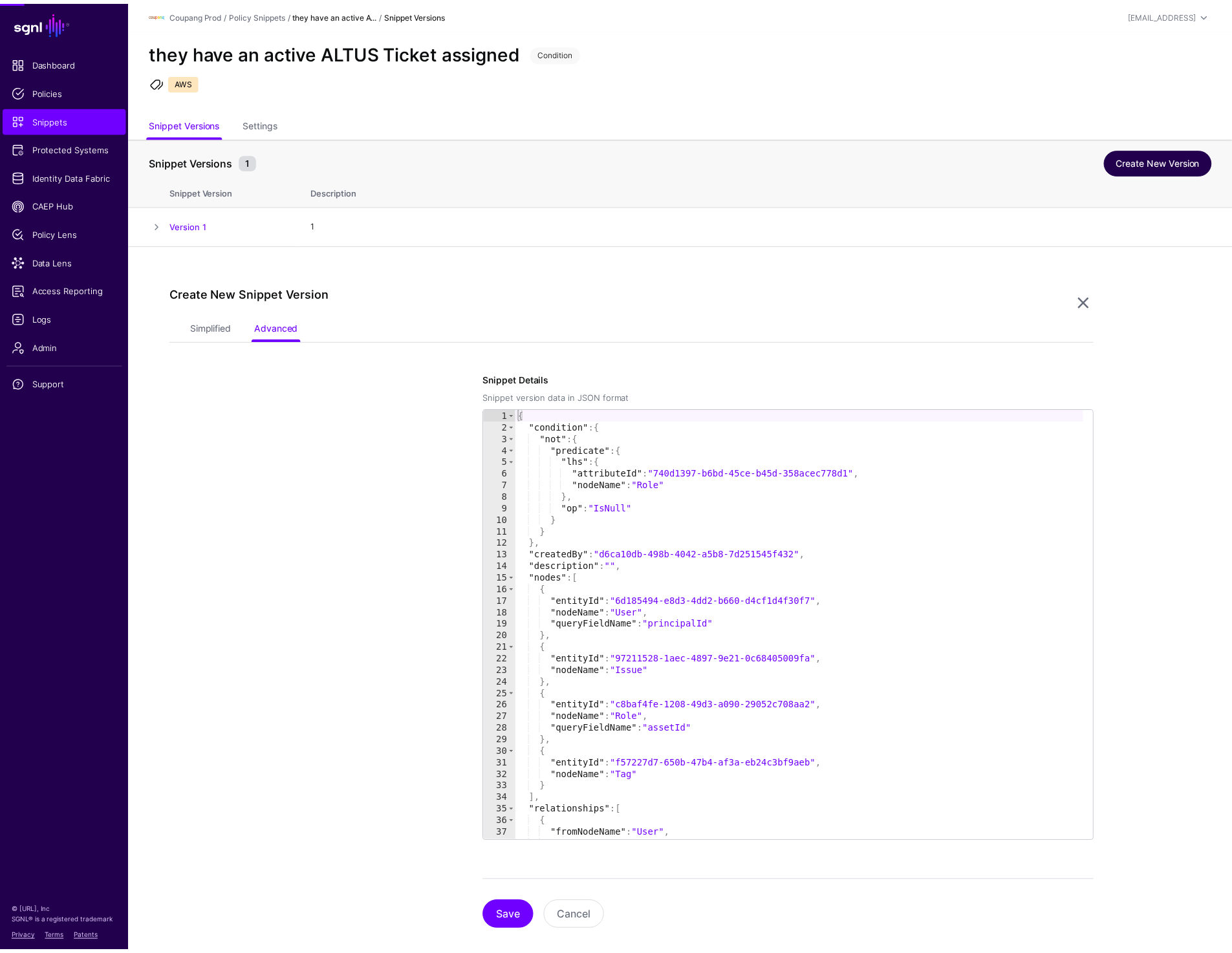
scroll to position [20, 0]
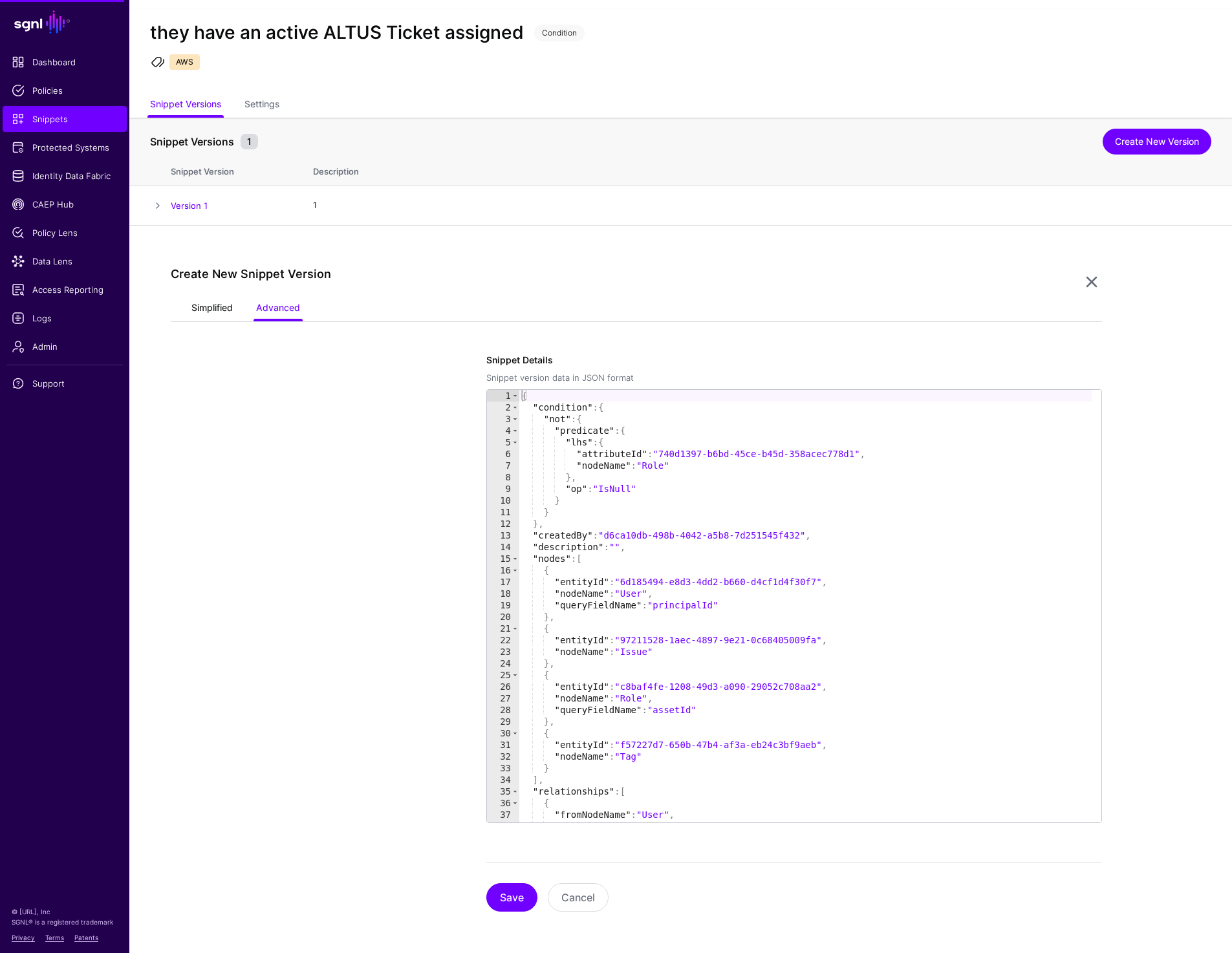
click at [211, 315] on link "Simplified" at bounding box center [212, 309] width 41 height 25
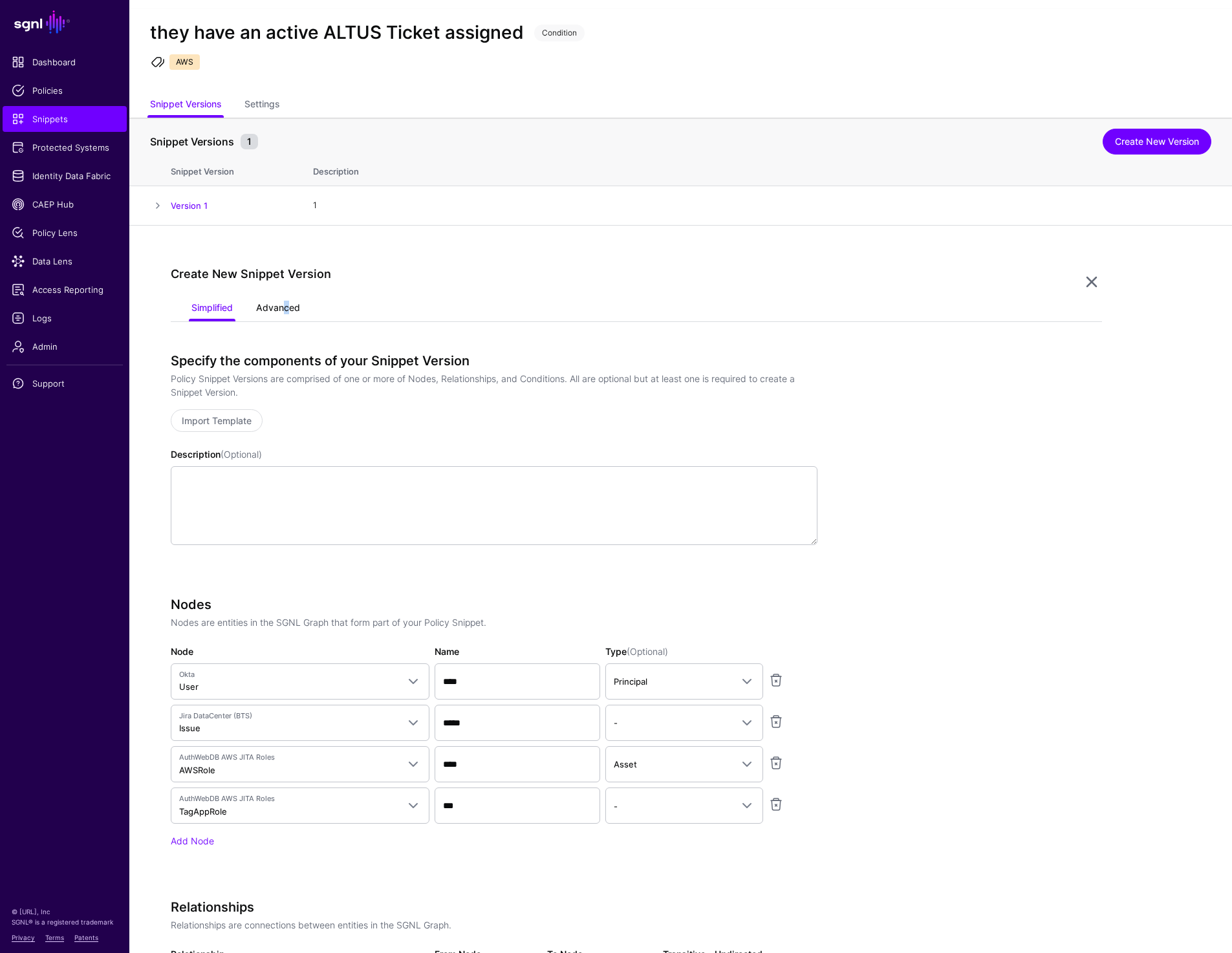
click at [282, 305] on link "Advanced" at bounding box center [277, 309] width 44 height 25
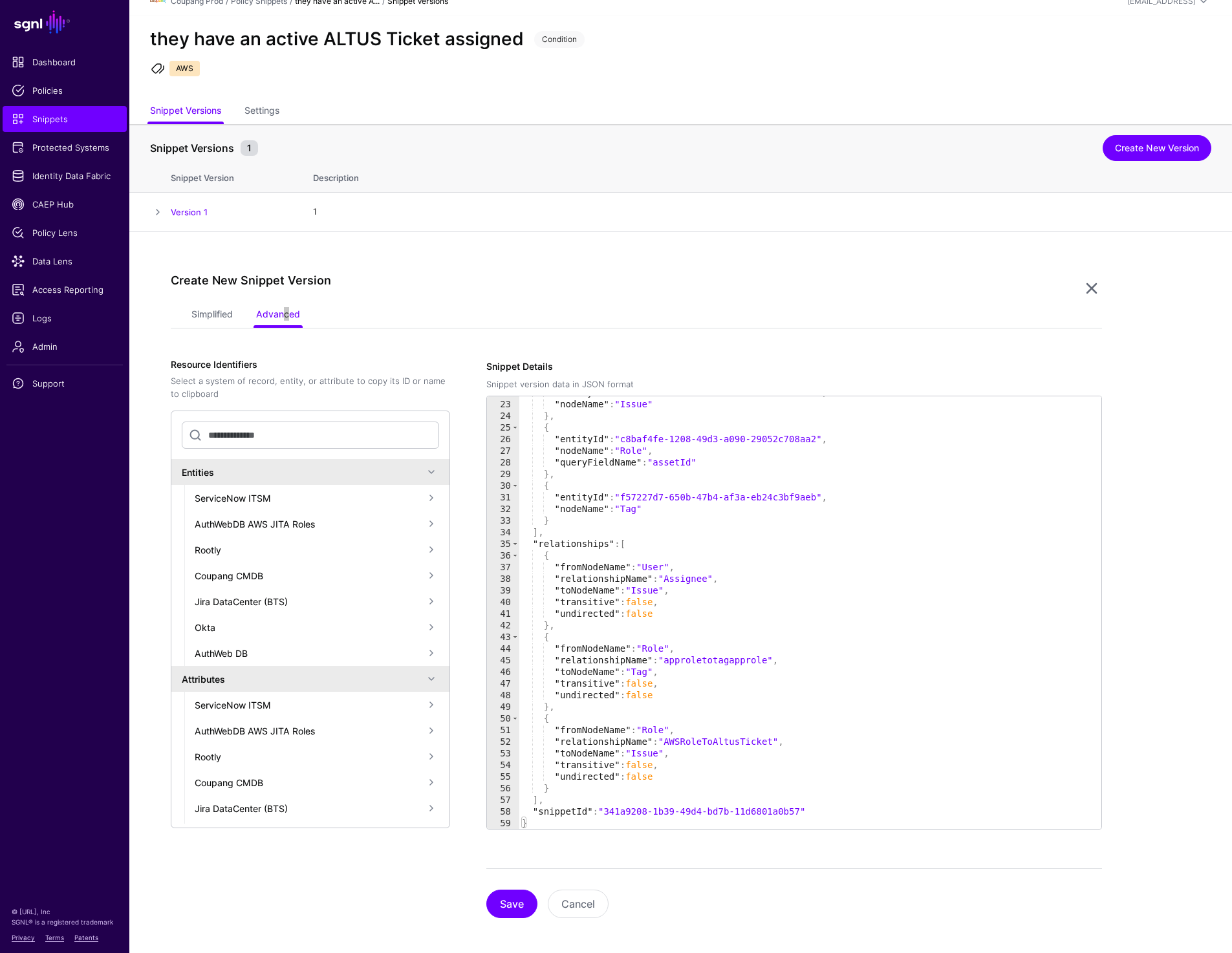
scroll to position [254, 0]
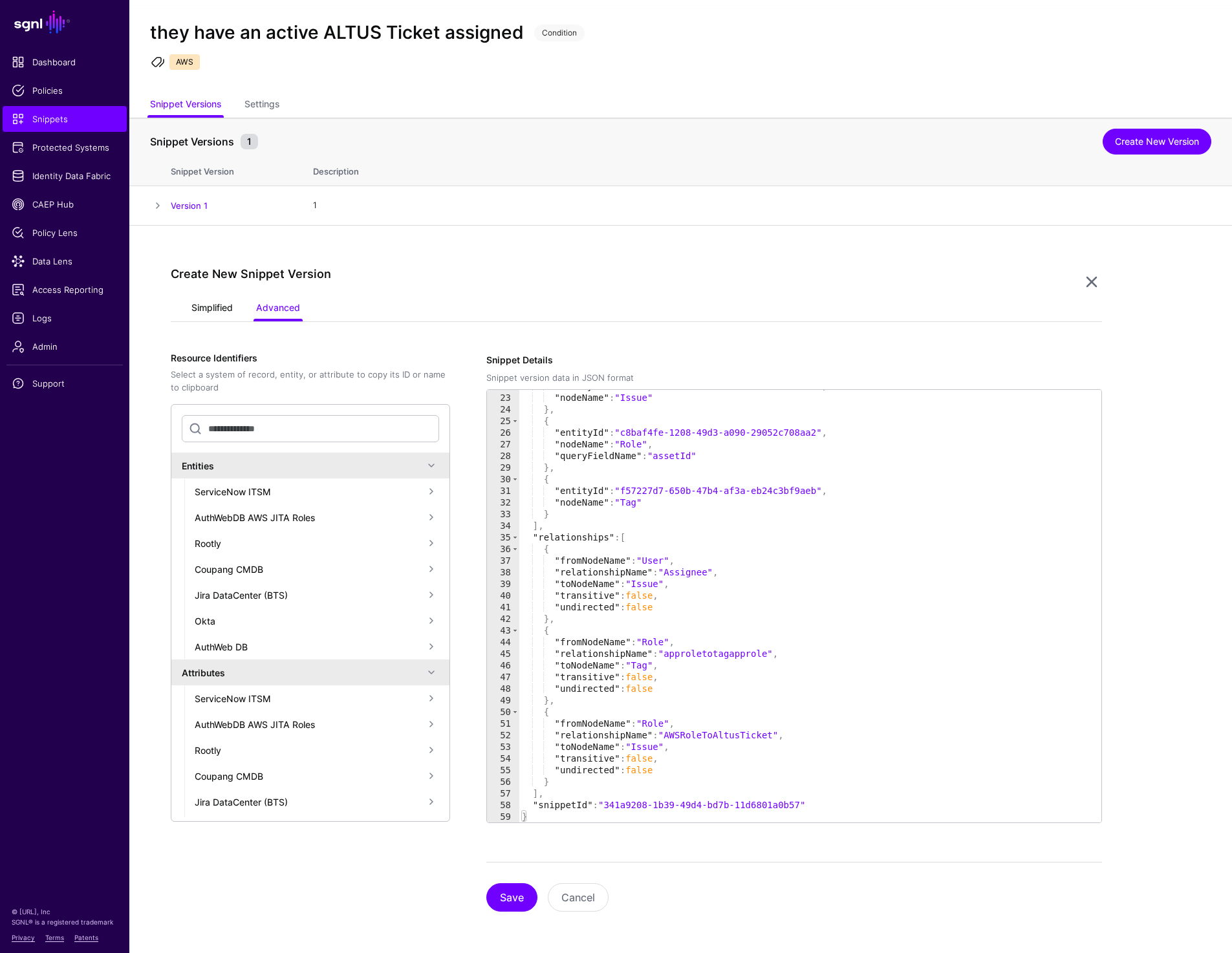
click at [196, 316] on link "Simplified" at bounding box center [212, 309] width 41 height 25
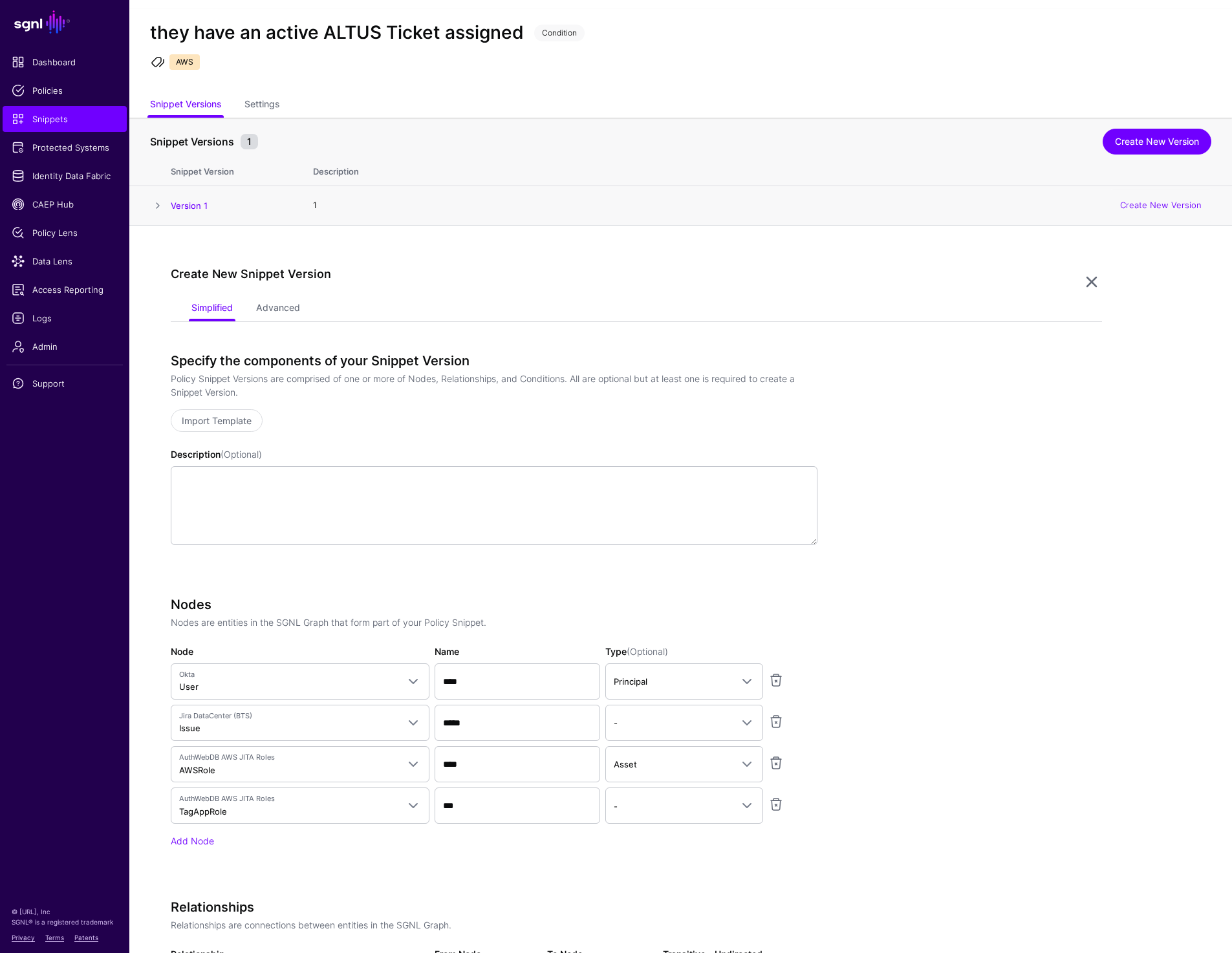
scroll to position [0, 0]
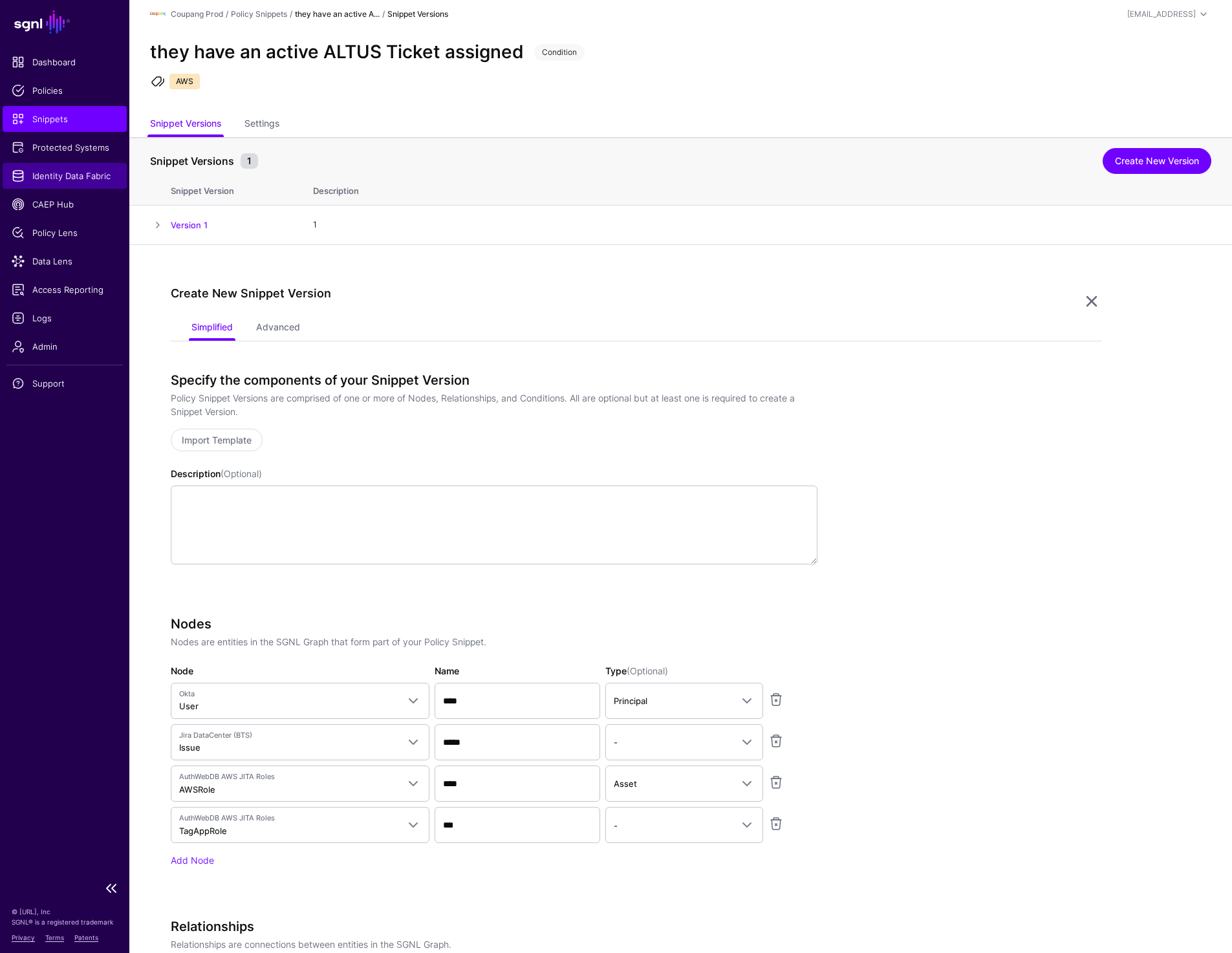
click at [70, 167] on link "Identity Data Fabric" at bounding box center [64, 176] width 124 height 26
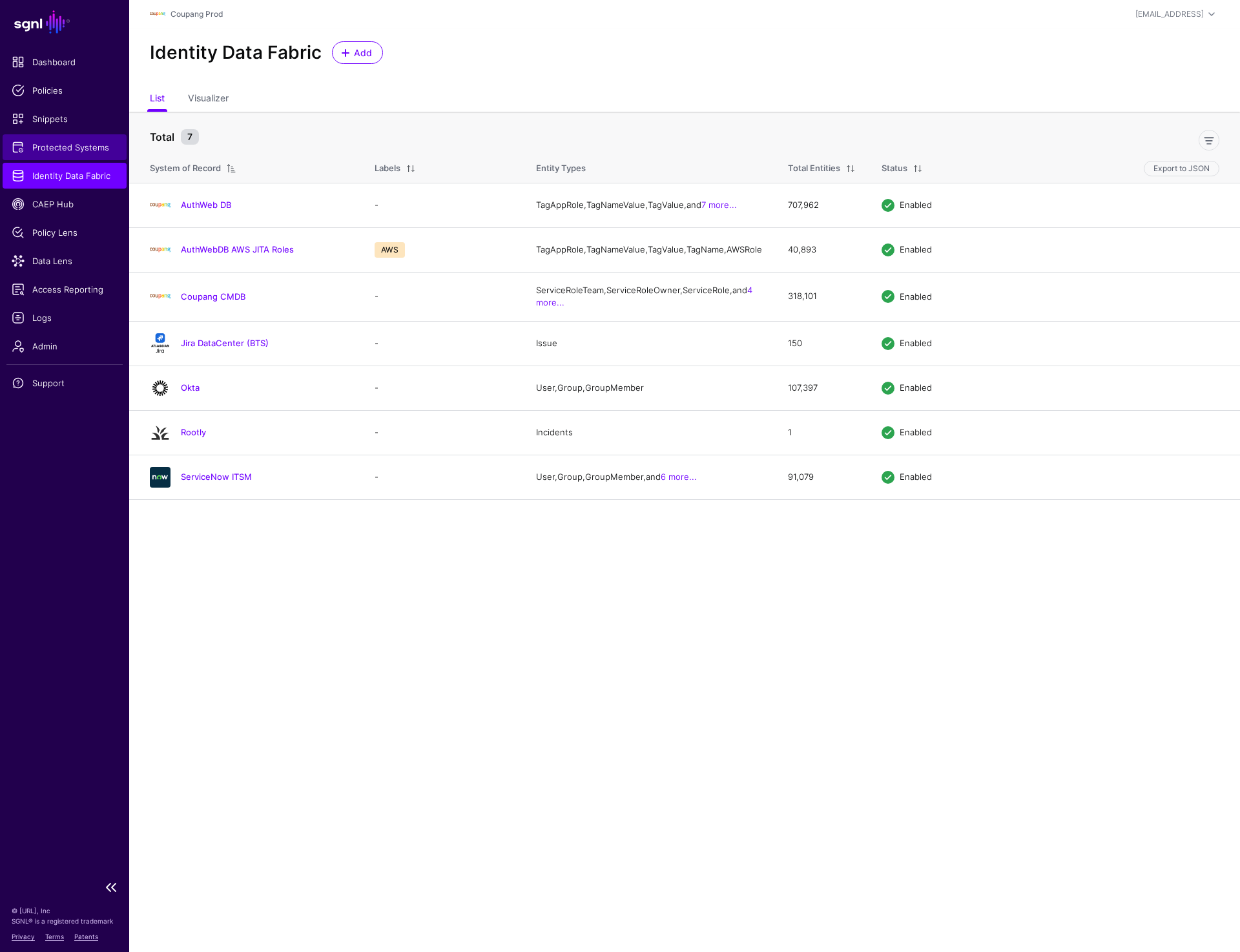
click at [51, 137] on link "Protected Systems" at bounding box center [64, 148] width 124 height 26
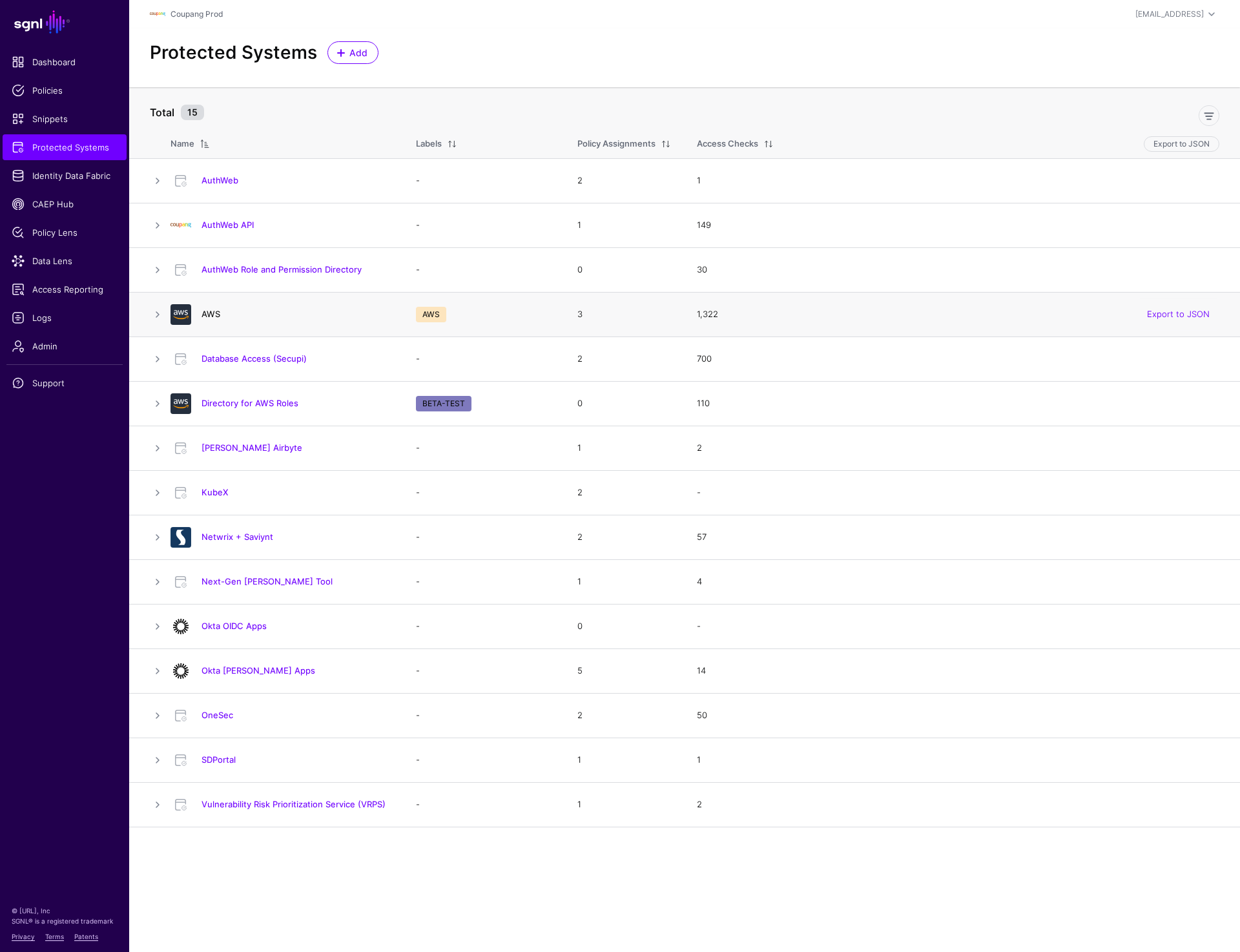
click at [209, 313] on link "AWS" at bounding box center [211, 314] width 19 height 10
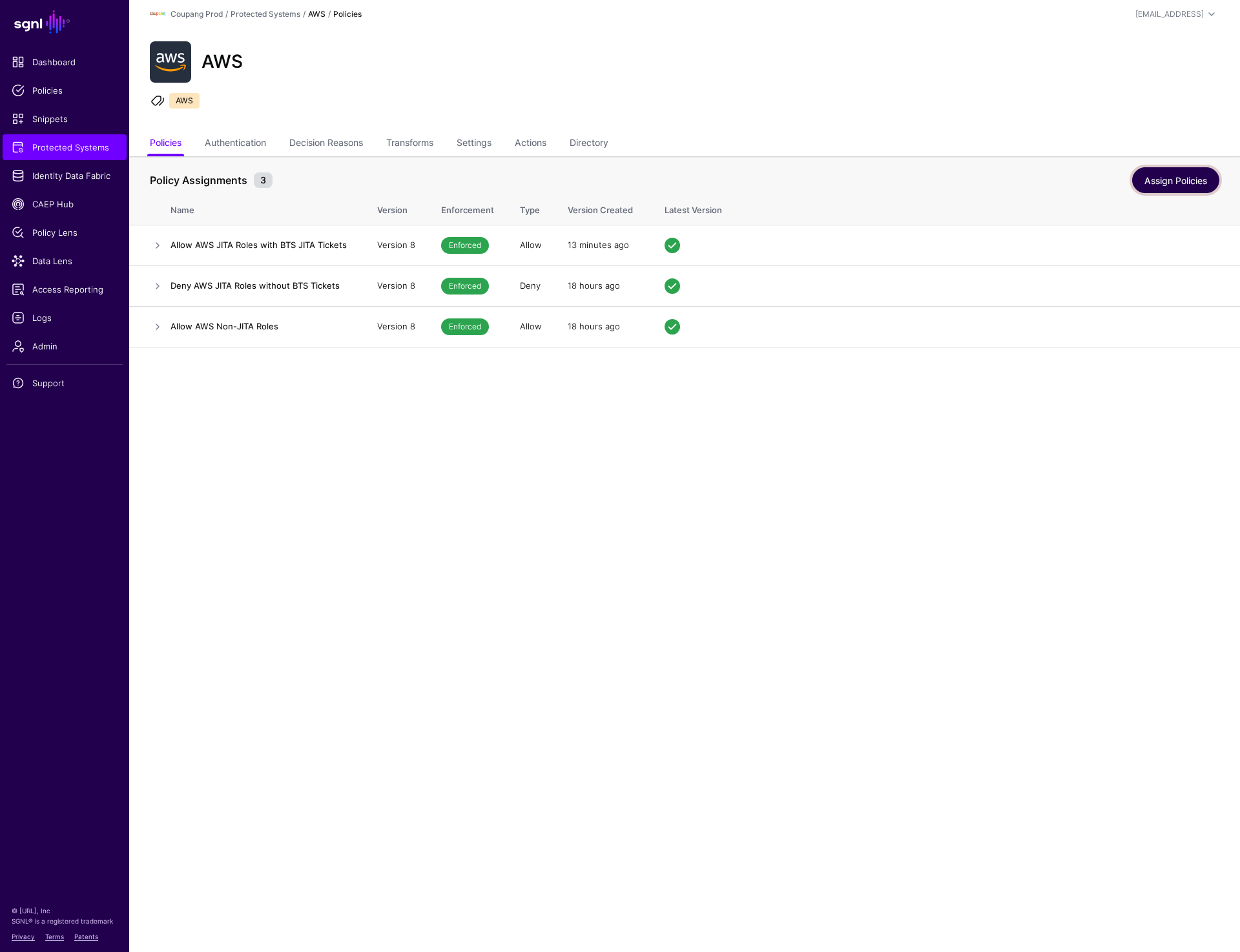
click at [1175, 179] on link "Assign Policies" at bounding box center [1177, 180] width 87 height 26
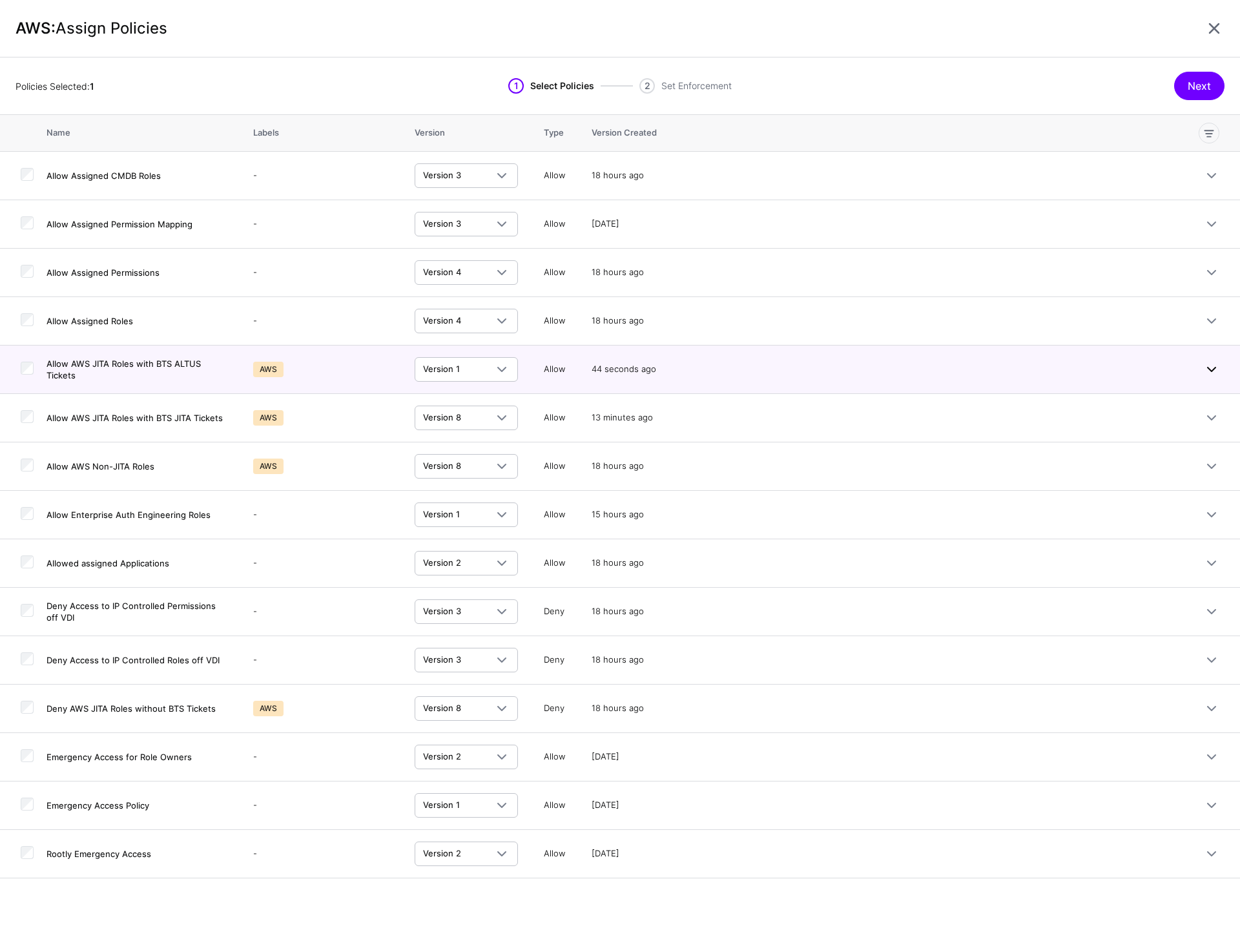
click at [1206, 371] on link at bounding box center [1212, 370] width 15 height 15
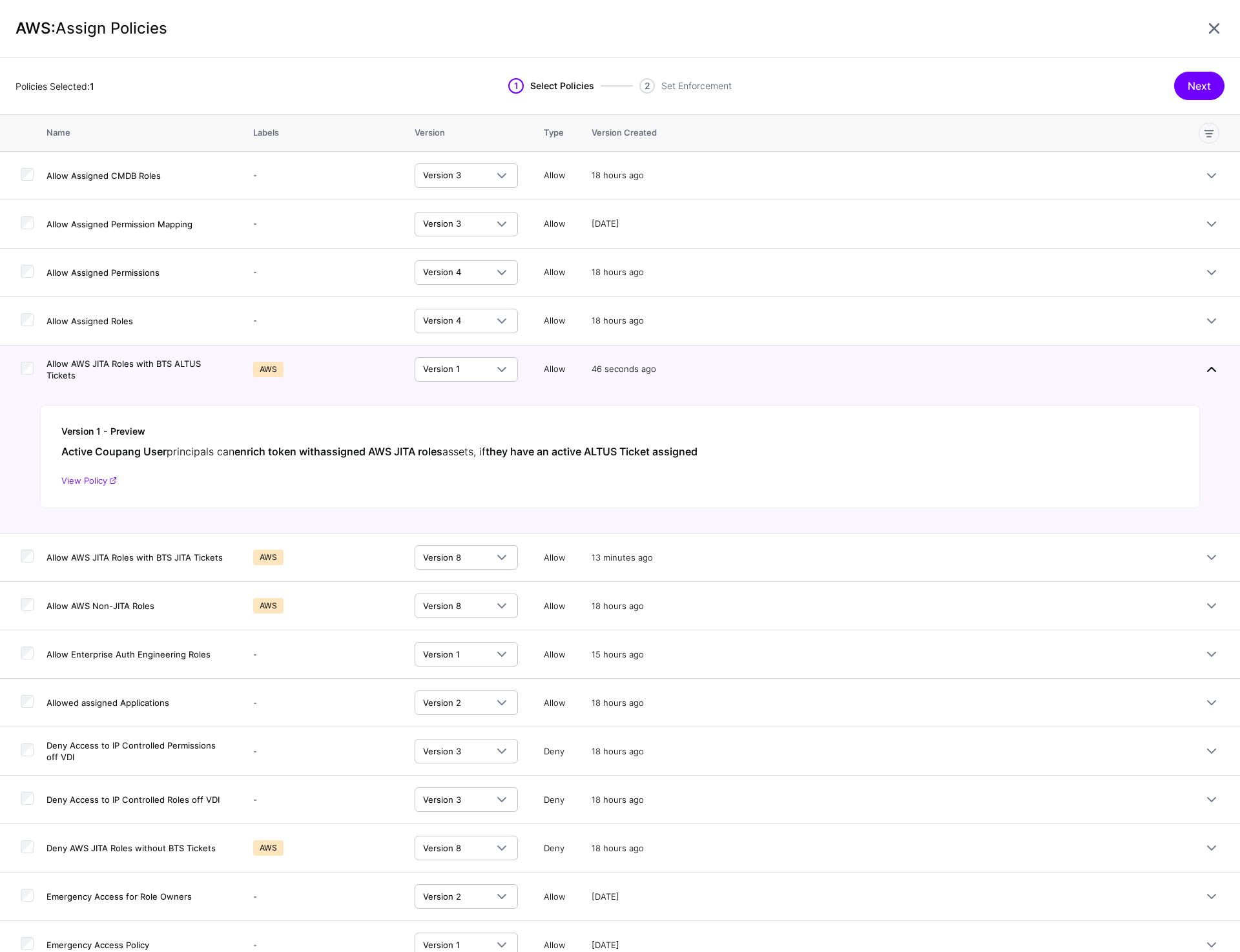
click at [1206, 371] on link at bounding box center [1212, 370] width 15 height 15
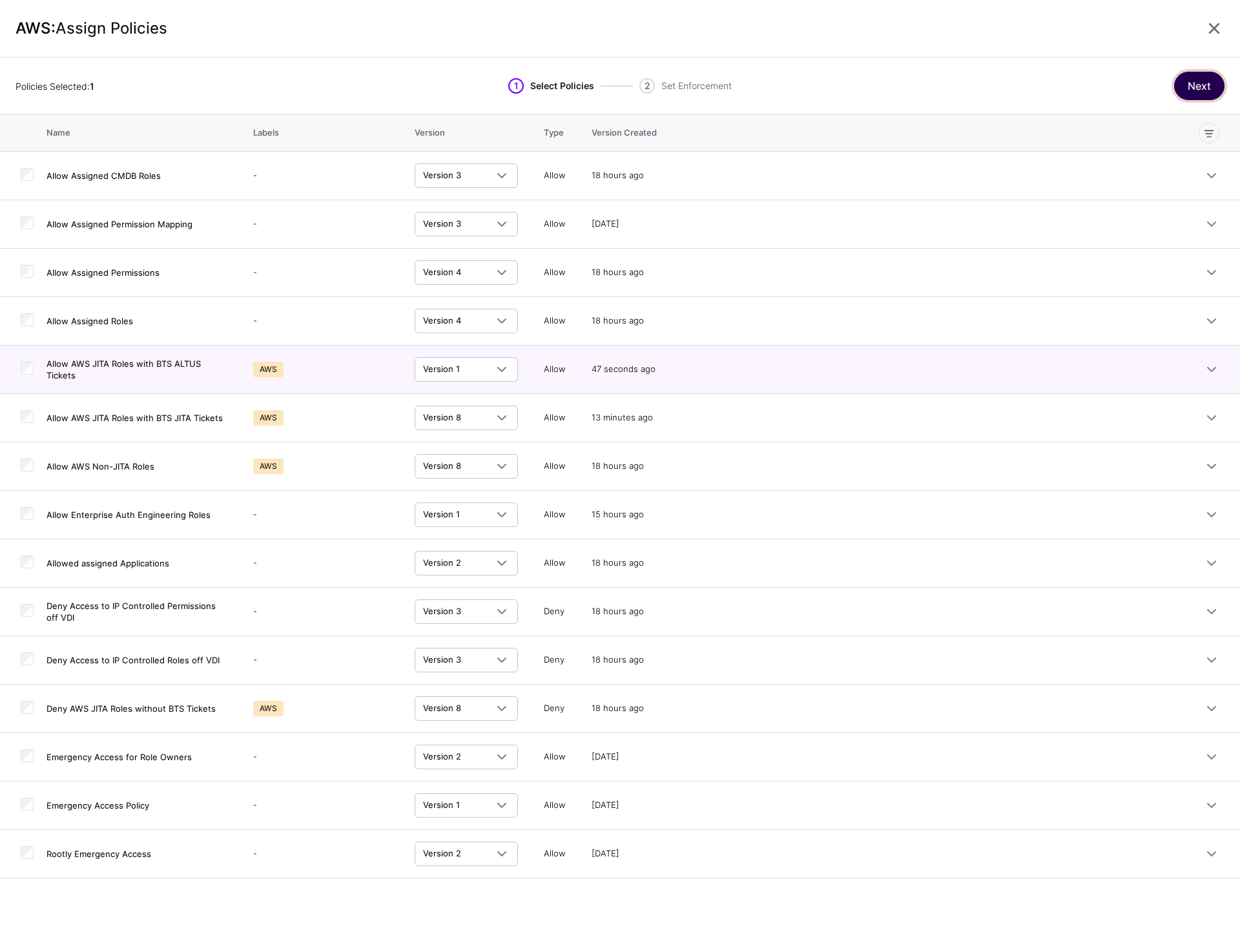
click at [1192, 80] on button "Next" at bounding box center [1200, 86] width 51 height 28
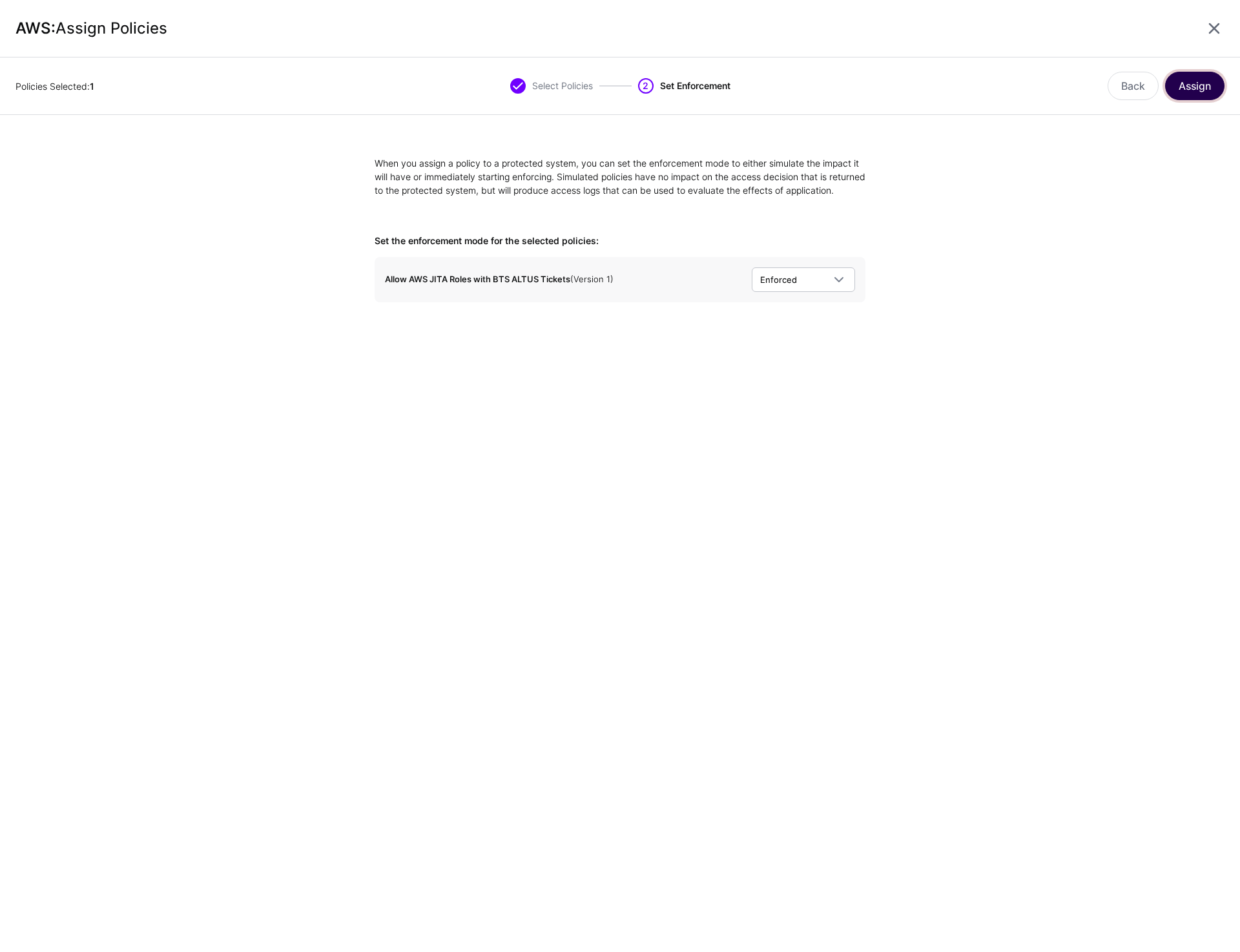
click at [1201, 82] on button "Assign" at bounding box center [1195, 86] width 59 height 28
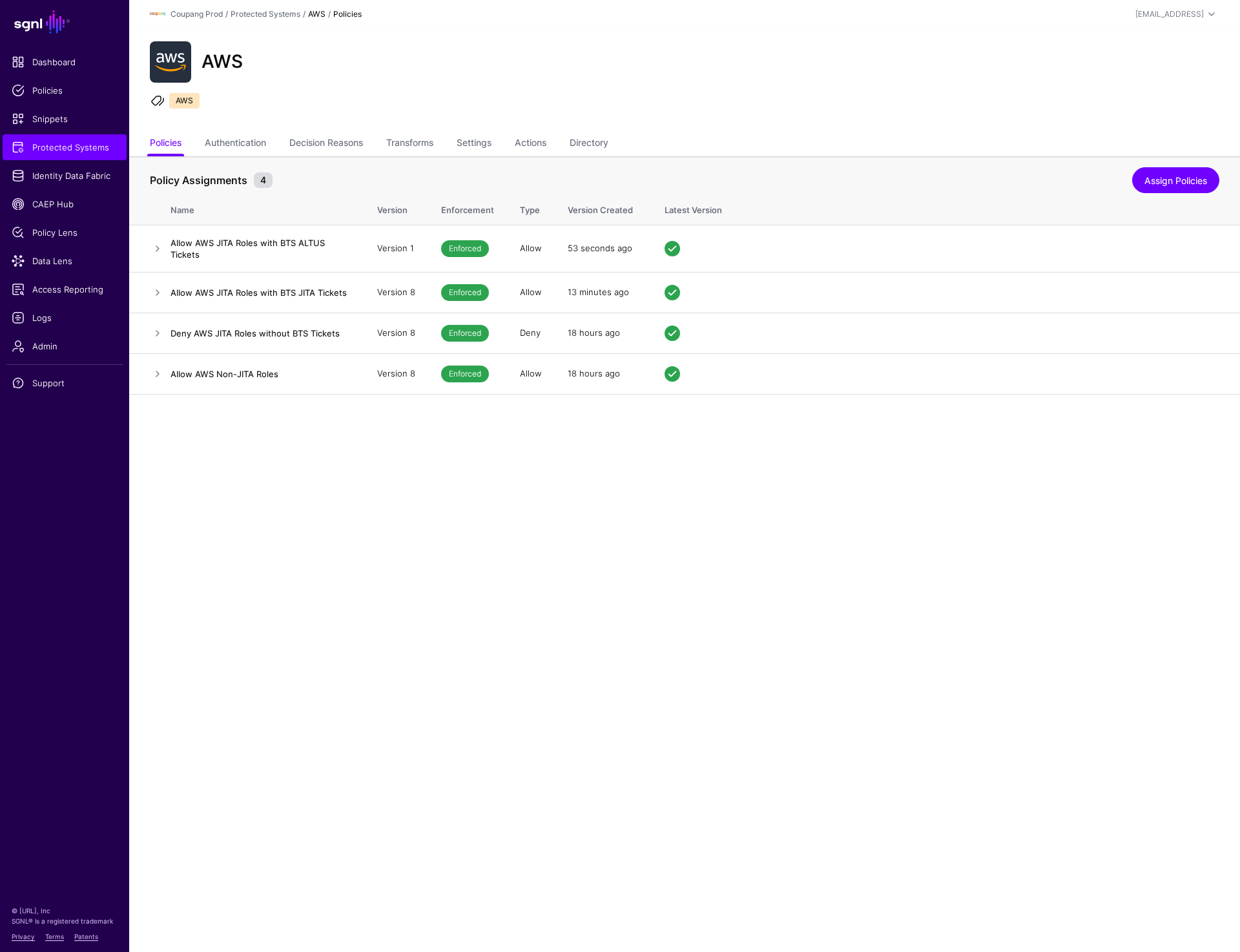
click at [515, 685] on main "SGNL Dashboard Policies Snippets Protected Systems Identity Data Fabric CAEP Hu…" at bounding box center [620, 476] width 1240 height 952
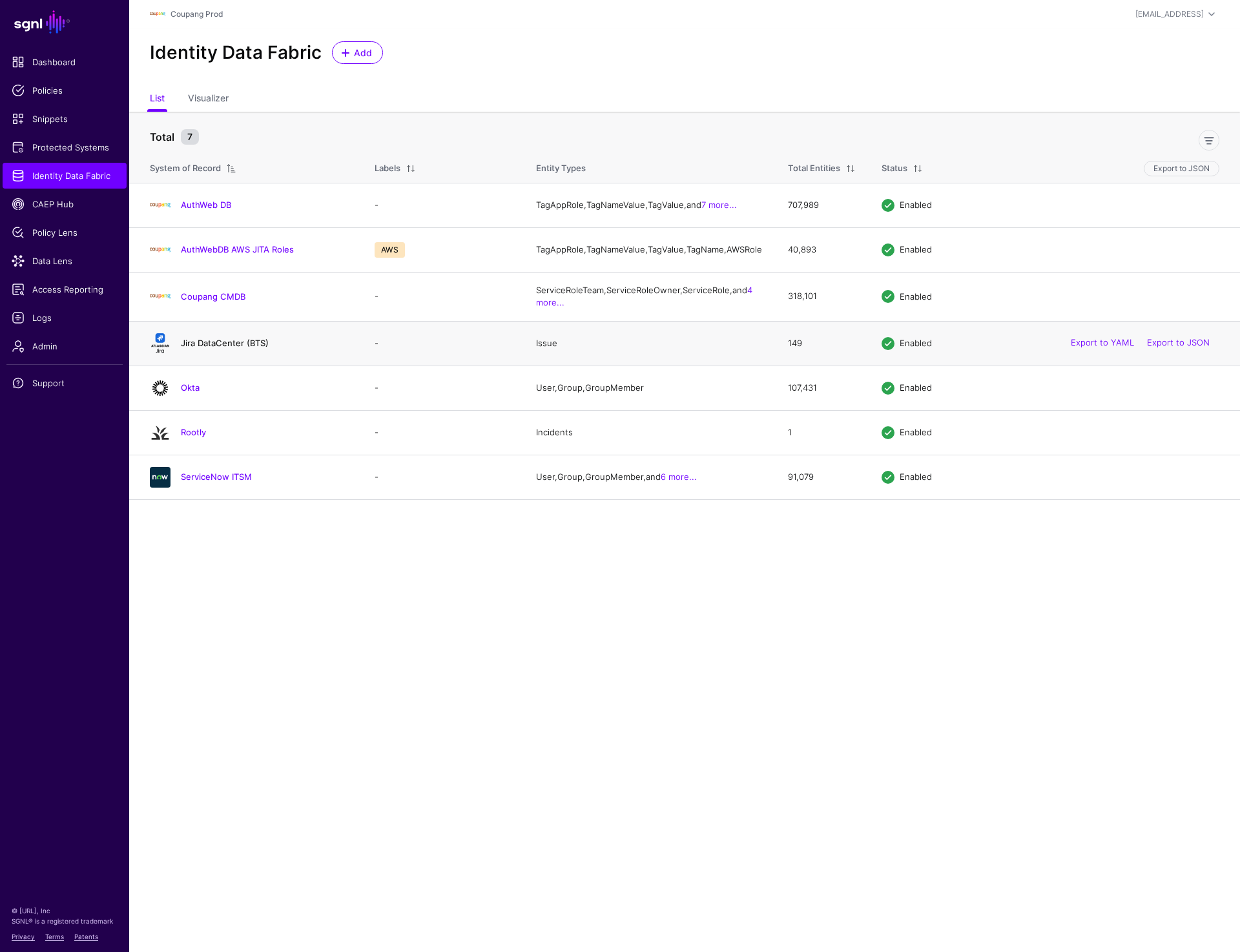
click at [216, 348] on link "Jira DataCenter (BTS)" at bounding box center [225, 343] width 87 height 10
click at [216, 255] on link "AuthWebDB AWS JITA Roles" at bounding box center [238, 250] width 113 height 10
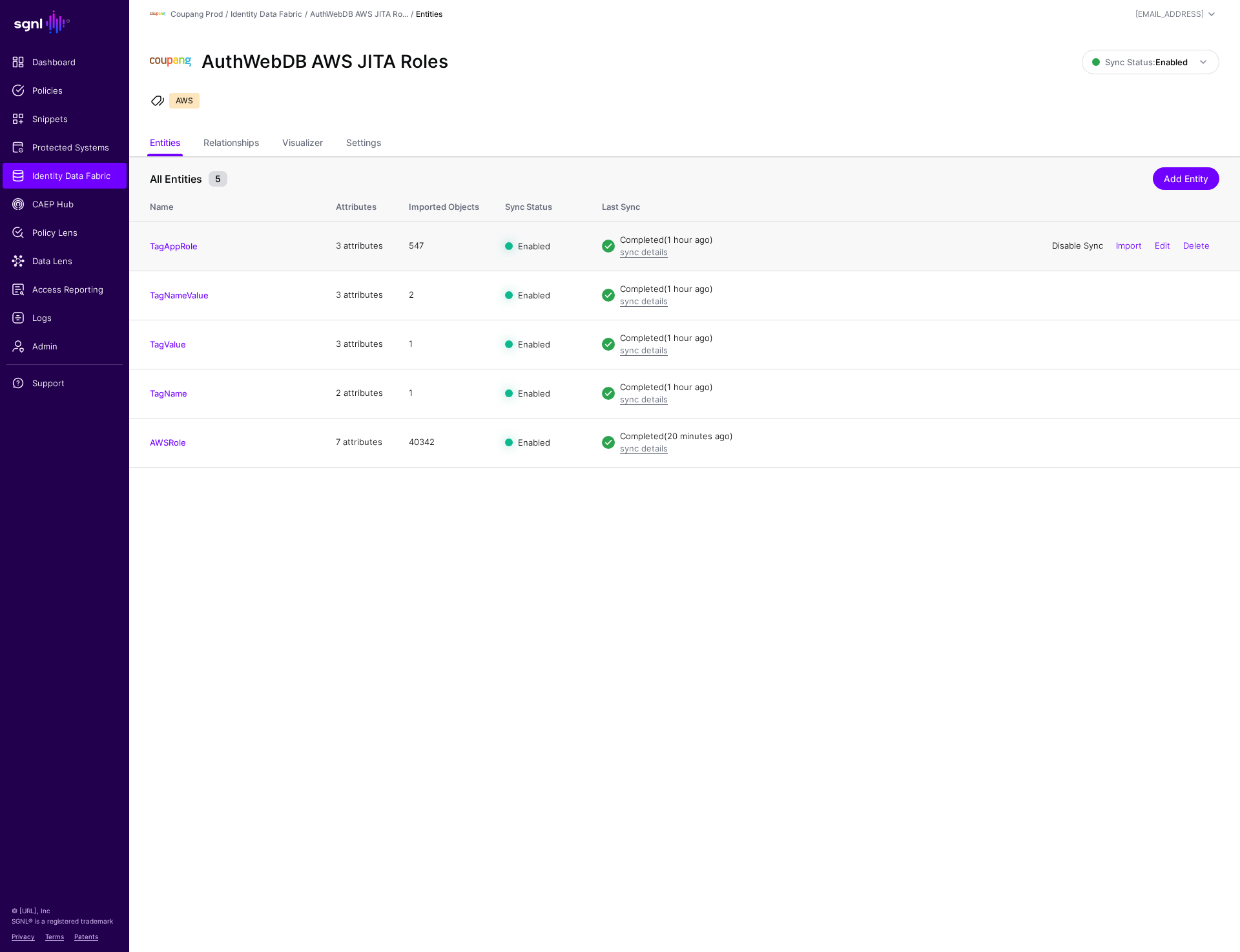
click at [1072, 248] on link "Disable Sync" at bounding box center [1078, 245] width 51 height 10
click at [1082, 290] on link "Disable Sync" at bounding box center [1078, 294] width 51 height 10
click at [1073, 340] on link "Disable Sync" at bounding box center [1078, 344] width 51 height 10
click at [1070, 392] on link "Disable Sync" at bounding box center [1078, 393] width 51 height 10
click at [1067, 444] on link "Disable Sync" at bounding box center [1078, 442] width 51 height 10
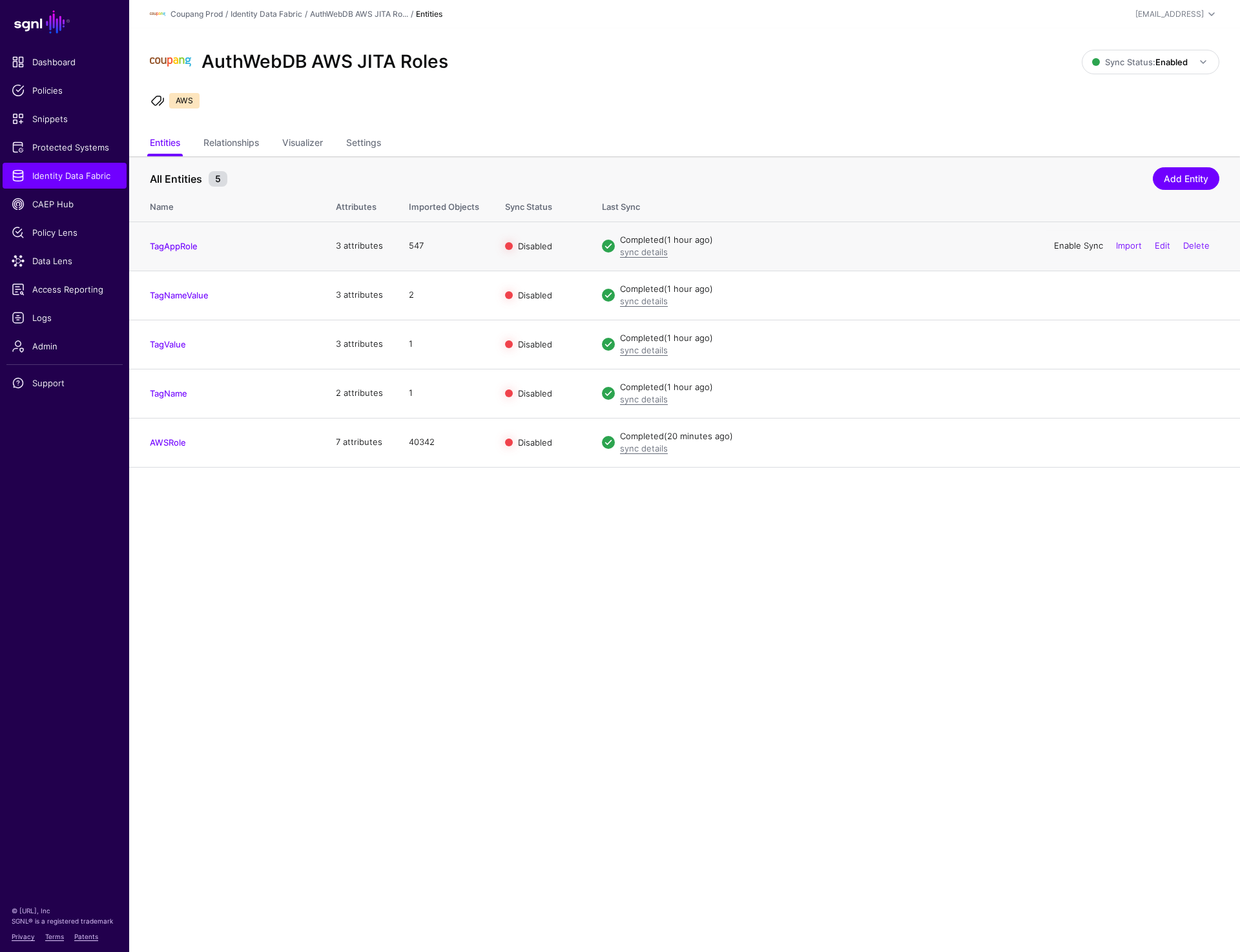
click at [1070, 249] on link "Enable Sync" at bounding box center [1078, 245] width 49 height 10
click at [1073, 292] on link "Enable Sync" at bounding box center [1078, 294] width 49 height 10
click at [1074, 347] on link "Enable Sync" at bounding box center [1078, 344] width 49 height 10
click at [1077, 392] on link "Enable Sync" at bounding box center [1078, 393] width 49 height 10
click at [1073, 440] on link "Enable Sync" at bounding box center [1078, 442] width 49 height 10
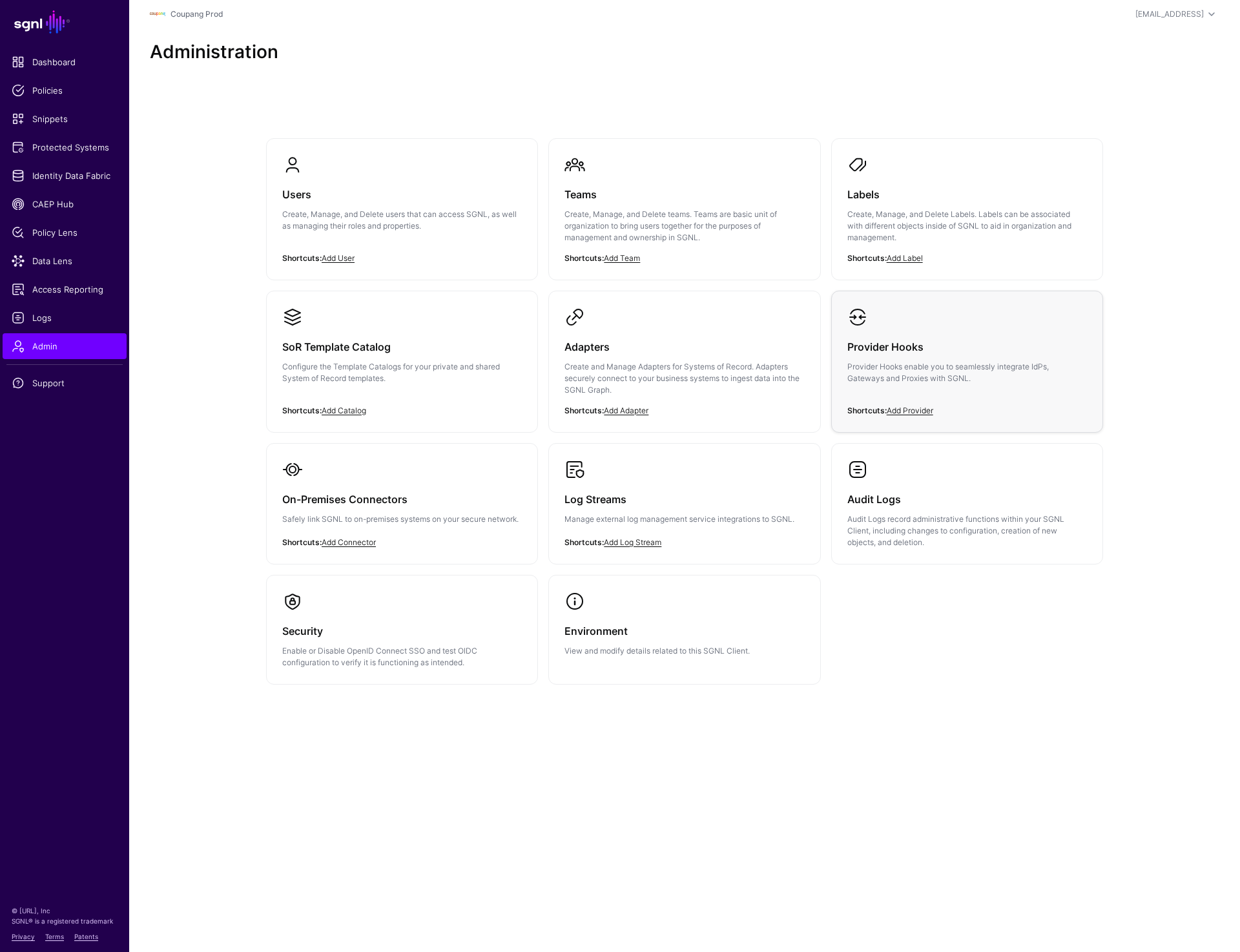
click at [948, 368] on p "Provider Hooks enable you to seamlessly integrate IdPs, Gateways and Proxies wi…" at bounding box center [966, 372] width 239 height 23
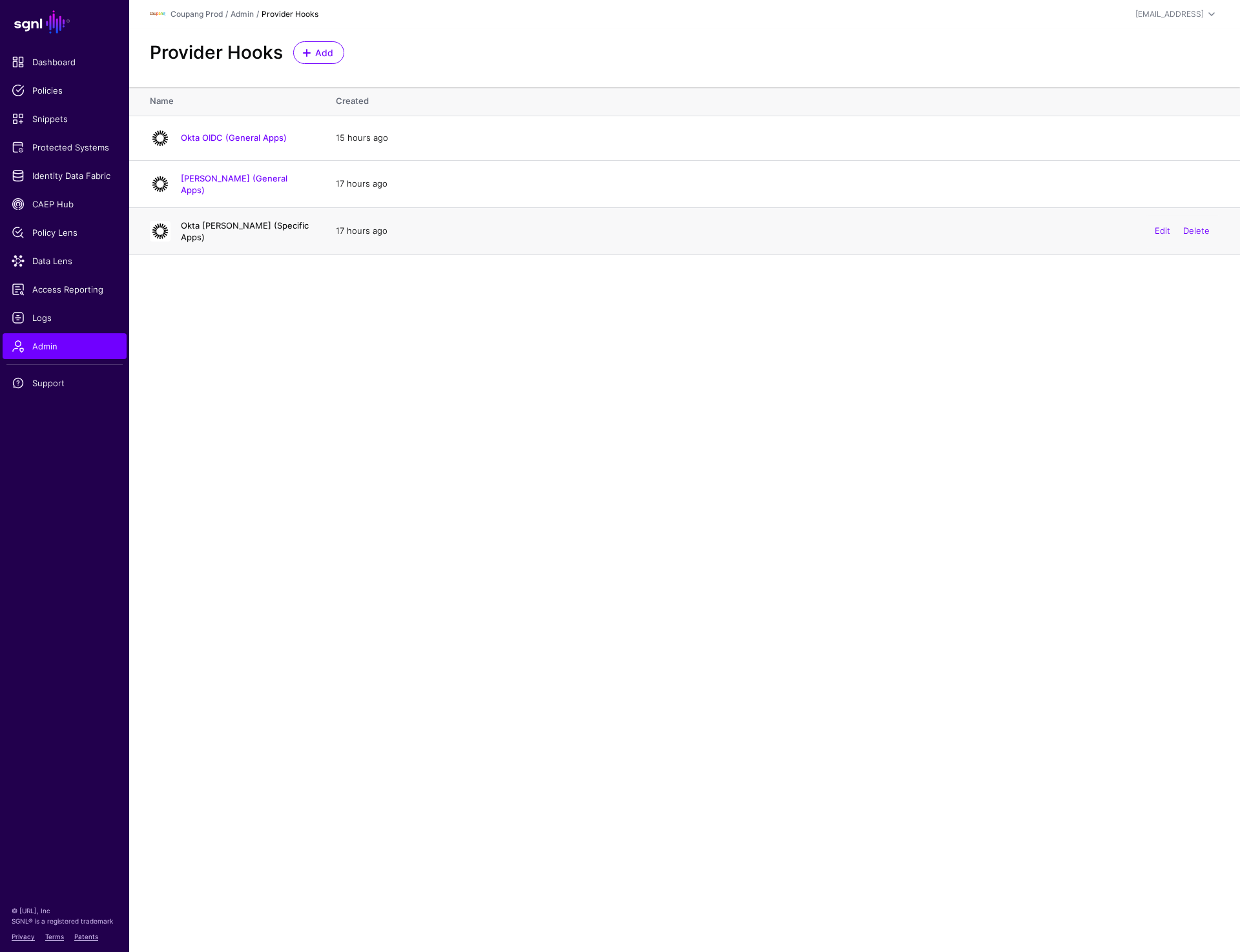
click at [217, 229] on link "Okta [PERSON_NAME] (Specific Apps)" at bounding box center [244, 232] width 128 height 22
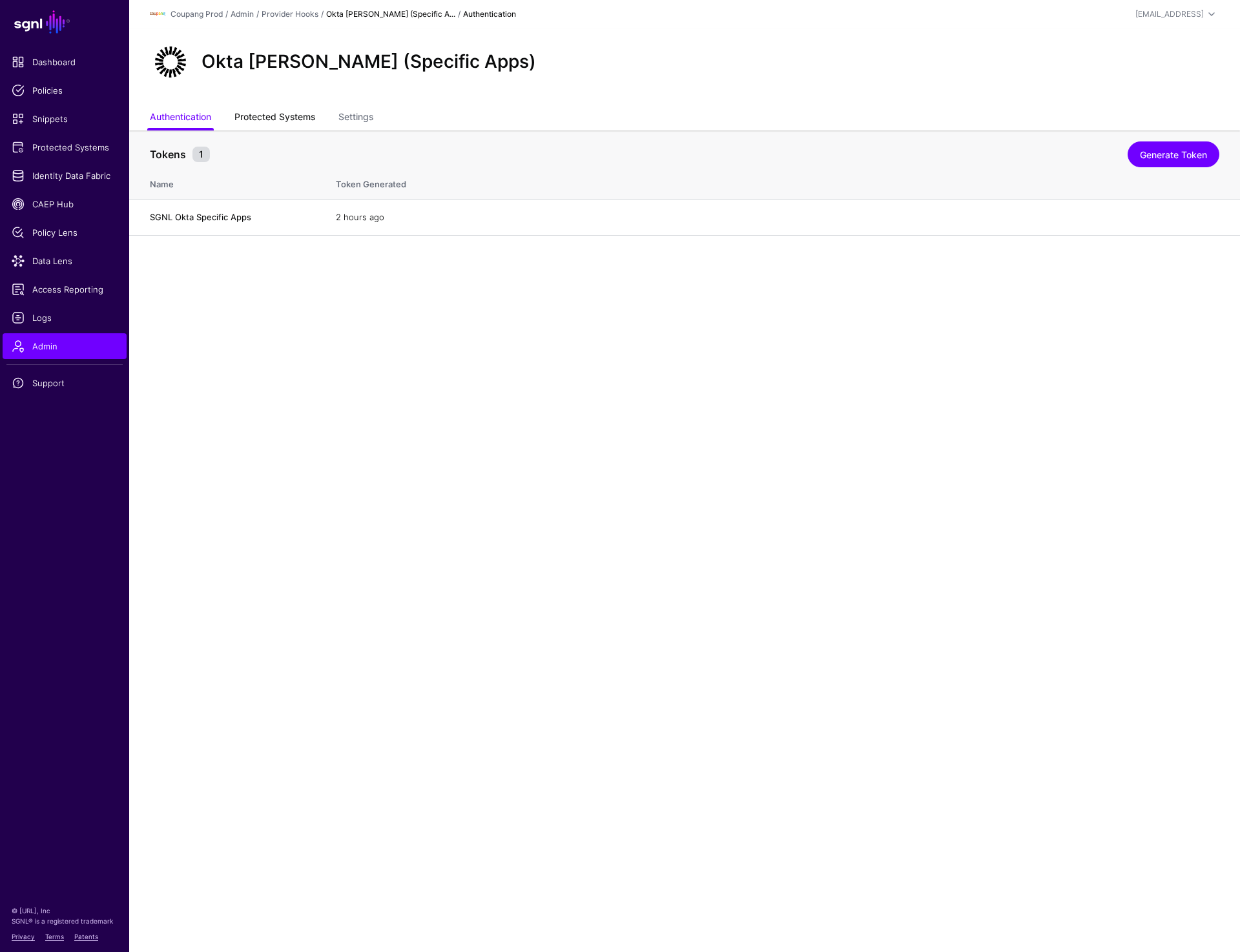
click at [316, 115] on link "Protected Systems" at bounding box center [274, 118] width 81 height 25
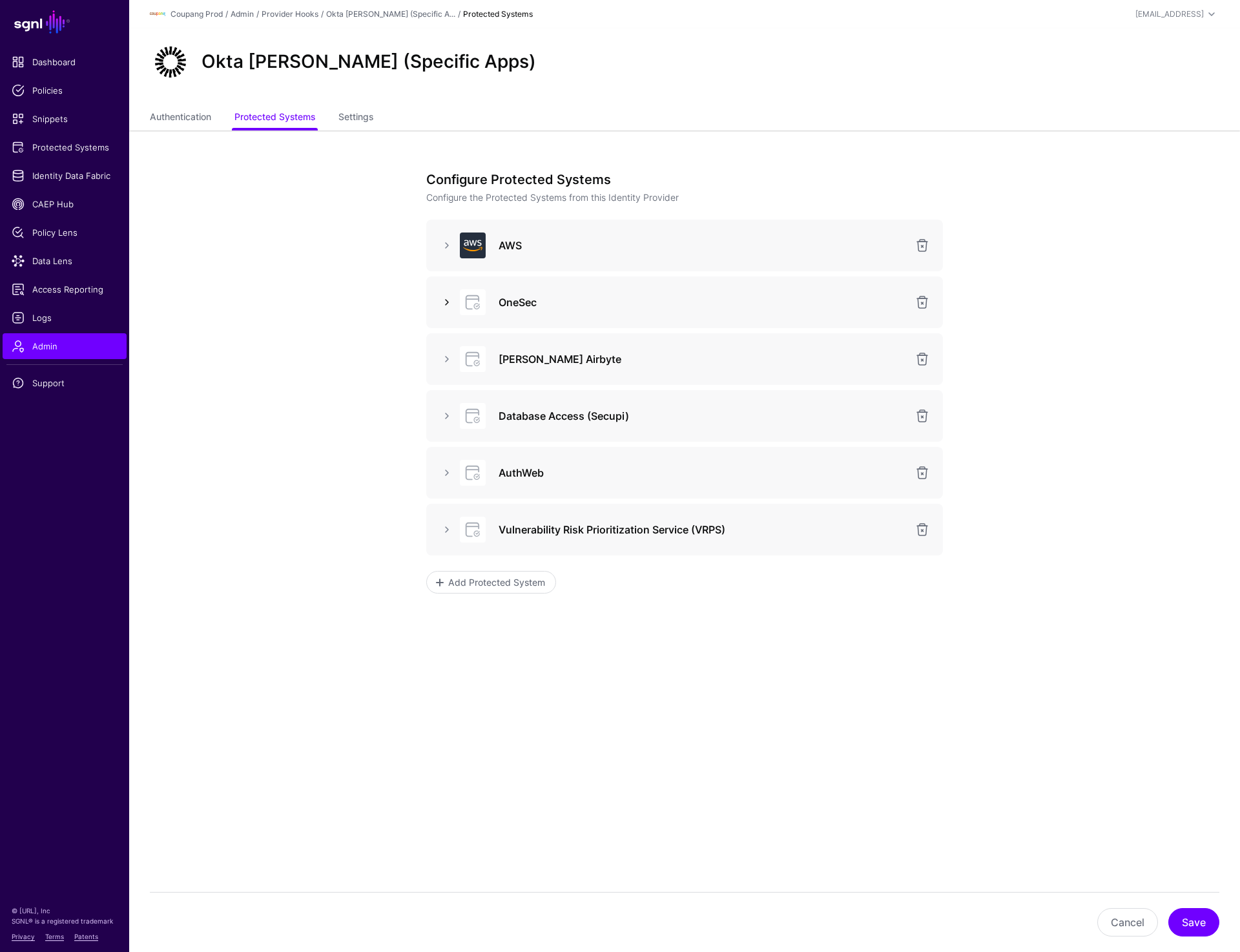
click at [447, 302] on link at bounding box center [447, 303] width 15 height 15
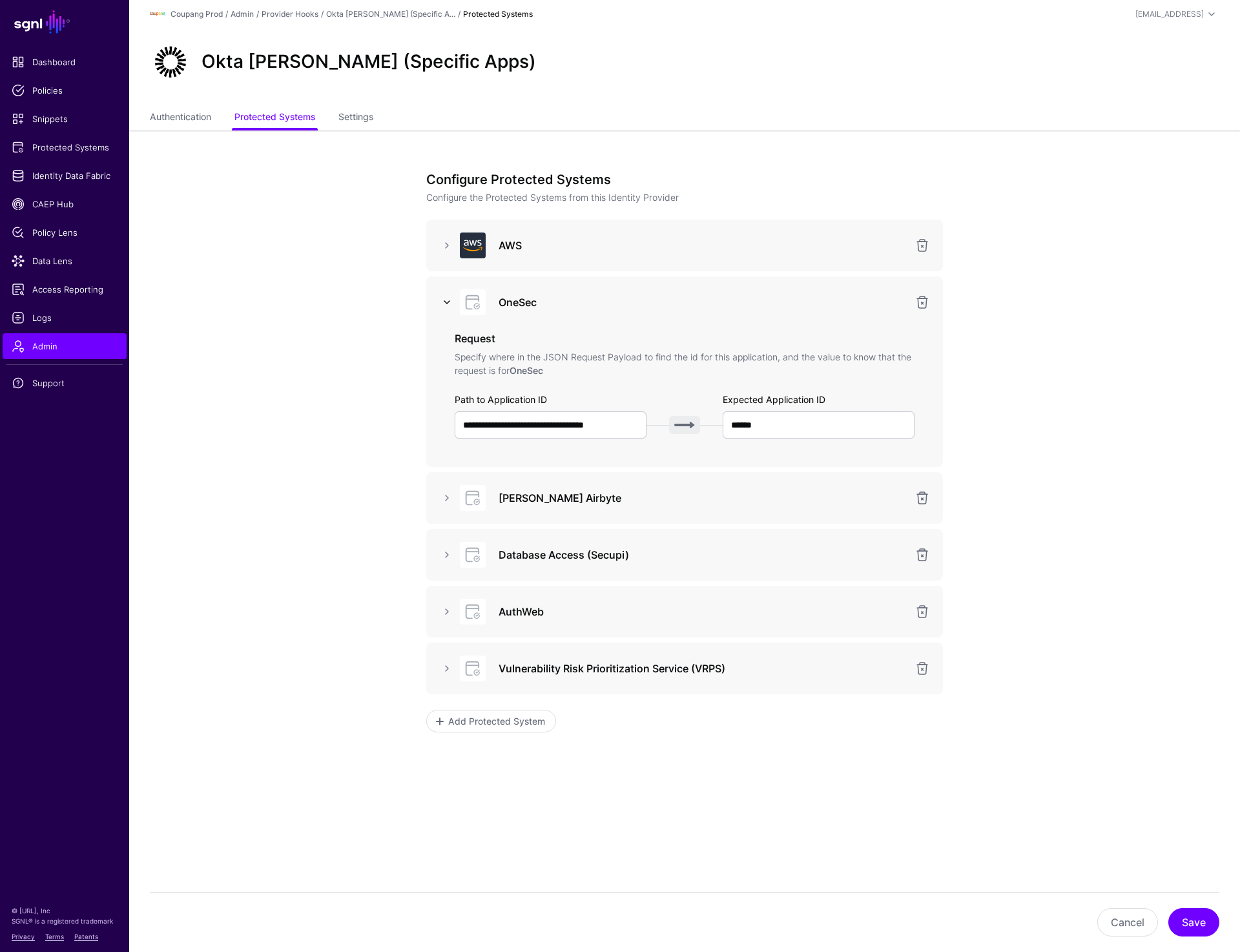
click at [449, 302] on link at bounding box center [447, 303] width 15 height 15
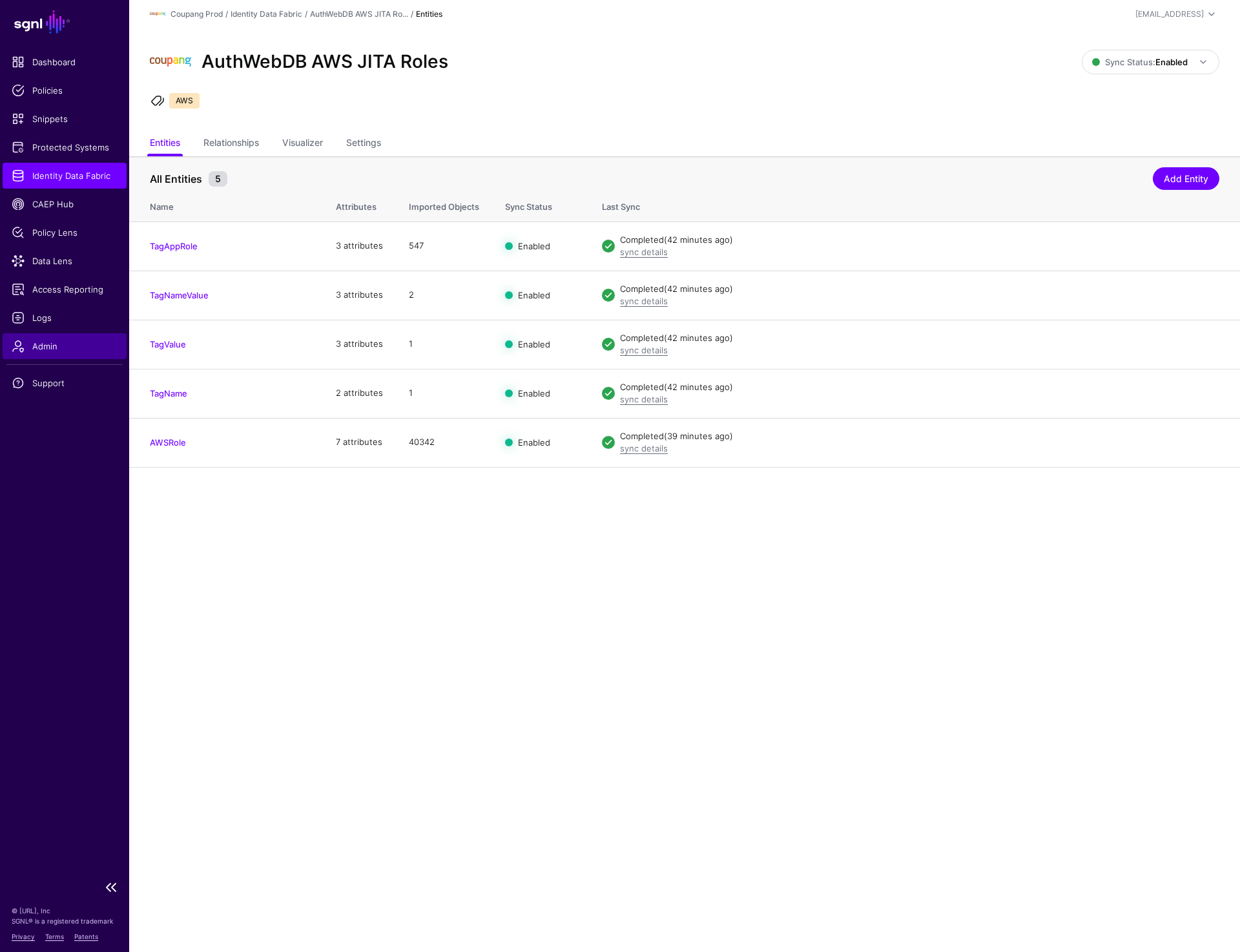
click at [66, 345] on span "Admin" at bounding box center [65, 346] width 106 height 13
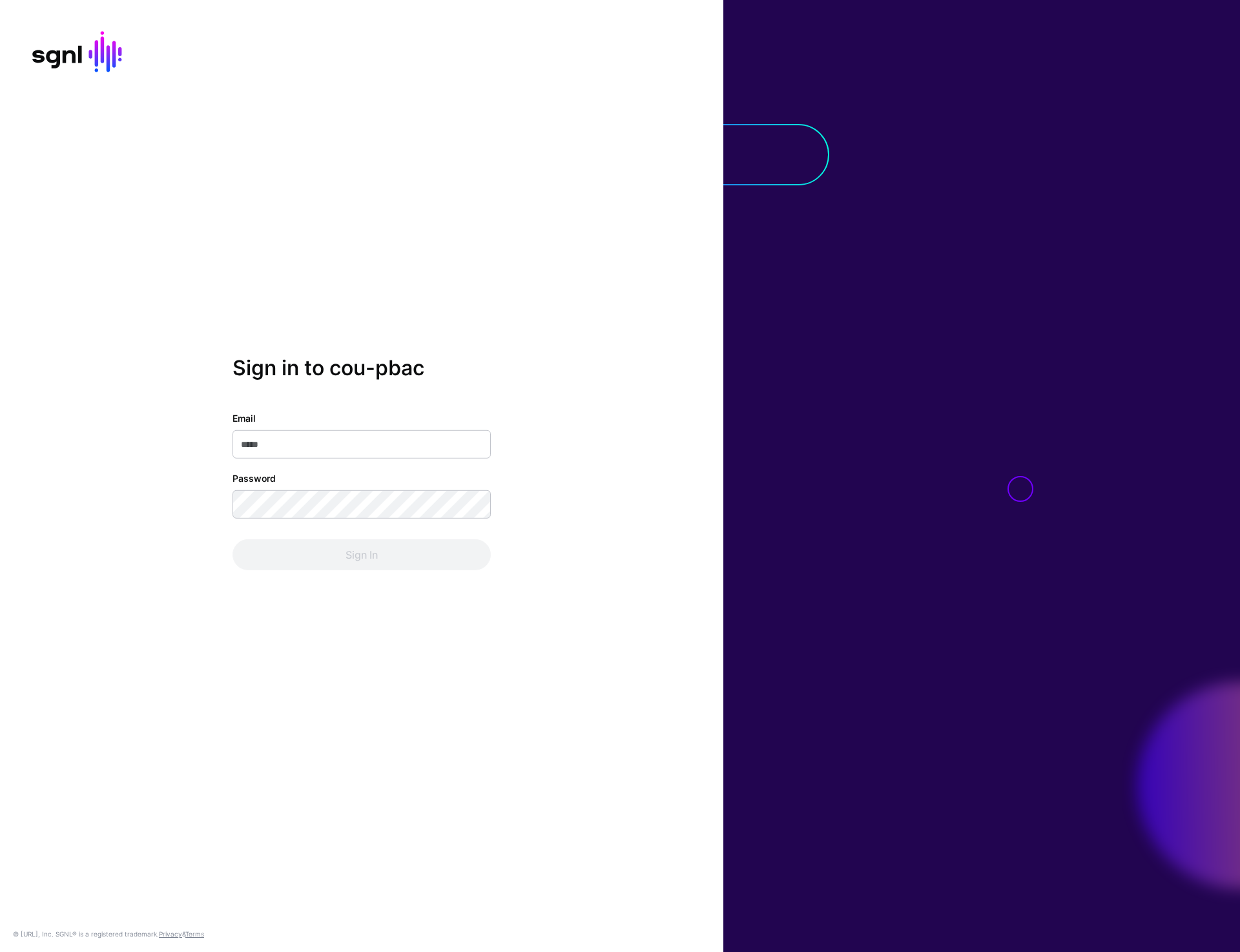
type input "**********"
click at [334, 562] on button "Sign In" at bounding box center [361, 555] width 258 height 31
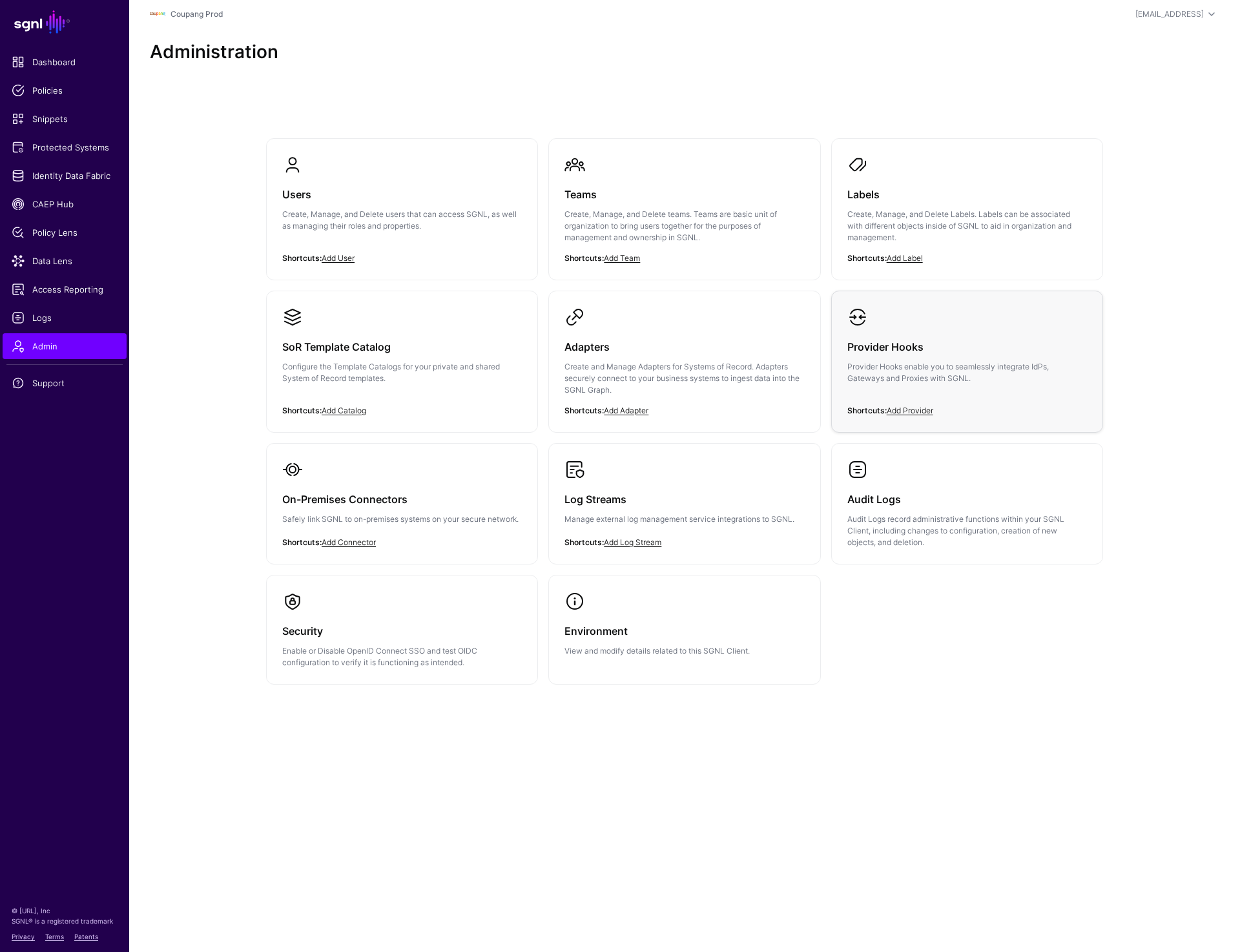
click at [910, 334] on div "Provider Hooks Provider Hooks enable you to seamlessly integrate IdPs, Gateways…" at bounding box center [966, 366] width 239 height 77
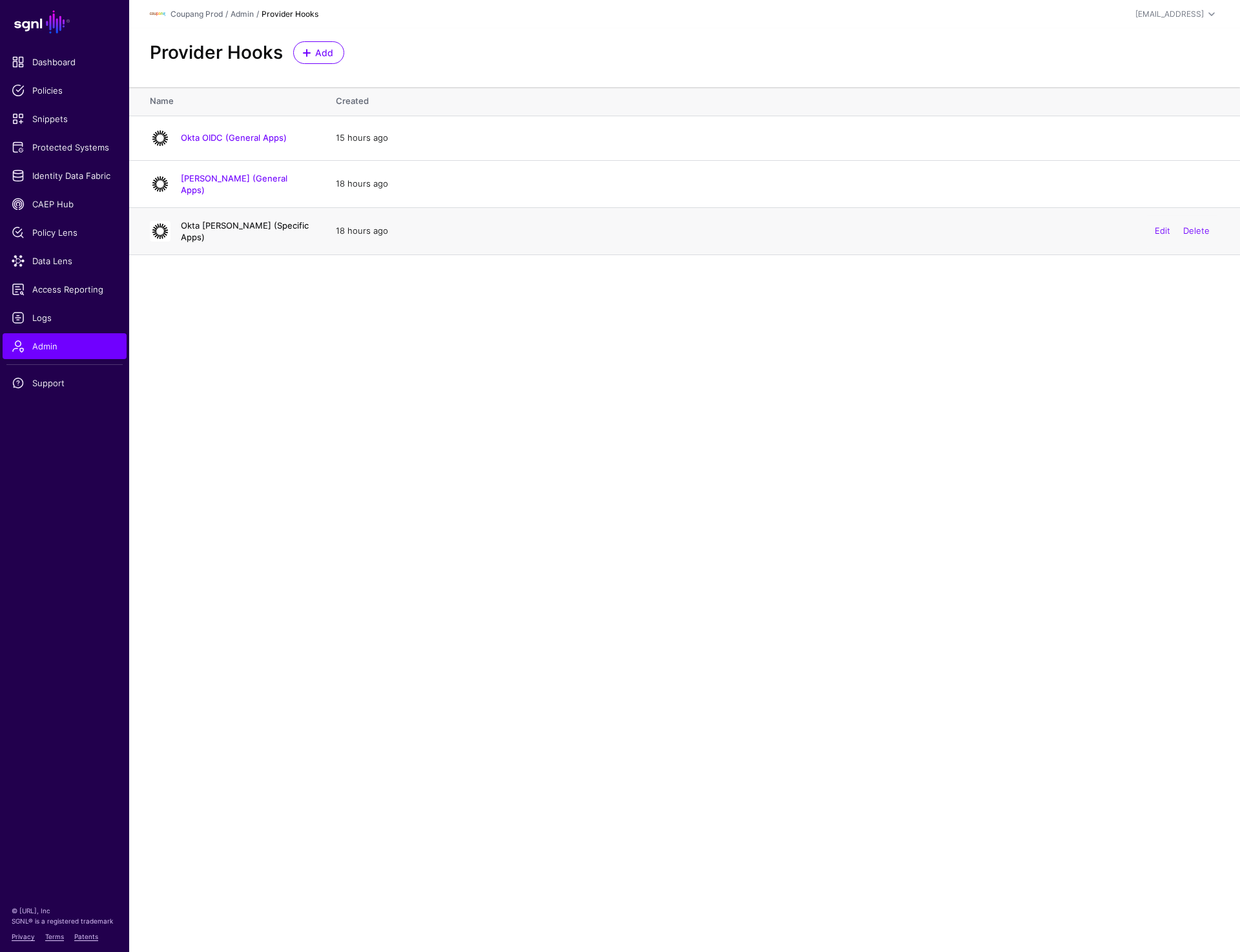
click at [233, 229] on link "Okta SAML (Specific Apps)" at bounding box center [244, 232] width 128 height 22
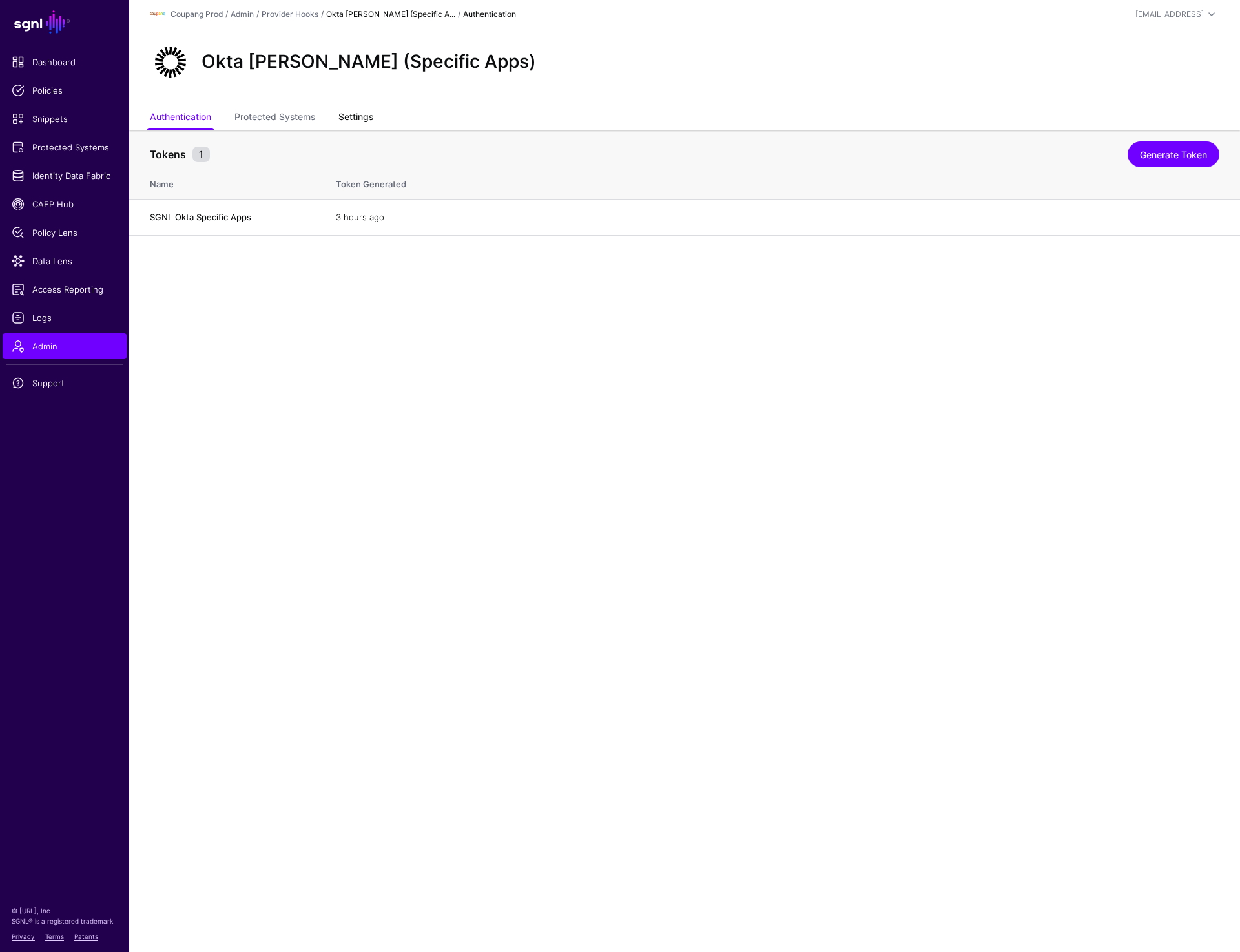
click at [351, 113] on link "Settings" at bounding box center [356, 118] width 35 height 25
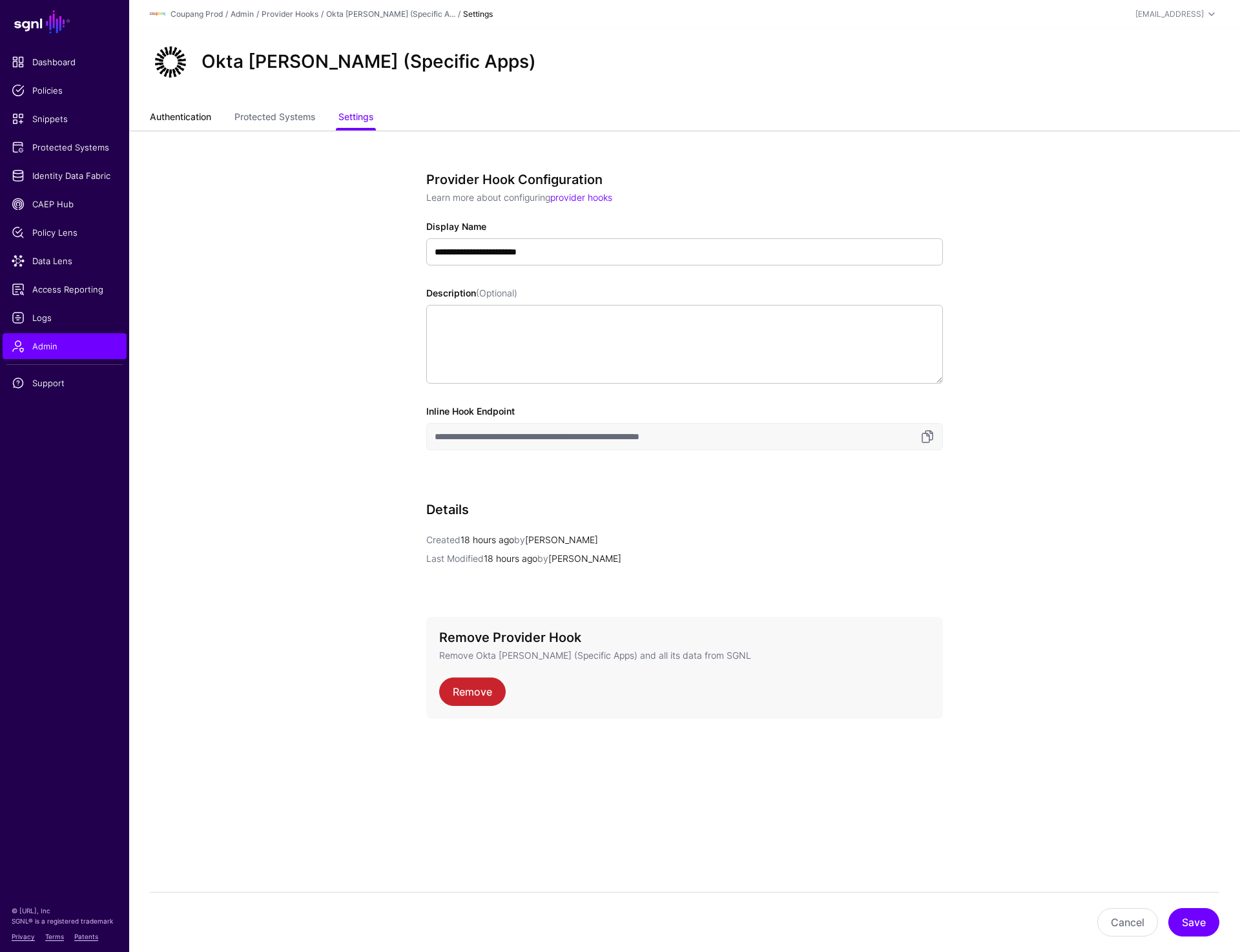
click at [193, 113] on link "Authentication" at bounding box center [181, 118] width 62 height 25
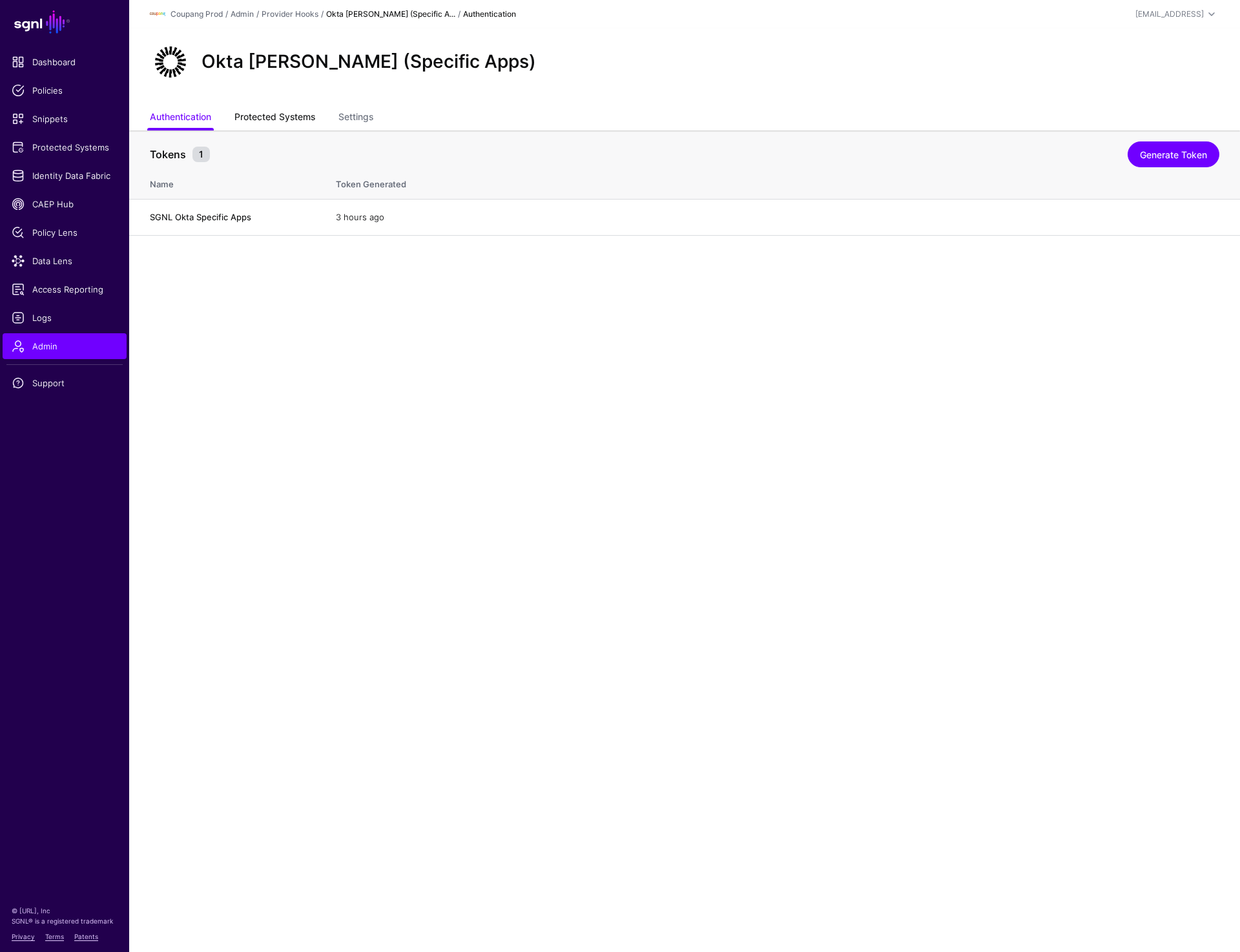
click at [252, 109] on link "Protected Systems" at bounding box center [274, 118] width 81 height 25
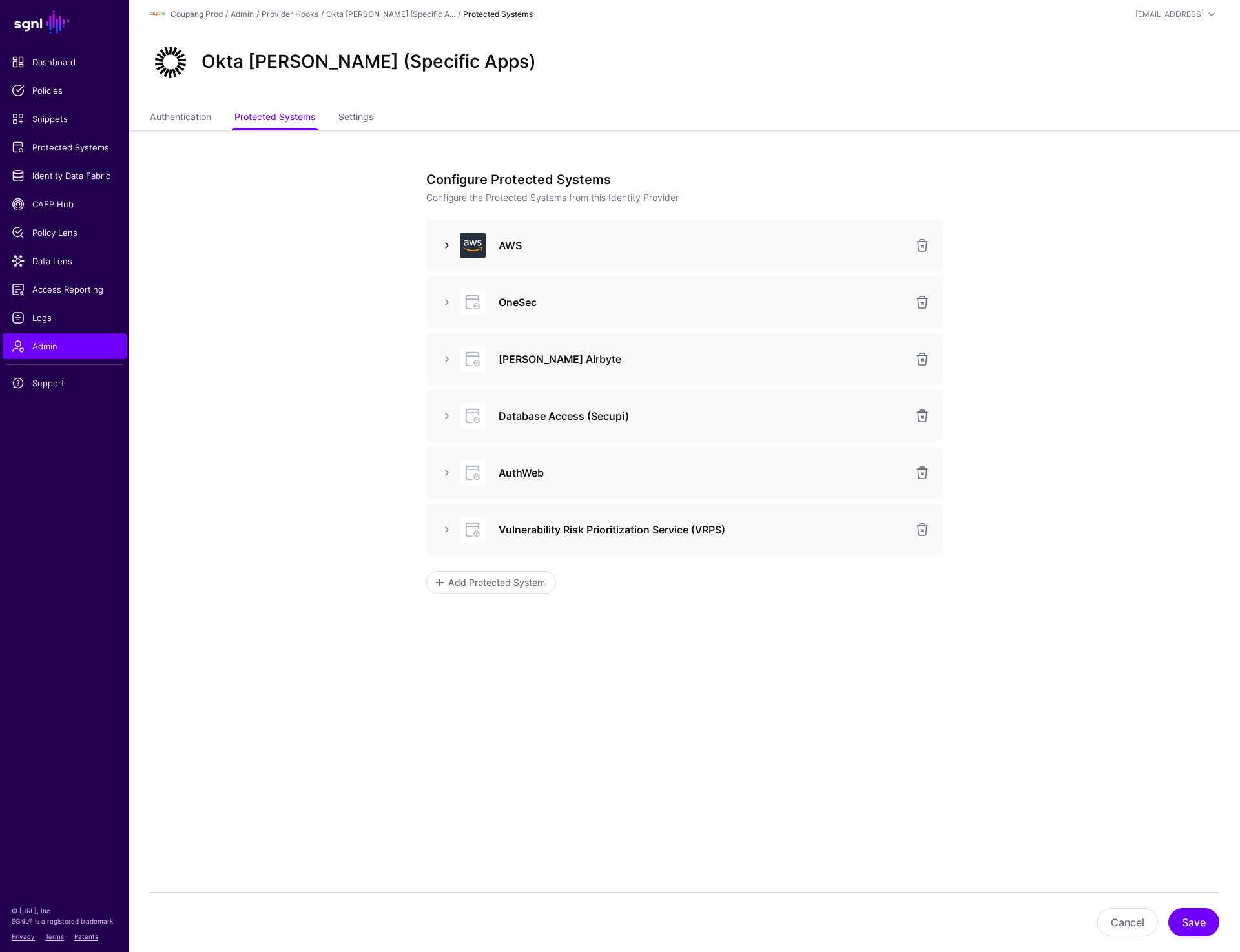
click at [448, 244] on link at bounding box center [447, 245] width 15 height 15
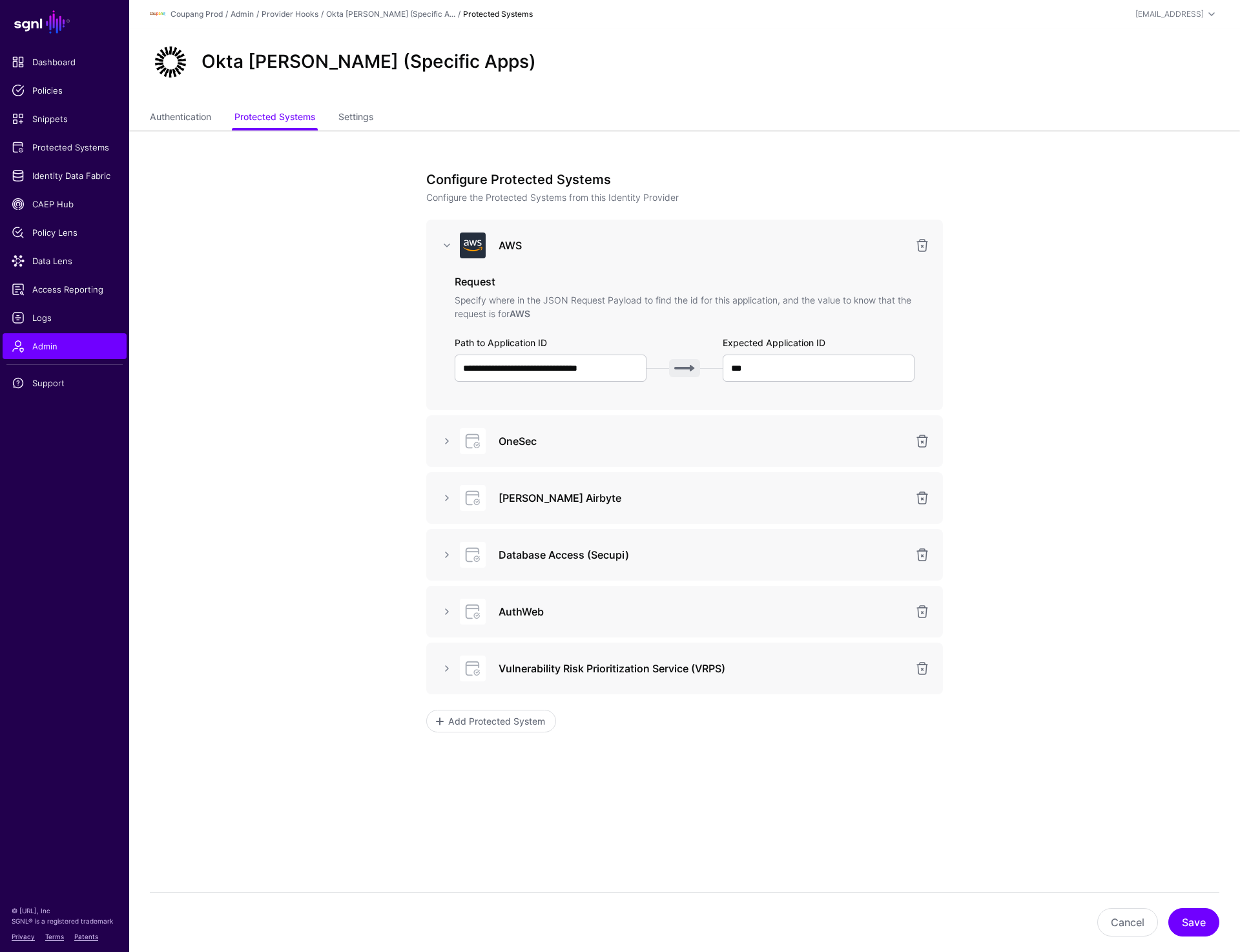
click at [1108, 371] on app-admin-providers-item-integrations "**********" at bounding box center [685, 519] width 1111 height 778
click at [284, 13] on link "Provider Hooks" at bounding box center [290, 14] width 57 height 9
click at [615, 373] on input "**********" at bounding box center [551, 369] width 192 height 27
click at [617, 376] on input "**********" at bounding box center [551, 369] width 192 height 27
paste input "**********"
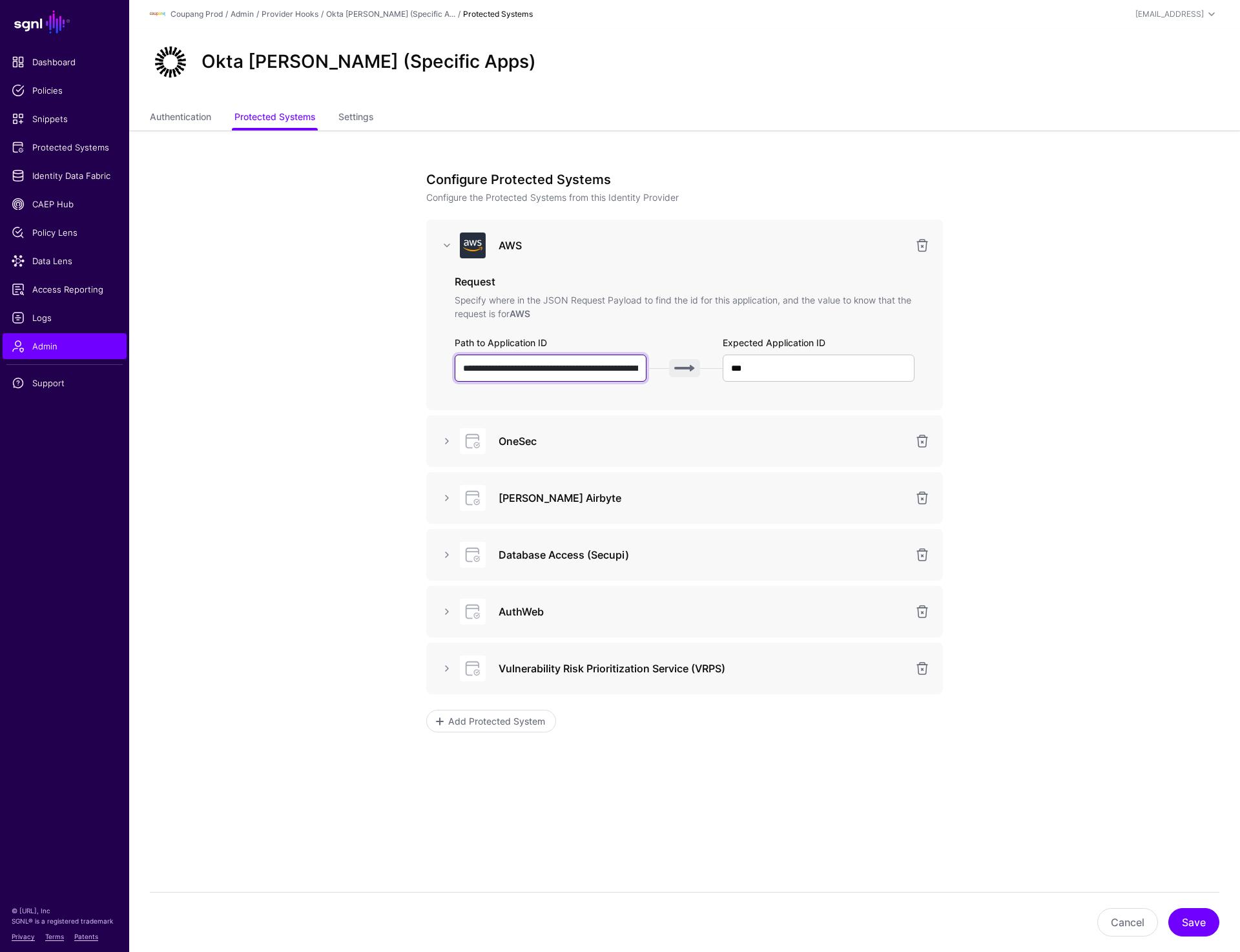
scroll to position [0, 63]
click at [573, 368] on input "**********" at bounding box center [551, 369] width 192 height 27
type input "**********"
click at [853, 370] on input "***" at bounding box center [819, 369] width 192 height 27
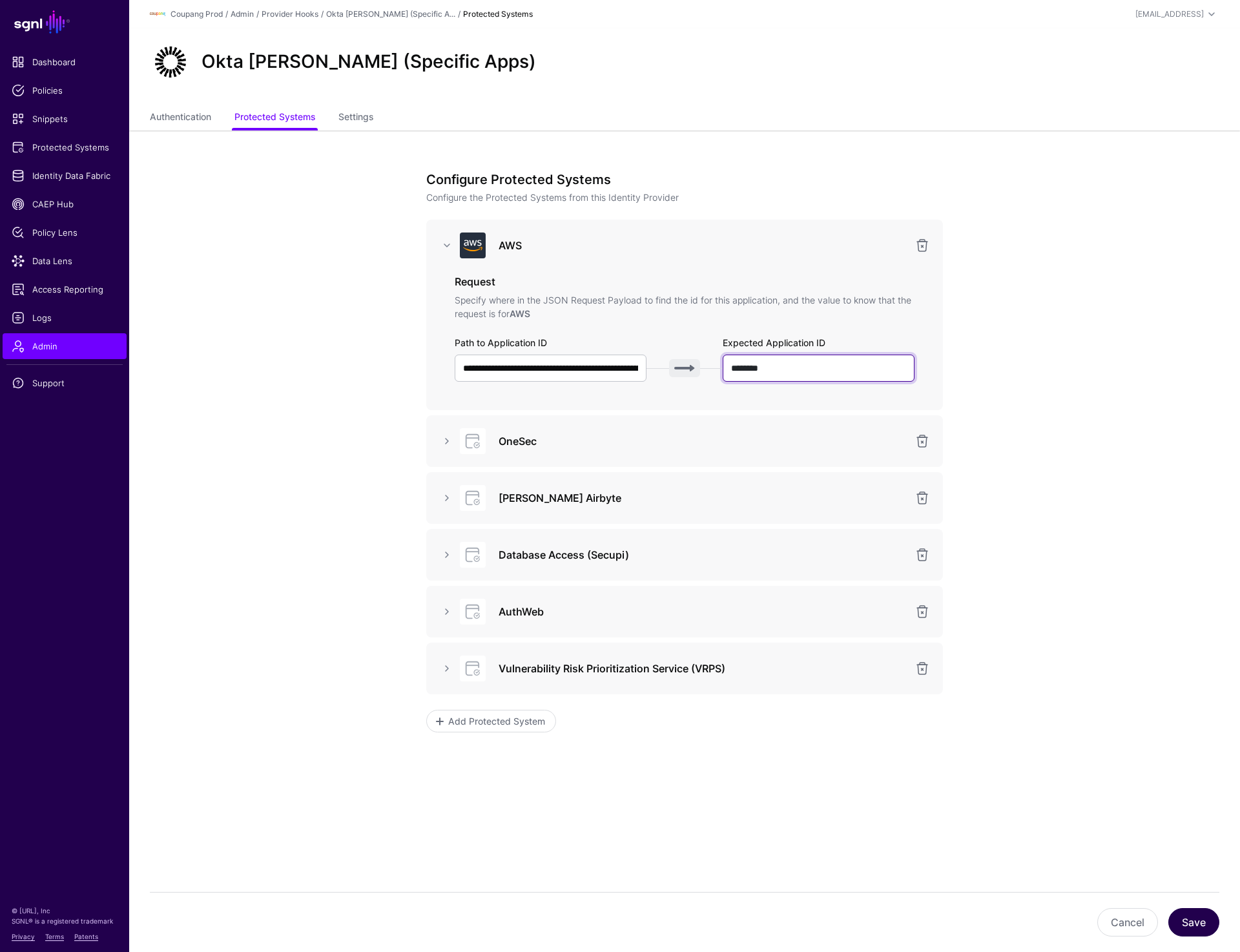
type input "********"
click at [1199, 922] on button "Save" at bounding box center [1195, 922] width 51 height 28
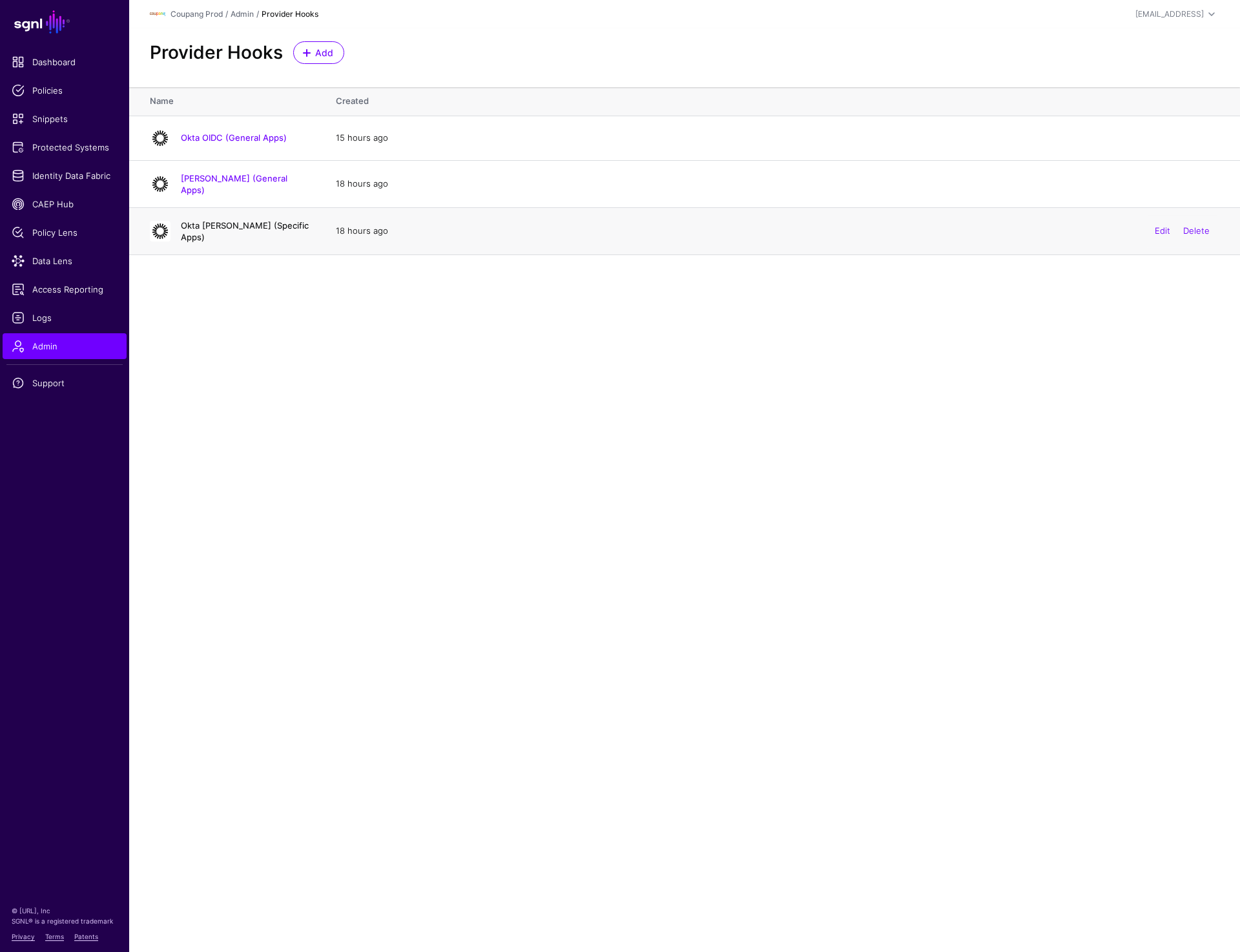
click at [207, 228] on link "Okta [PERSON_NAME] (Specific Apps)" at bounding box center [244, 232] width 128 height 22
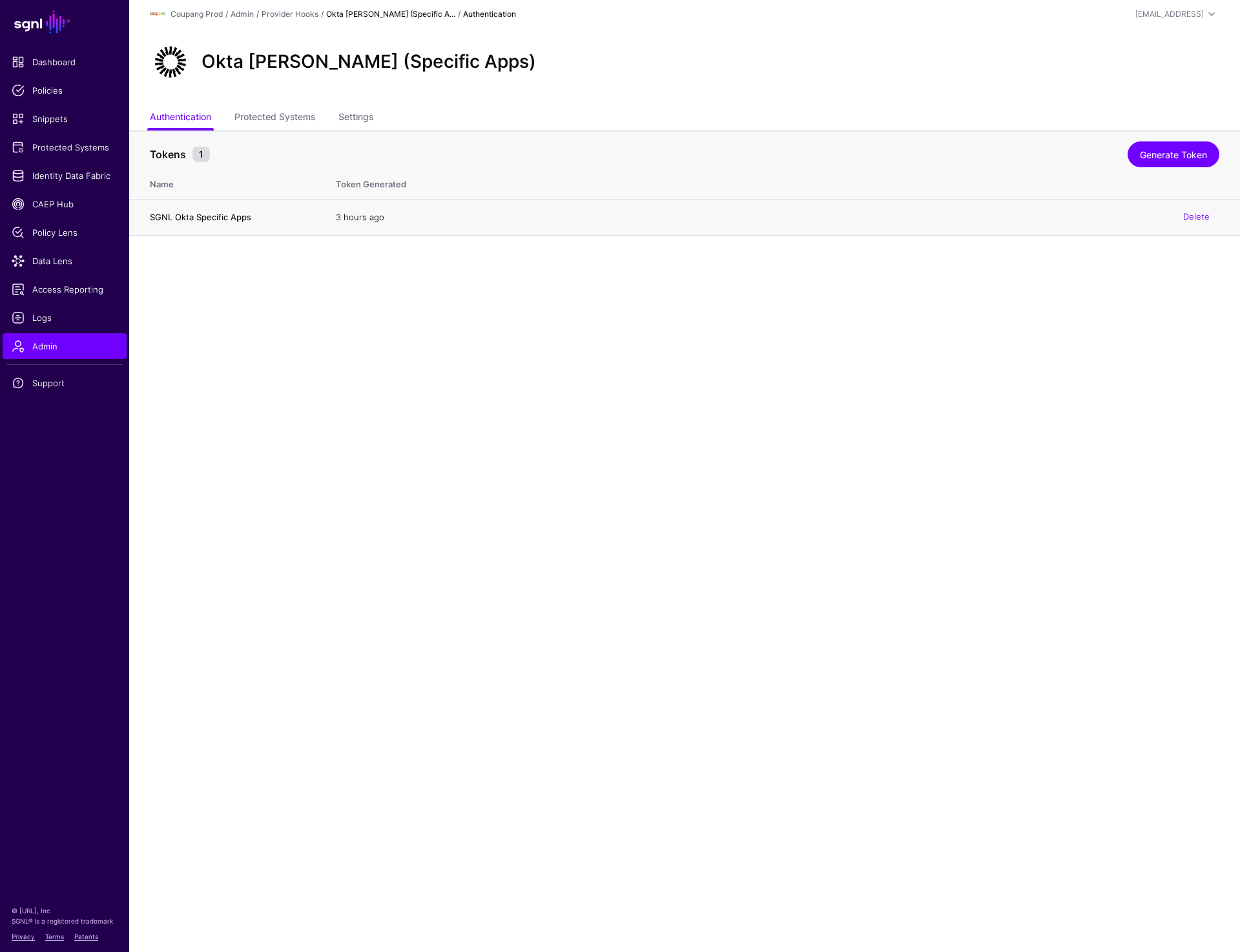
click at [195, 214] on h4 "SGNL Okta Specific Apps" at bounding box center [230, 217] width 160 height 12
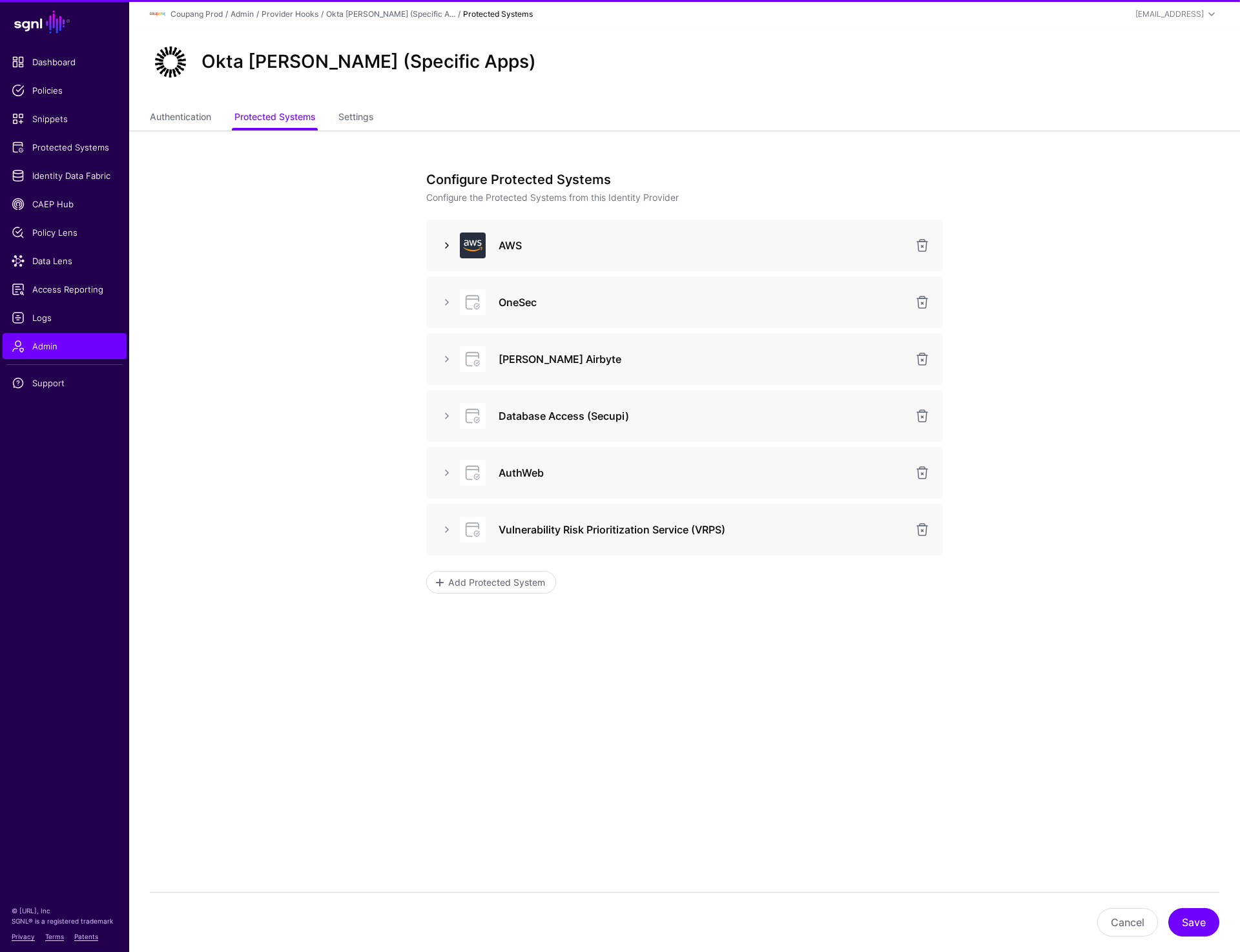
click at [446, 250] on link at bounding box center [447, 245] width 15 height 15
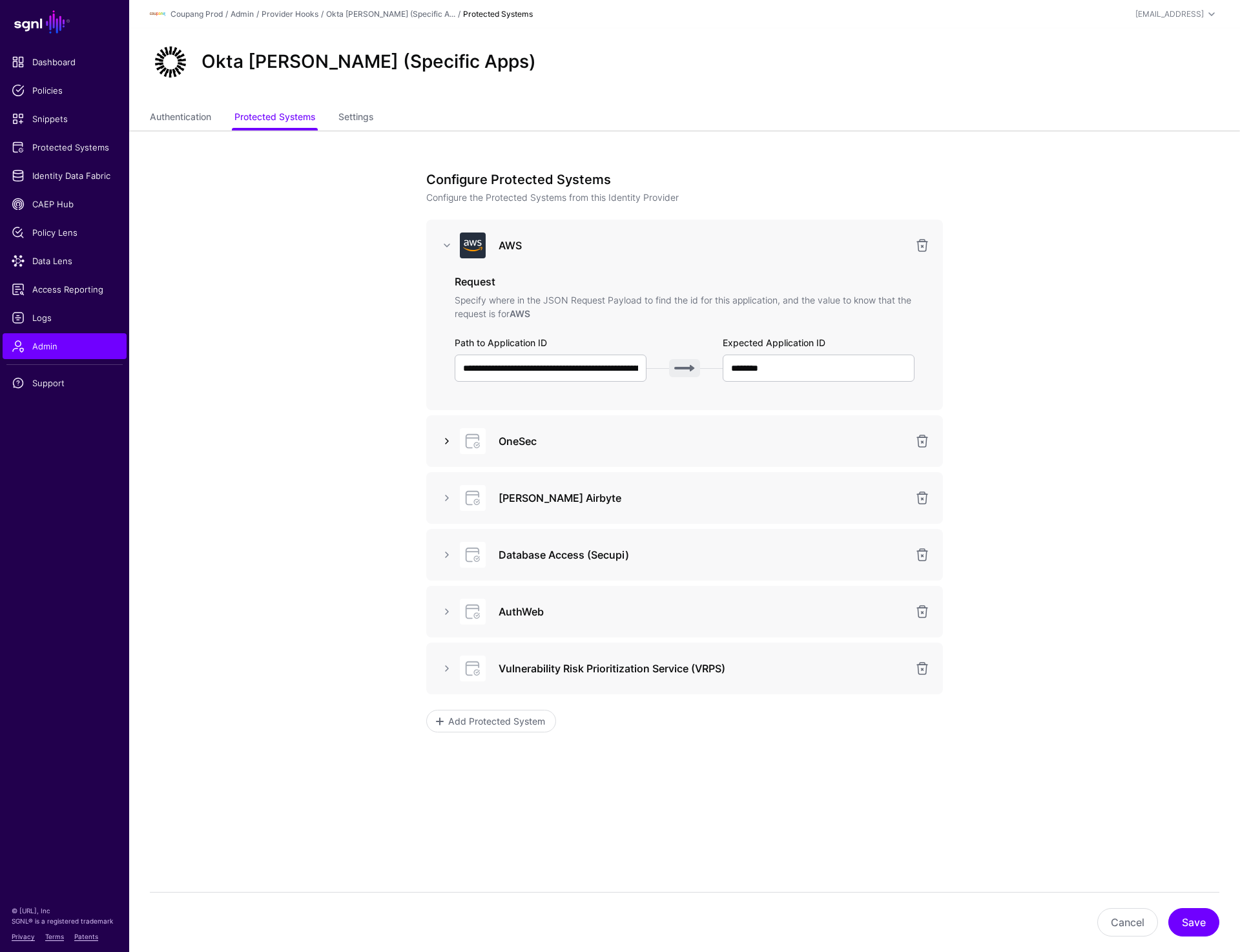
click at [442, 437] on link at bounding box center [447, 441] width 15 height 15
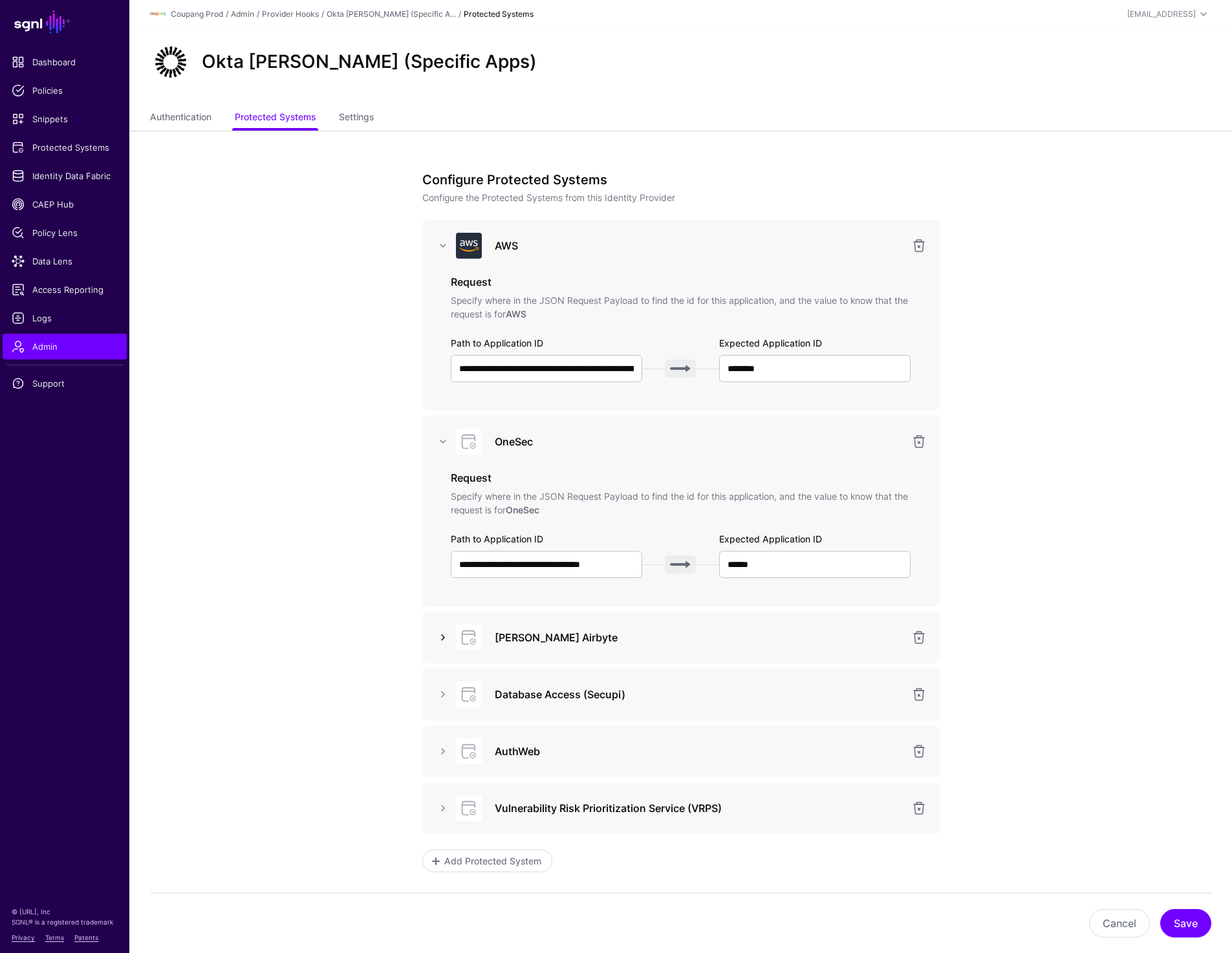
click at [435, 640] on link at bounding box center [443, 638] width 15 height 15
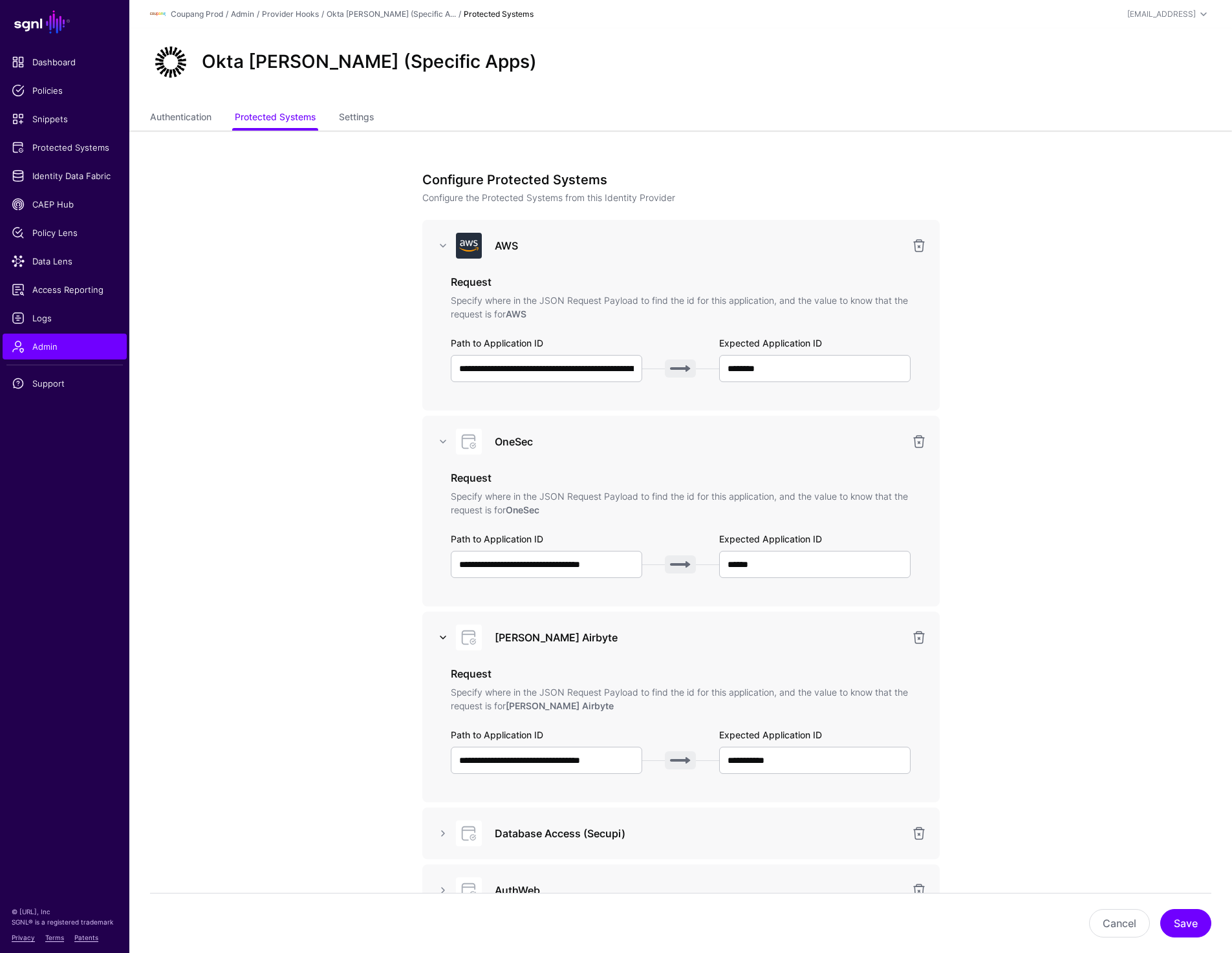
scroll to position [234, 0]
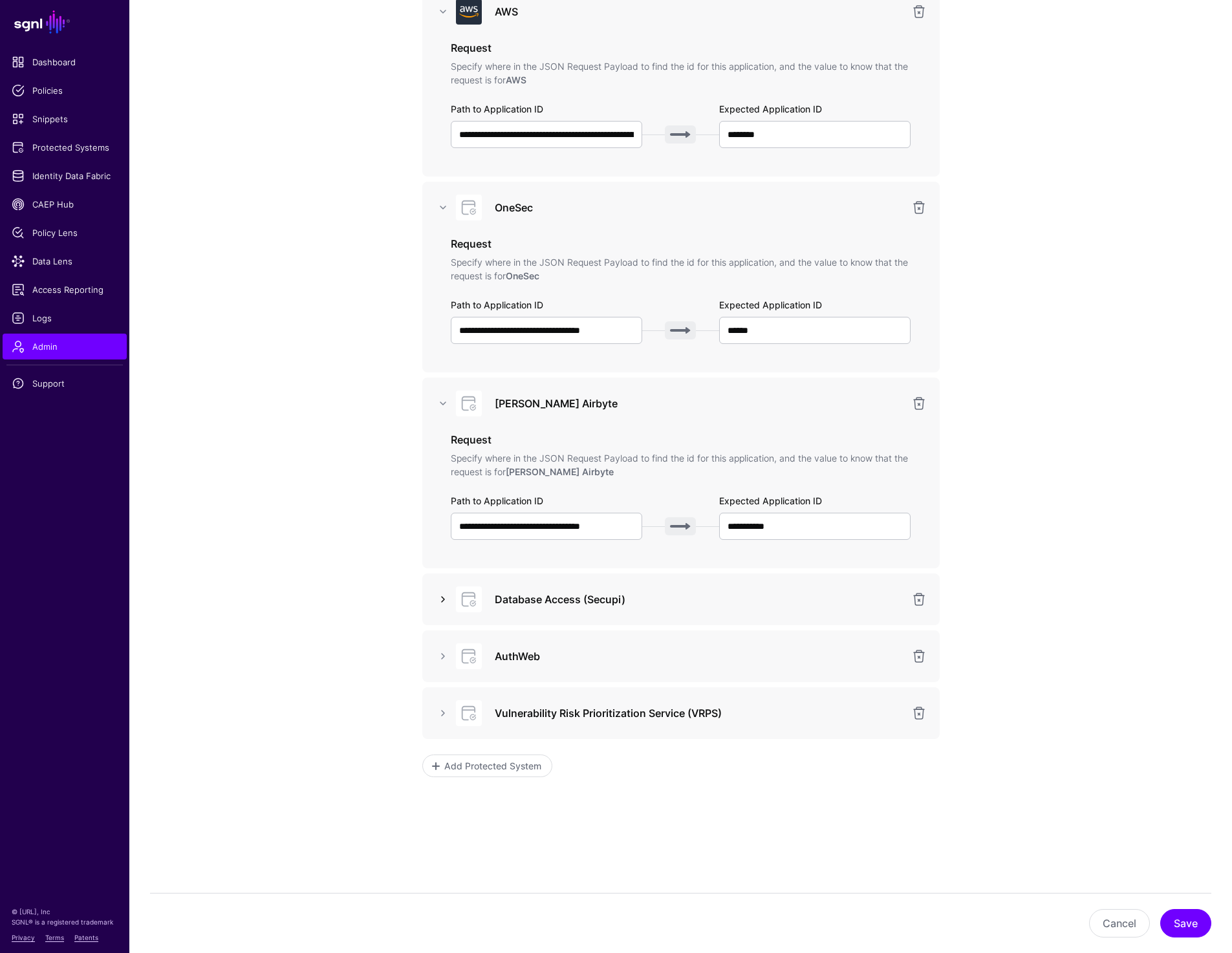
click at [436, 598] on link at bounding box center [443, 599] width 15 height 15
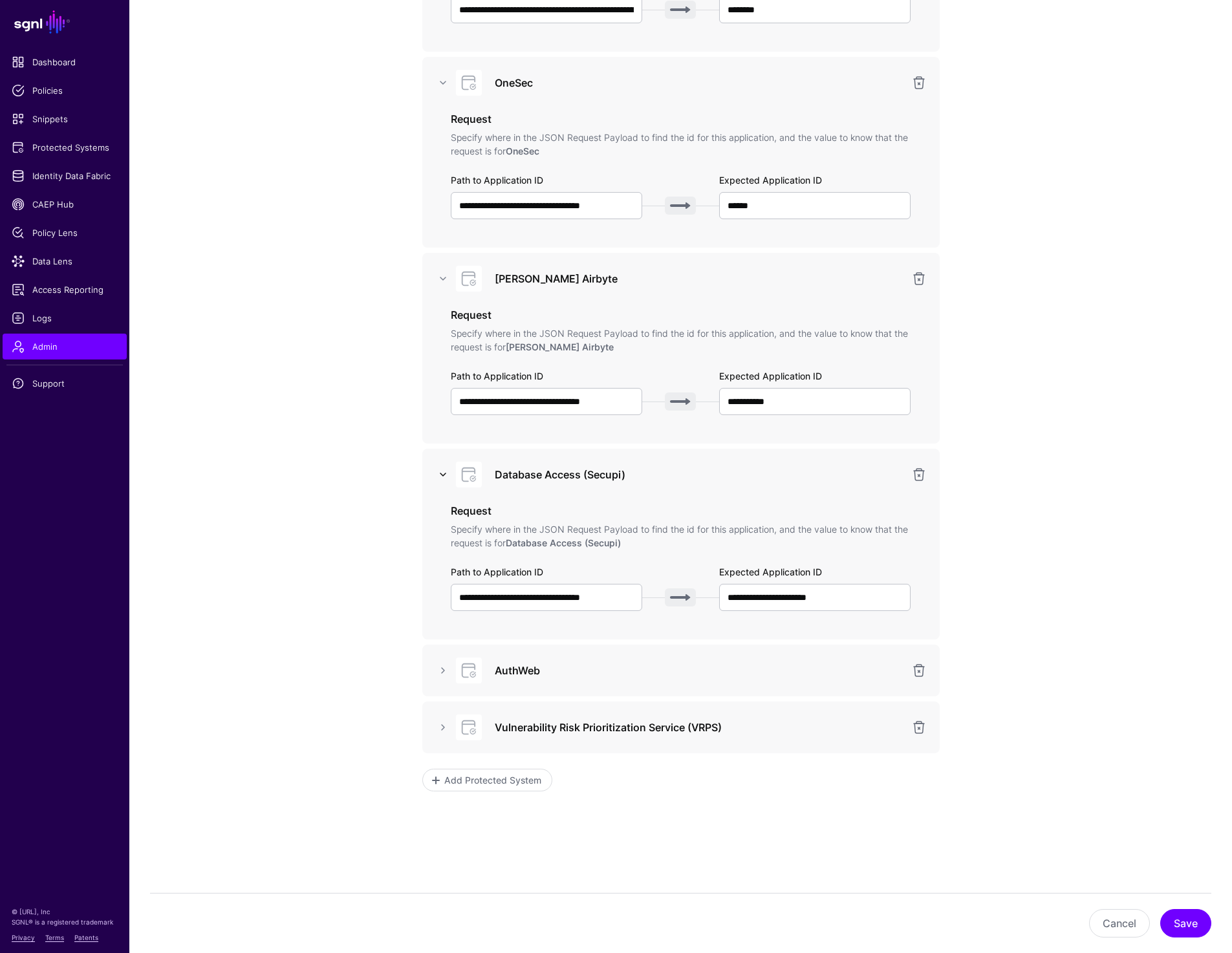
scroll to position [373, 0]
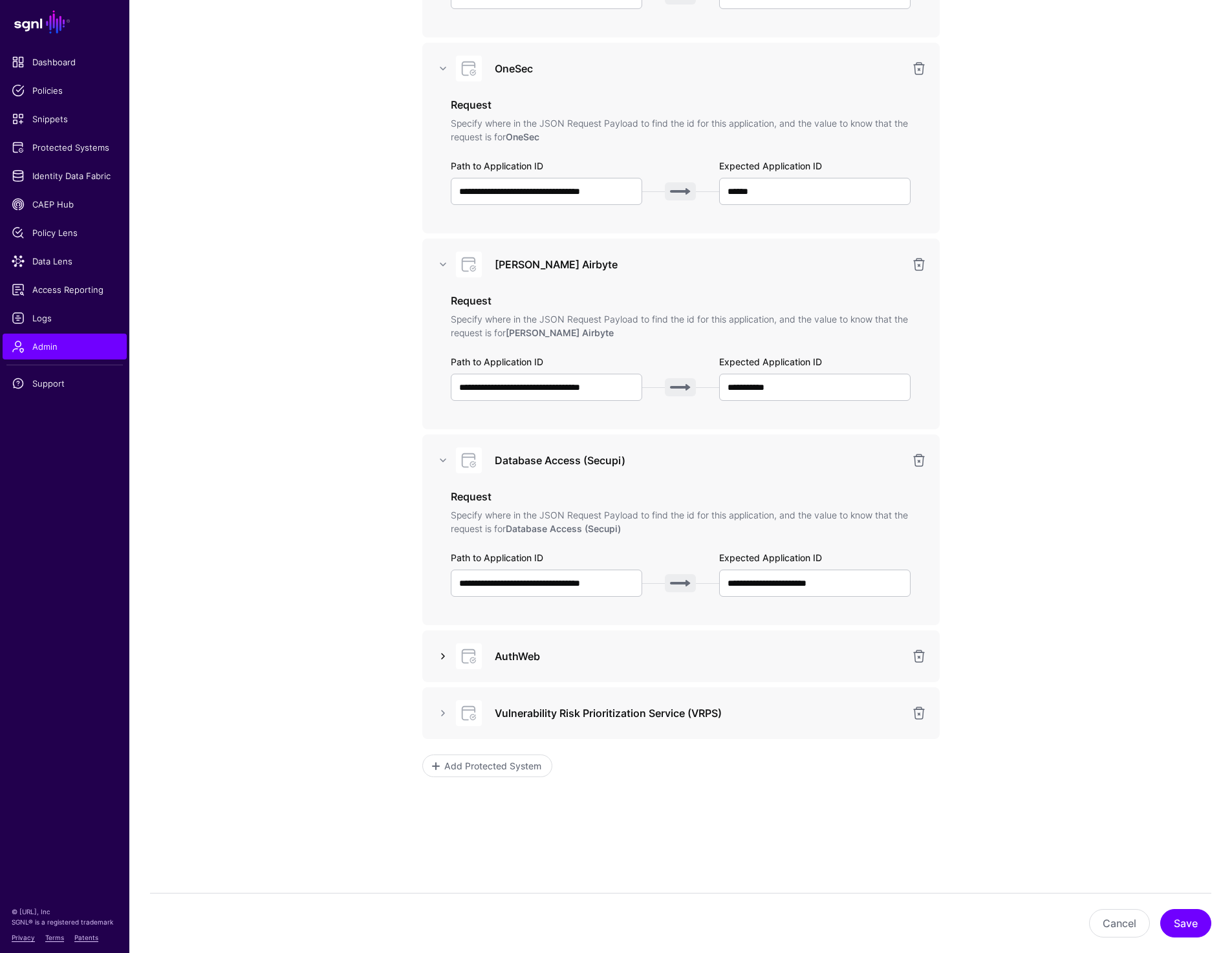
click at [440, 657] on link at bounding box center [443, 657] width 15 height 15
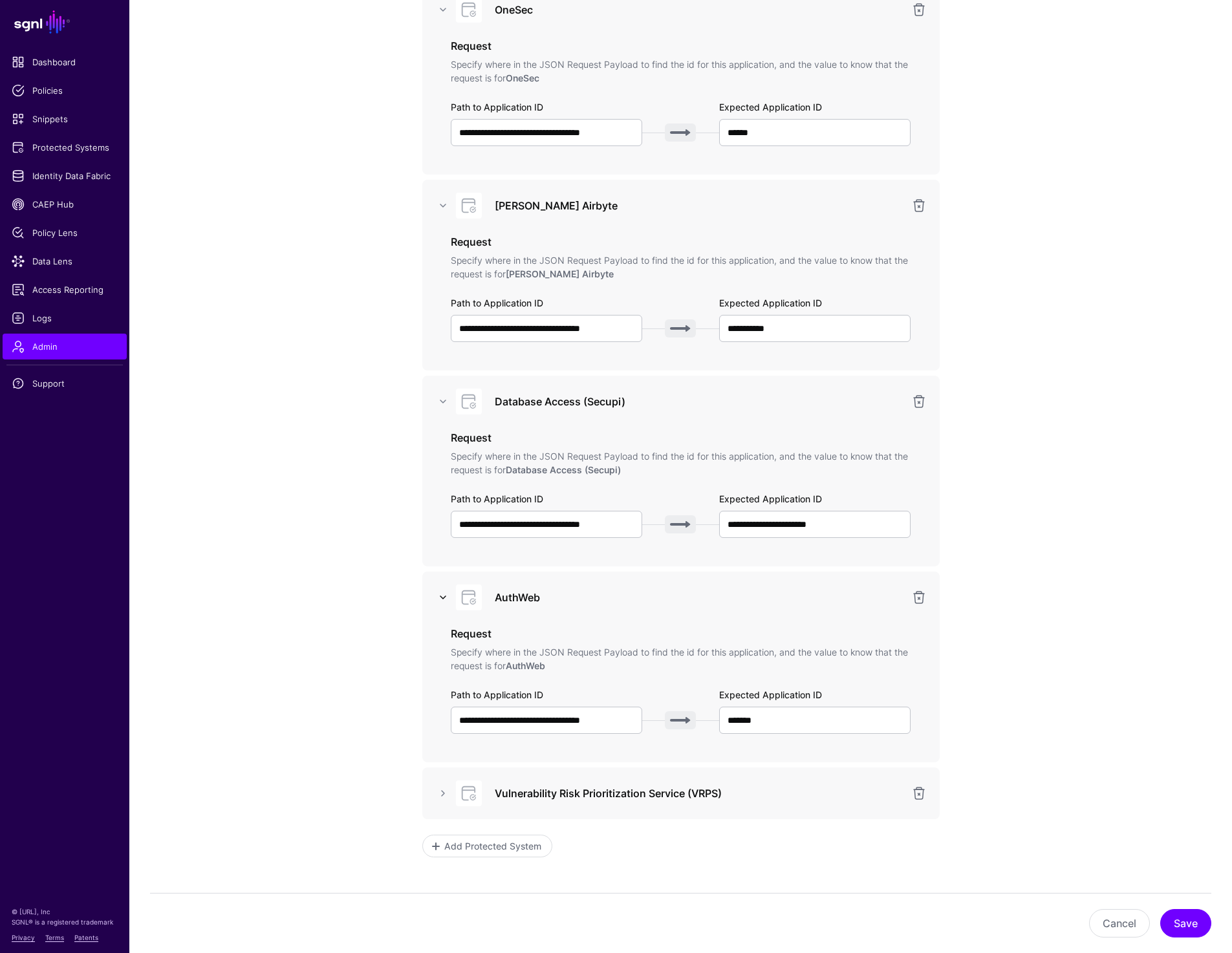
scroll to position [513, 0]
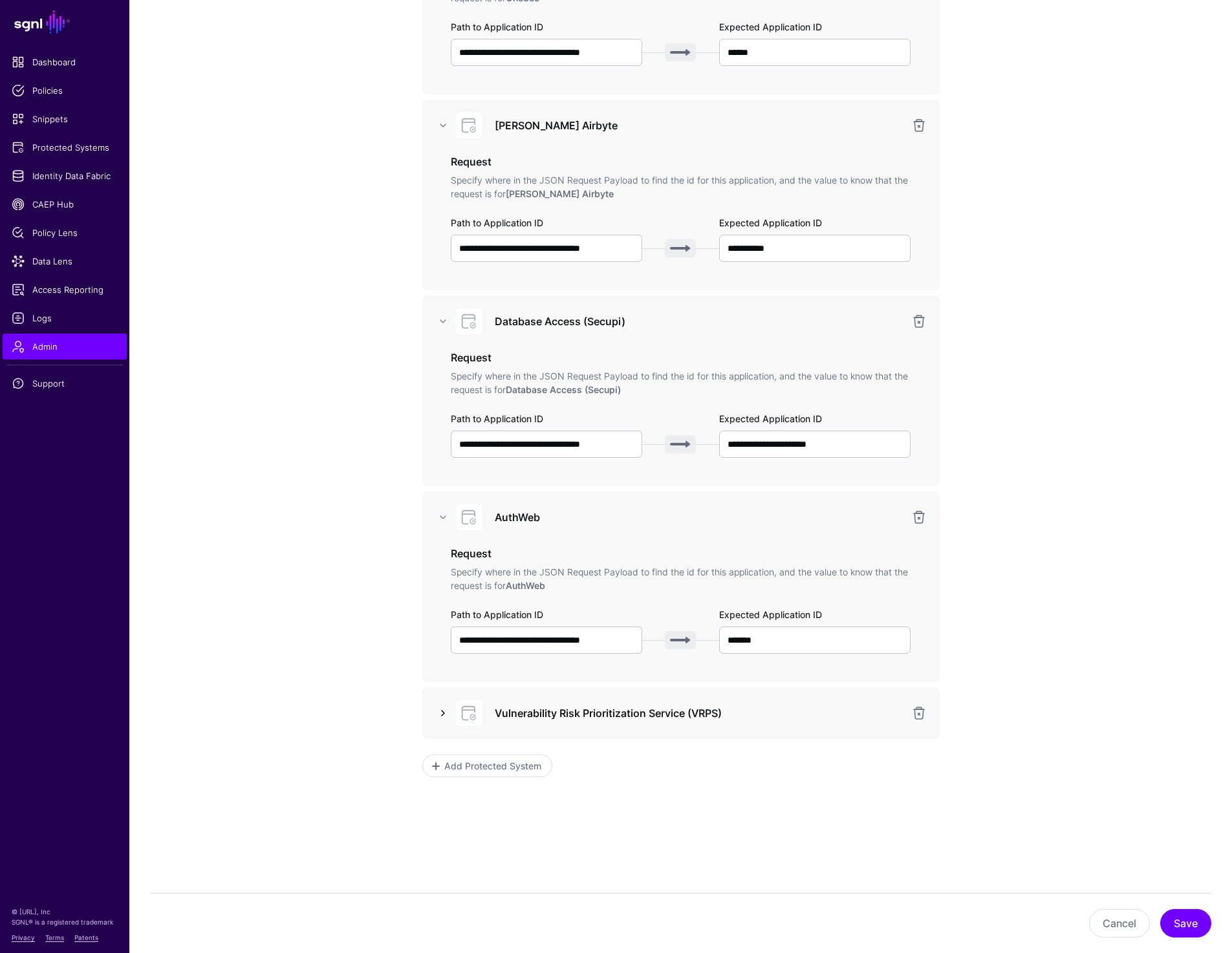
click at [438, 715] on link at bounding box center [443, 713] width 15 height 15
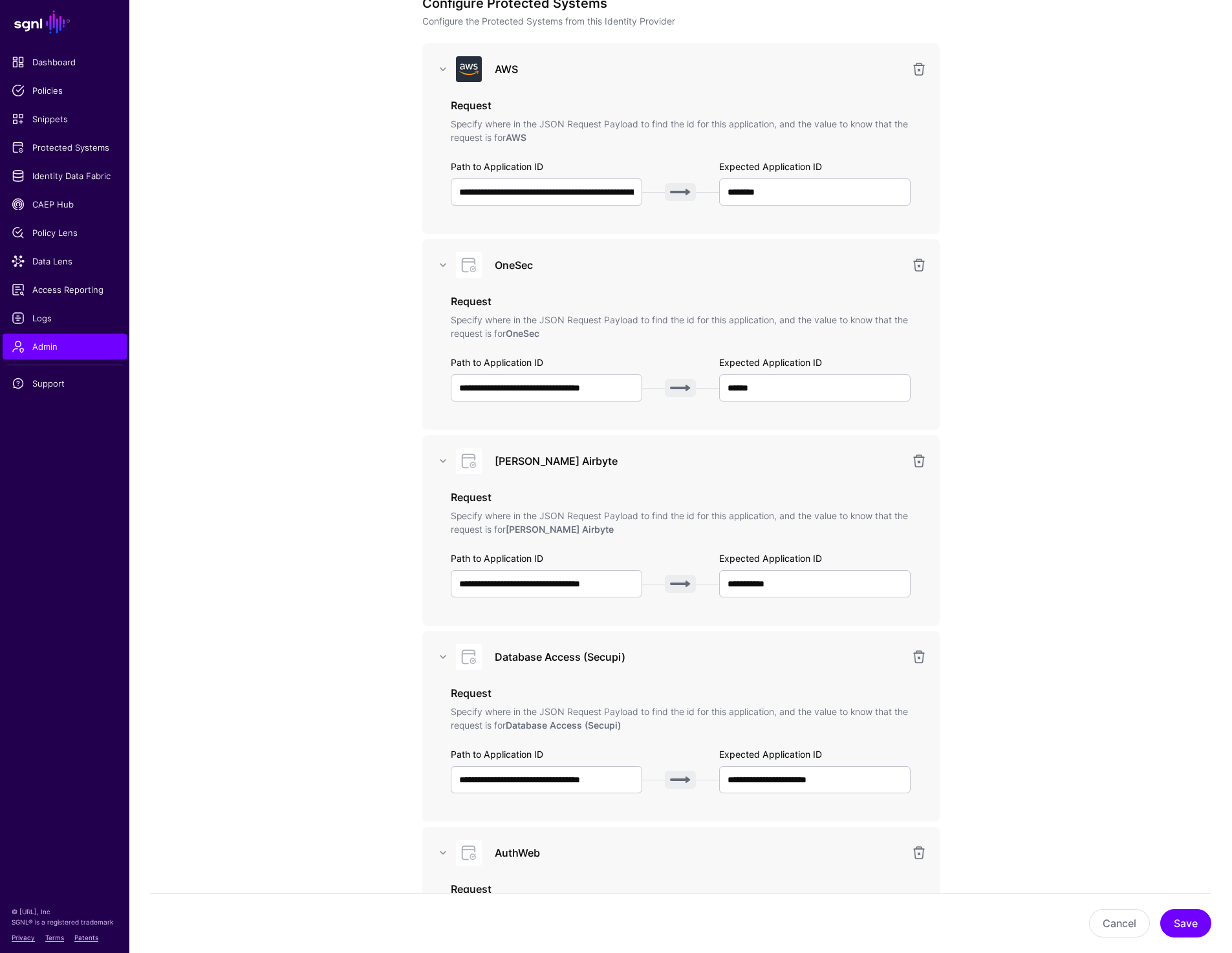
scroll to position [0, 0]
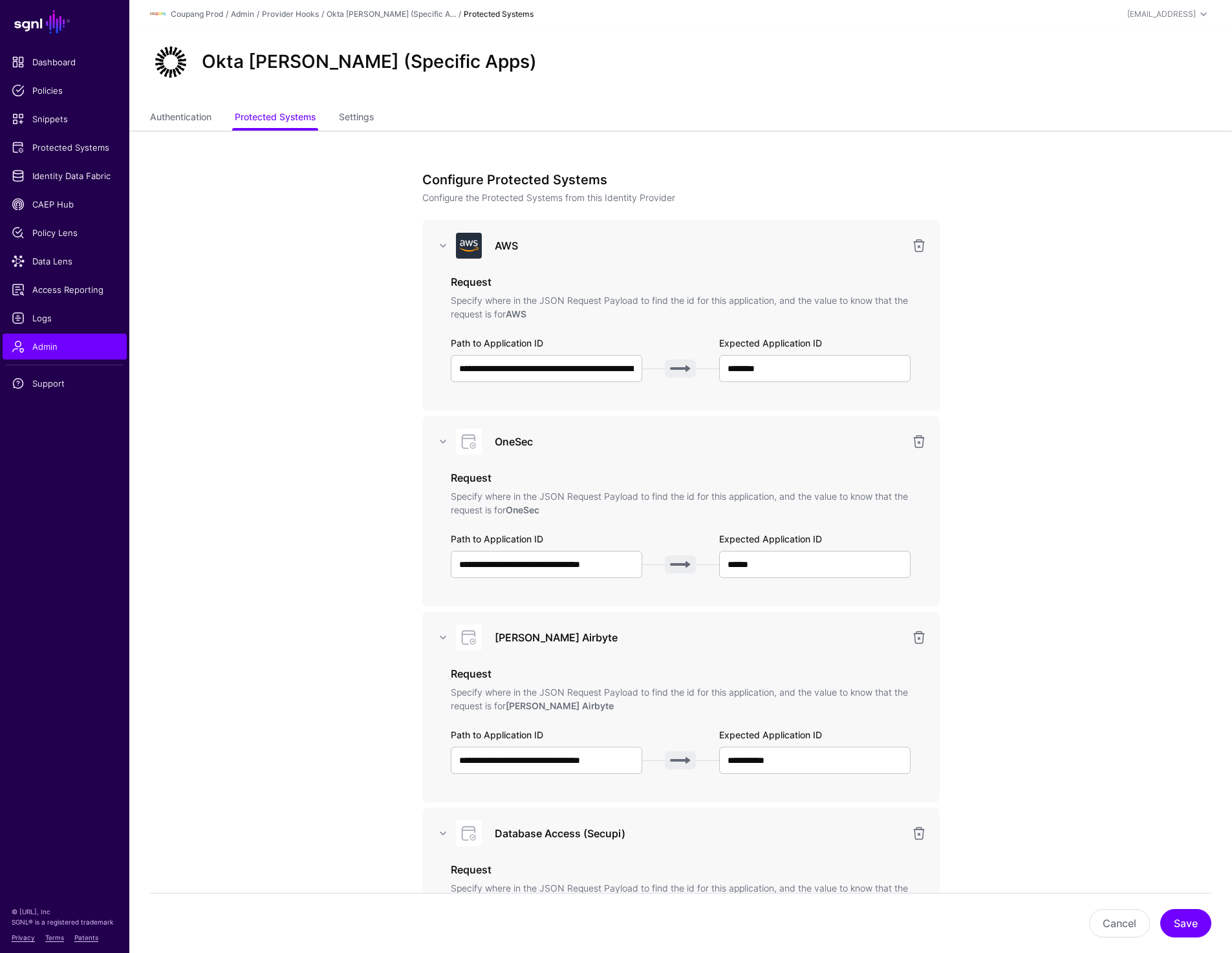
click at [355, 370] on app-admin-providers-item-integrations "**********" at bounding box center [681, 867] width 1102 height 1474
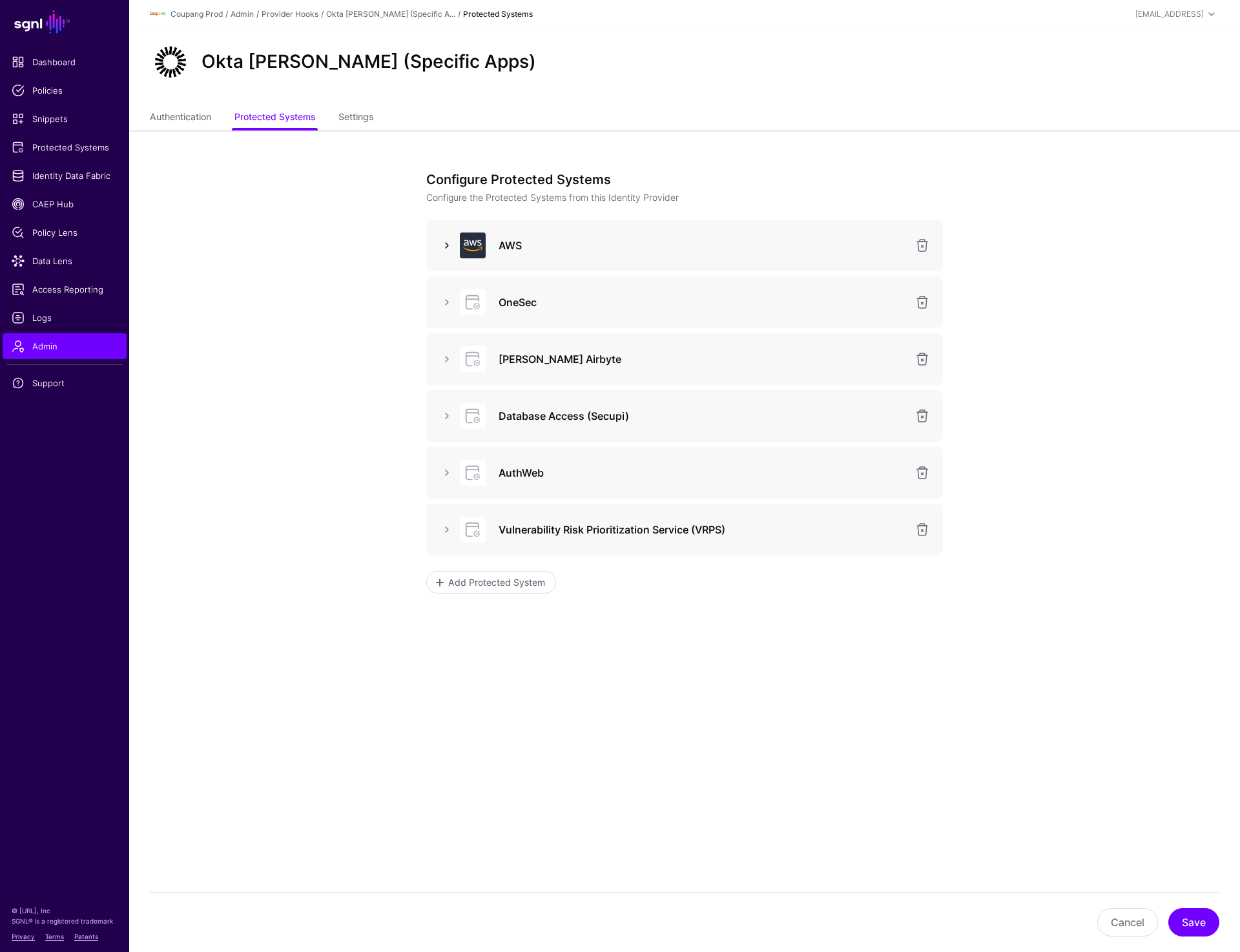
click at [446, 241] on link at bounding box center [447, 245] width 15 height 15
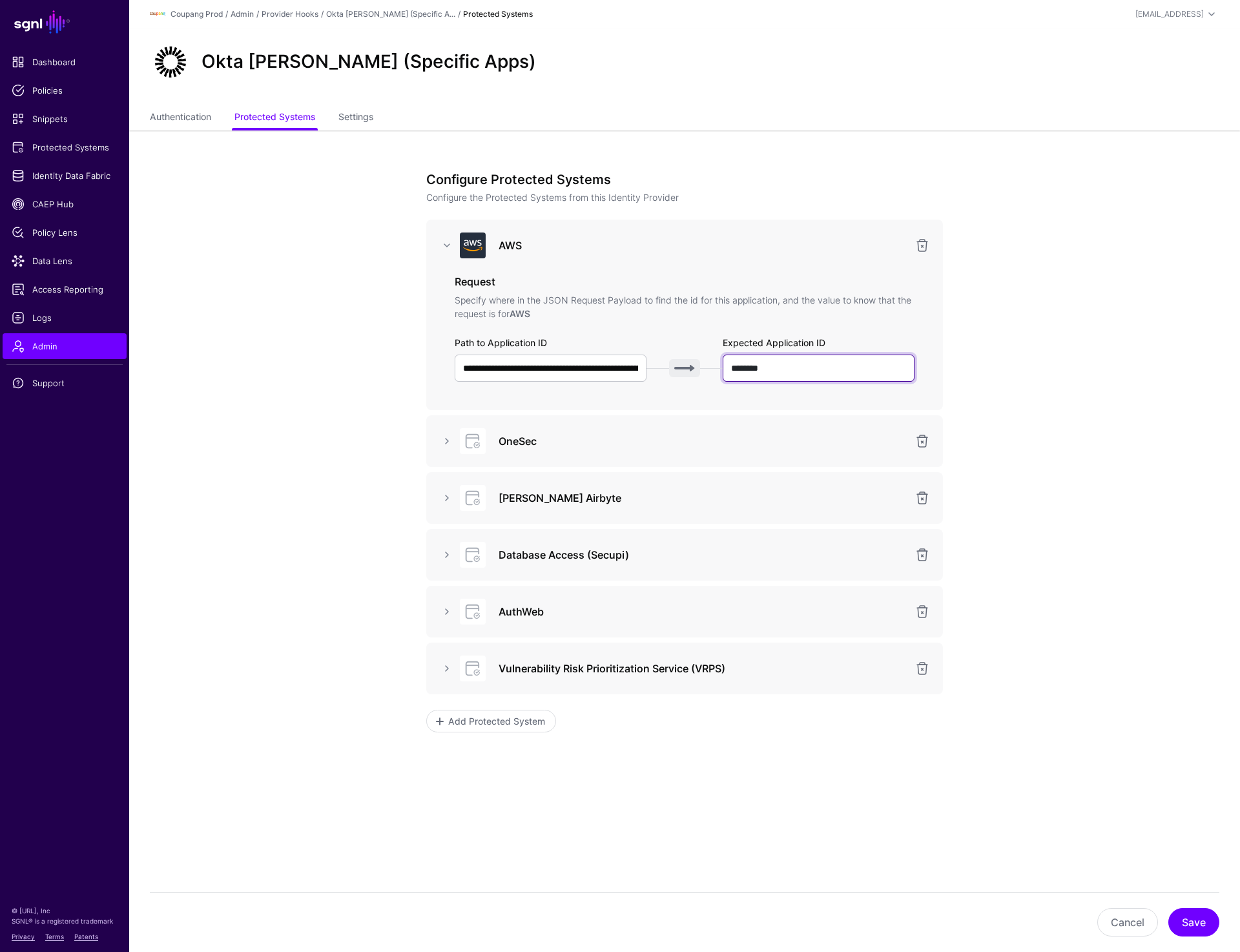
click at [792, 366] on input "********" at bounding box center [819, 369] width 192 height 27
click at [752, 85] on div "Okta SAML (Specific Apps)" at bounding box center [685, 67] width 1111 height 77
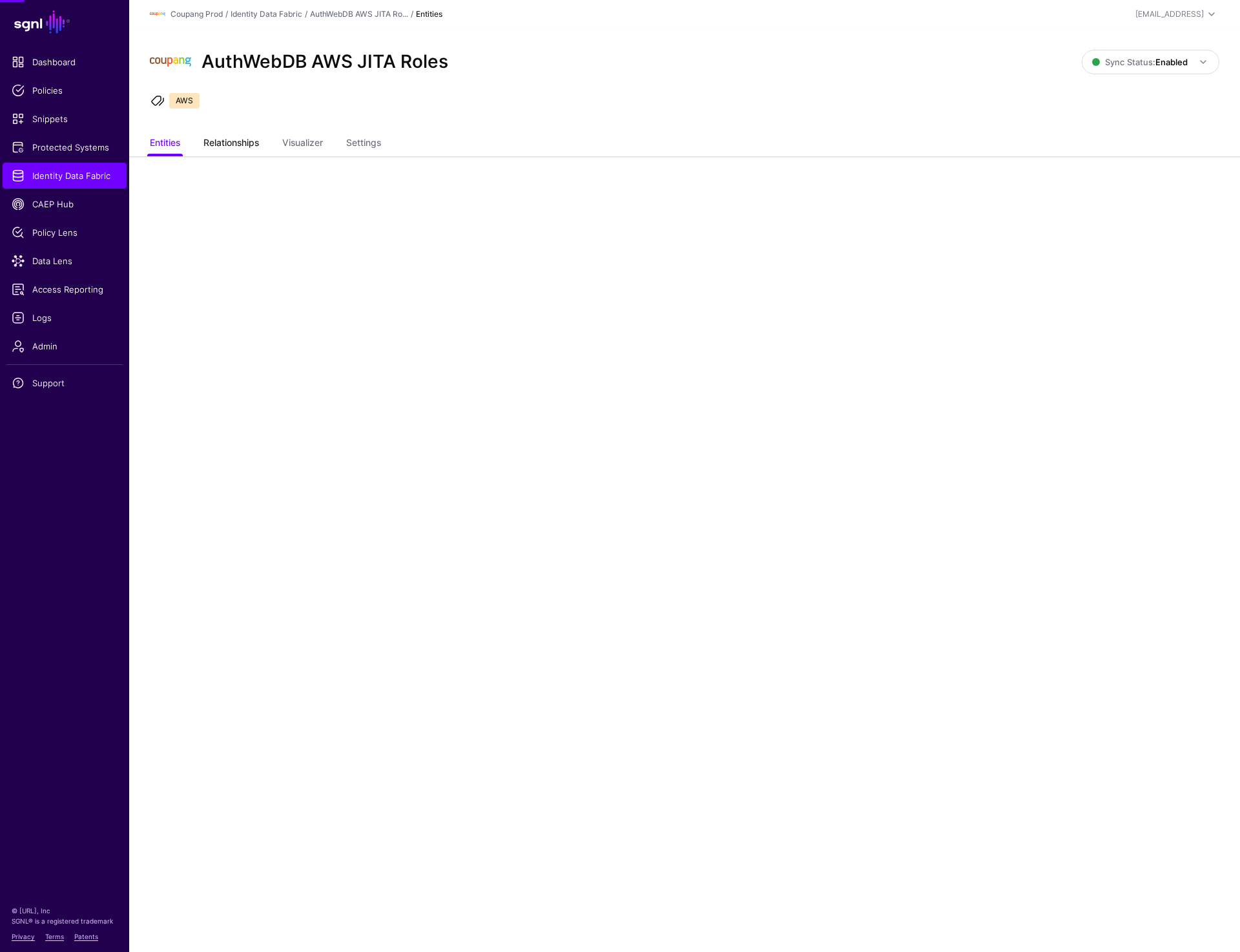
click at [244, 141] on link "Relationships" at bounding box center [231, 144] width 56 height 25
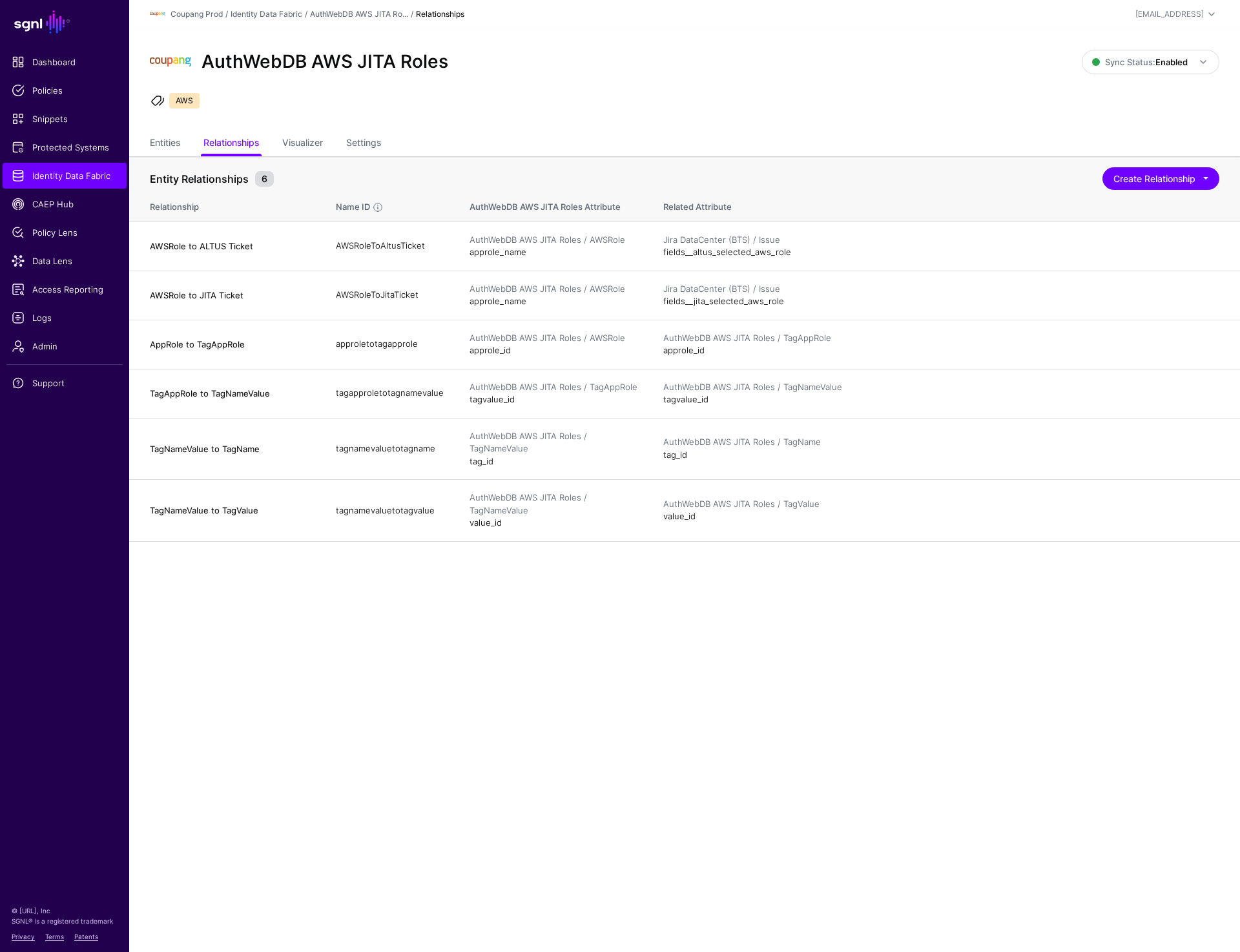
click at [713, 43] on div "AuthWebDB AWS JITA Roles" at bounding box center [616, 62] width 942 height 41
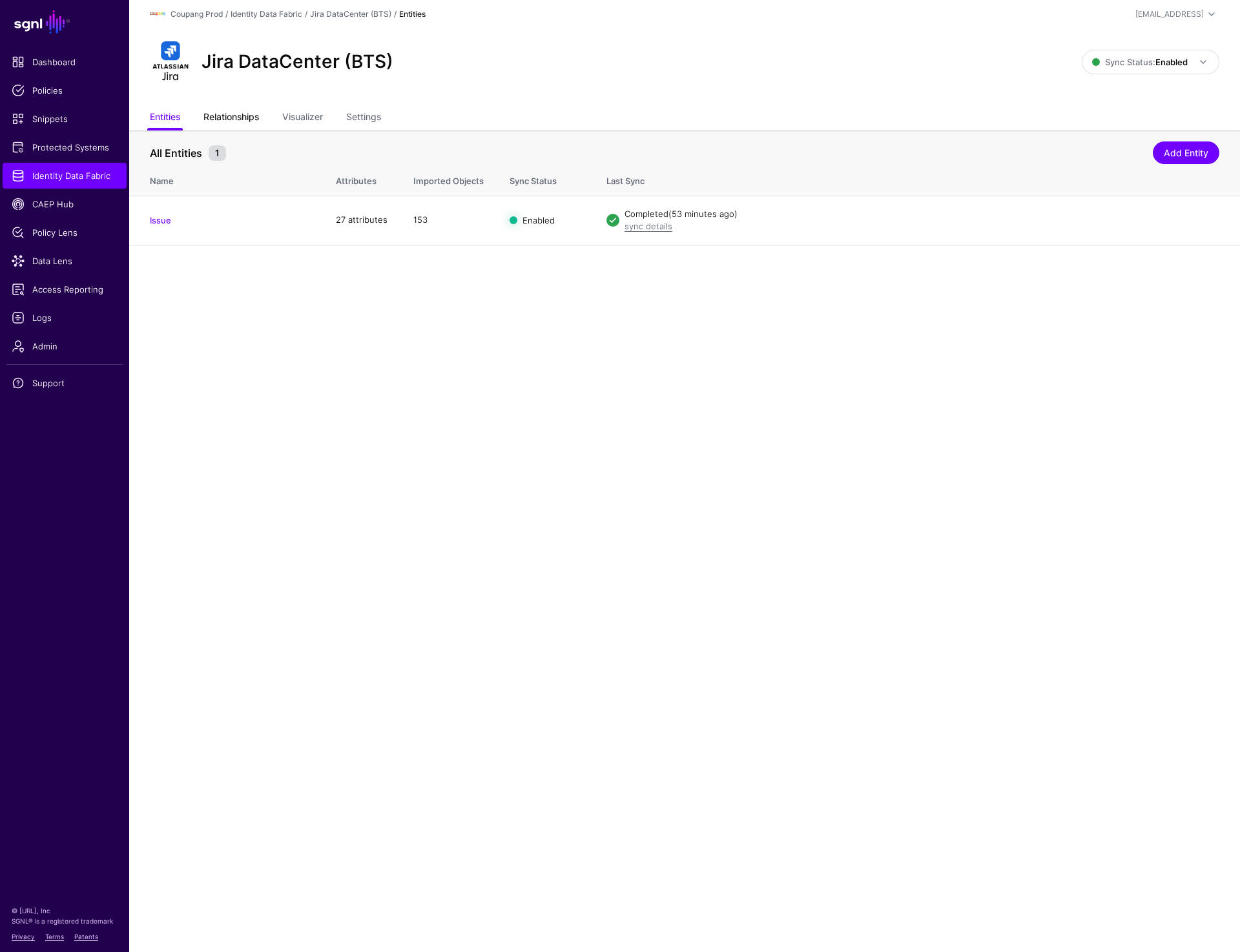
click at [224, 117] on link "Relationships" at bounding box center [231, 118] width 56 height 25
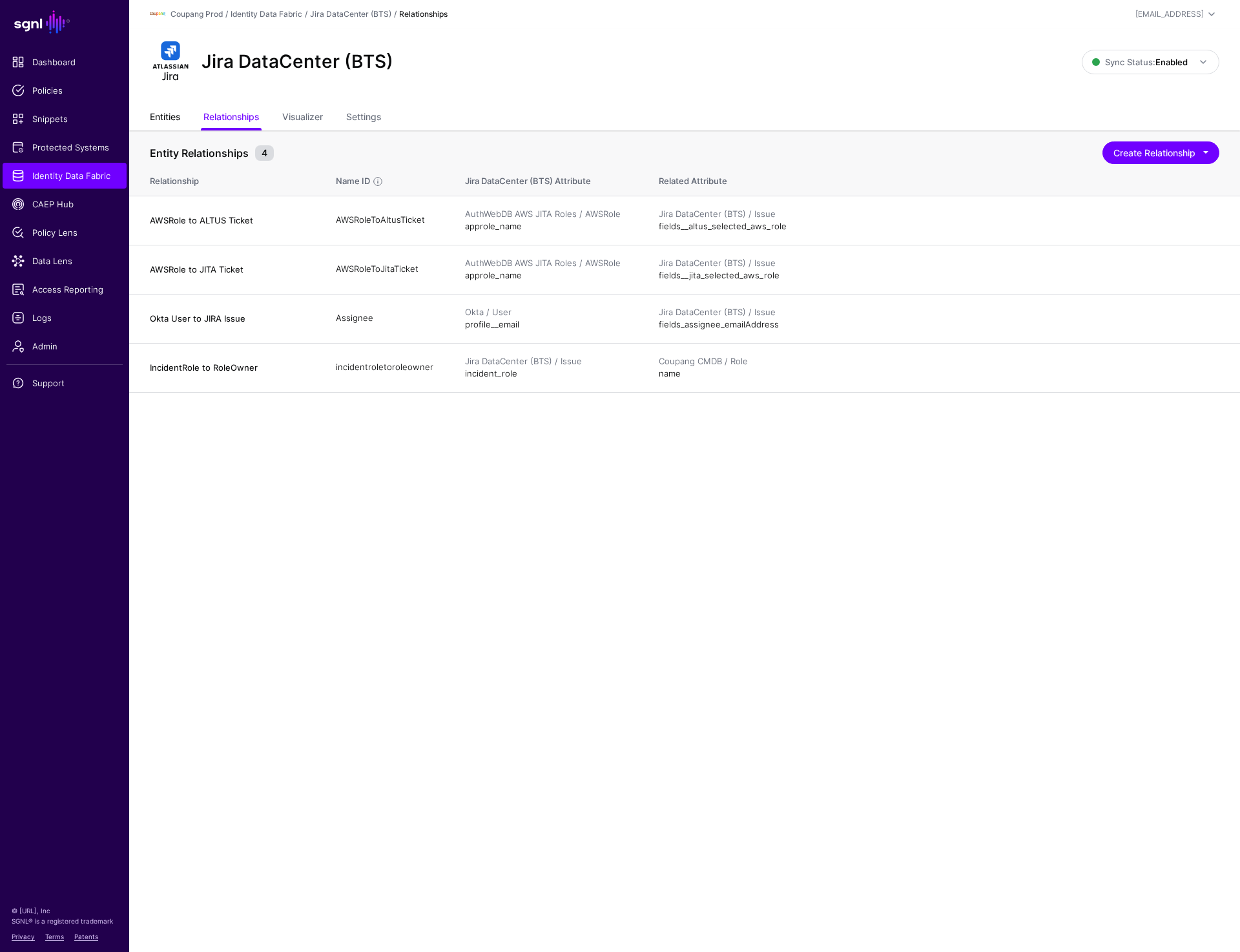
click at [151, 122] on link "Entities" at bounding box center [165, 118] width 30 height 25
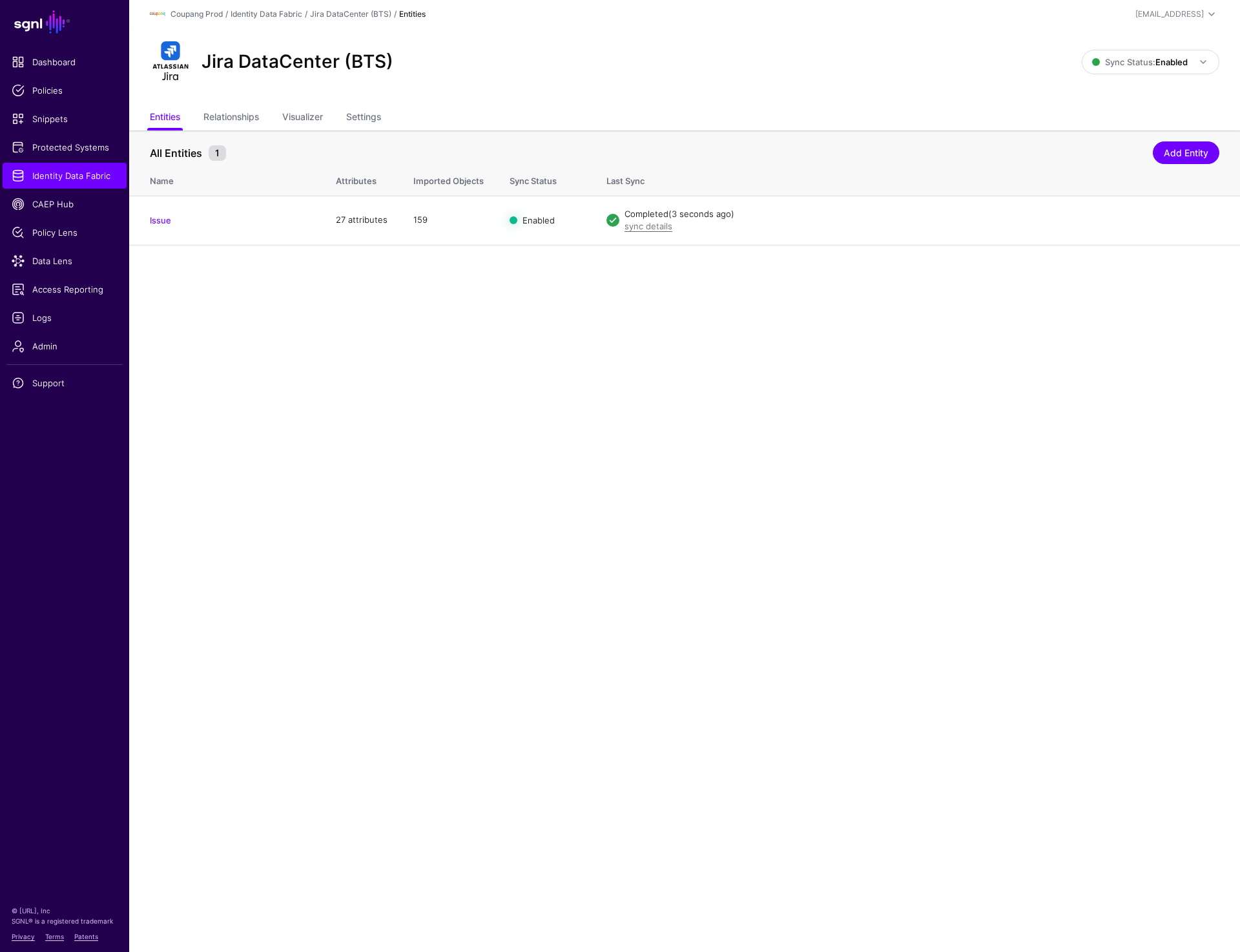
click at [605, 87] on div "Jira DataCenter (BTS) Sync Status: Enabled Enabled Syncing active for all confi…" at bounding box center [685, 67] width 1111 height 77
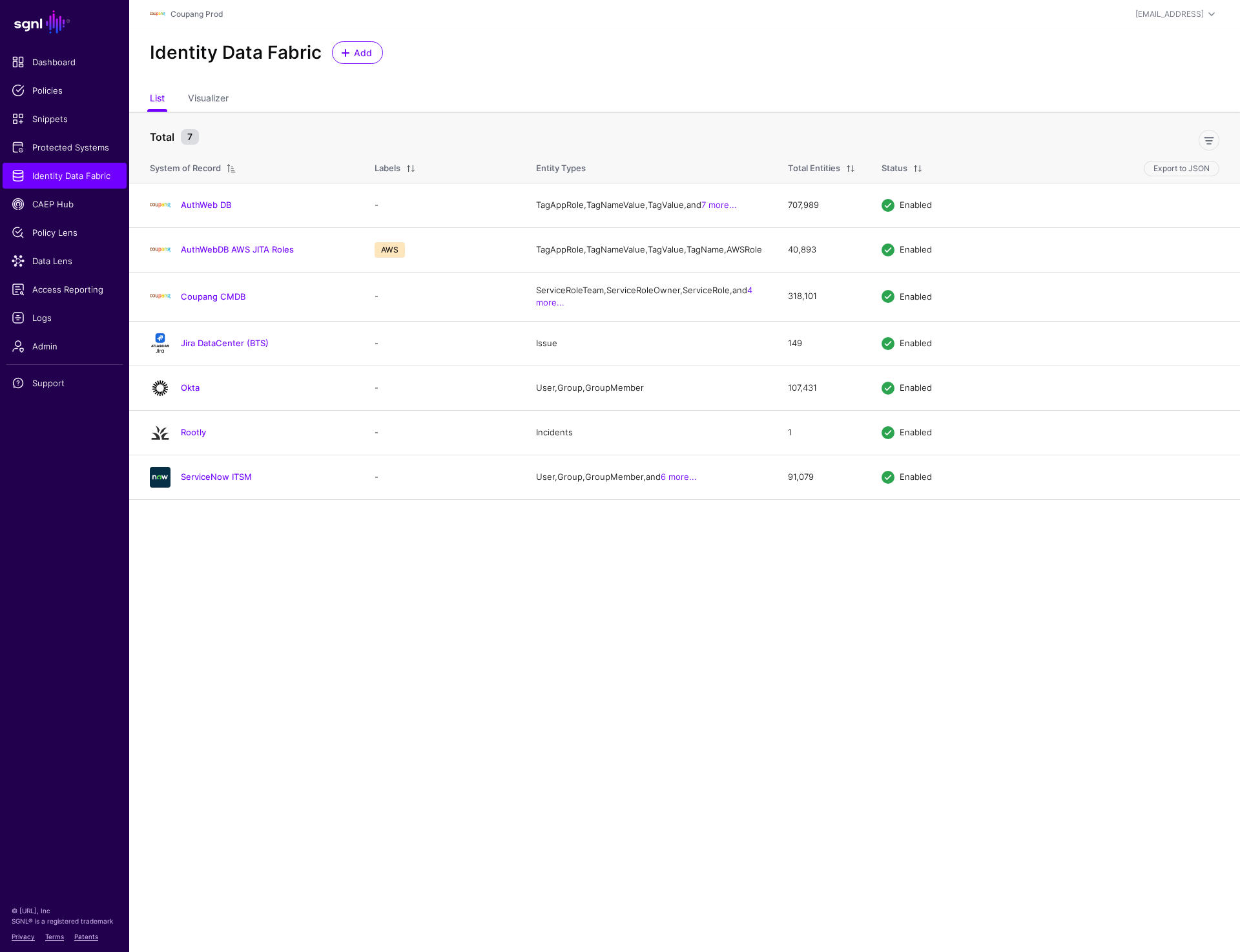
click at [391, 586] on main "SGNL Dashboard Policies Snippets Protected Systems Identity Data Fabric CAEP Hu…" at bounding box center [620, 476] width 1240 height 952
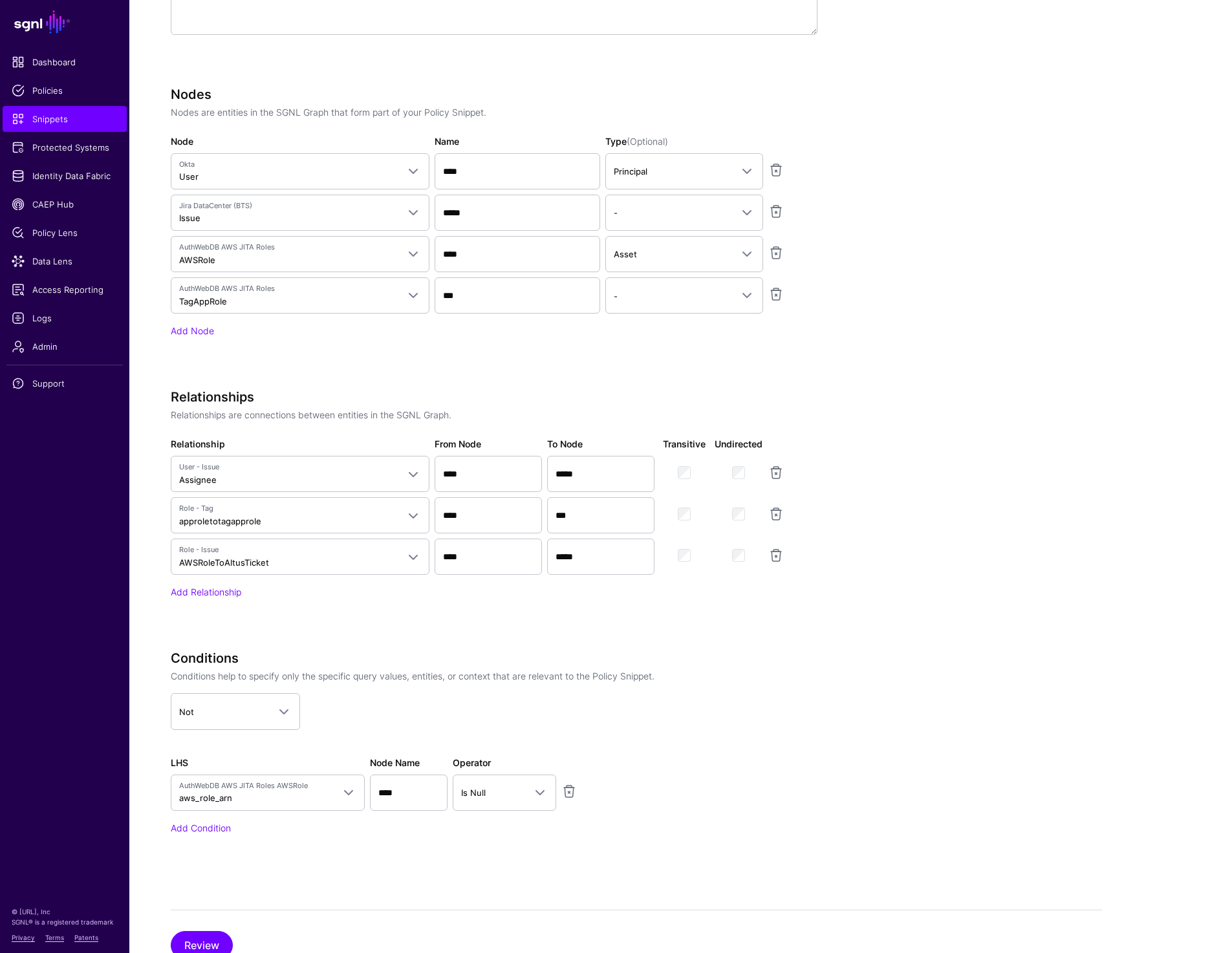
scroll to position [576, 0]
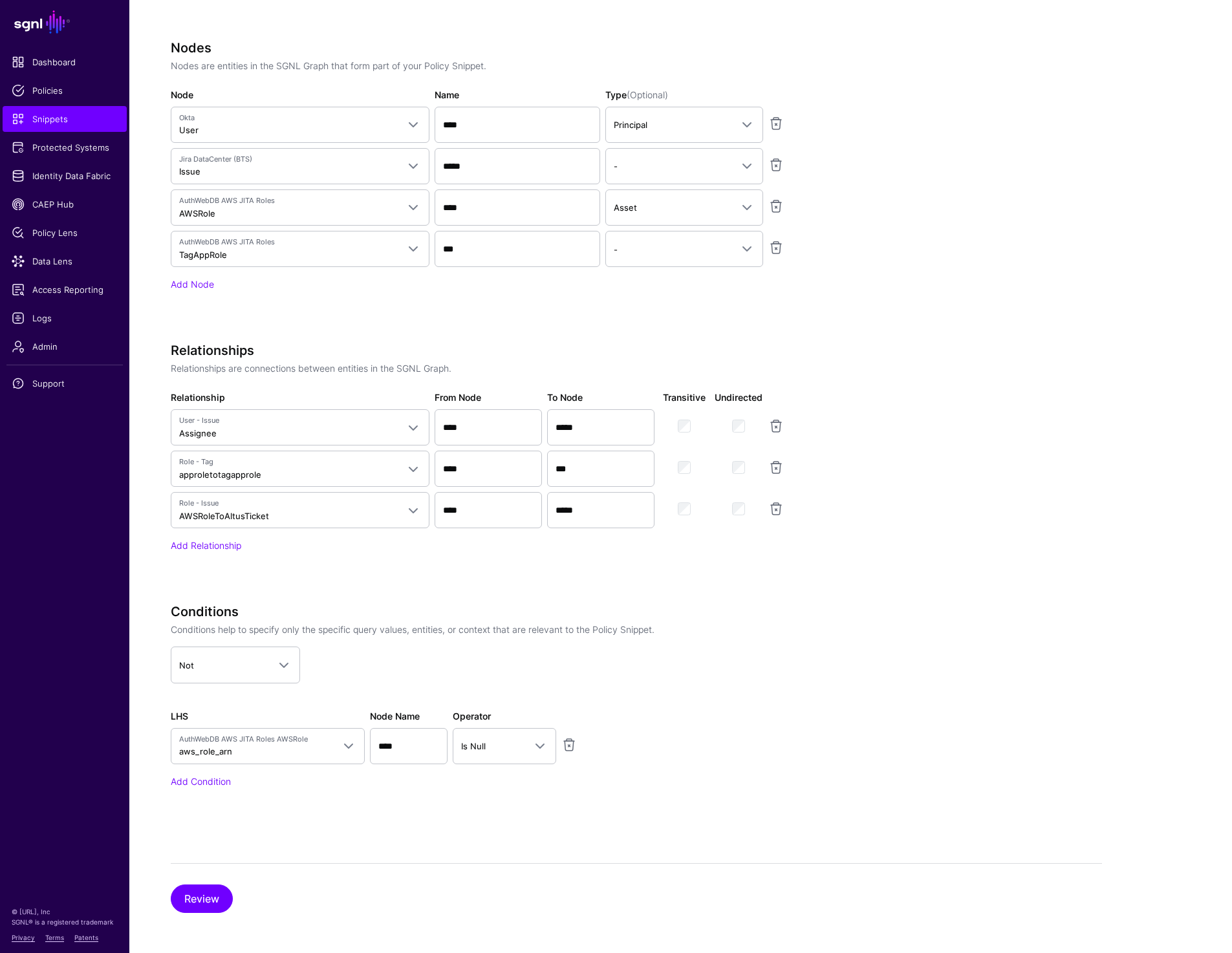
click at [943, 455] on app-snippets-creator "Specify the components of your Snippet Version Policy Snippet Versions are comp…" at bounding box center [636, 311] width 932 height 1029
click at [62, 82] on link "Policies" at bounding box center [64, 90] width 124 height 26
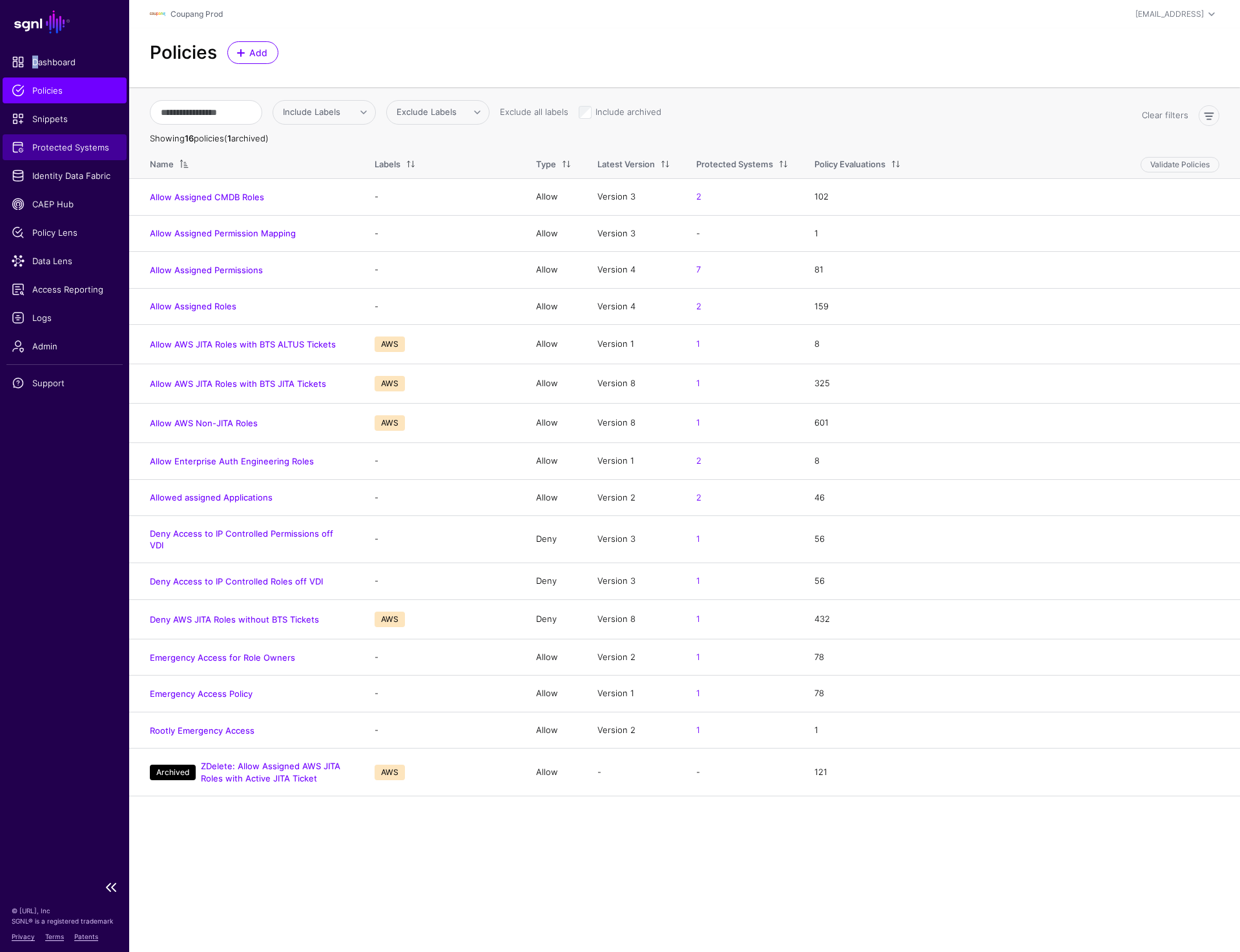
click at [81, 146] on span "Protected Systems" at bounding box center [65, 147] width 106 height 13
click at [280, 347] on link "Allow AWS JITA Roles with BTS ALTUS Tickets" at bounding box center [243, 344] width 186 height 10
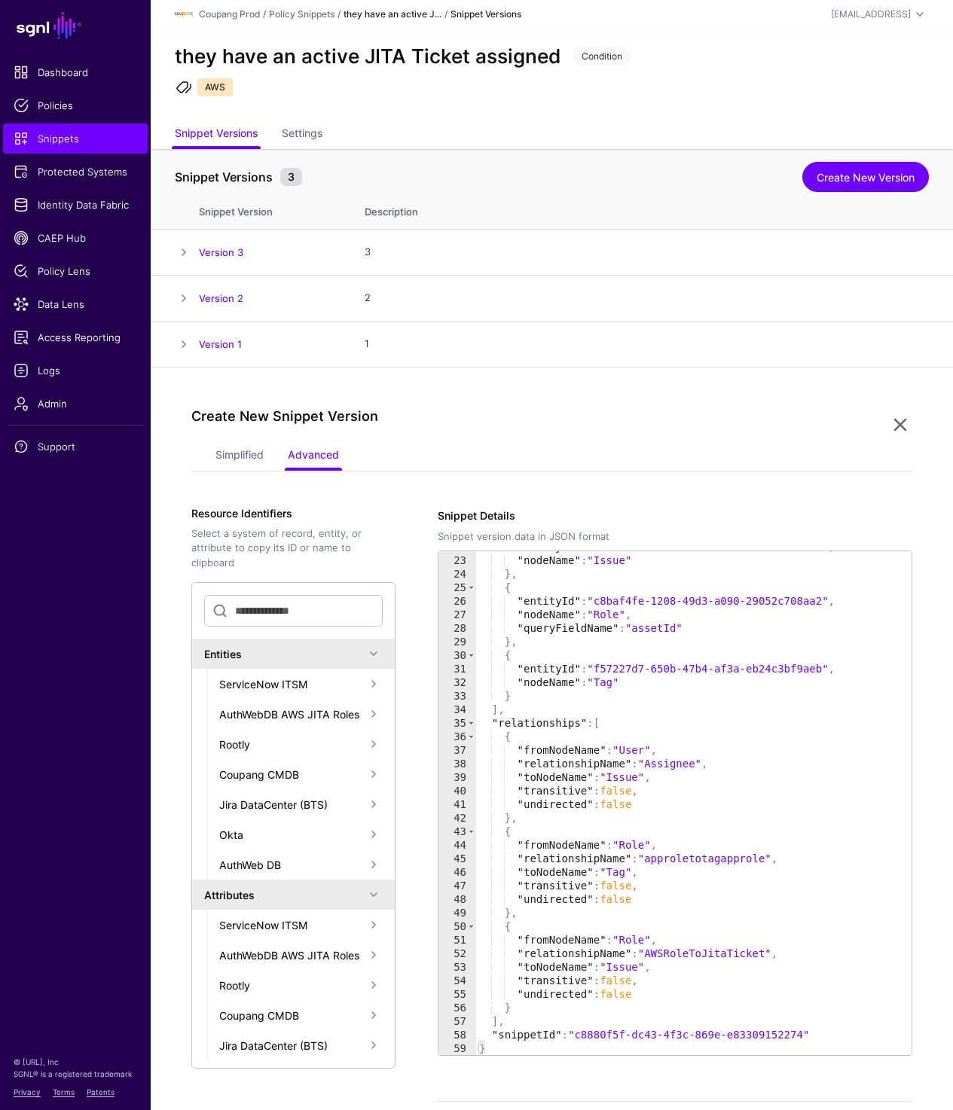
scroll to position [296, 0]
click at [243, 460] on link "Simplified" at bounding box center [239, 456] width 48 height 29
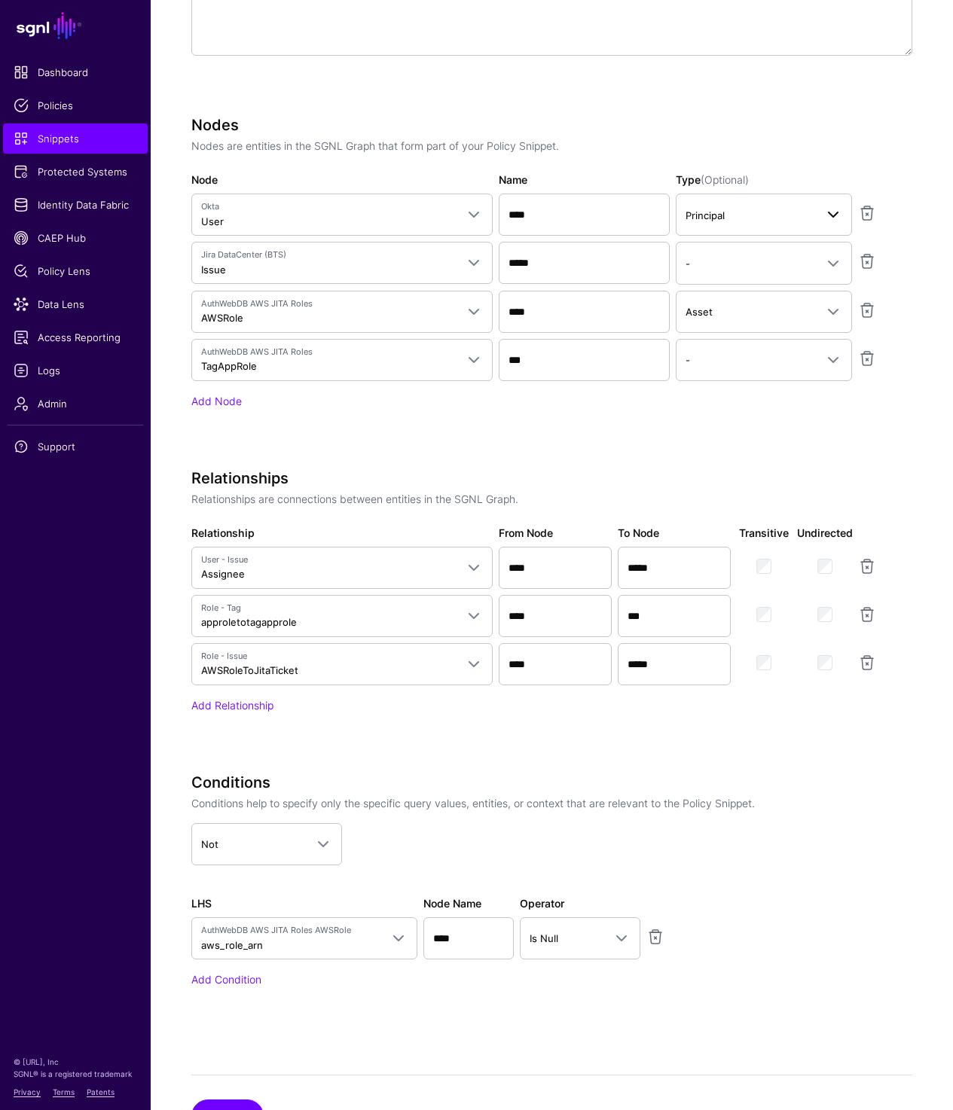
scroll to position [679, 0]
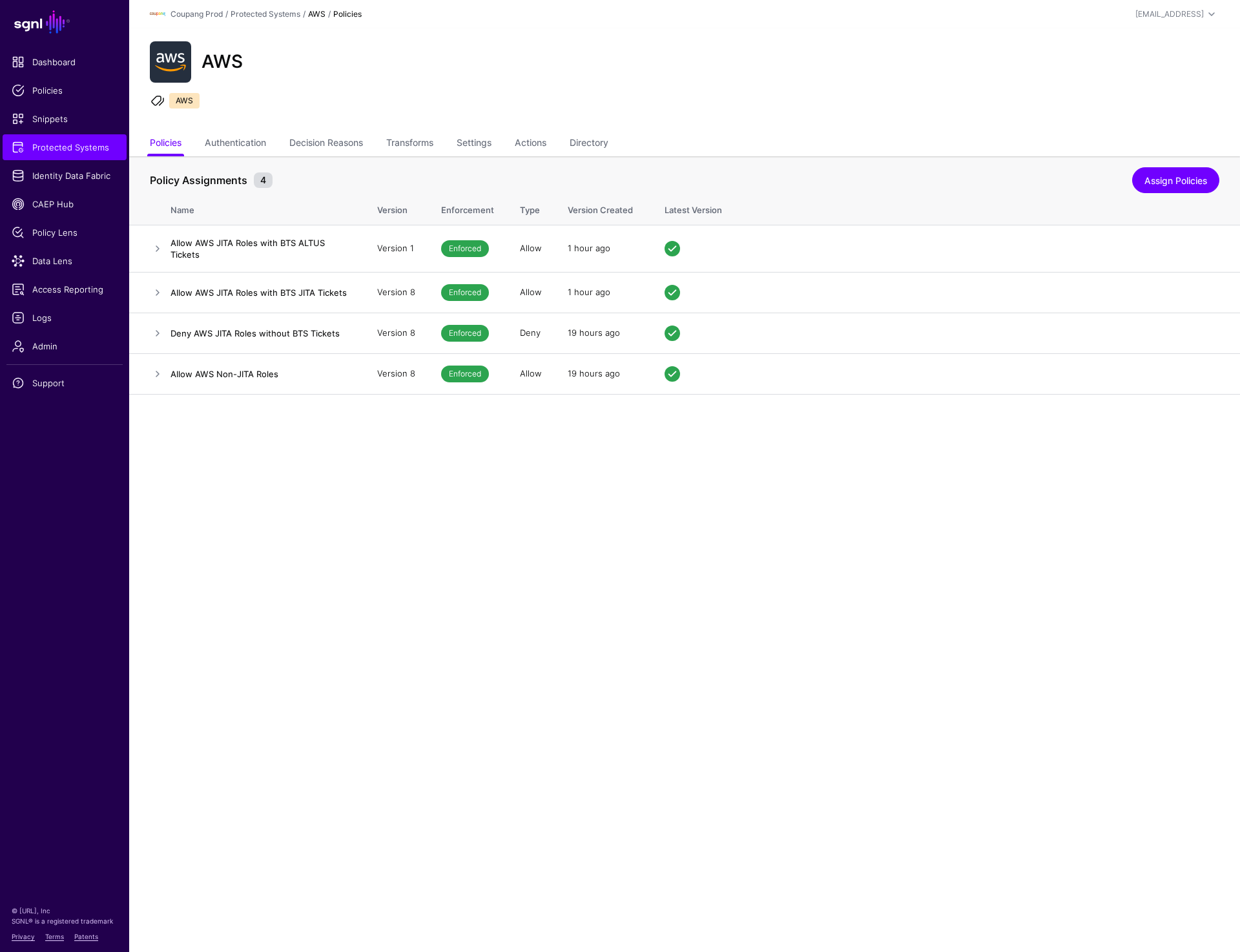
click at [383, 617] on main "SGNL Dashboard Policies Snippets Protected Systems Identity Data Fabric CAEP Hu…" at bounding box center [620, 476] width 1240 height 952
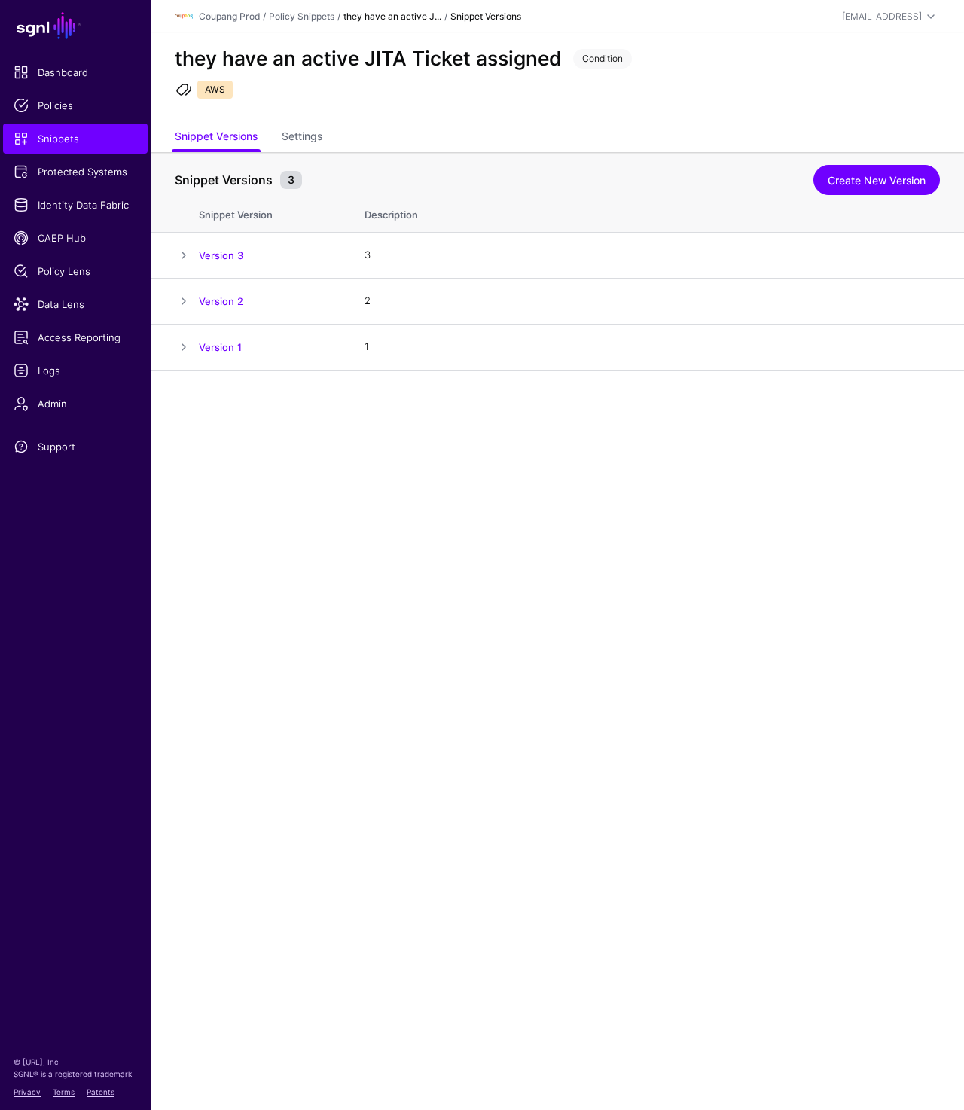
click at [746, 72] on div "they have an active JITA Ticket assigned Condition AWS" at bounding box center [558, 78] width 814 height 90
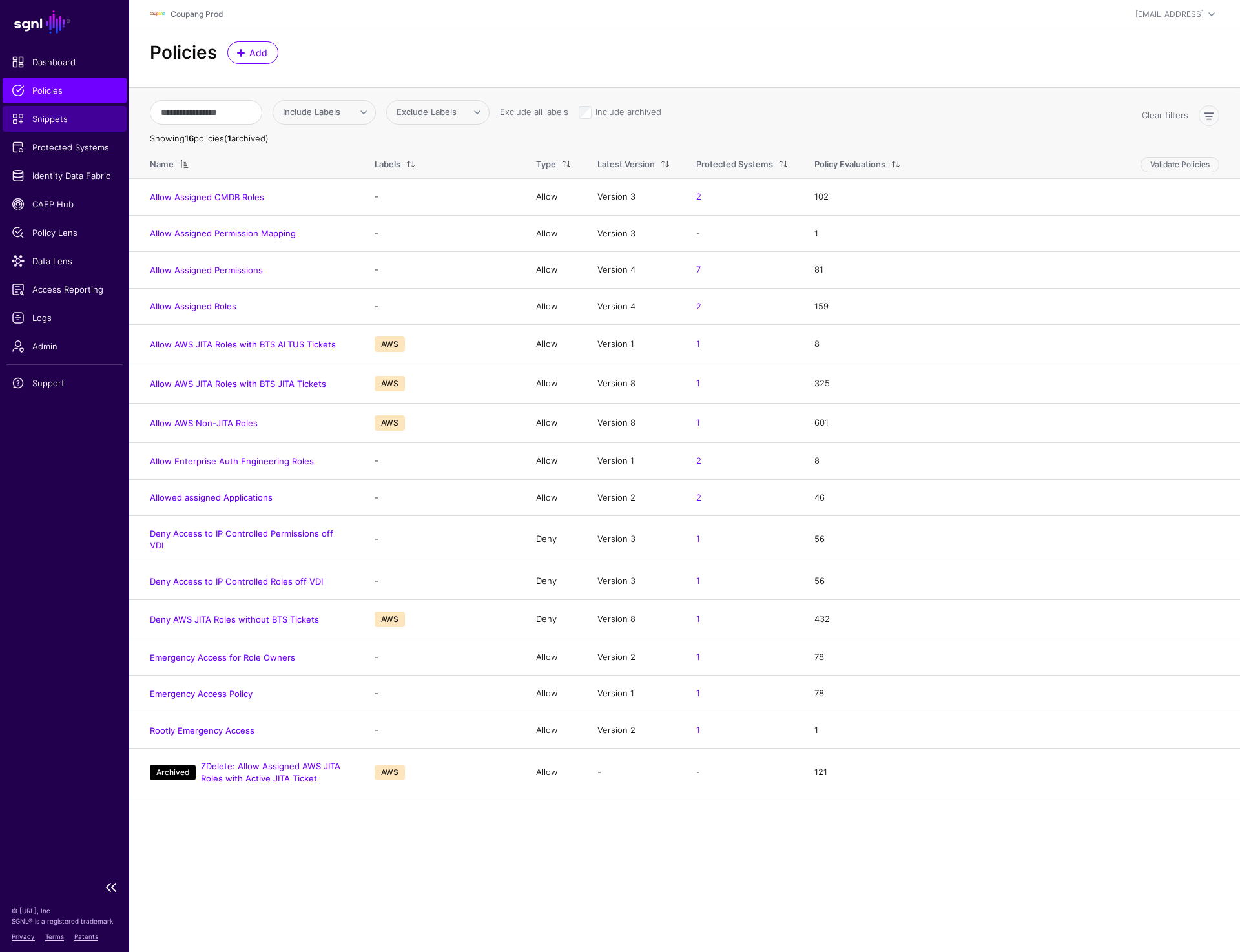
click at [50, 117] on span "Snippets" at bounding box center [65, 118] width 106 height 13
click at [63, 53] on link "Dashboard" at bounding box center [64, 62] width 124 height 26
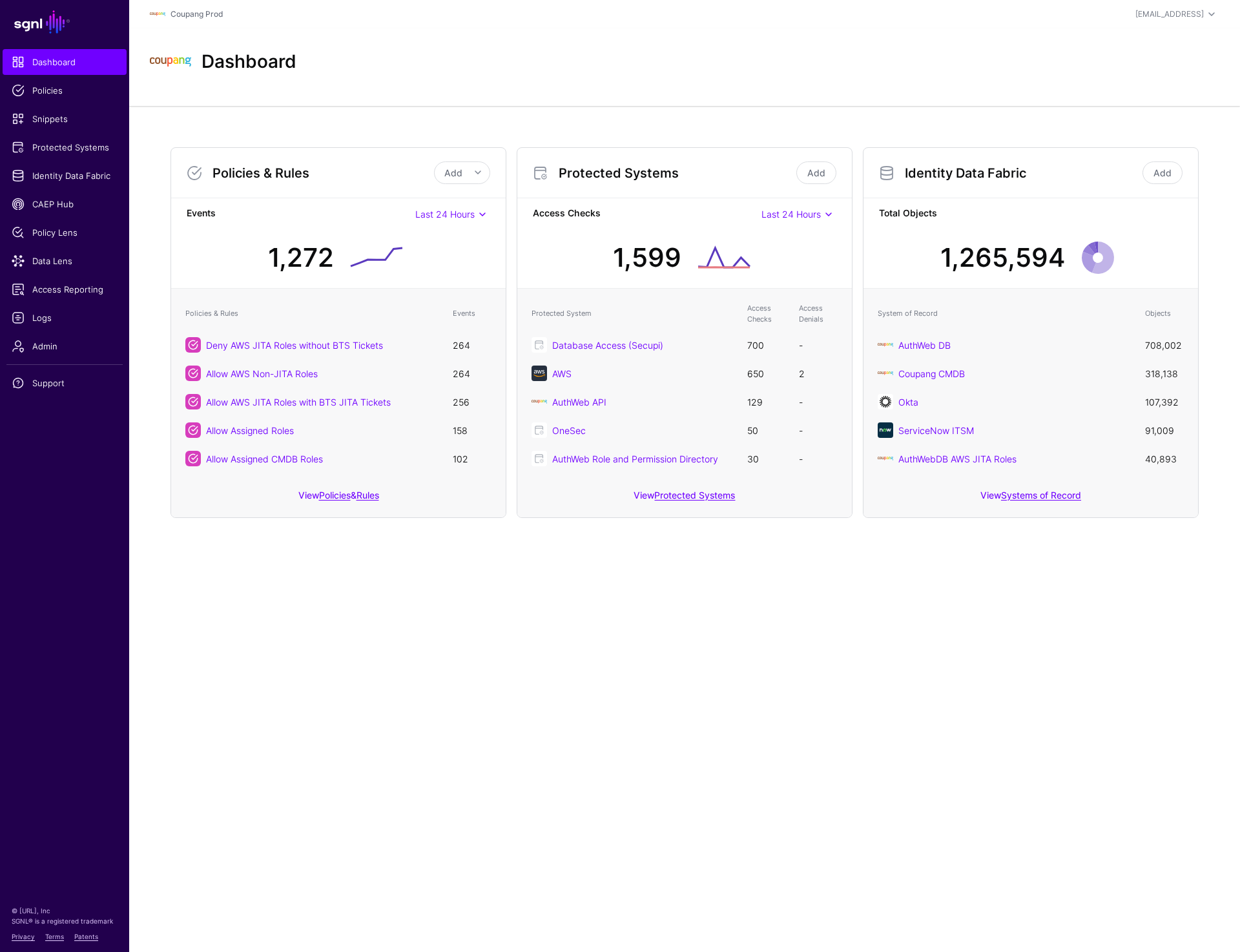
click at [886, 51] on div "Dashboard" at bounding box center [685, 62] width 1080 height 41
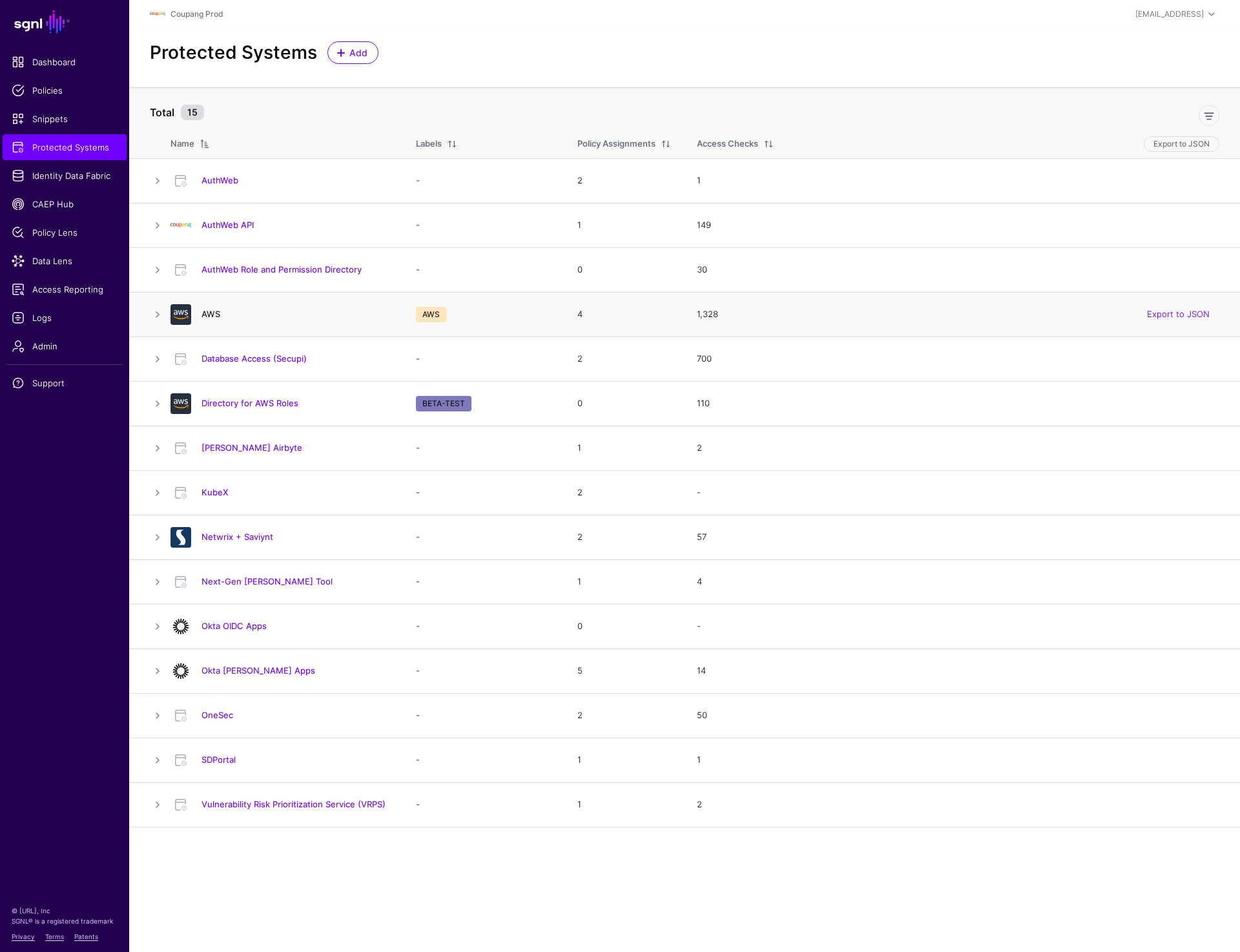
click at [204, 316] on link "AWS" at bounding box center [211, 314] width 19 height 10
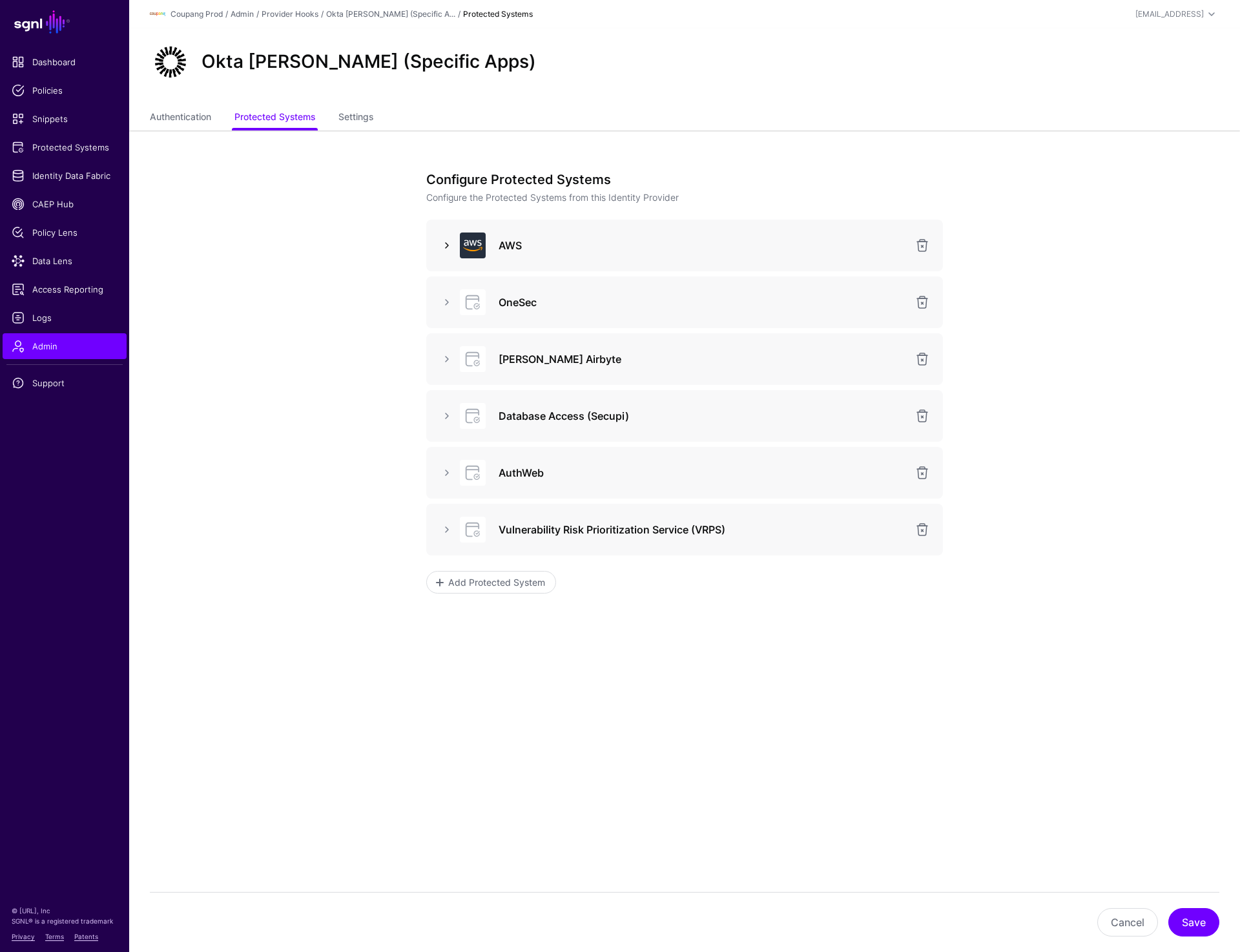
click at [444, 245] on link at bounding box center [447, 245] width 15 height 15
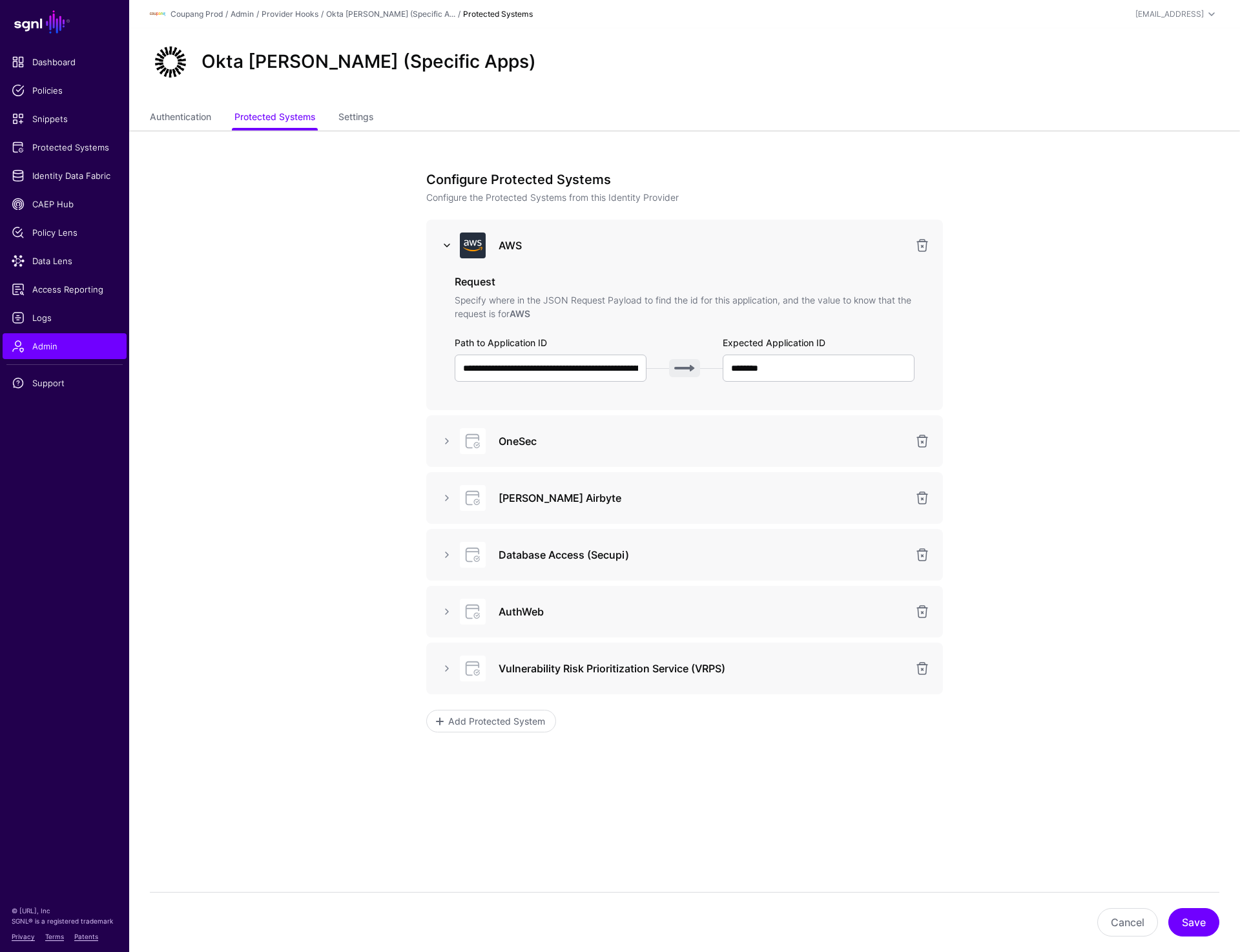
click at [444, 245] on link at bounding box center [447, 245] width 15 height 15
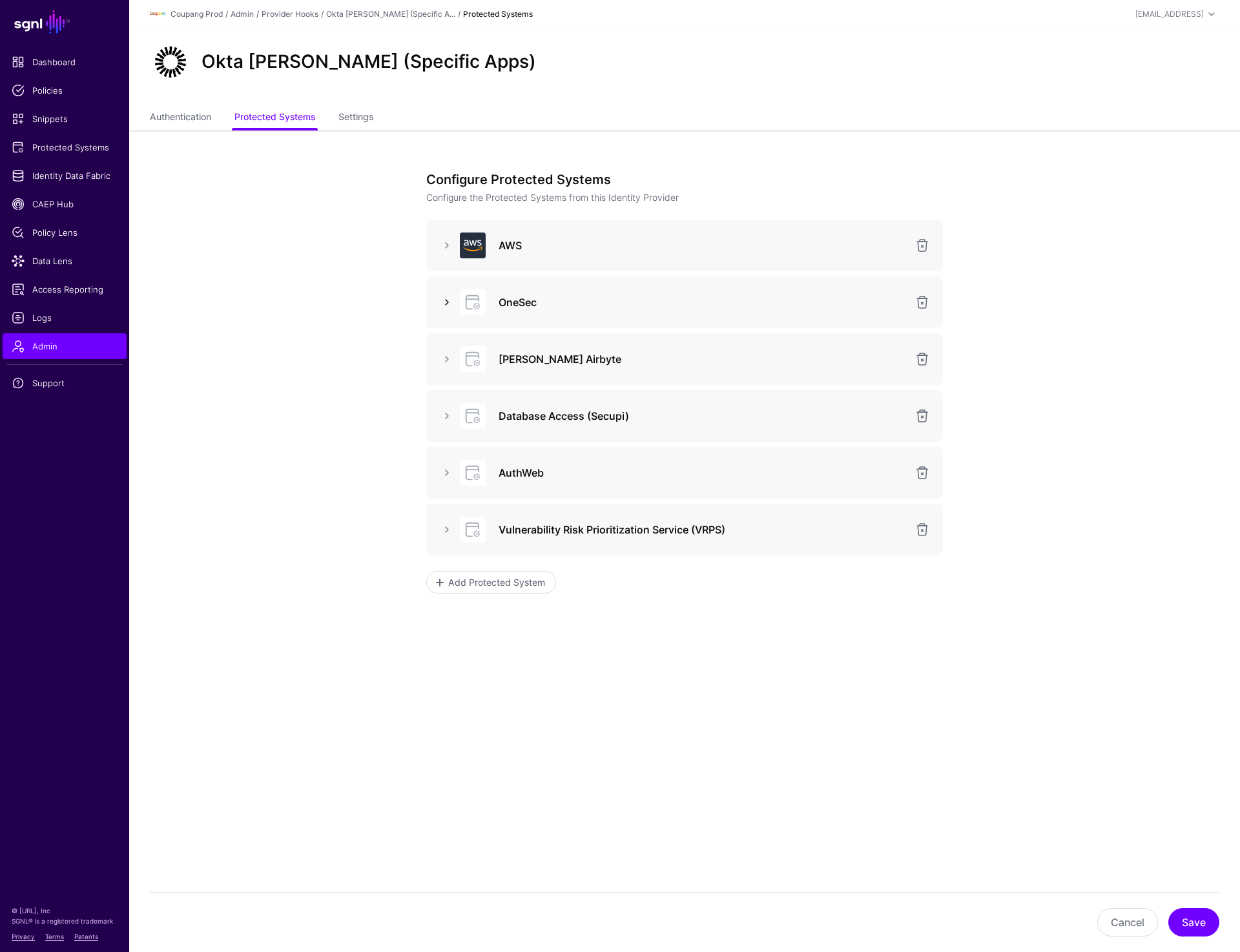
click at [447, 302] on link at bounding box center [447, 303] width 15 height 15
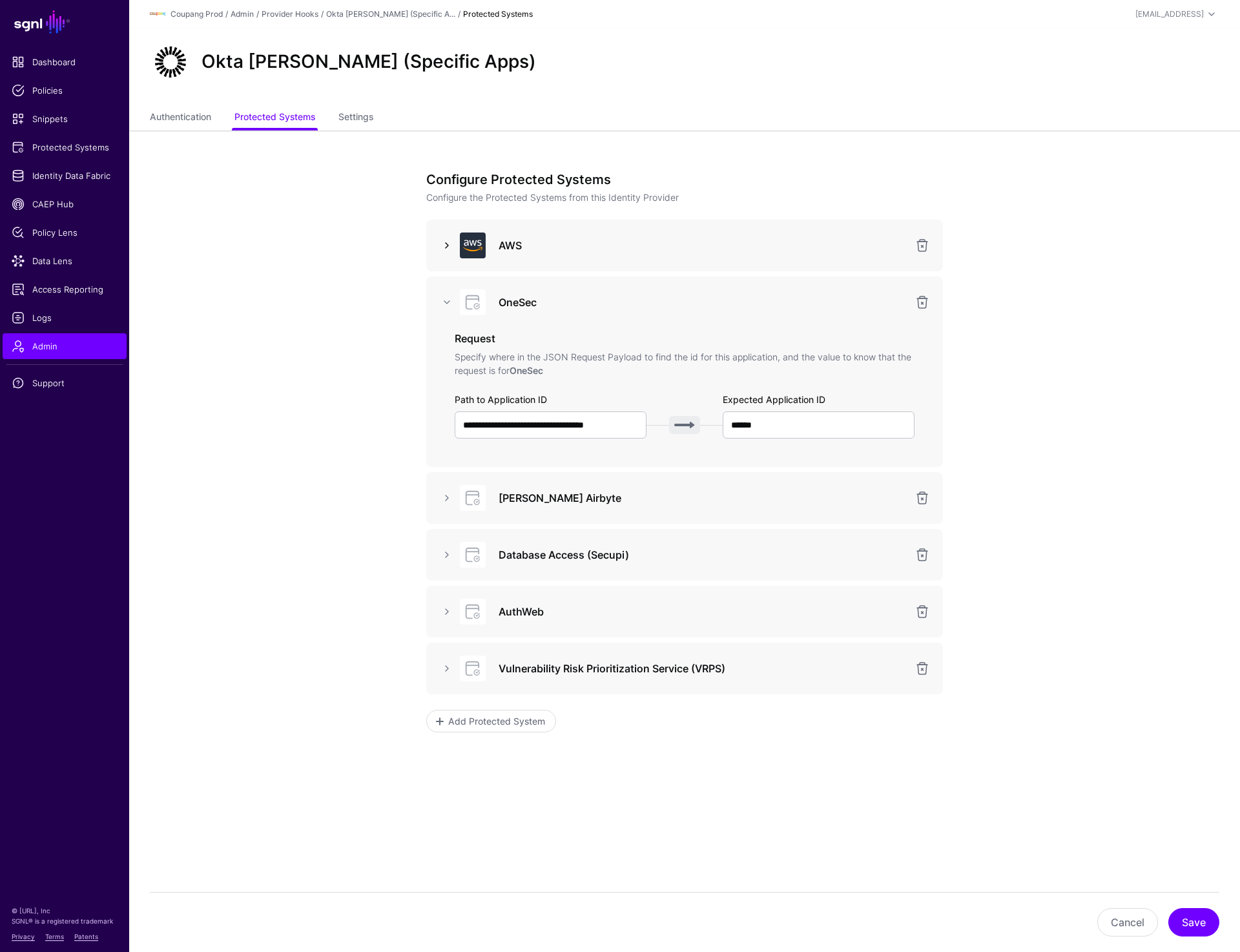
click at [452, 238] on link at bounding box center [447, 245] width 15 height 15
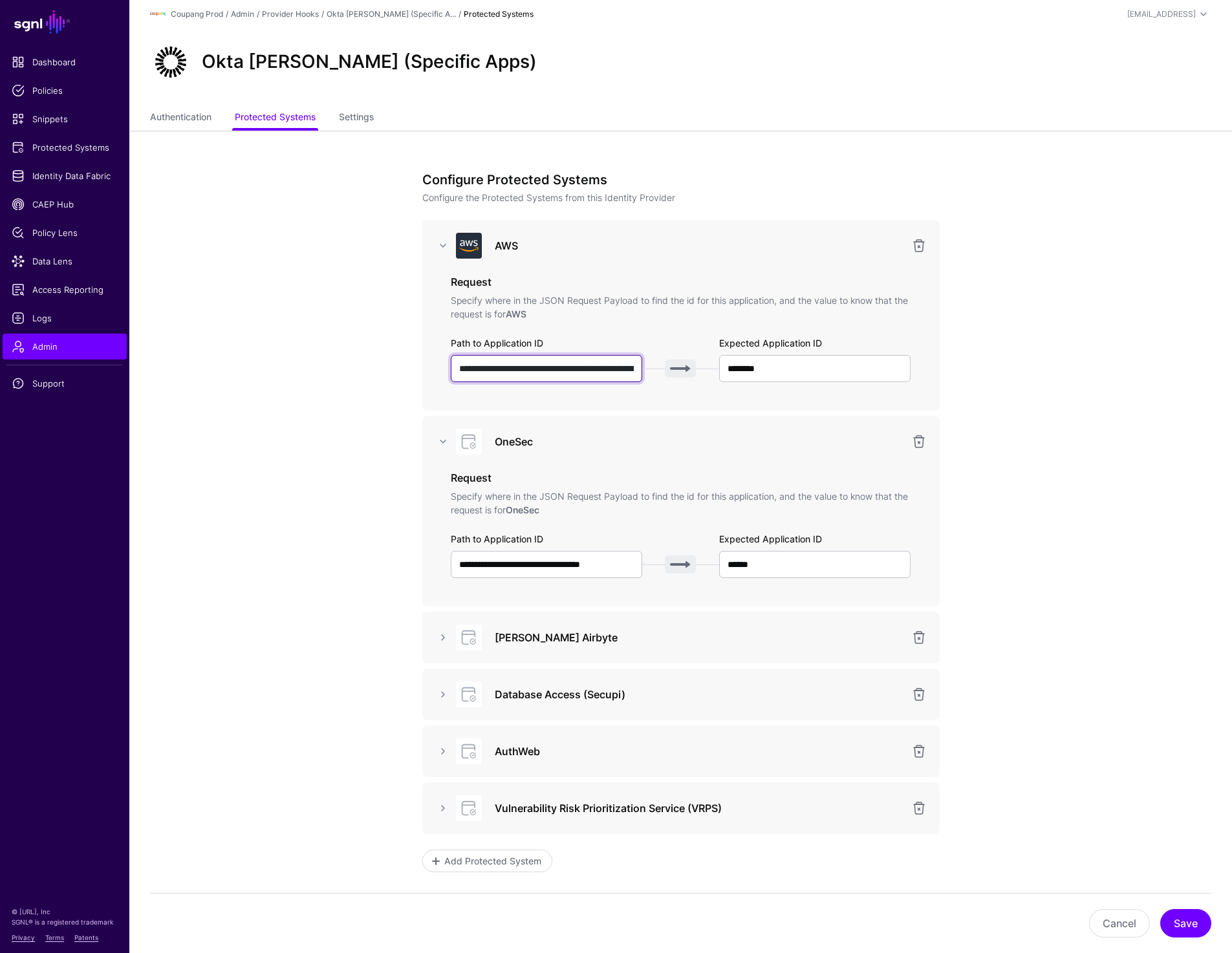
scroll to position [0, 64]
drag, startPoint x: 488, startPoint y: 368, endPoint x: 555, endPoint y: 364, distance: 67.1
click at [555, 364] on input "**********" at bounding box center [547, 369] width 192 height 27
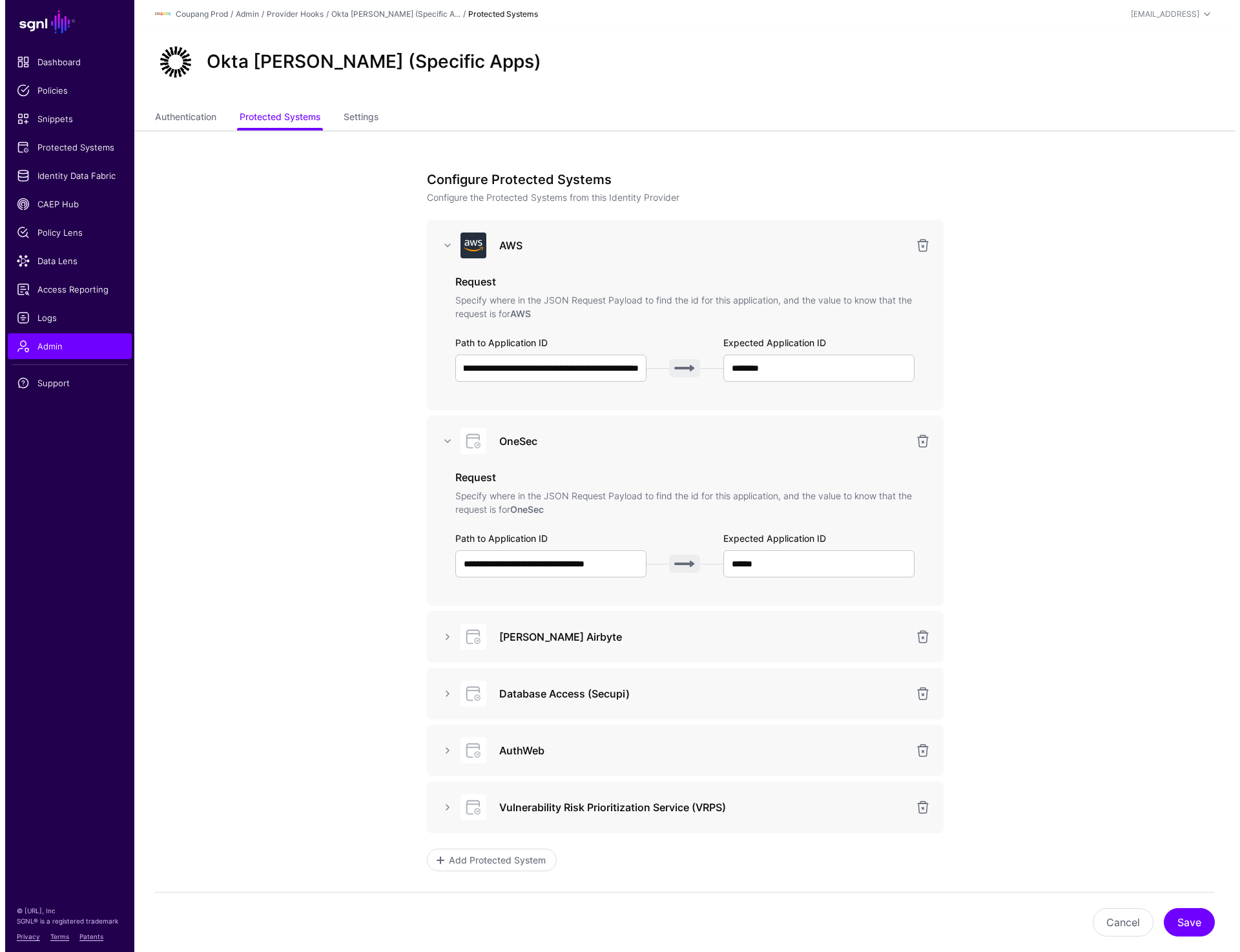
scroll to position [0, 0]
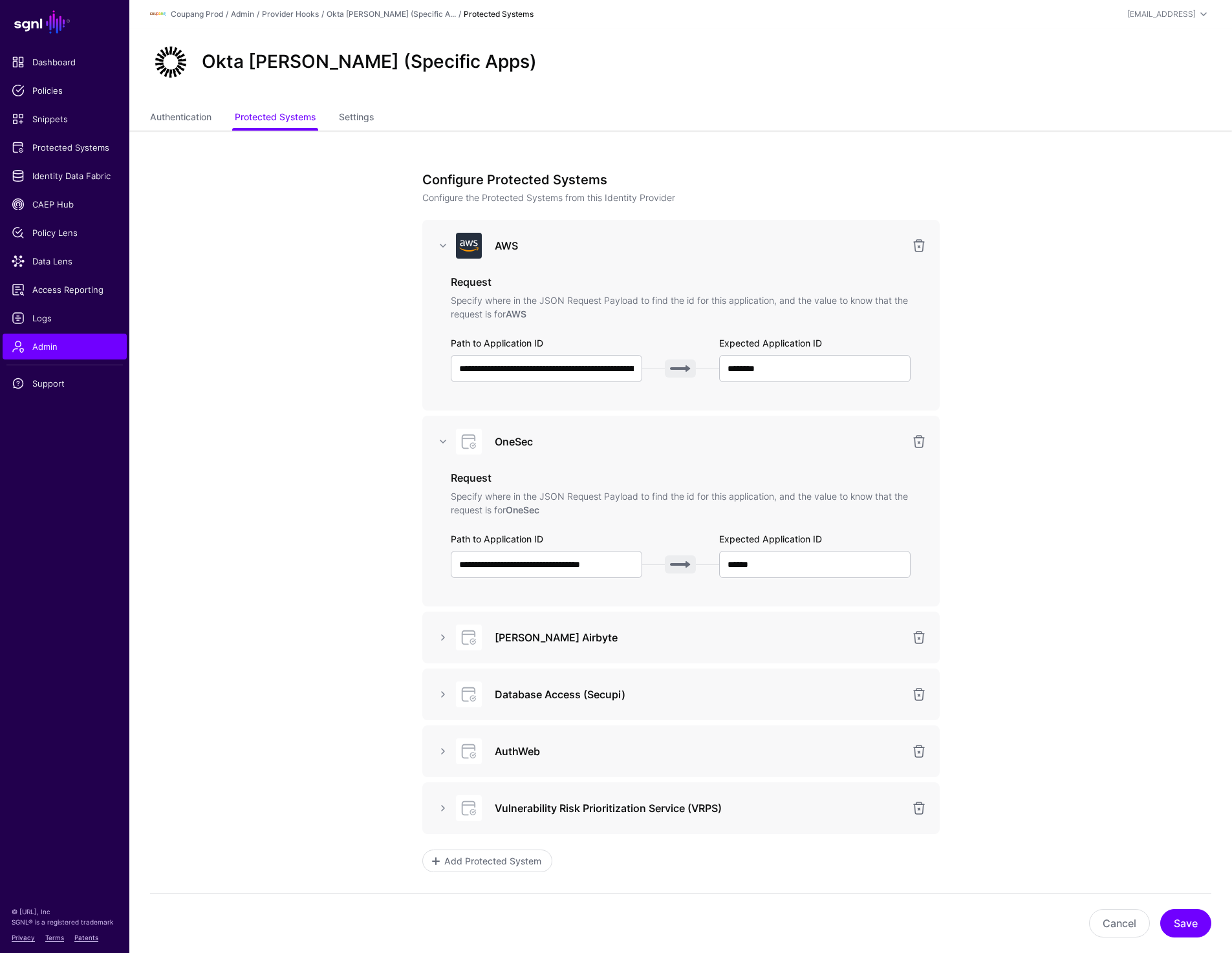
click at [759, 154] on div "**********" at bounding box center [681, 589] width 600 height 918
click at [991, 126] on ul "Authentication Protected Systems Settings" at bounding box center [681, 118] width 1061 height 25
click at [197, 112] on link "Authentication" at bounding box center [181, 118] width 62 height 25
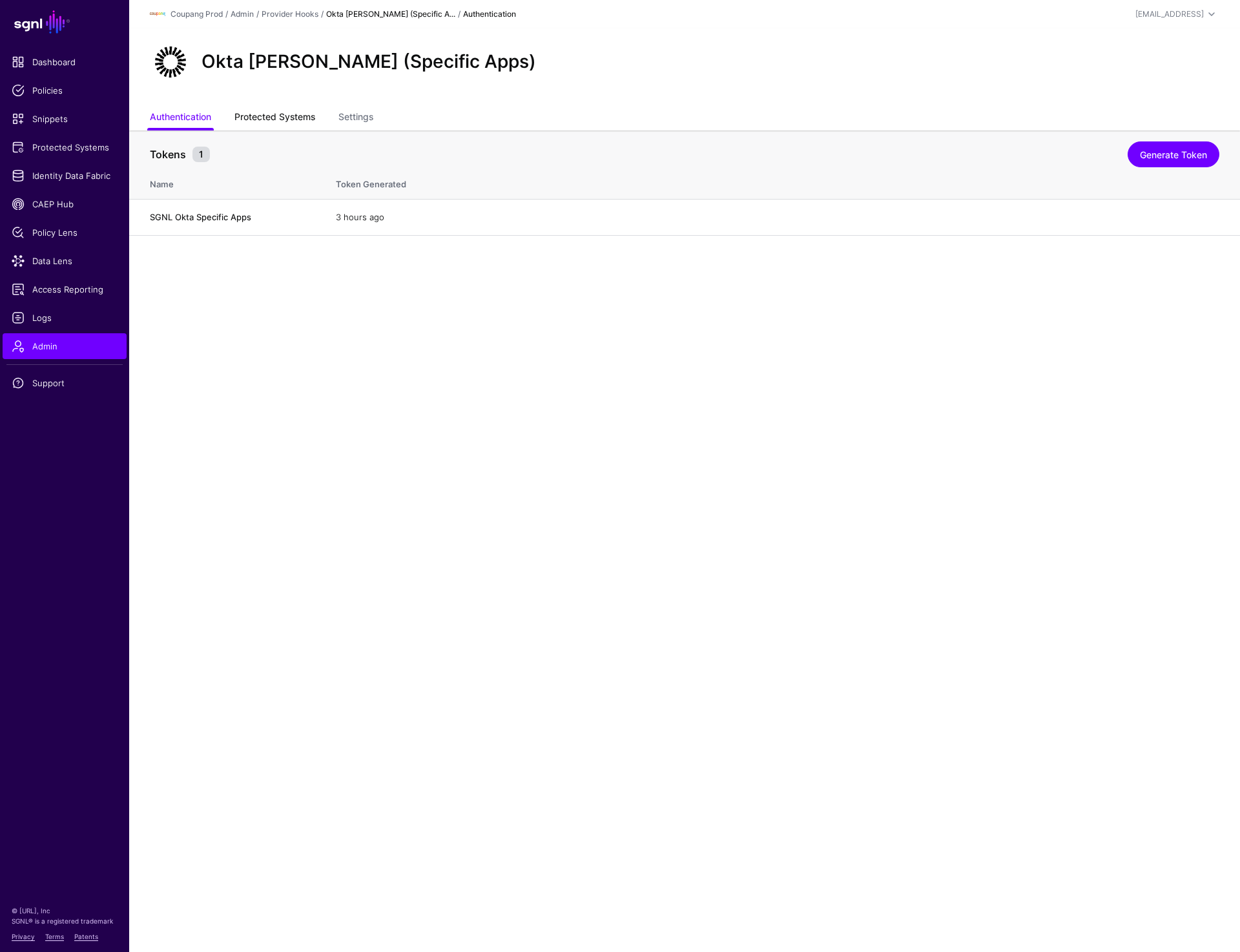
click at [263, 118] on link "Protected Systems" at bounding box center [274, 118] width 81 height 25
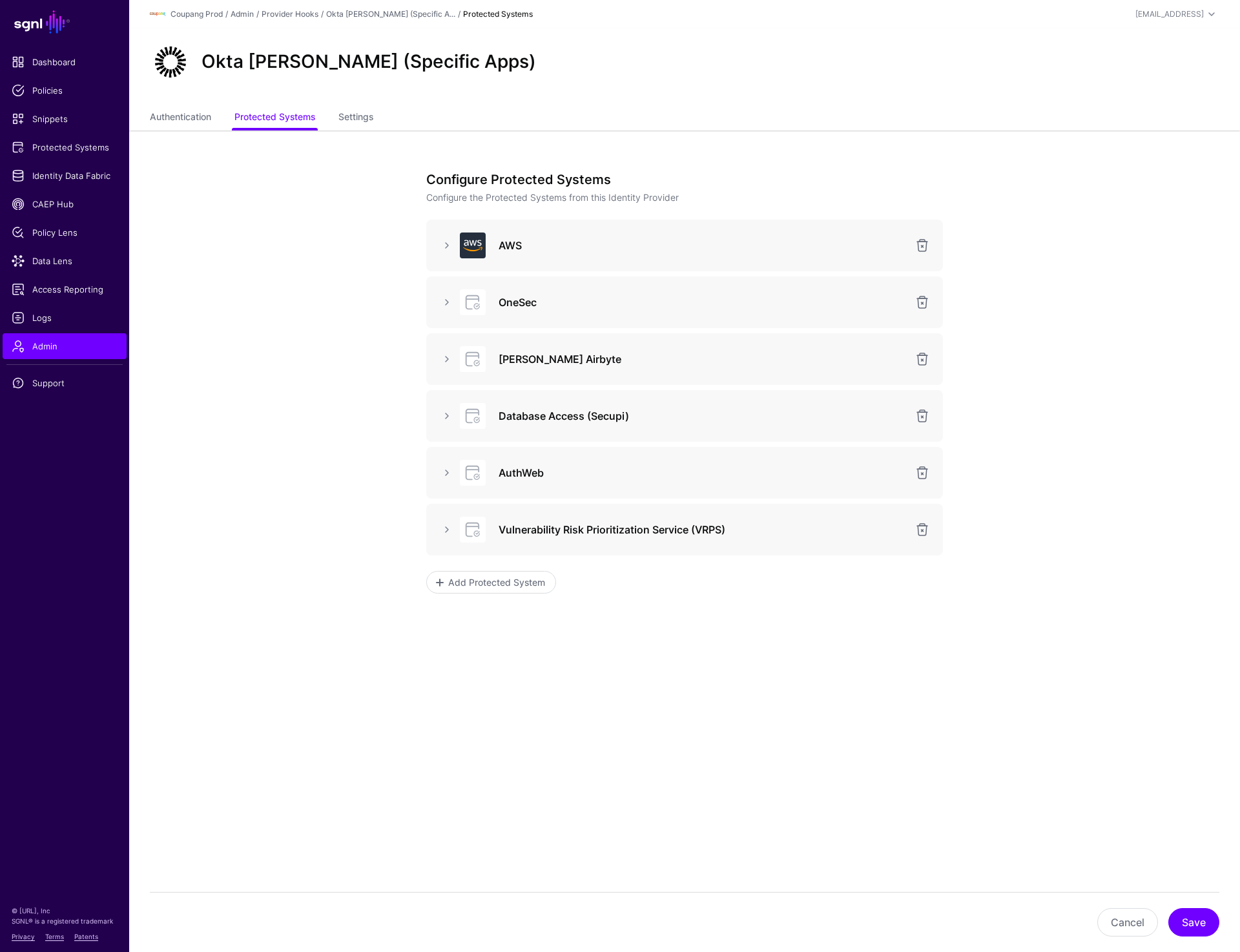
click at [244, 376] on app-admin-providers-item-integrations "Configure Protected Systems Configure the Protected Systems from this Identity …" at bounding box center [685, 449] width 1111 height 639
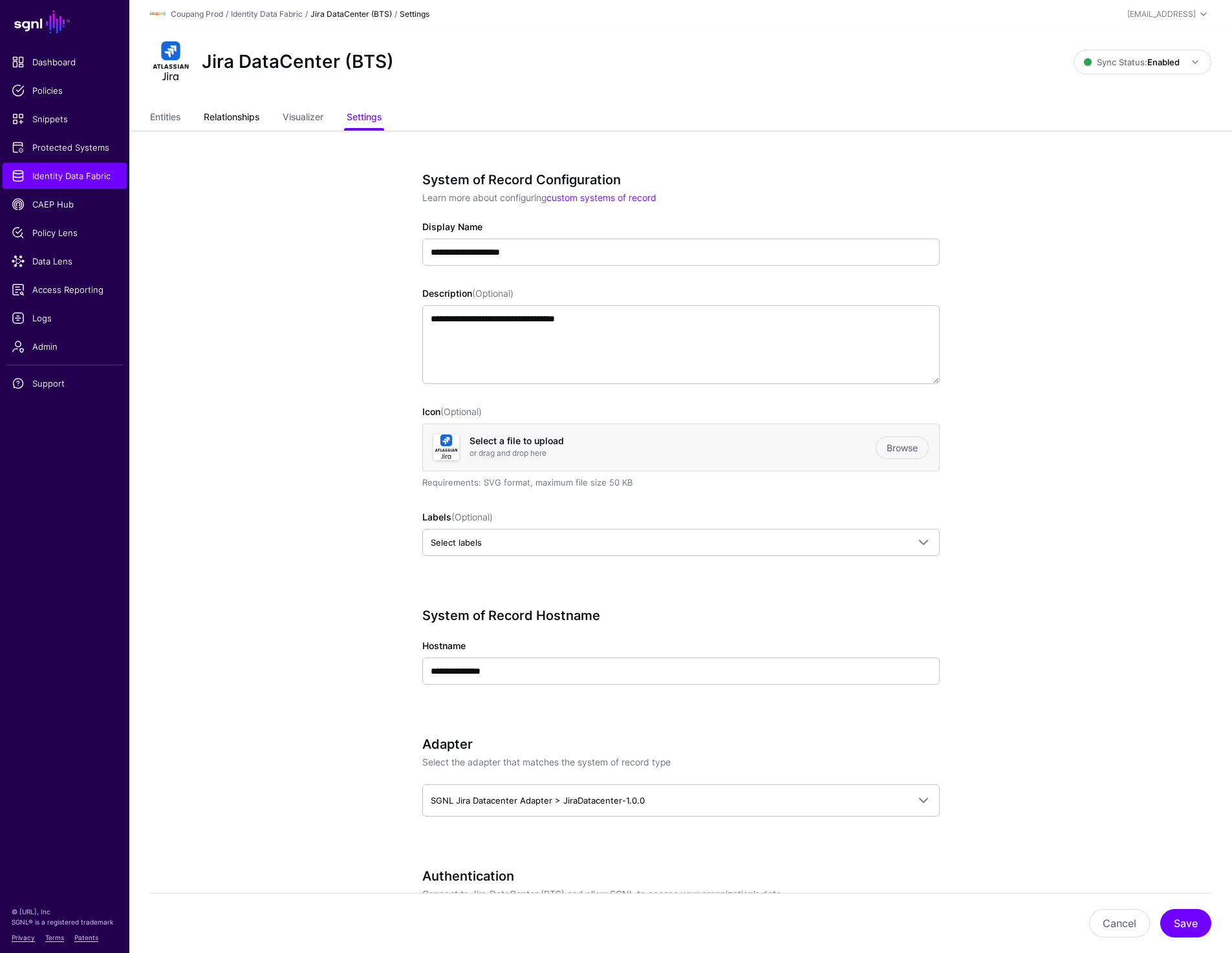
click at [222, 113] on link "Relationships" at bounding box center [231, 118] width 56 height 25
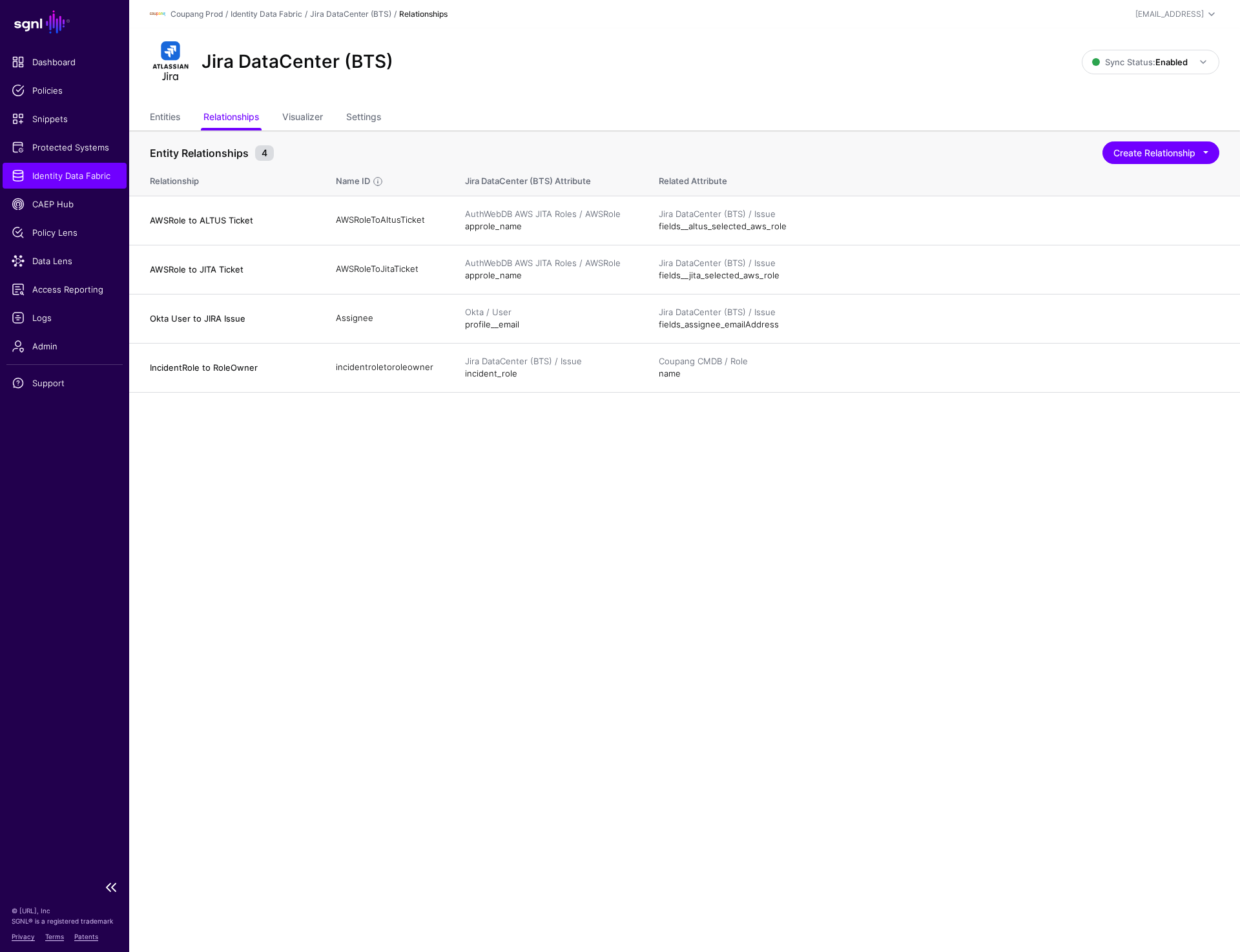
click at [57, 164] on link "Identity Data Fabric" at bounding box center [64, 176] width 124 height 26
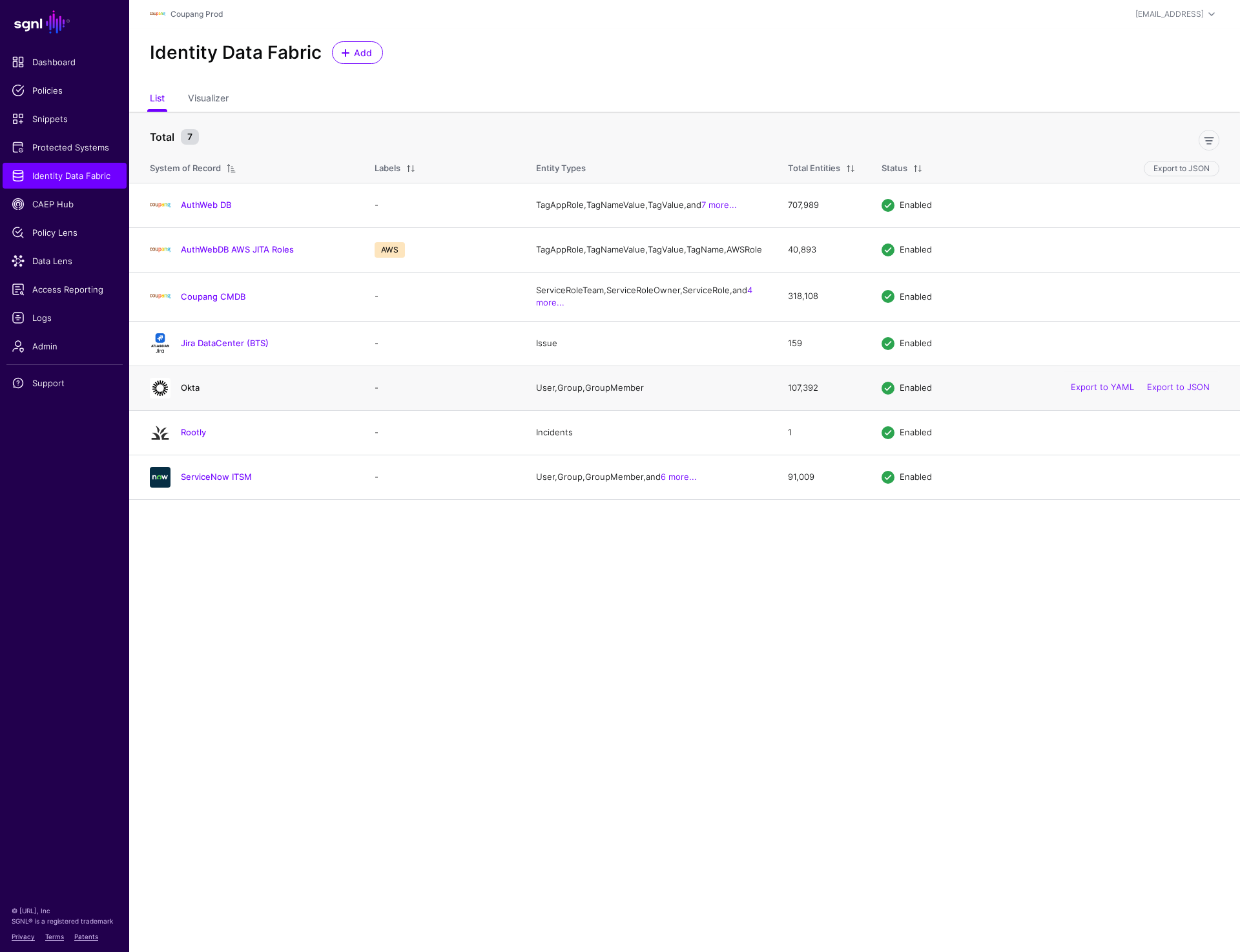
click at [191, 393] on link "Okta" at bounding box center [190, 388] width 19 height 10
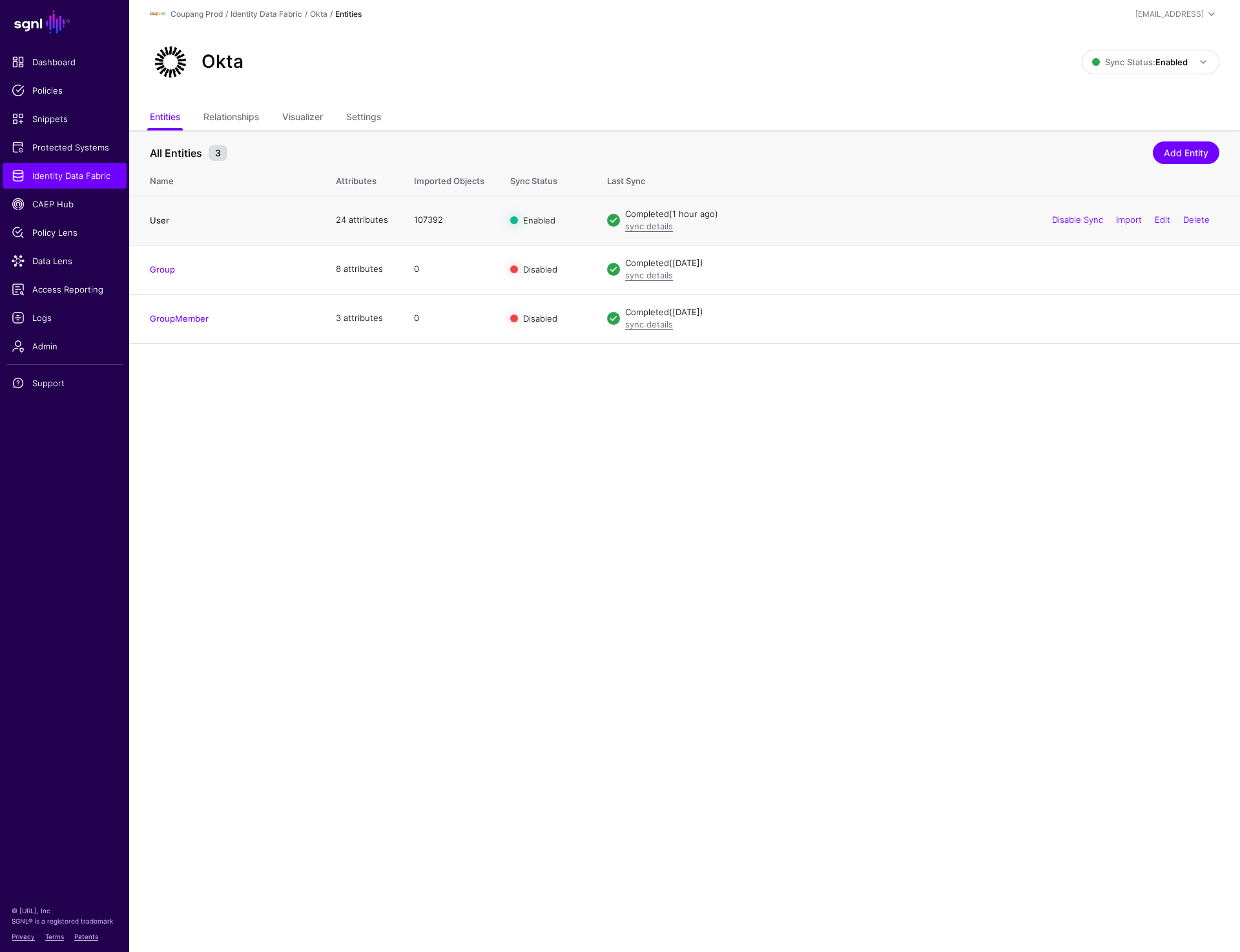
click at [153, 223] on link "User" at bounding box center [160, 220] width 20 height 10
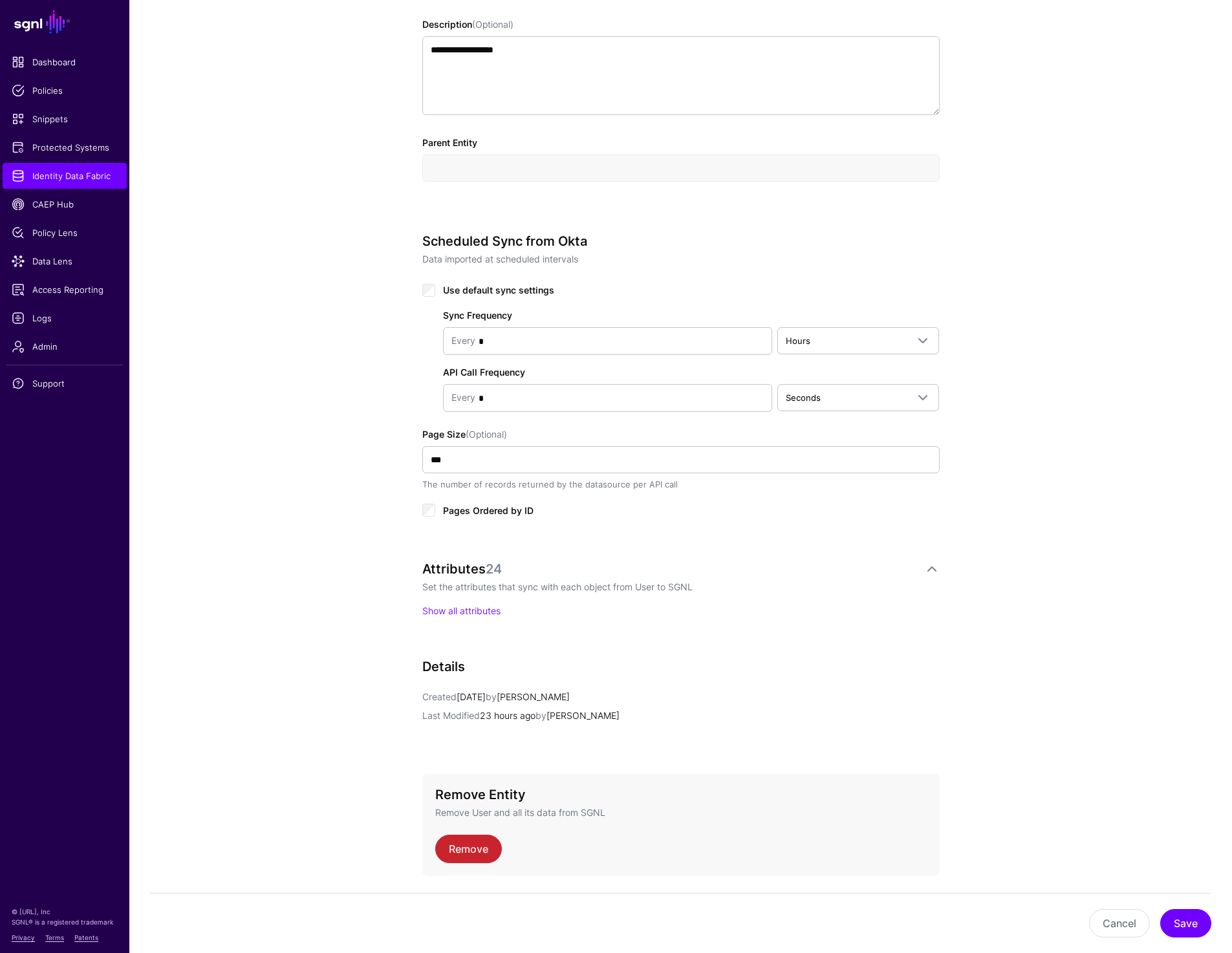
scroll to position [472, 0]
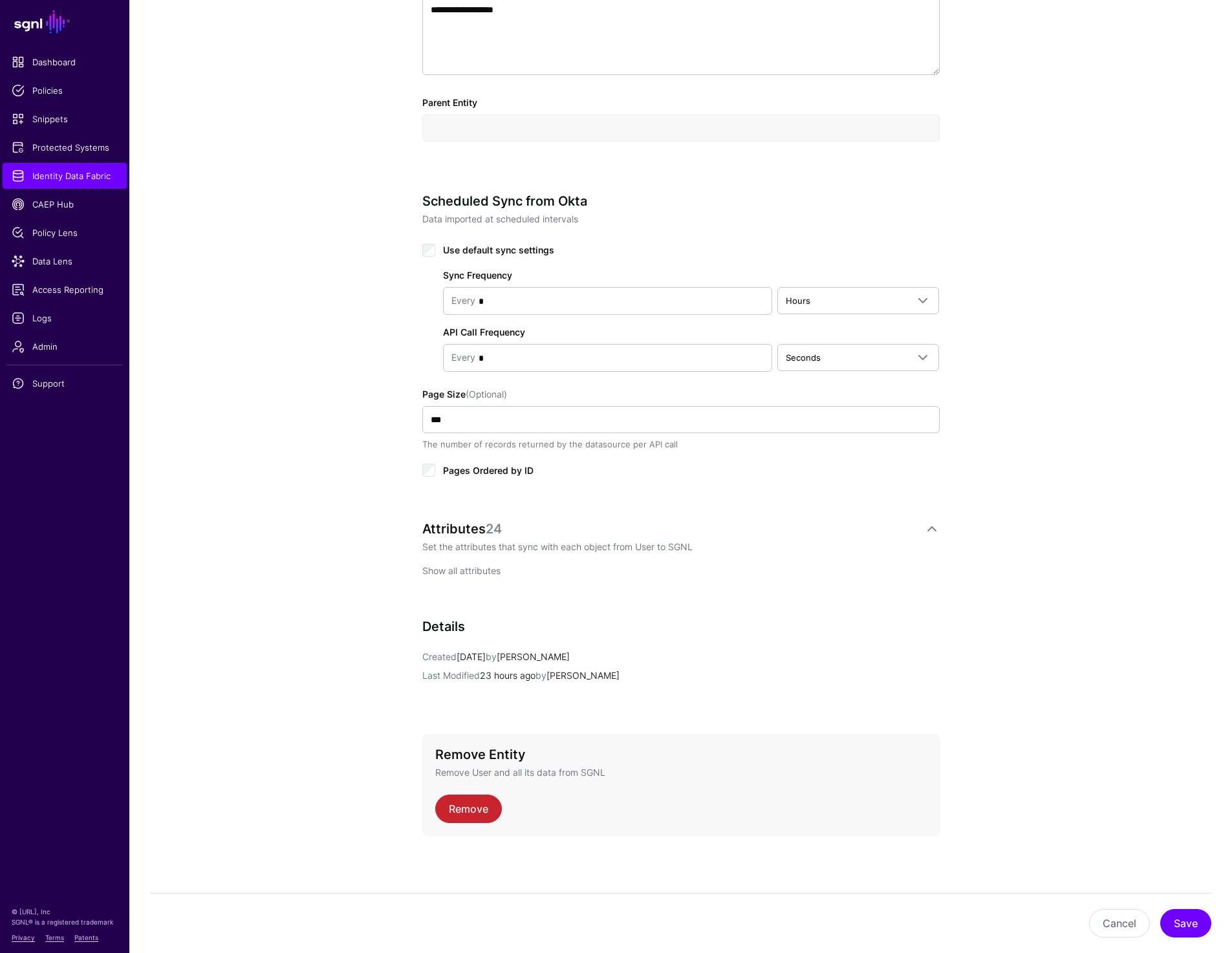
click at [460, 572] on link "Show all attributes" at bounding box center [461, 570] width 78 height 11
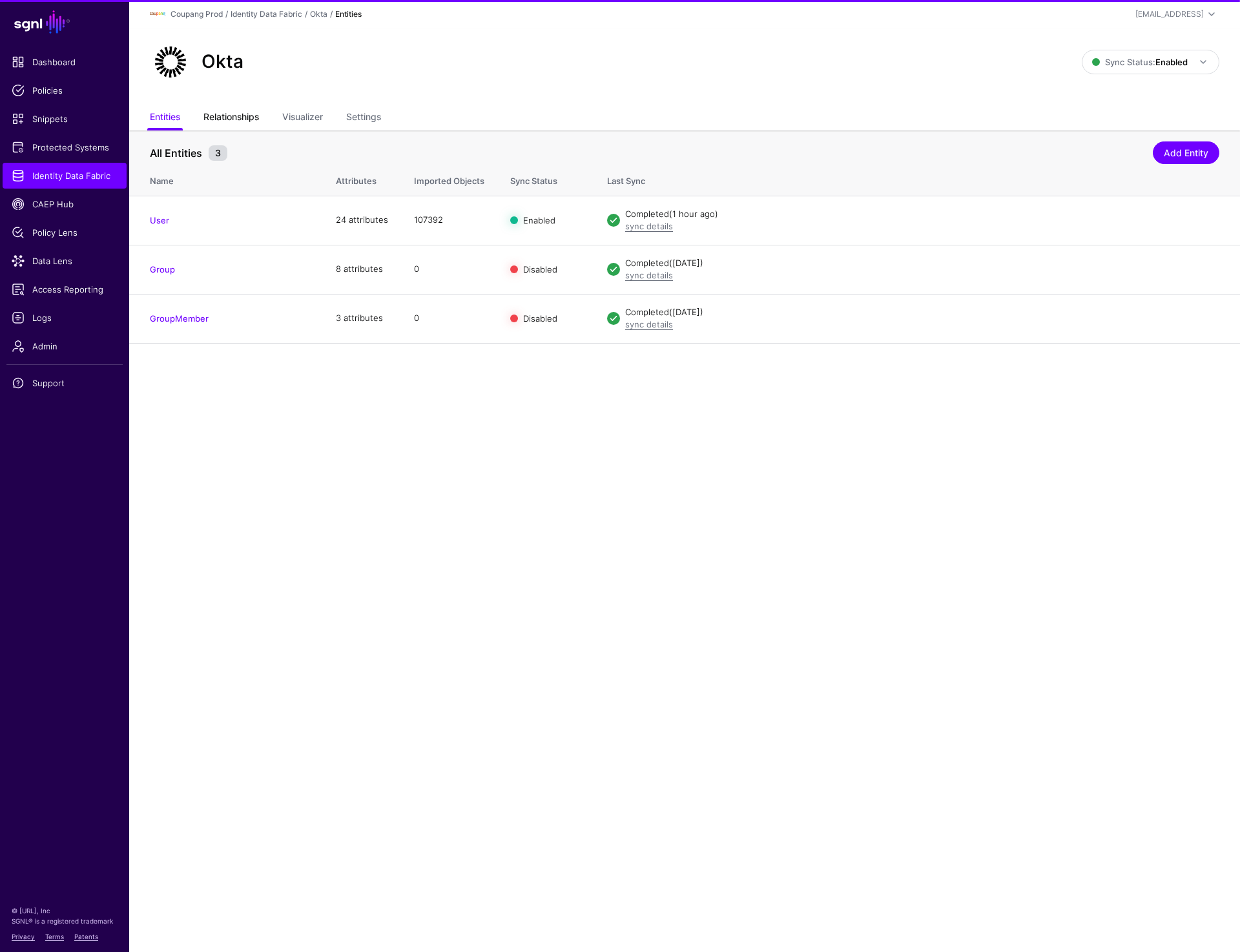
click at [221, 113] on link "Relationships" at bounding box center [231, 118] width 56 height 25
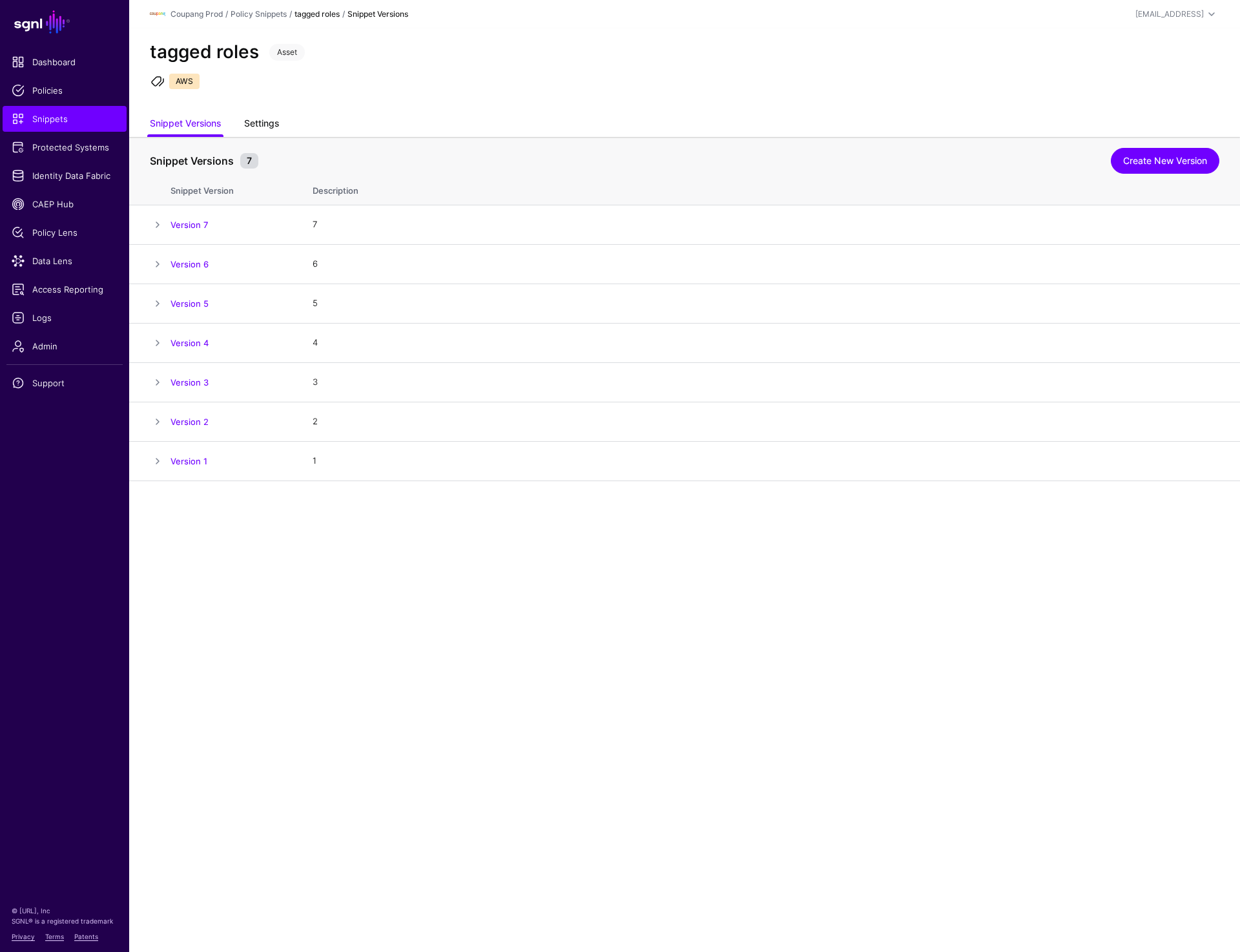
click at [262, 127] on link "Settings" at bounding box center [262, 124] width 35 height 25
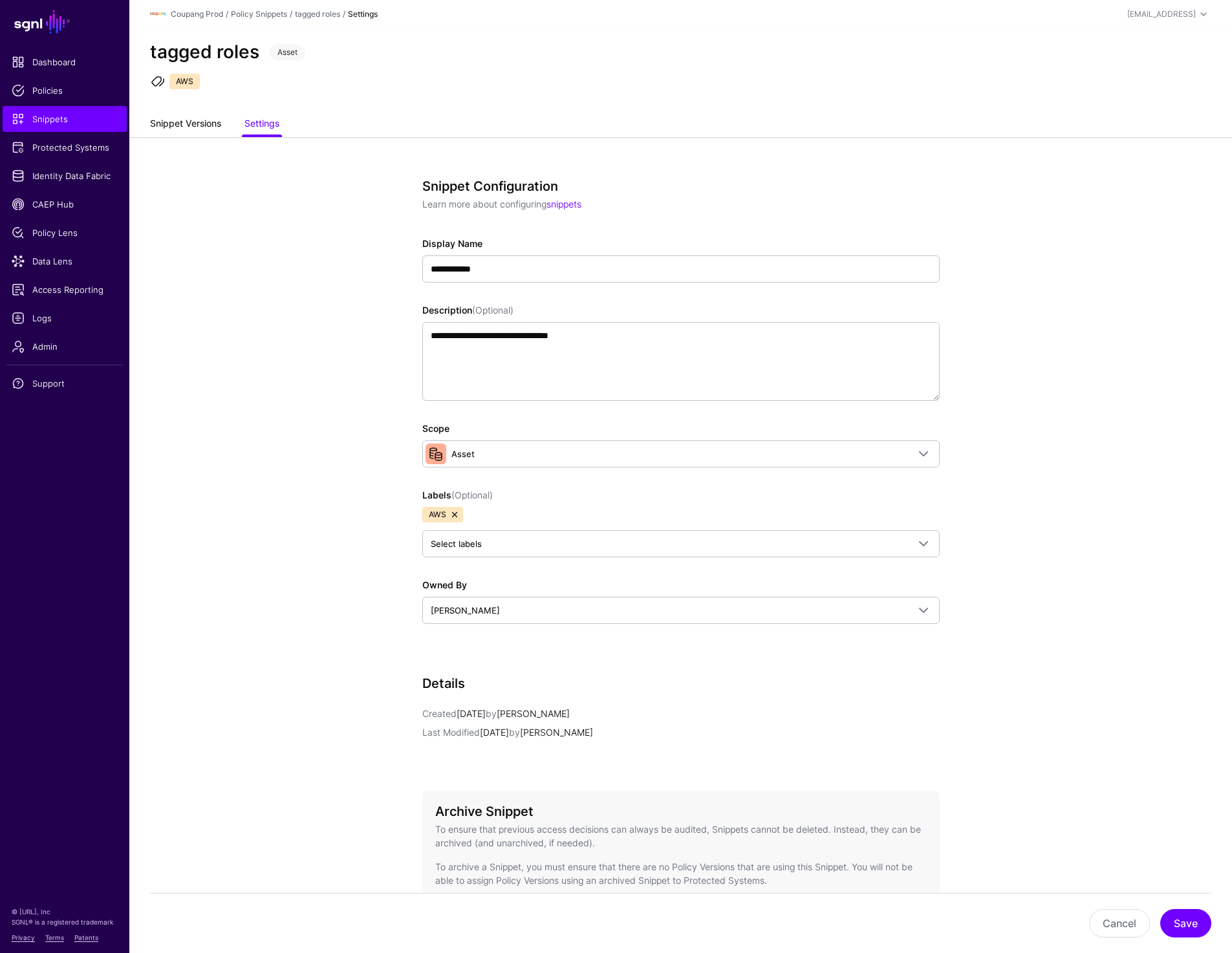
click at [159, 131] on link "Snippet Versions" at bounding box center [185, 124] width 71 height 25
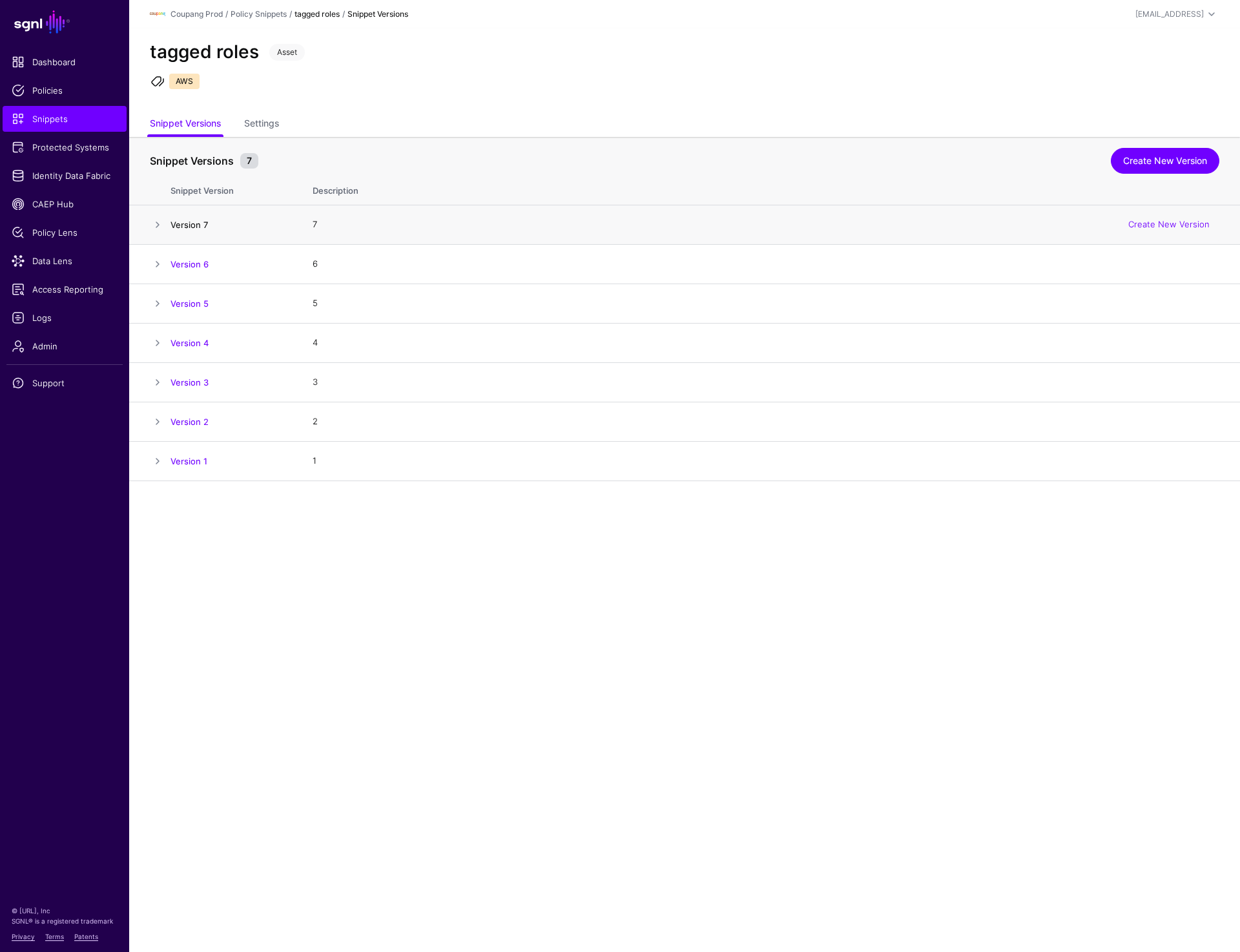
click at [173, 229] on link "Version 7" at bounding box center [190, 225] width 38 height 10
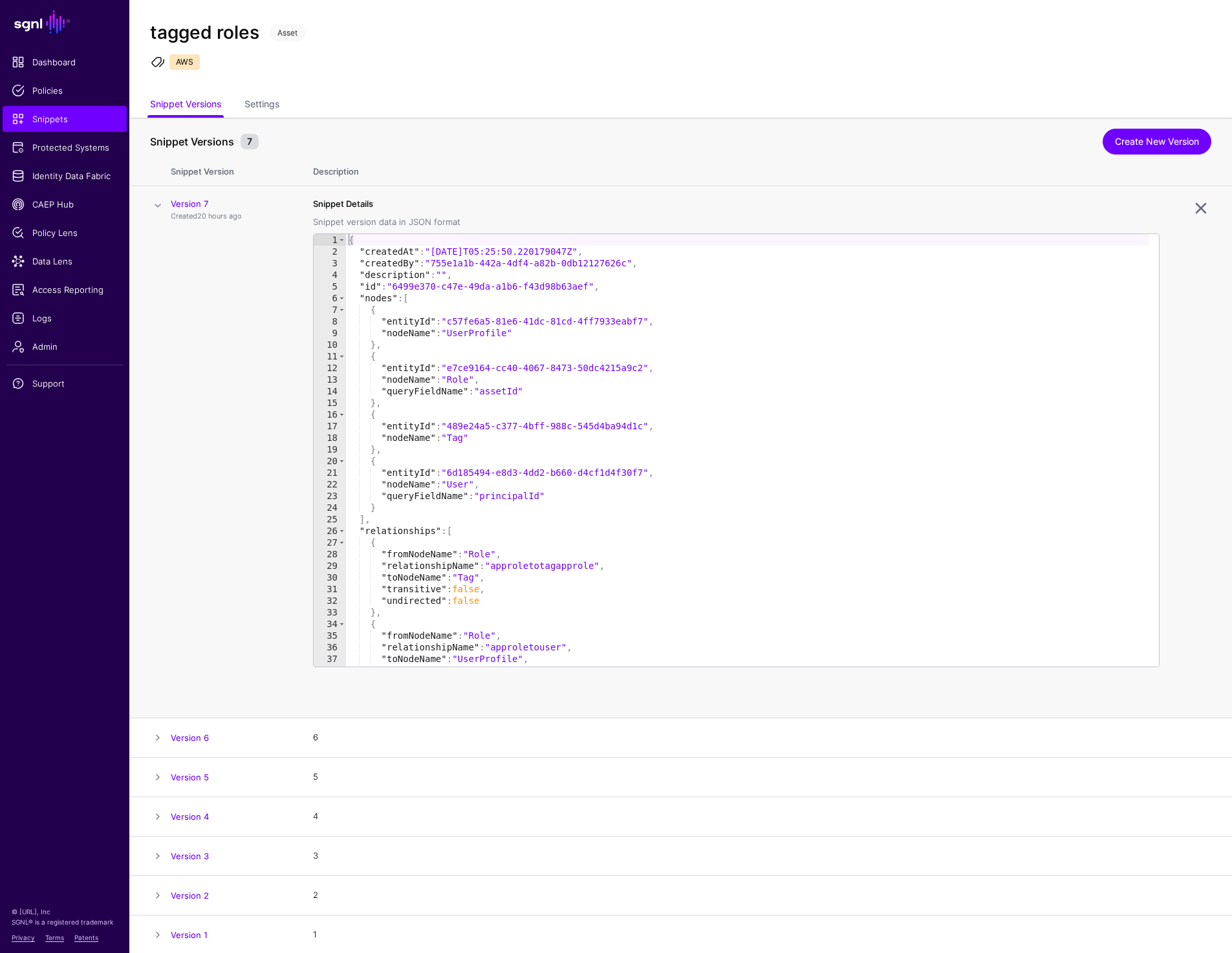
scroll to position [21, 0]
click at [1132, 131] on link "Create New Version" at bounding box center [1156, 140] width 109 height 26
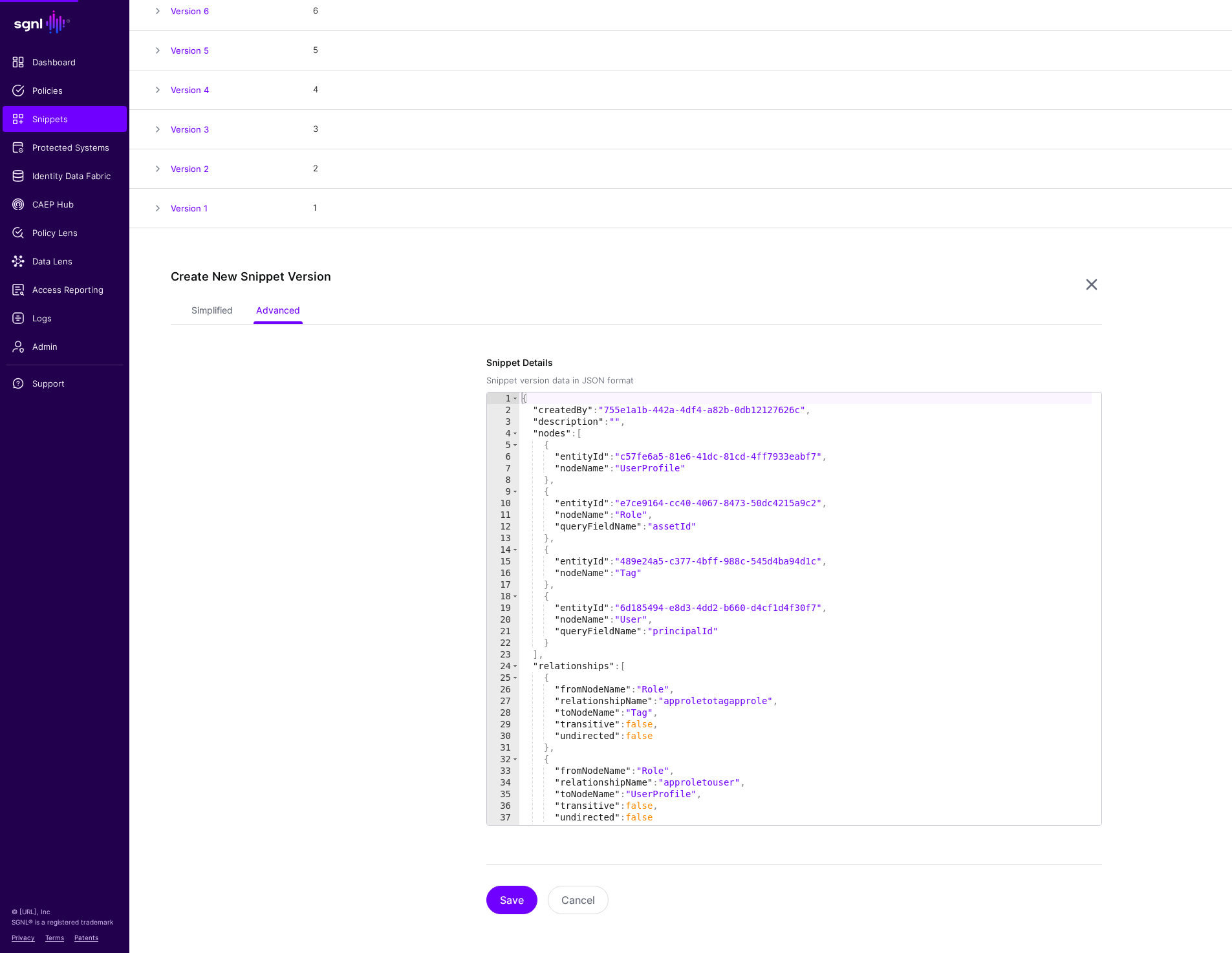
scroll to position [256, 0]
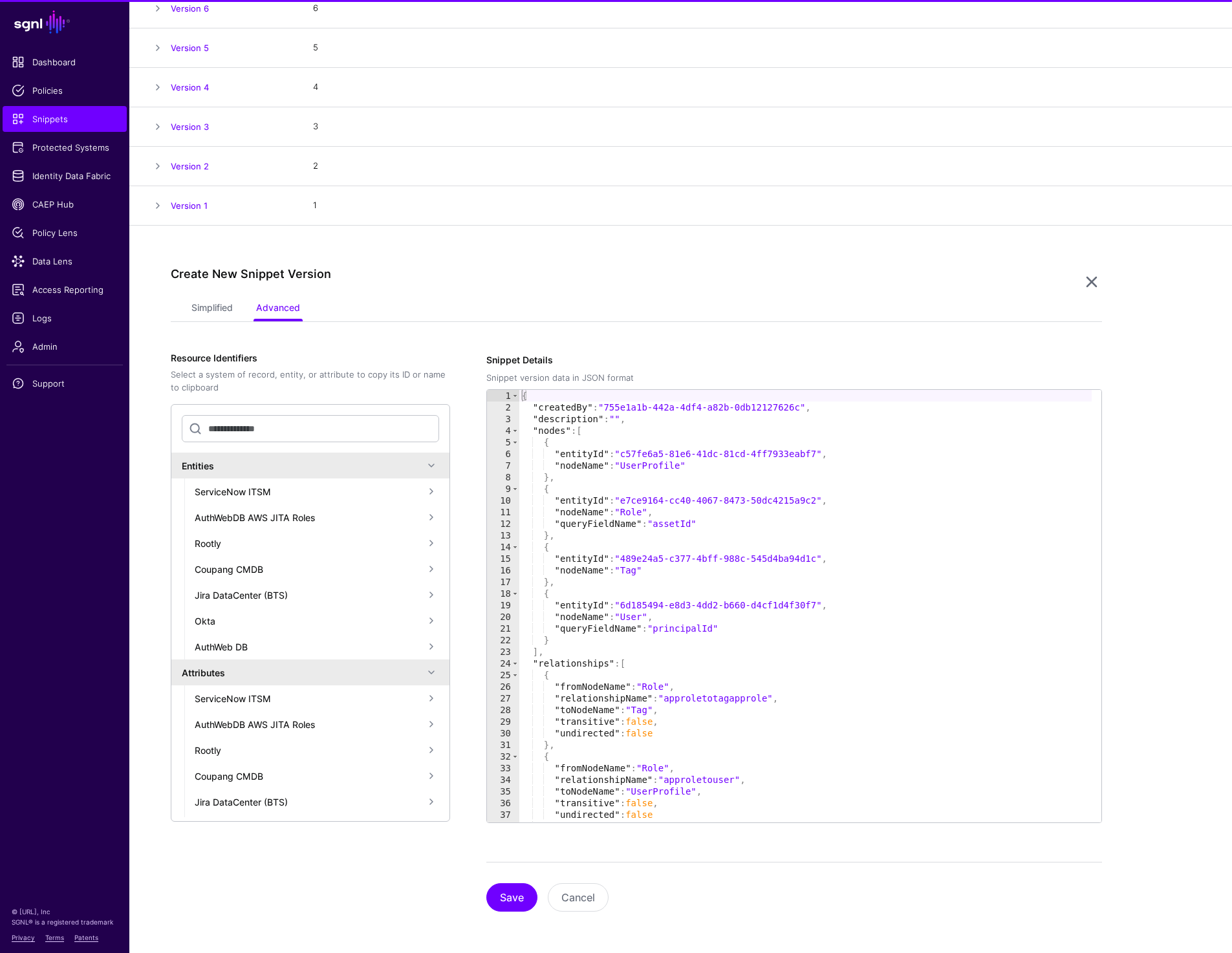
click at [189, 315] on div "Simplified Advanced" at bounding box center [636, 309] width 932 height 25
click at [214, 304] on link "Simplified" at bounding box center [212, 309] width 41 height 25
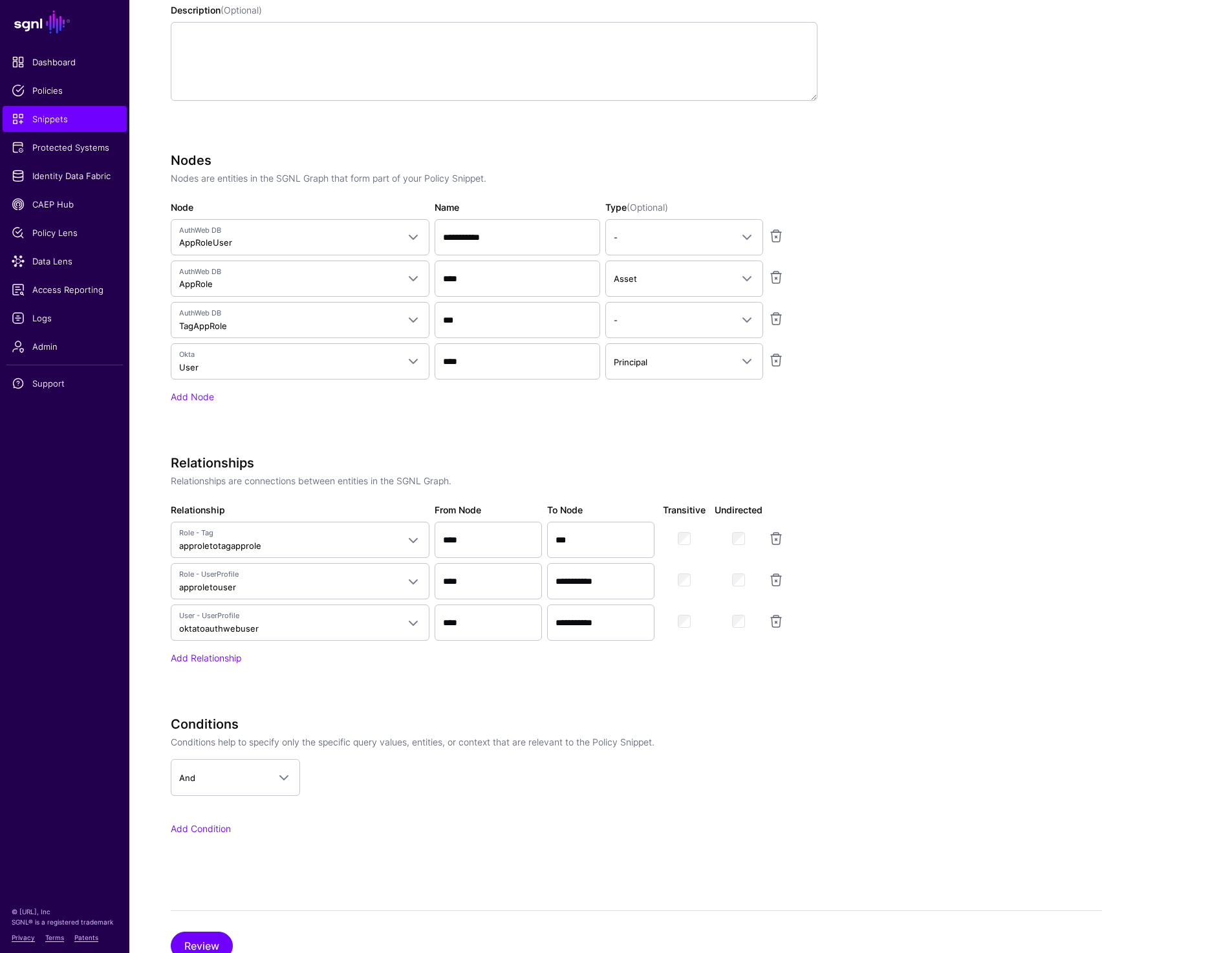
scroll to position [748, 0]
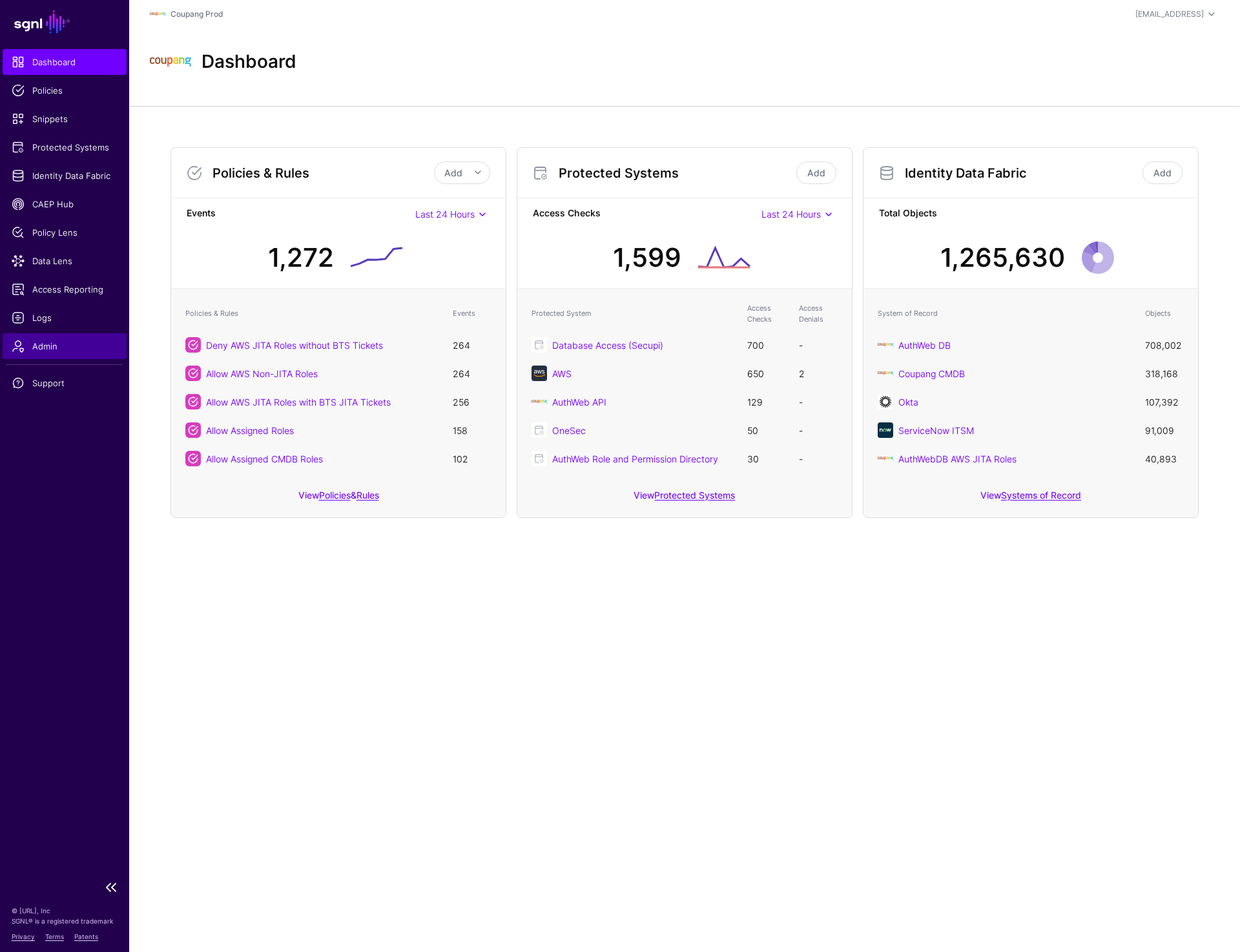
click at [51, 346] on span "Admin" at bounding box center [65, 346] width 106 height 13
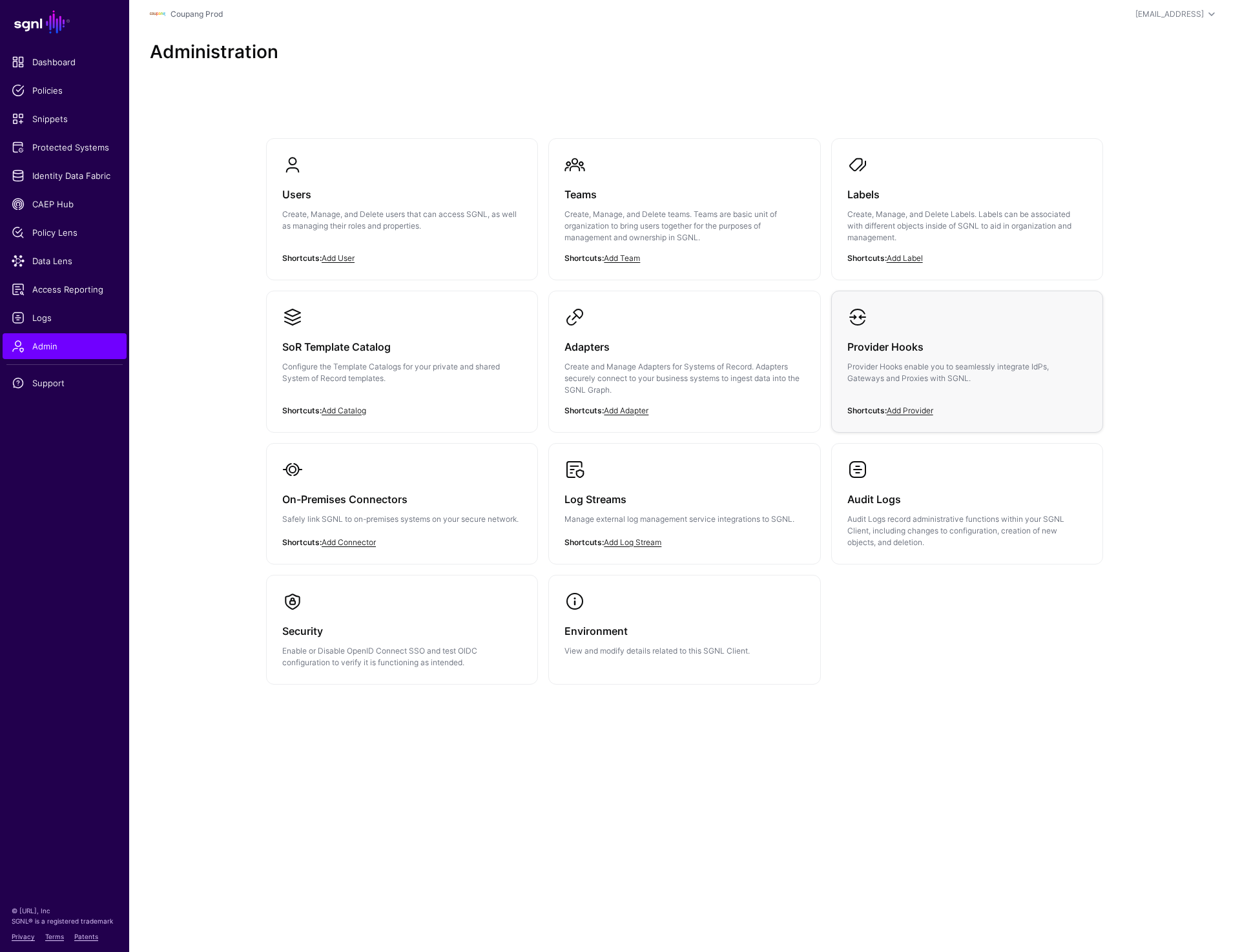
click at [930, 376] on p "Provider Hooks enable you to seamlessly integrate IdPs, Gateways and Proxies wi…" at bounding box center [966, 372] width 239 height 23
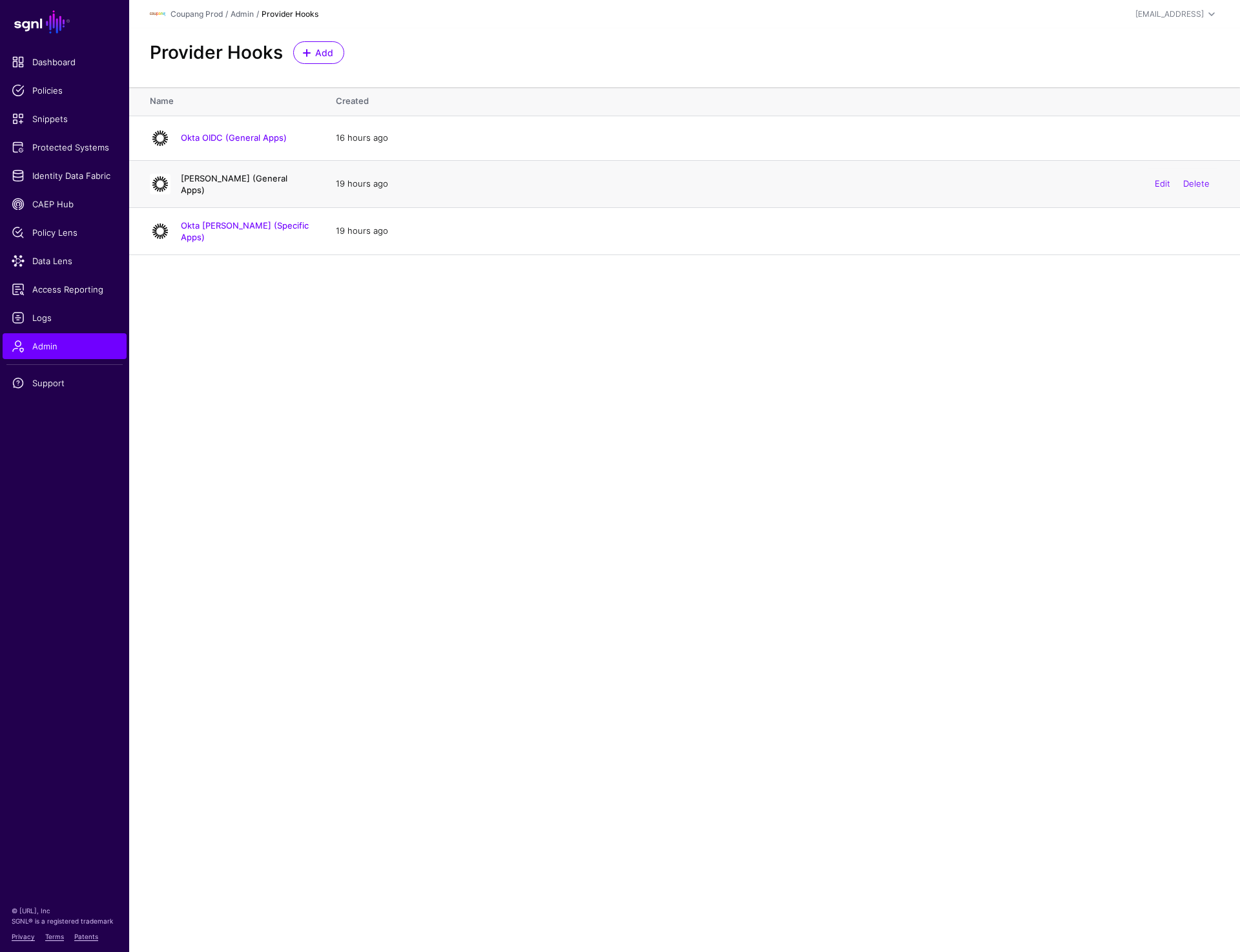
click at [243, 184] on link "[PERSON_NAME] (General Apps)" at bounding box center [234, 184] width 106 height 22
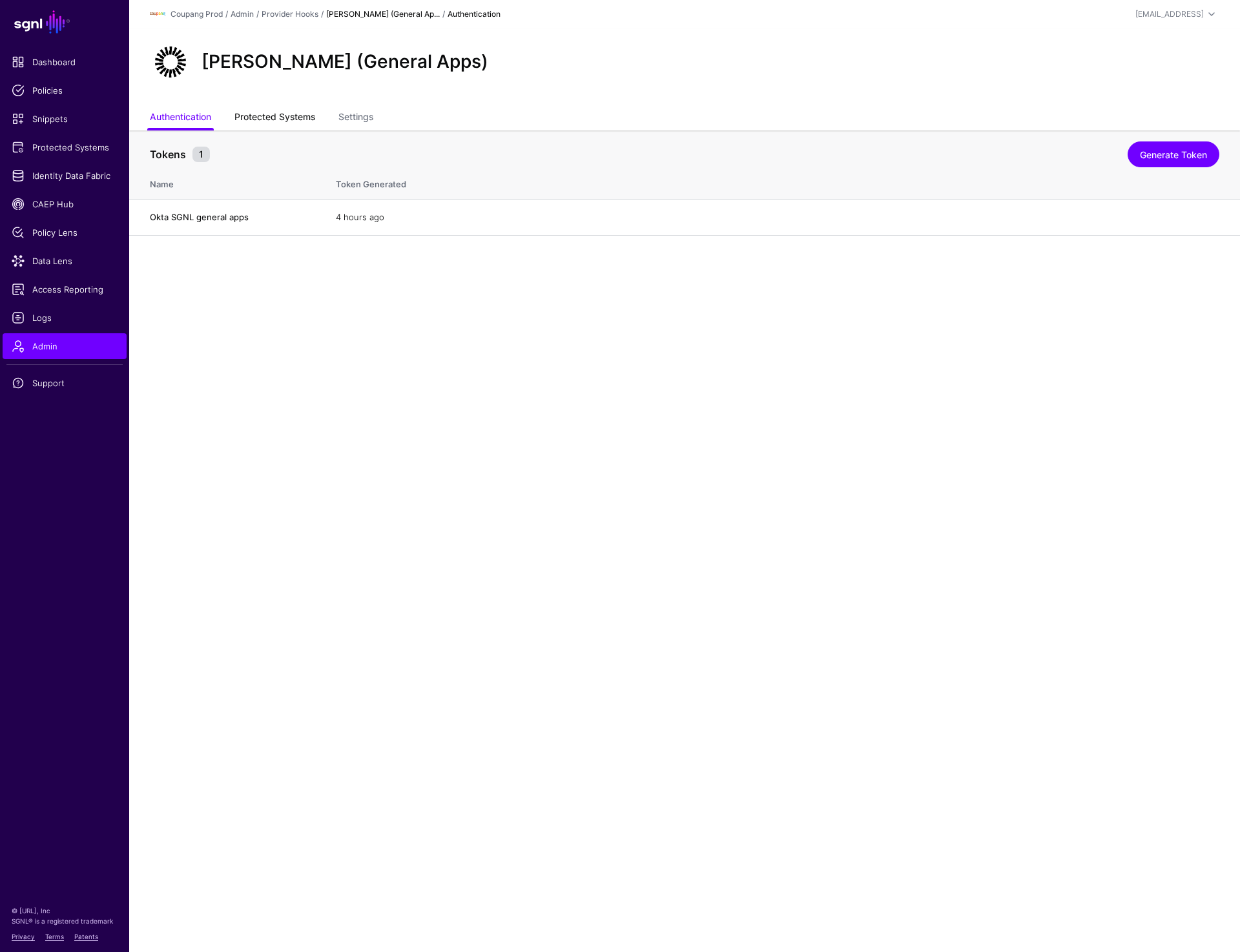
click at [290, 115] on link "Protected Systems" at bounding box center [274, 118] width 81 height 25
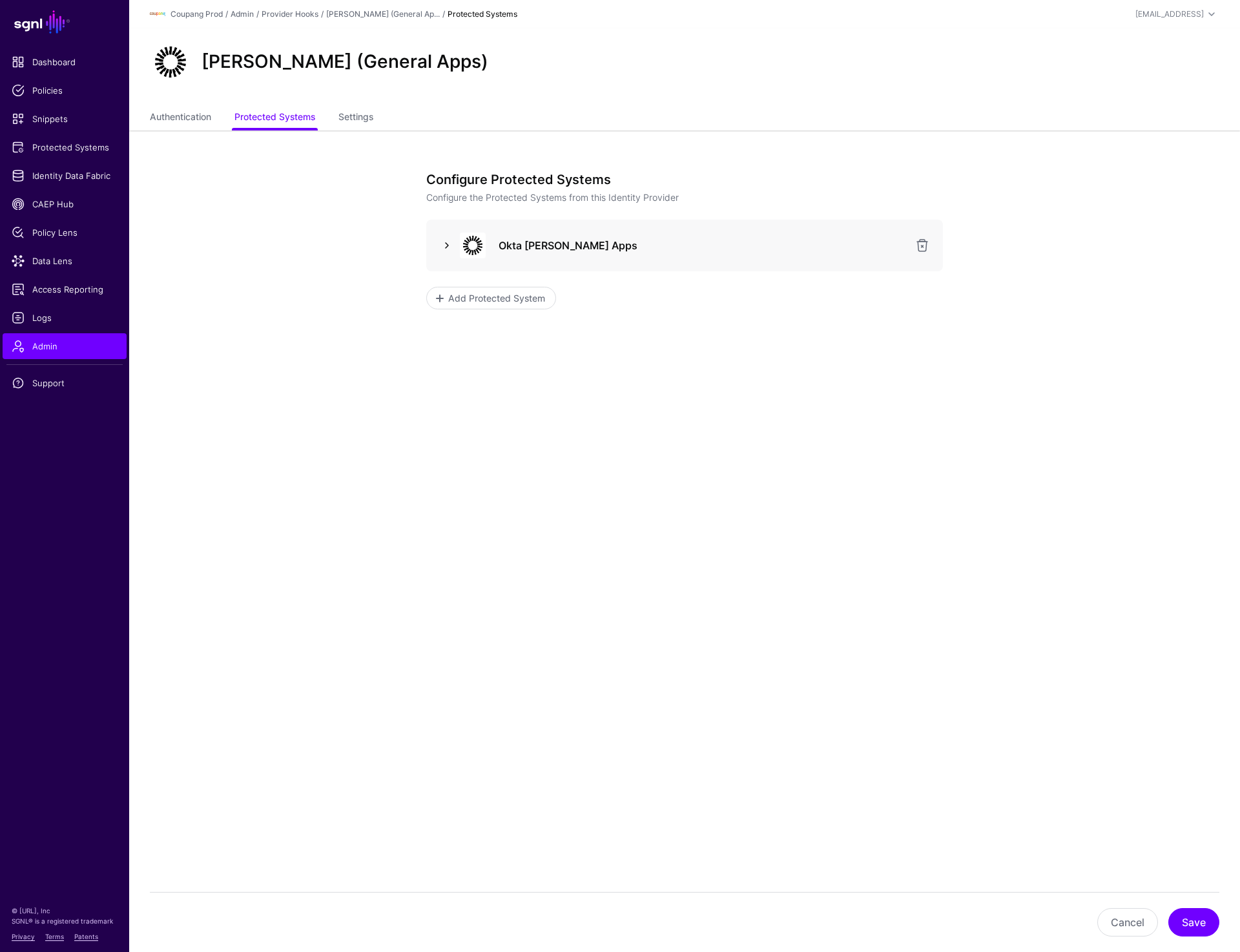
click at [441, 242] on link at bounding box center [447, 245] width 15 height 15
